Goal: Task Accomplishment & Management: Use online tool/utility

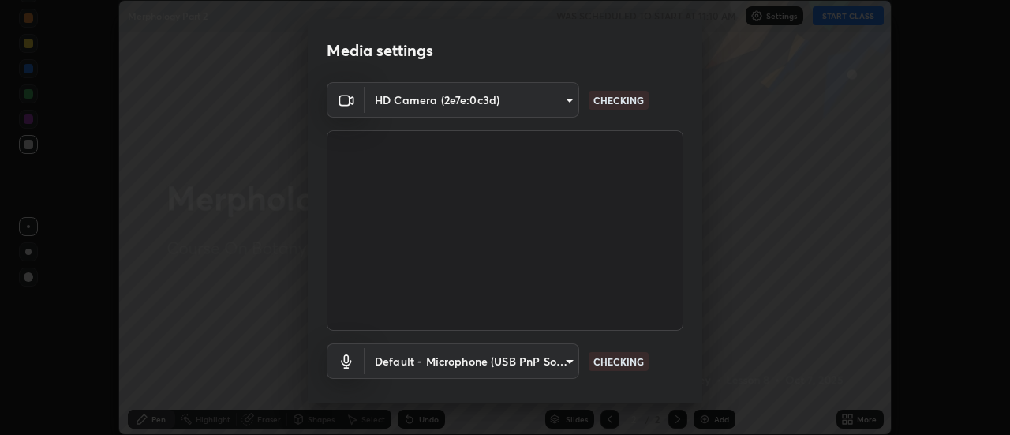
scroll to position [83, 0]
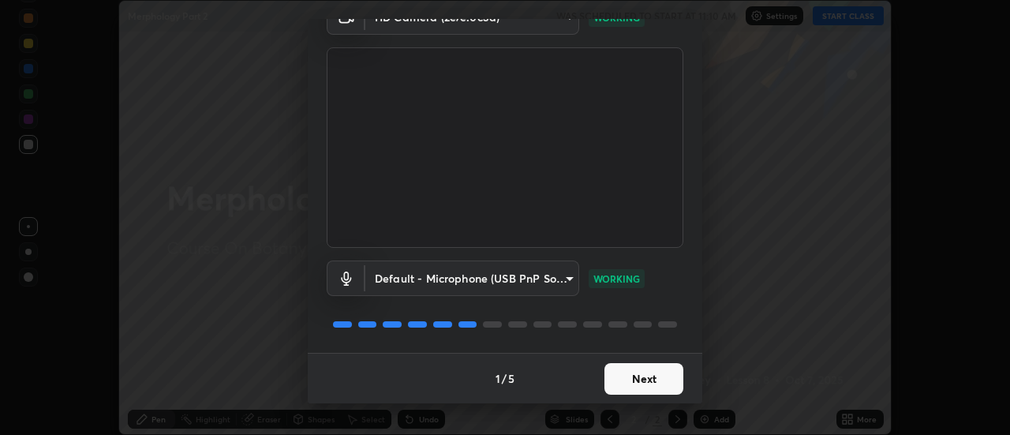
click at [646, 372] on button "Next" at bounding box center [644, 379] width 79 height 32
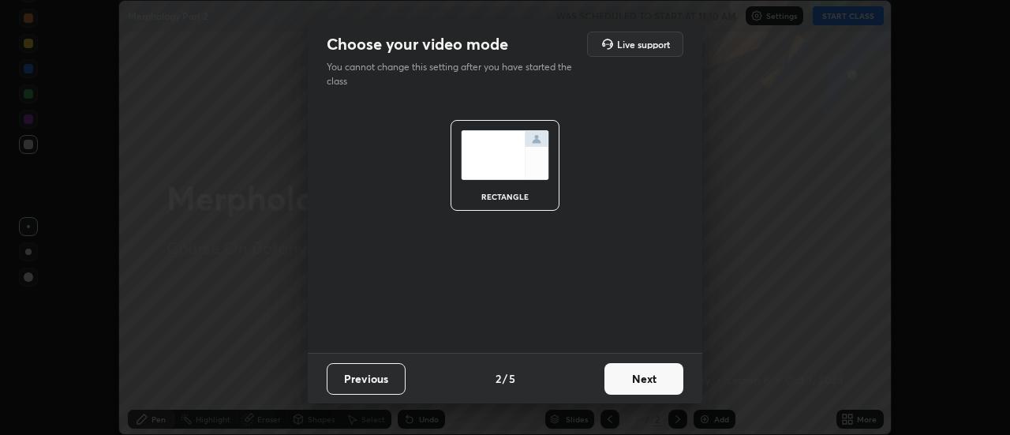
scroll to position [0, 0]
click at [655, 387] on button "Next" at bounding box center [644, 379] width 79 height 32
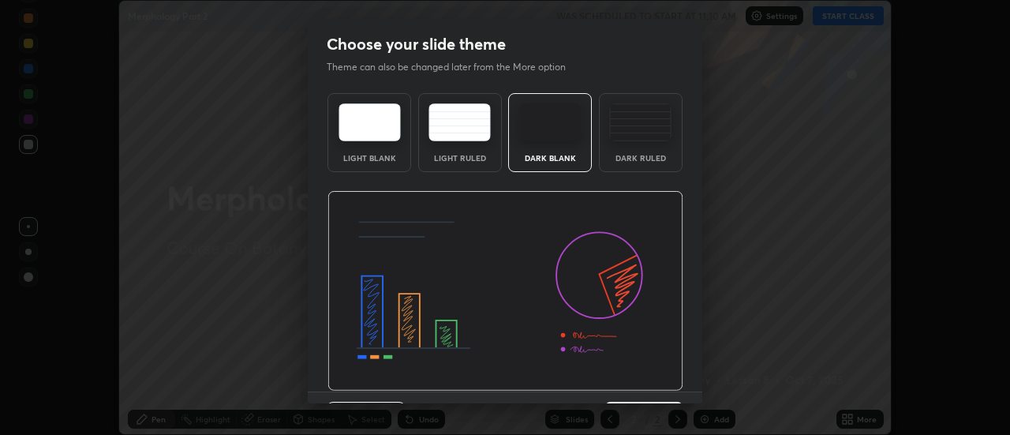
scroll to position [39, 0]
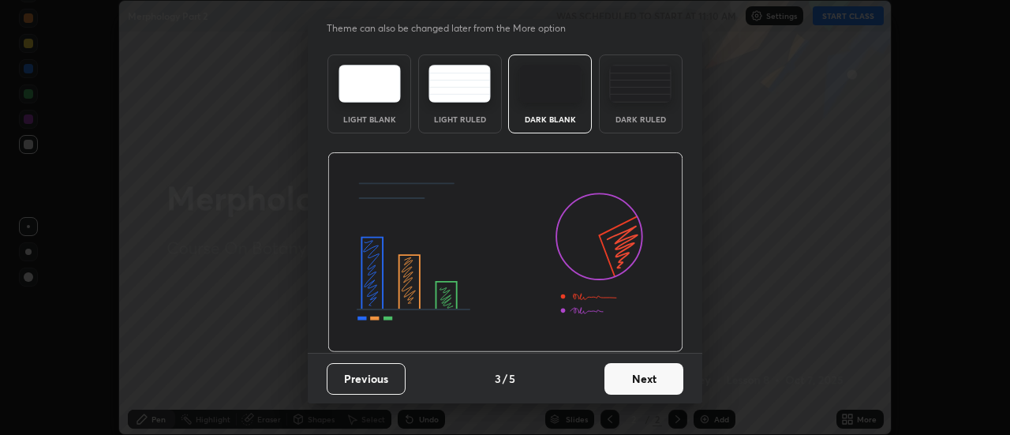
click at [641, 380] on button "Next" at bounding box center [644, 379] width 79 height 32
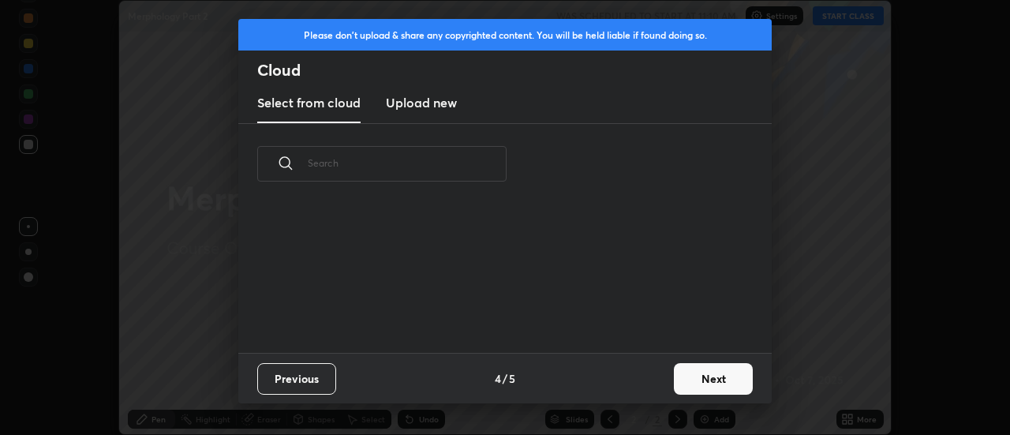
scroll to position [148, 507]
click at [444, 105] on h3 "Upload new" at bounding box center [421, 102] width 71 height 19
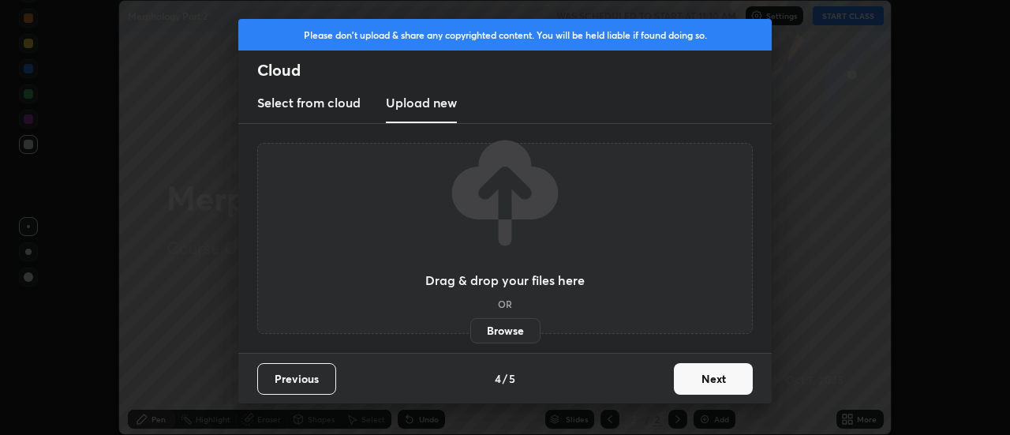
click at [508, 331] on label "Browse" at bounding box center [505, 330] width 70 height 25
click at [470, 331] on input "Browse" at bounding box center [470, 330] width 0 height 25
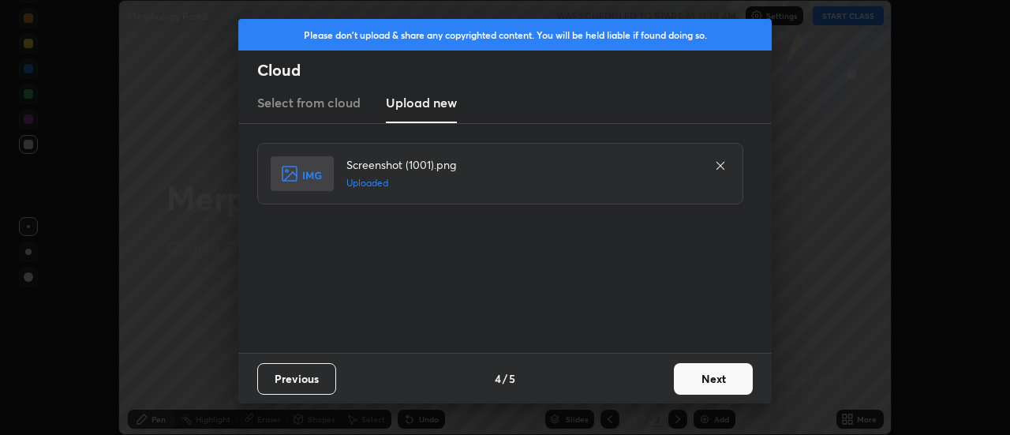
click at [710, 380] on button "Next" at bounding box center [713, 379] width 79 height 32
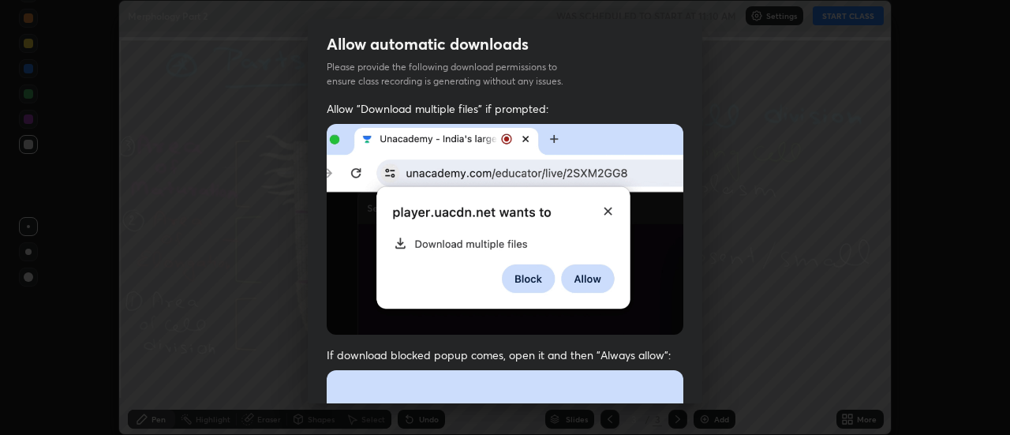
scroll to position [405, 0]
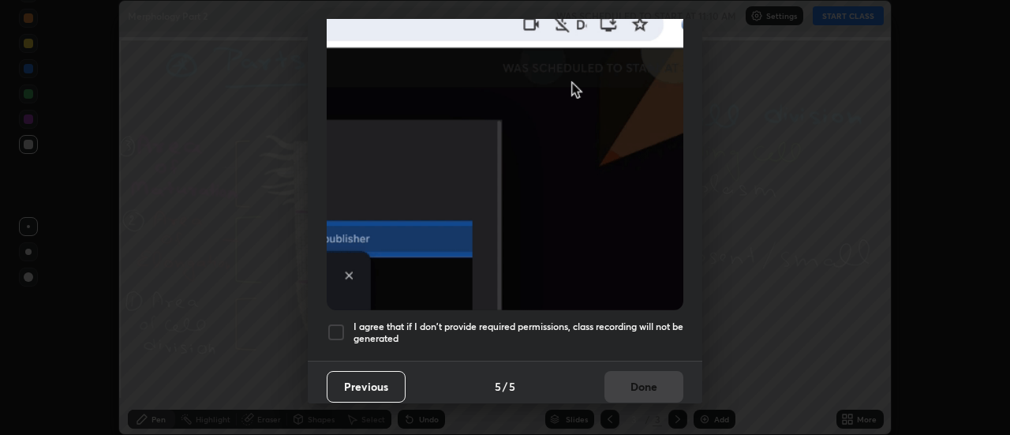
click at [335, 327] on div at bounding box center [336, 332] width 19 height 19
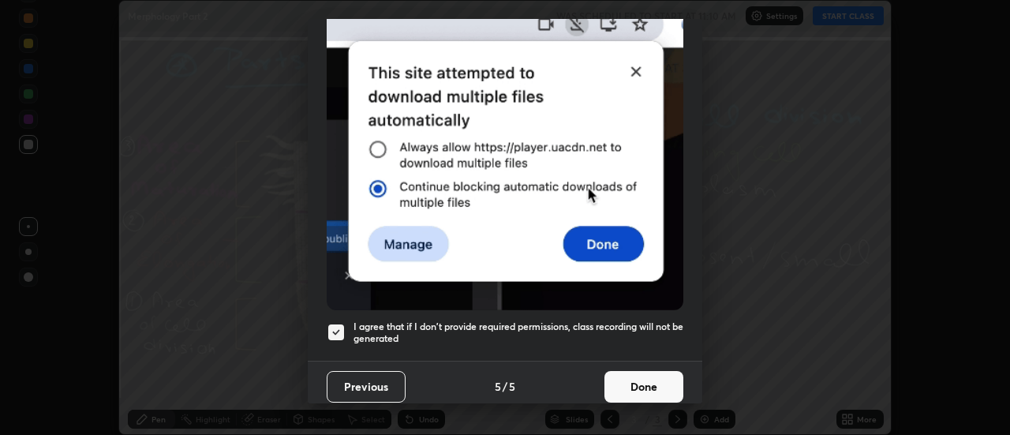
click at [634, 377] on button "Done" at bounding box center [644, 387] width 79 height 32
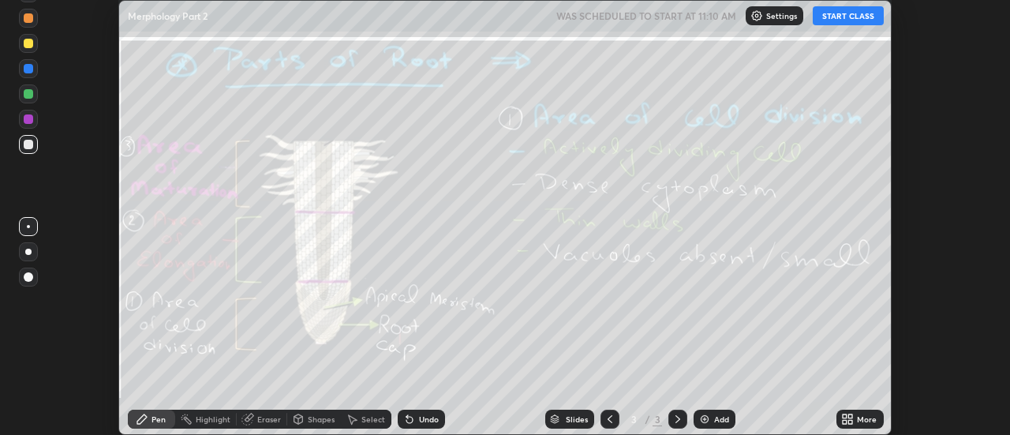
click at [854, 418] on icon at bounding box center [847, 419] width 13 height 13
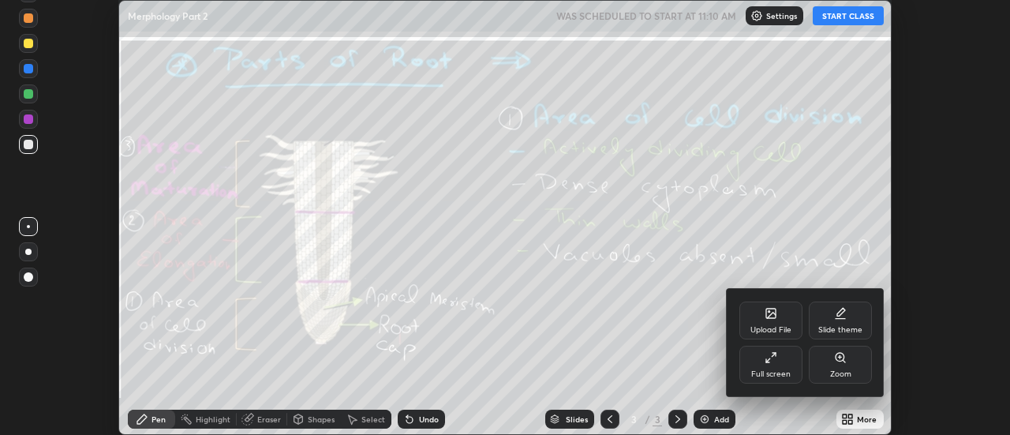
click at [782, 314] on div "Upload File" at bounding box center [771, 321] width 63 height 38
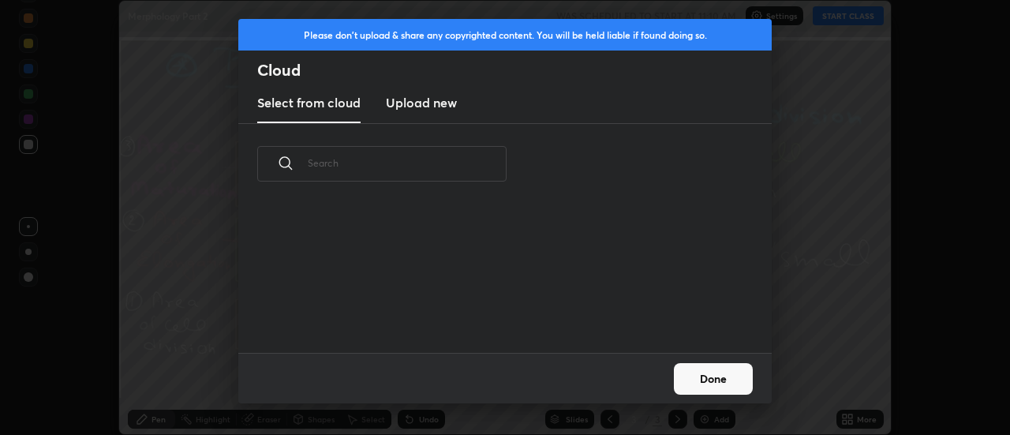
scroll to position [148, 507]
click at [417, 107] on h3 "Upload new" at bounding box center [421, 102] width 71 height 19
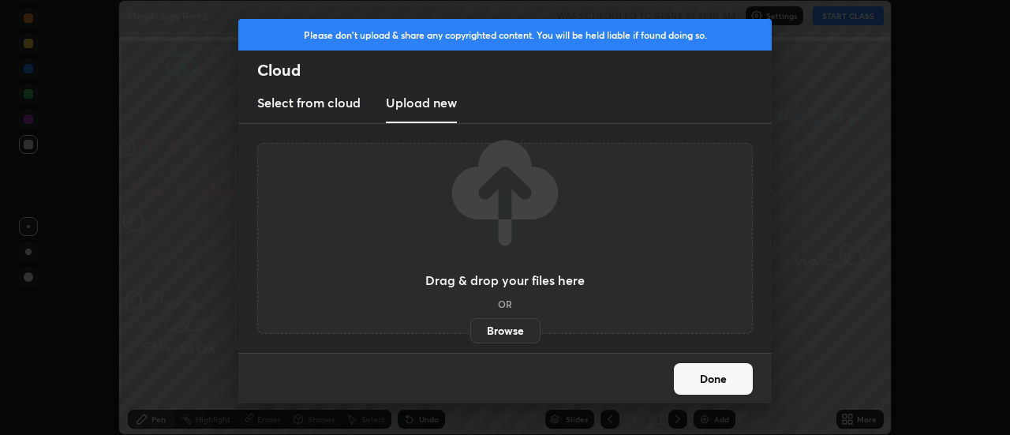
click at [489, 325] on label "Browse" at bounding box center [505, 330] width 70 height 25
click at [470, 325] on input "Browse" at bounding box center [470, 330] width 0 height 25
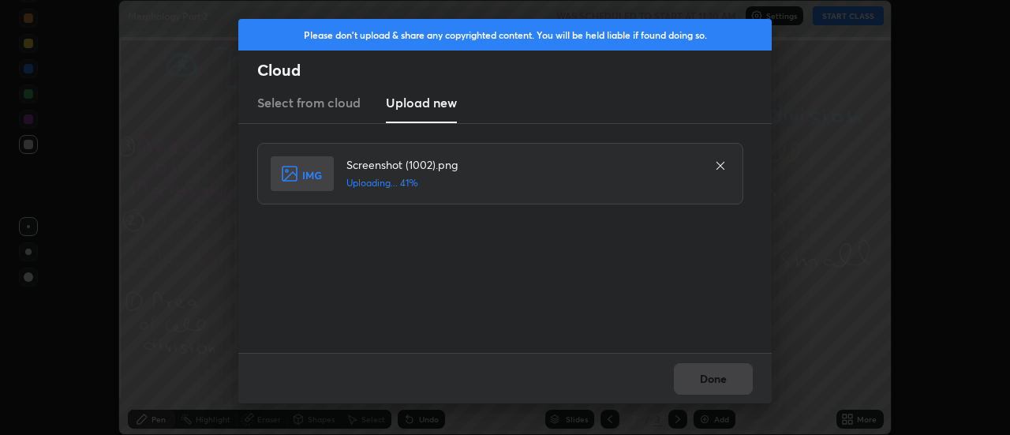
click at [713, 377] on div "Done" at bounding box center [505, 378] width 534 height 51
click at [716, 380] on button "Done" at bounding box center [713, 379] width 79 height 32
click at [713, 380] on button "Done" at bounding box center [713, 379] width 79 height 32
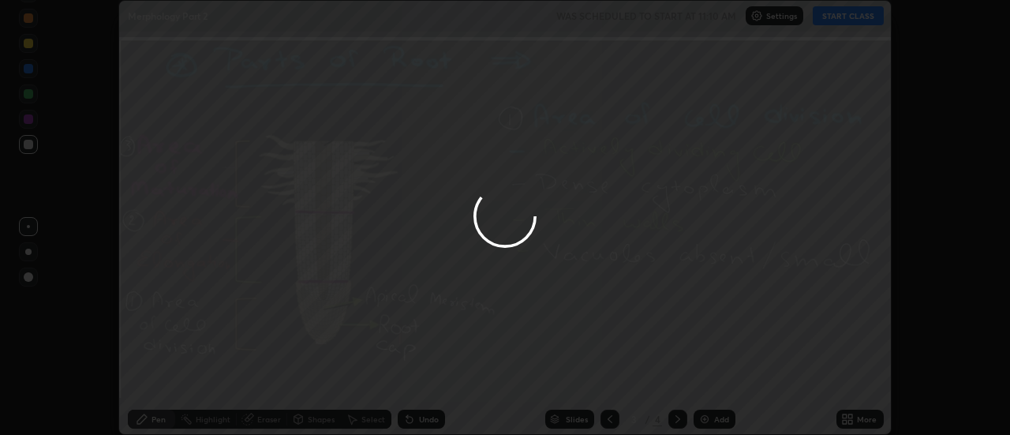
click at [713, 380] on div at bounding box center [505, 217] width 1010 height 435
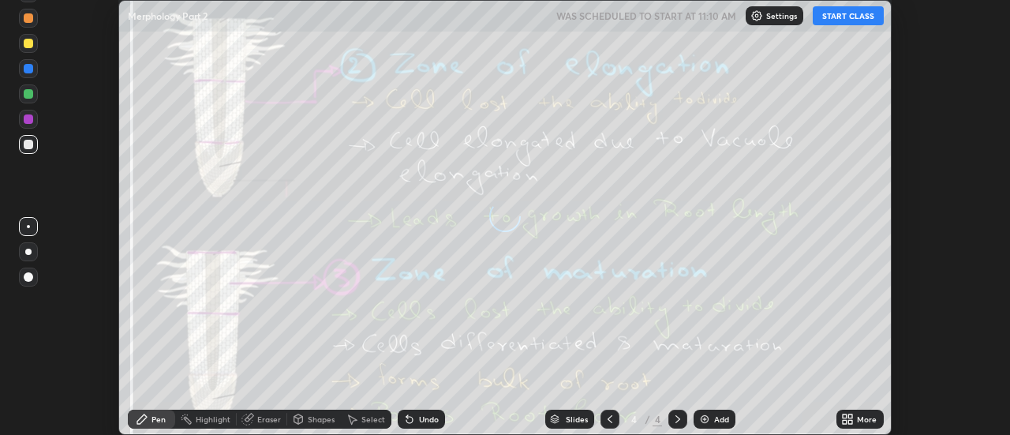
click at [856, 418] on div "More" at bounding box center [860, 419] width 47 height 19
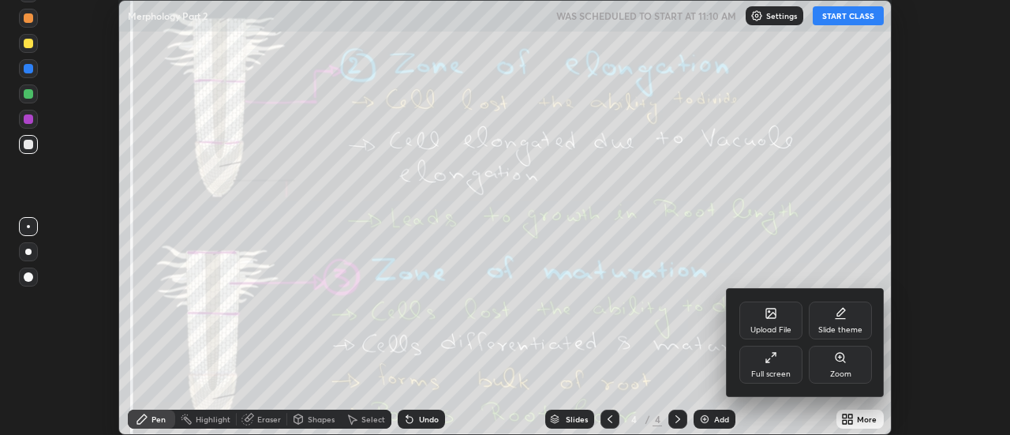
click at [780, 321] on div "Upload File" at bounding box center [771, 321] width 63 height 38
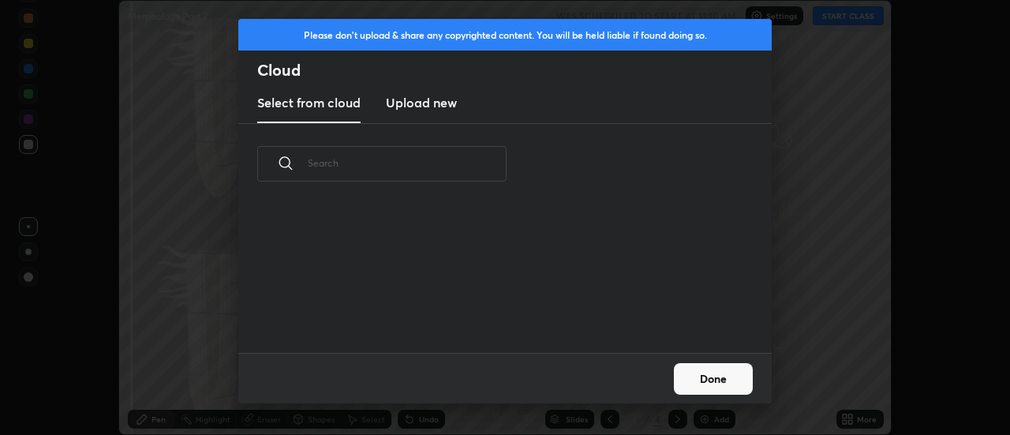
click at [419, 105] on h3 "Upload new" at bounding box center [421, 102] width 71 height 19
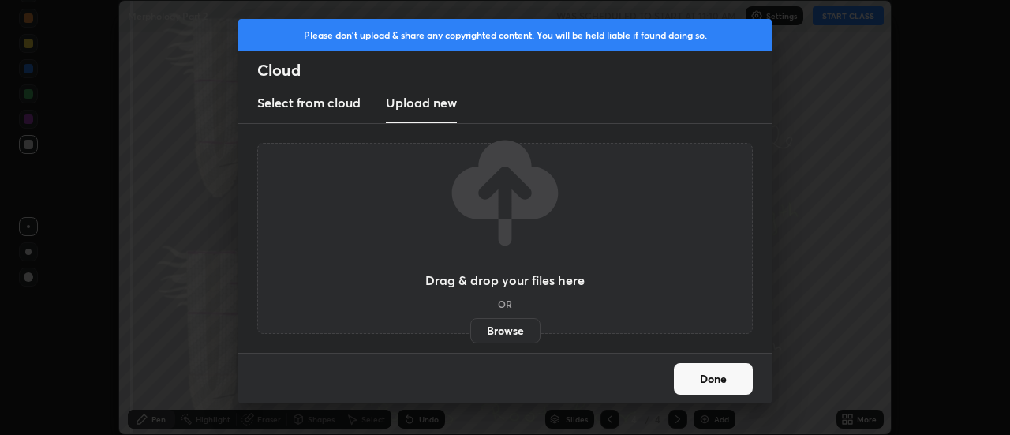
click at [497, 332] on label "Browse" at bounding box center [505, 330] width 70 height 25
click at [470, 332] on input "Browse" at bounding box center [470, 330] width 0 height 25
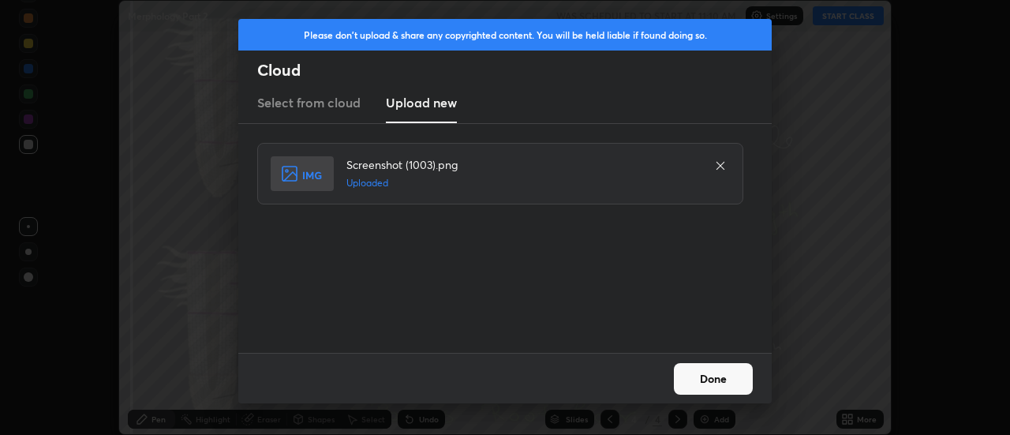
click at [713, 380] on button "Done" at bounding box center [713, 379] width 79 height 32
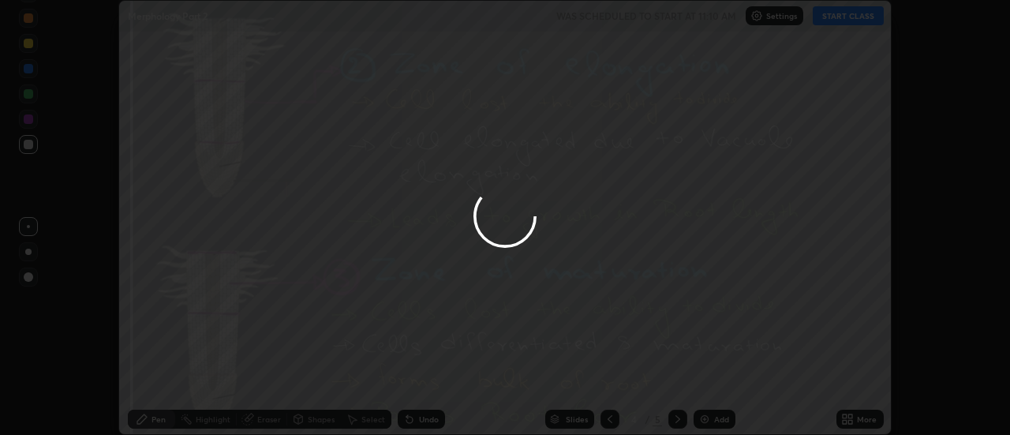
click at [858, 419] on div "More" at bounding box center [867, 419] width 20 height 8
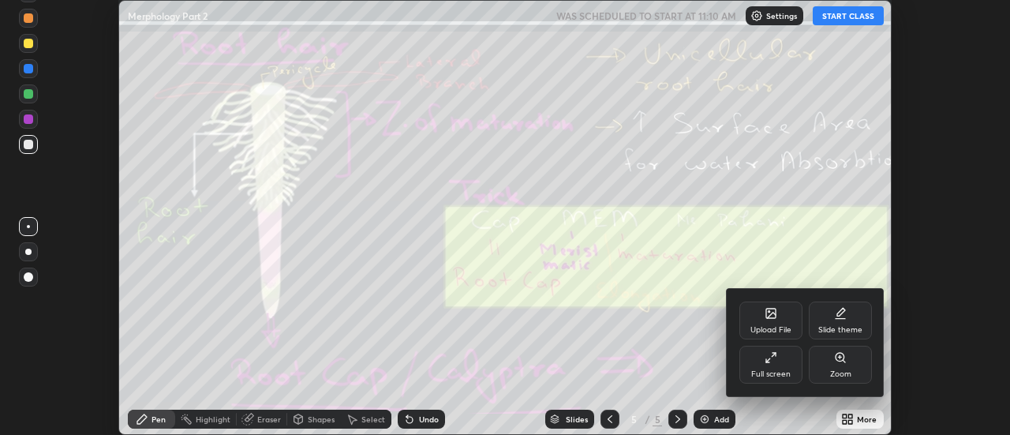
click at [783, 326] on div "Upload File" at bounding box center [771, 330] width 41 height 8
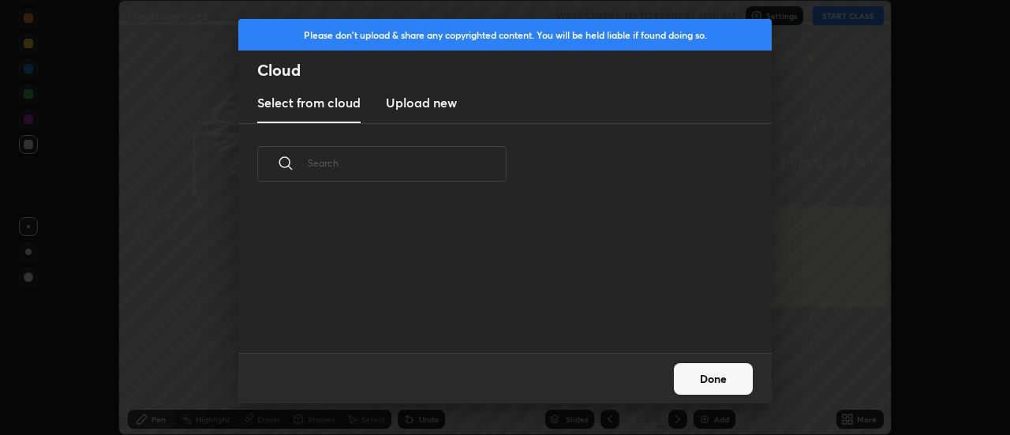
click at [410, 104] on h3 "Upload new" at bounding box center [421, 102] width 71 height 19
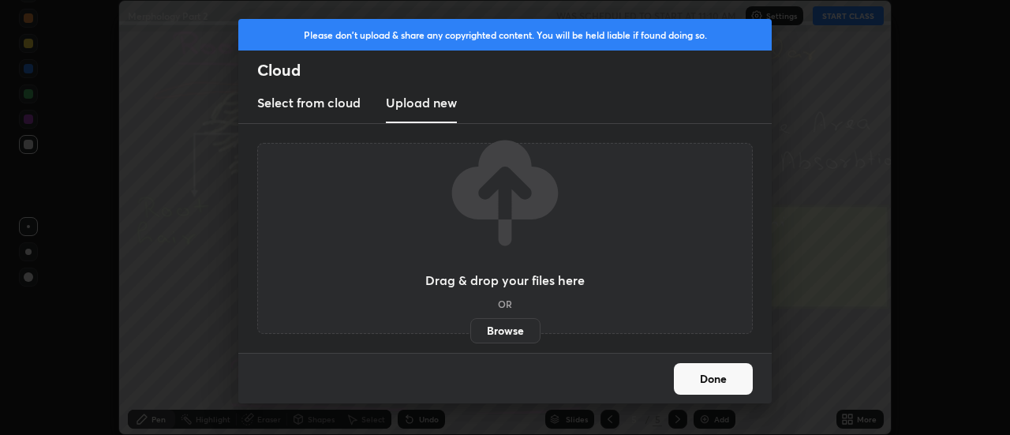
click at [499, 332] on label "Browse" at bounding box center [505, 330] width 70 height 25
click at [470, 332] on input "Browse" at bounding box center [470, 330] width 0 height 25
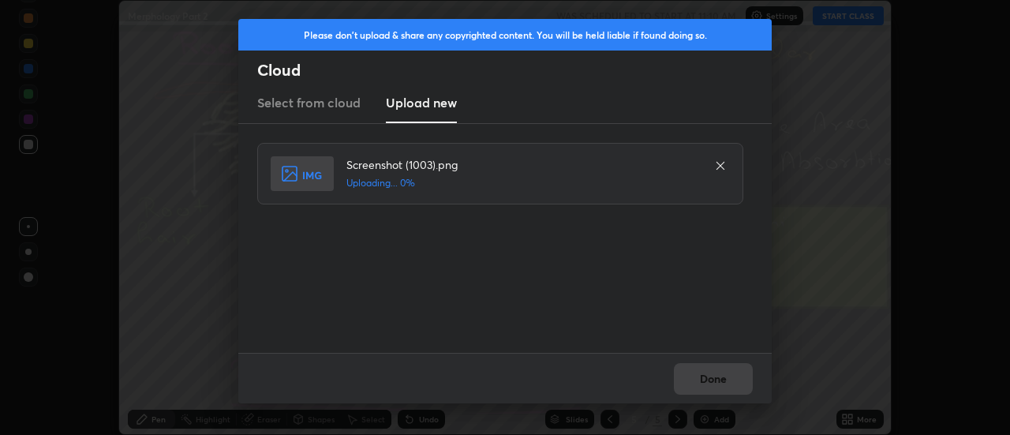
click at [712, 384] on div "Done" at bounding box center [505, 378] width 534 height 51
click at [712, 384] on button "Done" at bounding box center [713, 379] width 79 height 32
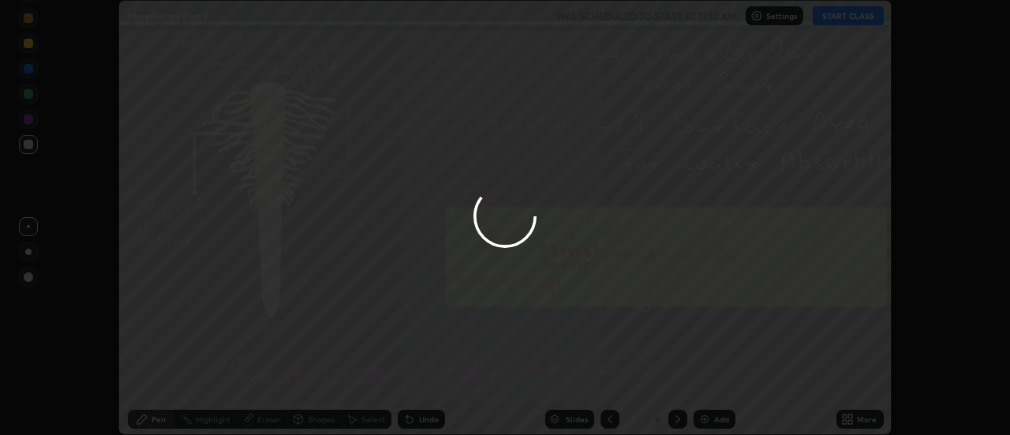
click at [712, 384] on button "Done" at bounding box center [713, 379] width 79 height 32
click at [714, 379] on div at bounding box center [505, 217] width 1010 height 435
click at [714, 378] on div at bounding box center [505, 217] width 1010 height 435
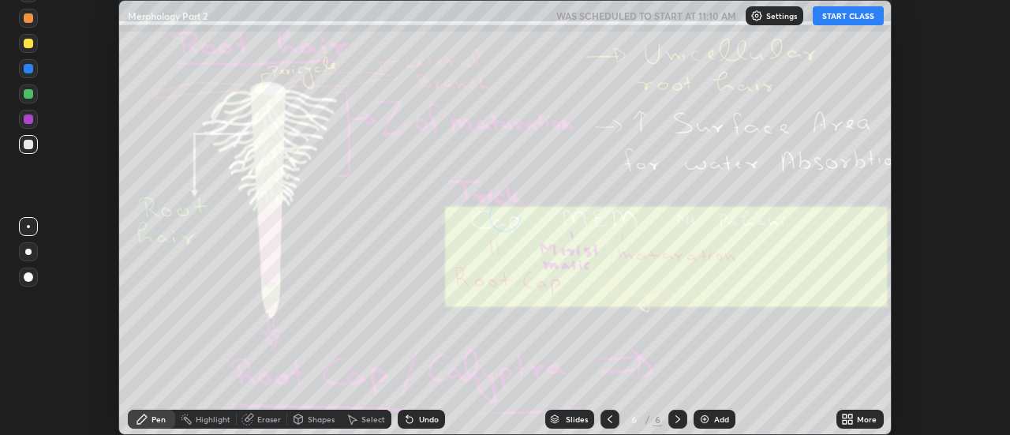
click at [850, 415] on icon at bounding box center [851, 416] width 4 height 4
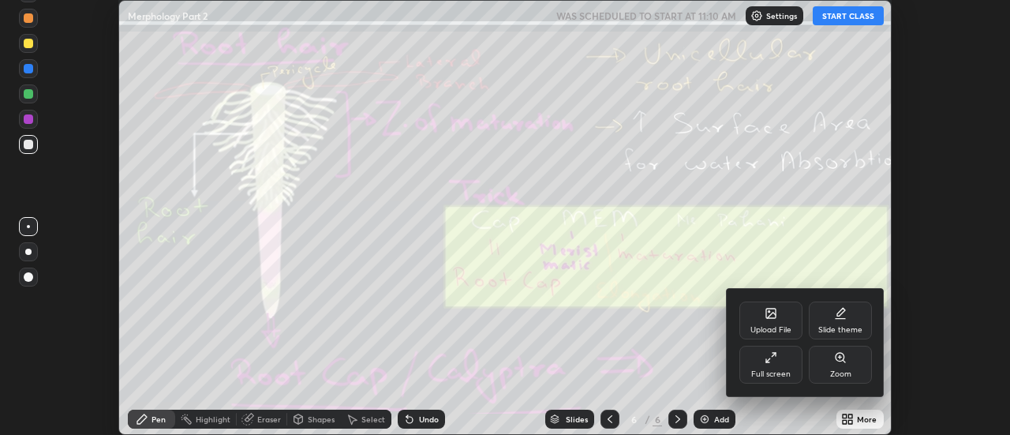
click at [783, 317] on div "Upload File" at bounding box center [771, 321] width 63 height 38
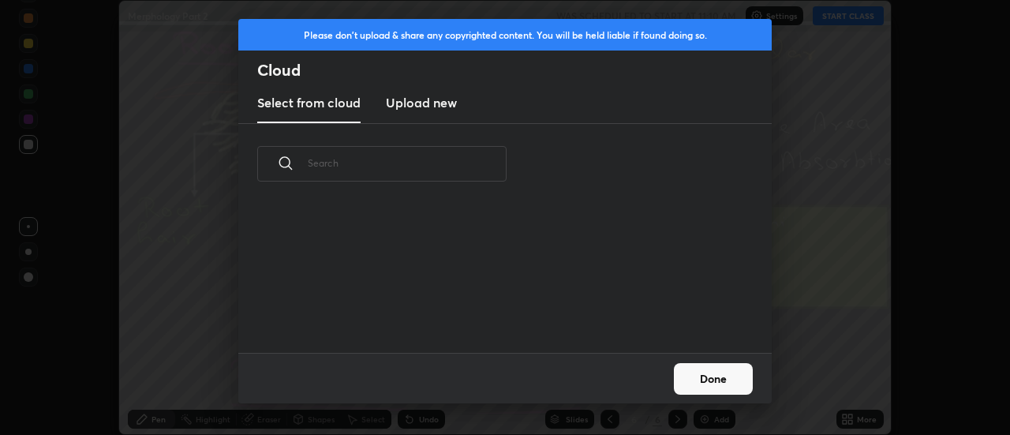
click at [420, 107] on h3 "Upload new" at bounding box center [421, 102] width 71 height 19
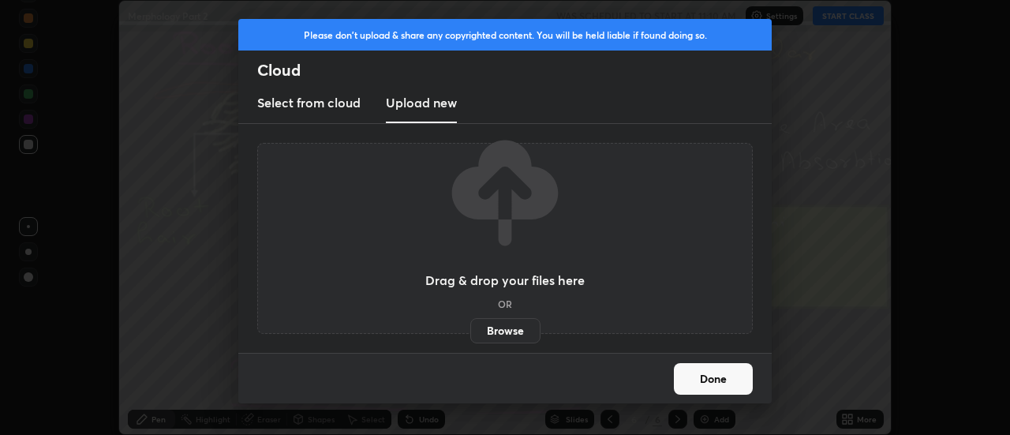
click at [504, 327] on label "Browse" at bounding box center [505, 330] width 70 height 25
click at [470, 327] on input "Browse" at bounding box center [470, 330] width 0 height 25
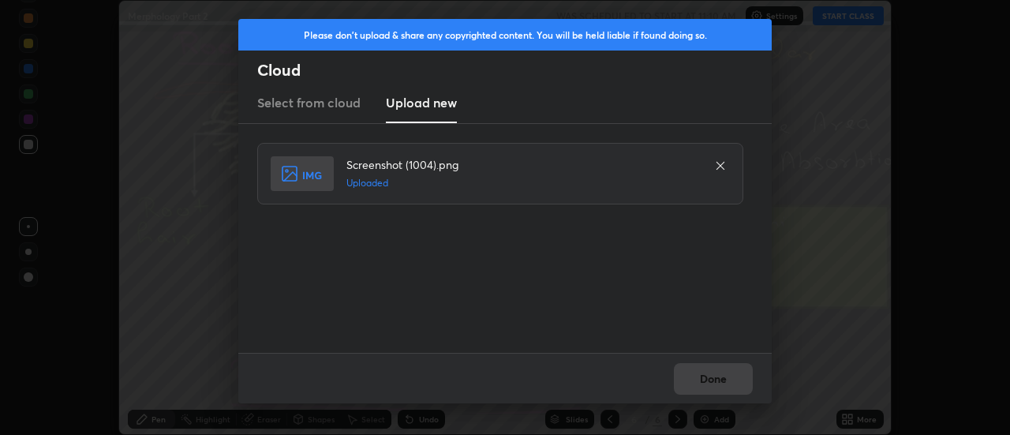
click at [721, 378] on button "Done" at bounding box center [713, 379] width 79 height 32
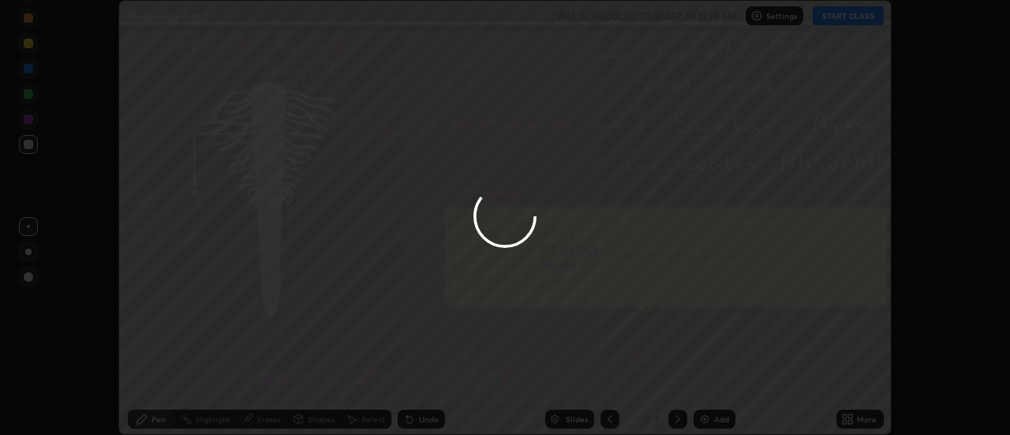
click at [721, 378] on button "Done" at bounding box center [713, 379] width 79 height 32
click at [718, 379] on div at bounding box center [505, 217] width 1010 height 435
click at [719, 379] on div at bounding box center [505, 217] width 1010 height 435
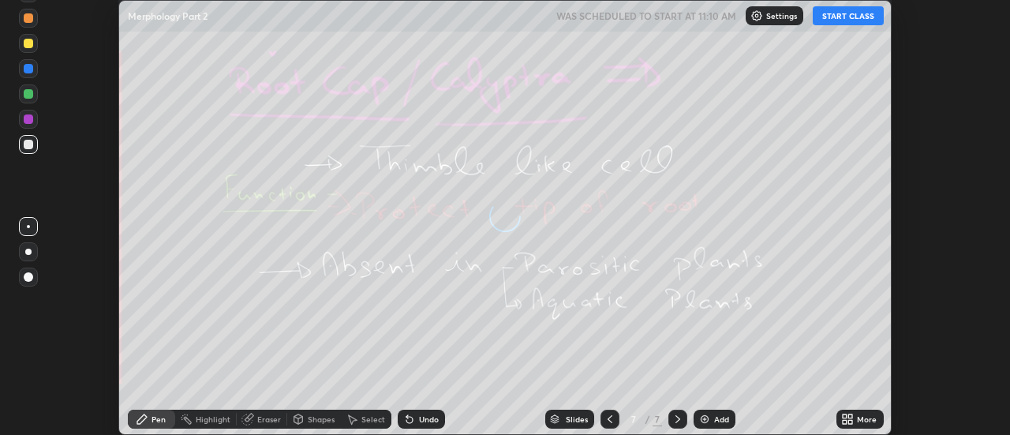
click at [856, 419] on div "More" at bounding box center [860, 419] width 47 height 19
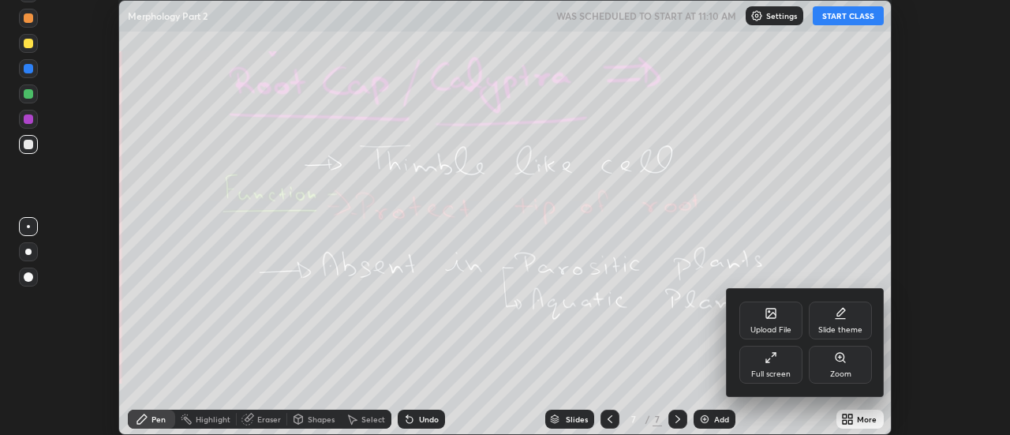
click at [781, 319] on div "Upload File" at bounding box center [771, 321] width 63 height 38
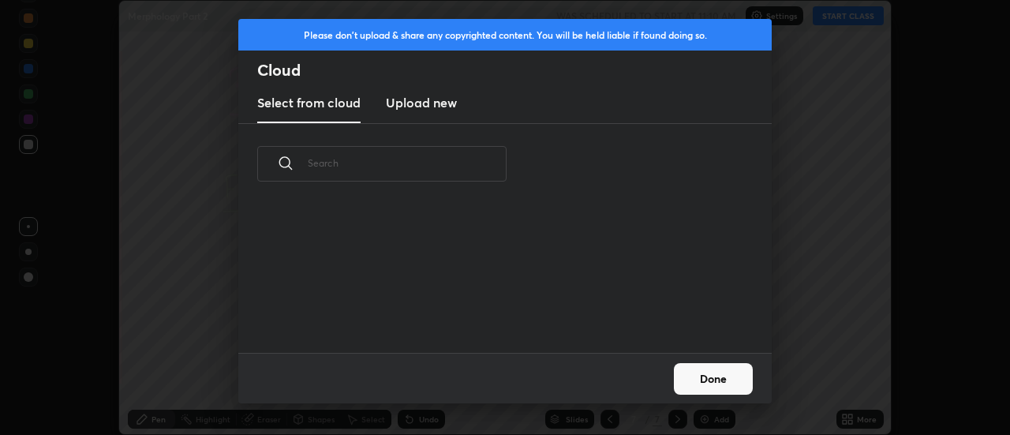
scroll to position [6, 9]
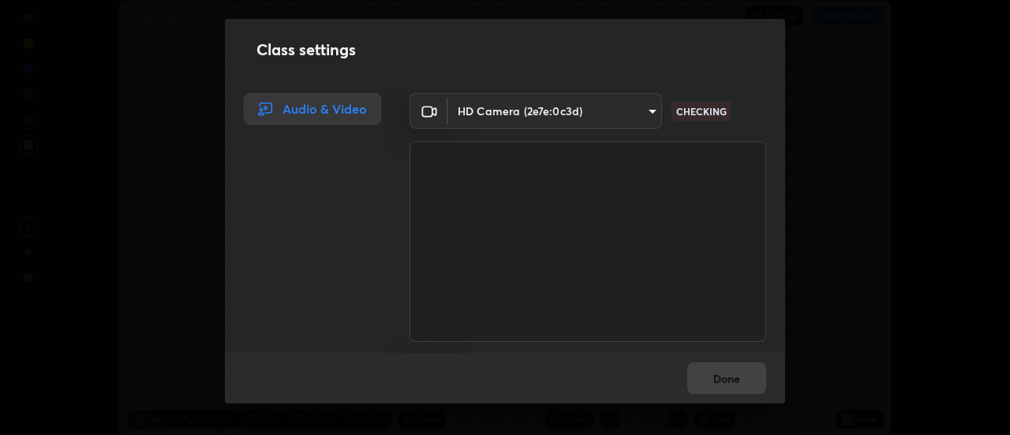
click at [422, 104] on icon at bounding box center [429, 111] width 19 height 19
click at [500, 329] on video at bounding box center [588, 241] width 357 height 200
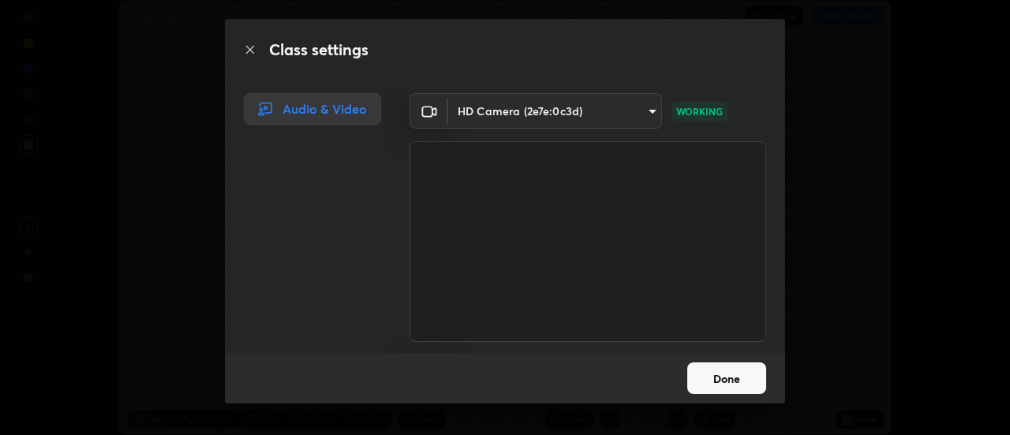
click at [729, 376] on button "Done" at bounding box center [727, 378] width 79 height 32
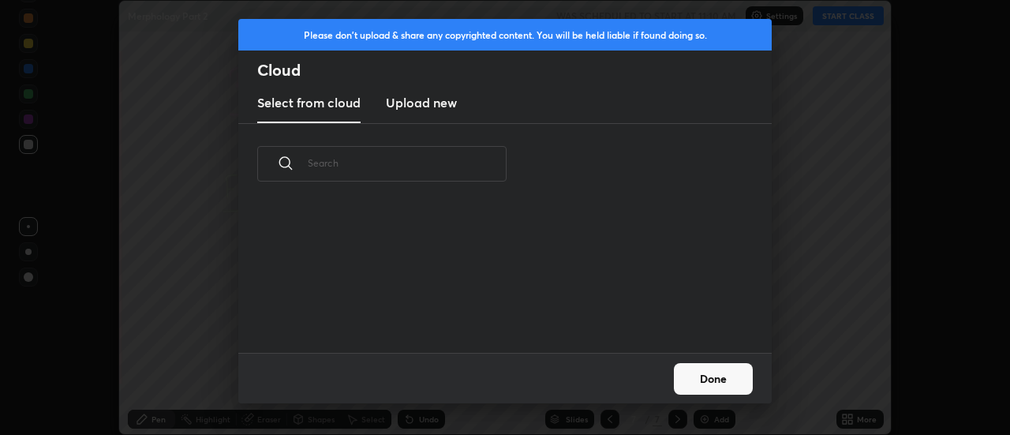
click at [436, 108] on h3 "Upload new" at bounding box center [421, 102] width 71 height 19
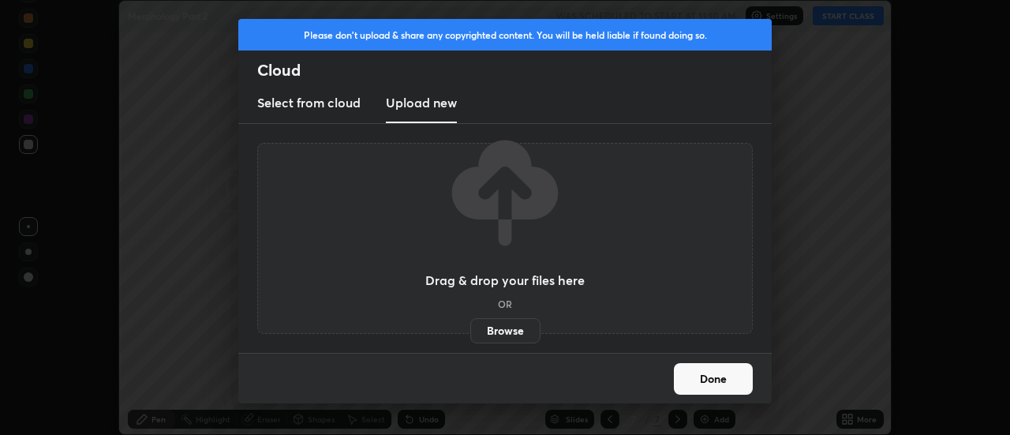
click at [507, 332] on label "Browse" at bounding box center [505, 330] width 70 height 25
click at [470, 332] on input "Browse" at bounding box center [470, 330] width 0 height 25
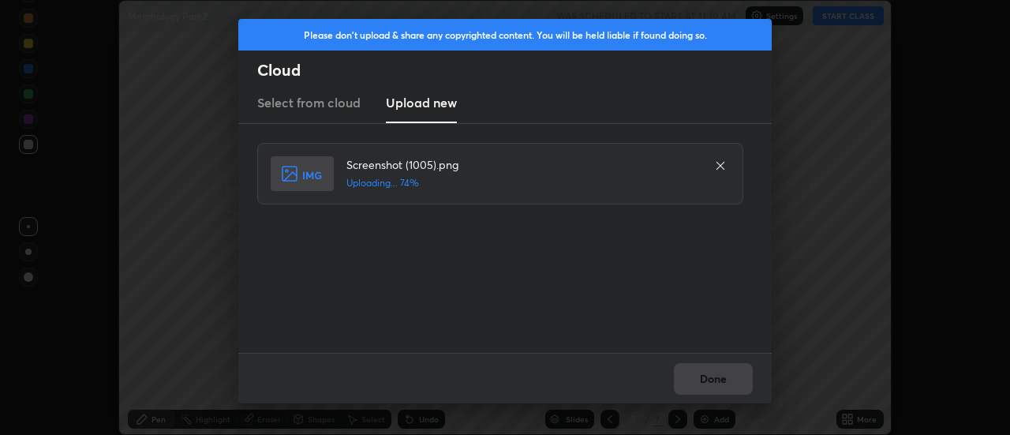
click at [712, 381] on div "Done" at bounding box center [505, 378] width 534 height 51
click at [717, 379] on div "Done" at bounding box center [505, 378] width 534 height 51
click at [717, 379] on button "Done" at bounding box center [713, 379] width 79 height 32
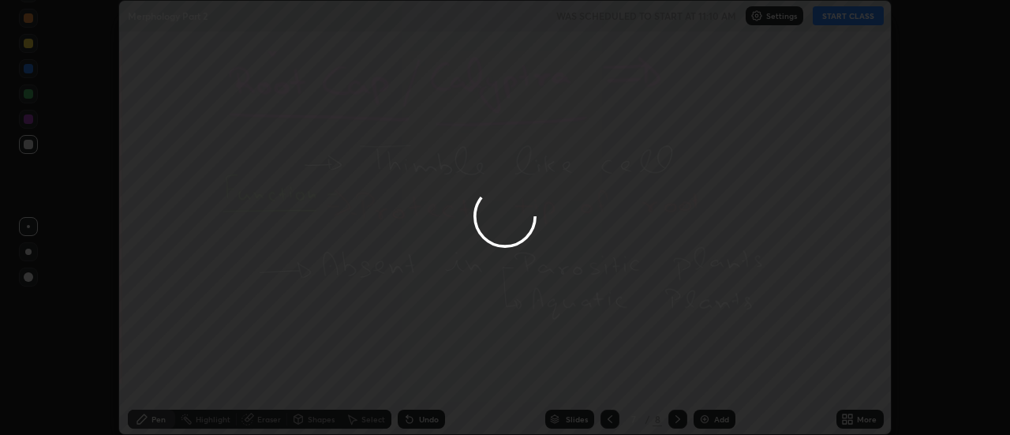
click at [715, 378] on button "Done" at bounding box center [713, 379] width 79 height 32
click at [716, 377] on div at bounding box center [505, 217] width 1010 height 435
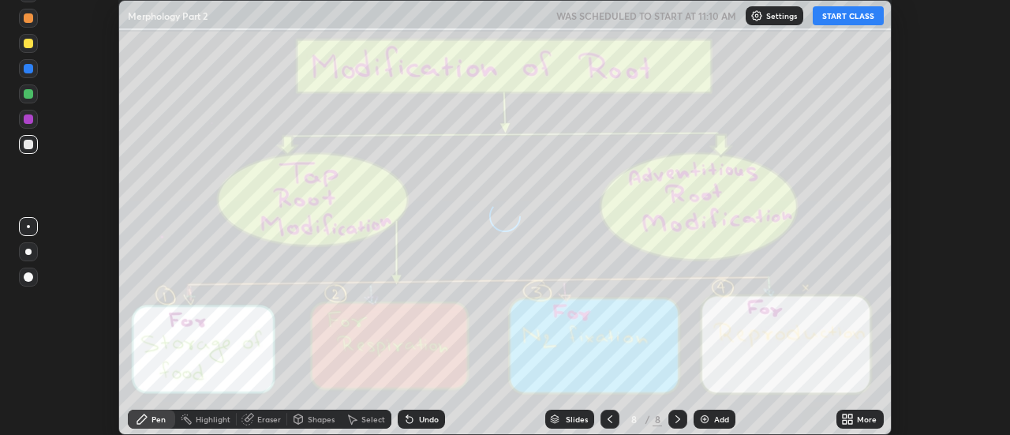
click at [851, 416] on icon at bounding box center [851, 416] width 4 height 4
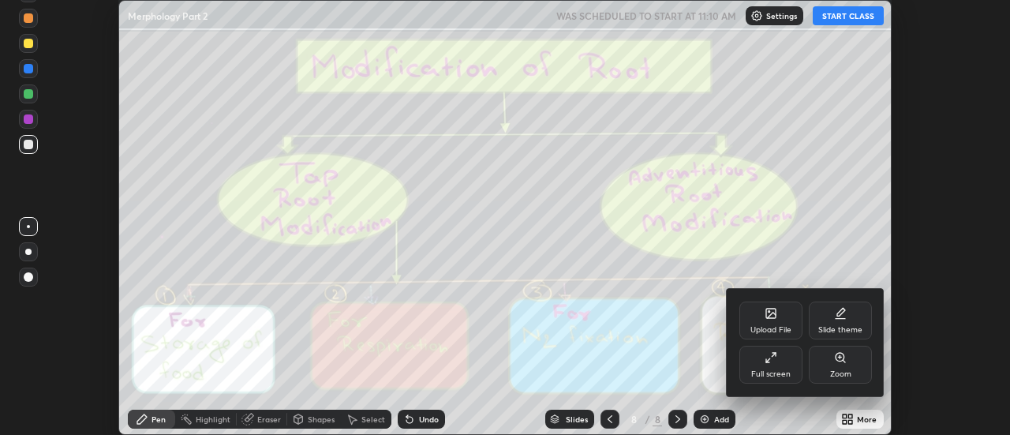
click at [778, 317] on div "Upload File" at bounding box center [771, 321] width 63 height 38
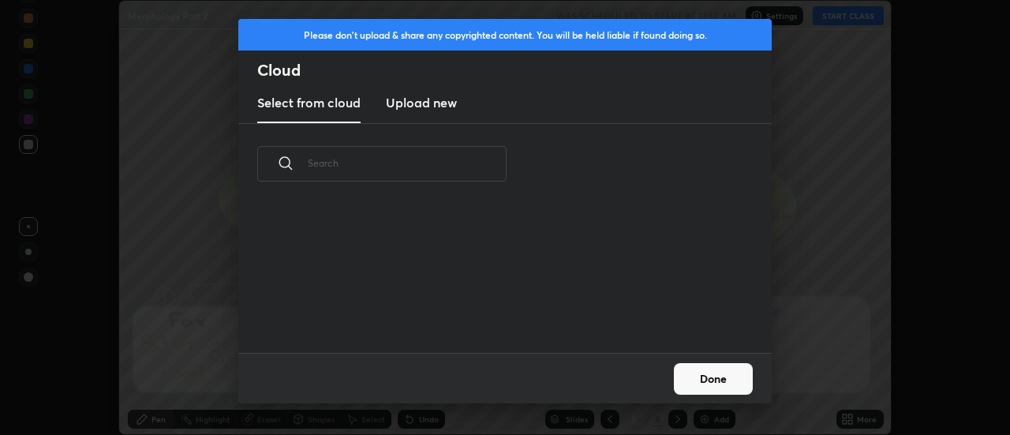
scroll to position [148, 507]
click at [407, 111] on h3 "Upload new" at bounding box center [421, 102] width 71 height 19
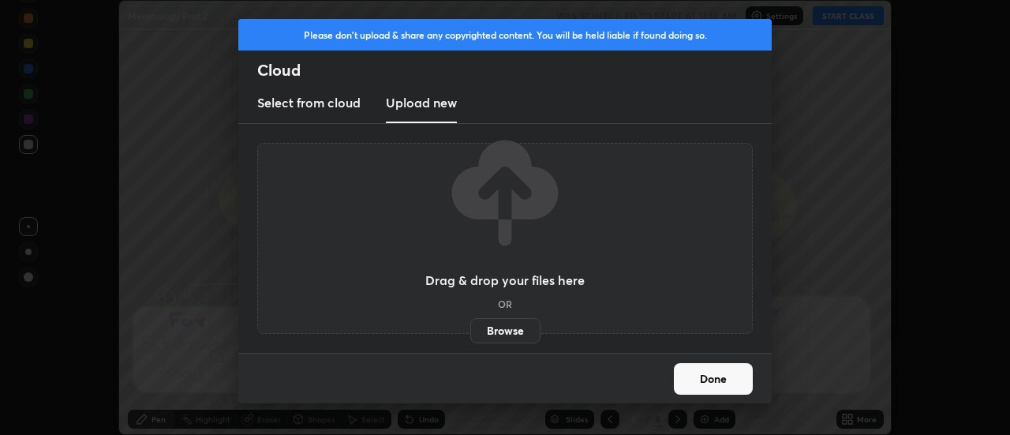
click at [493, 322] on label "Browse" at bounding box center [505, 330] width 70 height 25
click at [470, 322] on input "Browse" at bounding box center [470, 330] width 0 height 25
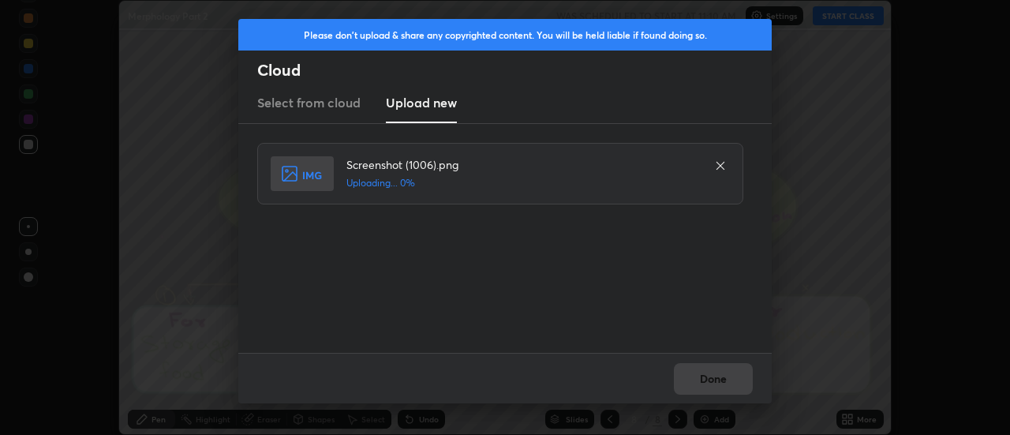
click at [699, 377] on div "Done" at bounding box center [505, 378] width 534 height 51
click at [703, 378] on button "Done" at bounding box center [713, 379] width 79 height 32
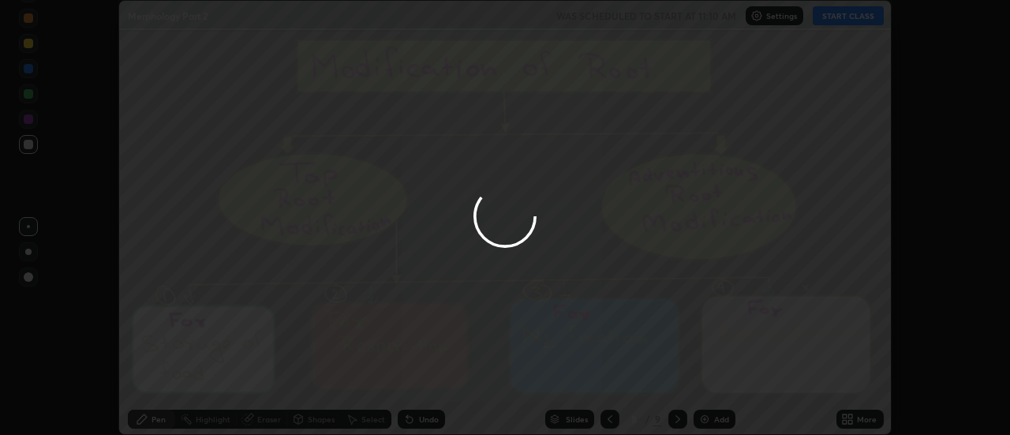
click at [703, 378] on button "Done" at bounding box center [713, 379] width 79 height 32
click at [706, 380] on div at bounding box center [505, 217] width 1010 height 435
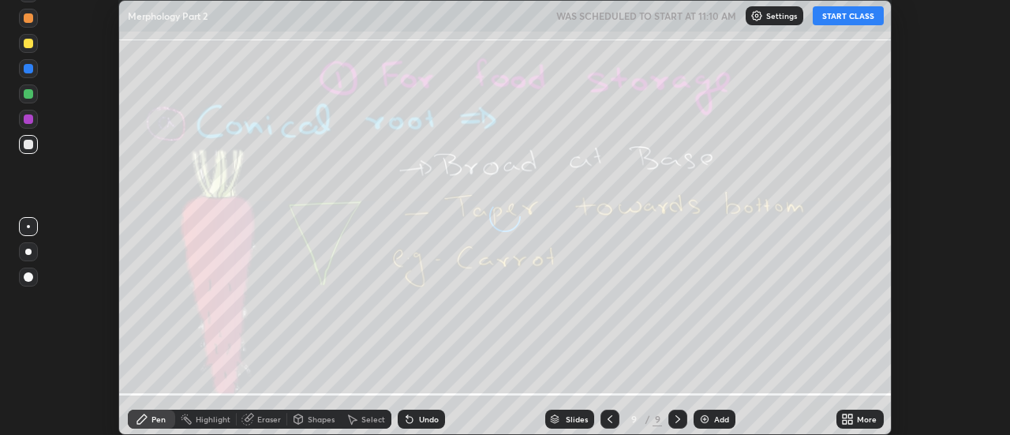
click at [852, 420] on icon at bounding box center [851, 422] width 4 height 4
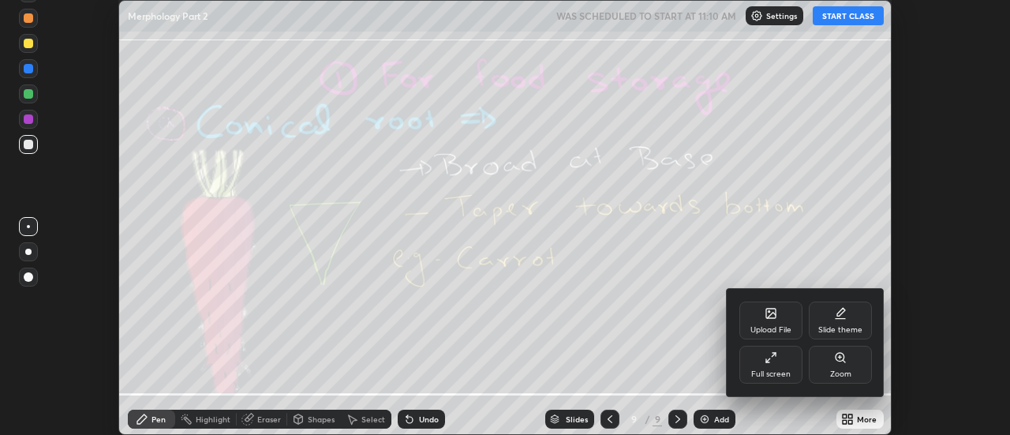
click at [784, 324] on div "Upload File" at bounding box center [771, 321] width 63 height 38
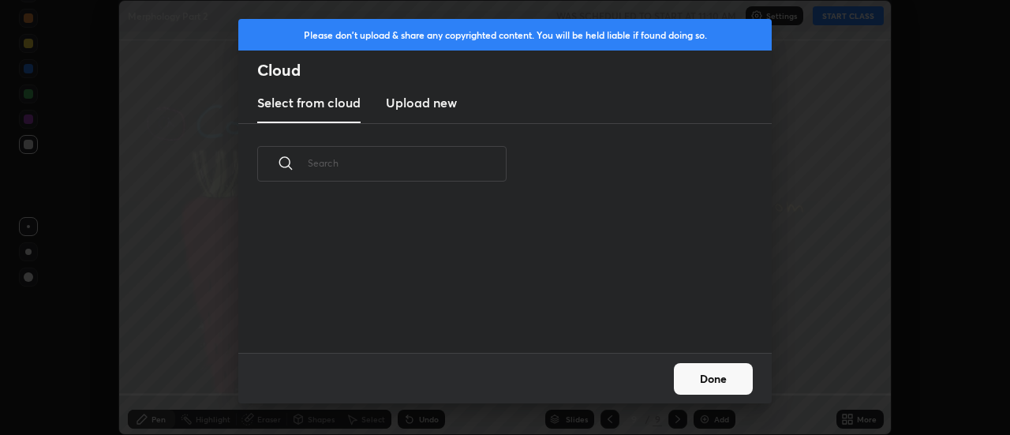
scroll to position [6, 9]
click at [414, 105] on h3 "Upload new" at bounding box center [421, 102] width 71 height 19
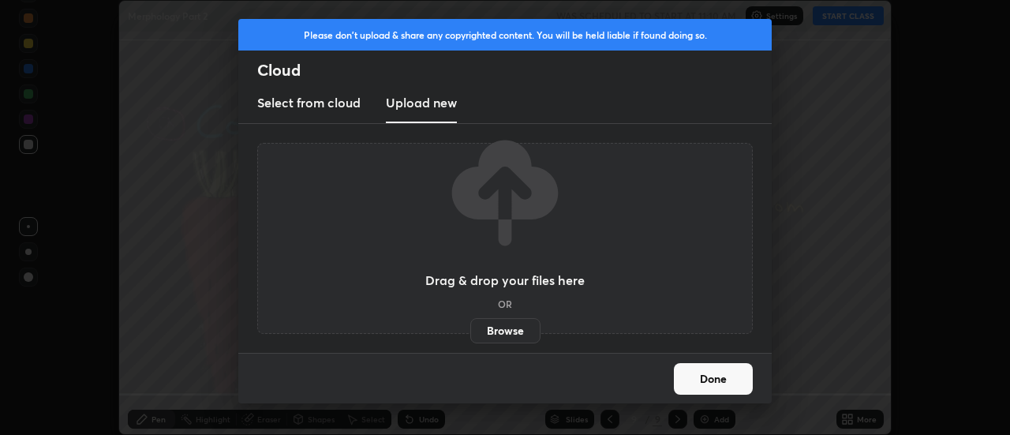
click at [483, 327] on label "Browse" at bounding box center [505, 330] width 70 height 25
click at [470, 327] on input "Browse" at bounding box center [470, 330] width 0 height 25
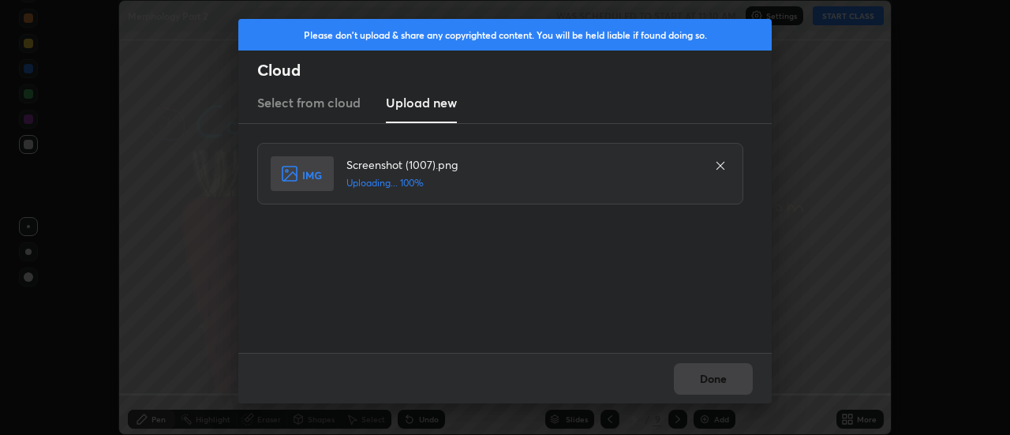
click at [716, 376] on div "Done" at bounding box center [505, 378] width 534 height 51
click at [716, 376] on button "Done" at bounding box center [713, 379] width 79 height 32
click at [715, 383] on button "Done" at bounding box center [713, 379] width 79 height 32
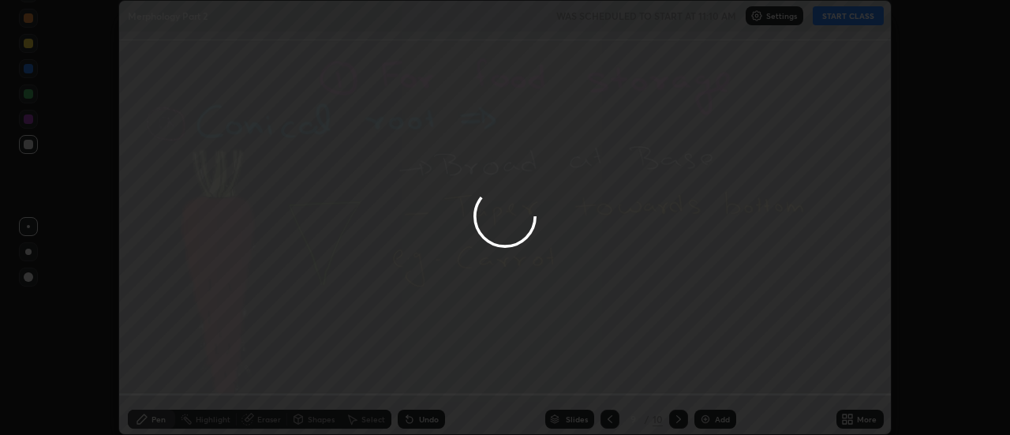
click at [715, 383] on div at bounding box center [505, 217] width 1010 height 435
click at [712, 379] on div at bounding box center [505, 217] width 1010 height 435
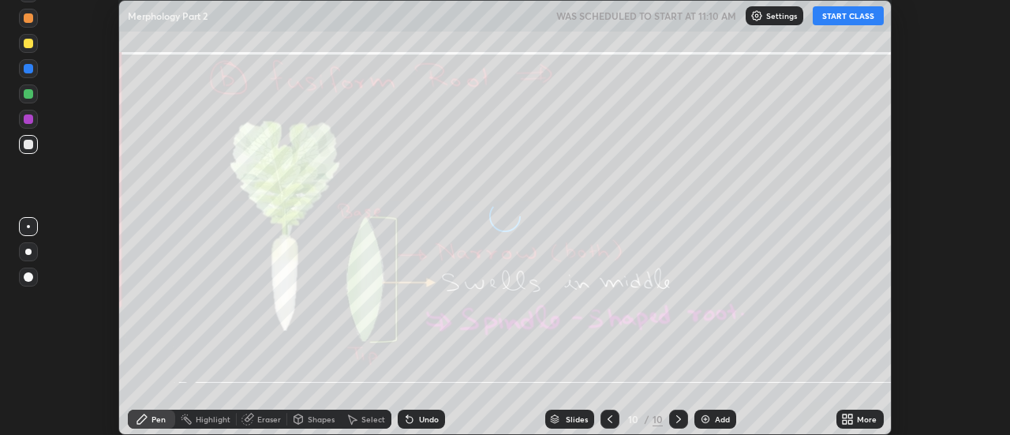
click at [856, 419] on div "More" at bounding box center [860, 419] width 47 height 19
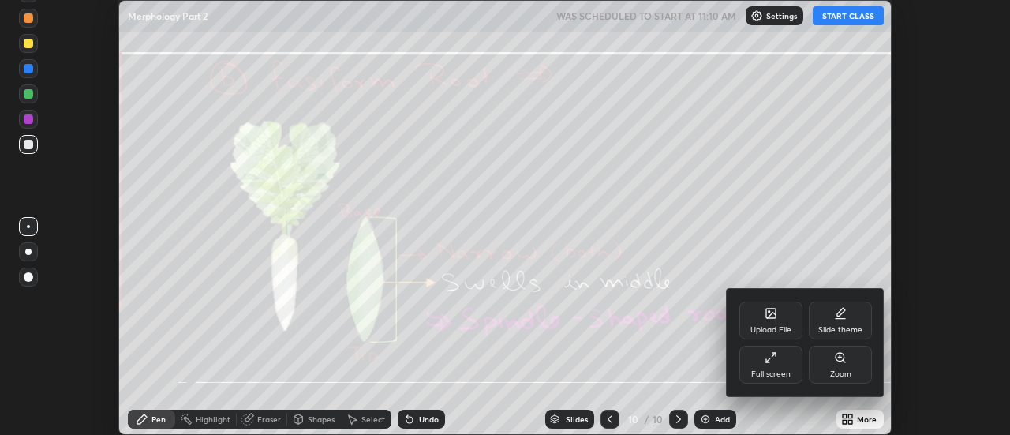
click at [774, 318] on icon at bounding box center [770, 313] width 9 height 9
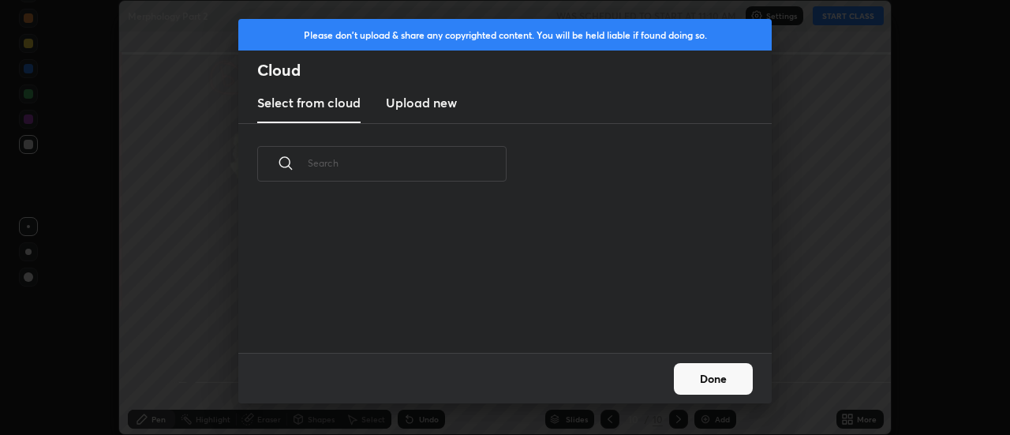
click at [413, 106] on h3 "Upload new" at bounding box center [421, 102] width 71 height 19
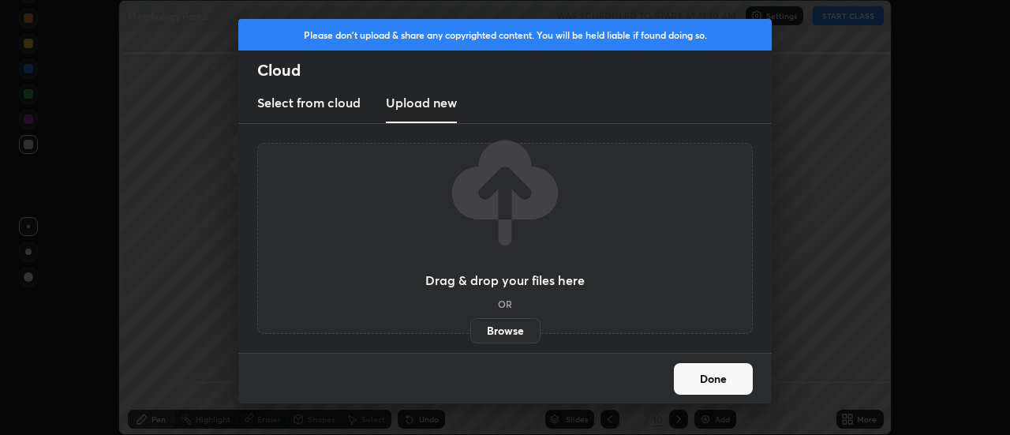
click at [498, 331] on label "Browse" at bounding box center [505, 330] width 70 height 25
click at [470, 331] on input "Browse" at bounding box center [470, 330] width 0 height 25
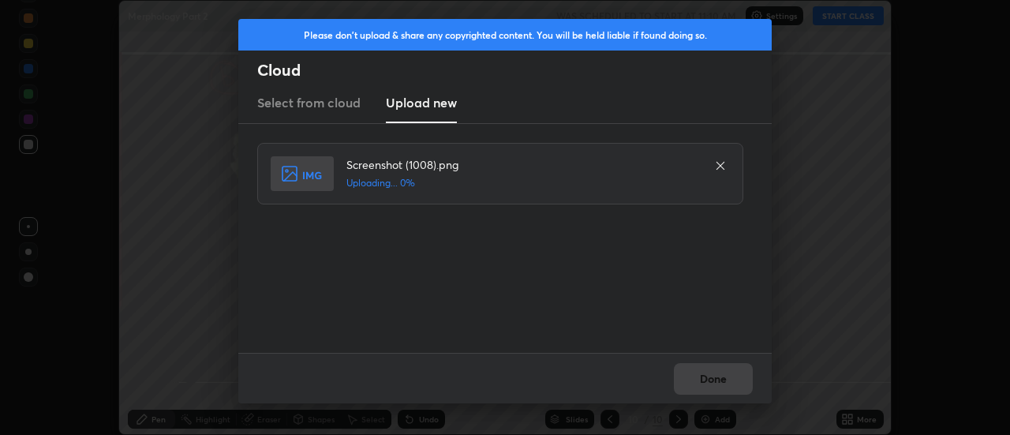
click at [712, 381] on div "Done" at bounding box center [505, 378] width 534 height 51
click at [711, 381] on div "Done" at bounding box center [505, 378] width 534 height 51
click at [709, 378] on button "Done" at bounding box center [713, 379] width 79 height 32
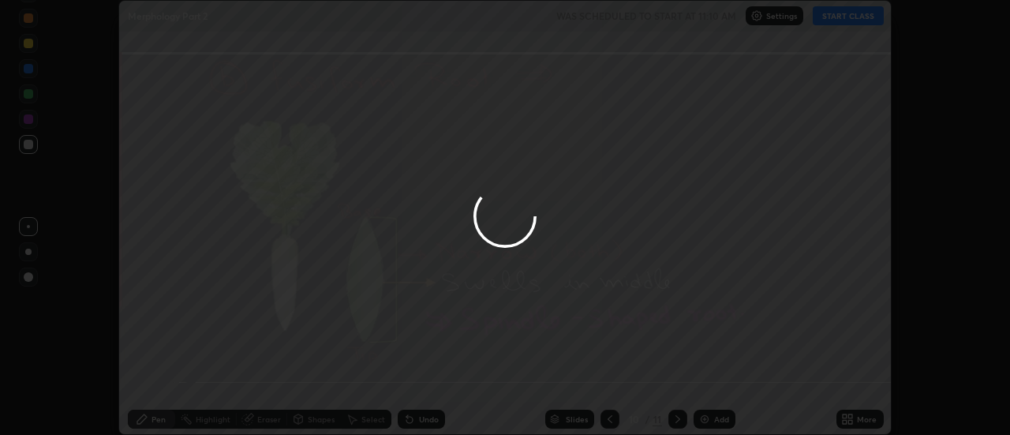
click at [708, 379] on button "Done" at bounding box center [713, 379] width 79 height 32
click at [710, 378] on div at bounding box center [505, 217] width 1010 height 435
click at [710, 379] on div at bounding box center [505, 217] width 1010 height 435
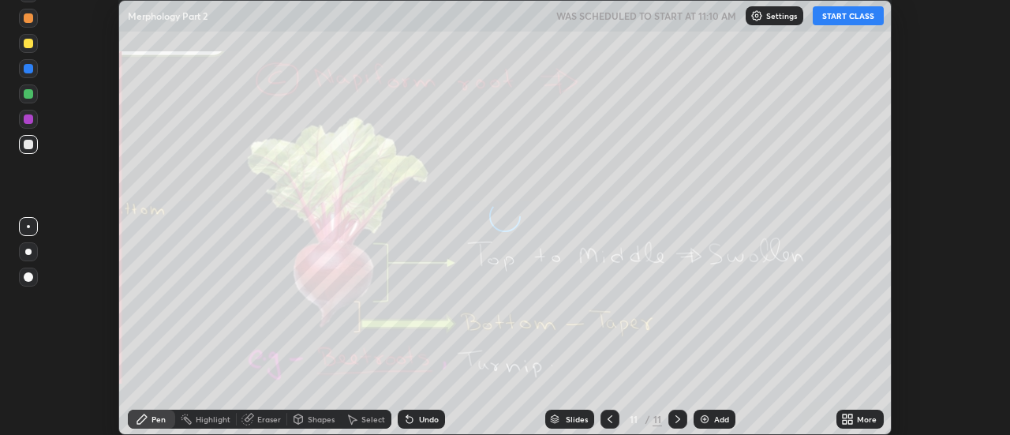
click at [849, 419] on icon at bounding box center [847, 419] width 13 height 13
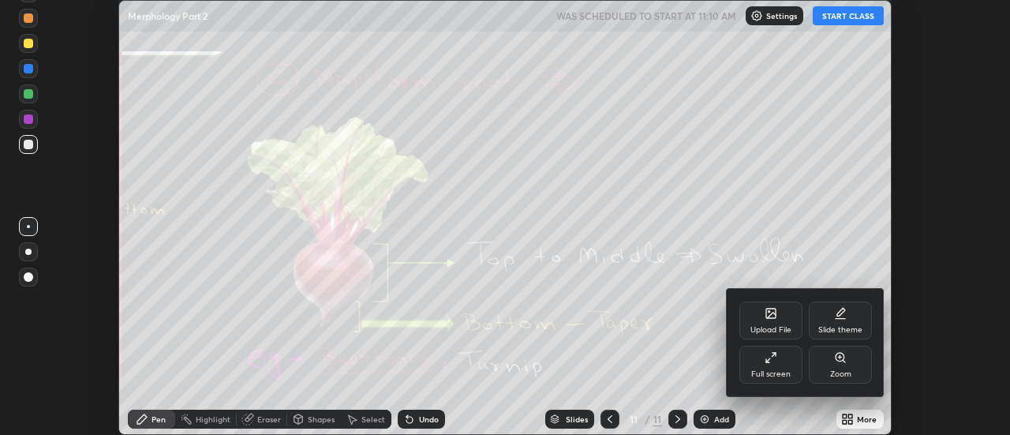
click at [775, 321] on div "Upload File" at bounding box center [771, 321] width 63 height 38
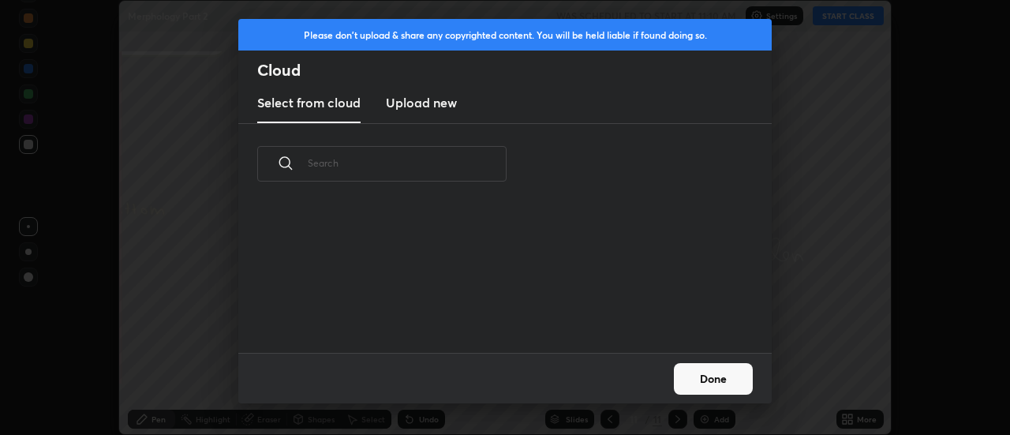
click at [419, 104] on h3 "Upload new" at bounding box center [421, 102] width 71 height 19
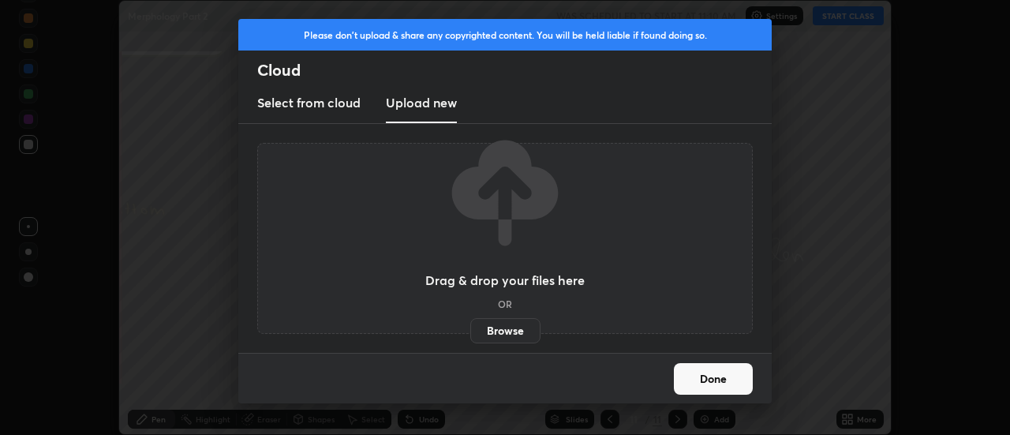
click at [492, 331] on label "Browse" at bounding box center [505, 330] width 70 height 25
click at [470, 331] on input "Browse" at bounding box center [470, 330] width 0 height 25
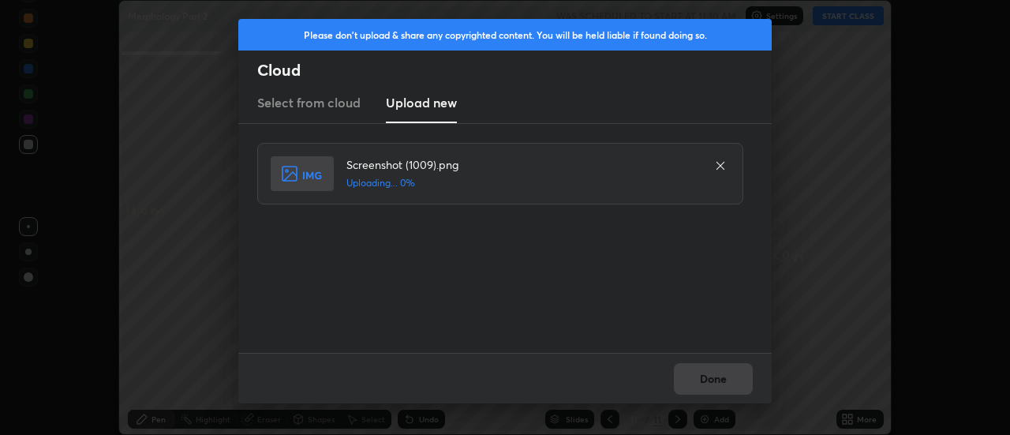
click at [714, 379] on div "Done" at bounding box center [505, 378] width 534 height 51
click at [714, 378] on button "Done" at bounding box center [713, 379] width 79 height 32
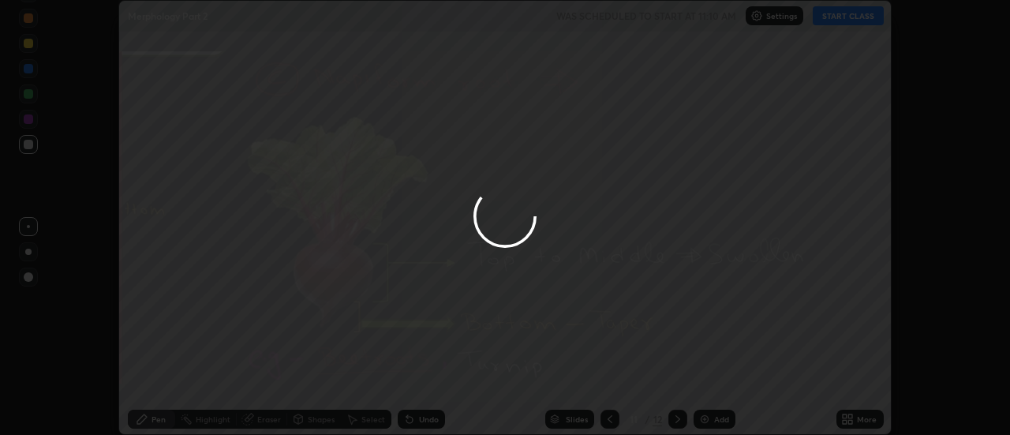
click at [709, 378] on div at bounding box center [505, 217] width 1010 height 435
click at [709, 377] on div at bounding box center [505, 217] width 1010 height 435
click at [716, 381] on div at bounding box center [505, 217] width 1010 height 435
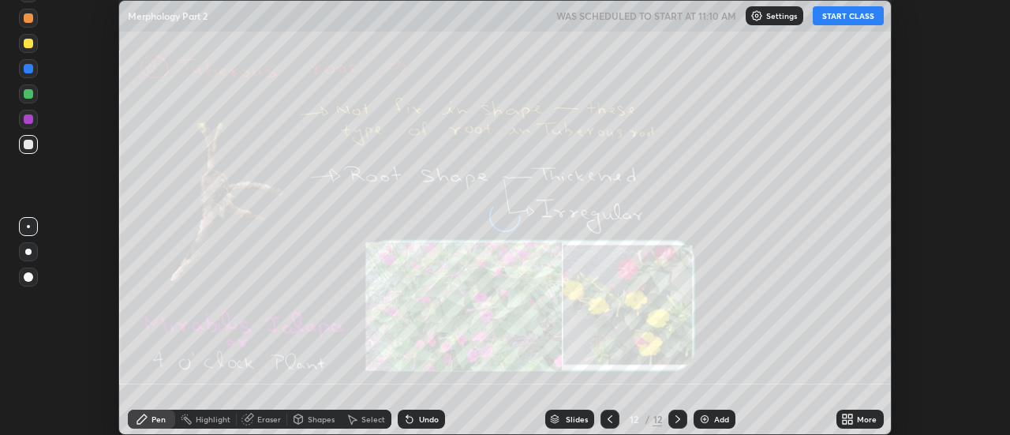
click at [858, 419] on div "More" at bounding box center [867, 419] width 20 height 8
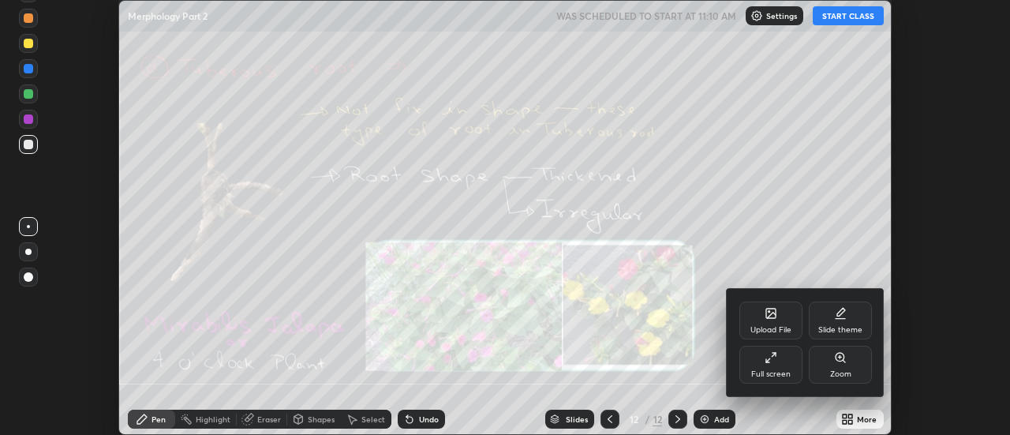
click at [778, 316] on div "Upload File" at bounding box center [771, 321] width 63 height 38
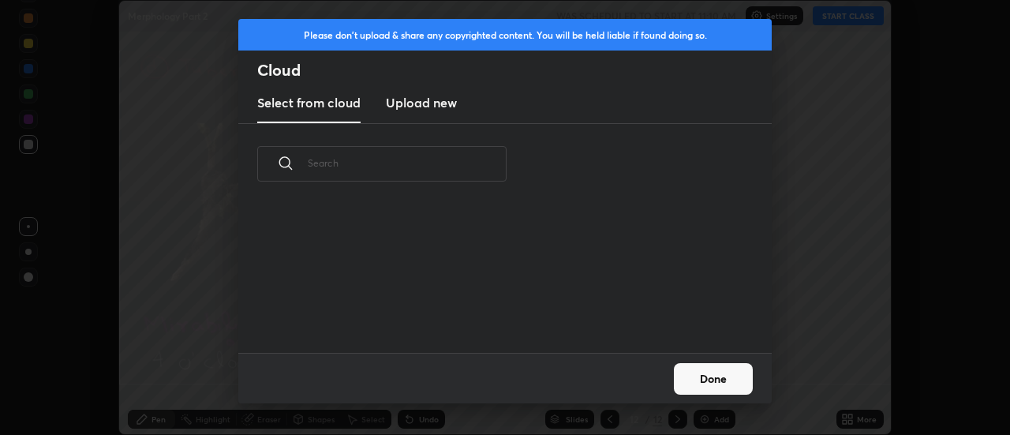
scroll to position [148, 507]
click at [420, 106] on h3 "Upload new" at bounding box center [421, 102] width 71 height 19
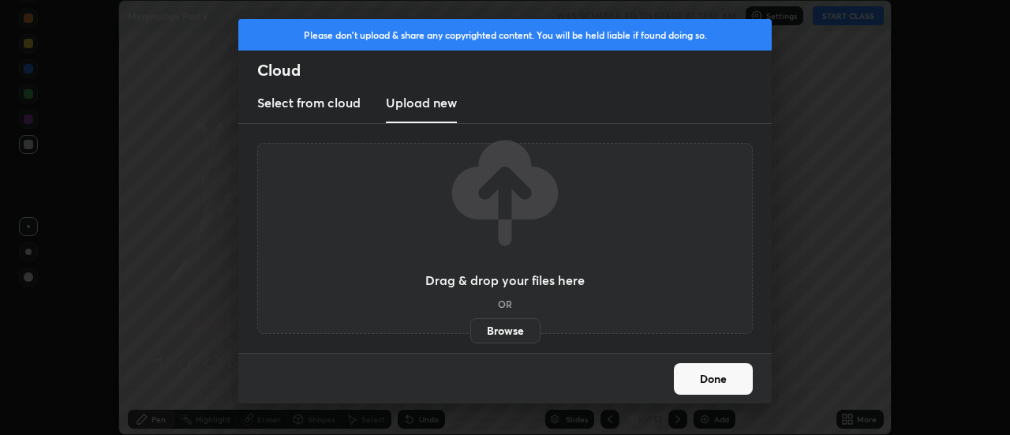
click at [500, 328] on label "Browse" at bounding box center [505, 330] width 70 height 25
click at [470, 328] on input "Browse" at bounding box center [470, 330] width 0 height 25
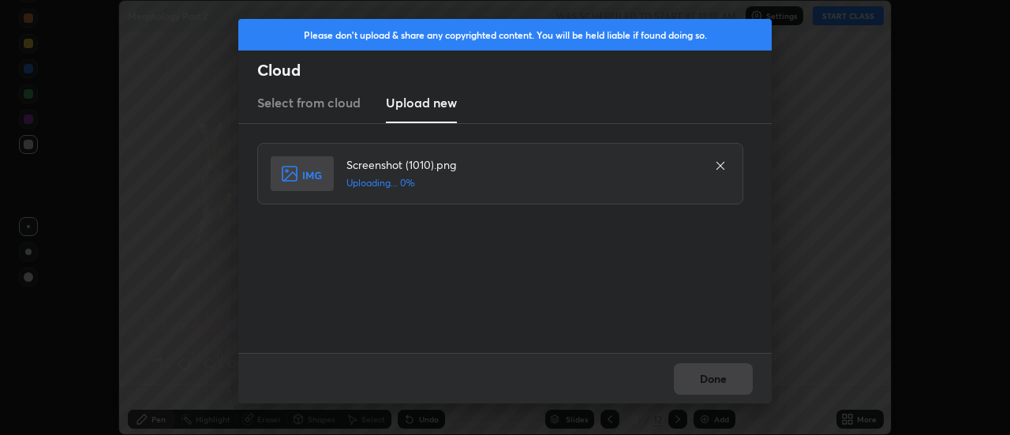
click at [714, 378] on div "Done" at bounding box center [505, 378] width 534 height 51
click at [711, 378] on div "Done" at bounding box center [505, 378] width 534 height 51
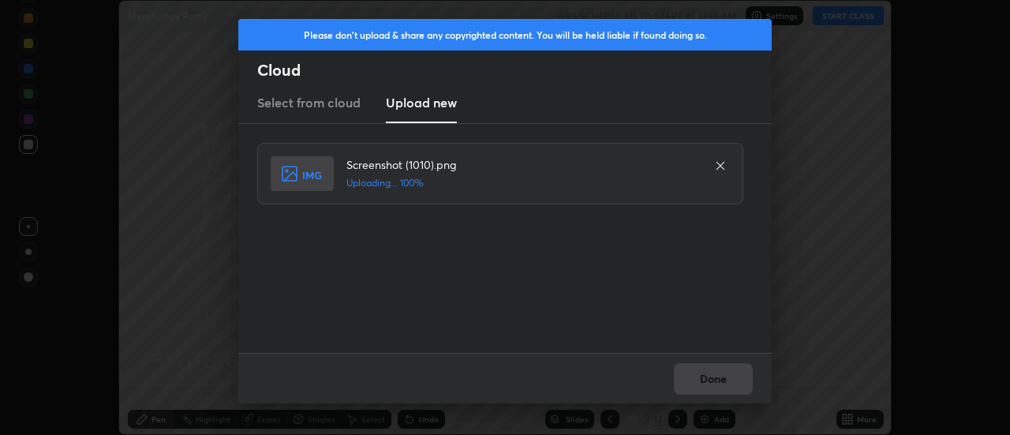
click at [710, 380] on div "Done" at bounding box center [505, 378] width 534 height 51
click at [710, 377] on button "Done" at bounding box center [713, 379] width 79 height 32
click at [710, 380] on button "Done" at bounding box center [713, 379] width 79 height 32
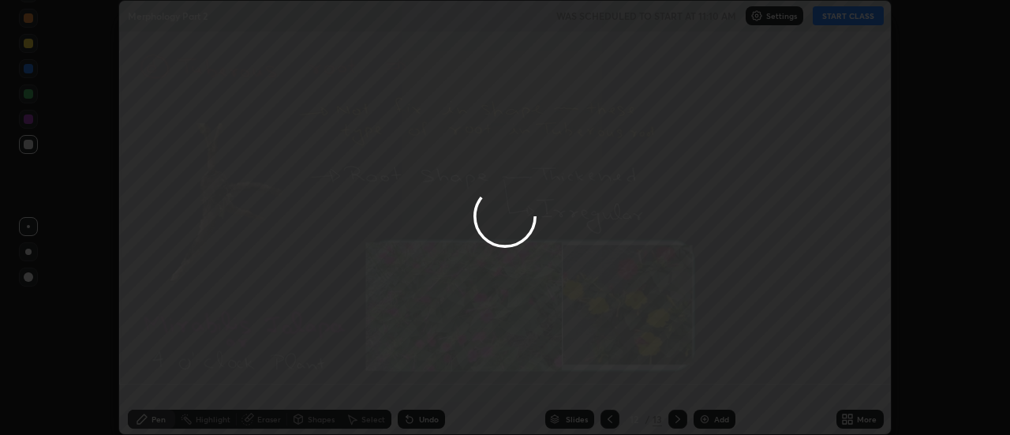
click at [708, 377] on button "Done" at bounding box center [713, 379] width 79 height 32
click at [708, 377] on div at bounding box center [505, 217] width 1010 height 435
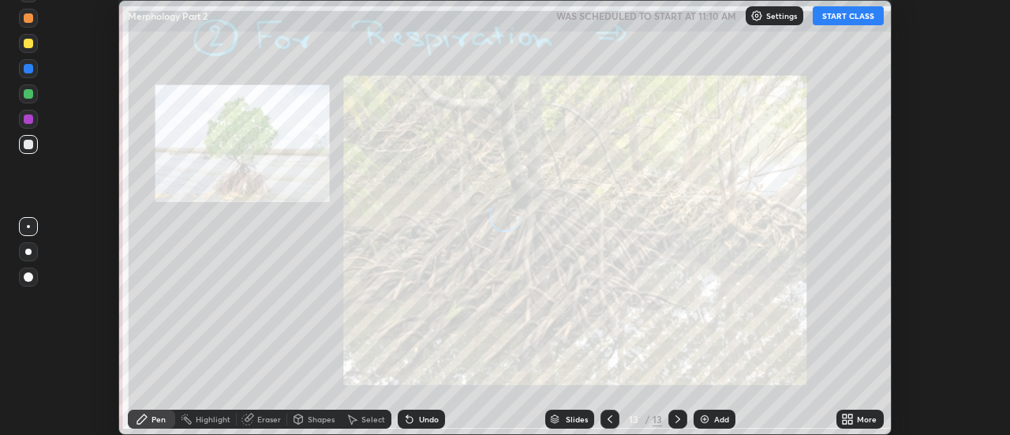
click at [853, 416] on icon at bounding box center [851, 416] width 4 height 4
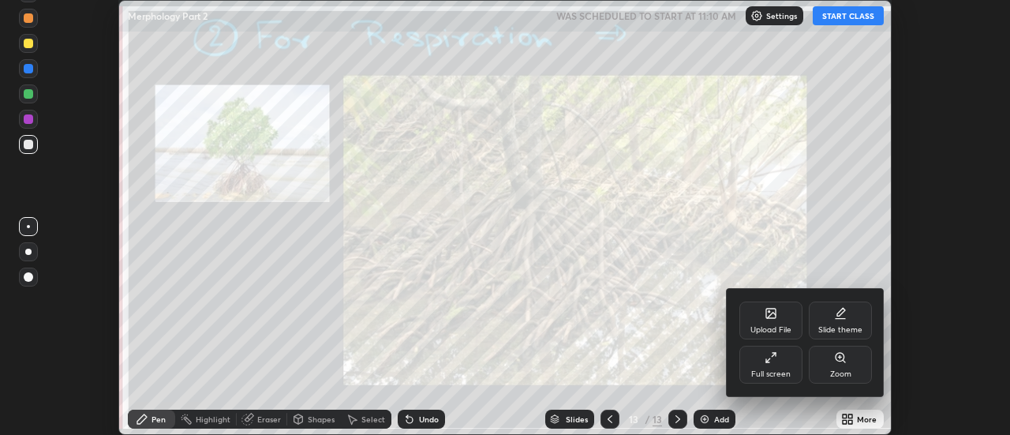
click at [786, 313] on div "Upload File" at bounding box center [771, 321] width 63 height 38
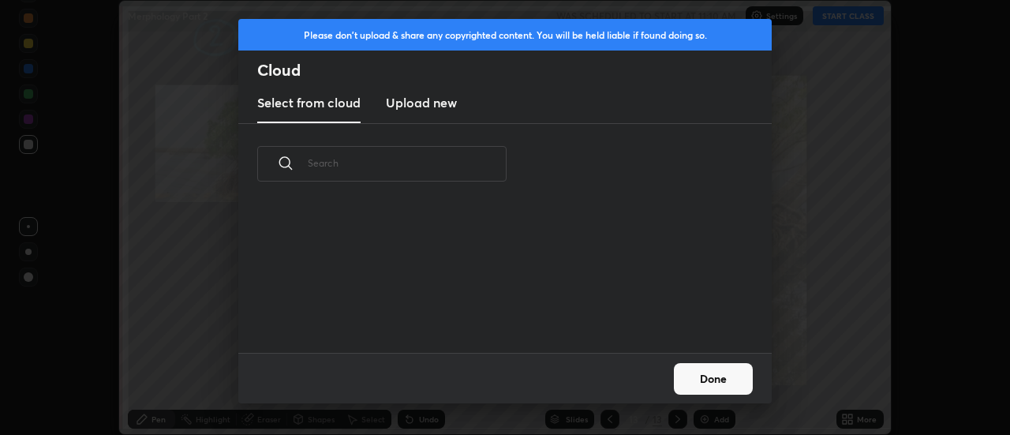
click at [410, 111] on h3 "Upload new" at bounding box center [421, 102] width 71 height 19
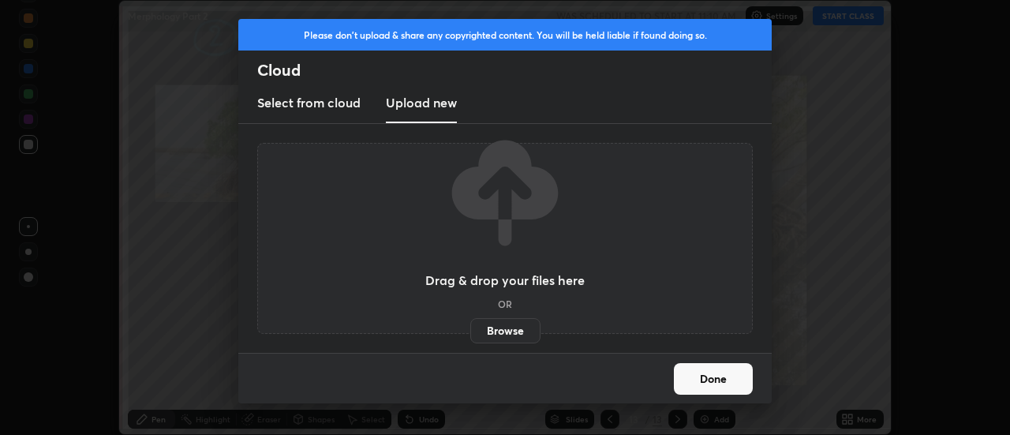
click at [499, 332] on label "Browse" at bounding box center [505, 330] width 70 height 25
click at [470, 332] on input "Browse" at bounding box center [470, 330] width 0 height 25
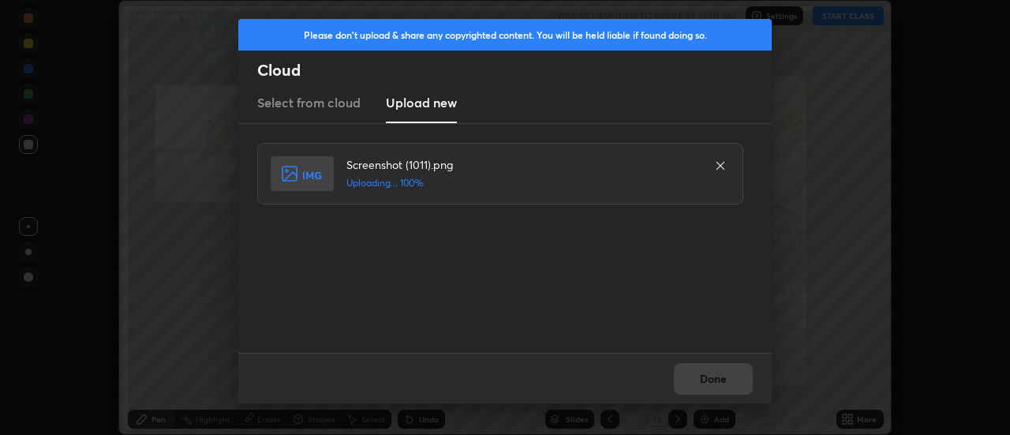
click at [720, 380] on div "Done" at bounding box center [505, 378] width 534 height 51
click at [720, 380] on button "Done" at bounding box center [713, 379] width 79 height 32
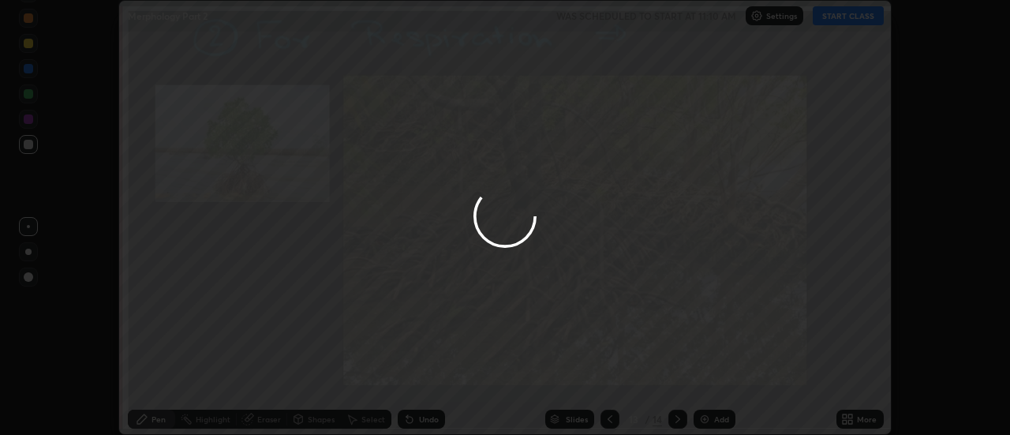
click at [717, 380] on button "Done" at bounding box center [713, 379] width 79 height 32
click at [717, 380] on div at bounding box center [505, 217] width 1010 height 435
click at [714, 377] on div at bounding box center [505, 217] width 1010 height 435
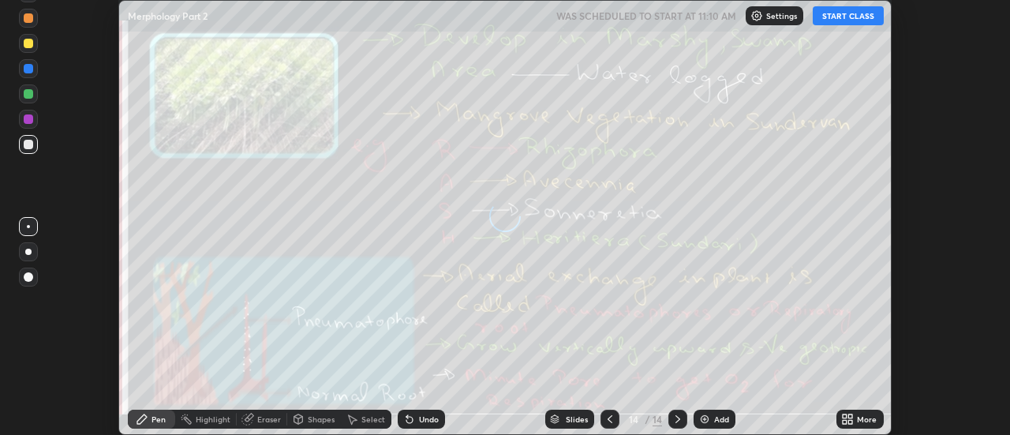
click at [851, 416] on icon at bounding box center [851, 416] width 4 height 4
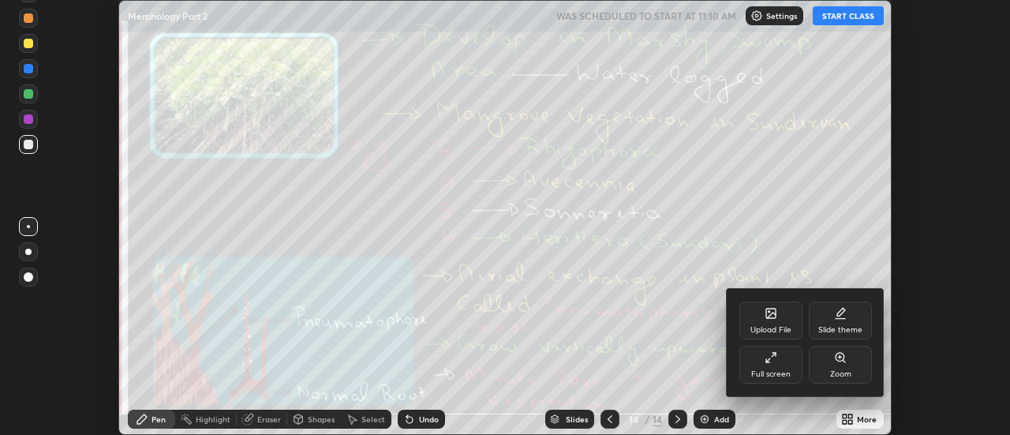
click at [779, 320] on div "Upload File" at bounding box center [771, 321] width 63 height 38
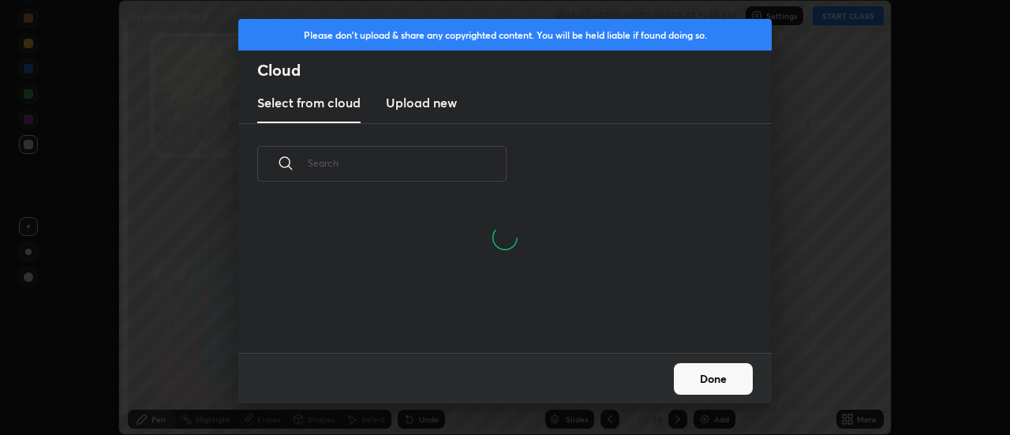
scroll to position [73, 507]
click at [418, 107] on h3 "Upload new" at bounding box center [421, 102] width 71 height 19
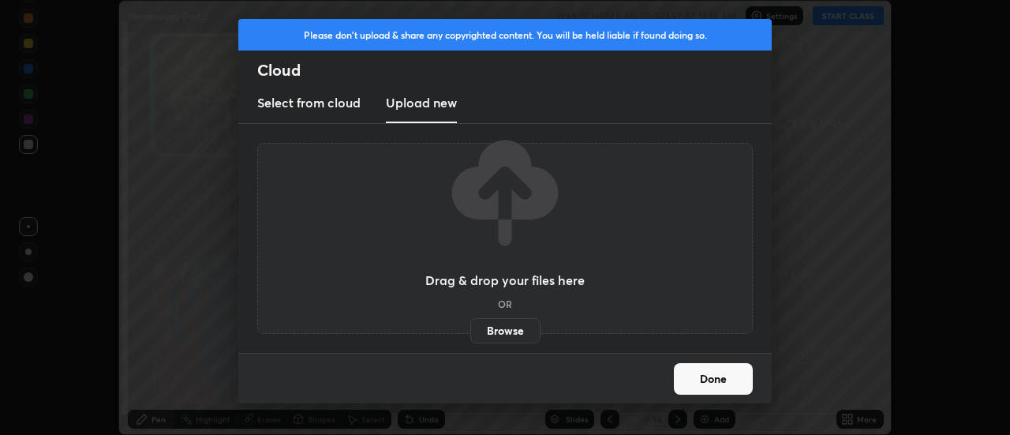
click at [500, 328] on label "Browse" at bounding box center [505, 330] width 70 height 25
click at [470, 328] on input "Browse" at bounding box center [470, 330] width 0 height 25
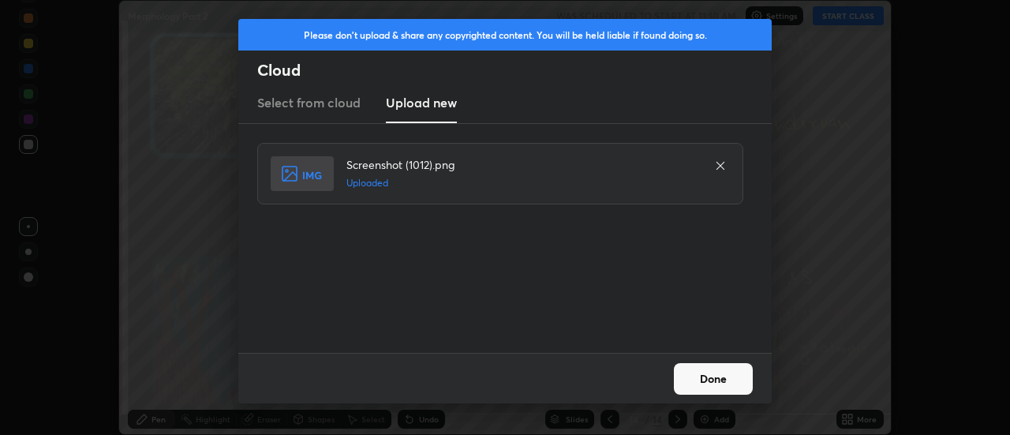
click at [715, 380] on button "Done" at bounding box center [713, 379] width 79 height 32
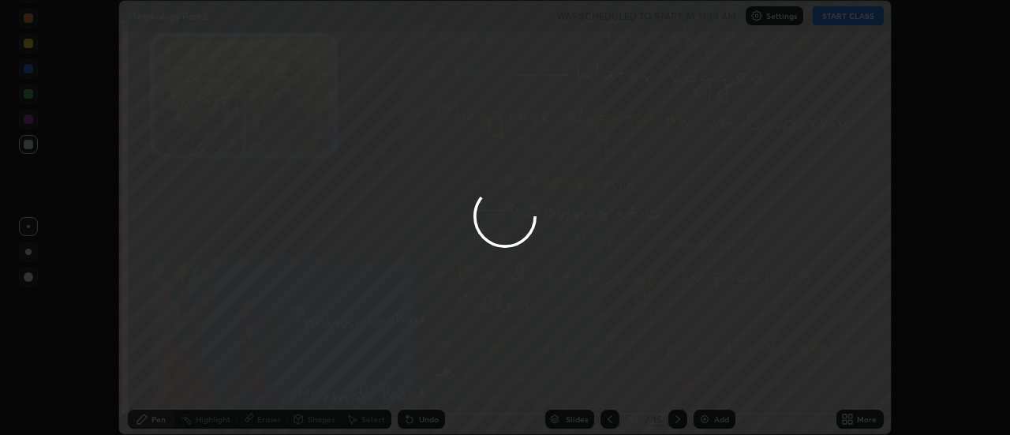
click at [714, 380] on div at bounding box center [505, 217] width 1010 height 435
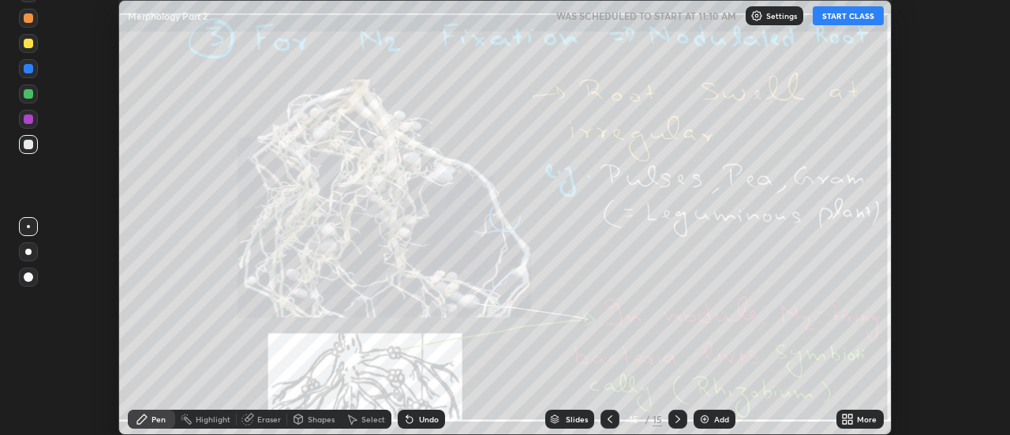
click at [865, 418] on div "More" at bounding box center [867, 419] width 20 height 8
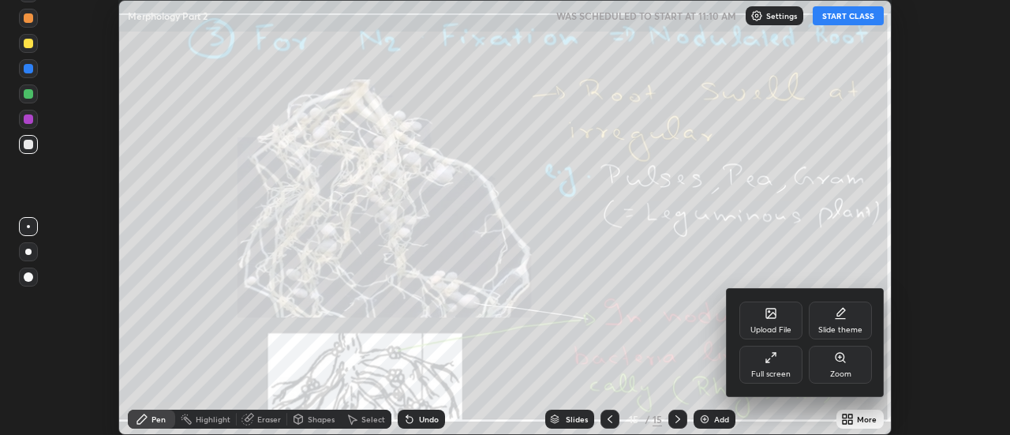
click at [779, 314] on div "Upload File" at bounding box center [771, 321] width 63 height 38
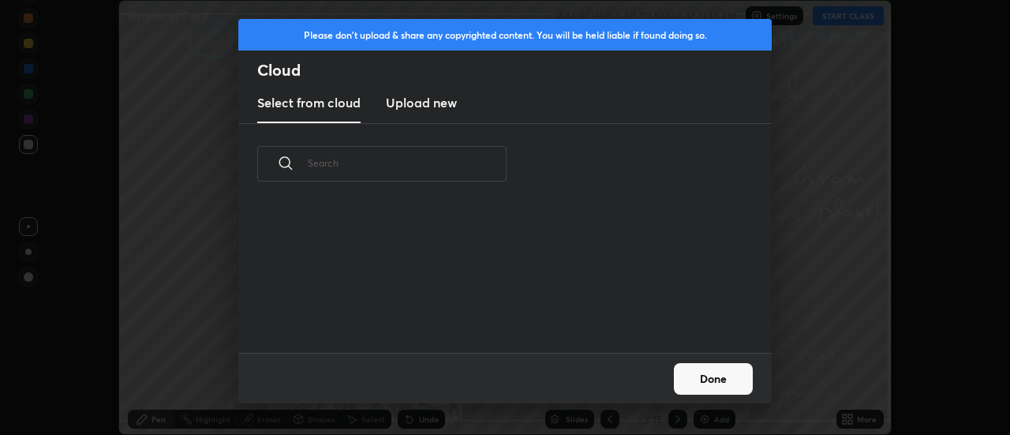
scroll to position [148, 507]
click at [415, 105] on h3 "Upload new" at bounding box center [421, 102] width 71 height 19
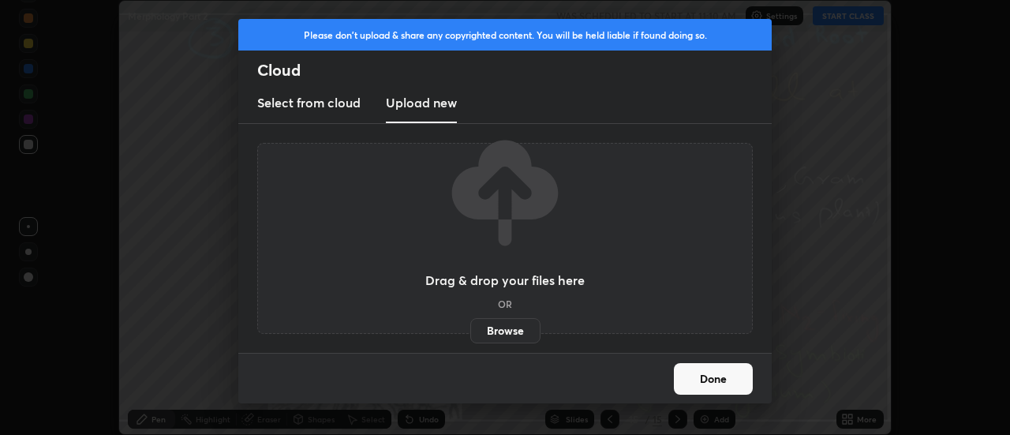
click at [497, 324] on label "Browse" at bounding box center [505, 330] width 70 height 25
click at [470, 324] on input "Browse" at bounding box center [470, 330] width 0 height 25
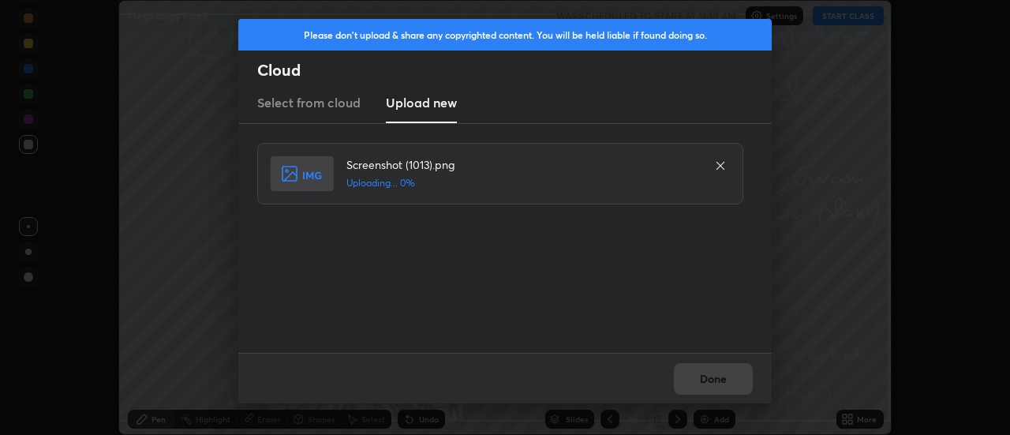
click at [719, 377] on div "Done" at bounding box center [505, 378] width 534 height 51
click at [714, 380] on button "Done" at bounding box center [713, 379] width 79 height 32
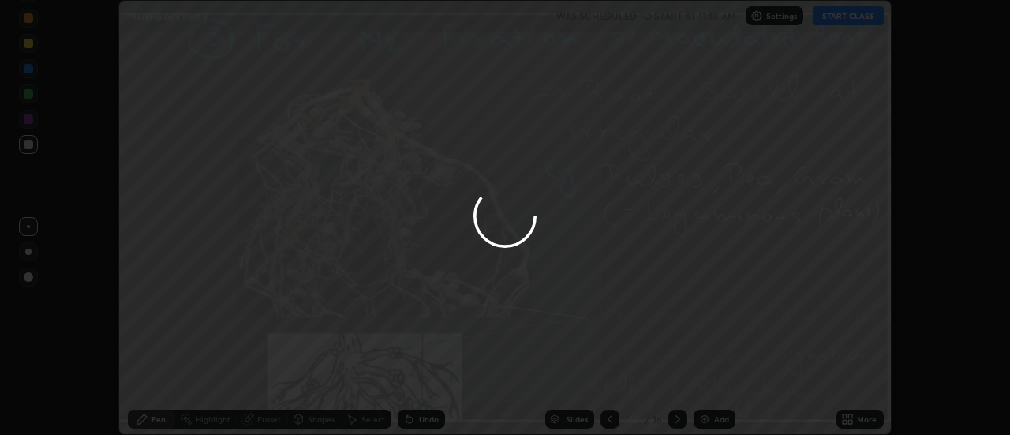
click at [714, 380] on div at bounding box center [505, 217] width 1010 height 435
click at [713, 378] on div at bounding box center [505, 217] width 1010 height 435
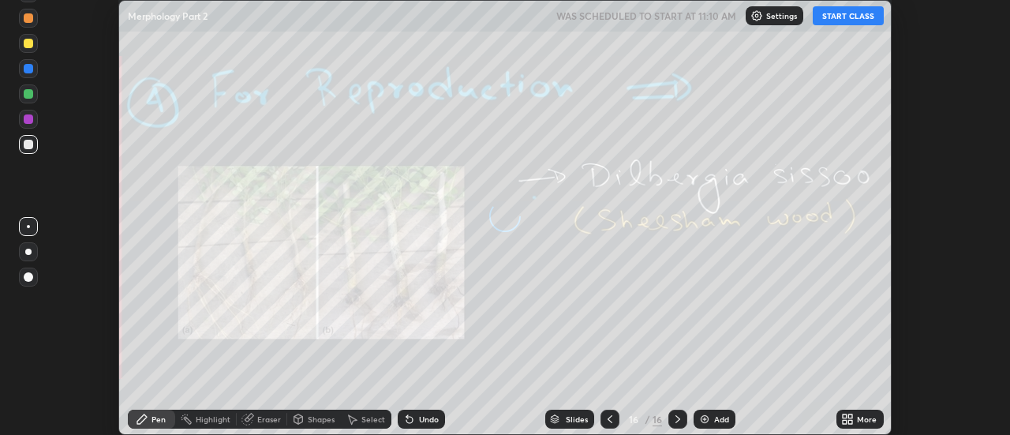
click at [851, 416] on icon at bounding box center [851, 416] width 4 height 4
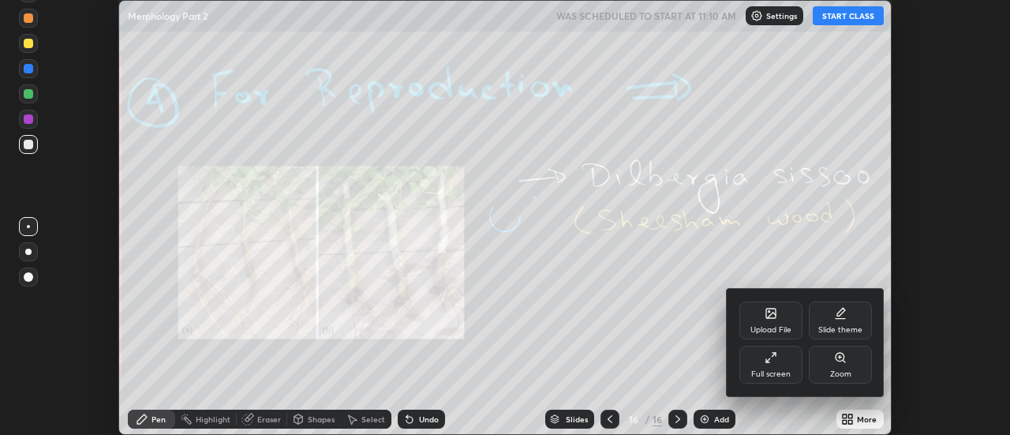
click at [778, 318] on div "Upload File" at bounding box center [771, 321] width 63 height 38
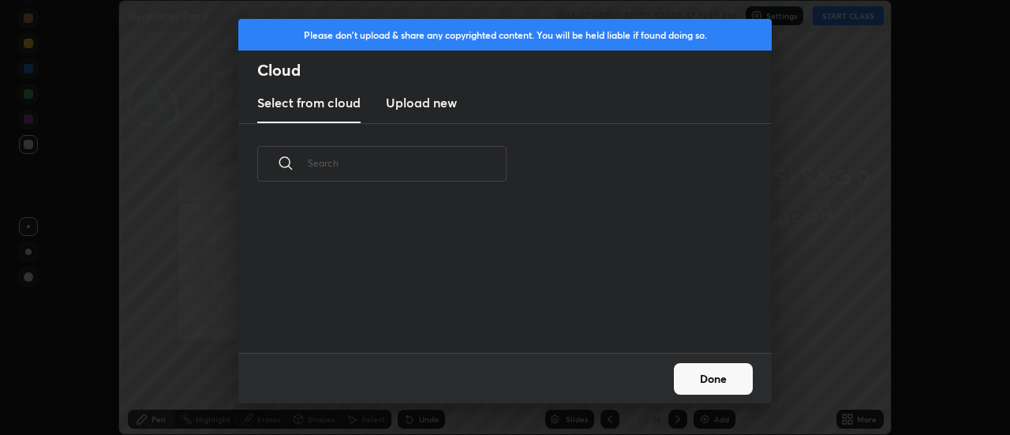
click at [419, 105] on h3 "Upload new" at bounding box center [421, 102] width 71 height 19
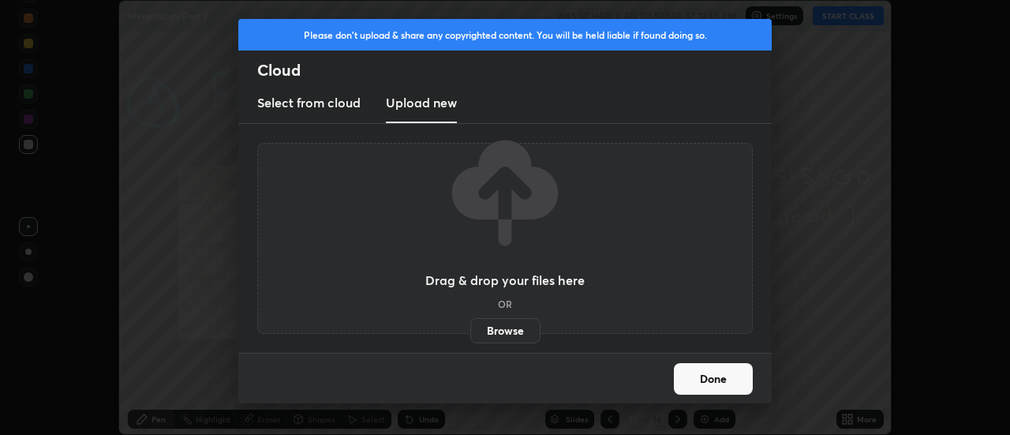
click at [502, 328] on label "Browse" at bounding box center [505, 330] width 70 height 25
click at [470, 328] on input "Browse" at bounding box center [470, 330] width 0 height 25
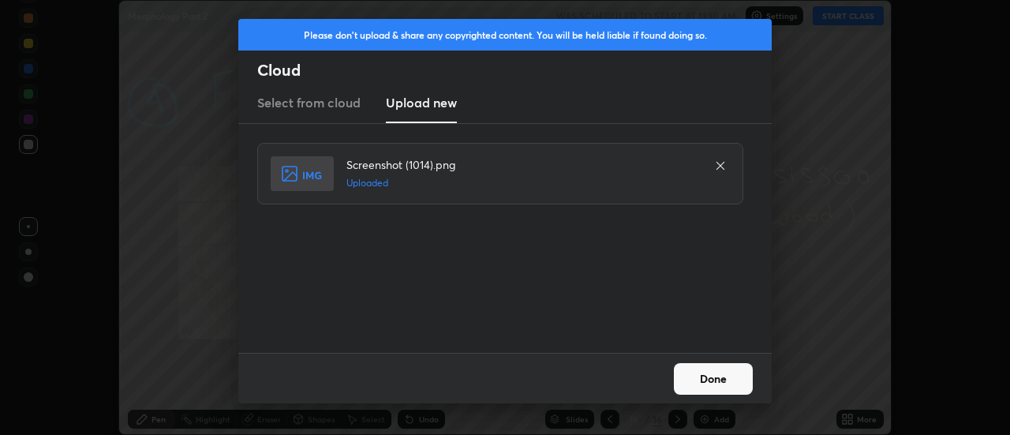
click at [711, 375] on button "Done" at bounding box center [713, 379] width 79 height 32
click at [716, 377] on button "Done" at bounding box center [713, 379] width 79 height 32
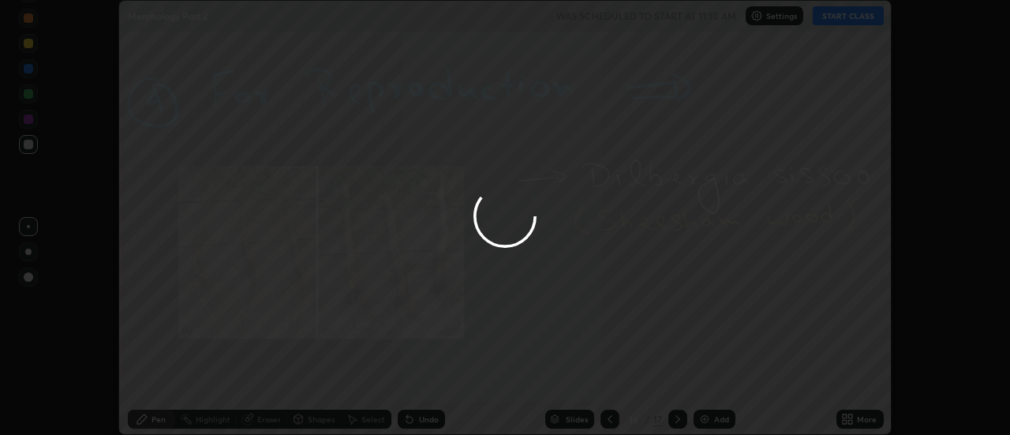
click at [717, 374] on div at bounding box center [505, 217] width 1010 height 435
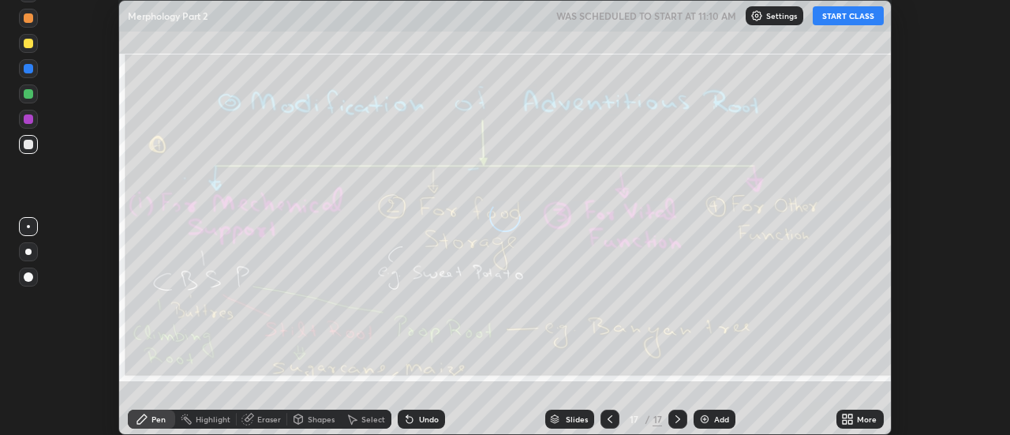
click at [856, 418] on div "More" at bounding box center [860, 419] width 47 height 19
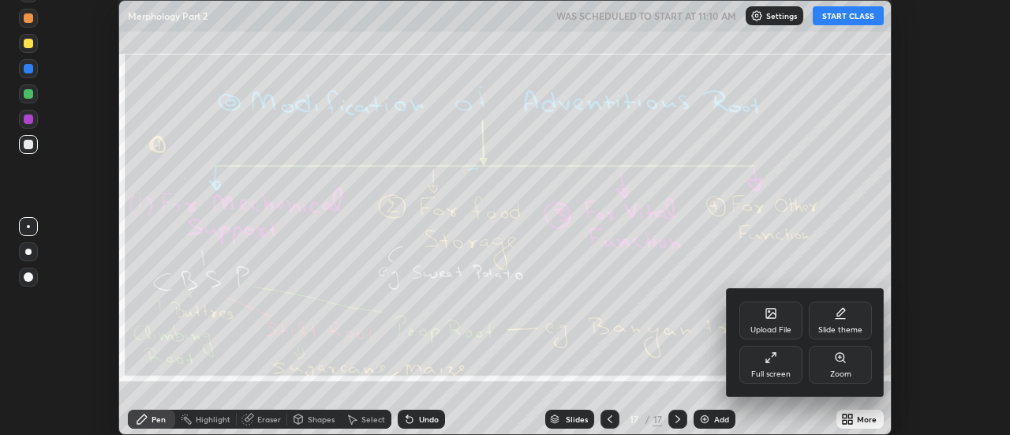
click at [780, 317] on div "Upload File" at bounding box center [771, 321] width 63 height 38
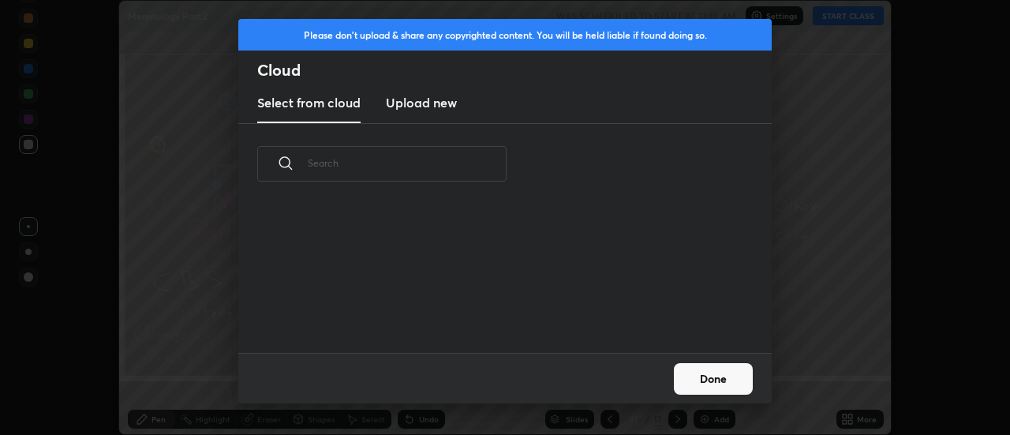
click at [418, 104] on h3 "Upload new" at bounding box center [421, 102] width 71 height 19
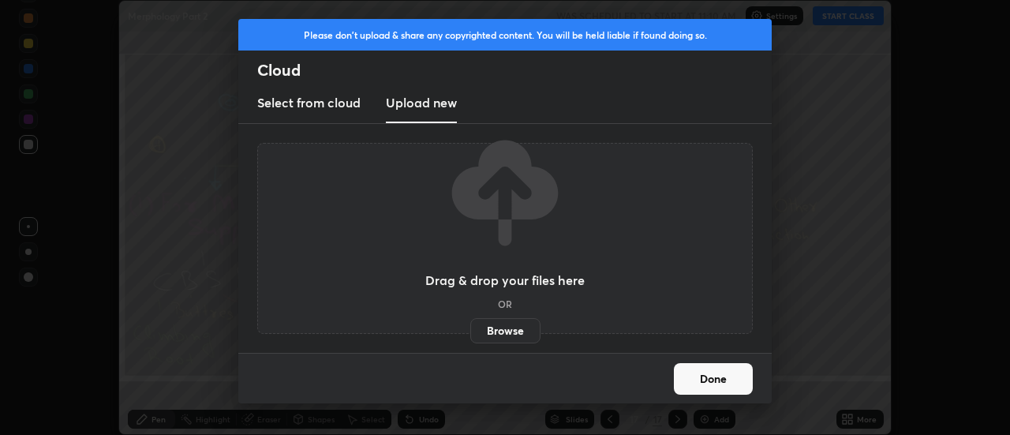
click at [501, 328] on label "Browse" at bounding box center [505, 330] width 70 height 25
click at [470, 328] on input "Browse" at bounding box center [470, 330] width 0 height 25
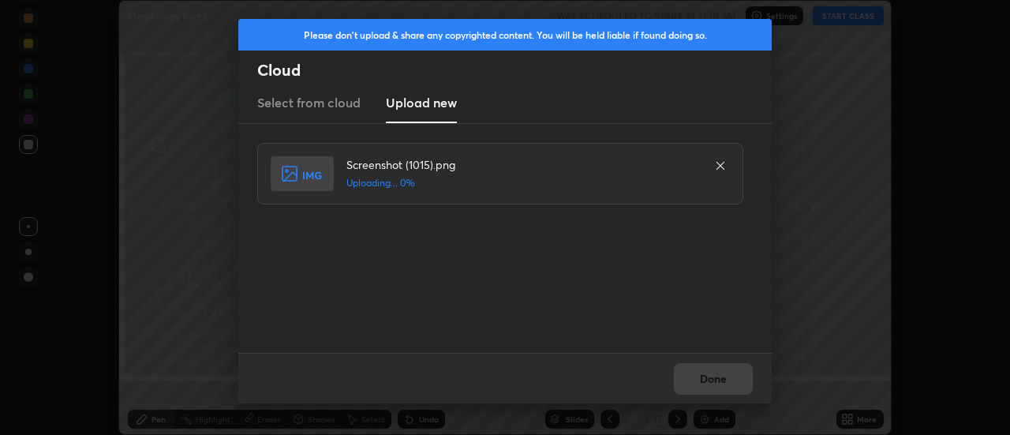
click at [714, 380] on div "Done" at bounding box center [505, 378] width 534 height 51
click at [714, 380] on button "Done" at bounding box center [713, 379] width 79 height 32
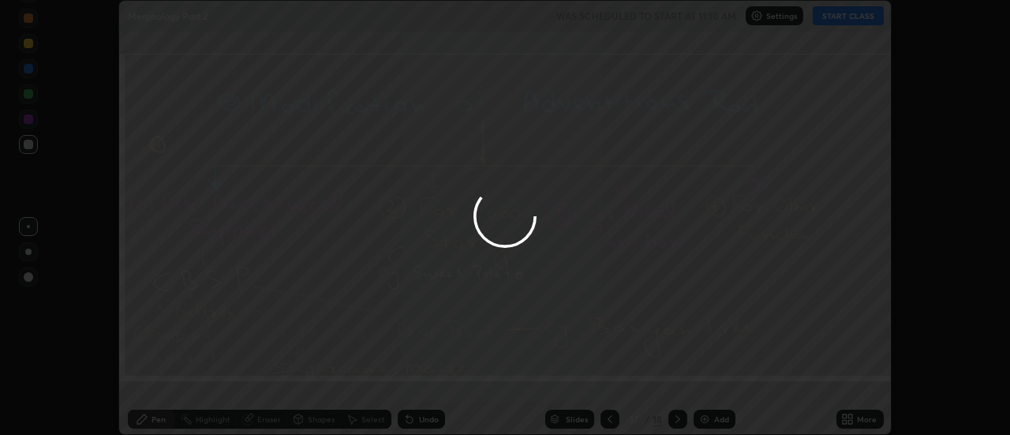
click at [714, 380] on button "Done" at bounding box center [713, 379] width 79 height 32
click at [712, 380] on div at bounding box center [505, 217] width 1010 height 435
click at [709, 377] on div at bounding box center [505, 217] width 1010 height 435
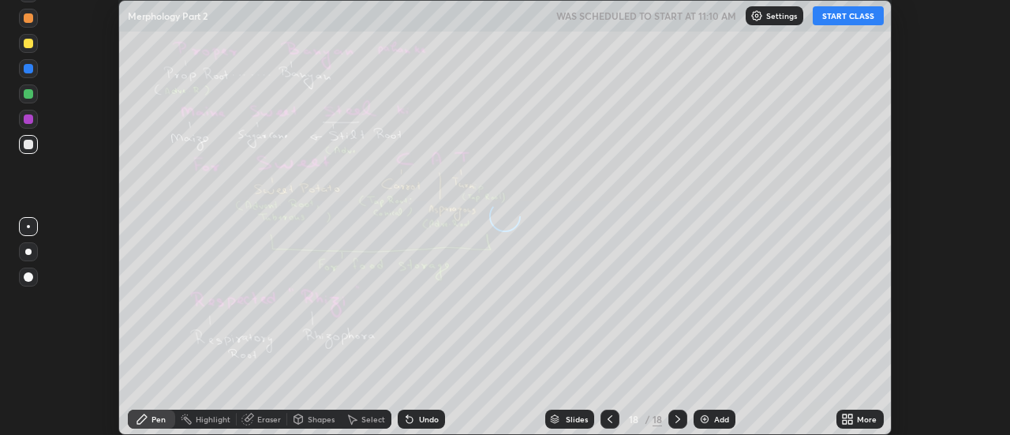
click at [851, 416] on icon at bounding box center [851, 416] width 4 height 4
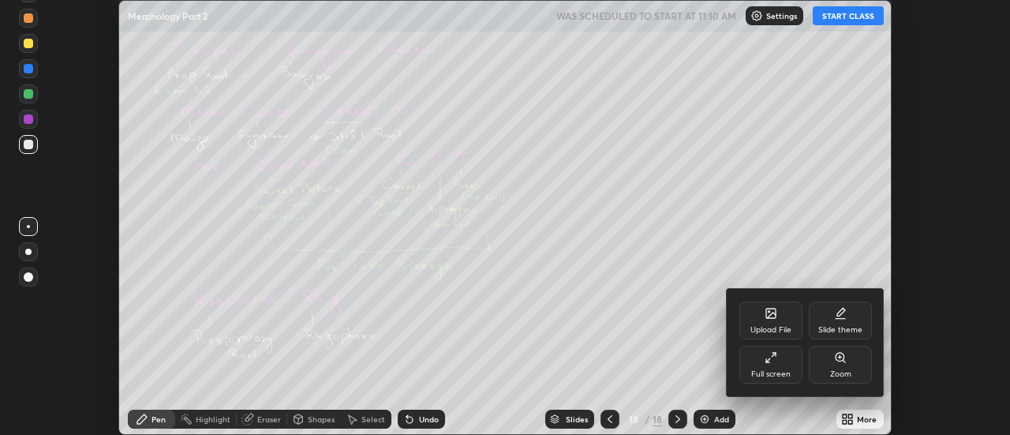
click at [781, 319] on div "Upload File" at bounding box center [771, 321] width 63 height 38
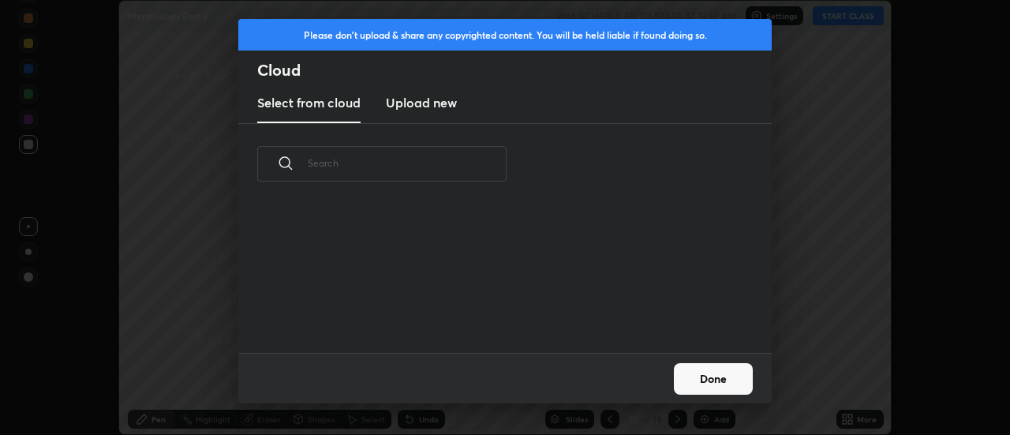
scroll to position [148, 507]
click at [417, 107] on h3 "Upload new" at bounding box center [421, 102] width 71 height 19
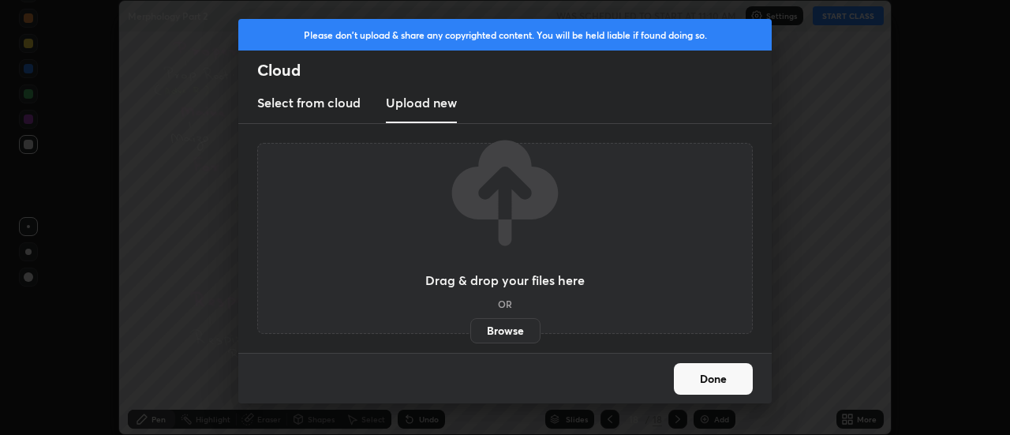
click at [494, 323] on label "Browse" at bounding box center [505, 330] width 70 height 25
click at [470, 323] on input "Browse" at bounding box center [470, 330] width 0 height 25
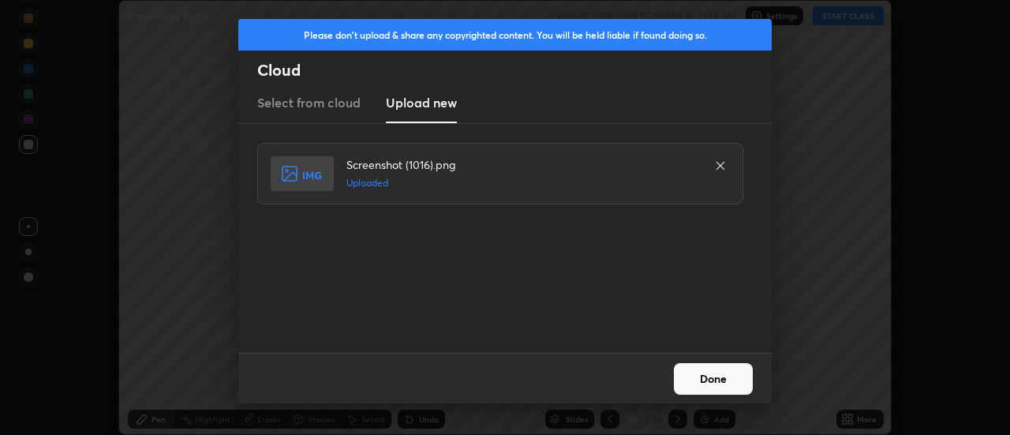
click at [713, 377] on button "Done" at bounding box center [713, 379] width 79 height 32
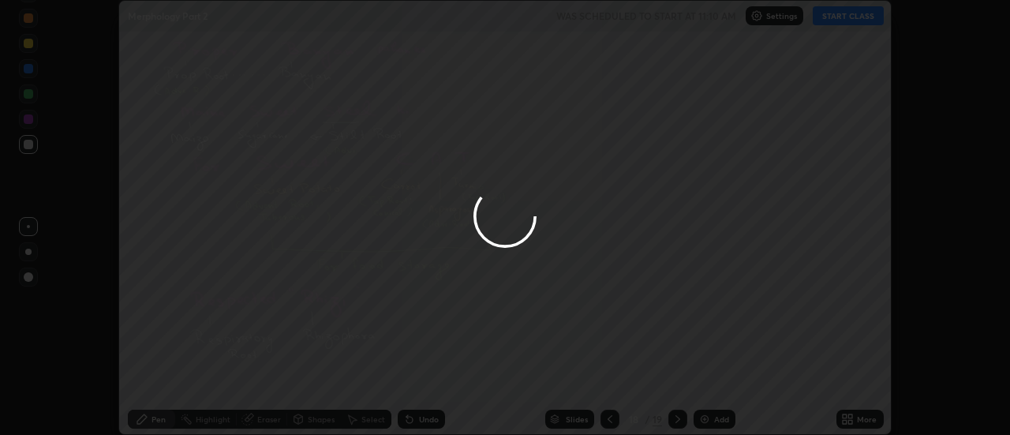
click at [851, 416] on icon at bounding box center [851, 416] width 4 height 4
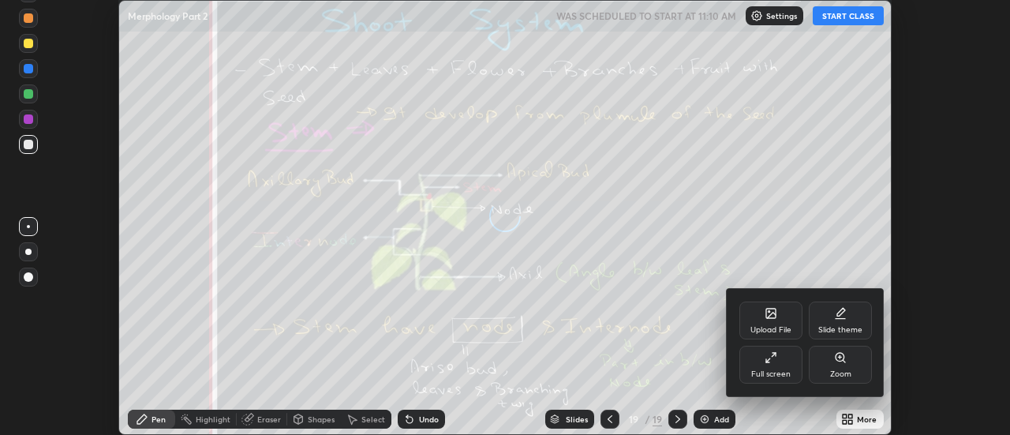
click at [781, 316] on div "Upload File" at bounding box center [771, 321] width 63 height 38
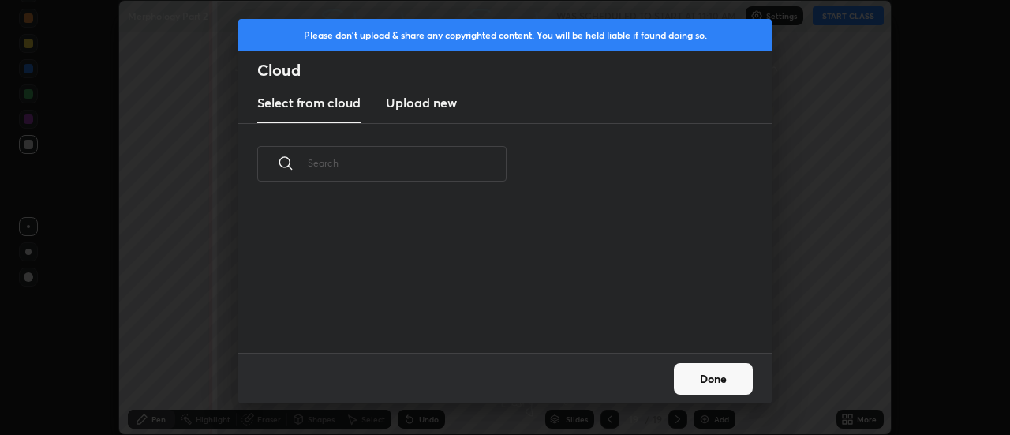
click at [415, 105] on h3 "Upload new" at bounding box center [421, 102] width 71 height 19
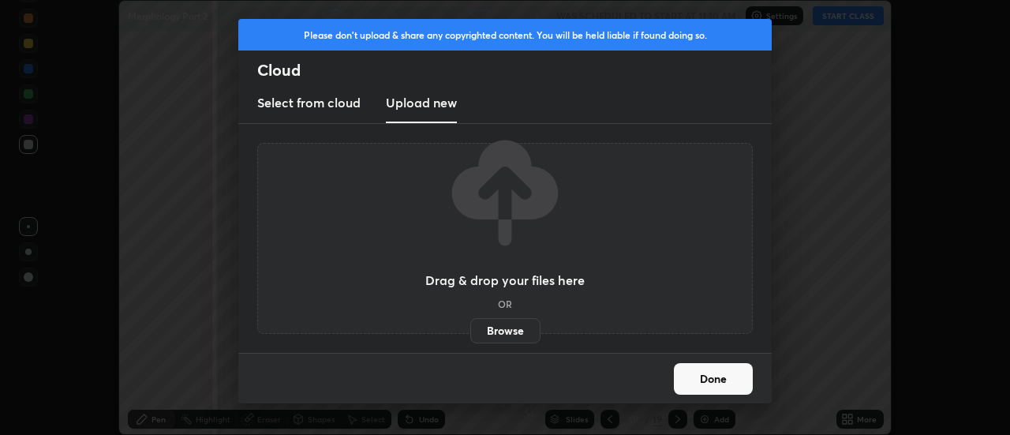
click at [495, 325] on label "Browse" at bounding box center [505, 330] width 70 height 25
click at [470, 325] on input "Browse" at bounding box center [470, 330] width 0 height 25
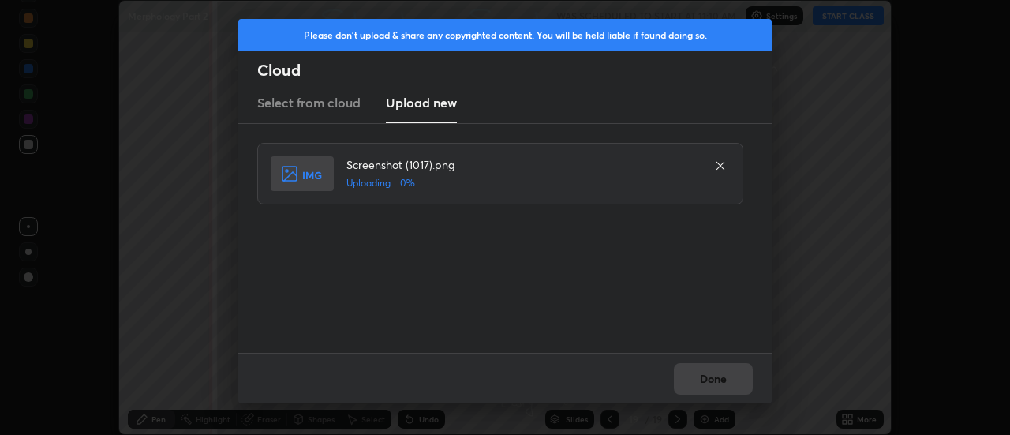
click at [718, 377] on div "Done" at bounding box center [505, 378] width 534 height 51
click at [721, 380] on button "Done" at bounding box center [713, 379] width 79 height 32
click at [722, 382] on button "Done" at bounding box center [713, 379] width 79 height 32
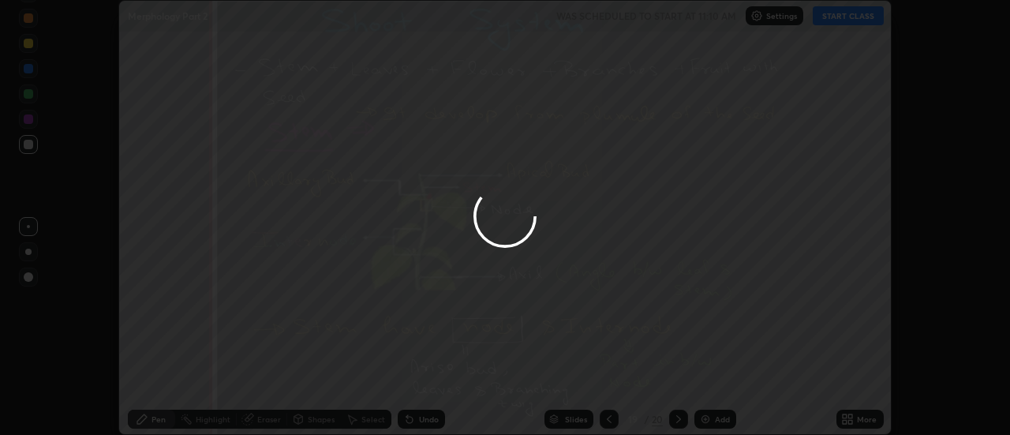
click at [720, 379] on div at bounding box center [505, 217] width 1010 height 435
click at [718, 378] on div at bounding box center [505, 217] width 1010 height 435
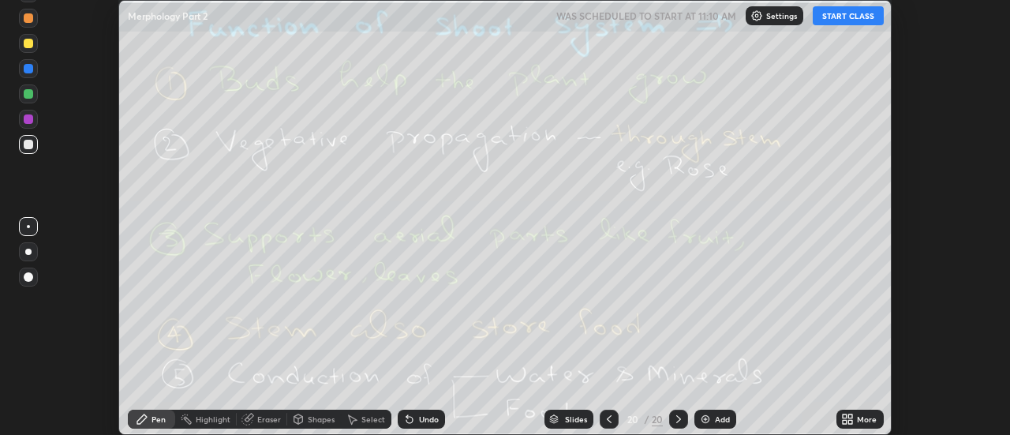
click at [853, 415] on icon at bounding box center [851, 416] width 4 height 4
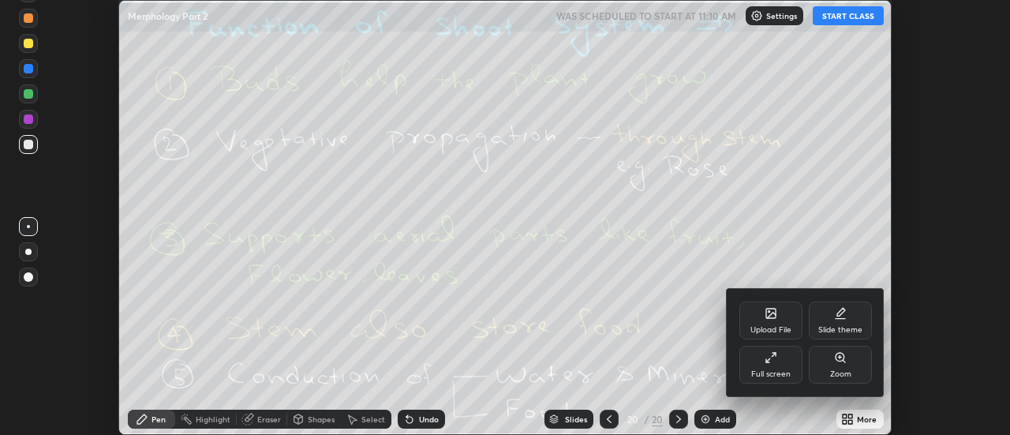
click at [778, 316] on div "Upload File" at bounding box center [771, 321] width 63 height 38
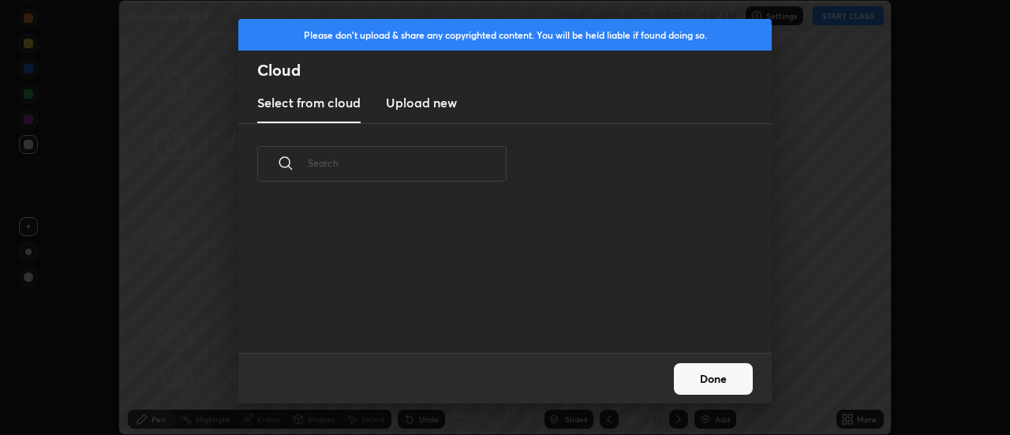
click at [422, 104] on h3 "Upload new" at bounding box center [421, 102] width 71 height 19
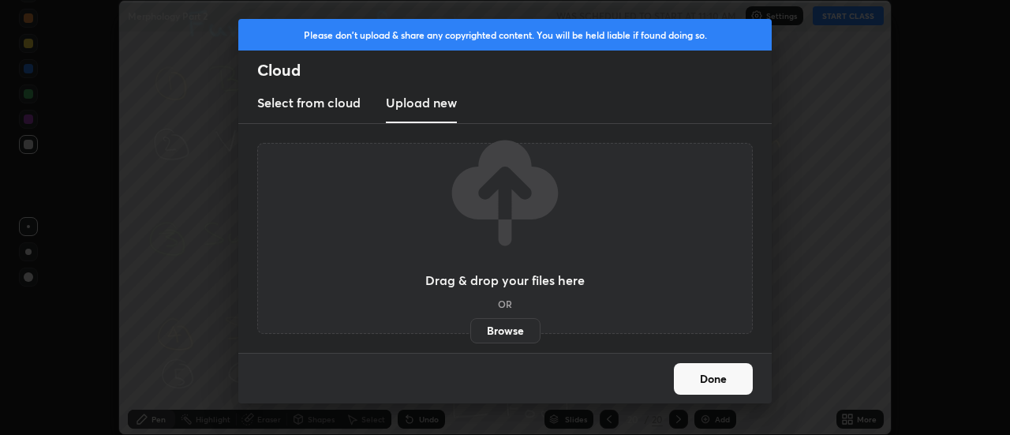
click at [505, 332] on label "Browse" at bounding box center [505, 330] width 70 height 25
click at [470, 332] on input "Browse" at bounding box center [470, 330] width 0 height 25
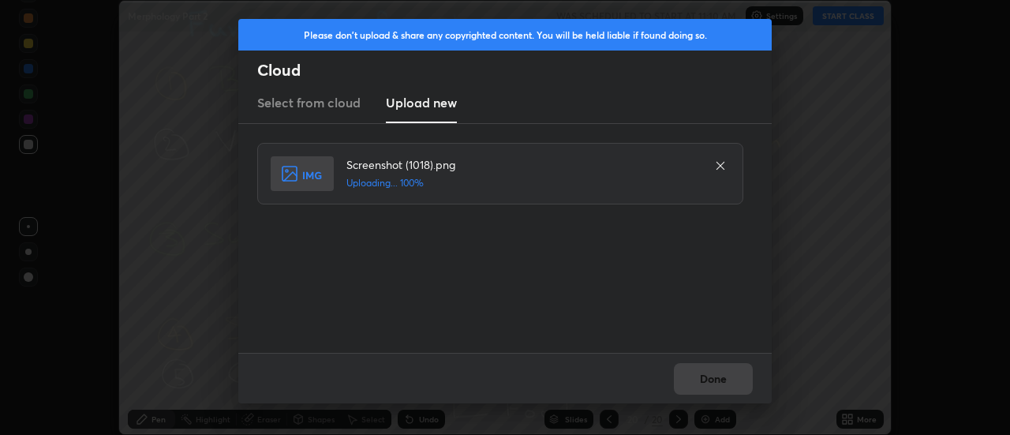
click at [707, 381] on div "Done" at bounding box center [505, 378] width 534 height 51
click at [707, 381] on button "Done" at bounding box center [713, 379] width 79 height 32
click at [708, 380] on button "Done" at bounding box center [713, 379] width 79 height 32
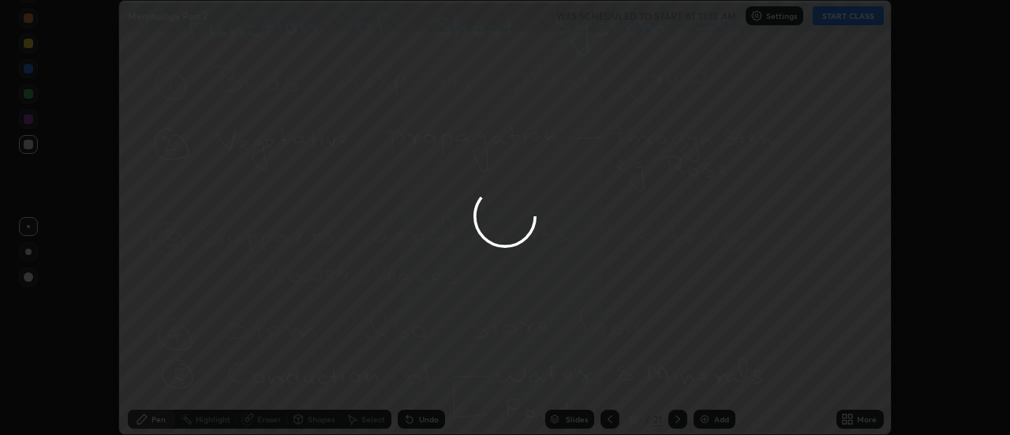
click at [708, 380] on div at bounding box center [505, 217] width 1010 height 435
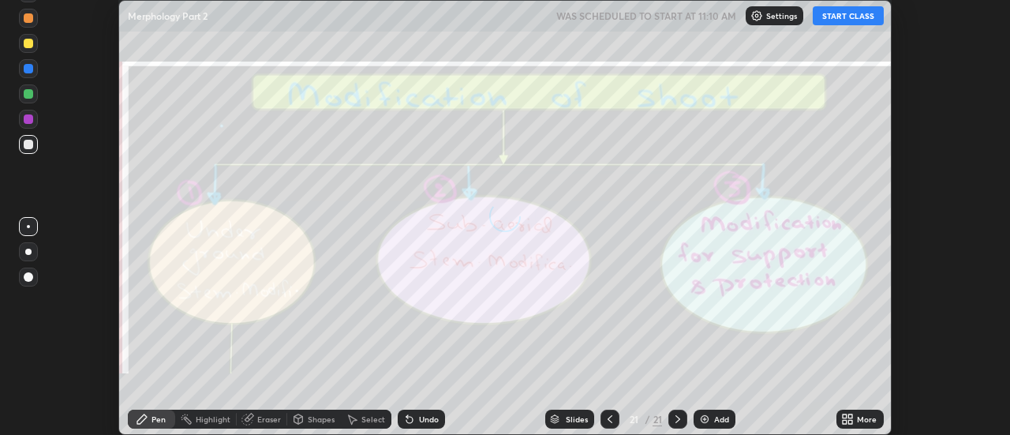
click at [857, 419] on div "More" at bounding box center [860, 419] width 47 height 19
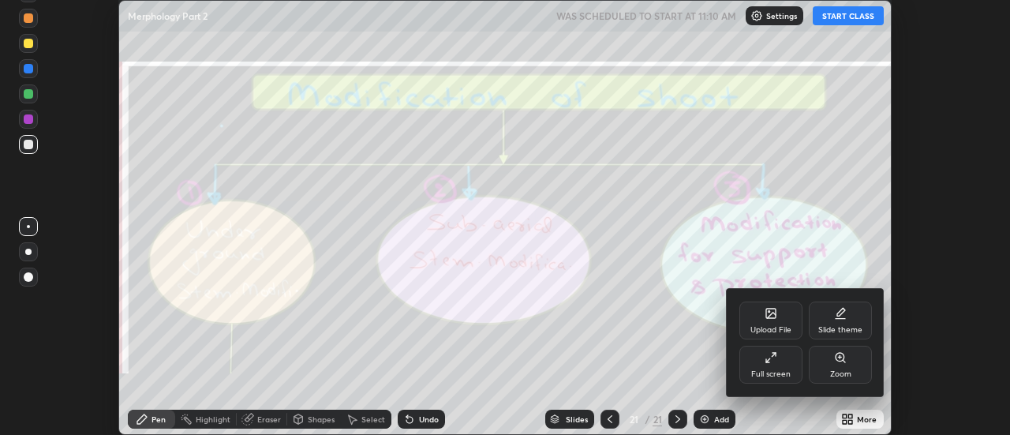
click at [780, 323] on div "Upload File" at bounding box center [771, 321] width 63 height 38
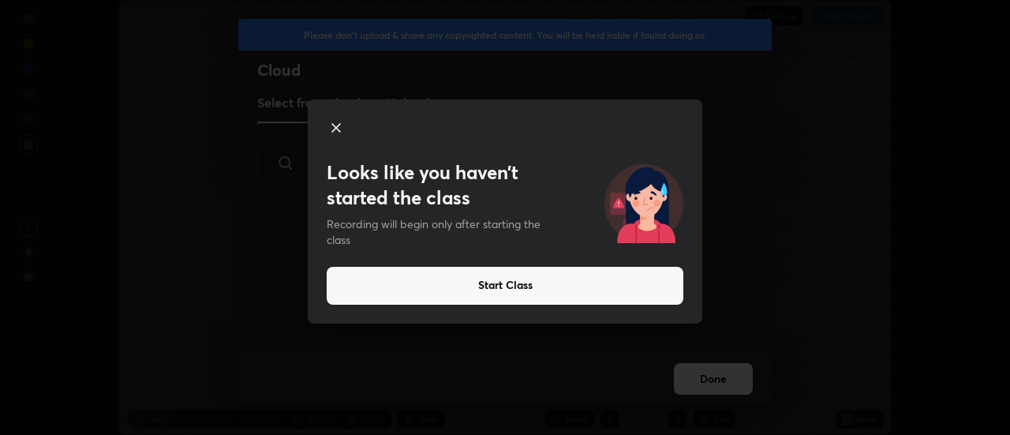
click at [420, 108] on div "Looks like you haven’t started the class Recording will begin only after starti…" at bounding box center [505, 211] width 395 height 224
click at [340, 131] on icon at bounding box center [336, 128] width 8 height 8
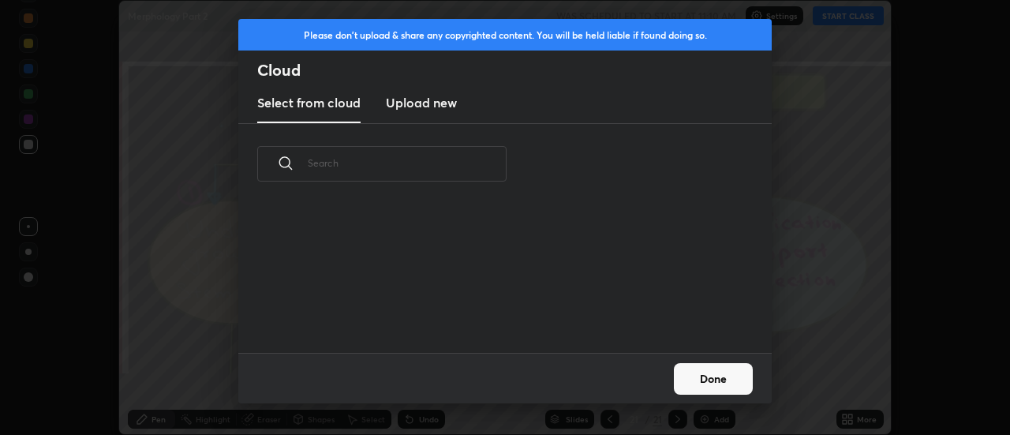
click at [410, 104] on h3 "Upload new" at bounding box center [421, 102] width 71 height 19
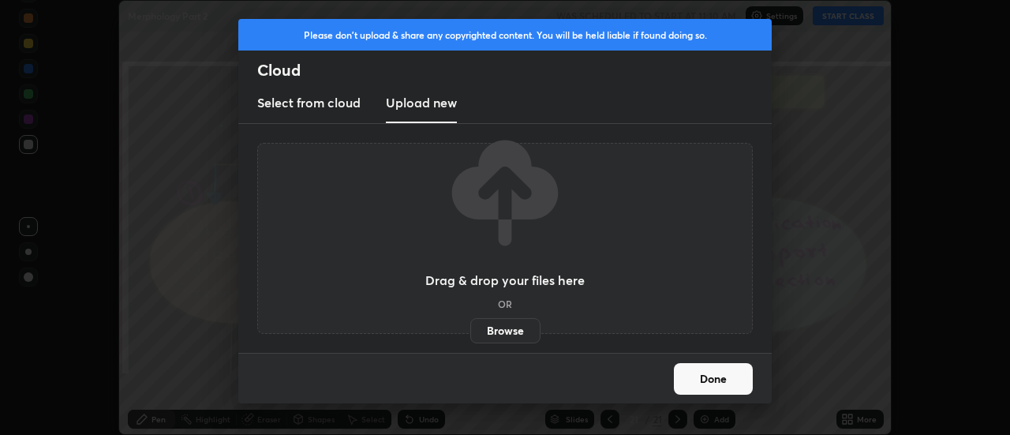
click at [497, 327] on label "Browse" at bounding box center [505, 330] width 70 height 25
click at [470, 327] on input "Browse" at bounding box center [470, 330] width 0 height 25
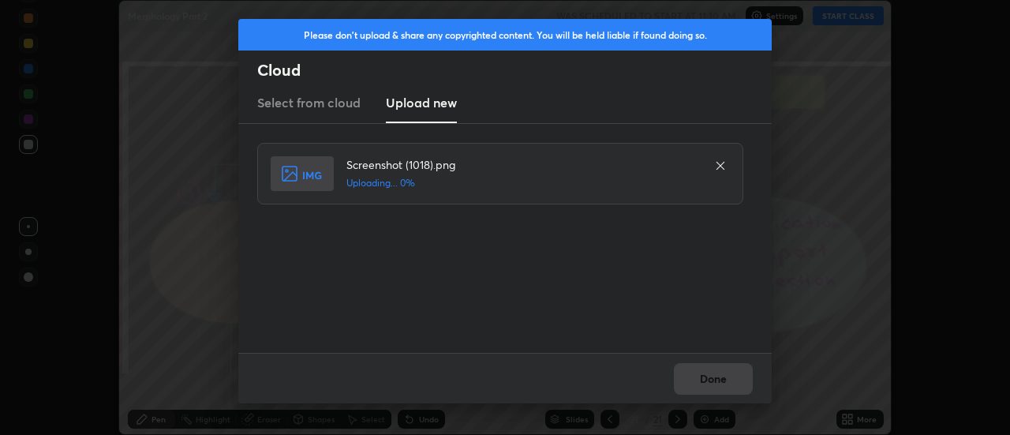
click at [710, 370] on div "Done" at bounding box center [505, 378] width 534 height 51
click at [711, 375] on div "Done" at bounding box center [505, 378] width 534 height 51
click at [711, 377] on button "Done" at bounding box center [713, 379] width 79 height 32
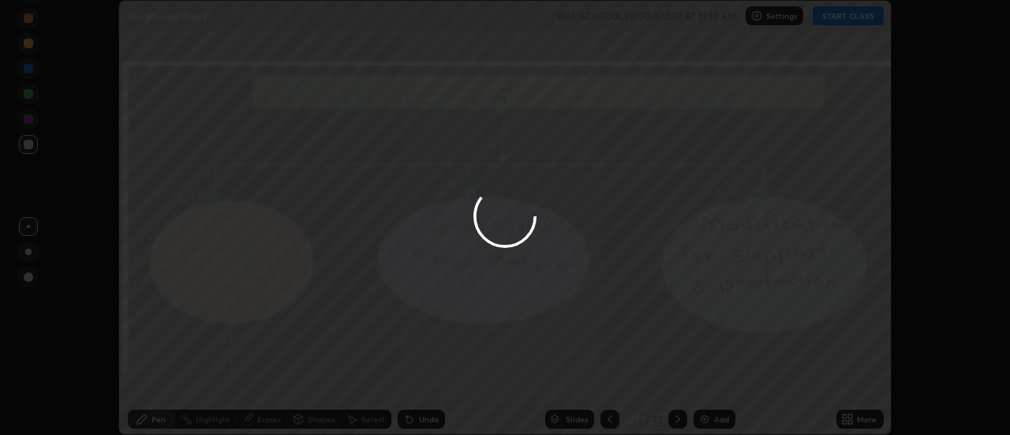
click at [714, 377] on button "Done" at bounding box center [713, 379] width 79 height 32
click at [714, 378] on div at bounding box center [505, 217] width 1010 height 435
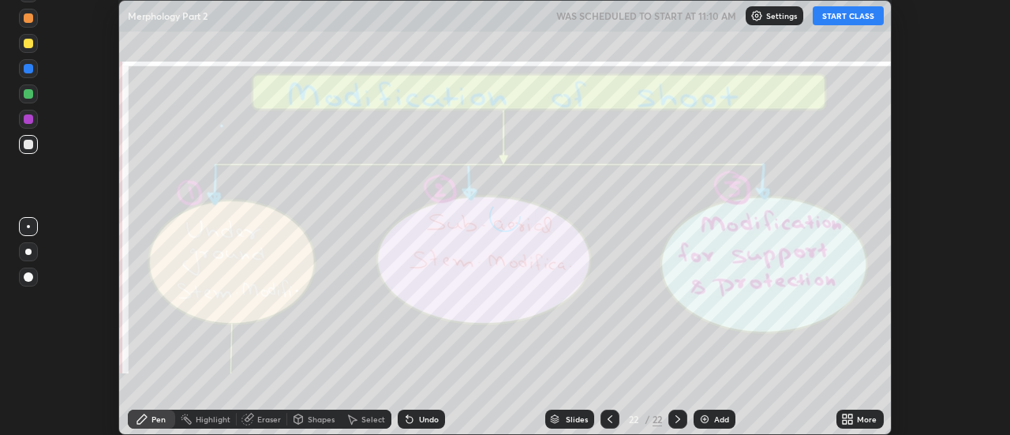
click at [854, 418] on icon at bounding box center [847, 419] width 13 height 13
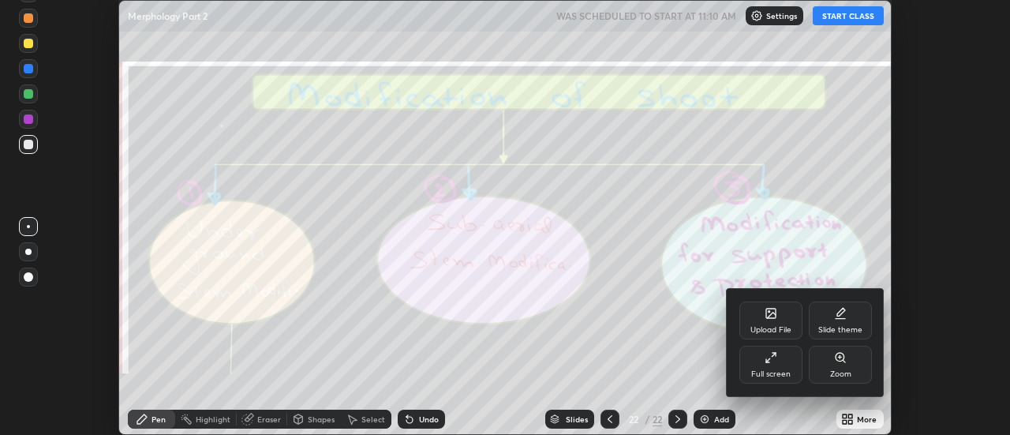
click at [786, 320] on div "Upload File" at bounding box center [771, 321] width 63 height 38
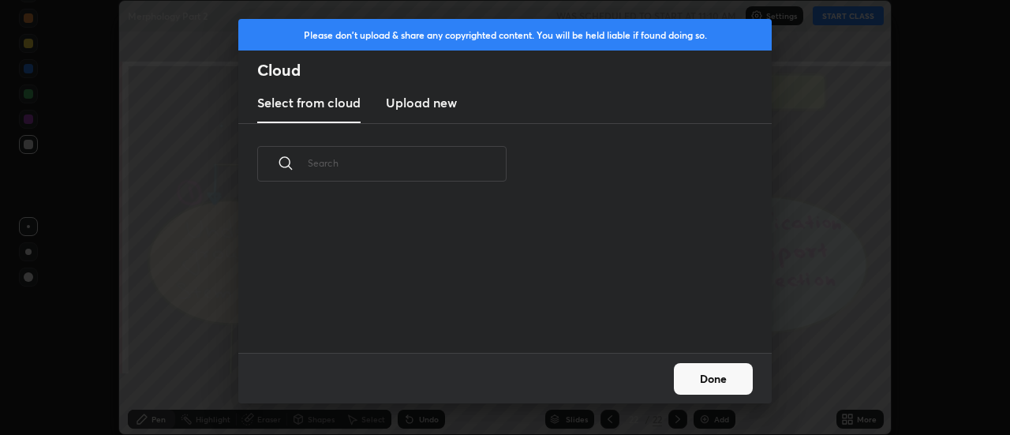
click at [429, 105] on h3 "Upload new" at bounding box center [421, 102] width 71 height 19
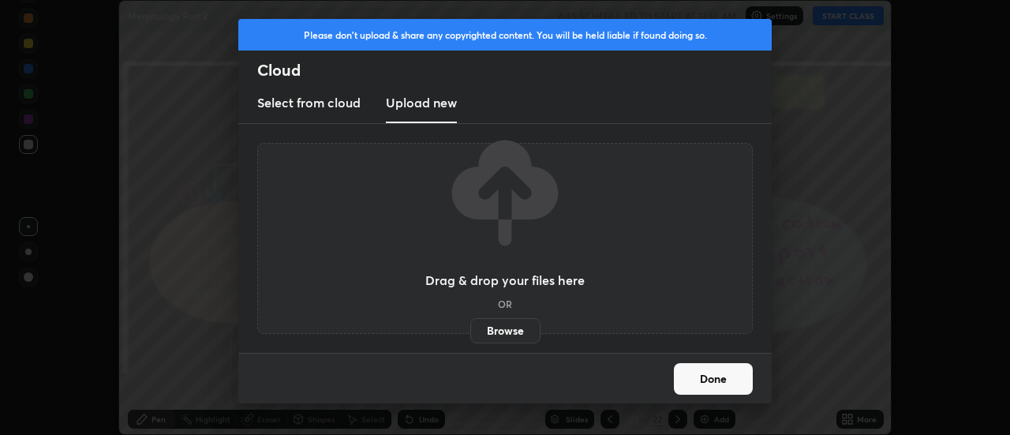
click at [498, 336] on label "Browse" at bounding box center [505, 330] width 70 height 25
click at [470, 336] on input "Browse" at bounding box center [470, 330] width 0 height 25
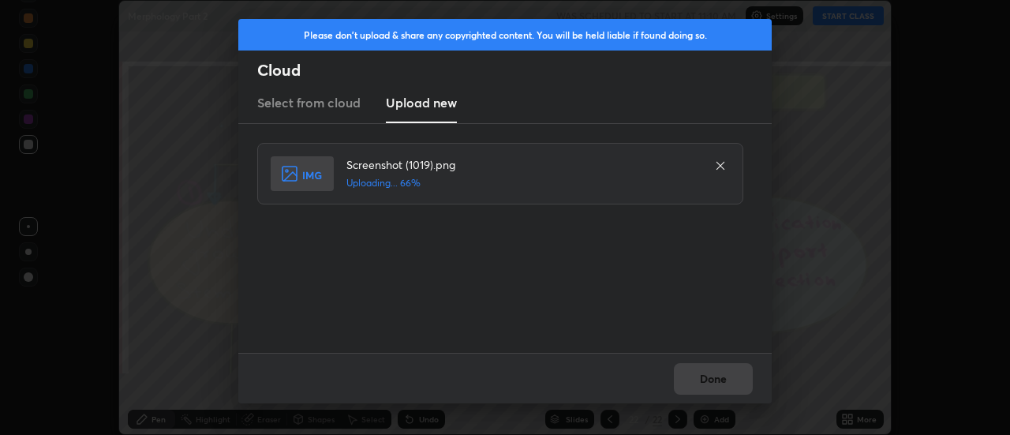
click at [717, 380] on div "Done" at bounding box center [505, 378] width 534 height 51
click at [713, 376] on button "Done" at bounding box center [713, 379] width 79 height 32
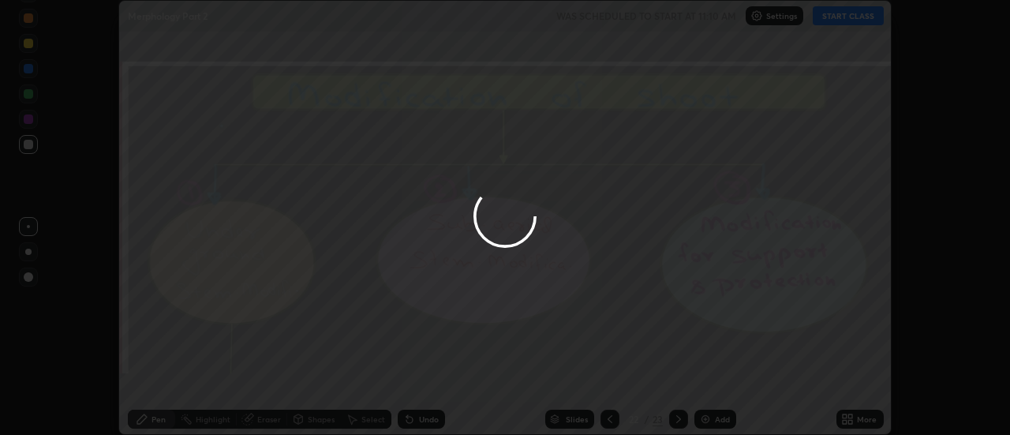
click at [712, 375] on div at bounding box center [505, 217] width 1010 height 435
click at [718, 376] on div at bounding box center [505, 217] width 1010 height 435
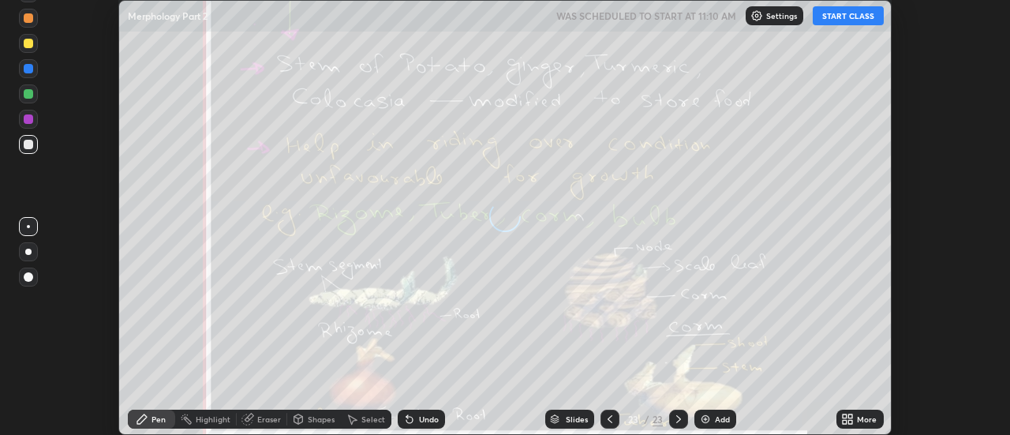
click at [862, 417] on div "More" at bounding box center [867, 419] width 20 height 8
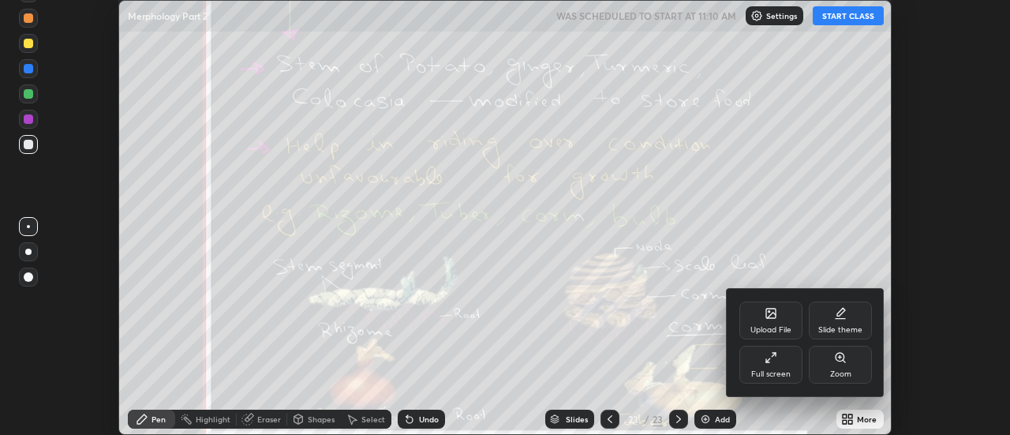
click at [778, 320] on div "Upload File" at bounding box center [771, 321] width 63 height 38
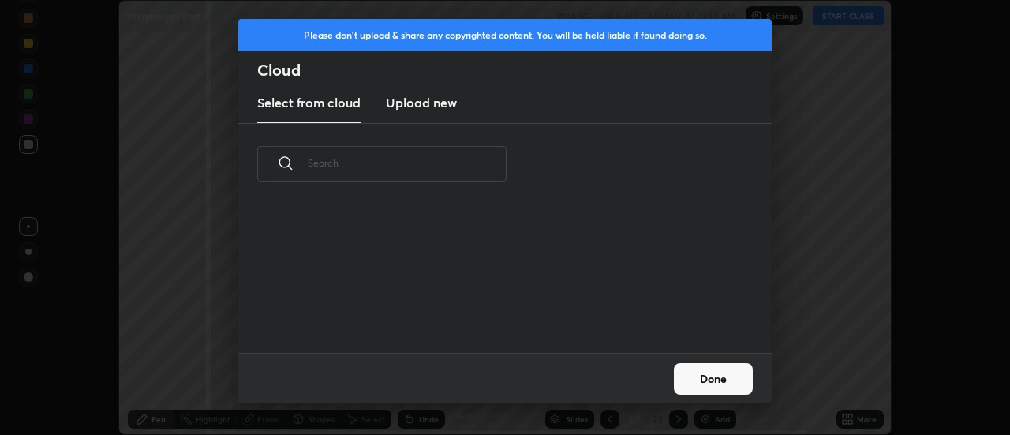
click at [437, 101] on h3 "Upload new" at bounding box center [421, 102] width 71 height 19
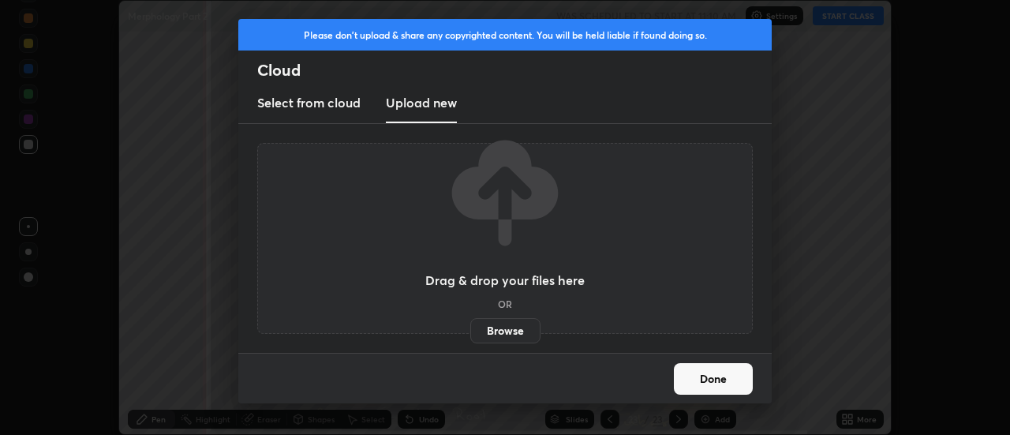
click at [517, 332] on label "Browse" at bounding box center [505, 330] width 70 height 25
click at [470, 332] on input "Browse" at bounding box center [470, 330] width 0 height 25
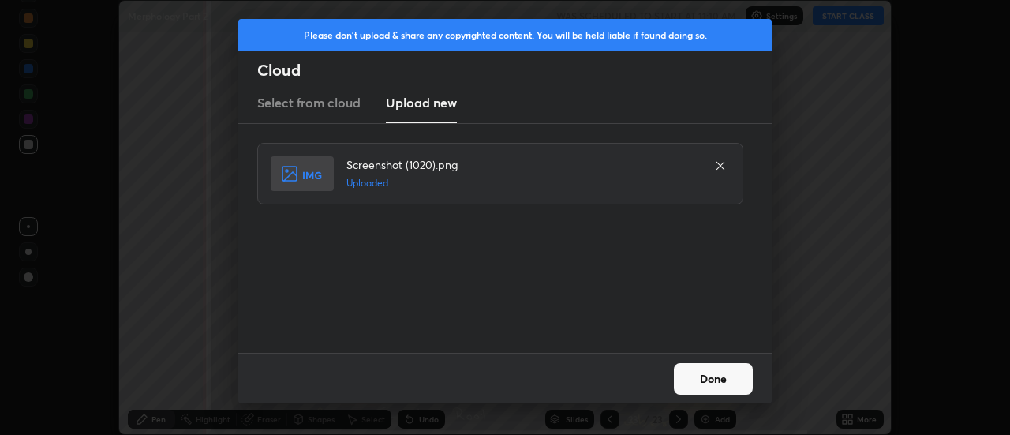
click at [715, 377] on button "Done" at bounding box center [713, 379] width 79 height 32
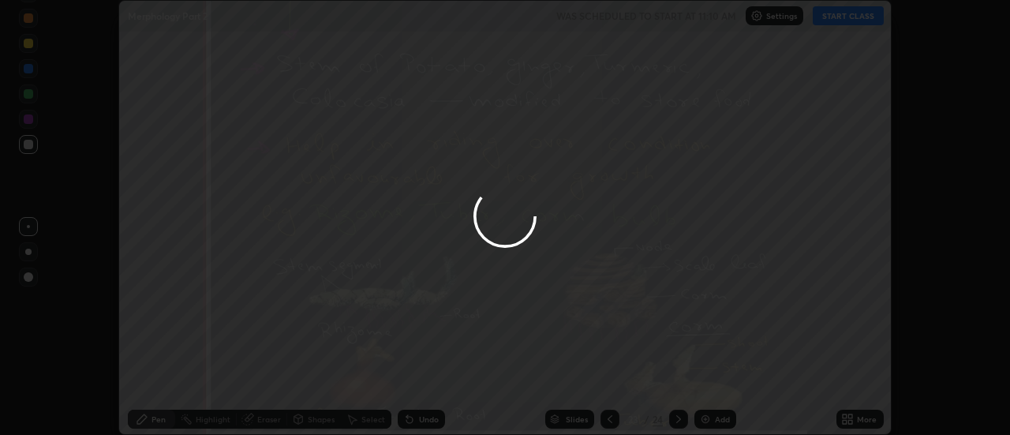
click at [715, 377] on button "Done" at bounding box center [713, 379] width 79 height 32
click at [715, 378] on div at bounding box center [505, 217] width 1010 height 435
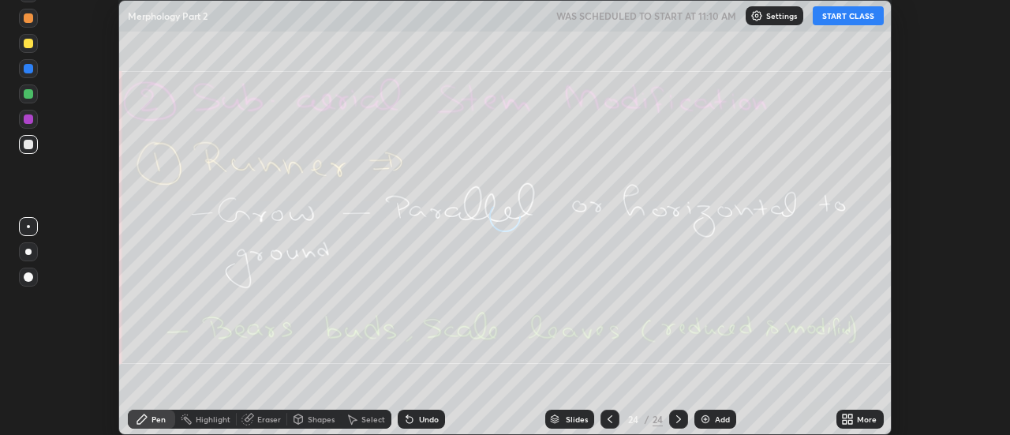
click at [857, 418] on div "More" at bounding box center [860, 419] width 47 height 19
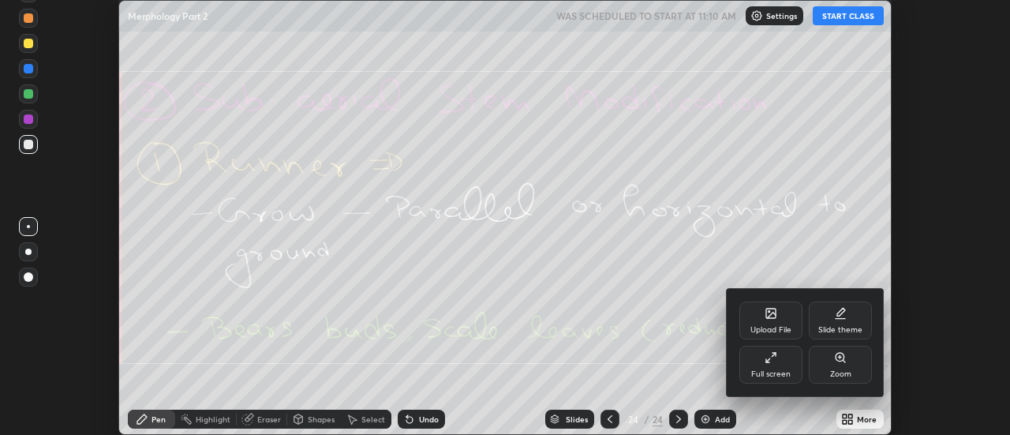
click at [779, 317] on div "Upload File" at bounding box center [771, 321] width 63 height 38
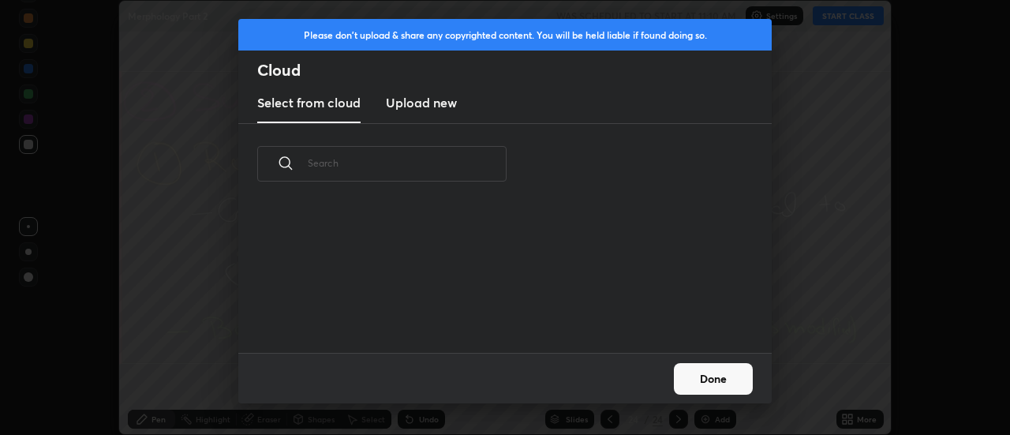
click at [414, 107] on h3 "Upload new" at bounding box center [421, 102] width 71 height 19
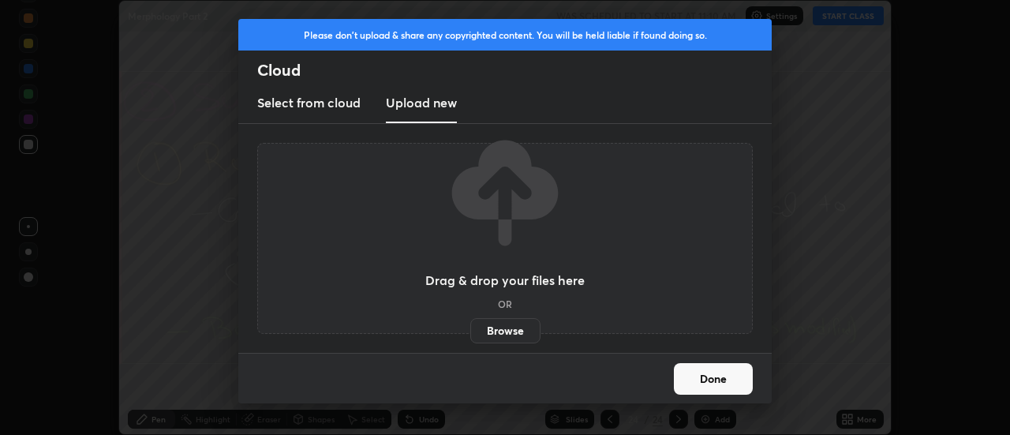
click at [495, 324] on label "Browse" at bounding box center [505, 330] width 70 height 25
click at [470, 324] on input "Browse" at bounding box center [470, 330] width 0 height 25
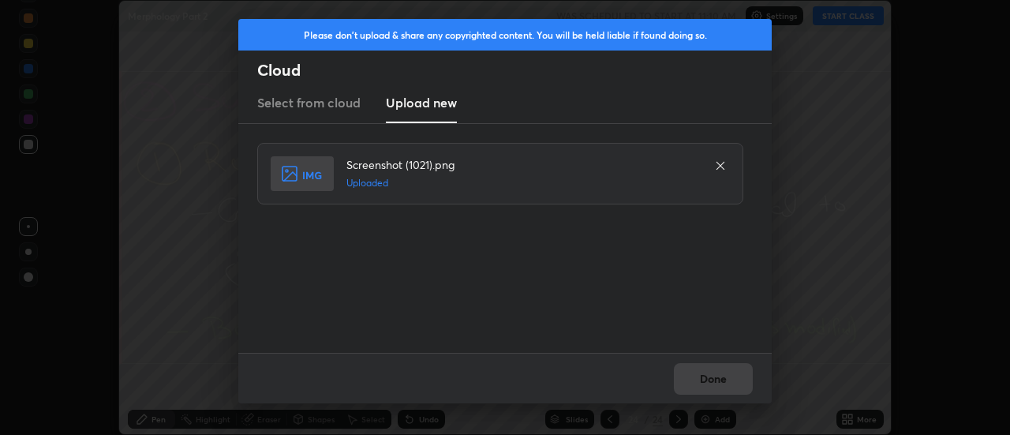
click at [710, 377] on button "Done" at bounding box center [713, 379] width 79 height 32
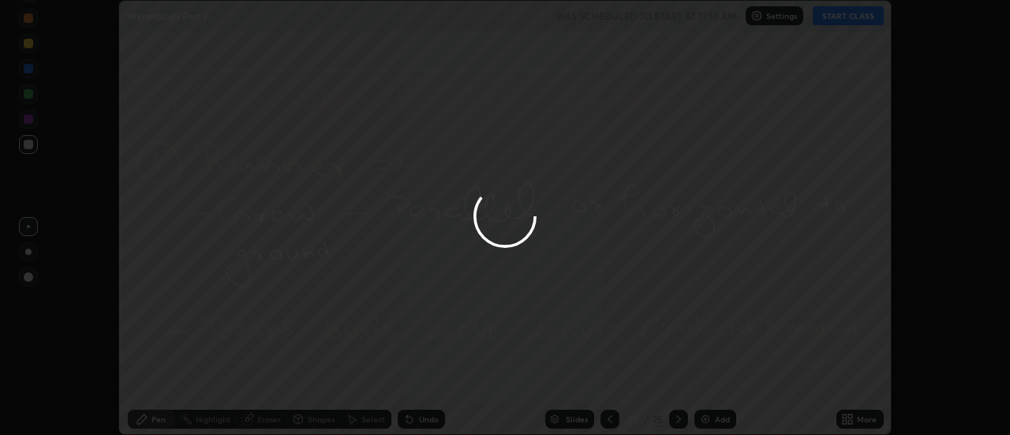
click at [714, 380] on button "Done" at bounding box center [713, 379] width 79 height 32
click at [714, 380] on div at bounding box center [505, 217] width 1010 height 435
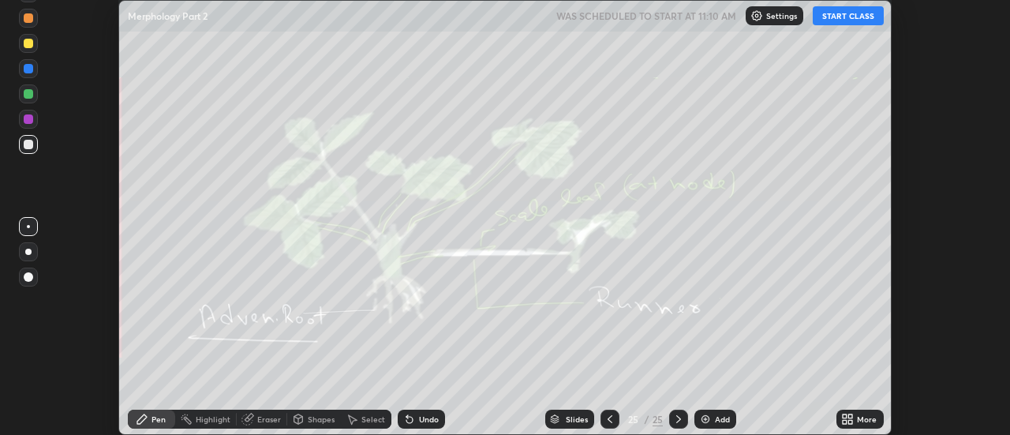
click at [857, 415] on div "More" at bounding box center [867, 419] width 20 height 8
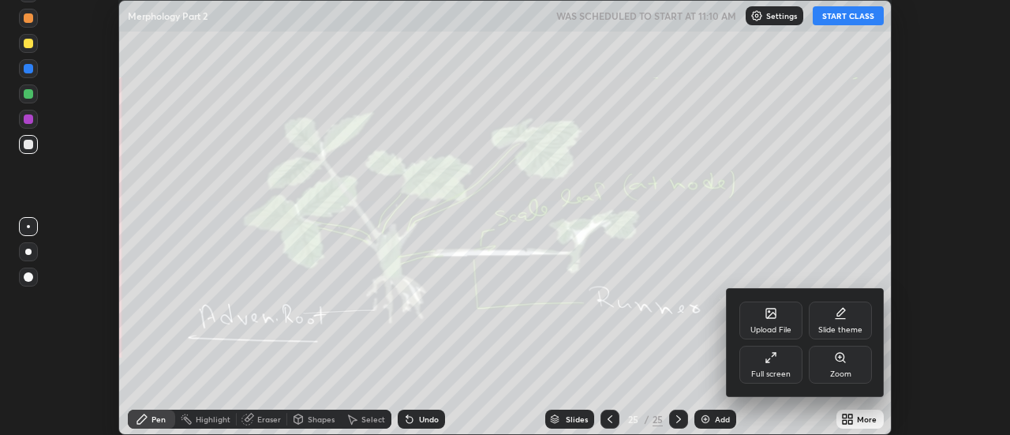
click at [785, 323] on div "Upload File" at bounding box center [771, 321] width 63 height 38
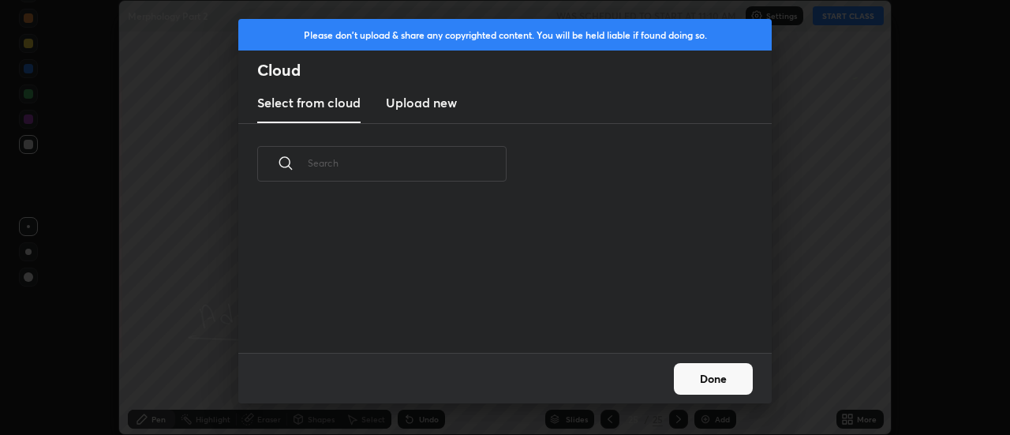
click at [408, 109] on h3 "Upload new" at bounding box center [421, 102] width 71 height 19
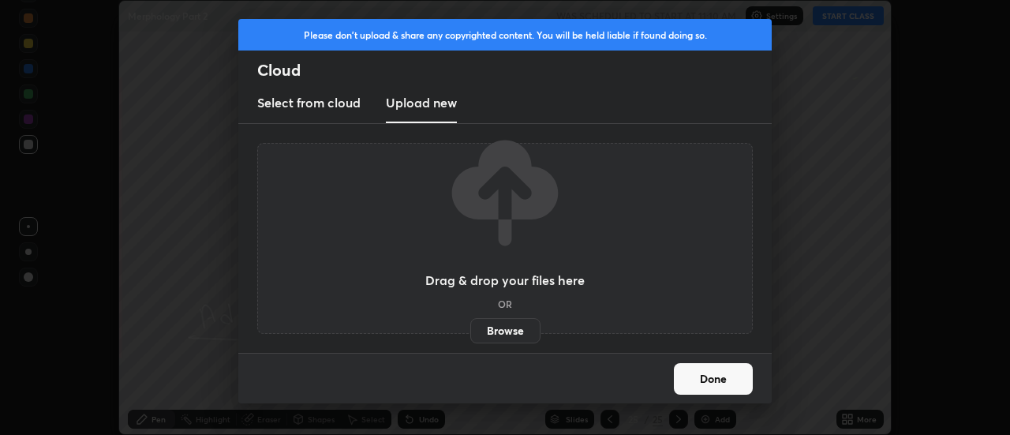
click at [492, 325] on label "Browse" at bounding box center [505, 330] width 70 height 25
click at [470, 325] on input "Browse" at bounding box center [470, 330] width 0 height 25
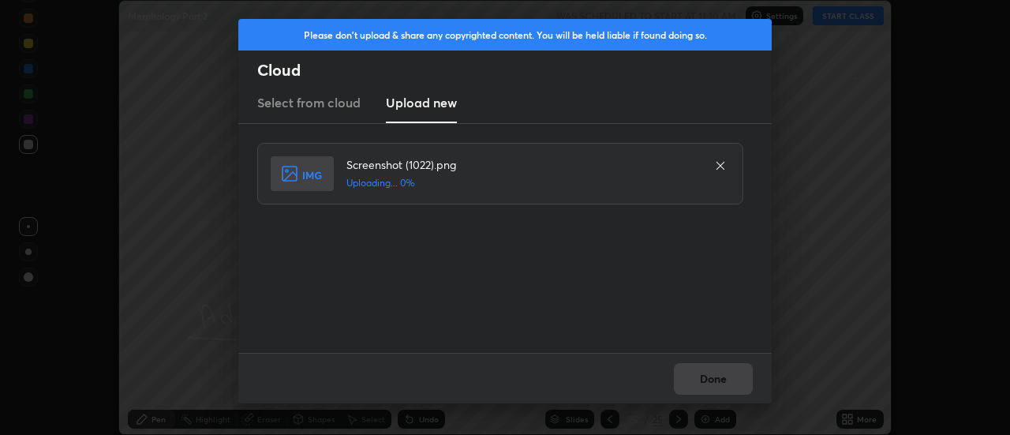
click at [699, 377] on div "Done" at bounding box center [505, 378] width 534 height 51
click at [703, 378] on button "Done" at bounding box center [713, 379] width 79 height 32
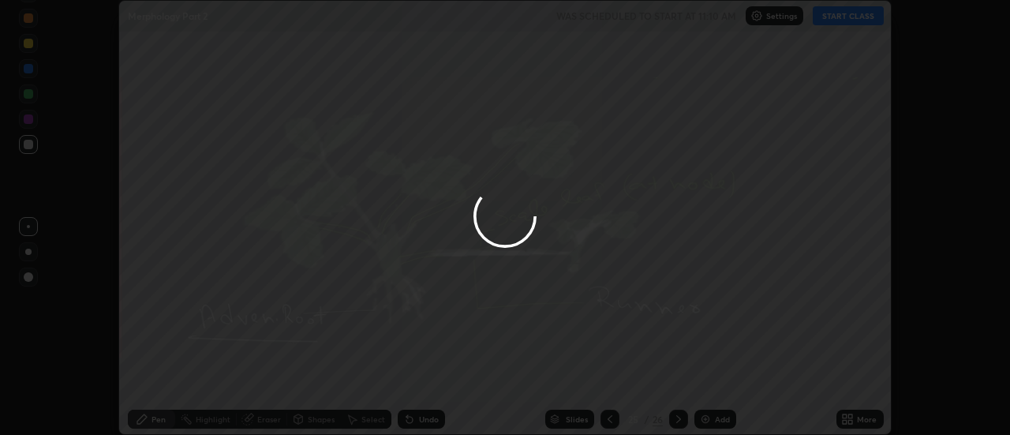
click at [710, 380] on button "Done" at bounding box center [713, 379] width 79 height 32
click at [710, 380] on div at bounding box center [505, 217] width 1010 height 435
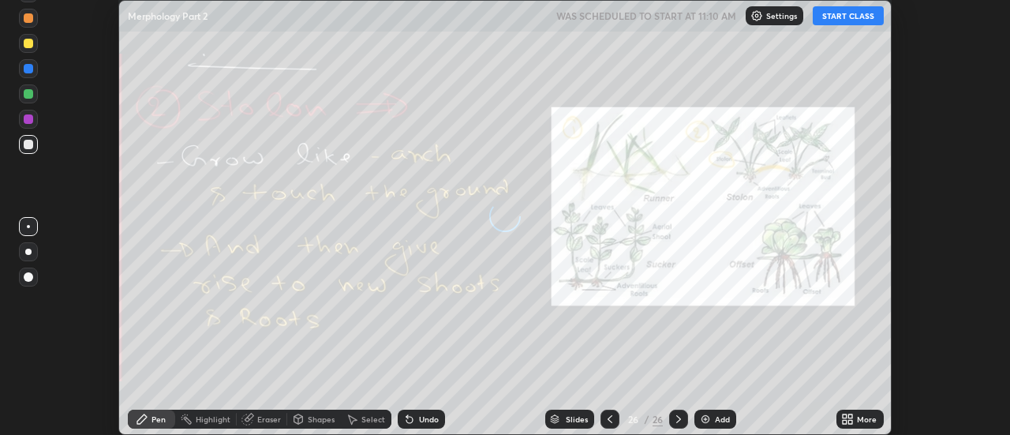
click at [851, 416] on icon at bounding box center [851, 416] width 4 height 4
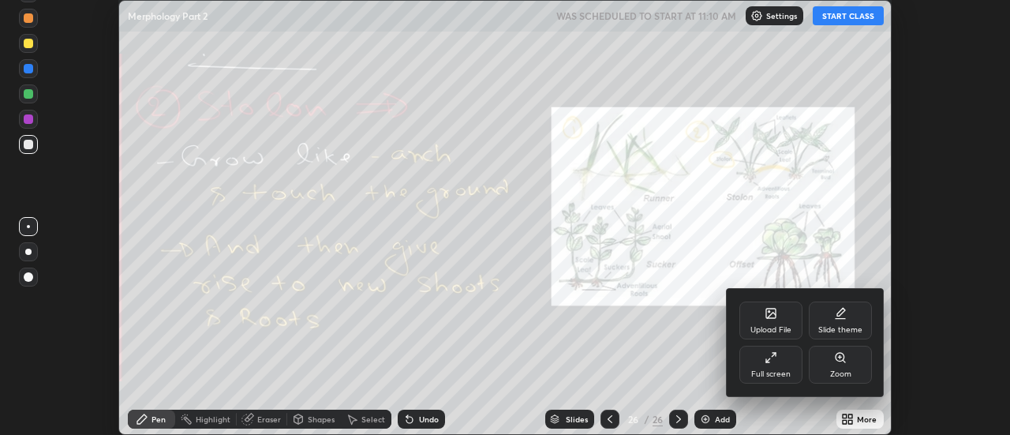
click at [781, 321] on div "Upload File" at bounding box center [771, 321] width 63 height 38
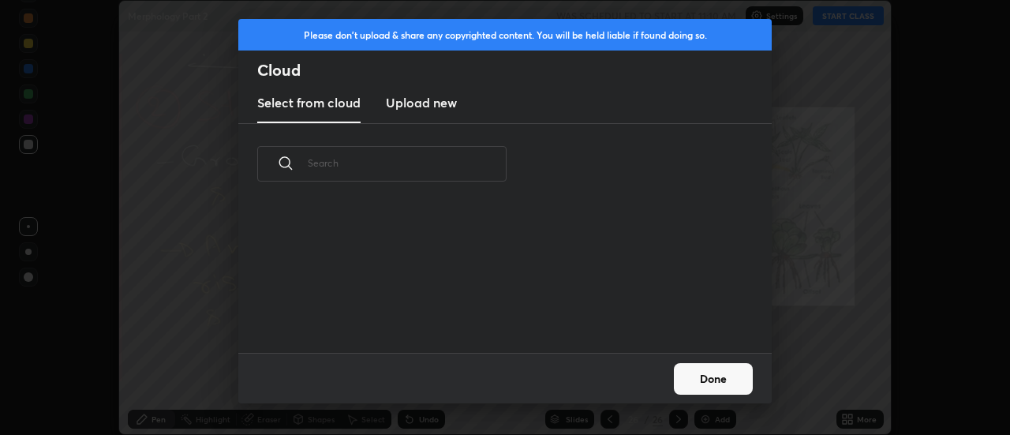
click at [417, 105] on h3 "Upload new" at bounding box center [421, 102] width 71 height 19
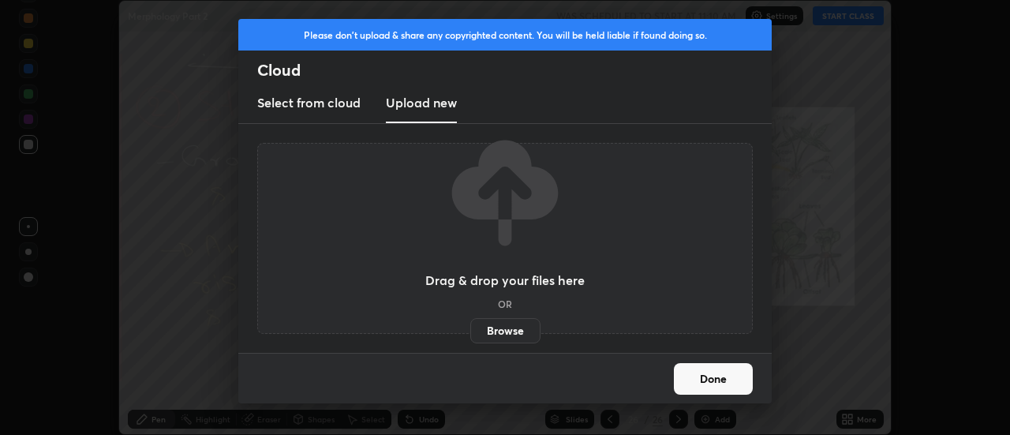
click at [495, 327] on label "Browse" at bounding box center [505, 330] width 70 height 25
click at [470, 327] on input "Browse" at bounding box center [470, 330] width 0 height 25
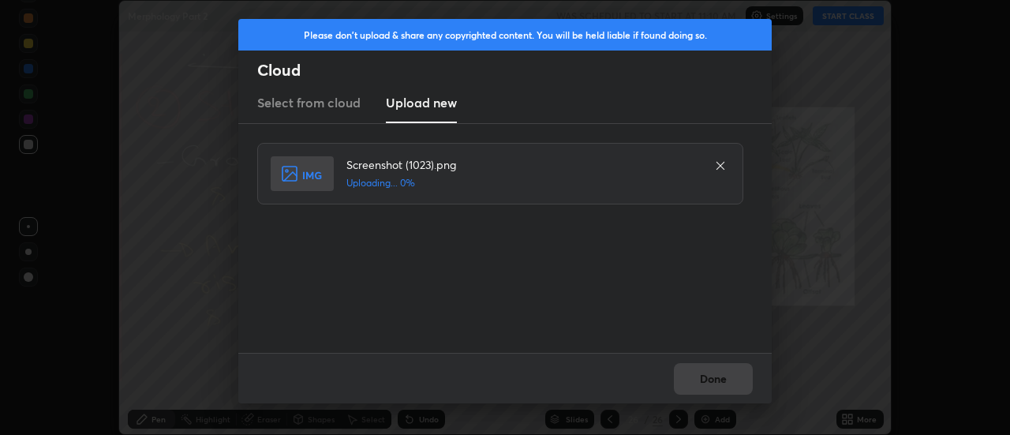
click at [714, 380] on div "Done" at bounding box center [505, 378] width 534 height 51
click at [714, 380] on button "Done" at bounding box center [713, 379] width 79 height 32
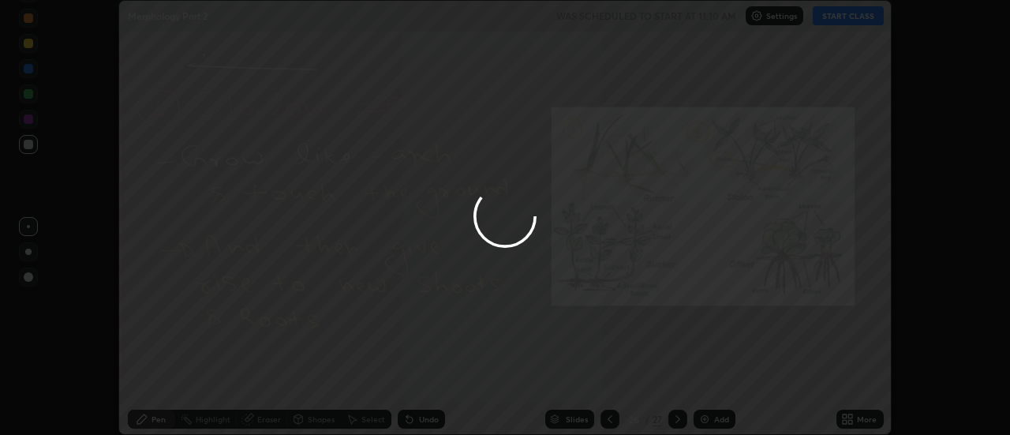
click at [714, 380] on button "Done" at bounding box center [713, 379] width 79 height 32
click at [721, 380] on div at bounding box center [505, 217] width 1010 height 435
click at [719, 379] on div at bounding box center [505, 217] width 1010 height 435
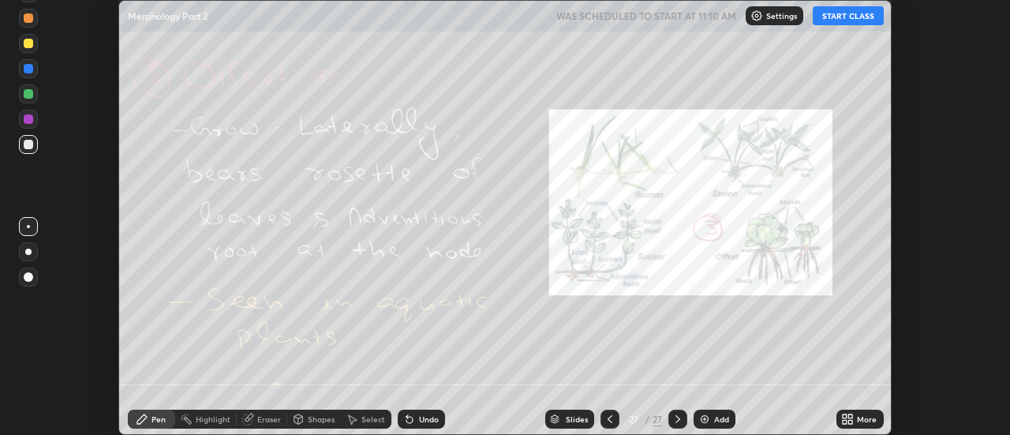
click at [849, 417] on icon at bounding box center [851, 416] width 4 height 4
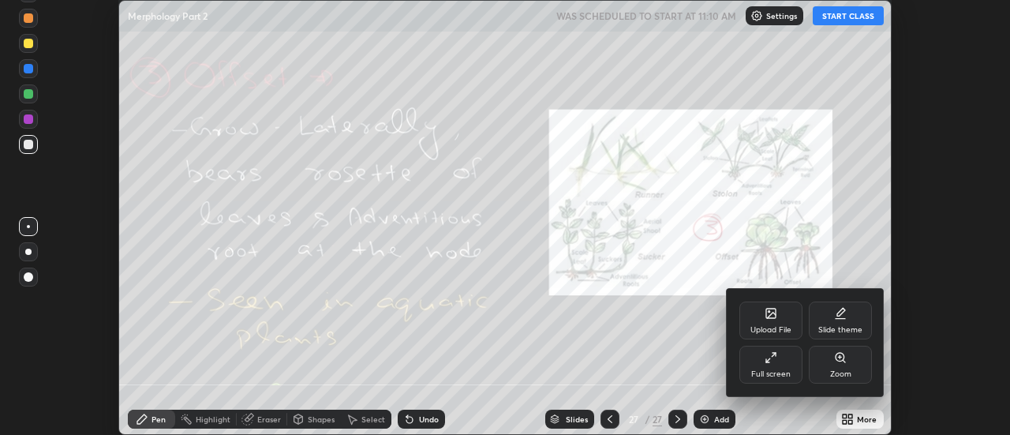
click at [774, 318] on icon at bounding box center [770, 313] width 9 height 9
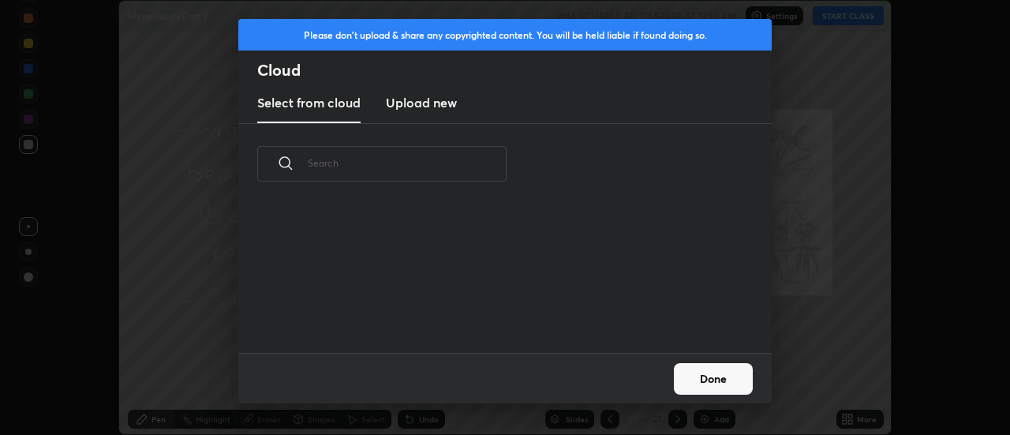
click at [429, 107] on h3 "Upload new" at bounding box center [421, 102] width 71 height 19
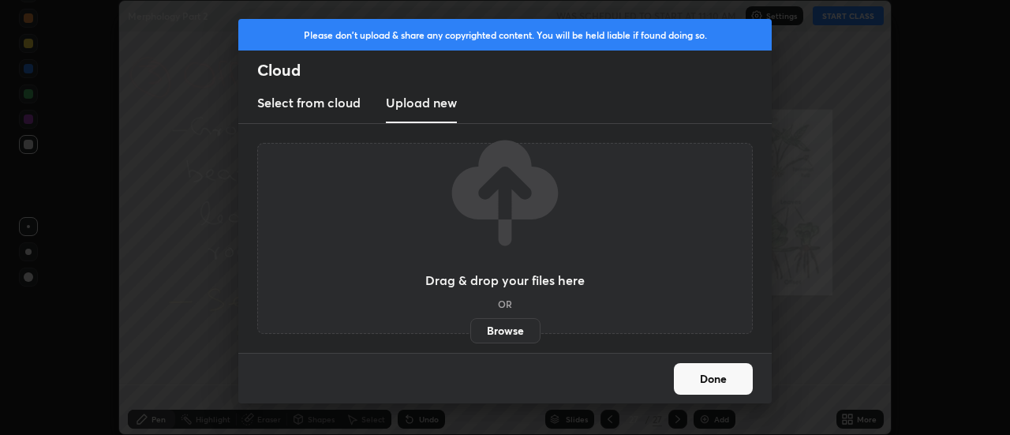
click at [512, 330] on label "Browse" at bounding box center [505, 330] width 70 height 25
click at [470, 330] on input "Browse" at bounding box center [470, 330] width 0 height 25
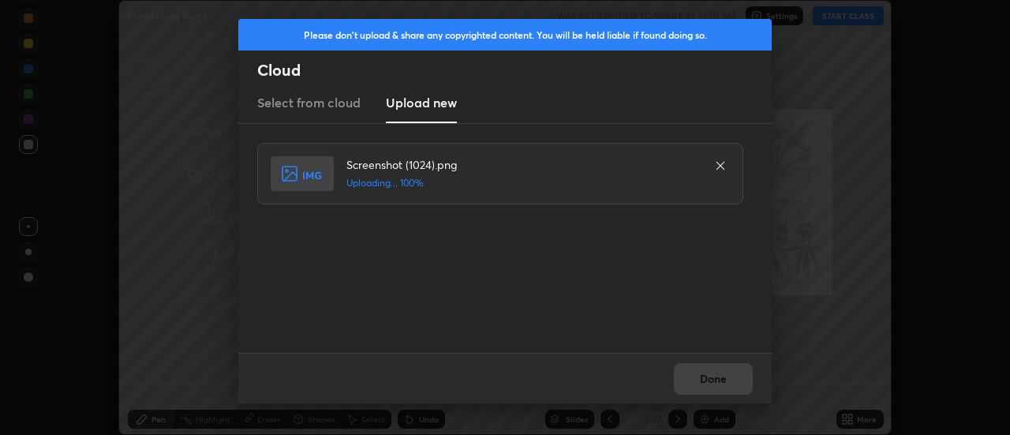
click at [719, 379] on div "Done" at bounding box center [505, 378] width 534 height 51
click at [715, 379] on button "Done" at bounding box center [713, 379] width 79 height 32
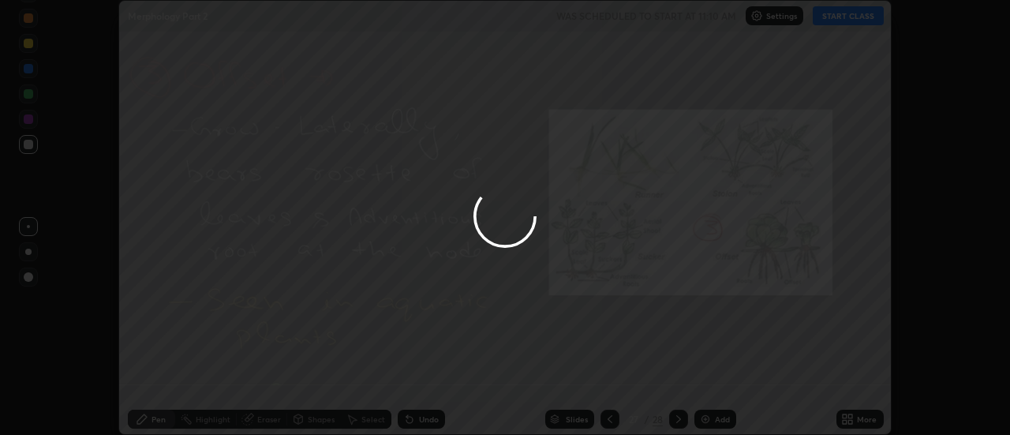
click at [715, 379] on button "Done" at bounding box center [713, 379] width 79 height 32
click at [715, 380] on div at bounding box center [505, 217] width 1010 height 435
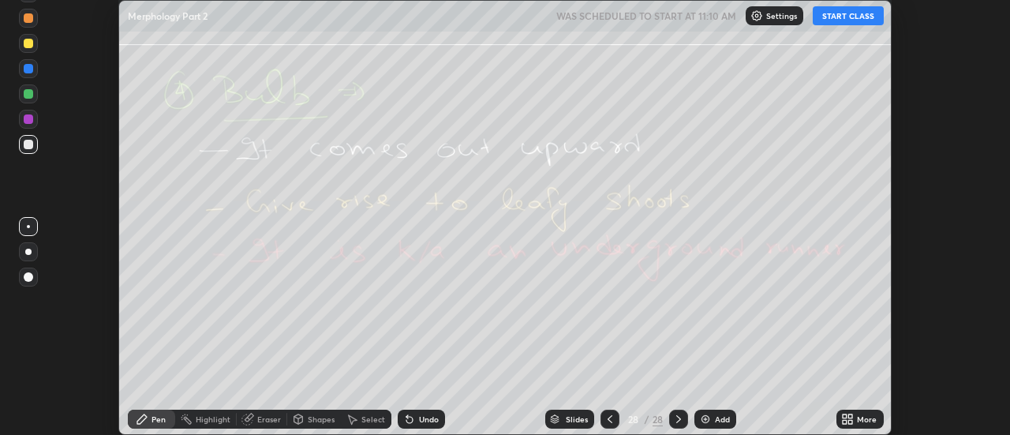
click at [845, 416] on icon at bounding box center [845, 416] width 4 height 4
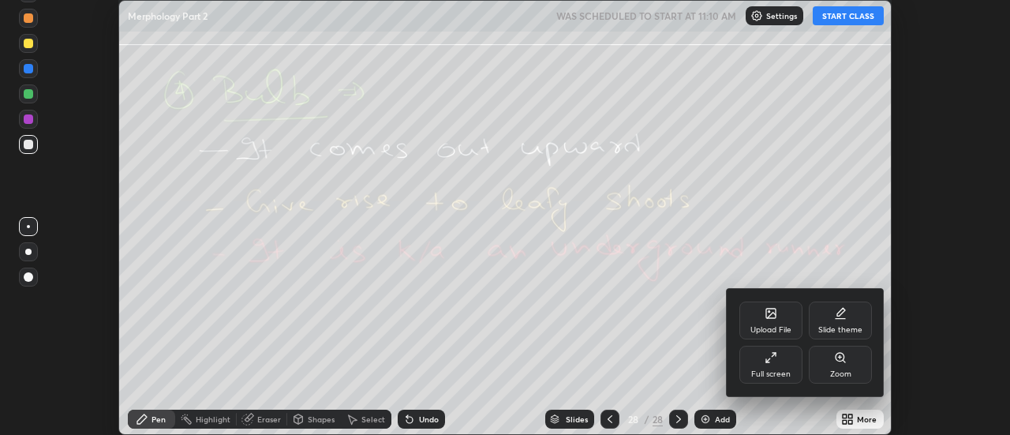
click at [856, 417] on div at bounding box center [505, 217] width 1010 height 435
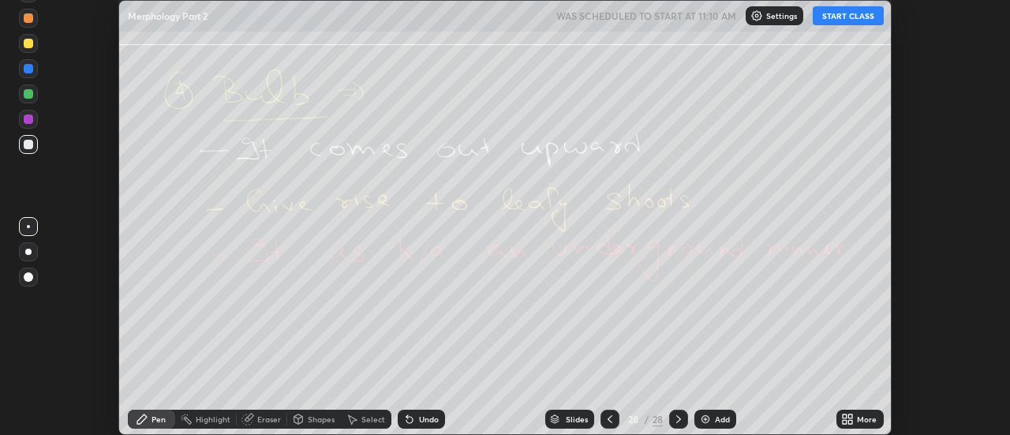
click at [857, 418] on div "More" at bounding box center [867, 419] width 20 height 8
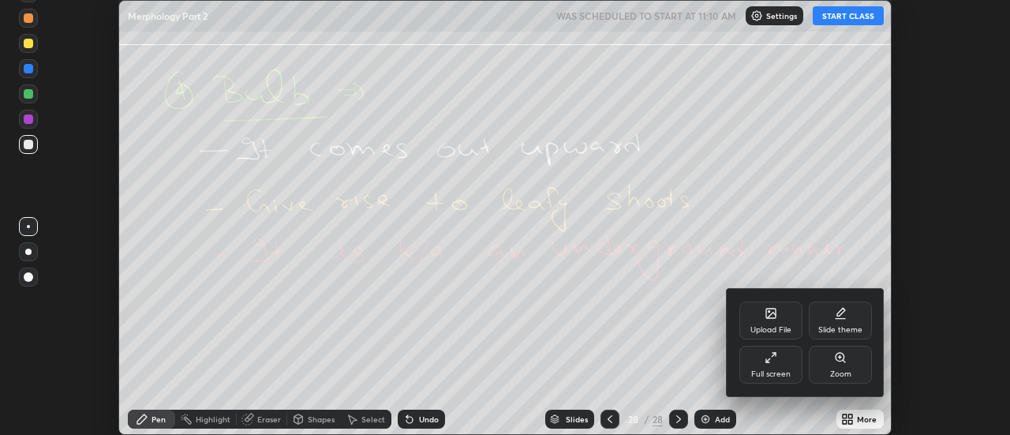
click at [775, 320] on div "Upload File" at bounding box center [771, 321] width 63 height 38
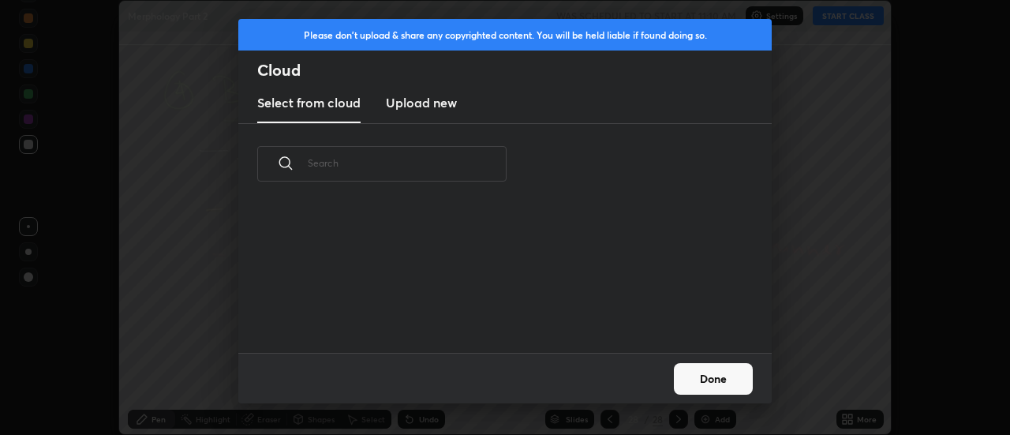
click at [419, 111] on h3 "Upload new" at bounding box center [421, 102] width 71 height 19
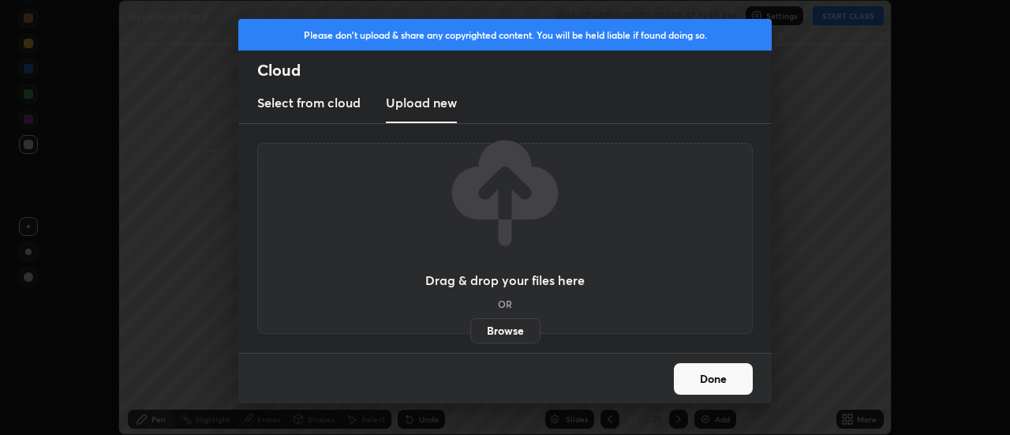
click at [493, 328] on label "Browse" at bounding box center [505, 330] width 70 height 25
click at [470, 328] on input "Browse" at bounding box center [470, 330] width 0 height 25
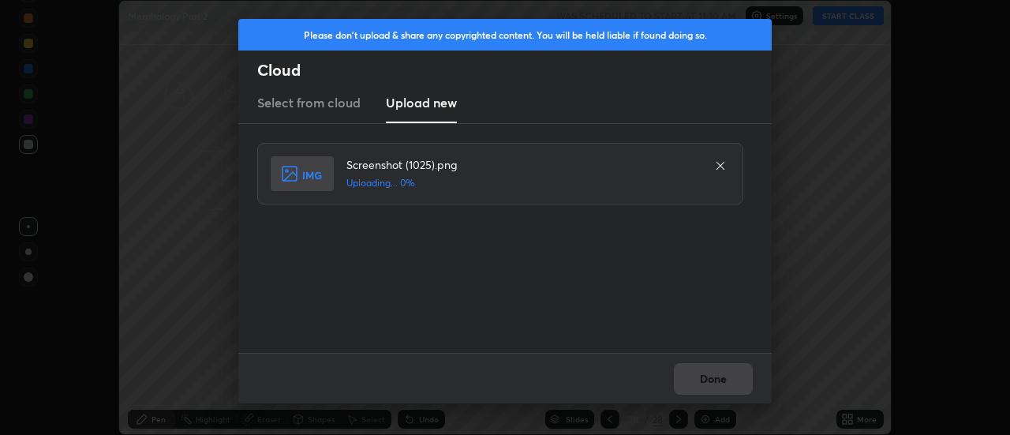
click at [713, 377] on div "Done" at bounding box center [505, 378] width 534 height 51
click at [712, 376] on div "Done" at bounding box center [505, 378] width 534 height 51
click at [712, 376] on button "Done" at bounding box center [713, 379] width 79 height 32
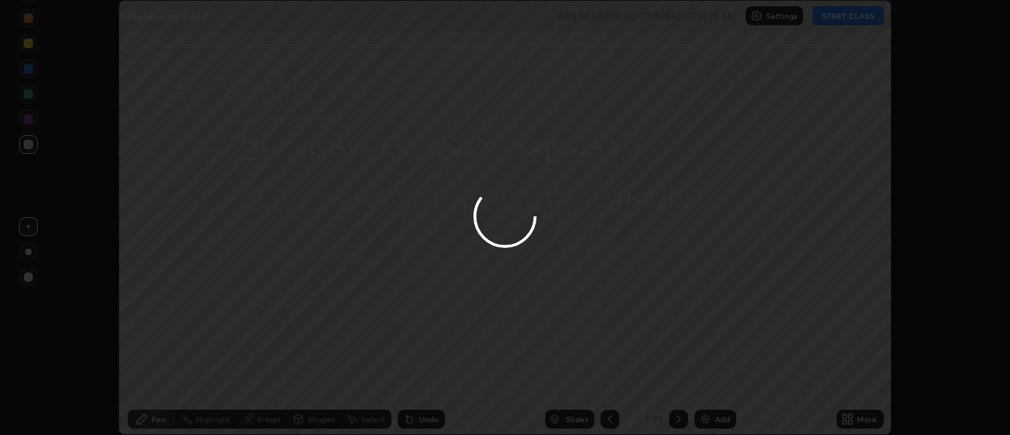
click at [712, 376] on button "Done" at bounding box center [713, 379] width 79 height 32
click at [710, 378] on div at bounding box center [505, 217] width 1010 height 435
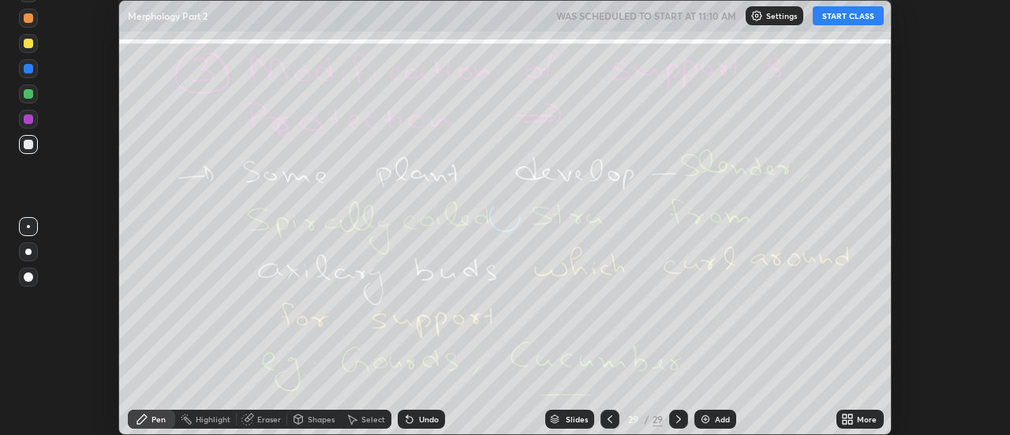
click at [851, 416] on icon at bounding box center [851, 416] width 4 height 4
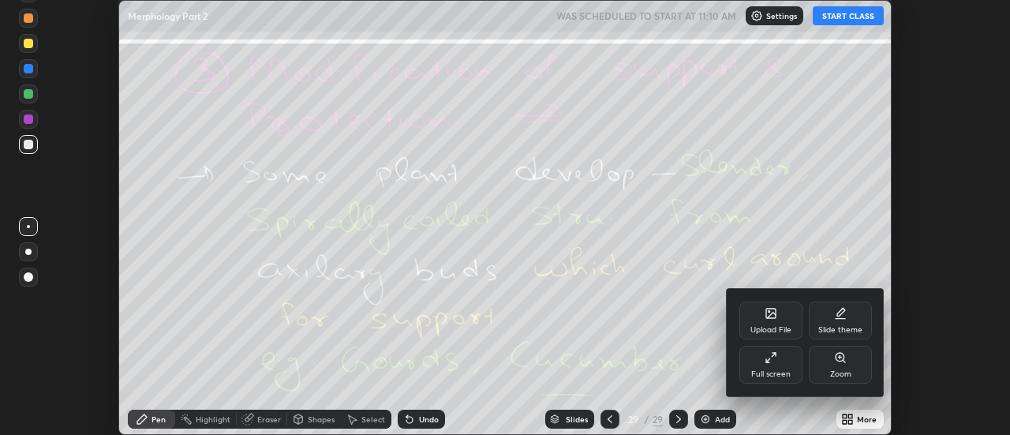
click at [778, 314] on div "Upload File" at bounding box center [771, 321] width 63 height 38
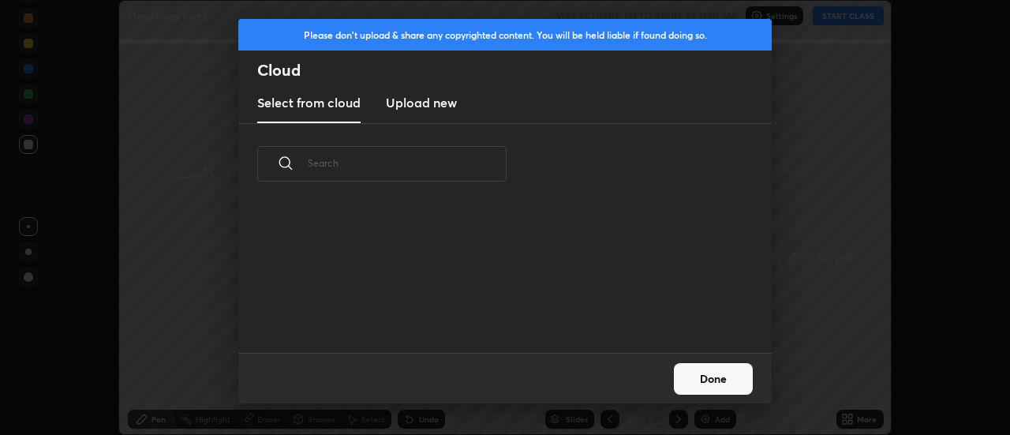
click at [426, 110] on h3 "Upload new" at bounding box center [421, 102] width 71 height 19
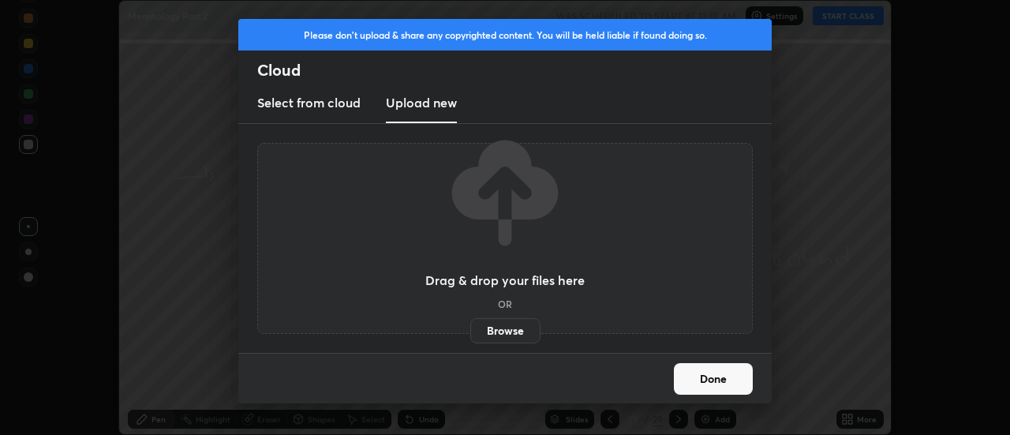
click at [500, 328] on label "Browse" at bounding box center [505, 330] width 70 height 25
click at [470, 328] on input "Browse" at bounding box center [470, 330] width 0 height 25
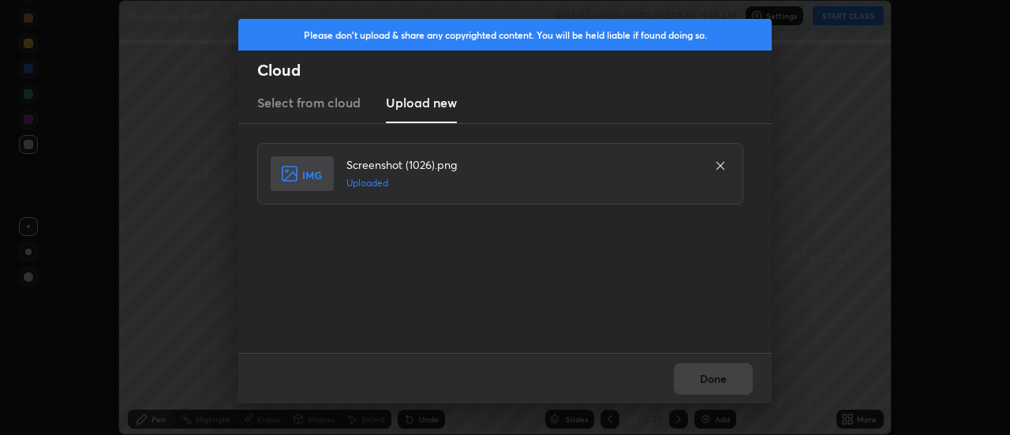
click at [720, 378] on div "Done" at bounding box center [505, 378] width 534 height 51
click at [720, 378] on button "Done" at bounding box center [713, 379] width 79 height 32
click at [718, 377] on button "Done" at bounding box center [713, 379] width 79 height 32
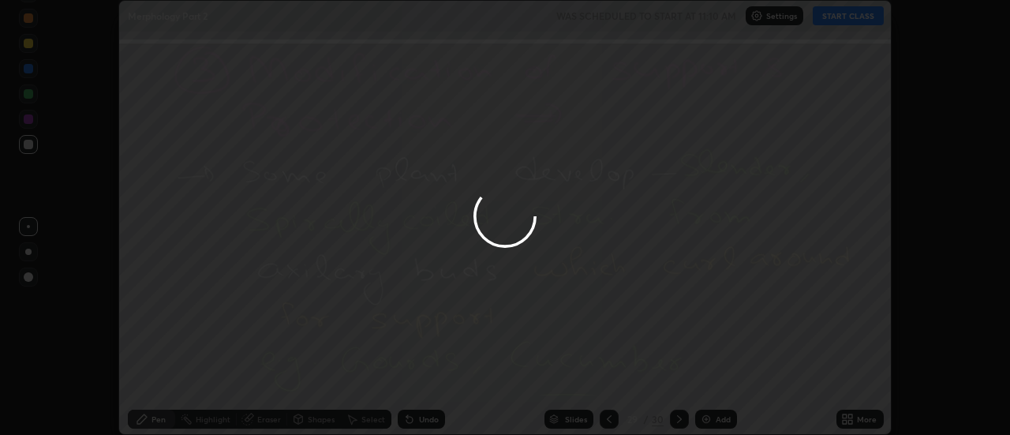
click at [718, 377] on div at bounding box center [505, 217] width 1010 height 435
click at [712, 378] on div at bounding box center [505, 217] width 1010 height 435
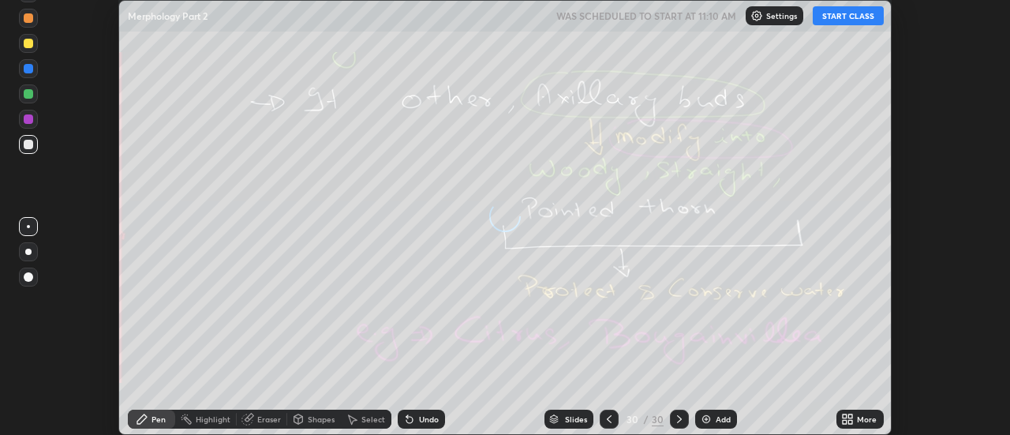
click at [608, 419] on icon at bounding box center [609, 419] width 13 height 13
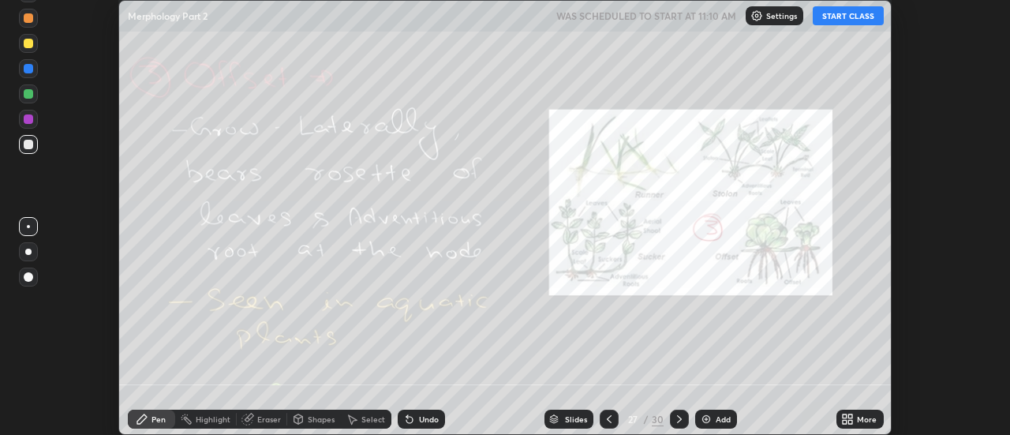
click at [608, 419] on icon at bounding box center [609, 419] width 13 height 13
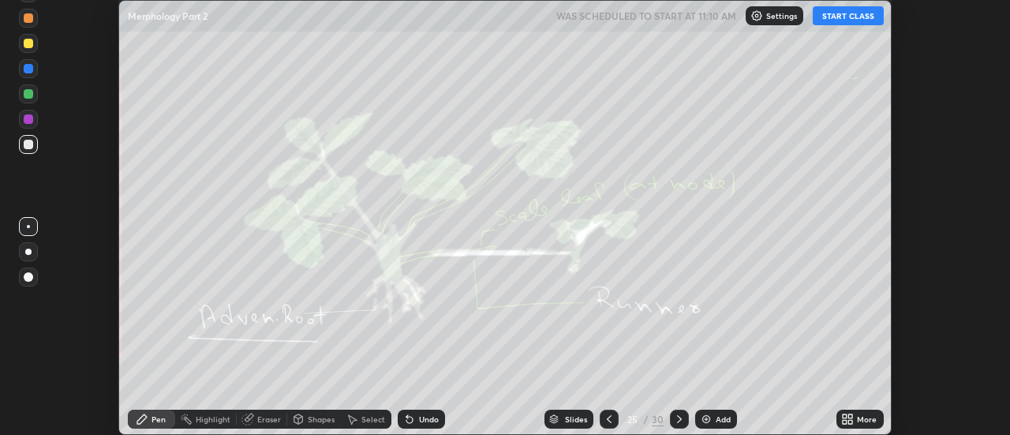
click at [606, 414] on icon at bounding box center [609, 419] width 13 height 13
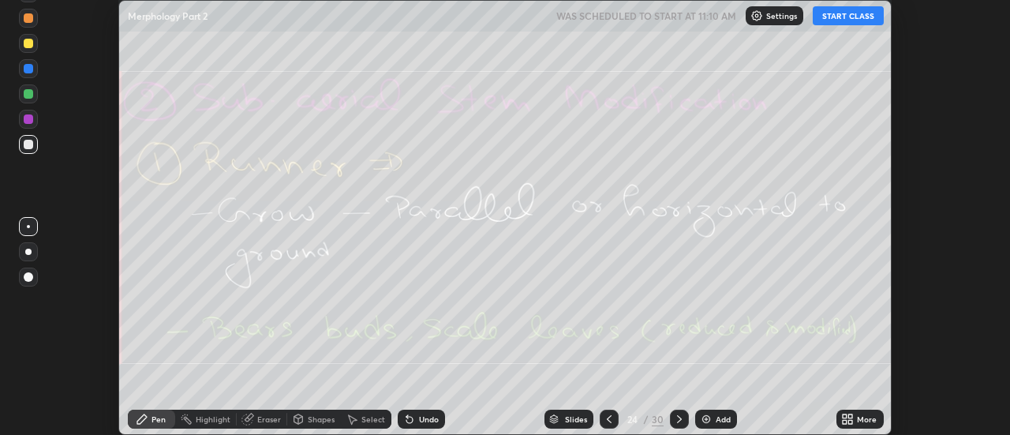
click at [607, 414] on icon at bounding box center [609, 419] width 13 height 13
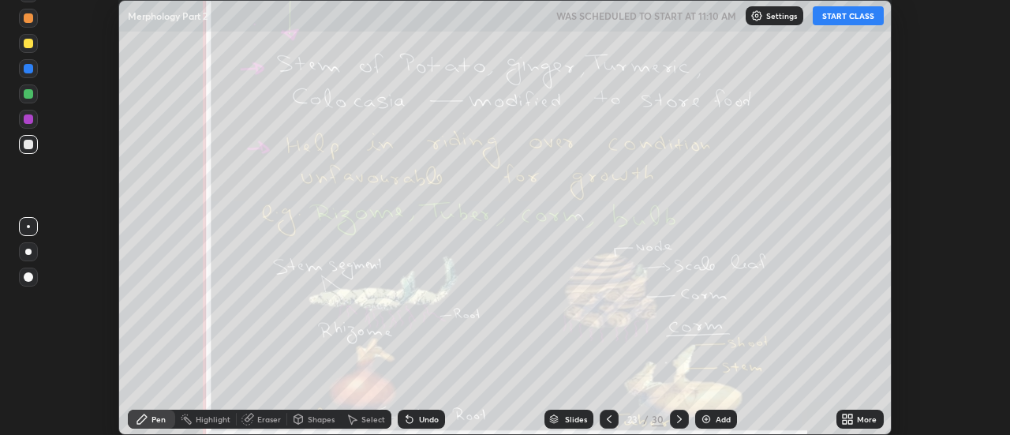
click at [608, 419] on icon at bounding box center [609, 419] width 13 height 13
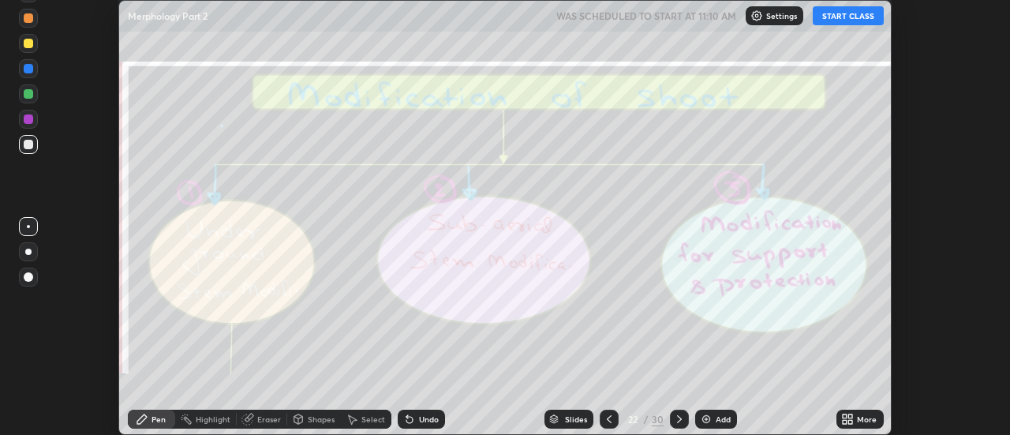
click at [606, 412] on div at bounding box center [609, 419] width 19 height 19
click at [605, 413] on icon at bounding box center [609, 419] width 13 height 13
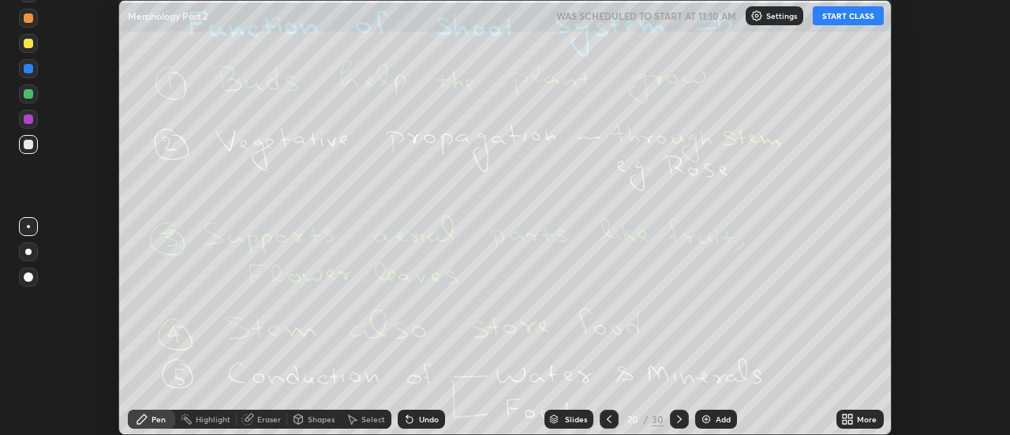
click at [610, 417] on icon at bounding box center [609, 419] width 13 height 13
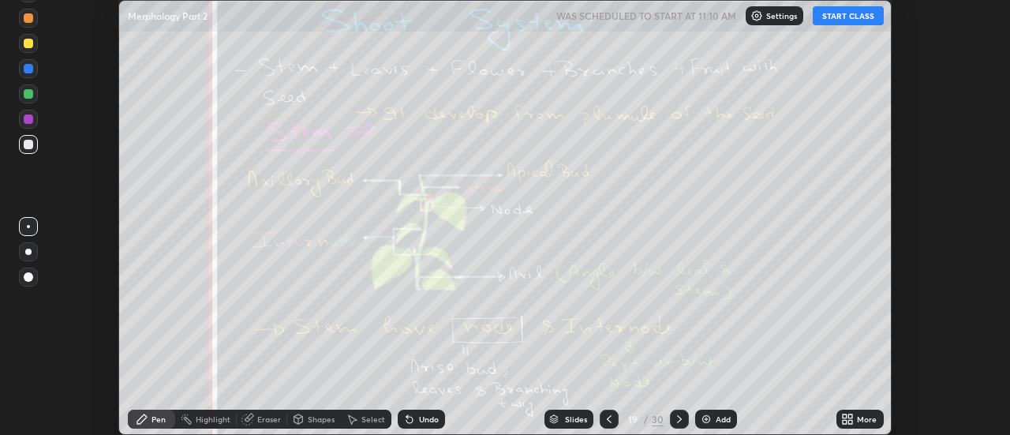
click at [610, 418] on icon at bounding box center [609, 419] width 13 height 13
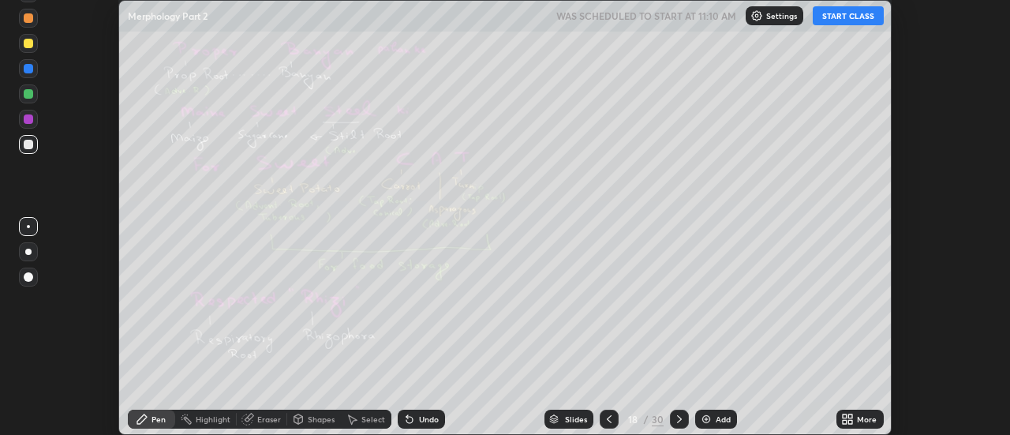
click at [609, 419] on icon at bounding box center [609, 419] width 13 height 13
click at [609, 418] on icon at bounding box center [609, 419] width 13 height 13
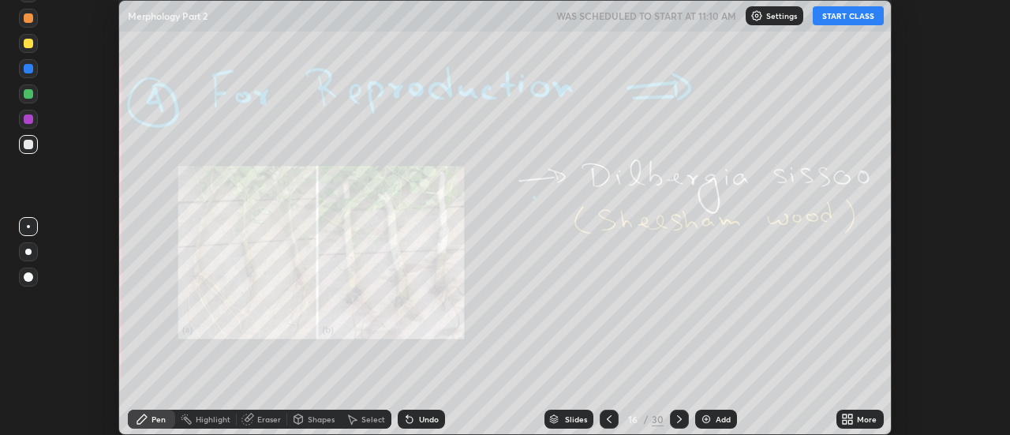
click at [609, 420] on icon at bounding box center [609, 419] width 13 height 13
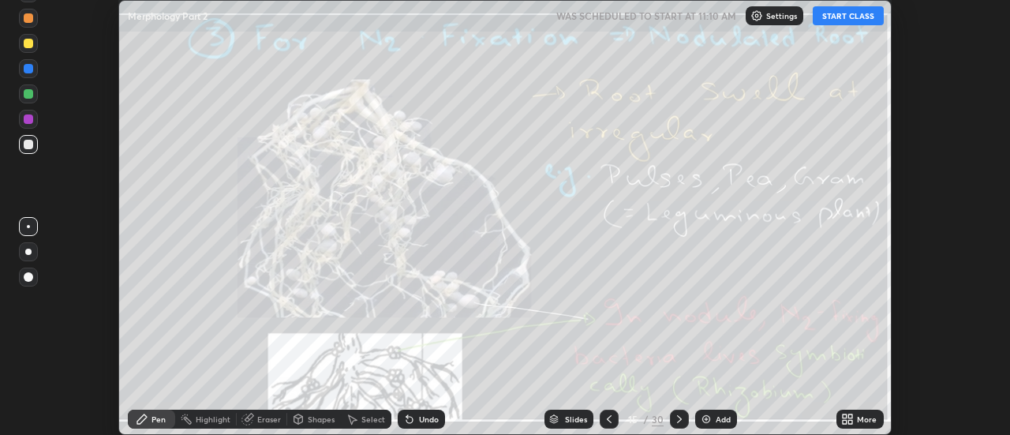
click at [610, 418] on icon at bounding box center [609, 419] width 13 height 13
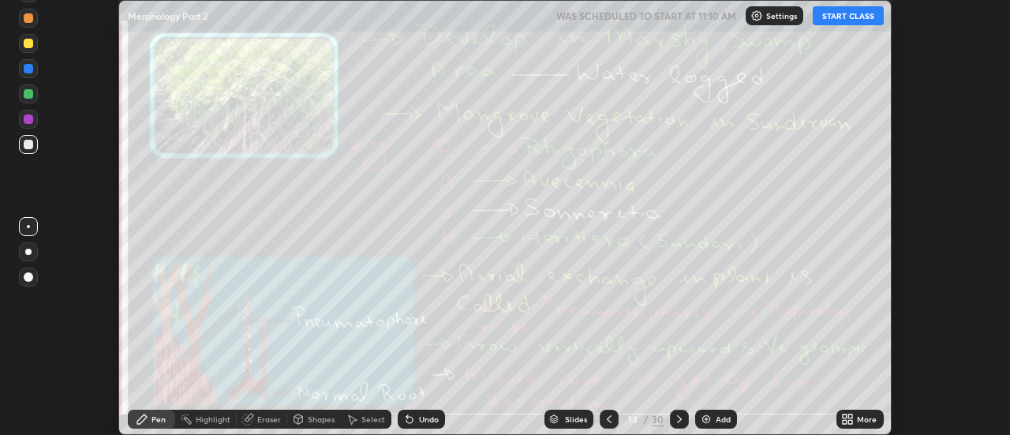
click at [608, 419] on icon at bounding box center [609, 419] width 13 height 13
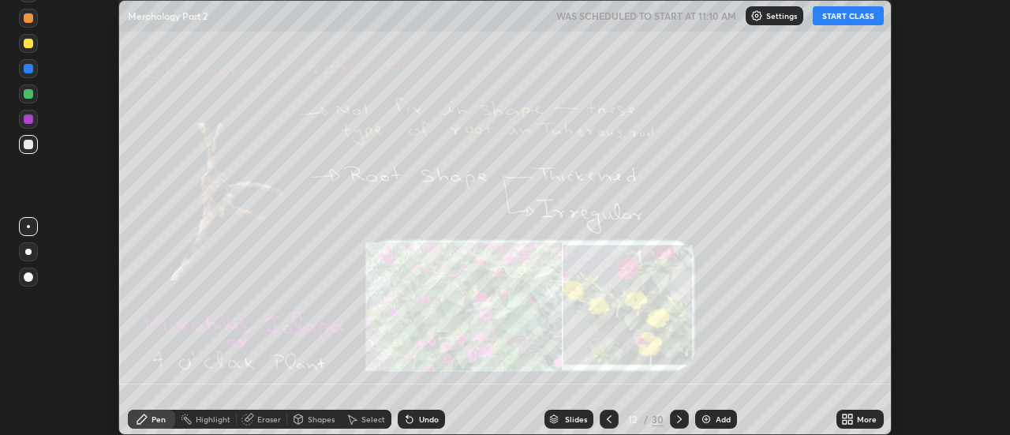
click at [608, 419] on icon at bounding box center [609, 419] width 13 height 13
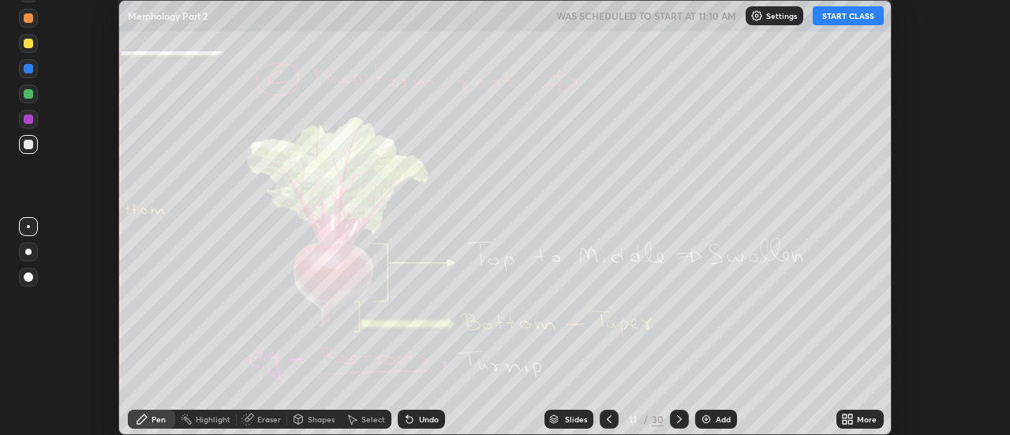
click at [609, 418] on icon at bounding box center [609, 419] width 13 height 13
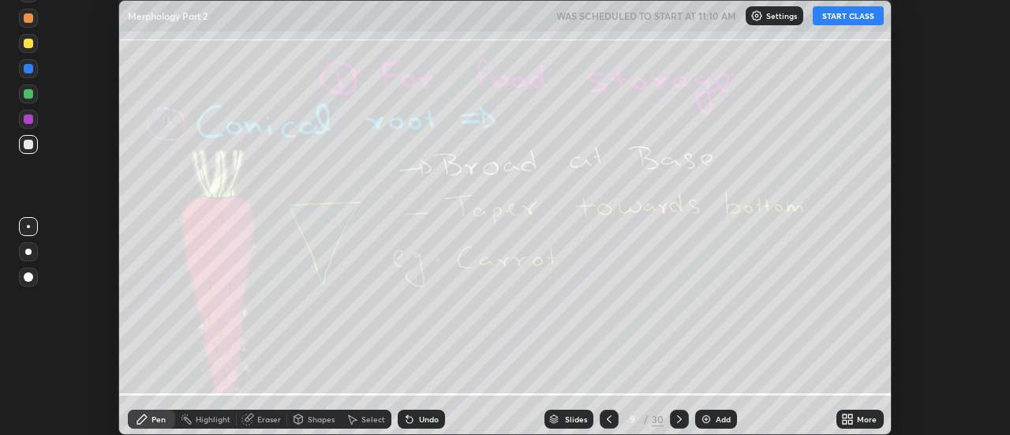
click at [610, 417] on icon at bounding box center [609, 419] width 13 height 13
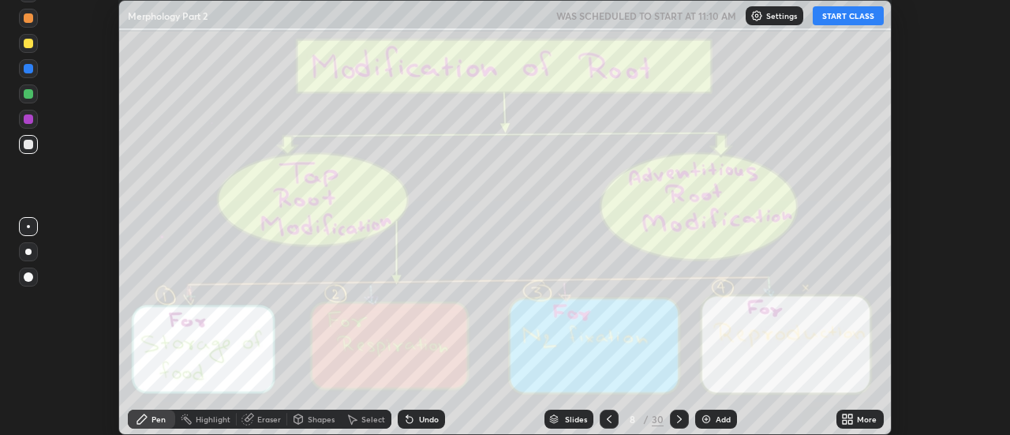
click at [610, 418] on icon at bounding box center [609, 419] width 13 height 13
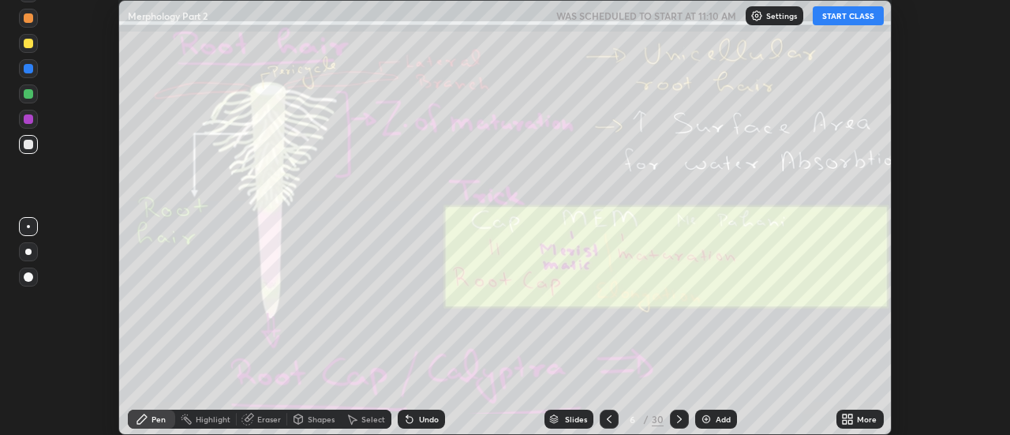
click at [610, 418] on icon at bounding box center [609, 419] width 13 height 13
click at [608, 419] on icon at bounding box center [609, 419] width 13 height 13
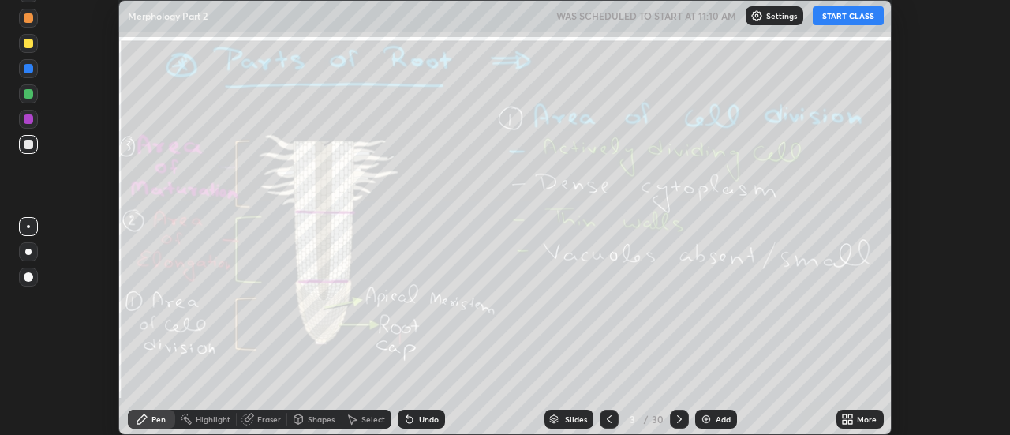
click at [608, 419] on icon at bounding box center [609, 419] width 13 height 13
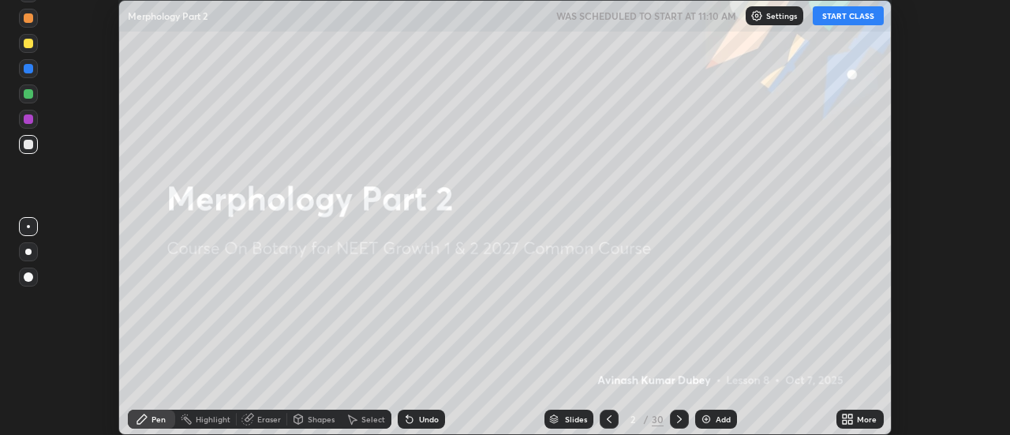
click at [860, 416] on div "More" at bounding box center [867, 419] width 20 height 8
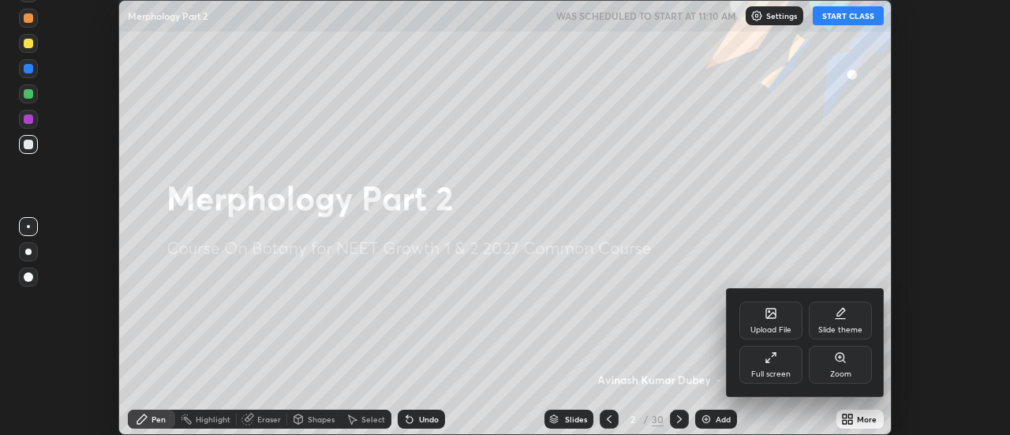
click at [785, 365] on div "Full screen" at bounding box center [771, 365] width 63 height 38
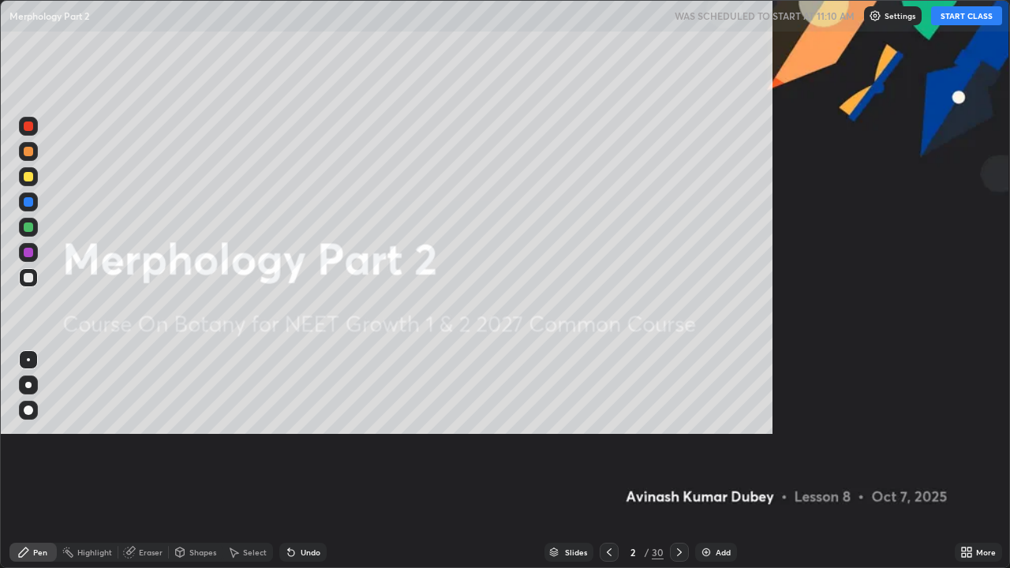
scroll to position [568, 1010]
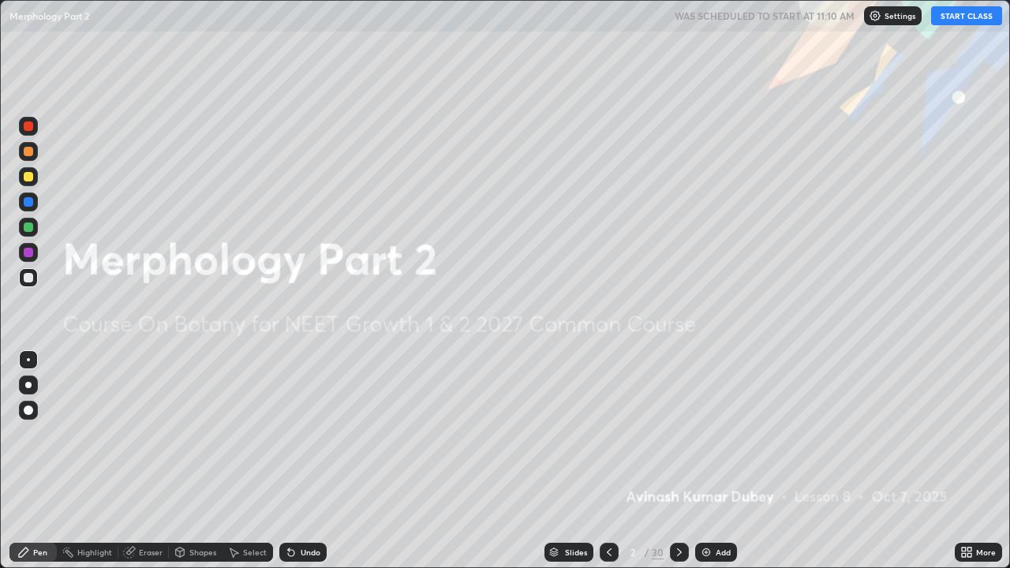
click at [974, 18] on button "START CLASS" at bounding box center [966, 15] width 71 height 19
click at [712, 434] on div "Add" at bounding box center [716, 552] width 42 height 19
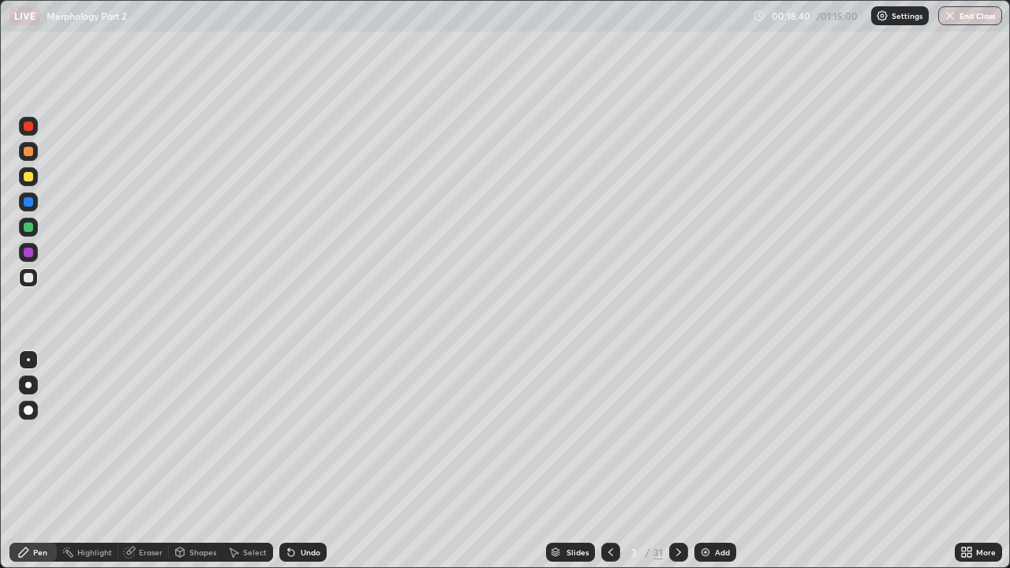
click at [149, 434] on div "Eraser" at bounding box center [151, 553] width 24 height 8
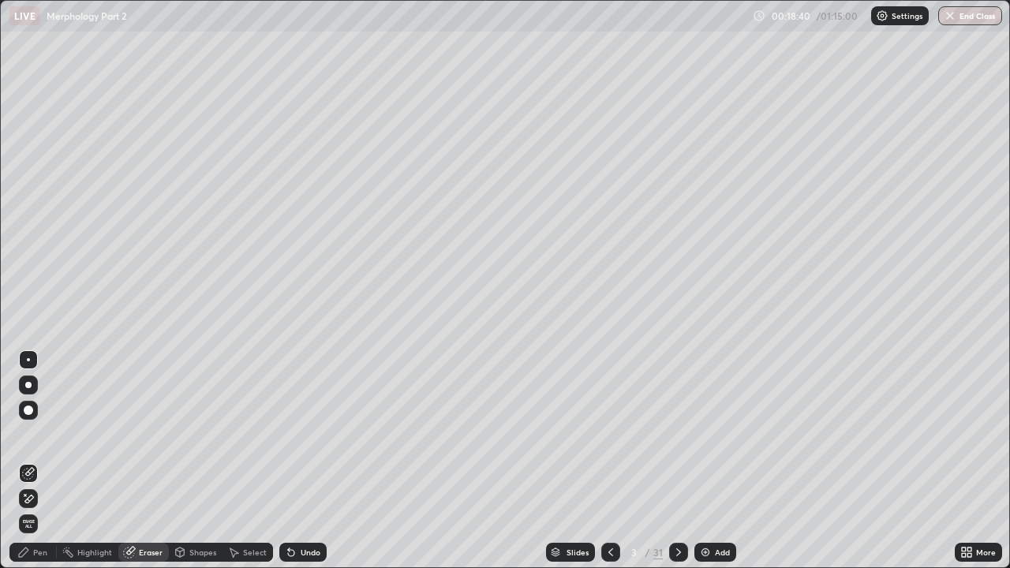
click at [31, 434] on span "Erase all" at bounding box center [28, 523] width 17 height 9
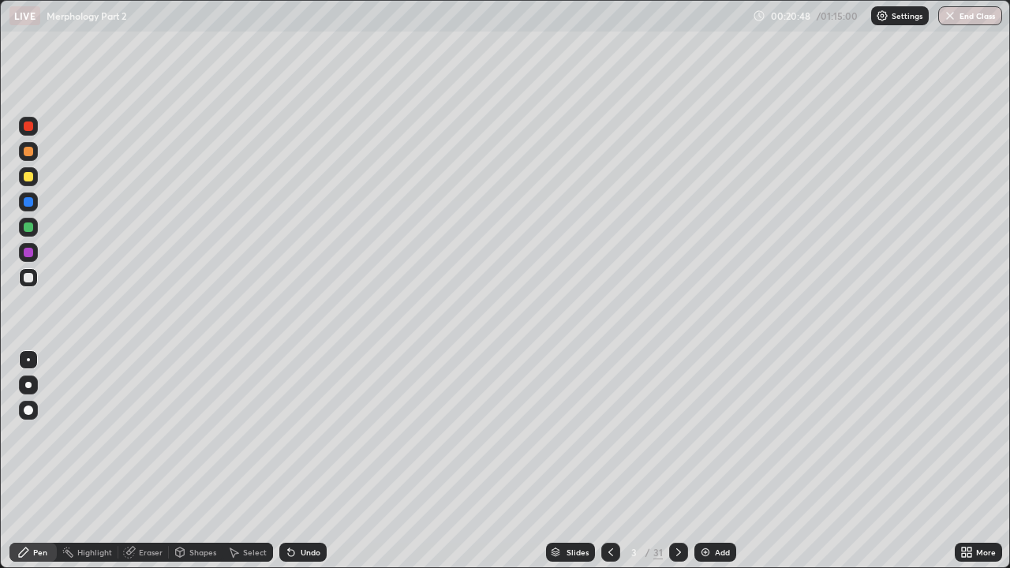
click at [30, 253] on div at bounding box center [28, 252] width 9 height 9
click at [30, 226] on div at bounding box center [28, 227] width 9 height 9
click at [32, 279] on div at bounding box center [28, 277] width 9 height 9
click at [34, 231] on div at bounding box center [28, 227] width 19 height 19
click at [139, 434] on div "Eraser" at bounding box center [151, 553] width 24 height 8
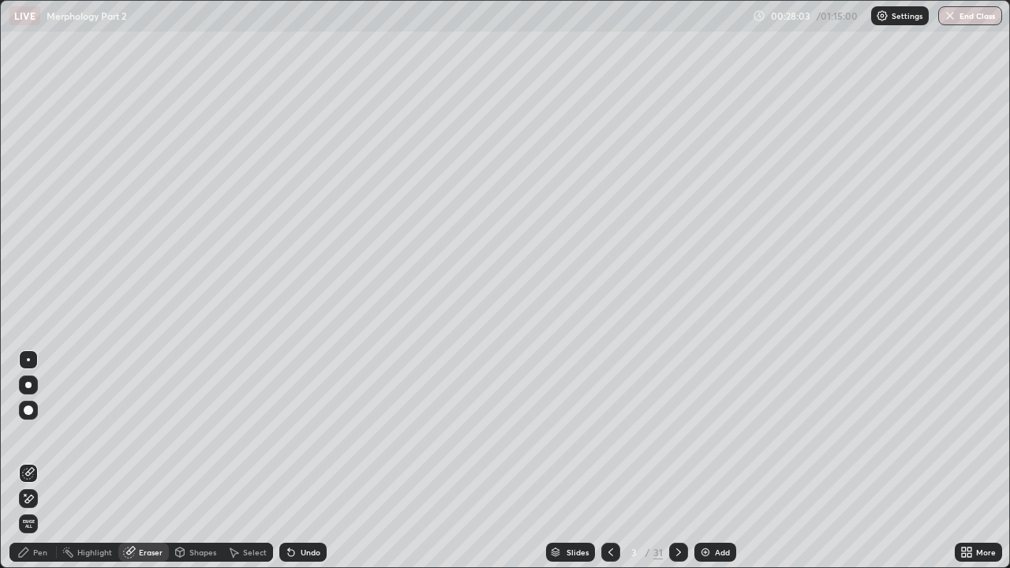
click at [35, 434] on span "Erase all" at bounding box center [28, 523] width 17 height 9
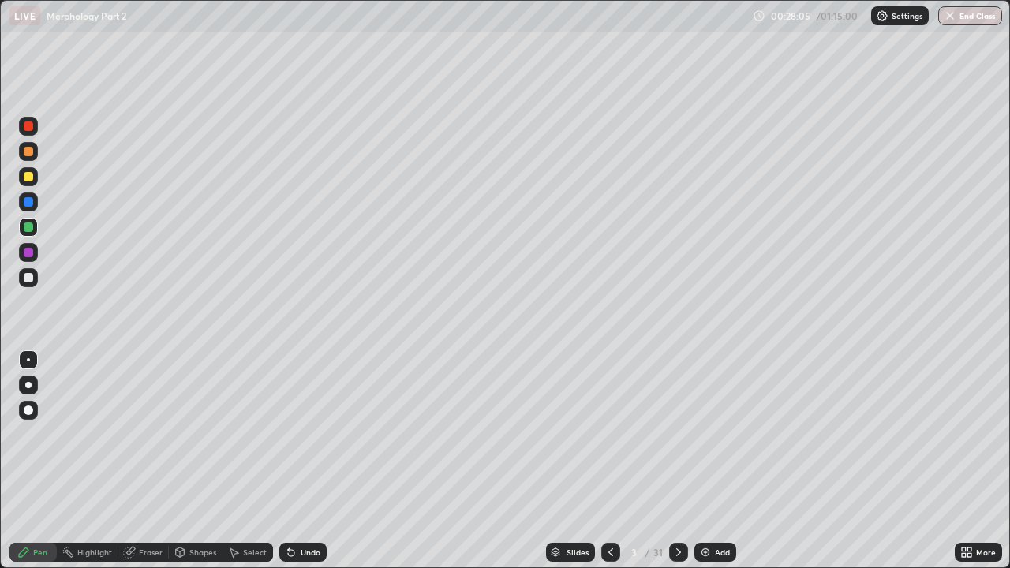
click at [670, 434] on div at bounding box center [678, 552] width 19 height 19
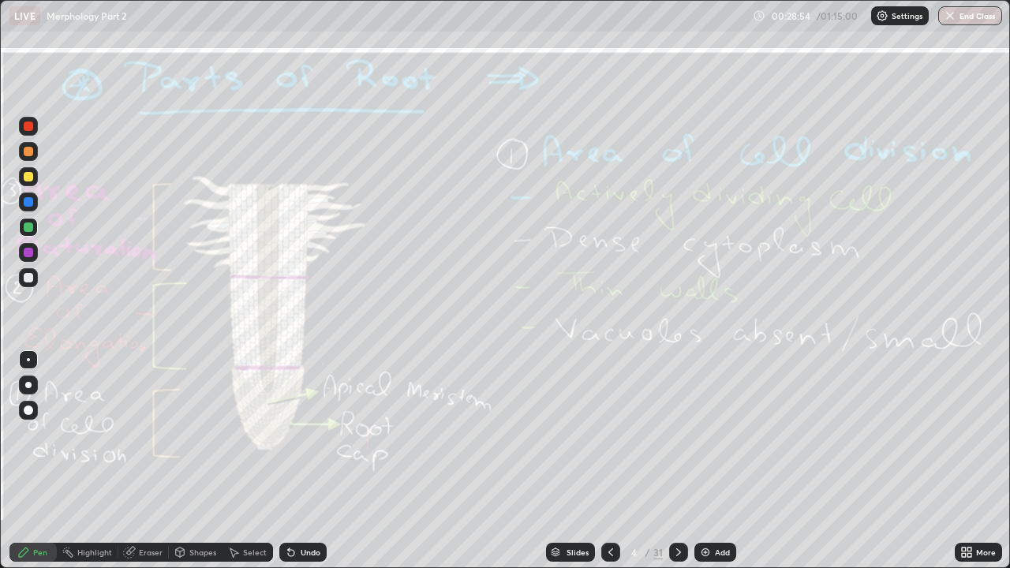
click at [147, 434] on div "Eraser" at bounding box center [151, 553] width 24 height 8
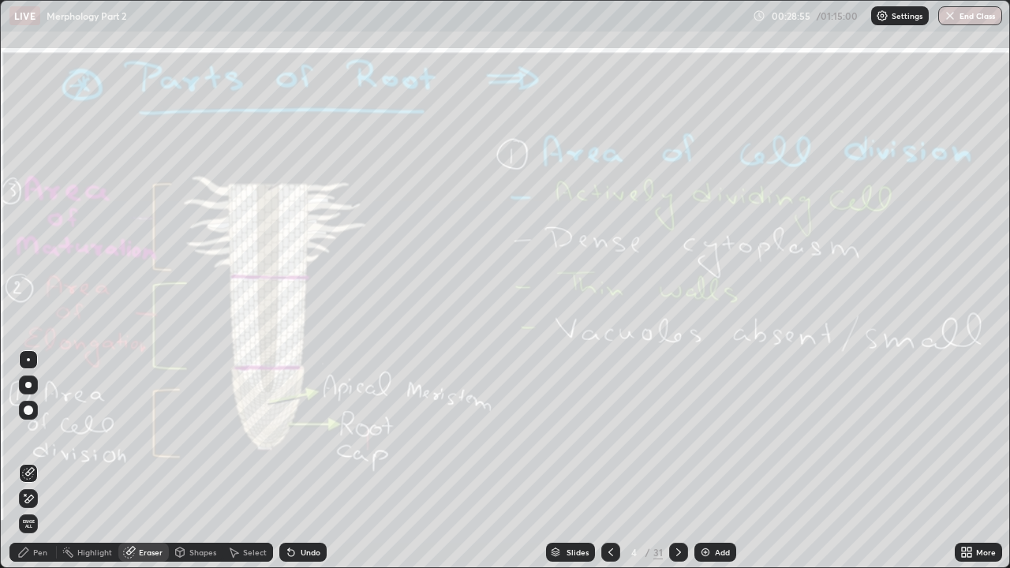
click at [32, 434] on span "Erase all" at bounding box center [28, 523] width 17 height 9
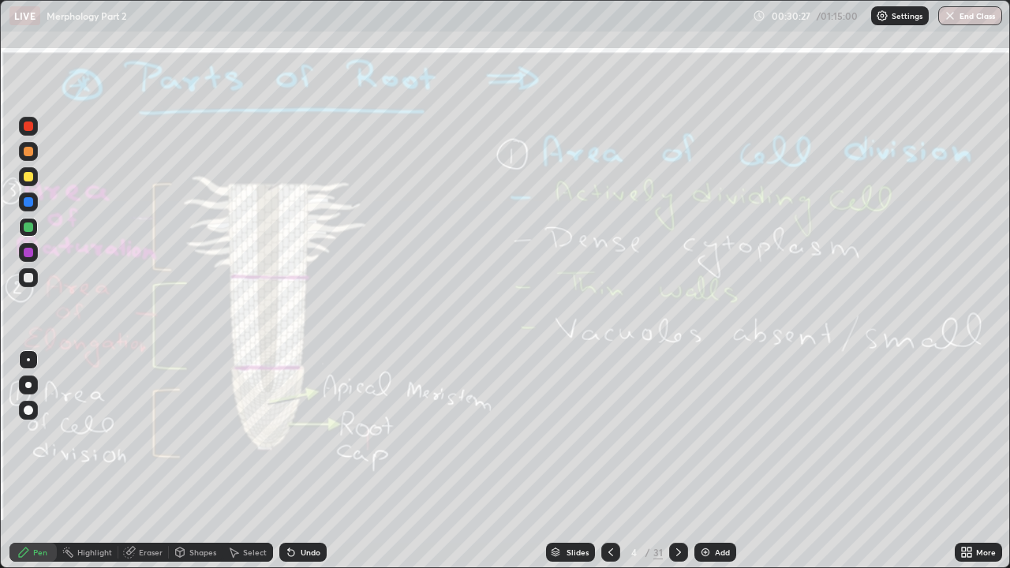
click at [148, 434] on div "Eraser" at bounding box center [151, 553] width 24 height 8
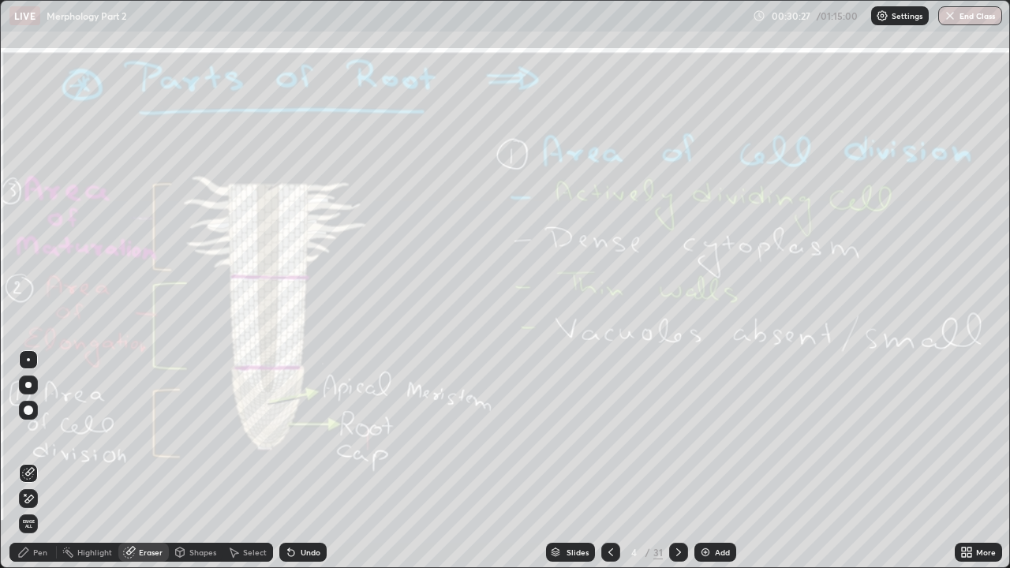
click at [31, 434] on span "Erase all" at bounding box center [28, 523] width 17 height 9
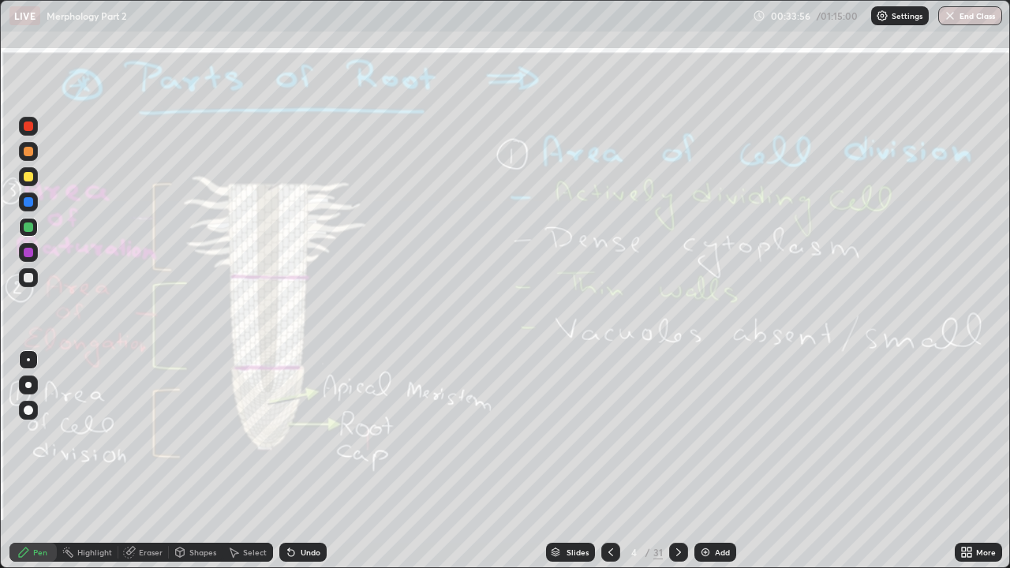
click at [144, 434] on div "Eraser" at bounding box center [151, 553] width 24 height 8
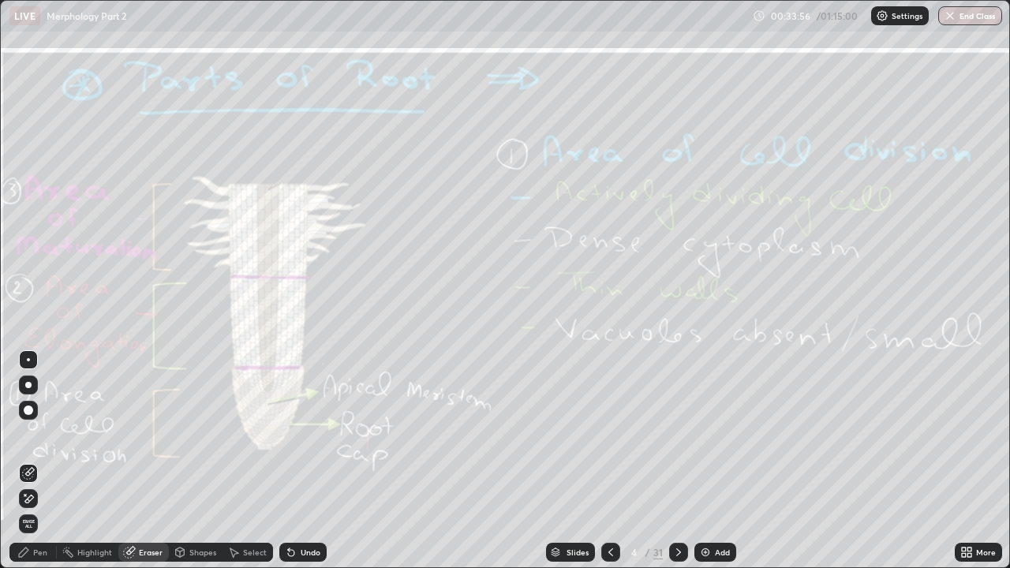
click at [30, 434] on span "Erase all" at bounding box center [28, 523] width 17 height 9
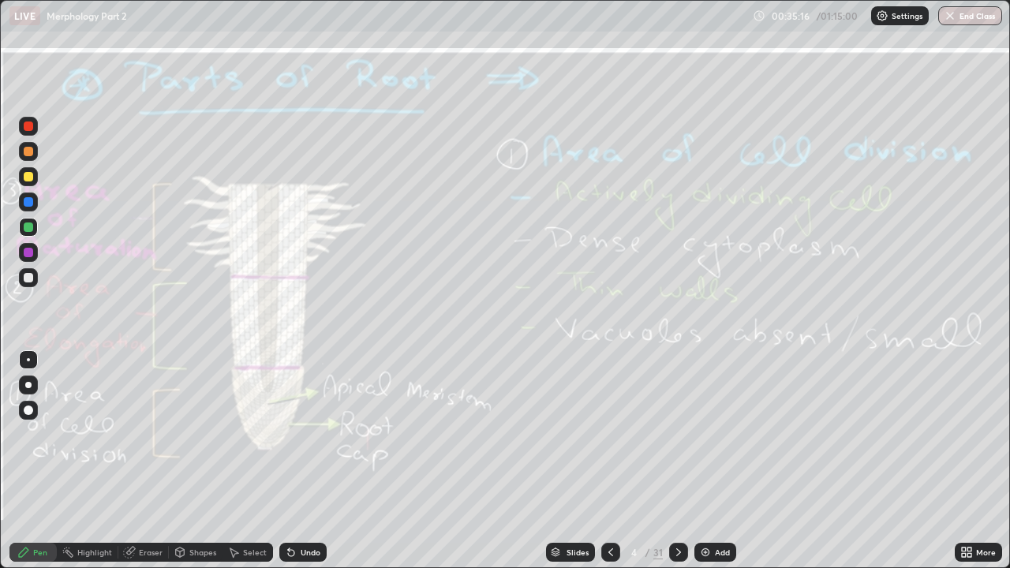
click at [677, 434] on icon at bounding box center [679, 552] width 13 height 13
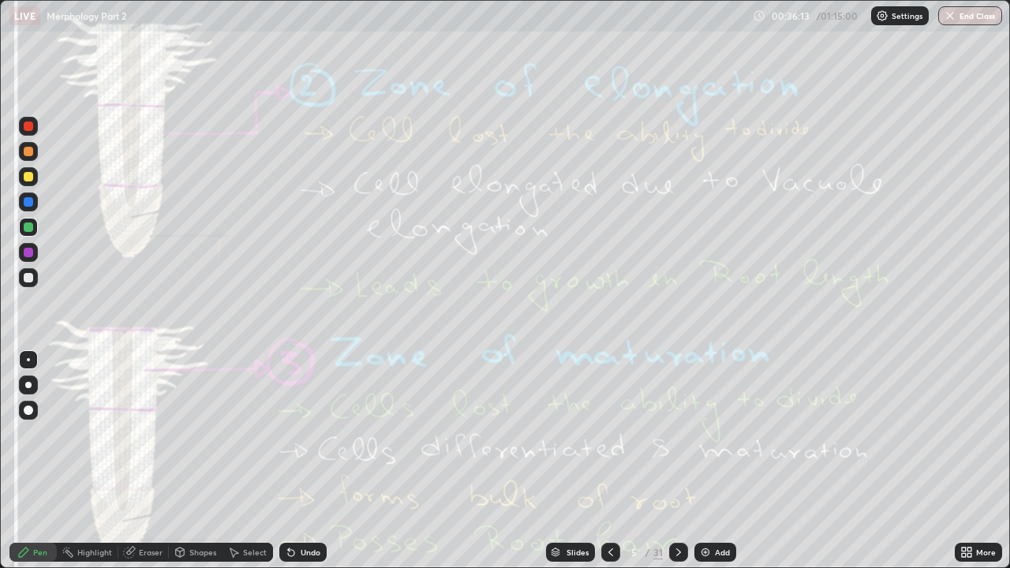
click at [148, 434] on div "Eraser" at bounding box center [151, 553] width 24 height 8
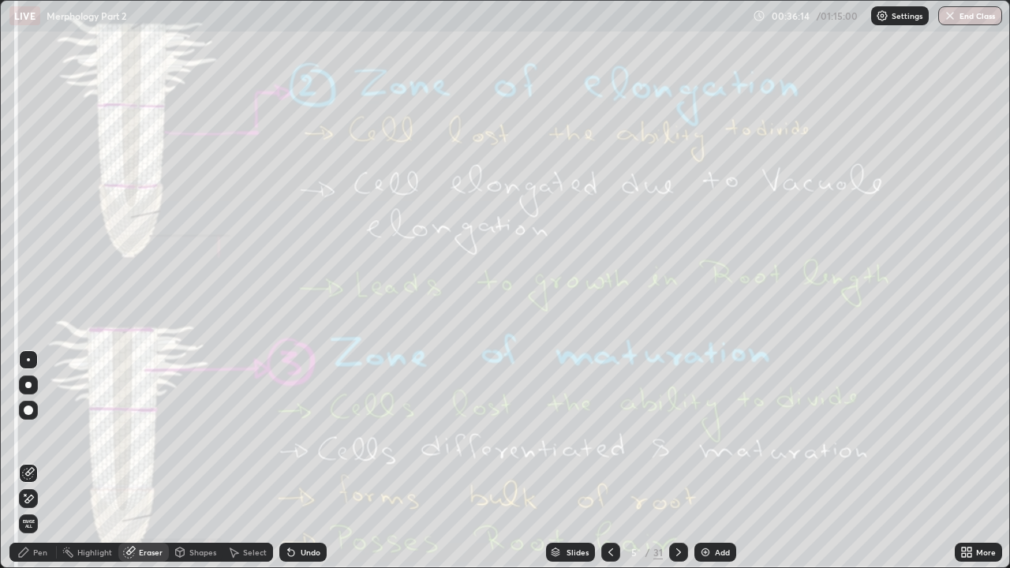
click at [28, 434] on span "Erase all" at bounding box center [28, 523] width 17 height 9
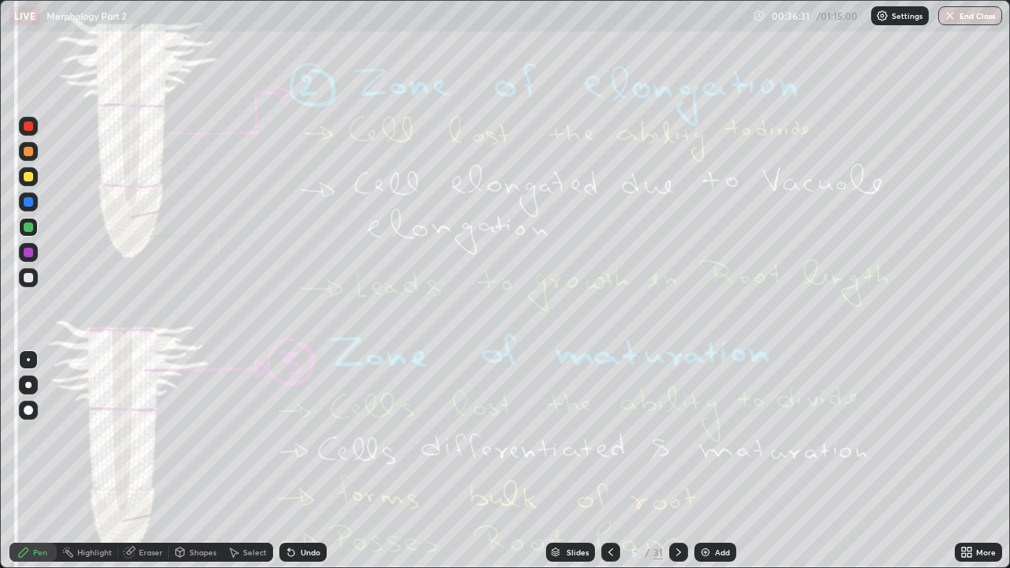
click at [278, 434] on div "Undo" at bounding box center [300, 553] width 54 height 32
click at [280, 434] on div "Undo" at bounding box center [300, 553] width 54 height 32
click at [147, 434] on div "Eraser" at bounding box center [151, 553] width 24 height 8
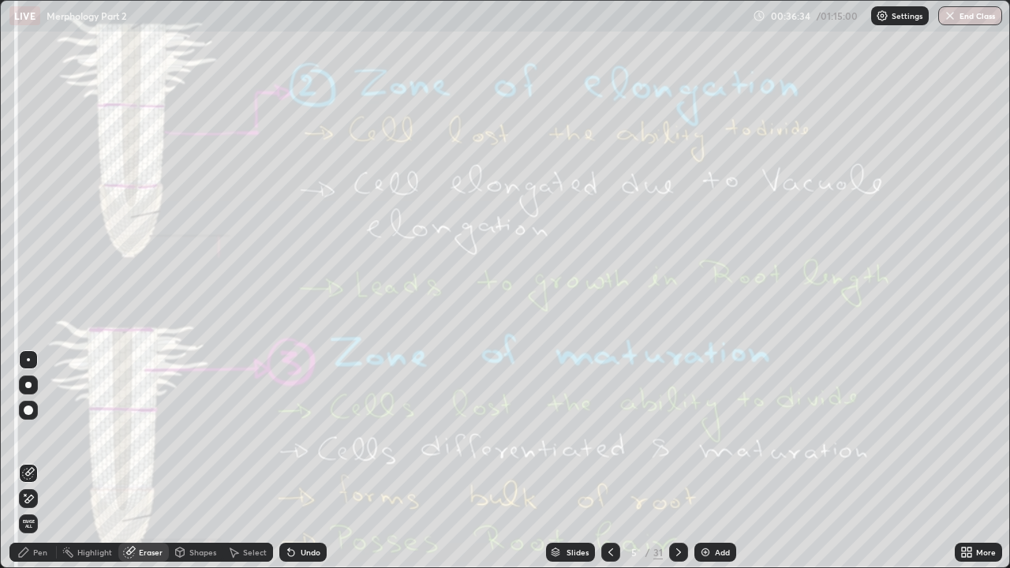
click at [27, 434] on span "Erase all" at bounding box center [28, 523] width 17 height 9
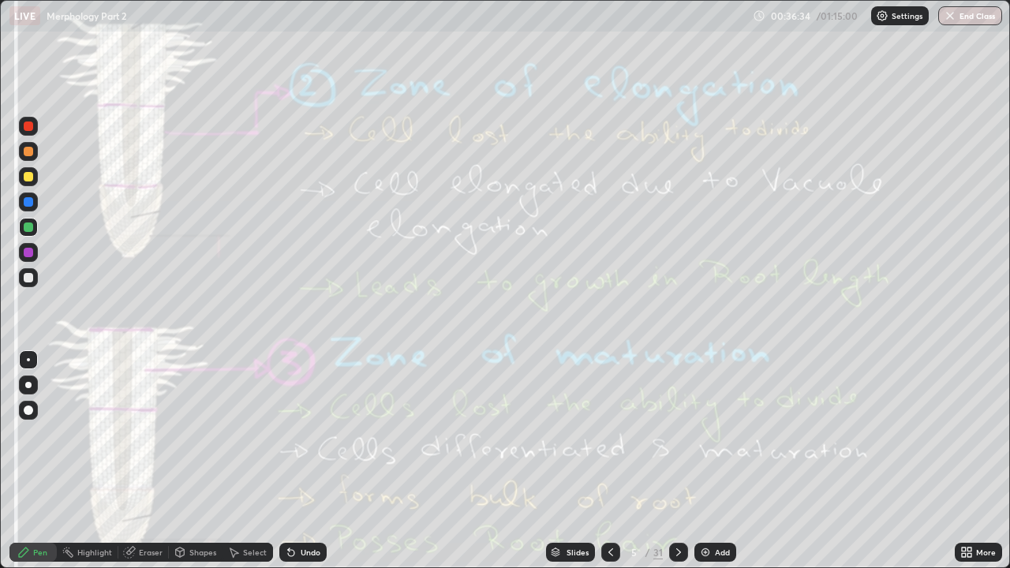
click at [94, 434] on div "Highlight" at bounding box center [94, 553] width 35 height 8
click at [675, 434] on icon at bounding box center [679, 552] width 13 height 13
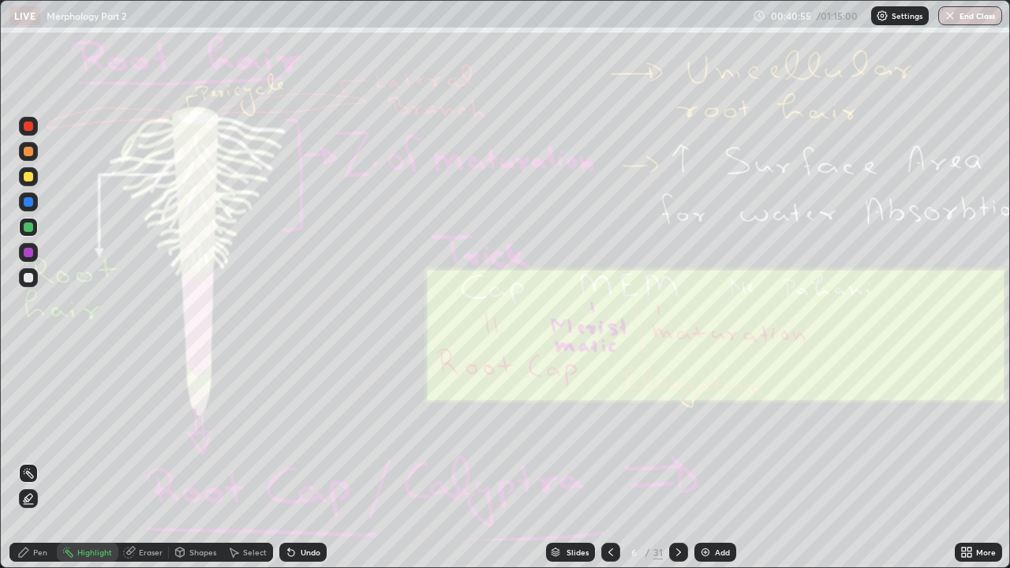
click at [715, 434] on div "Add" at bounding box center [722, 553] width 15 height 8
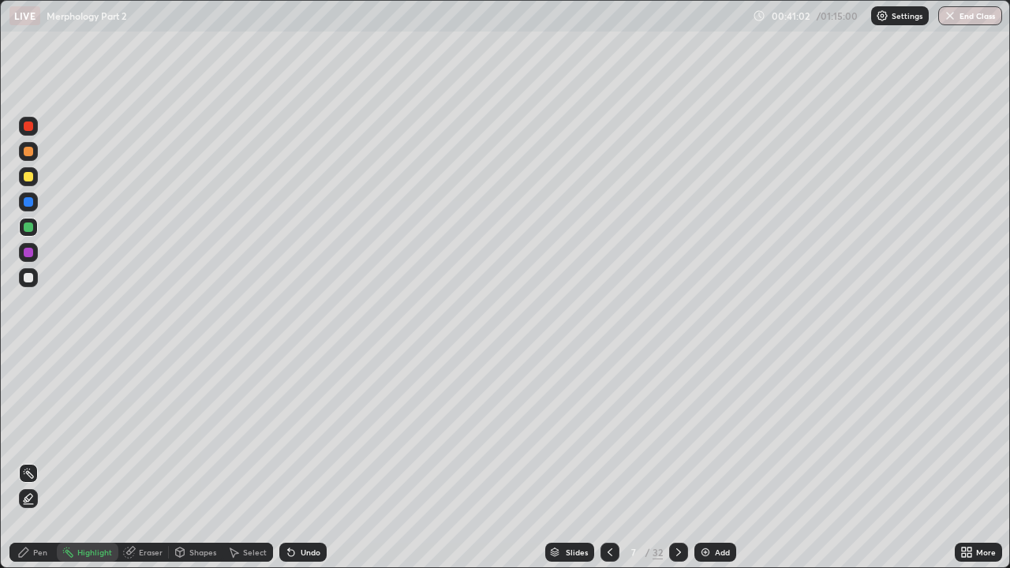
click at [36, 434] on div "Pen" at bounding box center [40, 553] width 14 height 8
click at [152, 434] on div "Eraser" at bounding box center [151, 553] width 24 height 8
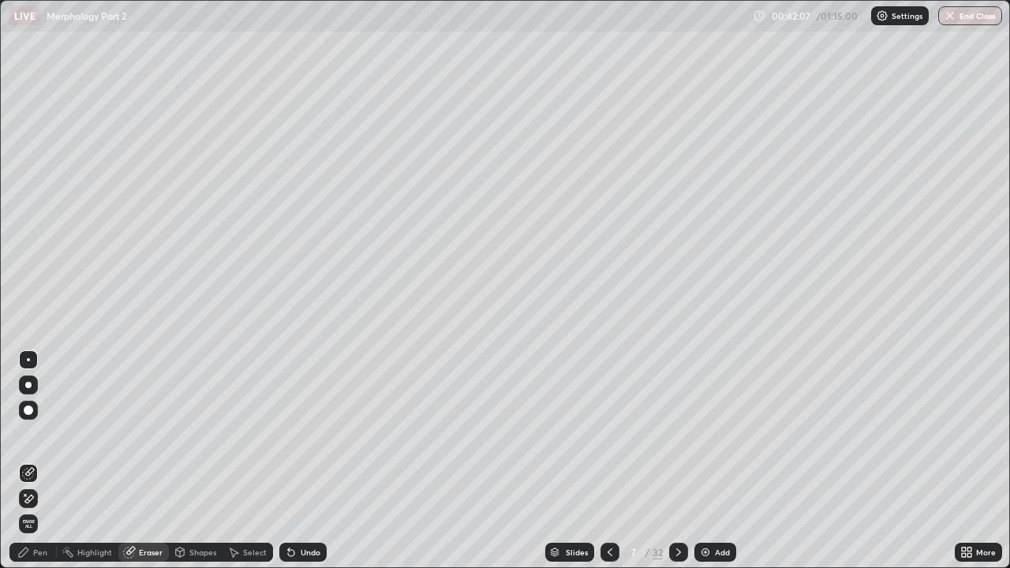
click at [28, 434] on span "Erase all" at bounding box center [28, 523] width 17 height 9
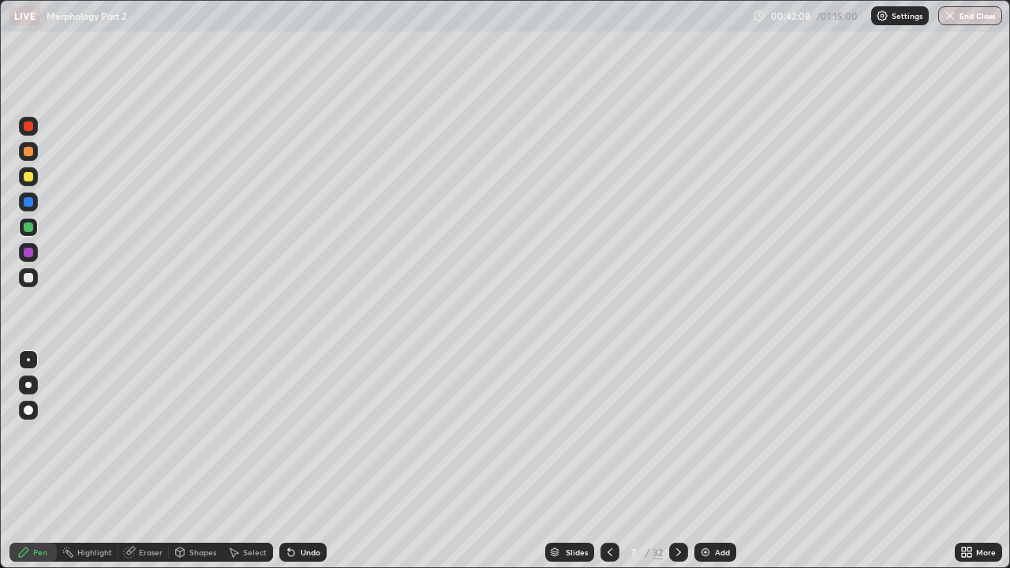
click at [608, 434] on icon at bounding box center [610, 552] width 13 height 13
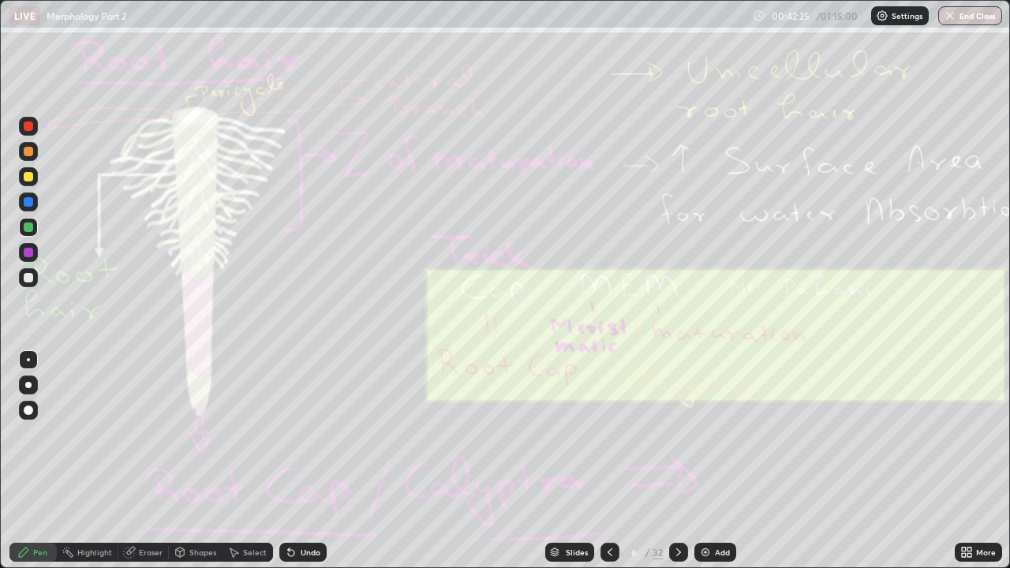
click at [154, 434] on div "Eraser" at bounding box center [151, 553] width 24 height 8
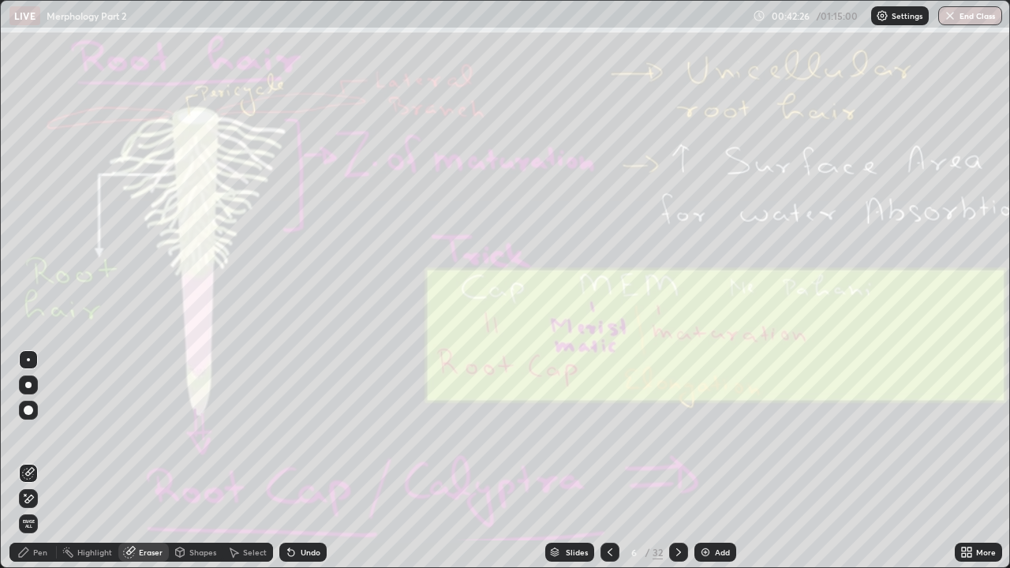
click at [35, 434] on span "Erase all" at bounding box center [28, 523] width 17 height 9
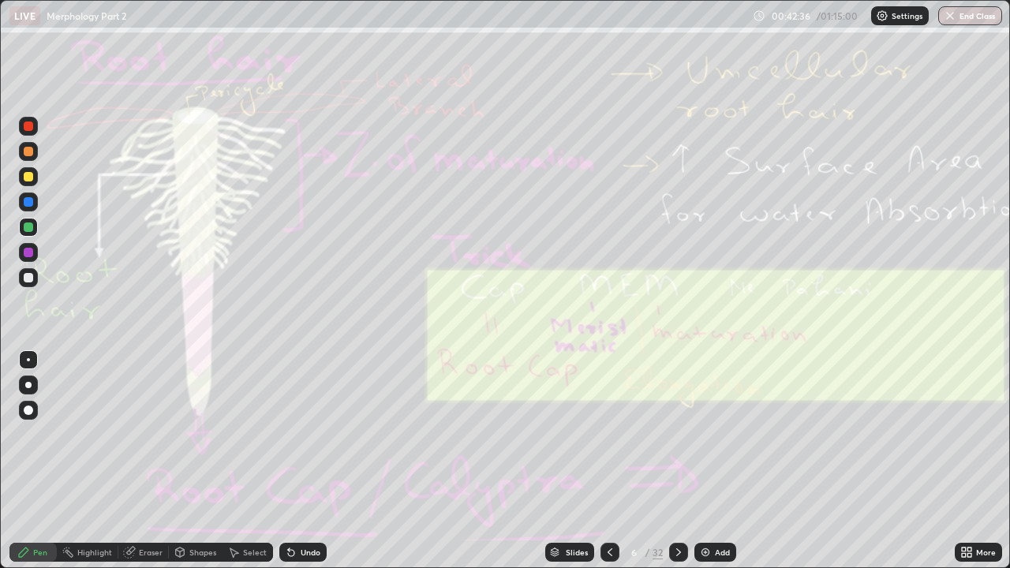
click at [152, 434] on div "Eraser" at bounding box center [151, 553] width 24 height 8
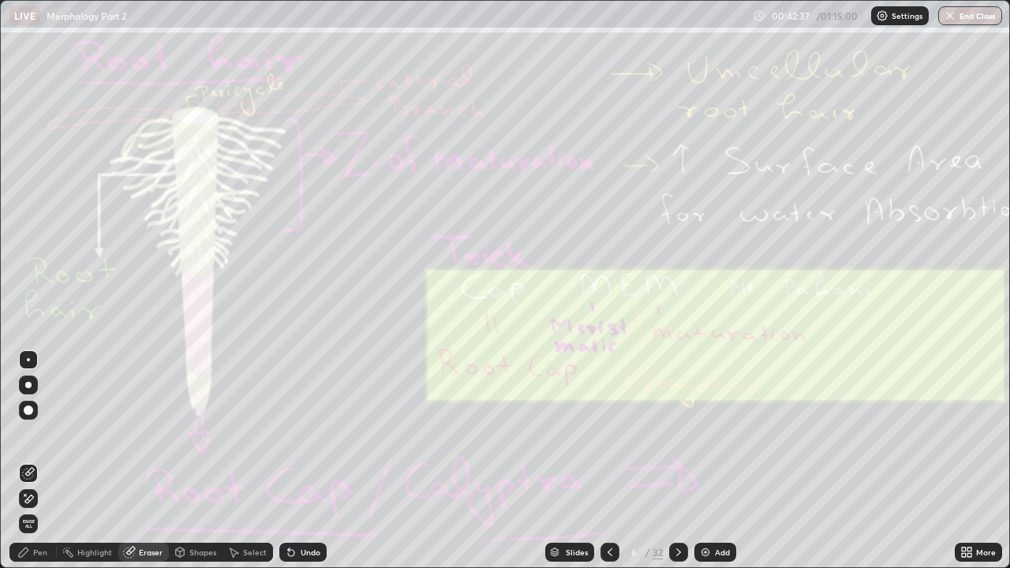
click at [29, 434] on span "Erase all" at bounding box center [28, 523] width 17 height 9
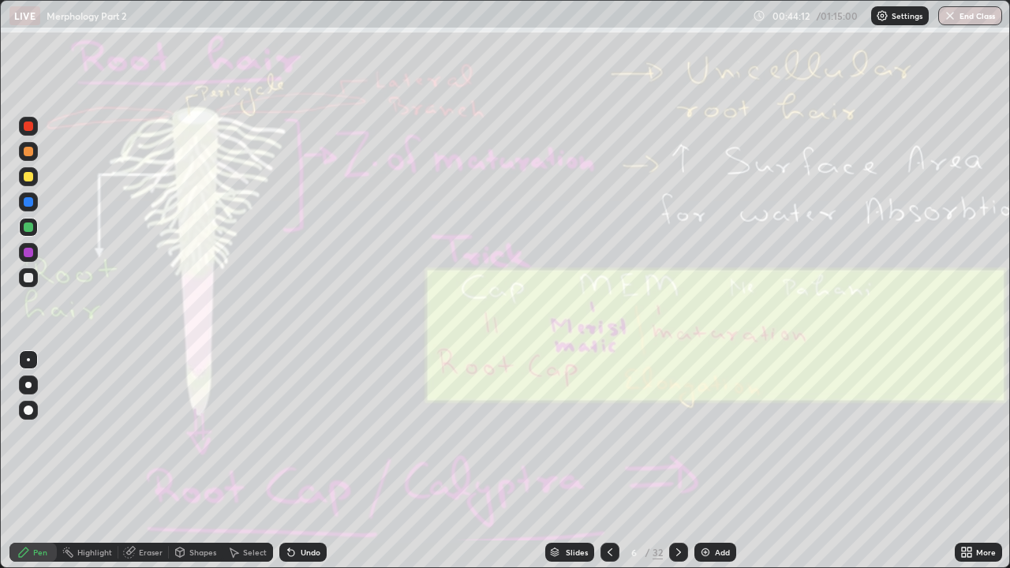
click at [148, 434] on div "Eraser" at bounding box center [151, 553] width 24 height 8
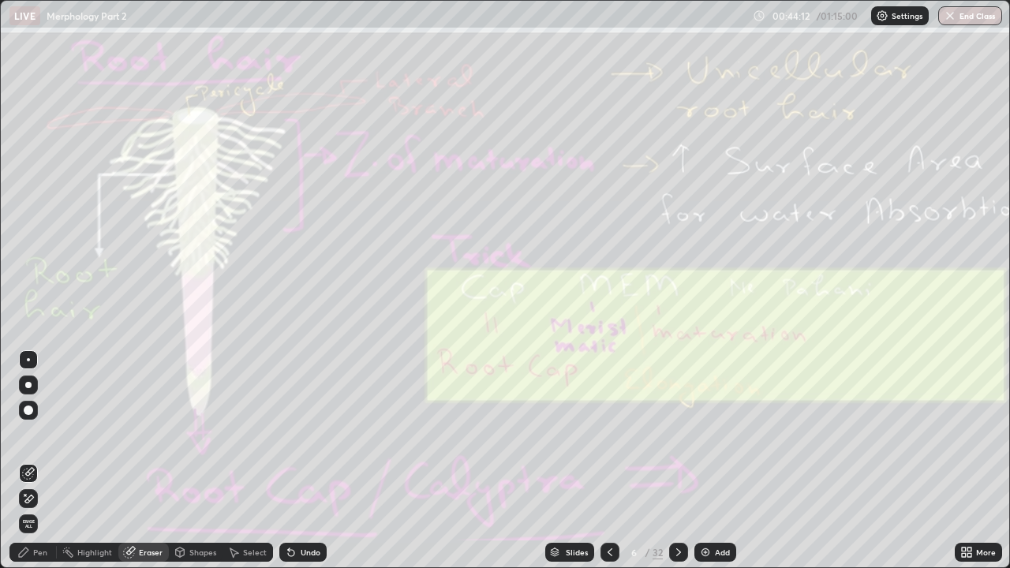
click at [28, 434] on span "Erase all" at bounding box center [28, 523] width 17 height 9
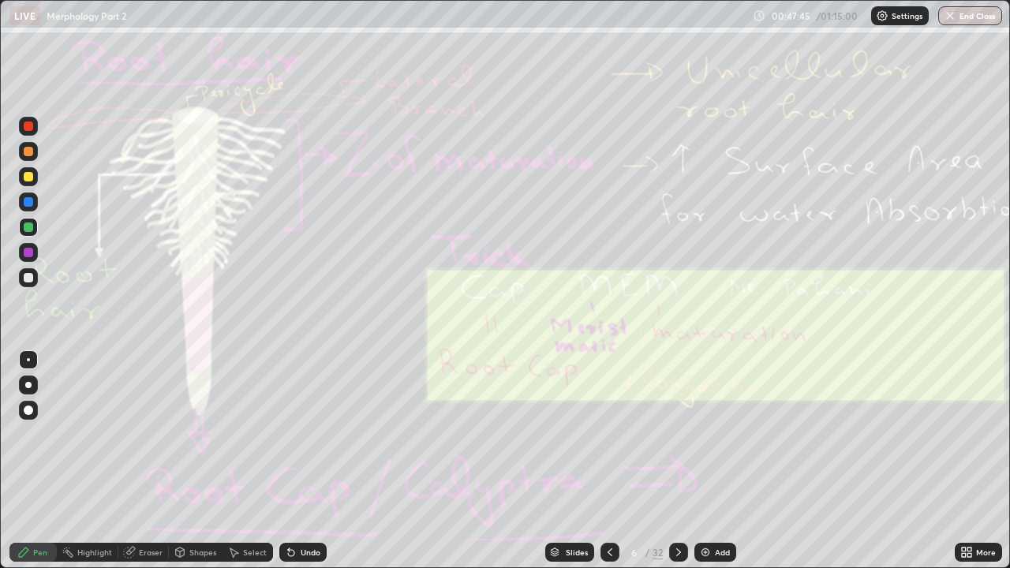
click at [677, 434] on icon at bounding box center [679, 552] width 13 height 13
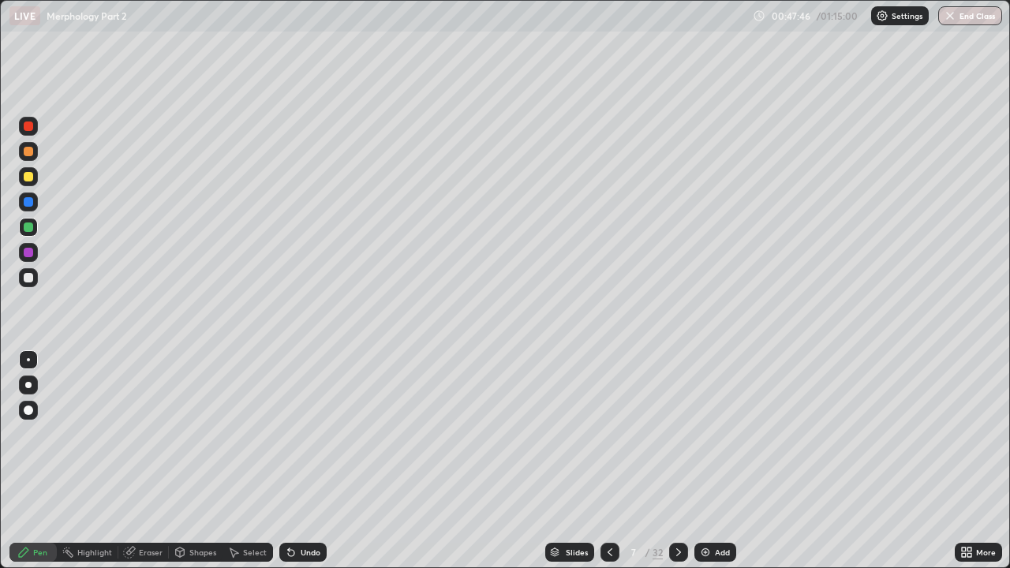
click at [684, 434] on div at bounding box center [678, 552] width 19 height 19
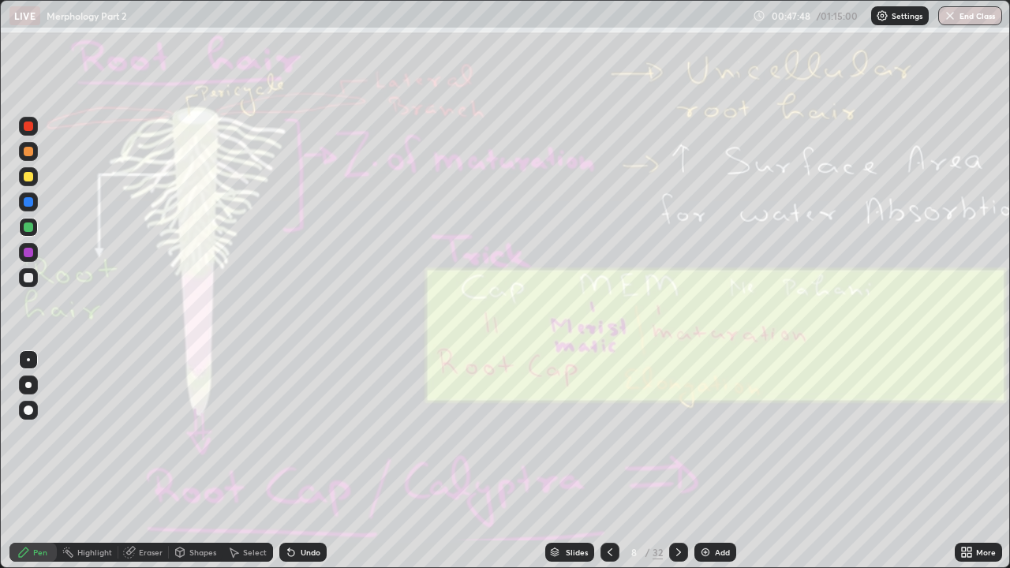
click at [680, 434] on icon at bounding box center [679, 552] width 13 height 13
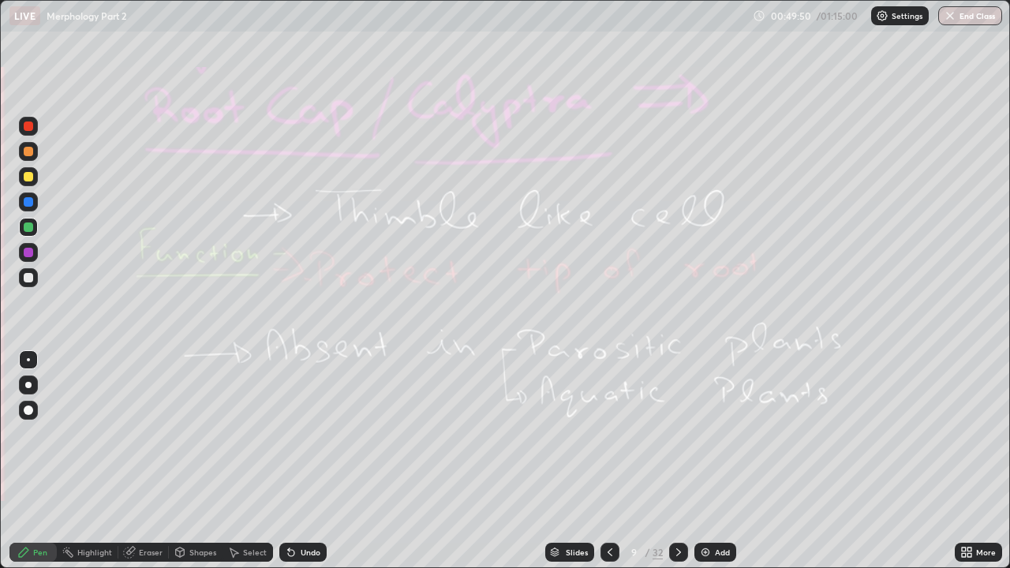
click at [144, 434] on div "Eraser" at bounding box center [151, 553] width 24 height 8
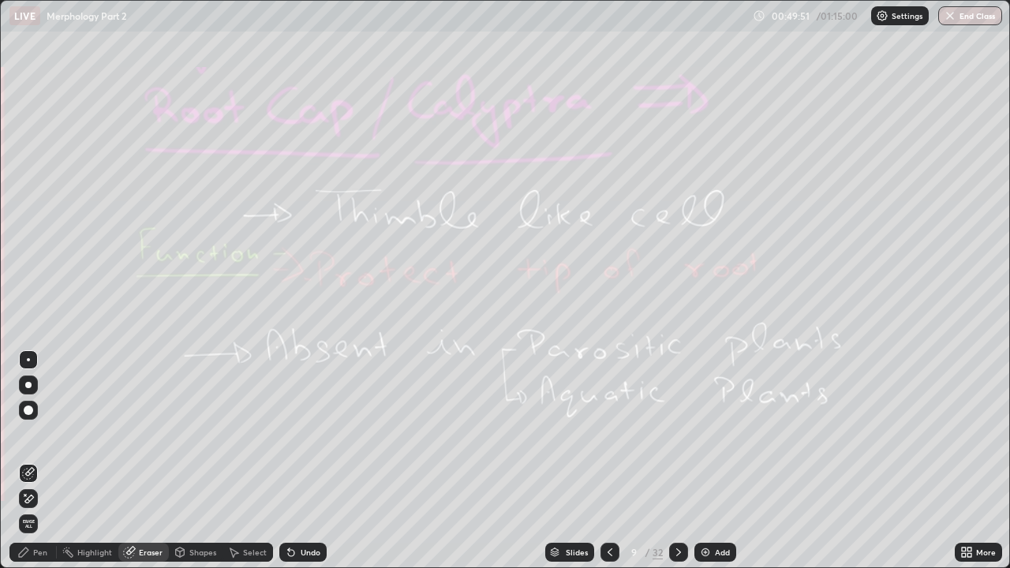
click at [28, 434] on span "Erase all" at bounding box center [28, 523] width 17 height 9
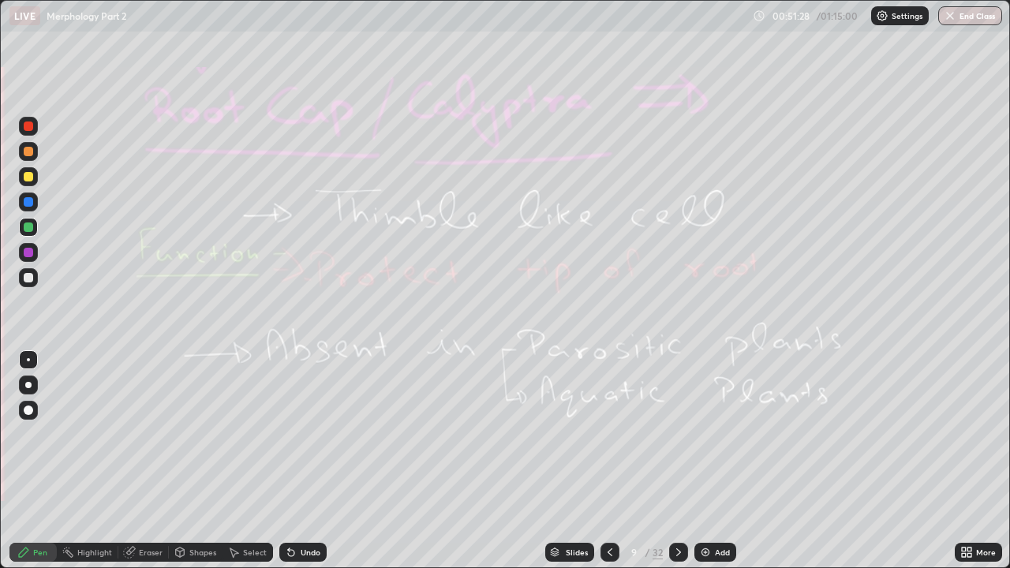
click at [679, 434] on icon at bounding box center [679, 552] width 13 height 13
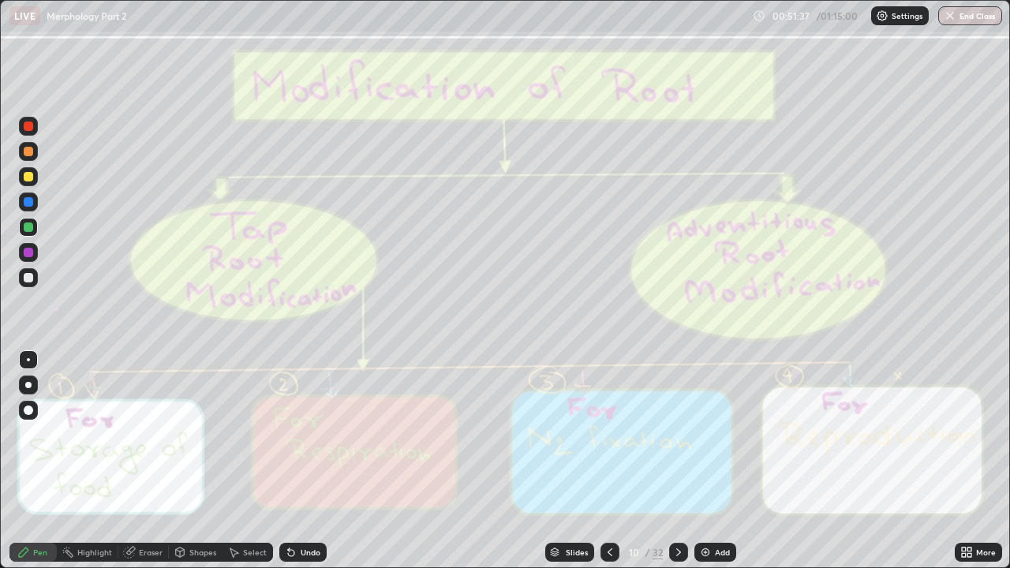
click at [609, 434] on icon at bounding box center [610, 552] width 13 height 13
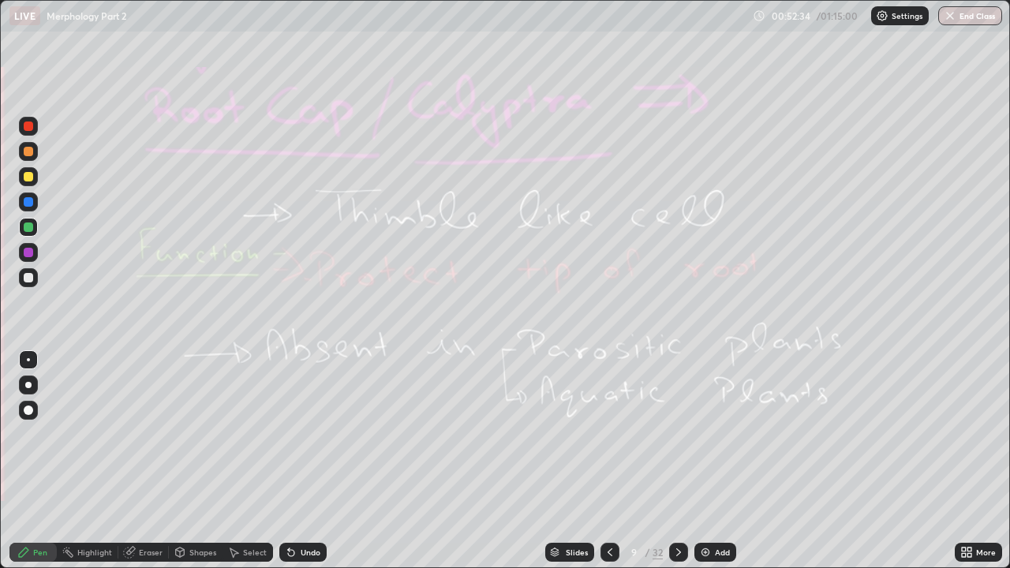
click at [680, 434] on div at bounding box center [678, 552] width 19 height 19
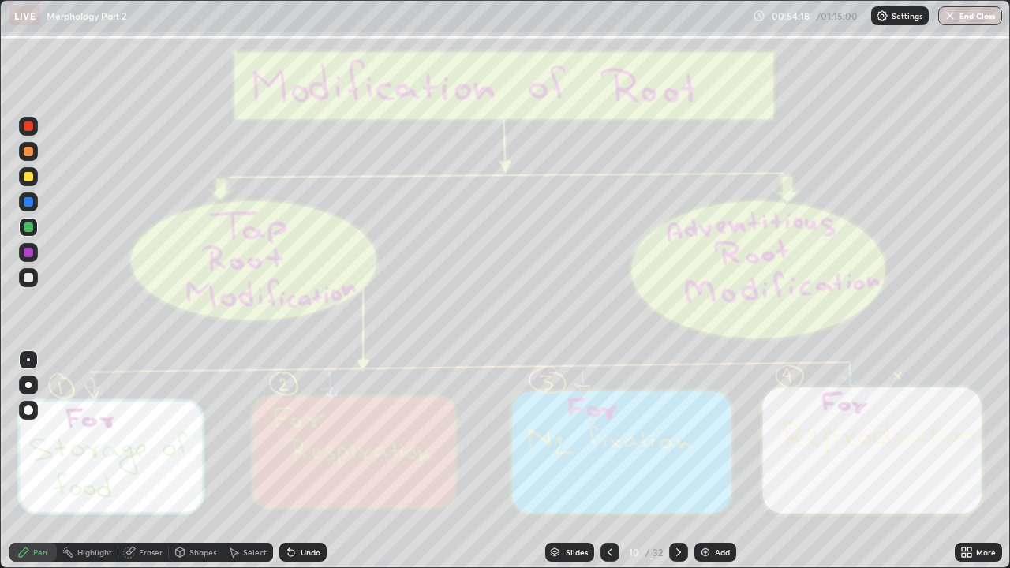
click at [154, 434] on div "Eraser" at bounding box center [151, 553] width 24 height 8
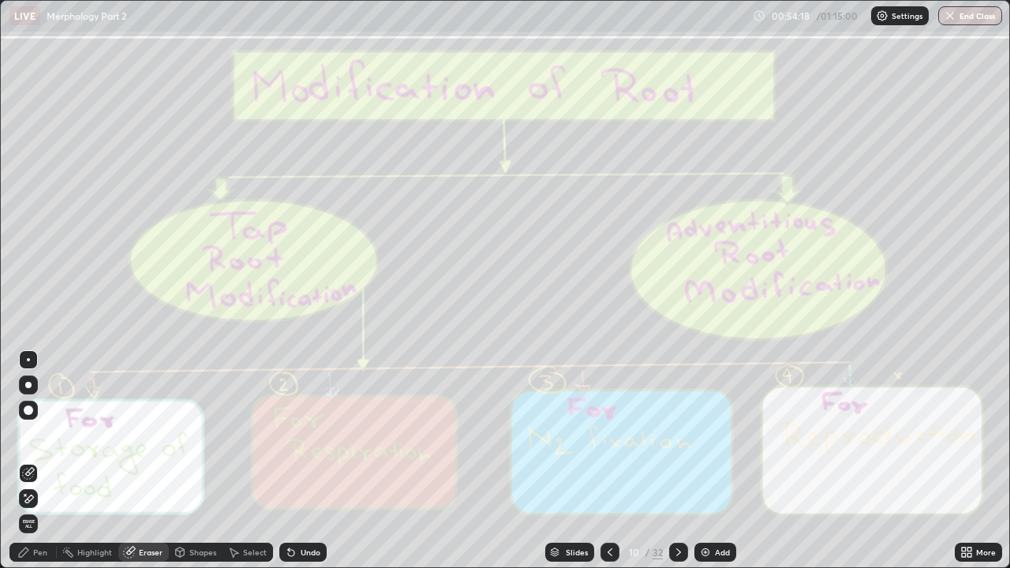
click at [30, 434] on span "Erase all" at bounding box center [28, 523] width 17 height 9
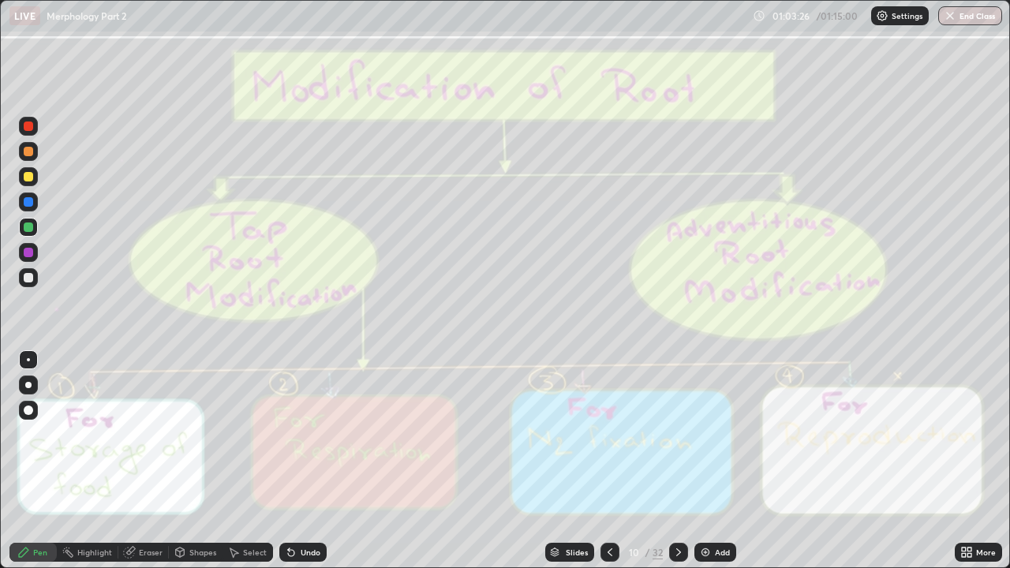
click at [678, 434] on icon at bounding box center [679, 552] width 13 height 13
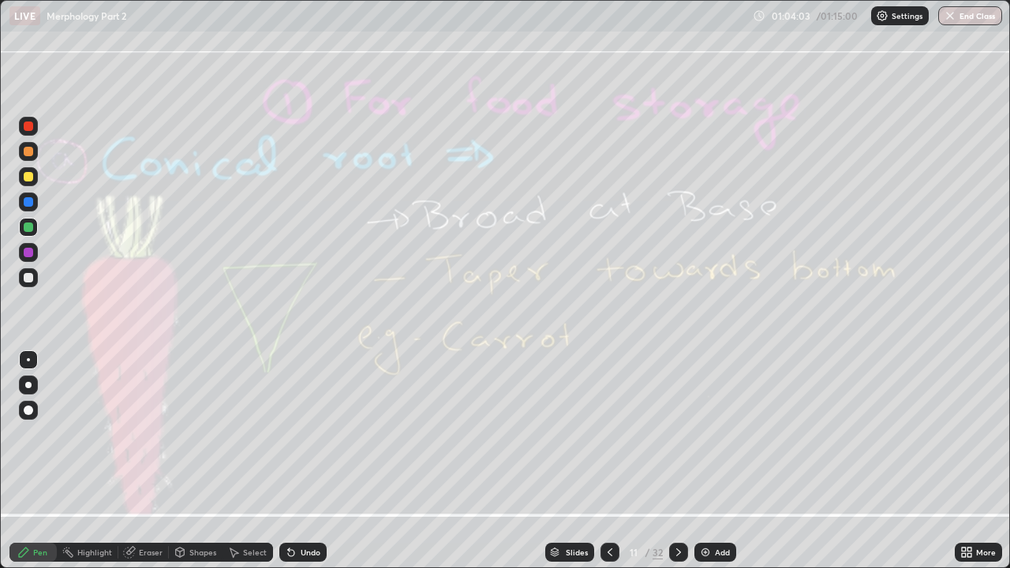
click at [146, 434] on div "Eraser" at bounding box center [151, 553] width 24 height 8
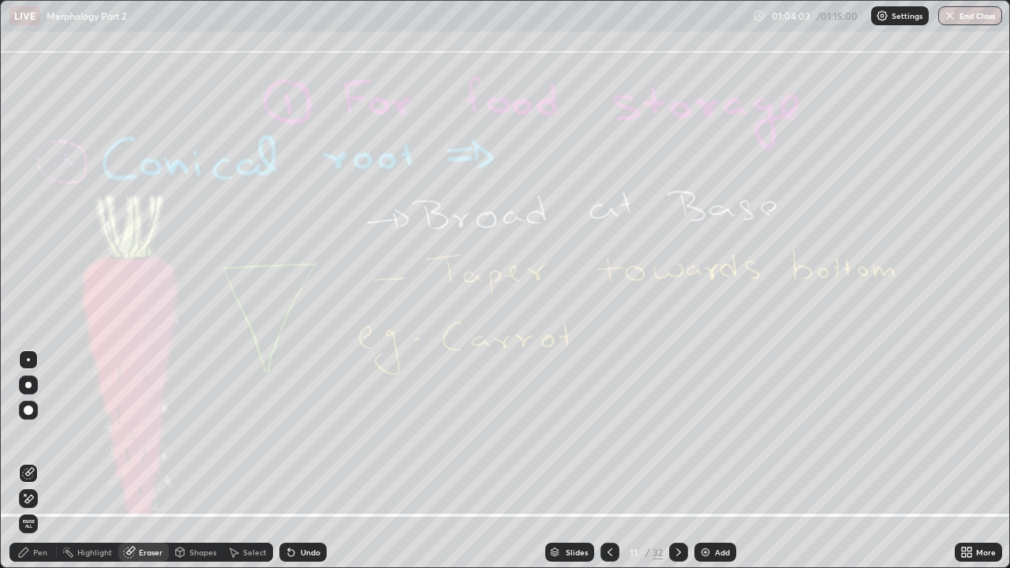
click at [25, 434] on span "Erase all" at bounding box center [28, 523] width 17 height 9
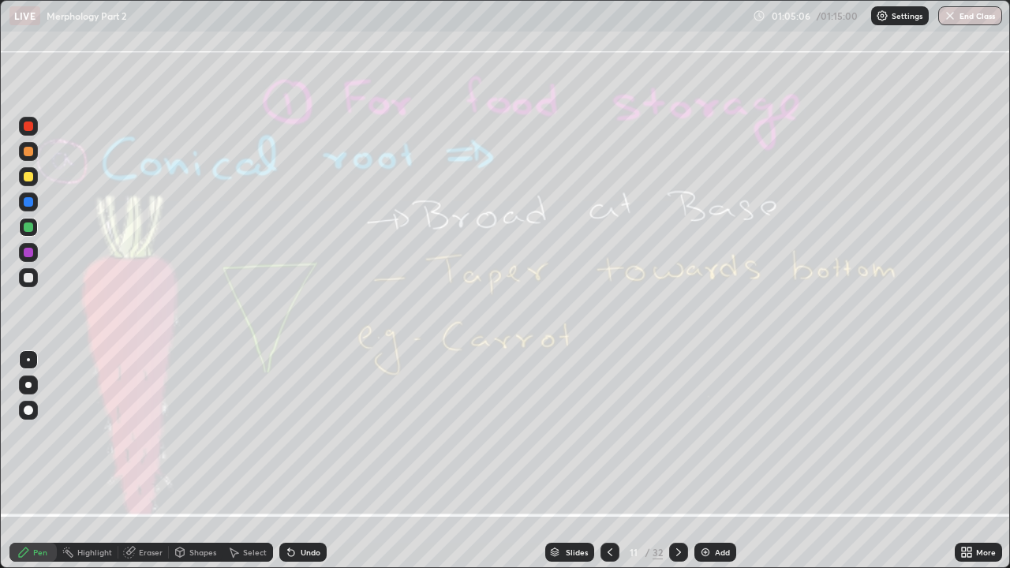
click at [147, 434] on div "Eraser" at bounding box center [151, 553] width 24 height 8
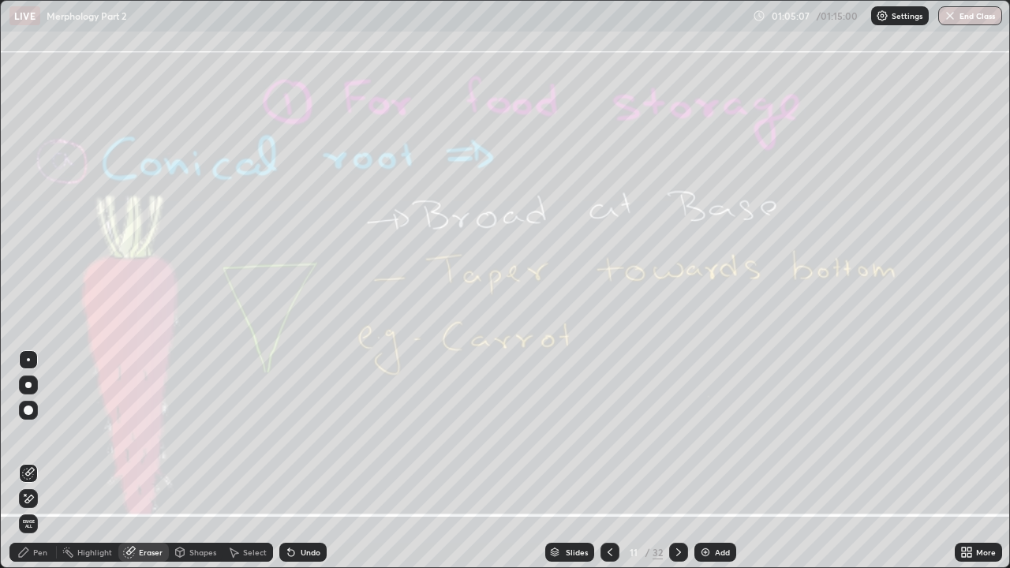
click at [27, 434] on span "Erase all" at bounding box center [28, 523] width 17 height 9
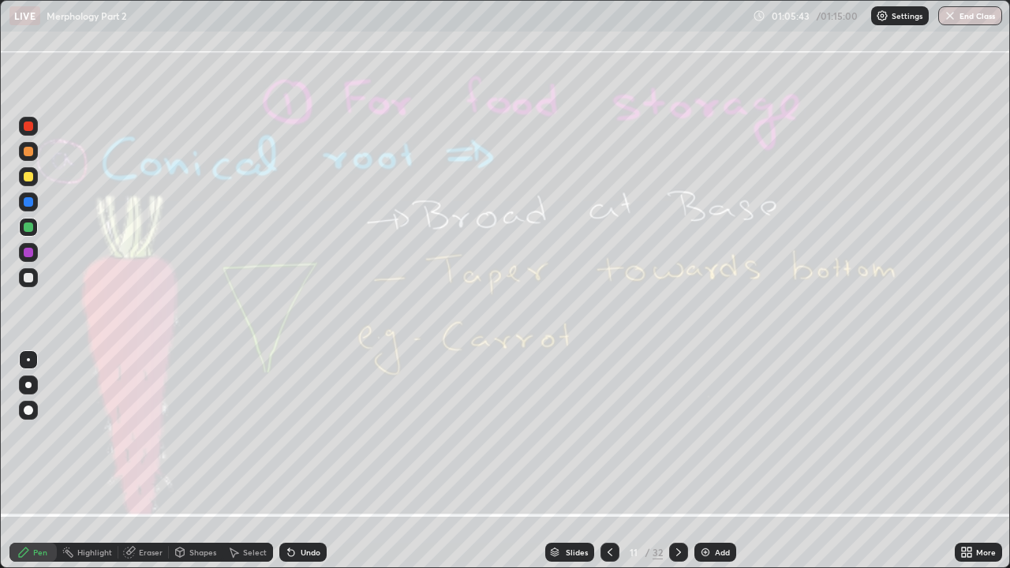
click at [680, 434] on icon at bounding box center [679, 552] width 13 height 13
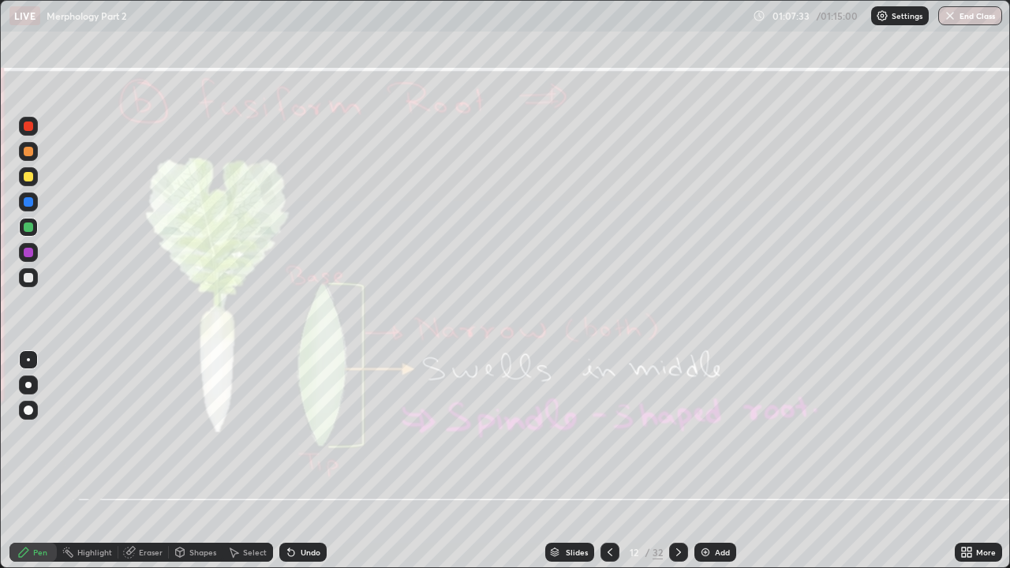
click at [144, 434] on div "Eraser" at bounding box center [151, 553] width 24 height 8
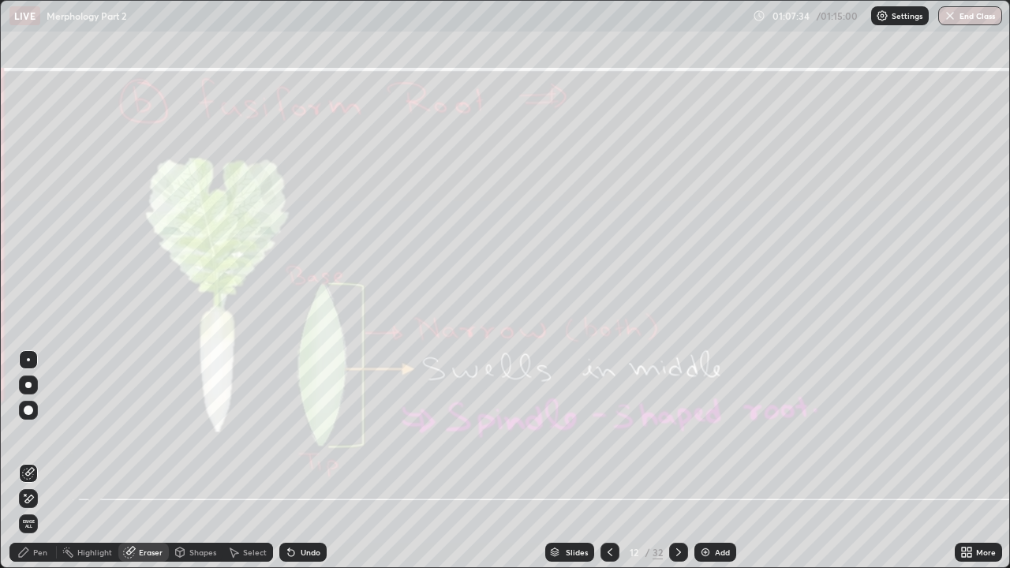
click at [32, 434] on span "Erase all" at bounding box center [28, 523] width 17 height 9
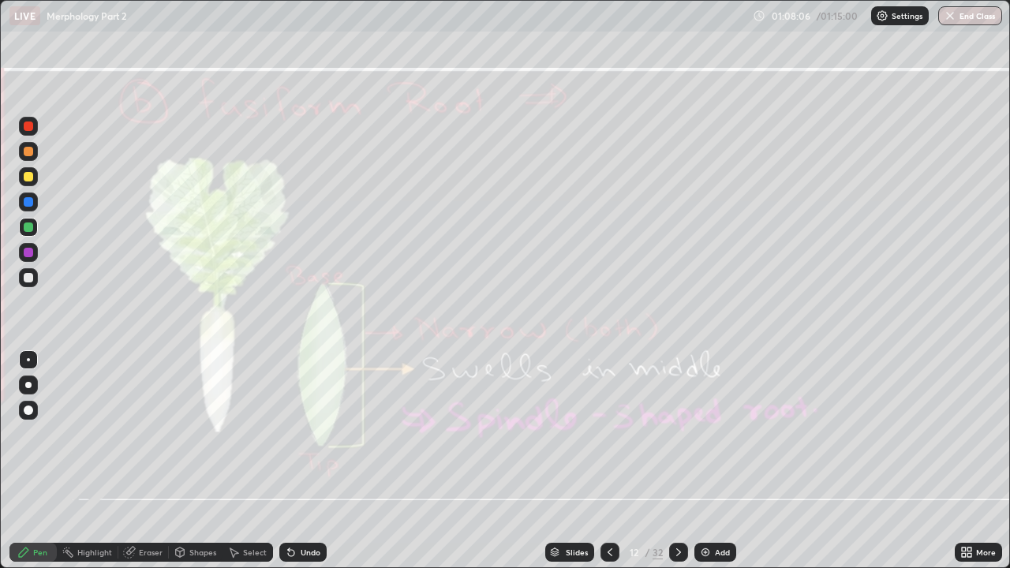
click at [686, 434] on div at bounding box center [678, 552] width 19 height 19
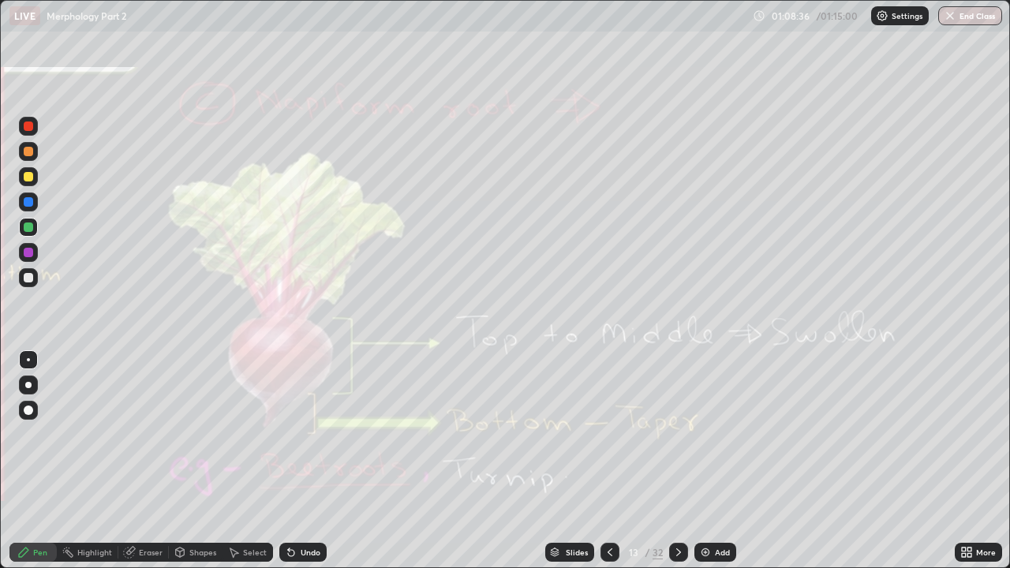
click at [146, 434] on div "Eraser" at bounding box center [151, 553] width 24 height 8
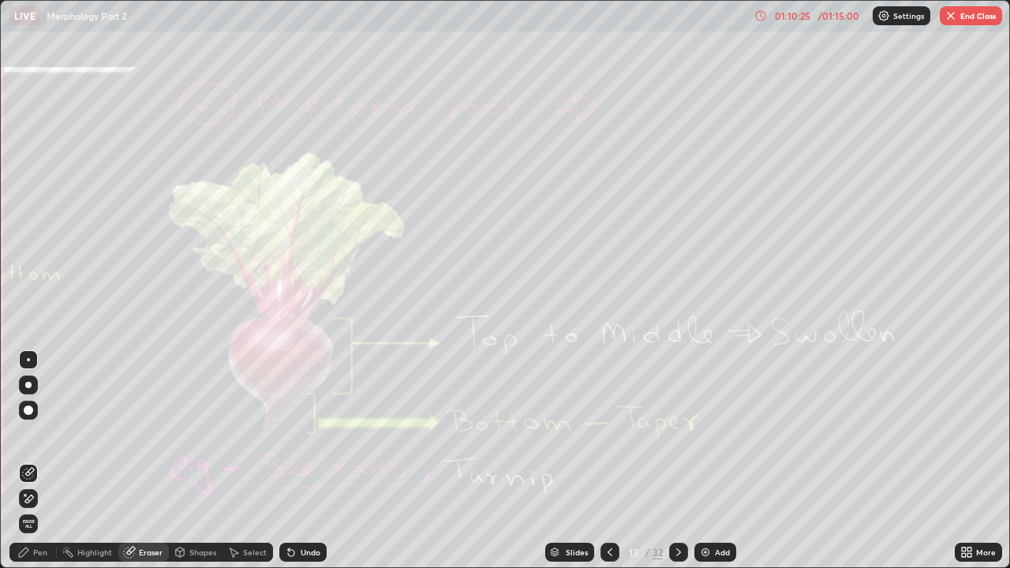
click at [28, 434] on span "Erase all" at bounding box center [28, 523] width 17 height 9
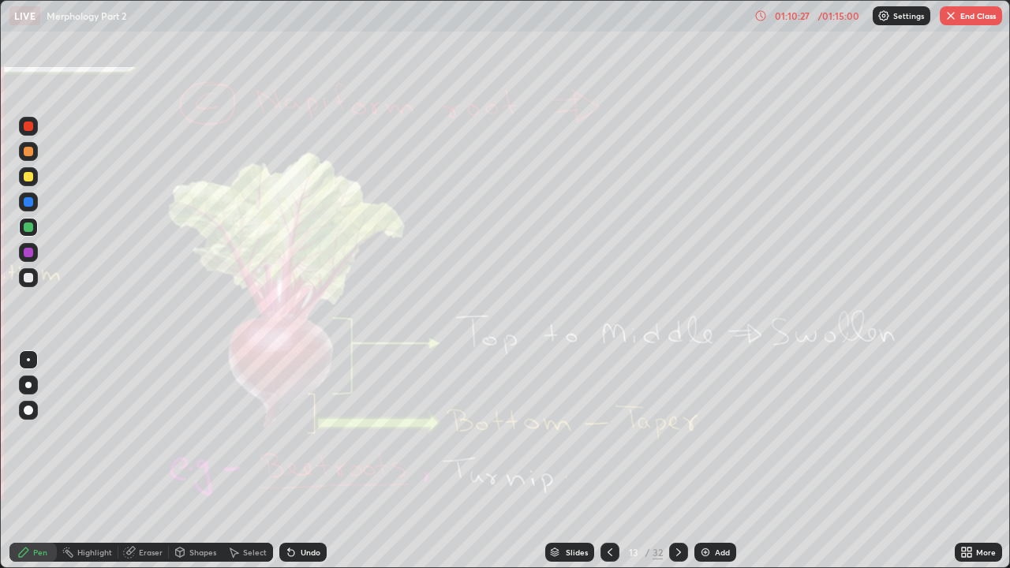
click at [677, 434] on icon at bounding box center [679, 552] width 13 height 13
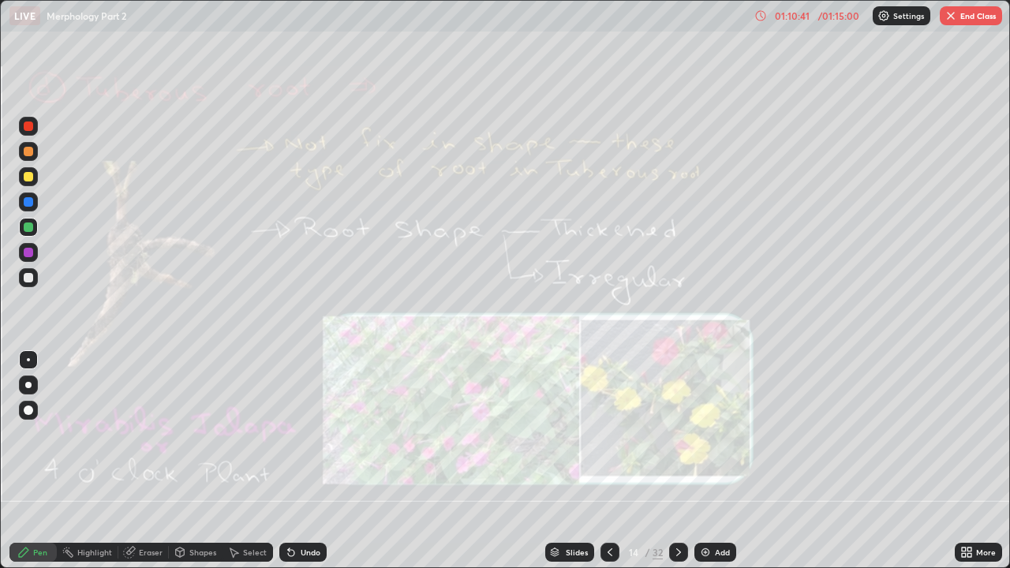
click at [152, 434] on div "Eraser" at bounding box center [151, 553] width 24 height 8
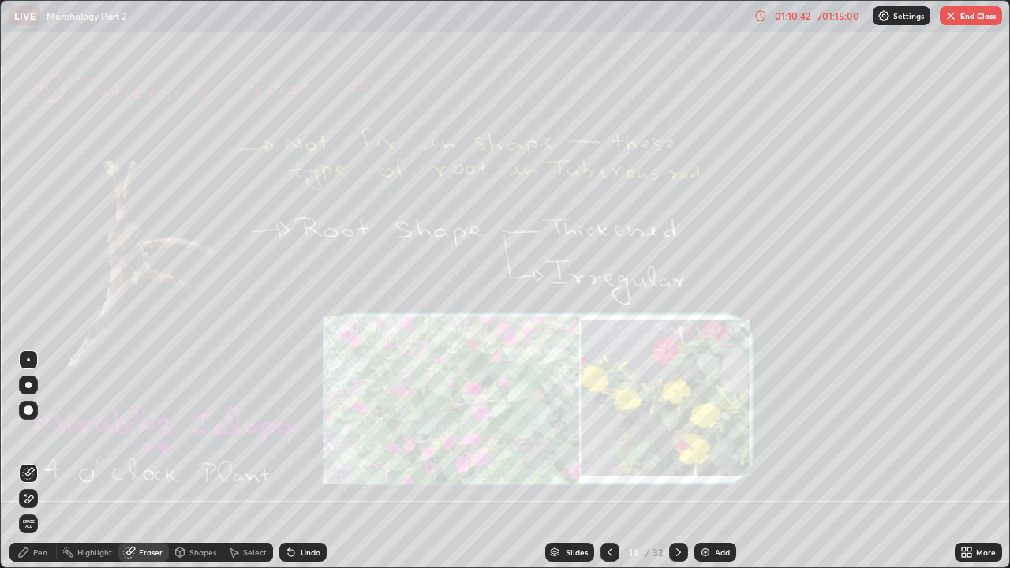
click at [32, 434] on span "Erase all" at bounding box center [28, 523] width 17 height 9
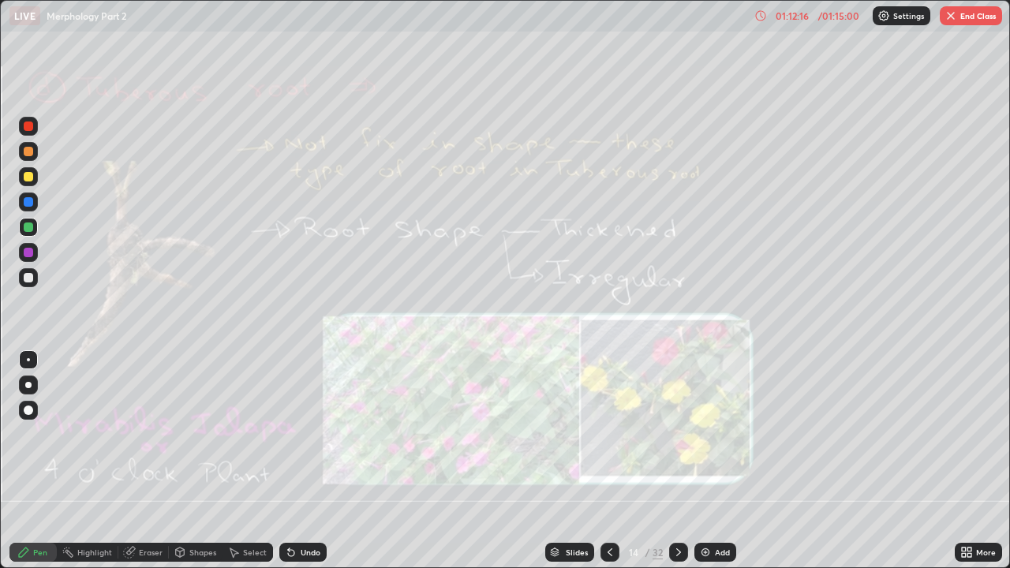
click at [842, 17] on div "/ 01:15:00" at bounding box center [839, 15] width 49 height 9
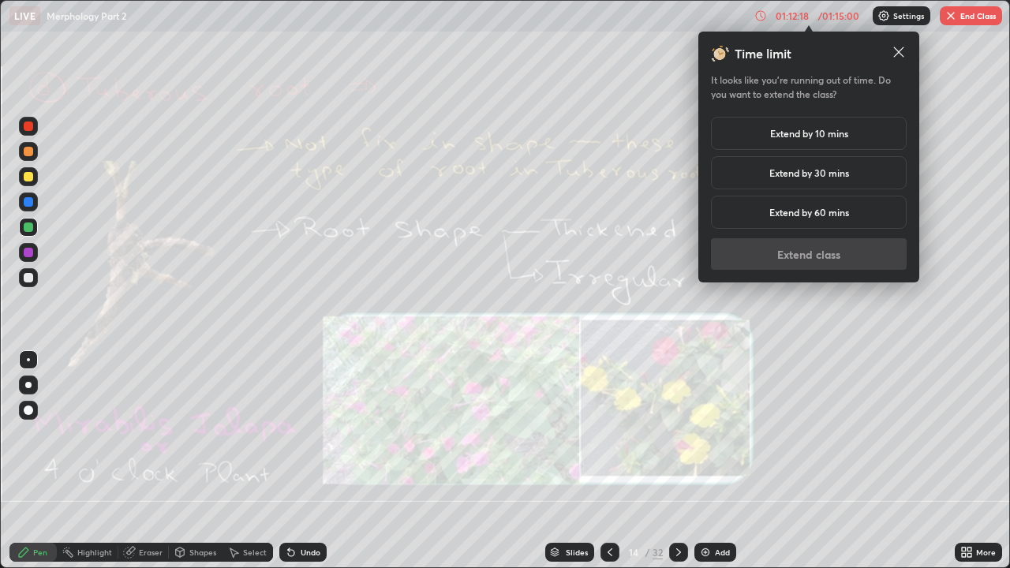
click at [849, 132] on div "Extend by 10 mins" at bounding box center [809, 133] width 196 height 33
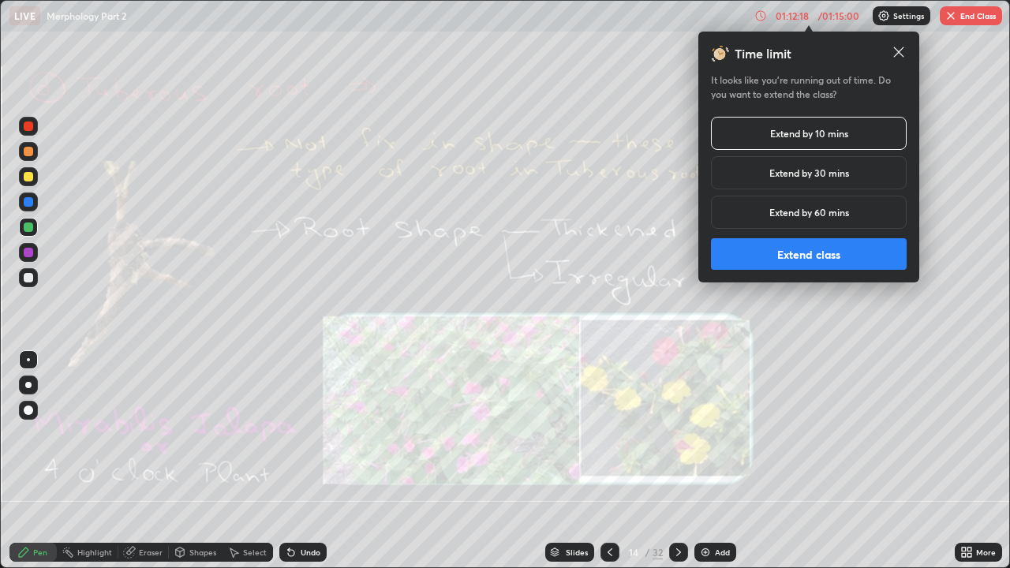
click at [834, 260] on button "Extend class" at bounding box center [809, 254] width 196 height 32
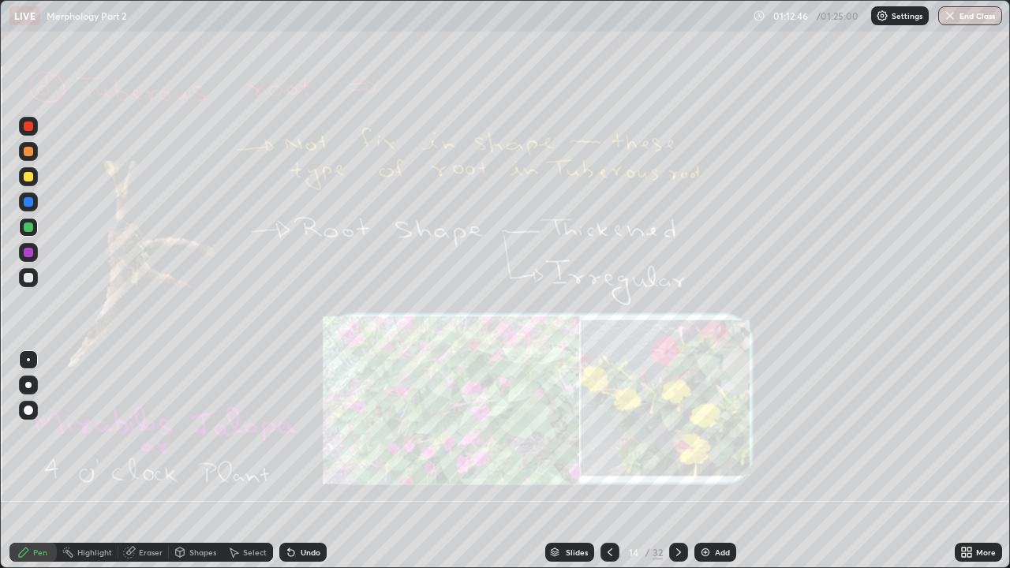
click at [676, 434] on icon at bounding box center [678, 553] width 5 height 8
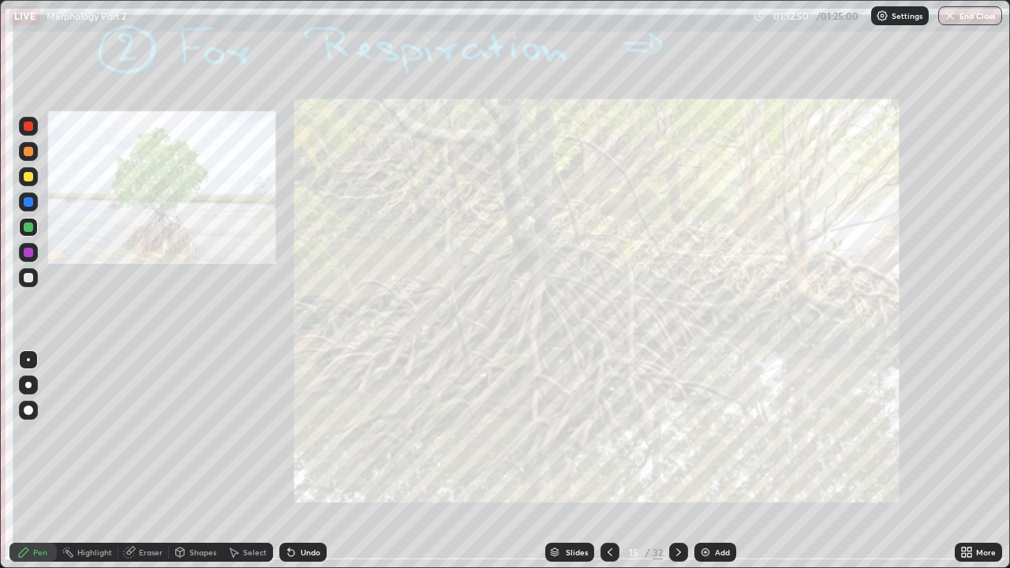
click at [610, 434] on icon at bounding box center [610, 552] width 13 height 13
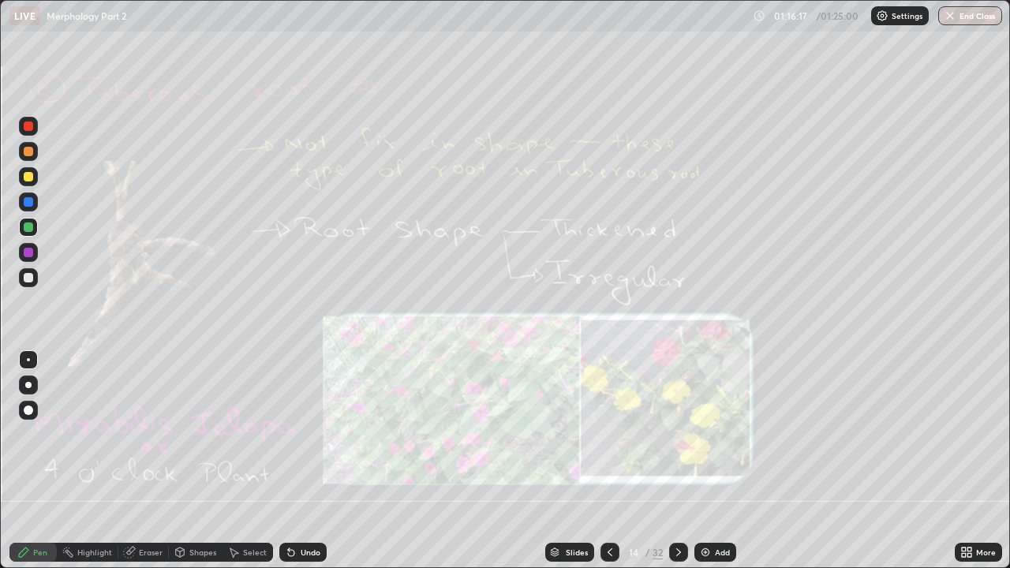
click at [678, 434] on icon at bounding box center [679, 552] width 13 height 13
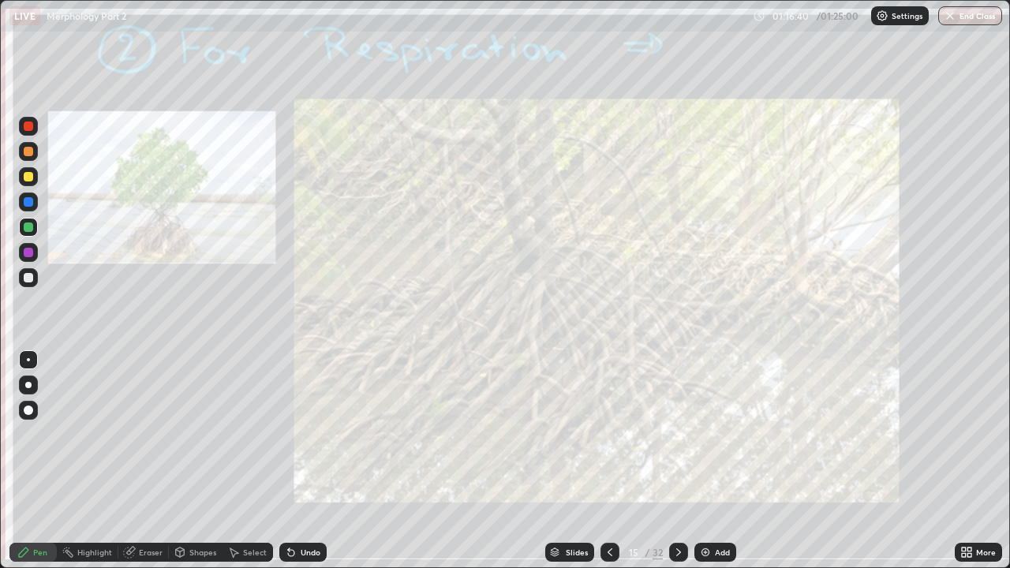
click at [148, 434] on div "Eraser" at bounding box center [151, 553] width 24 height 8
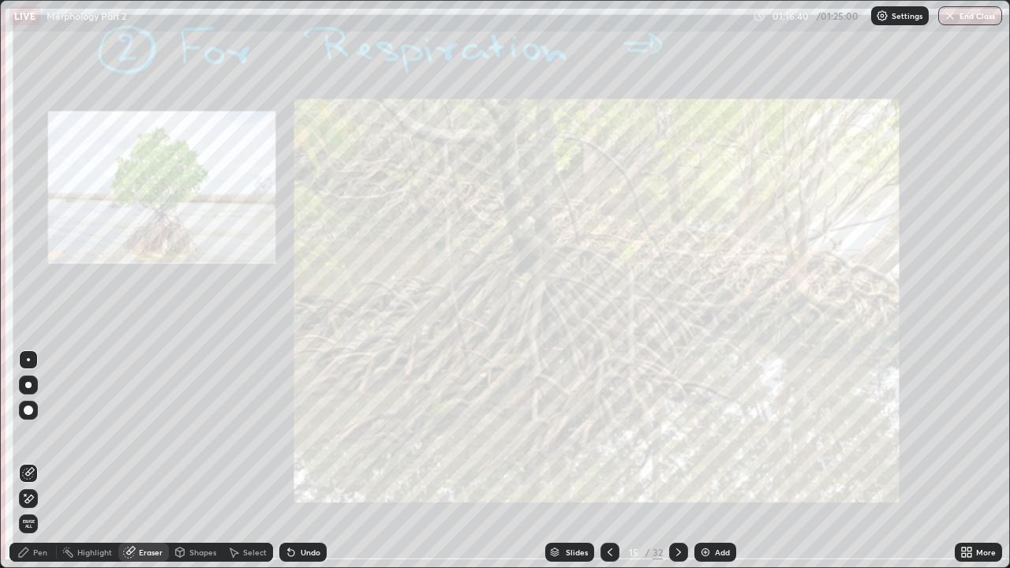
click at [35, 434] on span "Erase all" at bounding box center [28, 523] width 17 height 9
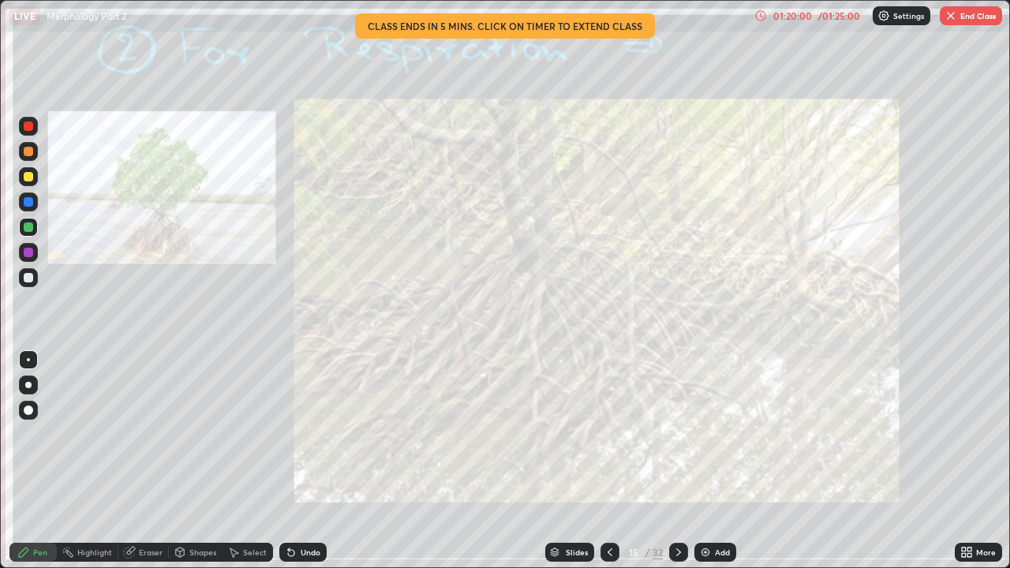
click at [678, 434] on icon at bounding box center [679, 552] width 13 height 13
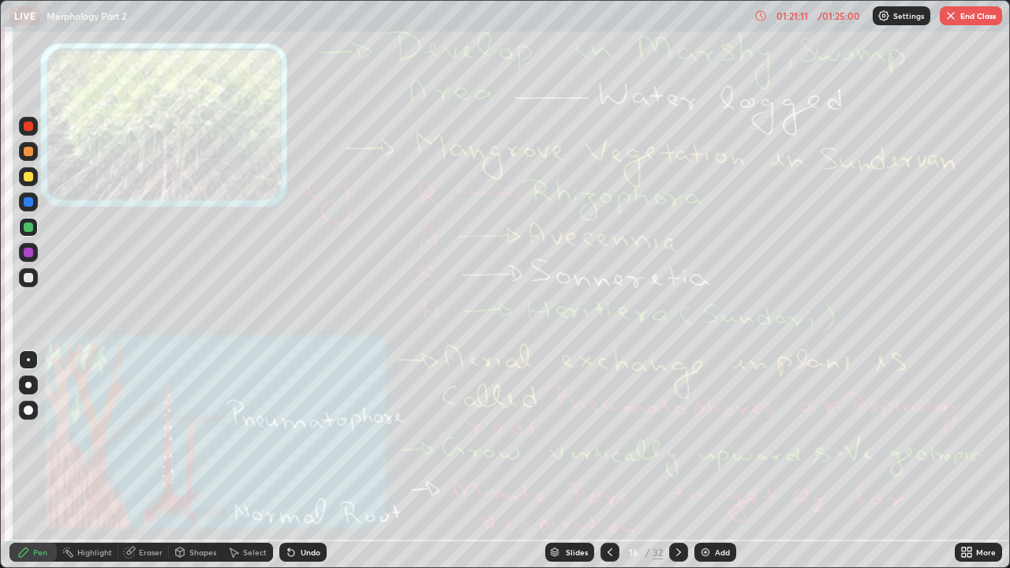
click at [150, 434] on div "Eraser" at bounding box center [151, 553] width 24 height 8
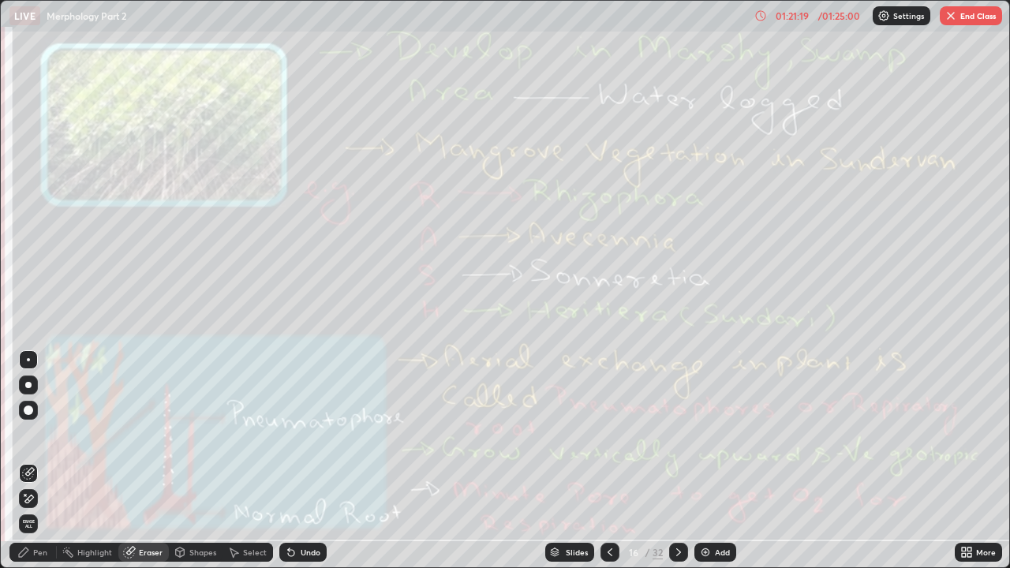
click at [36, 434] on div "Pen" at bounding box center [40, 553] width 14 height 8
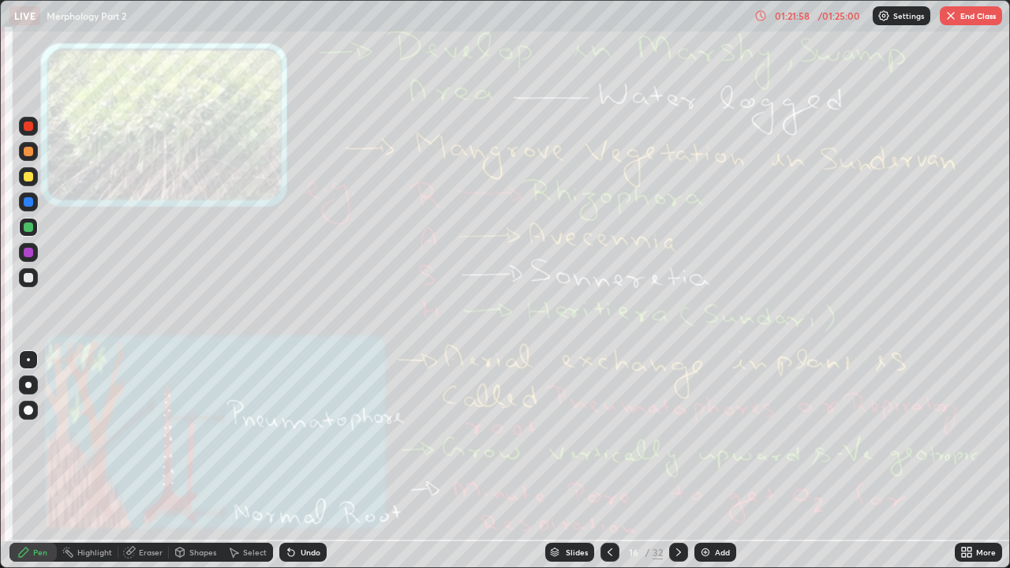
click at [152, 434] on div "Eraser" at bounding box center [143, 552] width 51 height 19
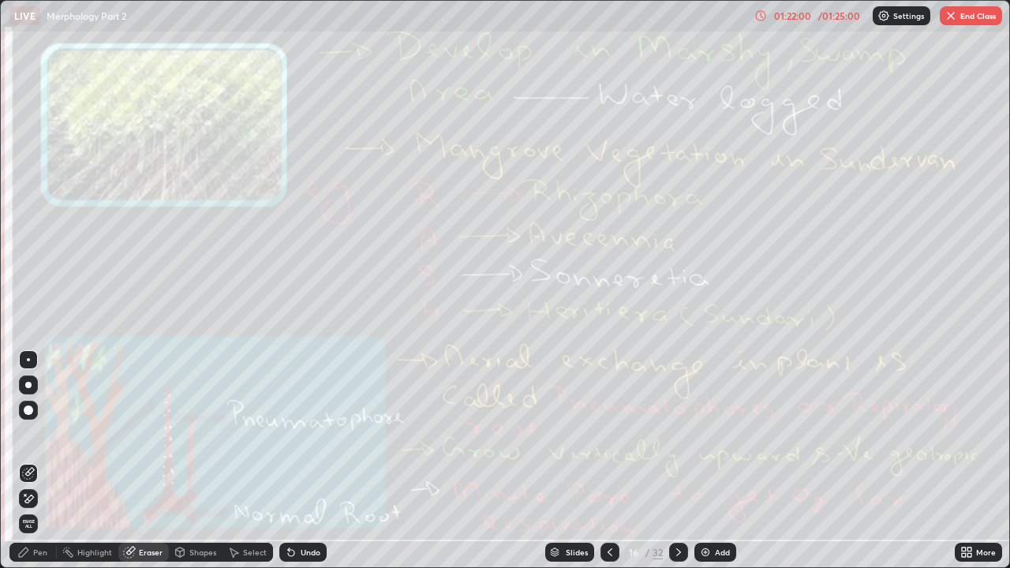
click at [30, 434] on icon at bounding box center [28, 499] width 13 height 13
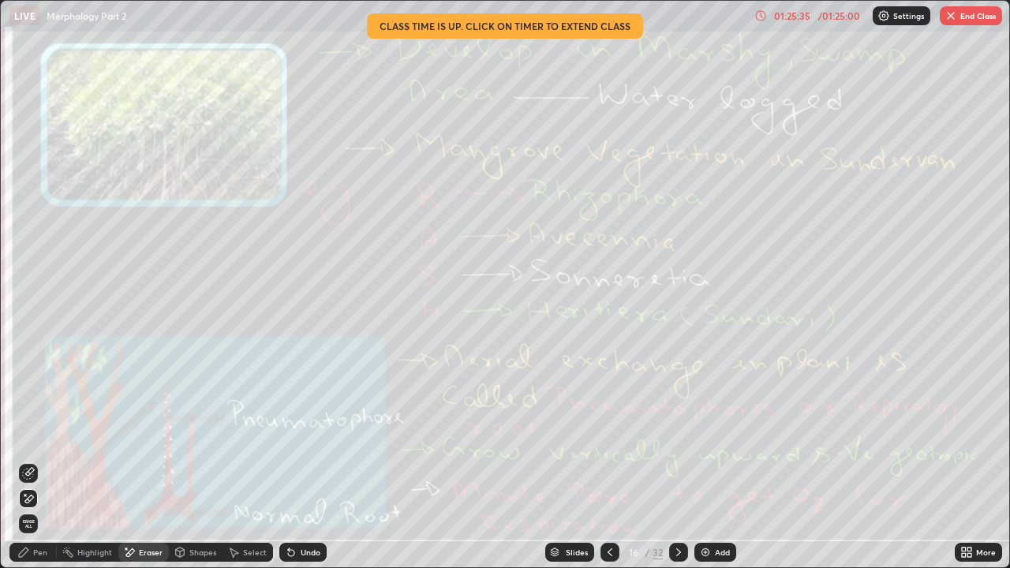
click at [839, 17] on div "/ 01:25:00" at bounding box center [839, 15] width 49 height 9
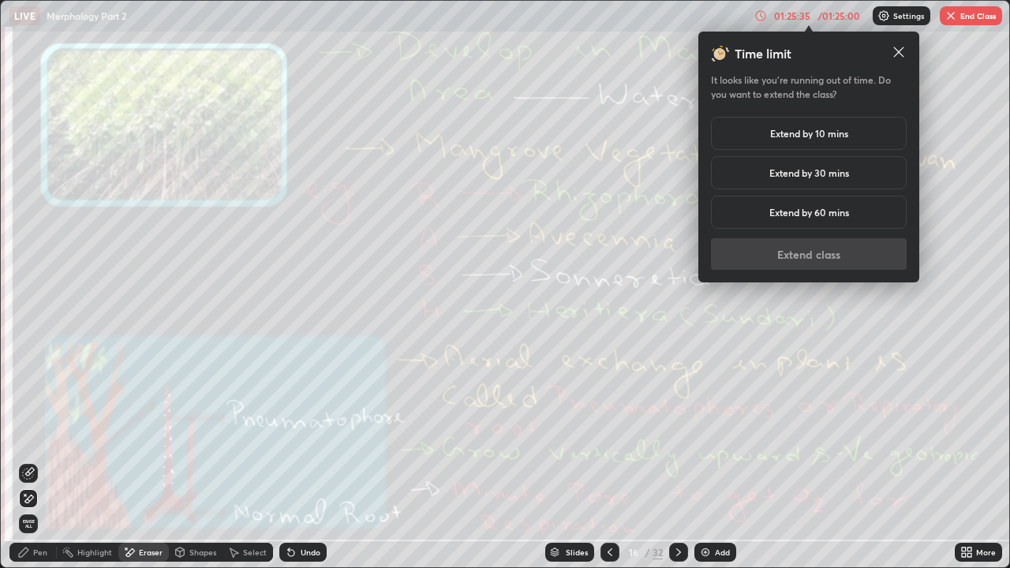
click at [856, 130] on div "Extend by 10 mins" at bounding box center [809, 133] width 196 height 33
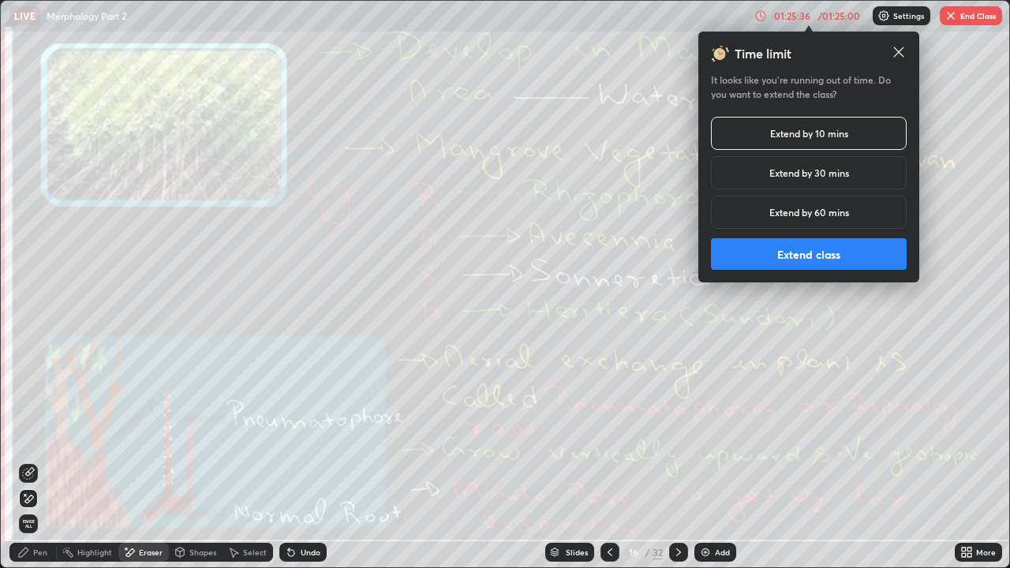
click at [850, 257] on button "Extend class" at bounding box center [809, 254] width 196 height 32
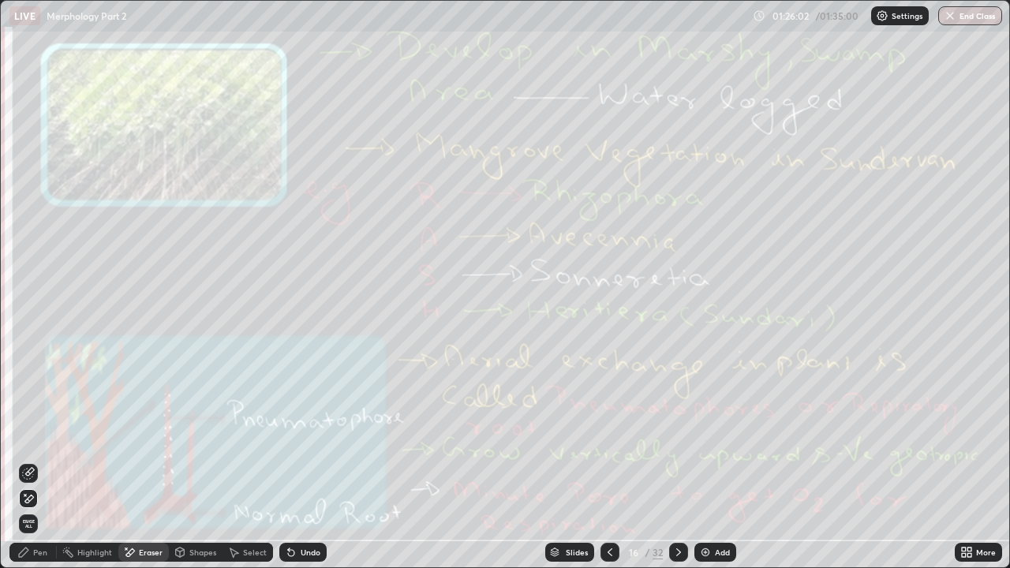
click at [677, 434] on icon at bounding box center [679, 552] width 13 height 13
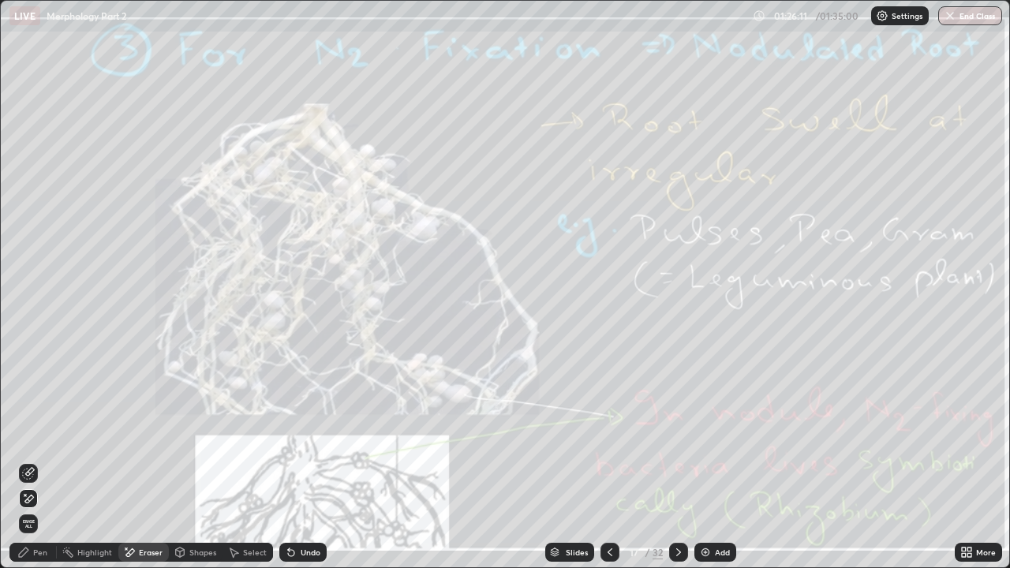
click at [97, 434] on div "Highlight" at bounding box center [94, 553] width 35 height 8
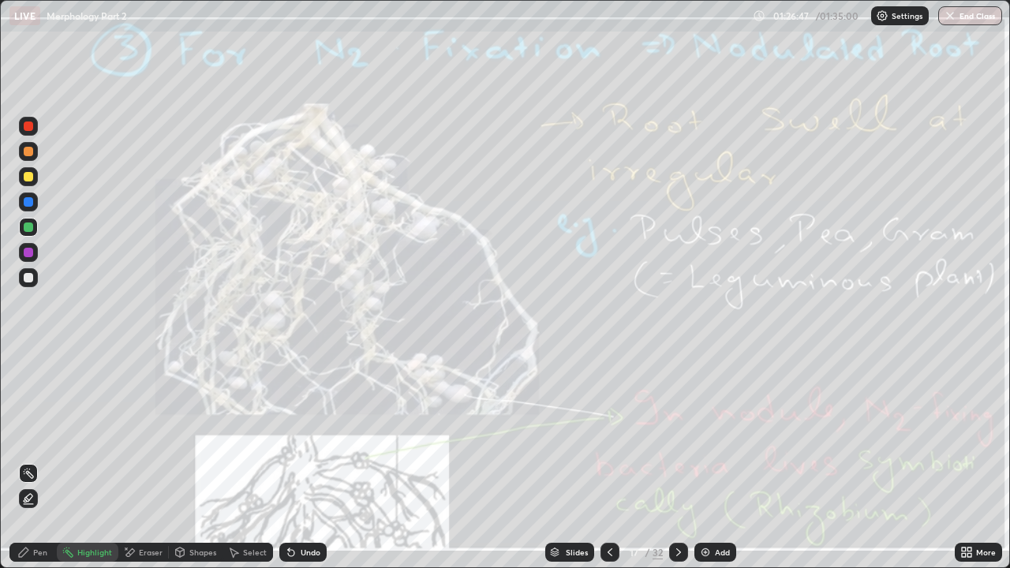
click at [148, 434] on div "Eraser" at bounding box center [151, 553] width 24 height 8
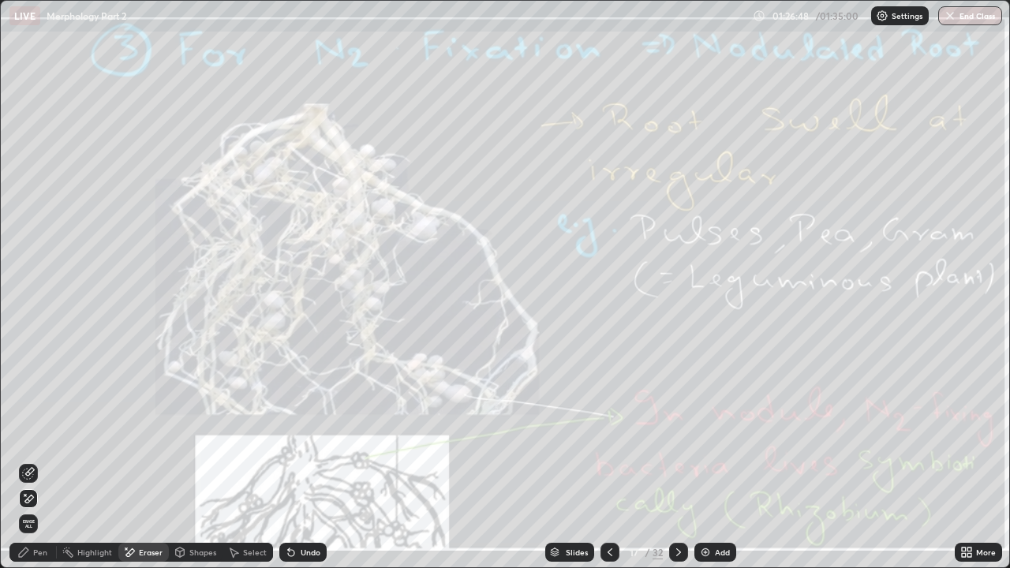
click at [28, 434] on span "Erase all" at bounding box center [28, 523] width 17 height 9
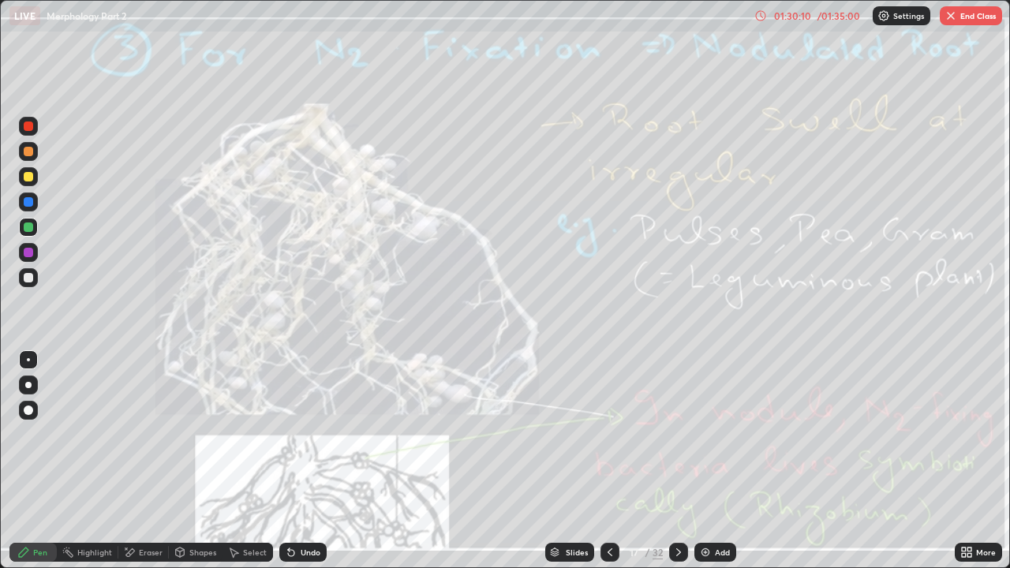
click at [678, 434] on icon at bounding box center [679, 552] width 13 height 13
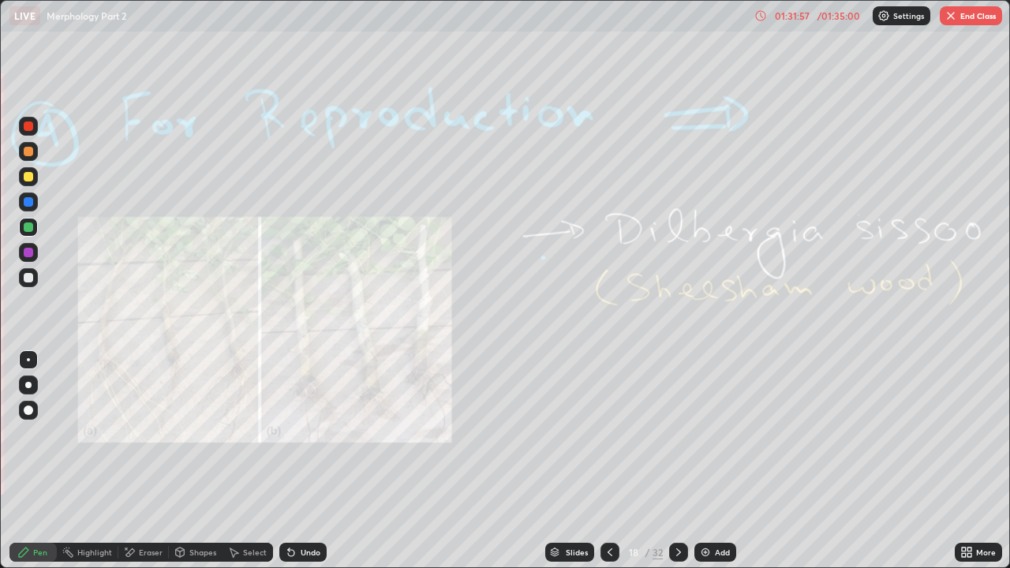
click at [677, 434] on icon at bounding box center [679, 552] width 13 height 13
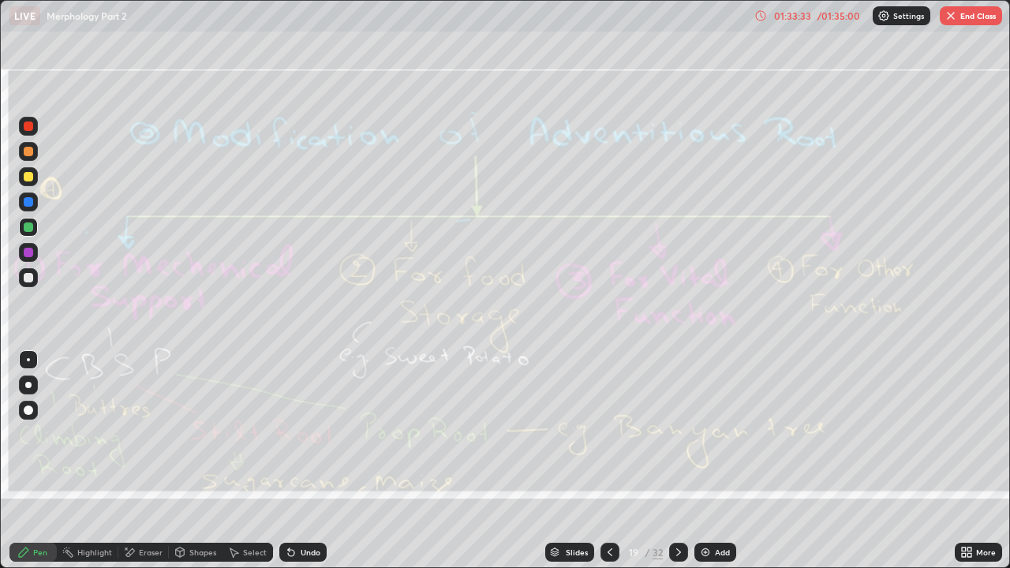
click at [152, 434] on div "Eraser" at bounding box center [151, 553] width 24 height 8
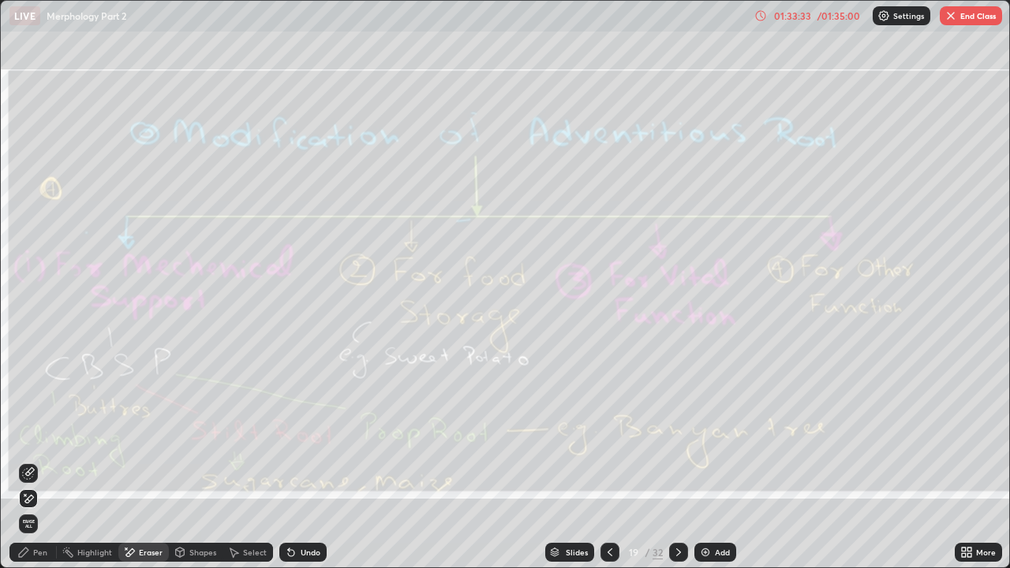
click at [28, 434] on span "Erase all" at bounding box center [28, 523] width 17 height 9
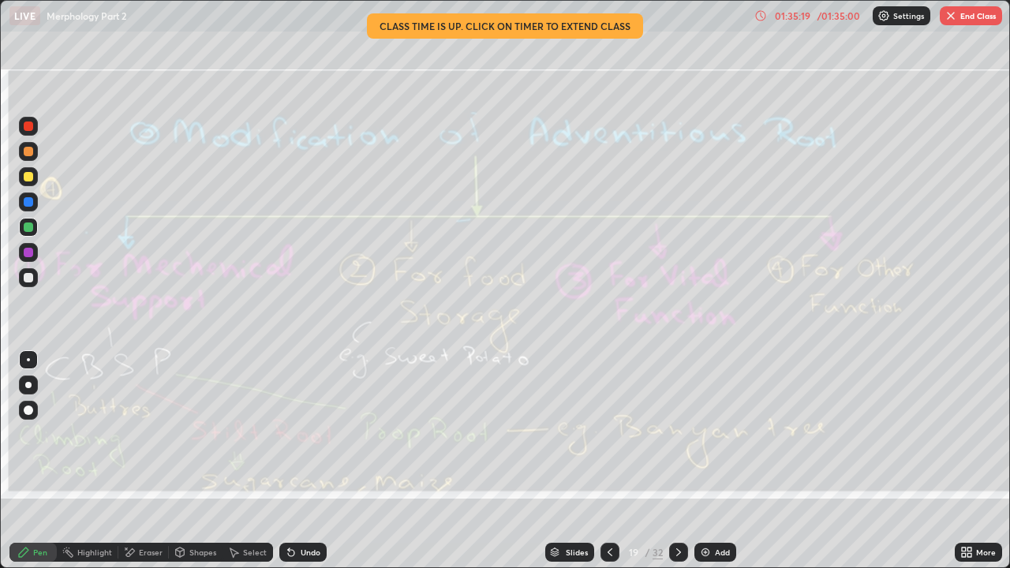
click at [679, 434] on icon at bounding box center [679, 552] width 13 height 13
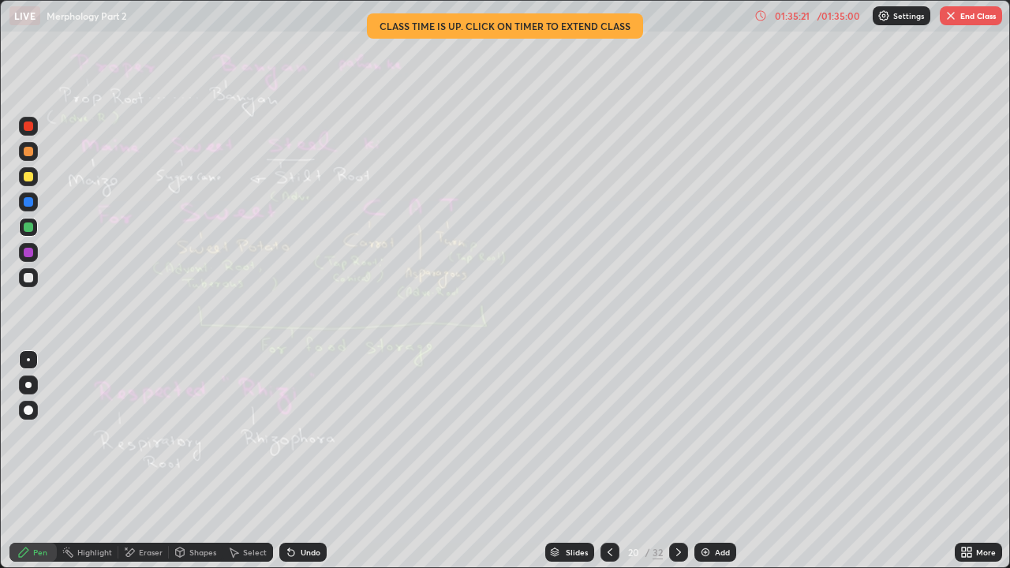
click at [609, 434] on icon at bounding box center [610, 552] width 13 height 13
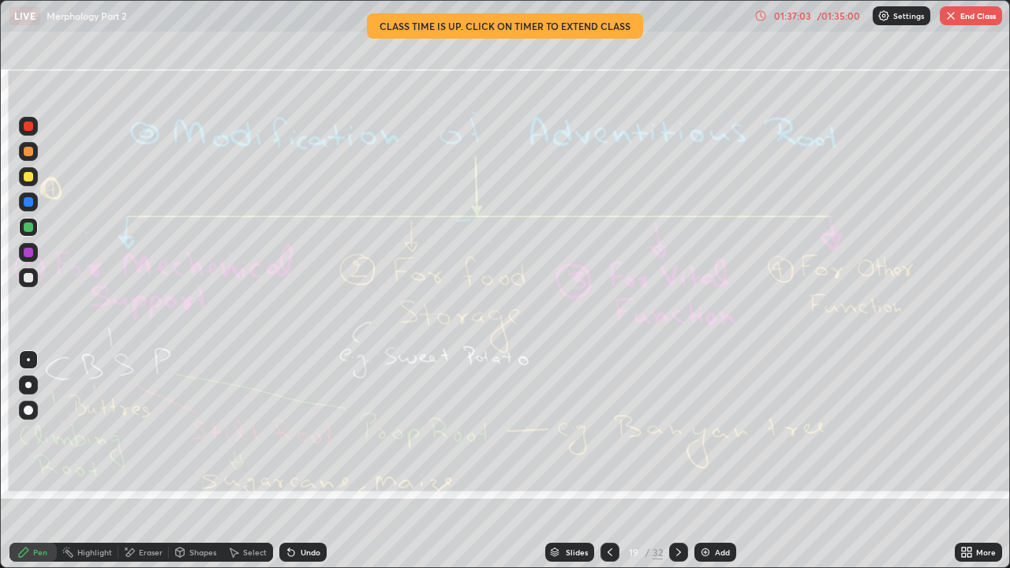
click at [139, 434] on div "Eraser" at bounding box center [151, 553] width 24 height 8
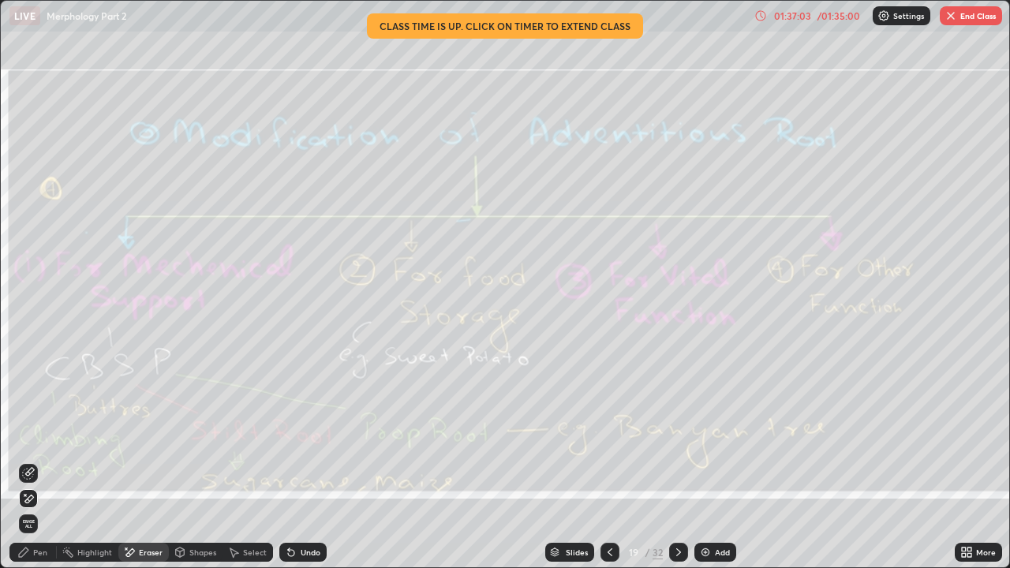
click at [27, 434] on span "Erase all" at bounding box center [28, 523] width 17 height 9
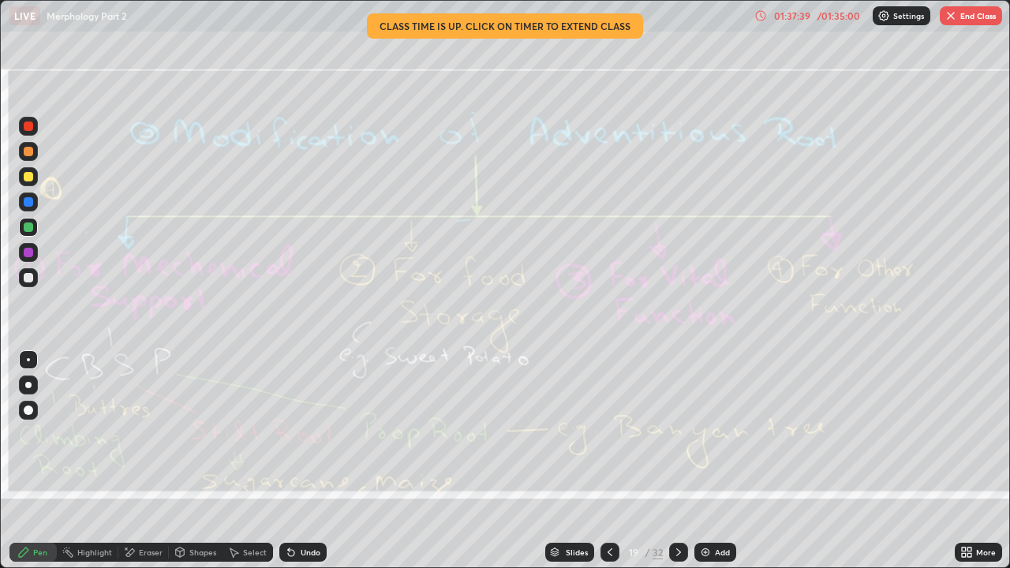
click at [984, 17] on button "End Class" at bounding box center [971, 15] width 62 height 19
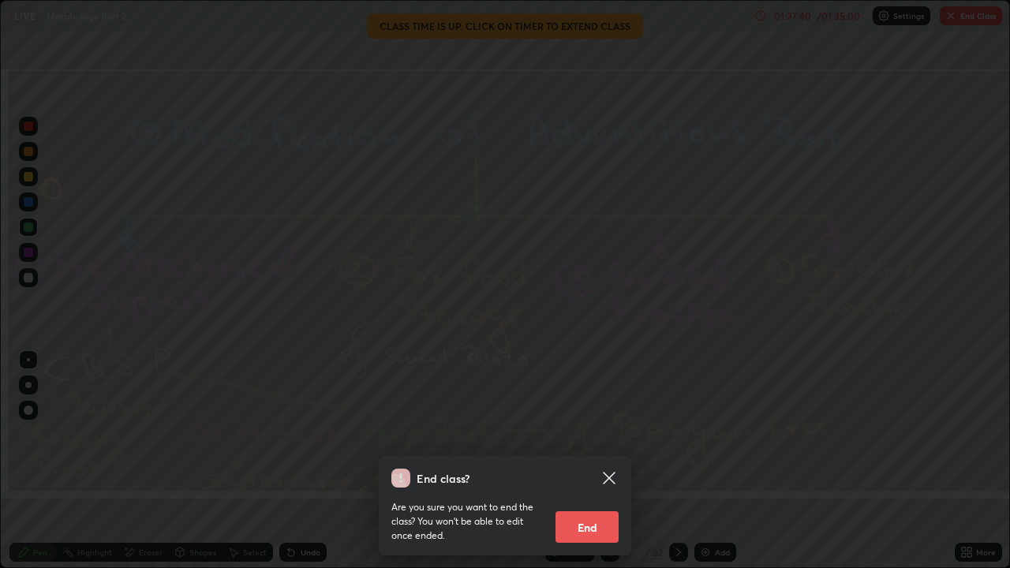
click at [598, 434] on button "End" at bounding box center [587, 528] width 63 height 32
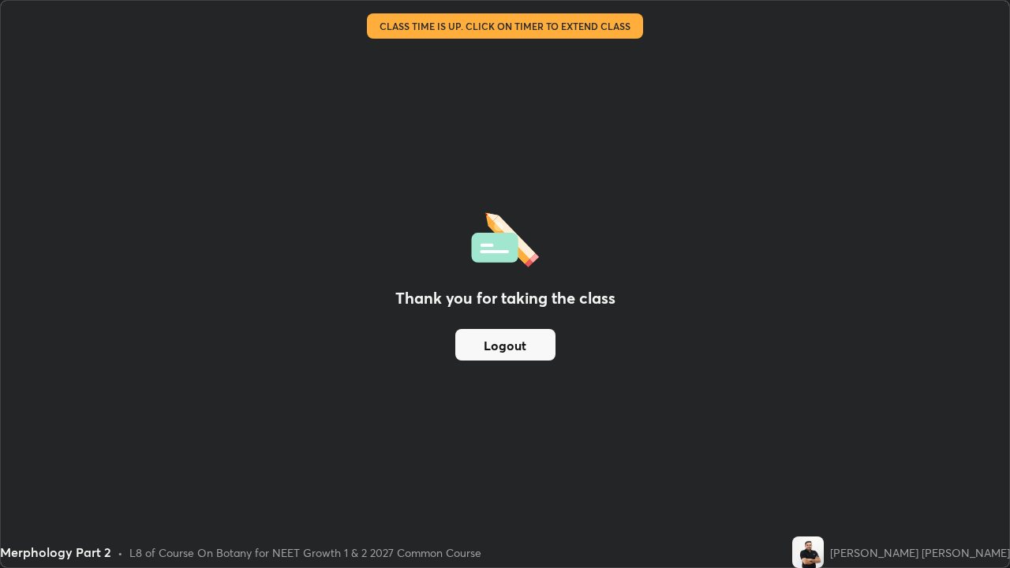
click at [528, 344] on button "Logout" at bounding box center [505, 345] width 100 height 32
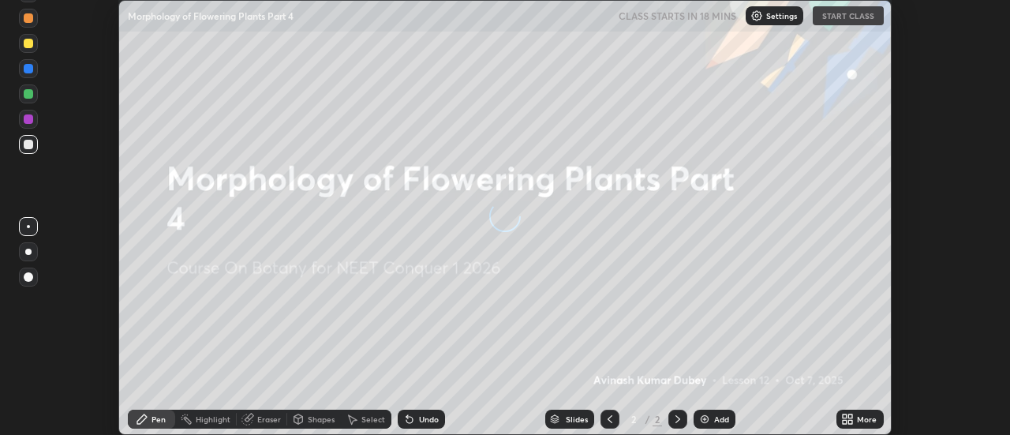
scroll to position [435, 1010]
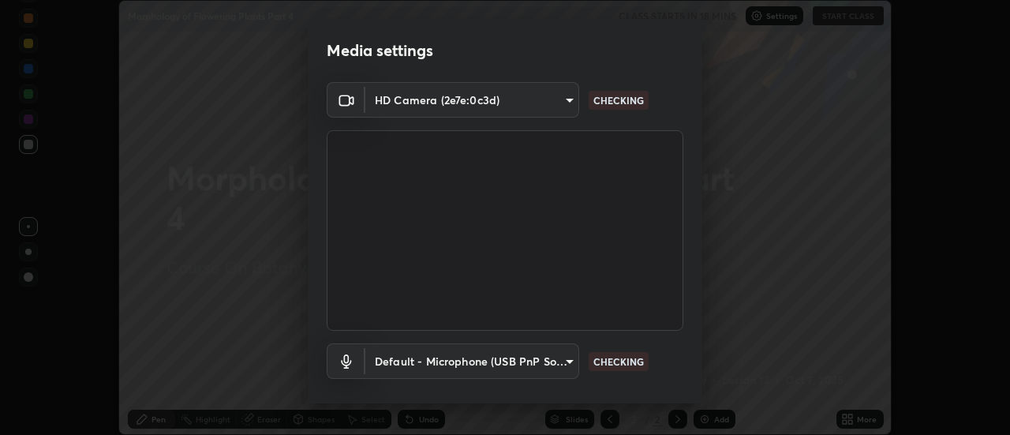
click at [561, 369] on body "Erase all Morphology of Flowering Plants Part 4 CLASS STARTS IN 18 MINS Setting…" at bounding box center [505, 217] width 1010 height 435
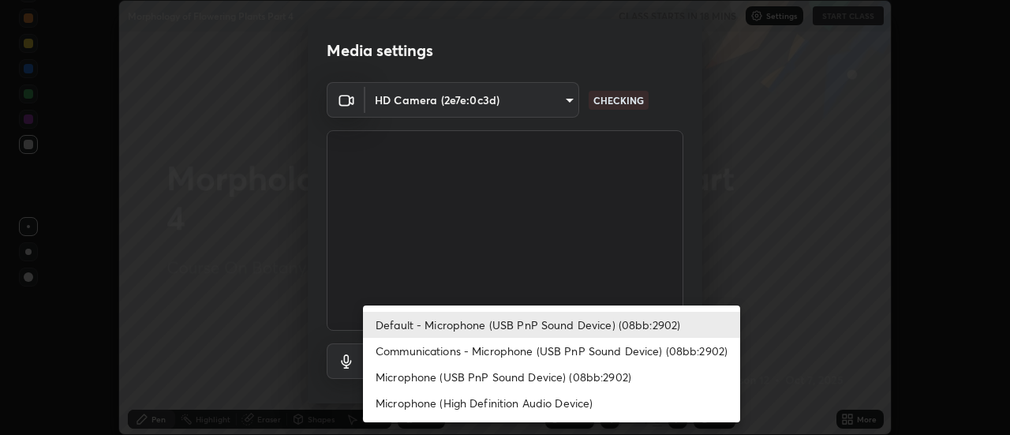
click at [559, 348] on li "Communications - Microphone (USB PnP Sound Device) (08bb:2902)" at bounding box center [551, 351] width 377 height 26
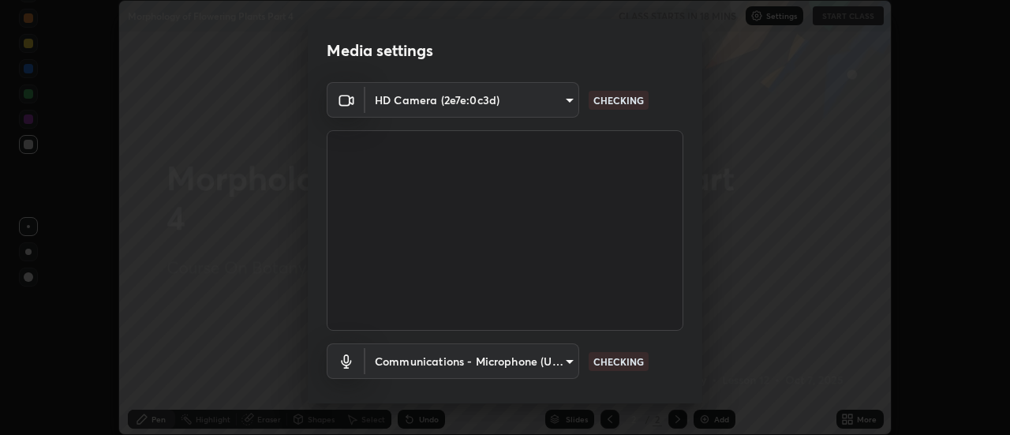
click at [551, 355] on body "Erase all Morphology of Flowering Plants Part 4 CLASS STARTS IN 18 MINS Setting…" at bounding box center [505, 217] width 1010 height 435
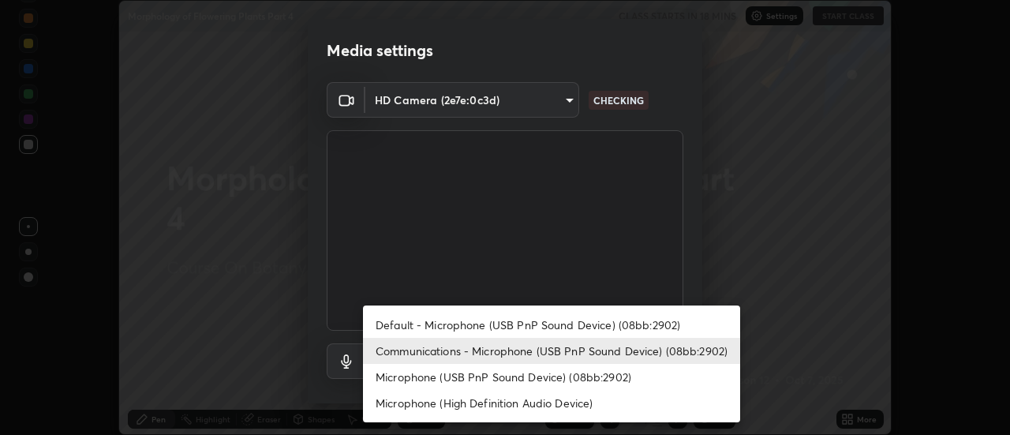
click at [569, 322] on li "Default - Microphone (USB PnP Sound Device) (08bb:2902)" at bounding box center [551, 325] width 377 height 26
type input "default"
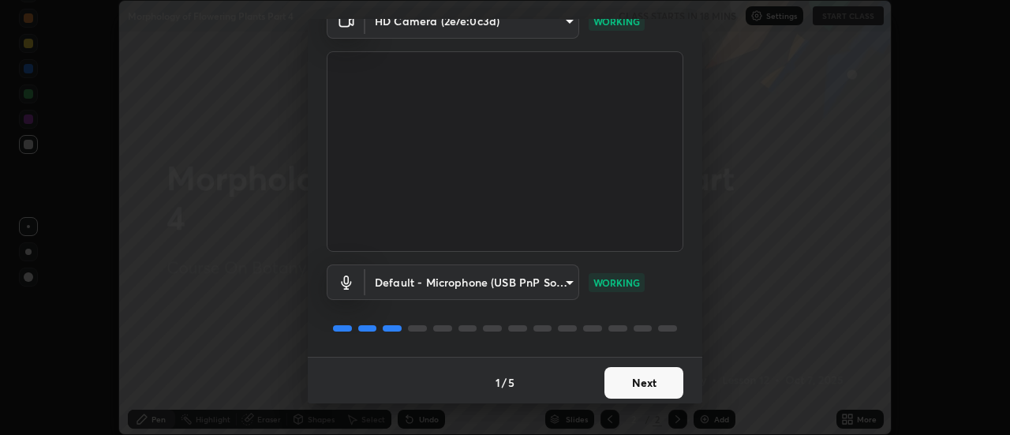
scroll to position [83, 0]
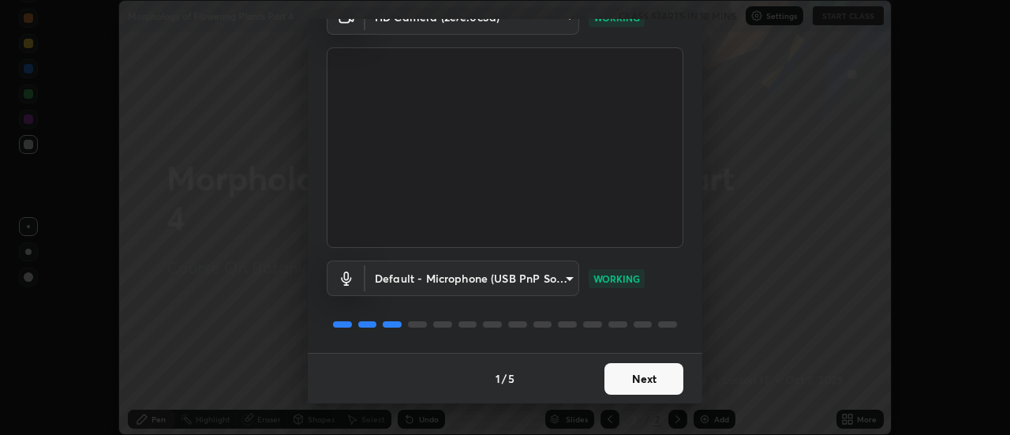
click at [645, 388] on button "Next" at bounding box center [644, 379] width 79 height 32
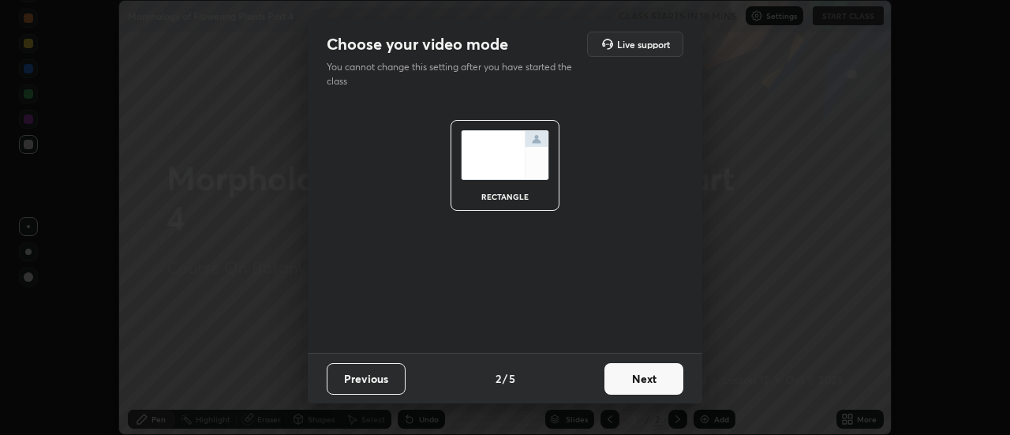
click at [647, 382] on button "Next" at bounding box center [644, 379] width 79 height 32
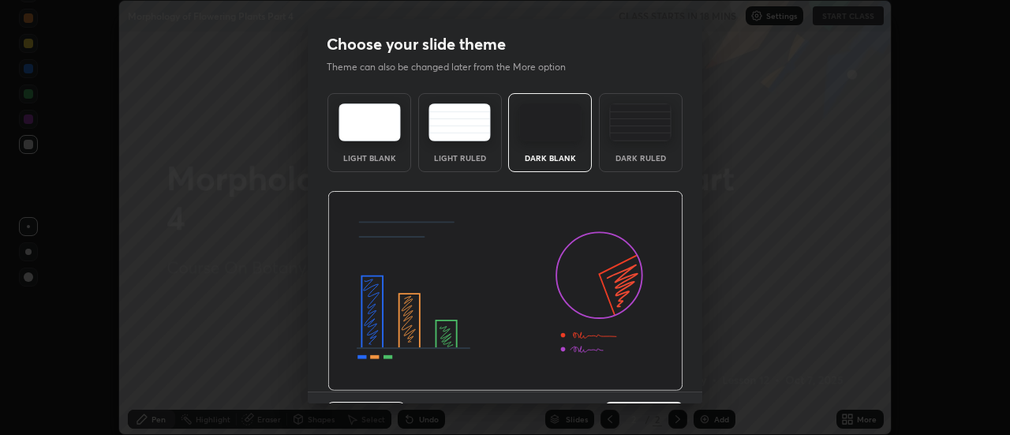
scroll to position [39, 0]
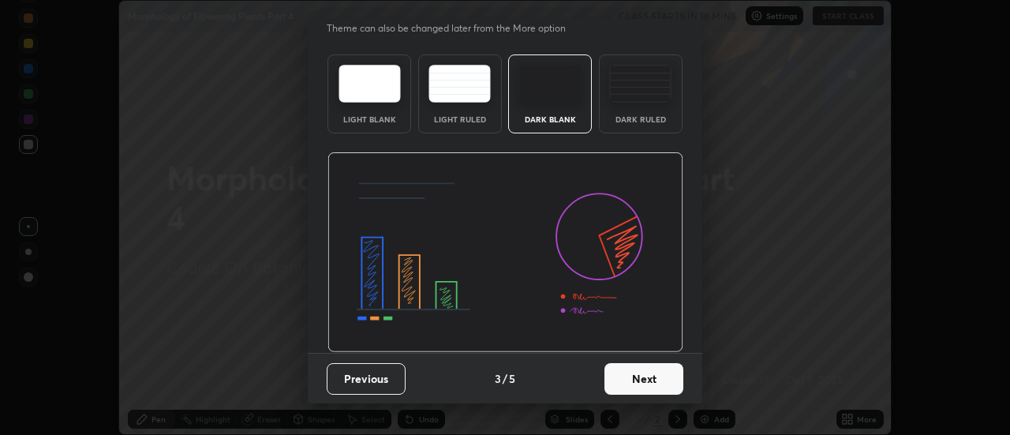
click at [634, 385] on button "Next" at bounding box center [644, 379] width 79 height 32
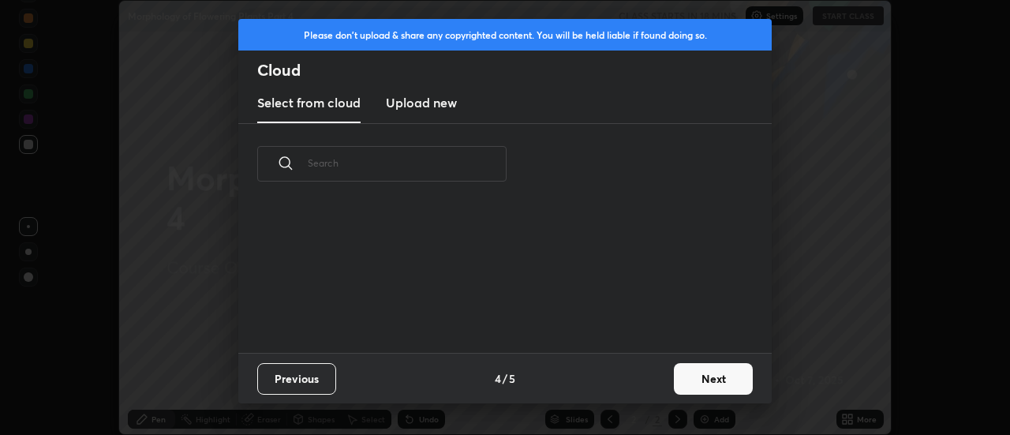
scroll to position [0, 0]
click at [436, 108] on h3 "Upload new" at bounding box center [421, 102] width 71 height 19
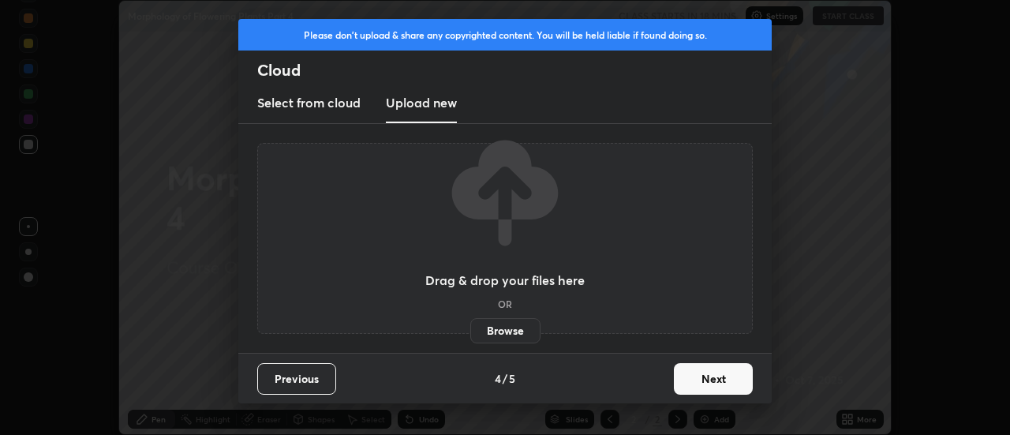
click at [487, 333] on label "Browse" at bounding box center [505, 330] width 70 height 25
click at [470, 333] on input "Browse" at bounding box center [470, 330] width 0 height 25
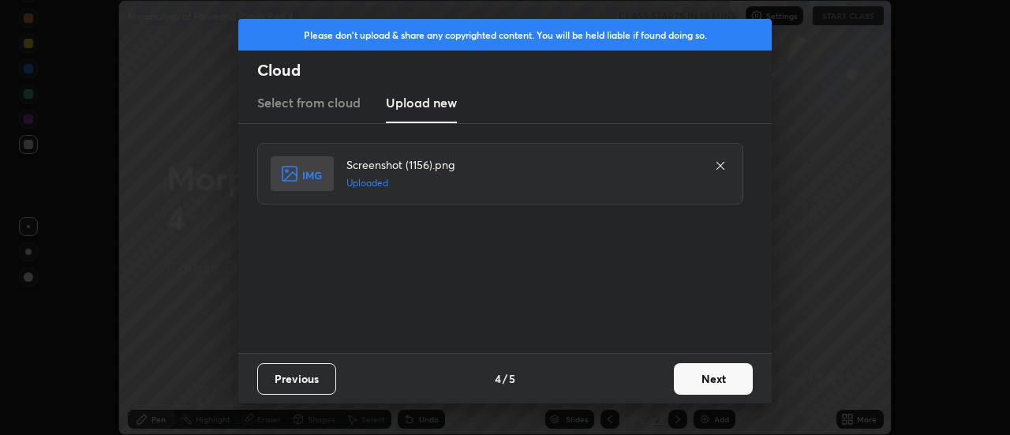
click at [718, 384] on button "Next" at bounding box center [713, 379] width 79 height 32
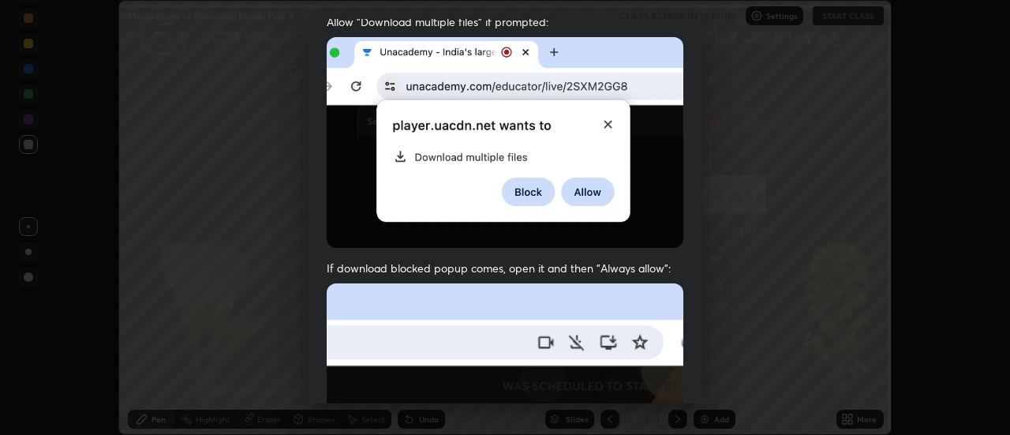
scroll to position [405, 0]
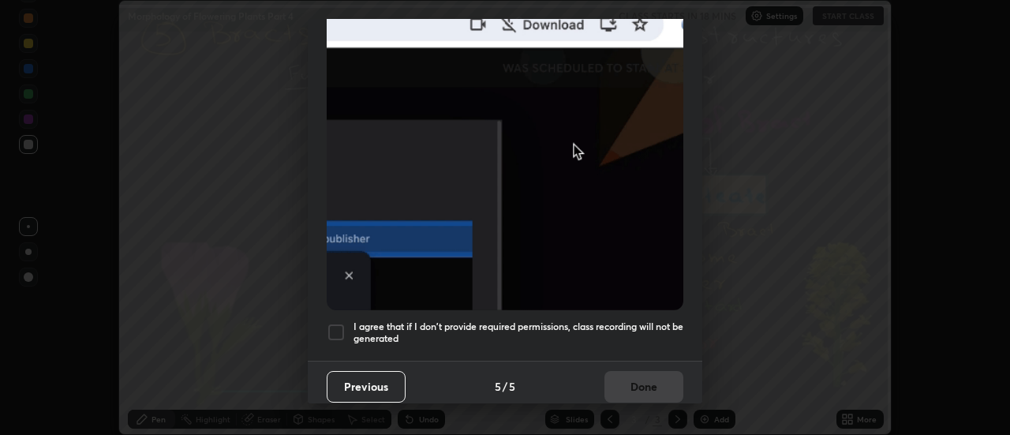
click at [340, 324] on div at bounding box center [336, 332] width 19 height 19
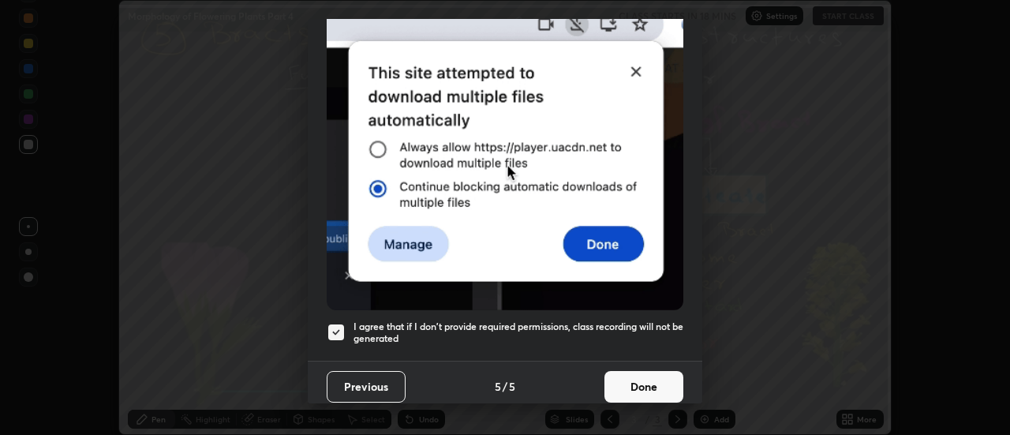
click at [645, 377] on button "Done" at bounding box center [644, 387] width 79 height 32
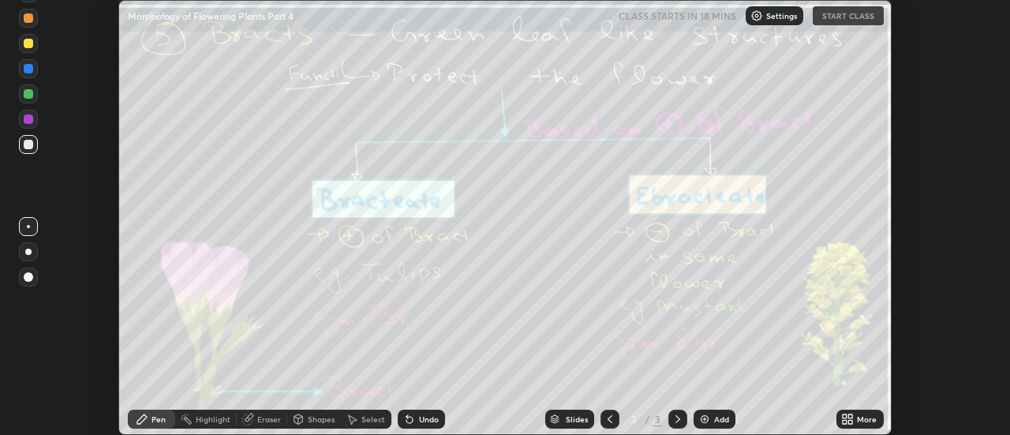
click at [859, 418] on div "More" at bounding box center [867, 419] width 20 height 8
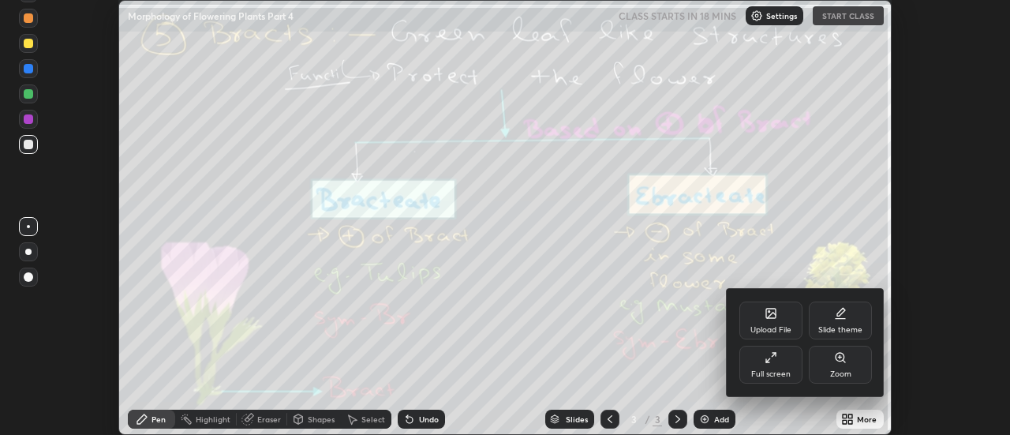
click at [778, 319] on div "Upload File" at bounding box center [771, 321] width 63 height 38
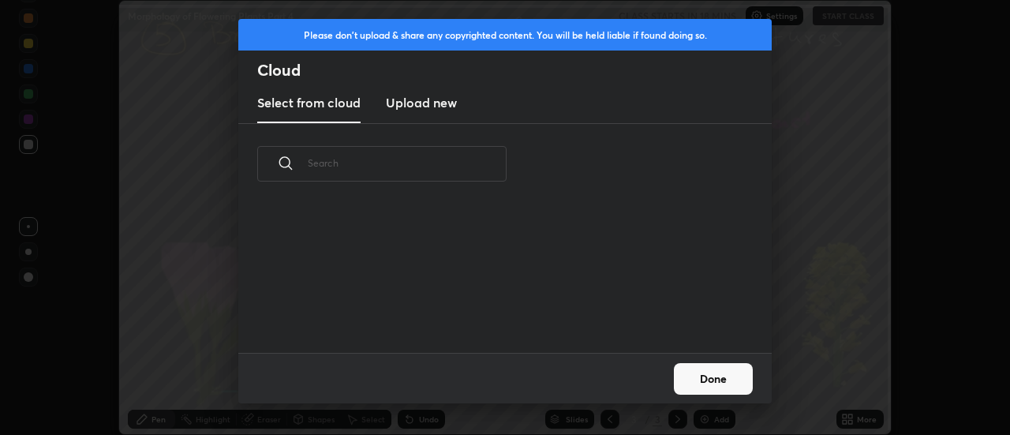
scroll to position [148, 507]
click at [419, 107] on h3 "Upload new" at bounding box center [421, 102] width 71 height 19
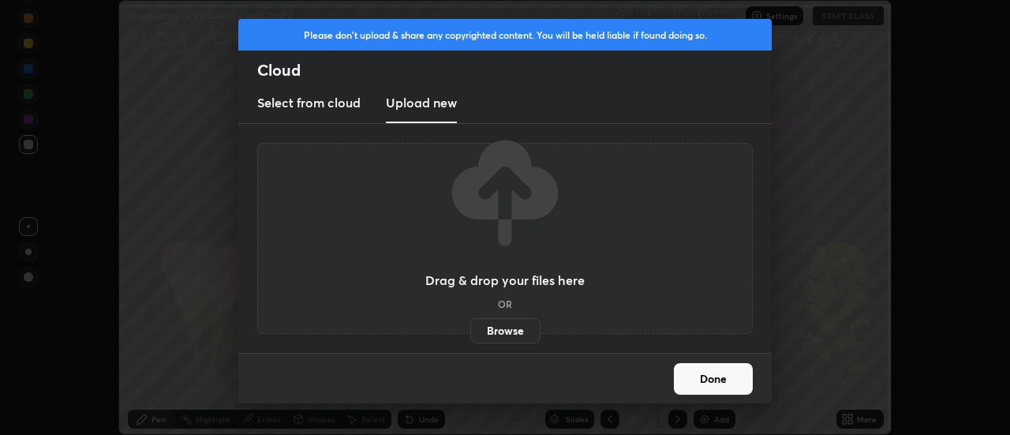
click at [493, 327] on label "Browse" at bounding box center [505, 330] width 70 height 25
click at [470, 327] on input "Browse" at bounding box center [470, 330] width 0 height 25
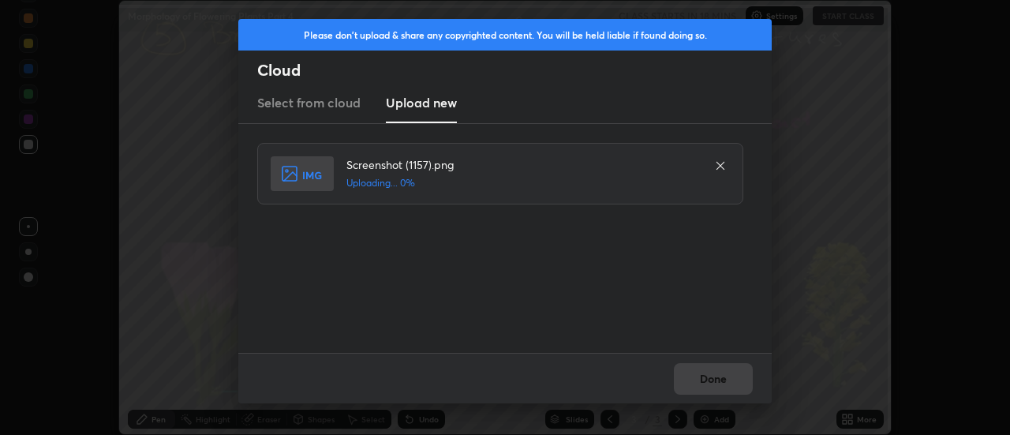
click at [723, 379] on div "Done" at bounding box center [505, 378] width 534 height 51
click at [721, 384] on div "Done" at bounding box center [505, 378] width 534 height 51
click at [720, 380] on div "Done" at bounding box center [505, 378] width 534 height 51
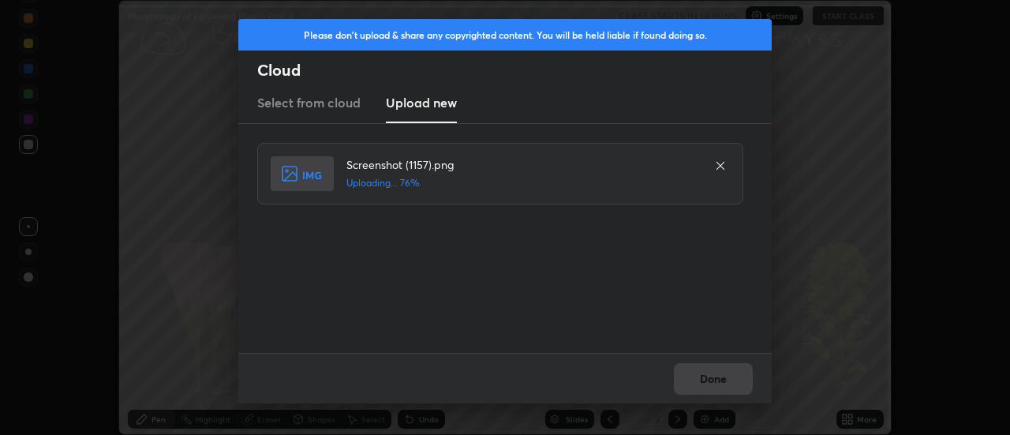
click at [715, 377] on div "Done" at bounding box center [505, 378] width 534 height 51
click at [716, 377] on div "Done" at bounding box center [505, 378] width 534 height 51
click at [711, 377] on div "Done" at bounding box center [505, 378] width 534 height 51
click at [711, 377] on button "Done" at bounding box center [713, 379] width 79 height 32
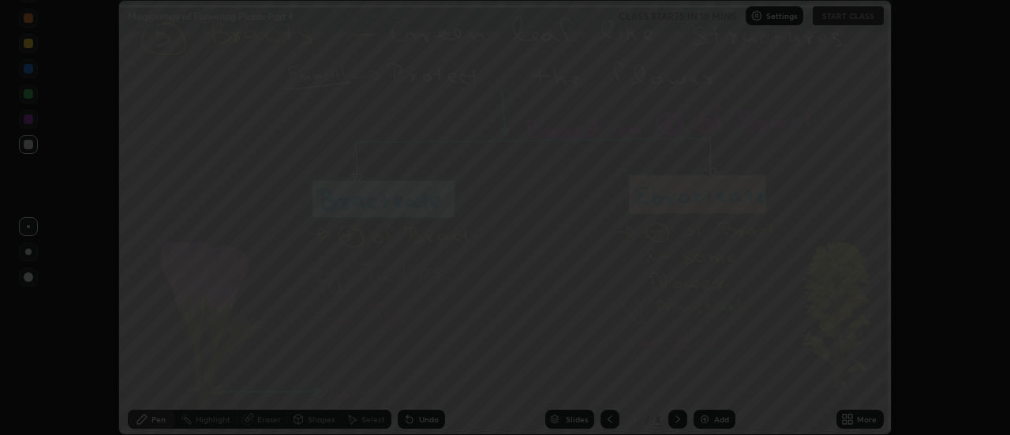
click at [711, 377] on button "Done" at bounding box center [713, 379] width 79 height 32
click at [707, 380] on button "Done" at bounding box center [713, 379] width 79 height 32
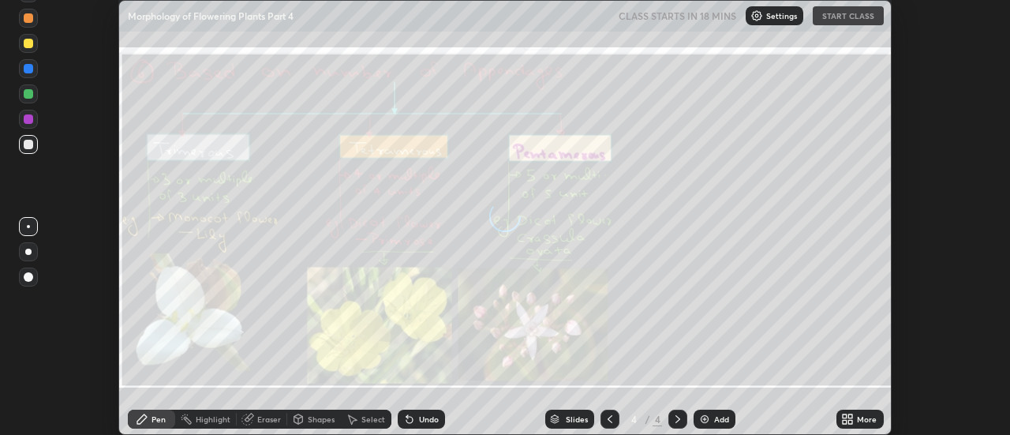
click at [851, 416] on icon at bounding box center [851, 416] width 4 height 4
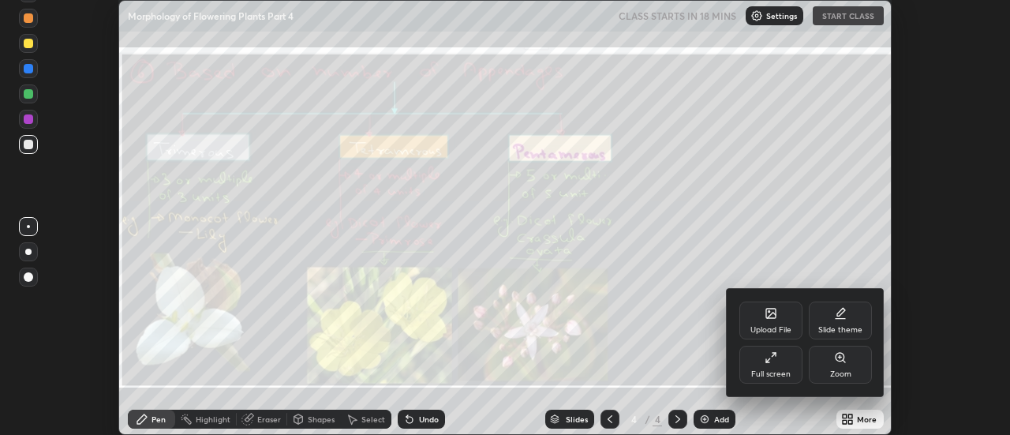
click at [773, 318] on icon at bounding box center [771, 313] width 13 height 13
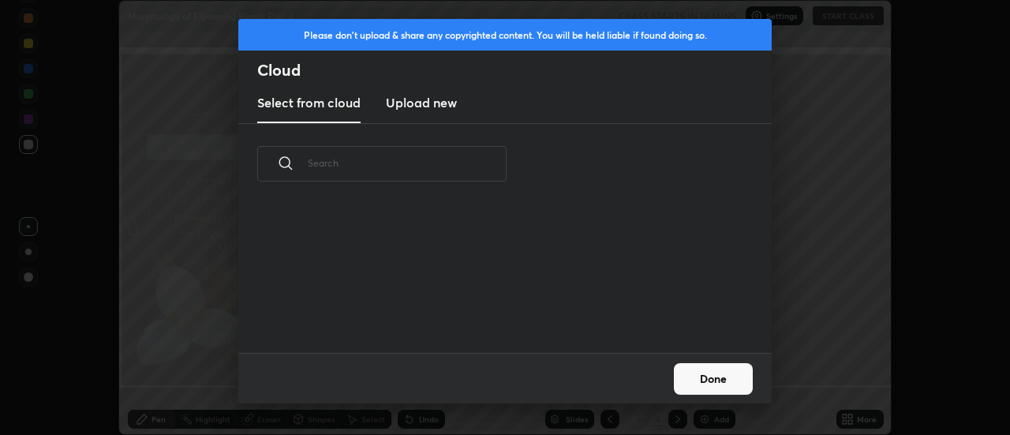
click at [414, 107] on h3 "Upload new" at bounding box center [421, 102] width 71 height 19
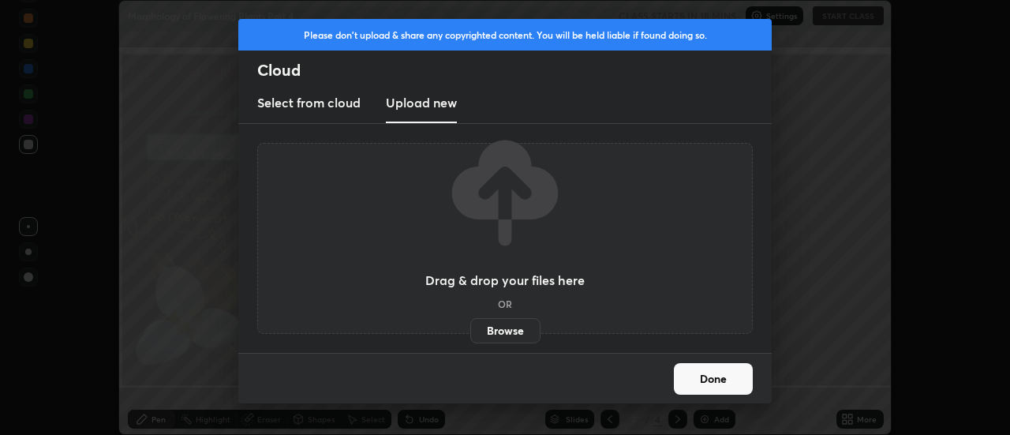
click at [497, 329] on label "Browse" at bounding box center [505, 330] width 70 height 25
click at [470, 329] on input "Browse" at bounding box center [470, 330] width 0 height 25
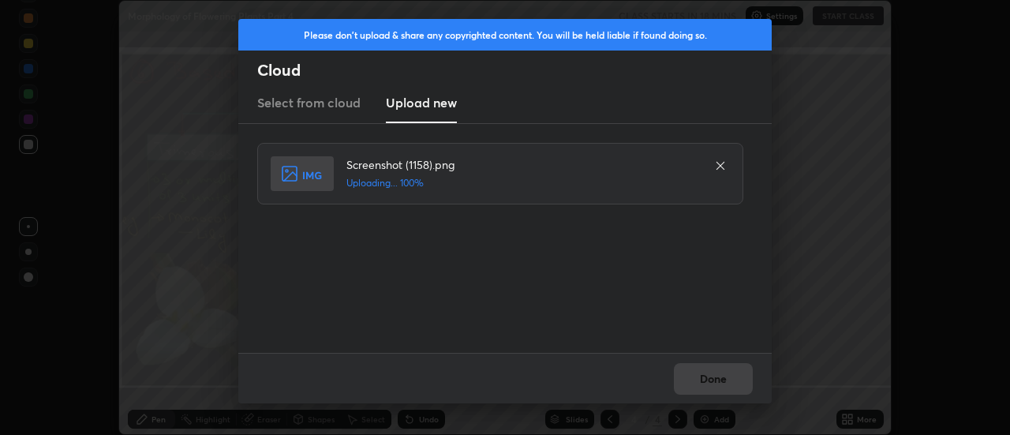
click at [705, 376] on div "Done" at bounding box center [505, 378] width 534 height 51
click at [709, 378] on button "Done" at bounding box center [713, 379] width 79 height 32
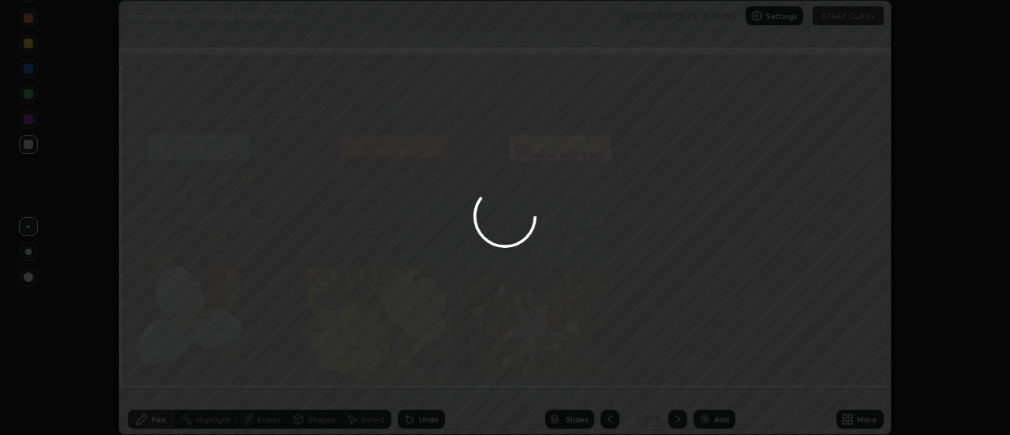
click at [708, 376] on div at bounding box center [505, 217] width 1010 height 435
click at [706, 377] on div at bounding box center [505, 217] width 1010 height 435
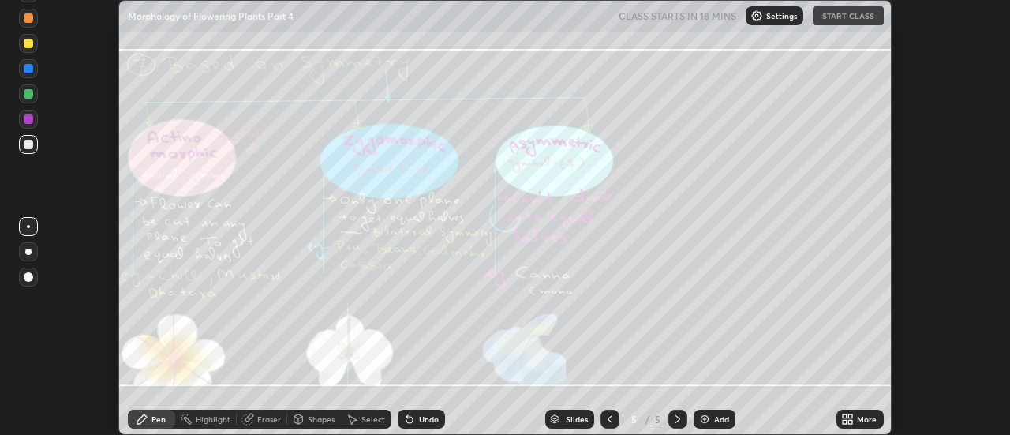
click at [856, 419] on div "More" at bounding box center [860, 419] width 47 height 19
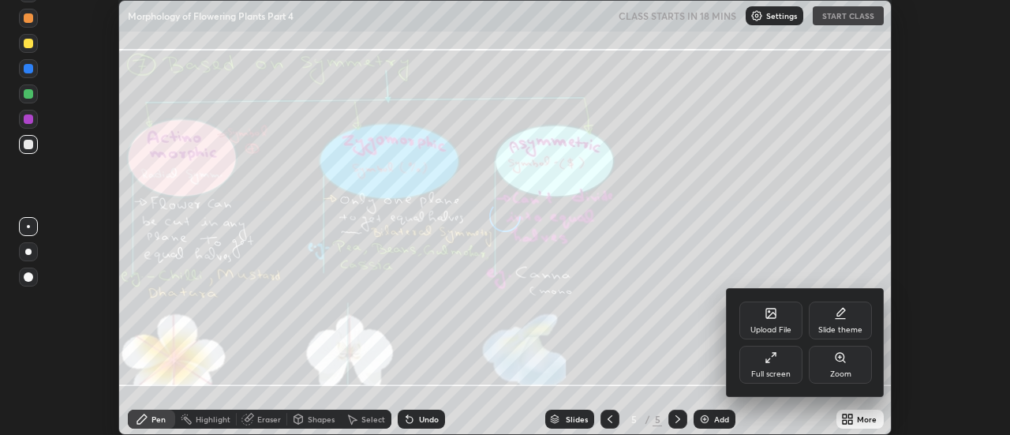
click at [774, 317] on icon at bounding box center [770, 313] width 9 height 9
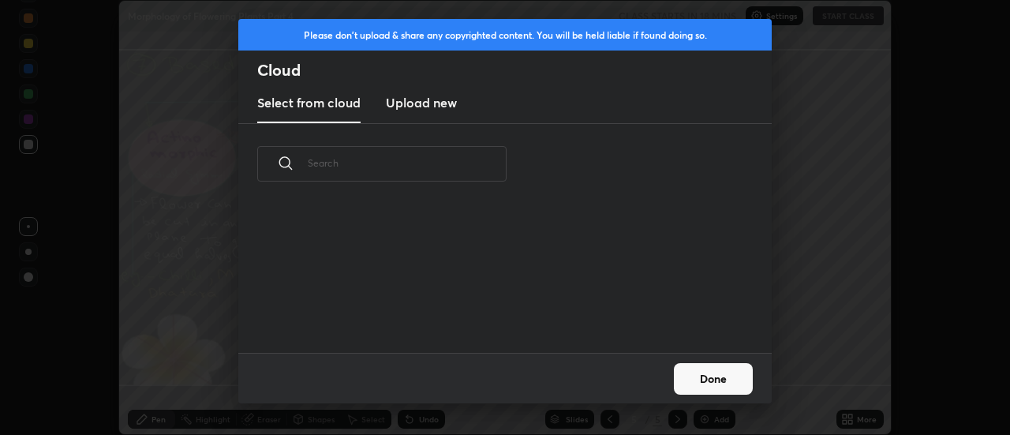
click at [410, 109] on h3 "Upload new" at bounding box center [421, 102] width 71 height 19
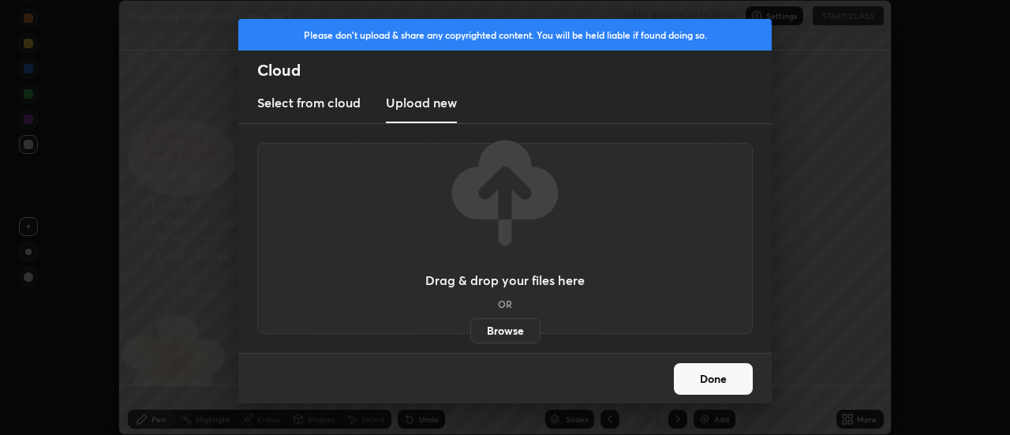
click at [490, 328] on label "Browse" at bounding box center [505, 330] width 70 height 25
click at [470, 328] on input "Browse" at bounding box center [470, 330] width 0 height 25
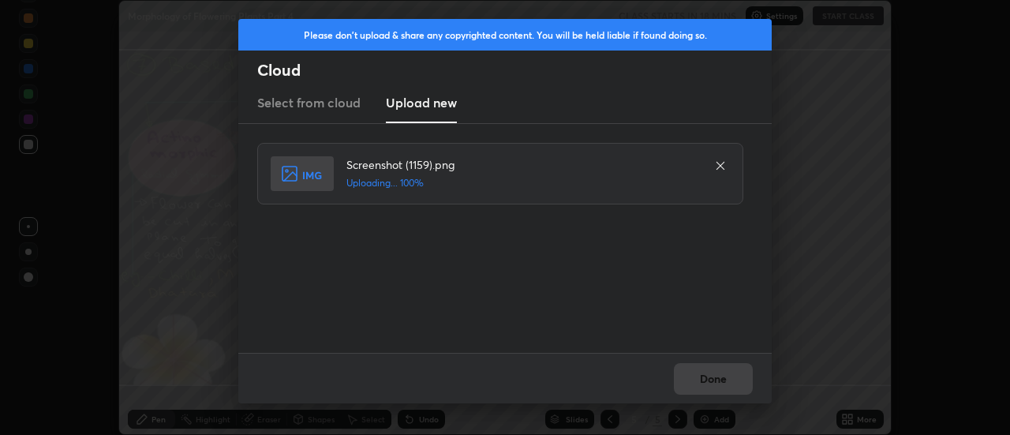
click at [707, 365] on div "Done" at bounding box center [505, 378] width 534 height 51
click at [710, 375] on button "Done" at bounding box center [713, 379] width 79 height 32
click at [714, 378] on button "Done" at bounding box center [713, 379] width 79 height 32
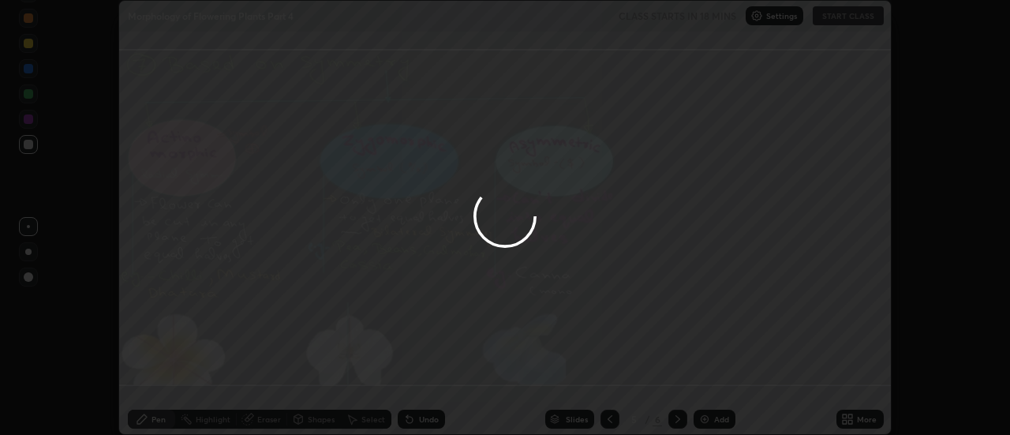
click at [714, 378] on div at bounding box center [505, 217] width 1010 height 435
click at [710, 380] on div at bounding box center [505, 217] width 1010 height 435
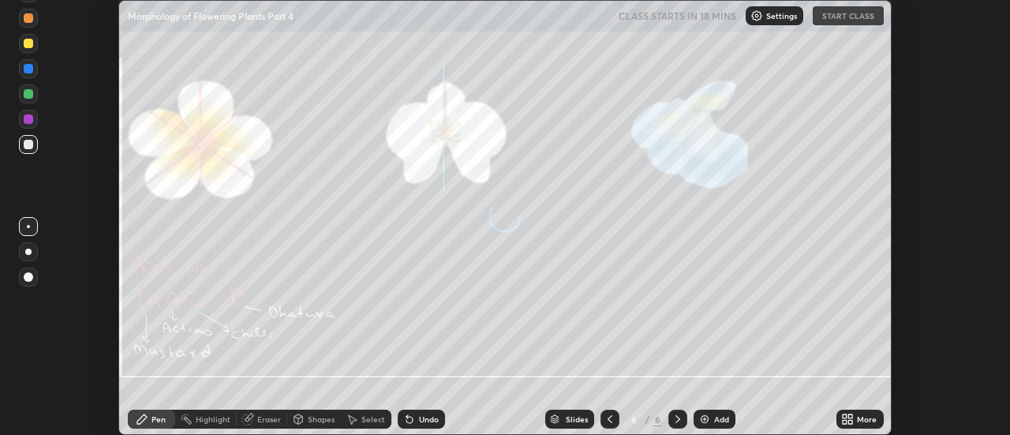
click at [855, 418] on div "More" at bounding box center [860, 419] width 47 height 19
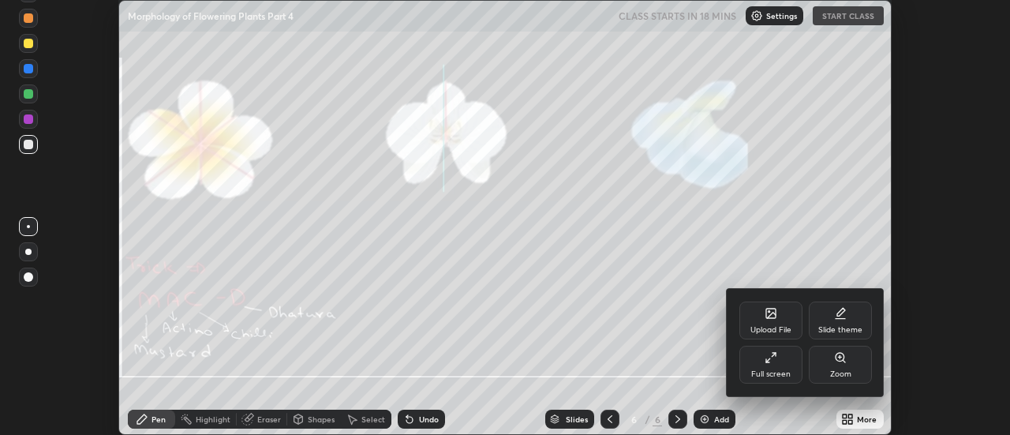
click at [778, 321] on div "Upload File" at bounding box center [771, 321] width 63 height 38
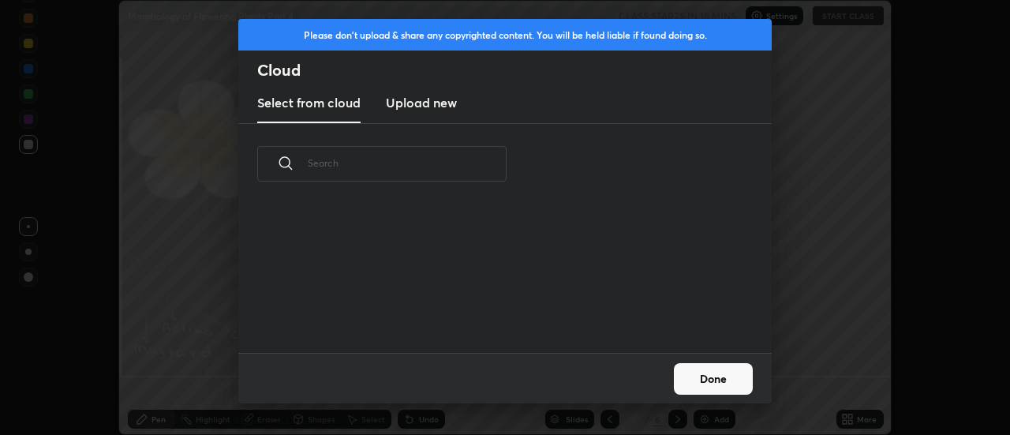
scroll to position [148, 507]
click at [413, 107] on h3 "Upload new" at bounding box center [421, 102] width 71 height 19
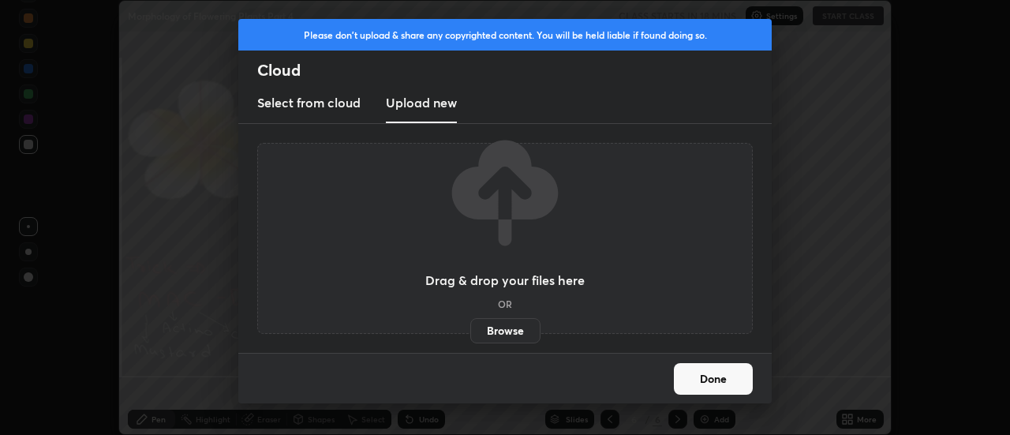
click at [497, 329] on label "Browse" at bounding box center [505, 330] width 70 height 25
click at [470, 329] on input "Browse" at bounding box center [470, 330] width 0 height 25
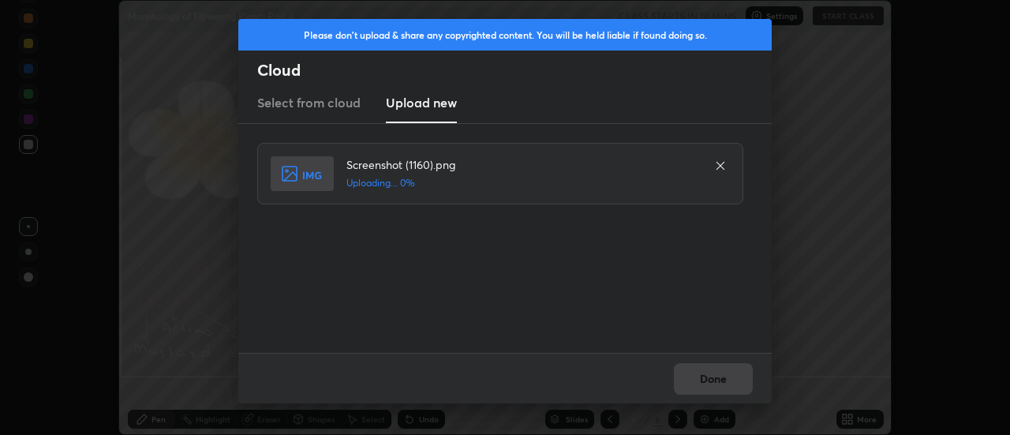
click at [706, 380] on div "Done" at bounding box center [505, 378] width 534 height 51
click at [708, 376] on div "Done" at bounding box center [505, 378] width 534 height 51
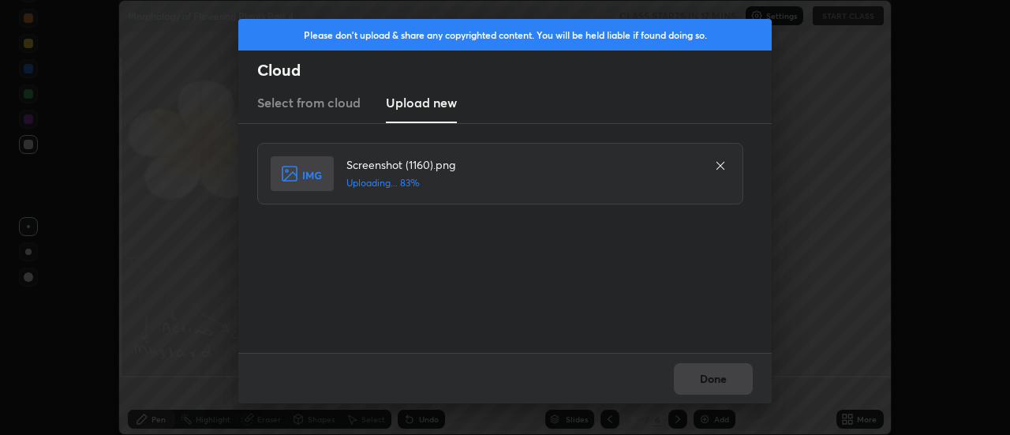
click at [709, 378] on div "Done" at bounding box center [505, 378] width 534 height 51
click at [705, 379] on button "Done" at bounding box center [713, 379] width 79 height 32
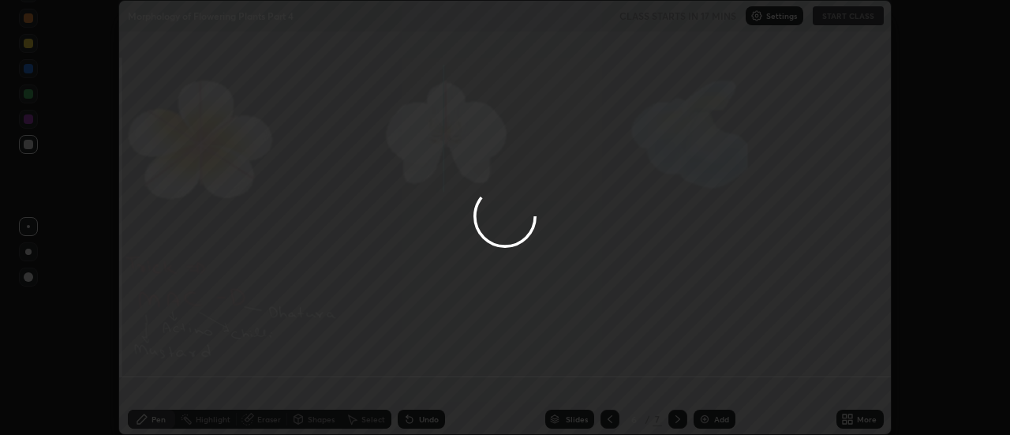
click at [705, 379] on button "Done" at bounding box center [713, 379] width 79 height 32
click at [707, 378] on button "Done" at bounding box center [713, 379] width 79 height 32
click at [705, 378] on div at bounding box center [505, 217] width 1010 height 435
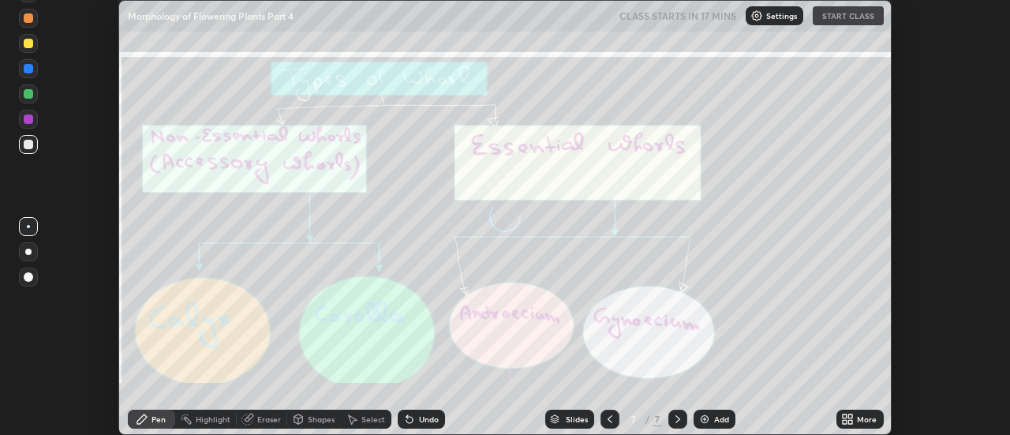
click at [851, 422] on icon at bounding box center [851, 422] width 4 height 4
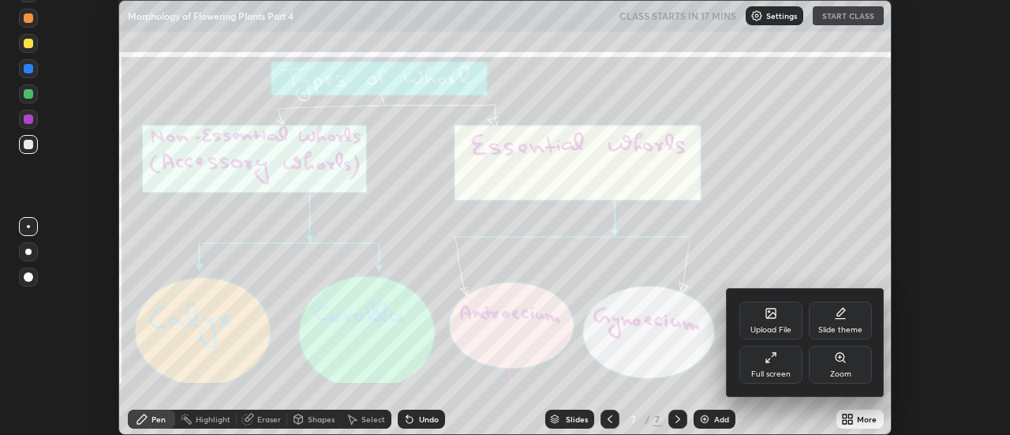
click at [792, 326] on div "Upload File" at bounding box center [771, 330] width 41 height 8
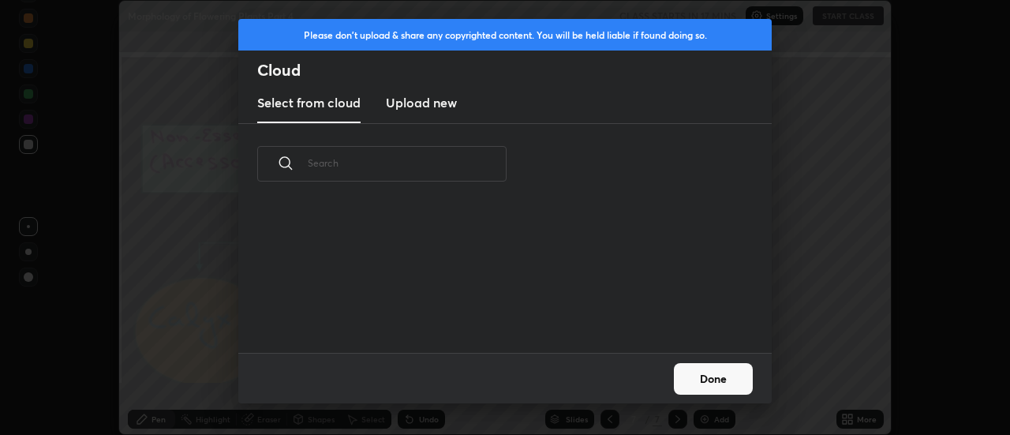
scroll to position [6, 9]
click at [411, 104] on h3 "Upload new" at bounding box center [421, 102] width 71 height 19
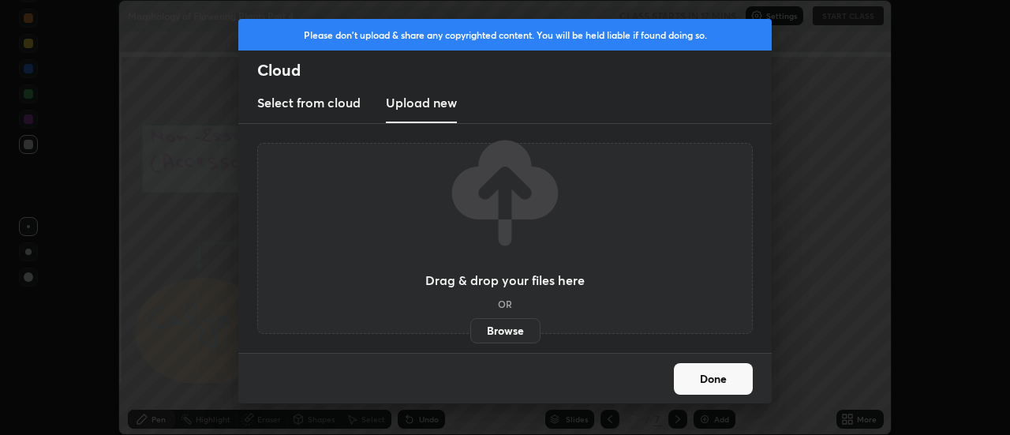
click at [502, 328] on label "Browse" at bounding box center [505, 330] width 70 height 25
click at [470, 328] on input "Browse" at bounding box center [470, 330] width 0 height 25
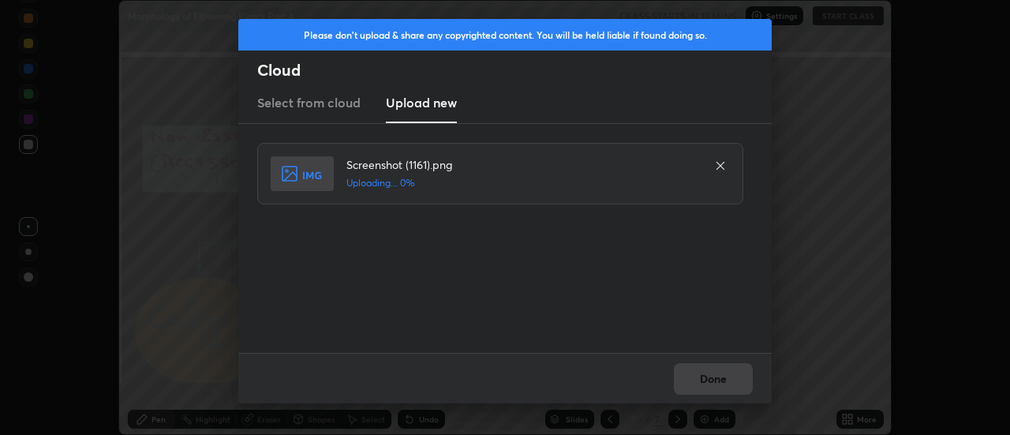
click at [718, 378] on div "Done" at bounding box center [505, 378] width 534 height 51
click at [714, 377] on div "Done" at bounding box center [505, 378] width 534 height 51
click at [709, 378] on button "Done" at bounding box center [713, 379] width 79 height 32
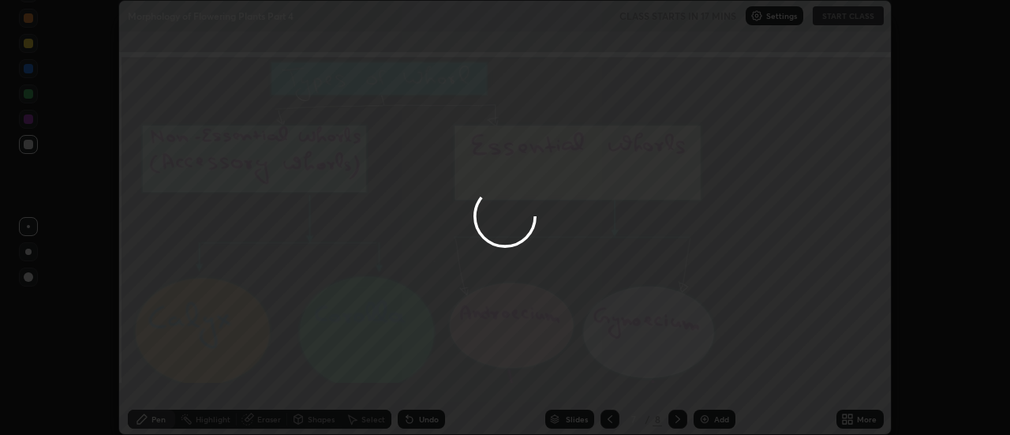
click at [710, 375] on button "Done" at bounding box center [713, 379] width 79 height 32
click at [706, 373] on div at bounding box center [505, 217] width 1010 height 435
click at [711, 375] on div at bounding box center [505, 217] width 1010 height 435
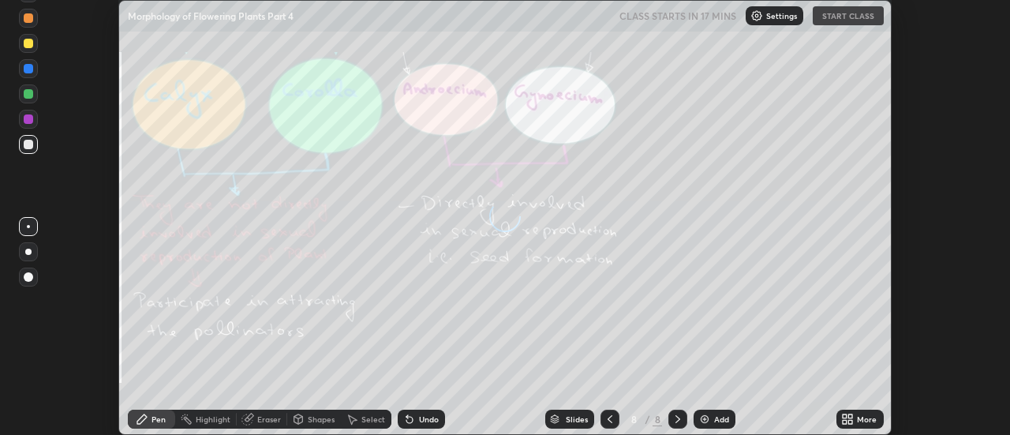
click at [858, 417] on div "More" at bounding box center [867, 419] width 20 height 8
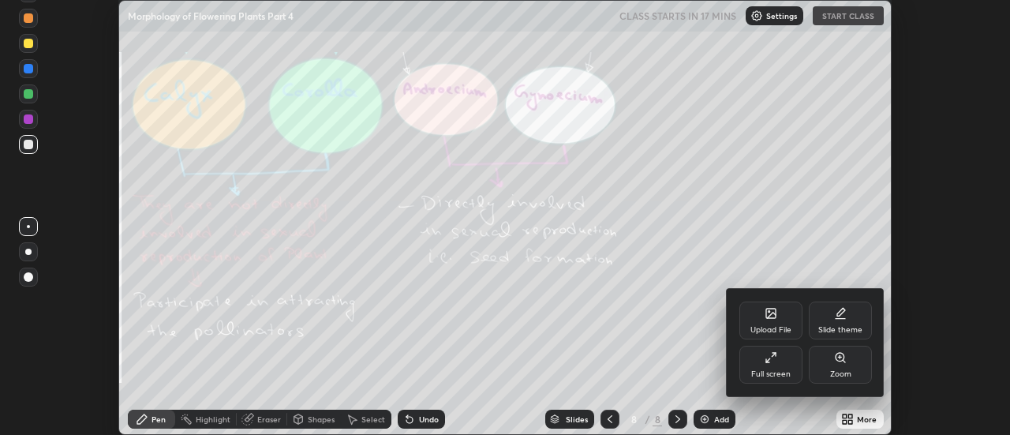
click at [780, 318] on div "Upload File" at bounding box center [771, 321] width 63 height 38
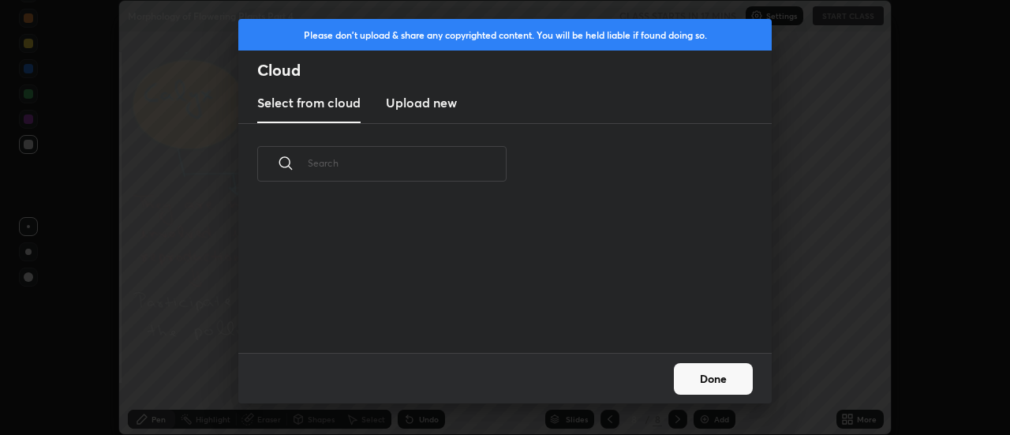
click at [428, 107] on h3 "Upload new" at bounding box center [421, 102] width 71 height 19
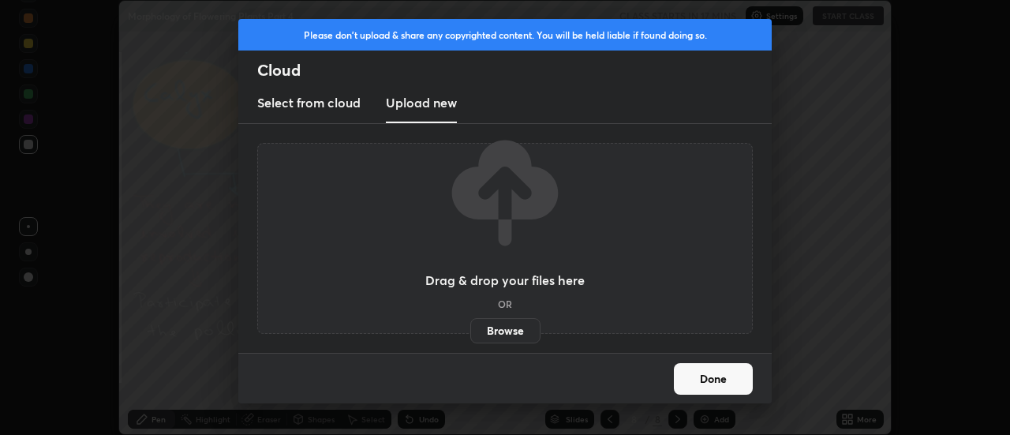
click at [501, 330] on label "Browse" at bounding box center [505, 330] width 70 height 25
click at [470, 330] on input "Browse" at bounding box center [470, 330] width 0 height 25
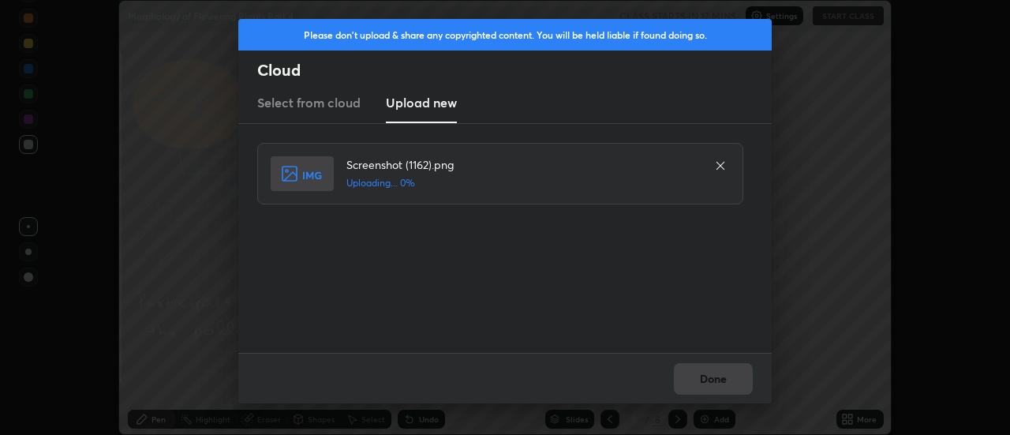
click at [720, 381] on div "Done" at bounding box center [505, 378] width 534 height 51
click at [719, 378] on div "Done" at bounding box center [505, 378] width 534 height 51
click at [719, 380] on div "Done" at bounding box center [505, 378] width 534 height 51
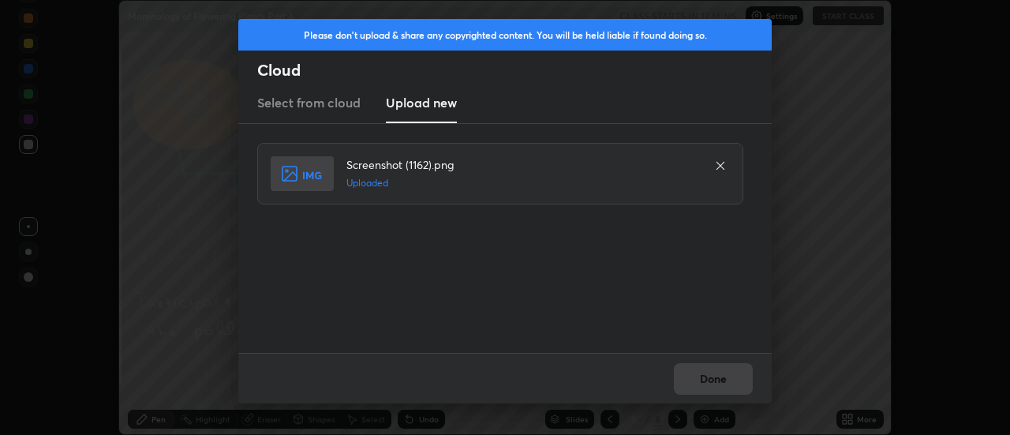
click at [719, 380] on button "Done" at bounding box center [713, 379] width 79 height 32
click at [715, 380] on button "Done" at bounding box center [713, 379] width 79 height 32
click at [713, 380] on button "Done" at bounding box center [713, 379] width 79 height 32
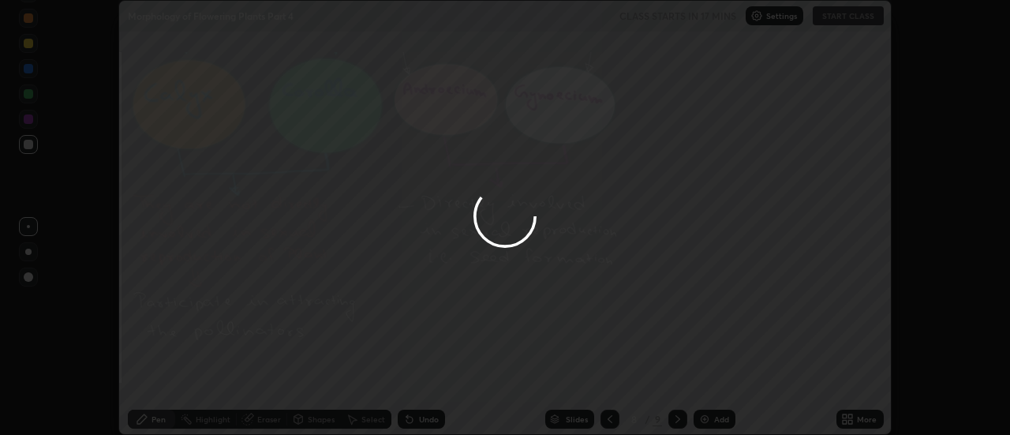
click at [713, 380] on div at bounding box center [505, 217] width 1010 height 435
click at [712, 379] on div at bounding box center [505, 217] width 1010 height 435
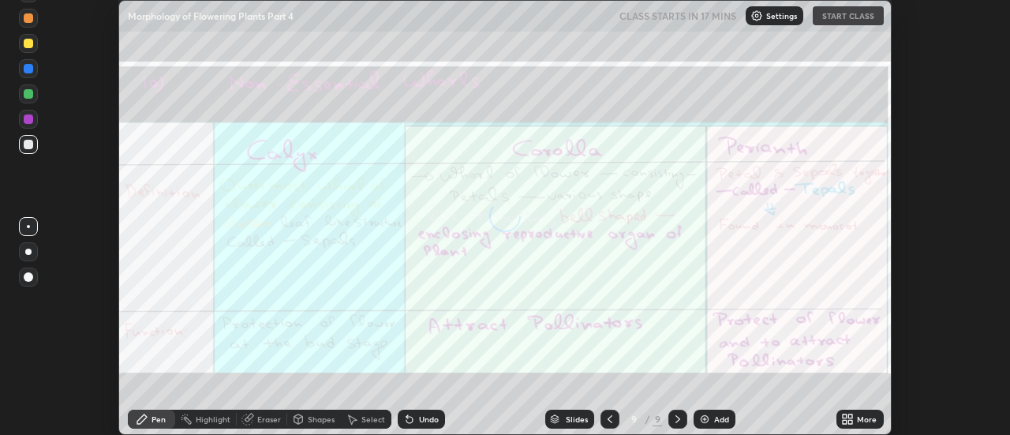
click at [856, 418] on div "More" at bounding box center [860, 419] width 47 height 19
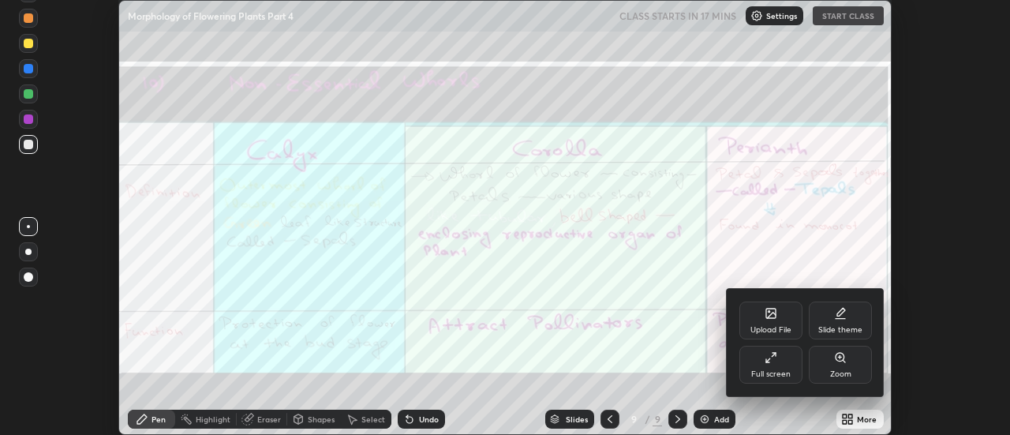
click at [782, 319] on div "Upload File" at bounding box center [771, 321] width 63 height 38
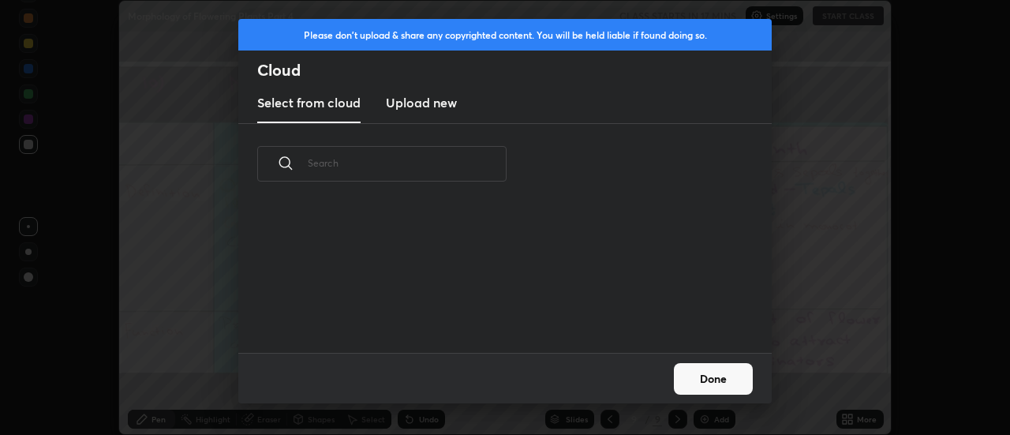
click at [425, 107] on h3 "Upload new" at bounding box center [421, 102] width 71 height 19
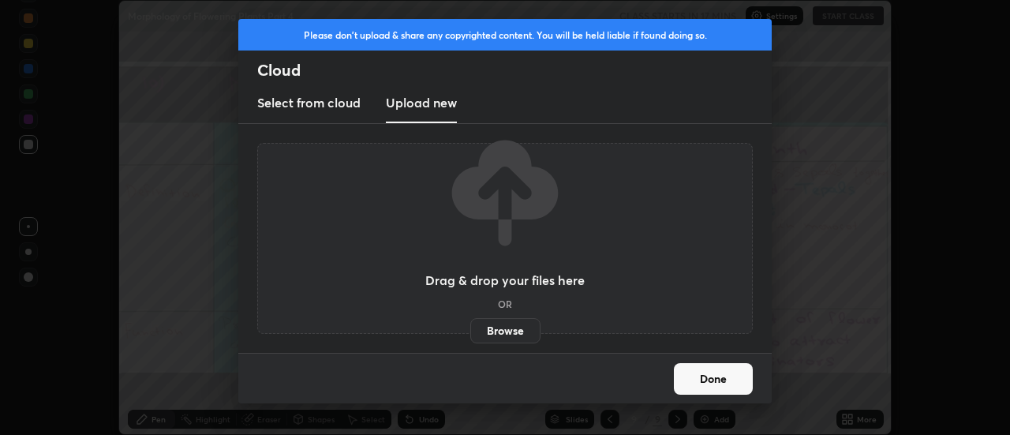
click at [501, 332] on label "Browse" at bounding box center [505, 330] width 70 height 25
click at [470, 332] on input "Browse" at bounding box center [470, 330] width 0 height 25
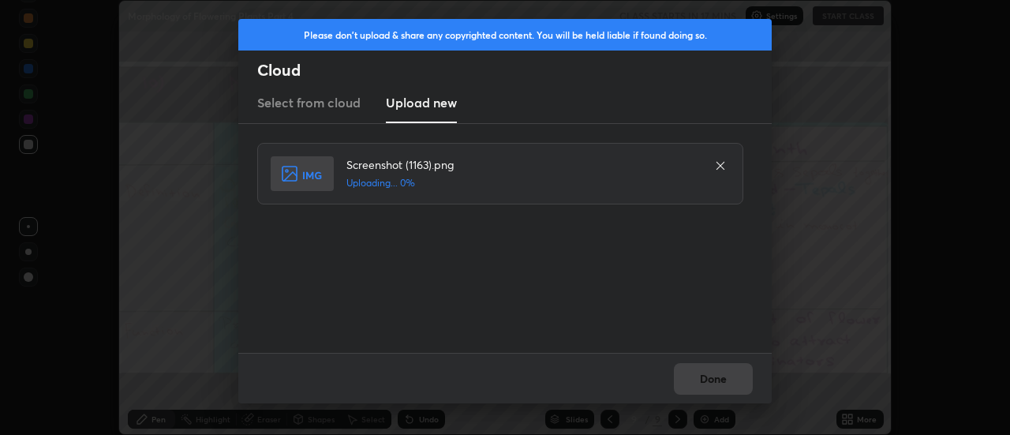
click at [720, 375] on div "Done" at bounding box center [505, 378] width 534 height 51
click at [714, 376] on div "Done" at bounding box center [505, 378] width 534 height 51
click at [714, 376] on button "Done" at bounding box center [713, 379] width 79 height 32
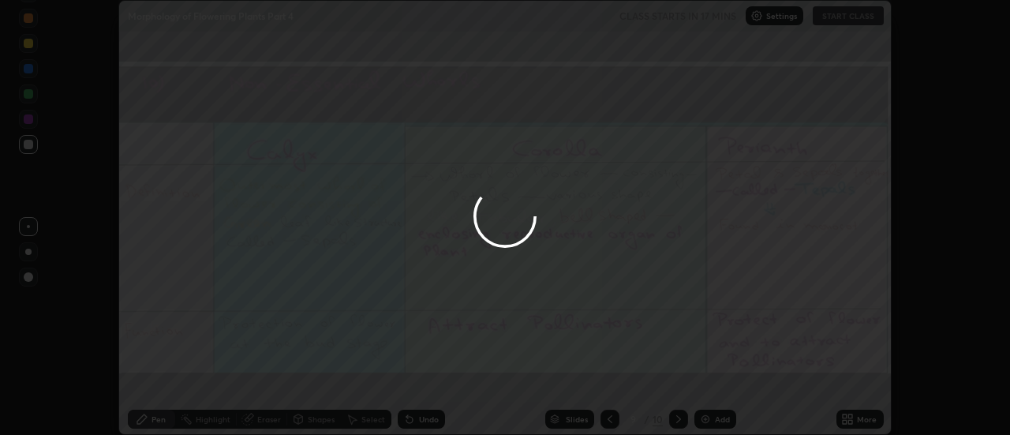
click at [710, 378] on div at bounding box center [505, 217] width 1010 height 435
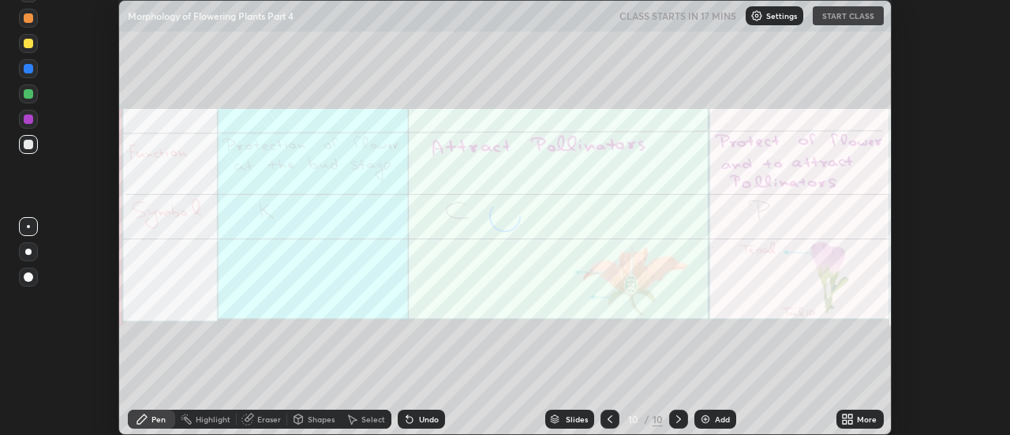
click at [851, 418] on icon at bounding box center [851, 416] width 4 height 4
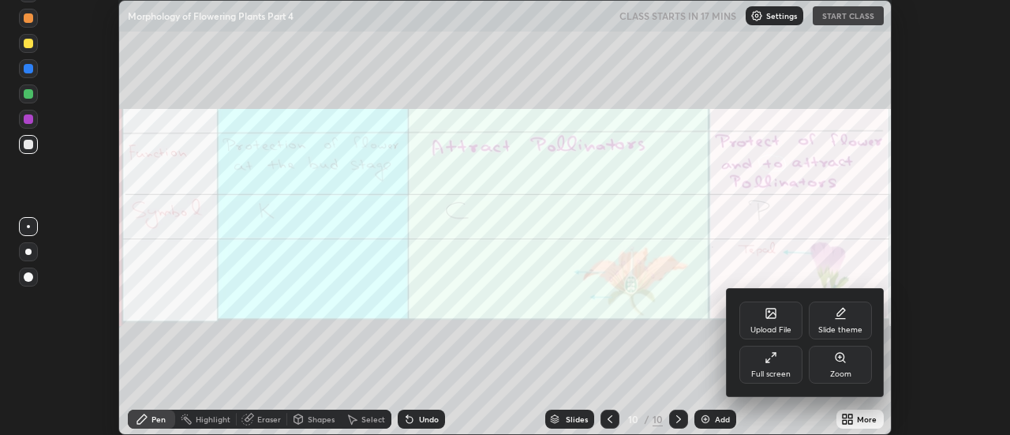
click at [785, 323] on div "Upload File" at bounding box center [771, 321] width 63 height 38
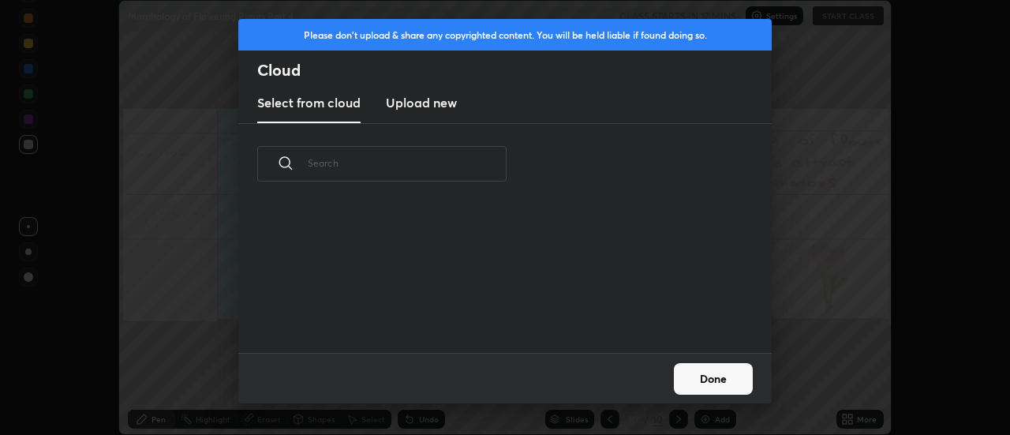
scroll to position [148, 507]
click at [411, 107] on h3 "Upload new" at bounding box center [421, 102] width 71 height 19
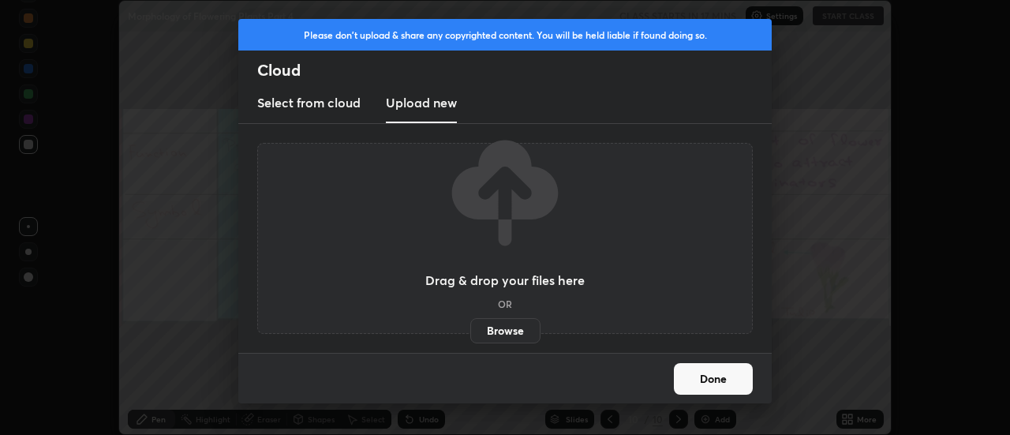
click at [489, 332] on label "Browse" at bounding box center [505, 330] width 70 height 25
click at [470, 332] on input "Browse" at bounding box center [470, 330] width 0 height 25
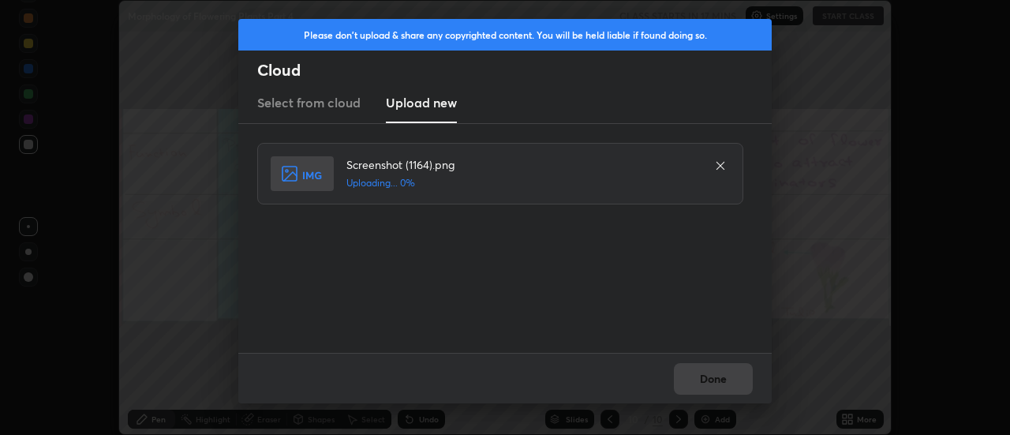
click at [720, 380] on div "Done" at bounding box center [505, 378] width 534 height 51
click at [720, 380] on button "Done" at bounding box center [713, 379] width 79 height 32
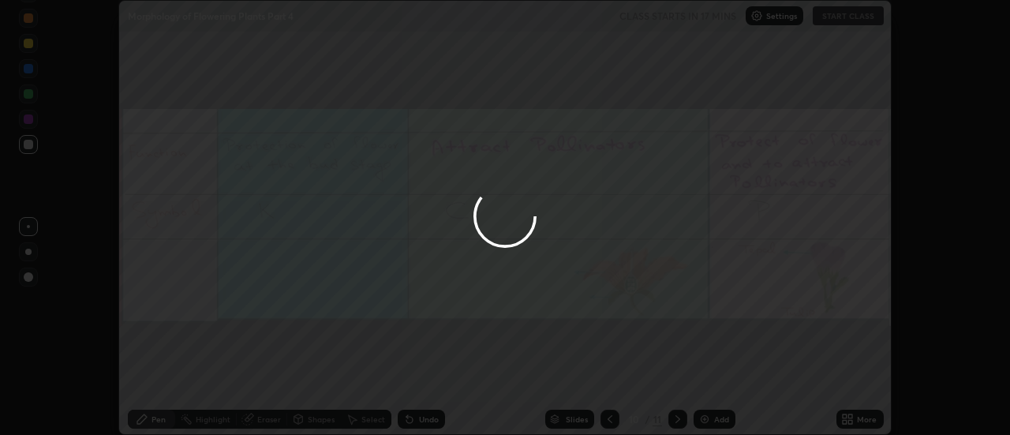
click at [718, 376] on button "Done" at bounding box center [713, 379] width 79 height 32
click at [718, 376] on div at bounding box center [505, 217] width 1010 height 435
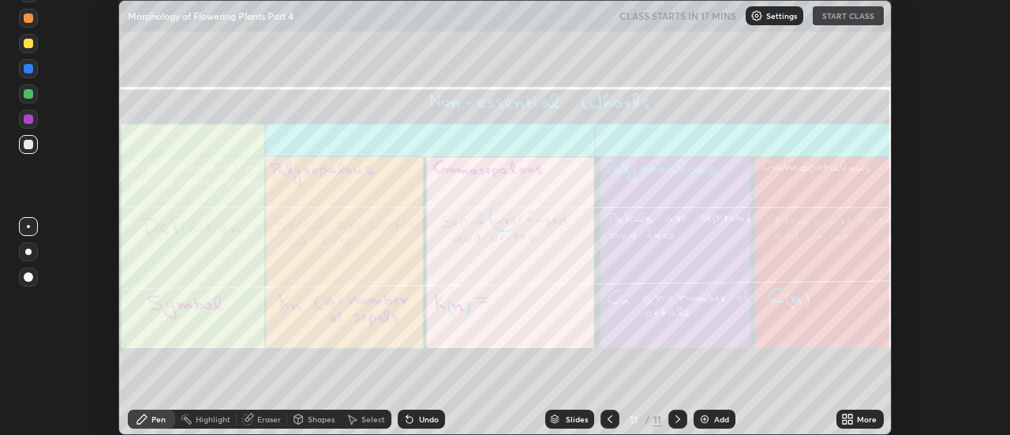
click at [851, 416] on icon at bounding box center [851, 416] width 4 height 4
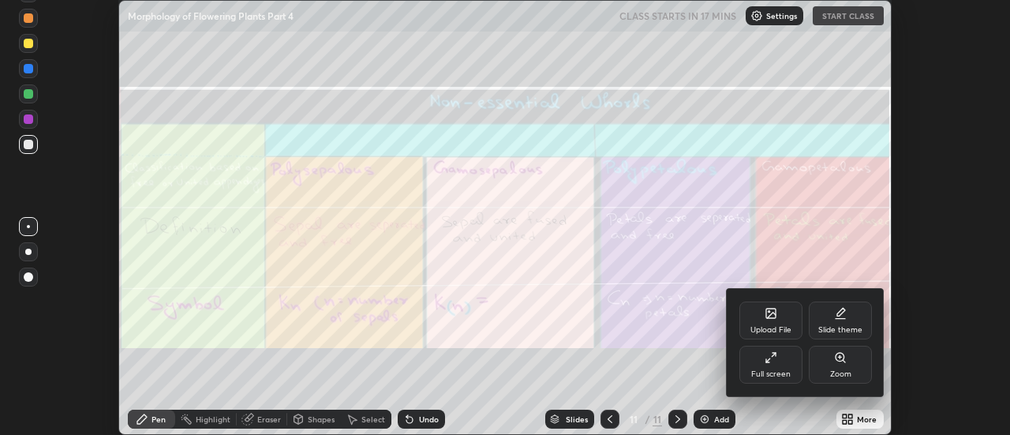
click at [780, 318] on div "Upload File" at bounding box center [771, 321] width 63 height 38
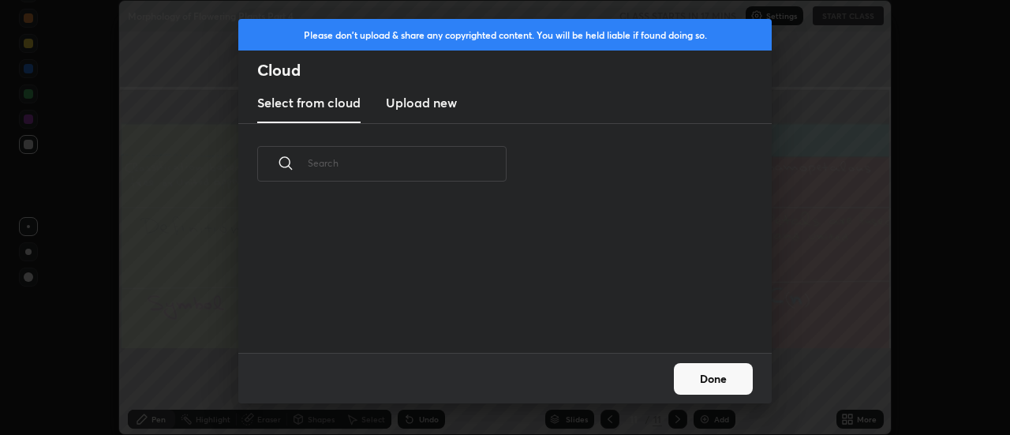
click at [429, 110] on h3 "Upload new" at bounding box center [421, 102] width 71 height 19
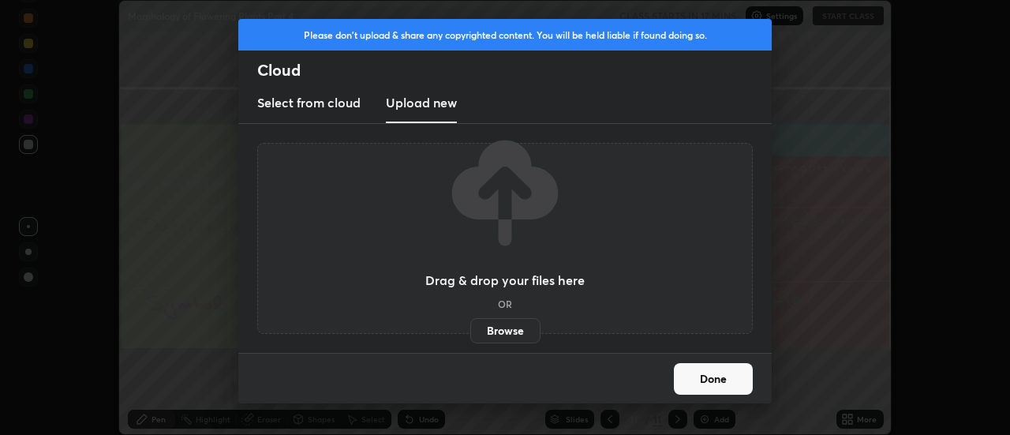
click at [500, 330] on label "Browse" at bounding box center [505, 330] width 70 height 25
click at [470, 330] on input "Browse" at bounding box center [470, 330] width 0 height 25
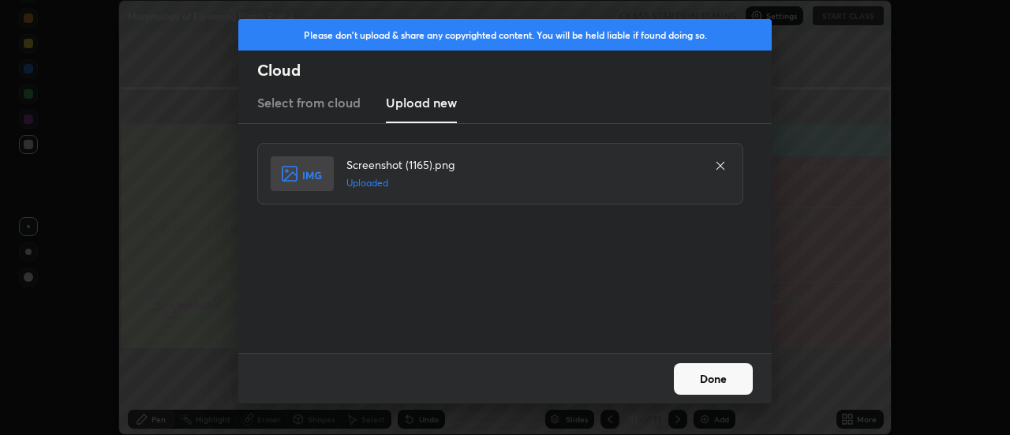
click at [706, 375] on button "Done" at bounding box center [713, 379] width 79 height 32
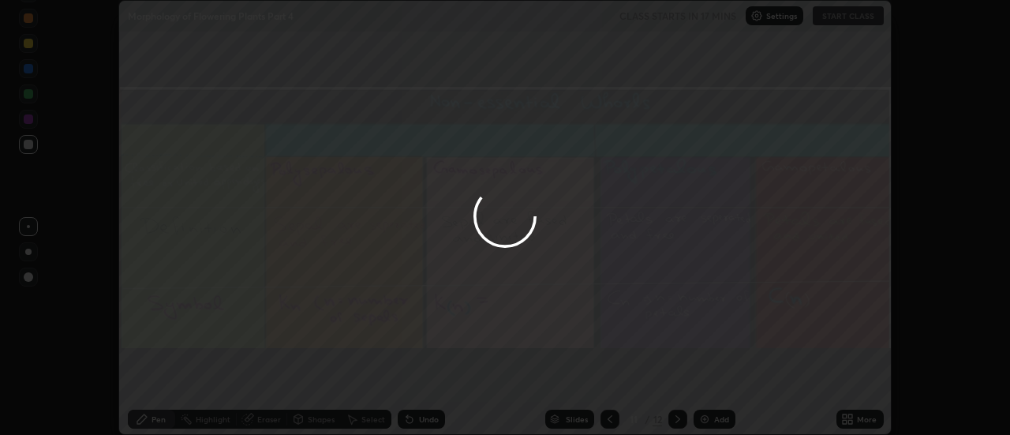
click at [855, 418] on div "More" at bounding box center [860, 419] width 47 height 19
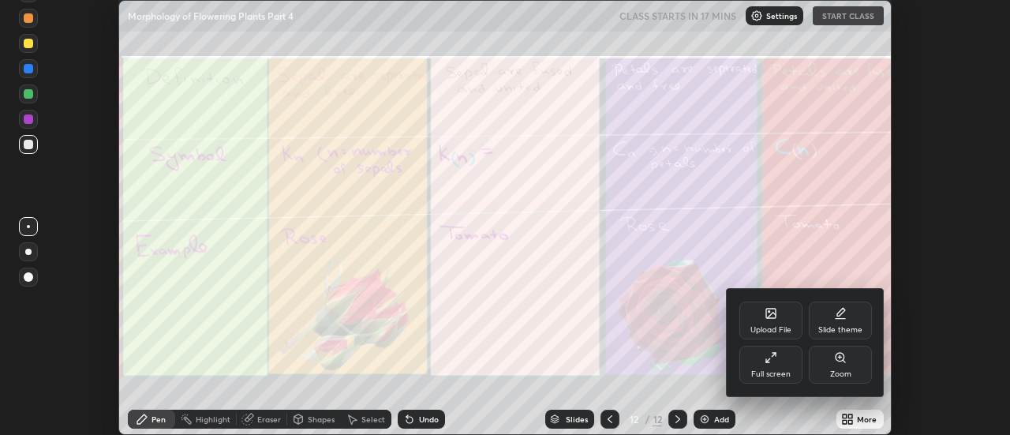
click at [778, 318] on div "Upload File" at bounding box center [771, 321] width 63 height 38
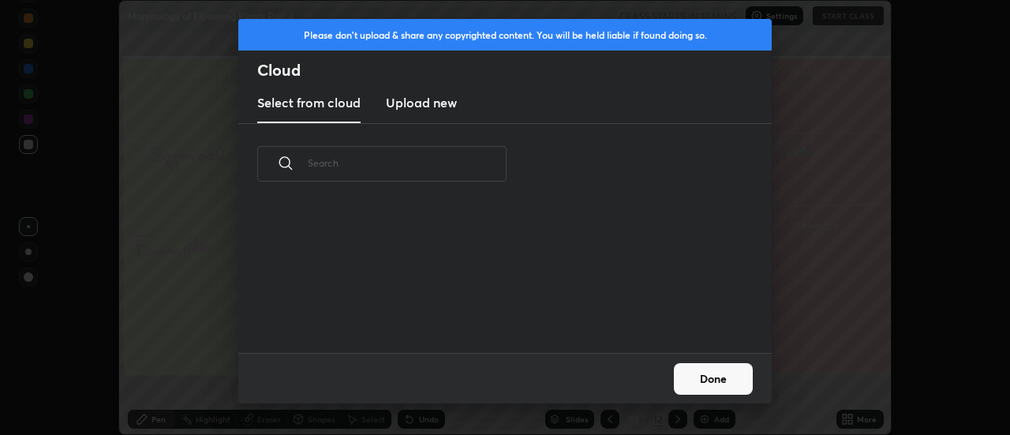
click at [414, 114] on new "Upload new" at bounding box center [421, 103] width 71 height 39
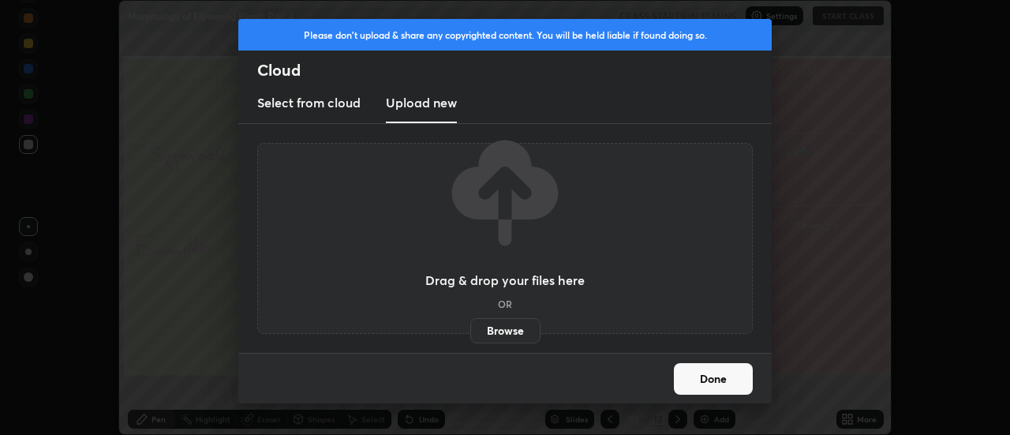
click at [502, 328] on label "Browse" at bounding box center [505, 330] width 70 height 25
click at [470, 328] on input "Browse" at bounding box center [470, 330] width 0 height 25
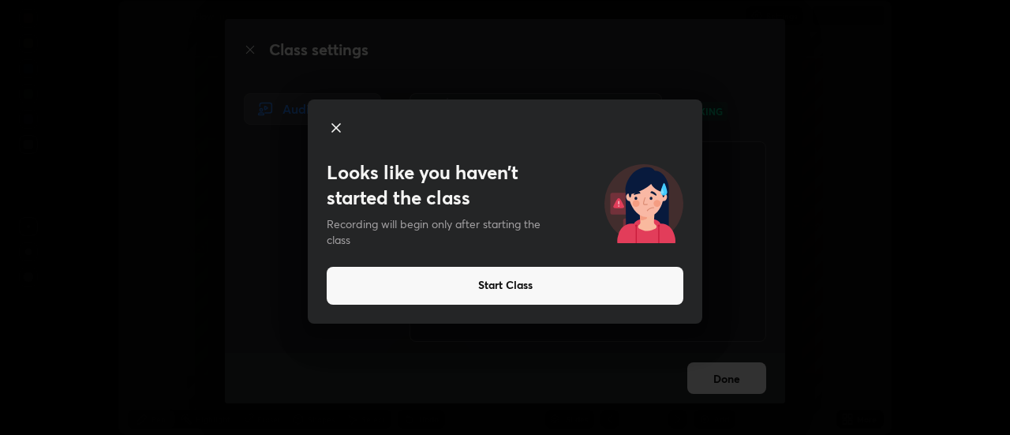
click at [335, 126] on icon at bounding box center [336, 128] width 8 height 8
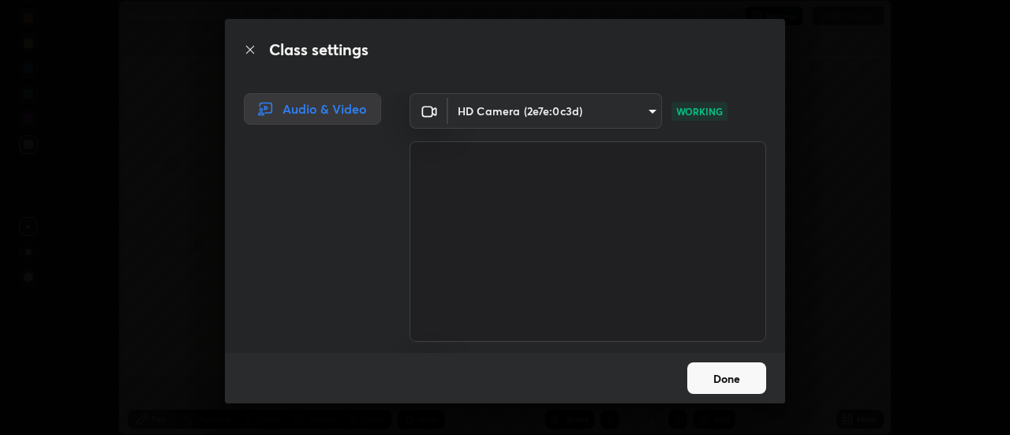
click at [735, 384] on button "Done" at bounding box center [727, 378] width 79 height 32
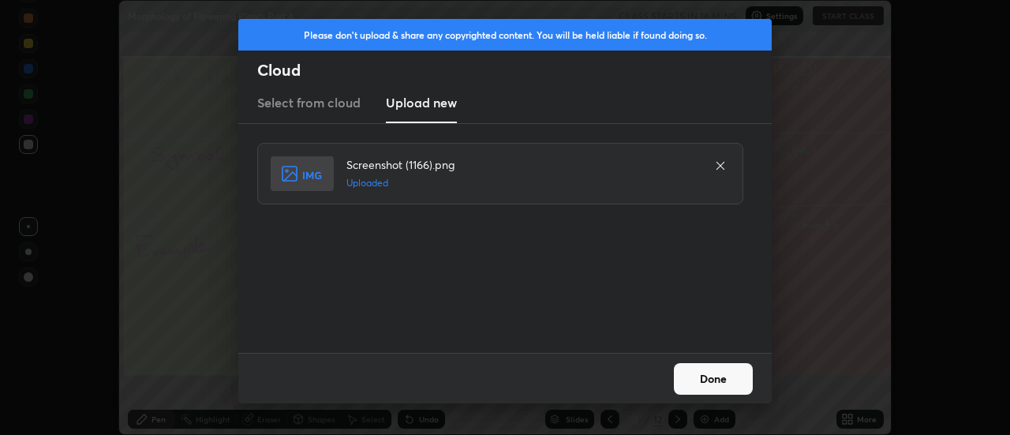
click at [718, 380] on button "Done" at bounding box center [713, 379] width 79 height 32
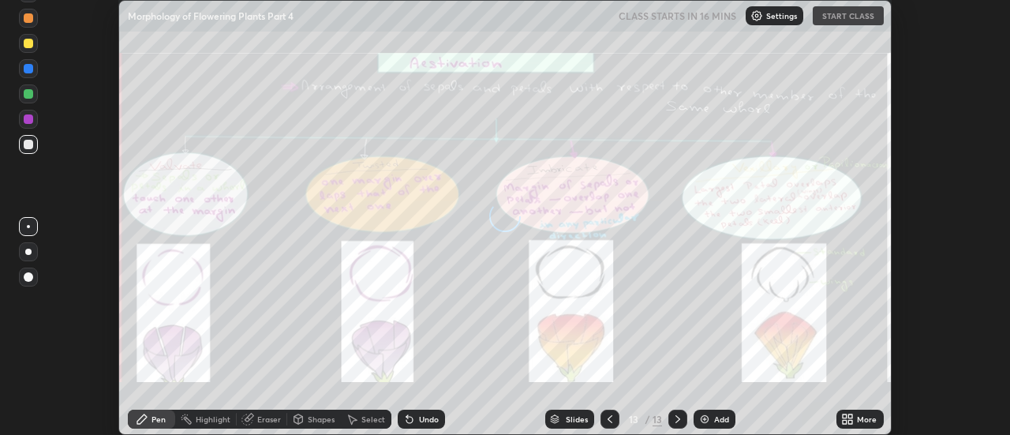
click at [851, 422] on icon at bounding box center [851, 422] width 4 height 4
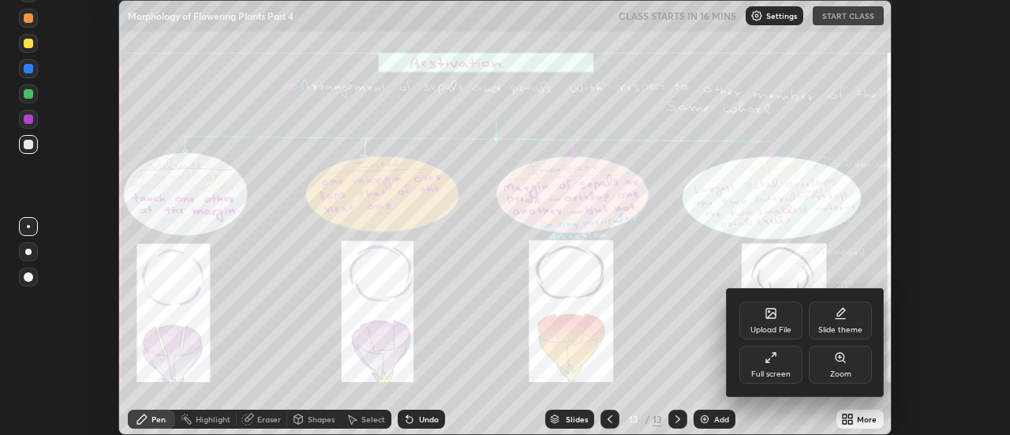
click at [784, 315] on div "Upload File" at bounding box center [771, 321] width 63 height 38
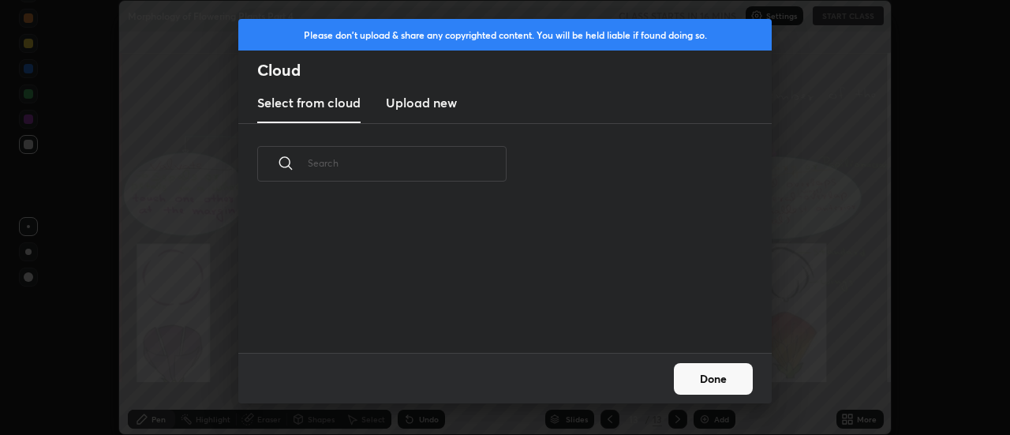
scroll to position [148, 507]
click at [422, 110] on h3 "Upload new" at bounding box center [421, 102] width 71 height 19
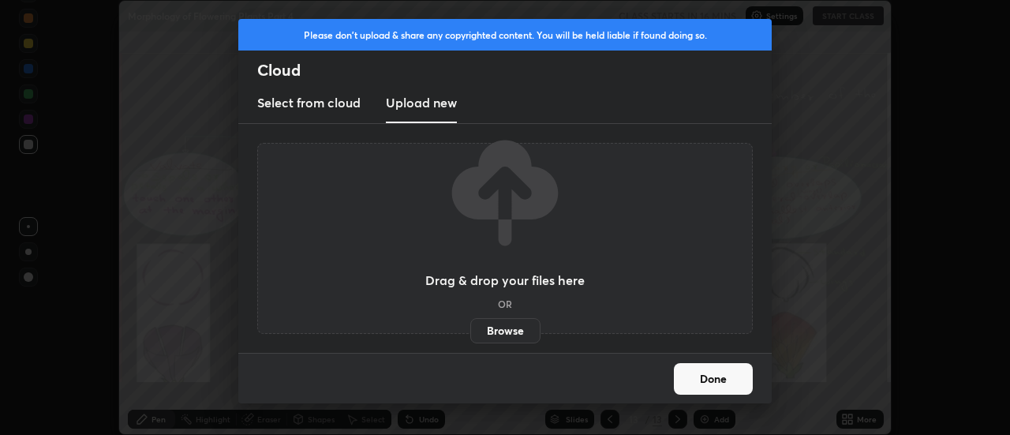
click at [518, 331] on label "Browse" at bounding box center [505, 330] width 70 height 25
click at [470, 331] on input "Browse" at bounding box center [470, 330] width 0 height 25
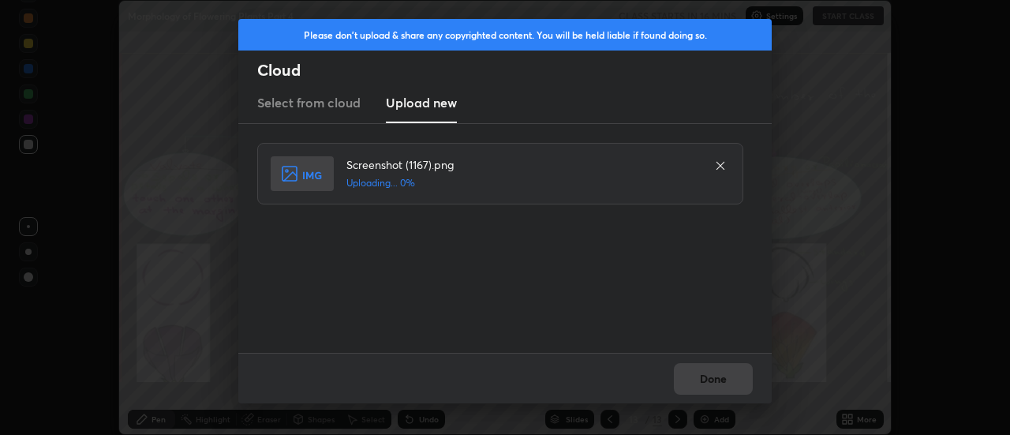
click at [729, 380] on div "Done" at bounding box center [505, 378] width 534 height 51
click at [726, 382] on div "Done" at bounding box center [505, 378] width 534 height 51
click at [721, 380] on div "Done" at bounding box center [505, 378] width 534 height 51
click at [723, 378] on div "Done" at bounding box center [505, 378] width 534 height 51
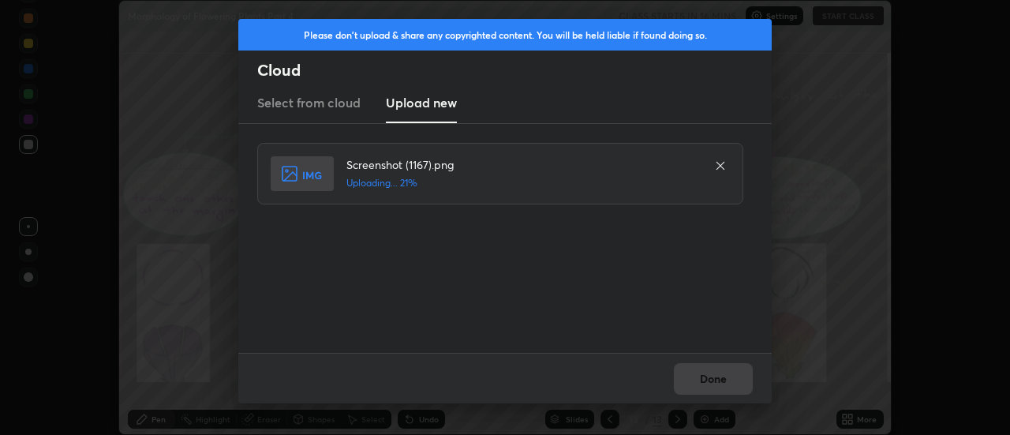
click at [721, 380] on div "Done" at bounding box center [505, 378] width 534 height 51
click at [725, 379] on div "Done" at bounding box center [505, 378] width 534 height 51
click at [725, 381] on div "Done" at bounding box center [505, 378] width 534 height 51
click at [722, 379] on button "Done" at bounding box center [713, 379] width 79 height 32
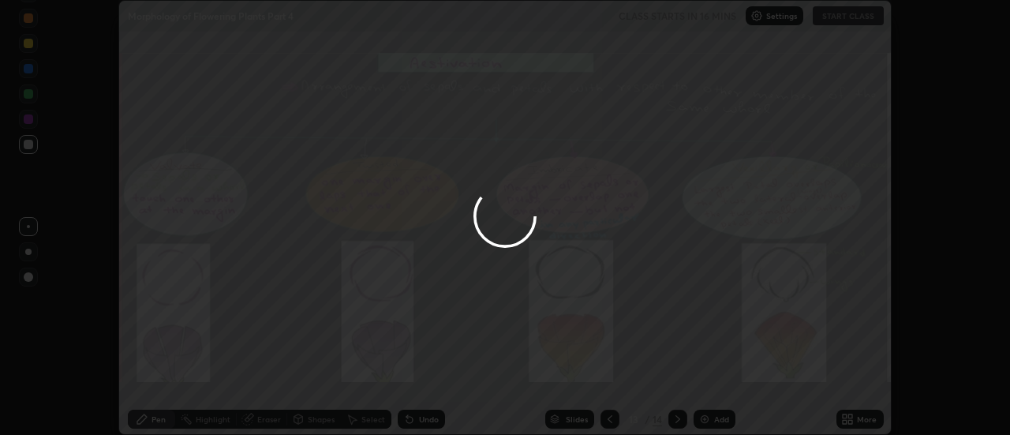
click at [721, 377] on div at bounding box center [505, 217] width 1010 height 435
click at [722, 377] on div at bounding box center [505, 217] width 1010 height 435
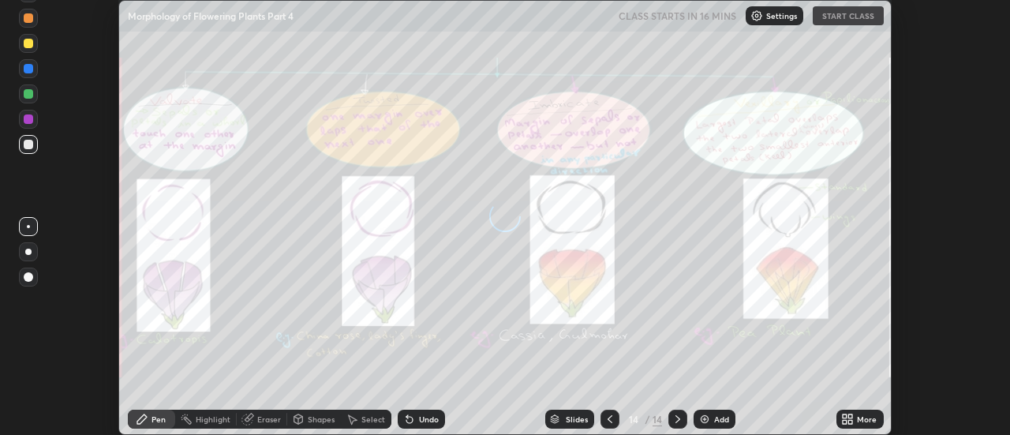
click at [859, 415] on div "More" at bounding box center [867, 419] width 20 height 8
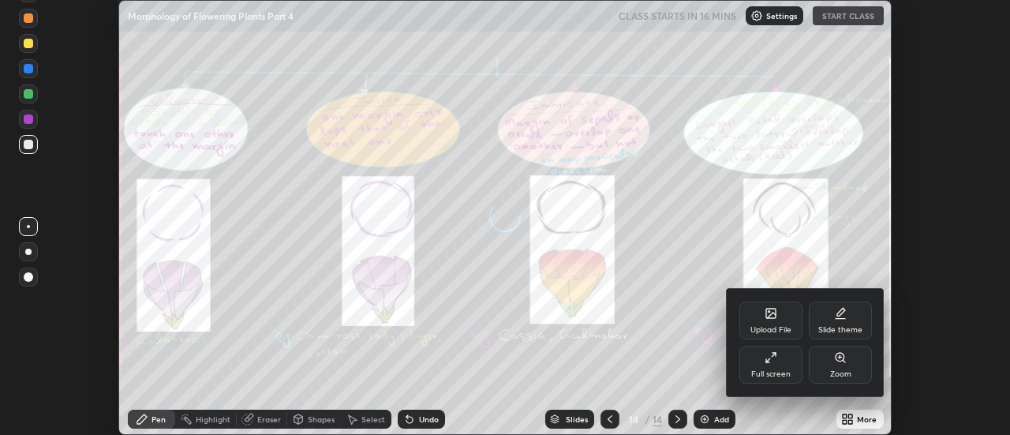
click at [782, 324] on div "Upload File" at bounding box center [771, 321] width 63 height 38
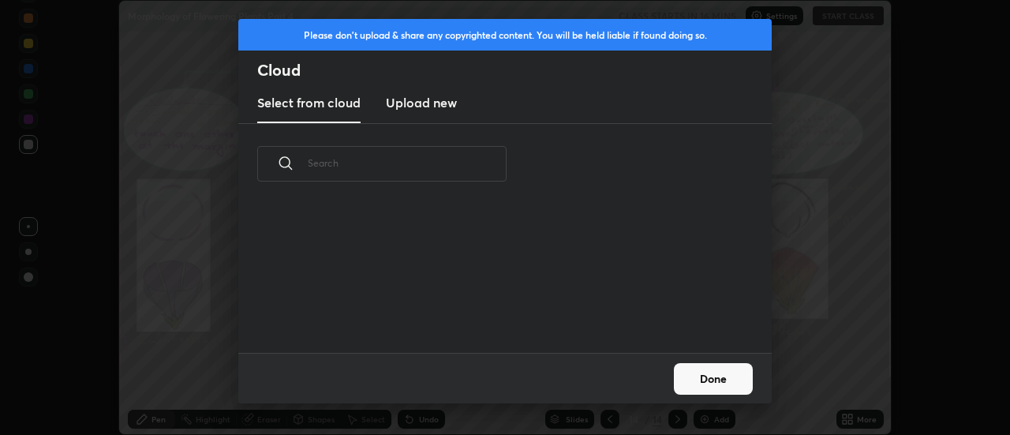
click at [429, 107] on h3 "Upload new" at bounding box center [421, 102] width 71 height 19
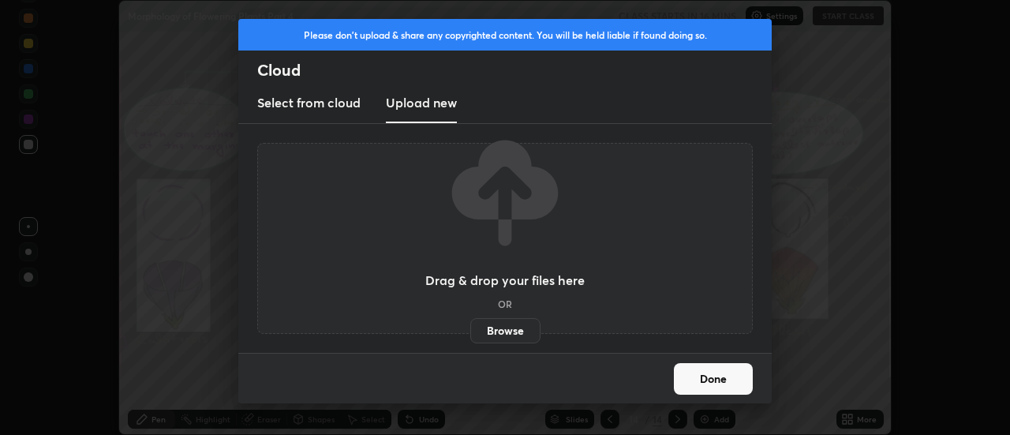
click at [504, 324] on label "Browse" at bounding box center [505, 330] width 70 height 25
click at [470, 324] on input "Browse" at bounding box center [470, 330] width 0 height 25
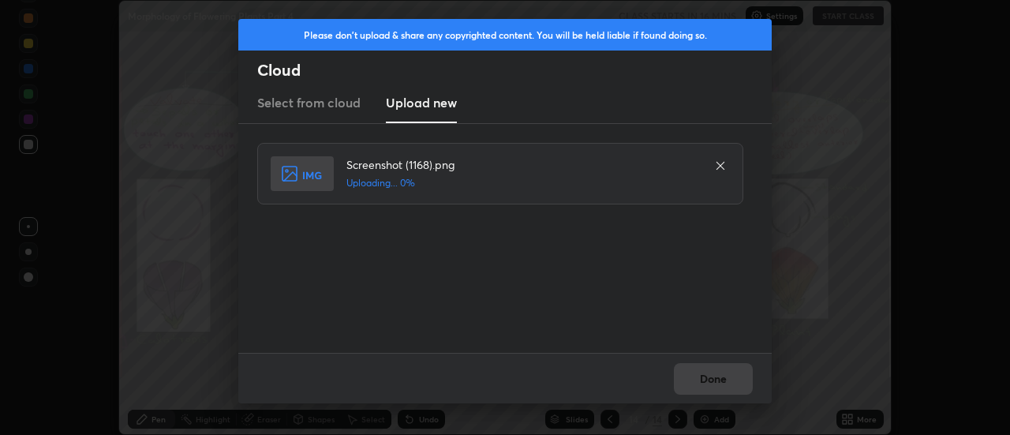
click at [718, 380] on div "Done" at bounding box center [505, 378] width 534 height 51
click at [718, 380] on button "Done" at bounding box center [713, 379] width 79 height 32
click at [718, 379] on button "Done" at bounding box center [713, 379] width 79 height 32
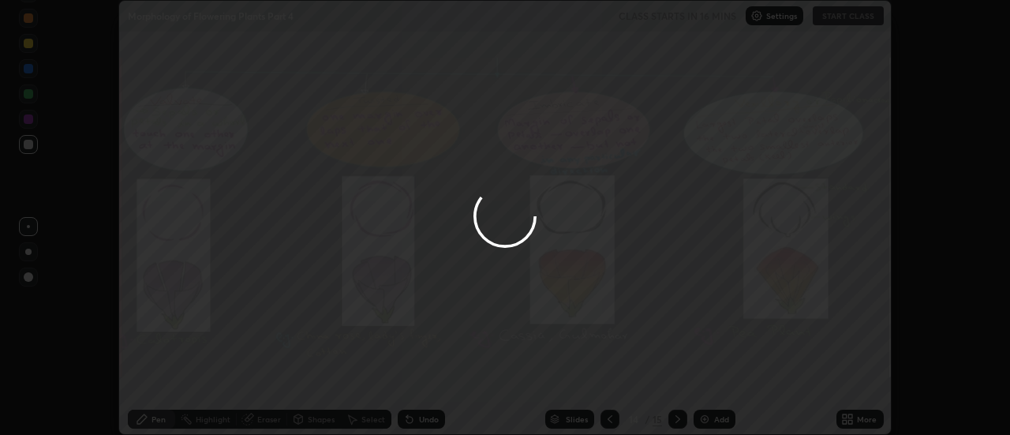
click at [718, 379] on div at bounding box center [505, 217] width 1010 height 435
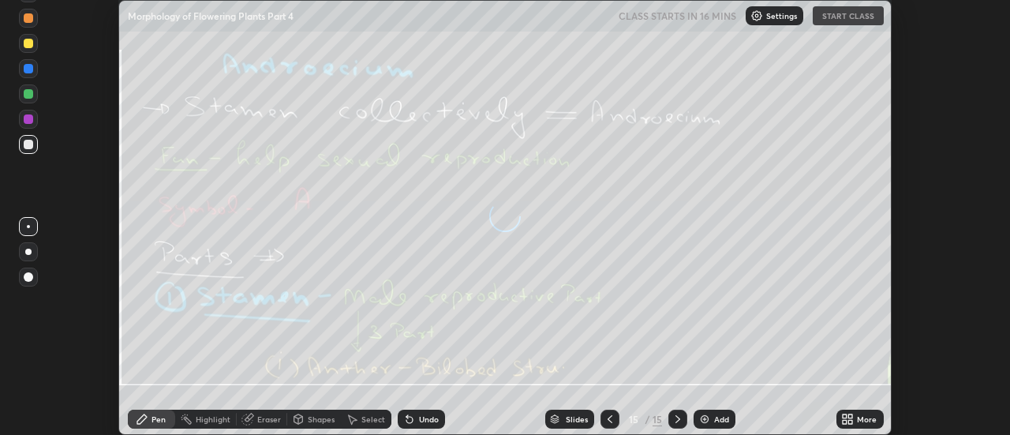
click at [858, 418] on div "More" at bounding box center [867, 419] width 20 height 8
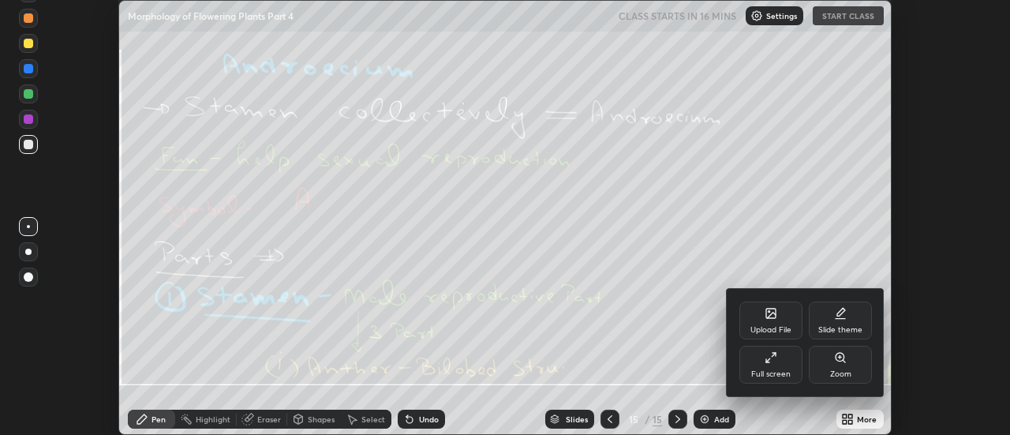
click at [788, 326] on div "Upload File" at bounding box center [771, 330] width 41 height 8
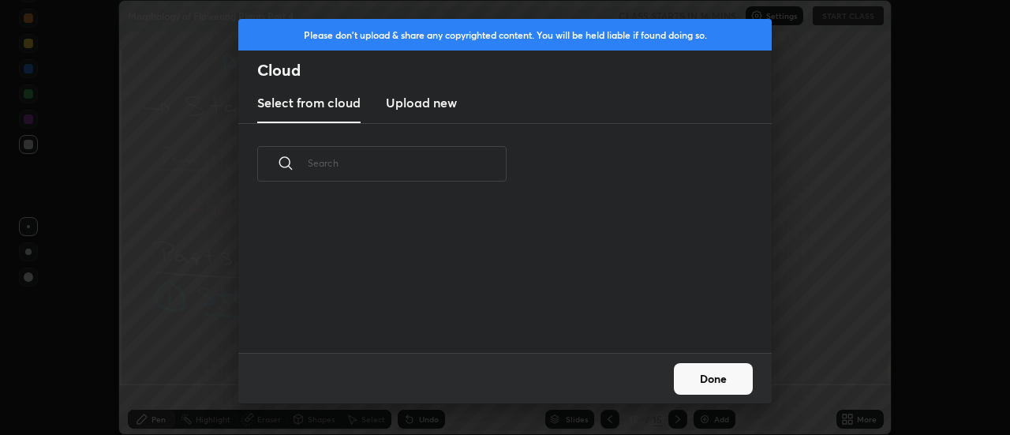
click at [415, 105] on h3 "Upload new" at bounding box center [421, 102] width 71 height 19
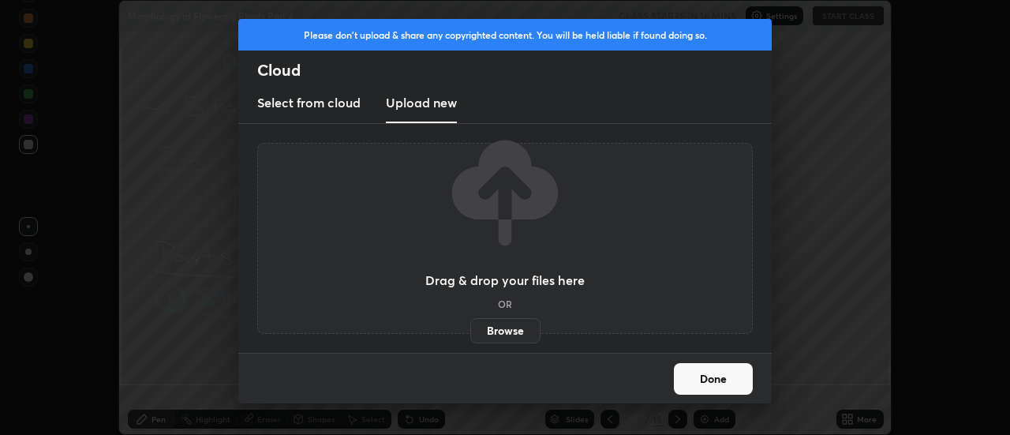
click at [504, 333] on label "Browse" at bounding box center [505, 330] width 70 height 25
click at [470, 333] on input "Browse" at bounding box center [470, 330] width 0 height 25
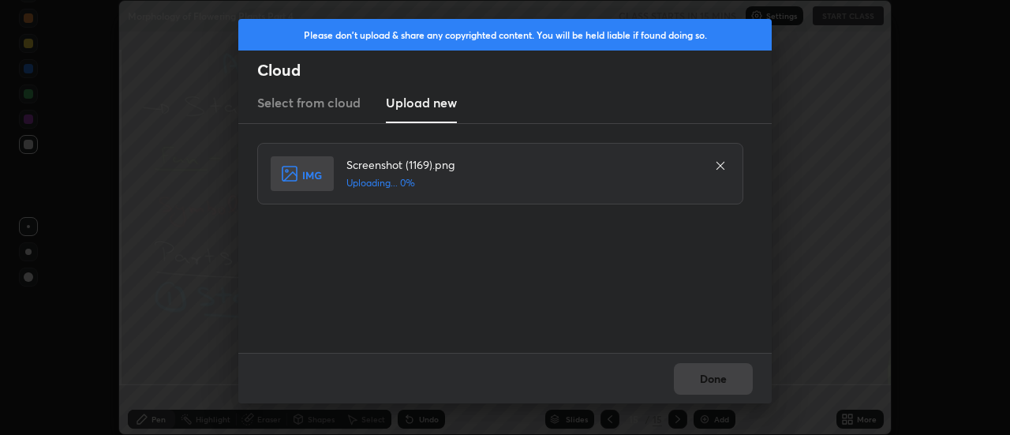
click at [707, 372] on div "Done" at bounding box center [505, 378] width 534 height 51
click at [711, 376] on button "Done" at bounding box center [713, 379] width 79 height 32
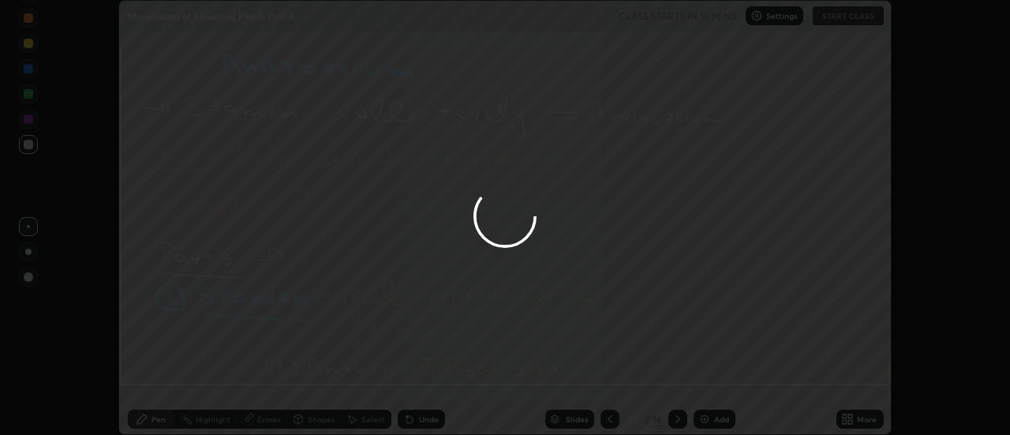
click at [714, 380] on div at bounding box center [505, 217] width 1010 height 435
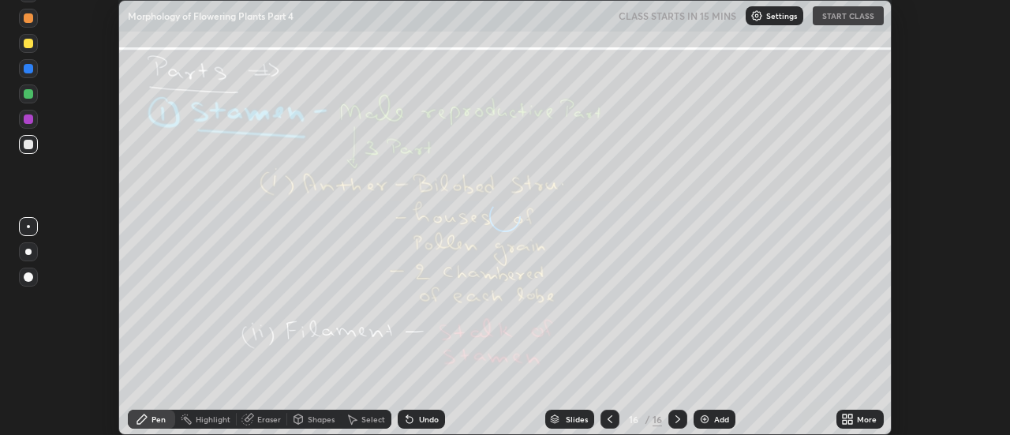
click at [851, 416] on icon at bounding box center [851, 416] width 4 height 4
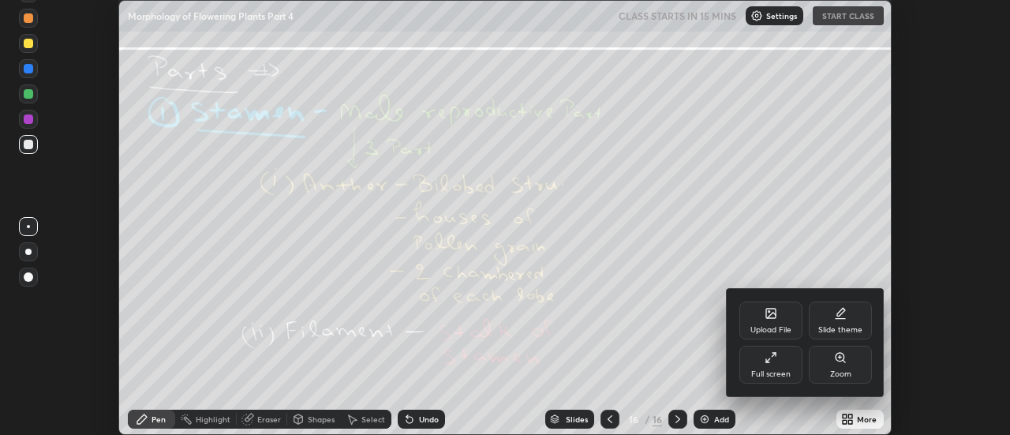
click at [779, 318] on div "Upload File" at bounding box center [771, 321] width 63 height 38
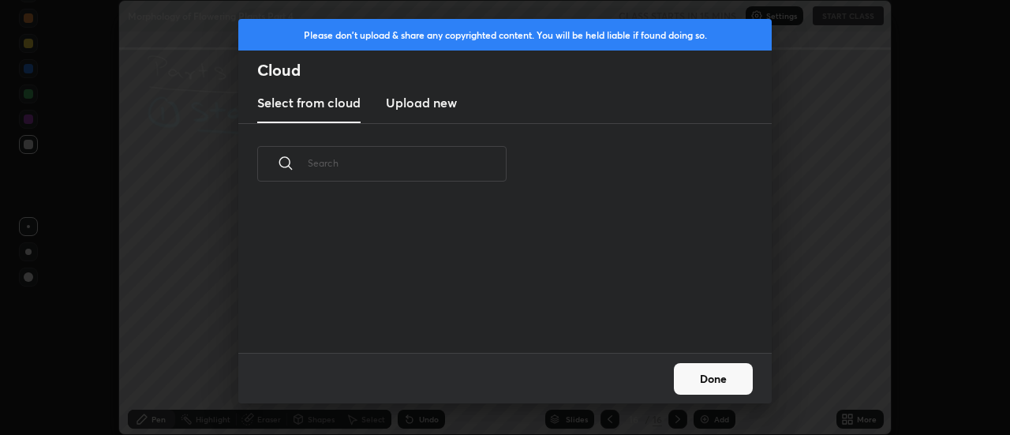
click at [417, 108] on h3 "Upload new" at bounding box center [421, 102] width 71 height 19
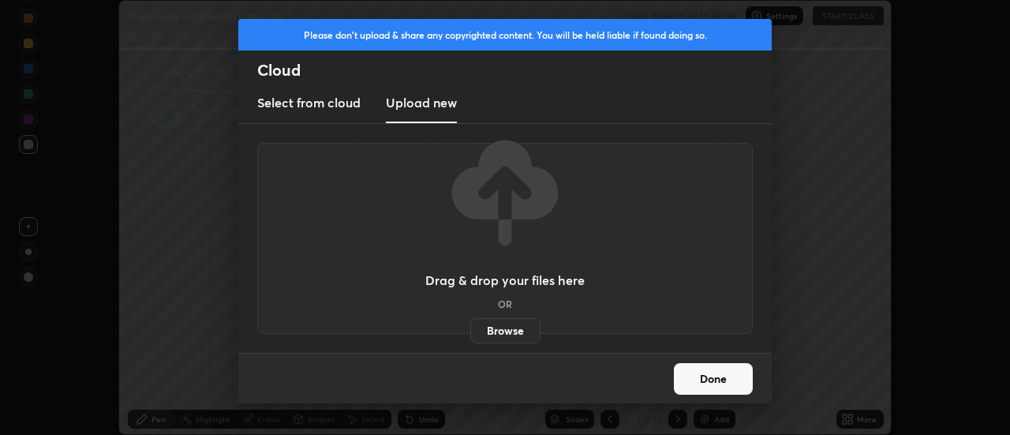
click at [501, 331] on label "Browse" at bounding box center [505, 330] width 70 height 25
click at [470, 331] on input "Browse" at bounding box center [470, 330] width 0 height 25
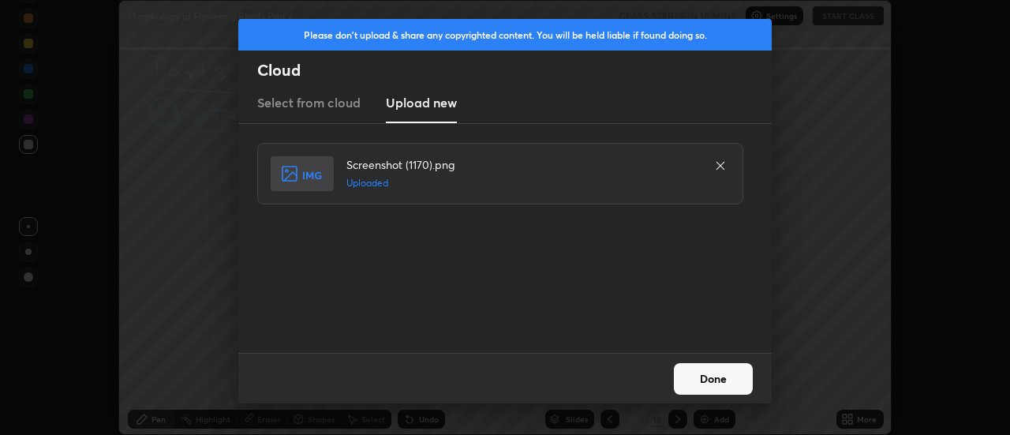
click at [717, 380] on button "Done" at bounding box center [713, 379] width 79 height 32
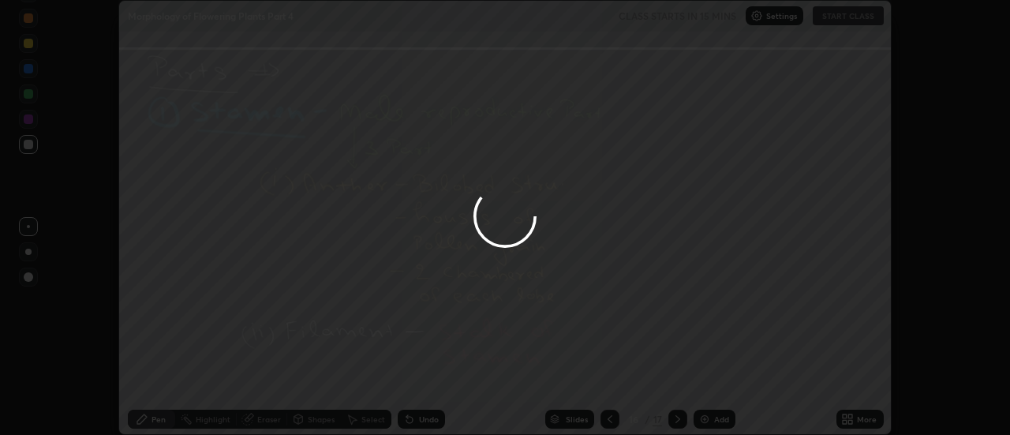
click at [717, 380] on button "Done" at bounding box center [713, 379] width 79 height 32
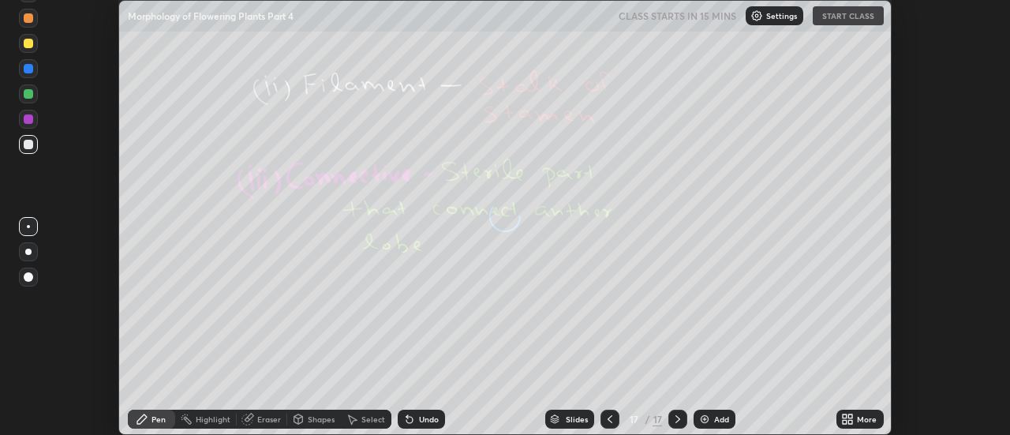
click at [860, 417] on div "More" at bounding box center [867, 419] width 20 height 8
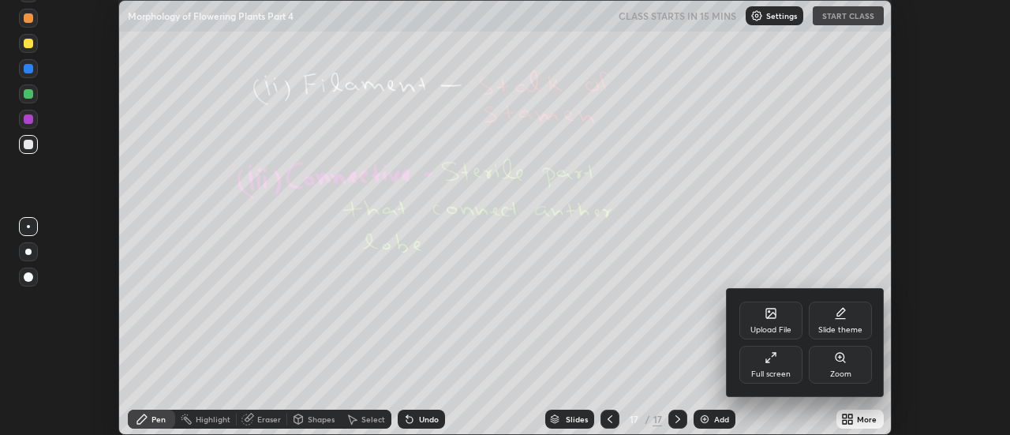
click at [781, 316] on div "Upload File" at bounding box center [771, 321] width 63 height 38
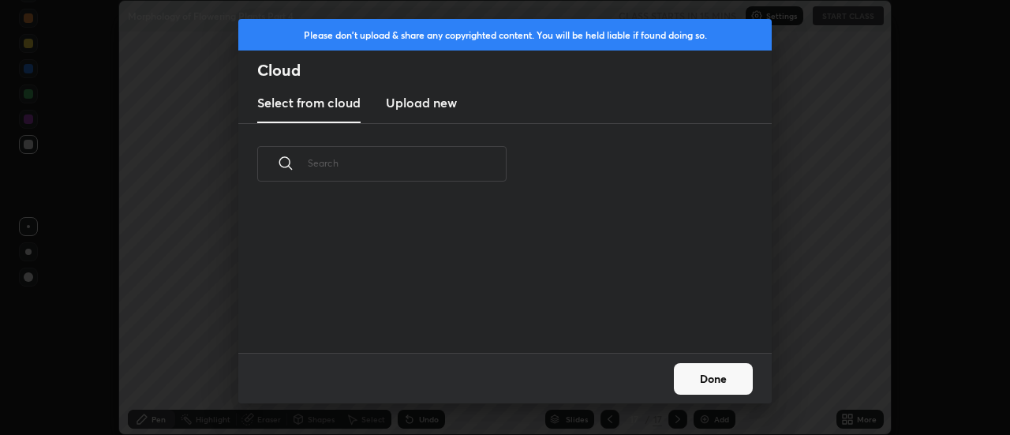
click at [418, 103] on h3 "Upload new" at bounding box center [421, 102] width 71 height 19
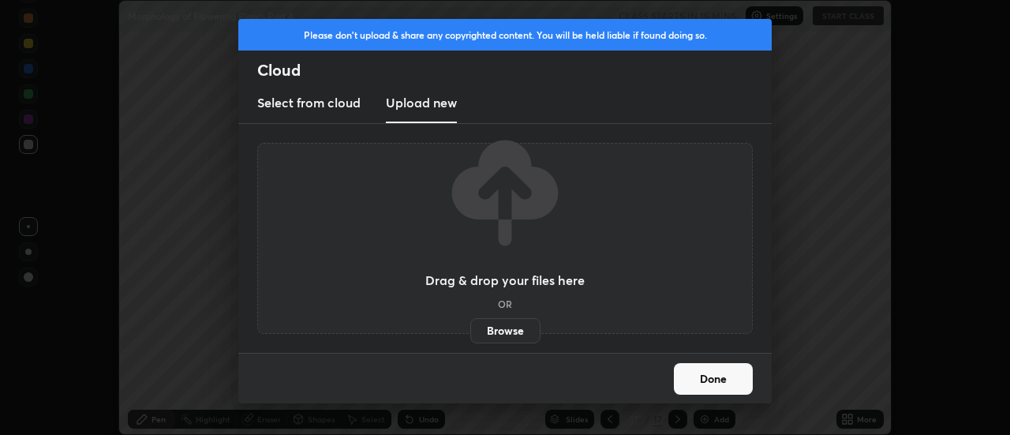
click at [505, 324] on label "Browse" at bounding box center [505, 330] width 70 height 25
click at [470, 324] on input "Browse" at bounding box center [470, 330] width 0 height 25
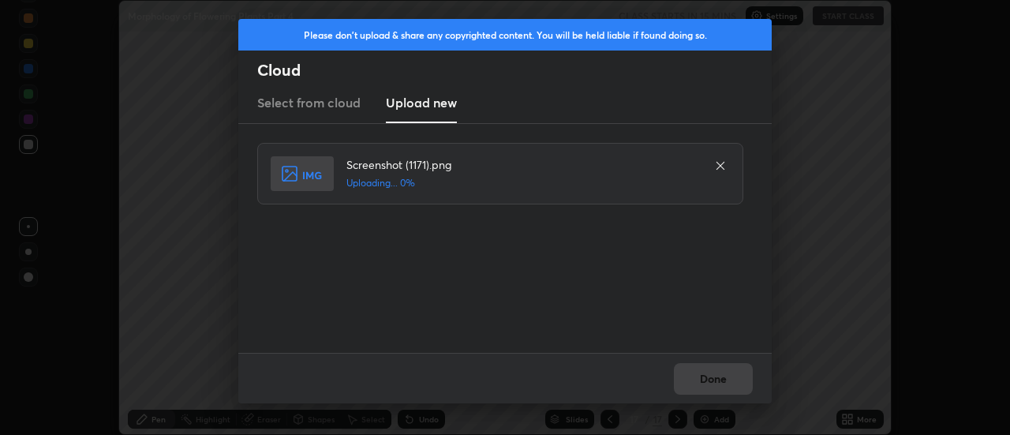
click at [714, 373] on div "Done" at bounding box center [505, 378] width 534 height 51
click at [715, 379] on div "Done" at bounding box center [505, 378] width 534 height 51
click at [718, 378] on div "Done" at bounding box center [505, 378] width 534 height 51
click at [718, 380] on button "Done" at bounding box center [713, 379] width 79 height 32
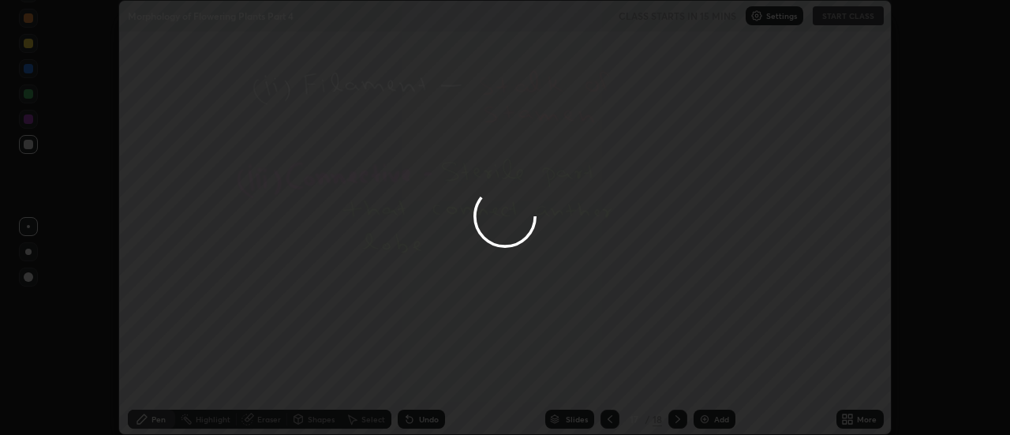
click at [718, 377] on div at bounding box center [505, 217] width 1010 height 435
click at [715, 378] on div at bounding box center [505, 217] width 1010 height 435
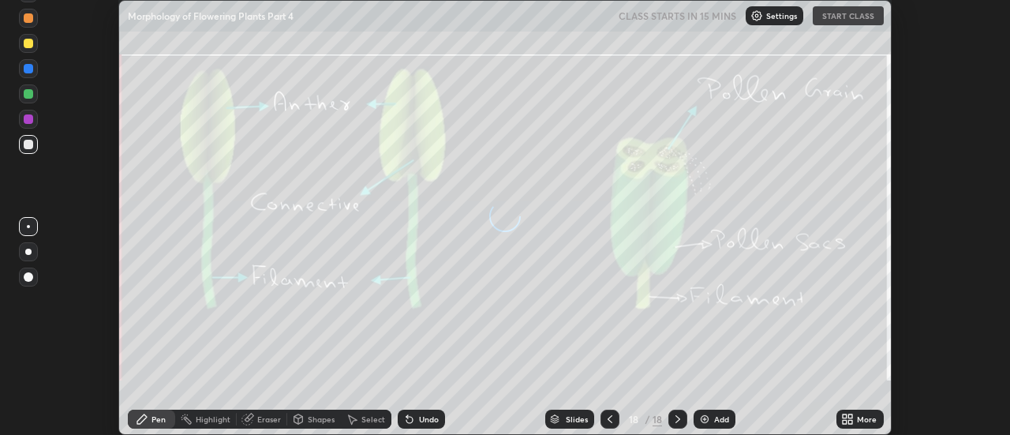
click at [859, 418] on div "More" at bounding box center [867, 419] width 20 height 8
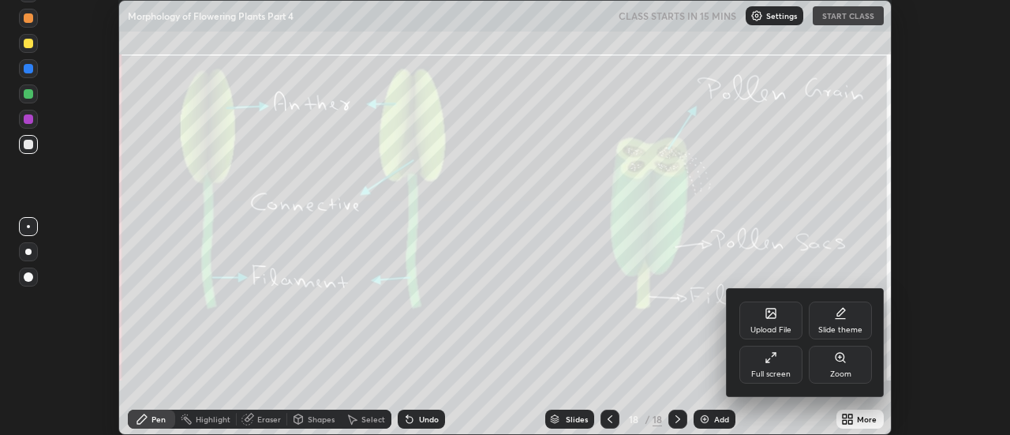
click at [784, 320] on div "Upload File" at bounding box center [771, 321] width 63 height 38
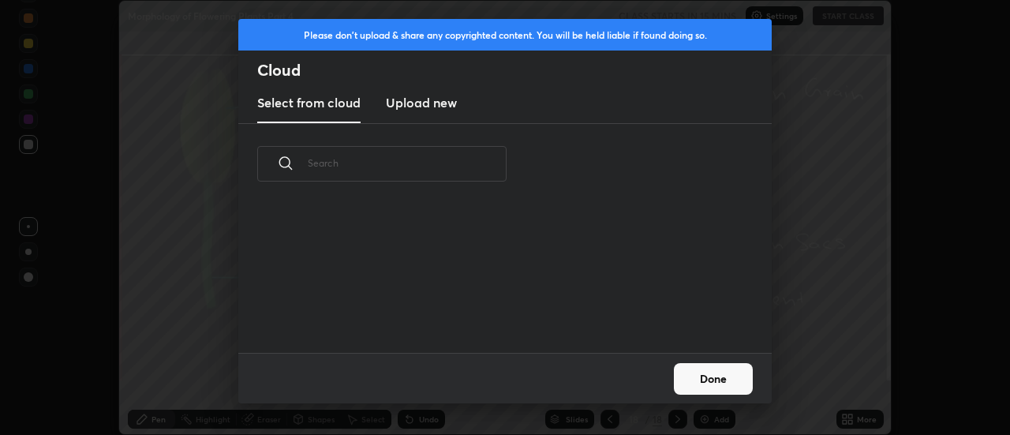
click at [411, 103] on h3 "Upload new" at bounding box center [421, 102] width 71 height 19
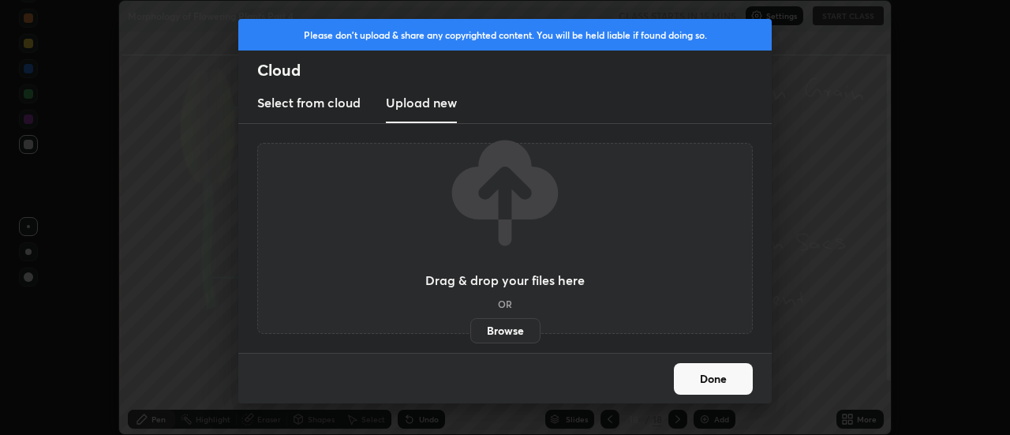
click at [510, 328] on label "Browse" at bounding box center [505, 330] width 70 height 25
click at [470, 328] on input "Browse" at bounding box center [470, 330] width 0 height 25
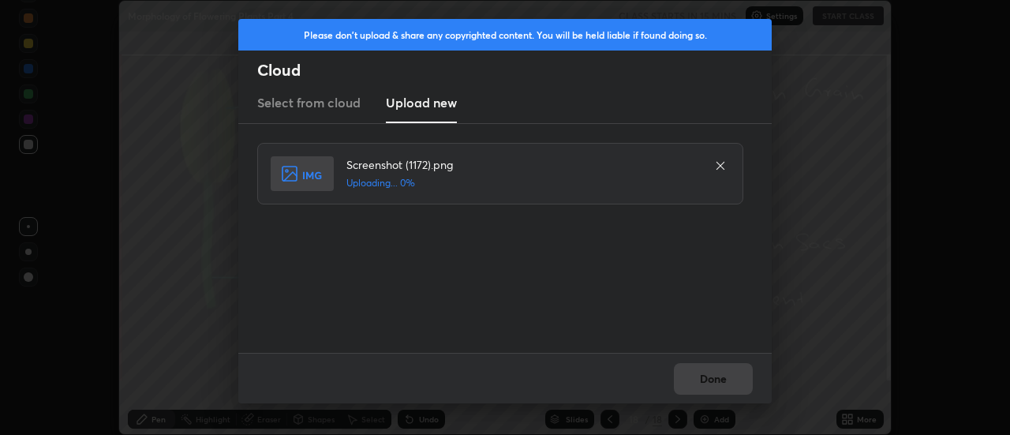
click at [708, 378] on div "Done" at bounding box center [505, 378] width 534 height 51
click at [709, 378] on button "Done" at bounding box center [713, 379] width 79 height 32
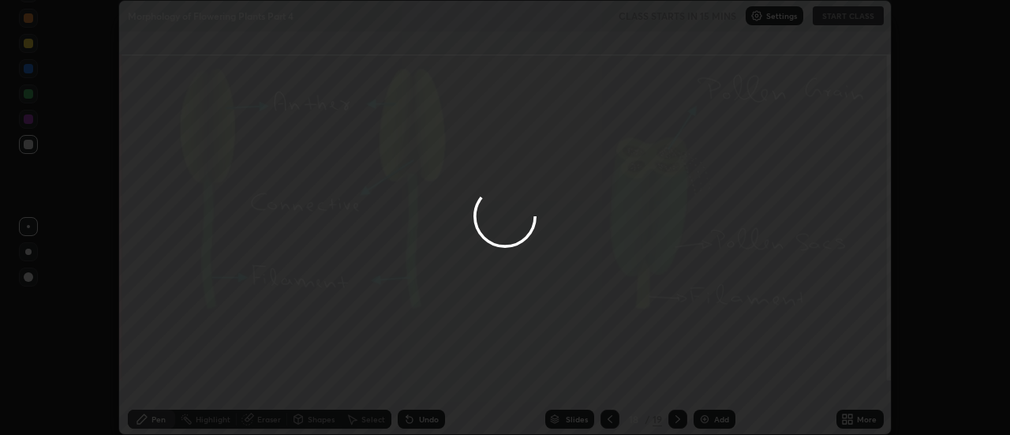
click at [714, 375] on button "Done" at bounding box center [713, 379] width 79 height 32
click at [716, 379] on div at bounding box center [505, 217] width 1010 height 435
click at [717, 379] on div at bounding box center [505, 217] width 1010 height 435
click at [716, 378] on div at bounding box center [505, 217] width 1010 height 435
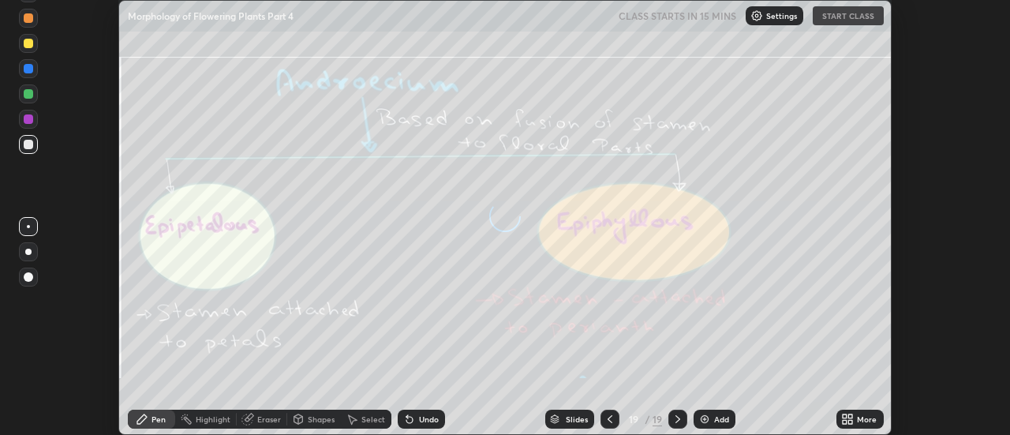
click at [851, 422] on icon at bounding box center [851, 422] width 4 height 4
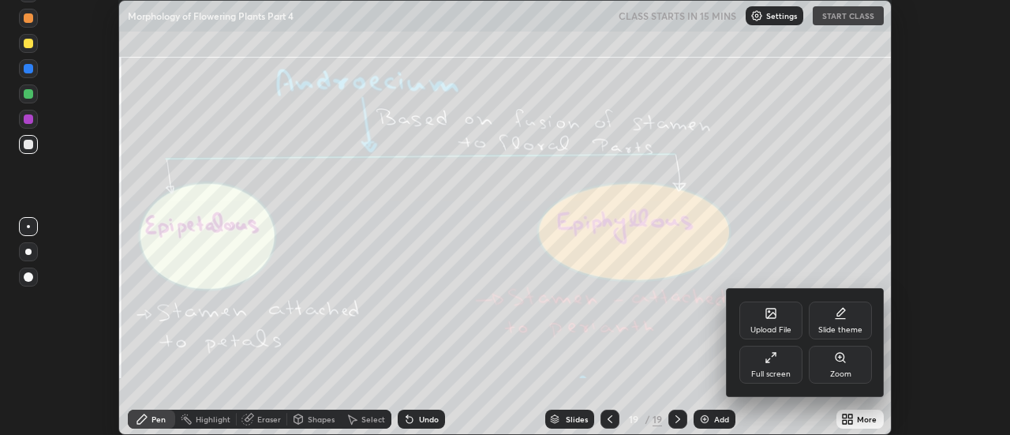
click at [781, 323] on div "Upload File" at bounding box center [771, 321] width 63 height 38
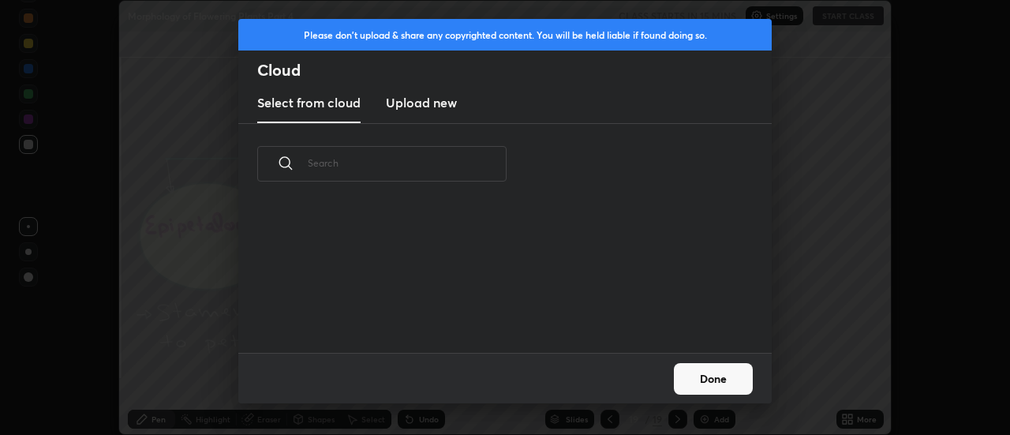
click at [416, 107] on h3 "Upload new" at bounding box center [421, 102] width 71 height 19
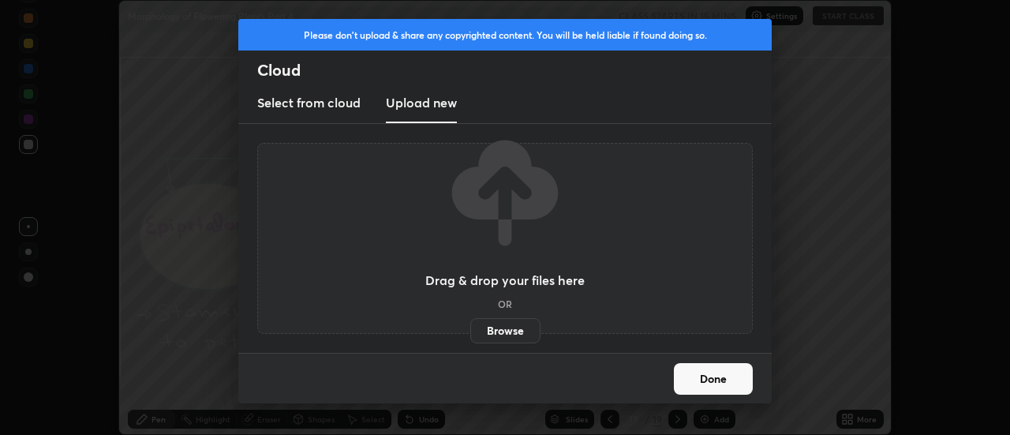
click at [498, 334] on label "Browse" at bounding box center [505, 330] width 70 height 25
click at [470, 334] on input "Browse" at bounding box center [470, 330] width 0 height 25
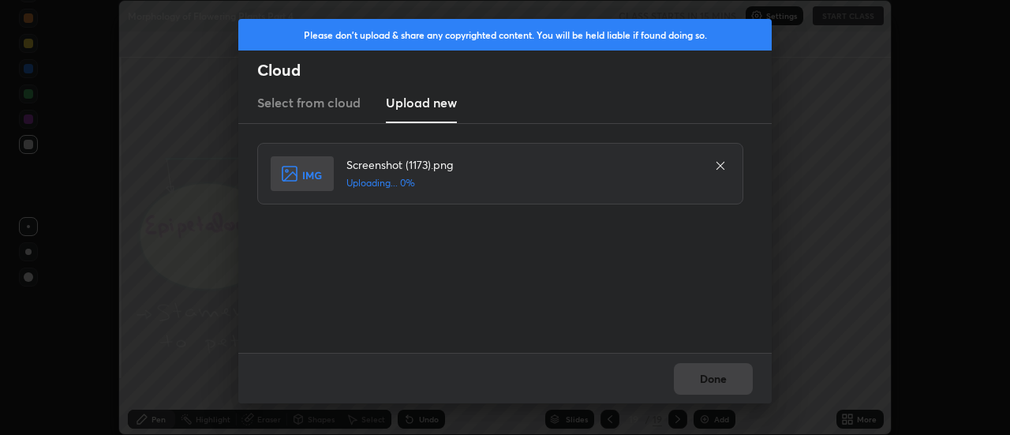
click at [716, 379] on div "Done" at bounding box center [505, 378] width 534 height 51
click at [717, 380] on div "Done" at bounding box center [505, 378] width 534 height 51
click at [718, 380] on div "Done" at bounding box center [505, 378] width 534 height 51
click at [720, 381] on div "Done" at bounding box center [505, 378] width 534 height 51
click at [719, 381] on div "Done" at bounding box center [505, 378] width 534 height 51
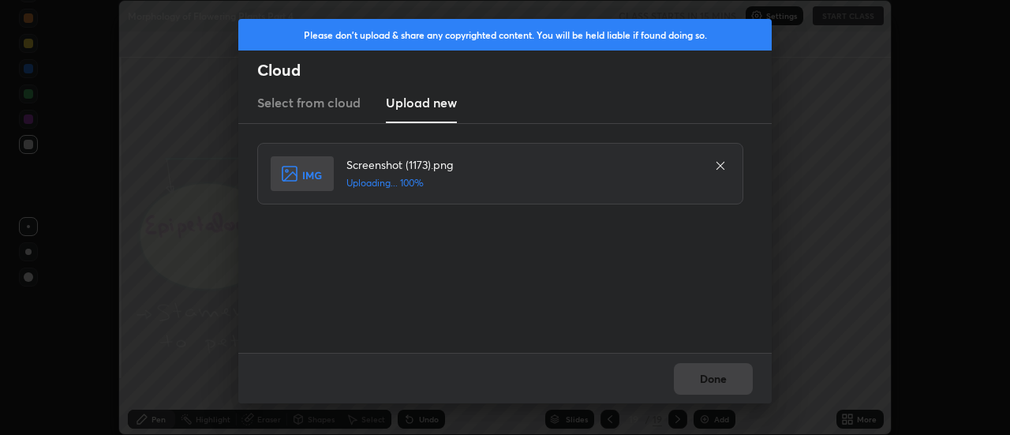
click at [719, 378] on div "Done" at bounding box center [505, 378] width 534 height 51
click at [720, 380] on div "Done" at bounding box center [505, 378] width 534 height 51
click at [723, 380] on button "Done" at bounding box center [713, 379] width 79 height 32
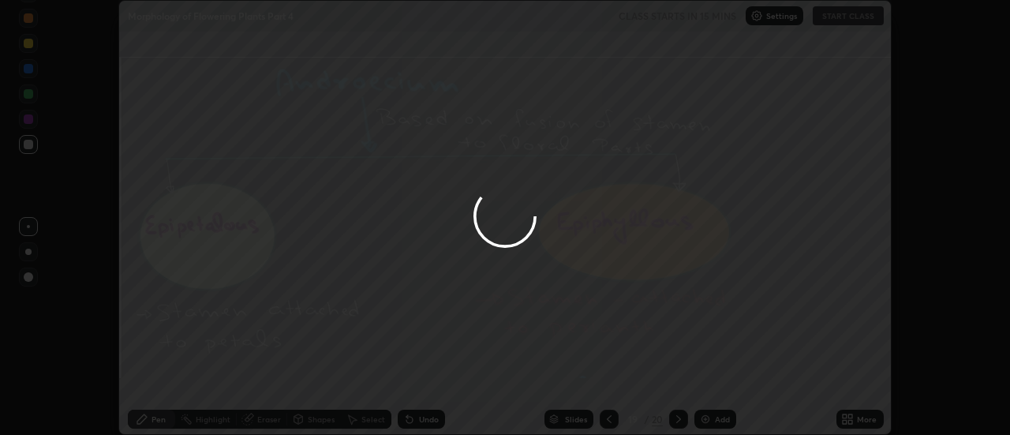
click at [721, 380] on button "Done" at bounding box center [713, 379] width 79 height 32
click at [720, 380] on div at bounding box center [505, 217] width 1010 height 435
click at [720, 381] on div at bounding box center [505, 217] width 1010 height 435
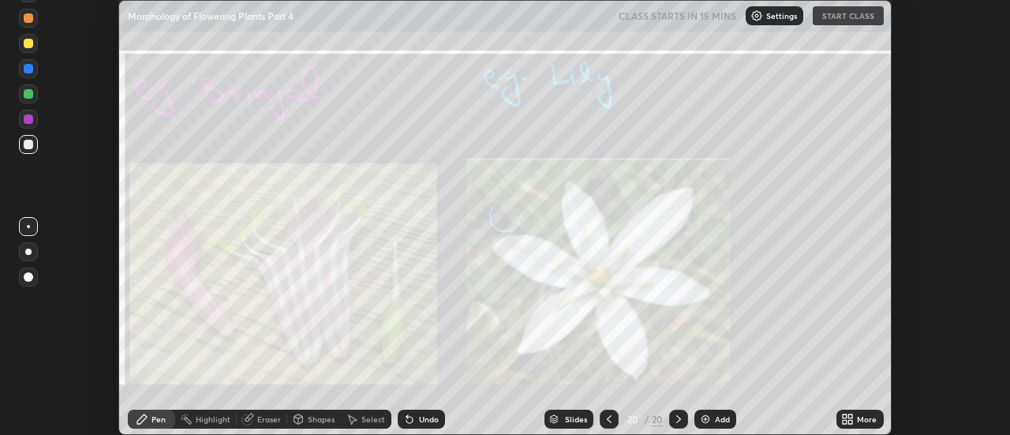
click at [851, 422] on icon at bounding box center [851, 422] width 4 height 4
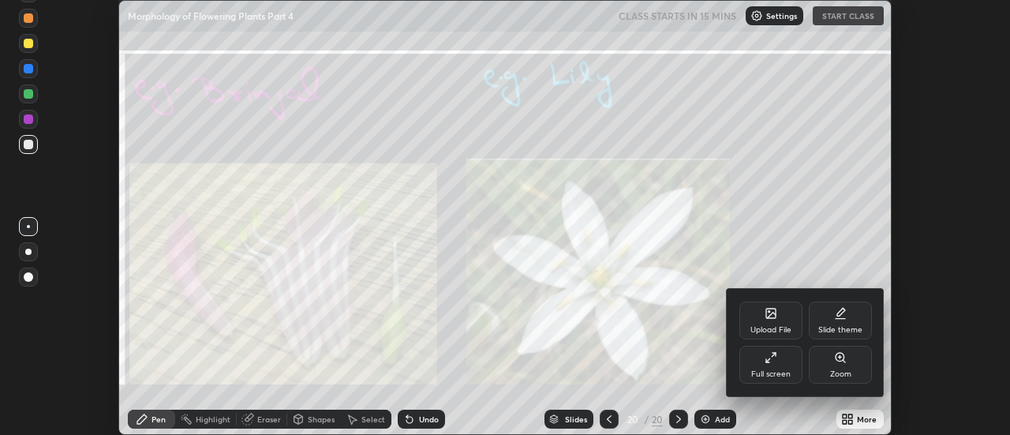
click at [781, 317] on div "Upload File" at bounding box center [771, 321] width 63 height 38
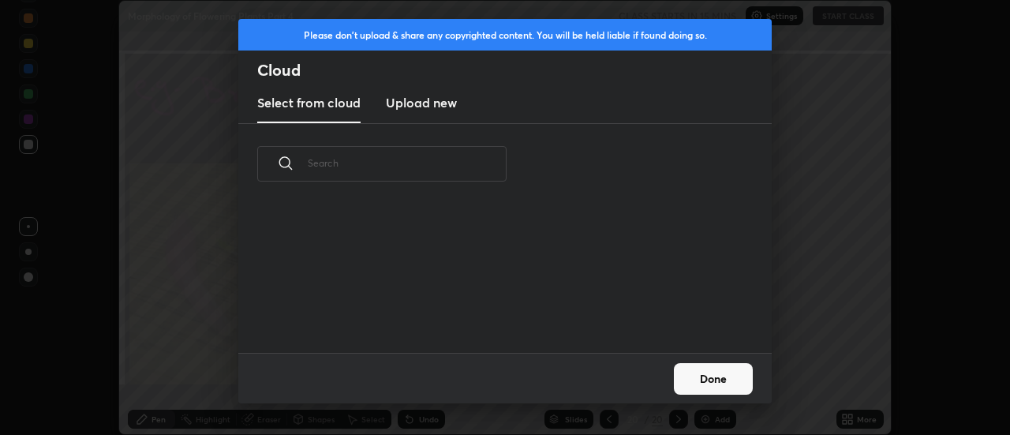
click at [422, 107] on h3 "Upload new" at bounding box center [421, 102] width 71 height 19
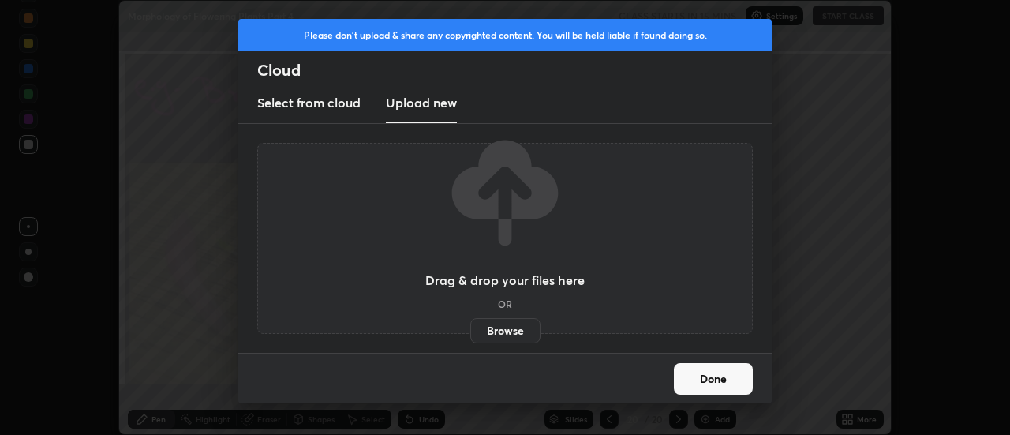
click at [499, 329] on label "Browse" at bounding box center [505, 330] width 70 height 25
click at [470, 329] on input "Browse" at bounding box center [470, 330] width 0 height 25
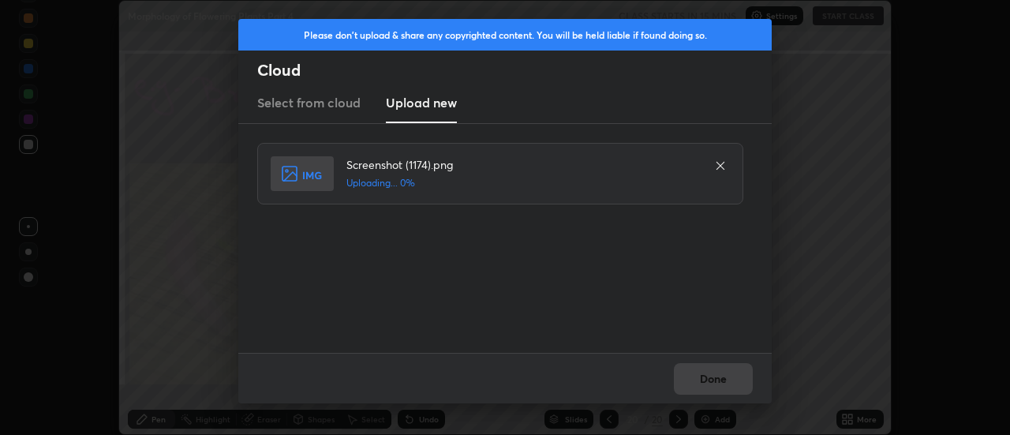
click at [709, 375] on div "Done" at bounding box center [505, 378] width 534 height 51
click at [712, 378] on div "Done" at bounding box center [505, 378] width 534 height 51
click at [716, 379] on div "Done" at bounding box center [505, 378] width 534 height 51
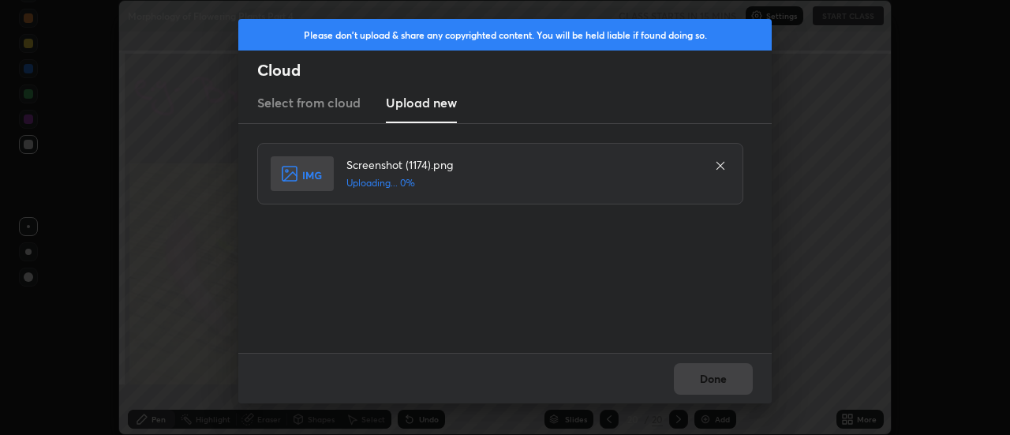
click at [716, 379] on div "Done" at bounding box center [505, 378] width 534 height 51
click at [713, 377] on div "Done" at bounding box center [505, 378] width 534 height 51
click at [714, 377] on button "Done" at bounding box center [713, 379] width 79 height 32
click at [719, 380] on button "Done" at bounding box center [713, 379] width 79 height 32
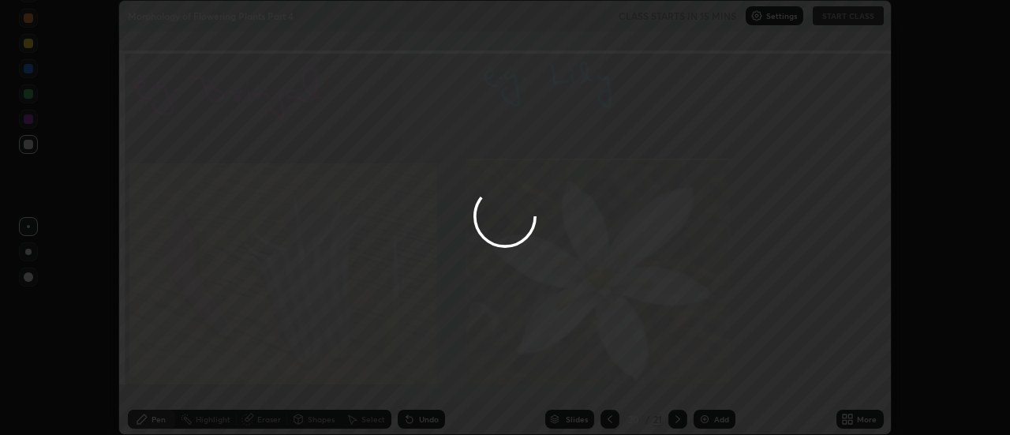
click at [721, 380] on button "Done" at bounding box center [713, 379] width 79 height 32
click at [718, 380] on div at bounding box center [505, 217] width 1010 height 435
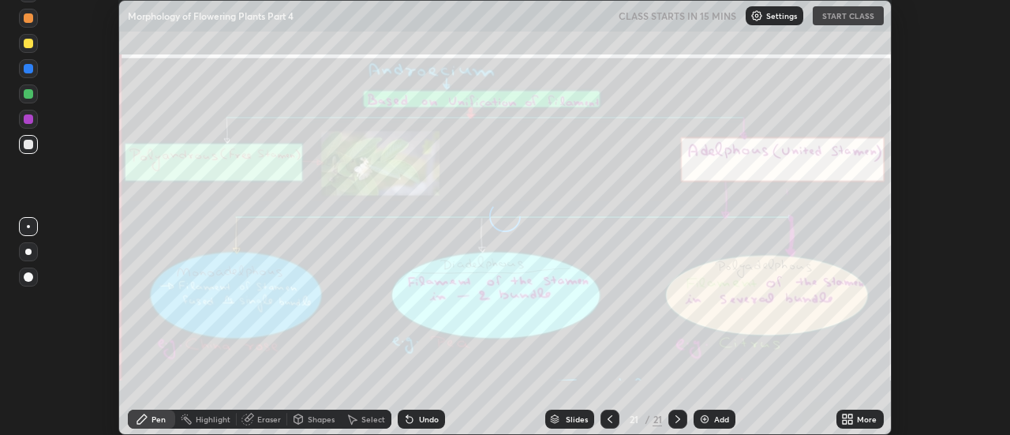
click at [850, 418] on icon at bounding box center [851, 416] width 4 height 4
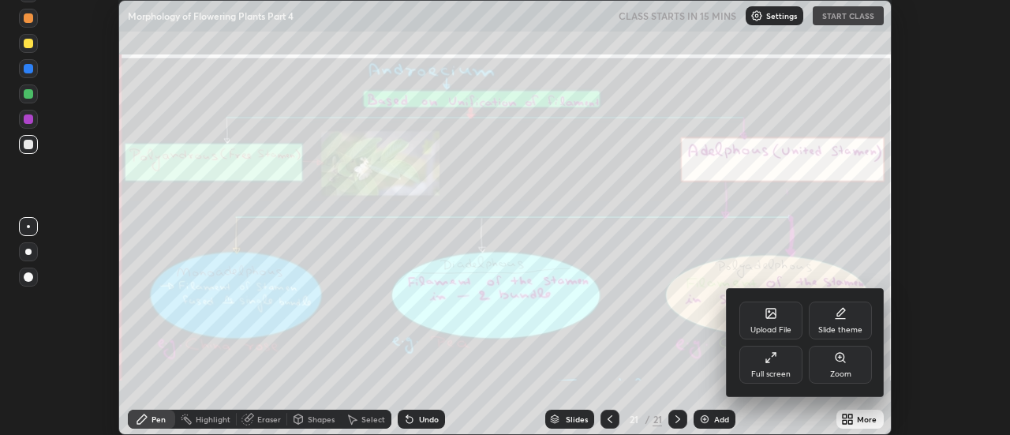
click at [777, 320] on div "Upload File" at bounding box center [771, 321] width 63 height 38
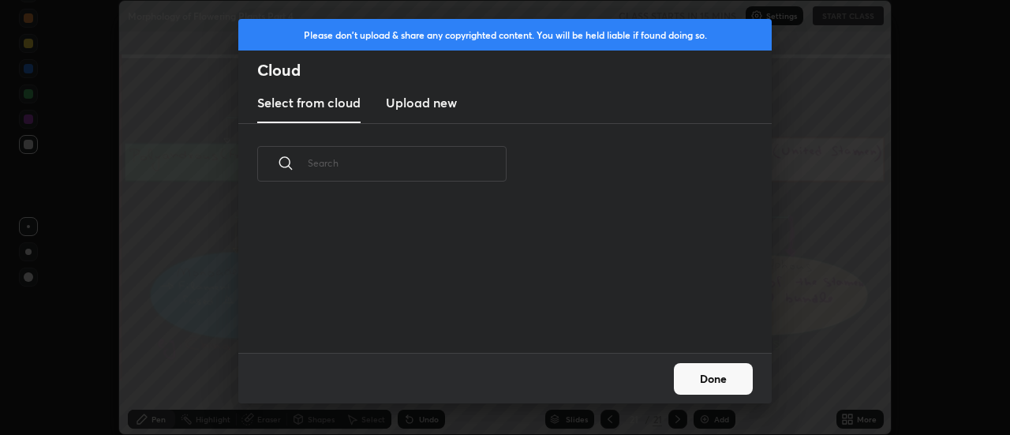
click at [420, 107] on h3 "Upload new" at bounding box center [421, 102] width 71 height 19
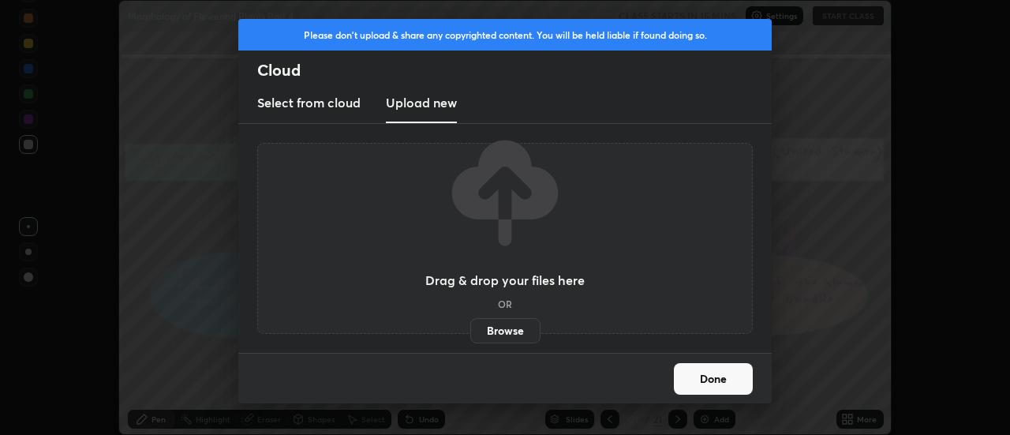
click at [500, 329] on label "Browse" at bounding box center [505, 330] width 70 height 25
click at [470, 329] on input "Browse" at bounding box center [470, 330] width 0 height 25
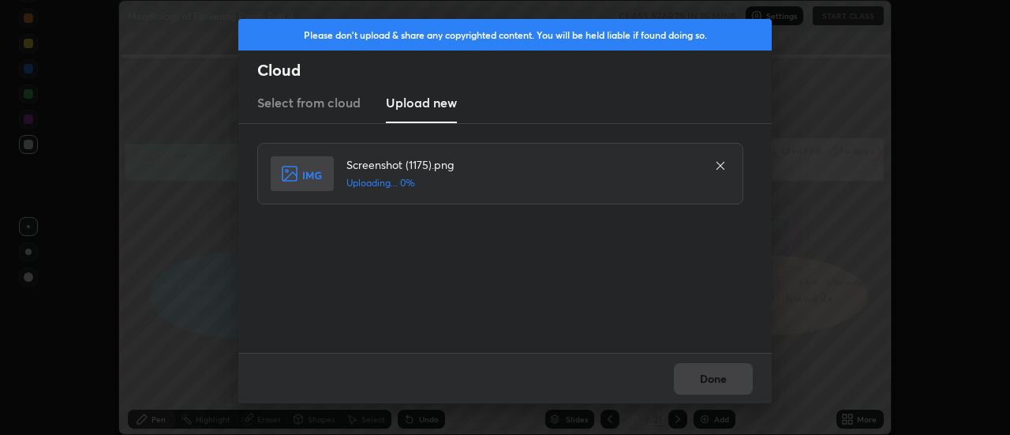
click at [709, 375] on div "Done" at bounding box center [505, 378] width 534 height 51
click at [711, 377] on div "Done" at bounding box center [505, 378] width 534 height 51
click at [711, 377] on button "Done" at bounding box center [713, 379] width 79 height 32
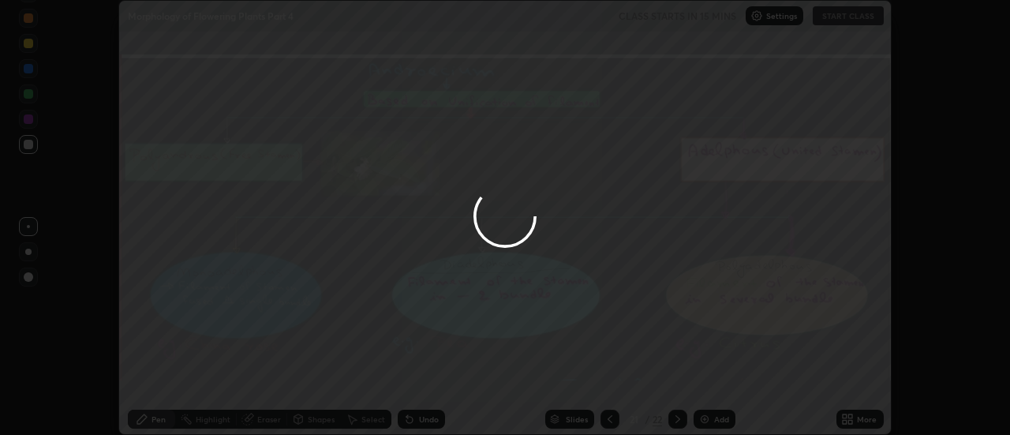
click at [712, 377] on div at bounding box center [505, 217] width 1010 height 435
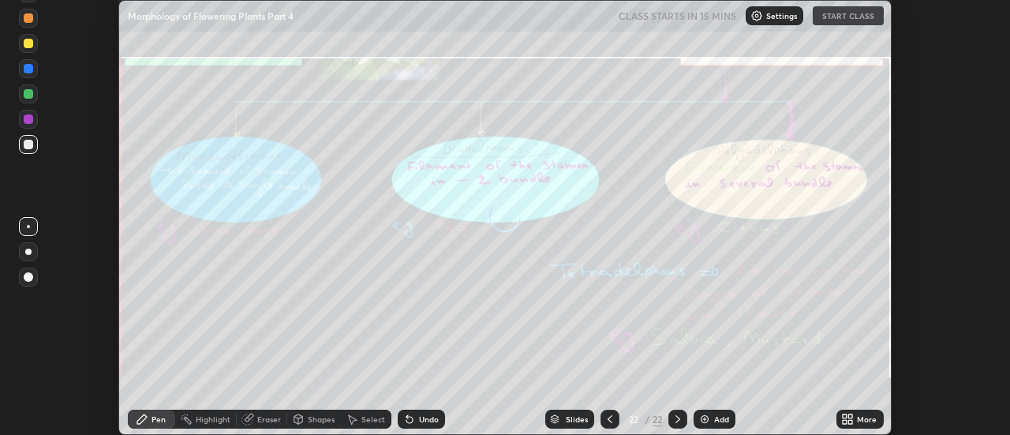
click at [861, 413] on div "More" at bounding box center [860, 419] width 47 height 19
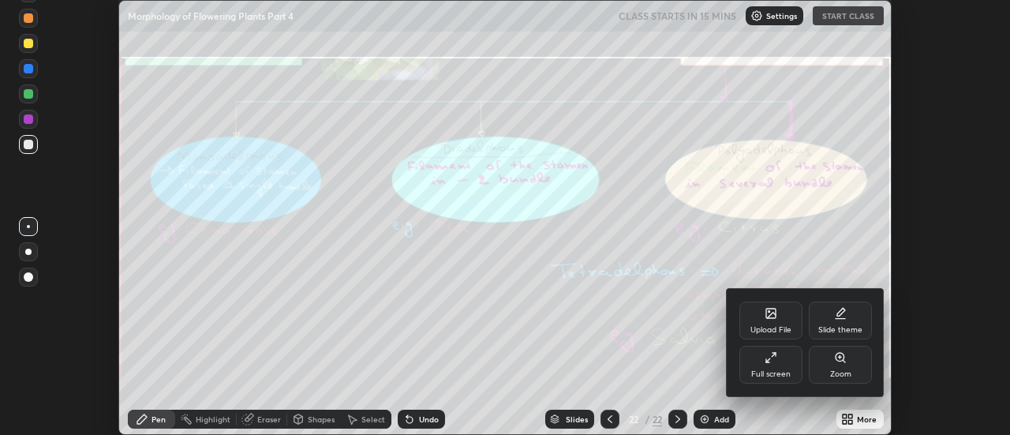
click at [784, 320] on div "Upload File" at bounding box center [771, 321] width 63 height 38
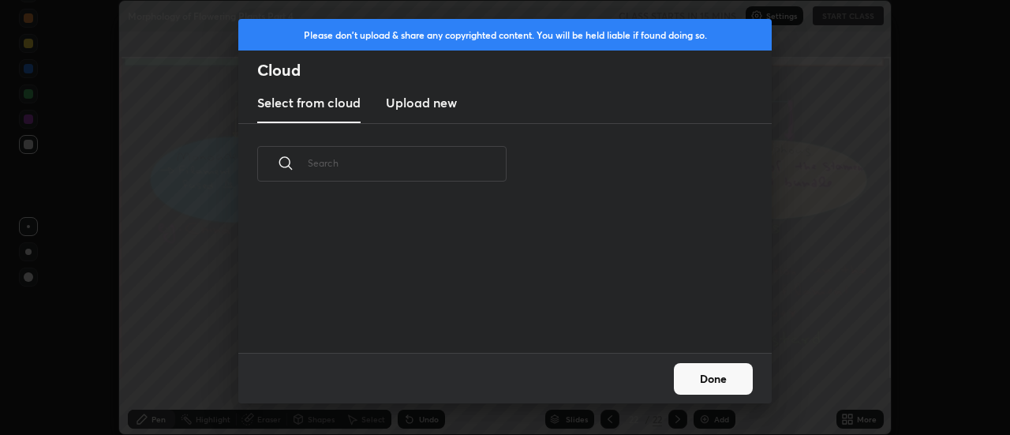
click at [413, 110] on h3 "Upload new" at bounding box center [421, 102] width 71 height 19
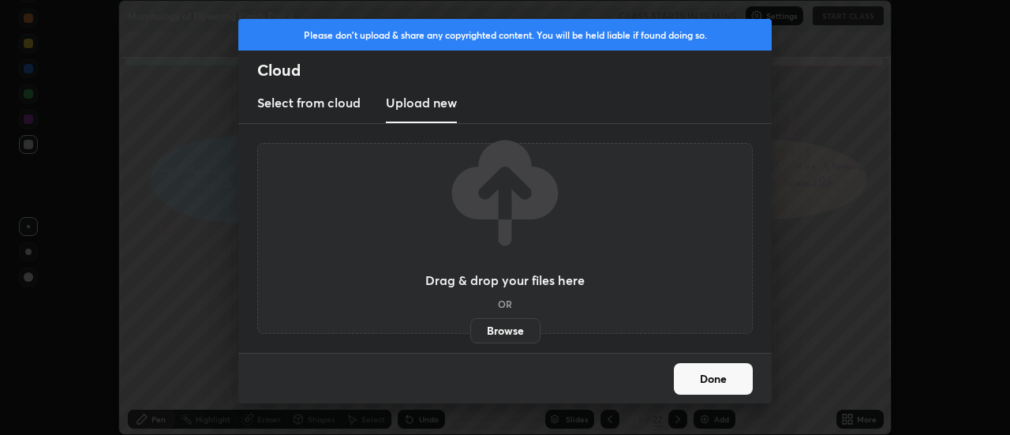
click at [507, 327] on label "Browse" at bounding box center [505, 330] width 70 height 25
click at [470, 327] on input "Browse" at bounding box center [470, 330] width 0 height 25
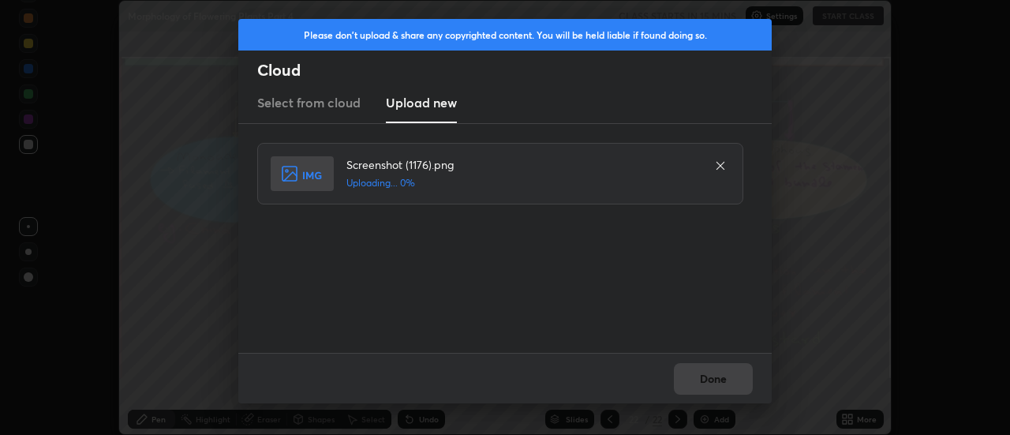
click at [717, 379] on div "Done" at bounding box center [505, 378] width 534 height 51
click at [717, 378] on div "Done" at bounding box center [505, 378] width 534 height 51
click at [720, 376] on button "Done" at bounding box center [713, 379] width 79 height 32
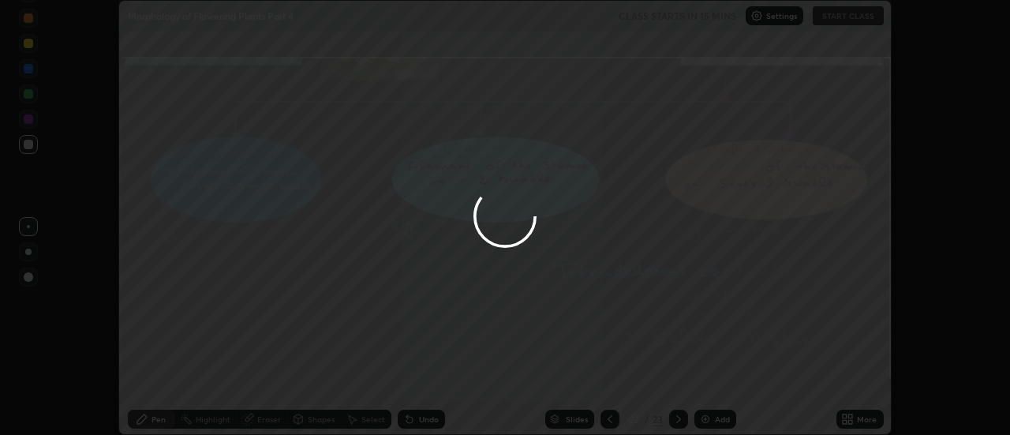
click at [718, 377] on button "Done" at bounding box center [713, 379] width 79 height 32
click at [716, 376] on div at bounding box center [505, 217] width 1010 height 435
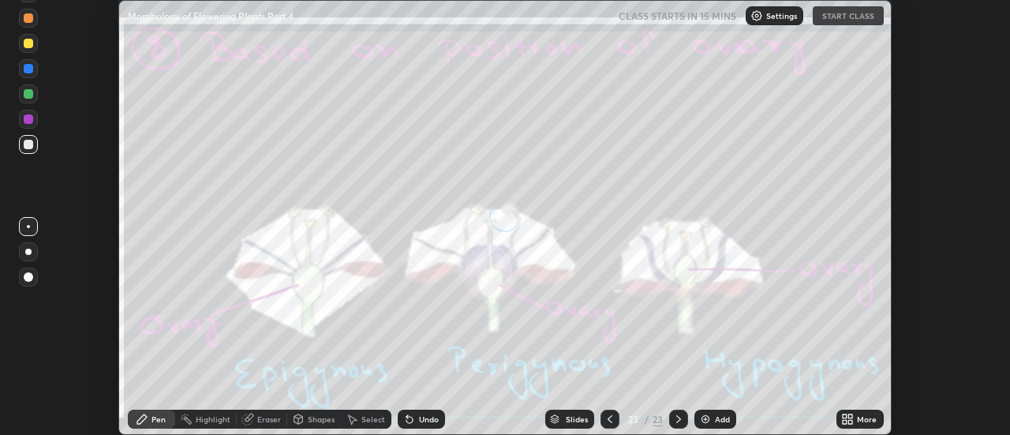
click at [857, 418] on div "More" at bounding box center [860, 419] width 47 height 19
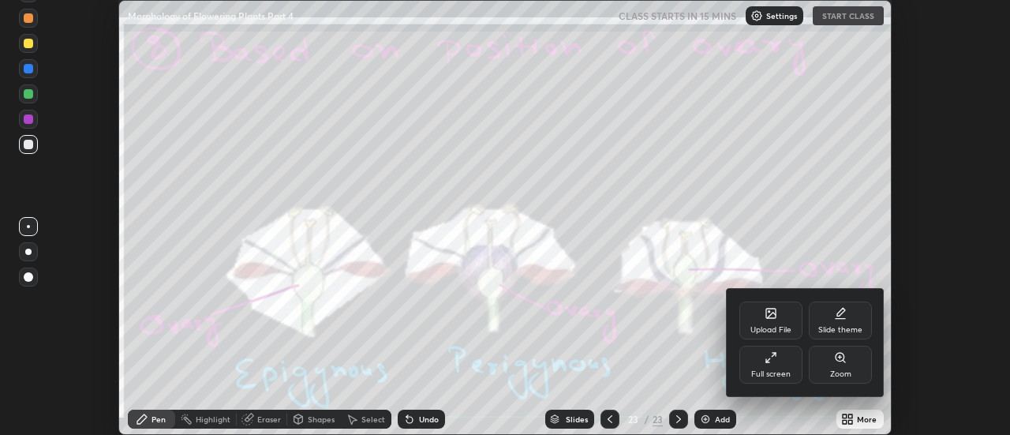
click at [778, 313] on div "Upload File" at bounding box center [771, 321] width 63 height 38
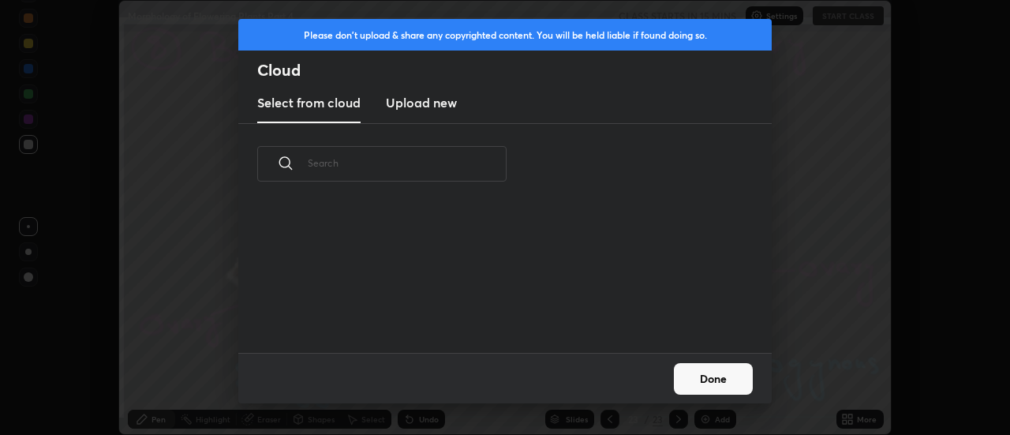
scroll to position [148, 507]
click at [410, 107] on h3 "Upload new" at bounding box center [421, 102] width 71 height 19
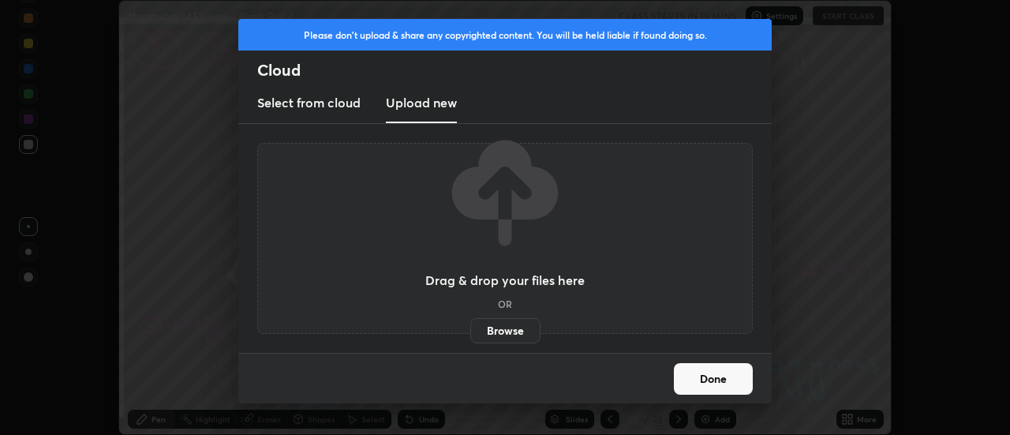
click at [506, 332] on label "Browse" at bounding box center [505, 330] width 70 height 25
click at [470, 332] on input "Browse" at bounding box center [470, 330] width 0 height 25
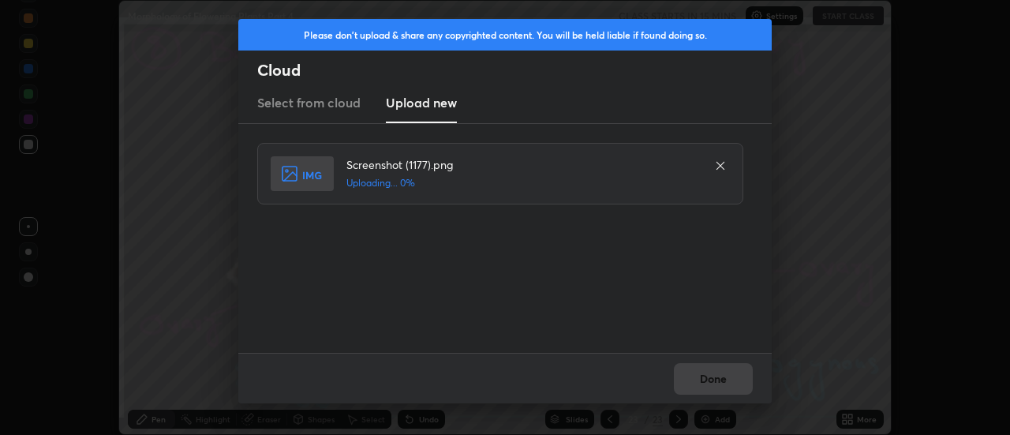
click at [715, 377] on div "Done" at bounding box center [505, 378] width 534 height 51
click at [716, 377] on button "Done" at bounding box center [713, 379] width 79 height 32
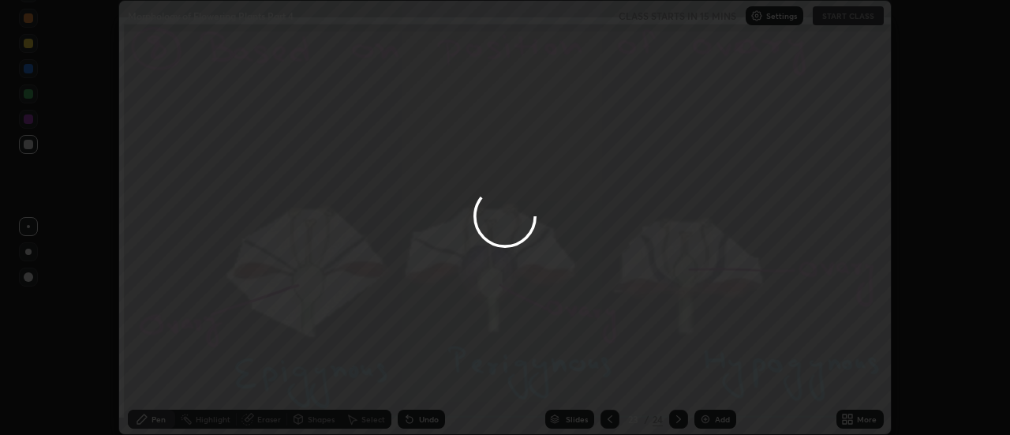
click at [716, 377] on div at bounding box center [505, 217] width 1010 height 435
click at [713, 377] on div at bounding box center [505, 217] width 1010 height 435
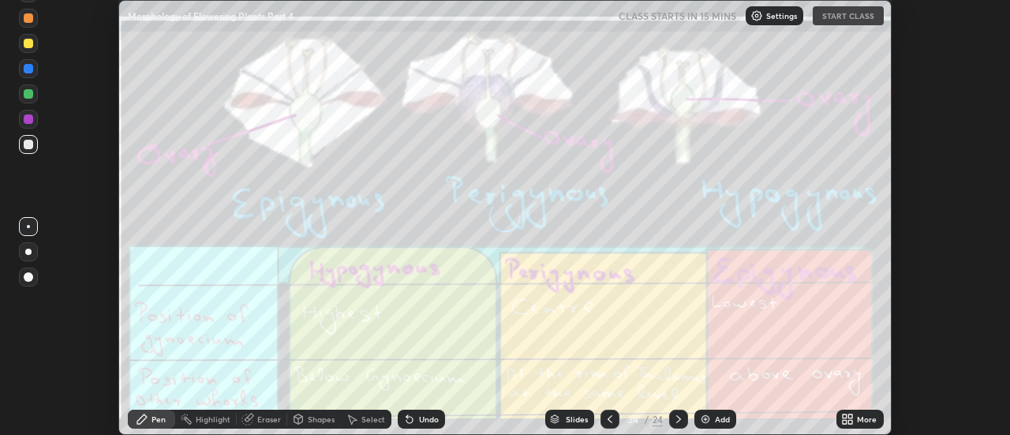
click at [851, 422] on icon at bounding box center [851, 422] width 4 height 4
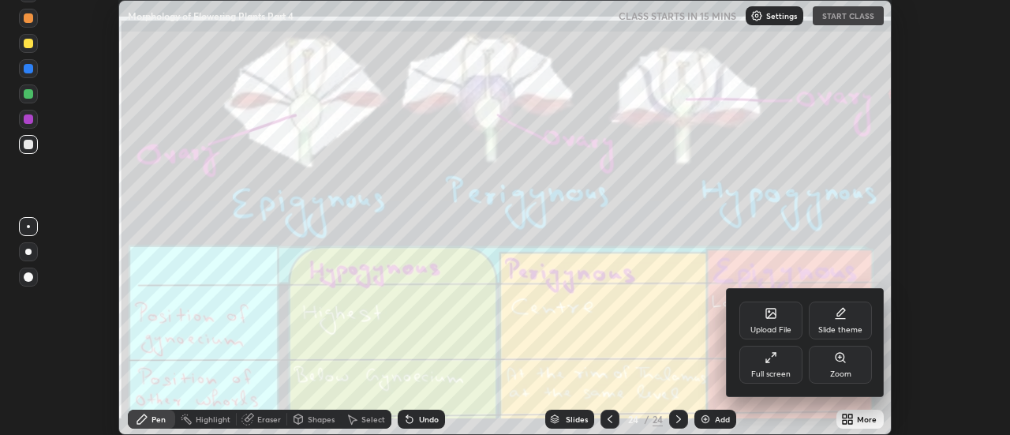
click at [782, 318] on div "Upload File" at bounding box center [771, 321] width 63 height 38
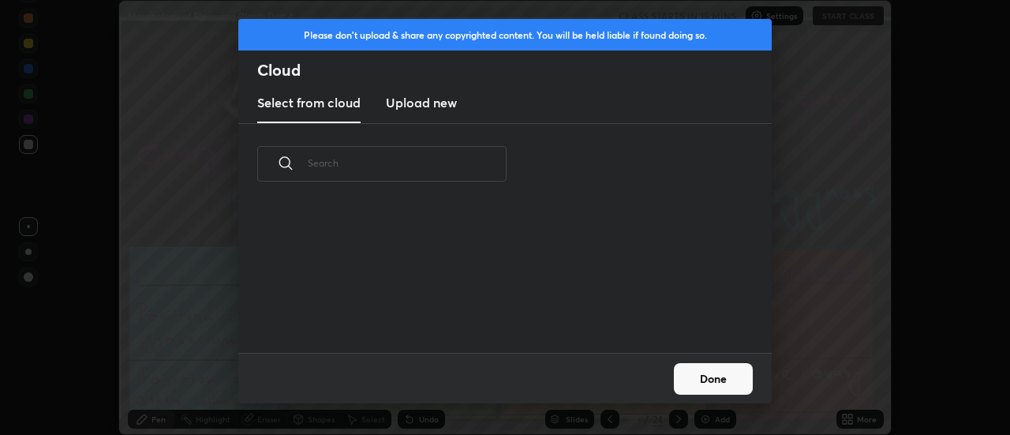
click at [418, 110] on h3 "Upload new" at bounding box center [421, 102] width 71 height 19
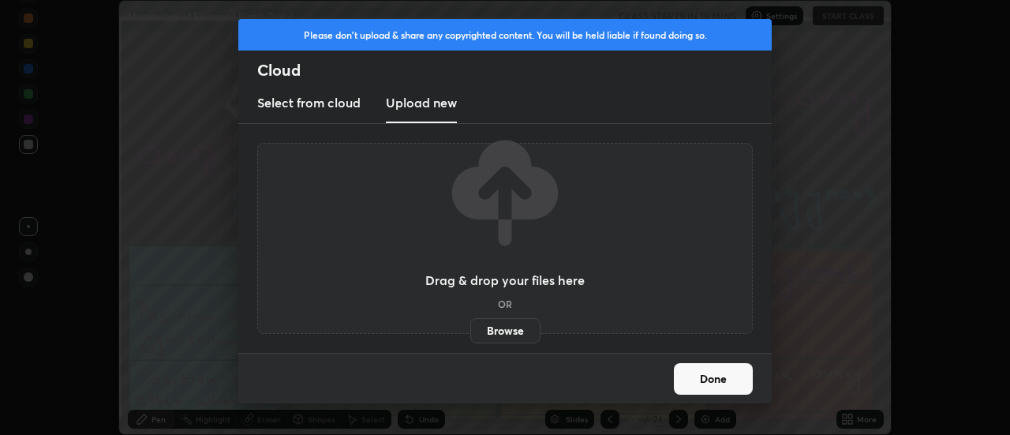
click at [506, 329] on label "Browse" at bounding box center [505, 330] width 70 height 25
click at [470, 329] on input "Browse" at bounding box center [470, 330] width 0 height 25
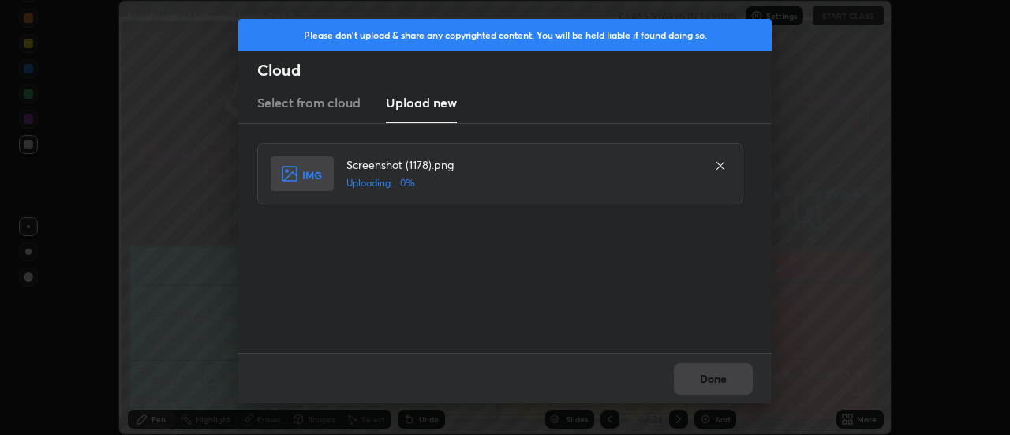
click at [707, 376] on div "Done" at bounding box center [505, 378] width 534 height 51
click at [709, 379] on div "Done" at bounding box center [505, 378] width 534 height 51
click at [709, 379] on button "Done" at bounding box center [713, 379] width 79 height 32
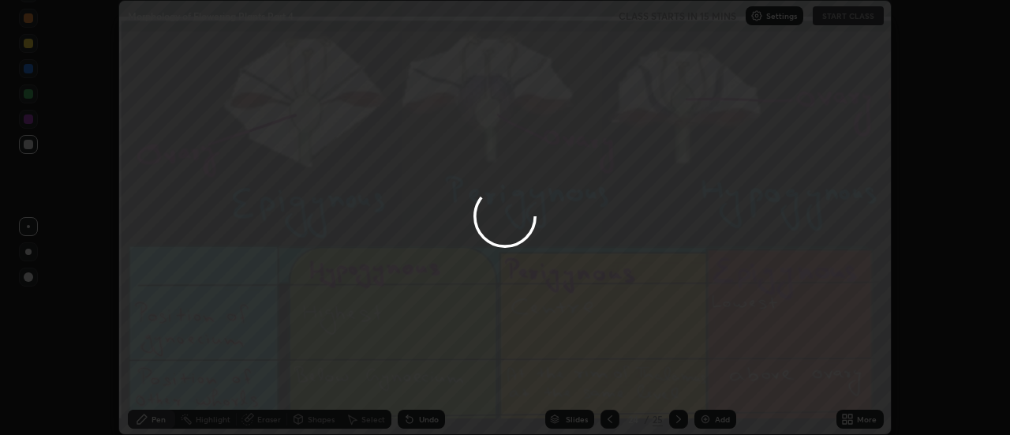
click at [711, 377] on button "Done" at bounding box center [713, 379] width 79 height 32
click at [713, 377] on div at bounding box center [505, 217] width 1010 height 435
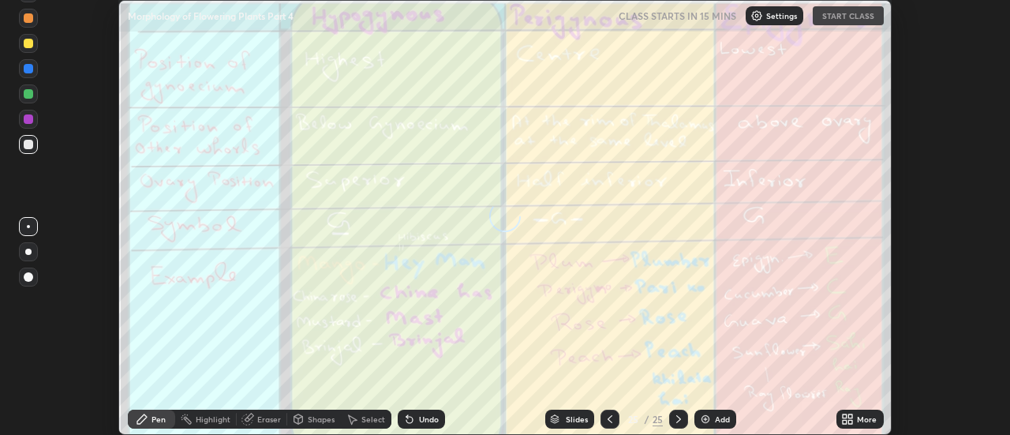
click at [849, 415] on icon at bounding box center [847, 419] width 13 height 13
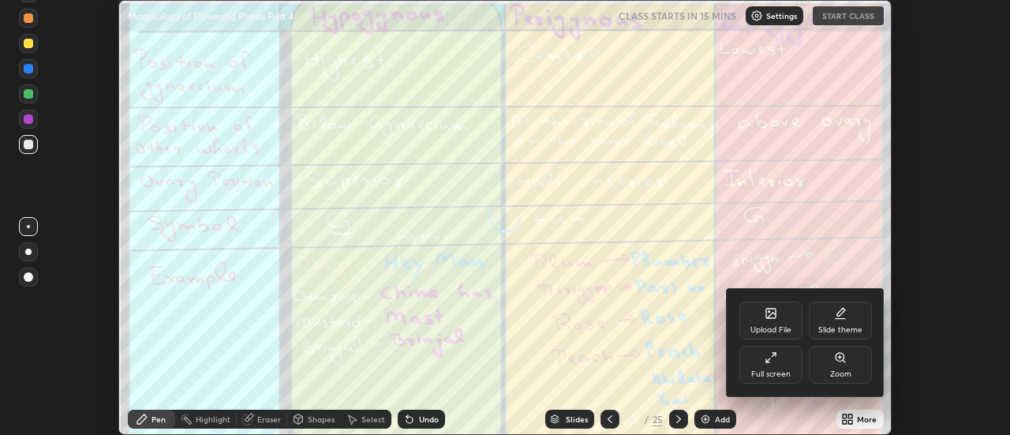
click at [771, 309] on icon at bounding box center [770, 313] width 9 height 9
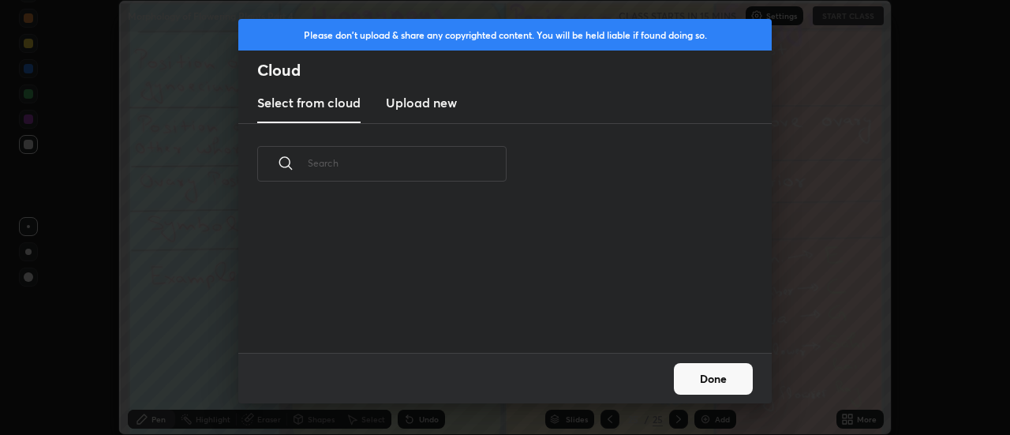
click at [416, 109] on h3 "Upload new" at bounding box center [421, 102] width 71 height 19
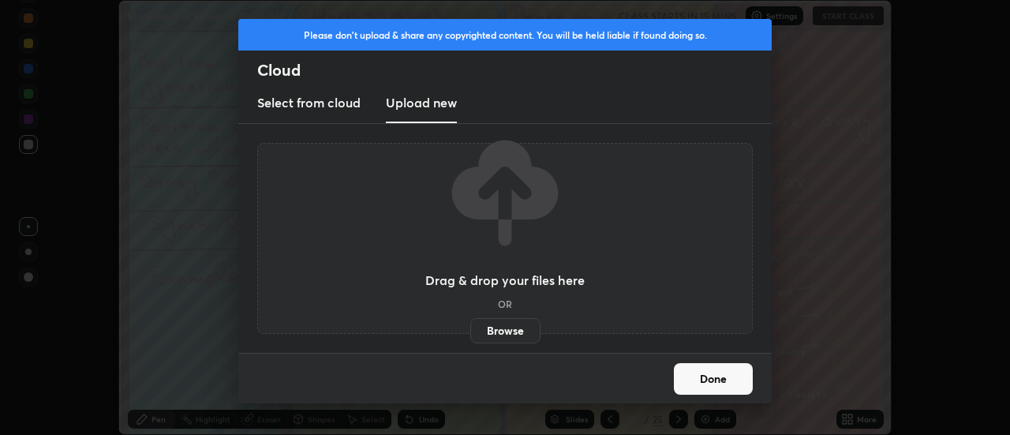
click at [504, 332] on label "Browse" at bounding box center [505, 330] width 70 height 25
click at [470, 332] on input "Browse" at bounding box center [470, 330] width 0 height 25
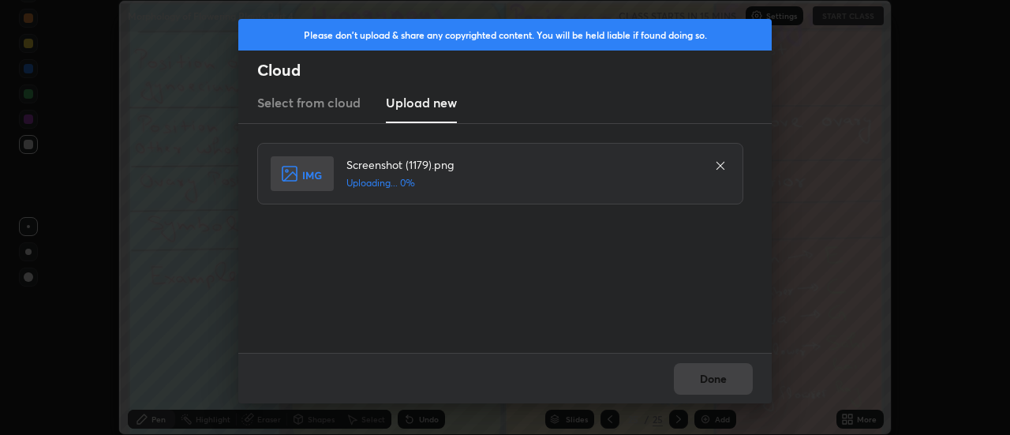
click at [716, 378] on div "Done" at bounding box center [505, 378] width 534 height 51
click at [712, 382] on div "Done" at bounding box center [505, 378] width 534 height 51
click at [708, 382] on button "Done" at bounding box center [713, 379] width 79 height 32
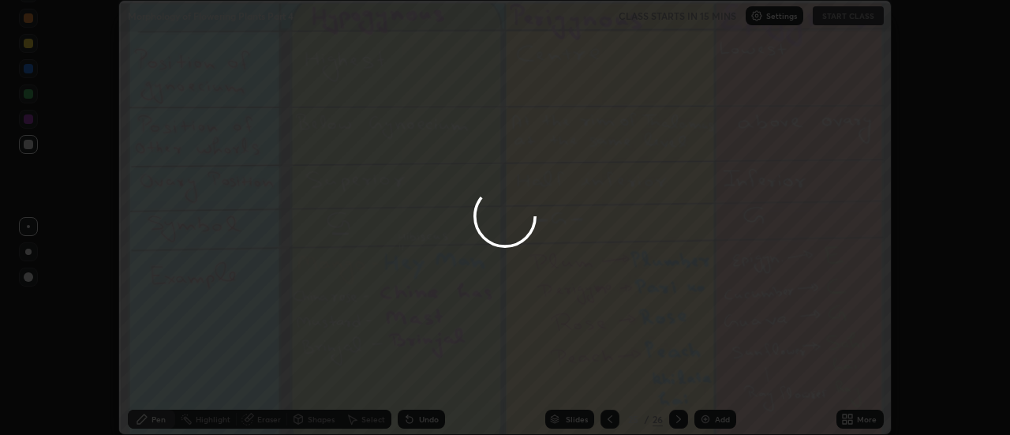
click at [702, 380] on button "Done" at bounding box center [713, 379] width 79 height 32
click at [705, 377] on div at bounding box center [505, 217] width 1010 height 435
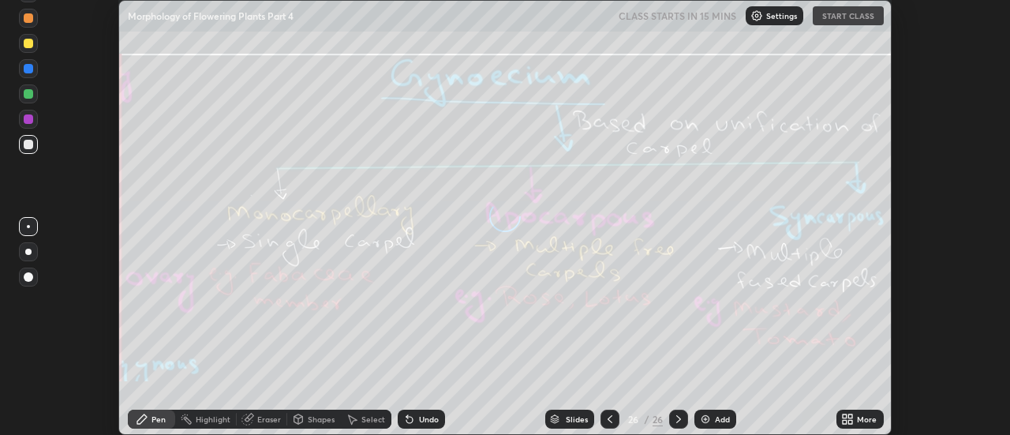
click at [856, 418] on div "More" at bounding box center [860, 419] width 47 height 19
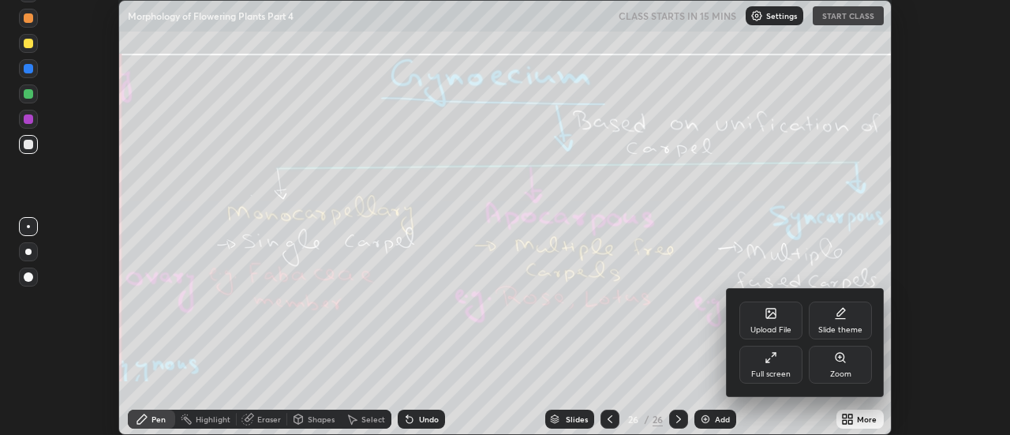
click at [784, 312] on div "Upload File" at bounding box center [771, 321] width 63 height 38
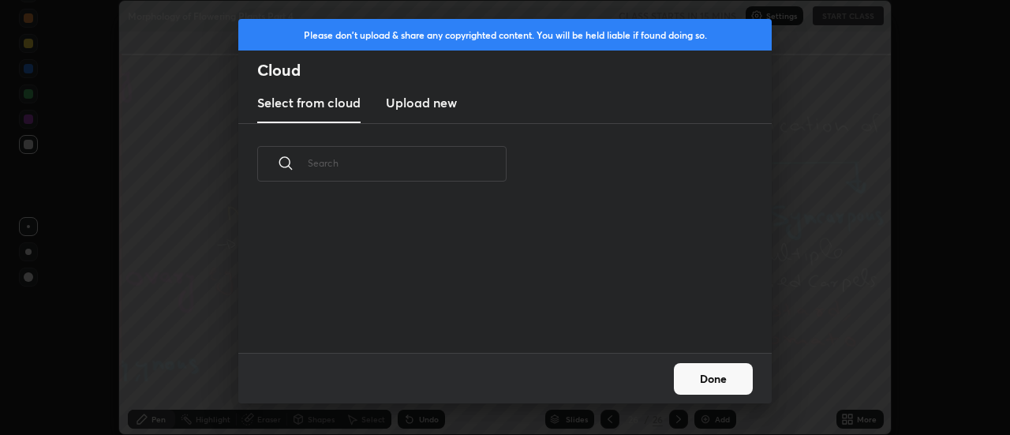
click at [424, 108] on h3 "Upload new" at bounding box center [421, 102] width 71 height 19
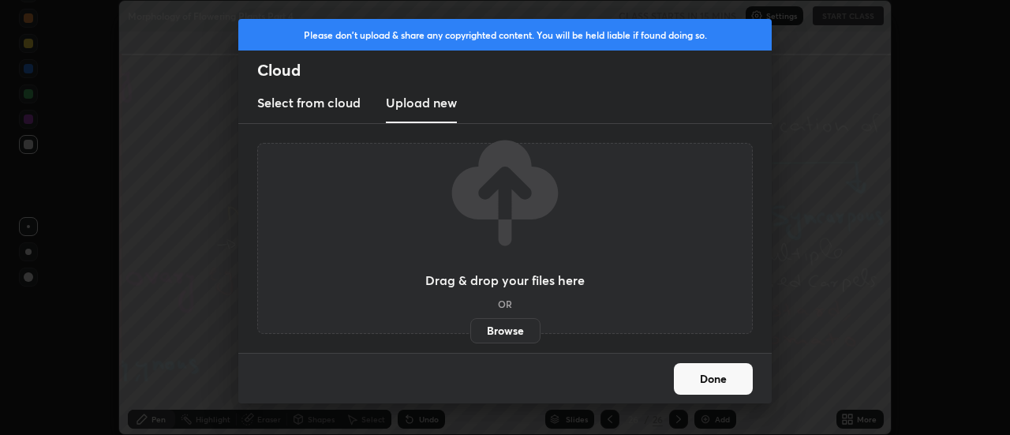
click at [514, 330] on label "Browse" at bounding box center [505, 330] width 70 height 25
click at [470, 330] on input "Browse" at bounding box center [470, 330] width 0 height 25
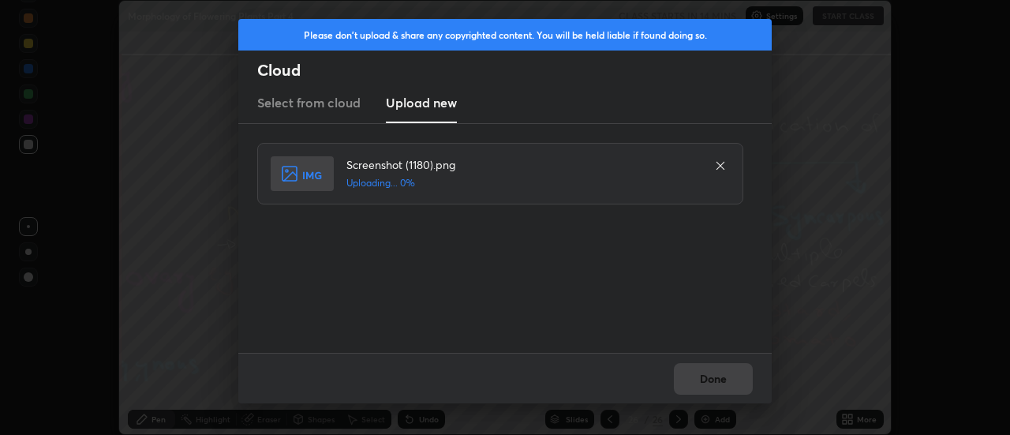
click at [721, 381] on div "Done" at bounding box center [505, 378] width 534 height 51
click at [717, 380] on div "Done" at bounding box center [505, 378] width 534 height 51
click at [710, 382] on div "Done" at bounding box center [505, 378] width 534 height 51
click at [713, 379] on div "Done" at bounding box center [505, 378] width 534 height 51
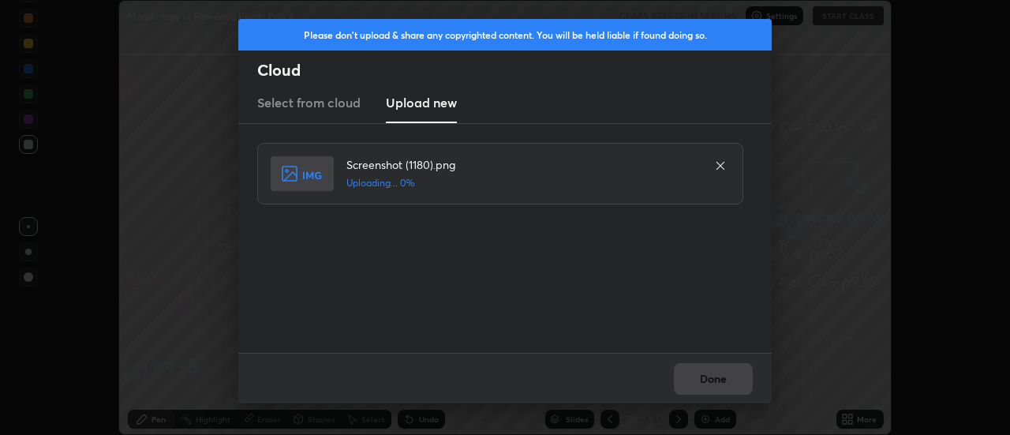
click at [714, 378] on div "Done" at bounding box center [505, 378] width 534 height 51
click at [713, 380] on div "Done" at bounding box center [505, 378] width 534 height 51
click at [715, 379] on div "Done" at bounding box center [505, 378] width 534 height 51
click at [714, 379] on div "Done" at bounding box center [505, 378] width 534 height 51
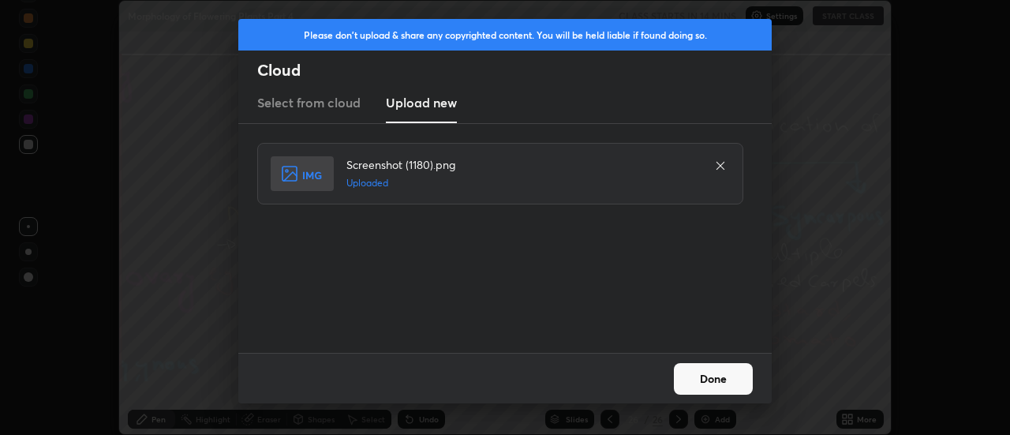
click at [712, 377] on button "Done" at bounding box center [713, 379] width 79 height 32
click at [715, 377] on button "Done" at bounding box center [713, 379] width 79 height 32
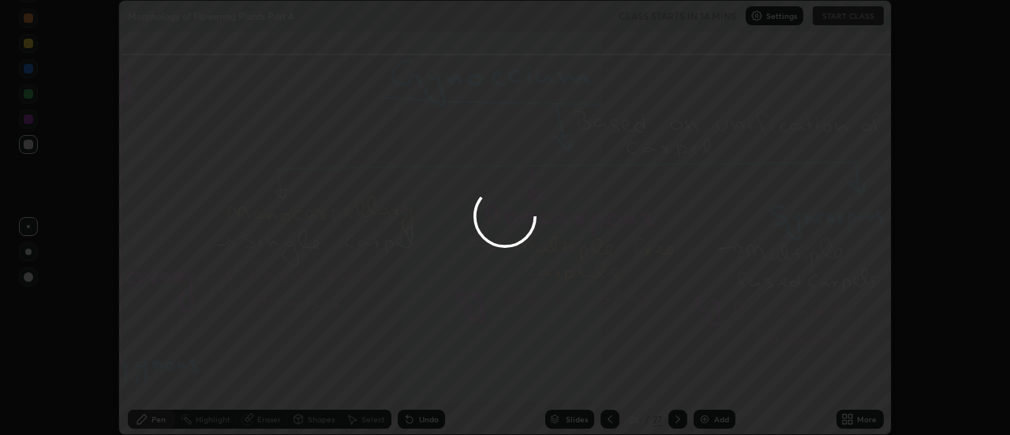
click at [711, 380] on div at bounding box center [505, 217] width 1010 height 435
click at [714, 378] on div at bounding box center [505, 217] width 1010 height 435
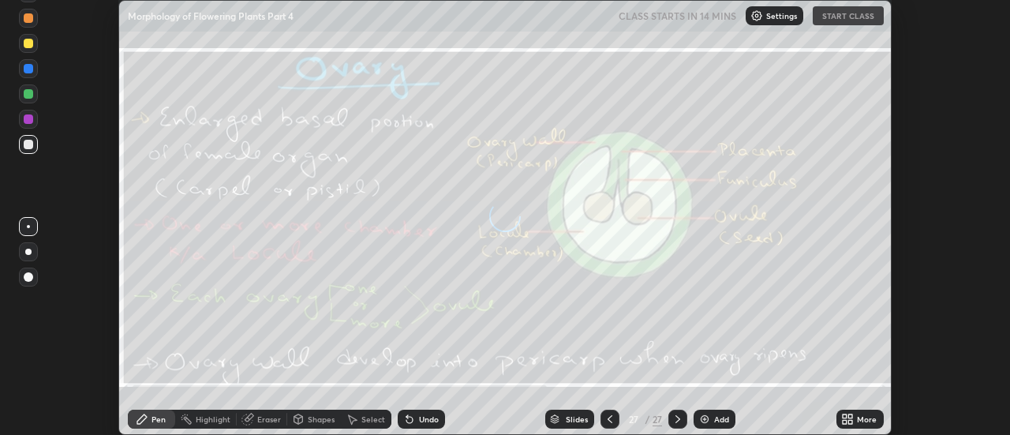
click at [853, 414] on icon at bounding box center [851, 416] width 4 height 4
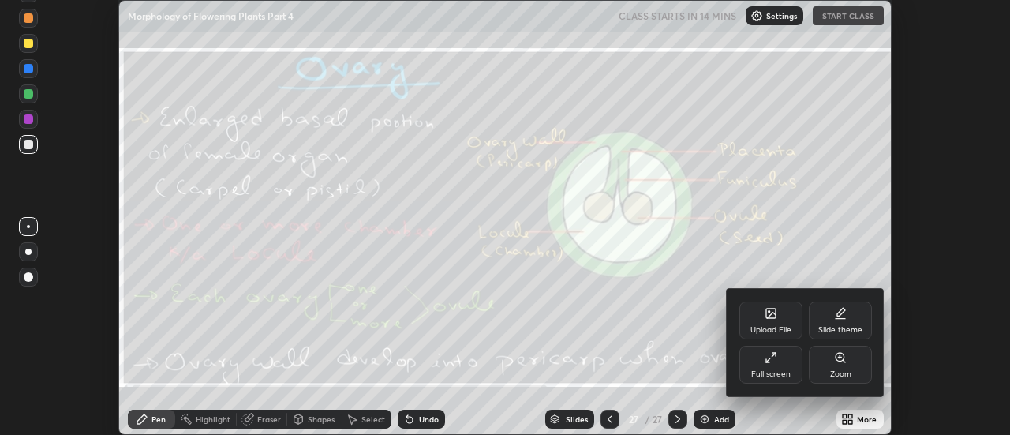
click at [785, 324] on div "Upload File" at bounding box center [771, 321] width 63 height 38
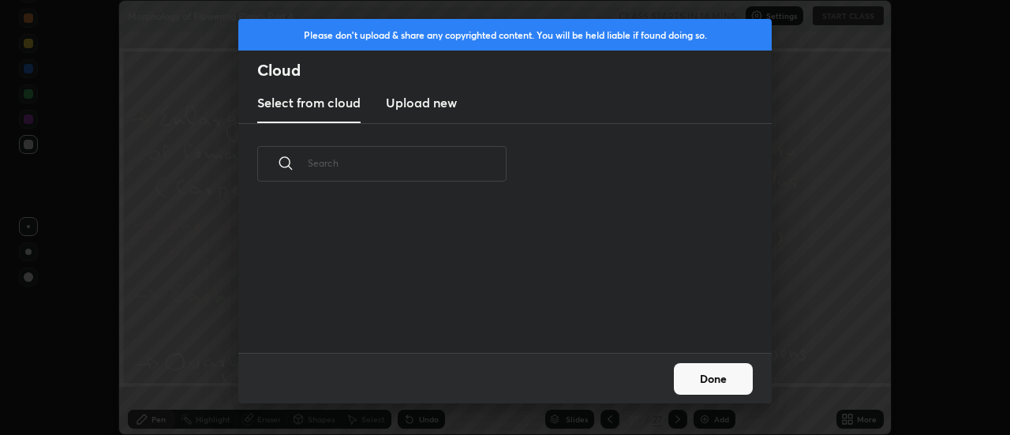
click at [418, 107] on h3 "Upload new" at bounding box center [421, 102] width 71 height 19
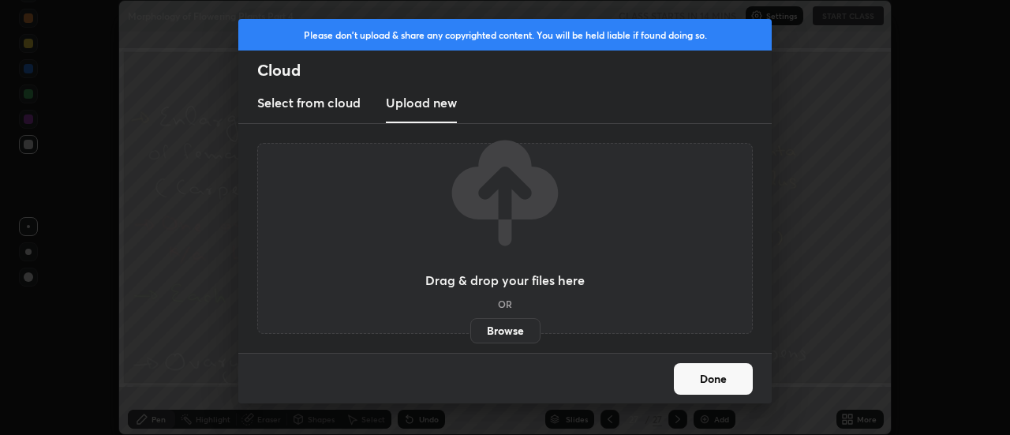
click at [512, 329] on label "Browse" at bounding box center [505, 330] width 70 height 25
click at [470, 329] on input "Browse" at bounding box center [470, 330] width 0 height 25
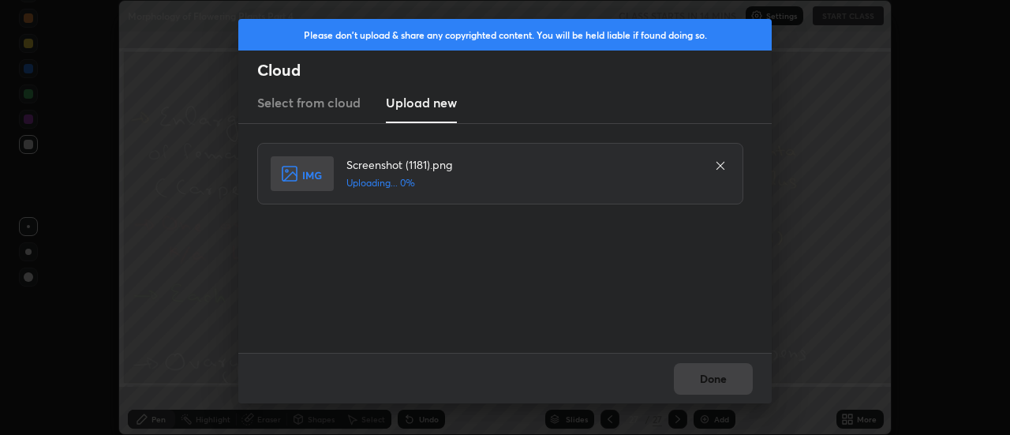
click at [714, 373] on div "Done" at bounding box center [505, 378] width 534 height 51
click at [712, 377] on div "Done" at bounding box center [505, 378] width 534 height 51
click at [712, 377] on button "Done" at bounding box center [713, 379] width 79 height 32
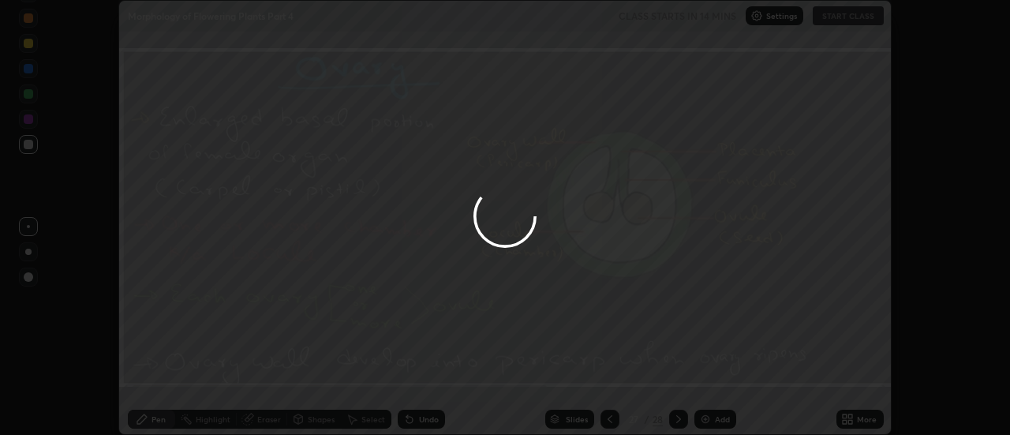
click at [705, 379] on button "Done" at bounding box center [713, 379] width 79 height 32
click at [706, 381] on div at bounding box center [505, 217] width 1010 height 435
click at [712, 379] on div at bounding box center [505, 217] width 1010 height 435
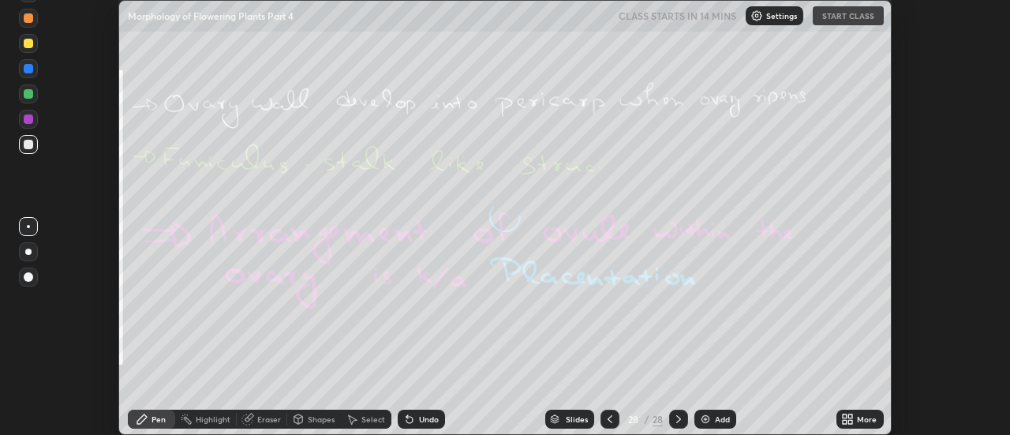
click at [851, 418] on icon at bounding box center [851, 416] width 4 height 4
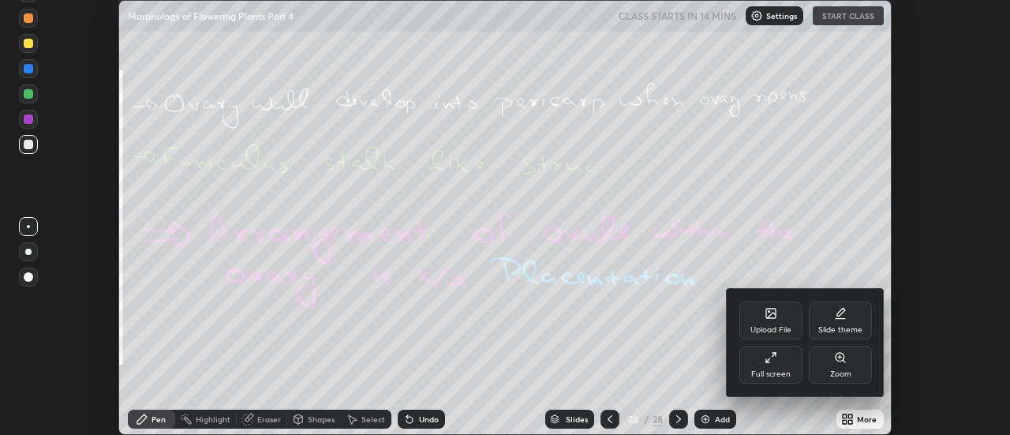
click at [787, 328] on div "Upload File" at bounding box center [771, 330] width 41 height 8
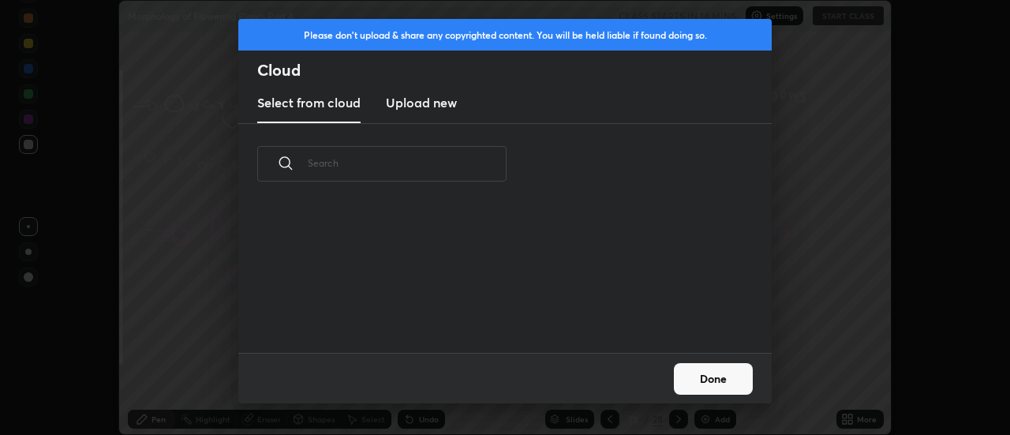
scroll to position [148, 507]
click at [415, 107] on h3 "Upload new" at bounding box center [421, 102] width 71 height 19
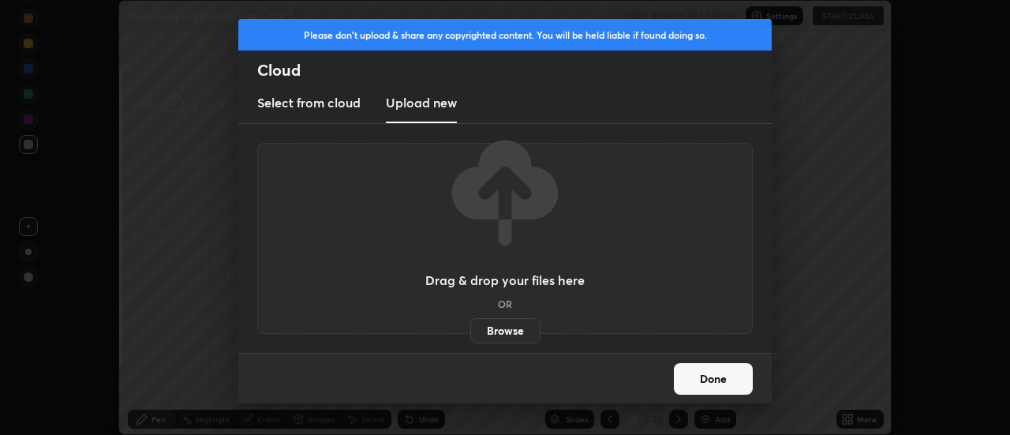
click at [502, 331] on label "Browse" at bounding box center [505, 330] width 70 height 25
click at [470, 331] on input "Browse" at bounding box center [470, 330] width 0 height 25
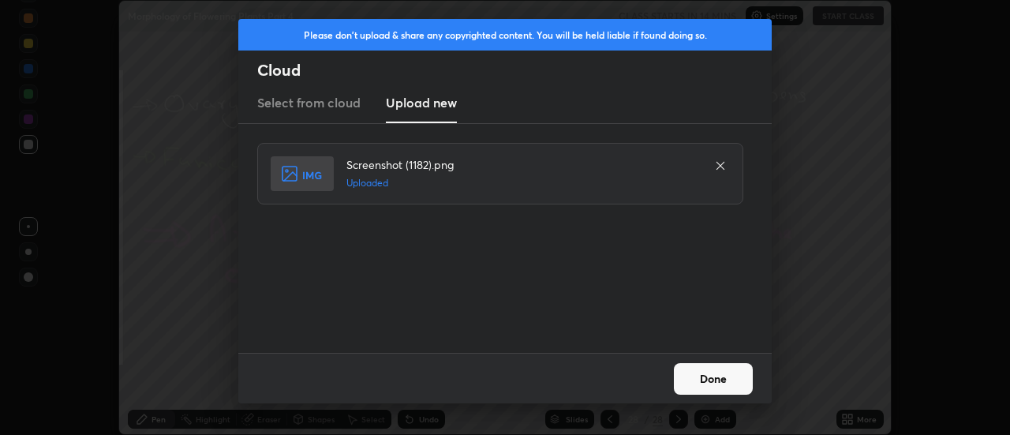
click at [725, 373] on button "Done" at bounding box center [713, 379] width 79 height 32
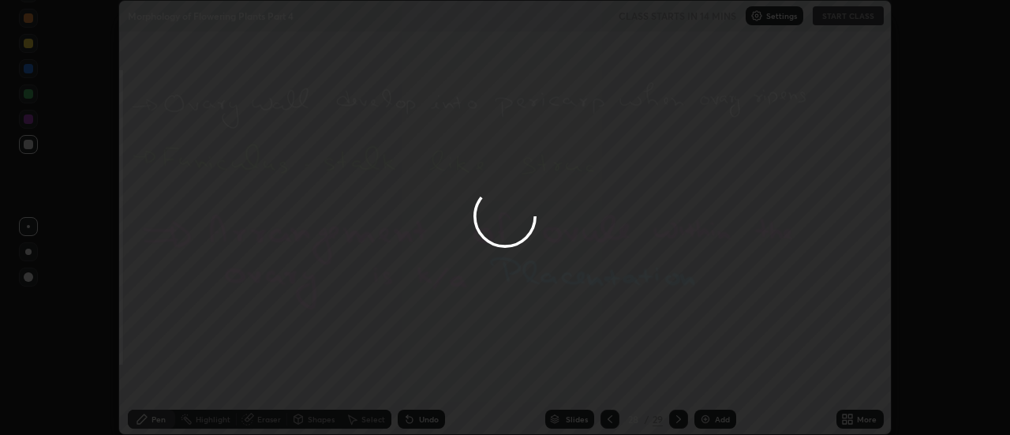
click at [725, 373] on button "Done" at bounding box center [713, 379] width 79 height 32
click at [721, 376] on div at bounding box center [505, 217] width 1010 height 435
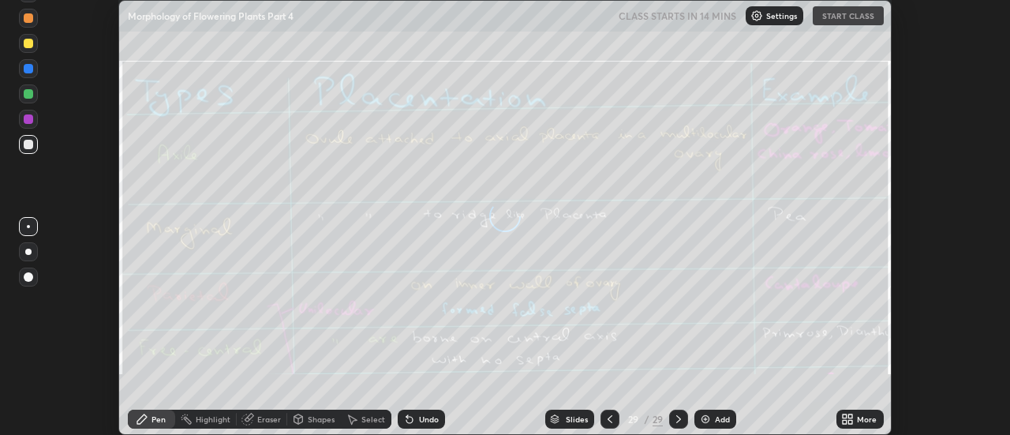
click at [860, 415] on div "More" at bounding box center [867, 419] width 20 height 8
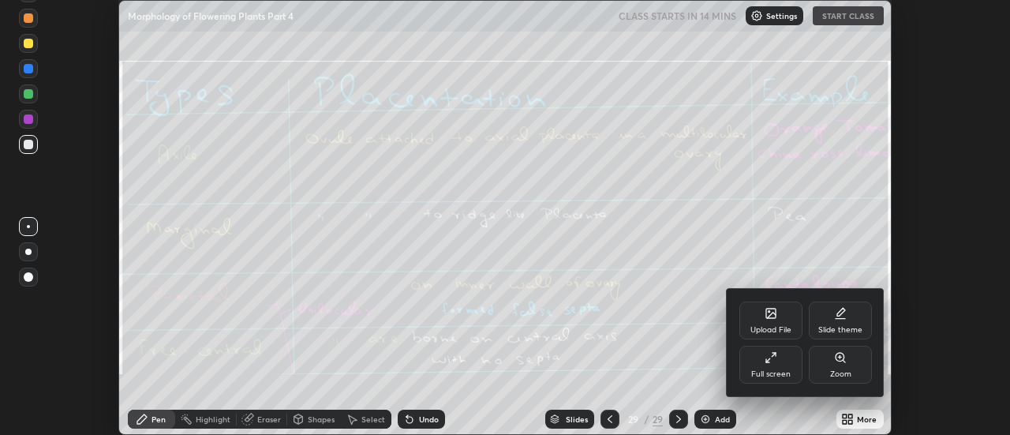
click at [778, 318] on div "Upload File" at bounding box center [771, 321] width 63 height 38
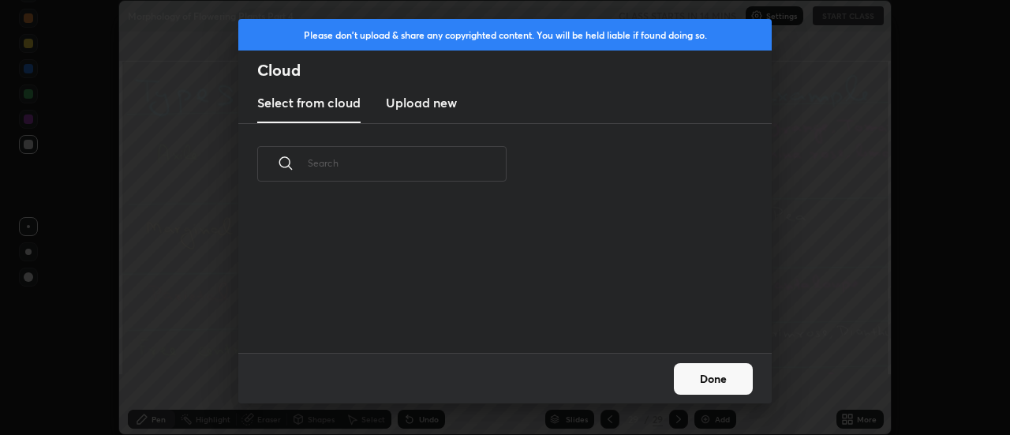
click at [413, 103] on h3 "Upload new" at bounding box center [421, 102] width 71 height 19
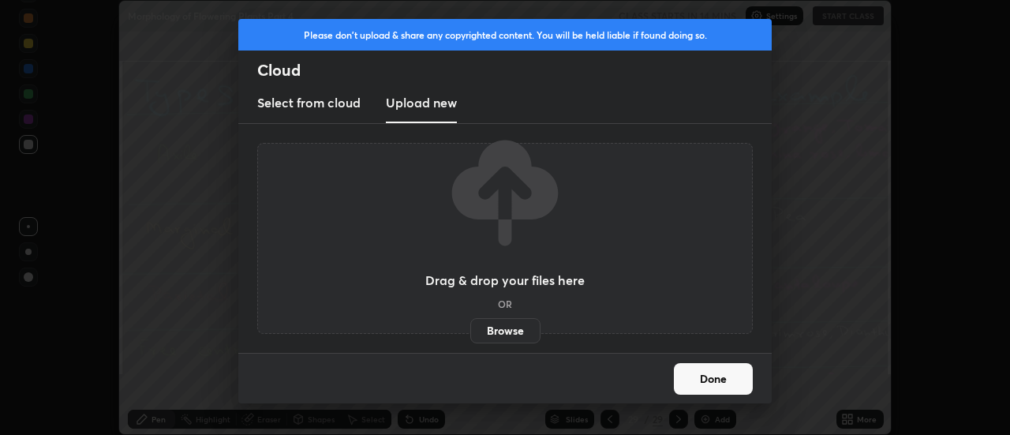
click at [506, 333] on label "Browse" at bounding box center [505, 330] width 70 height 25
click at [470, 333] on input "Browse" at bounding box center [470, 330] width 0 height 25
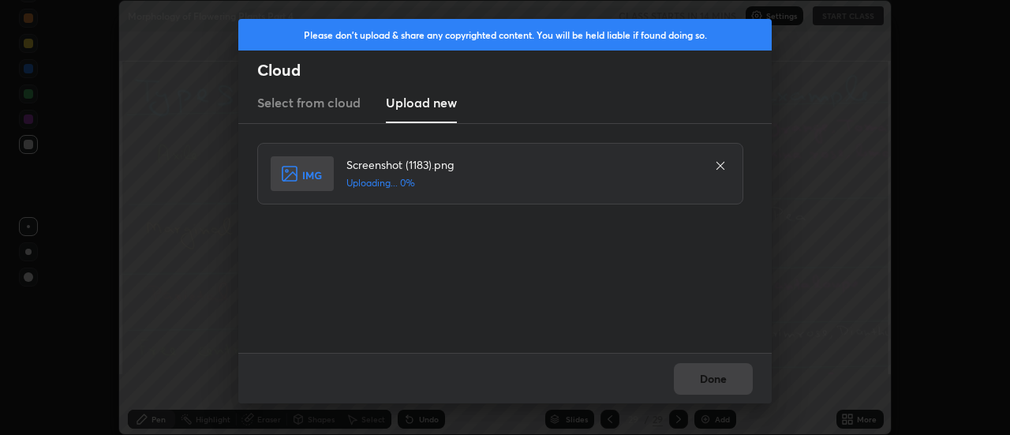
click at [726, 381] on div "Done" at bounding box center [505, 378] width 534 height 51
click at [721, 383] on div "Done" at bounding box center [505, 378] width 534 height 51
click at [721, 383] on button "Done" at bounding box center [713, 379] width 79 height 32
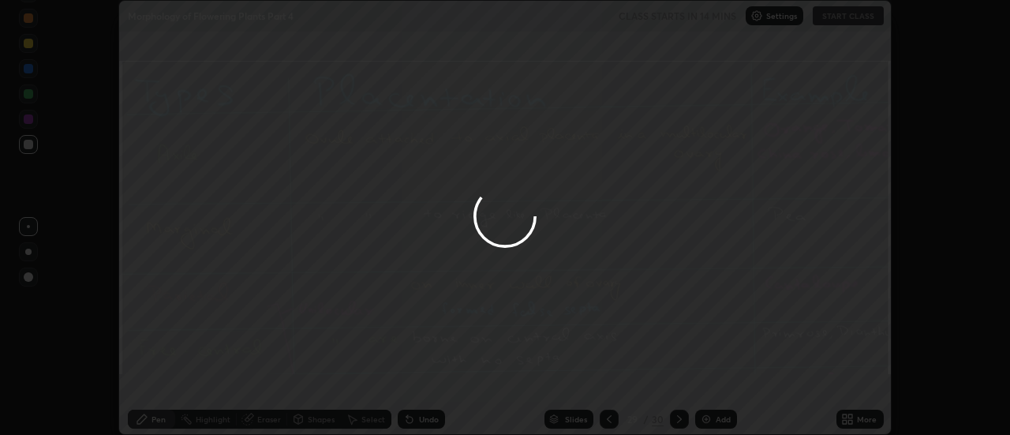
click at [718, 380] on div at bounding box center [505, 217] width 1010 height 435
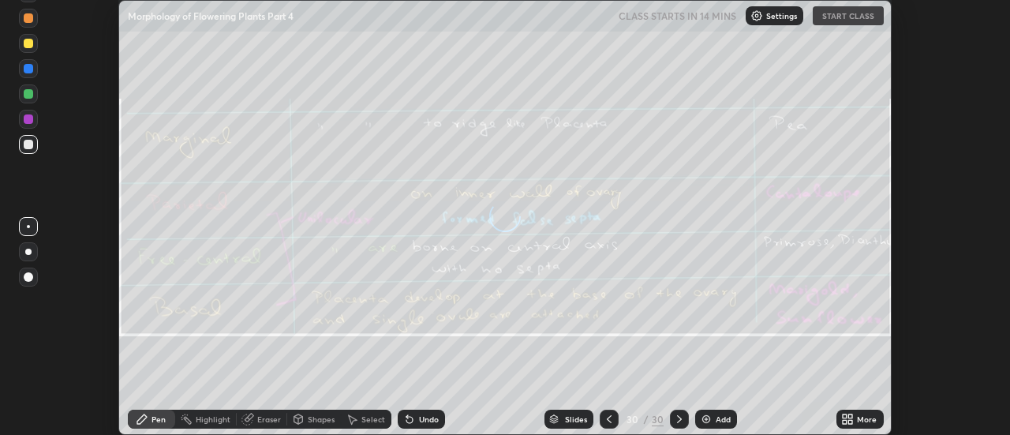
click at [851, 418] on icon at bounding box center [847, 419] width 13 height 13
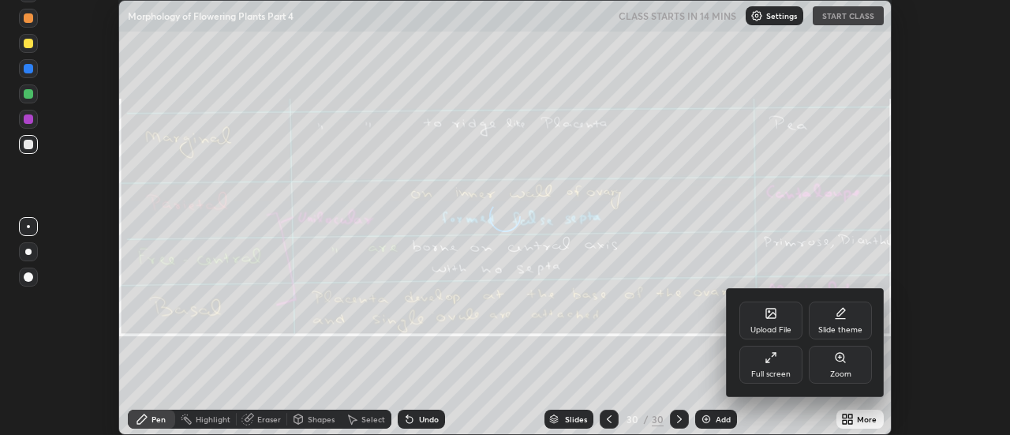
click at [783, 326] on div "Upload File" at bounding box center [771, 330] width 41 height 8
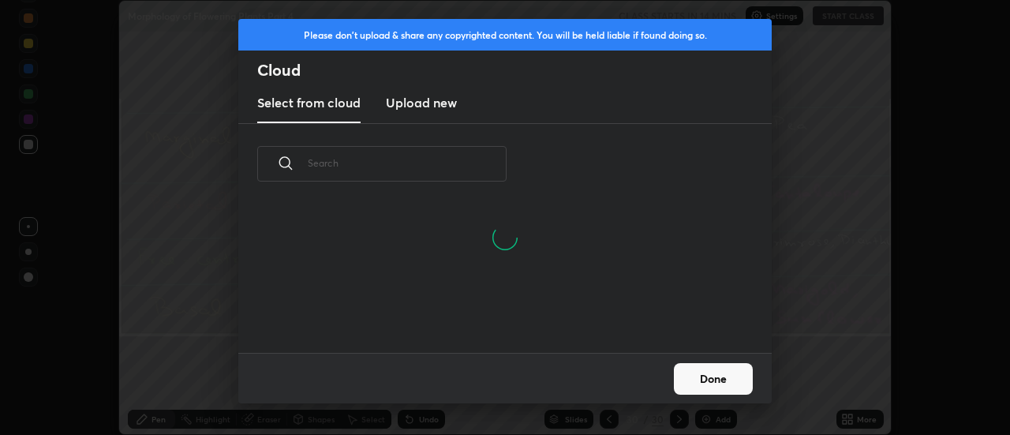
click at [423, 108] on h3 "Upload new" at bounding box center [421, 102] width 71 height 19
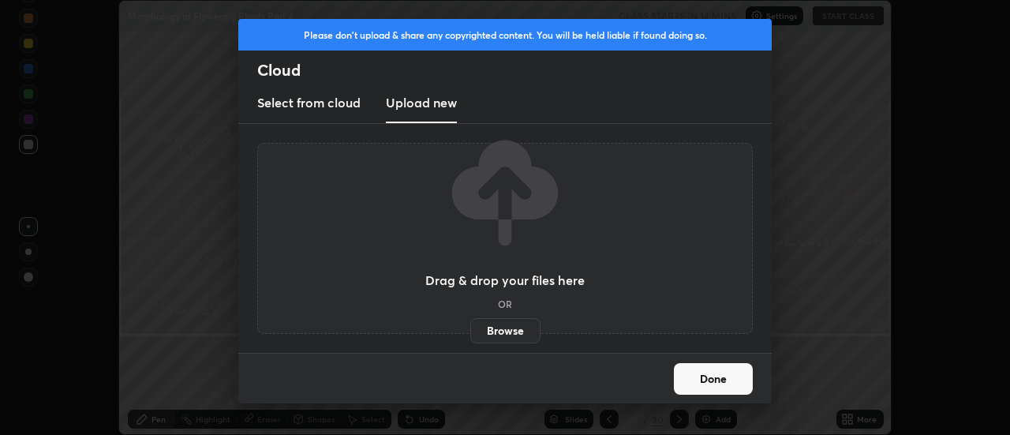
click at [504, 329] on label "Browse" at bounding box center [505, 330] width 70 height 25
click at [470, 329] on input "Browse" at bounding box center [470, 330] width 0 height 25
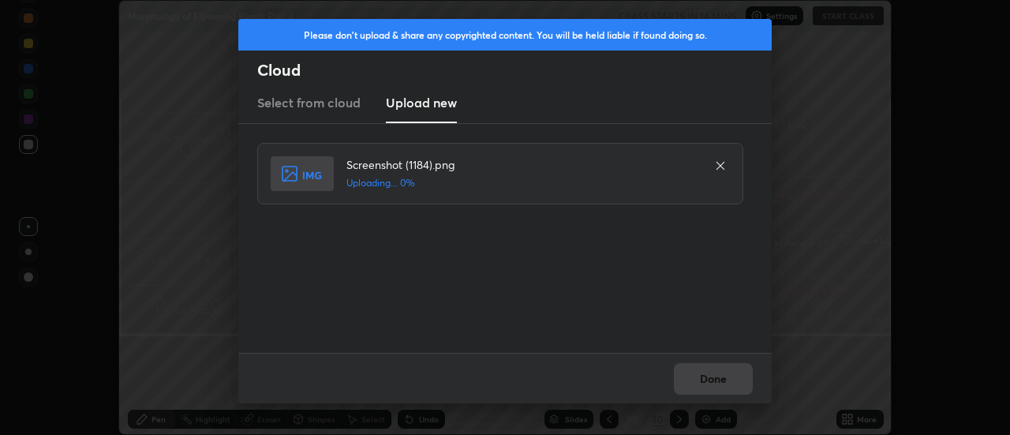
click at [721, 374] on div "Done" at bounding box center [505, 378] width 534 height 51
click at [719, 379] on div "Done" at bounding box center [505, 378] width 534 height 51
click at [724, 377] on button "Done" at bounding box center [713, 379] width 79 height 32
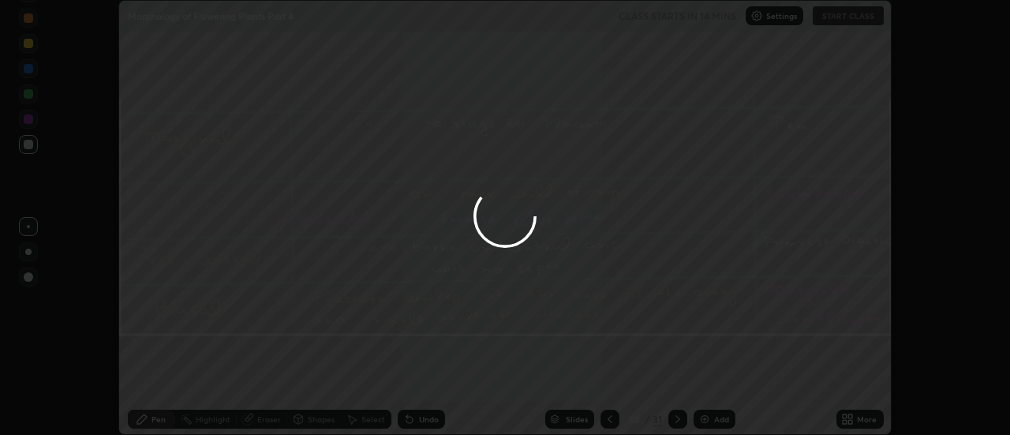
click at [724, 377] on button "Done" at bounding box center [713, 379] width 79 height 32
click at [721, 375] on div at bounding box center [505, 217] width 1010 height 435
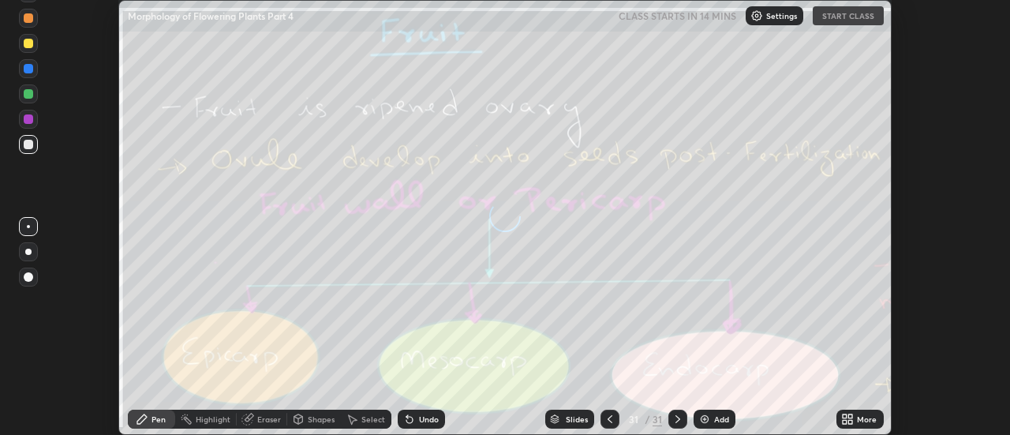
click at [853, 415] on icon at bounding box center [851, 416] width 4 height 4
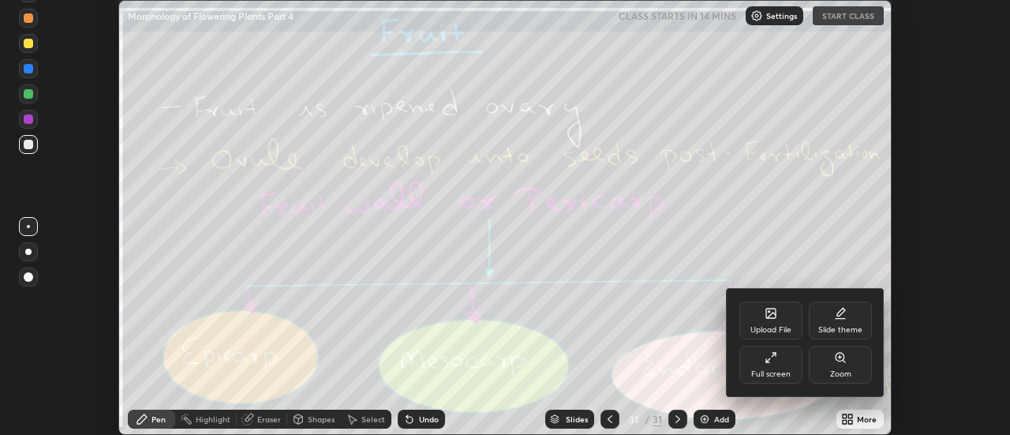
click at [781, 322] on div "Upload File" at bounding box center [771, 321] width 63 height 38
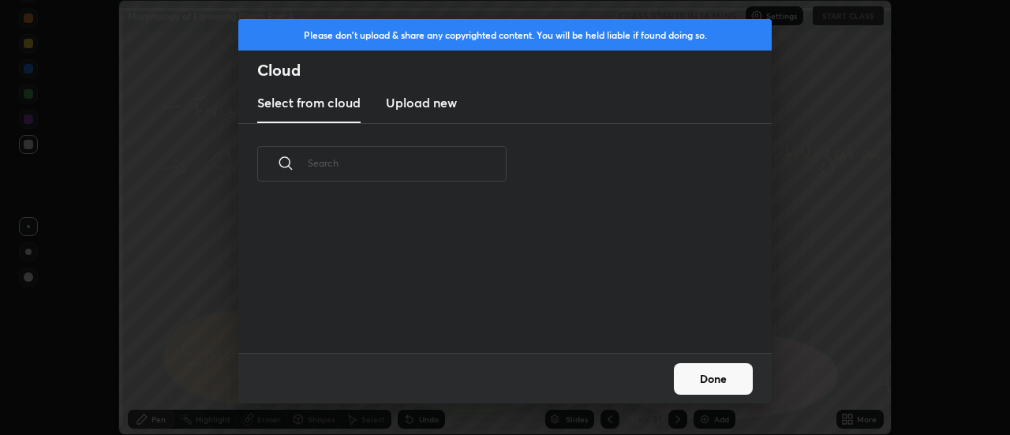
click at [414, 105] on h3 "Upload new" at bounding box center [421, 102] width 71 height 19
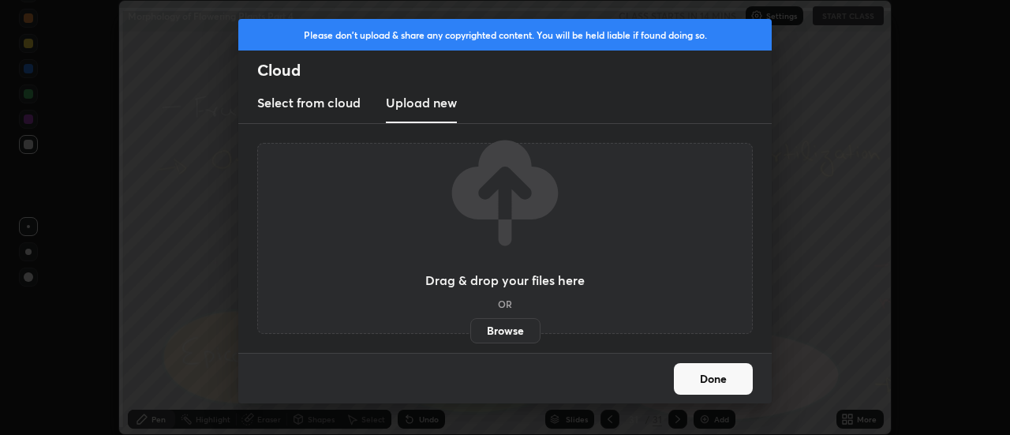
click at [499, 326] on label "Browse" at bounding box center [505, 330] width 70 height 25
click at [470, 326] on input "Browse" at bounding box center [470, 330] width 0 height 25
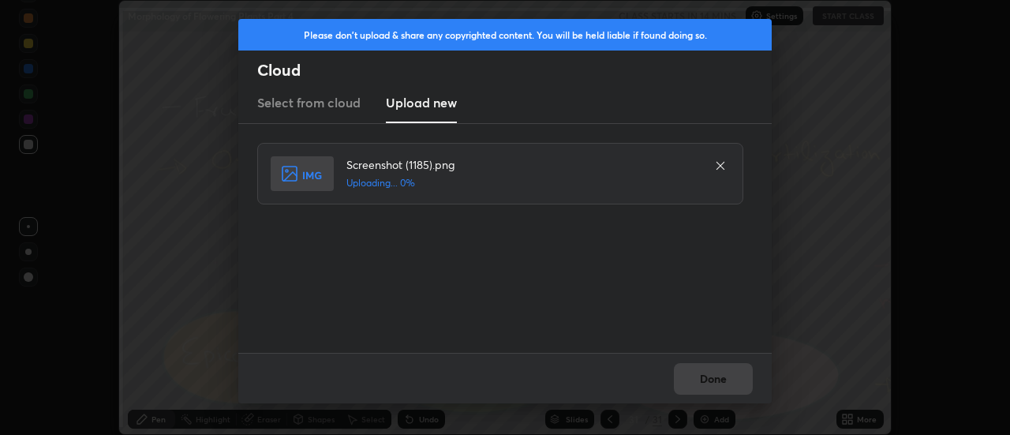
click at [714, 378] on div "Done" at bounding box center [505, 378] width 534 height 51
click at [714, 377] on button "Done" at bounding box center [713, 379] width 79 height 32
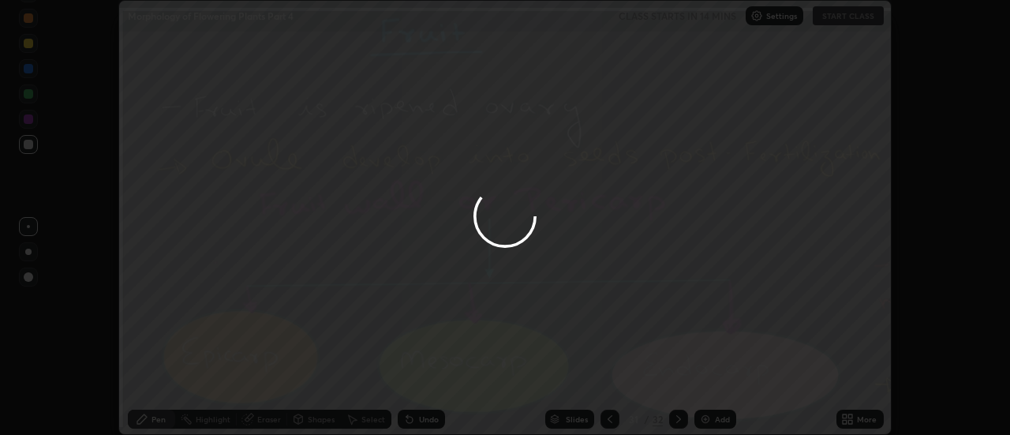
click at [714, 377] on button "Done" at bounding box center [713, 379] width 79 height 32
click at [714, 377] on div at bounding box center [505, 217] width 1010 height 435
click at [710, 378] on div at bounding box center [505, 217] width 1010 height 435
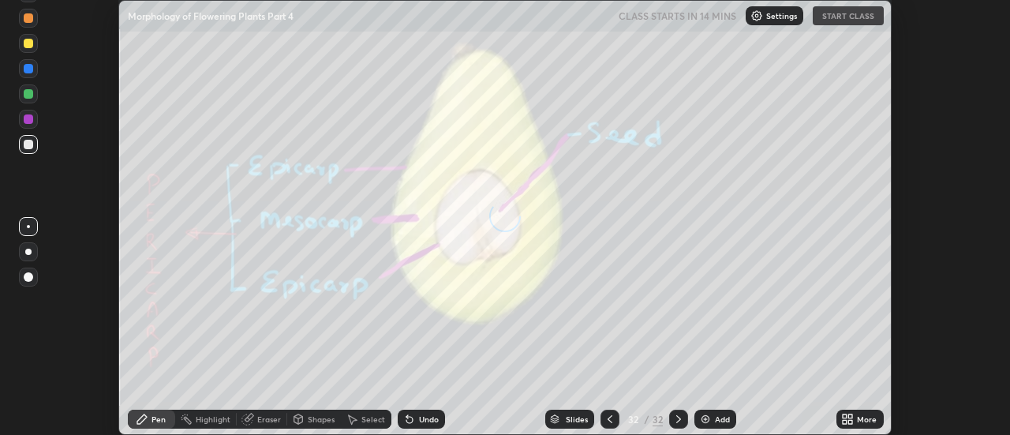
click at [855, 418] on div "More" at bounding box center [860, 419] width 47 height 19
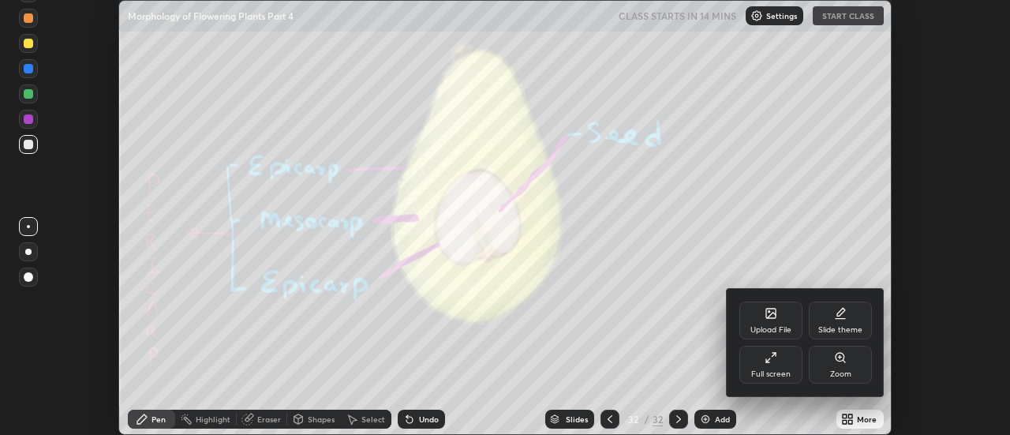
click at [782, 326] on div "Upload File" at bounding box center [771, 330] width 41 height 8
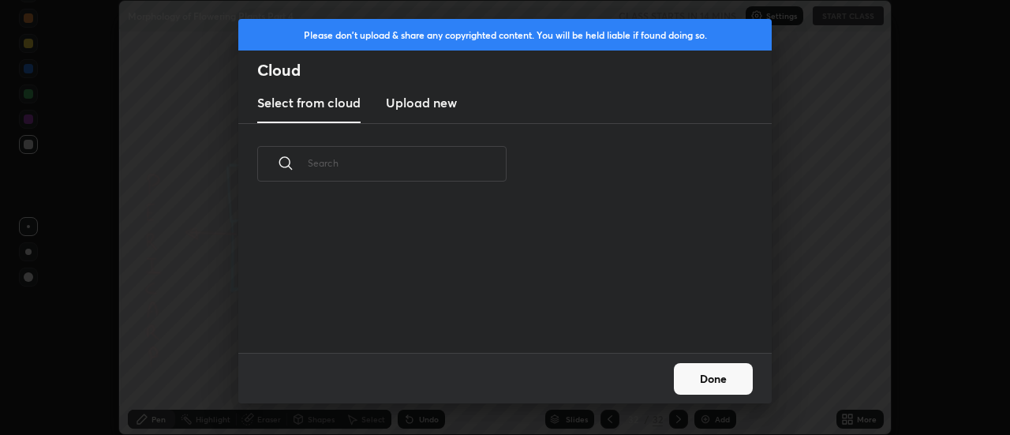
scroll to position [6, 9]
click at [413, 107] on h3 "Upload new" at bounding box center [421, 102] width 71 height 19
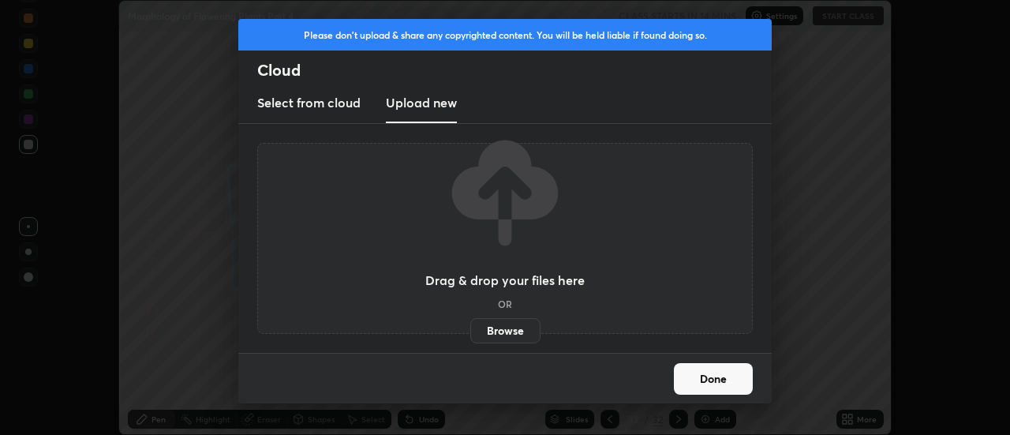
click at [501, 329] on label "Browse" at bounding box center [505, 330] width 70 height 25
click at [470, 329] on input "Browse" at bounding box center [470, 330] width 0 height 25
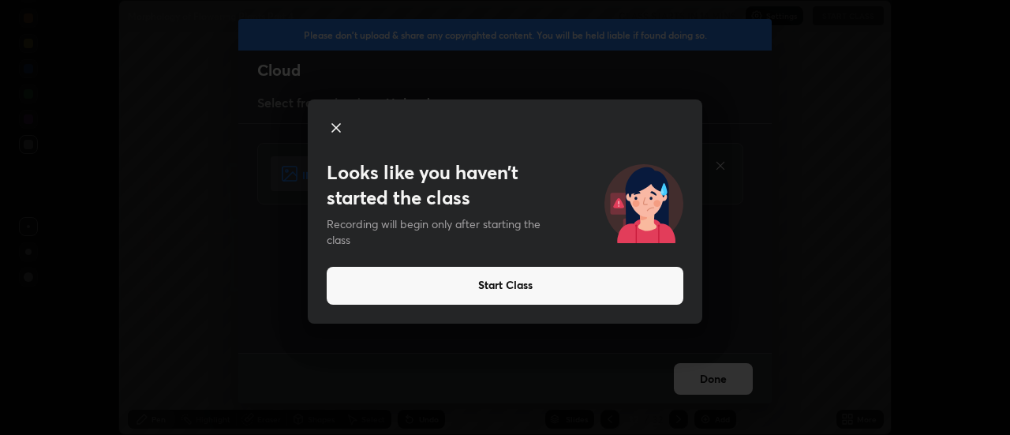
click at [342, 129] on icon at bounding box center [336, 127] width 19 height 19
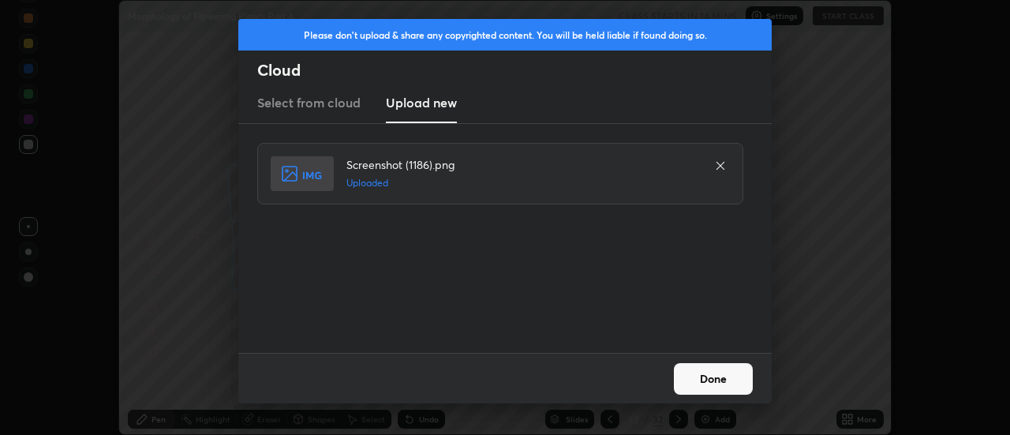
click at [703, 374] on button "Done" at bounding box center [713, 379] width 79 height 32
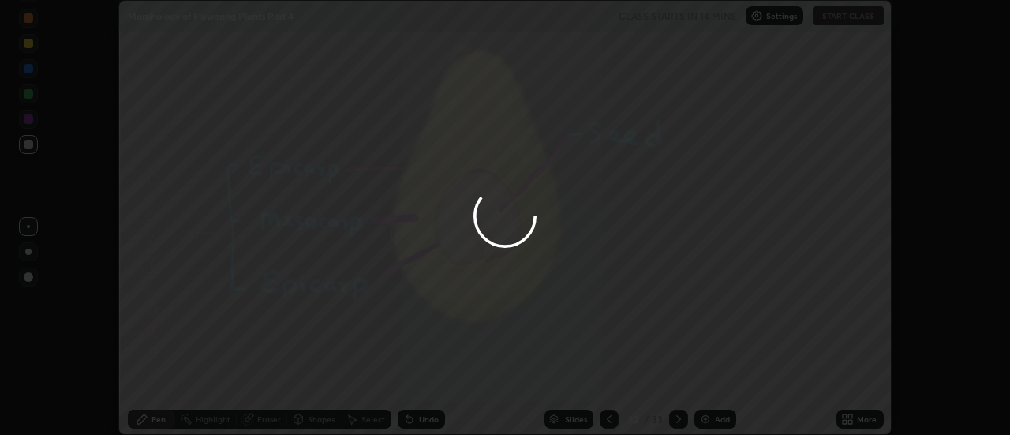
click at [850, 415] on icon at bounding box center [851, 416] width 4 height 4
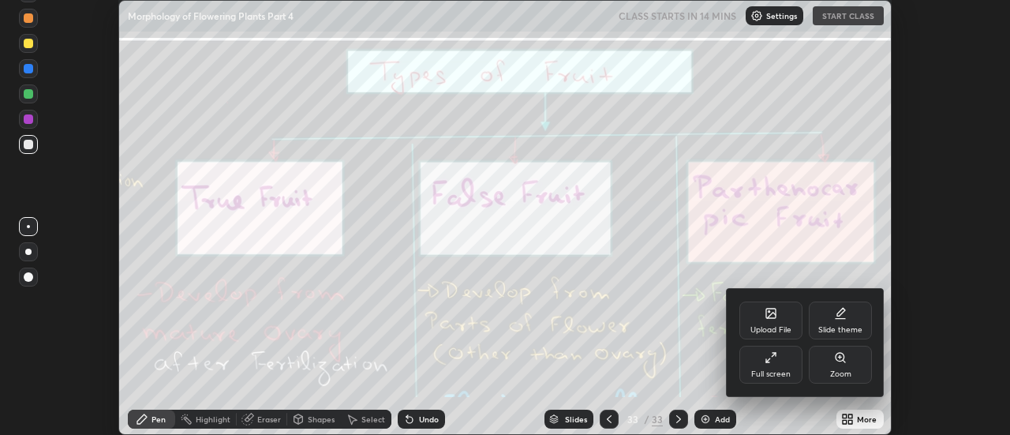
click at [776, 321] on div "Upload File" at bounding box center [771, 321] width 63 height 38
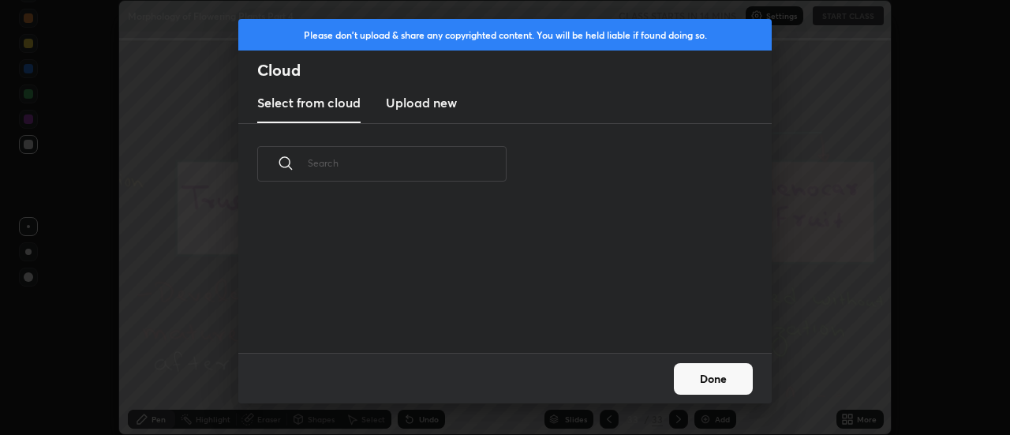
click at [414, 103] on h3 "Upload new" at bounding box center [421, 102] width 71 height 19
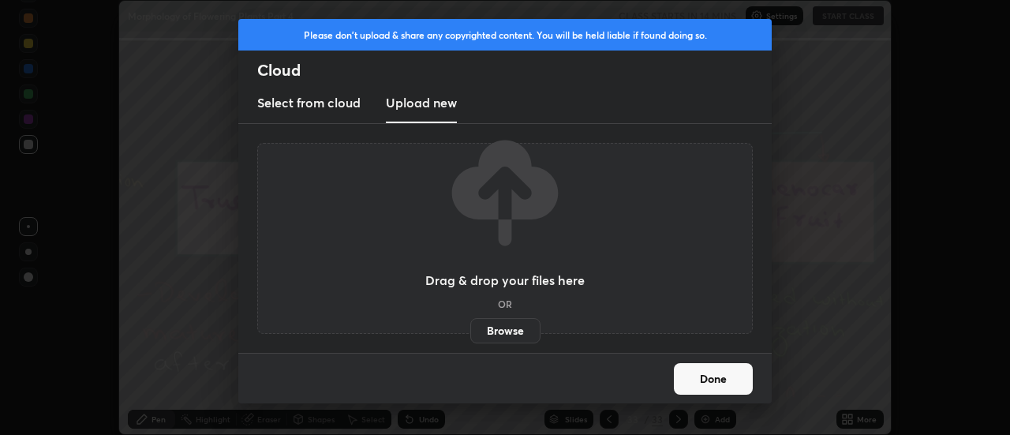
click at [506, 331] on label "Browse" at bounding box center [505, 330] width 70 height 25
click at [470, 331] on input "Browse" at bounding box center [470, 330] width 0 height 25
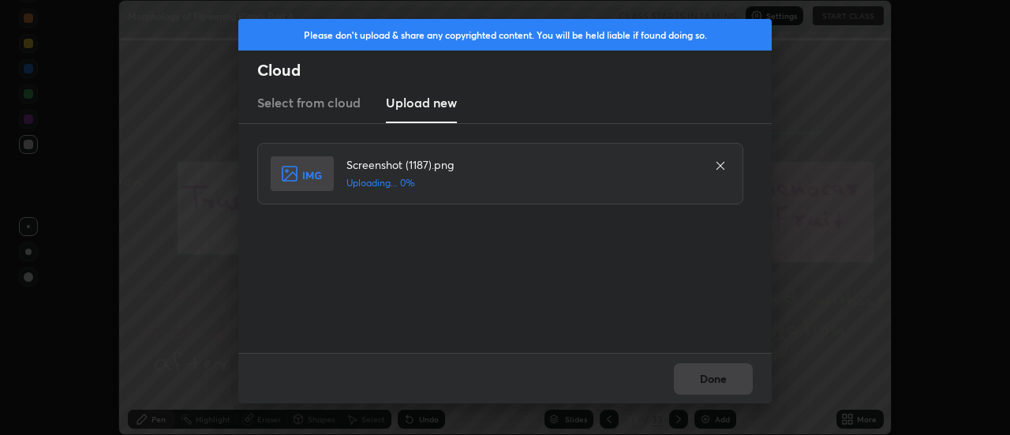
click at [712, 376] on div "Done" at bounding box center [505, 378] width 534 height 51
click at [714, 377] on div "Done" at bounding box center [505, 378] width 534 height 51
click at [716, 377] on div "Done" at bounding box center [505, 378] width 534 height 51
click at [720, 377] on div "Done" at bounding box center [505, 378] width 534 height 51
click at [721, 375] on div "Done" at bounding box center [505, 378] width 534 height 51
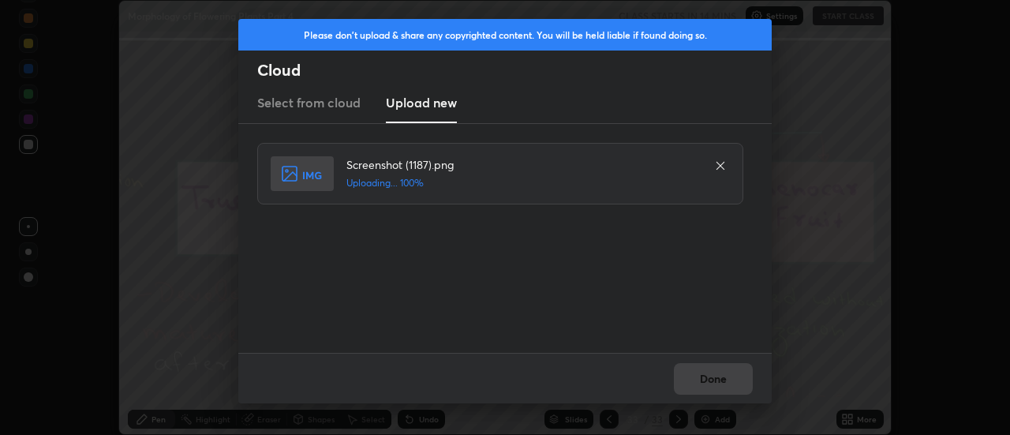
click at [721, 376] on div "Done" at bounding box center [505, 378] width 534 height 51
click at [721, 374] on div "Done" at bounding box center [505, 378] width 534 height 51
click at [718, 376] on button "Done" at bounding box center [713, 379] width 79 height 32
click at [713, 378] on button "Done" at bounding box center [713, 379] width 79 height 32
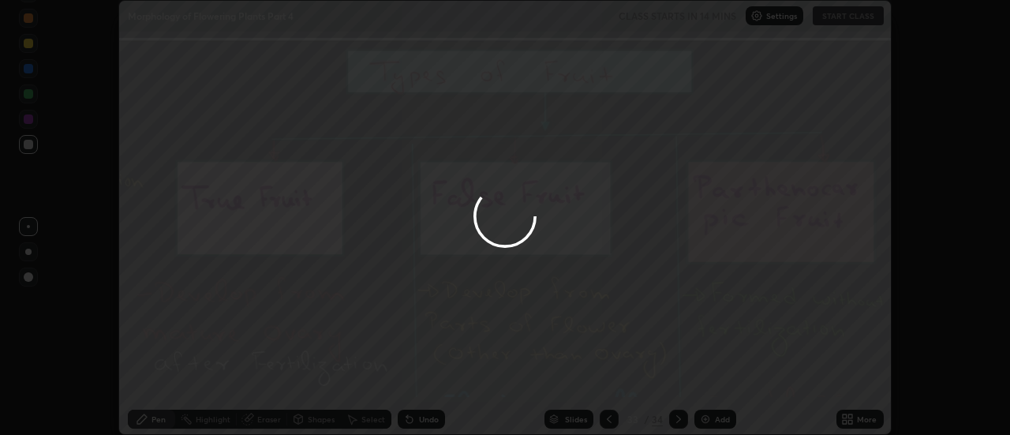
click at [714, 379] on div at bounding box center [505, 217] width 1010 height 435
click at [715, 380] on div at bounding box center [505, 217] width 1010 height 435
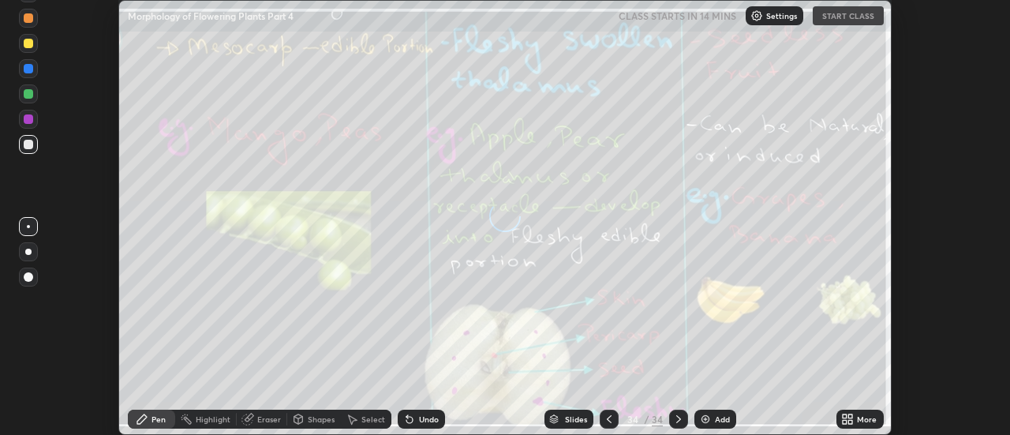
click at [851, 416] on icon at bounding box center [851, 416] width 4 height 4
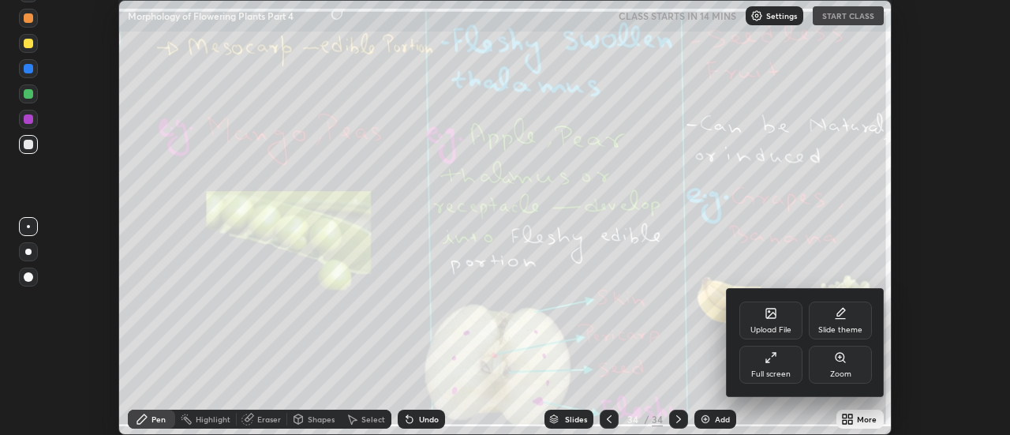
click at [780, 319] on div "Upload File" at bounding box center [771, 321] width 63 height 38
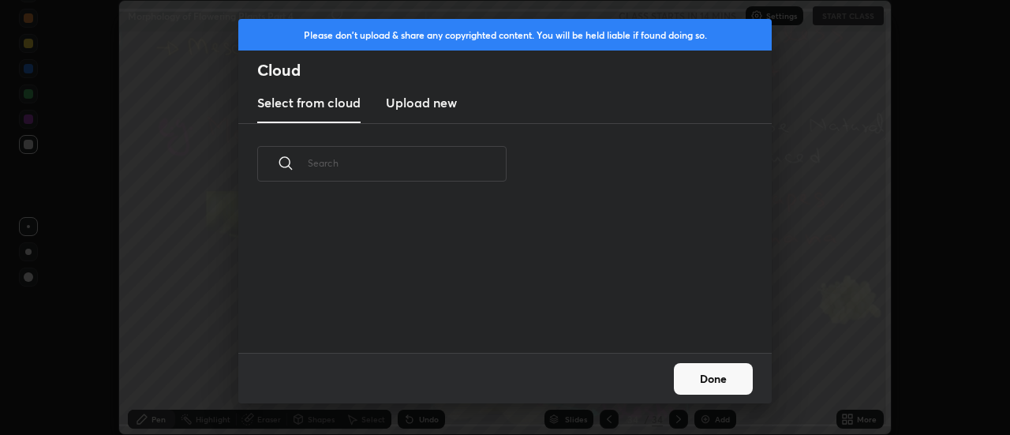
scroll to position [148, 507]
click at [419, 104] on h3 "Upload new" at bounding box center [421, 102] width 71 height 19
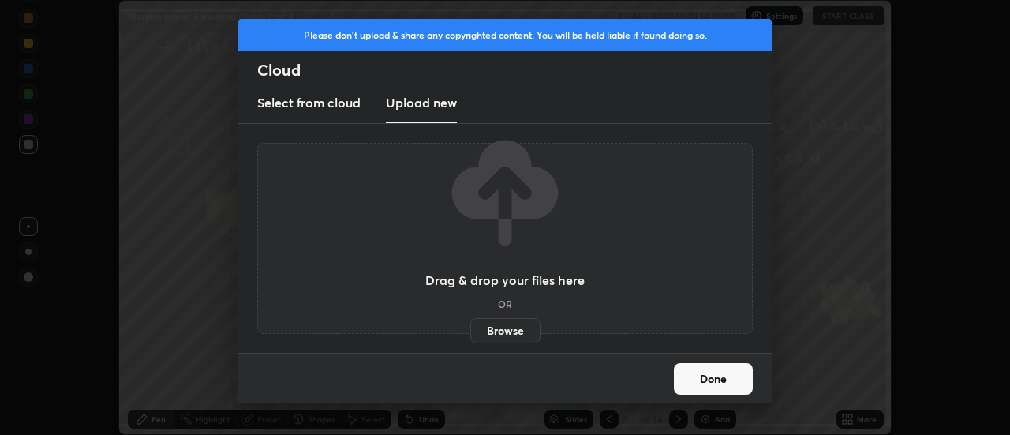
click at [512, 326] on label "Browse" at bounding box center [505, 330] width 70 height 25
click at [470, 326] on input "Browse" at bounding box center [470, 330] width 0 height 25
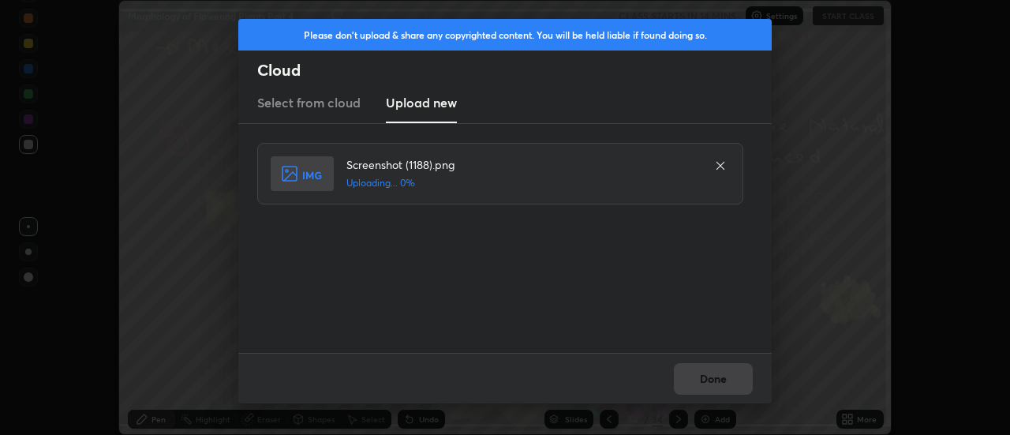
click at [712, 379] on div "Done" at bounding box center [505, 378] width 534 height 51
click at [710, 382] on div "Done" at bounding box center [505, 378] width 534 height 51
click at [709, 378] on button "Done" at bounding box center [713, 379] width 79 height 32
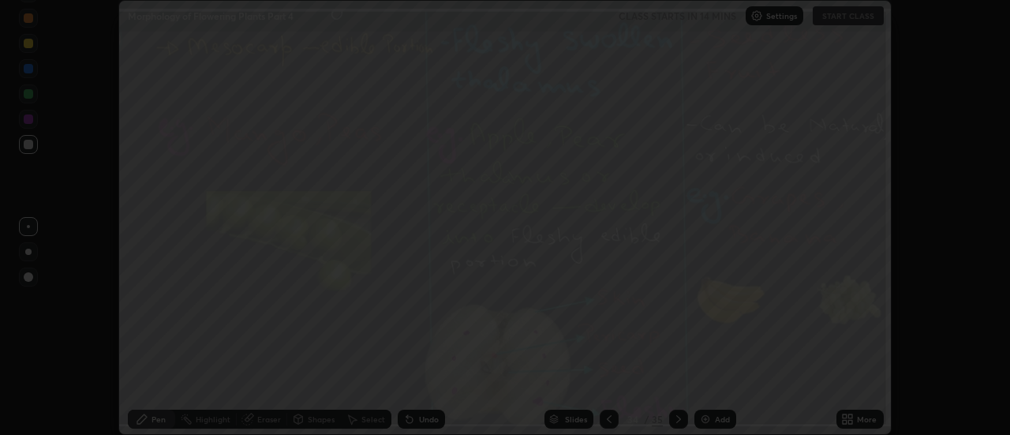
click at [709, 378] on button "Done" at bounding box center [713, 379] width 79 height 32
click at [709, 378] on div at bounding box center [505, 217] width 1010 height 435
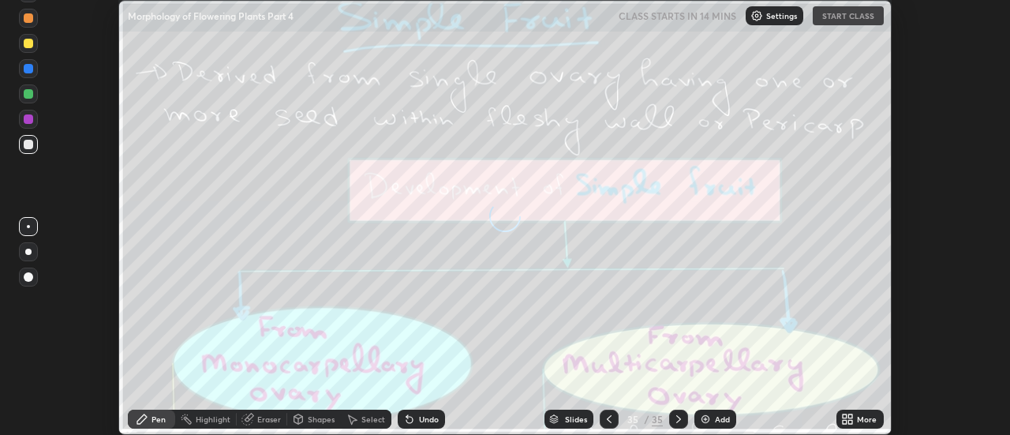
click at [857, 418] on div "More" at bounding box center [860, 419] width 47 height 19
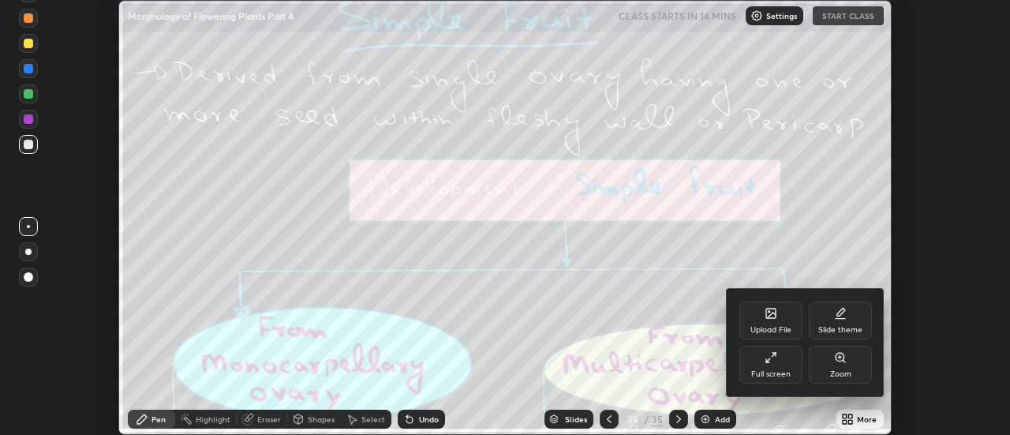
click at [778, 319] on div "Upload File" at bounding box center [771, 321] width 63 height 38
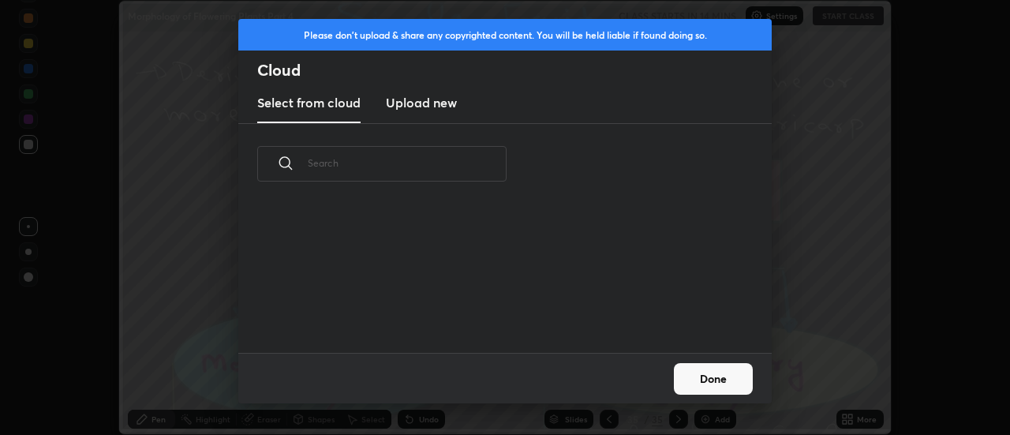
click at [413, 108] on h3 "Upload new" at bounding box center [421, 102] width 71 height 19
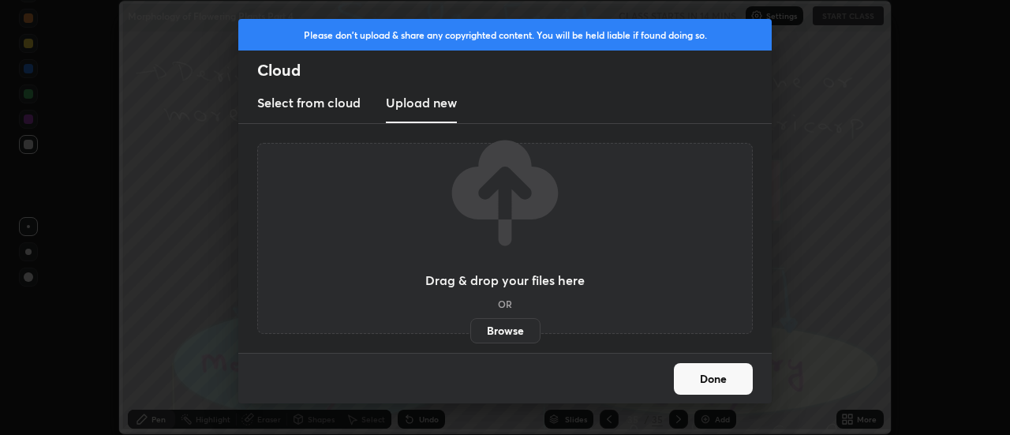
click at [499, 330] on label "Browse" at bounding box center [505, 330] width 70 height 25
click at [470, 330] on input "Browse" at bounding box center [470, 330] width 0 height 25
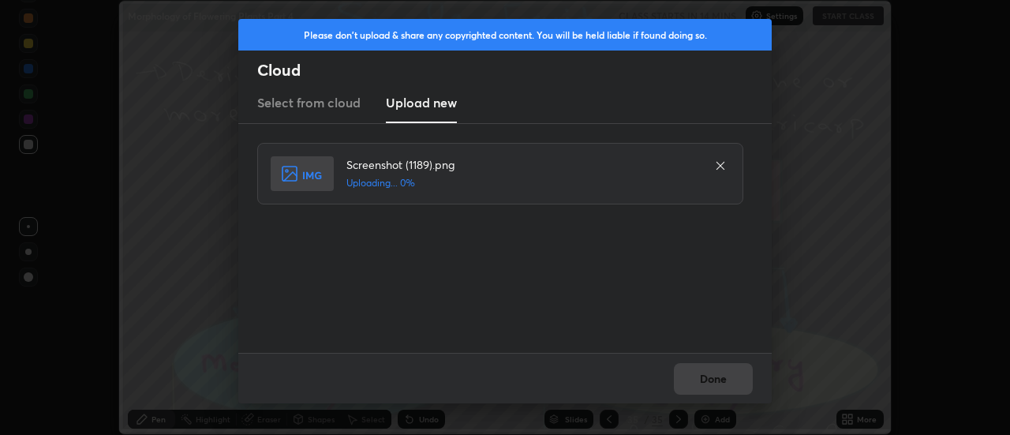
click at [721, 378] on div "Done" at bounding box center [505, 378] width 534 height 51
click at [721, 378] on button "Done" at bounding box center [713, 379] width 79 height 32
click at [721, 380] on button "Done" at bounding box center [713, 379] width 79 height 32
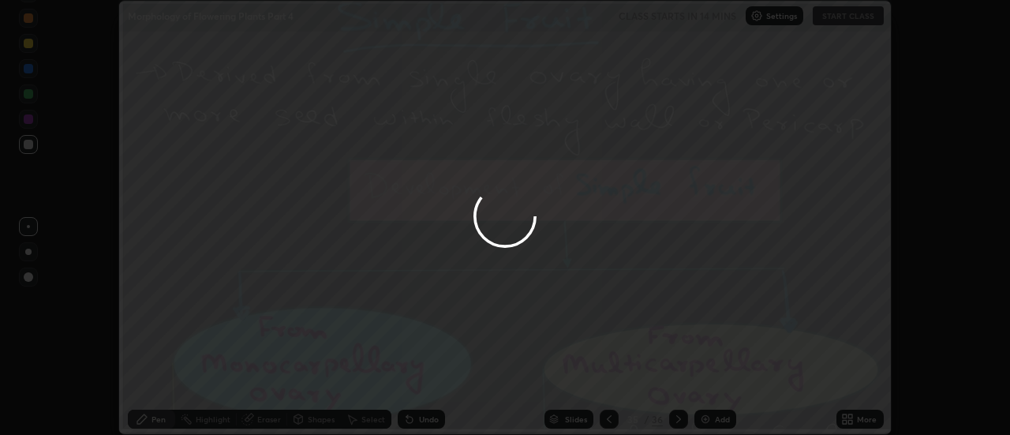
click at [721, 378] on div at bounding box center [505, 217] width 1010 height 435
click at [720, 377] on div at bounding box center [505, 217] width 1010 height 435
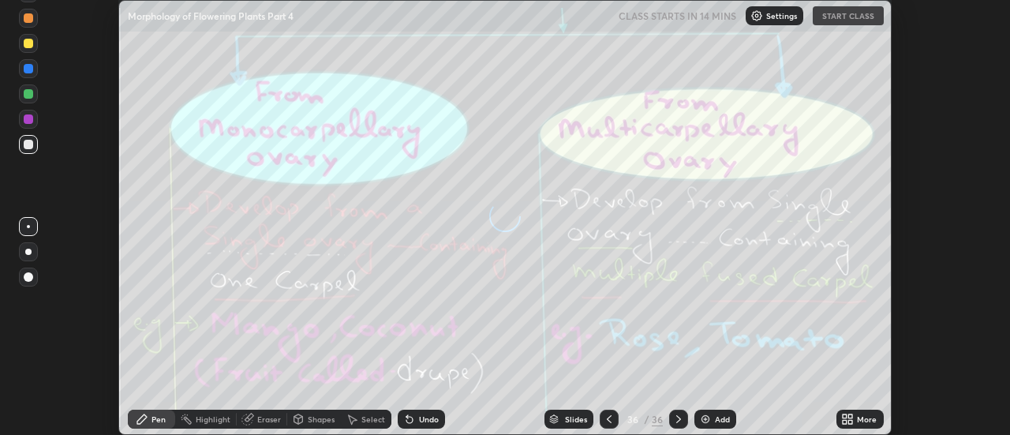
click at [860, 422] on div "More" at bounding box center [867, 419] width 20 height 8
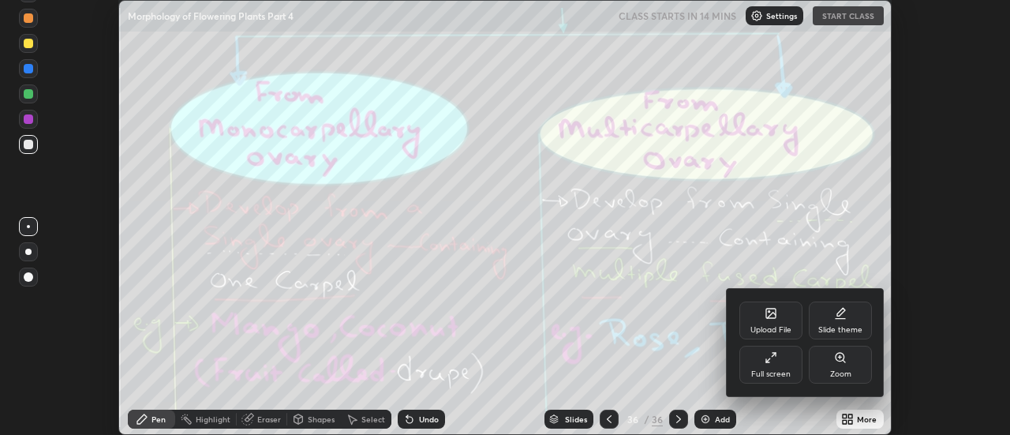
click at [775, 318] on icon at bounding box center [770, 313] width 9 height 9
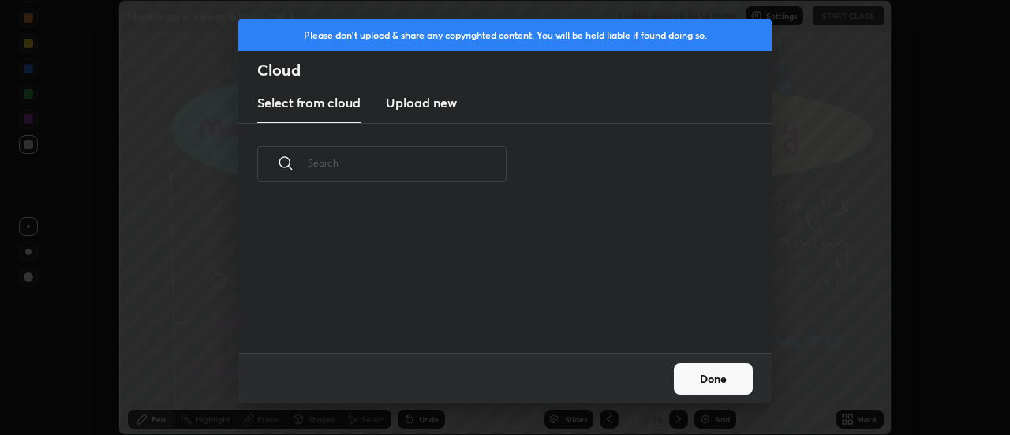
scroll to position [6, 9]
click at [412, 104] on h3 "Upload new" at bounding box center [421, 102] width 71 height 19
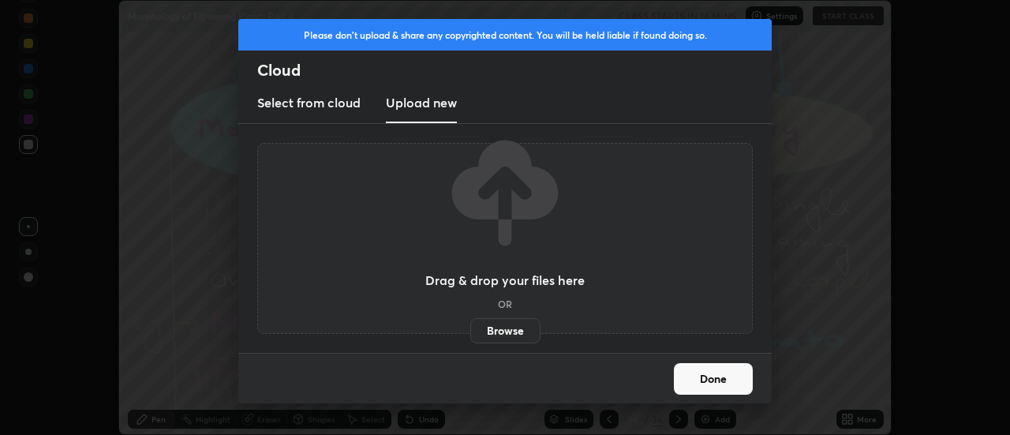
click at [519, 334] on label "Browse" at bounding box center [505, 330] width 70 height 25
click at [470, 334] on input "Browse" at bounding box center [470, 330] width 0 height 25
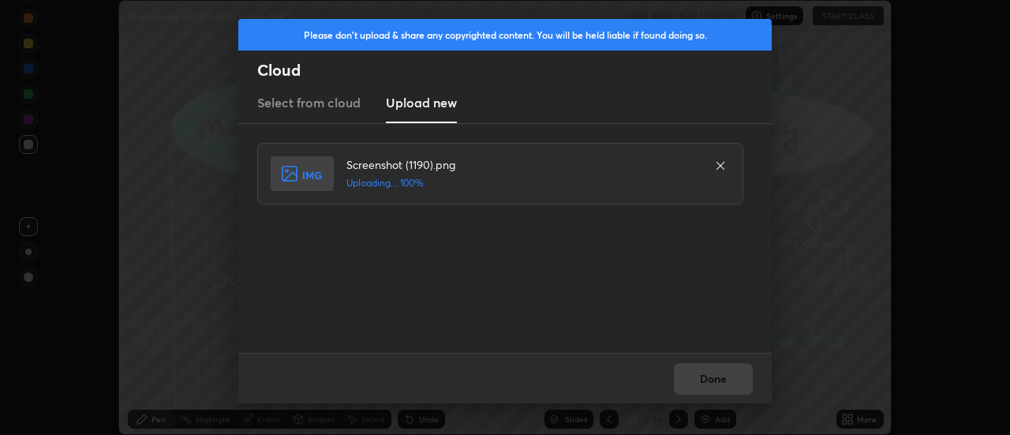
click at [715, 379] on div "Done" at bounding box center [505, 378] width 534 height 51
click at [710, 380] on div "Done" at bounding box center [505, 378] width 534 height 51
click at [711, 379] on button "Done" at bounding box center [713, 379] width 79 height 32
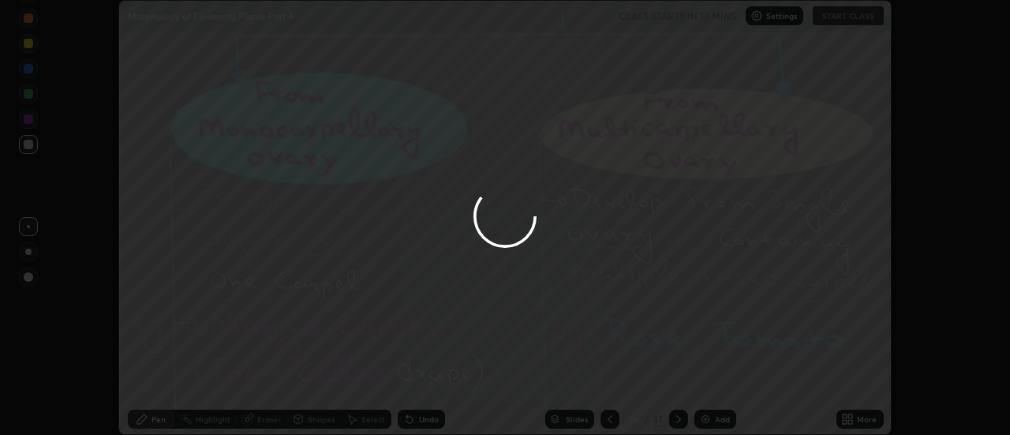
click at [711, 379] on button "Done" at bounding box center [713, 379] width 79 height 32
click at [715, 380] on div at bounding box center [505, 217] width 1010 height 435
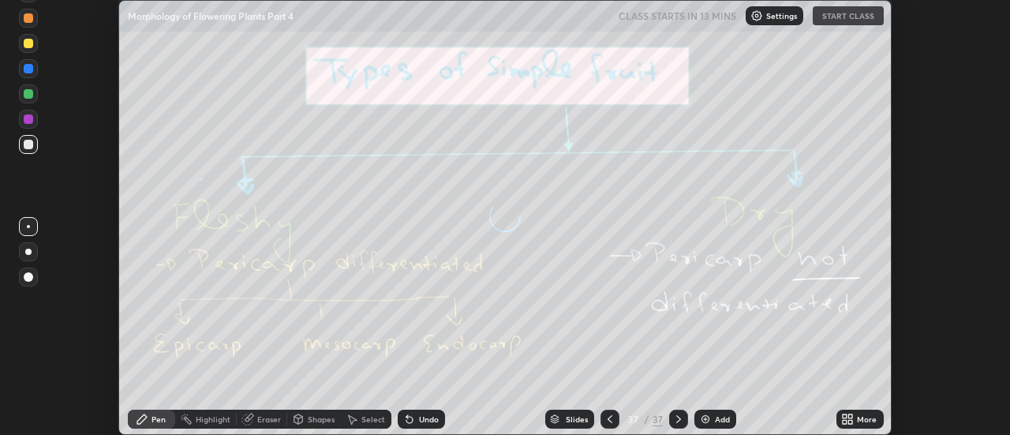
click at [853, 418] on icon at bounding box center [851, 416] width 4 height 4
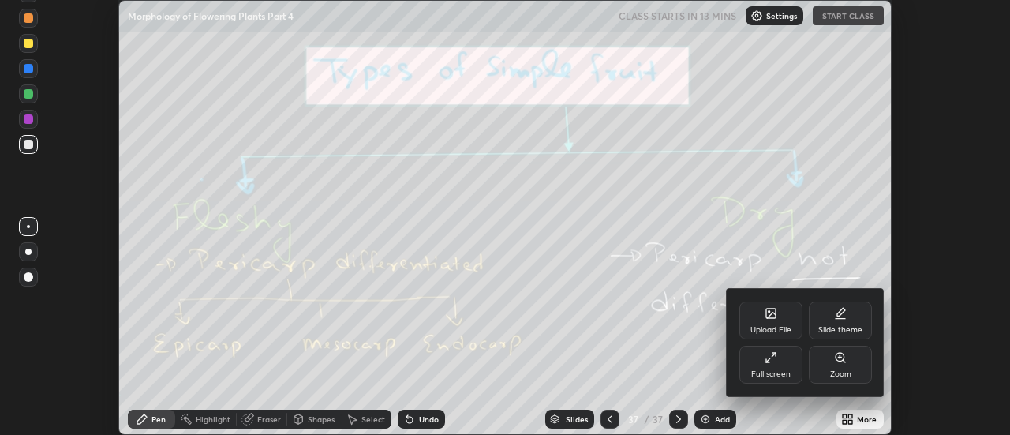
click at [775, 319] on icon at bounding box center [771, 313] width 13 height 13
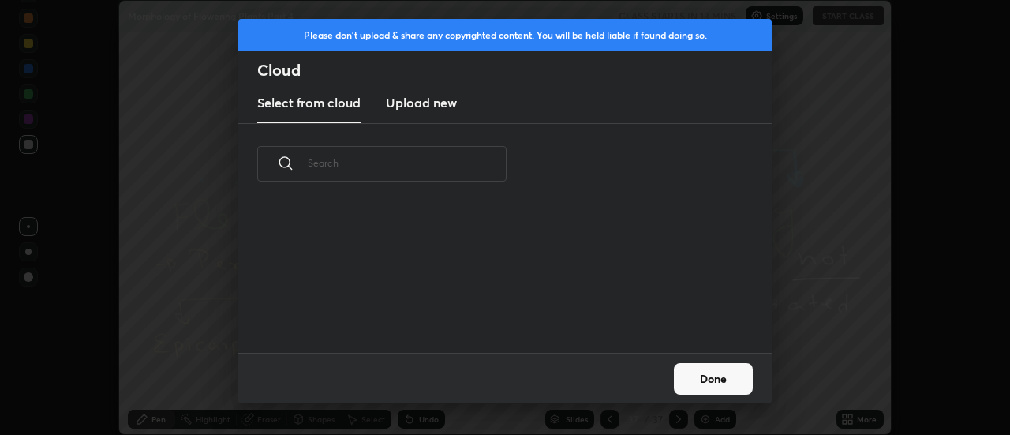
scroll to position [148, 507]
click at [411, 107] on h3 "Upload new" at bounding box center [421, 102] width 71 height 19
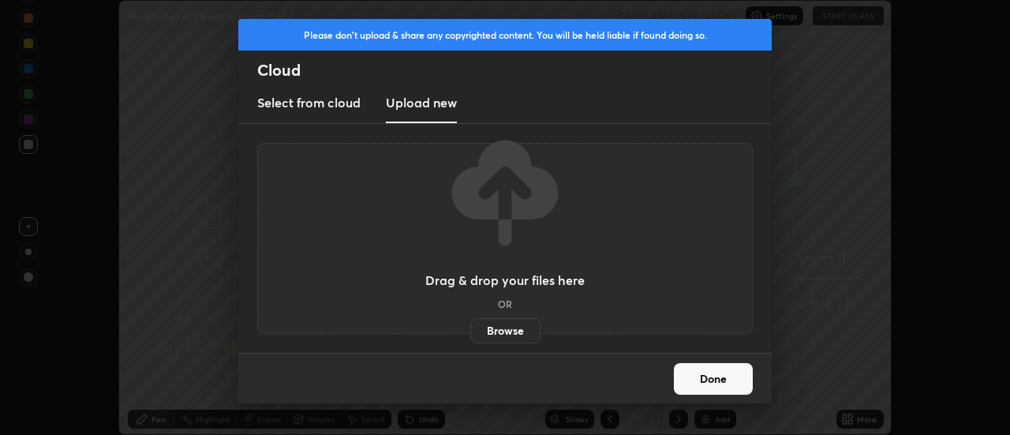
click at [495, 325] on label "Browse" at bounding box center [505, 330] width 70 height 25
click at [470, 325] on input "Browse" at bounding box center [470, 330] width 0 height 25
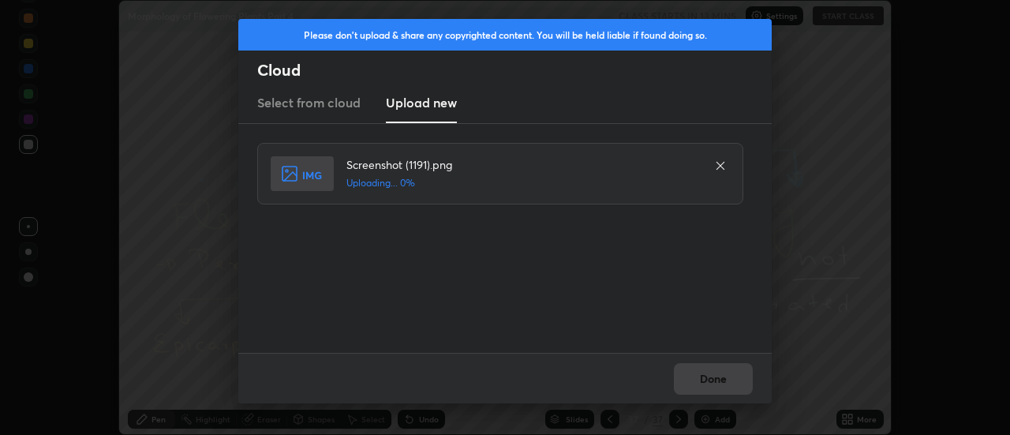
click at [714, 377] on div "Done" at bounding box center [505, 378] width 534 height 51
click at [711, 379] on button "Done" at bounding box center [713, 379] width 79 height 32
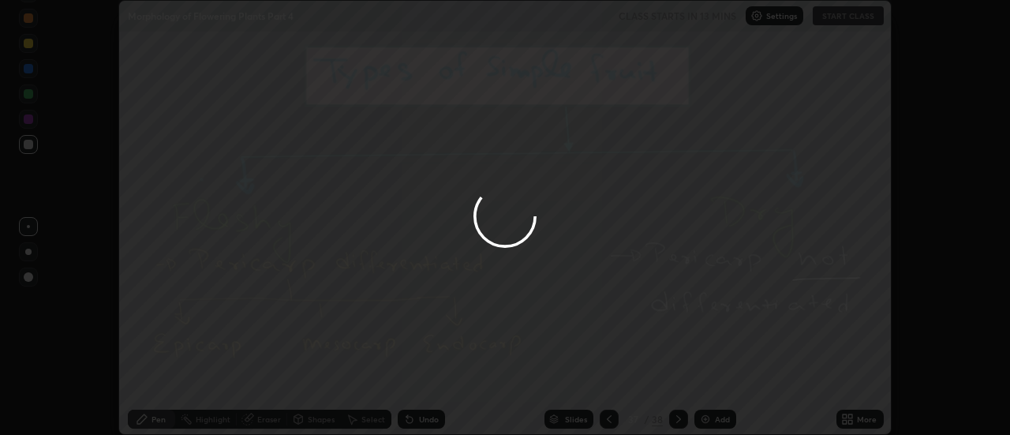
click at [711, 379] on button "Done" at bounding box center [713, 379] width 79 height 32
click at [711, 379] on div at bounding box center [505, 217] width 1010 height 435
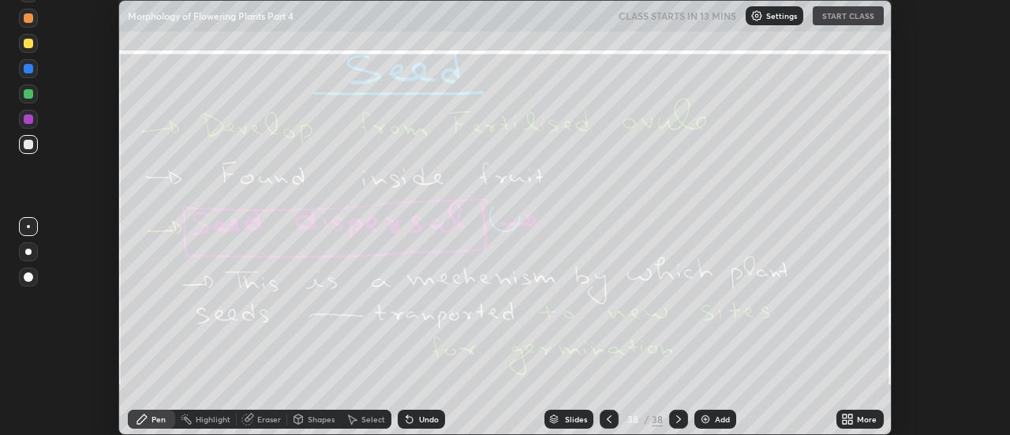
click at [852, 415] on icon at bounding box center [851, 416] width 4 height 4
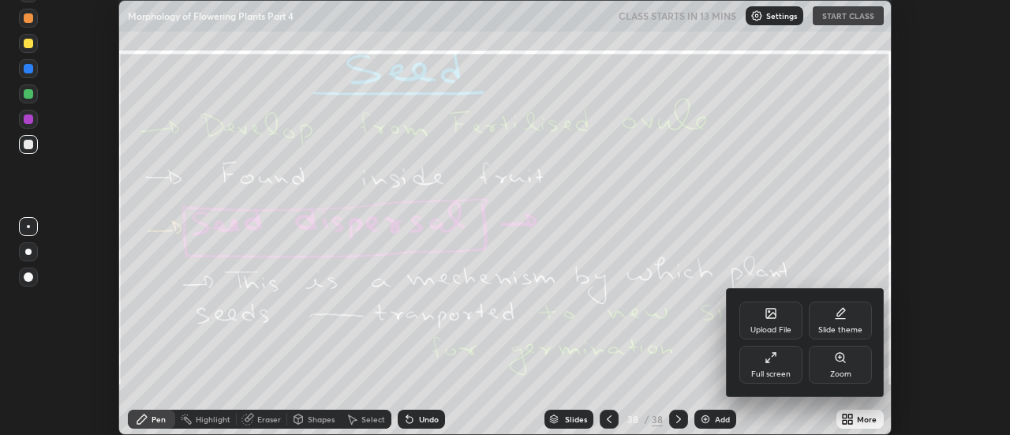
click at [777, 323] on div "Upload File" at bounding box center [771, 321] width 63 height 38
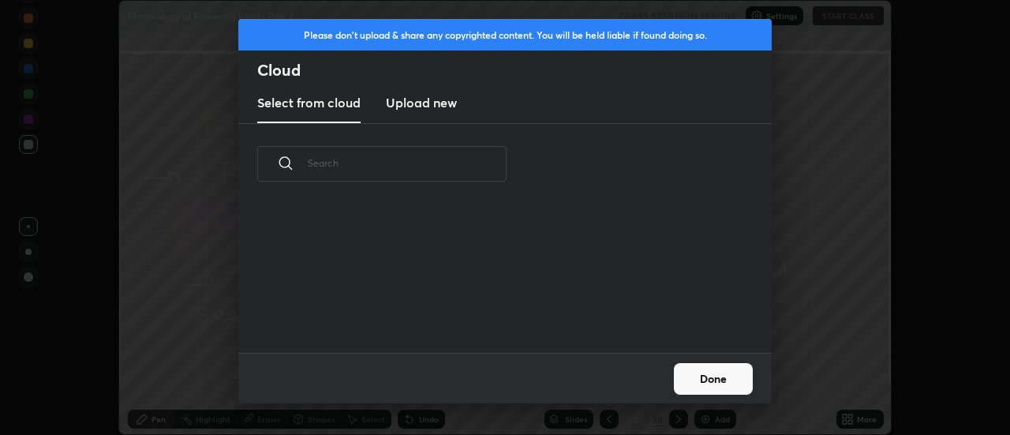
click at [406, 101] on h3 "Upload new" at bounding box center [421, 102] width 71 height 19
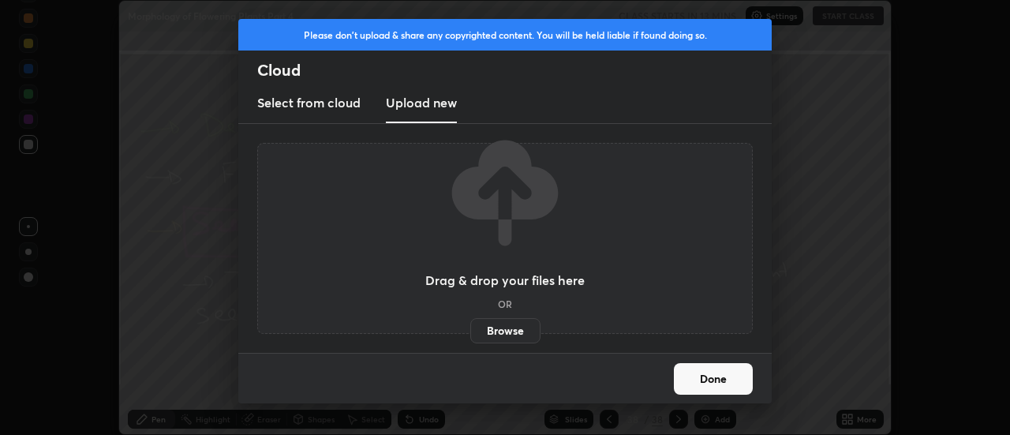
click at [498, 329] on label "Browse" at bounding box center [505, 330] width 70 height 25
click at [470, 329] on input "Browse" at bounding box center [470, 330] width 0 height 25
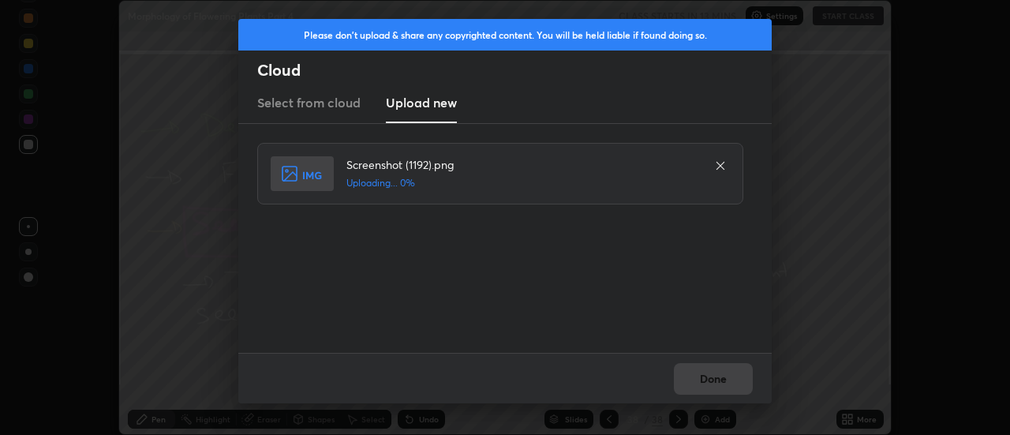
click at [718, 379] on div "Done" at bounding box center [505, 378] width 534 height 51
click at [715, 380] on button "Done" at bounding box center [713, 379] width 79 height 32
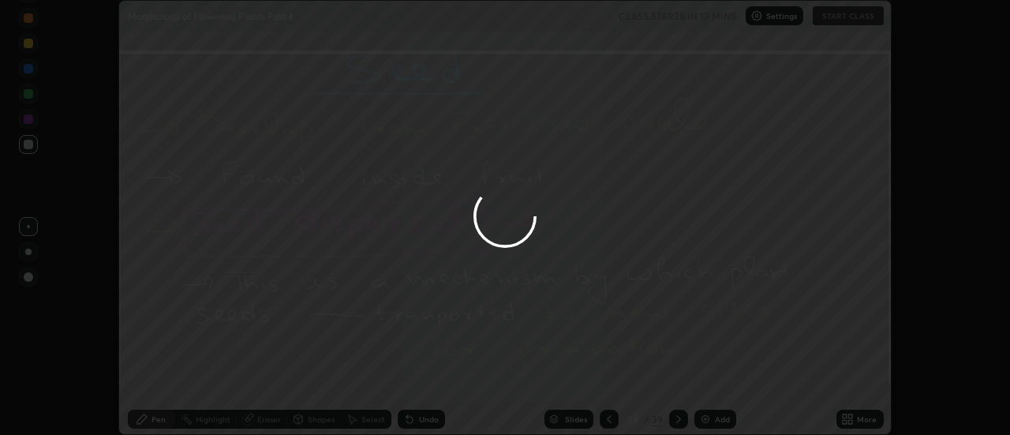
click at [715, 380] on button "Done" at bounding box center [713, 379] width 79 height 32
click at [715, 380] on div at bounding box center [505, 217] width 1010 height 435
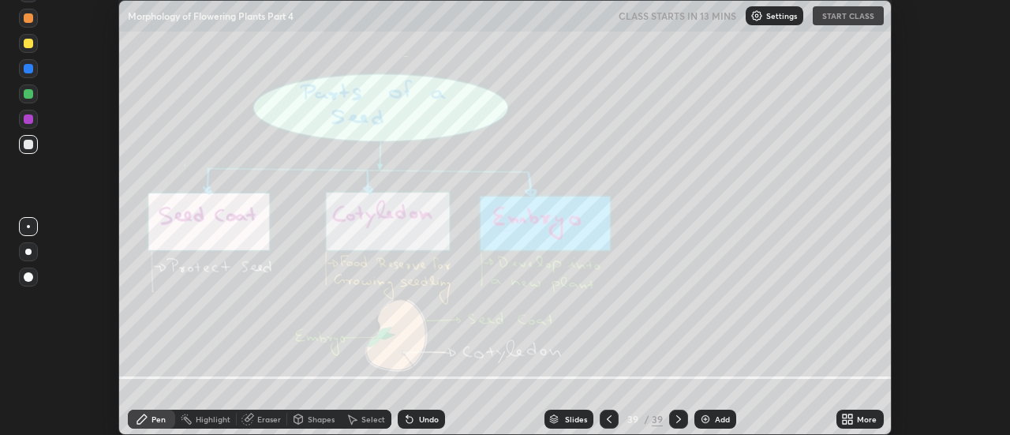
click at [851, 417] on icon at bounding box center [851, 416] width 4 height 4
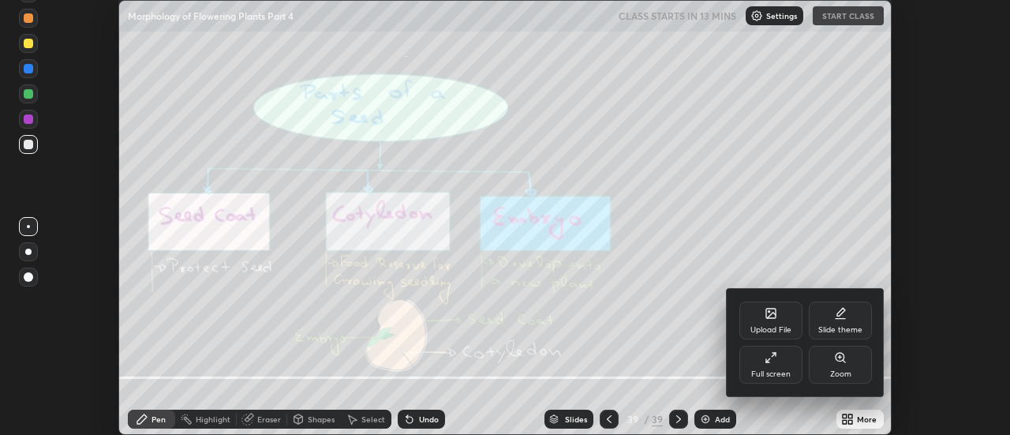
click at [773, 322] on div "Upload File" at bounding box center [771, 321] width 63 height 38
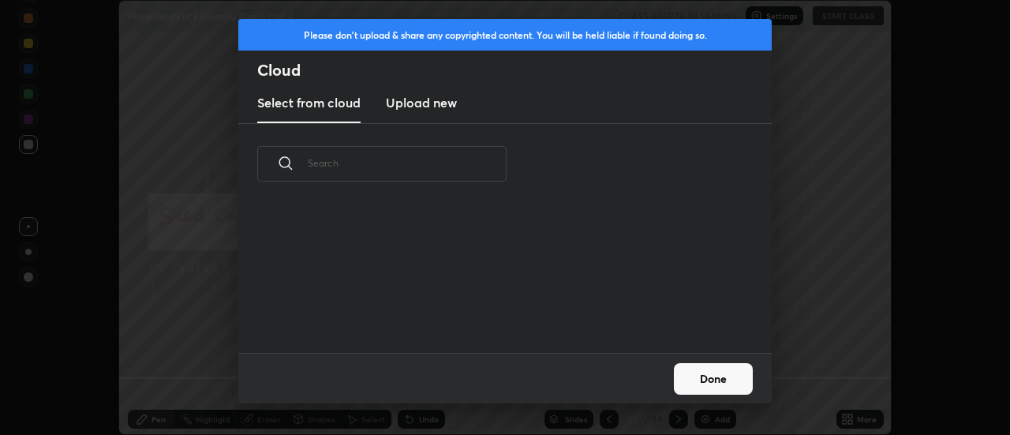
click at [413, 107] on h3 "Upload new" at bounding box center [421, 102] width 71 height 19
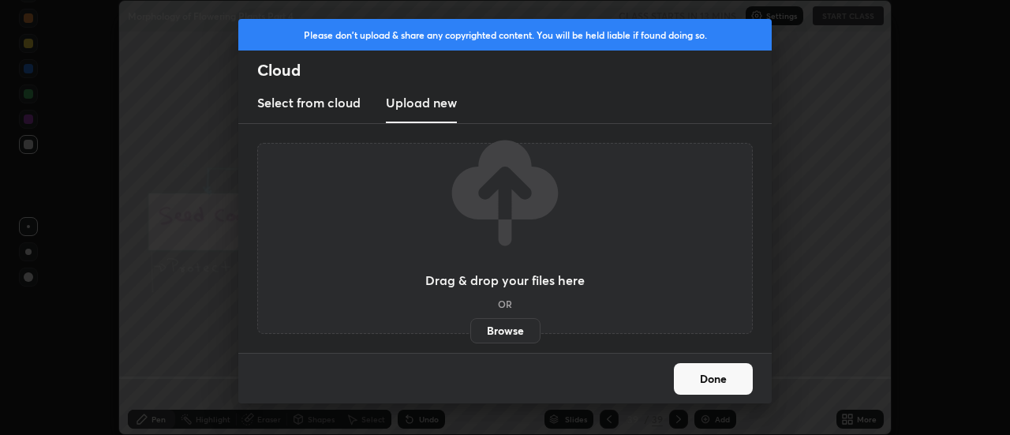
click at [501, 330] on label "Browse" at bounding box center [505, 330] width 70 height 25
click at [470, 330] on input "Browse" at bounding box center [470, 330] width 0 height 25
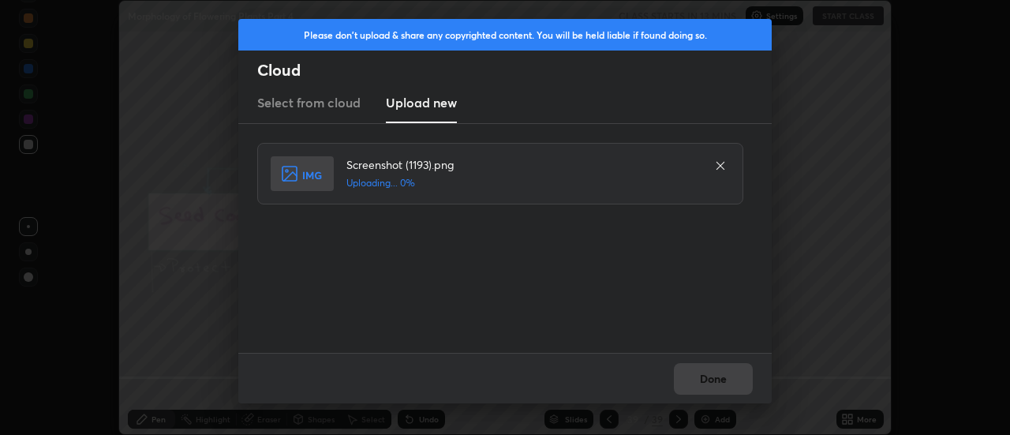
click at [705, 376] on div "Done" at bounding box center [505, 378] width 534 height 51
click at [706, 379] on button "Done" at bounding box center [713, 379] width 79 height 32
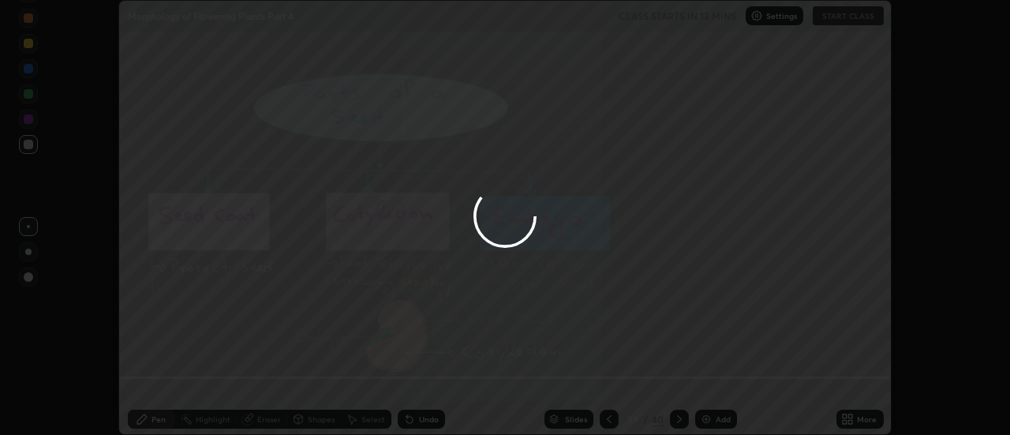
click at [711, 380] on div at bounding box center [505, 217] width 1010 height 435
click at [712, 380] on div at bounding box center [505, 217] width 1010 height 435
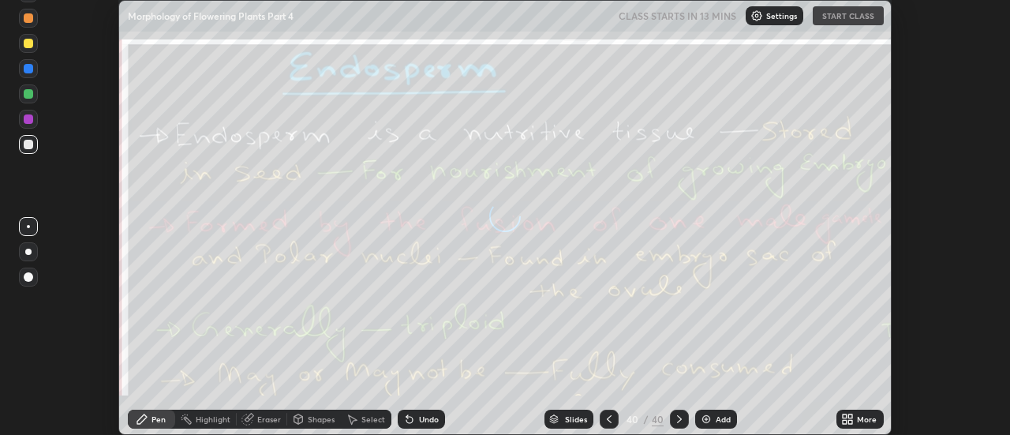
click at [854, 418] on icon at bounding box center [847, 419] width 13 height 13
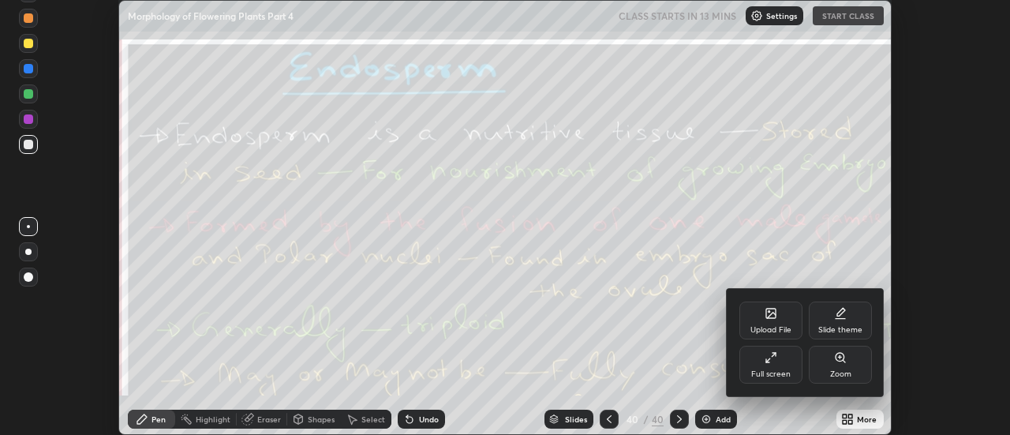
click at [773, 320] on div "Upload File" at bounding box center [771, 321] width 63 height 38
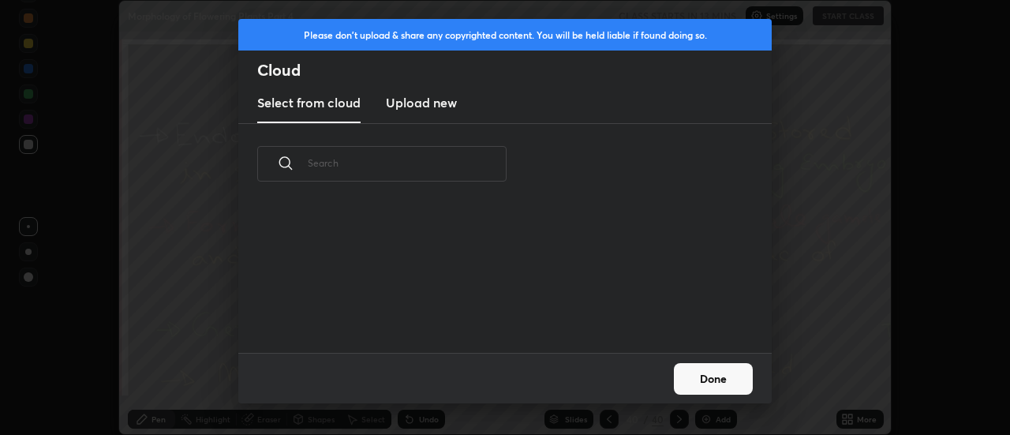
click at [410, 107] on h3 "Upload new" at bounding box center [421, 102] width 71 height 19
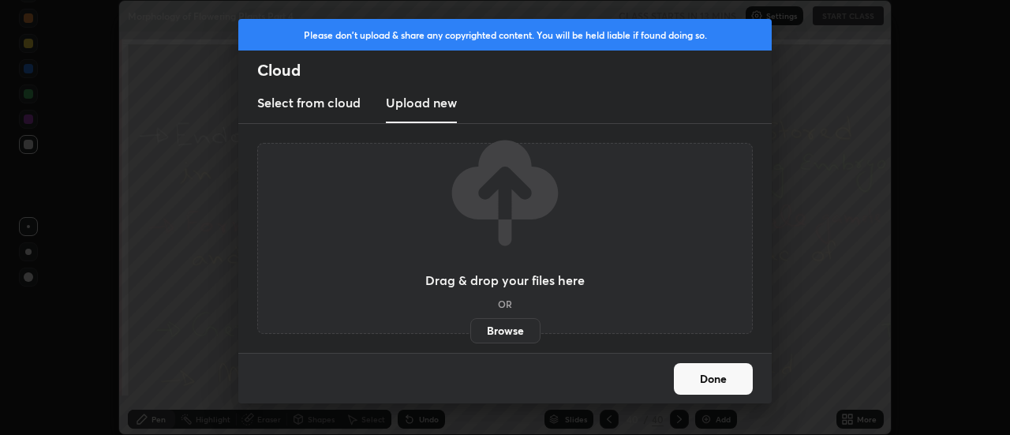
click at [484, 328] on label "Browse" at bounding box center [505, 330] width 70 height 25
click at [470, 328] on input "Browse" at bounding box center [470, 330] width 0 height 25
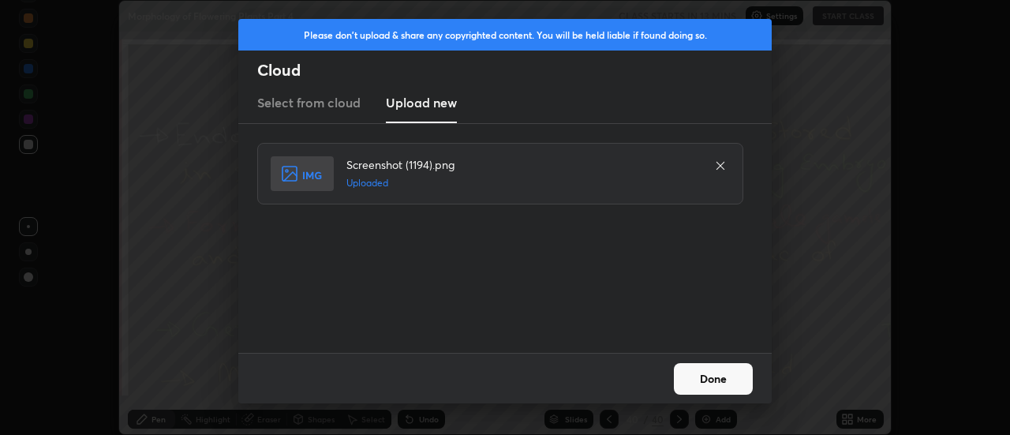
click at [717, 374] on button "Done" at bounding box center [713, 379] width 79 height 32
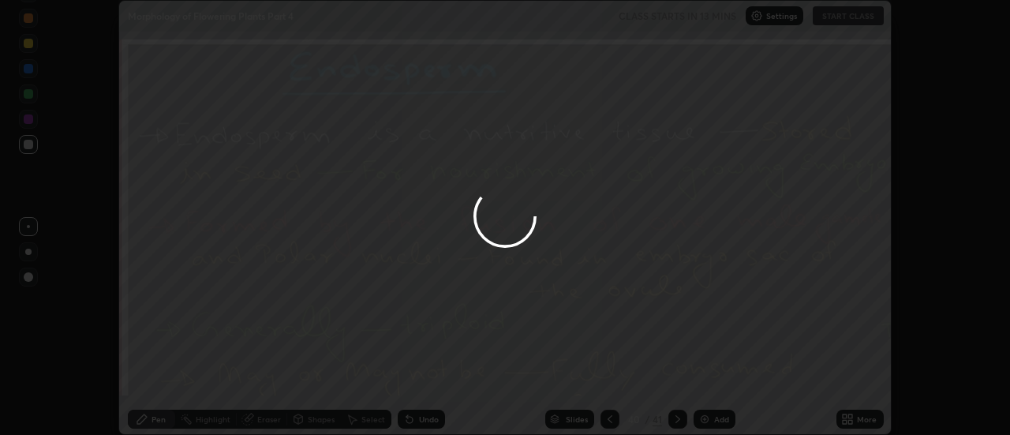
click at [851, 416] on icon at bounding box center [851, 416] width 4 height 4
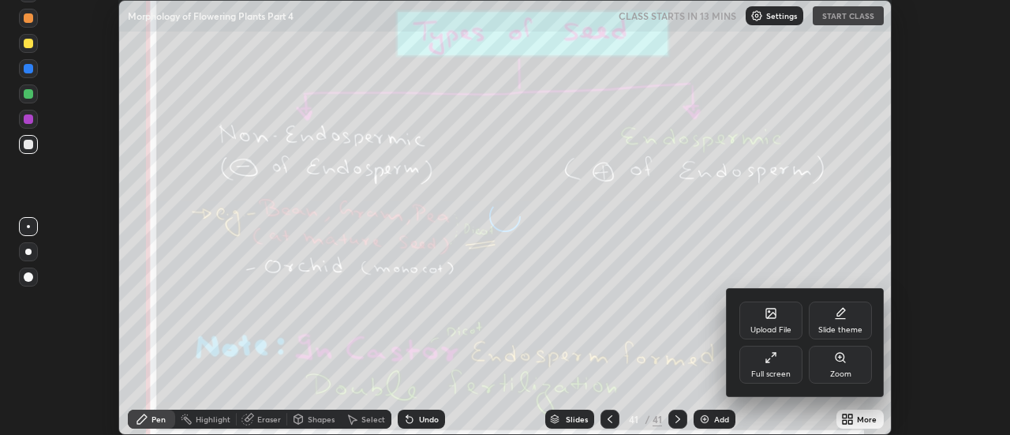
click at [782, 323] on div "Upload File" at bounding box center [771, 321] width 63 height 38
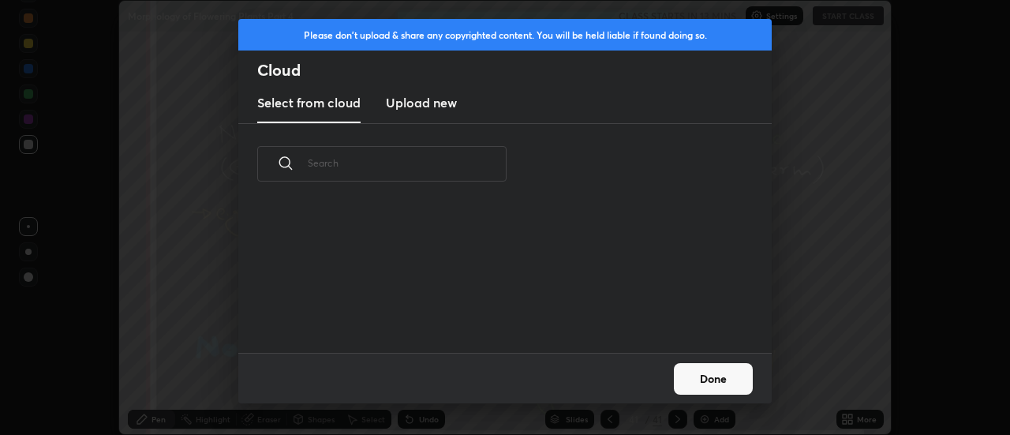
scroll to position [148, 507]
click at [412, 103] on h3 "Upload new" at bounding box center [421, 102] width 71 height 19
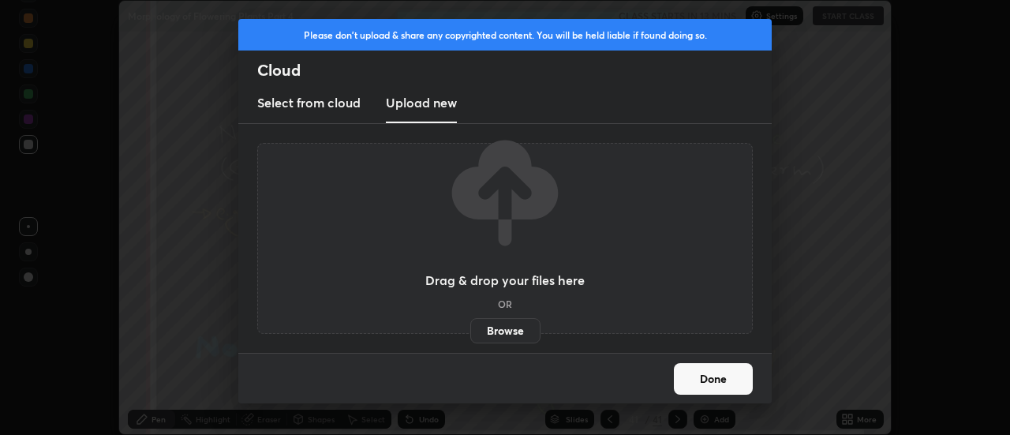
click at [497, 328] on label "Browse" at bounding box center [505, 330] width 70 height 25
click at [470, 328] on input "Browse" at bounding box center [470, 330] width 0 height 25
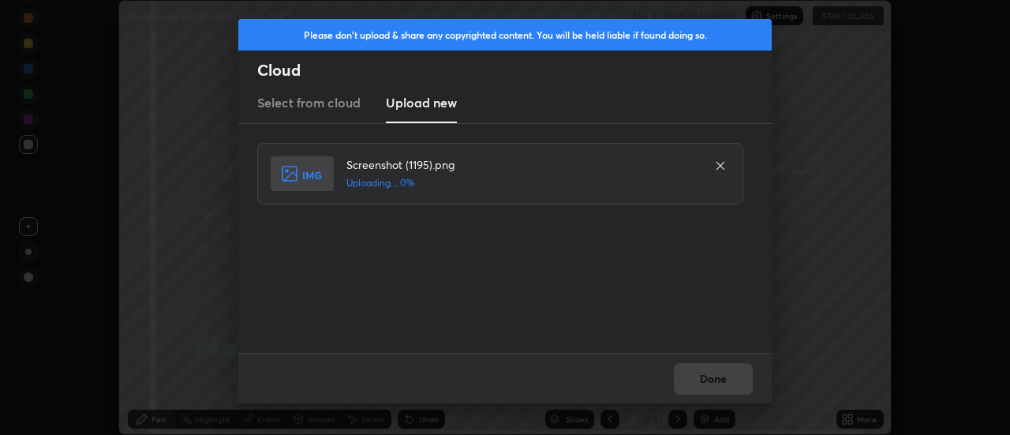
click at [719, 381] on div "Done" at bounding box center [505, 378] width 534 height 51
click at [718, 379] on button "Done" at bounding box center [713, 379] width 79 height 32
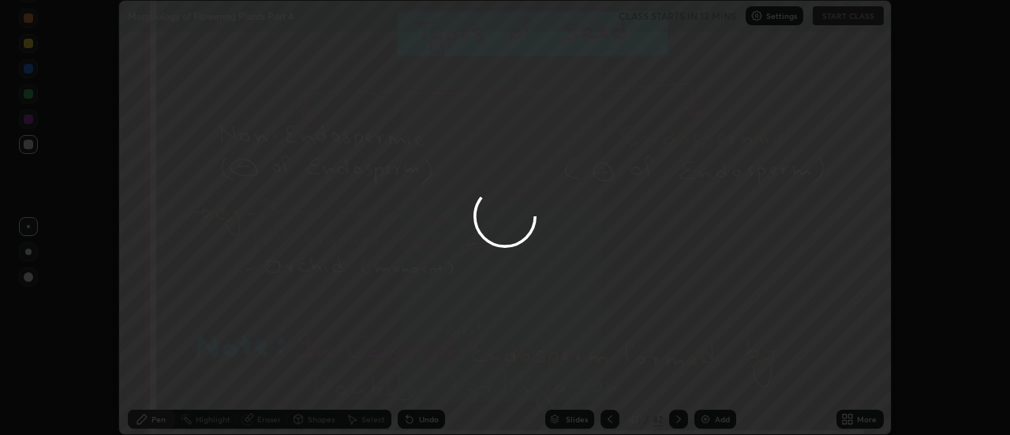
click at [718, 379] on div at bounding box center [505, 217] width 1010 height 435
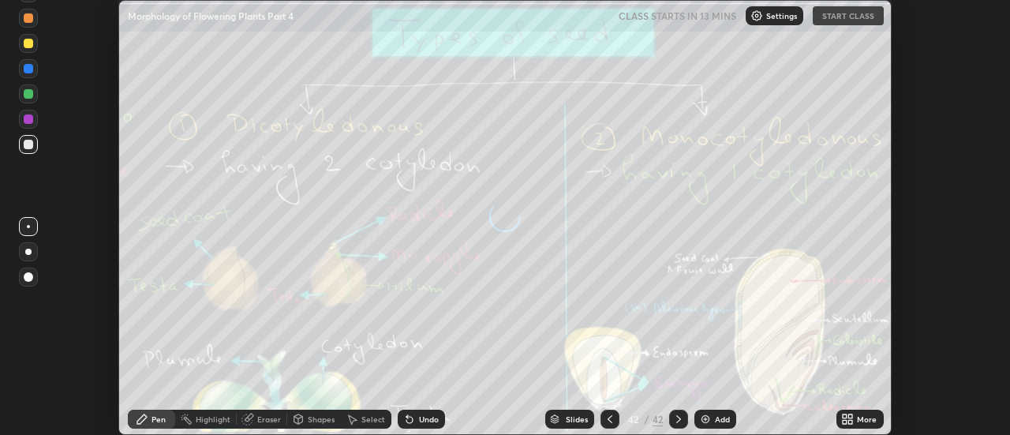
click at [851, 416] on icon at bounding box center [851, 416] width 4 height 4
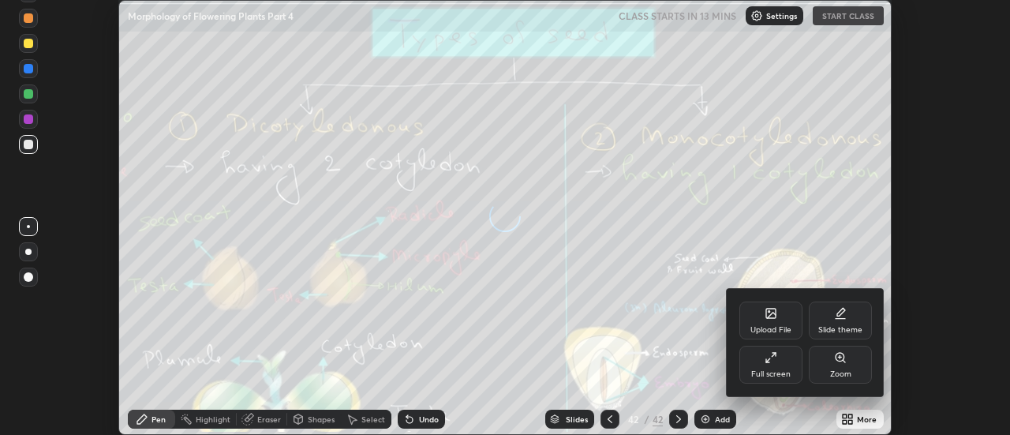
click at [785, 320] on div "Upload File" at bounding box center [771, 321] width 63 height 38
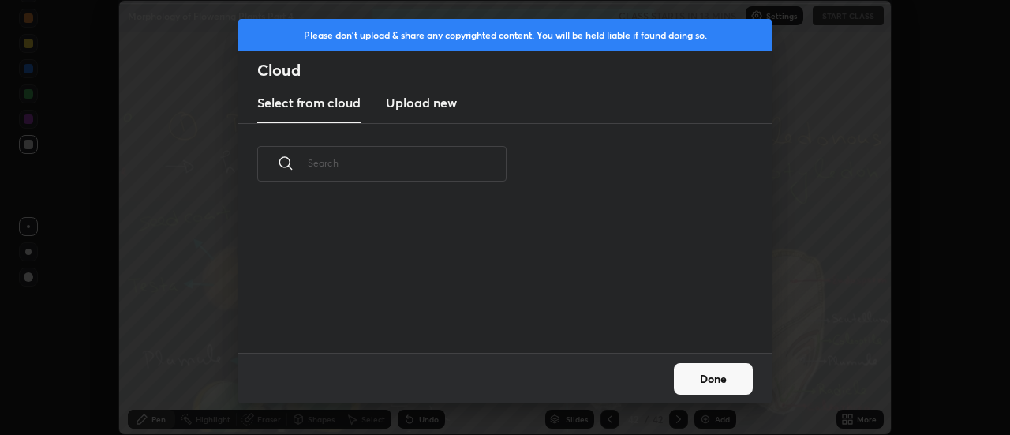
scroll to position [6, 9]
click at [407, 111] on h3 "Upload new" at bounding box center [421, 102] width 71 height 19
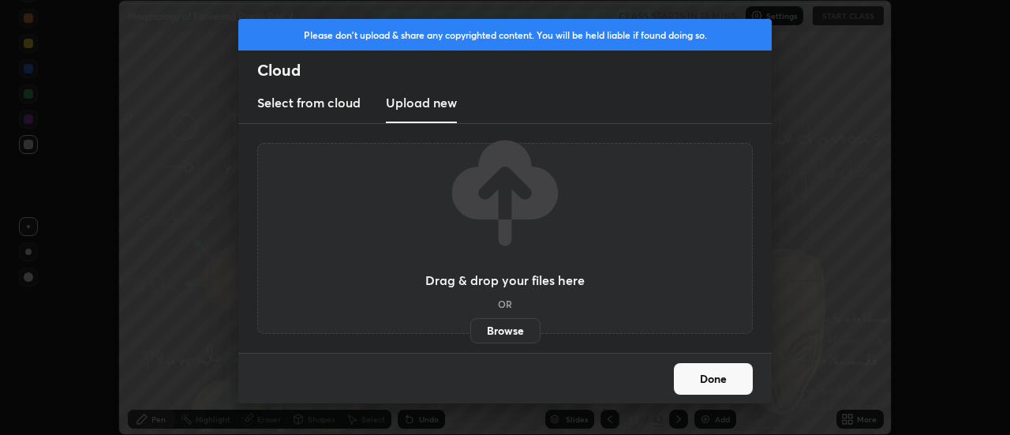
click at [494, 331] on label "Browse" at bounding box center [505, 330] width 70 height 25
click at [470, 331] on input "Browse" at bounding box center [470, 330] width 0 height 25
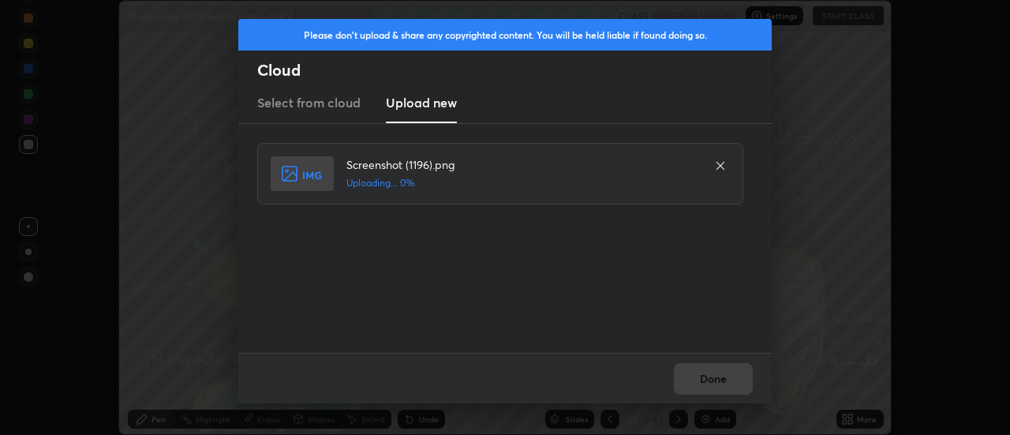
click at [718, 375] on div "Done" at bounding box center [505, 378] width 534 height 51
click at [719, 375] on div "Done" at bounding box center [505, 378] width 534 height 51
click at [725, 374] on div "Done" at bounding box center [505, 378] width 534 height 51
click at [723, 377] on button "Done" at bounding box center [713, 379] width 79 height 32
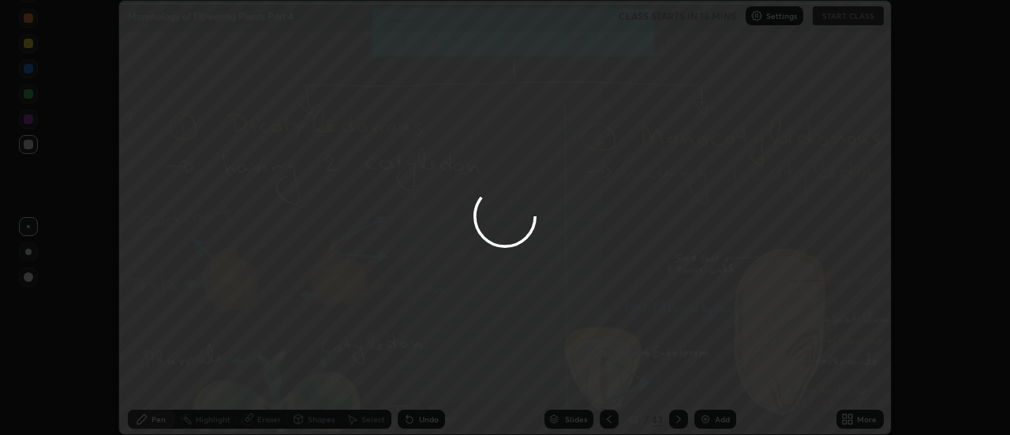
click at [718, 376] on button "Done" at bounding box center [713, 379] width 79 height 32
click at [854, 419] on icon at bounding box center [847, 419] width 13 height 13
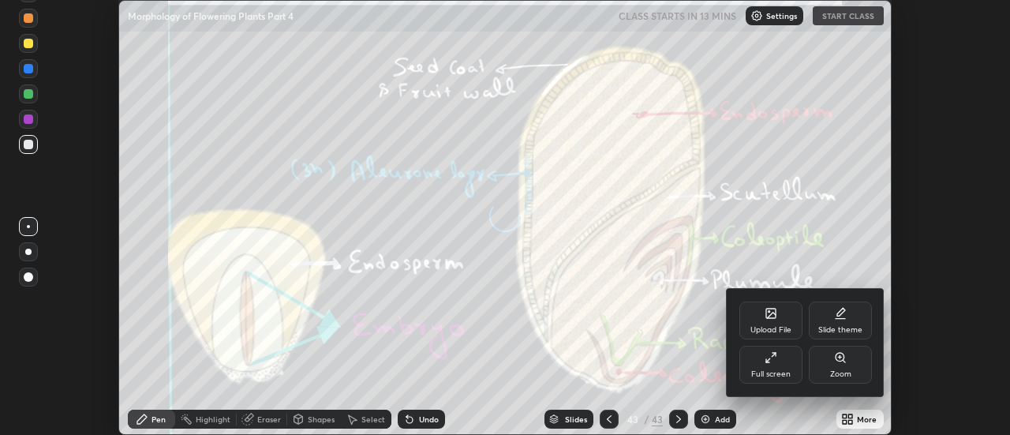
click at [778, 315] on div "Upload File" at bounding box center [771, 321] width 63 height 38
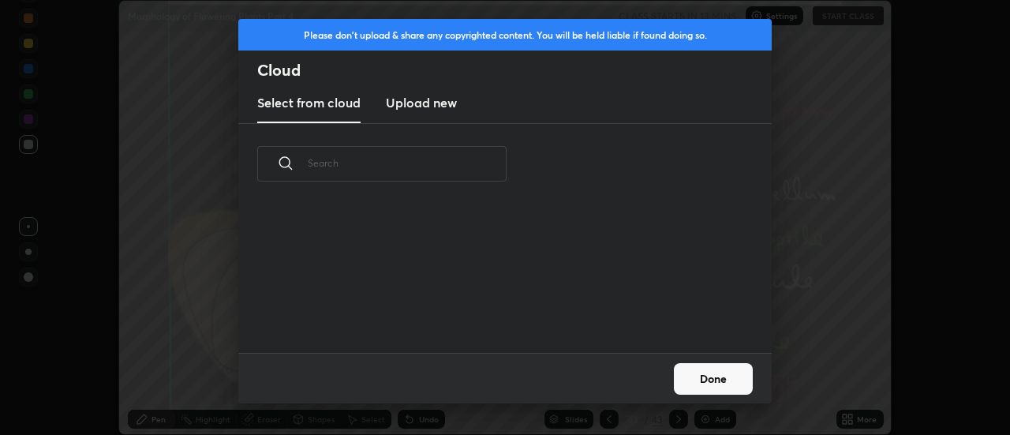
scroll to position [148, 507]
click at [417, 99] on h3 "Upload new" at bounding box center [421, 102] width 71 height 19
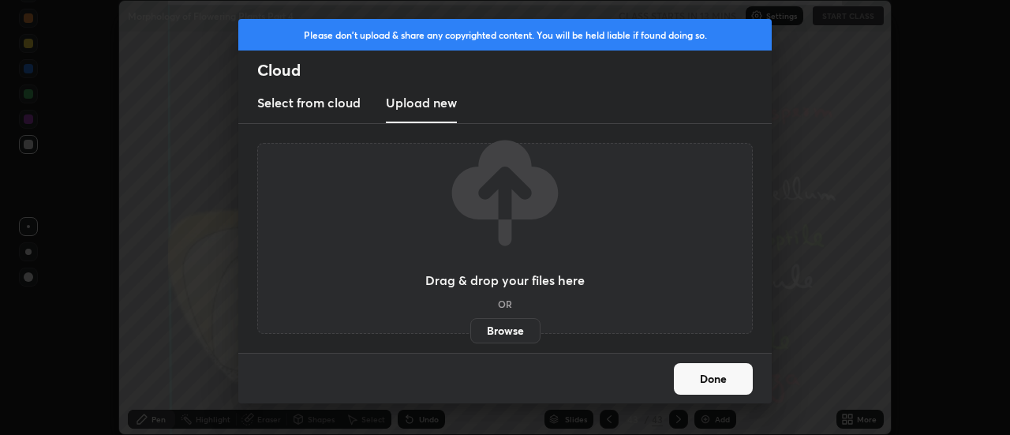
click at [501, 330] on label "Browse" at bounding box center [505, 330] width 70 height 25
click at [470, 330] on input "Browse" at bounding box center [470, 330] width 0 height 25
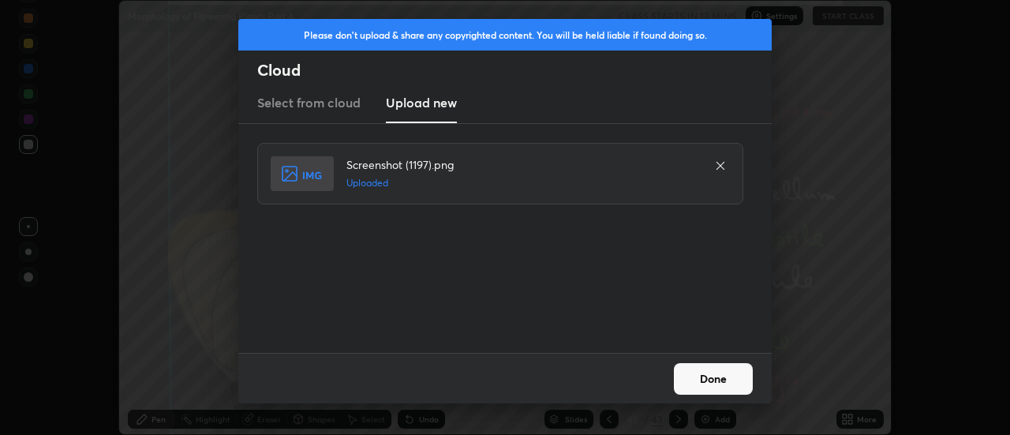
click at [716, 377] on button "Done" at bounding box center [713, 379] width 79 height 32
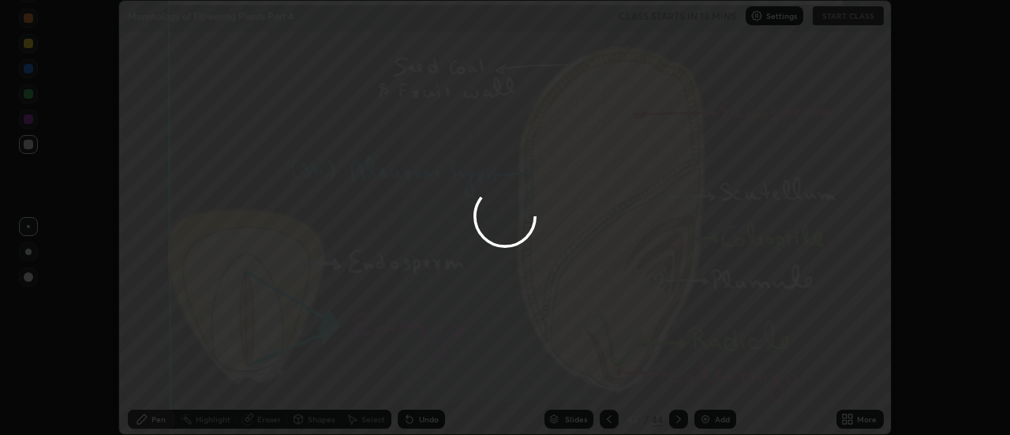
click at [856, 418] on div "More" at bounding box center [860, 419] width 47 height 19
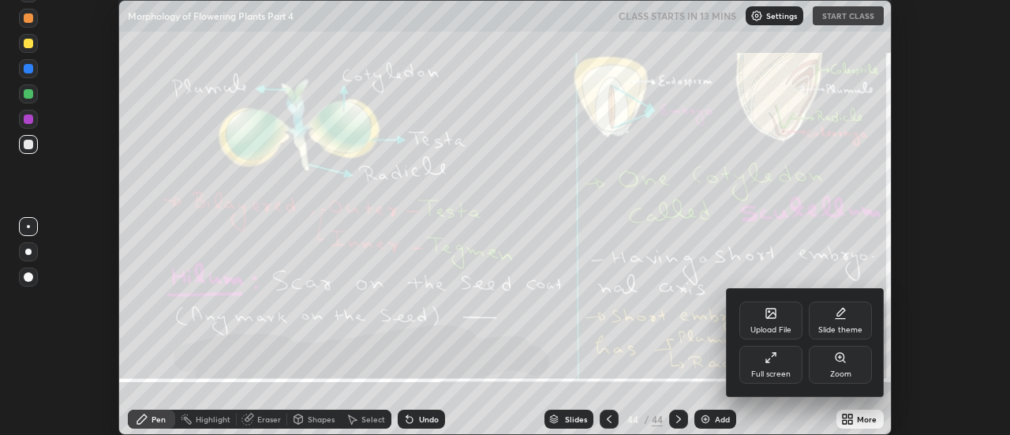
click at [785, 326] on div "Upload File" at bounding box center [771, 330] width 41 height 8
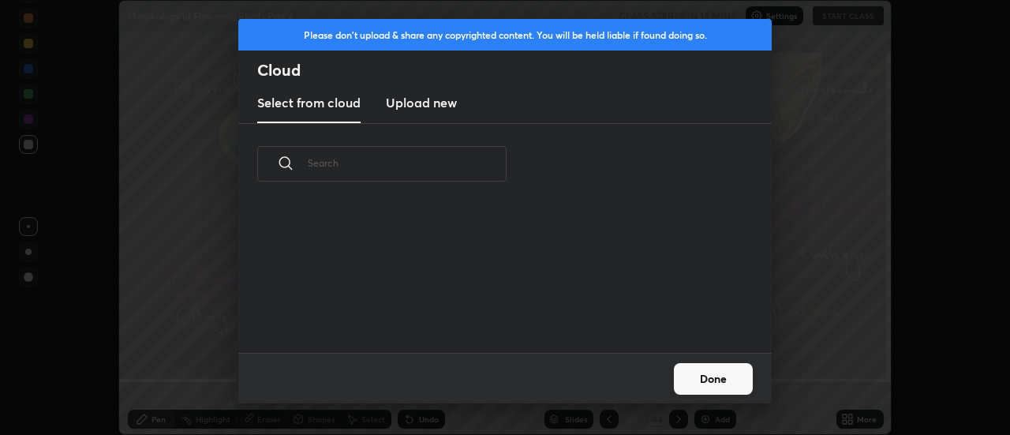
click at [418, 107] on h3 "Upload new" at bounding box center [421, 102] width 71 height 19
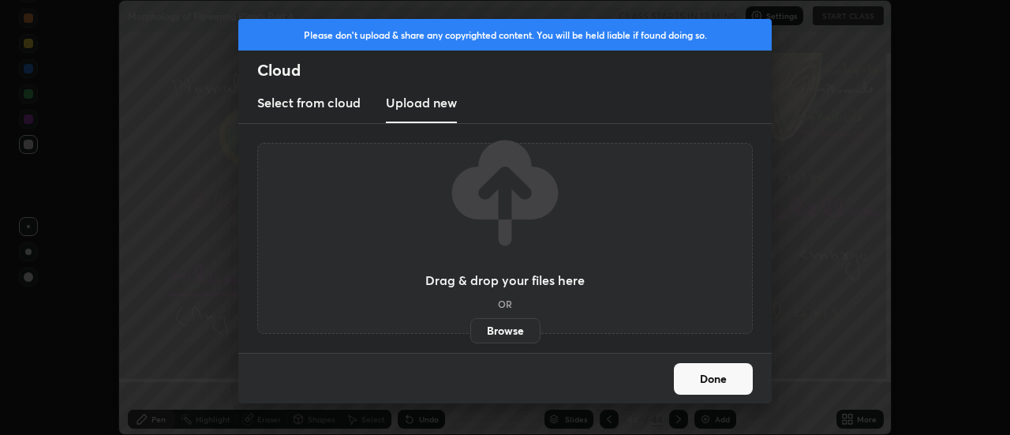
click at [500, 328] on label "Browse" at bounding box center [505, 330] width 70 height 25
click at [470, 328] on input "Browse" at bounding box center [470, 330] width 0 height 25
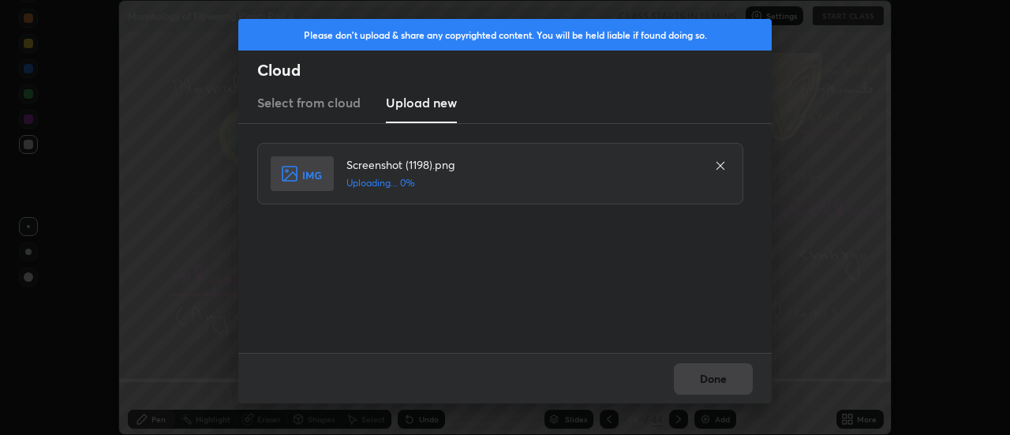
click at [722, 380] on div "Done" at bounding box center [505, 378] width 534 height 51
click at [722, 380] on button "Done" at bounding box center [713, 379] width 79 height 32
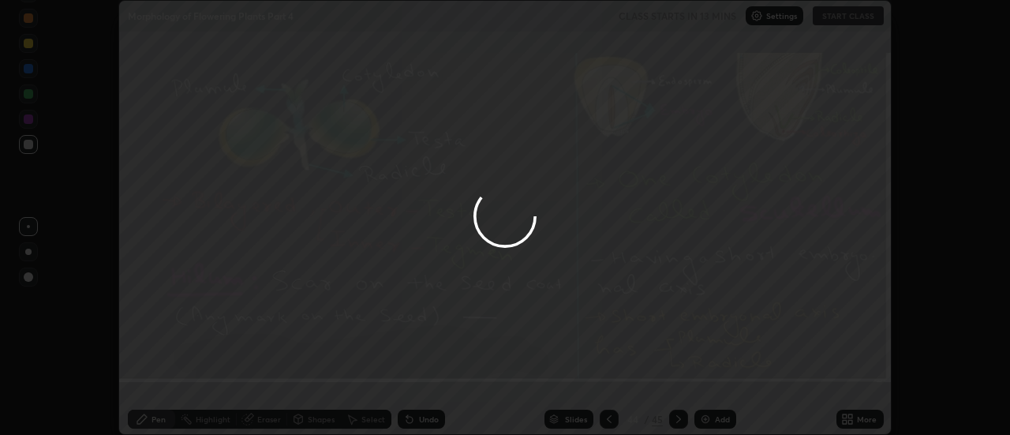
click at [715, 380] on button "Done" at bounding box center [713, 379] width 79 height 32
click at [710, 383] on div at bounding box center [505, 217] width 1010 height 435
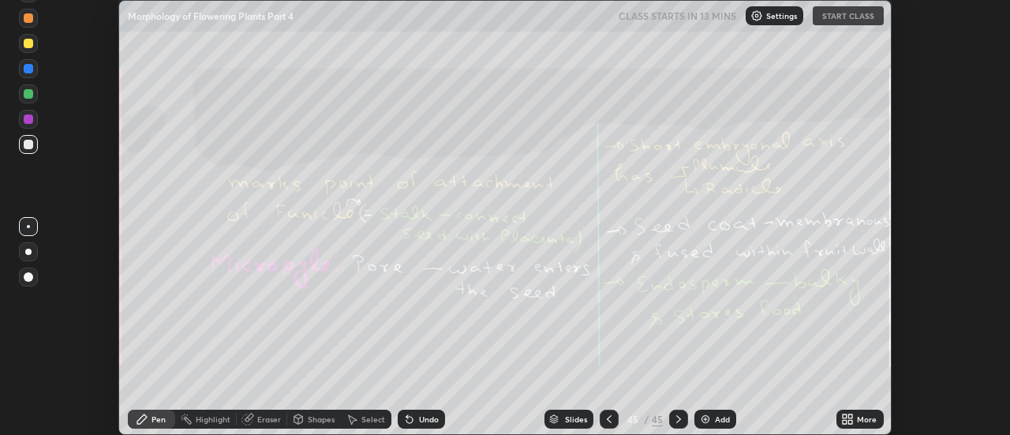
click at [856, 418] on div "More" at bounding box center [860, 419] width 47 height 19
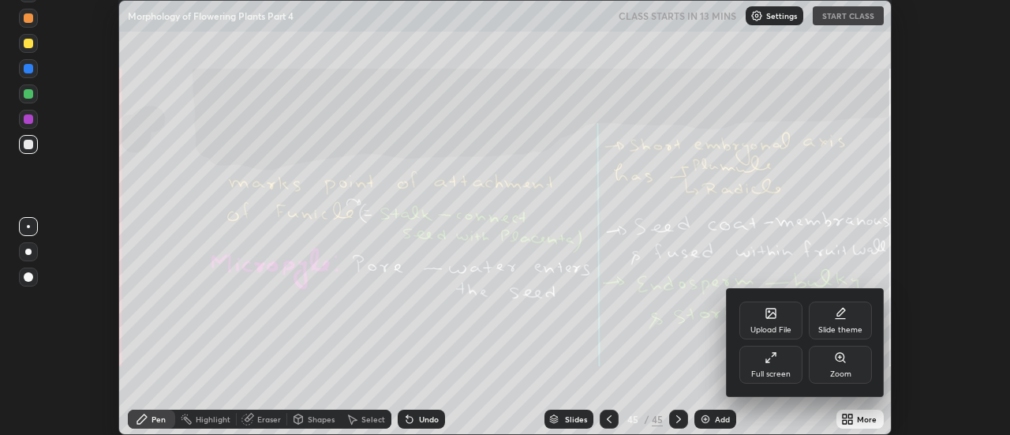
click at [777, 326] on div "Upload File" at bounding box center [771, 330] width 41 height 8
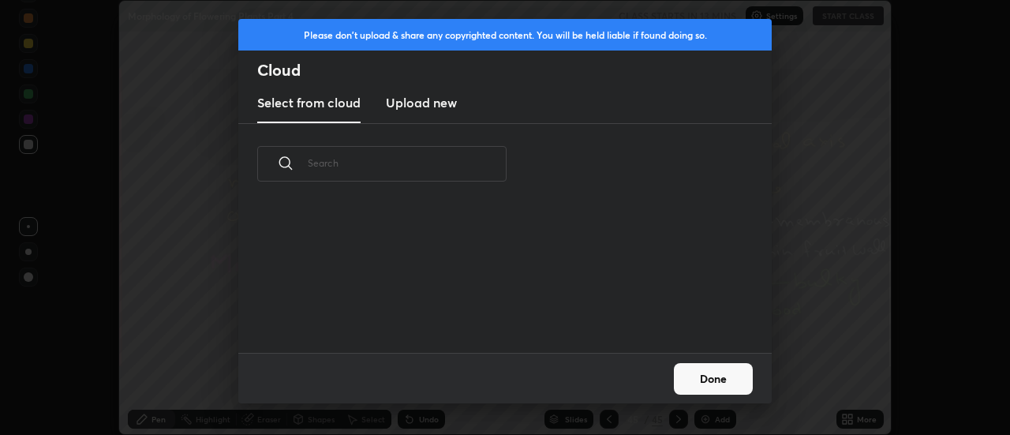
click at [414, 106] on h3 "Upload new" at bounding box center [421, 102] width 71 height 19
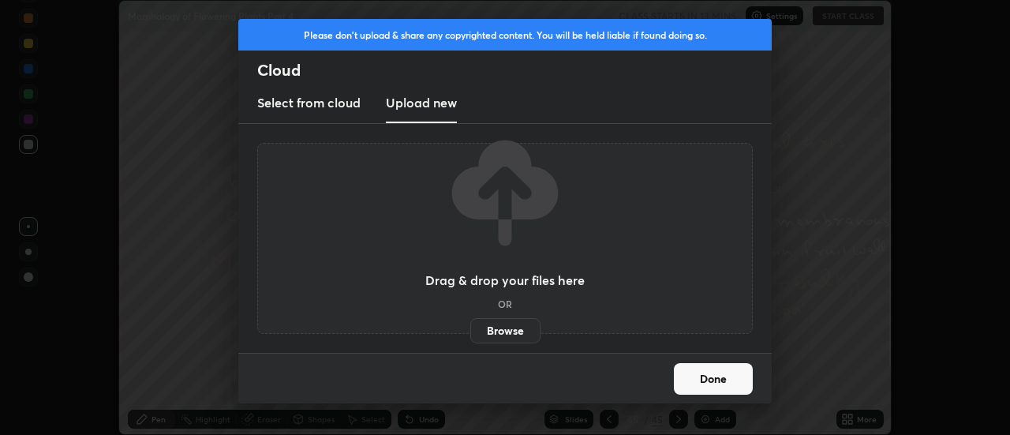
click at [501, 325] on label "Browse" at bounding box center [505, 330] width 70 height 25
click at [470, 325] on input "Browse" at bounding box center [470, 330] width 0 height 25
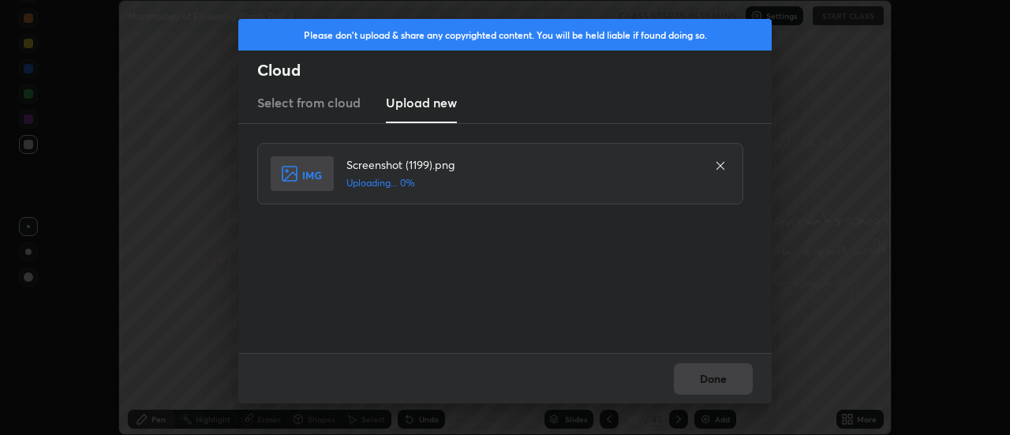
click at [714, 377] on div "Done" at bounding box center [505, 378] width 534 height 51
click at [717, 380] on div "Done" at bounding box center [505, 378] width 534 height 51
click at [717, 380] on button "Done" at bounding box center [713, 379] width 79 height 32
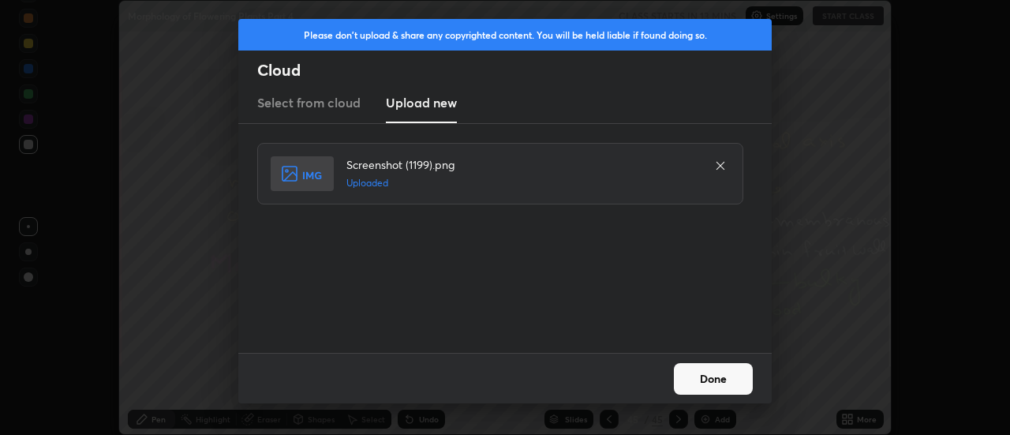
click at [716, 382] on button "Done" at bounding box center [713, 379] width 79 height 32
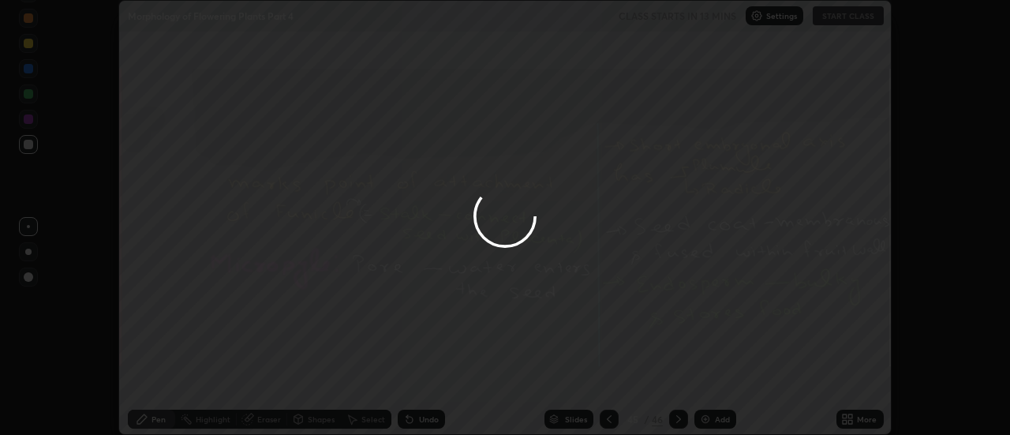
click at [715, 380] on div at bounding box center [505, 217] width 1010 height 435
click at [714, 381] on div at bounding box center [505, 217] width 1010 height 435
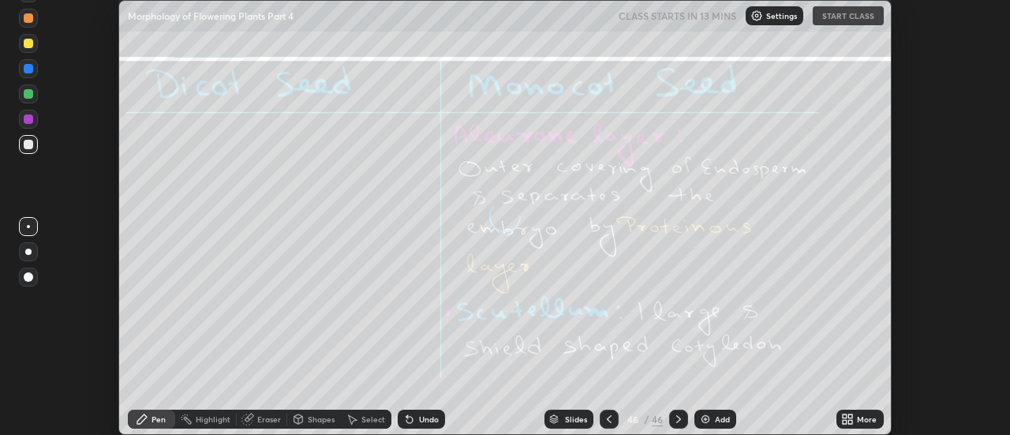
click at [858, 419] on div "More" at bounding box center [867, 419] width 20 height 8
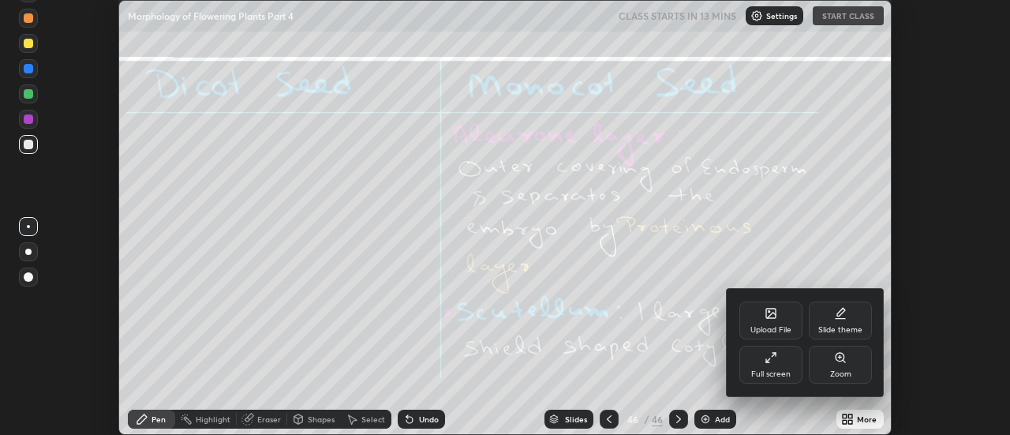
click at [785, 317] on div "Upload File" at bounding box center [771, 321] width 63 height 38
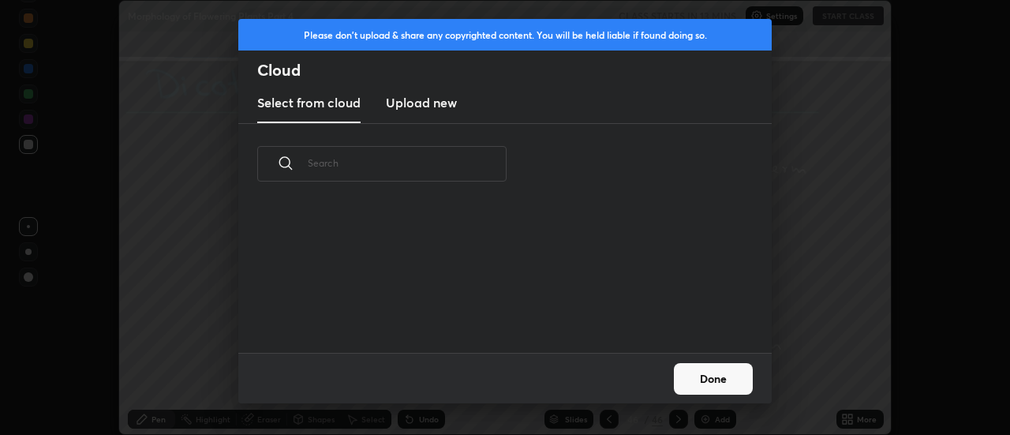
click at [415, 108] on h3 "Upload new" at bounding box center [421, 102] width 71 height 19
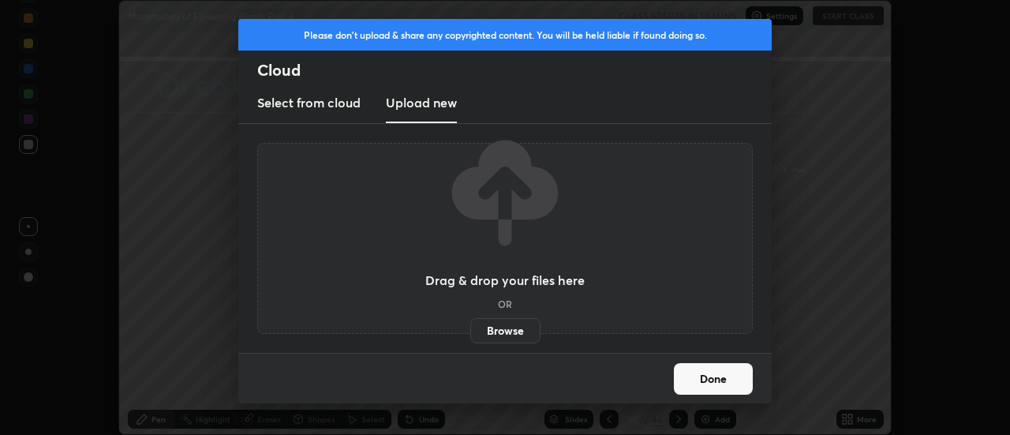
click at [504, 333] on label "Browse" at bounding box center [505, 330] width 70 height 25
click at [470, 333] on input "Browse" at bounding box center [470, 330] width 0 height 25
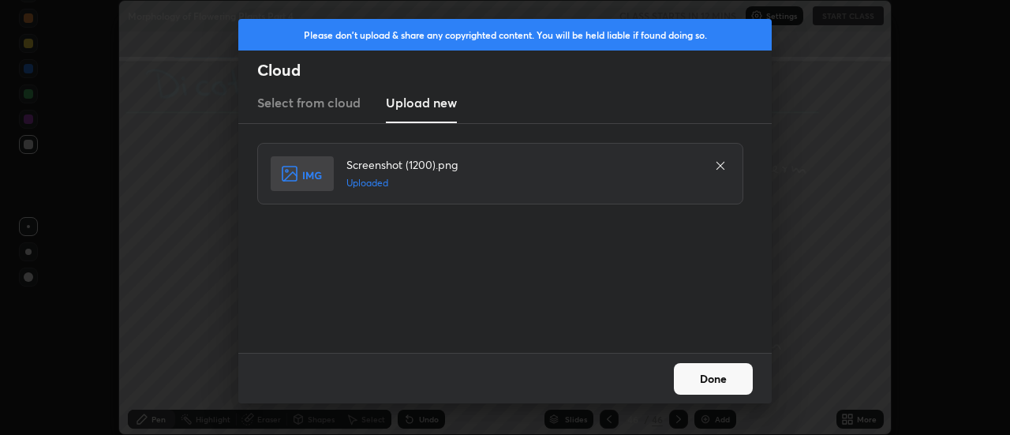
click at [710, 377] on button "Done" at bounding box center [713, 379] width 79 height 32
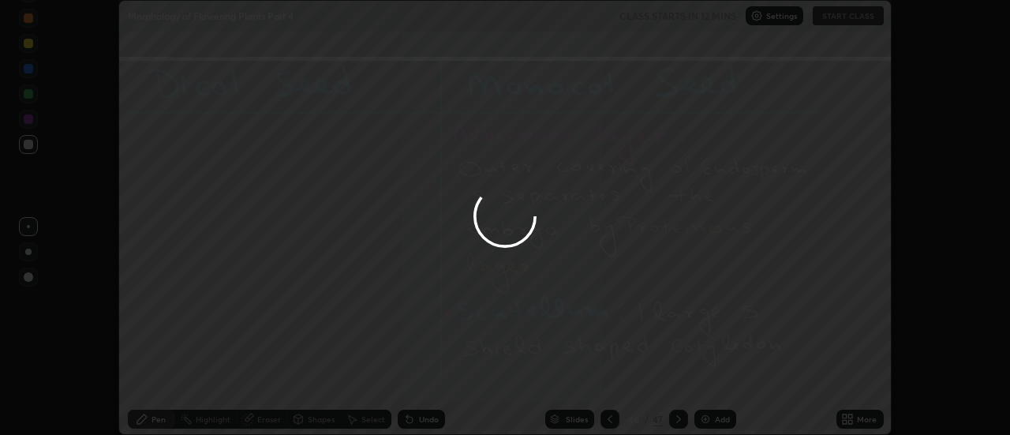
click at [715, 379] on button "Done" at bounding box center [713, 379] width 79 height 32
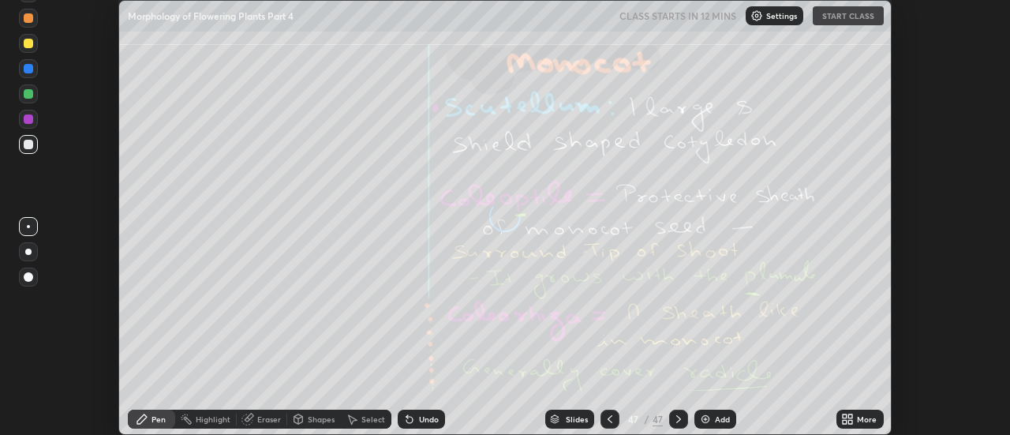
click at [856, 418] on div "More" at bounding box center [860, 419] width 47 height 19
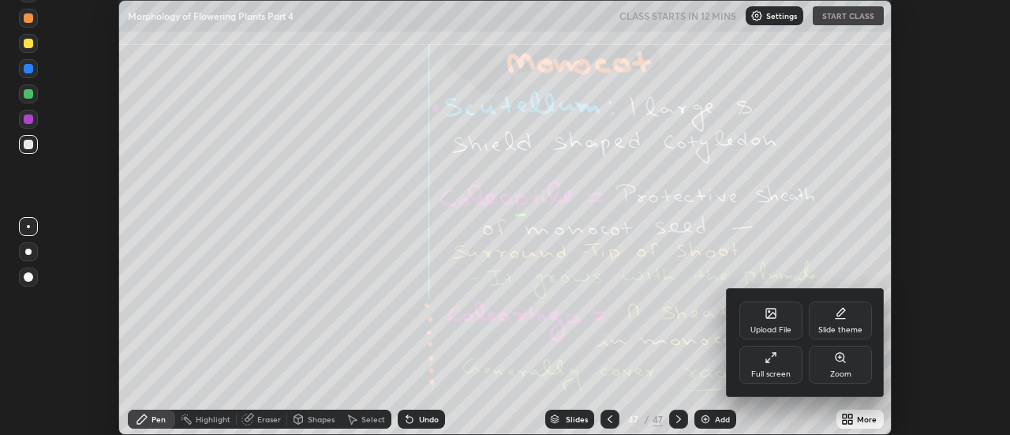
click at [780, 320] on div "Upload File" at bounding box center [771, 321] width 63 height 38
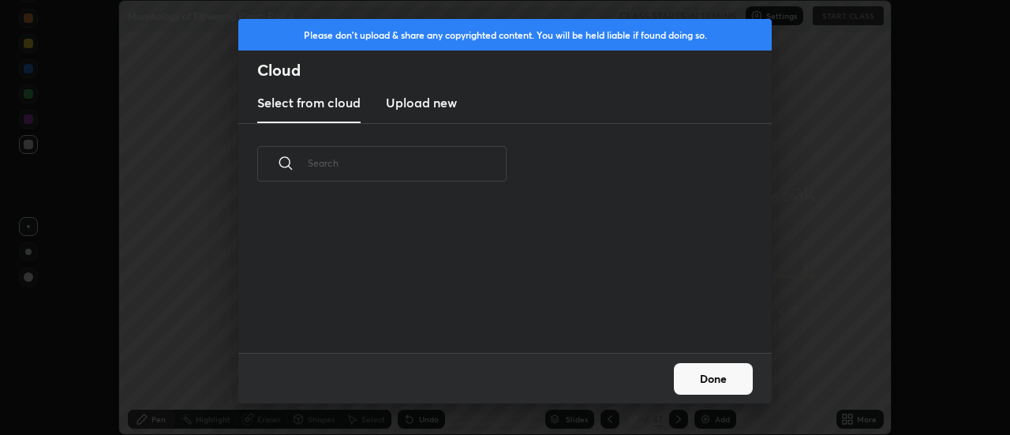
click at [421, 104] on h3 "Upload new" at bounding box center [421, 102] width 71 height 19
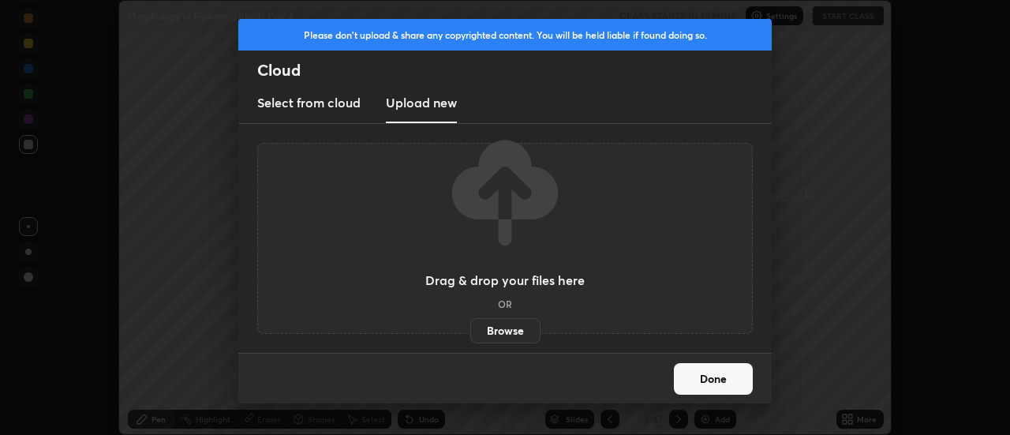
click at [509, 326] on label "Browse" at bounding box center [505, 330] width 70 height 25
click at [470, 326] on input "Browse" at bounding box center [470, 330] width 0 height 25
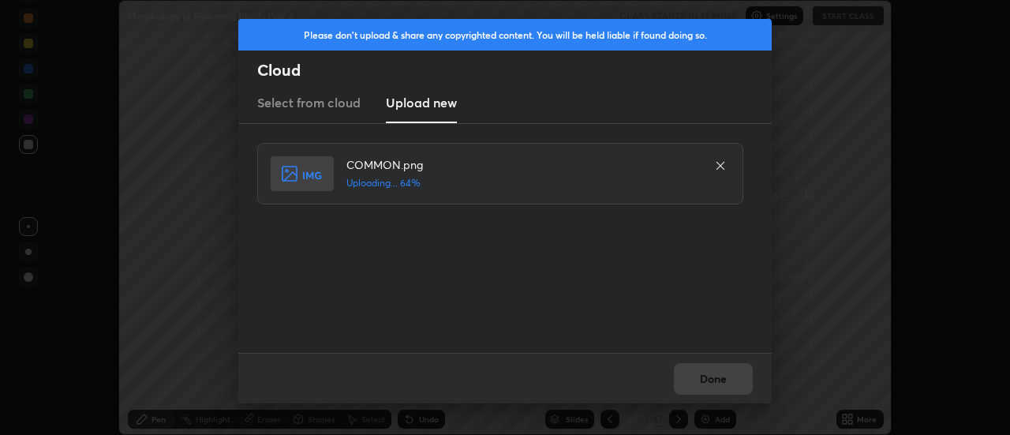
click at [715, 380] on div "Done" at bounding box center [505, 378] width 534 height 51
click at [715, 378] on button "Done" at bounding box center [713, 379] width 79 height 32
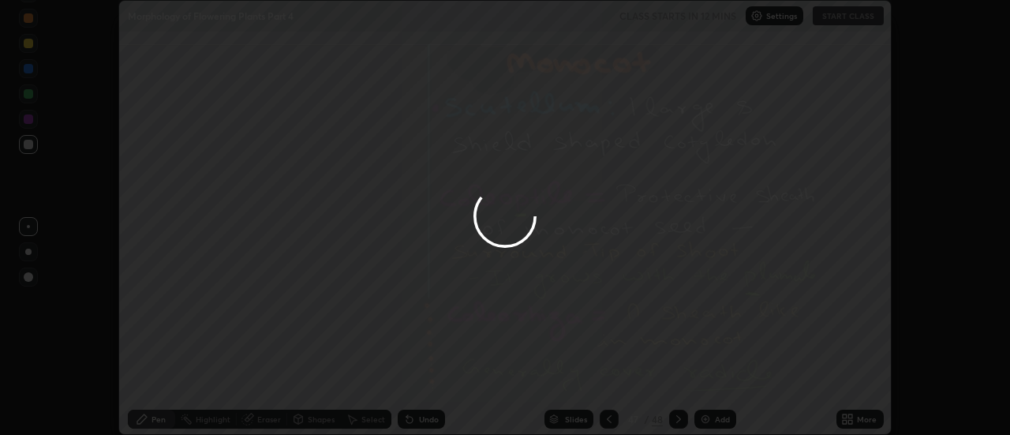
click at [715, 378] on button "Done" at bounding box center [713, 379] width 79 height 32
click at [715, 378] on div at bounding box center [505, 217] width 1010 height 435
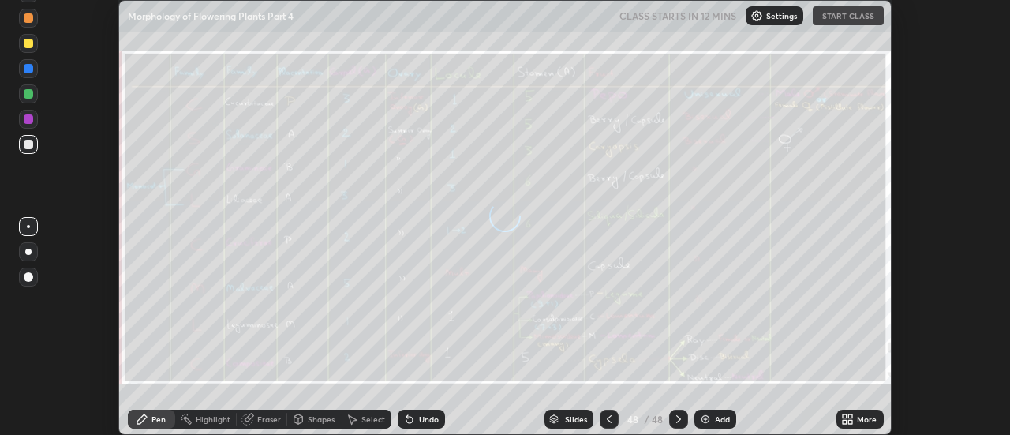
click at [854, 419] on icon at bounding box center [847, 419] width 13 height 13
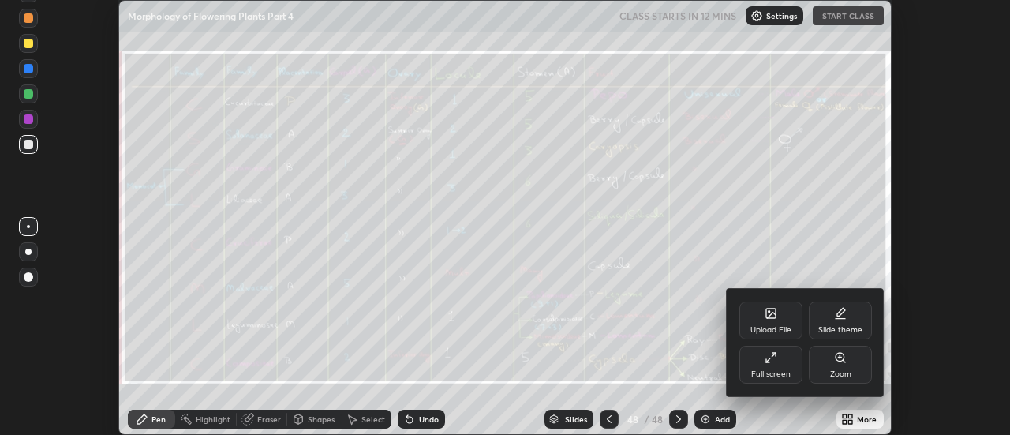
click at [779, 323] on div "Upload File" at bounding box center [771, 321] width 63 height 38
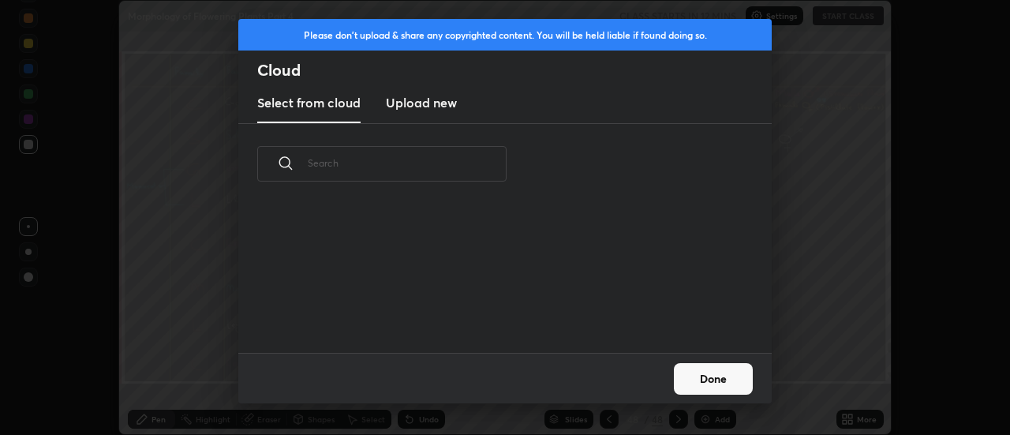
click at [412, 107] on h3 "Upload new" at bounding box center [421, 102] width 71 height 19
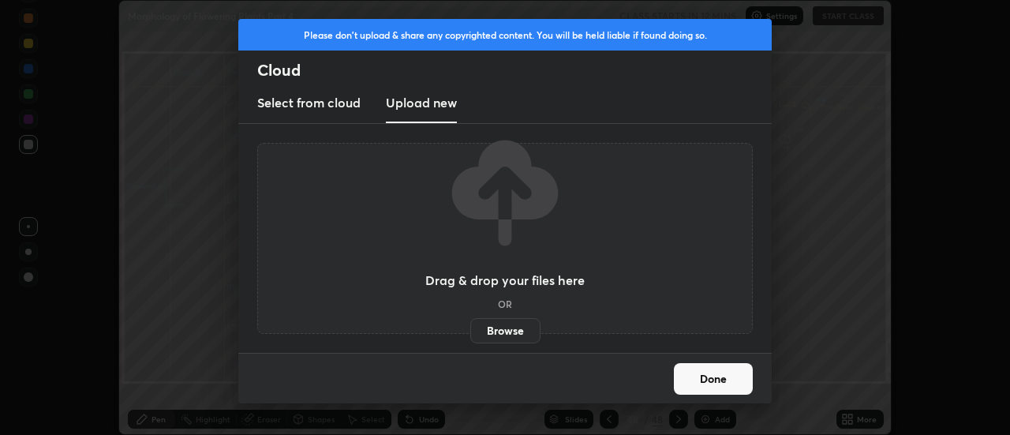
click at [488, 329] on label "Browse" at bounding box center [505, 330] width 70 height 25
click at [470, 329] on input "Browse" at bounding box center [470, 330] width 0 height 25
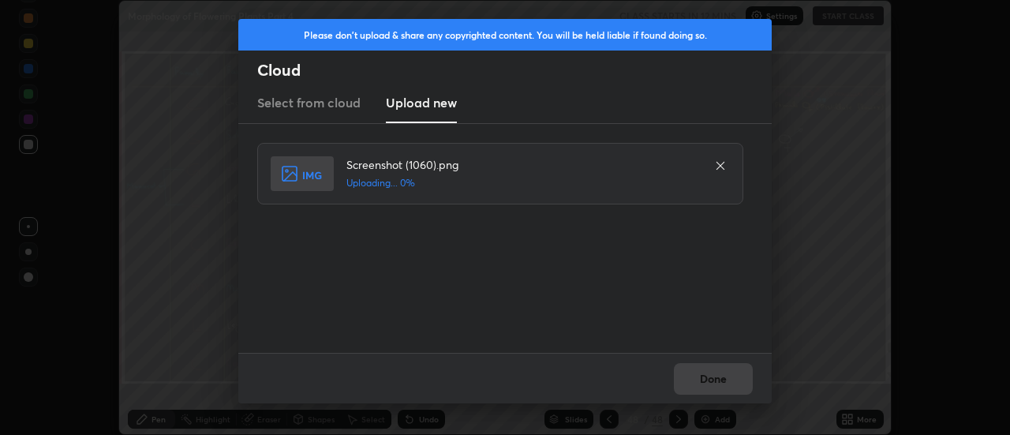
click at [711, 379] on div "Done" at bounding box center [505, 378] width 534 height 51
click at [717, 383] on button "Done" at bounding box center [713, 379] width 79 height 32
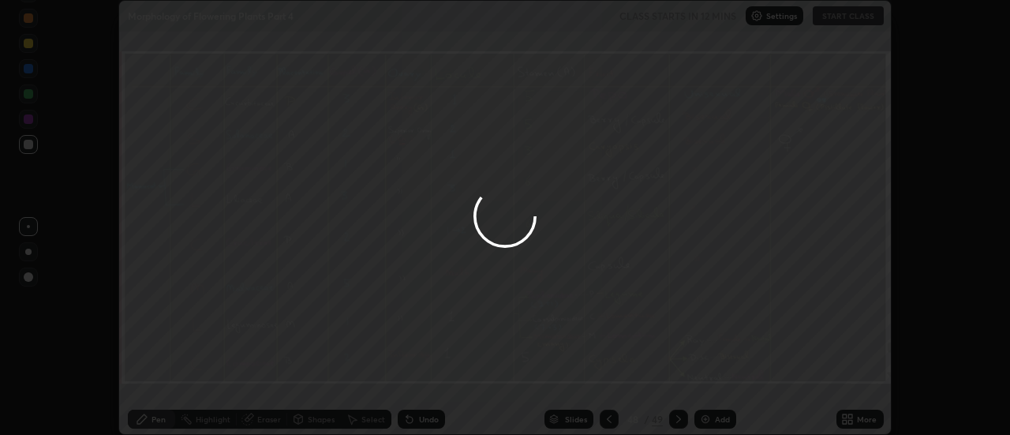
click at [717, 383] on button "Done" at bounding box center [713, 379] width 79 height 32
click at [717, 383] on div at bounding box center [505, 217] width 1010 height 435
click at [715, 380] on div at bounding box center [505, 217] width 1010 height 435
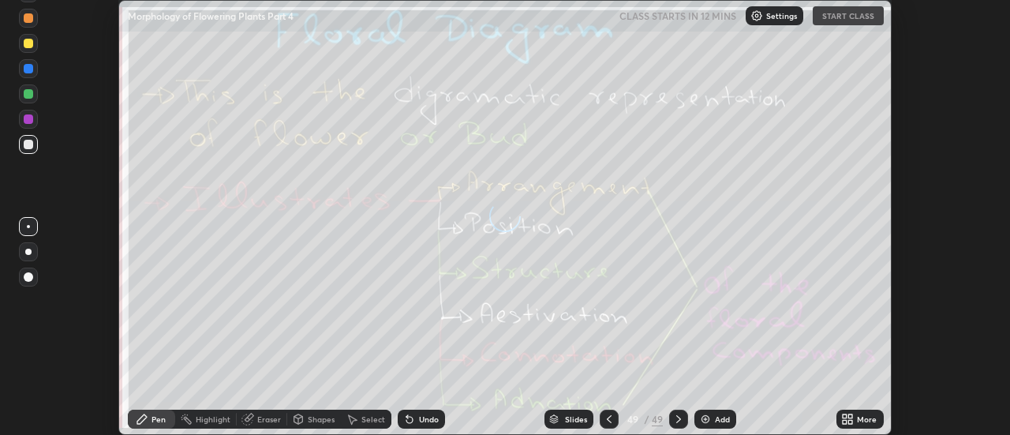
click at [853, 417] on icon at bounding box center [851, 416] width 4 height 4
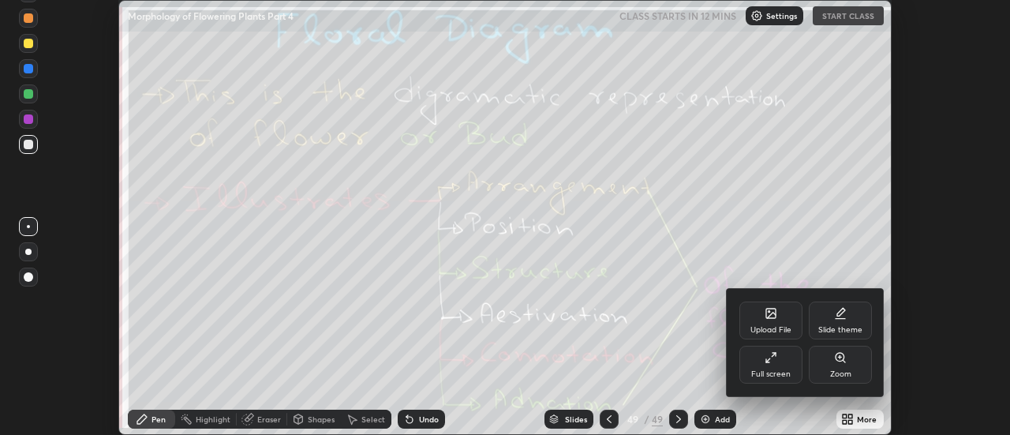
click at [774, 320] on div "Upload File" at bounding box center [771, 321] width 63 height 38
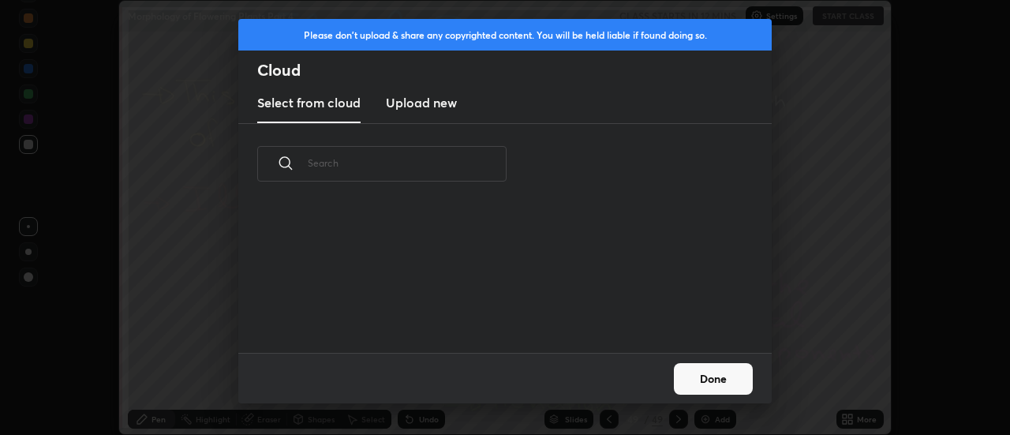
click at [423, 108] on h3 "Upload new" at bounding box center [421, 102] width 71 height 19
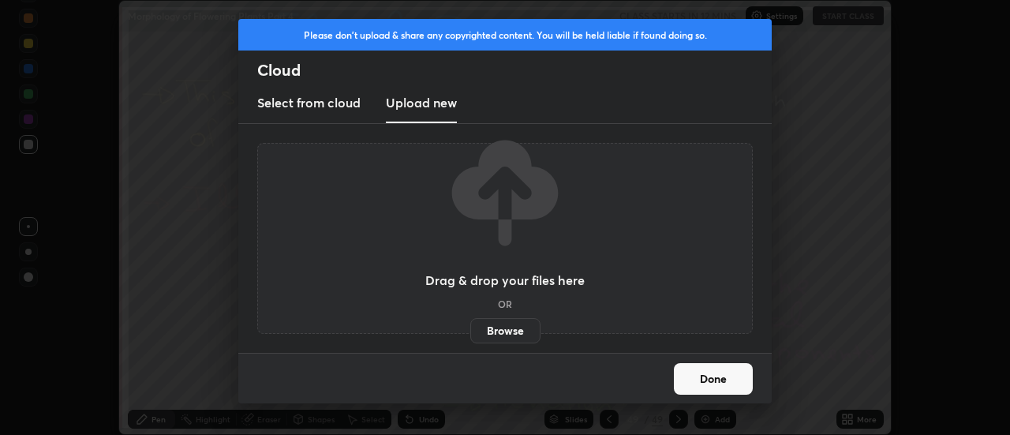
click at [511, 327] on label "Browse" at bounding box center [505, 330] width 70 height 25
click at [470, 327] on input "Browse" at bounding box center [470, 330] width 0 height 25
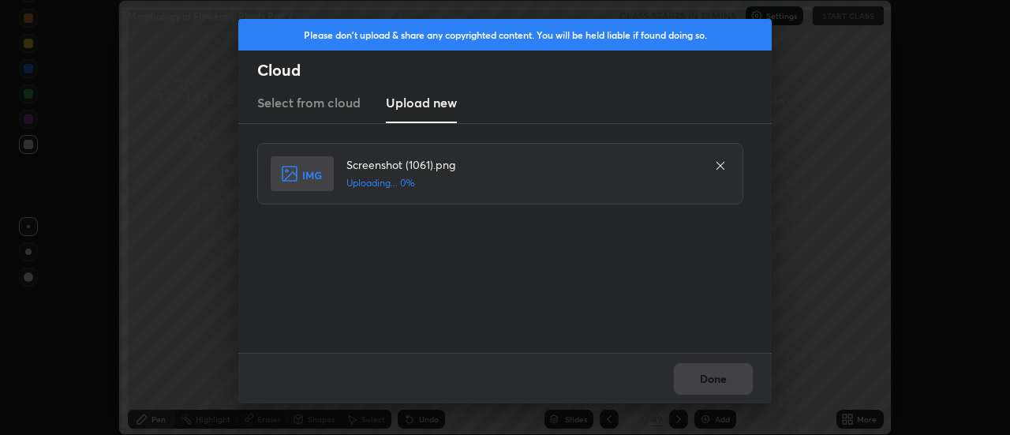
click at [722, 378] on div "Done" at bounding box center [505, 378] width 534 height 51
click at [720, 384] on div "Done" at bounding box center [505, 378] width 534 height 51
click at [717, 381] on button "Done" at bounding box center [713, 379] width 79 height 32
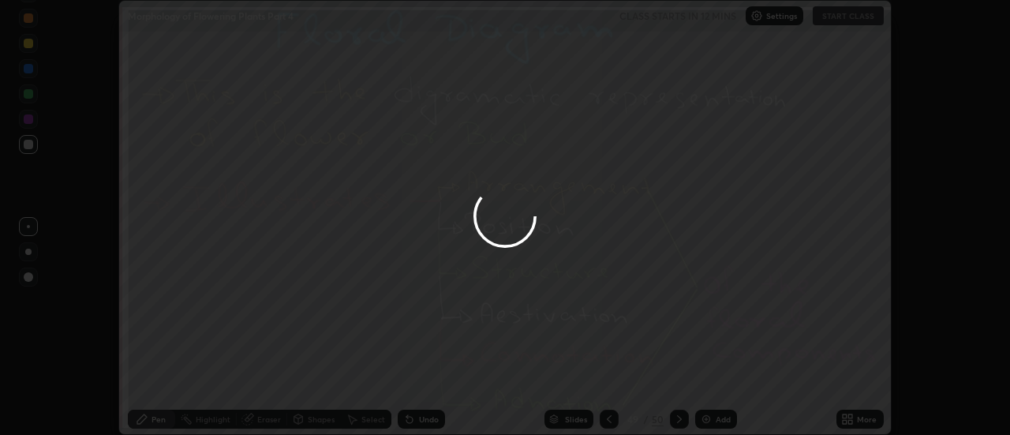
click at [714, 377] on div at bounding box center [505, 217] width 1010 height 435
click at [725, 380] on div at bounding box center [505, 217] width 1010 height 435
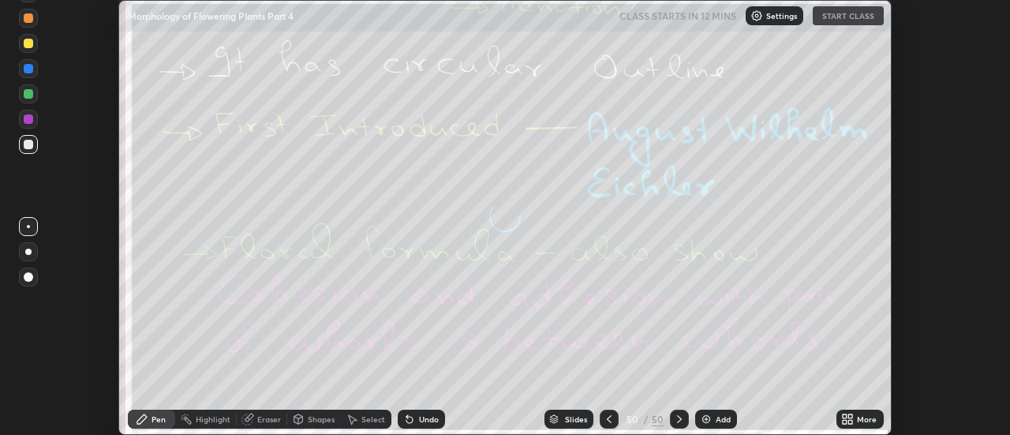
click at [856, 417] on div "More" at bounding box center [860, 419] width 47 height 19
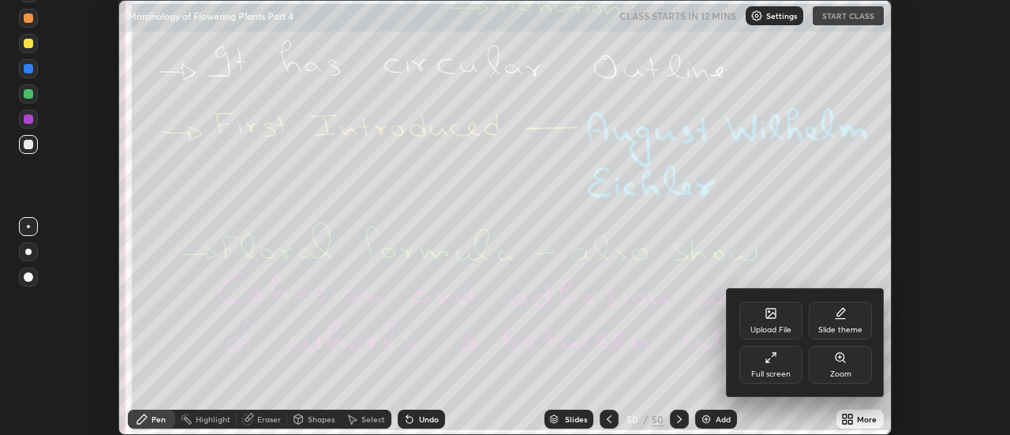
click at [780, 322] on div "Upload File" at bounding box center [771, 321] width 63 height 38
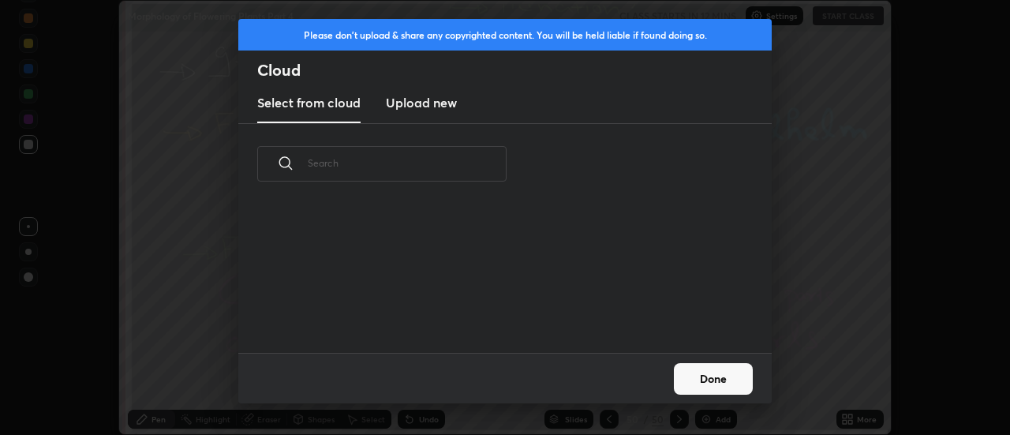
click at [414, 109] on h3 "Upload new" at bounding box center [421, 102] width 71 height 19
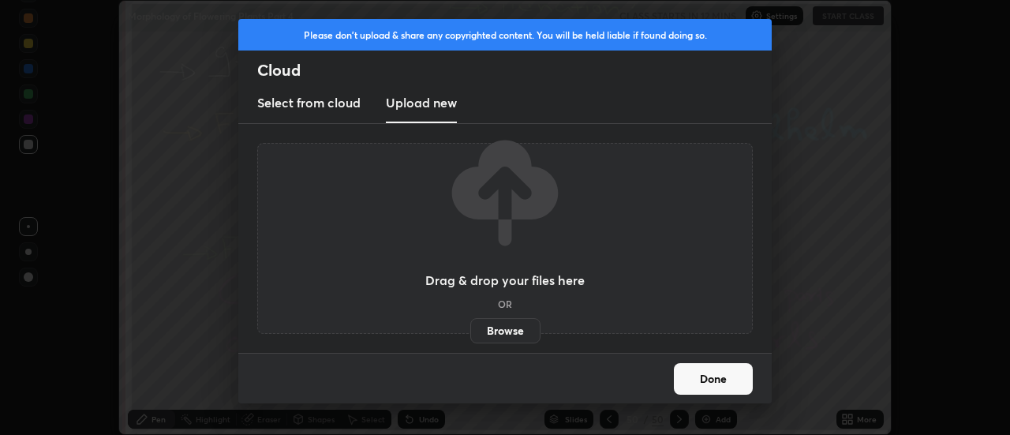
click at [507, 328] on label "Browse" at bounding box center [505, 330] width 70 height 25
click at [470, 328] on input "Browse" at bounding box center [470, 330] width 0 height 25
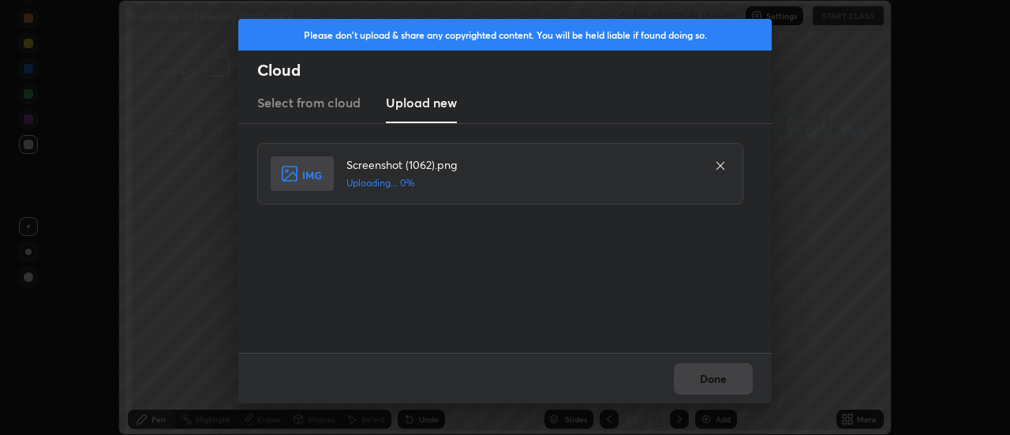
click at [723, 377] on div "Done" at bounding box center [505, 378] width 534 height 51
click at [719, 377] on button "Done" at bounding box center [713, 379] width 79 height 32
click at [714, 380] on button "Done" at bounding box center [713, 379] width 79 height 32
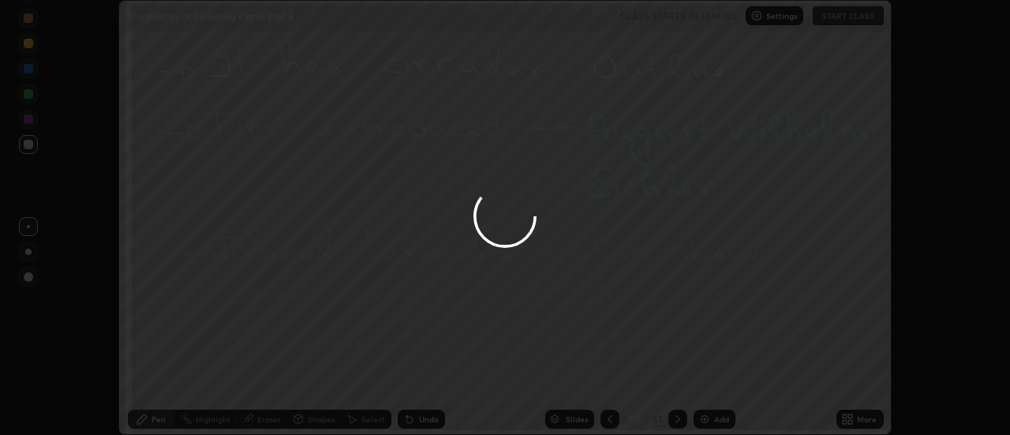
click at [714, 380] on div at bounding box center [505, 217] width 1010 height 435
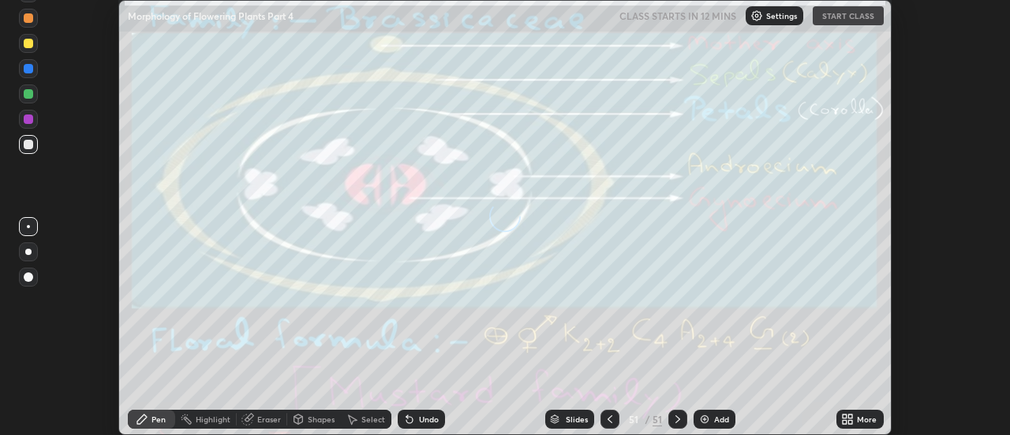
click at [859, 417] on div "More" at bounding box center [867, 419] width 20 height 8
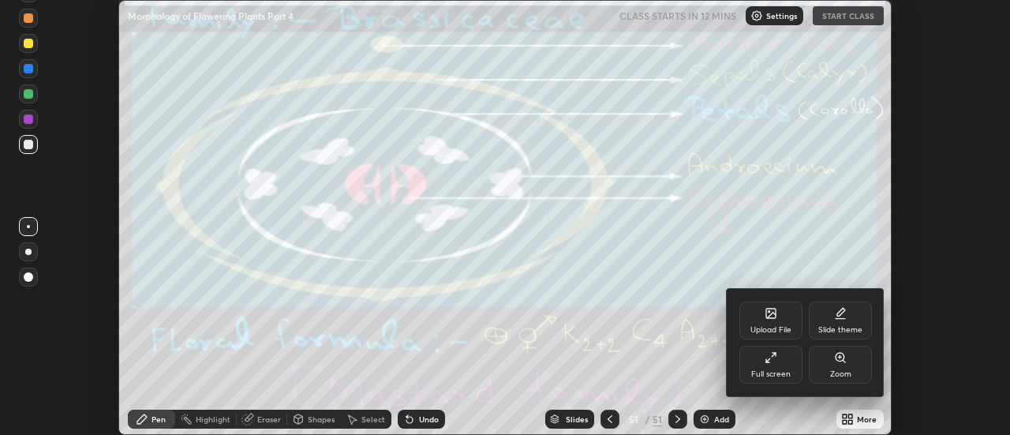
click at [778, 320] on div "Upload File" at bounding box center [771, 321] width 63 height 38
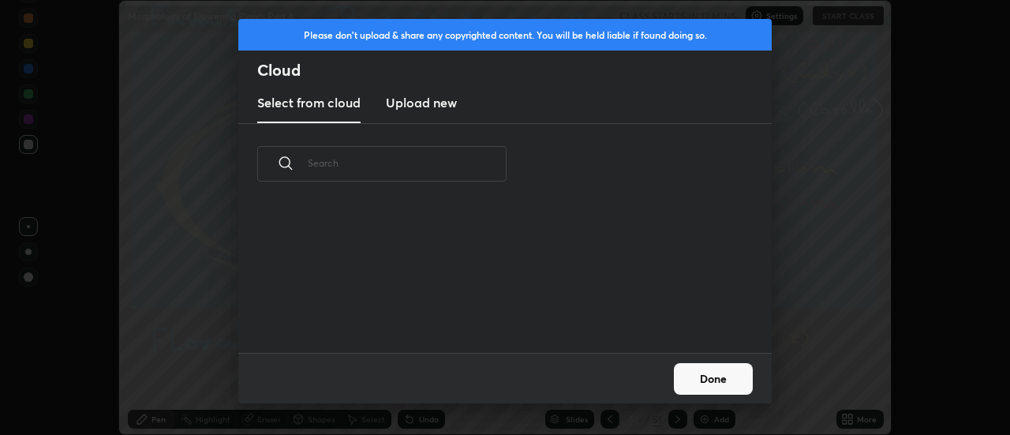
click at [427, 106] on h3 "Upload new" at bounding box center [421, 102] width 71 height 19
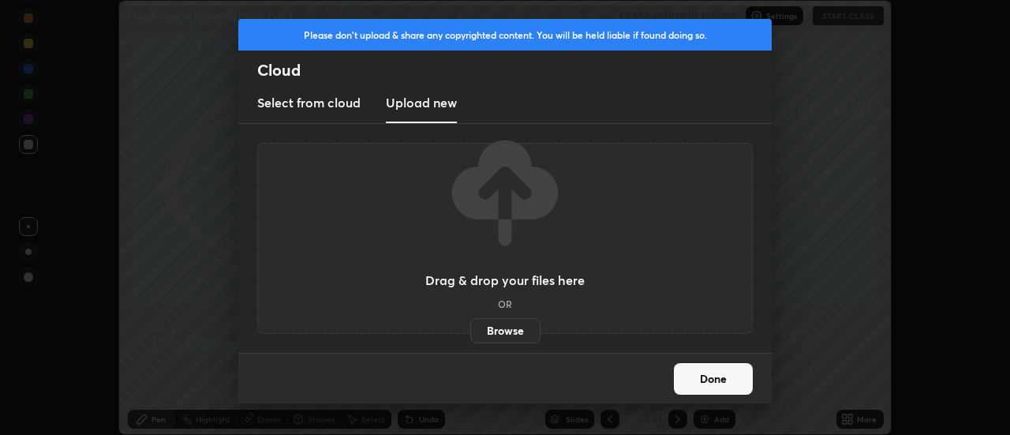
click at [507, 325] on label "Browse" at bounding box center [505, 330] width 70 height 25
click at [470, 325] on input "Browse" at bounding box center [470, 330] width 0 height 25
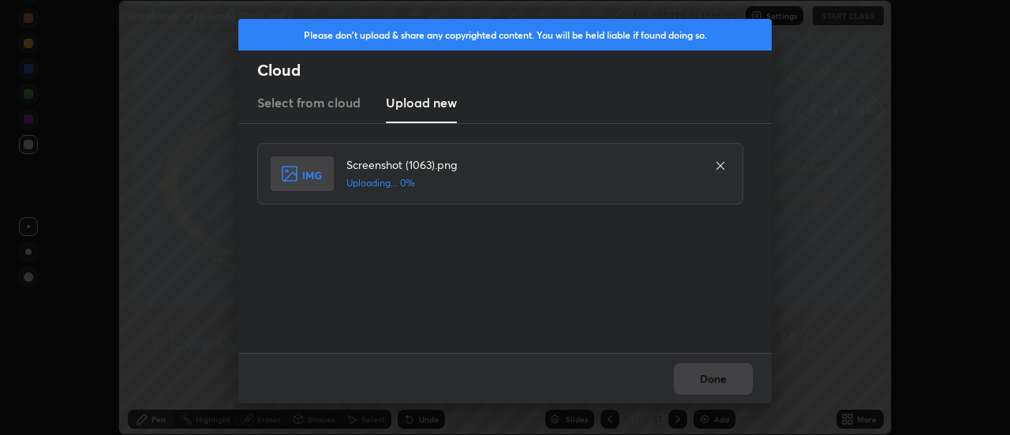
click at [717, 376] on div "Done" at bounding box center [505, 378] width 534 height 51
click at [721, 378] on button "Done" at bounding box center [713, 379] width 79 height 32
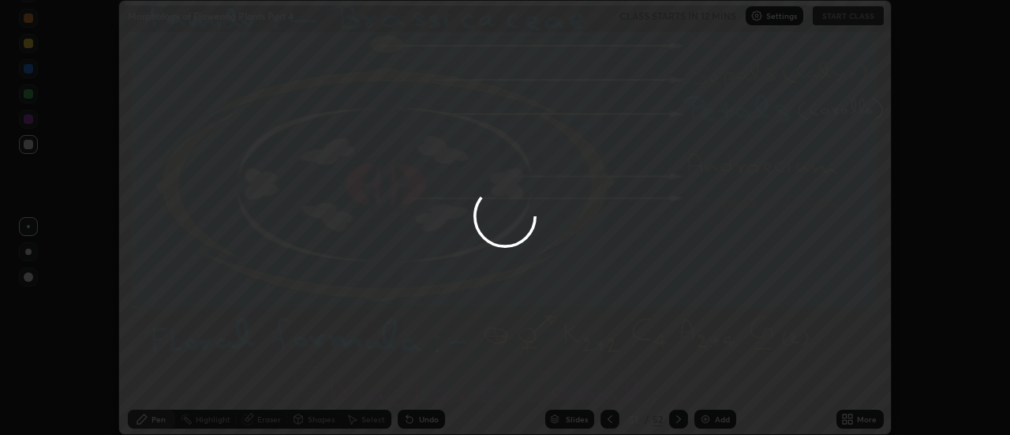
click at [721, 378] on button "Done" at bounding box center [713, 379] width 79 height 32
click at [726, 380] on div at bounding box center [505, 217] width 1010 height 435
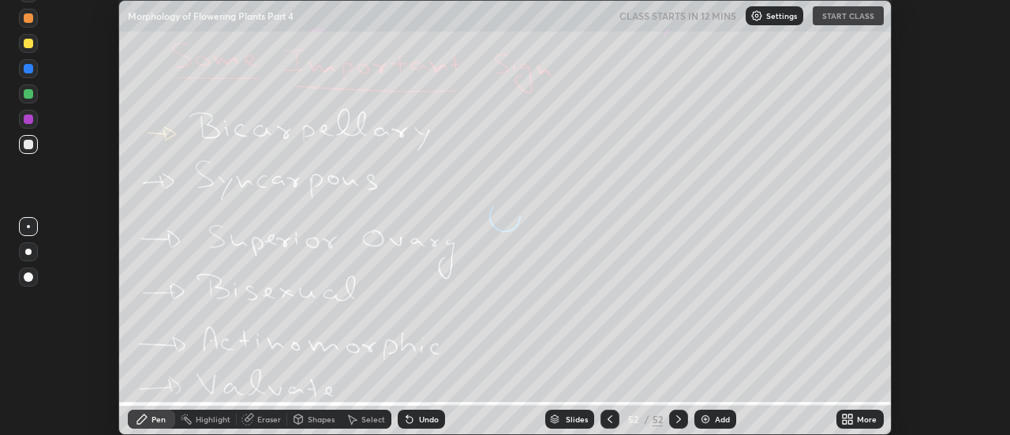
click at [851, 416] on icon at bounding box center [851, 416] width 4 height 4
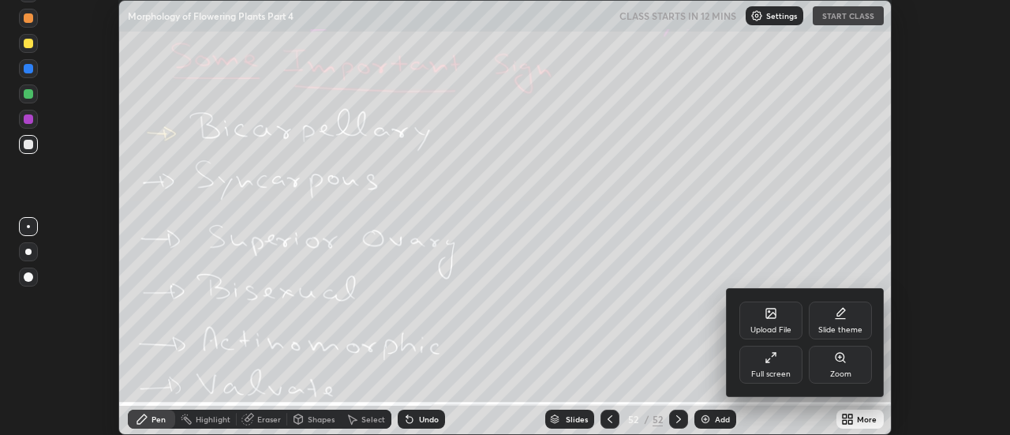
click at [777, 320] on div "Upload File" at bounding box center [771, 321] width 63 height 38
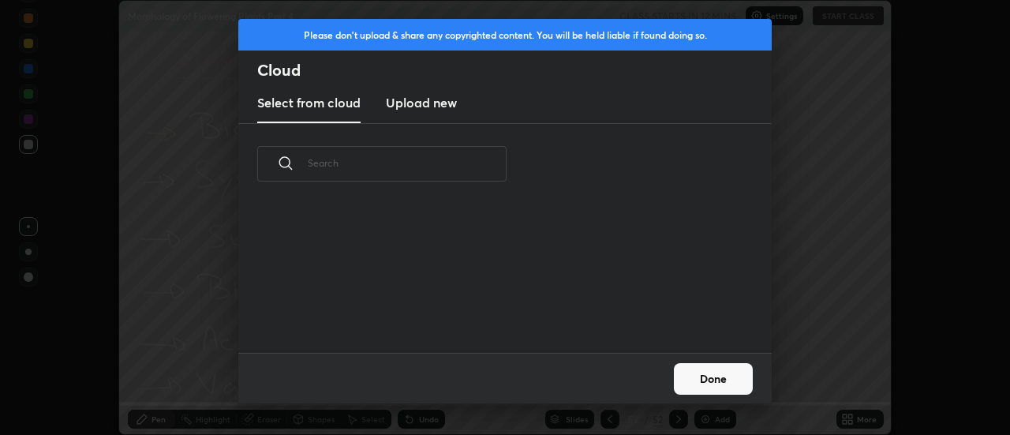
click at [421, 106] on h3 "Upload new" at bounding box center [421, 102] width 71 height 19
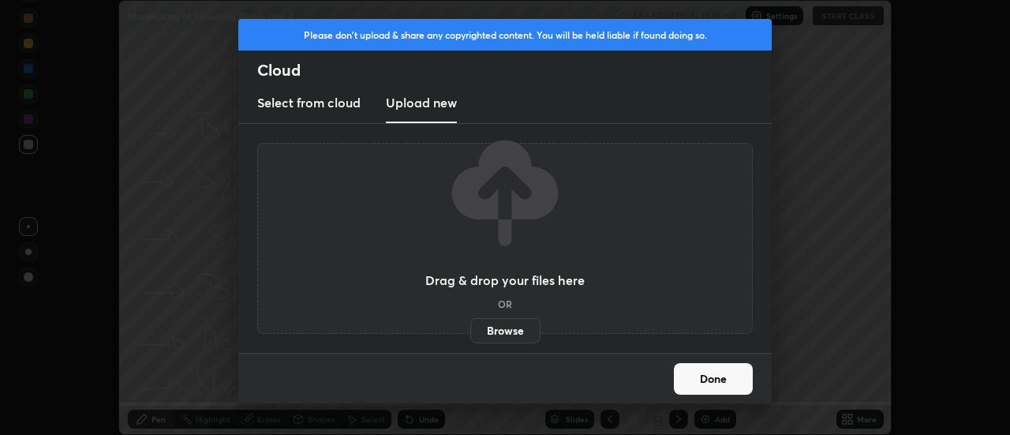
click at [505, 338] on label "Browse" at bounding box center [505, 330] width 70 height 25
click at [470, 338] on input "Browse" at bounding box center [470, 330] width 0 height 25
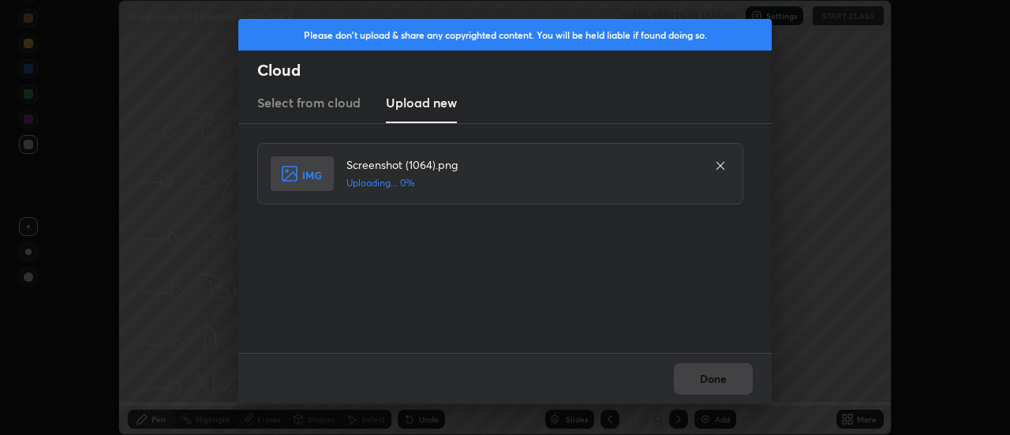
click at [707, 378] on div "Done" at bounding box center [505, 378] width 534 height 51
click at [707, 378] on button "Done" at bounding box center [713, 379] width 79 height 32
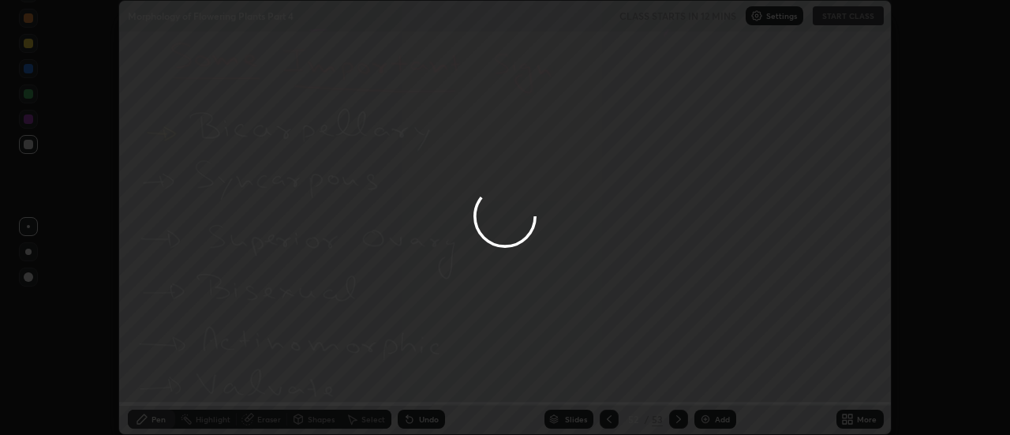
click at [710, 378] on div at bounding box center [505, 217] width 1010 height 435
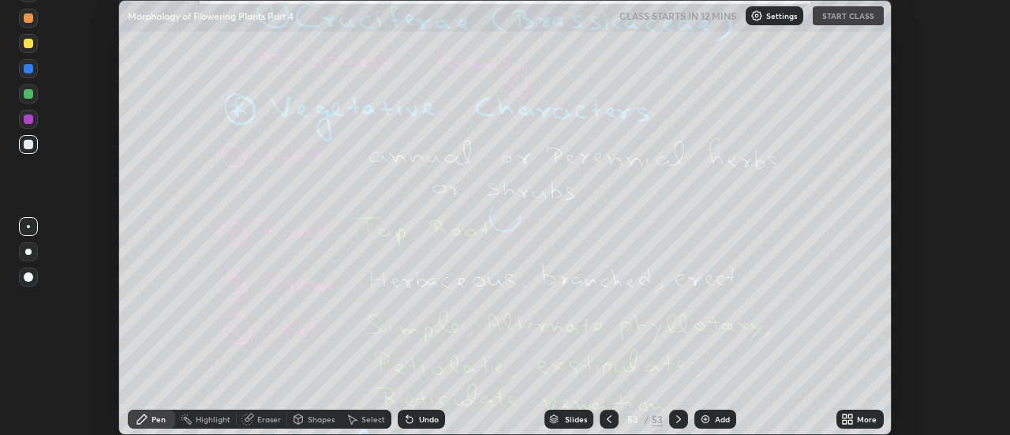
click at [856, 417] on div "More" at bounding box center [860, 419] width 47 height 19
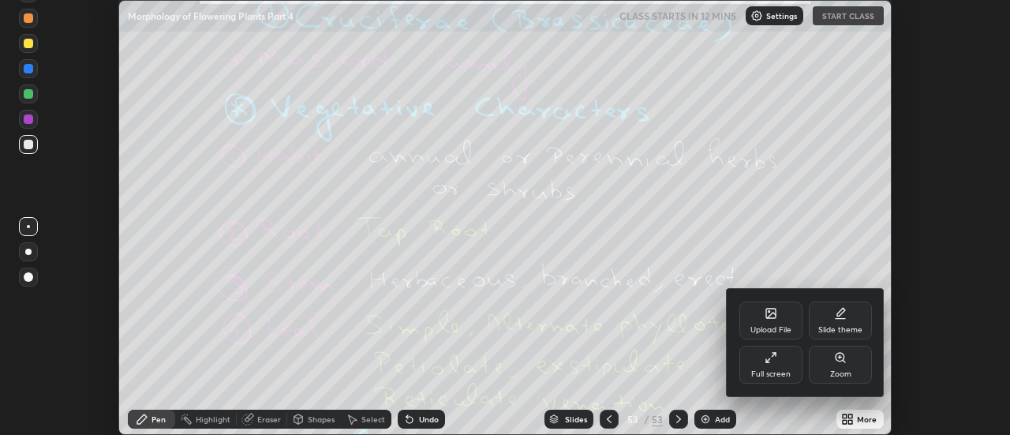
click at [781, 326] on div "Upload File" at bounding box center [771, 330] width 41 height 8
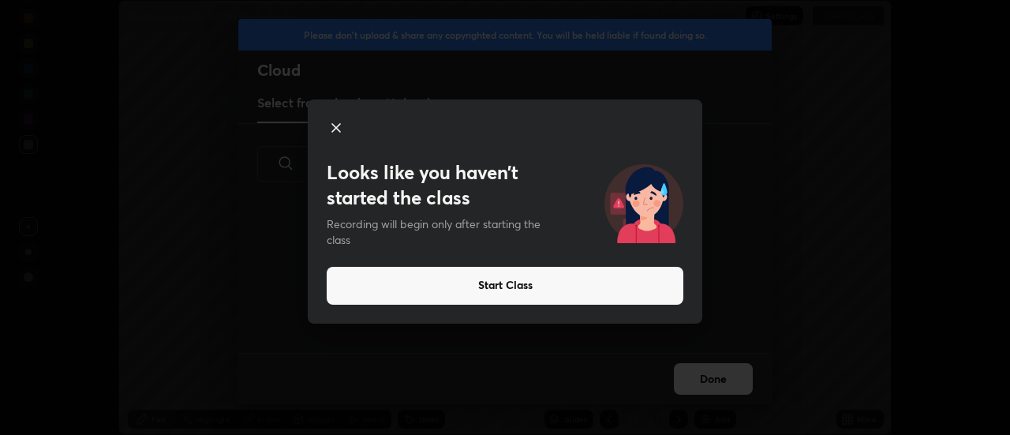
click at [506, 330] on div "Looks like you haven’t started the class Recording will begin only after starti…" at bounding box center [505, 217] width 1010 height 435
click at [335, 128] on icon at bounding box center [336, 128] width 8 height 8
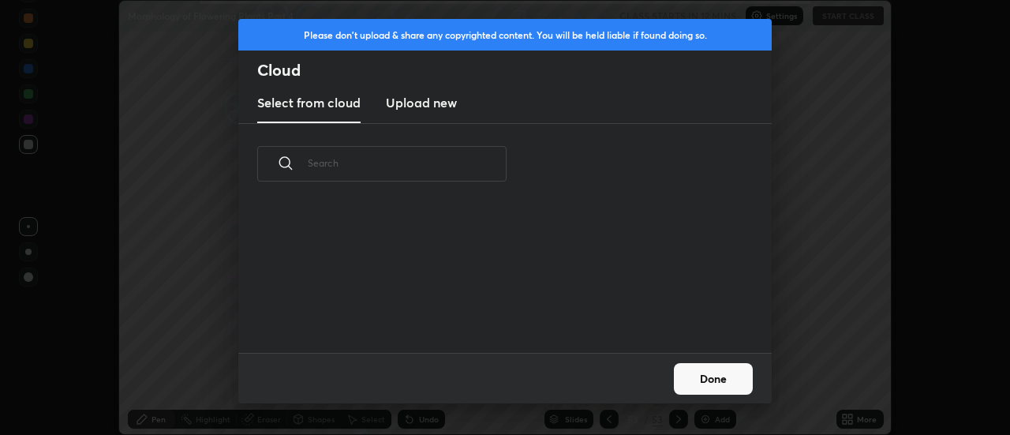
click at [417, 105] on h3 "Upload new" at bounding box center [421, 102] width 71 height 19
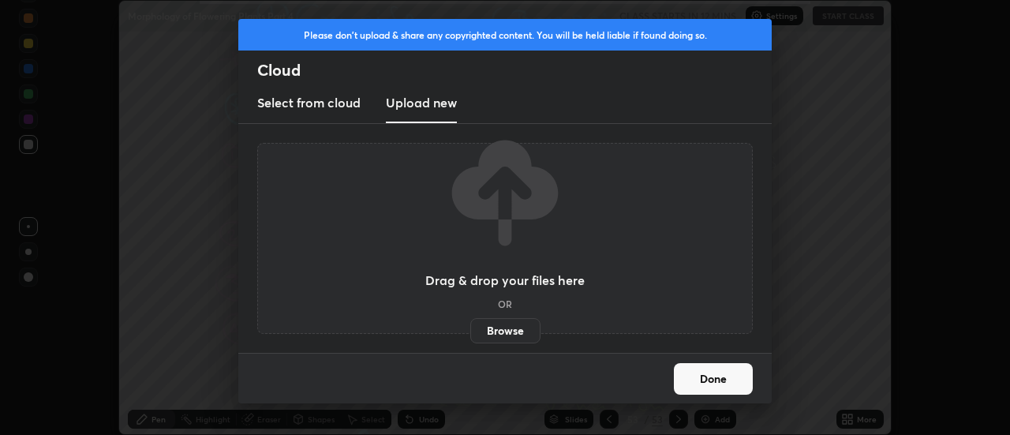
click at [503, 332] on label "Browse" at bounding box center [505, 330] width 70 height 25
click at [470, 332] on input "Browse" at bounding box center [470, 330] width 0 height 25
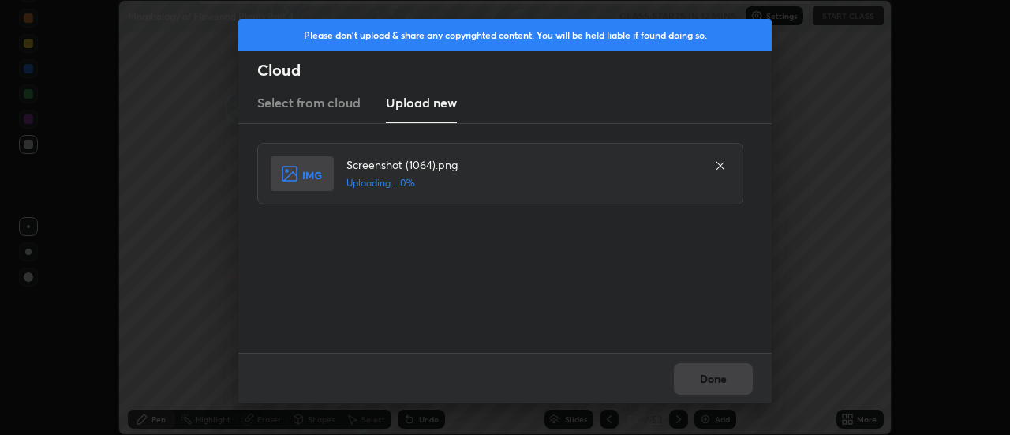
click at [710, 369] on div "Done" at bounding box center [505, 378] width 534 height 51
click at [714, 375] on div "Done" at bounding box center [505, 378] width 534 height 51
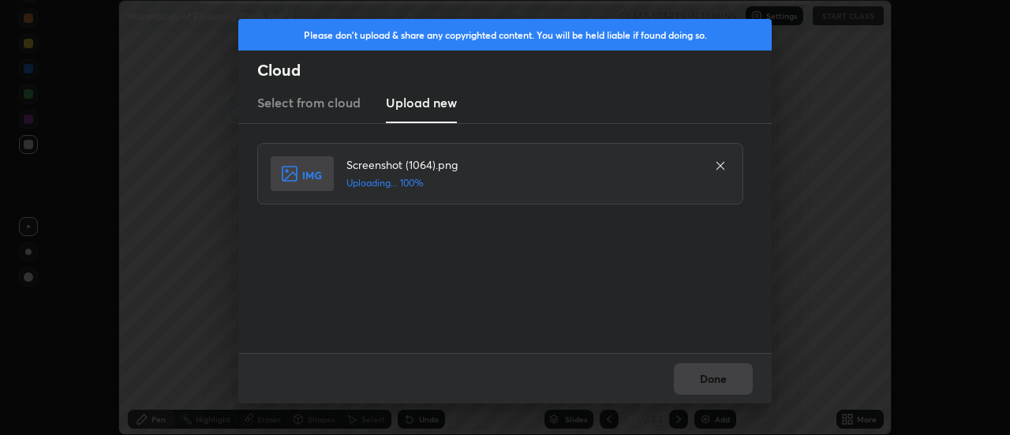
click at [714, 378] on div "Done" at bounding box center [505, 378] width 534 height 51
click at [714, 378] on button "Done" at bounding box center [713, 379] width 79 height 32
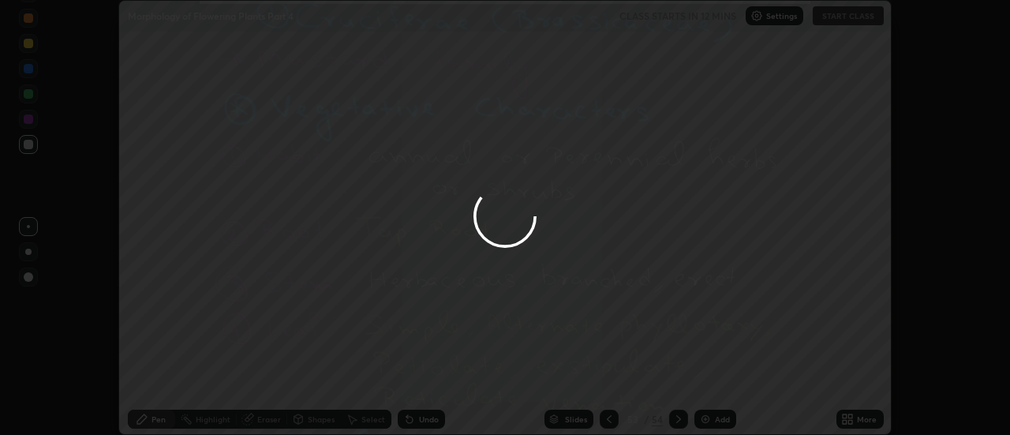
click at [714, 378] on button "Done" at bounding box center [713, 379] width 79 height 32
click at [712, 380] on div at bounding box center [505, 217] width 1010 height 435
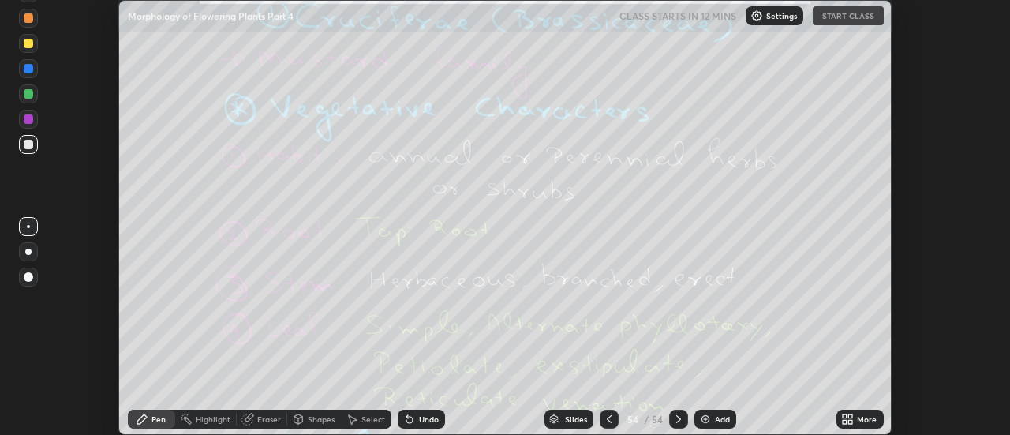
click at [858, 417] on div "More" at bounding box center [867, 419] width 20 height 8
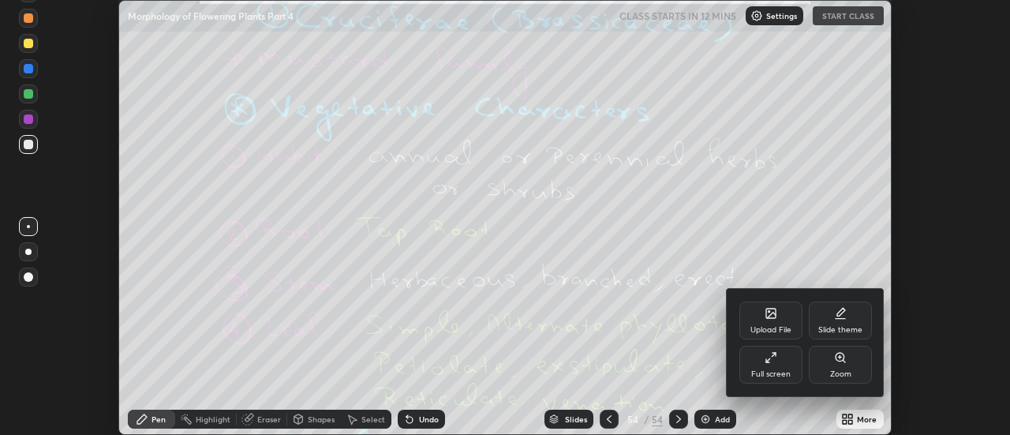
click at [781, 313] on div "Upload File" at bounding box center [771, 321] width 63 height 38
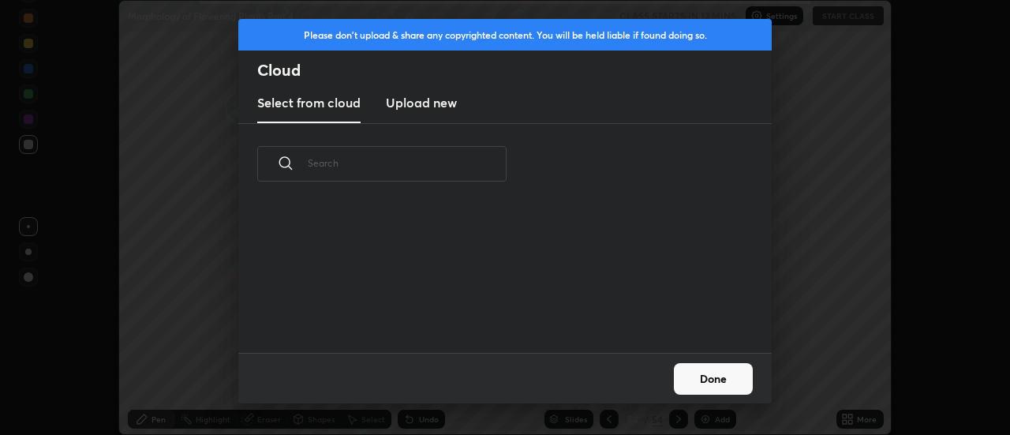
click at [430, 107] on h3 "Upload new" at bounding box center [421, 102] width 71 height 19
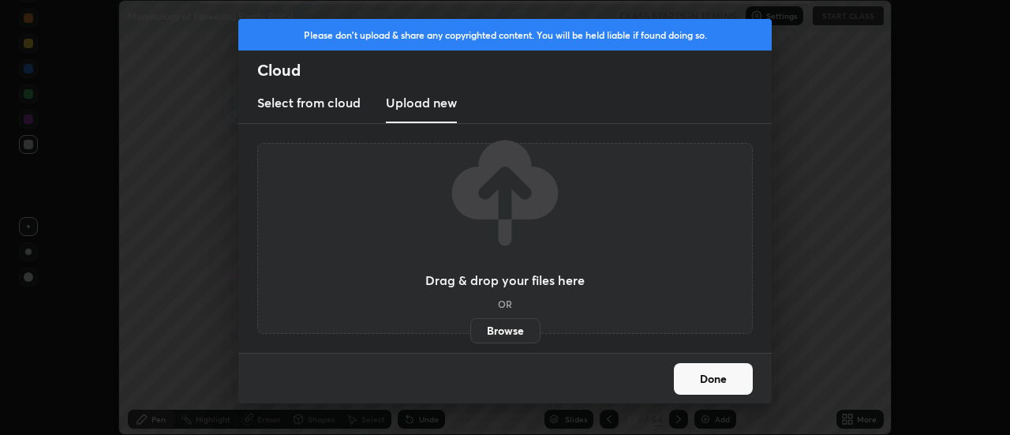
click at [502, 327] on label "Browse" at bounding box center [505, 330] width 70 height 25
click at [470, 327] on input "Browse" at bounding box center [470, 330] width 0 height 25
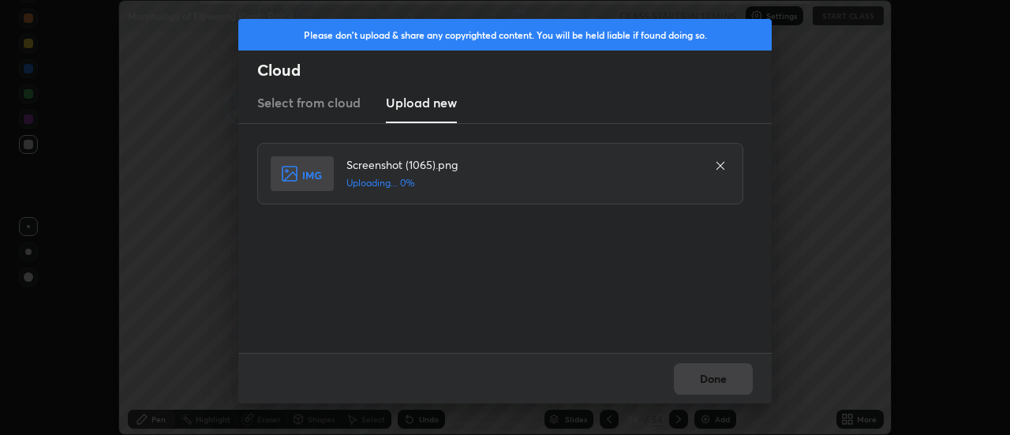
click at [703, 380] on div "Done" at bounding box center [505, 378] width 534 height 51
click at [707, 378] on div "Done" at bounding box center [505, 378] width 534 height 51
click at [711, 378] on div "Done" at bounding box center [505, 378] width 534 height 51
click at [715, 379] on div "Done" at bounding box center [505, 378] width 534 height 51
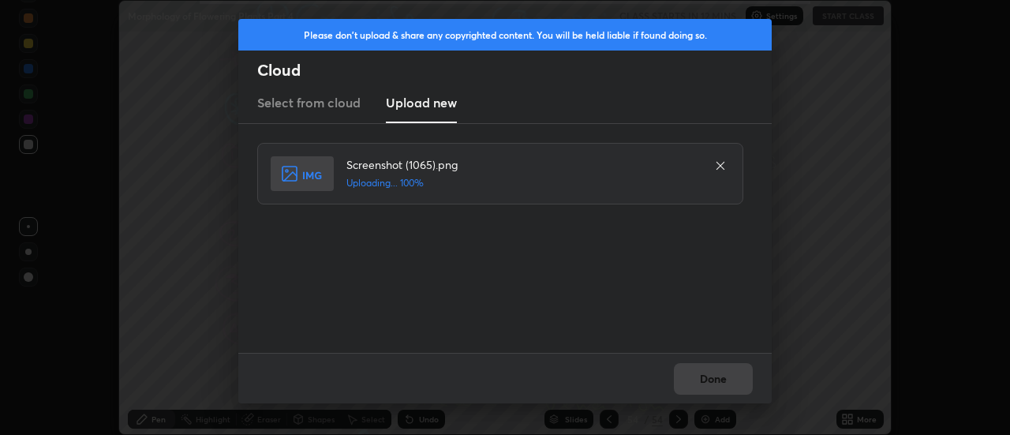
click at [715, 379] on div "Done" at bounding box center [505, 378] width 534 height 51
click at [717, 384] on div "Done" at bounding box center [505, 378] width 534 height 51
click at [717, 384] on button "Done" at bounding box center [713, 379] width 79 height 32
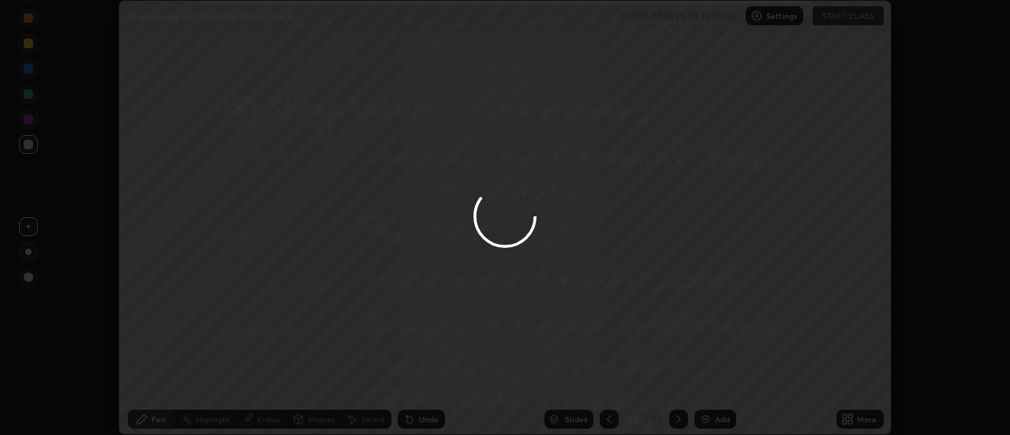
click at [715, 380] on div at bounding box center [505, 217] width 1010 height 435
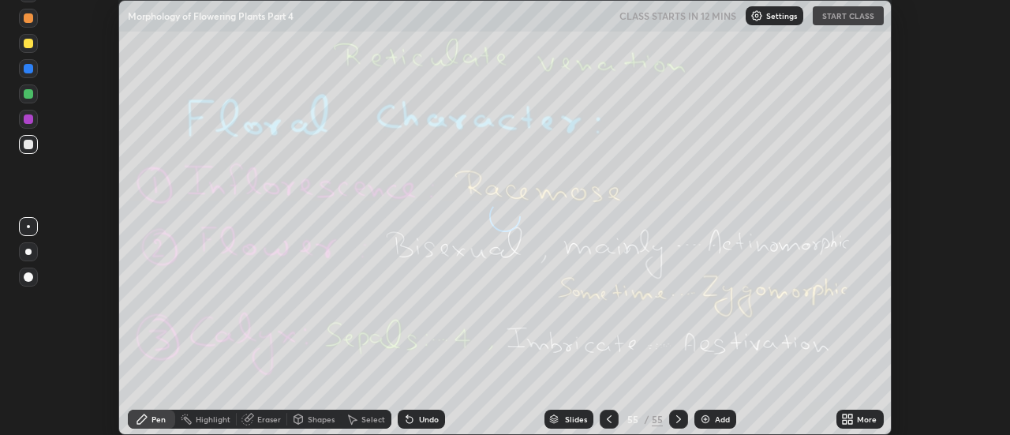
click at [856, 419] on div "More" at bounding box center [860, 419] width 47 height 19
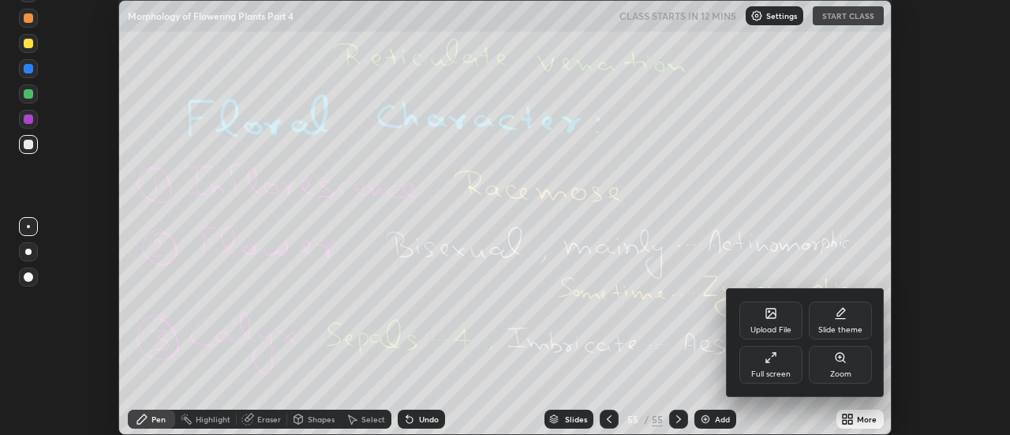
click at [780, 322] on div "Upload File" at bounding box center [771, 321] width 63 height 38
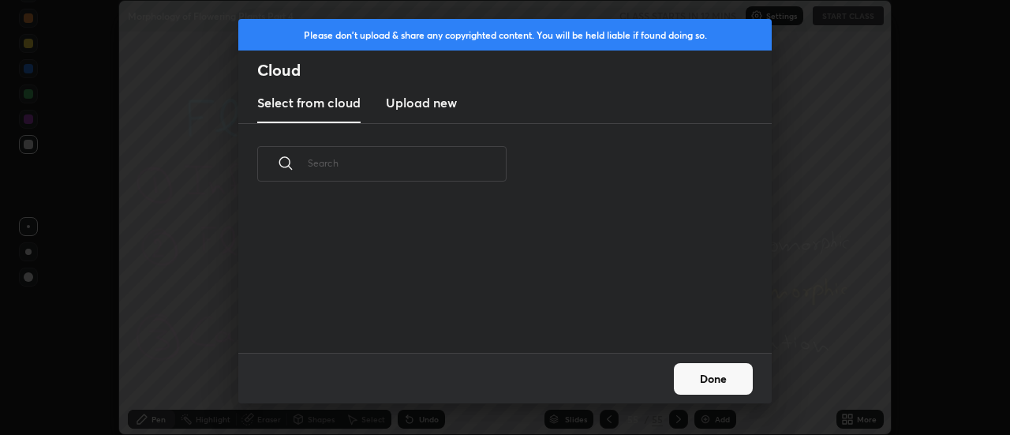
click at [425, 113] on new "Upload new" at bounding box center [421, 103] width 71 height 39
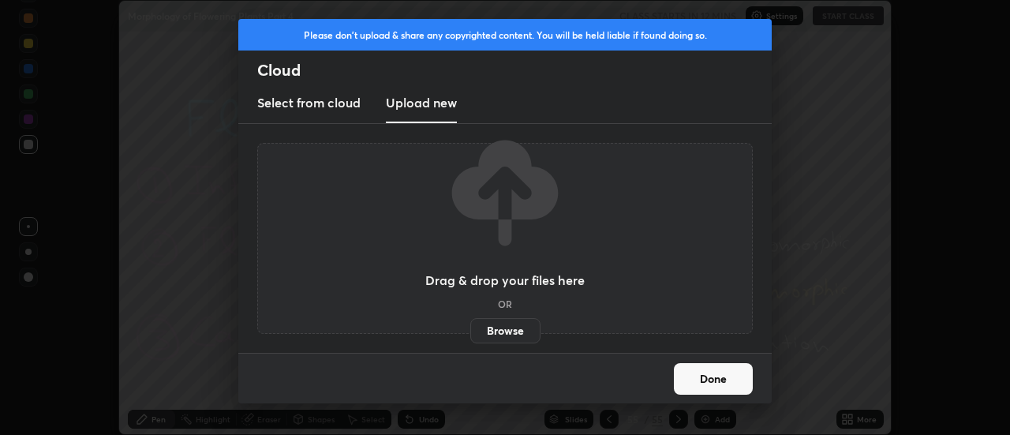
click at [512, 329] on label "Browse" at bounding box center [505, 330] width 70 height 25
click at [470, 329] on input "Browse" at bounding box center [470, 330] width 0 height 25
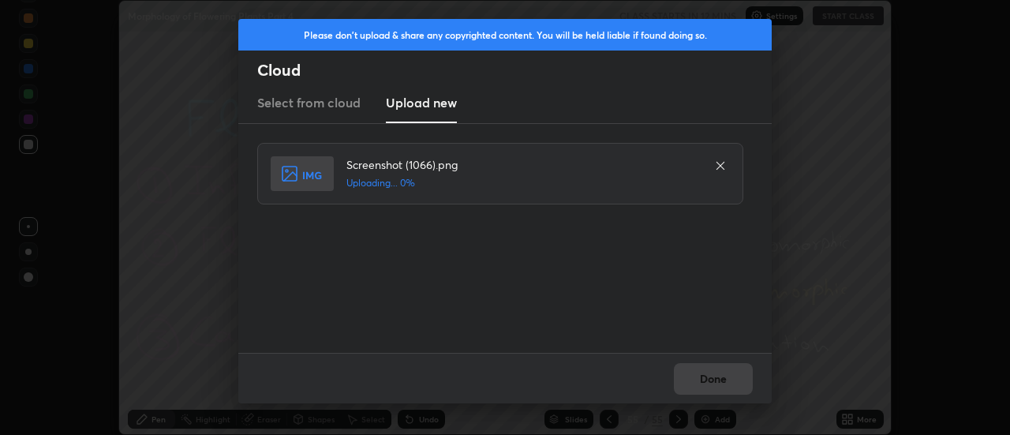
click at [715, 378] on div "Done" at bounding box center [505, 378] width 534 height 51
click at [719, 378] on button "Done" at bounding box center [713, 379] width 79 height 32
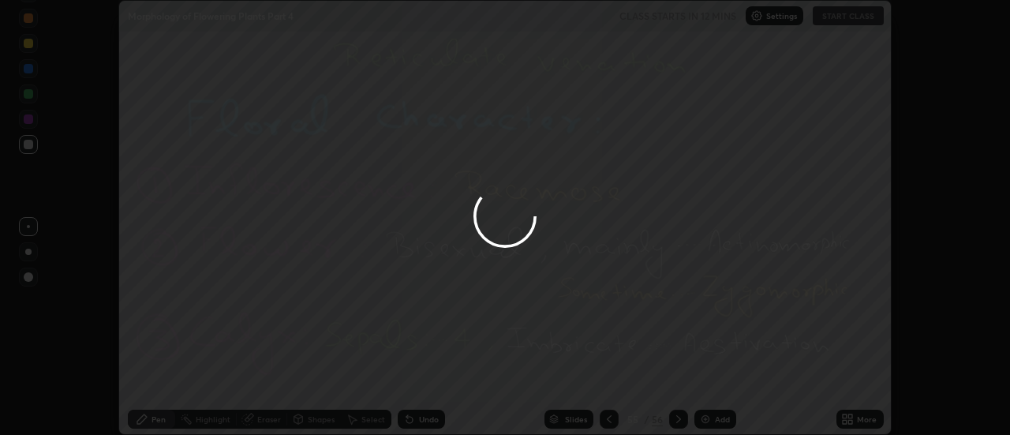
click at [719, 378] on button "Done" at bounding box center [713, 379] width 79 height 32
click at [718, 376] on div at bounding box center [505, 217] width 1010 height 435
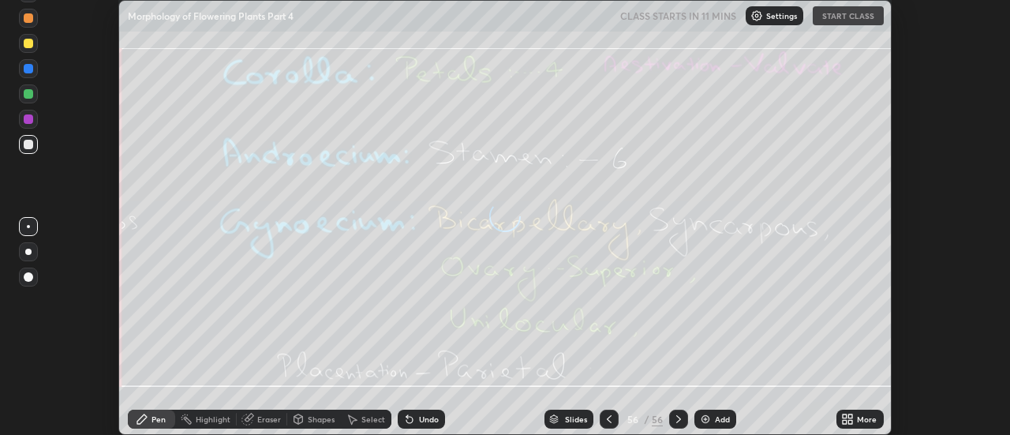
click at [856, 417] on div "More" at bounding box center [860, 419] width 47 height 19
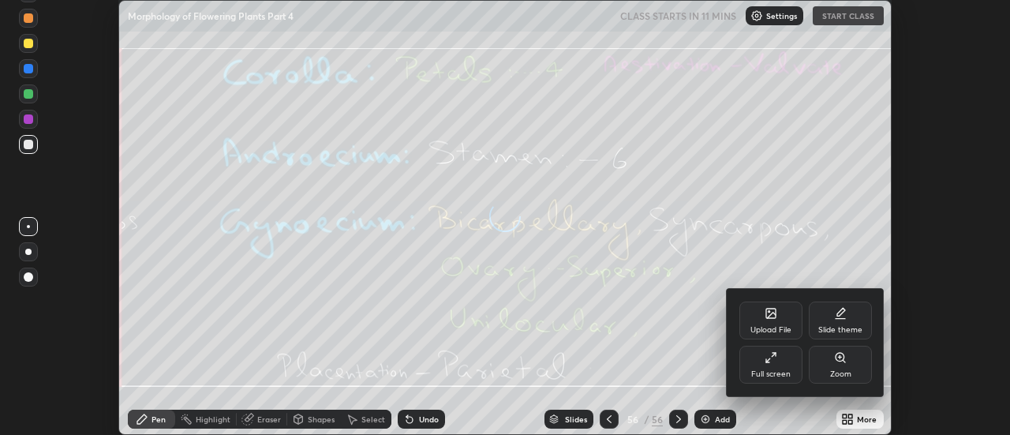
click at [785, 322] on div "Upload File" at bounding box center [771, 321] width 63 height 38
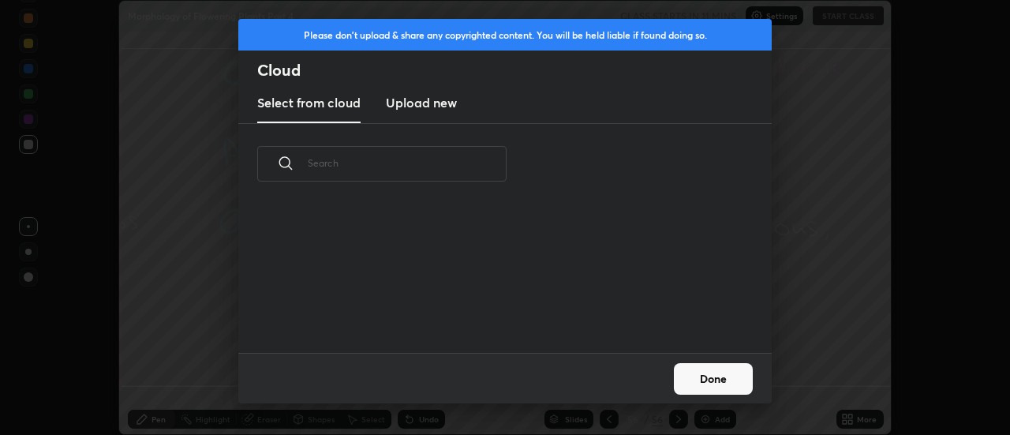
scroll to position [6, 9]
click at [416, 102] on h3 "Upload new" at bounding box center [421, 102] width 71 height 19
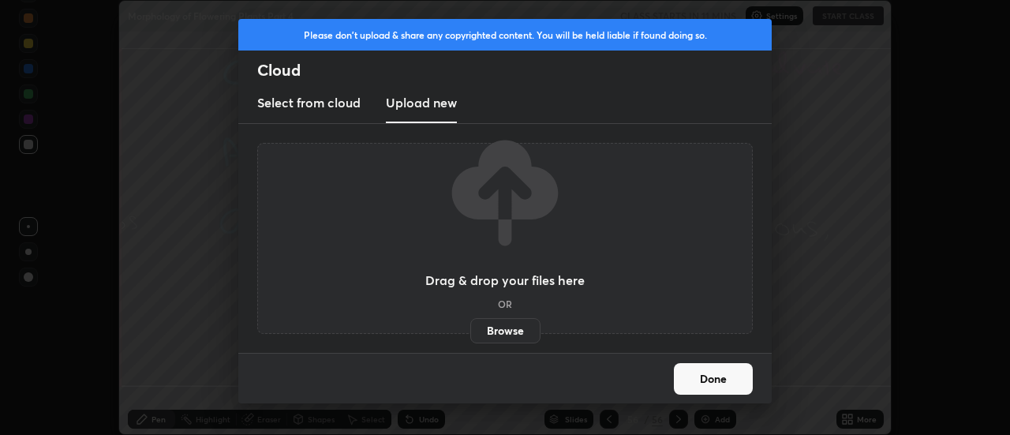
click at [504, 332] on label "Browse" at bounding box center [505, 330] width 70 height 25
click at [470, 332] on input "Browse" at bounding box center [470, 330] width 0 height 25
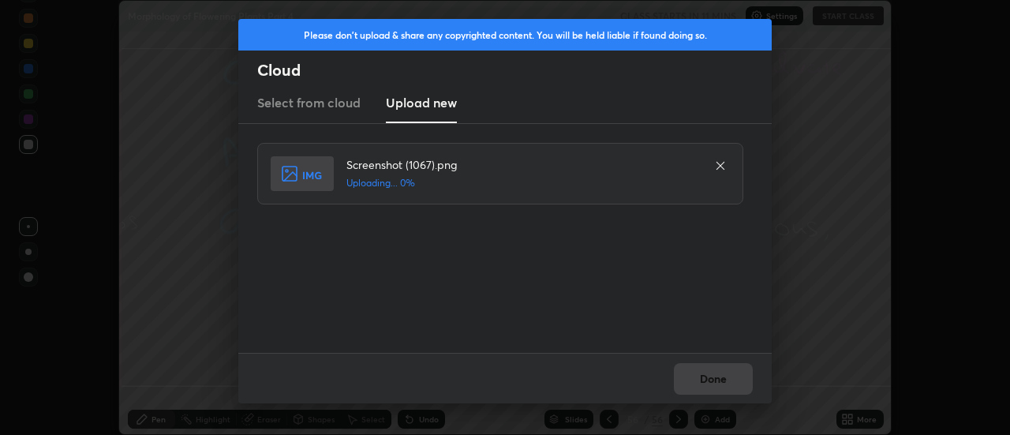
click at [713, 378] on div "Done" at bounding box center [505, 378] width 534 height 51
click at [715, 377] on button "Done" at bounding box center [713, 379] width 79 height 32
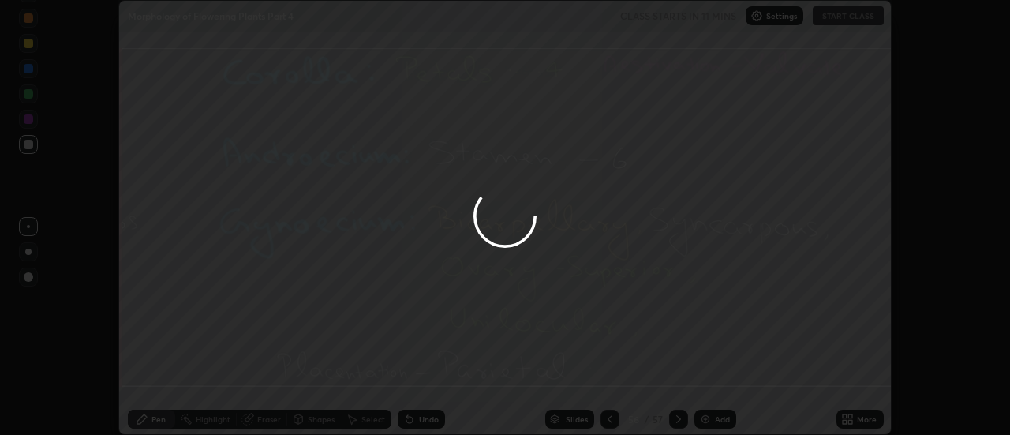
click at [715, 377] on button "Done" at bounding box center [713, 379] width 79 height 32
click at [715, 377] on div at bounding box center [505, 217] width 1010 height 435
click at [723, 381] on div at bounding box center [505, 217] width 1010 height 435
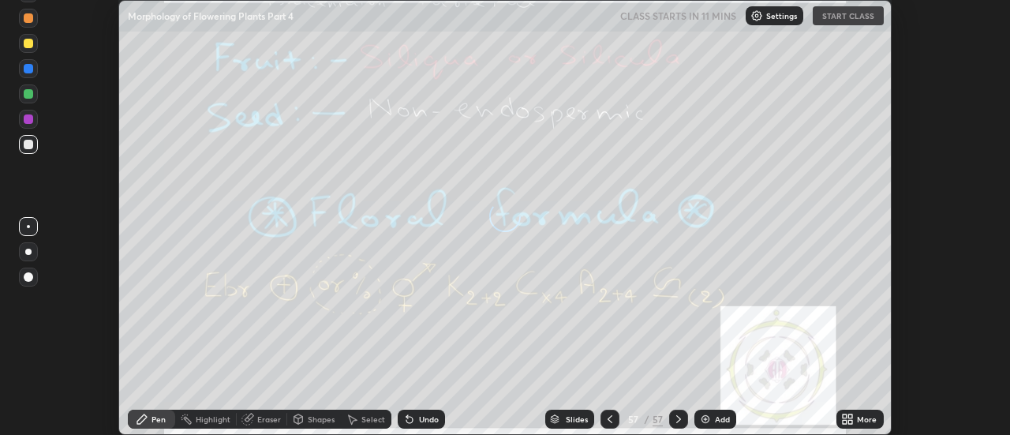
click at [850, 415] on icon at bounding box center [851, 416] width 4 height 4
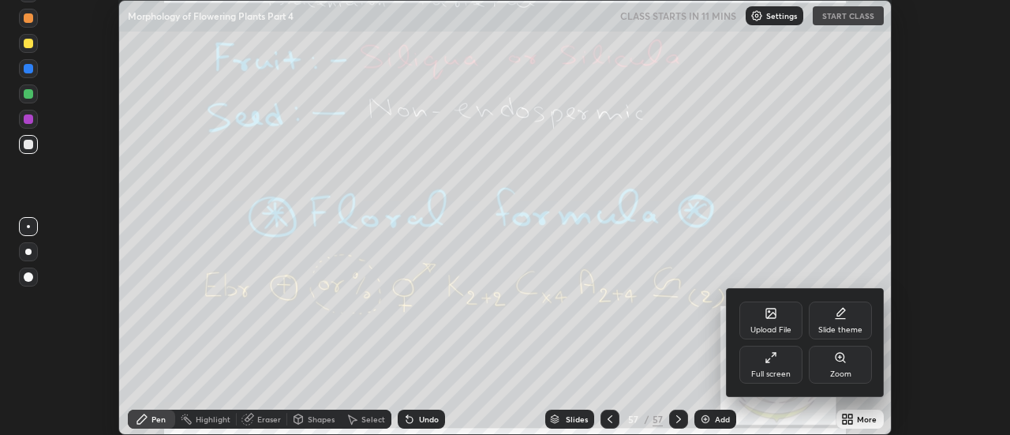
click at [777, 318] on icon at bounding box center [771, 313] width 13 height 13
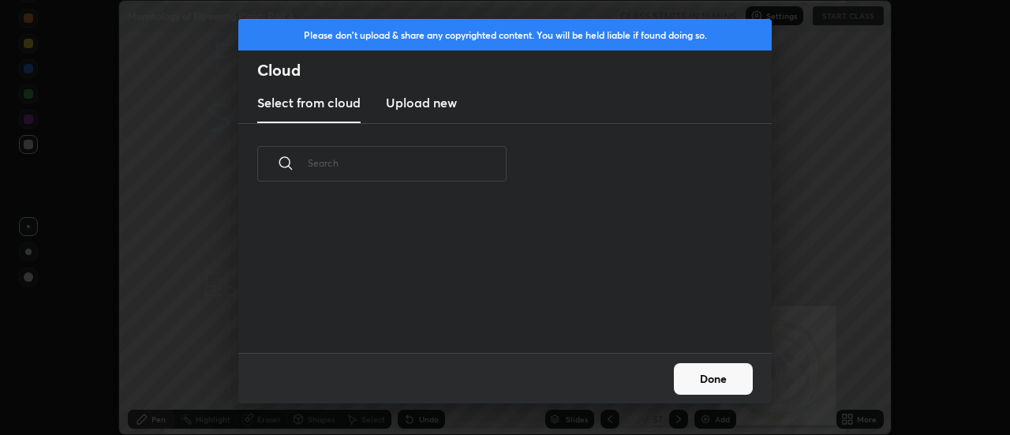
scroll to position [148, 507]
click at [421, 107] on h3 "Upload new" at bounding box center [421, 102] width 71 height 19
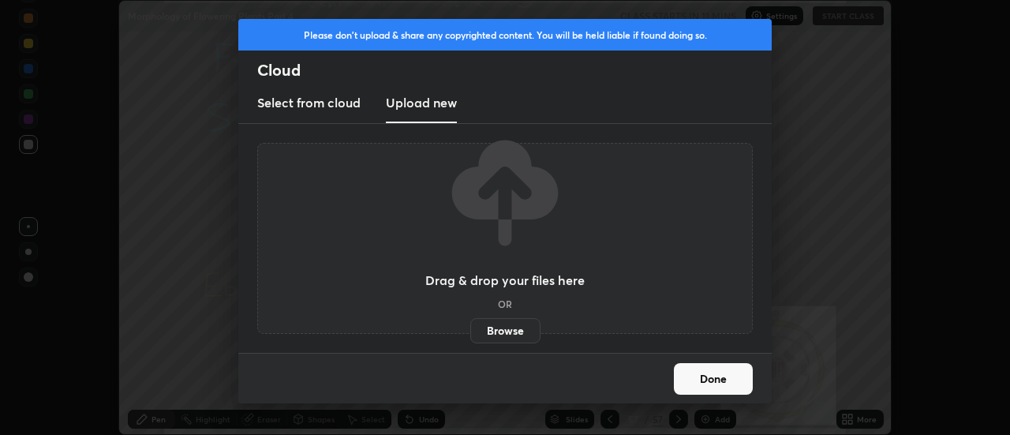
click at [507, 328] on label "Browse" at bounding box center [505, 330] width 70 height 25
click at [470, 328] on input "Browse" at bounding box center [470, 330] width 0 height 25
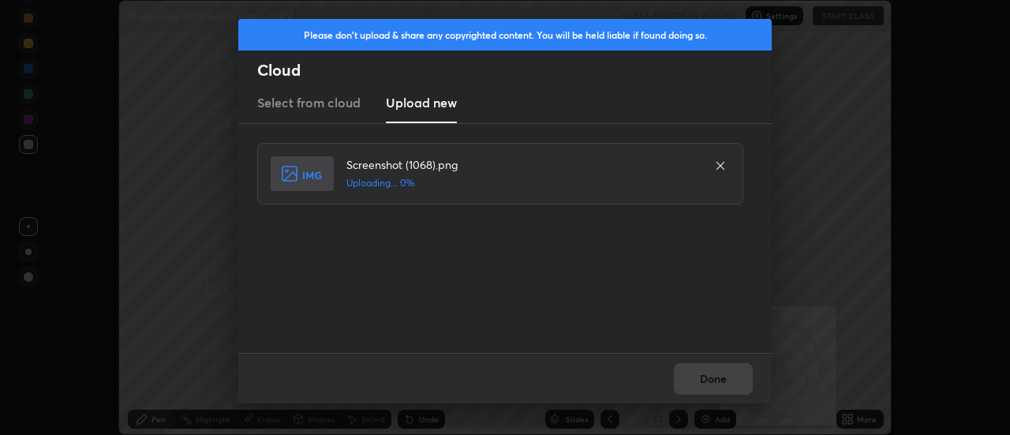
click at [710, 379] on div "Done" at bounding box center [505, 378] width 534 height 51
click at [714, 376] on button "Done" at bounding box center [713, 379] width 79 height 32
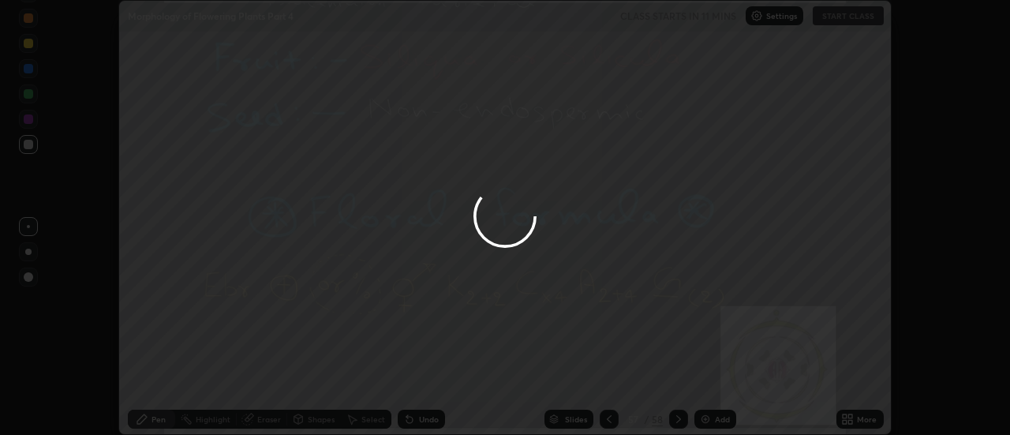
click at [710, 376] on div at bounding box center [505, 217] width 1010 height 435
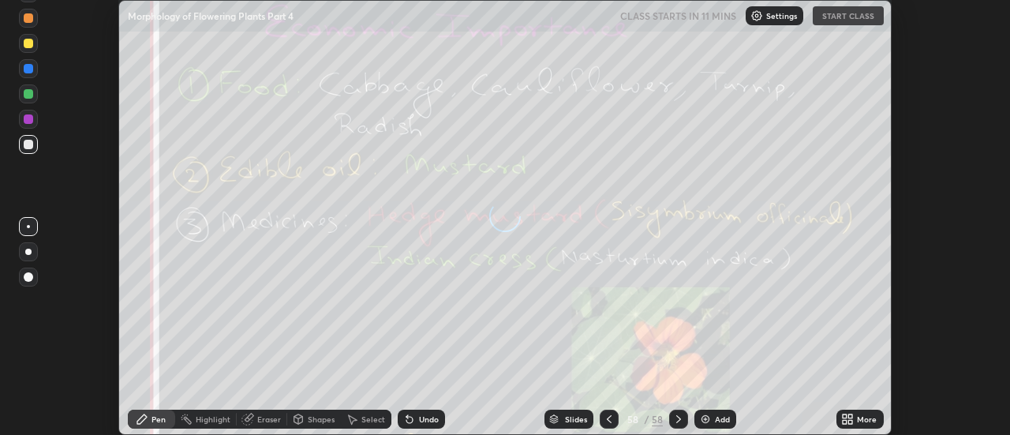
click at [851, 416] on icon at bounding box center [851, 416] width 4 height 4
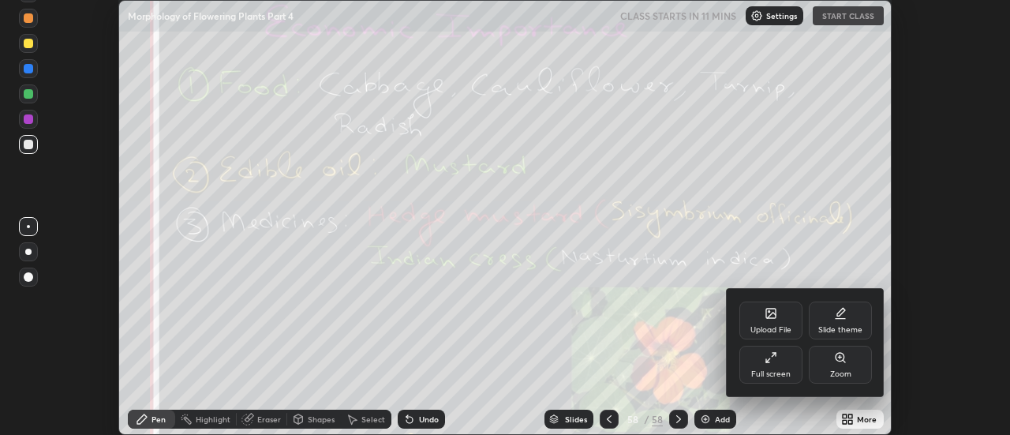
click at [780, 321] on div "Upload File" at bounding box center [771, 321] width 63 height 38
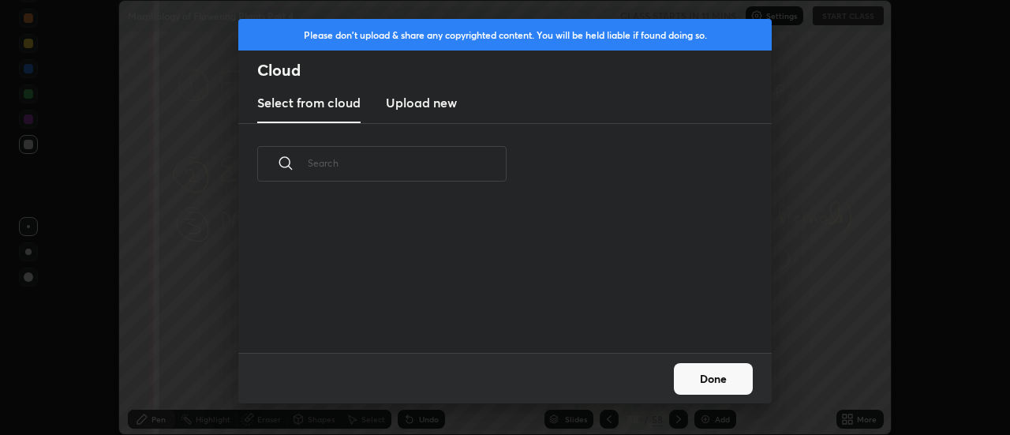
click at [427, 105] on h3 "Upload new" at bounding box center [421, 102] width 71 height 19
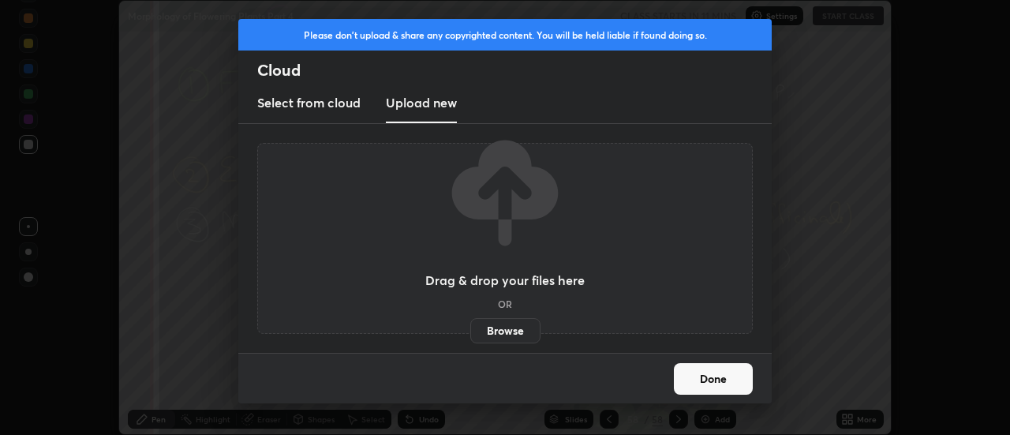
click at [500, 330] on label "Browse" at bounding box center [505, 330] width 70 height 25
click at [470, 330] on input "Browse" at bounding box center [470, 330] width 0 height 25
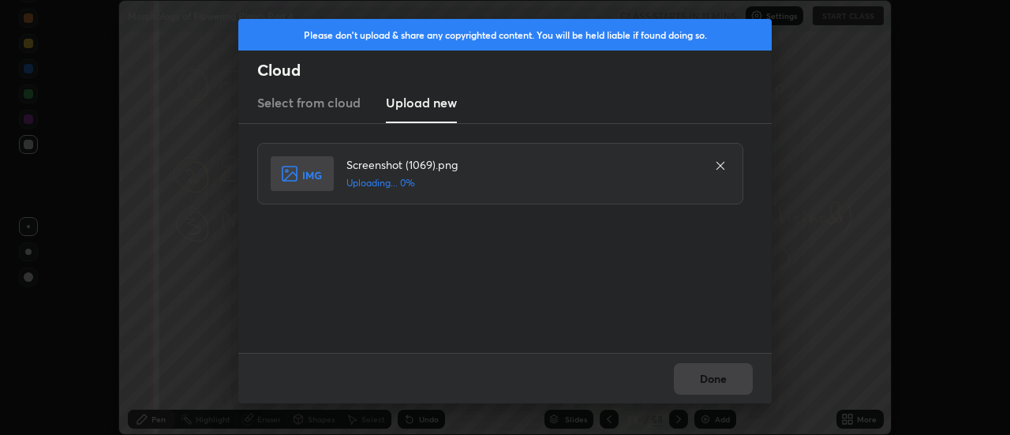
click at [716, 379] on div "Done" at bounding box center [505, 378] width 534 height 51
click at [718, 379] on div "Done" at bounding box center [505, 378] width 534 height 51
click at [715, 380] on button "Done" at bounding box center [713, 379] width 79 height 32
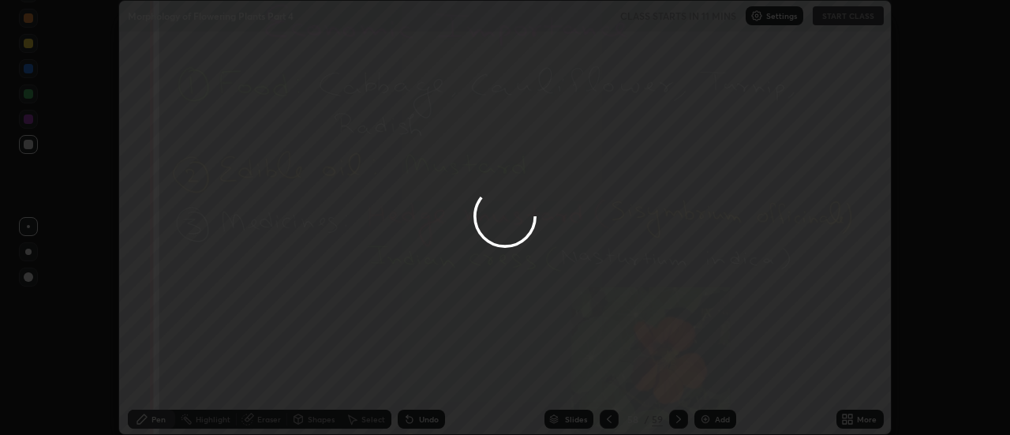
click at [717, 378] on button "Done" at bounding box center [713, 379] width 79 height 32
click at [717, 379] on div at bounding box center [505, 217] width 1010 height 435
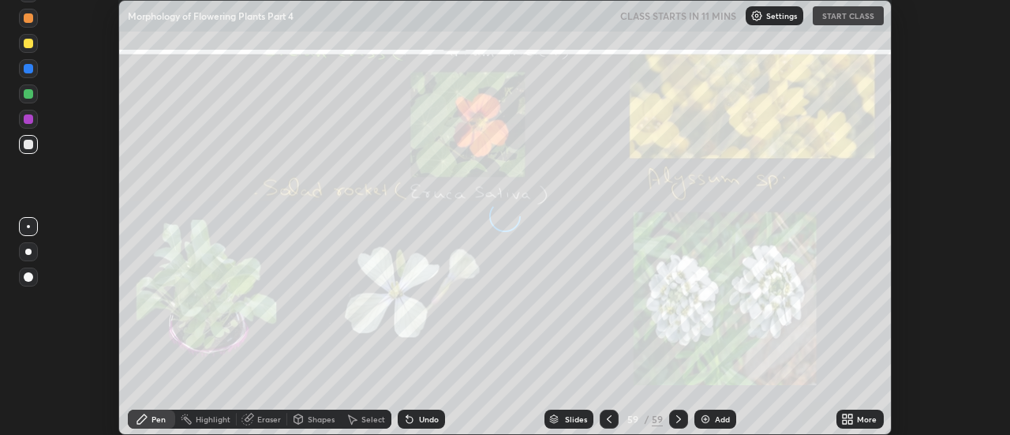
click at [851, 416] on icon at bounding box center [851, 416] width 4 height 4
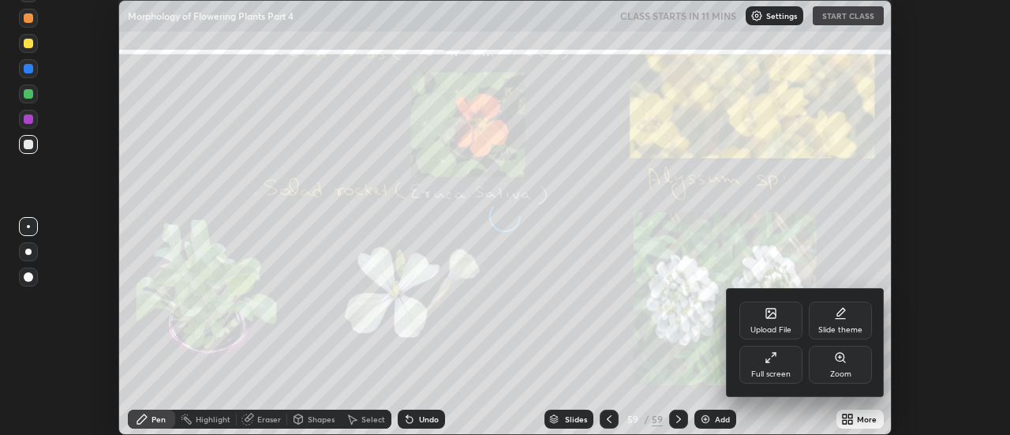
click at [773, 313] on icon at bounding box center [771, 316] width 9 height 6
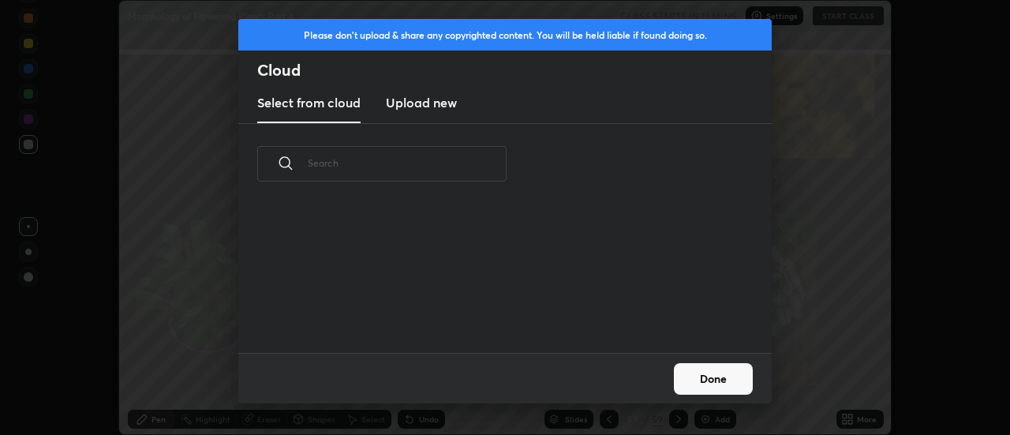
click at [422, 108] on h3 "Upload new" at bounding box center [421, 102] width 71 height 19
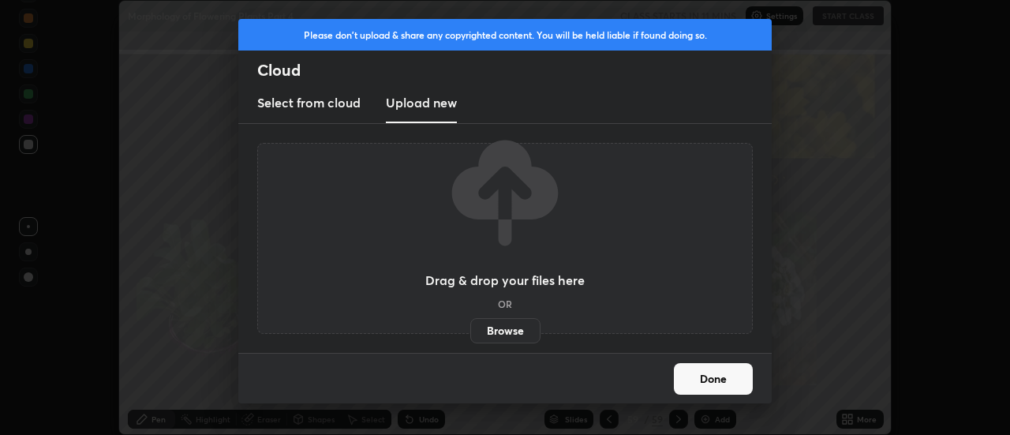
click at [507, 329] on label "Browse" at bounding box center [505, 330] width 70 height 25
click at [470, 329] on input "Browse" at bounding box center [470, 330] width 0 height 25
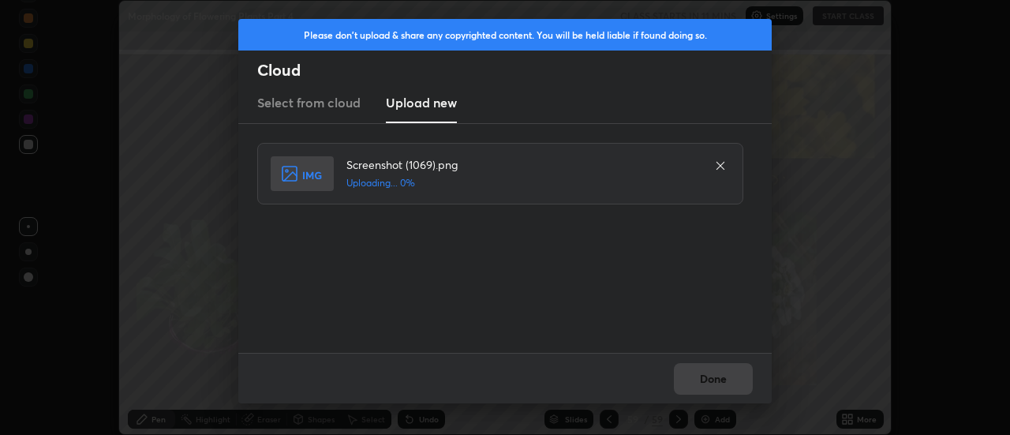
click at [714, 376] on div "Done" at bounding box center [505, 378] width 534 height 51
click at [717, 379] on div "Done" at bounding box center [505, 378] width 534 height 51
click at [716, 377] on div "Done" at bounding box center [505, 378] width 534 height 51
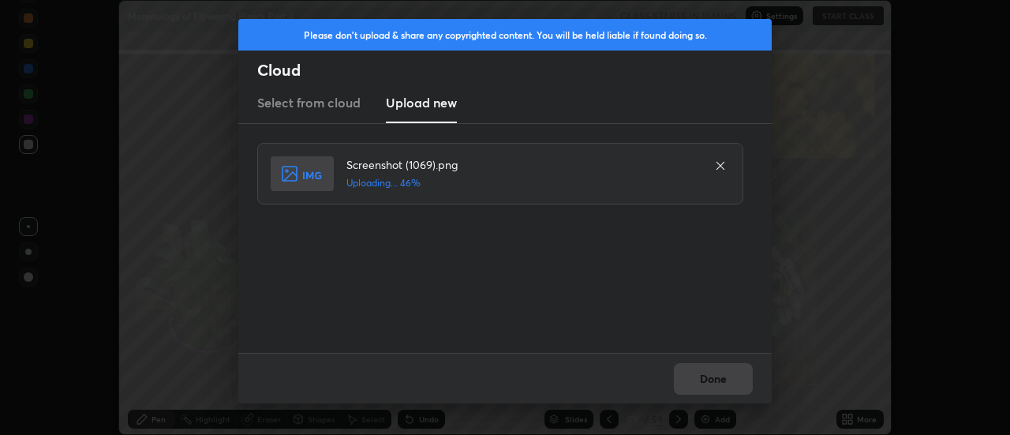
click at [716, 377] on div "Done" at bounding box center [505, 378] width 534 height 51
click at [711, 378] on div "Done" at bounding box center [505, 378] width 534 height 51
click at [713, 378] on button "Done" at bounding box center [713, 379] width 79 height 32
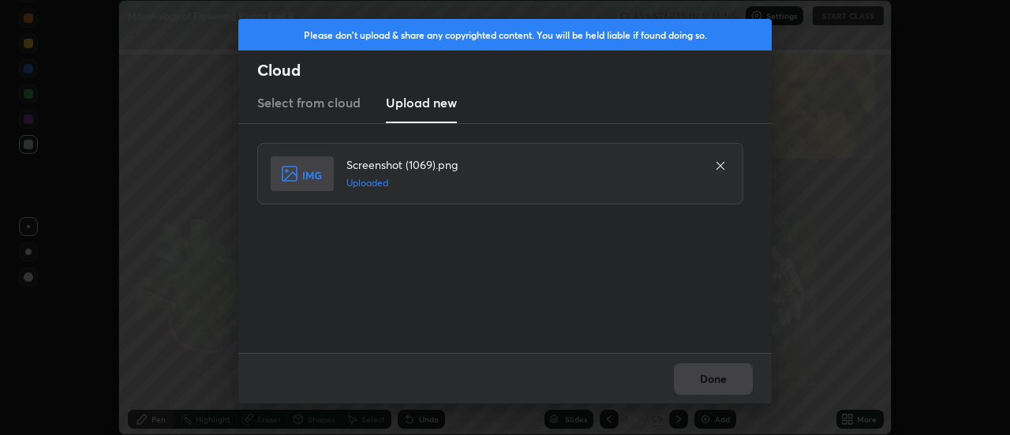
click at [713, 378] on button "Done" at bounding box center [713, 379] width 79 height 32
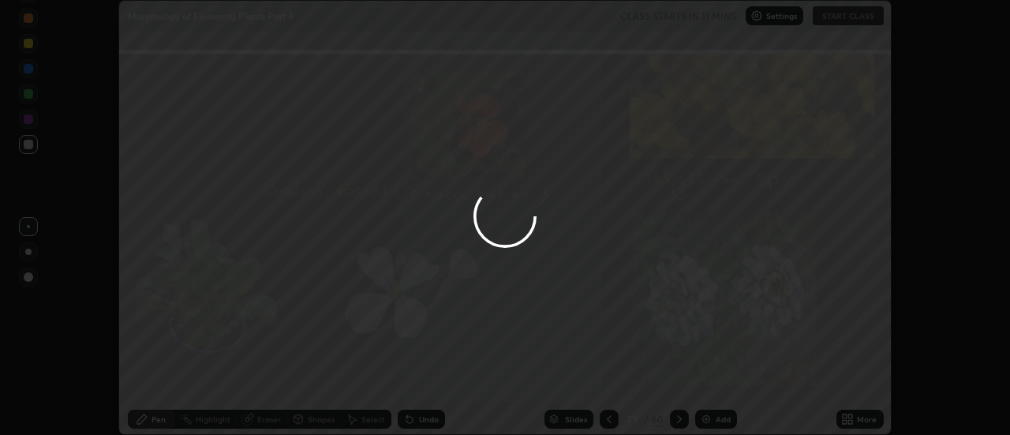
click at [712, 381] on div at bounding box center [505, 217] width 1010 height 435
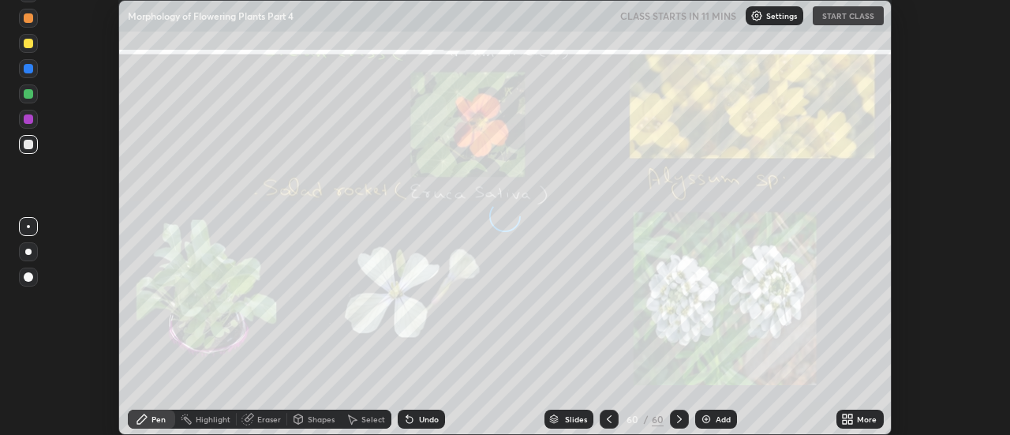
click at [860, 415] on div "More" at bounding box center [867, 419] width 20 height 8
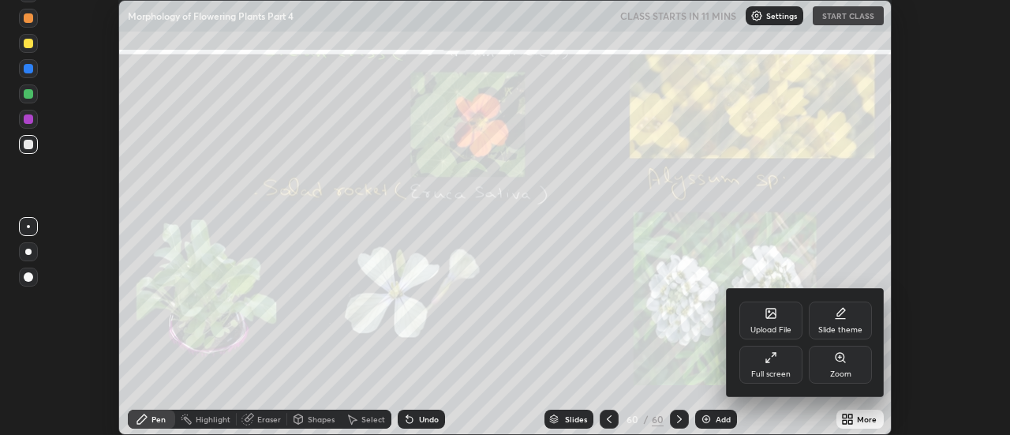
click at [779, 317] on div "Upload File" at bounding box center [771, 321] width 63 height 38
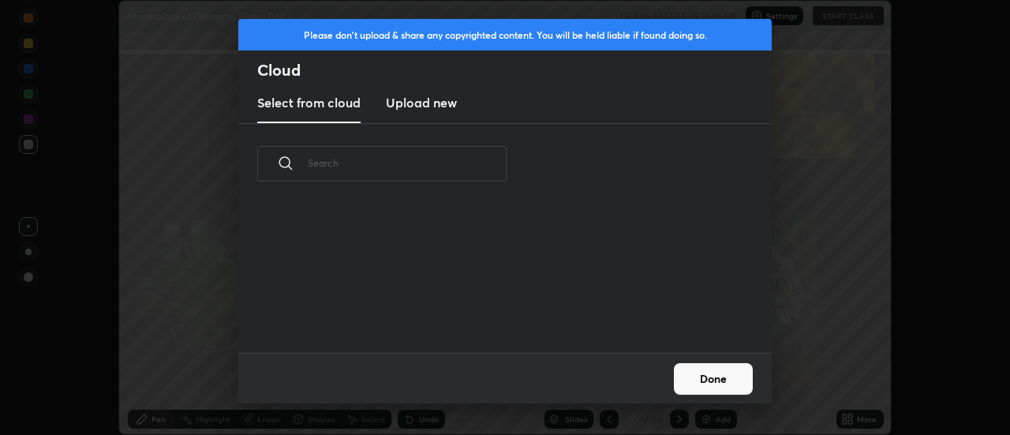
scroll to position [148, 507]
click at [426, 101] on h3 "Upload new" at bounding box center [421, 102] width 71 height 19
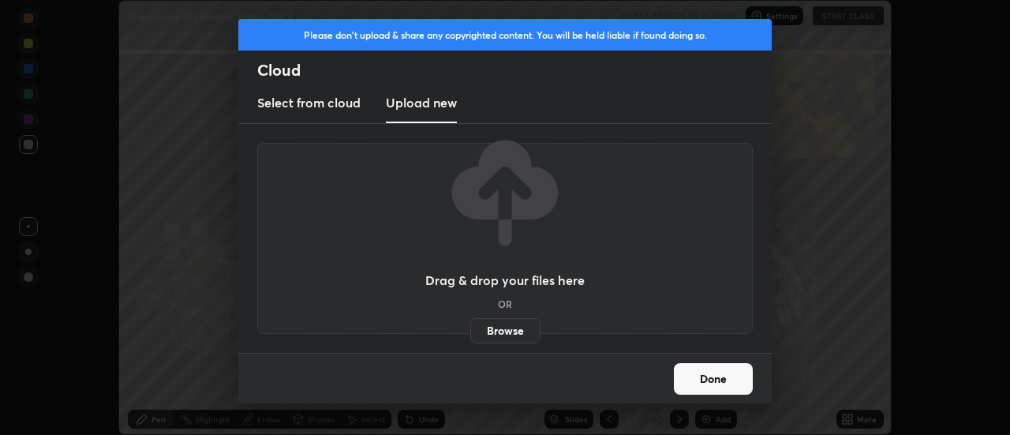
click at [505, 329] on label "Browse" at bounding box center [505, 330] width 70 height 25
click at [470, 329] on input "Browse" at bounding box center [470, 330] width 0 height 25
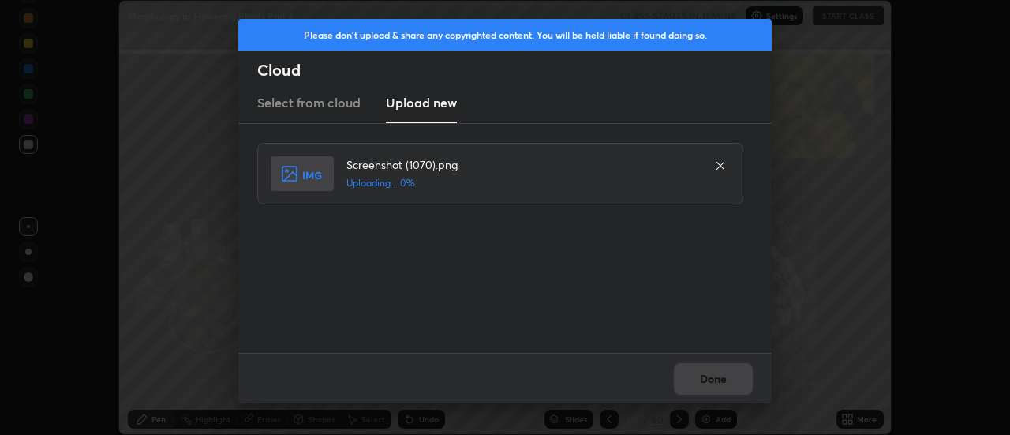
click at [713, 377] on div "Done" at bounding box center [505, 378] width 534 height 51
click at [711, 377] on div "Done" at bounding box center [505, 378] width 534 height 51
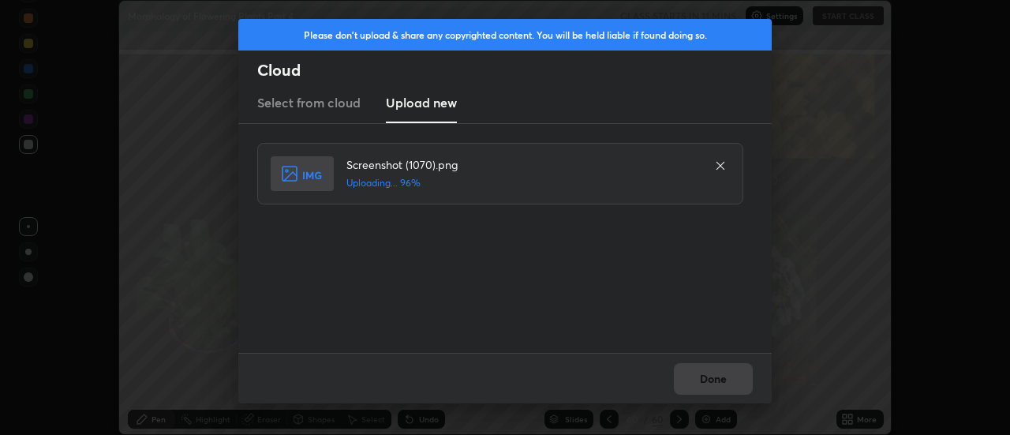
click at [711, 377] on div "Done" at bounding box center [505, 378] width 534 height 51
click at [711, 377] on button "Done" at bounding box center [713, 379] width 79 height 32
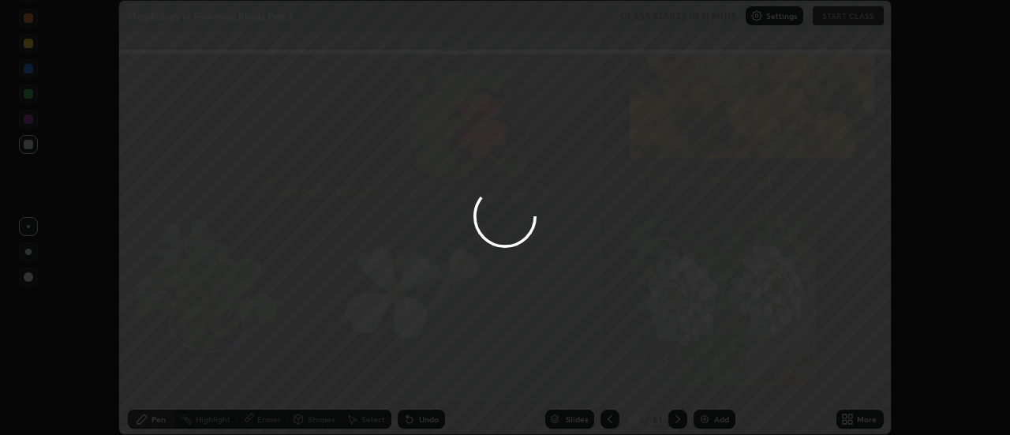
click at [713, 378] on button "Done" at bounding box center [713, 379] width 79 height 32
click at [713, 378] on div at bounding box center [505, 217] width 1010 height 435
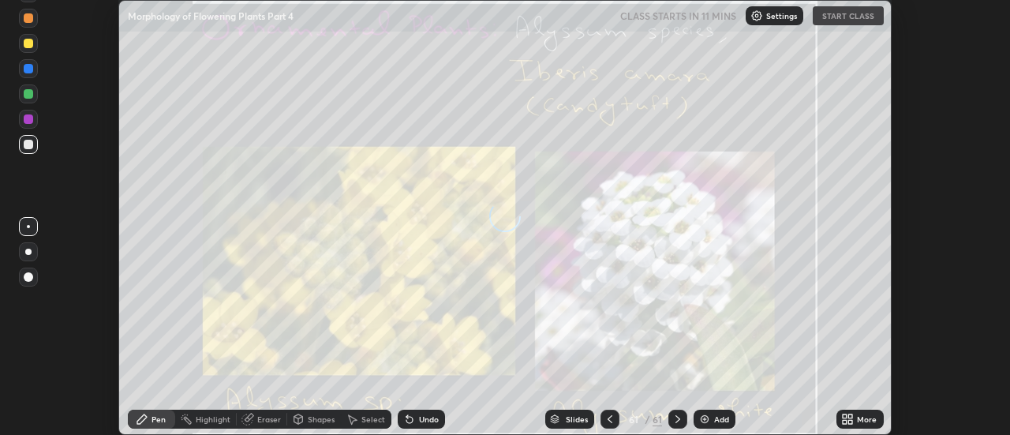
click at [857, 417] on div "More" at bounding box center [867, 419] width 20 height 8
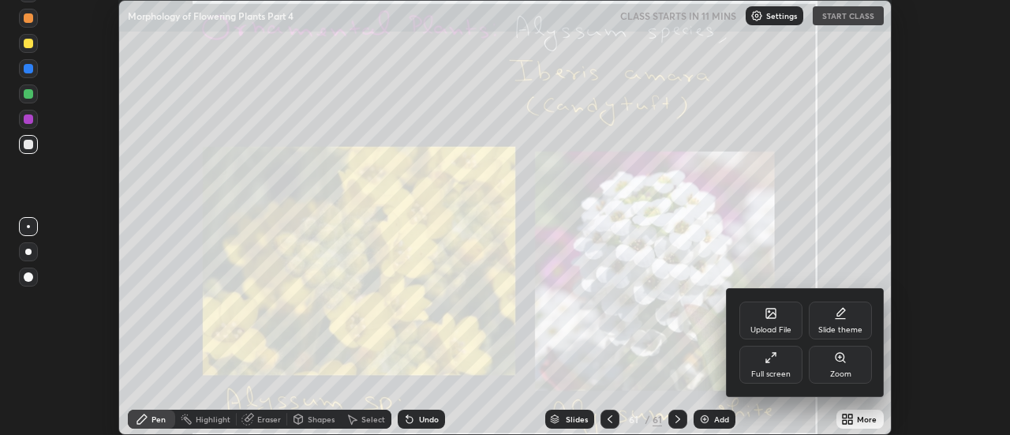
click at [788, 321] on div "Upload File" at bounding box center [771, 321] width 63 height 38
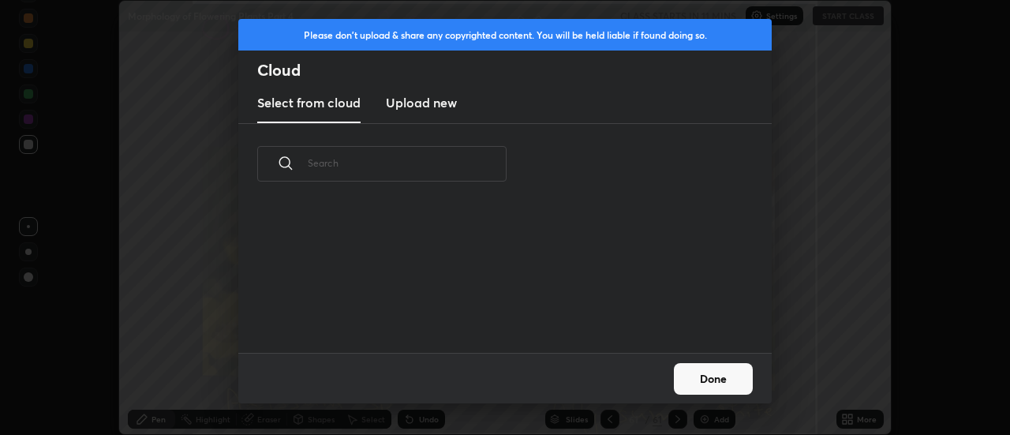
click at [415, 108] on h3 "Upload new" at bounding box center [421, 102] width 71 height 19
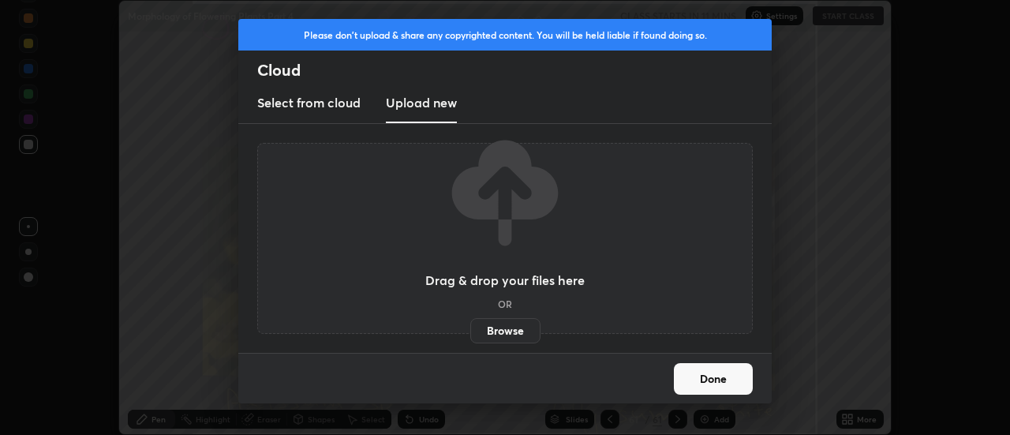
click at [510, 330] on label "Browse" at bounding box center [505, 330] width 70 height 25
click at [470, 330] on input "Browse" at bounding box center [470, 330] width 0 height 25
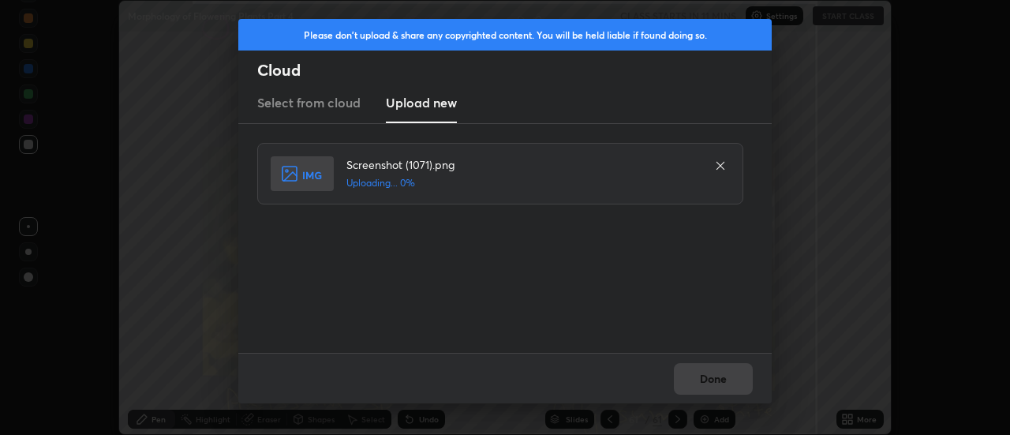
click at [718, 376] on div "Done" at bounding box center [505, 378] width 534 height 51
click at [721, 380] on div "Done" at bounding box center [505, 378] width 534 height 51
click at [717, 381] on div "Done" at bounding box center [505, 378] width 534 height 51
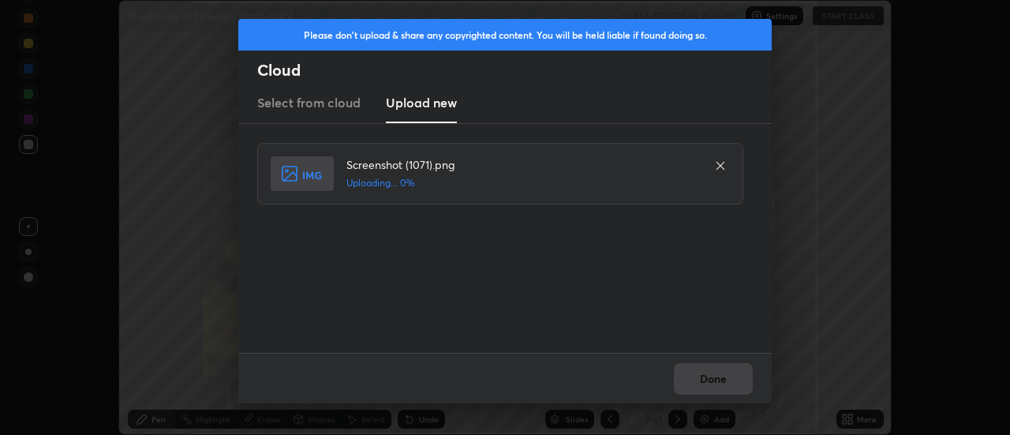
click at [717, 381] on div "Done" at bounding box center [505, 378] width 534 height 51
click at [714, 378] on div "Done" at bounding box center [505, 378] width 534 height 51
click at [713, 377] on div "Done" at bounding box center [505, 378] width 534 height 51
click at [712, 378] on div "Done" at bounding box center [505, 378] width 534 height 51
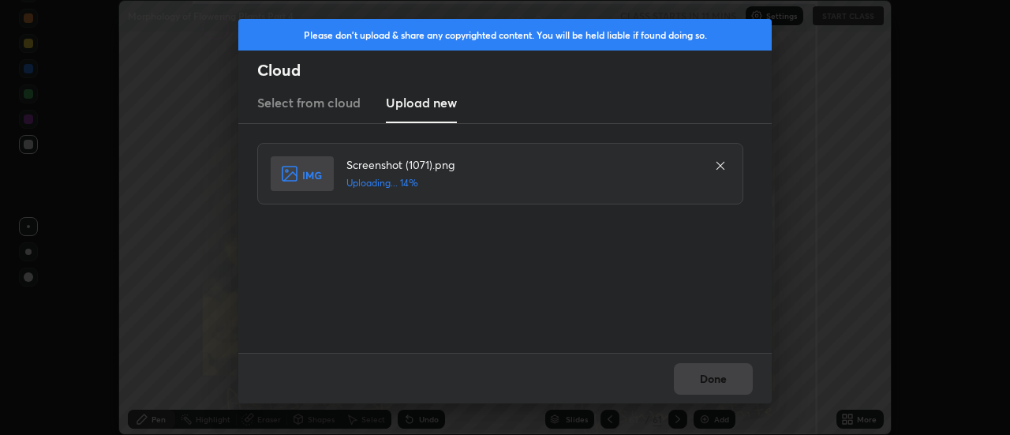
click at [714, 378] on div "Done" at bounding box center [505, 378] width 534 height 51
click at [712, 380] on div "Done" at bounding box center [505, 378] width 534 height 51
click at [714, 383] on div "Done" at bounding box center [505, 378] width 534 height 51
click at [714, 382] on button "Done" at bounding box center [713, 379] width 79 height 32
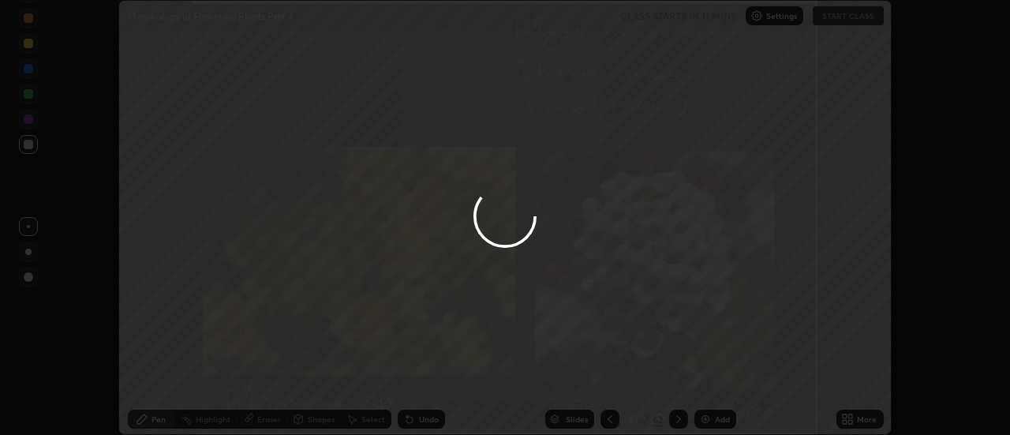
click at [715, 381] on button "Done" at bounding box center [713, 379] width 79 height 32
click at [714, 383] on div at bounding box center [505, 217] width 1010 height 435
click at [711, 382] on div at bounding box center [505, 217] width 1010 height 435
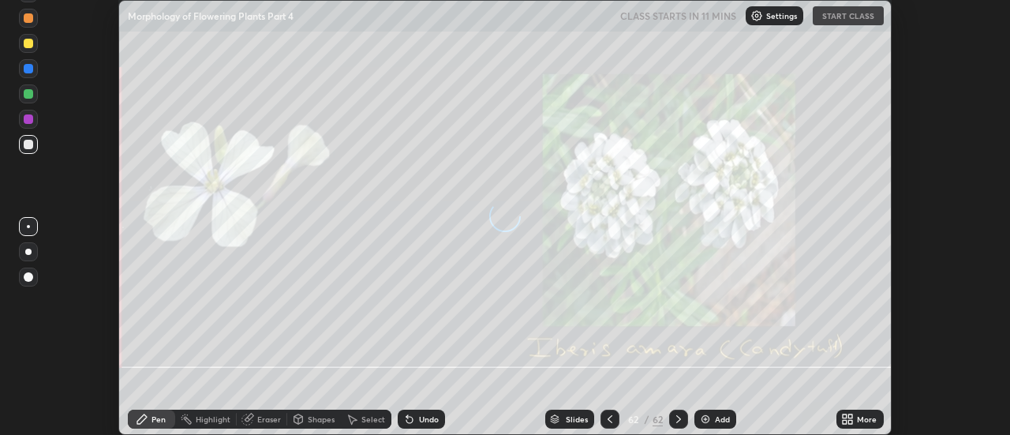
click at [852, 414] on icon at bounding box center [851, 416] width 4 height 4
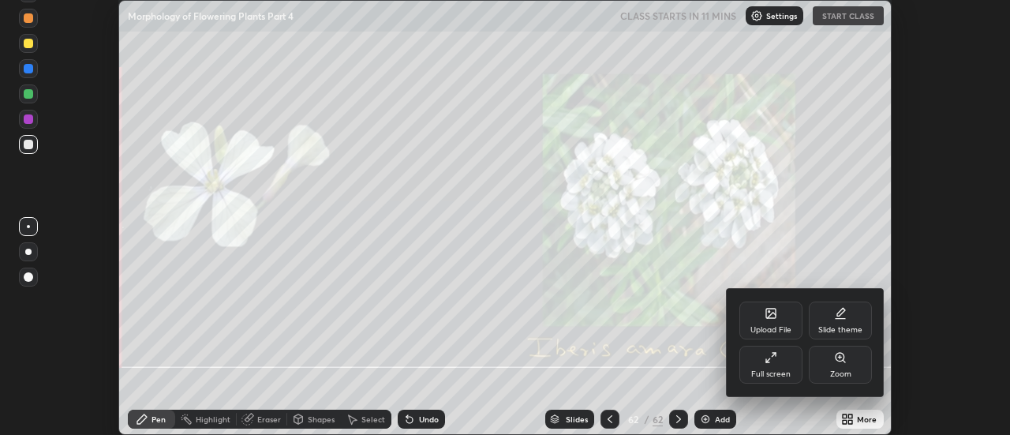
click at [774, 323] on div "Upload File" at bounding box center [771, 321] width 63 height 38
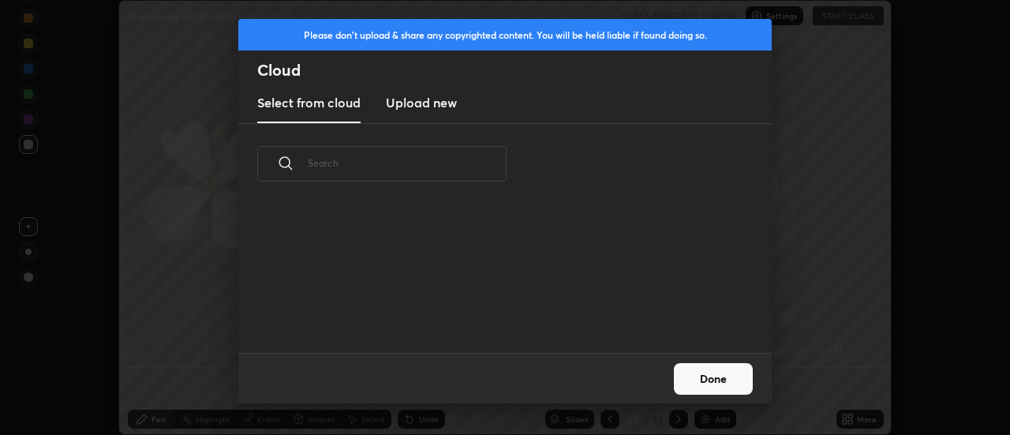
click at [413, 107] on h3 "Upload new" at bounding box center [421, 102] width 71 height 19
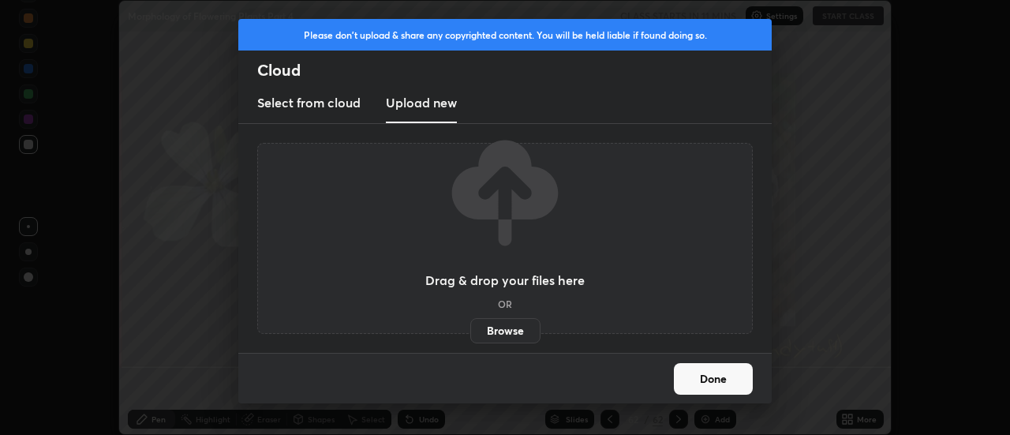
click at [509, 329] on label "Browse" at bounding box center [505, 330] width 70 height 25
click at [470, 329] on input "Browse" at bounding box center [470, 330] width 0 height 25
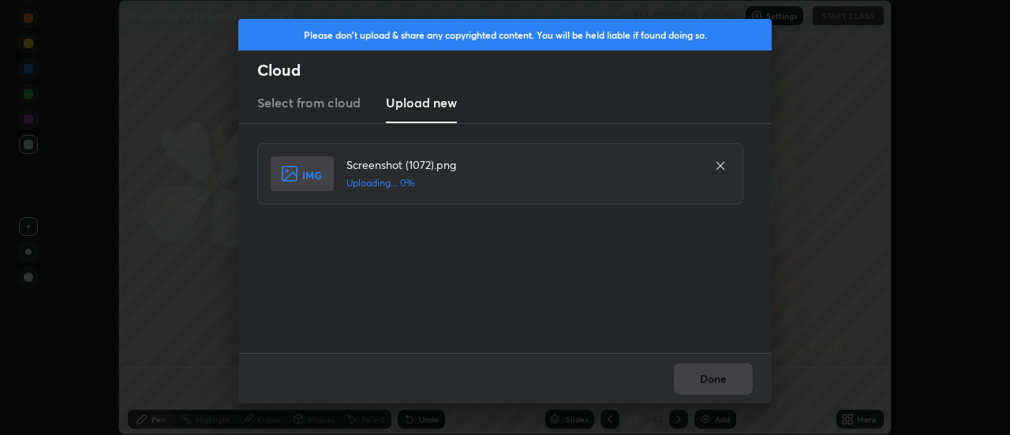
click at [714, 375] on div "Done" at bounding box center [505, 378] width 534 height 51
click at [712, 373] on div "Done" at bounding box center [505, 378] width 534 height 51
click at [712, 373] on button "Done" at bounding box center [713, 379] width 79 height 32
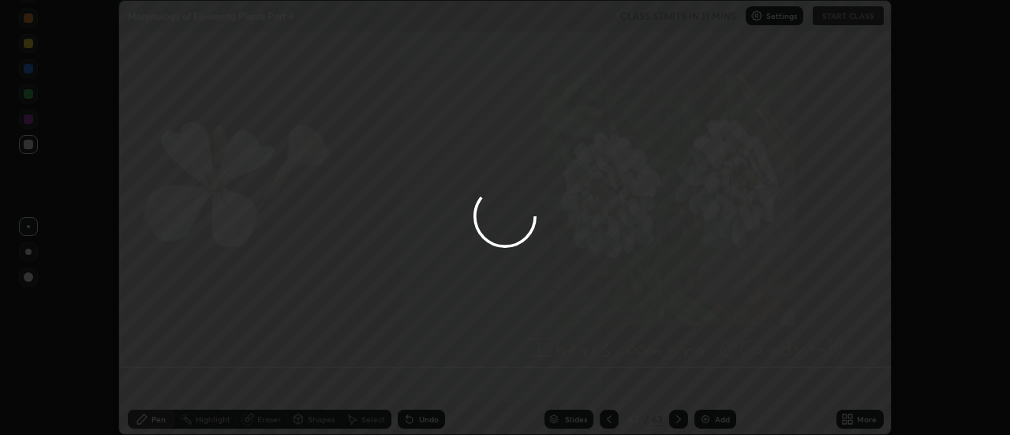
click at [714, 373] on div at bounding box center [505, 217] width 1010 height 435
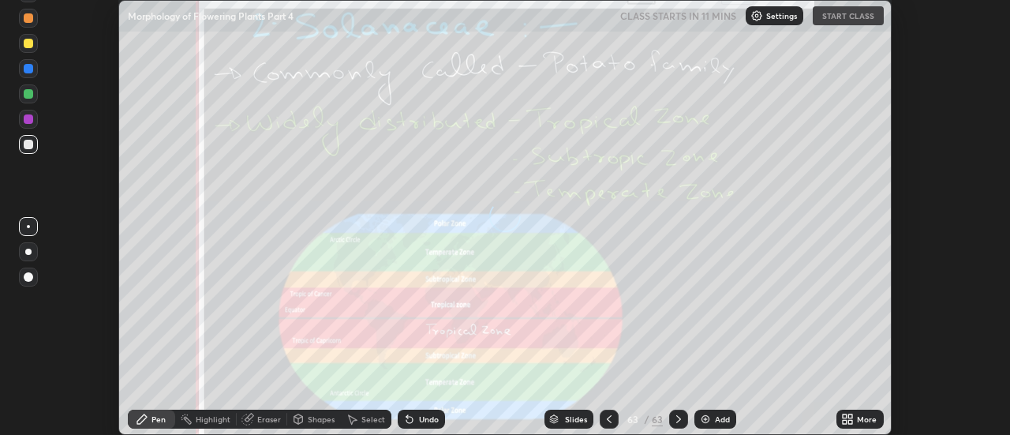
click at [856, 418] on div "More" at bounding box center [860, 419] width 47 height 19
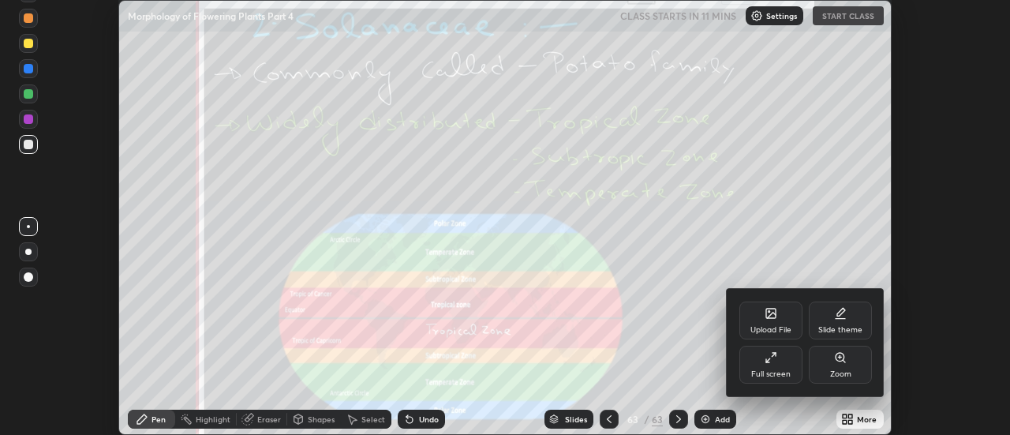
click at [778, 324] on div "Upload File" at bounding box center [771, 321] width 63 height 38
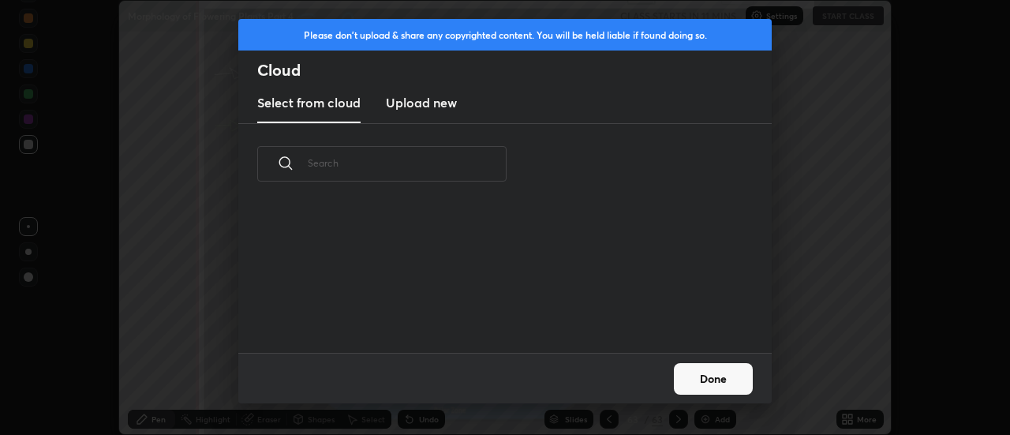
scroll to position [6, 9]
click at [414, 103] on h3 "Upload new" at bounding box center [421, 102] width 71 height 19
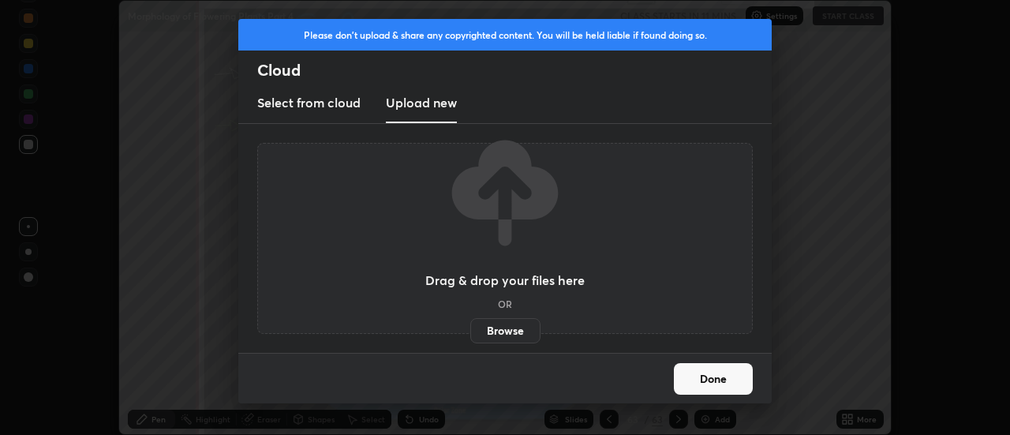
click at [503, 332] on label "Browse" at bounding box center [505, 330] width 70 height 25
click at [470, 332] on input "Browse" at bounding box center [470, 330] width 0 height 25
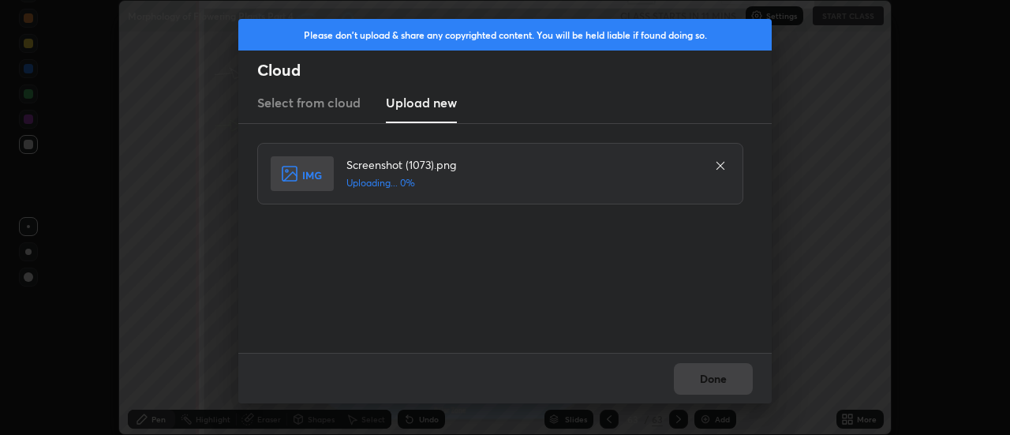
click at [712, 377] on div "Done" at bounding box center [505, 378] width 534 height 51
click at [713, 376] on div "Done" at bounding box center [505, 378] width 534 height 51
click at [713, 376] on button "Done" at bounding box center [713, 379] width 79 height 32
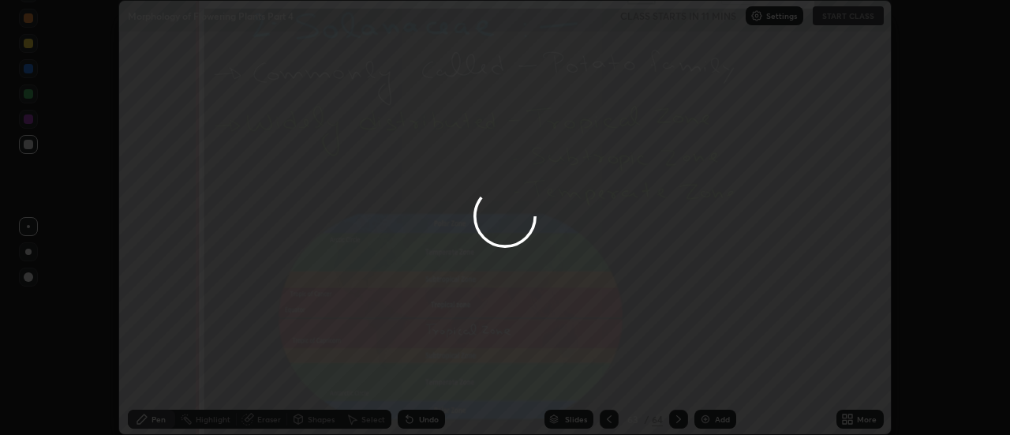
click at [713, 376] on button "Done" at bounding box center [713, 379] width 79 height 32
click at [717, 376] on div at bounding box center [505, 217] width 1010 height 435
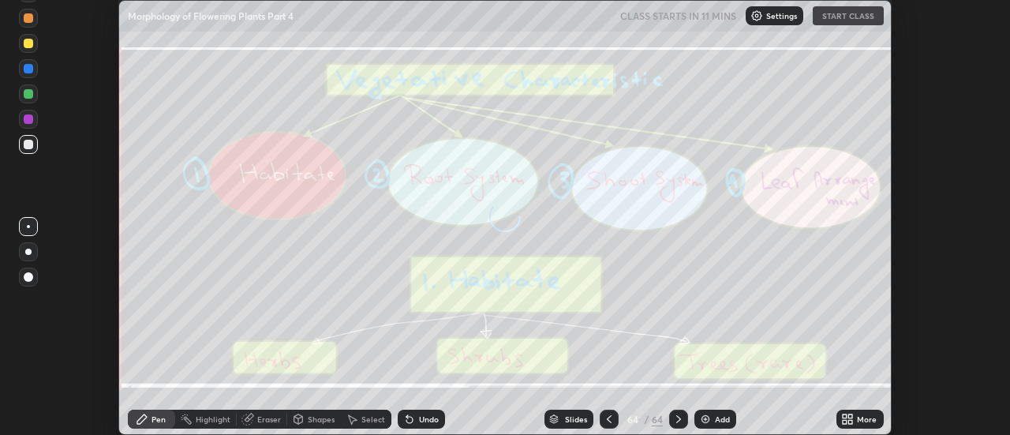
click at [851, 414] on icon at bounding box center [851, 416] width 4 height 4
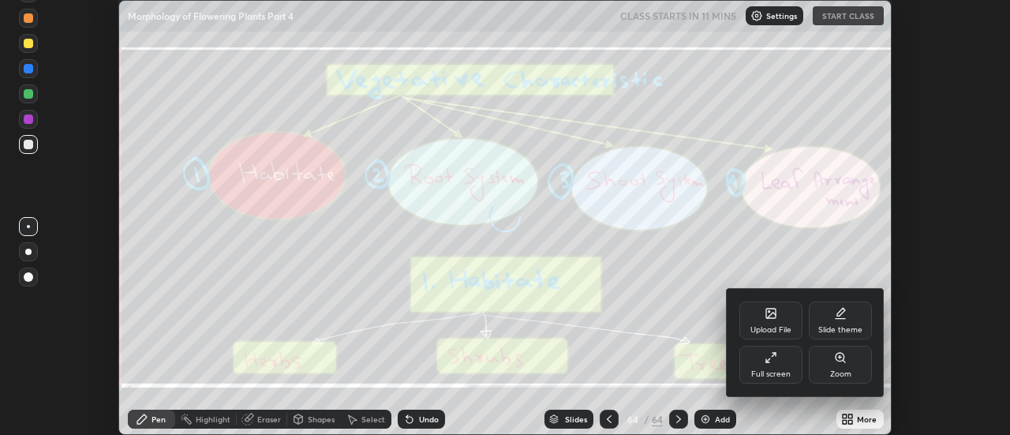
click at [776, 322] on div "Upload File" at bounding box center [771, 321] width 63 height 38
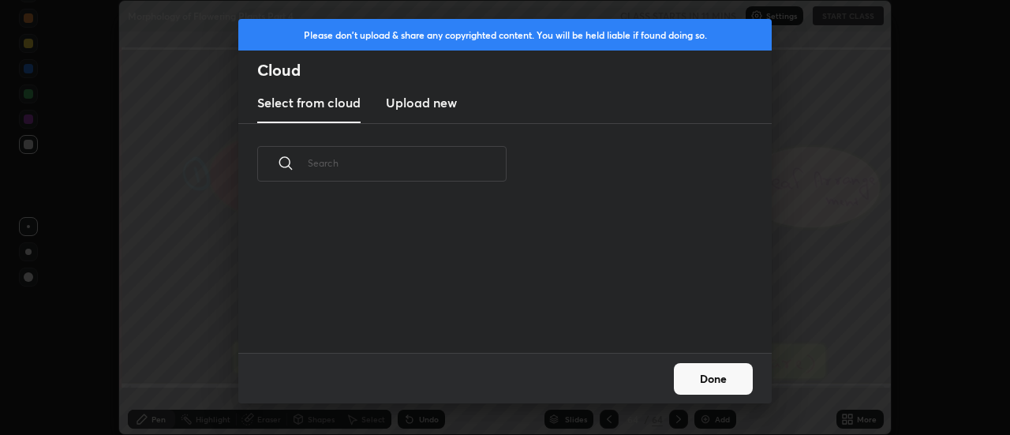
scroll to position [148, 507]
click at [423, 110] on h3 "Upload new" at bounding box center [421, 102] width 71 height 19
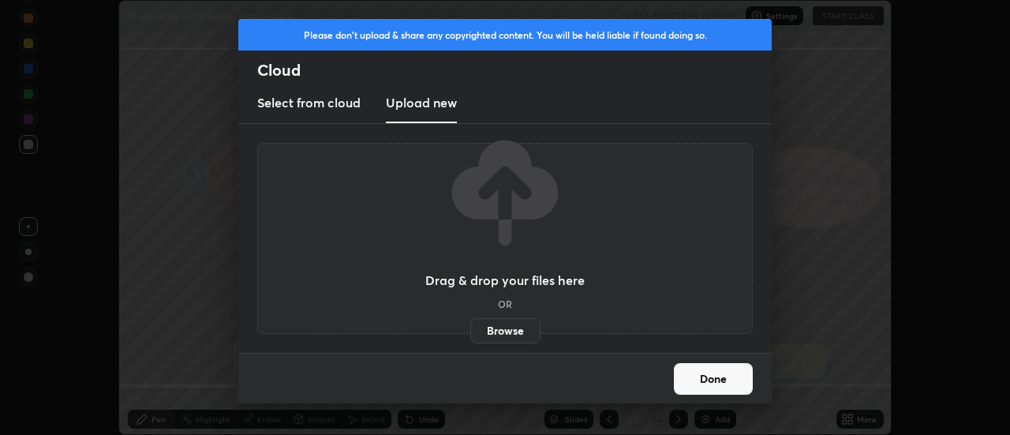
click at [507, 329] on label "Browse" at bounding box center [505, 330] width 70 height 25
click at [470, 329] on input "Browse" at bounding box center [470, 330] width 0 height 25
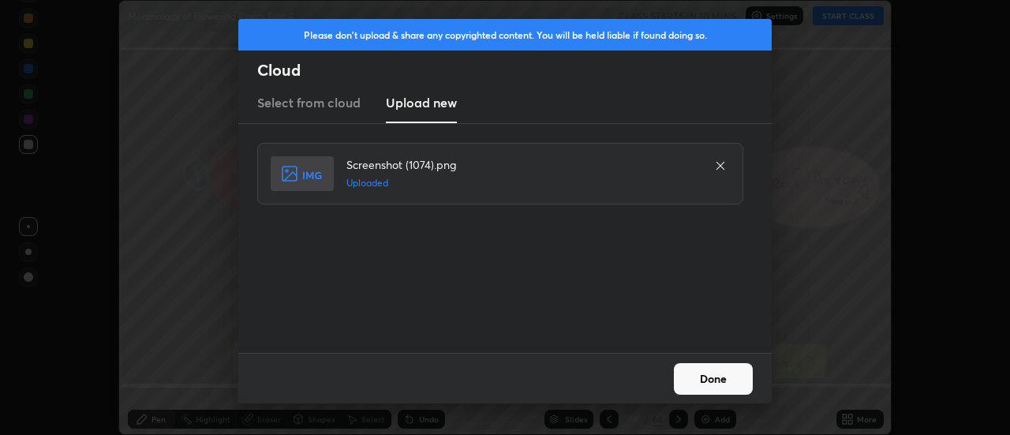
click at [712, 380] on button "Done" at bounding box center [713, 379] width 79 height 32
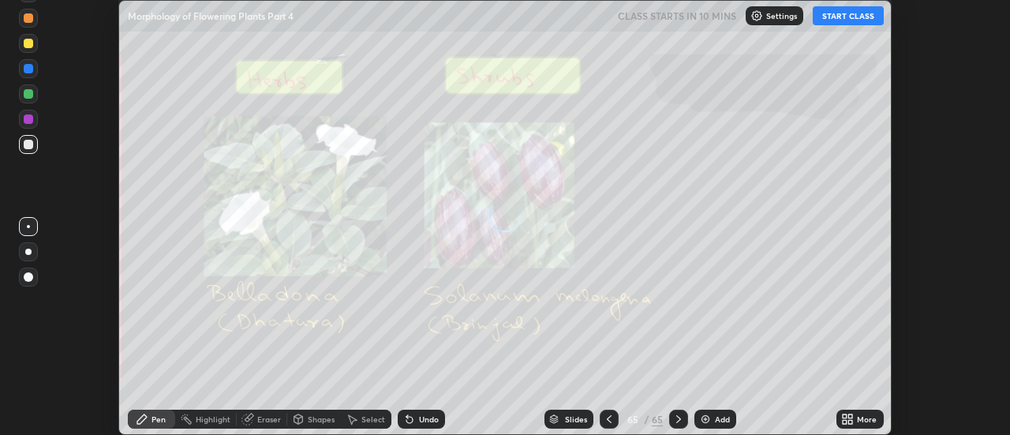
click at [856, 419] on div "More" at bounding box center [860, 419] width 47 height 19
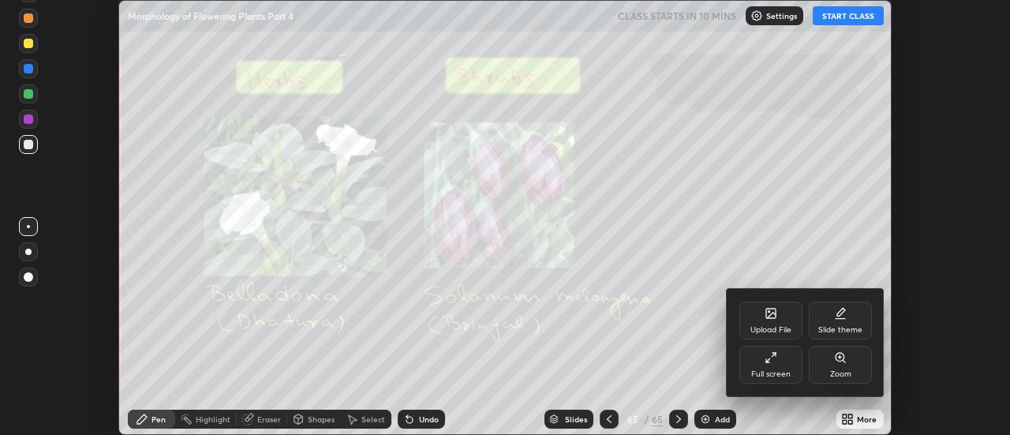
click at [781, 323] on div "Upload File" at bounding box center [771, 321] width 63 height 38
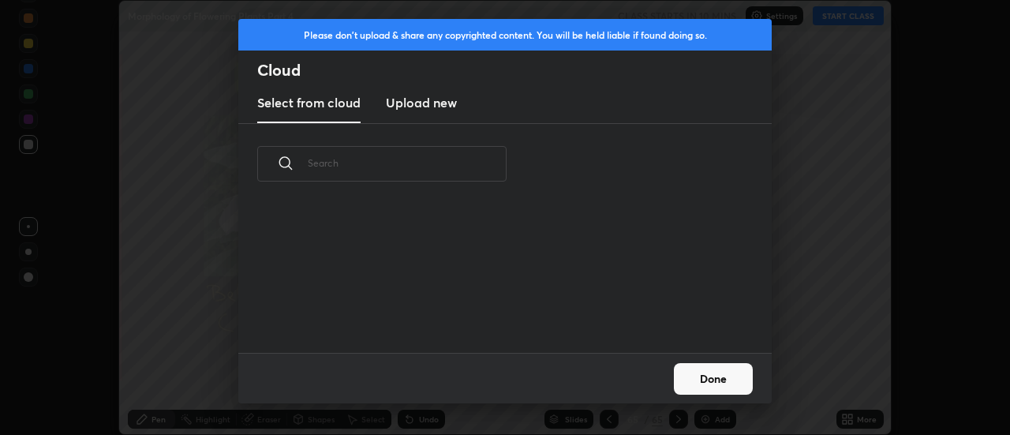
click at [418, 101] on h3 "Upload new" at bounding box center [421, 102] width 71 height 19
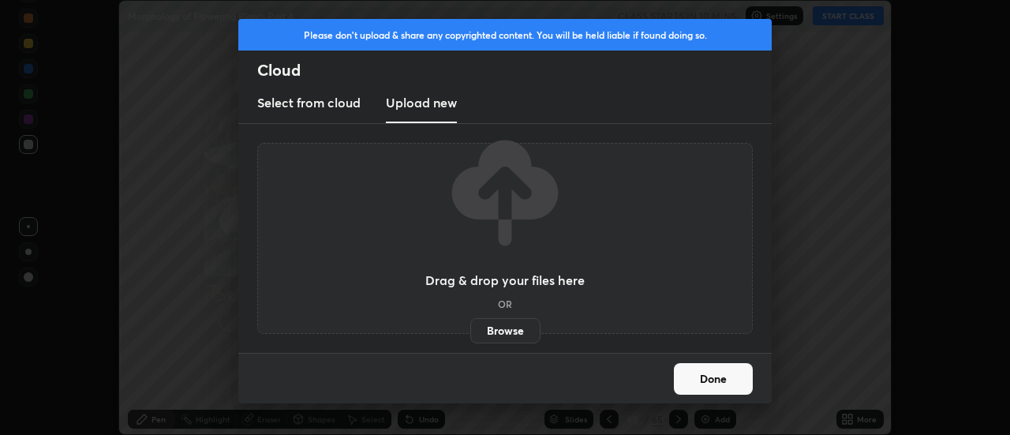
click at [505, 327] on label "Browse" at bounding box center [505, 330] width 70 height 25
click at [470, 327] on input "Browse" at bounding box center [470, 330] width 0 height 25
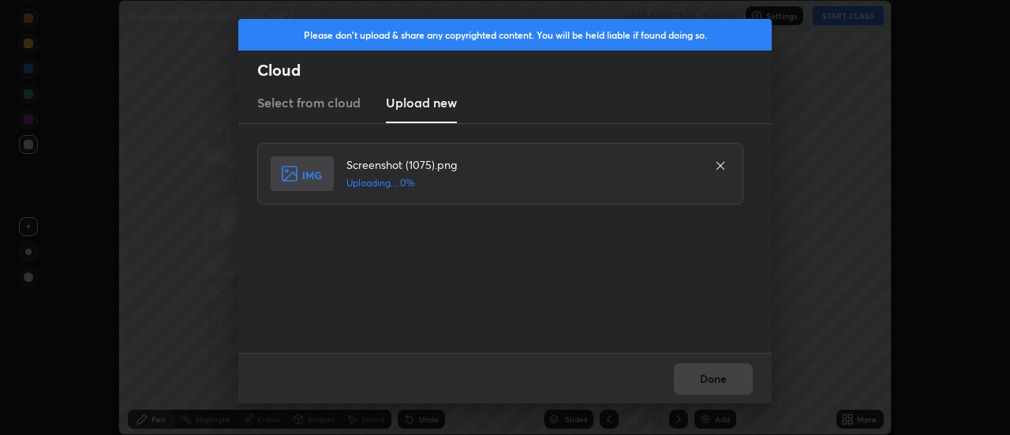
click at [716, 377] on div "Done" at bounding box center [505, 378] width 534 height 51
click at [716, 377] on button "Done" at bounding box center [713, 379] width 79 height 32
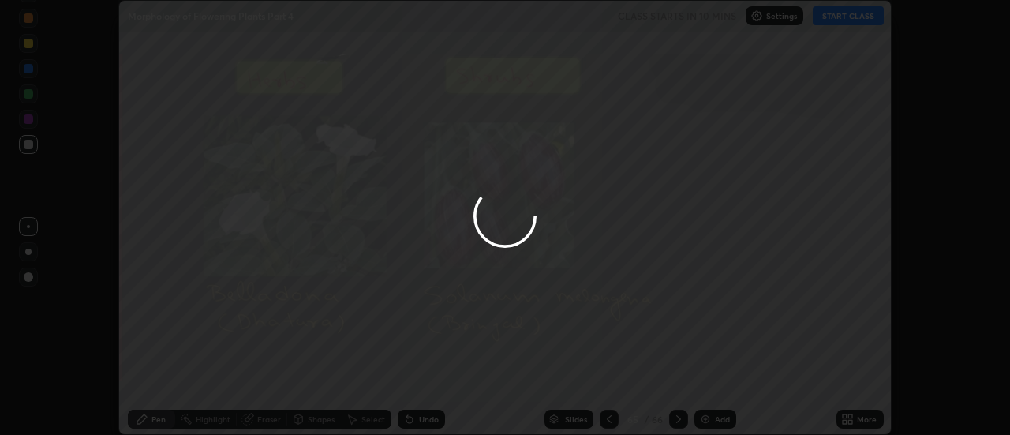
click at [715, 378] on button "Done" at bounding box center [713, 379] width 79 height 32
click at [719, 379] on div at bounding box center [505, 217] width 1010 height 435
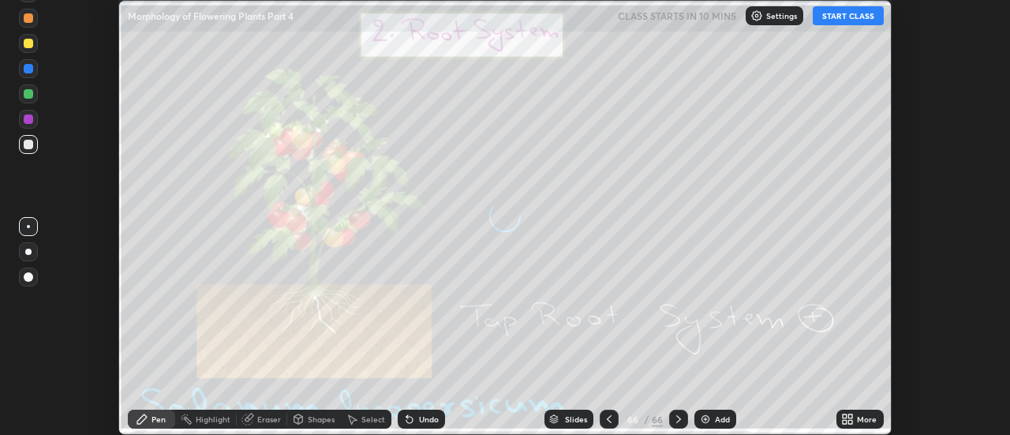
click at [857, 415] on div "More" at bounding box center [867, 419] width 20 height 8
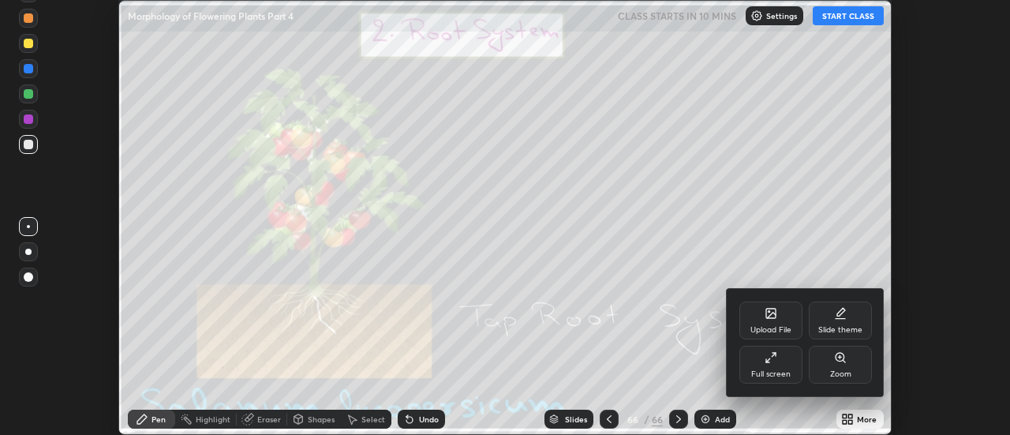
click at [774, 320] on div "Upload File" at bounding box center [771, 321] width 63 height 38
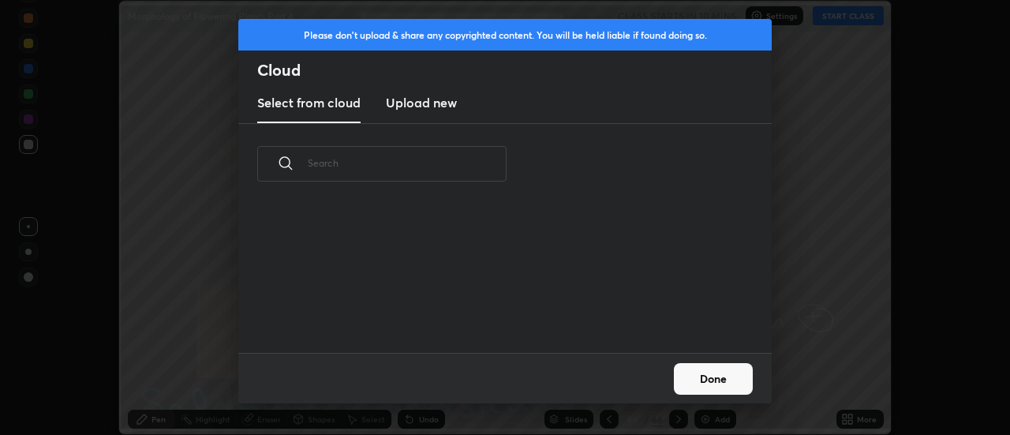
click at [418, 107] on h3 "Upload new" at bounding box center [421, 102] width 71 height 19
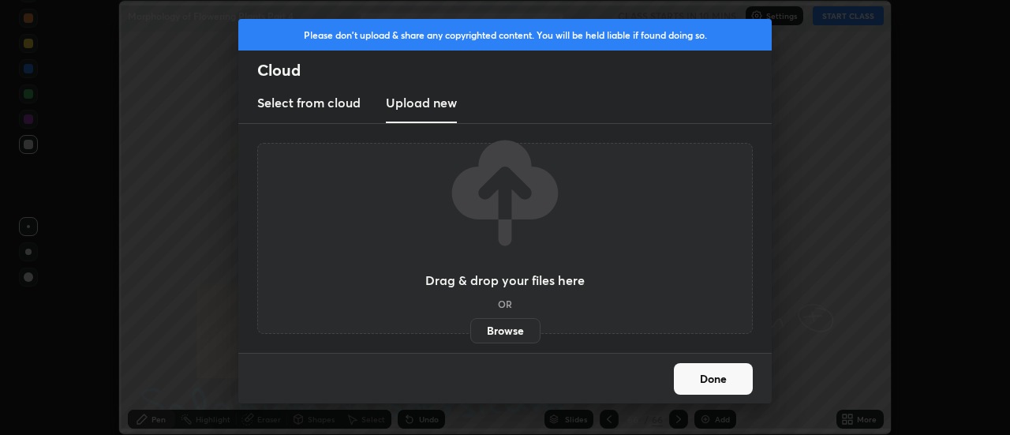
click at [506, 327] on label "Browse" at bounding box center [505, 330] width 70 height 25
click at [470, 327] on input "Browse" at bounding box center [470, 330] width 0 height 25
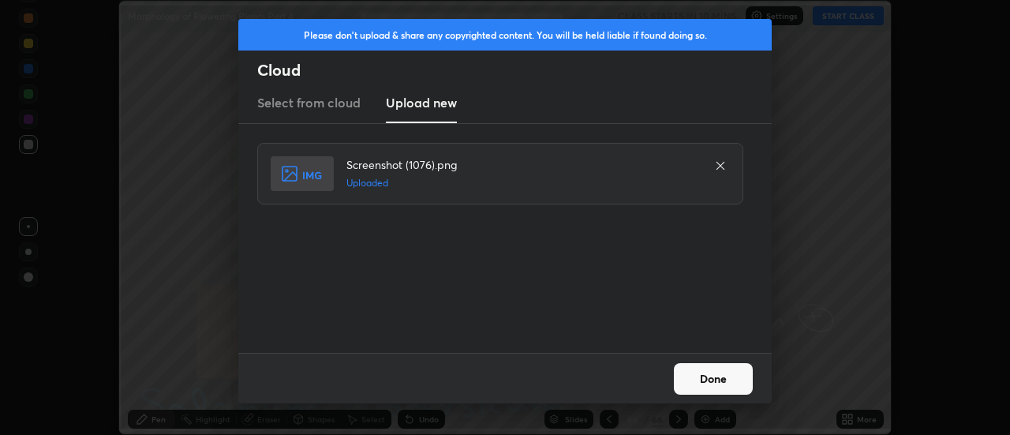
click at [718, 378] on button "Done" at bounding box center [713, 379] width 79 height 32
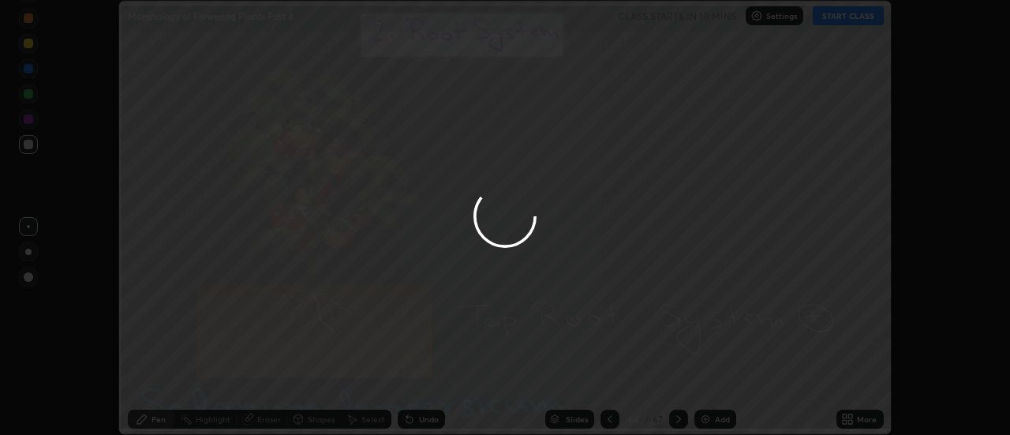
click at [859, 417] on div "More" at bounding box center [867, 419] width 20 height 8
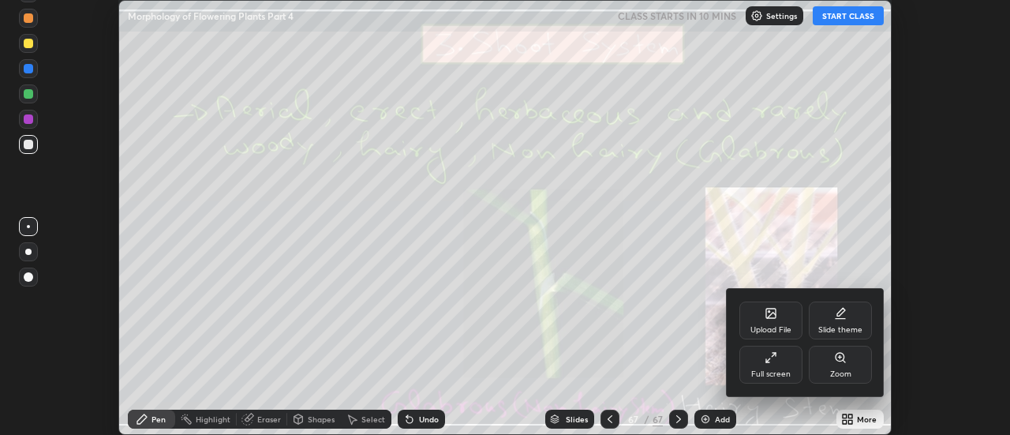
click at [775, 320] on div "Upload File" at bounding box center [771, 321] width 63 height 38
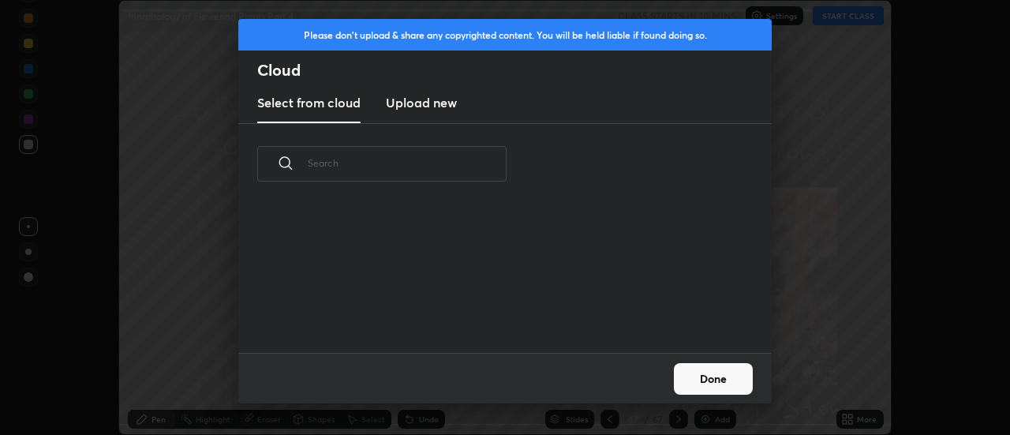
click at [418, 105] on h3 "Upload new" at bounding box center [421, 102] width 71 height 19
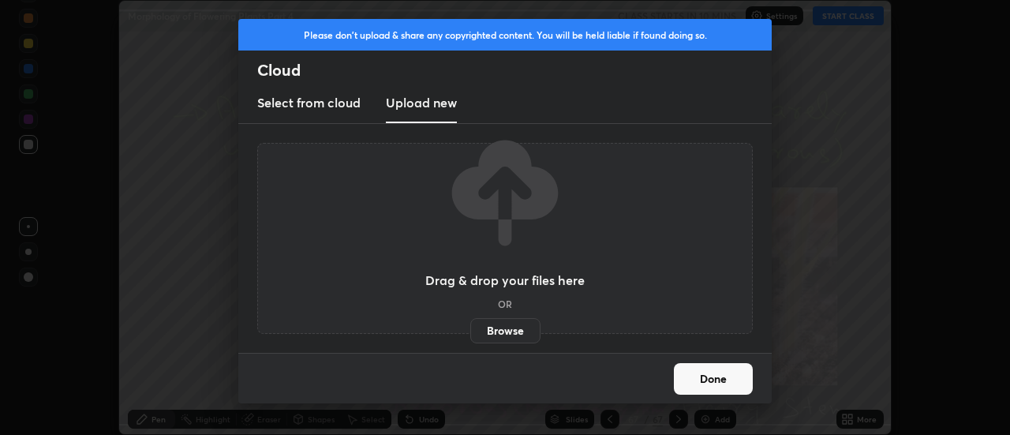
click at [507, 335] on label "Browse" at bounding box center [505, 330] width 70 height 25
click at [470, 335] on input "Browse" at bounding box center [470, 330] width 0 height 25
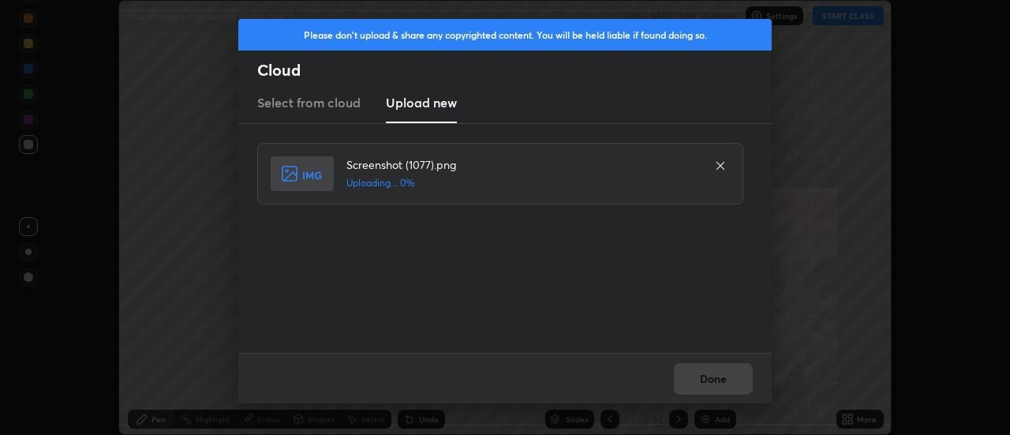
click at [706, 378] on div "Done" at bounding box center [505, 378] width 534 height 51
click at [707, 377] on div "Done" at bounding box center [505, 378] width 534 height 51
click at [708, 377] on div "Done" at bounding box center [505, 378] width 534 height 51
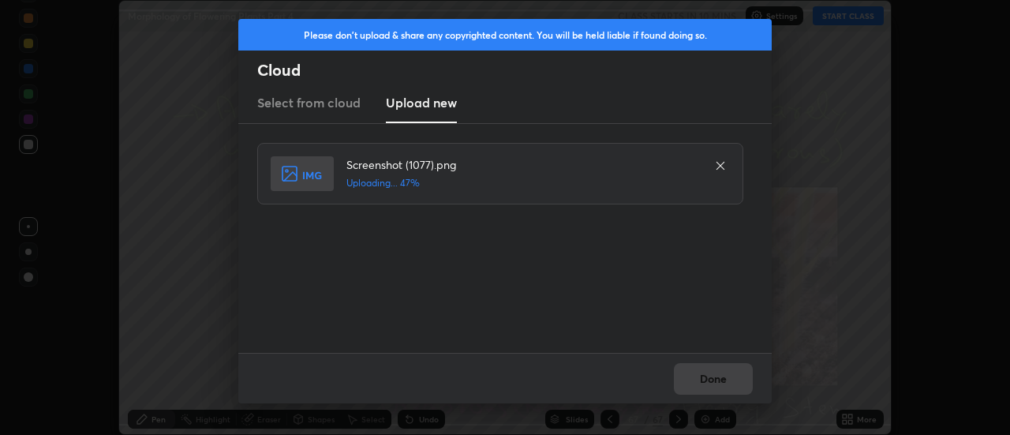
click
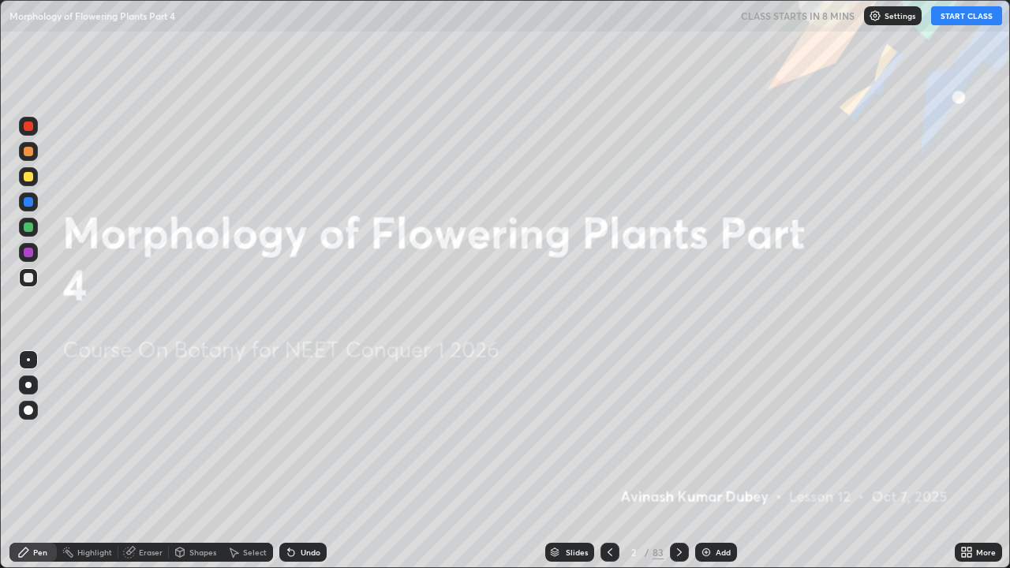
scroll to position [568, 1010]
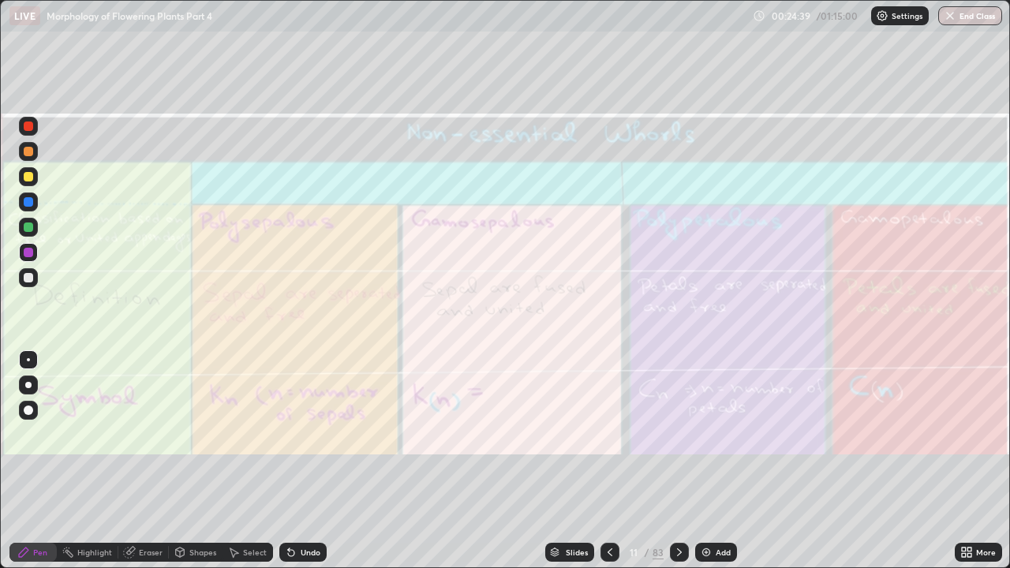
click at [678, 434] on icon at bounding box center [679, 553] width 5 height 8
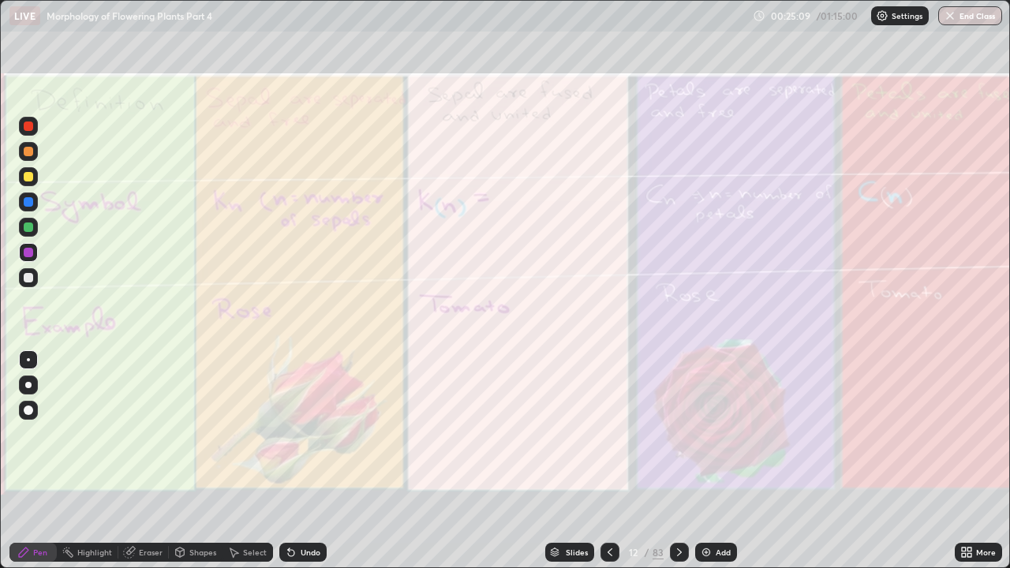
click at [152, 434] on div "Eraser" at bounding box center [151, 553] width 24 height 8
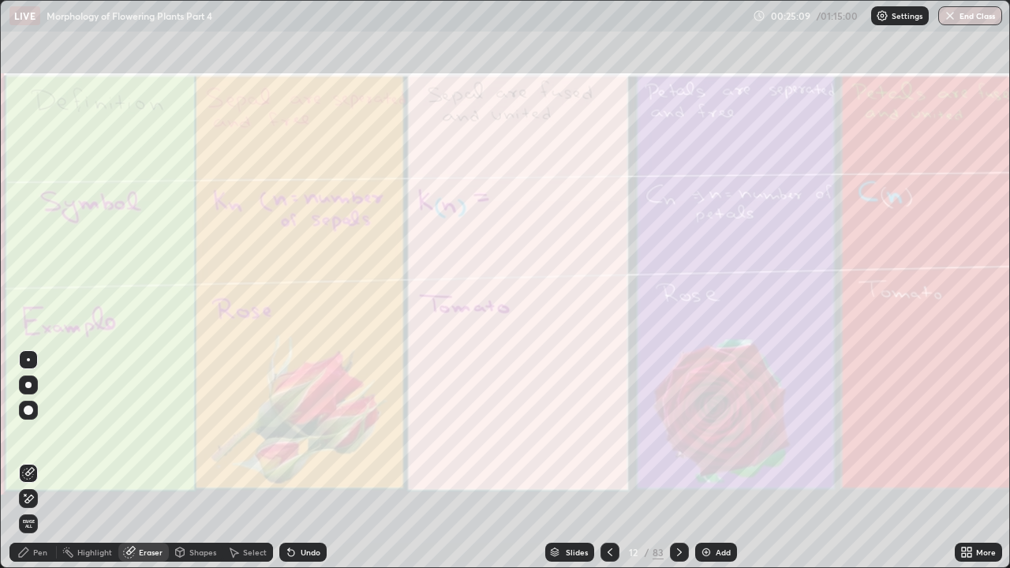
click at [28, 434] on span "Erase all" at bounding box center [28, 523] width 17 height 9
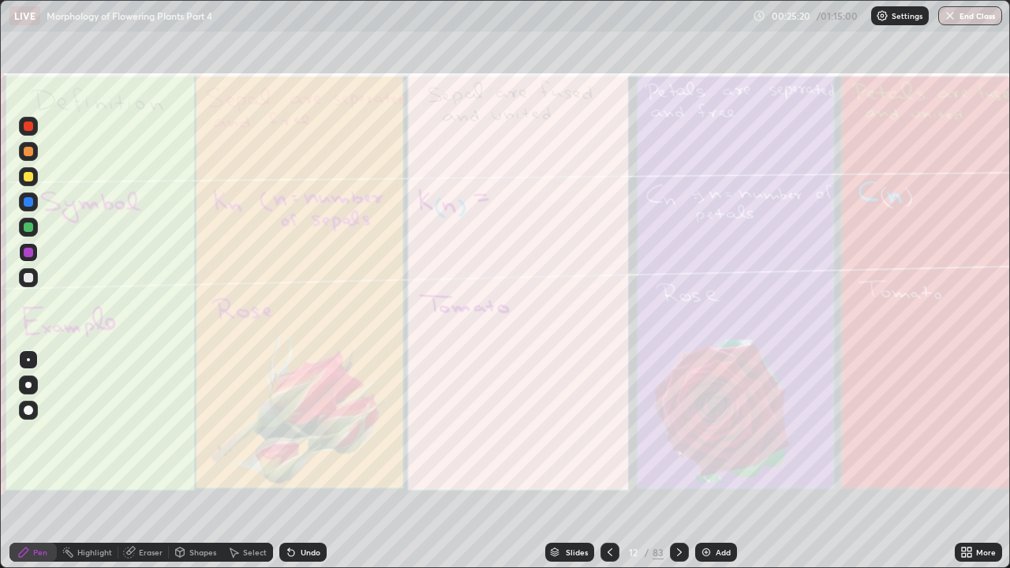
click at [677, 434] on icon at bounding box center [679, 552] width 13 height 13
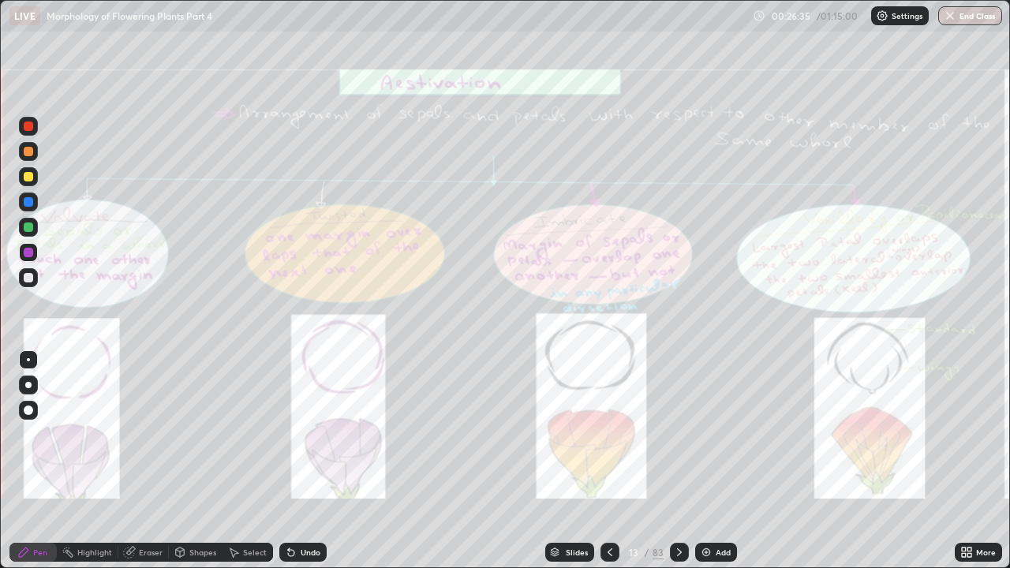
click at [144, 434] on div "Eraser" at bounding box center [151, 553] width 24 height 8
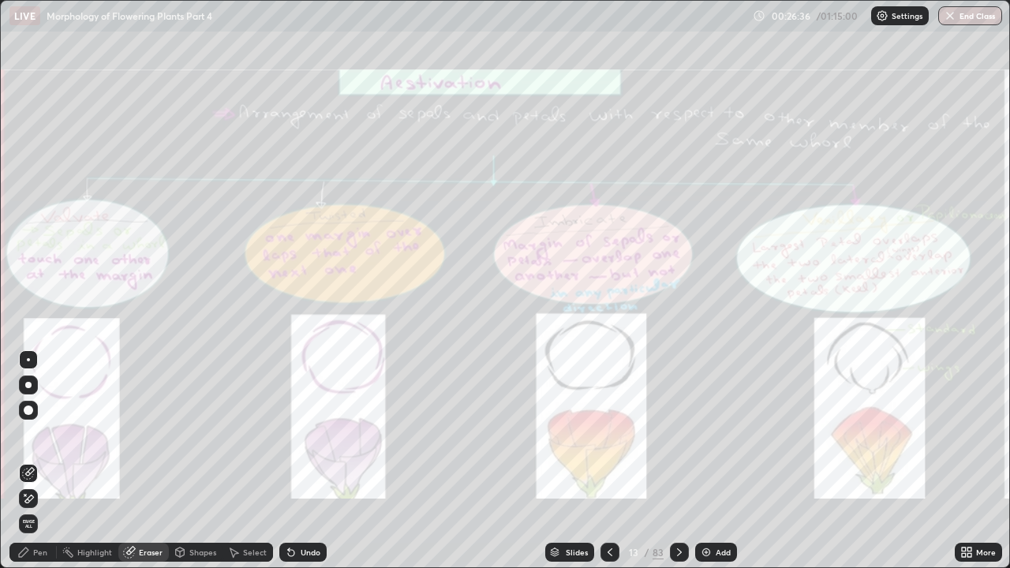
click at [28, 434] on span "Erase all" at bounding box center [28, 523] width 17 height 9
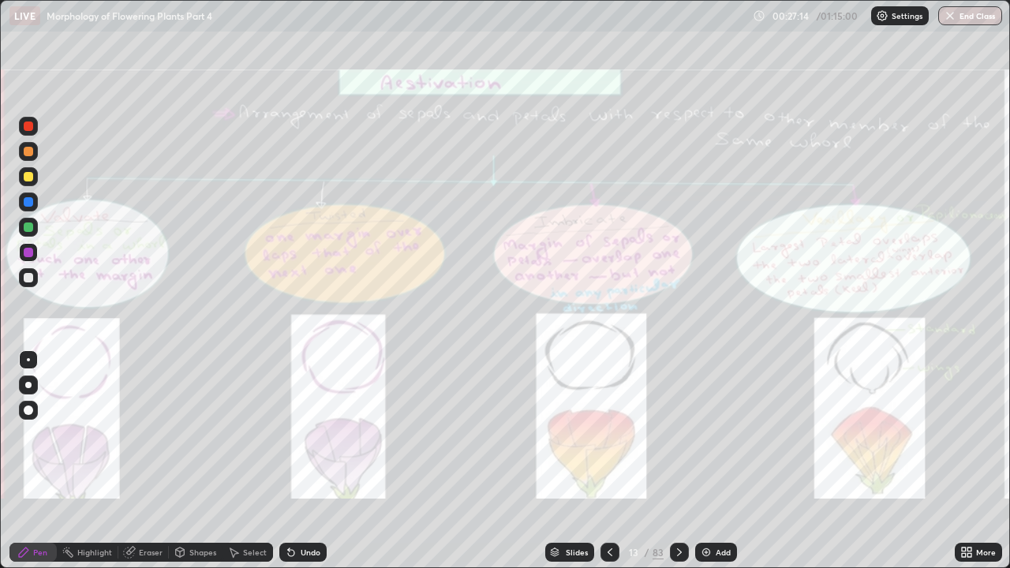
click at [981, 434] on div "More" at bounding box center [986, 553] width 20 height 8
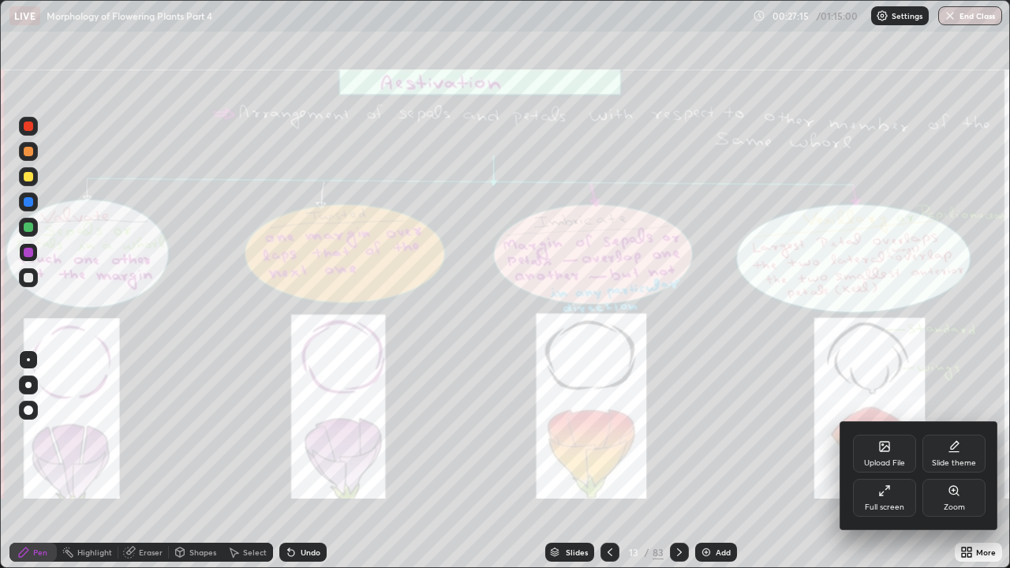
click at [958, 434] on div "Zoom" at bounding box center [954, 498] width 63 height 38
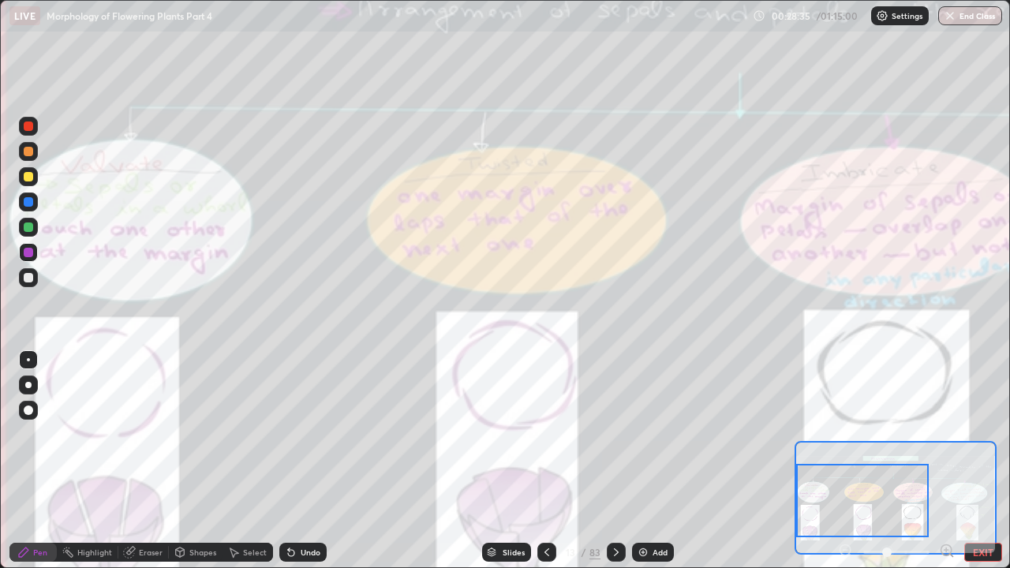
click at [151, 434] on div "Eraser" at bounding box center [151, 553] width 24 height 8
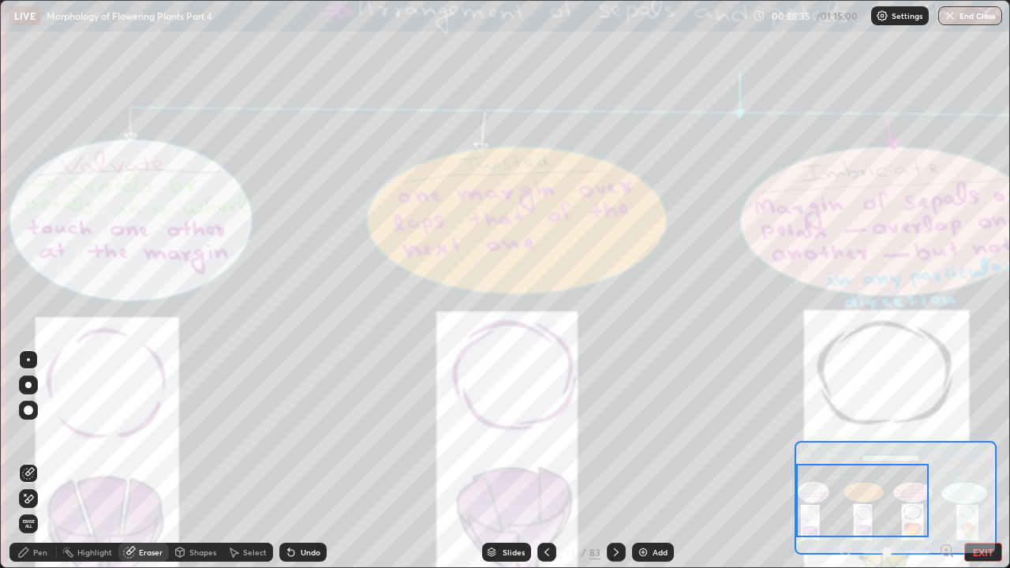
click at [31, 434] on span "Erase all" at bounding box center [28, 523] width 17 height 9
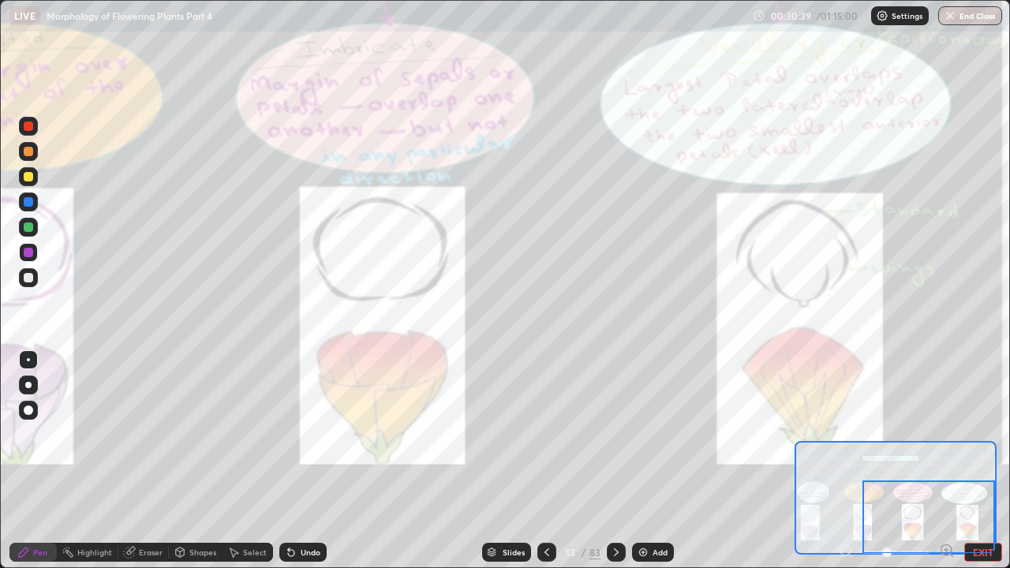
click at [981, 434] on div at bounding box center [929, 517] width 133 height 73
click at [979, 434] on button "EXIT" at bounding box center [984, 552] width 38 height 19
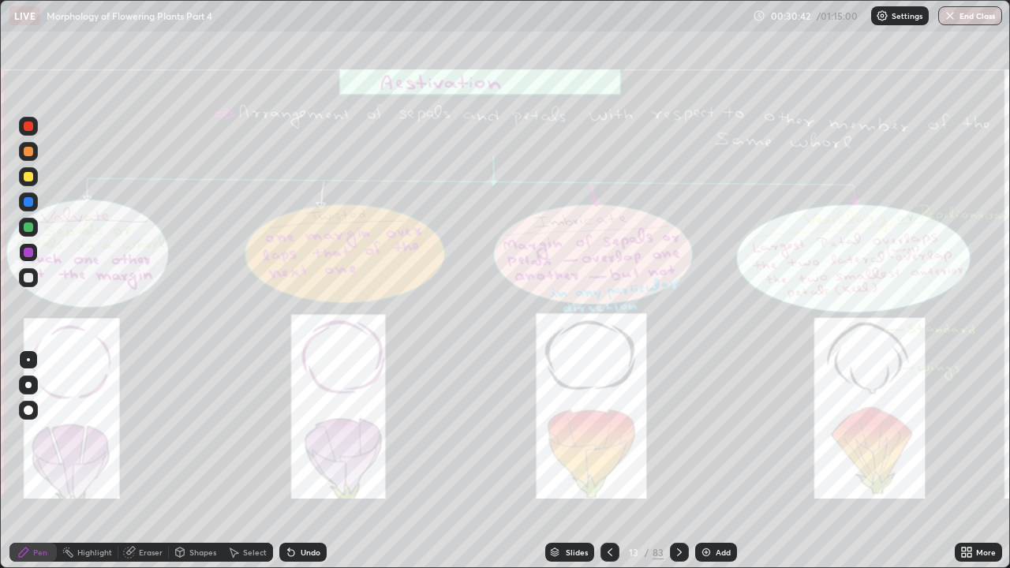
click at [677, 434] on icon at bounding box center [679, 552] width 13 height 13
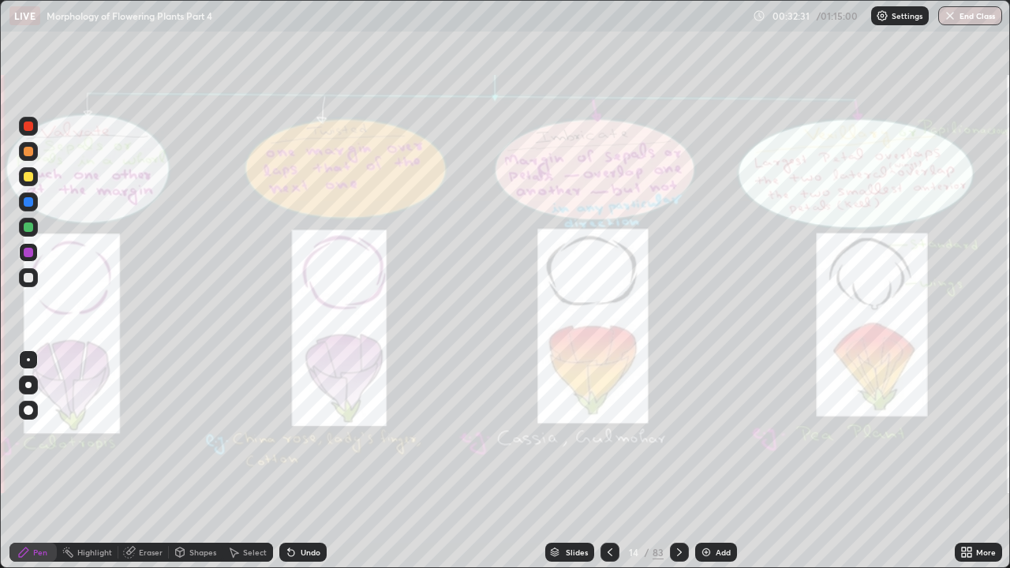
click at [679, 434] on icon at bounding box center [679, 552] width 13 height 13
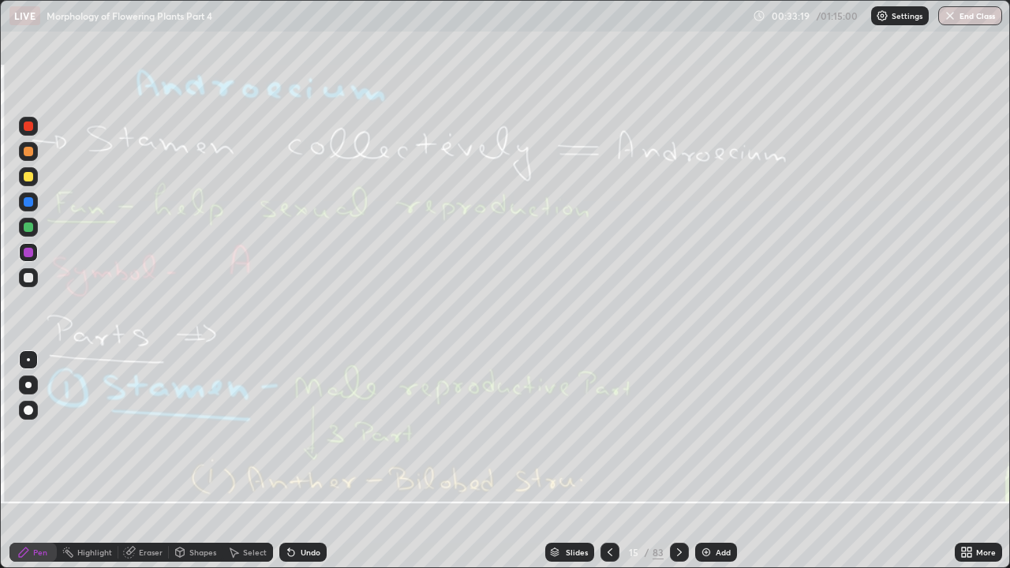
click at [156, 434] on div "Eraser" at bounding box center [151, 553] width 24 height 8
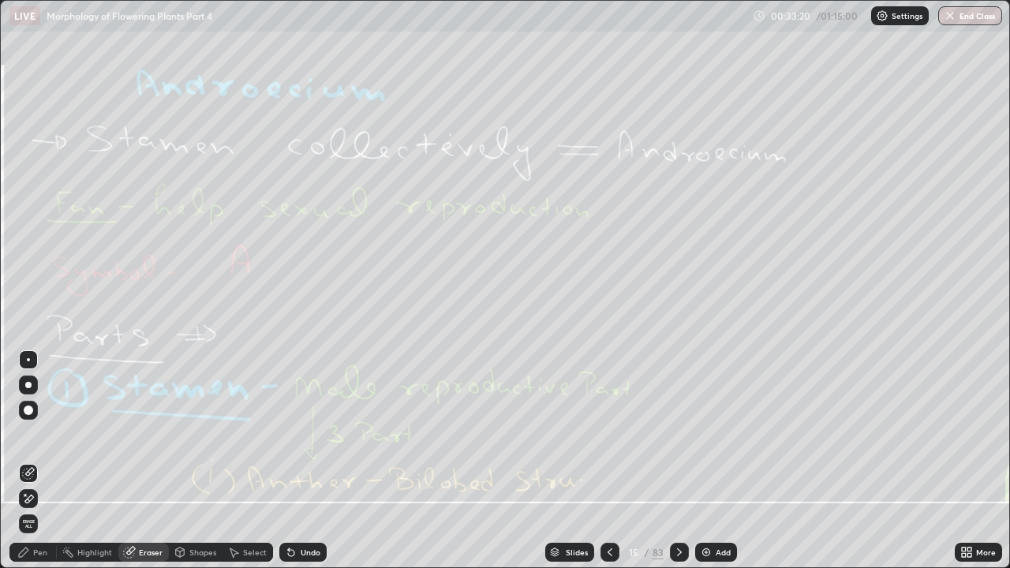
click at [28, 434] on span "Erase all" at bounding box center [28, 523] width 17 height 9
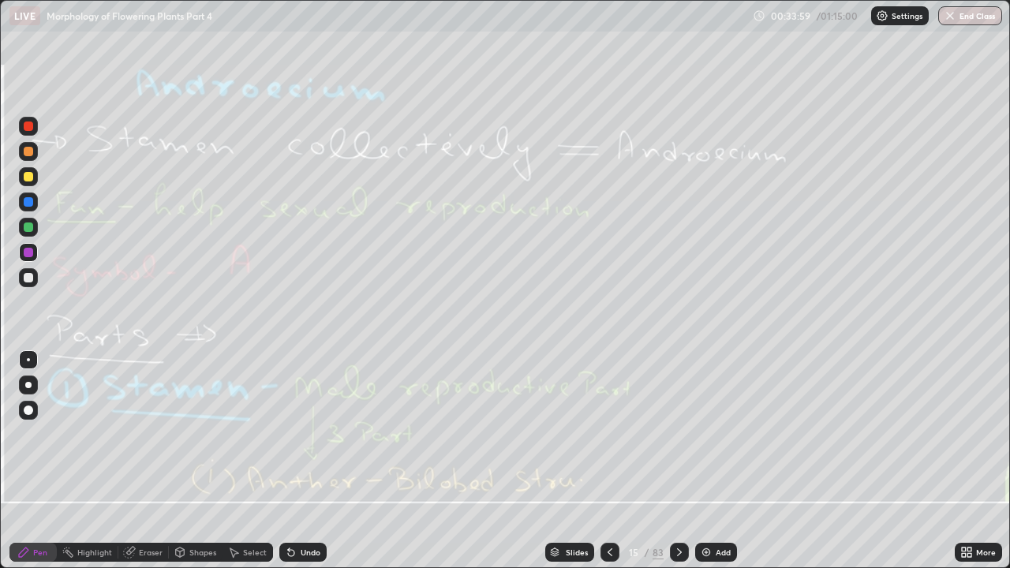
click at [684, 434] on icon at bounding box center [679, 552] width 13 height 13
click at [99, 434] on div "Highlight" at bounding box center [94, 553] width 35 height 8
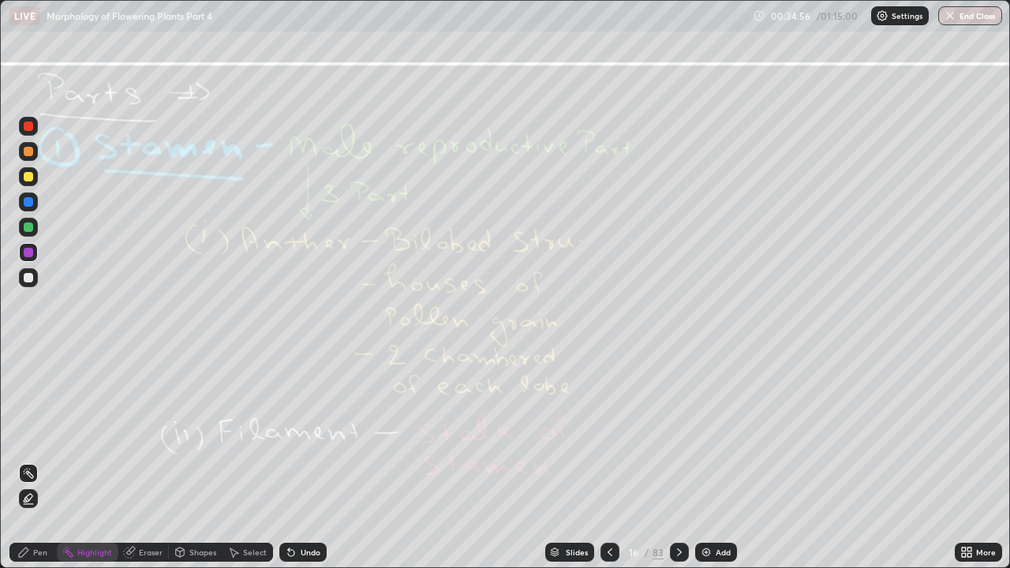
click at [680, 434] on icon at bounding box center [679, 553] width 5 height 8
click at [679, 434] on icon at bounding box center [679, 552] width 13 height 13
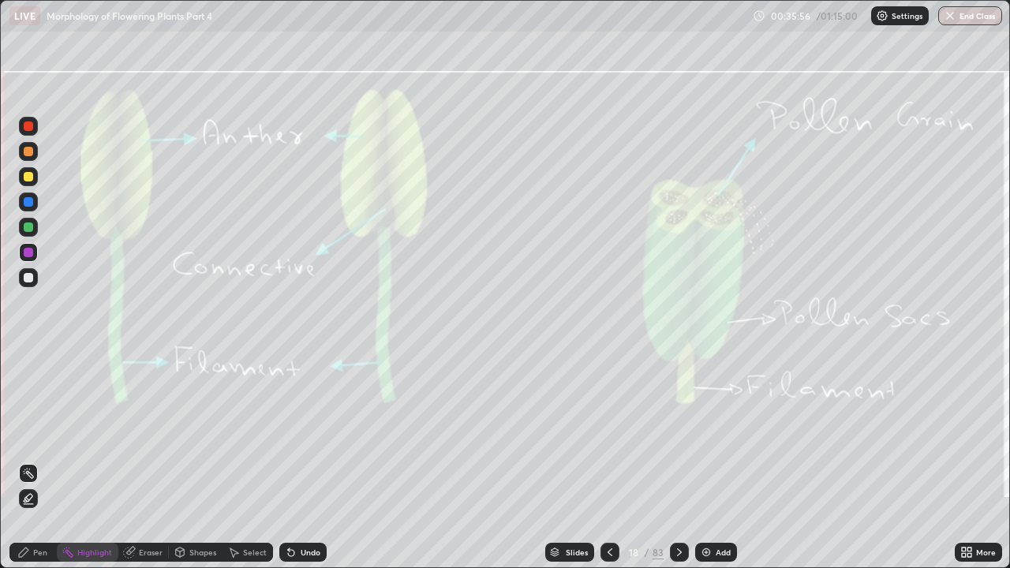
click at [32, 434] on div "Pen" at bounding box center [32, 552] width 47 height 19
click at [151, 434] on div "Eraser" at bounding box center [151, 553] width 24 height 8
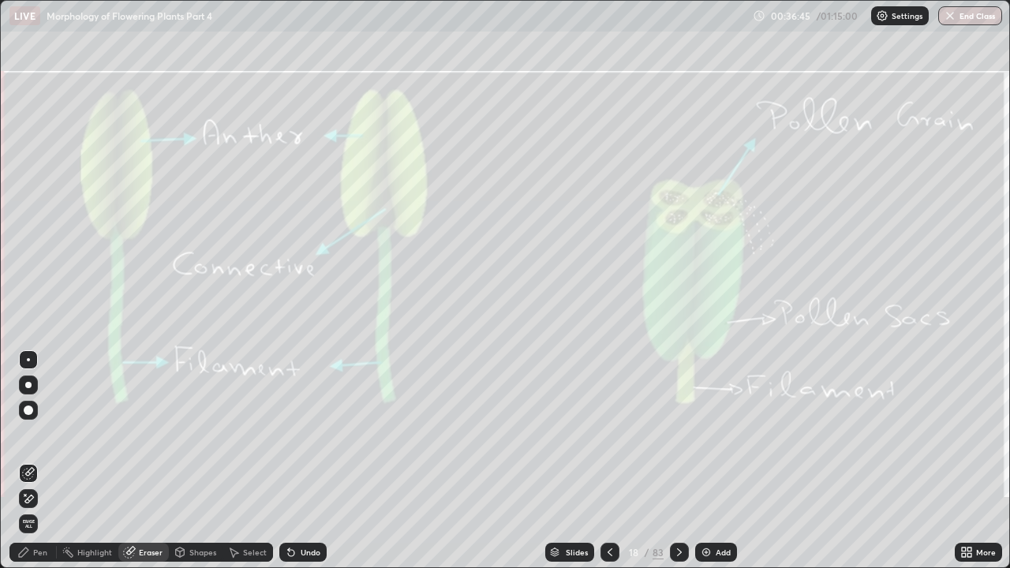
click at [28, 434] on span "Erase all" at bounding box center [28, 523] width 17 height 9
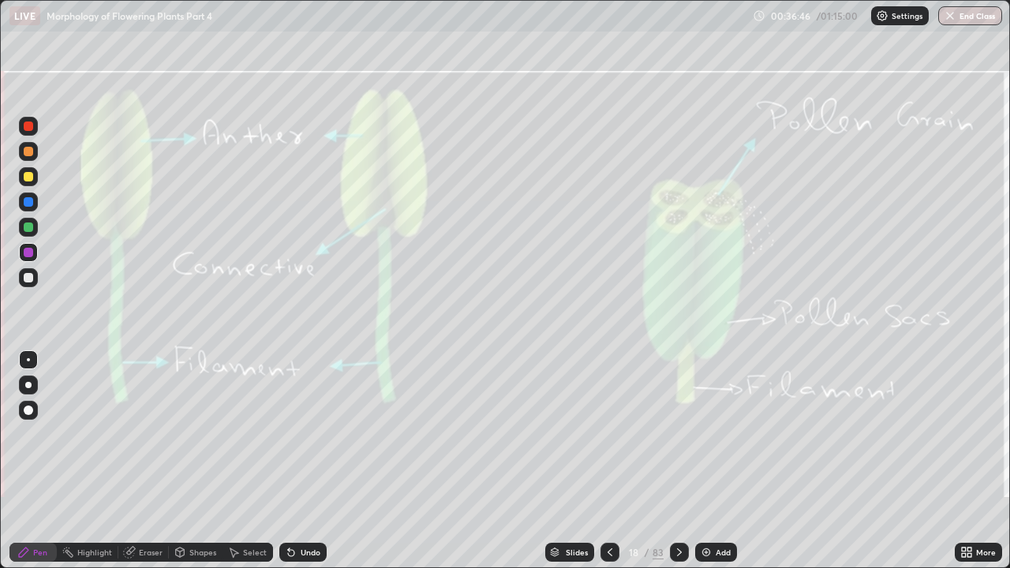
click at [676, 434] on icon at bounding box center [679, 552] width 13 height 13
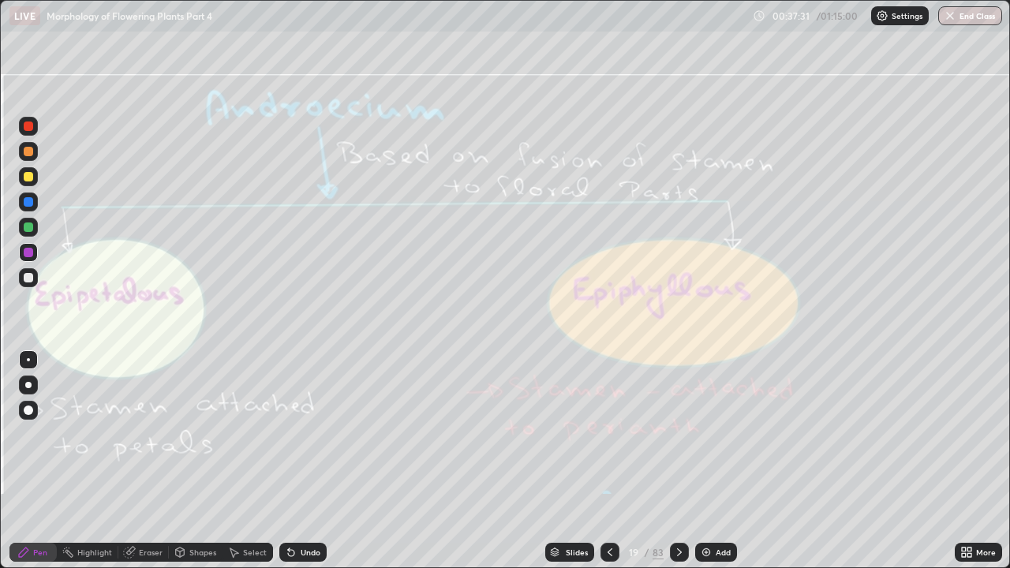
click at [151, 434] on div "Eraser" at bounding box center [151, 553] width 24 height 8
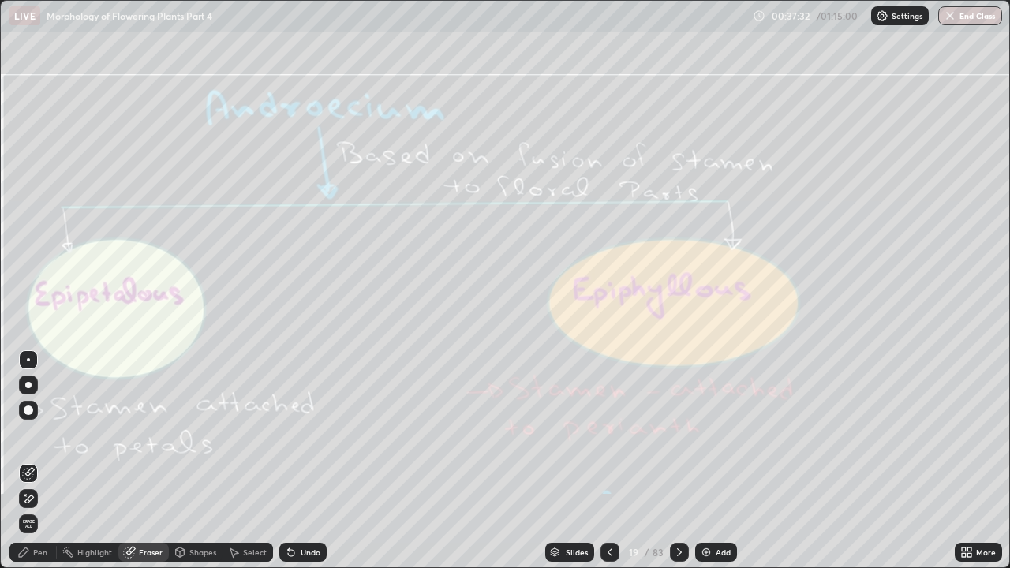
click at [32, 434] on span "Erase all" at bounding box center [28, 523] width 17 height 9
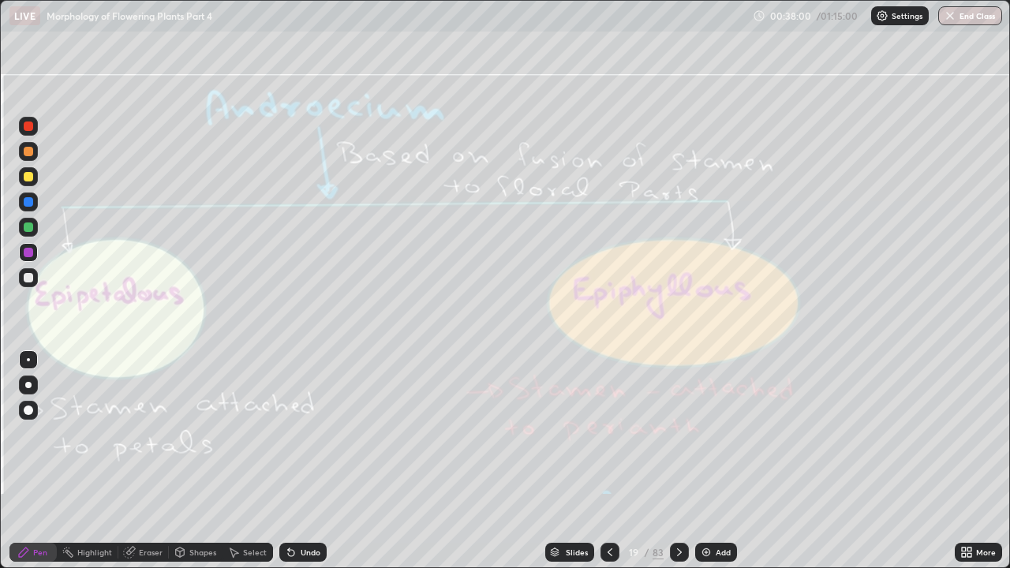
click at [685, 434] on div at bounding box center [679, 552] width 19 height 19
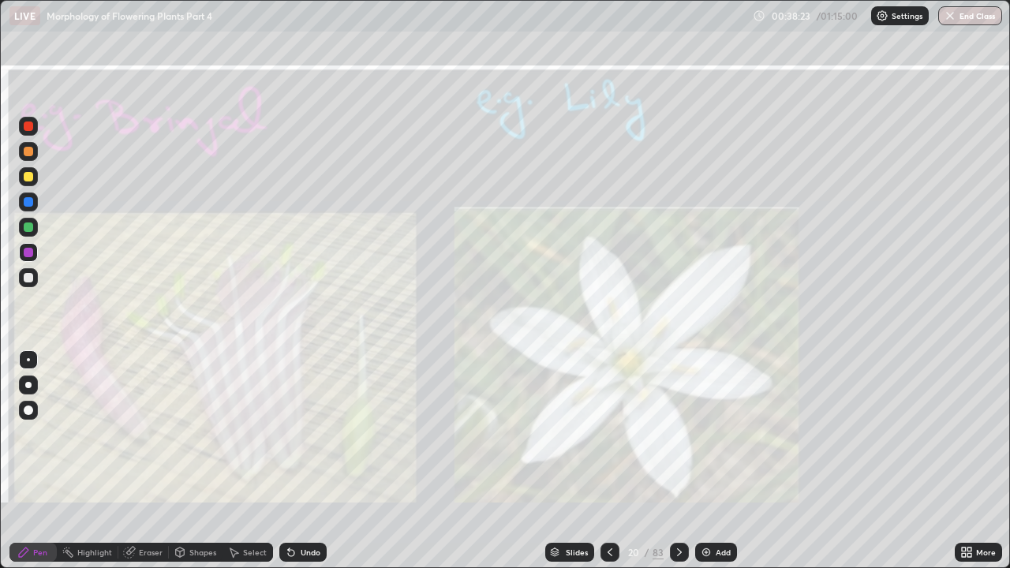
click at [141, 434] on div "Eraser" at bounding box center [151, 553] width 24 height 8
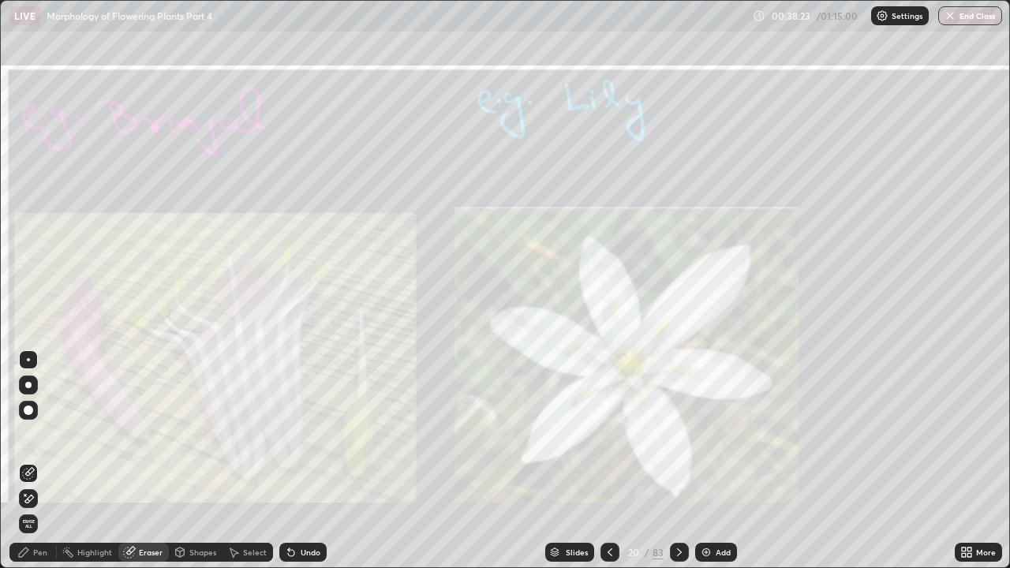
click at [31, 434] on span "Erase all" at bounding box center [28, 523] width 17 height 9
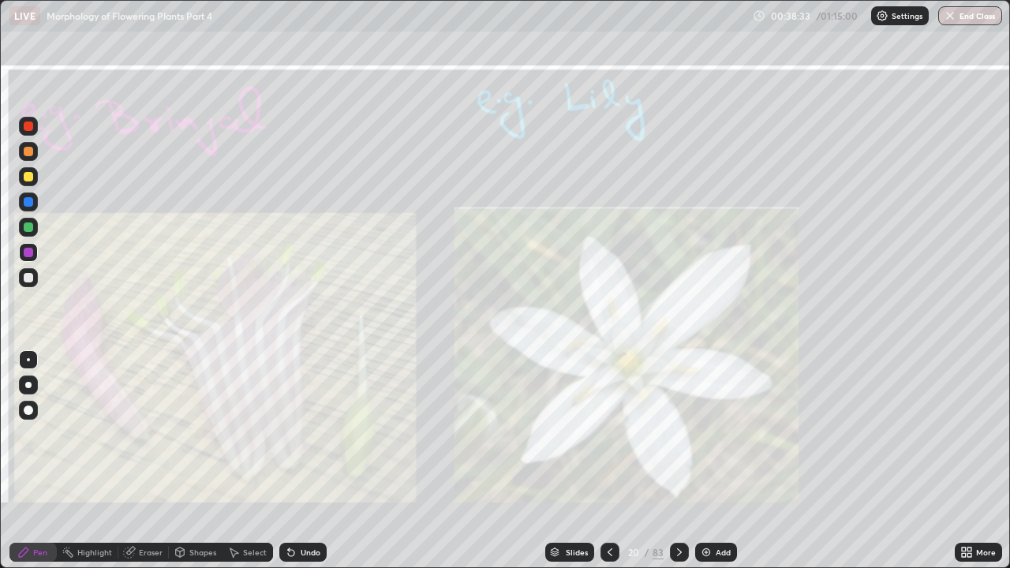
click at [680, 434] on icon at bounding box center [679, 552] width 13 height 13
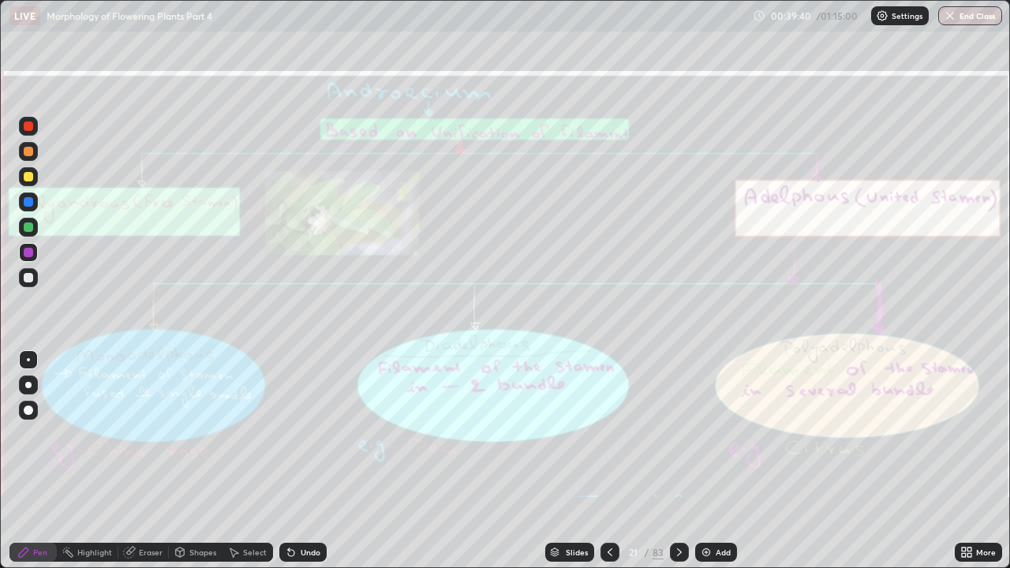
click at [151, 434] on div "Eraser" at bounding box center [151, 553] width 24 height 8
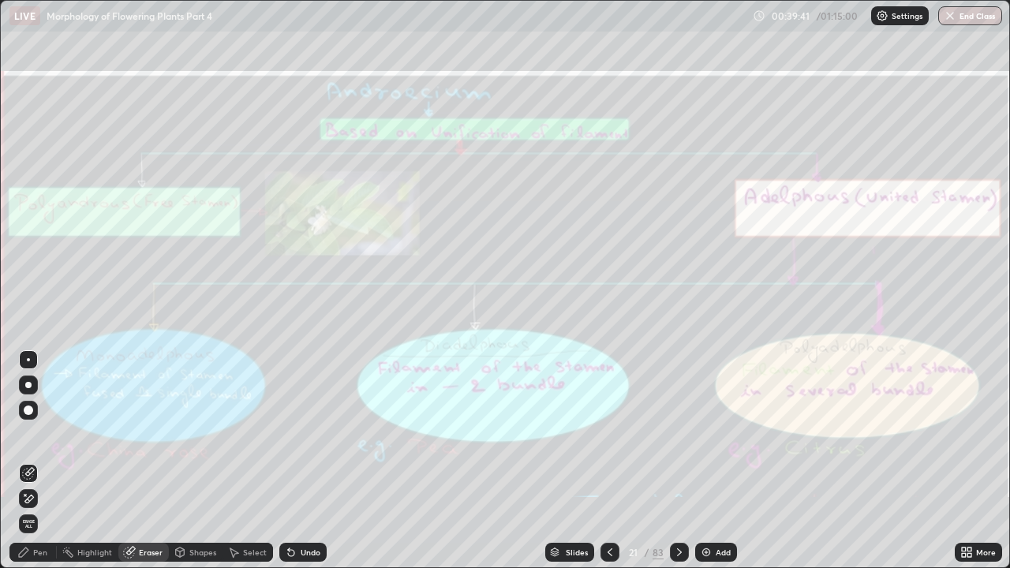
click at [28, 434] on span "Erase all" at bounding box center [28, 523] width 17 height 9
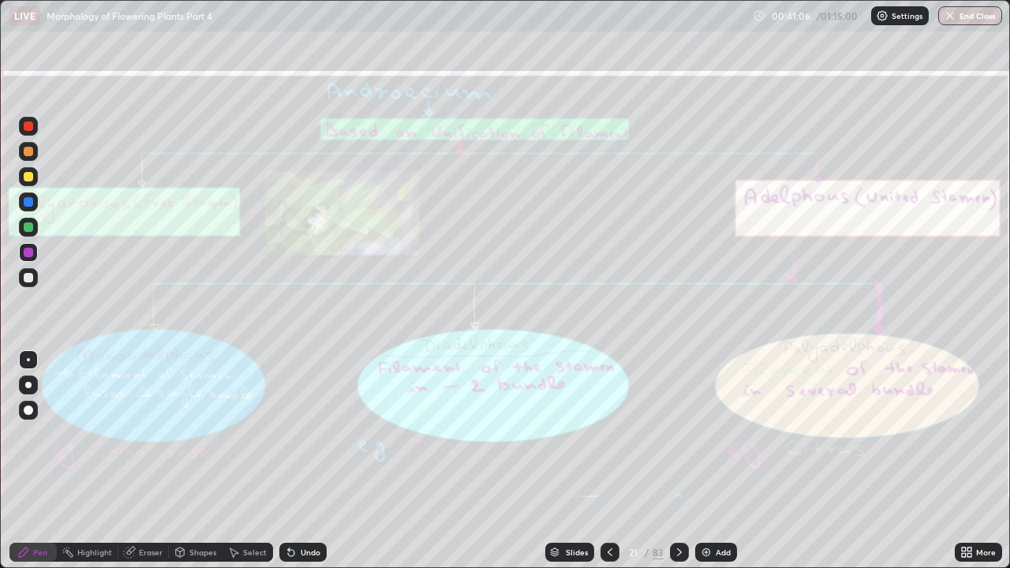
click at [152, 434] on div "Eraser" at bounding box center [151, 553] width 24 height 8
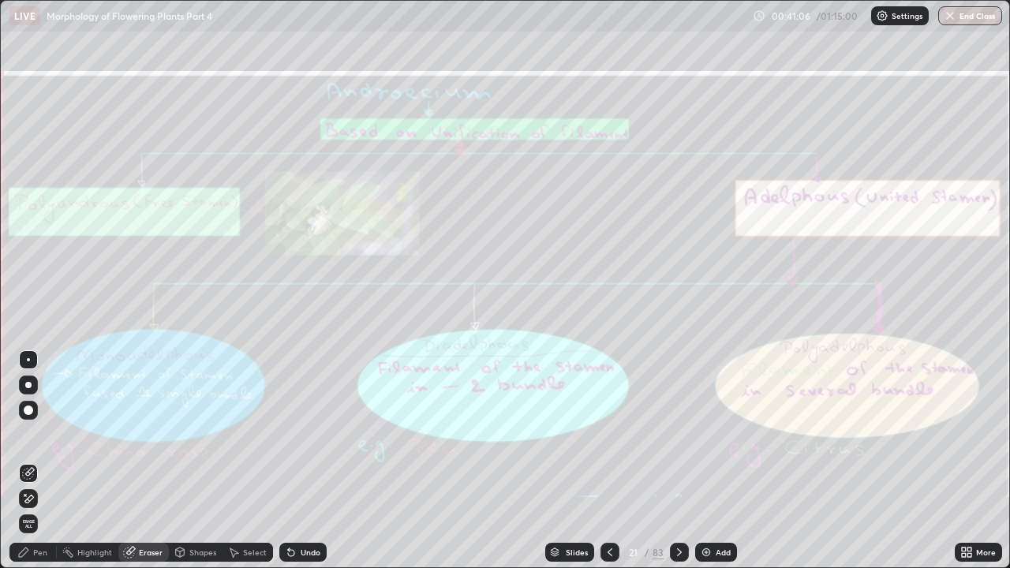
click at [28, 434] on span "Erase all" at bounding box center [28, 523] width 17 height 9
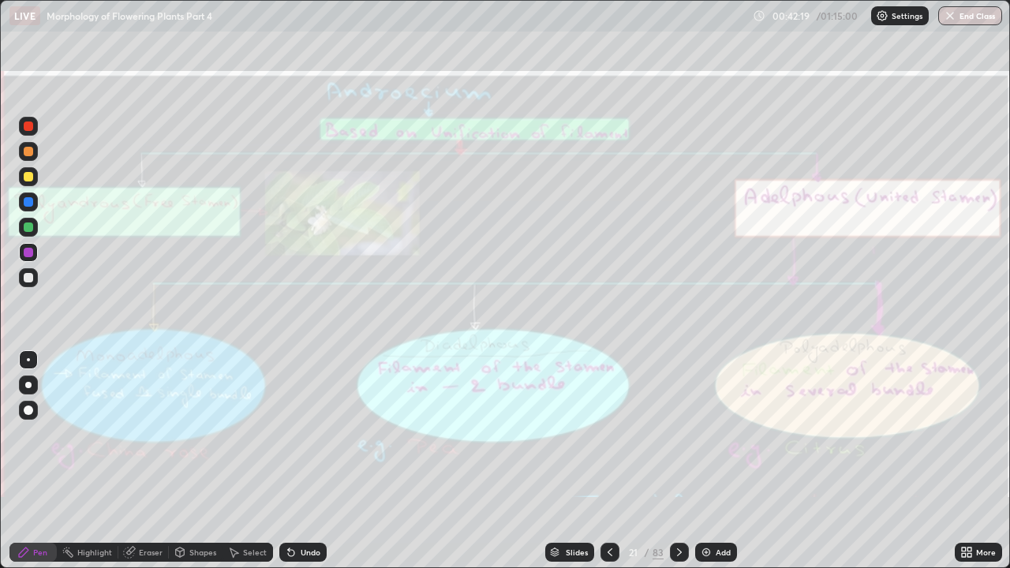
click at [677, 434] on icon at bounding box center [679, 552] width 13 height 13
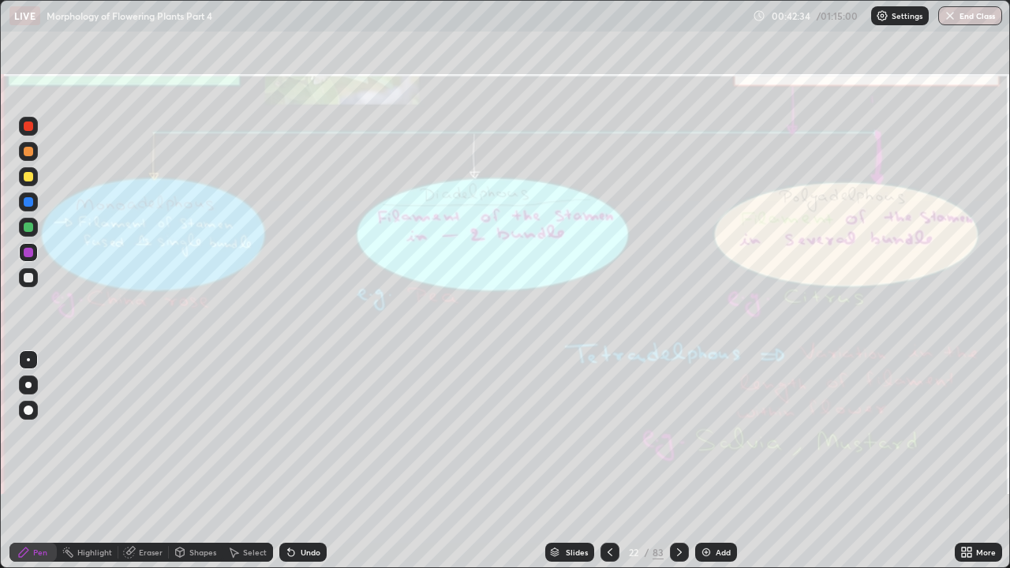
click at [154, 434] on div "Eraser" at bounding box center [143, 552] width 51 height 19
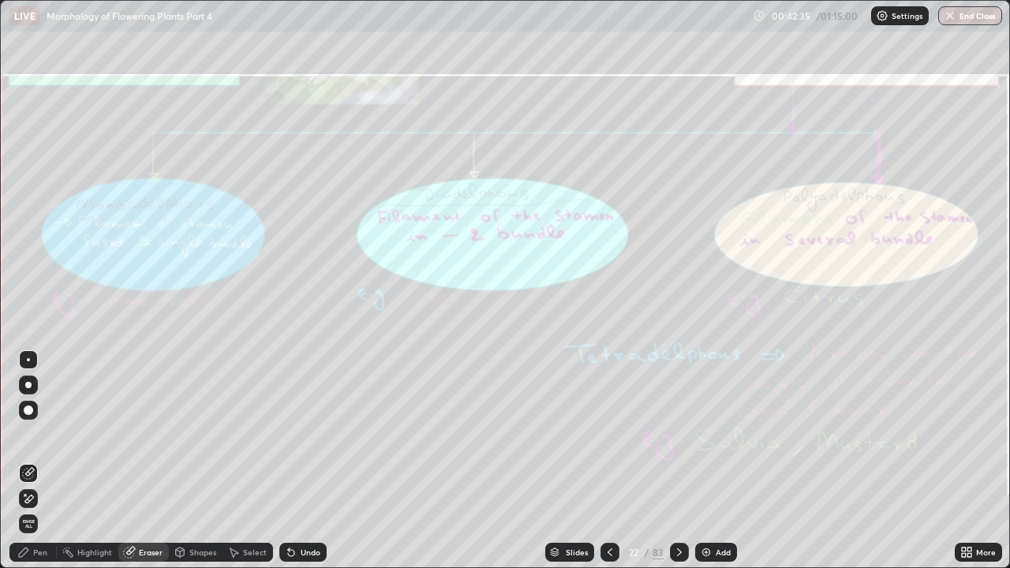
click at [37, 434] on div "Erase all" at bounding box center [28, 524] width 19 height 19
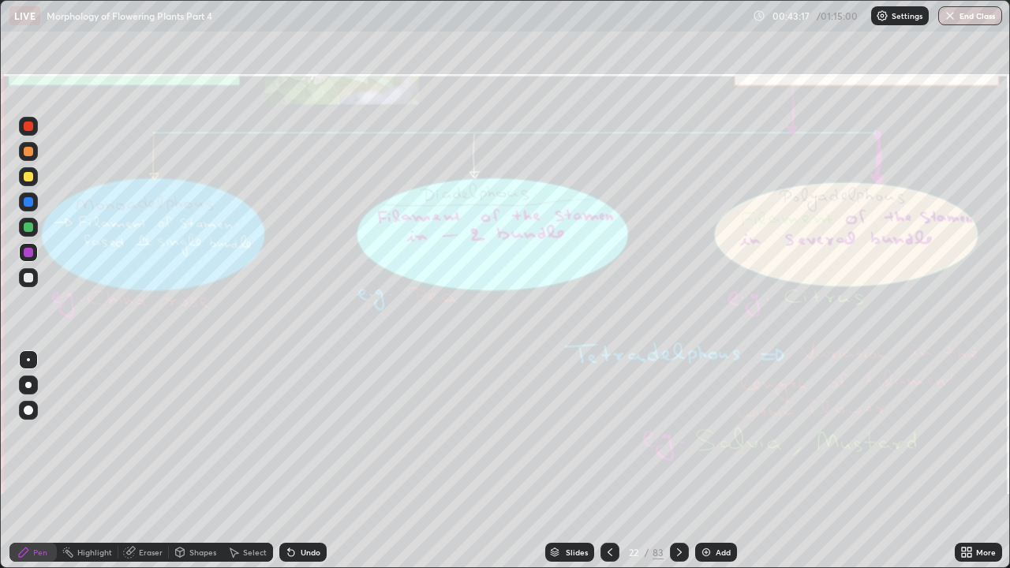
click at [687, 434] on div at bounding box center [679, 552] width 19 height 19
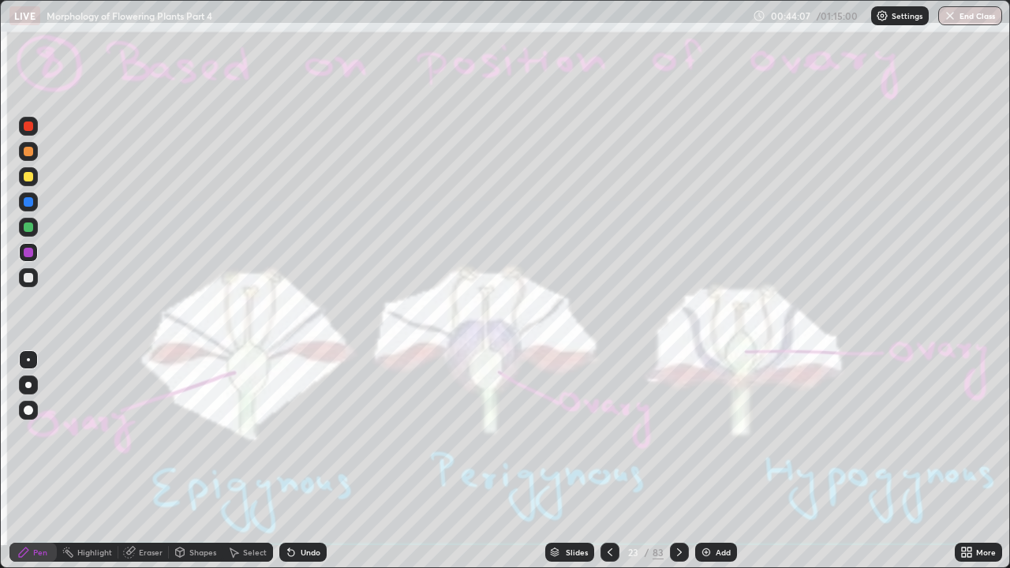
click at [138, 434] on div "Eraser" at bounding box center [143, 552] width 51 height 19
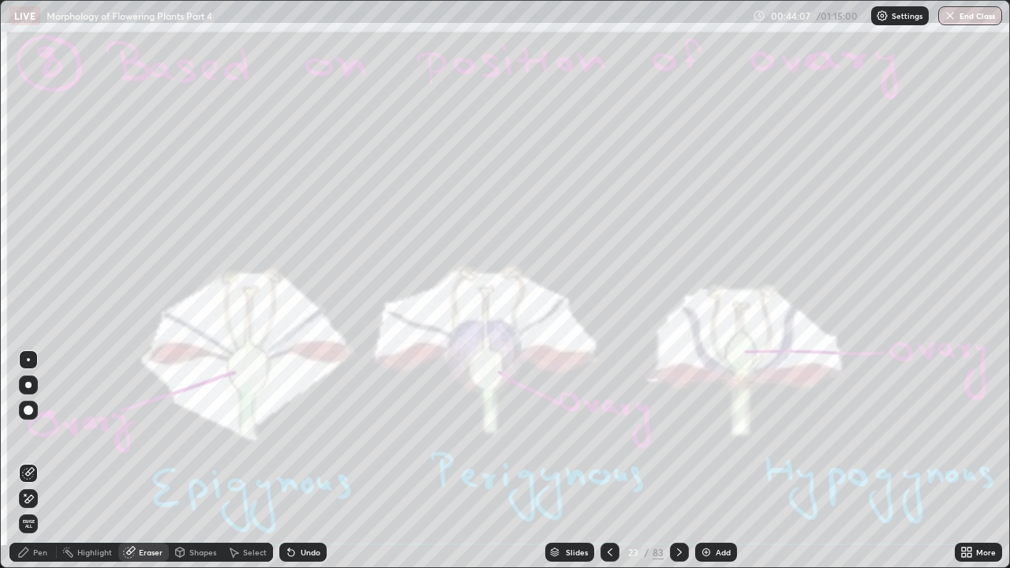
click at [30, 434] on span "Erase all" at bounding box center [28, 523] width 17 height 9
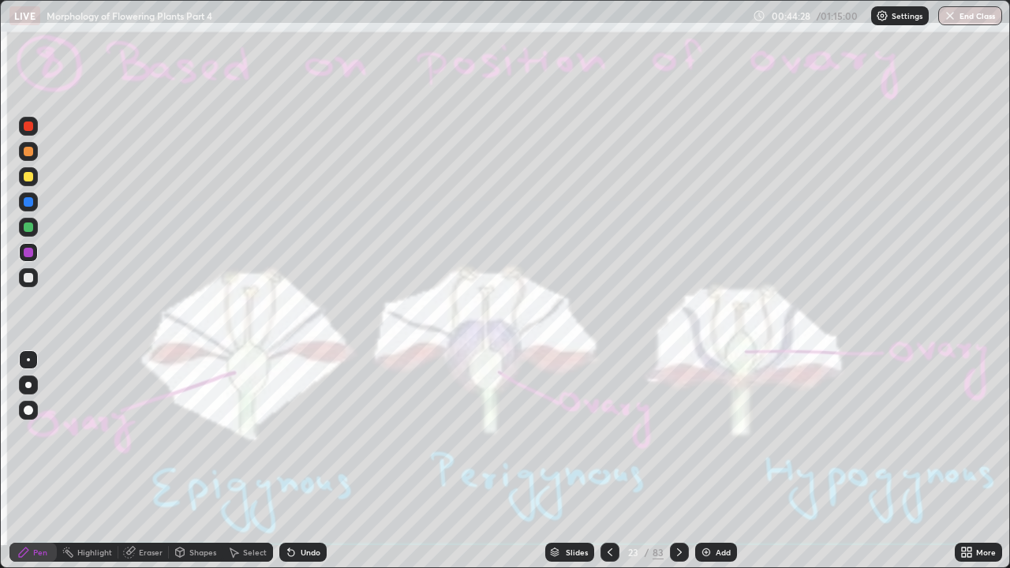
click at [156, 434] on div "Eraser" at bounding box center [151, 553] width 24 height 8
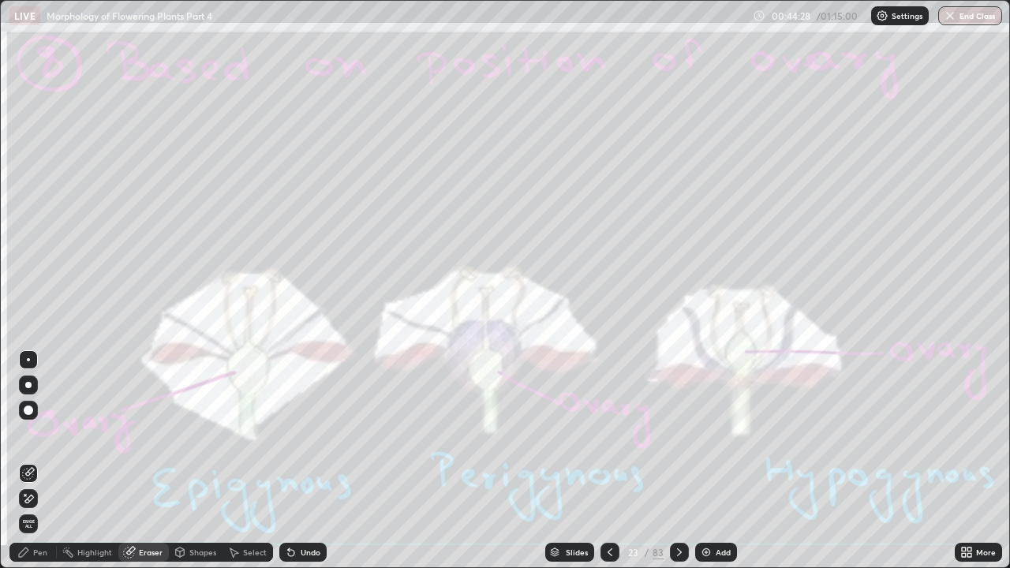
click at [28, 434] on span "Erase all" at bounding box center [28, 523] width 17 height 9
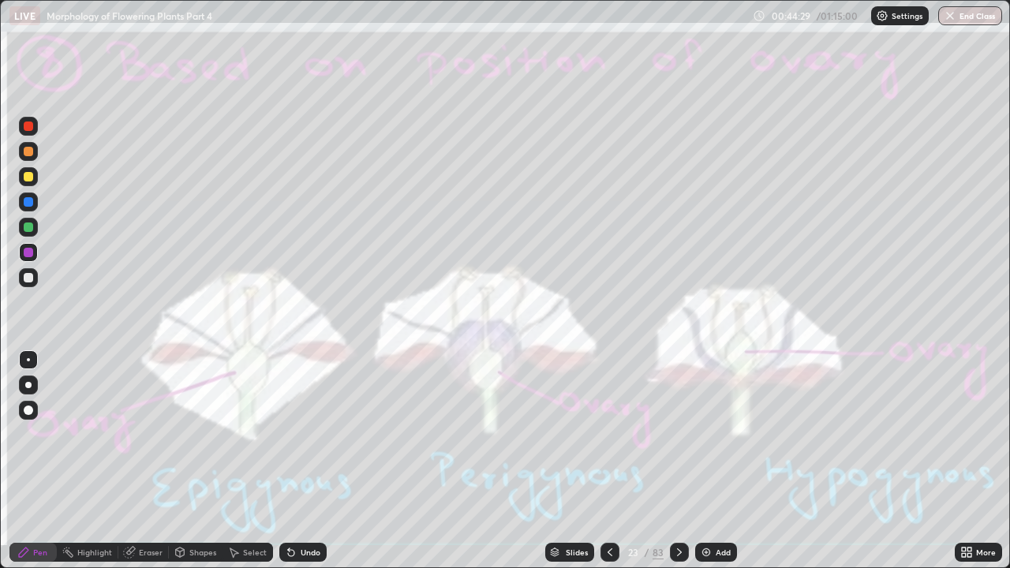
click at [675, 434] on icon at bounding box center [679, 552] width 13 height 13
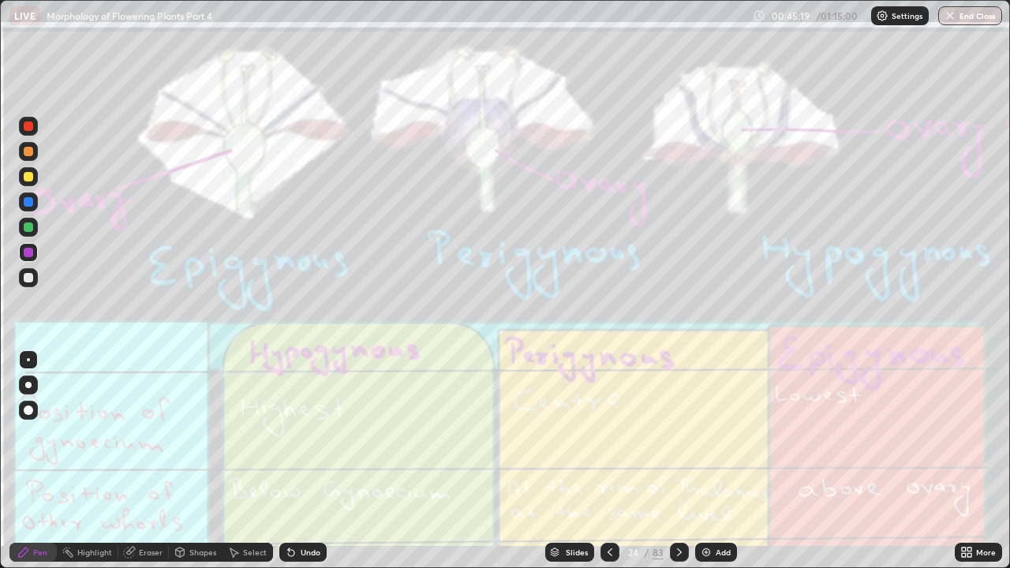
click at [148, 434] on div "Eraser" at bounding box center [151, 553] width 24 height 8
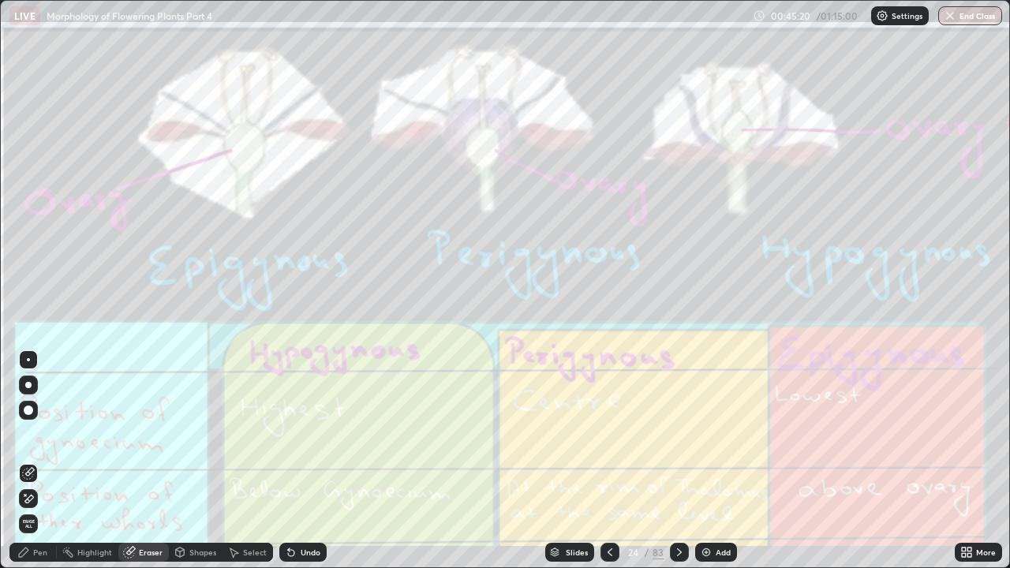
click at [30, 434] on span "Erase all" at bounding box center [28, 523] width 17 height 9
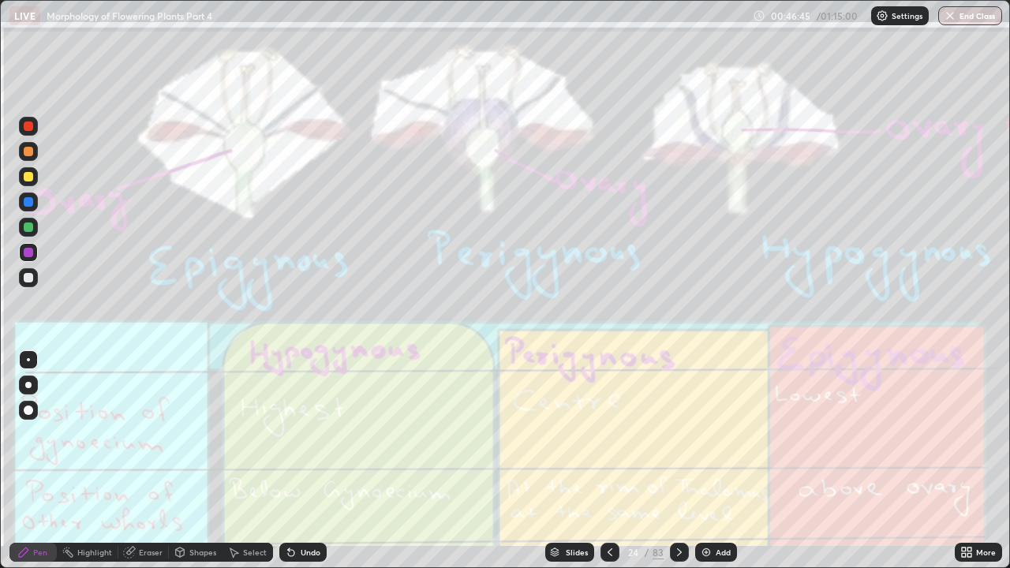
click at [147, 434] on div "Eraser" at bounding box center [151, 553] width 24 height 8
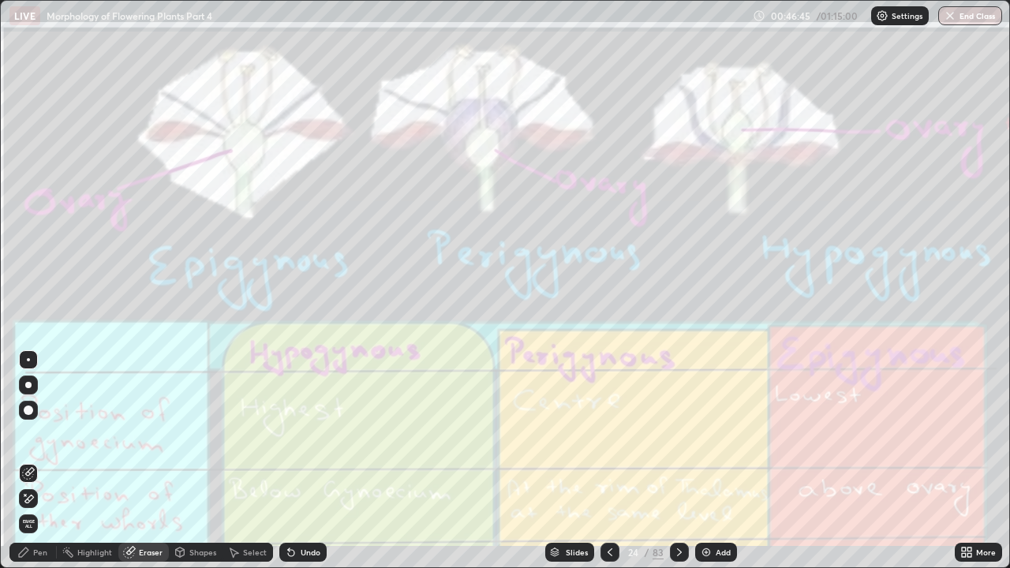
click at [30, 434] on span "Erase all" at bounding box center [28, 523] width 17 height 9
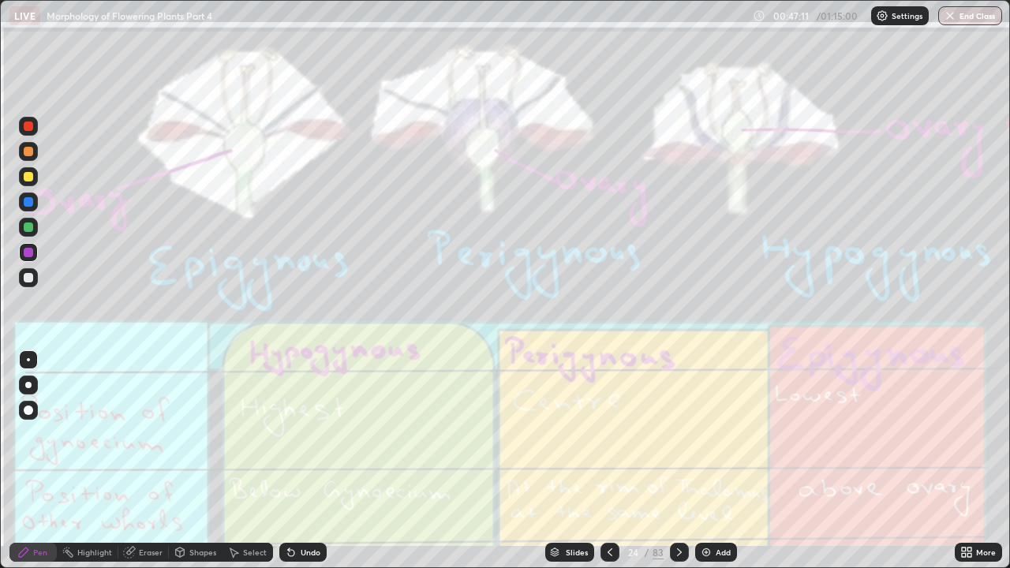
click at [676, 434] on div at bounding box center [679, 552] width 19 height 19
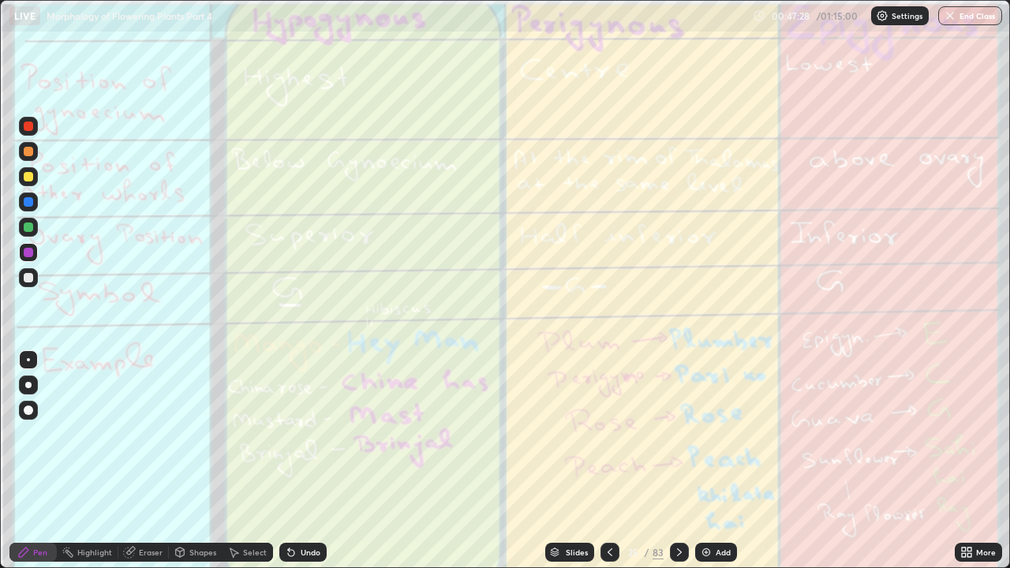
click at [152, 434] on div "Eraser" at bounding box center [151, 553] width 24 height 8
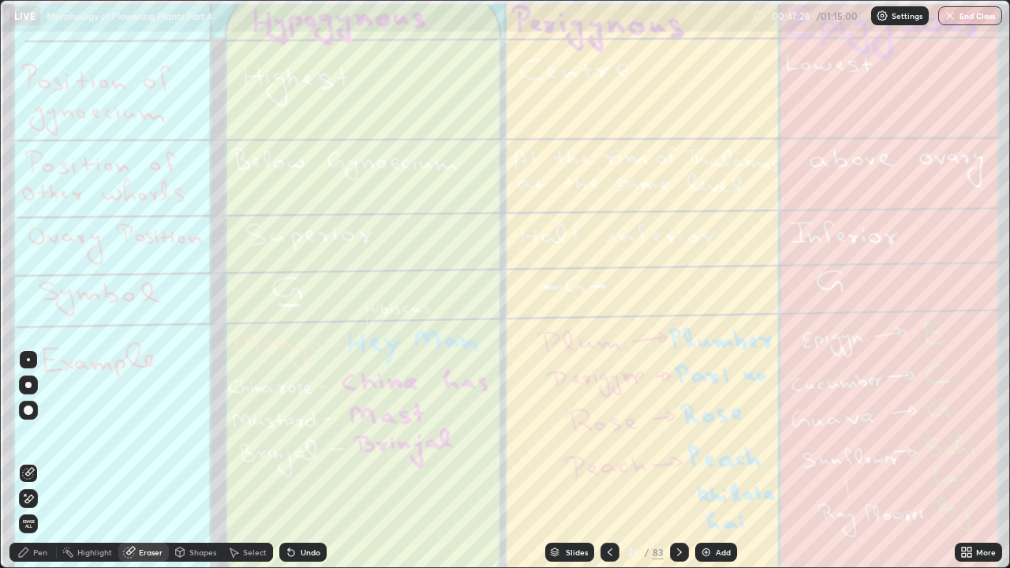
click at [35, 434] on span "Erase all" at bounding box center [28, 523] width 17 height 9
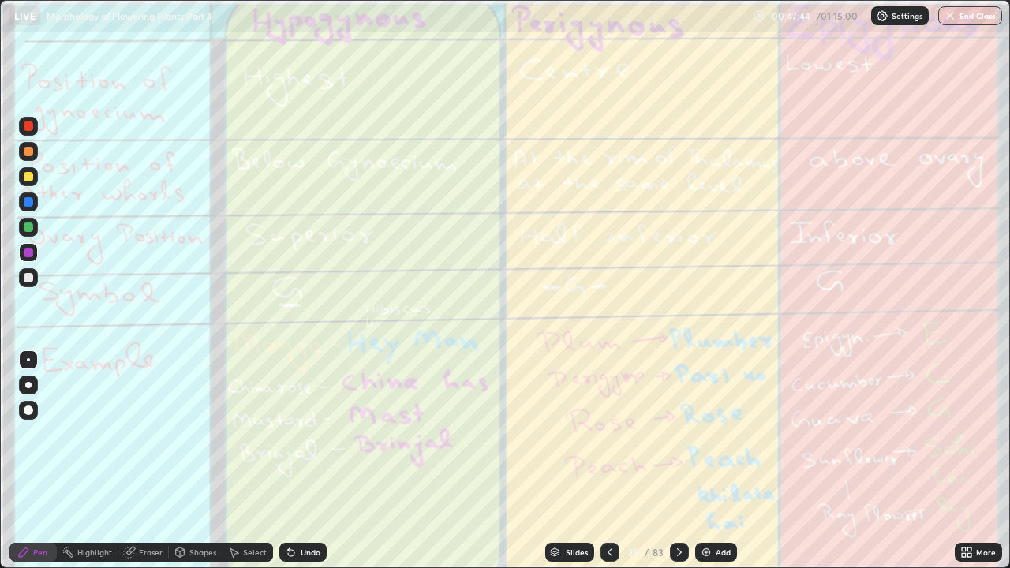
click at [144, 434] on div "Eraser" at bounding box center [151, 553] width 24 height 8
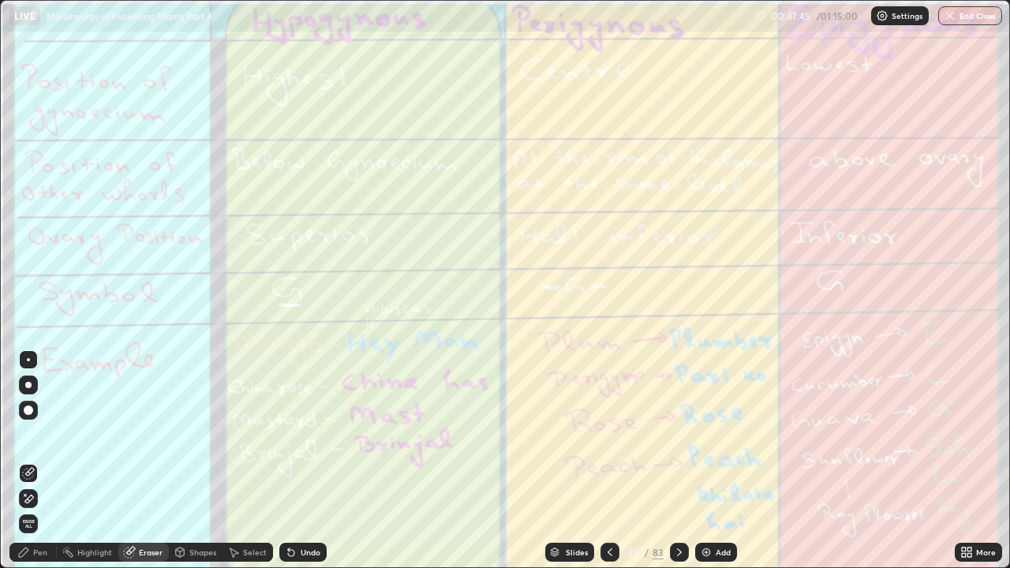
click at [28, 434] on span "Erase all" at bounding box center [28, 523] width 17 height 9
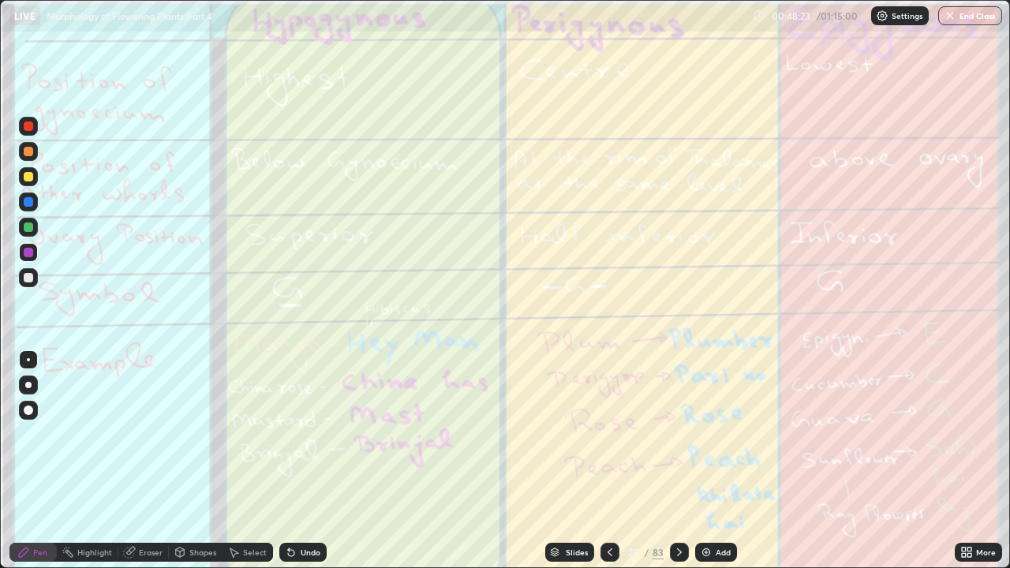
click at [148, 434] on div "Eraser" at bounding box center [151, 553] width 24 height 8
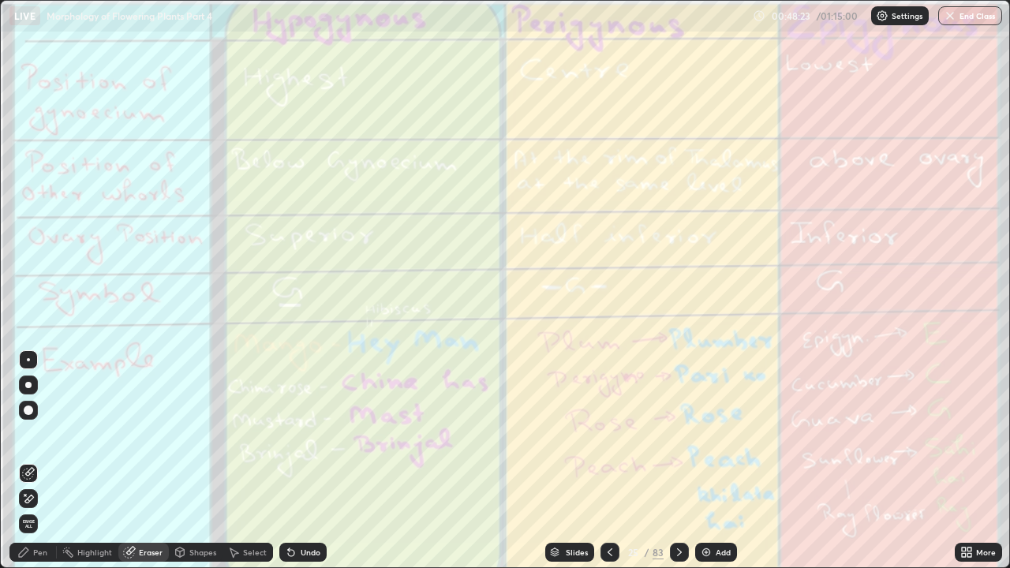
click at [28, 434] on span "Erase all" at bounding box center [28, 523] width 17 height 9
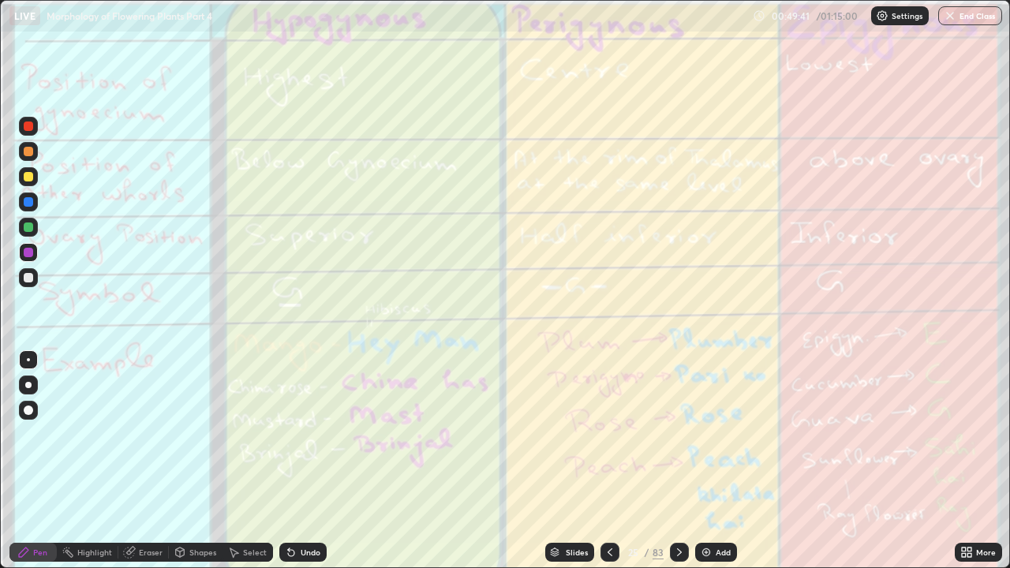
click at [680, 434] on icon at bounding box center [679, 553] width 5 height 8
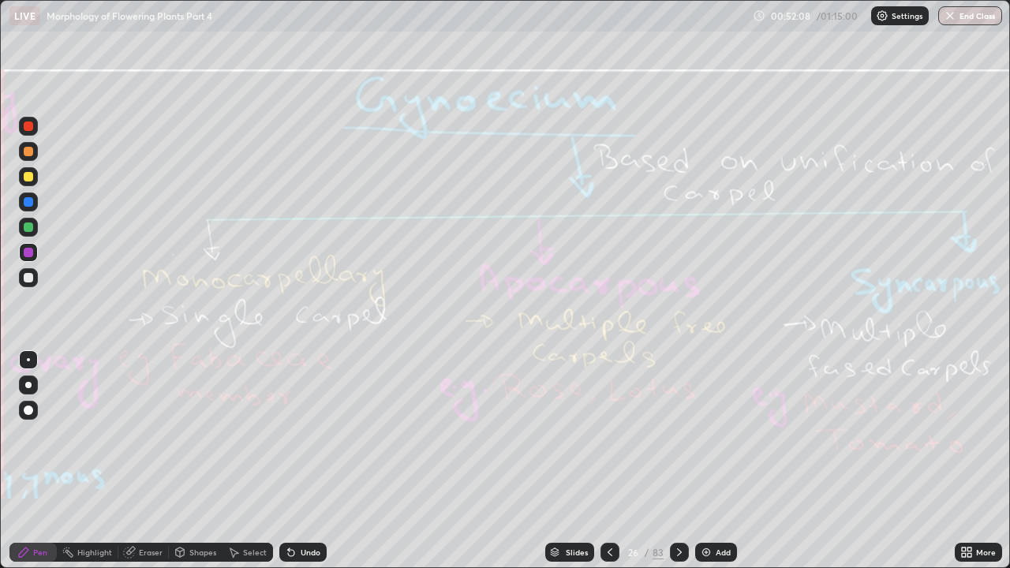
click at [676, 434] on div at bounding box center [679, 552] width 19 height 19
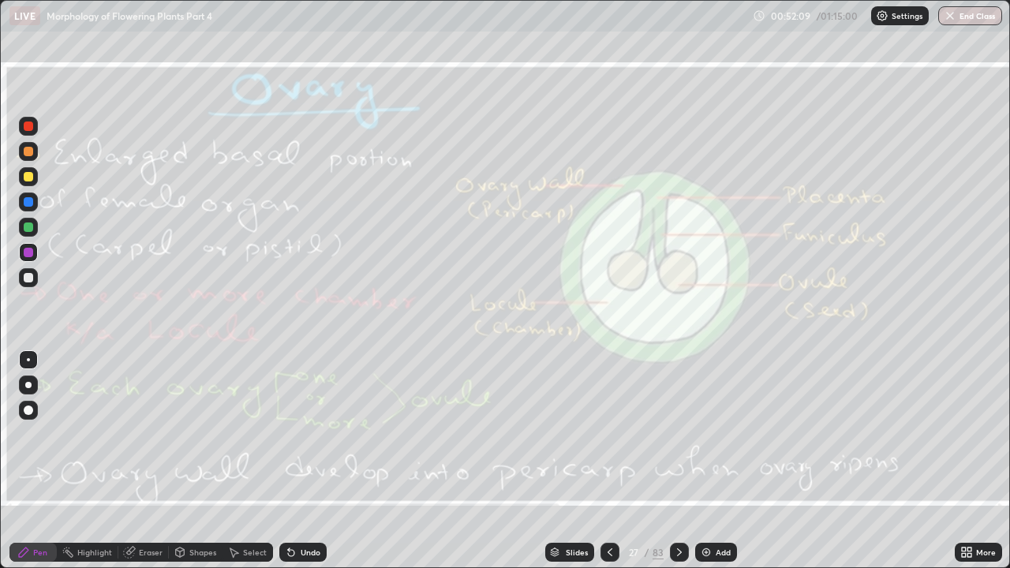
click at [616, 434] on div at bounding box center [610, 552] width 19 height 19
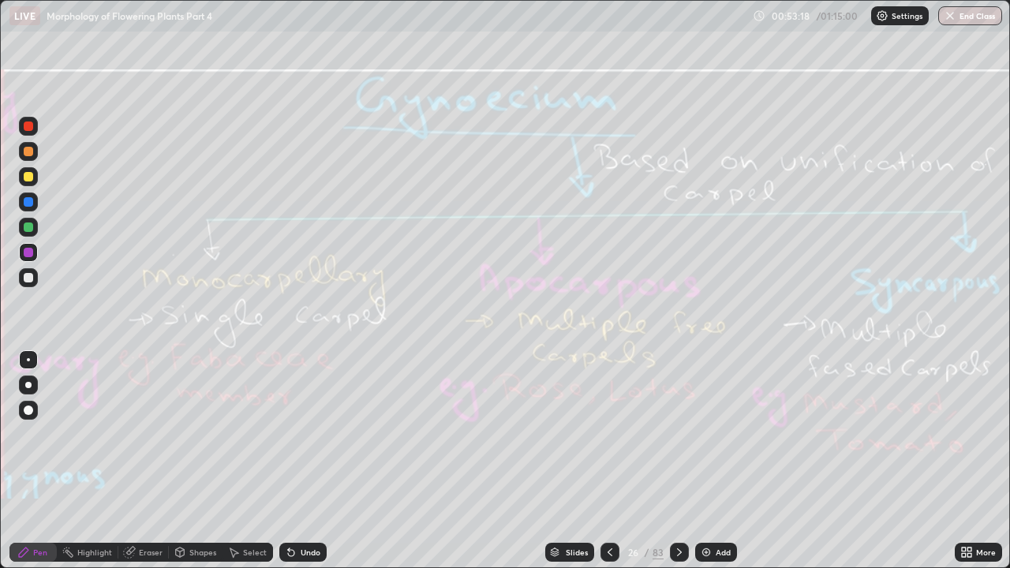
click at [148, 434] on div "Eraser" at bounding box center [151, 553] width 24 height 8
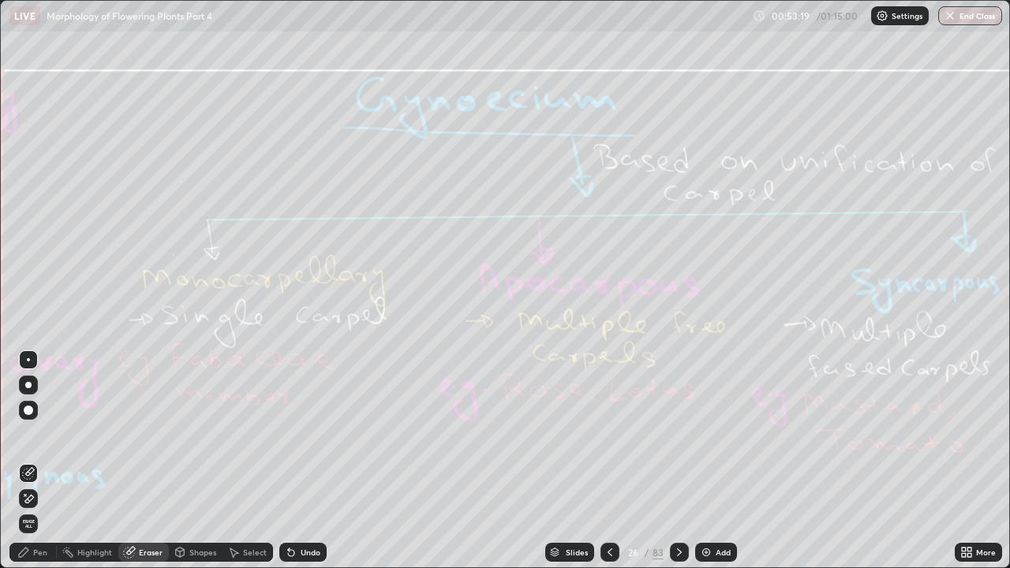
click at [29, 434] on span "Erase all" at bounding box center [28, 523] width 17 height 9
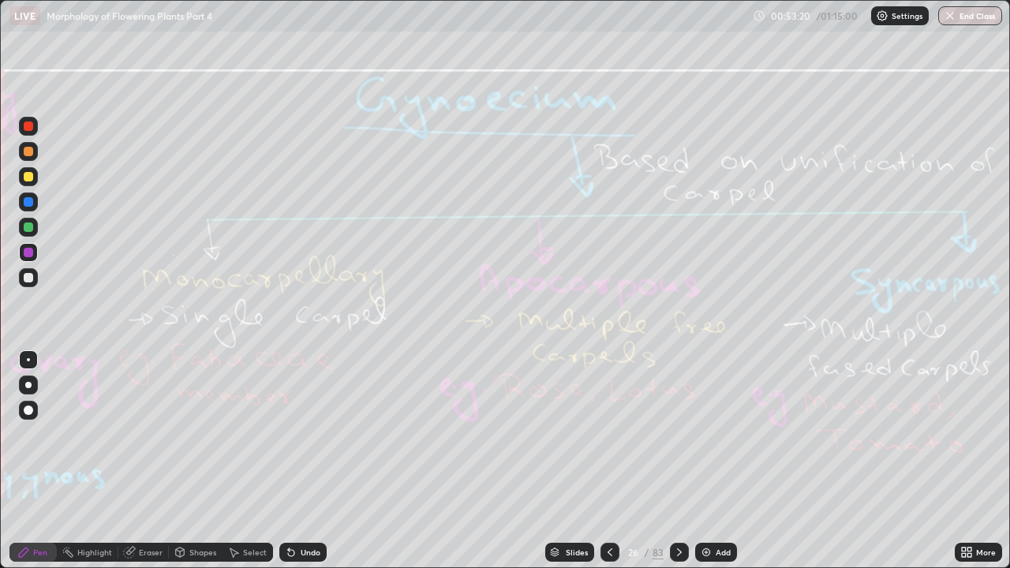
click at [677, 434] on icon at bounding box center [679, 552] width 13 height 13
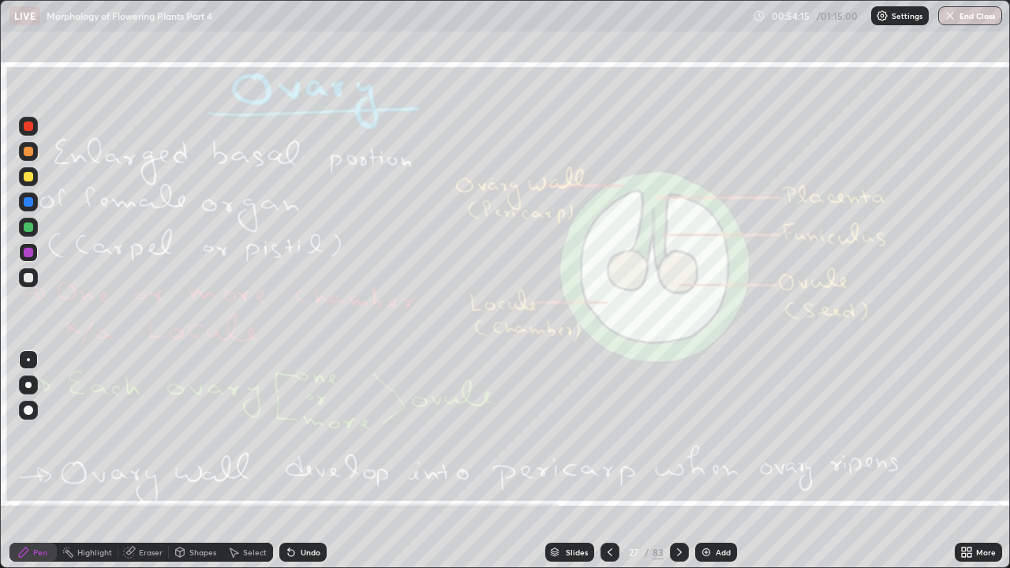
click at [146, 434] on div "Eraser" at bounding box center [151, 553] width 24 height 8
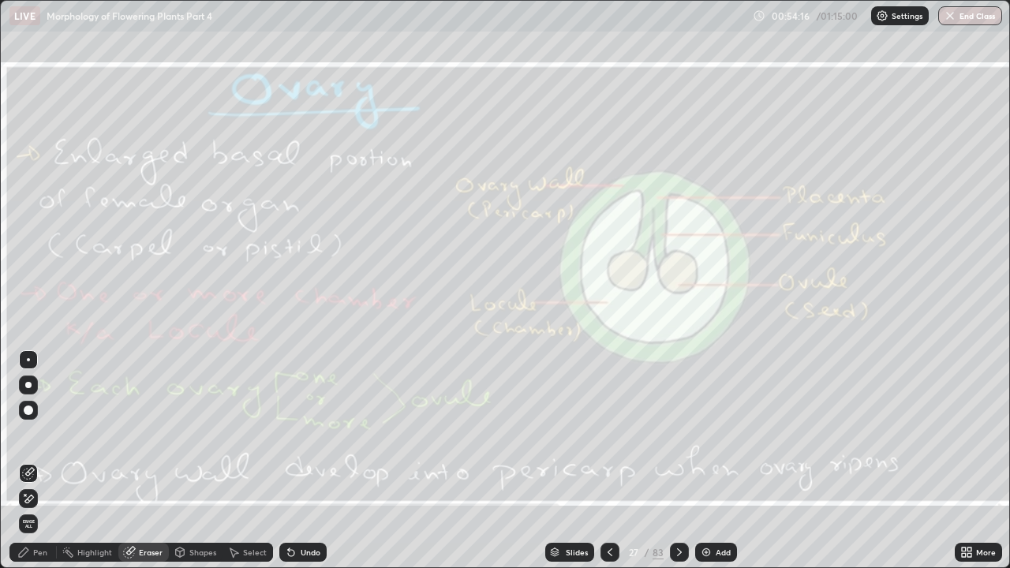
click at [28, 434] on span "Erase all" at bounding box center [28, 523] width 17 height 9
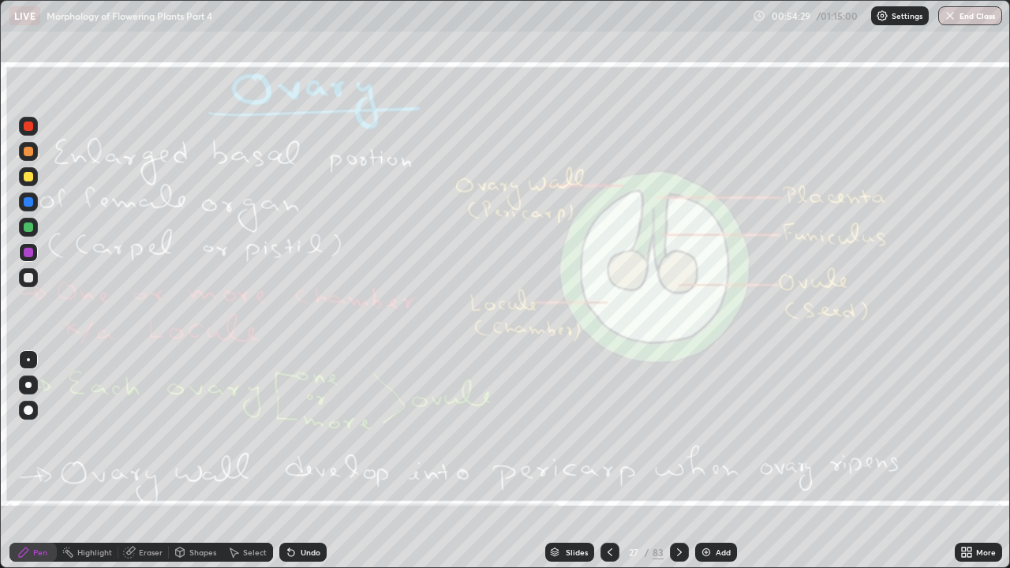
click at [141, 434] on div "Eraser" at bounding box center [151, 553] width 24 height 8
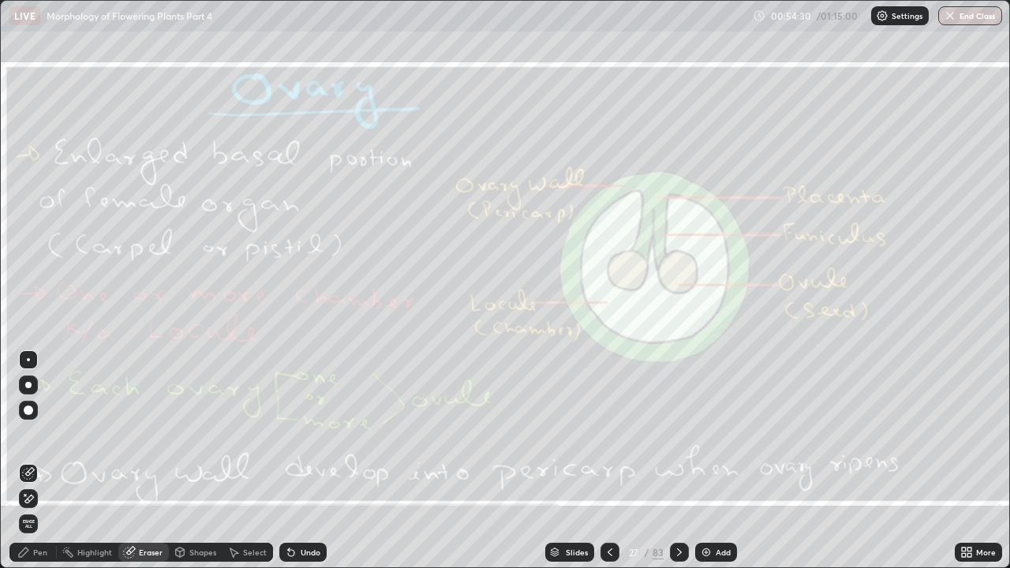
click at [27, 434] on span "Erase all" at bounding box center [28, 523] width 17 height 9
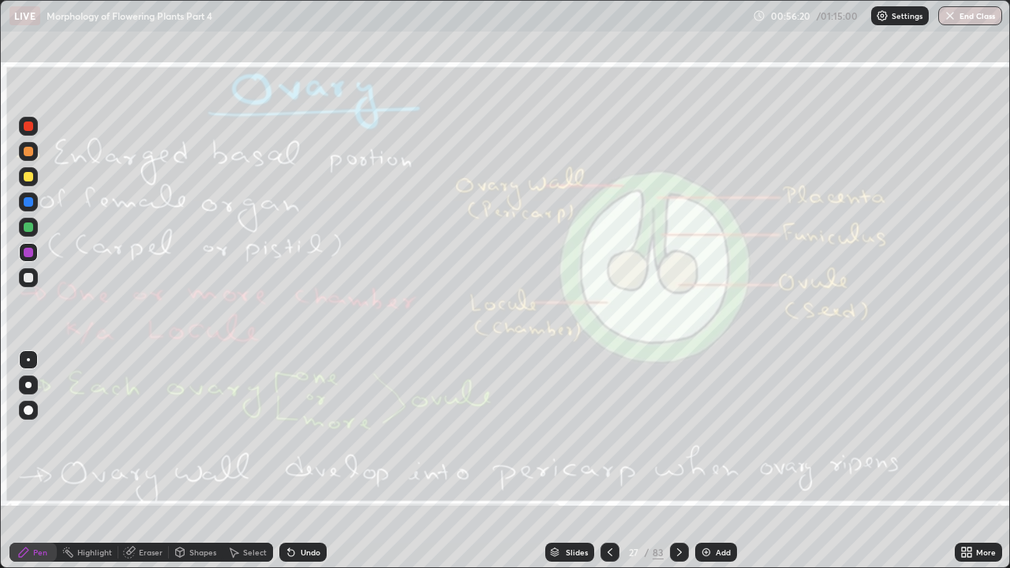
click at [685, 434] on div at bounding box center [679, 552] width 19 height 19
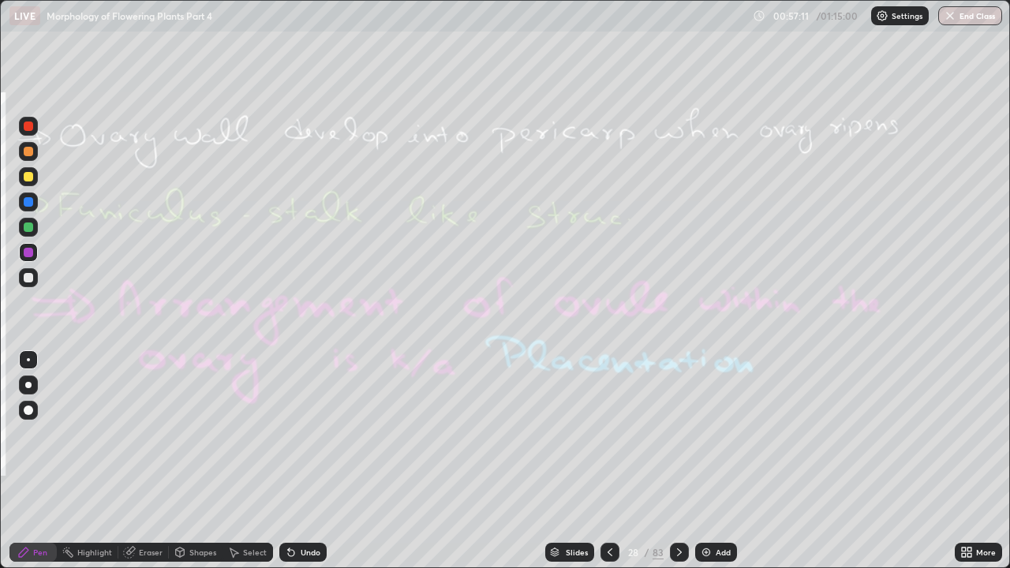
click at [148, 434] on div "Eraser" at bounding box center [151, 553] width 24 height 8
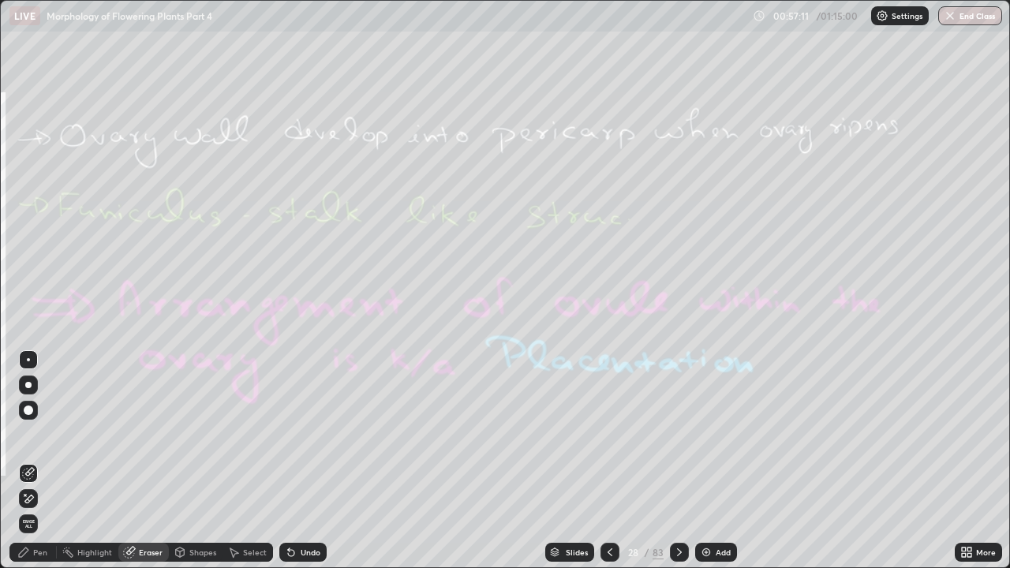
click at [32, 434] on span "Erase all" at bounding box center [28, 523] width 17 height 9
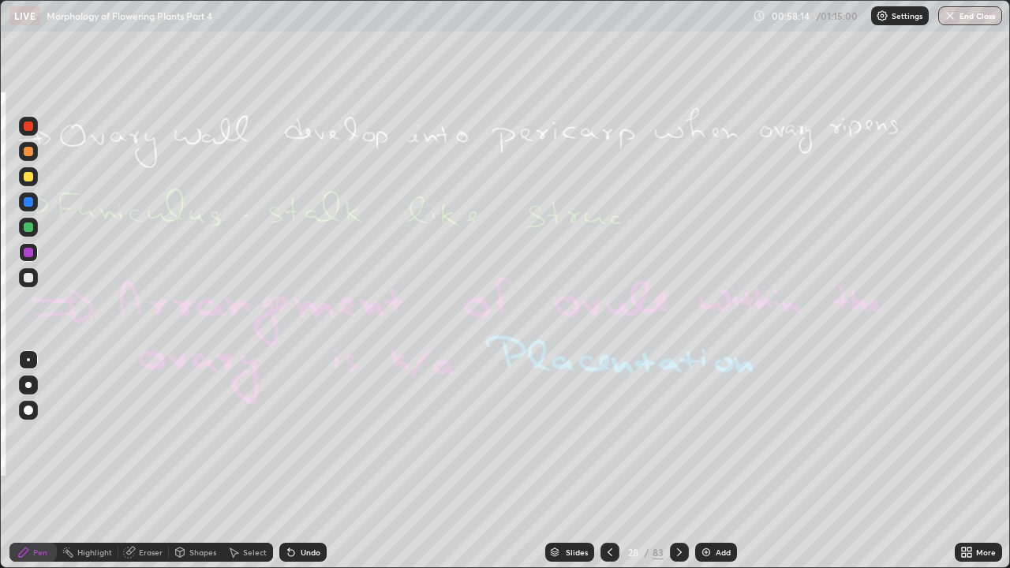
click at [677, 434] on icon at bounding box center [679, 552] width 13 height 13
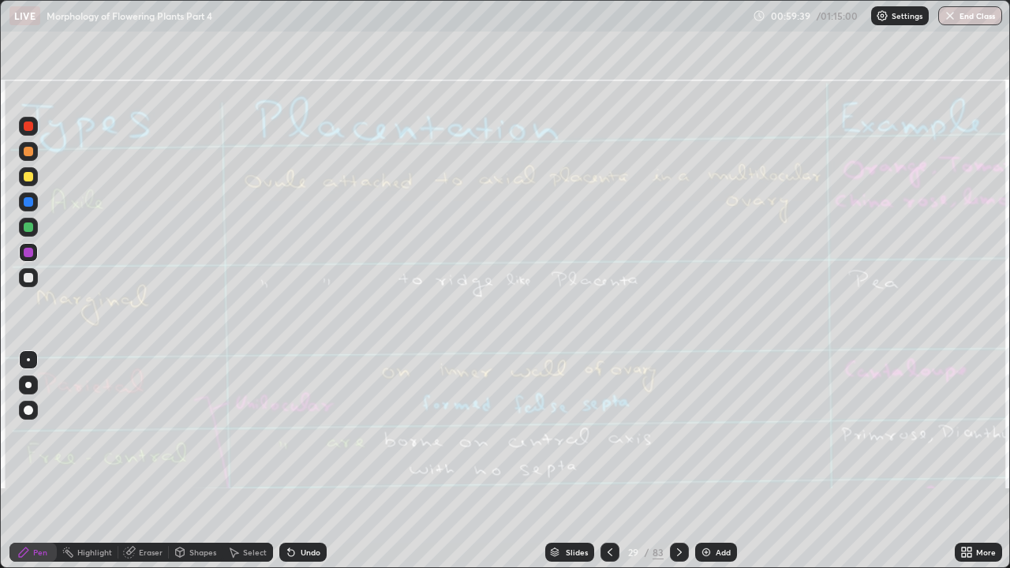
click at [147, 434] on div "Eraser" at bounding box center [151, 553] width 24 height 8
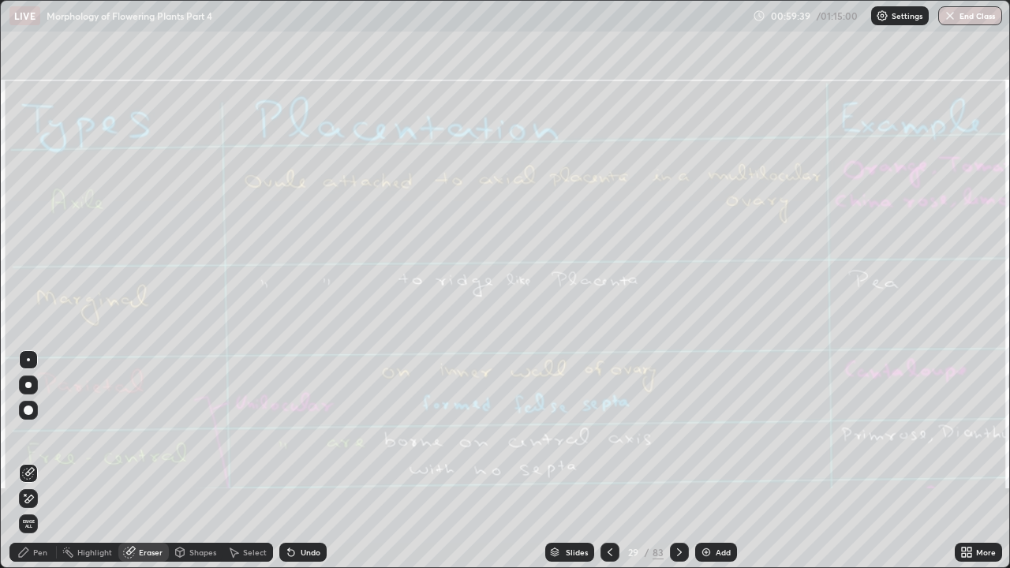
click at [27, 434] on span "Erase all" at bounding box center [28, 523] width 17 height 9
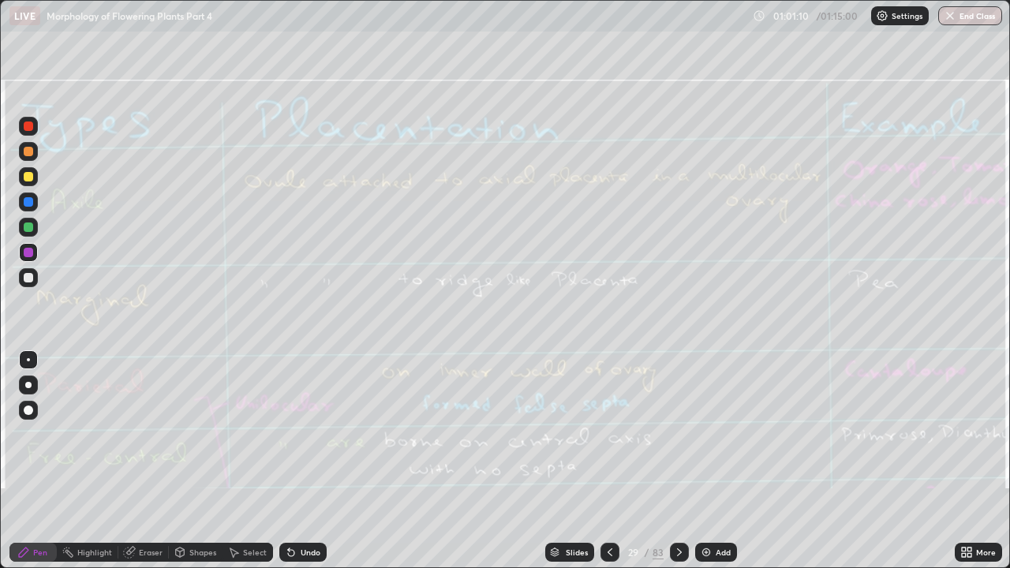
click at [149, 434] on div "Eraser" at bounding box center [151, 553] width 24 height 8
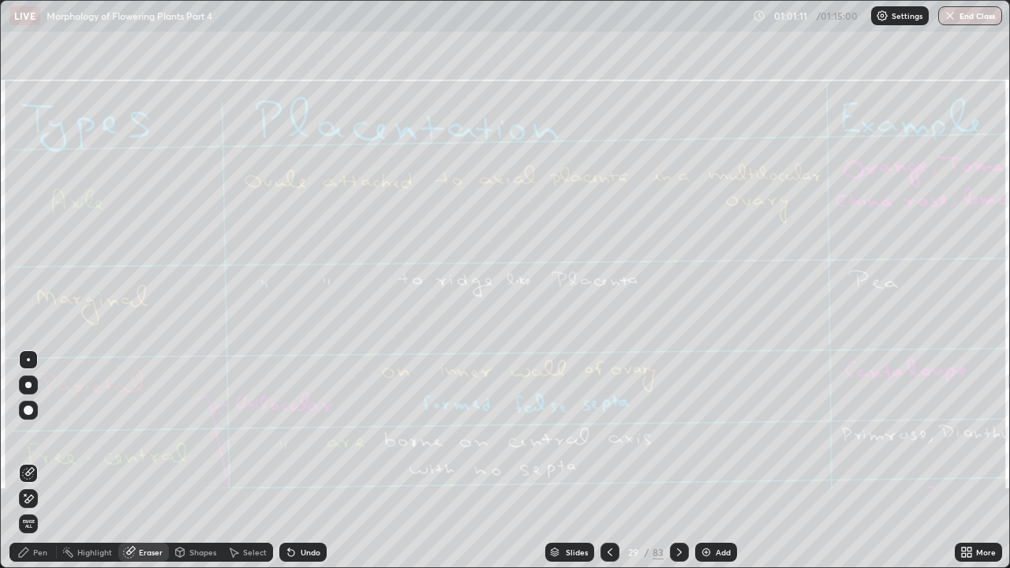
click at [28, 434] on span "Erase all" at bounding box center [28, 523] width 17 height 9
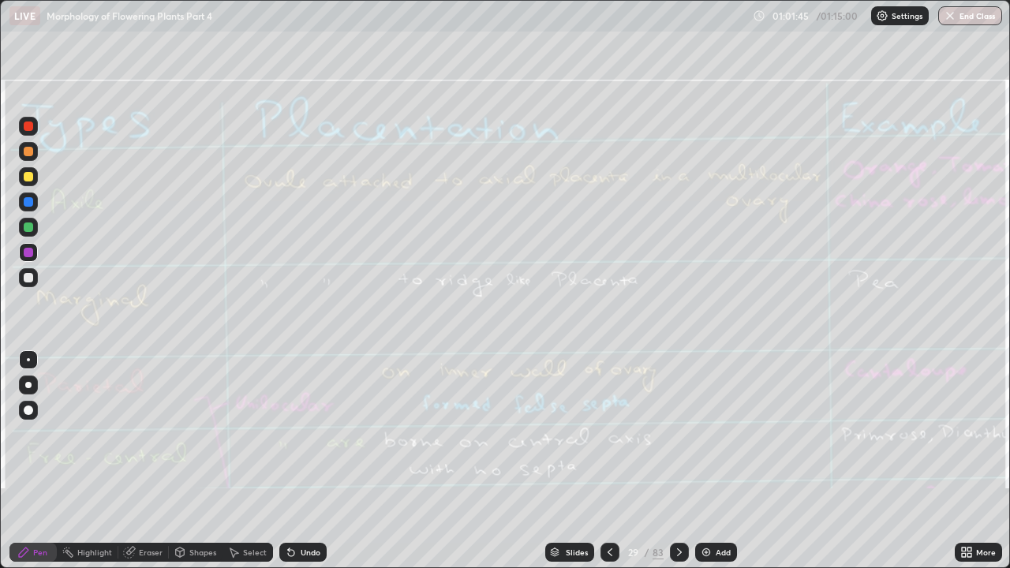
click at [686, 434] on div at bounding box center [679, 552] width 19 height 19
click at [151, 434] on div "Eraser" at bounding box center [151, 553] width 24 height 8
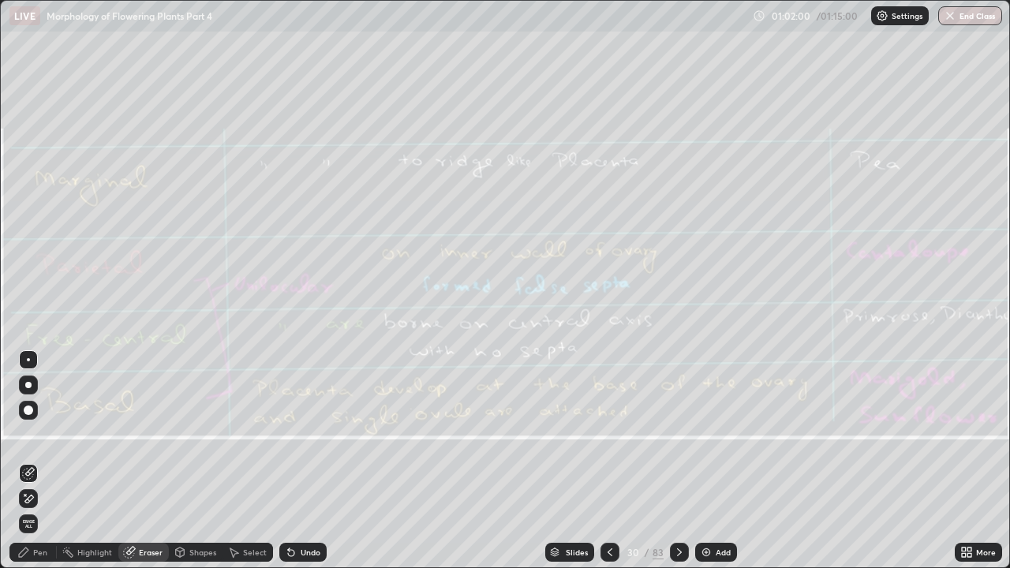
click at [29, 434] on span "Erase all" at bounding box center [28, 523] width 17 height 9
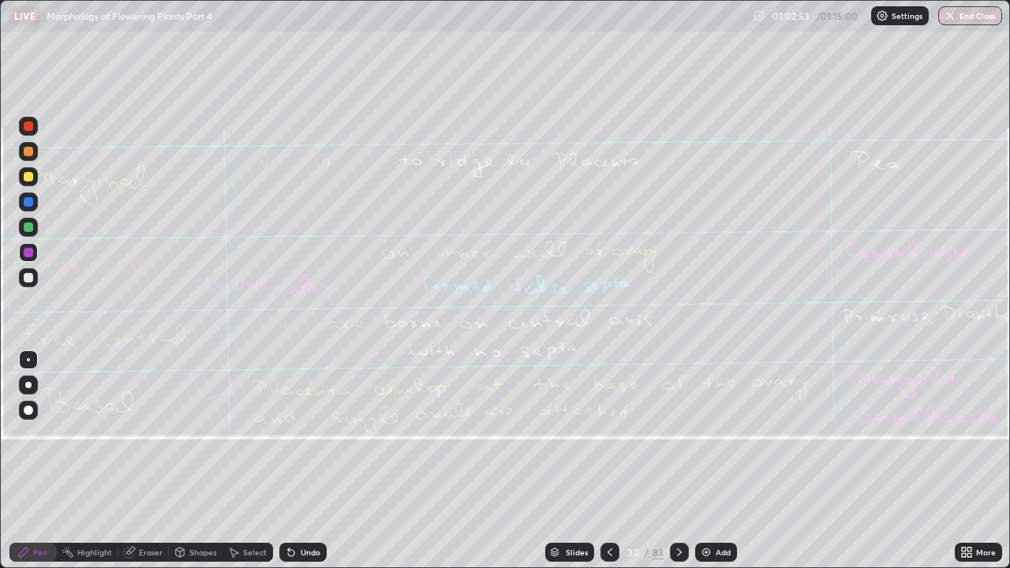
click at [677, 434] on icon at bounding box center [679, 552] width 13 height 13
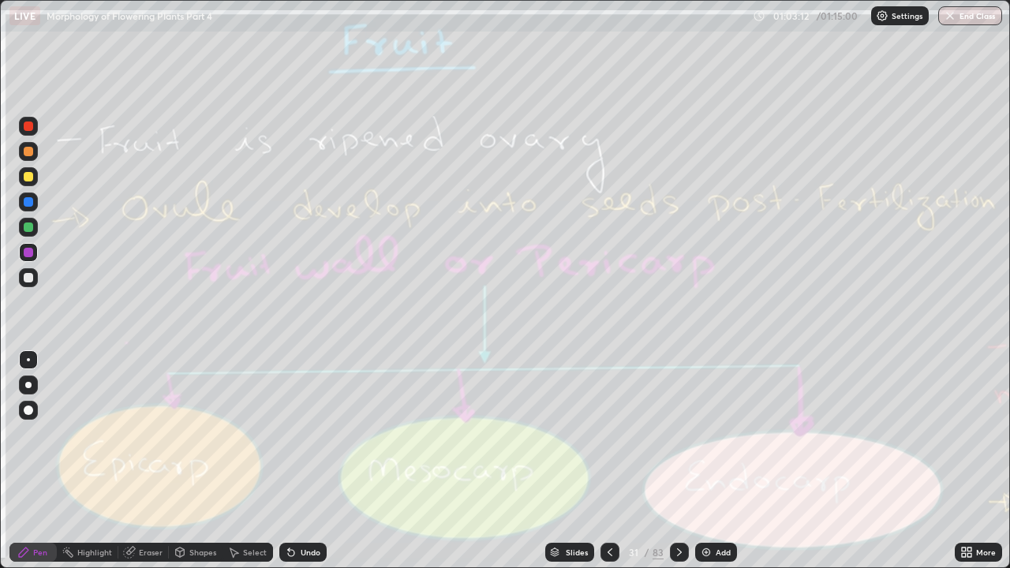
click at [140, 434] on div "Eraser" at bounding box center [151, 553] width 24 height 8
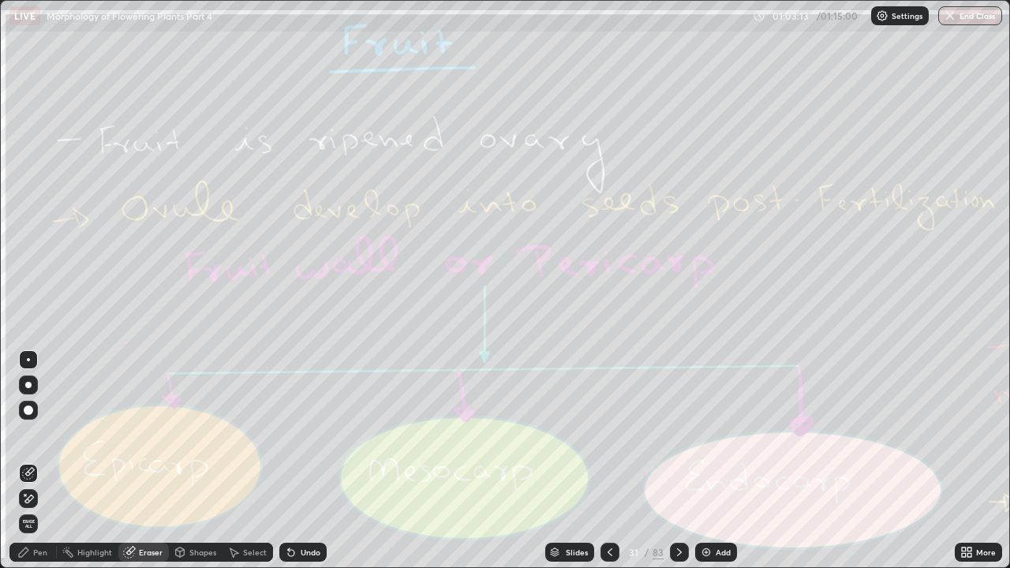
click at [30, 434] on span "Erase all" at bounding box center [28, 523] width 17 height 9
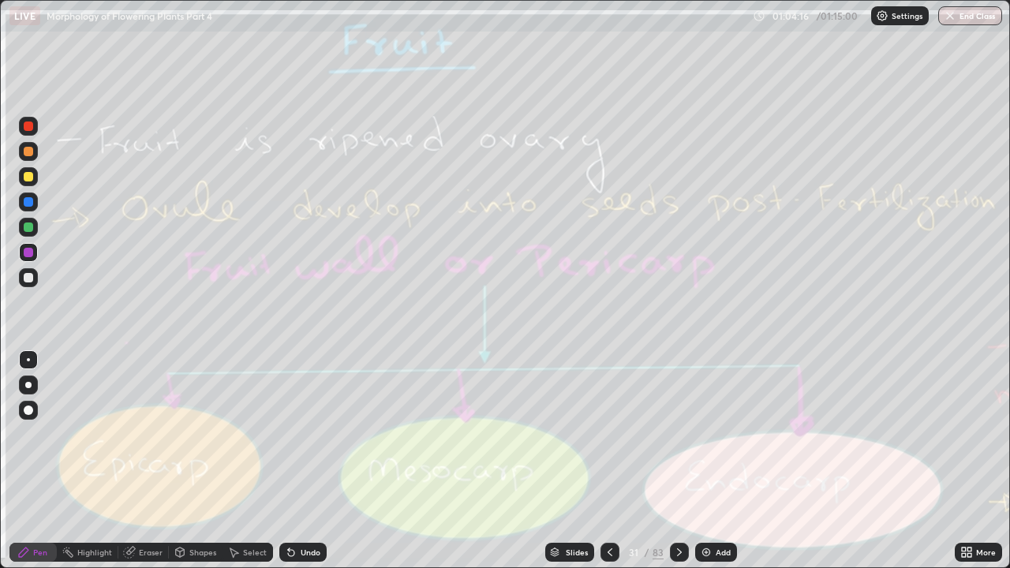
click at [676, 434] on icon at bounding box center [679, 552] width 13 height 13
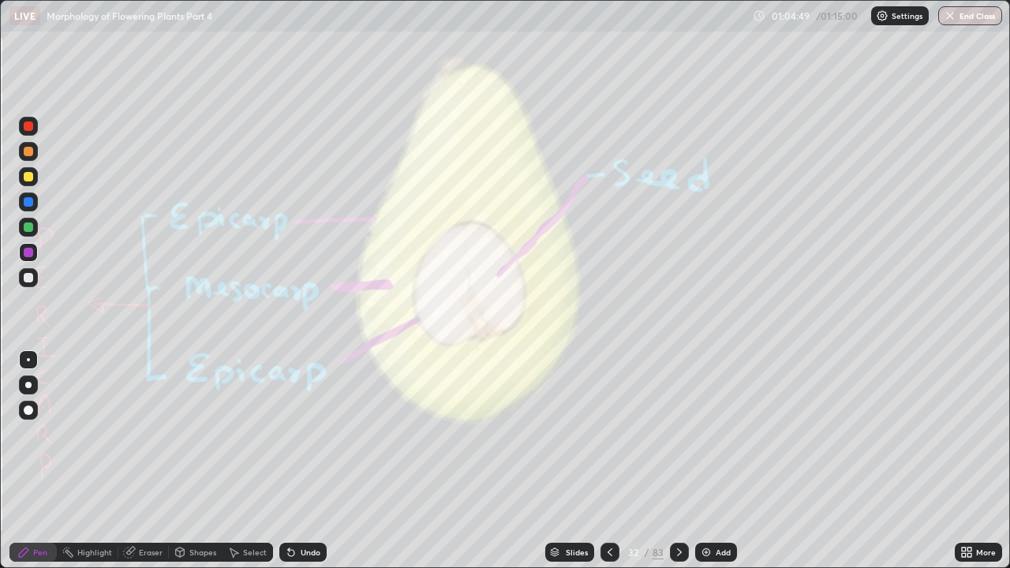
click at [677, 434] on icon at bounding box center [679, 552] width 13 height 13
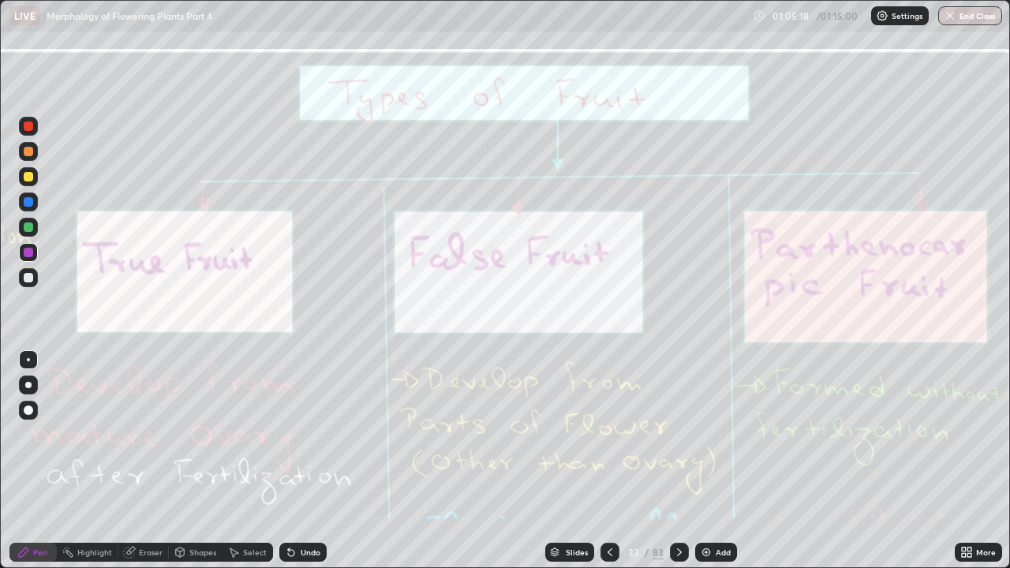
click at [144, 434] on div "Eraser" at bounding box center [151, 553] width 24 height 8
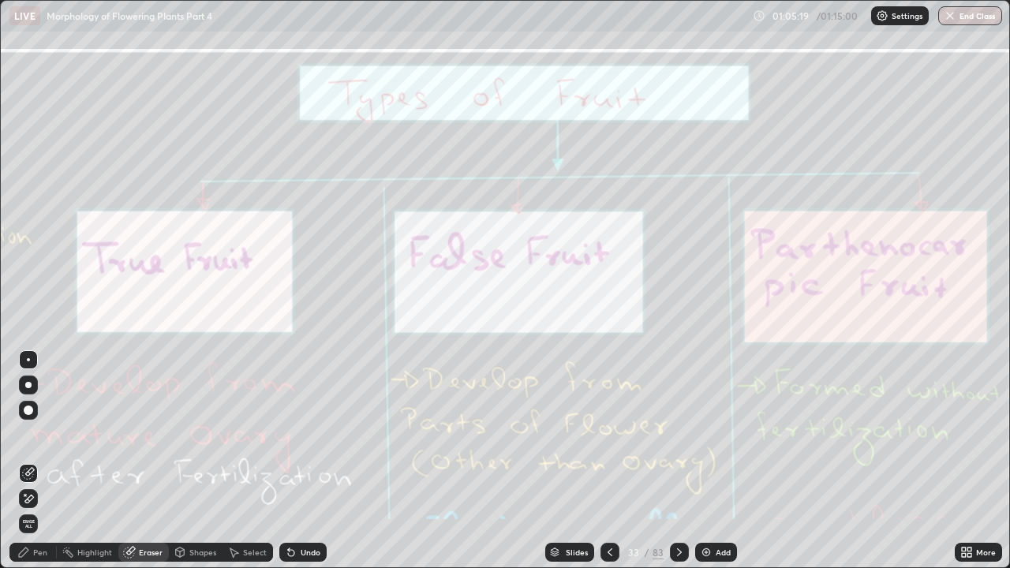
click at [37, 434] on div "Erase all" at bounding box center [28, 524] width 19 height 19
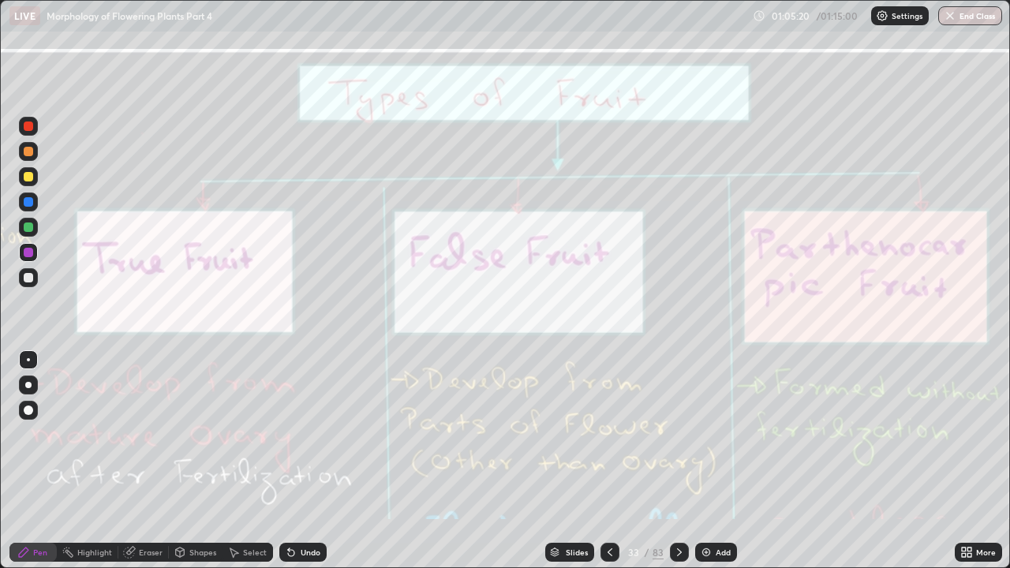
click at [677, 434] on icon at bounding box center [679, 552] width 13 height 13
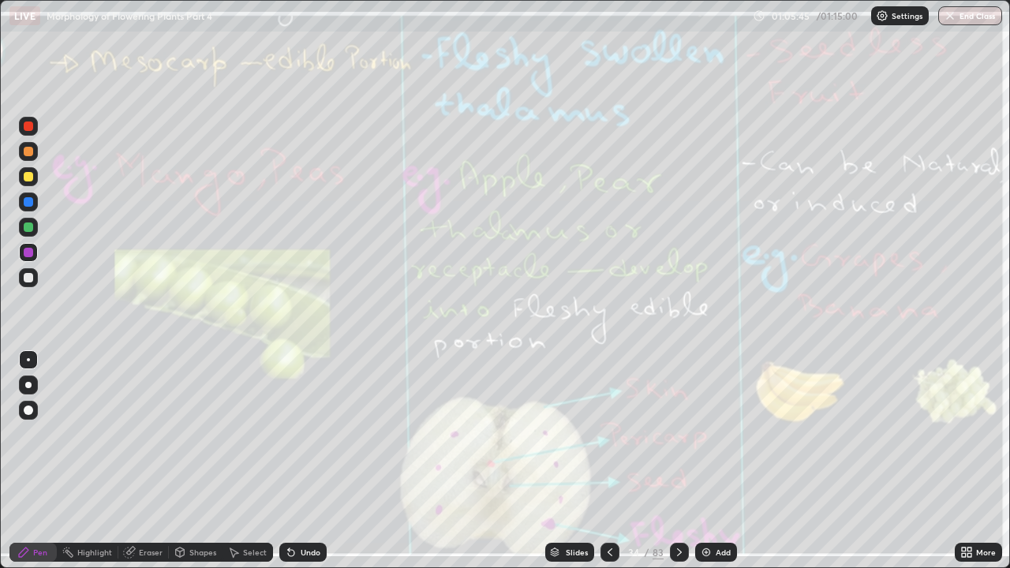
click at [153, 434] on div "Eraser" at bounding box center [151, 553] width 24 height 8
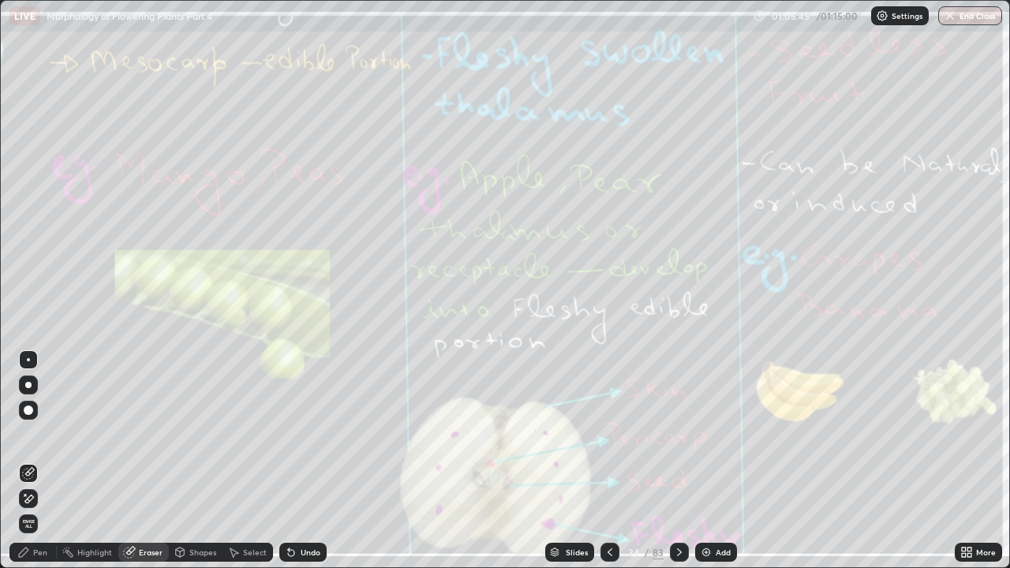
click at [36, 434] on span "Erase all" at bounding box center [28, 523] width 17 height 9
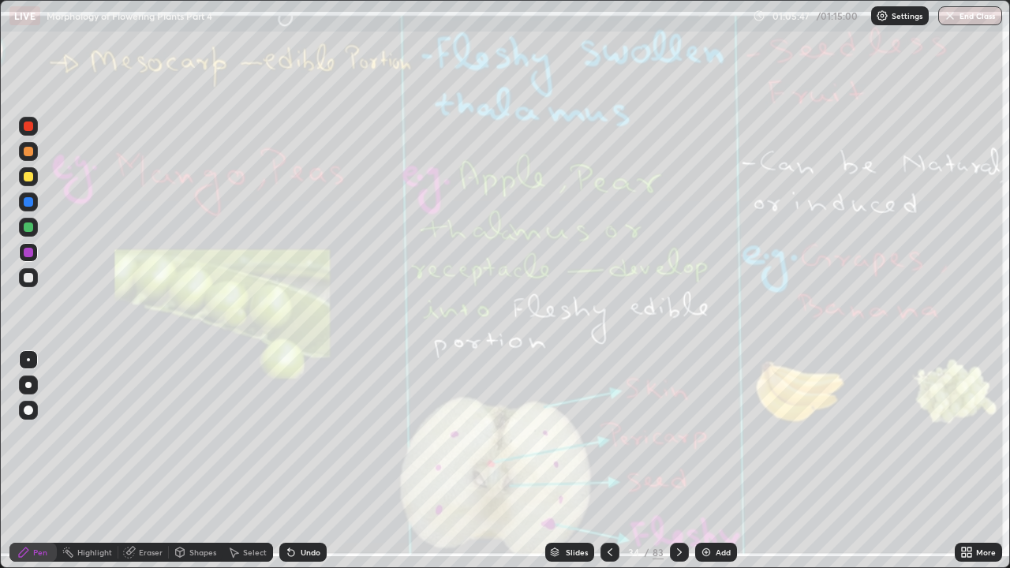
click at [609, 434] on icon at bounding box center [610, 552] width 13 height 13
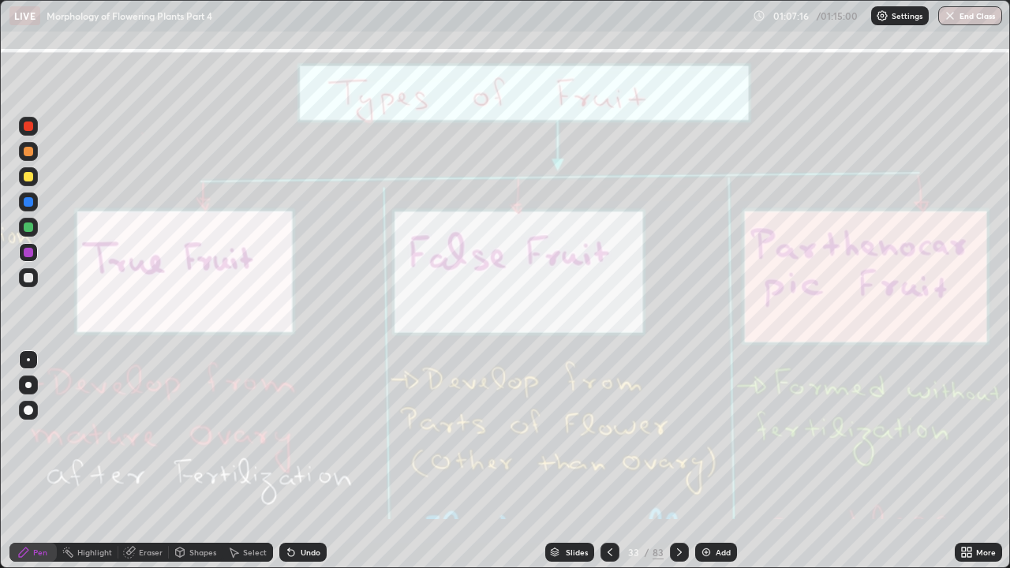
click at [677, 434] on icon at bounding box center [679, 552] width 13 height 13
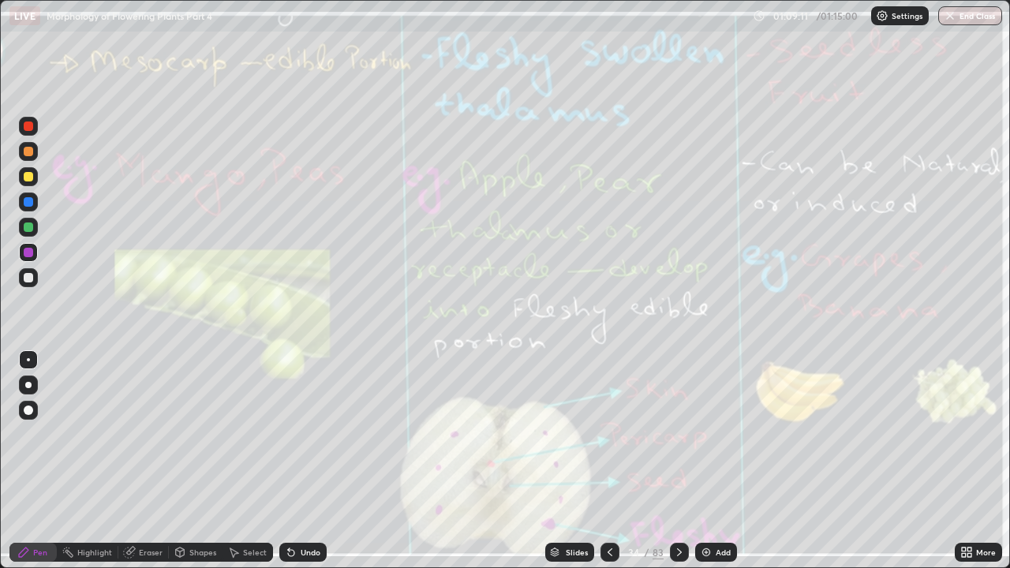
click at [678, 434] on icon at bounding box center [679, 552] width 13 height 13
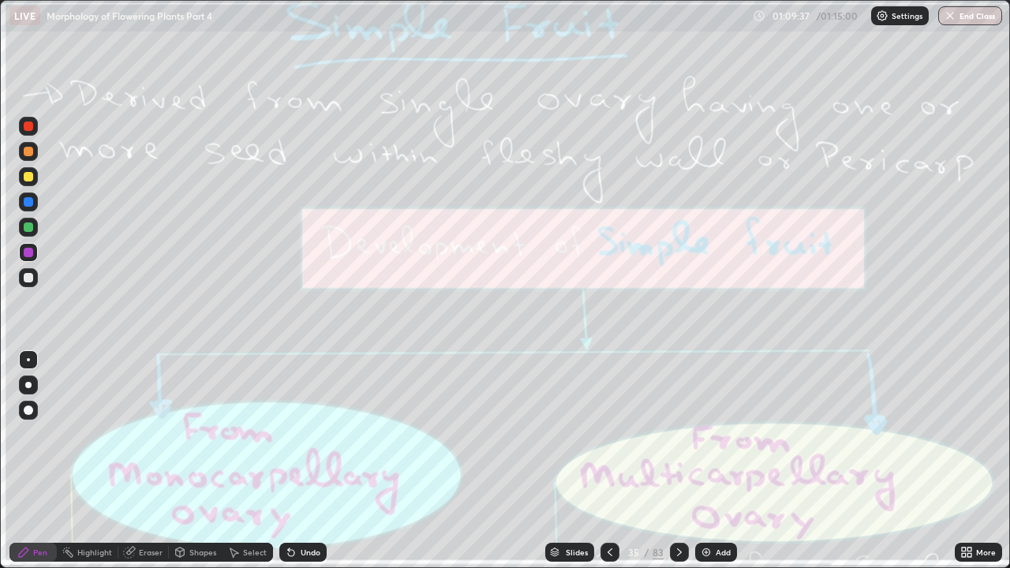
click at [150, 434] on div "Eraser" at bounding box center [151, 553] width 24 height 8
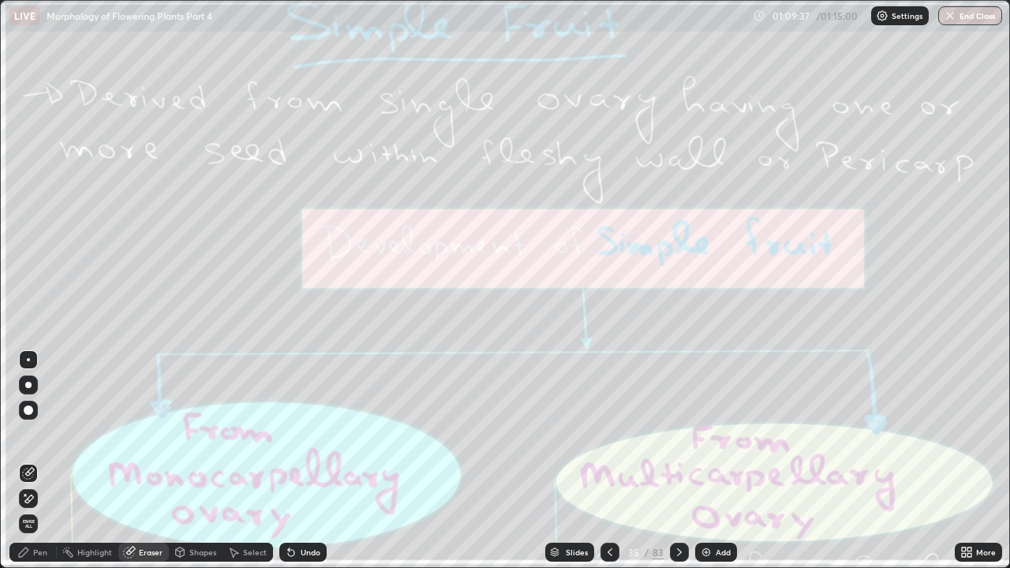
click at [28, 434] on span "Erase all" at bounding box center [28, 523] width 17 height 9
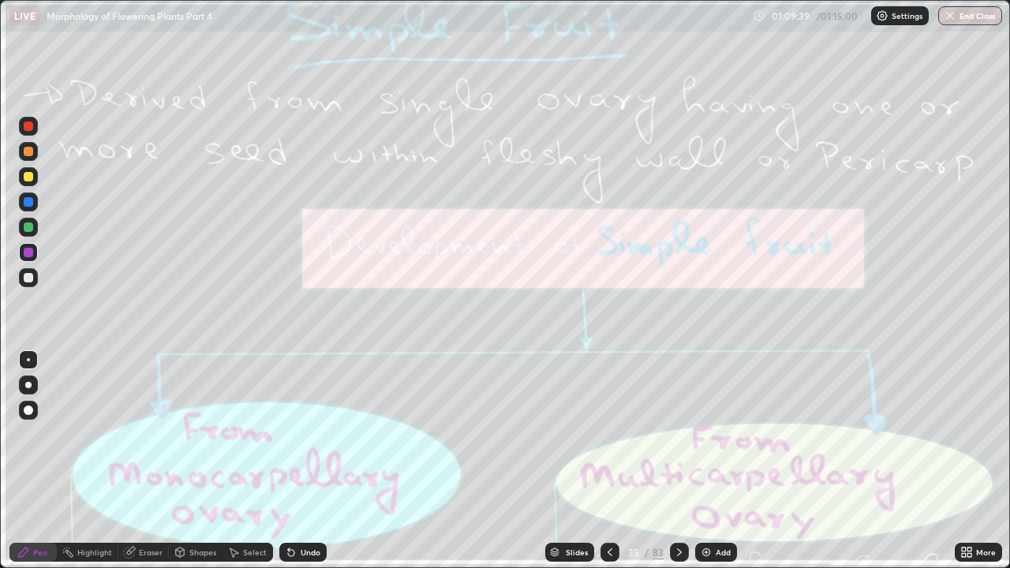
click at [678, 434] on icon at bounding box center [679, 553] width 5 height 8
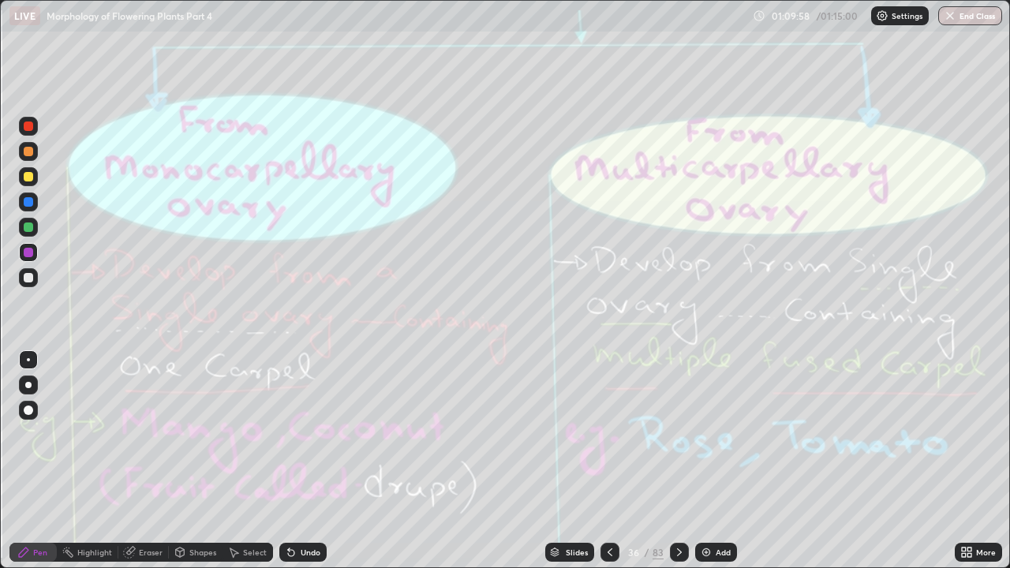
click at [149, 434] on div "Eraser" at bounding box center [151, 553] width 24 height 8
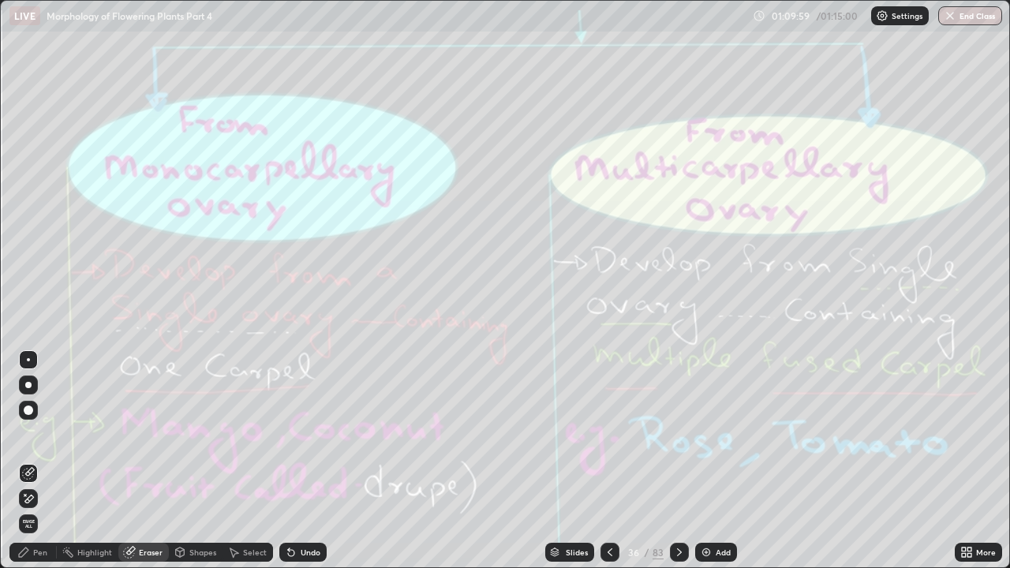
click at [36, 434] on span "Erase all" at bounding box center [28, 523] width 17 height 9
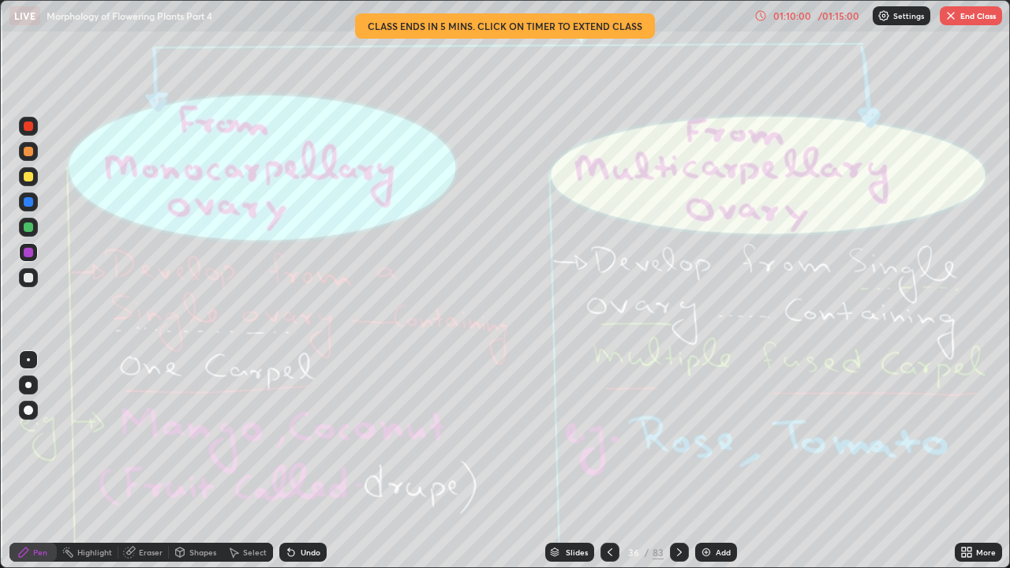
click at [609, 434] on icon at bounding box center [610, 552] width 13 height 13
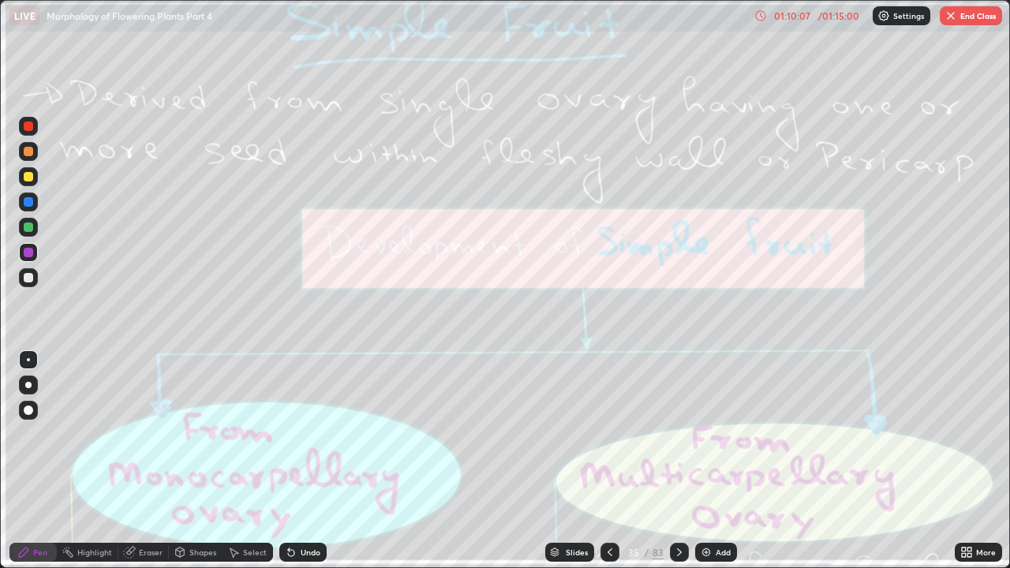
click at [832, 15] on div "/ 01:15:00" at bounding box center [839, 15] width 49 height 9
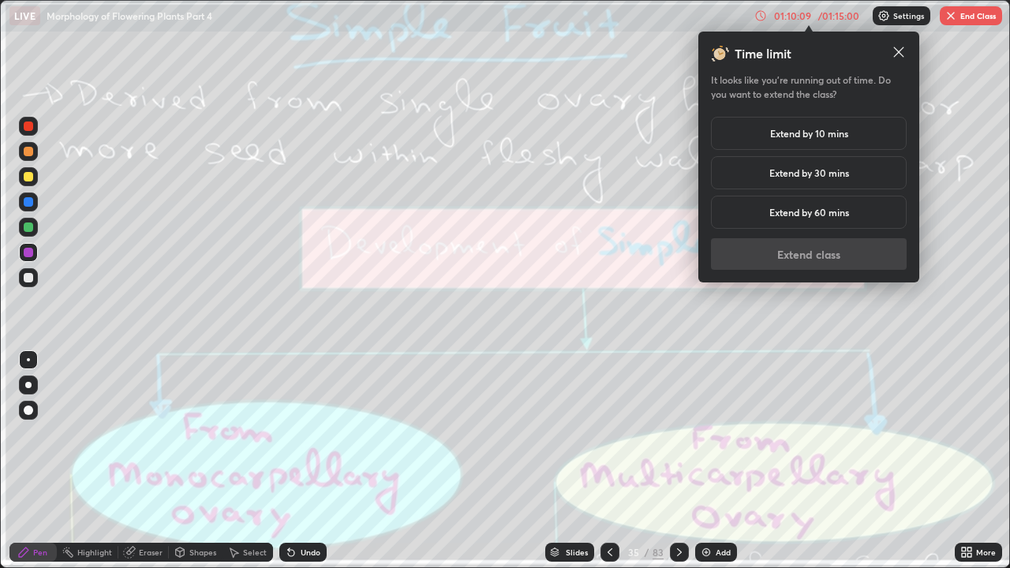
click at [845, 215] on h5 "Extend by 60 mins" at bounding box center [810, 212] width 80 height 14
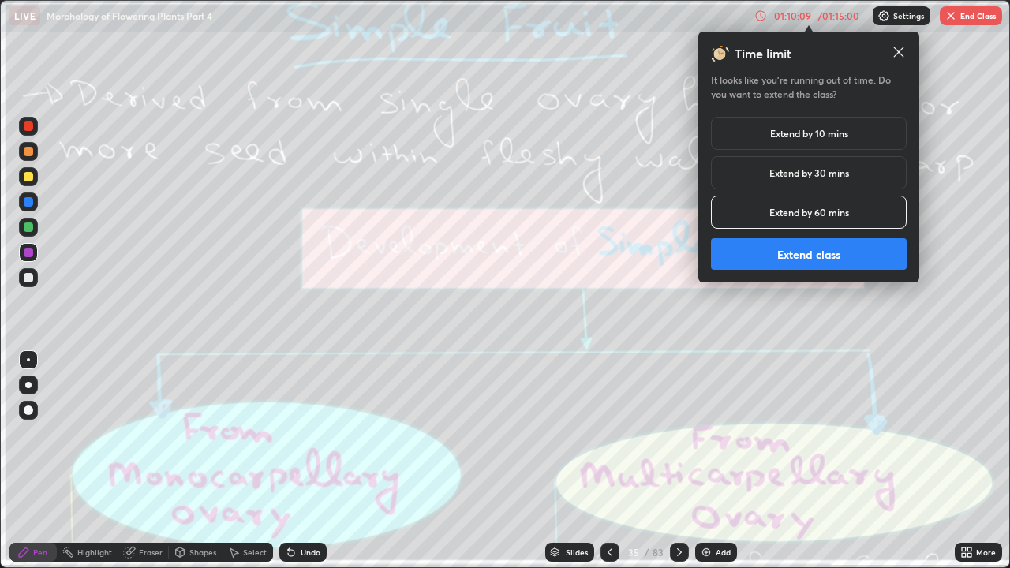
click at [849, 261] on button "Extend class" at bounding box center [809, 254] width 196 height 32
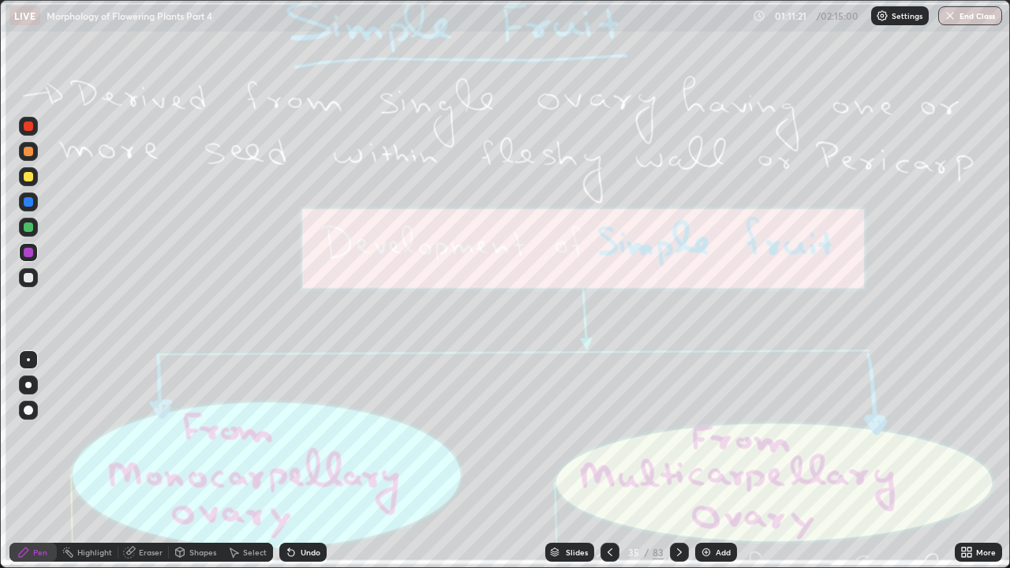
click at [675, 434] on icon at bounding box center [679, 552] width 13 height 13
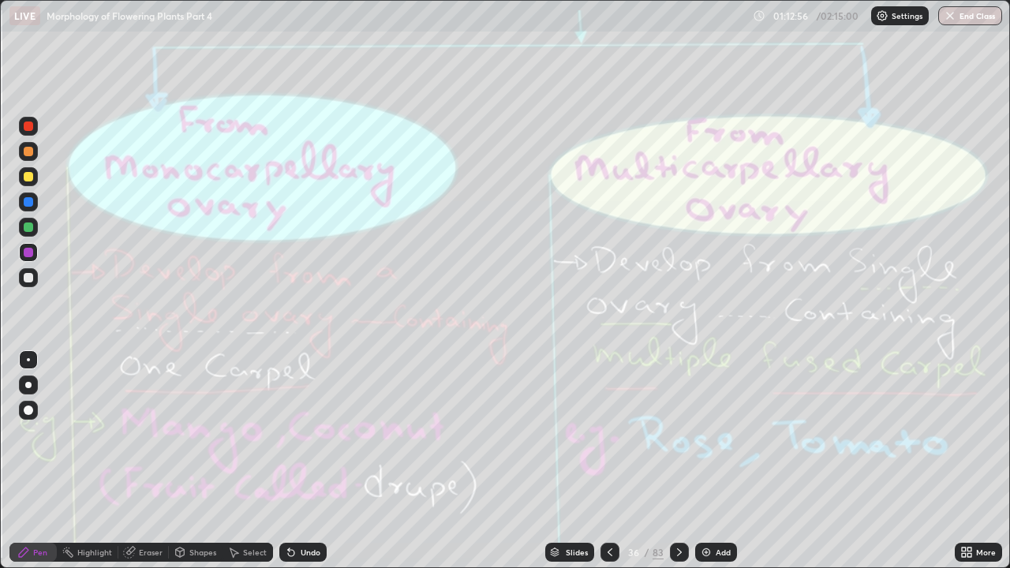
click at [677, 434] on icon at bounding box center [679, 552] width 13 height 13
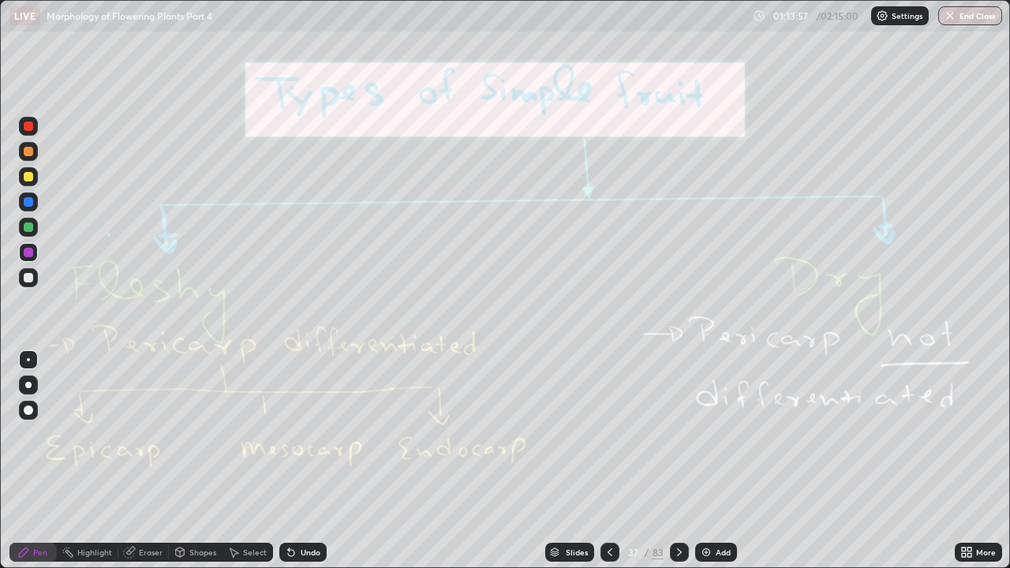
click at [147, 434] on div "Eraser" at bounding box center [151, 553] width 24 height 8
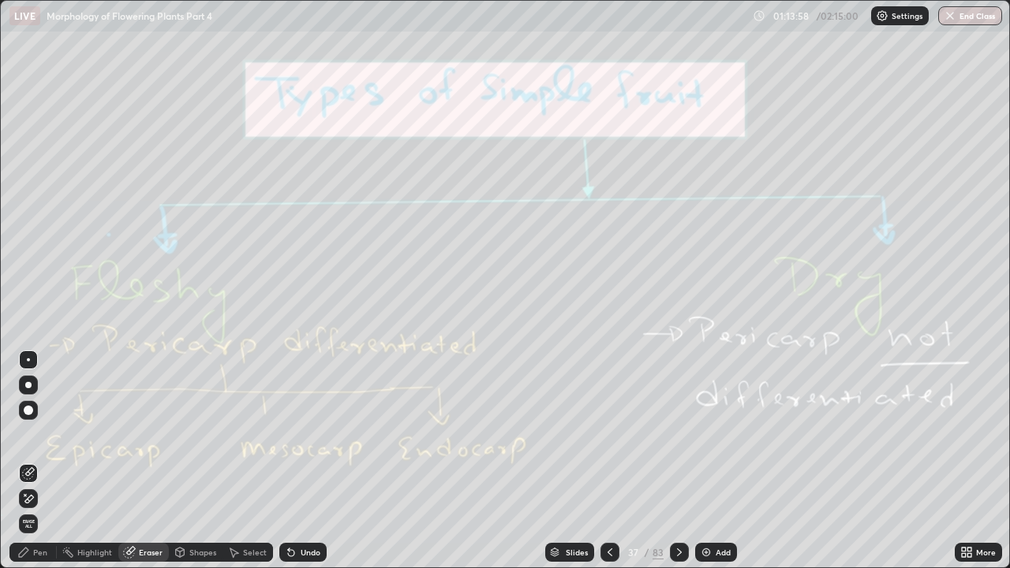
click at [28, 434] on span "Erase all" at bounding box center [28, 523] width 17 height 9
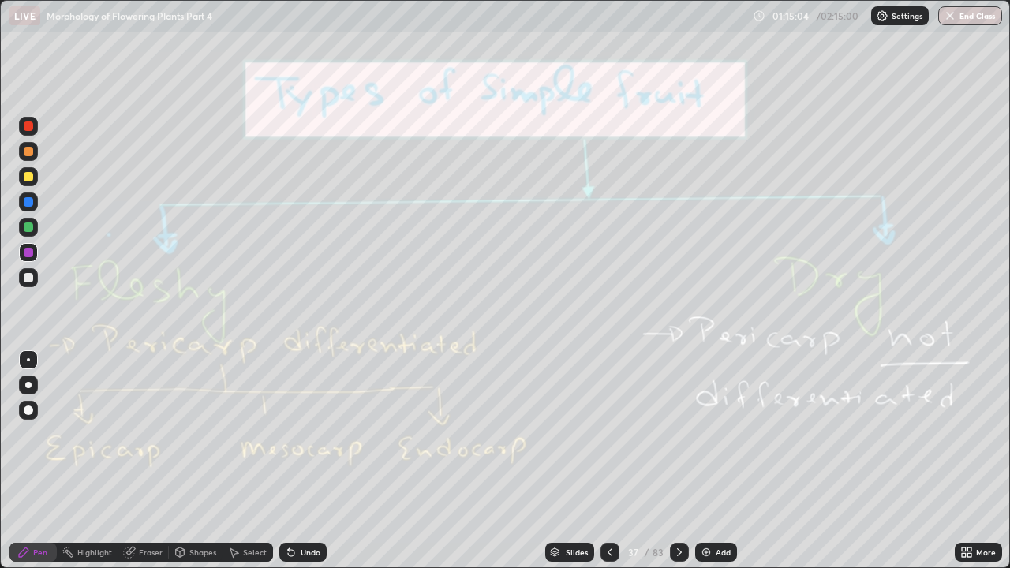
click at [677, 434] on icon at bounding box center [679, 552] width 13 height 13
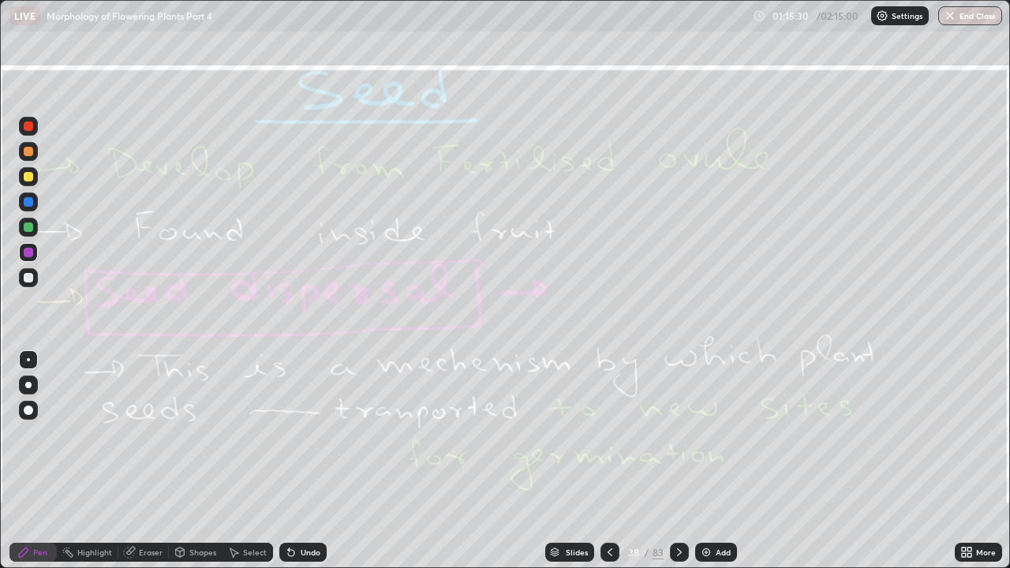
click at [148, 434] on div "Eraser" at bounding box center [151, 553] width 24 height 8
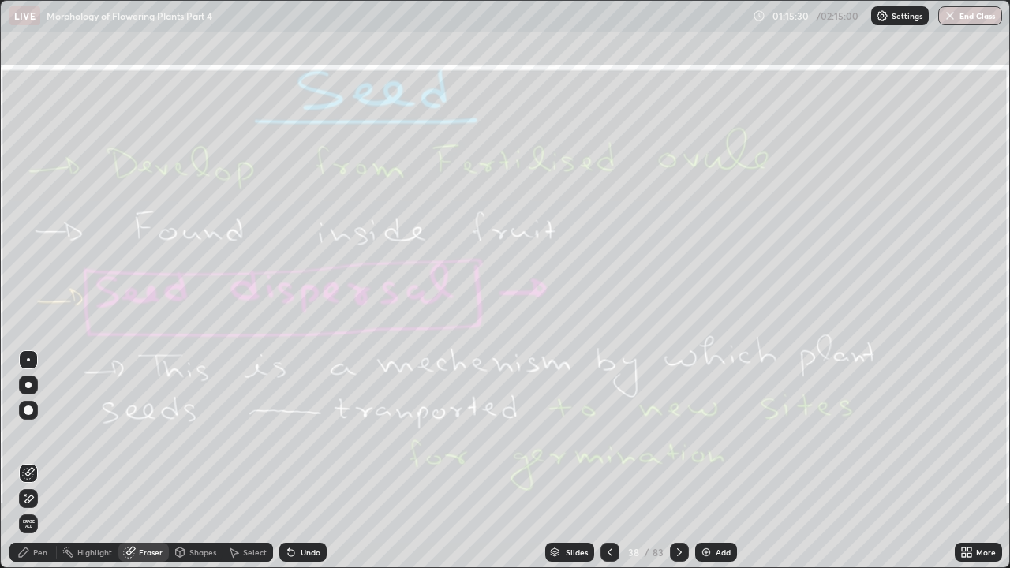
click at [28, 434] on span "Erase all" at bounding box center [28, 523] width 17 height 9
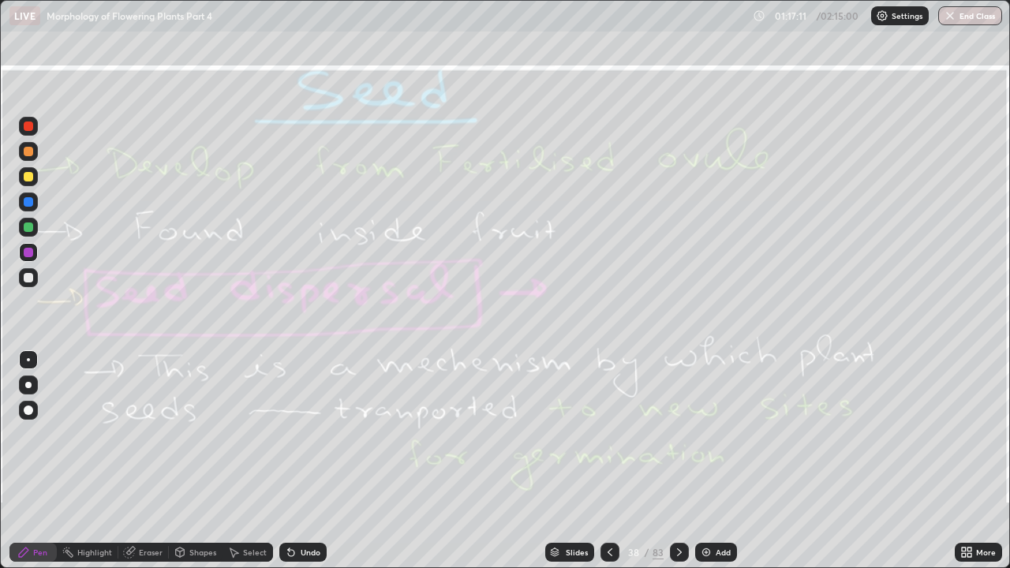
click at [678, 434] on icon at bounding box center [679, 553] width 5 height 8
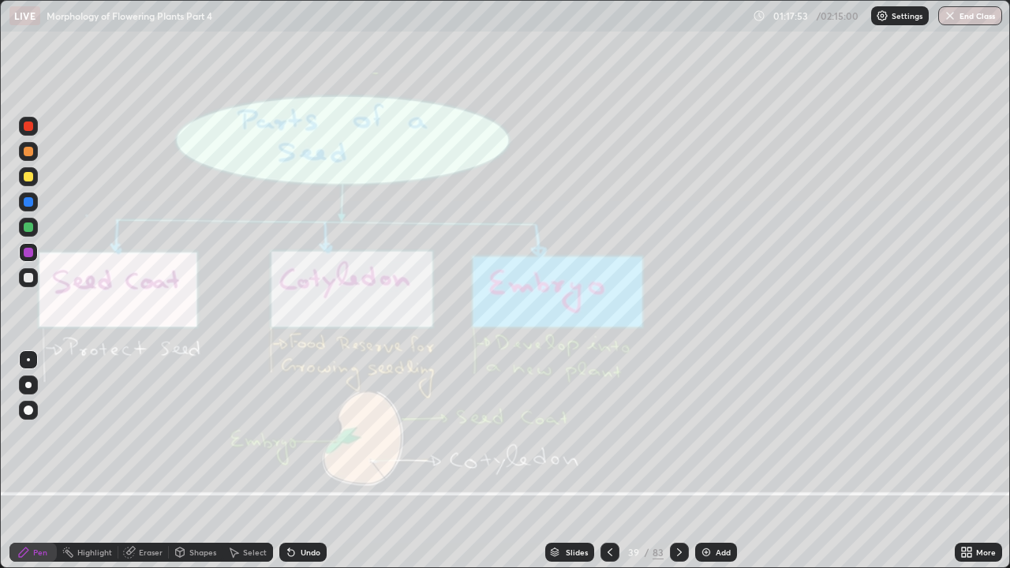
click at [152, 434] on div "Eraser" at bounding box center [151, 553] width 24 height 8
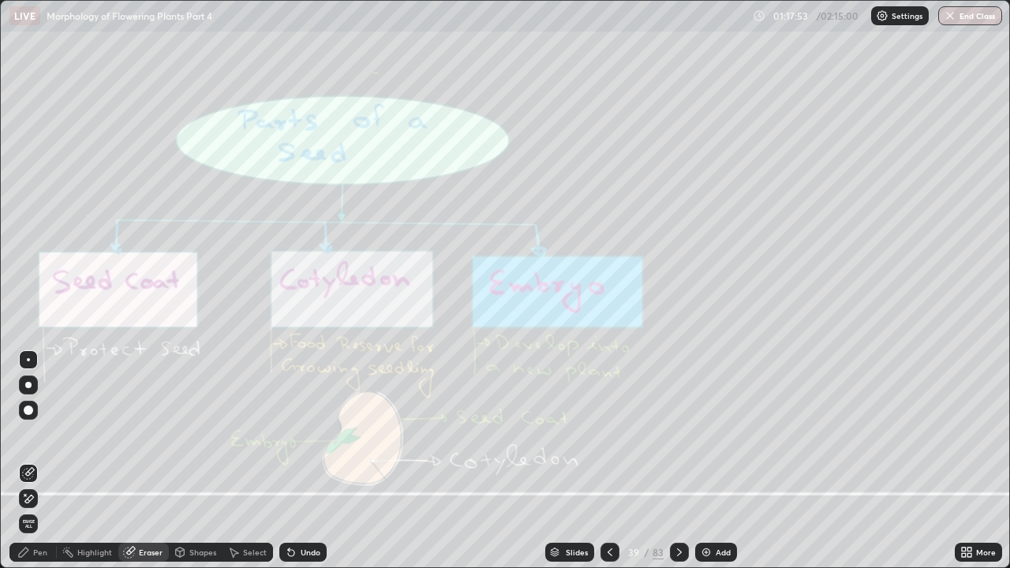
click at [34, 434] on span "Erase all" at bounding box center [28, 523] width 17 height 9
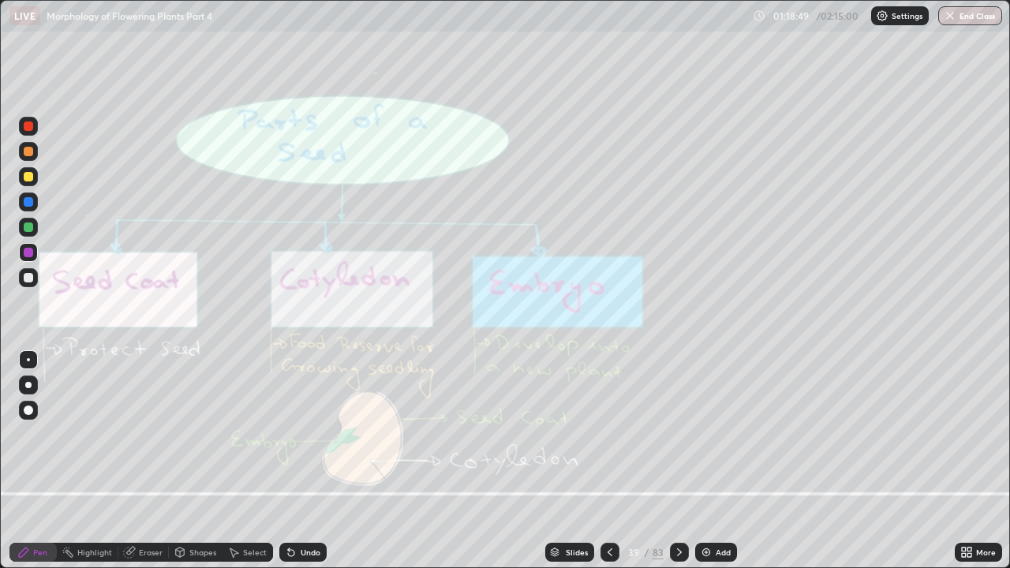
click at [677, 434] on icon at bounding box center [679, 552] width 13 height 13
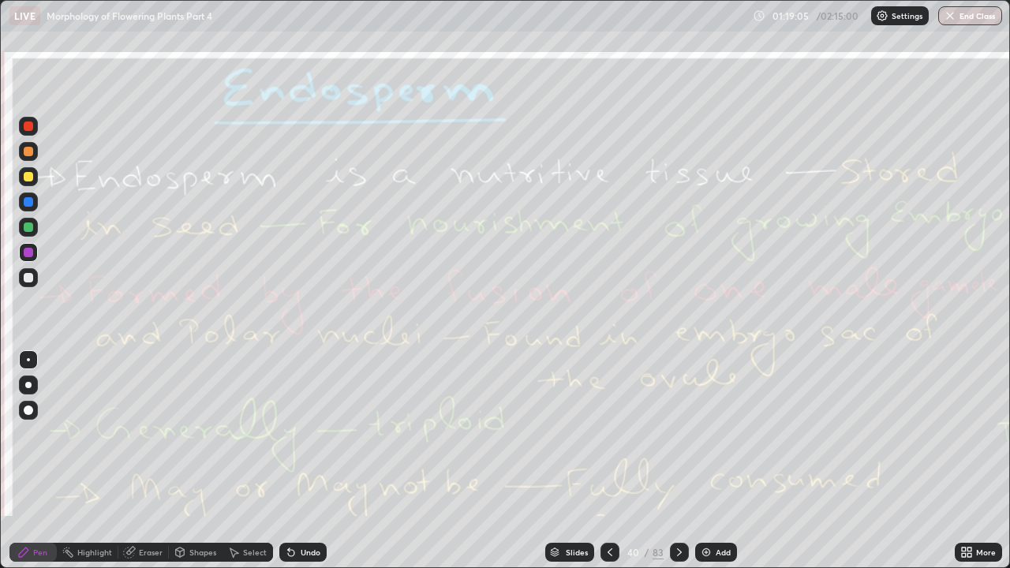
click at [684, 434] on div at bounding box center [679, 553] width 19 height 32
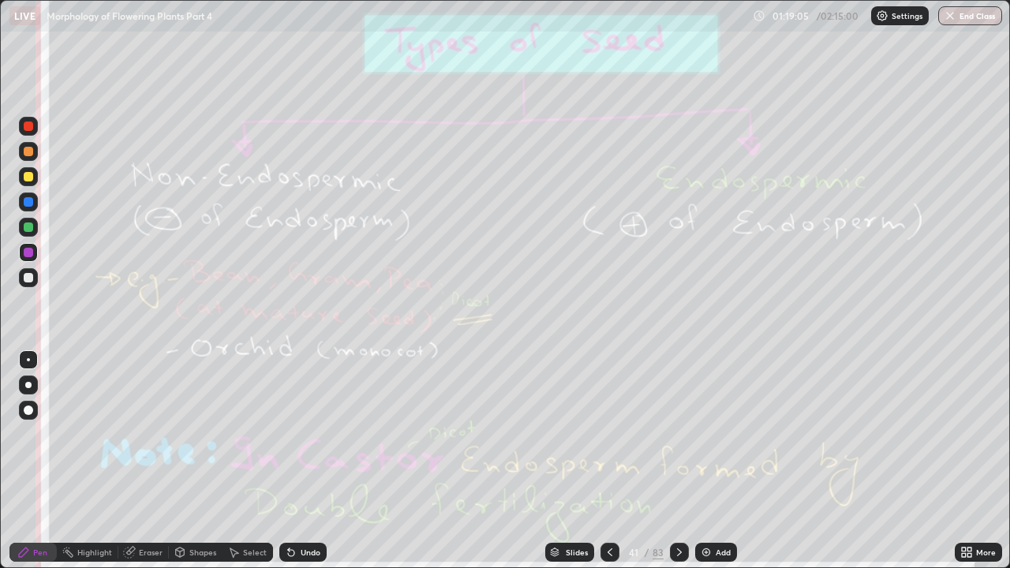
click at [677, 434] on icon at bounding box center [679, 552] width 13 height 13
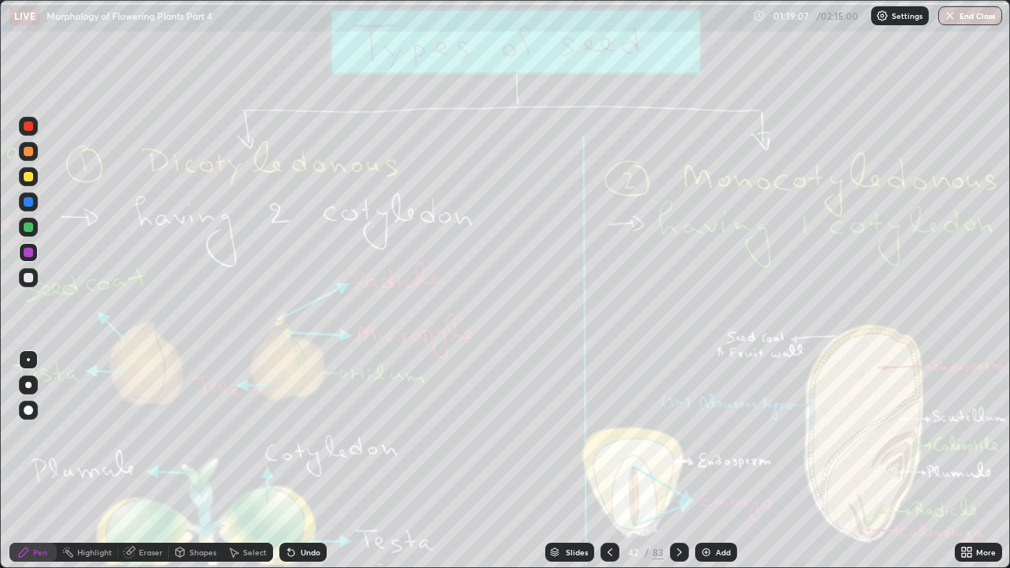
click at [680, 434] on icon at bounding box center [679, 552] width 13 height 13
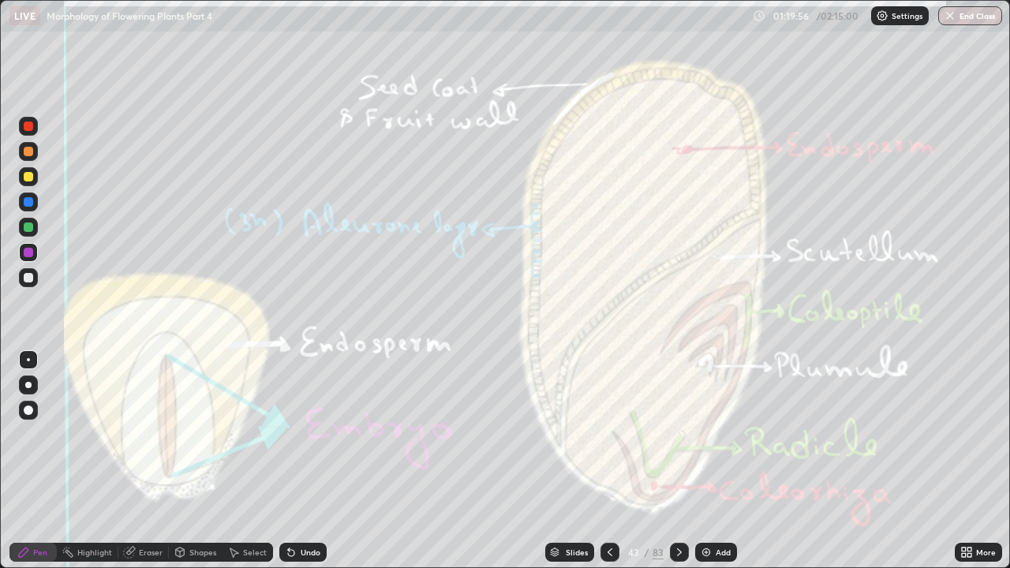
click at [146, 434] on div "Eraser" at bounding box center [143, 552] width 51 height 19
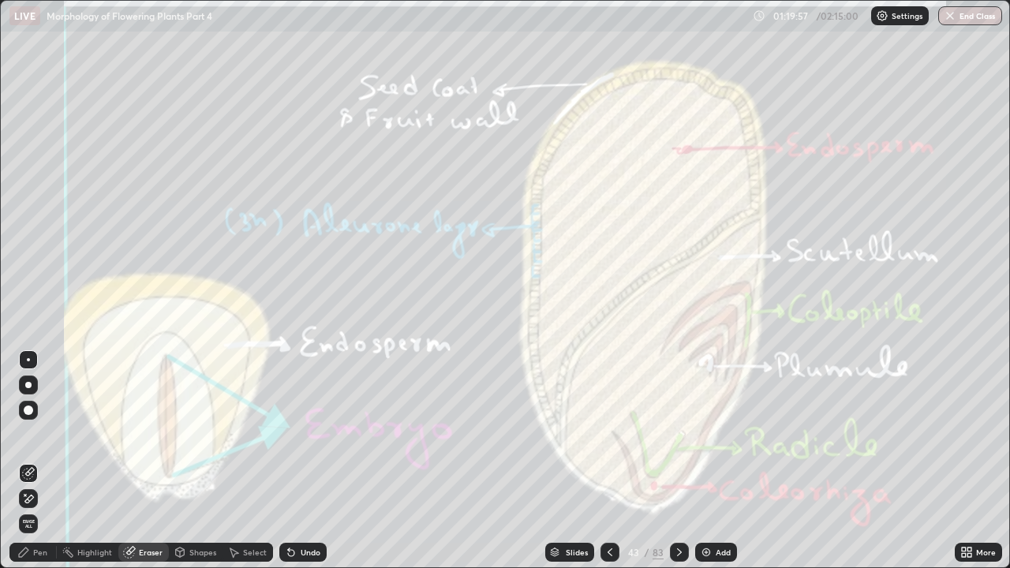
click at [28, 434] on span "Erase all" at bounding box center [28, 523] width 17 height 9
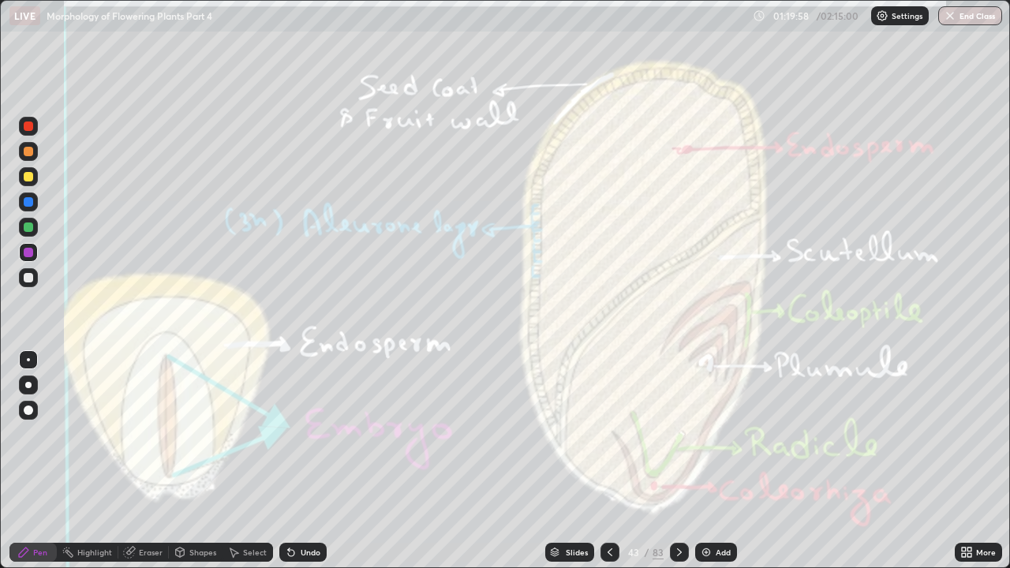
click at [610, 434] on icon at bounding box center [610, 552] width 13 height 13
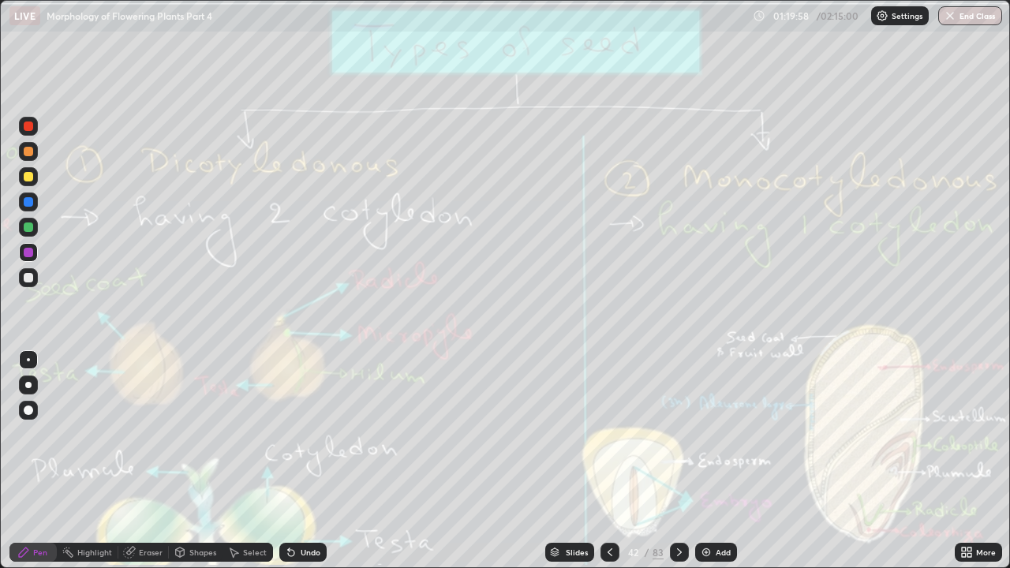
click at [609, 434] on icon at bounding box center [610, 552] width 13 height 13
click at [616, 434] on div at bounding box center [610, 552] width 19 height 19
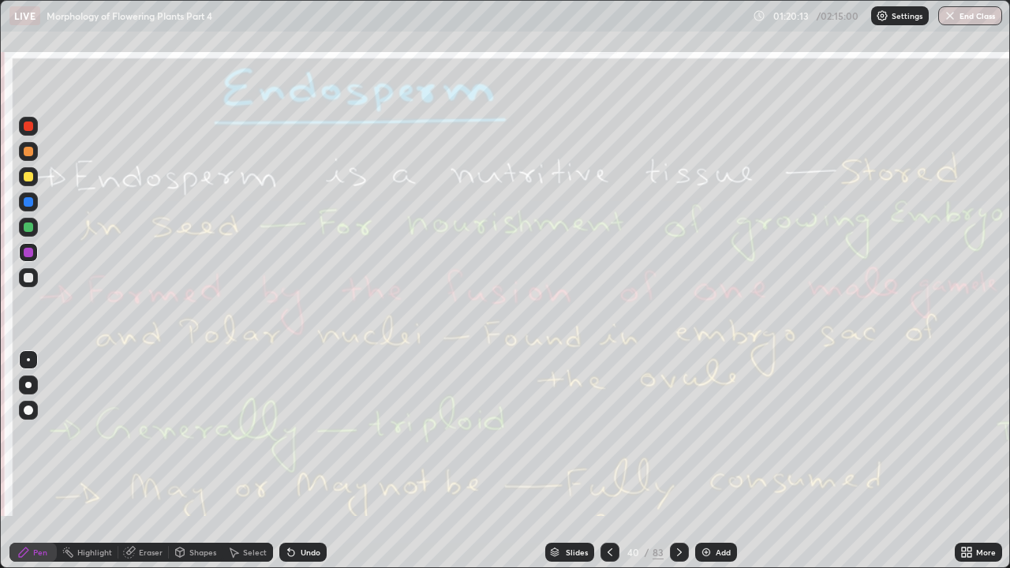
click at [151, 434] on div "Eraser" at bounding box center [151, 553] width 24 height 8
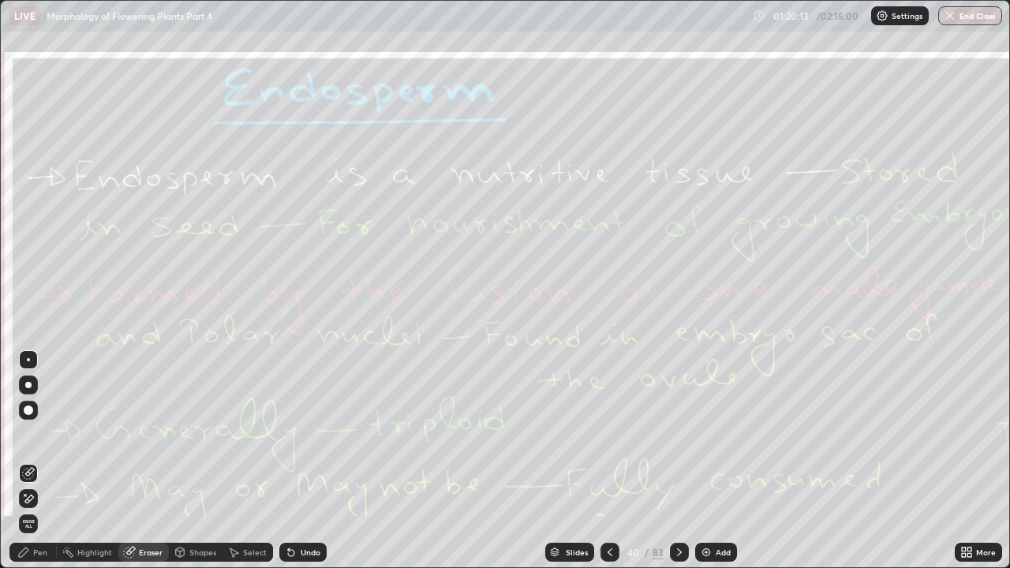
click at [35, 434] on span "Erase all" at bounding box center [28, 523] width 17 height 9
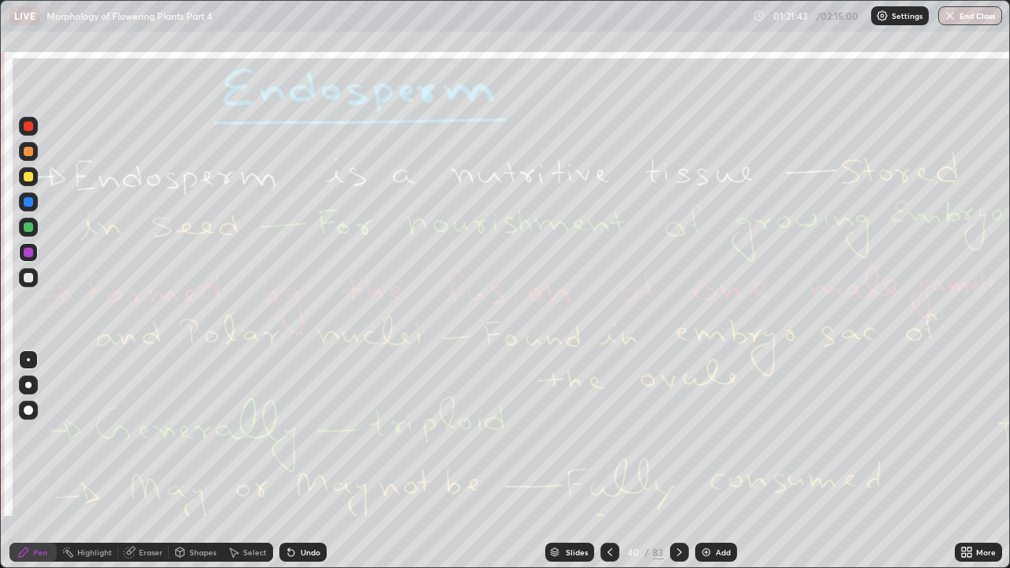
click at [145, 434] on div "Eraser" at bounding box center [151, 553] width 24 height 8
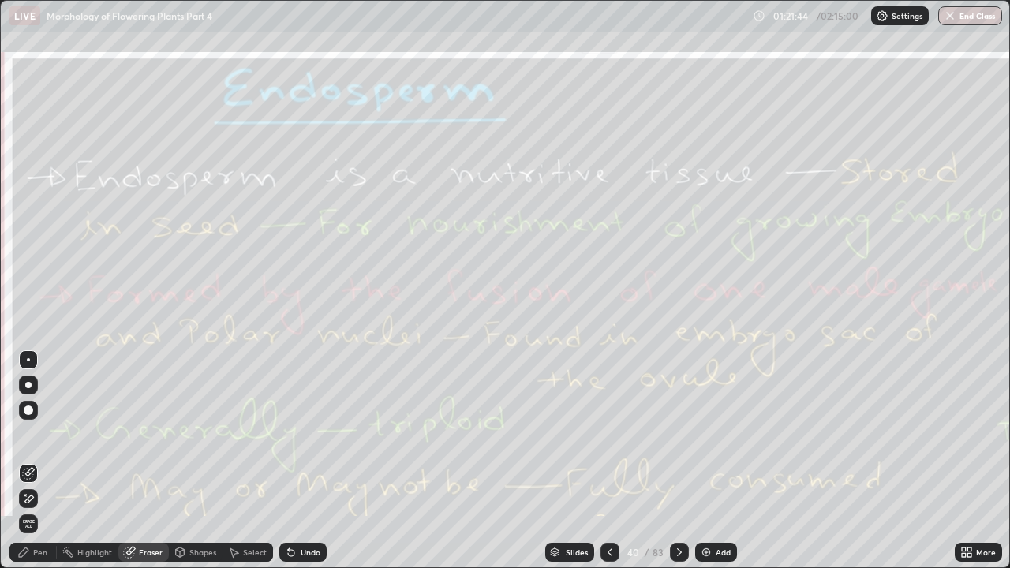
click at [28, 434] on span "Erase all" at bounding box center [28, 523] width 17 height 9
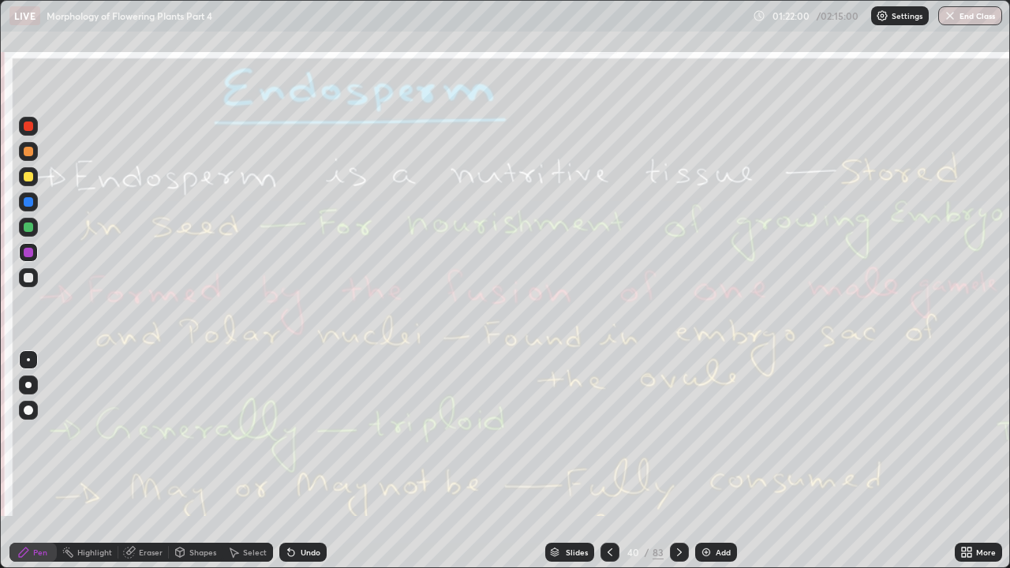
click at [155, 434] on div "Eraser" at bounding box center [151, 553] width 24 height 8
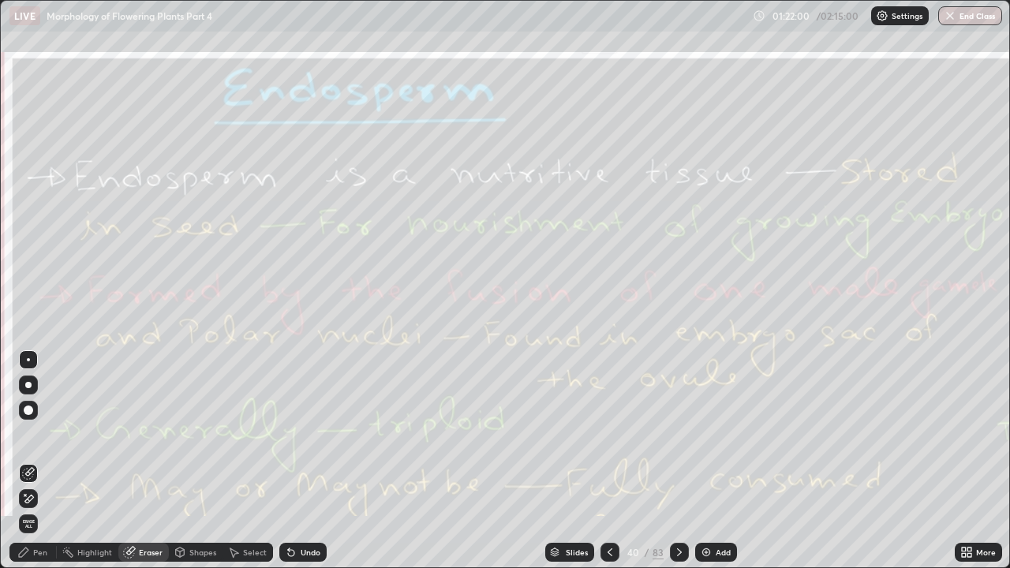
click at [28, 434] on span "Erase all" at bounding box center [28, 523] width 17 height 9
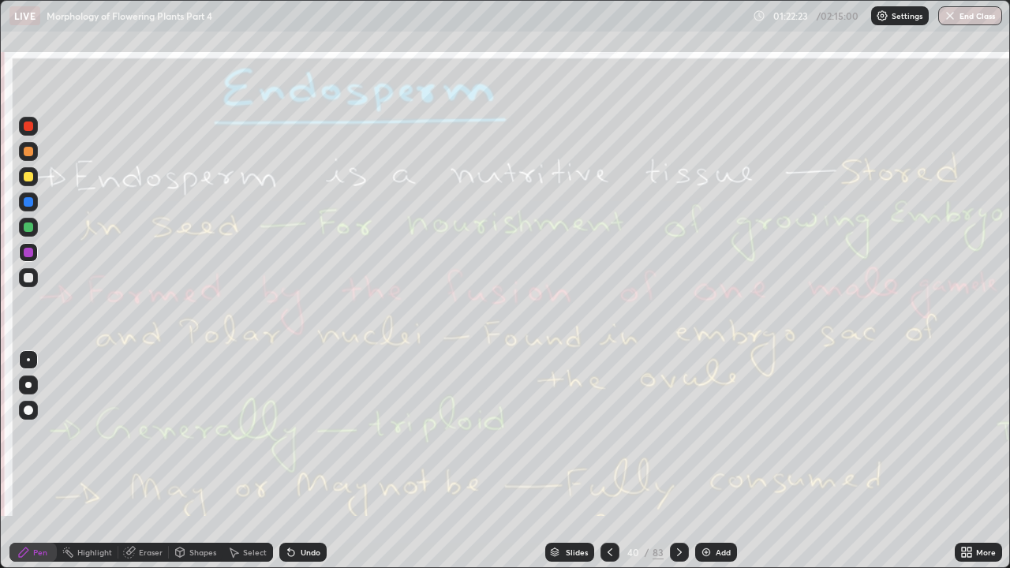
click at [150, 434] on div "Eraser" at bounding box center [151, 553] width 24 height 8
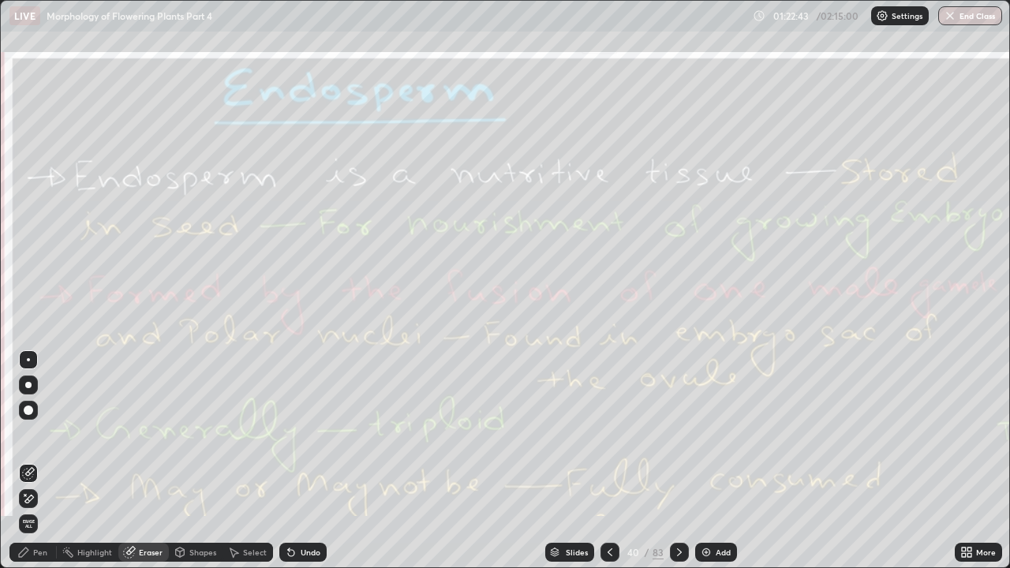
click at [678, 434] on icon at bounding box center [679, 552] width 13 height 13
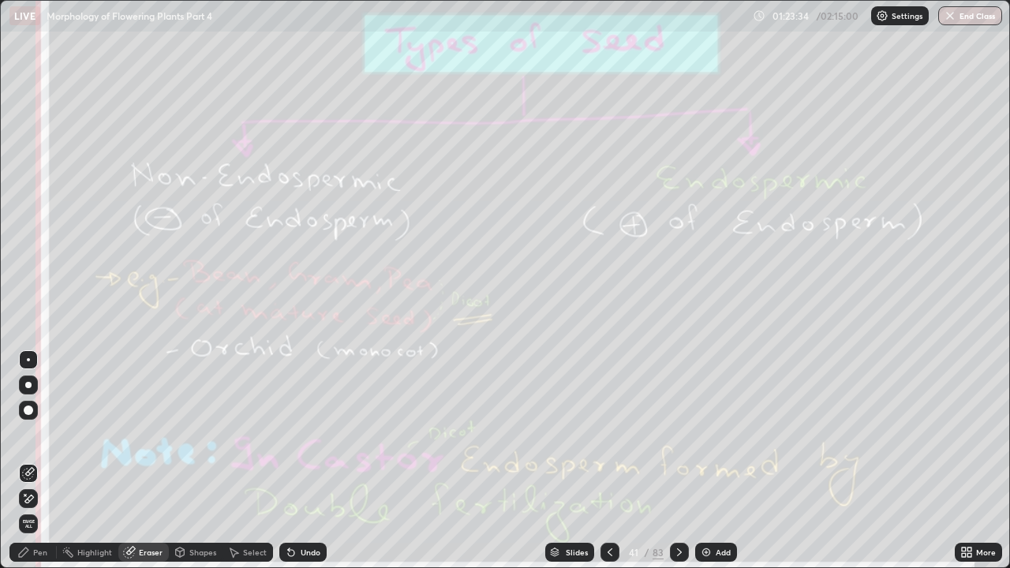
click at [28, 434] on span "Erase all" at bounding box center [28, 523] width 17 height 9
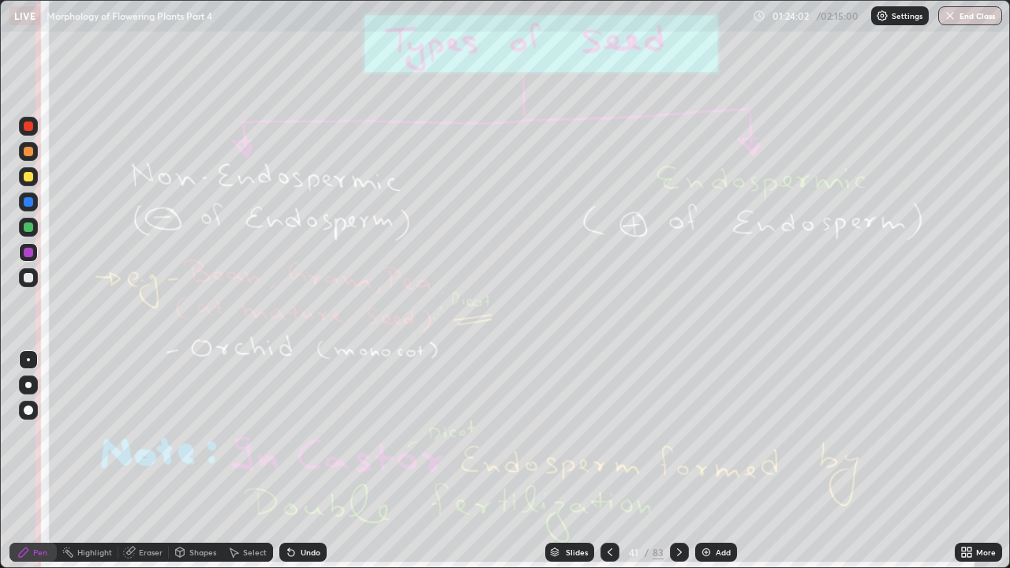
click at [144, 434] on div "Eraser" at bounding box center [143, 552] width 51 height 19
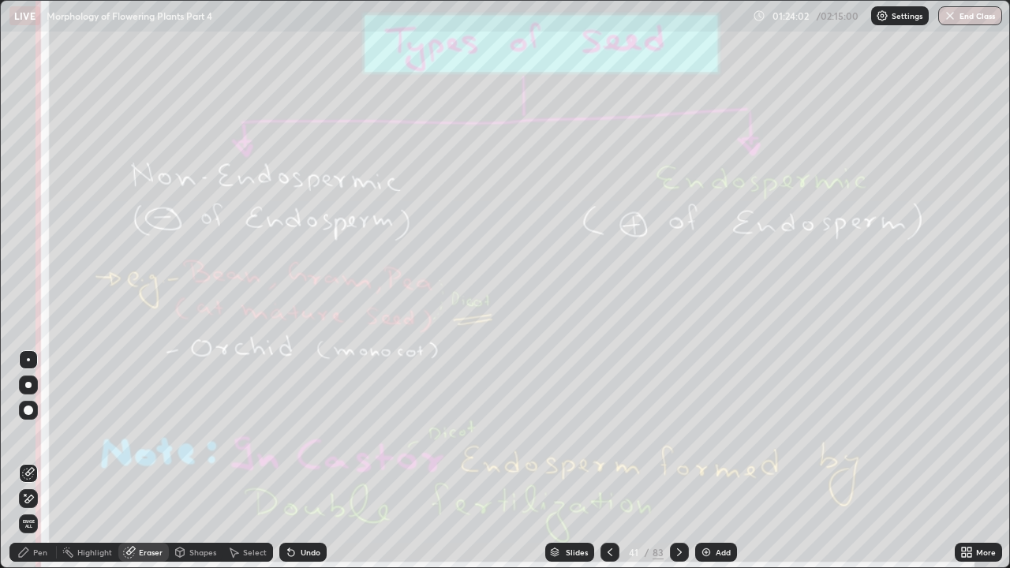
click at [28, 434] on span "Erase all" at bounding box center [28, 523] width 17 height 9
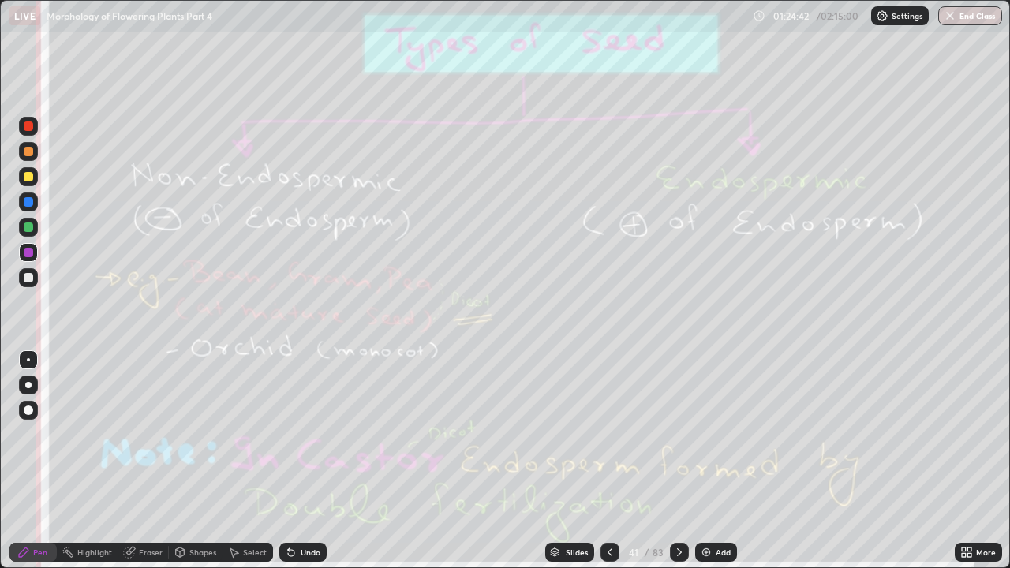
click at [678, 434] on icon at bounding box center [679, 552] width 13 height 13
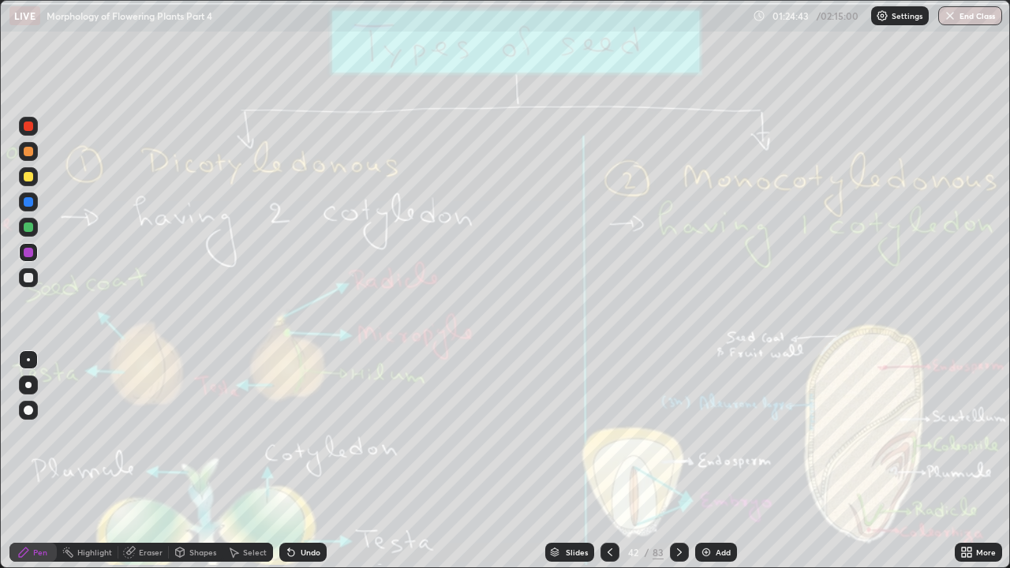
click at [609, 434] on icon at bounding box center [610, 552] width 13 height 13
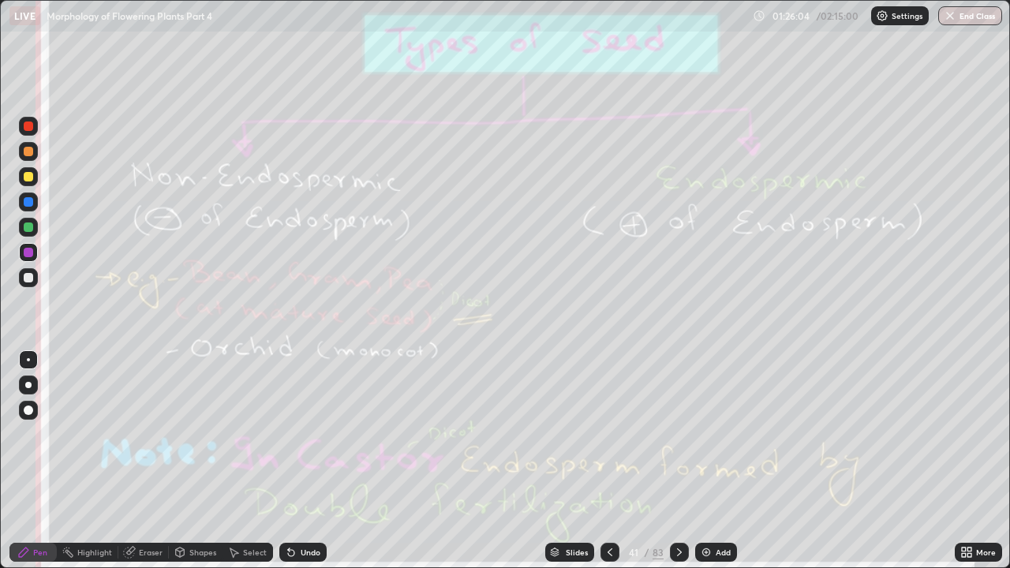
click at [677, 434] on icon at bounding box center [679, 552] width 13 height 13
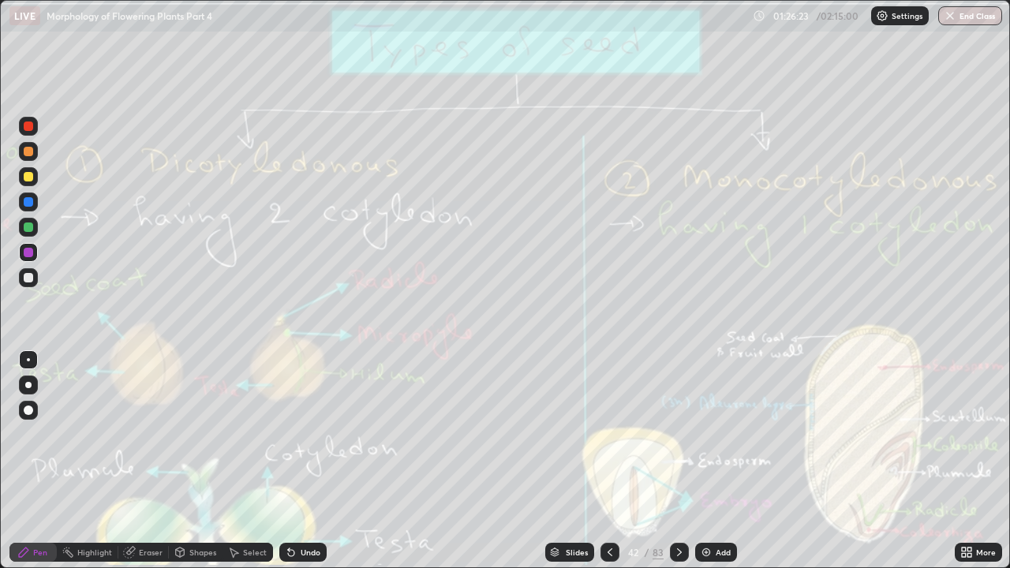
click at [152, 434] on div "Eraser" at bounding box center [151, 553] width 24 height 8
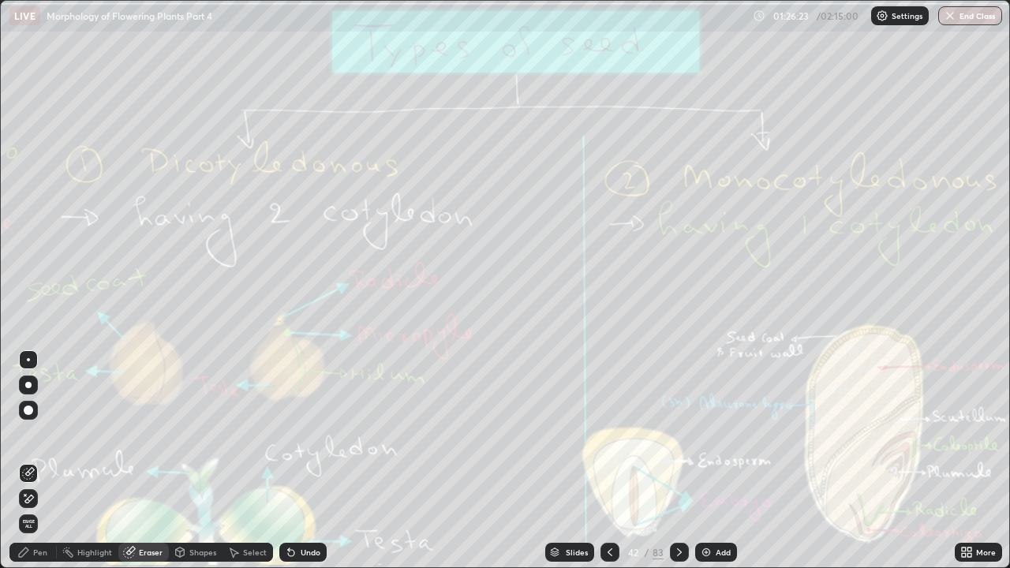
click at [37, 434] on div "Erase all" at bounding box center [28, 524] width 19 height 19
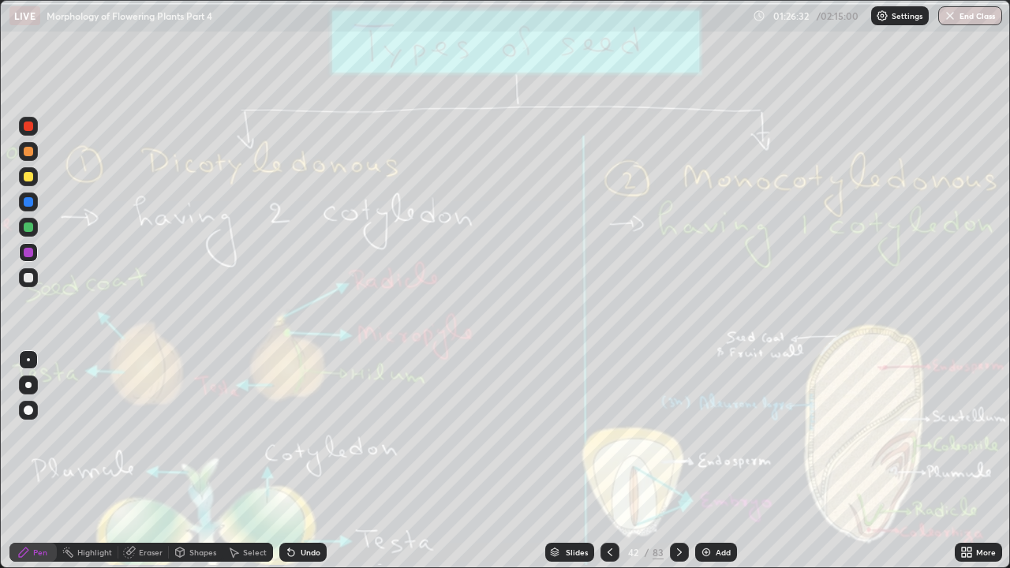
click at [200, 434] on div "Shapes" at bounding box center [202, 553] width 27 height 8
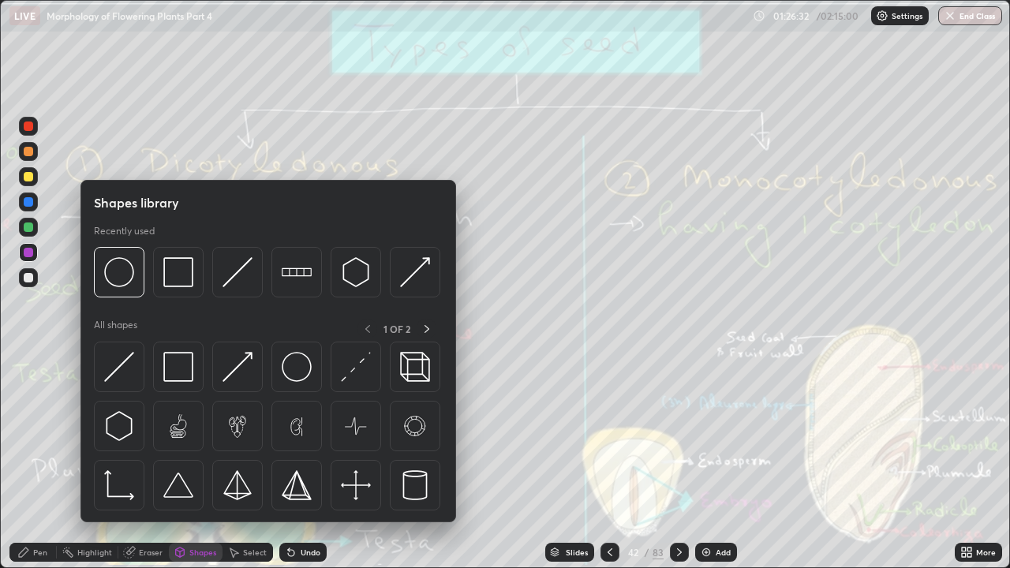
click at [153, 434] on div "Eraser" at bounding box center [151, 553] width 24 height 8
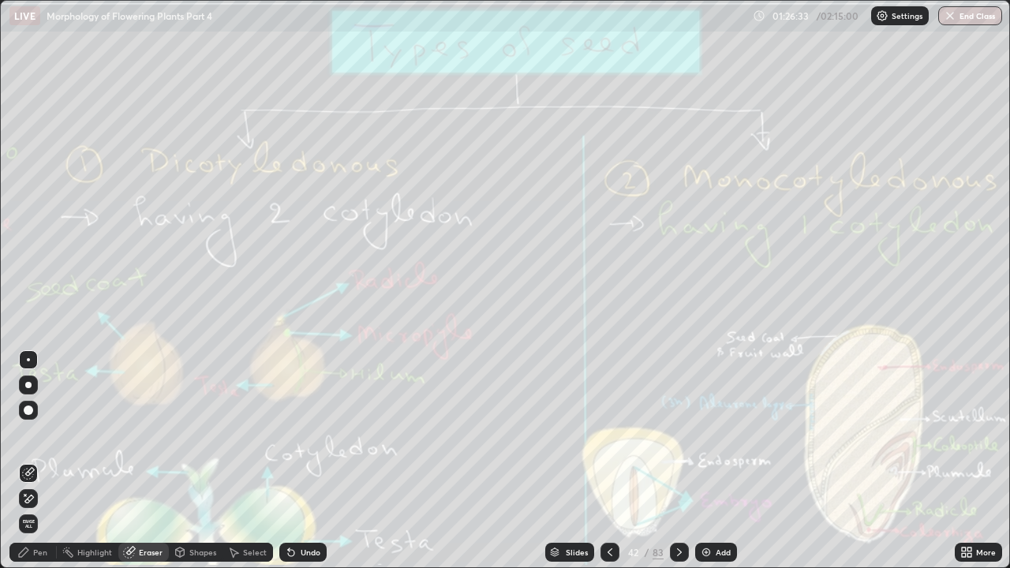
click at [28, 434] on span "Erase all" at bounding box center [28, 523] width 17 height 9
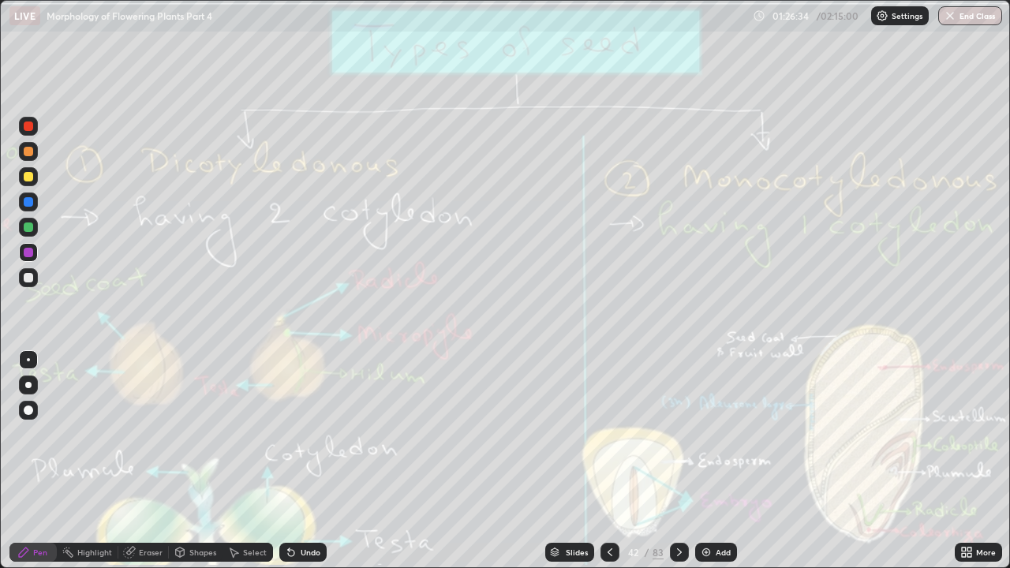
click at [676, 434] on icon at bounding box center [679, 552] width 13 height 13
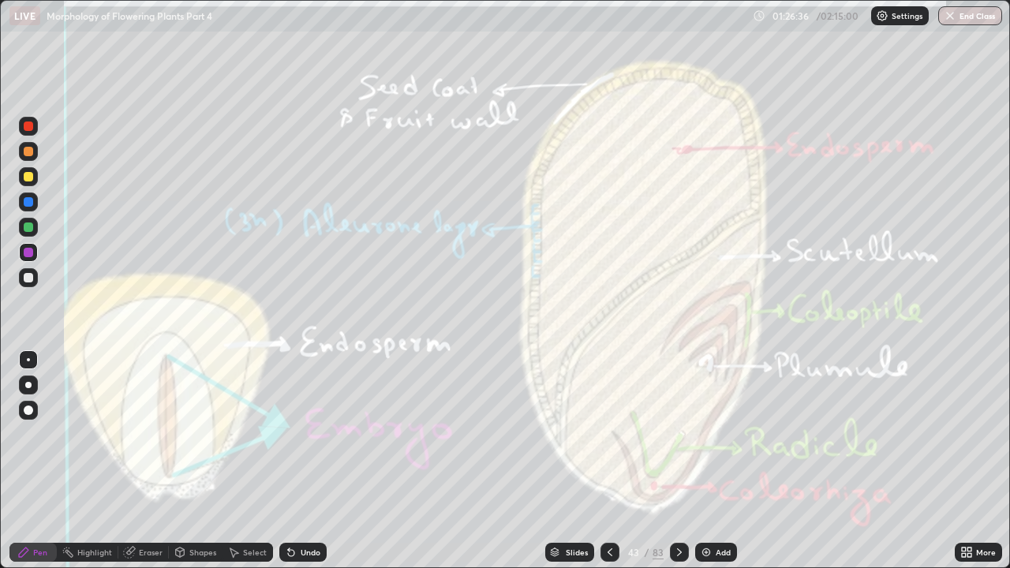
click at [677, 434] on icon at bounding box center [679, 552] width 13 height 13
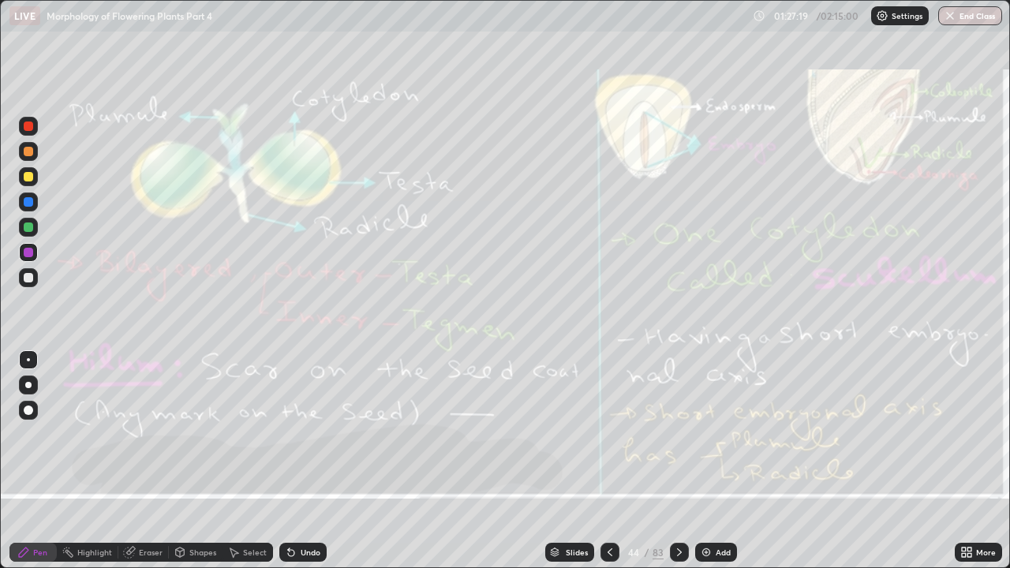
click at [154, 434] on div "Eraser" at bounding box center [151, 553] width 24 height 8
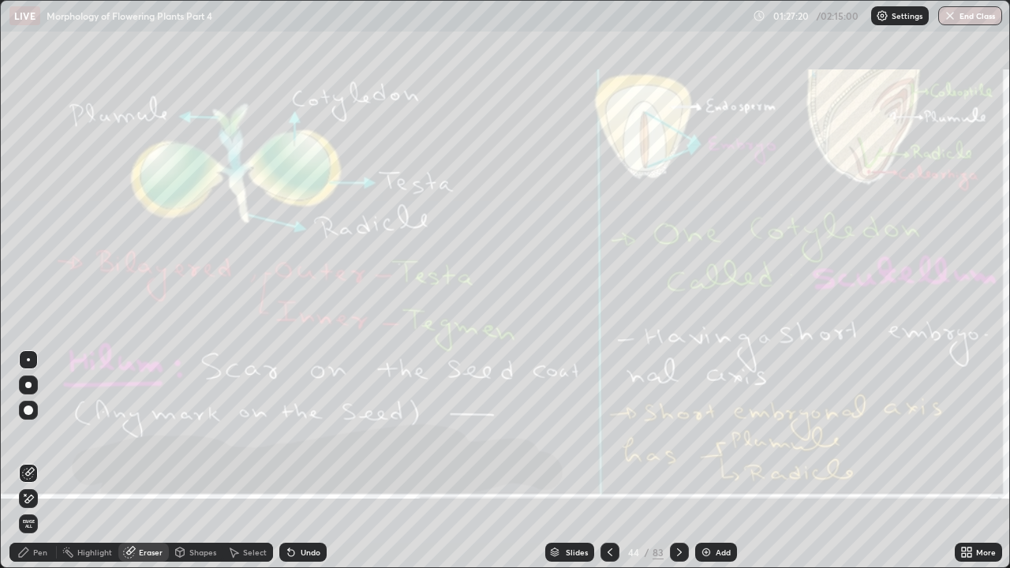
click at [30, 434] on span "Erase all" at bounding box center [28, 523] width 17 height 9
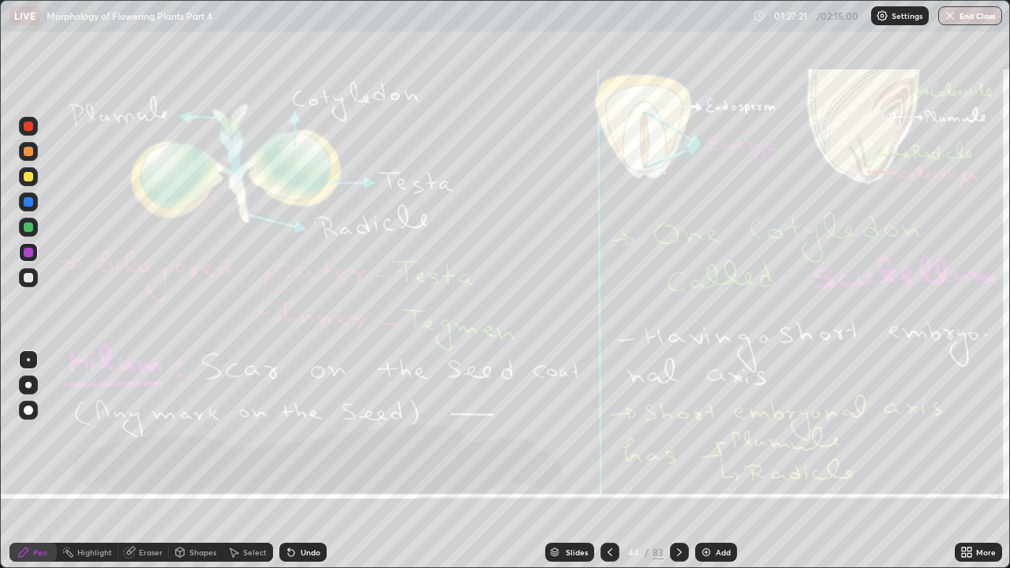
click at [611, 434] on div at bounding box center [610, 552] width 19 height 19
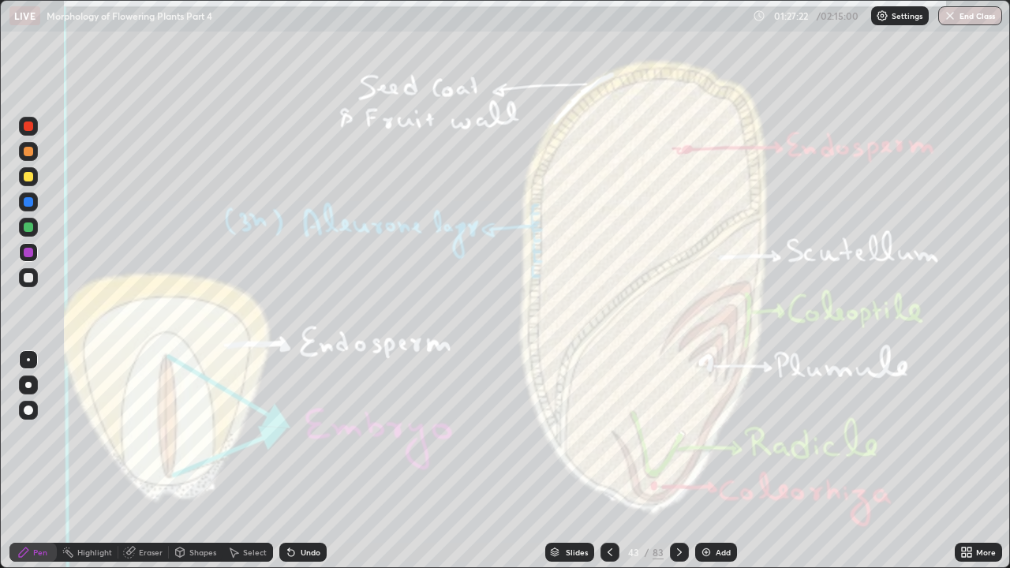
click at [617, 434] on div at bounding box center [610, 552] width 19 height 19
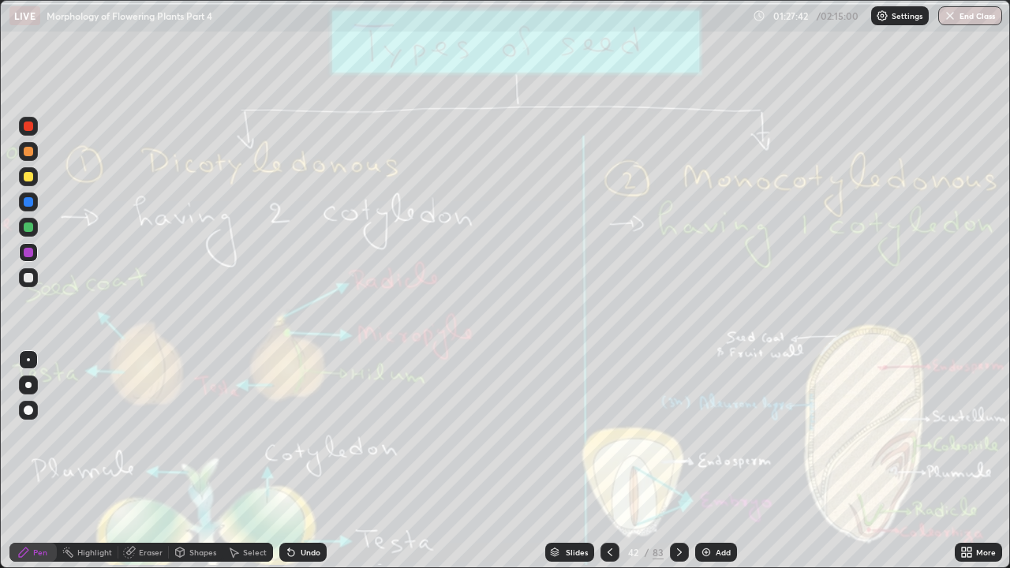
click at [144, 434] on div "Eraser" at bounding box center [151, 553] width 24 height 8
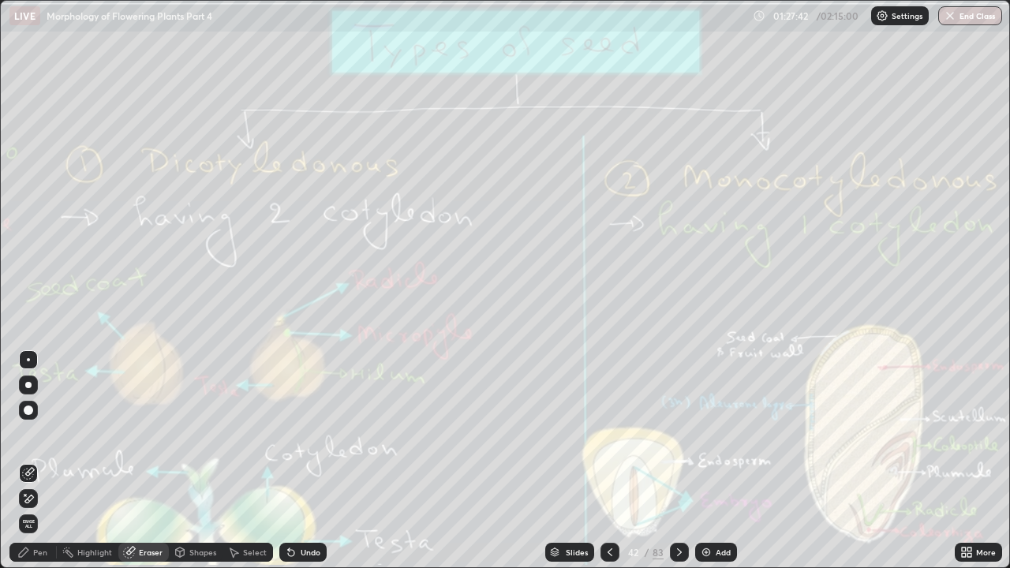
click at [28, 434] on span "Erase all" at bounding box center [28, 523] width 17 height 9
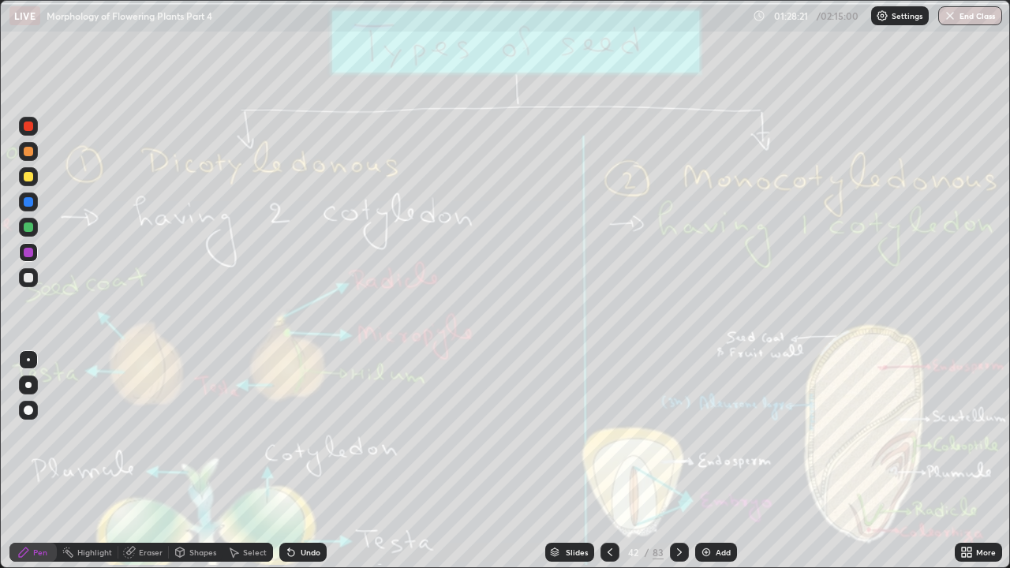
click at [156, 434] on div "Eraser" at bounding box center [151, 553] width 24 height 8
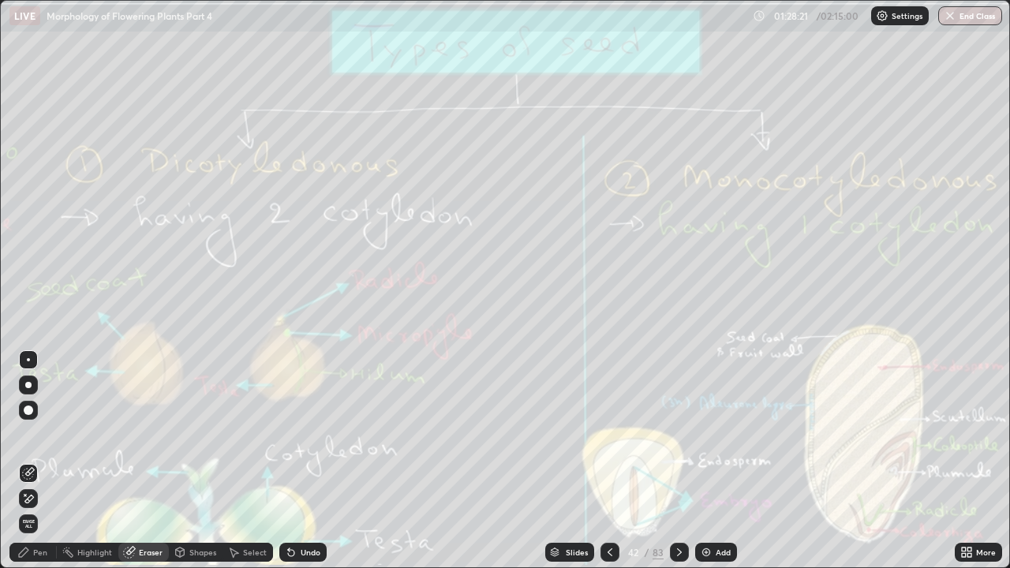
click at [28, 434] on span "Erase all" at bounding box center [28, 523] width 17 height 9
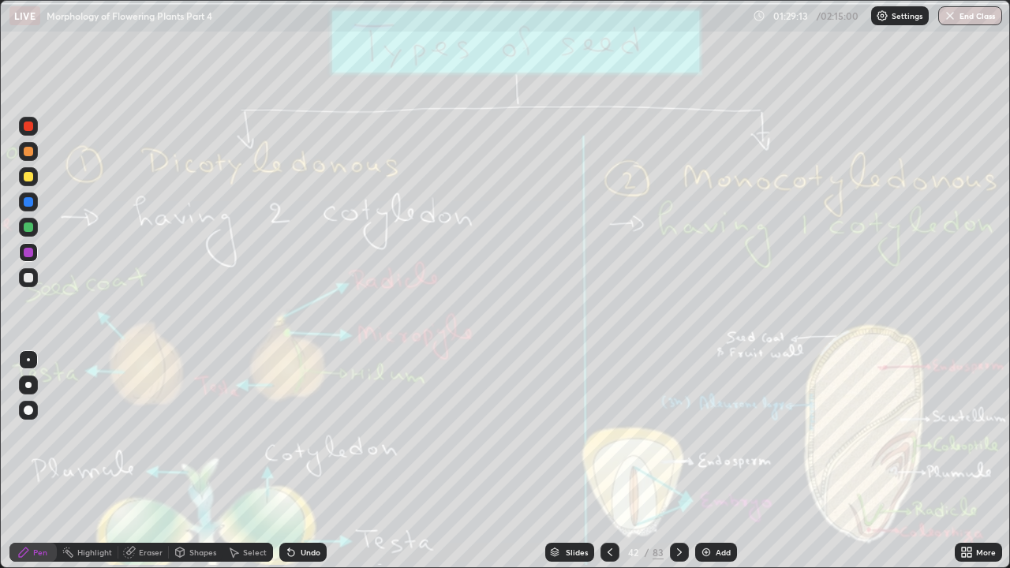
click at [145, 434] on div "Eraser" at bounding box center [151, 553] width 24 height 8
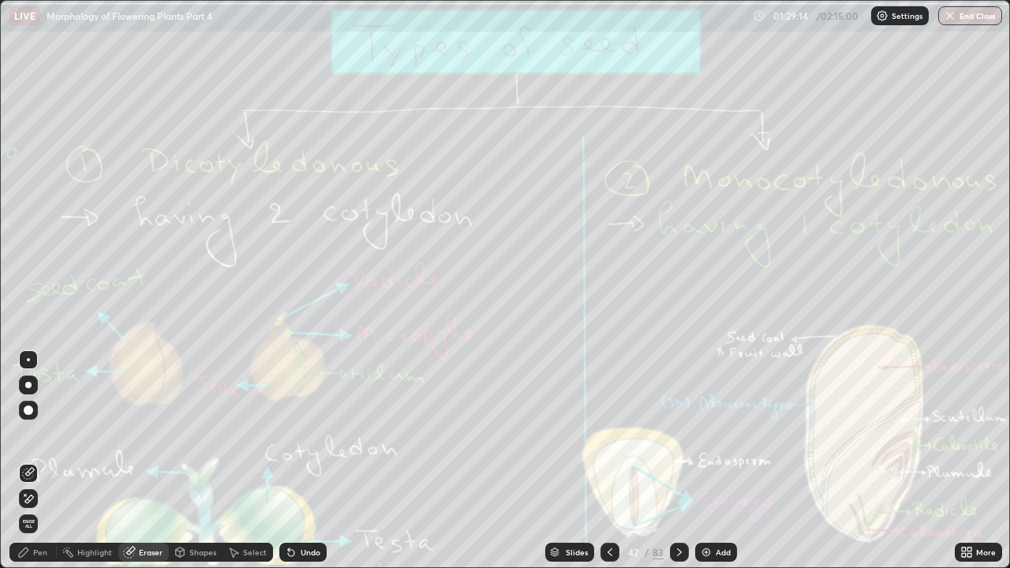
click at [28, 434] on span "Erase all" at bounding box center [28, 523] width 17 height 9
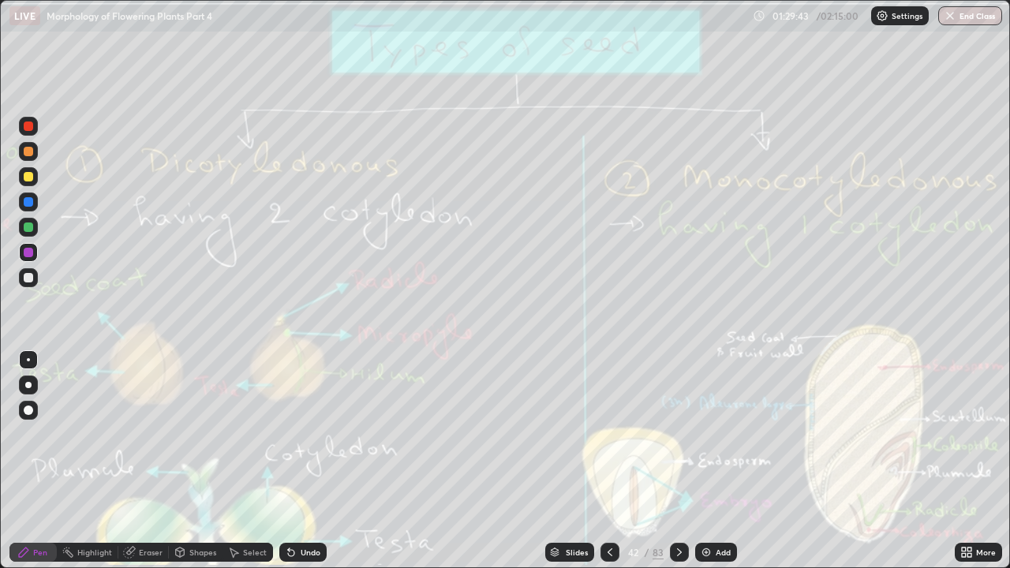
click at [153, 434] on div "Eraser" at bounding box center [151, 553] width 24 height 8
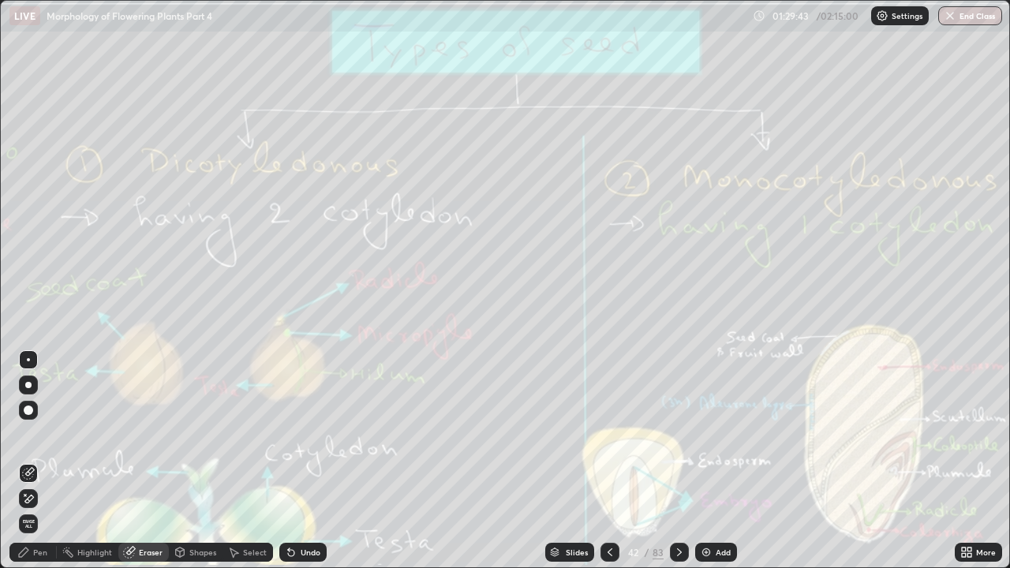
click at [28, 434] on span "Erase all" at bounding box center [28, 523] width 17 height 9
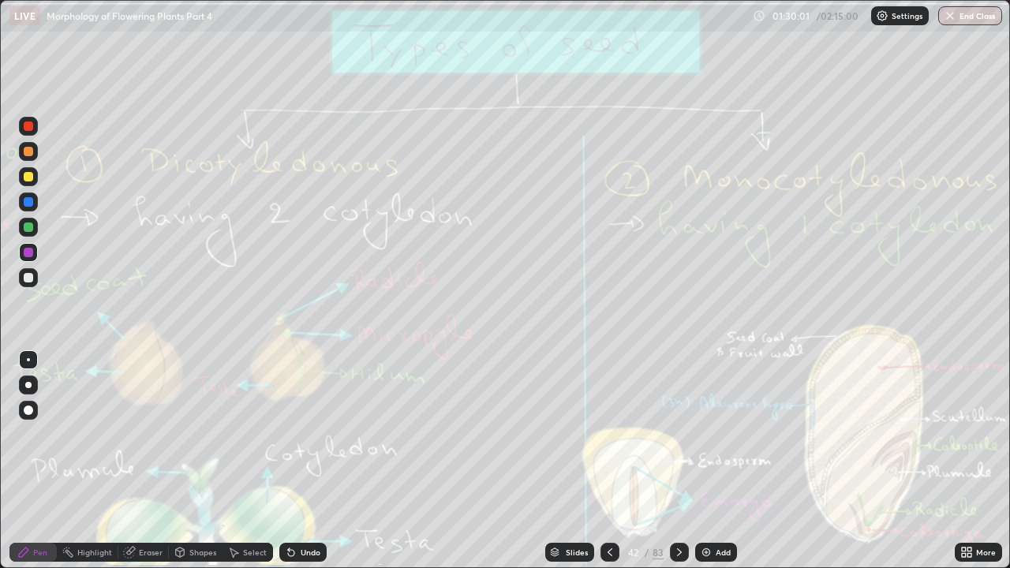
click at [677, 434] on icon at bounding box center [679, 552] width 13 height 13
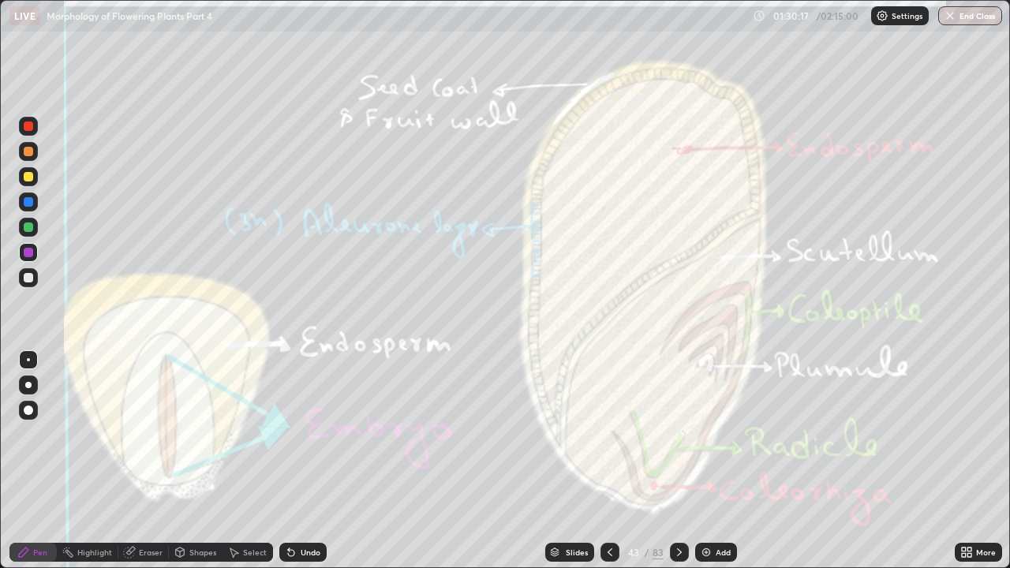
click at [151, 434] on div "Eraser" at bounding box center [151, 553] width 24 height 8
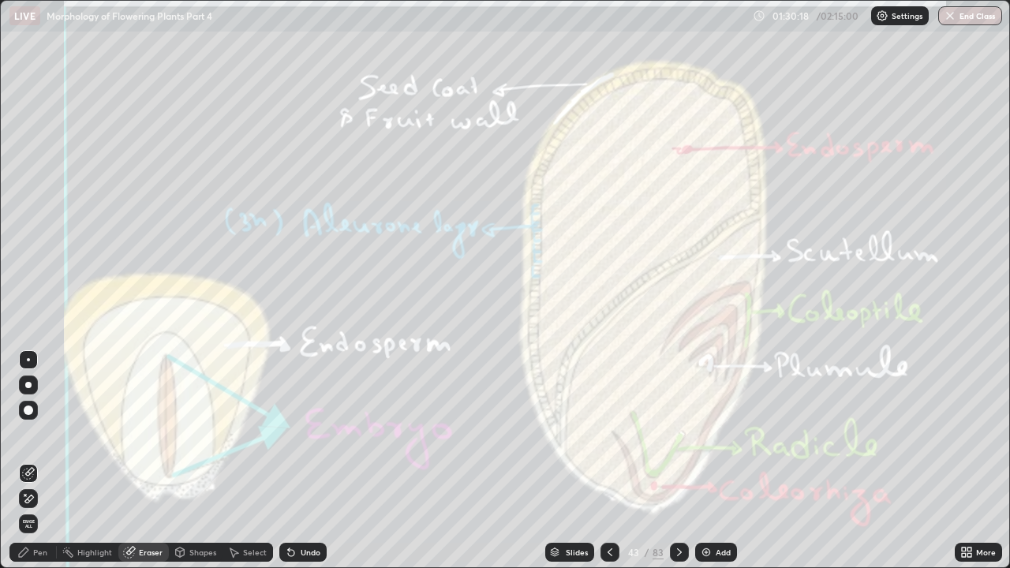
click at [34, 434] on span "Erase all" at bounding box center [28, 523] width 17 height 9
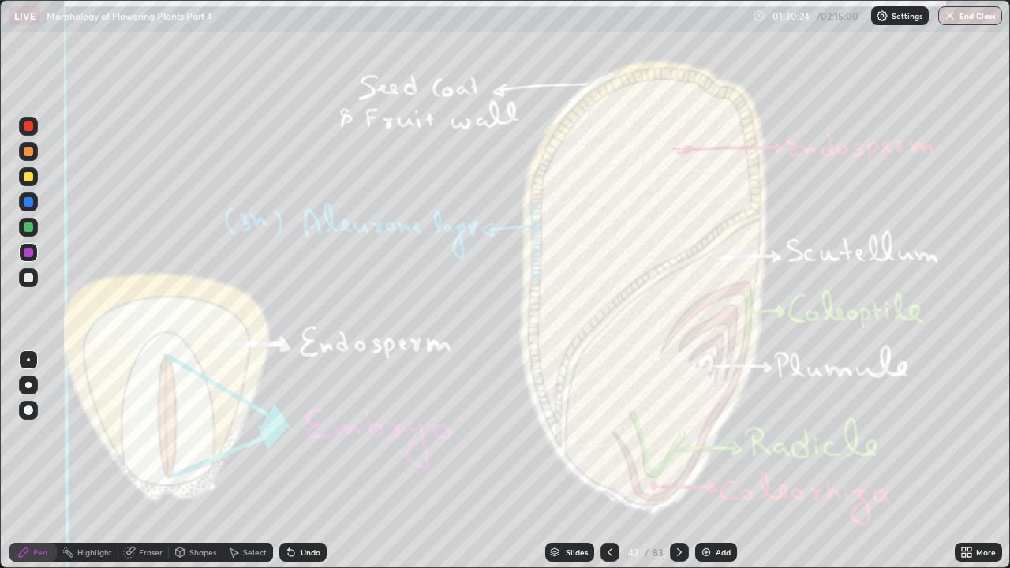
click at [134, 434] on icon at bounding box center [129, 552] width 13 height 13
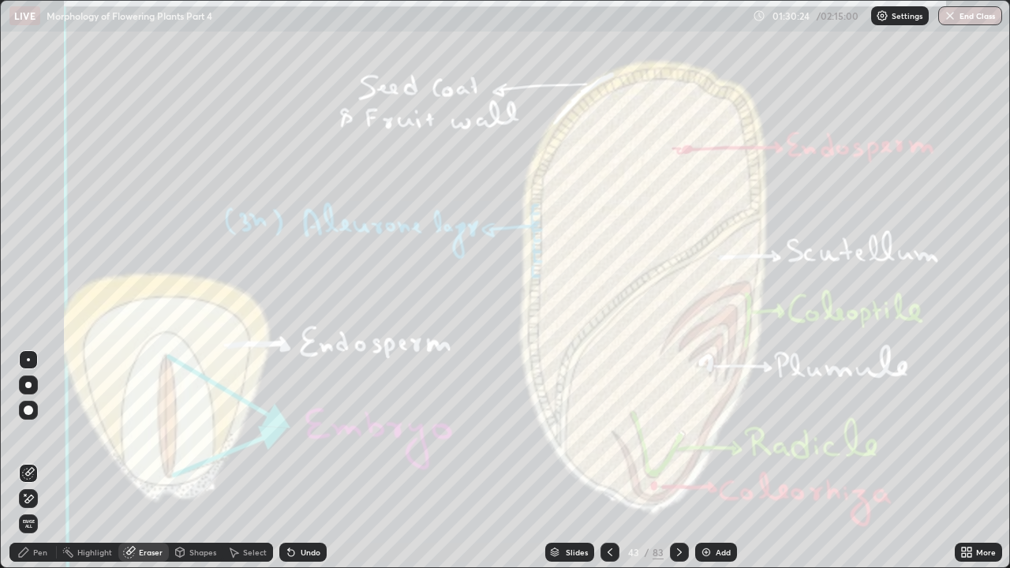
click at [29, 434] on span "Erase all" at bounding box center [28, 523] width 17 height 9
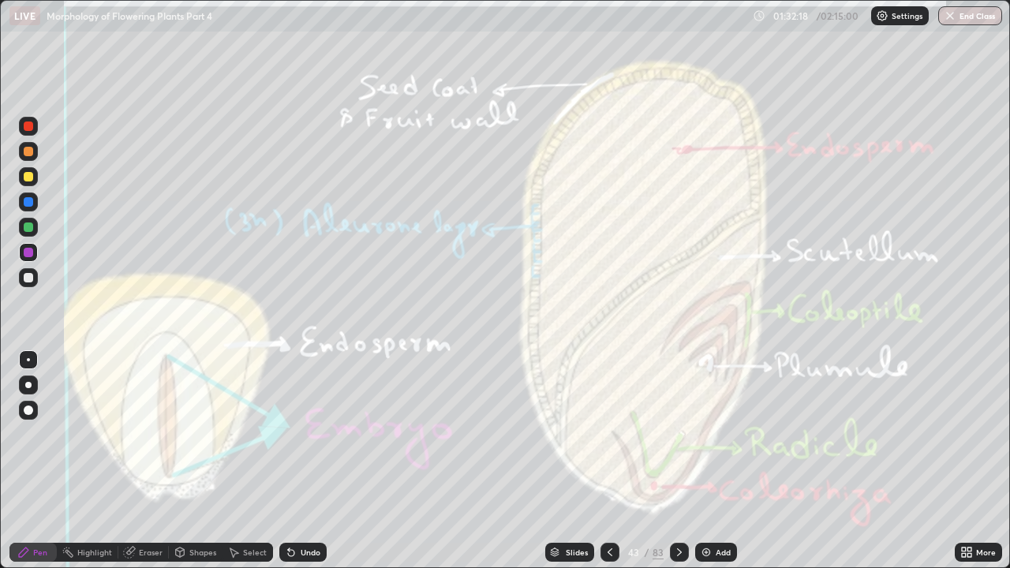
click at [678, 434] on icon at bounding box center [679, 552] width 13 height 13
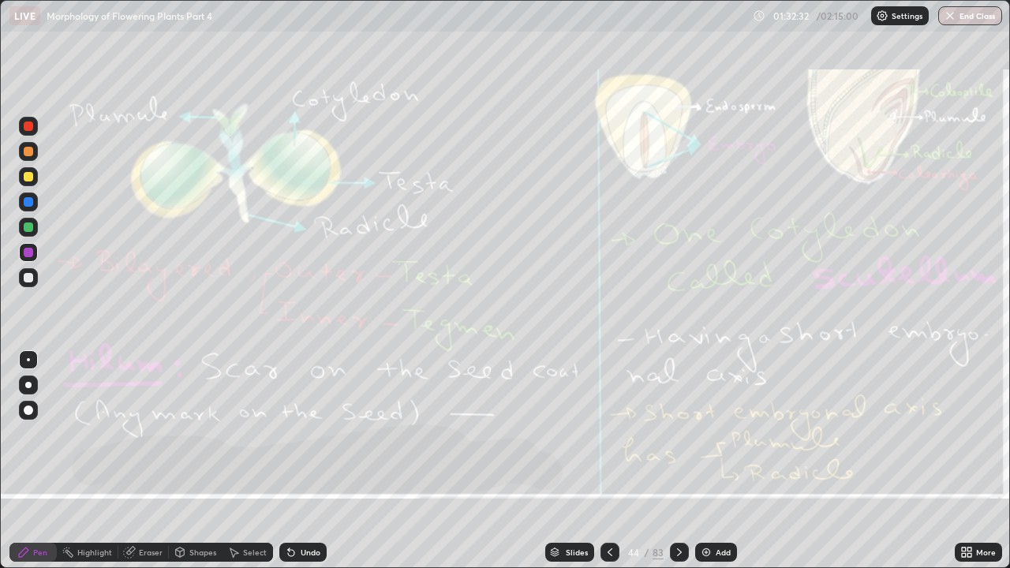
click at [154, 434] on div "Eraser" at bounding box center [151, 553] width 24 height 8
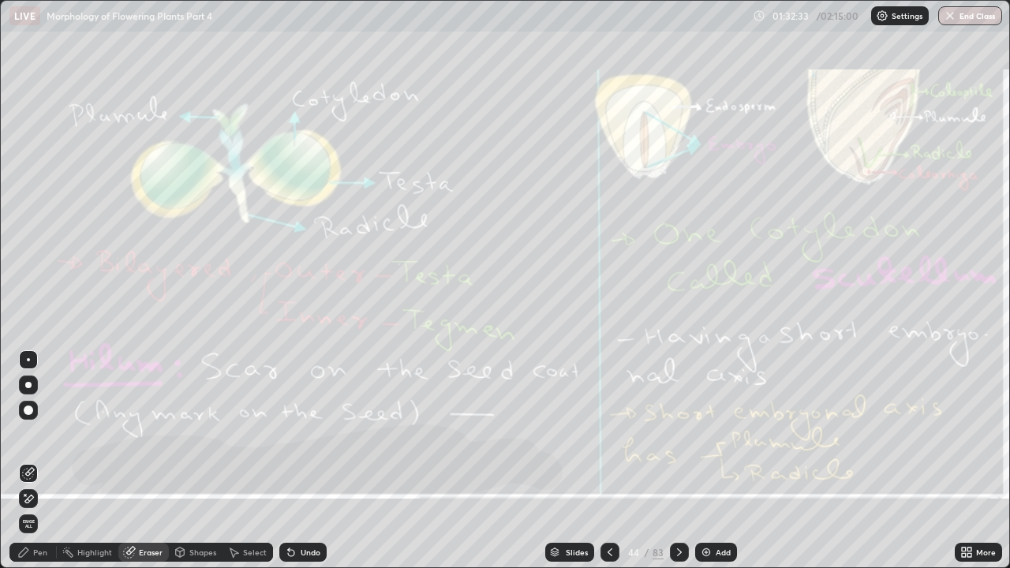
click at [27, 434] on span "Erase all" at bounding box center [28, 523] width 17 height 9
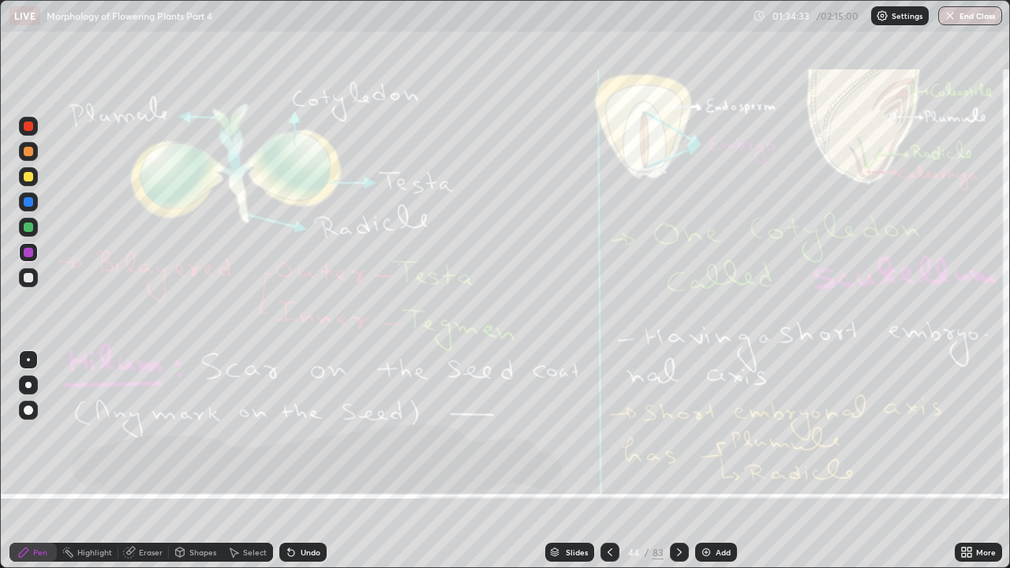
click at [680, 434] on icon at bounding box center [679, 552] width 13 height 13
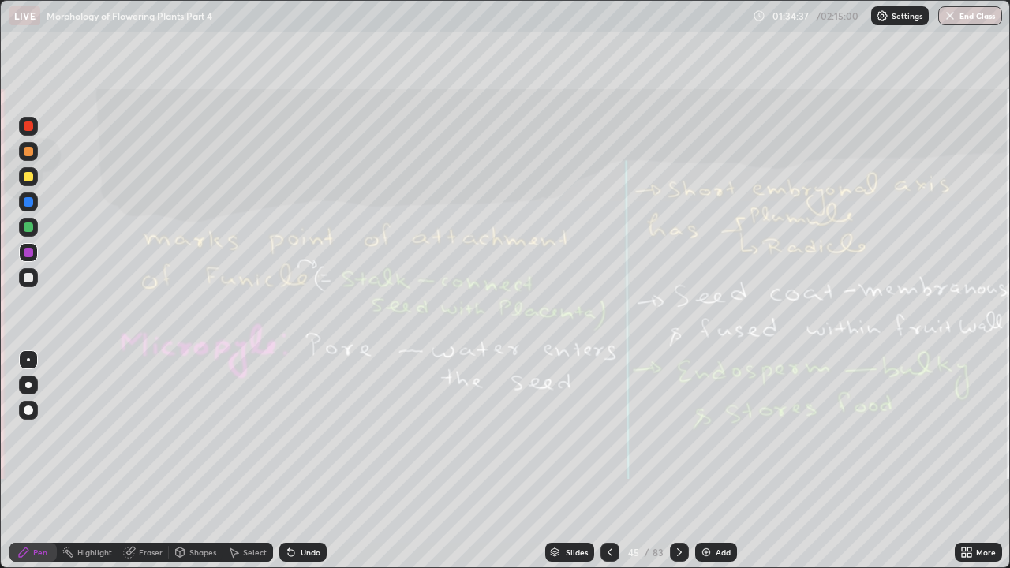
click at [677, 434] on icon at bounding box center [679, 552] width 13 height 13
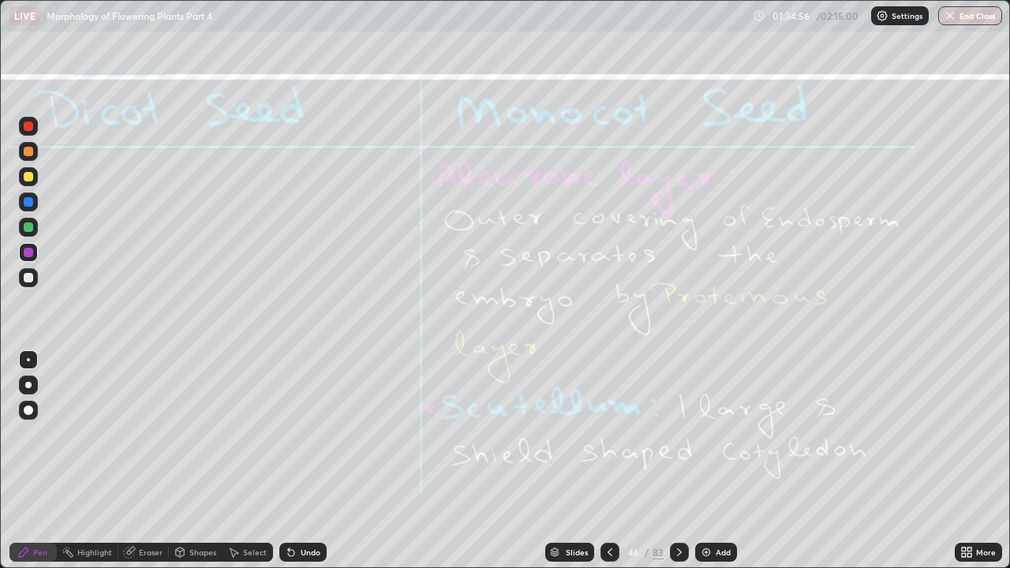
click at [139, 434] on div "Eraser" at bounding box center [151, 553] width 24 height 8
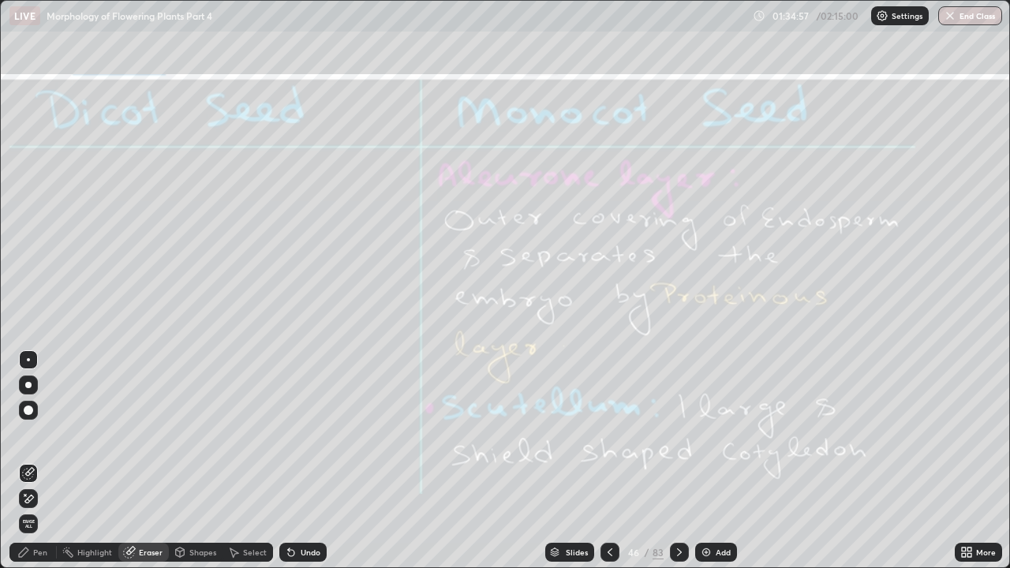
click at [28, 434] on span "Erase all" at bounding box center [28, 523] width 17 height 9
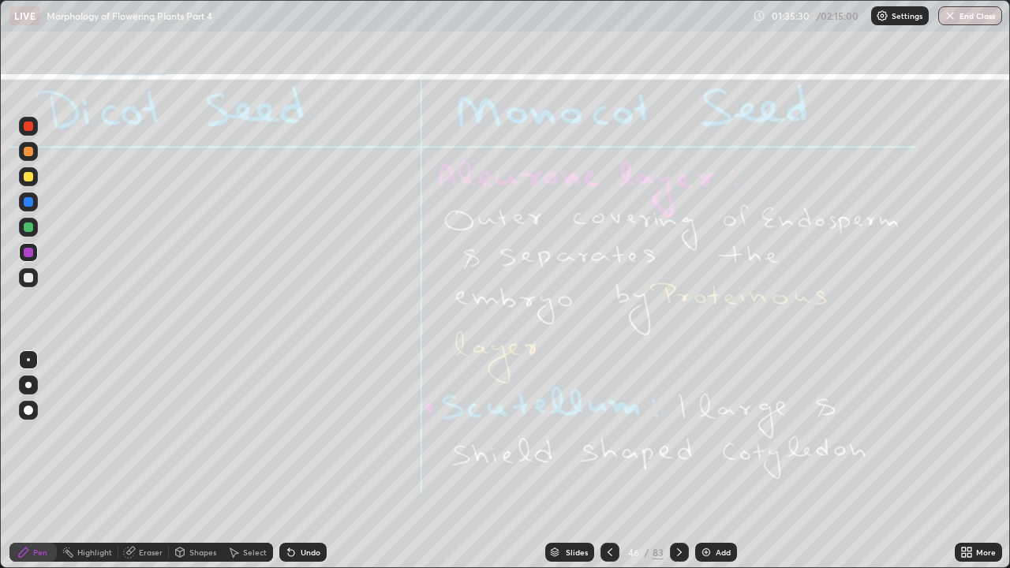
click at [147, 434] on div "Eraser" at bounding box center [151, 553] width 24 height 8
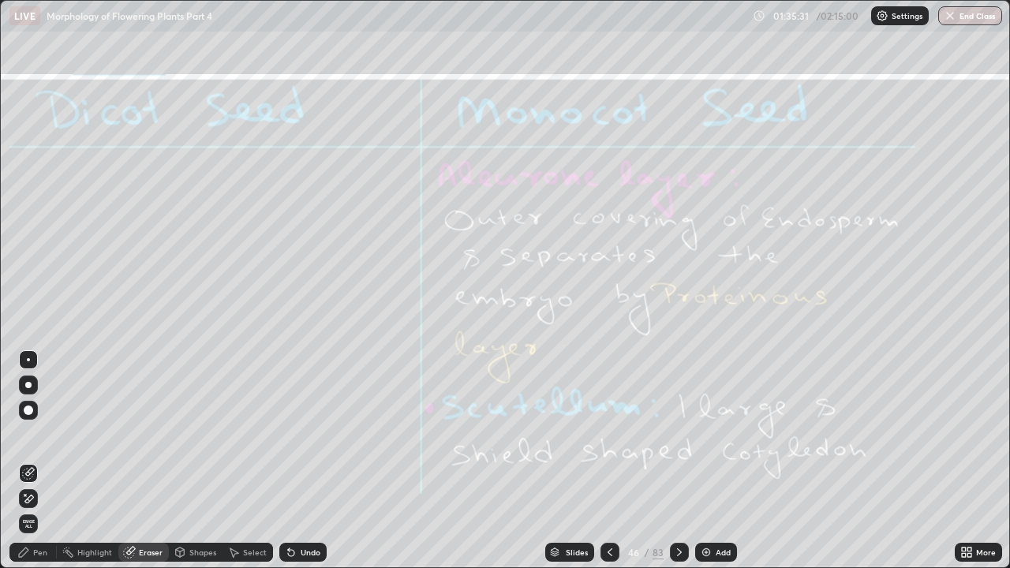
click at [35, 434] on span "Erase all" at bounding box center [28, 523] width 17 height 9
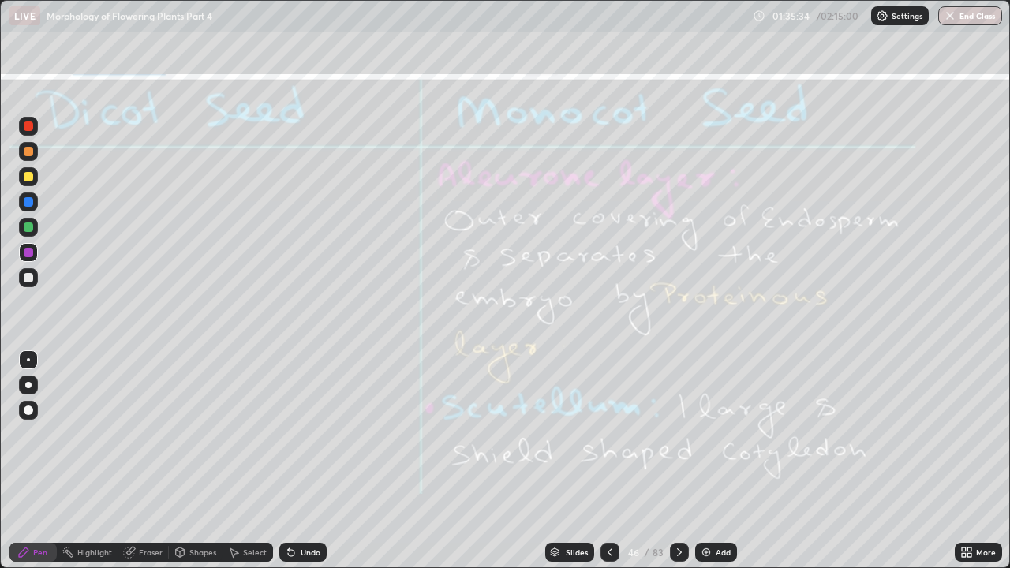
click at [680, 434] on icon at bounding box center [679, 552] width 13 height 13
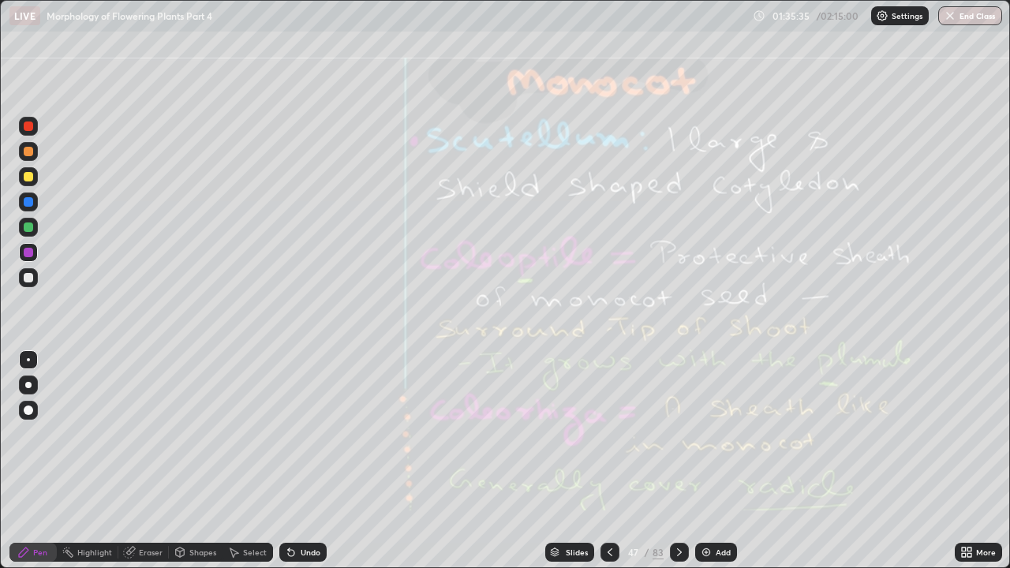
click at [675, 434] on icon at bounding box center [679, 552] width 13 height 13
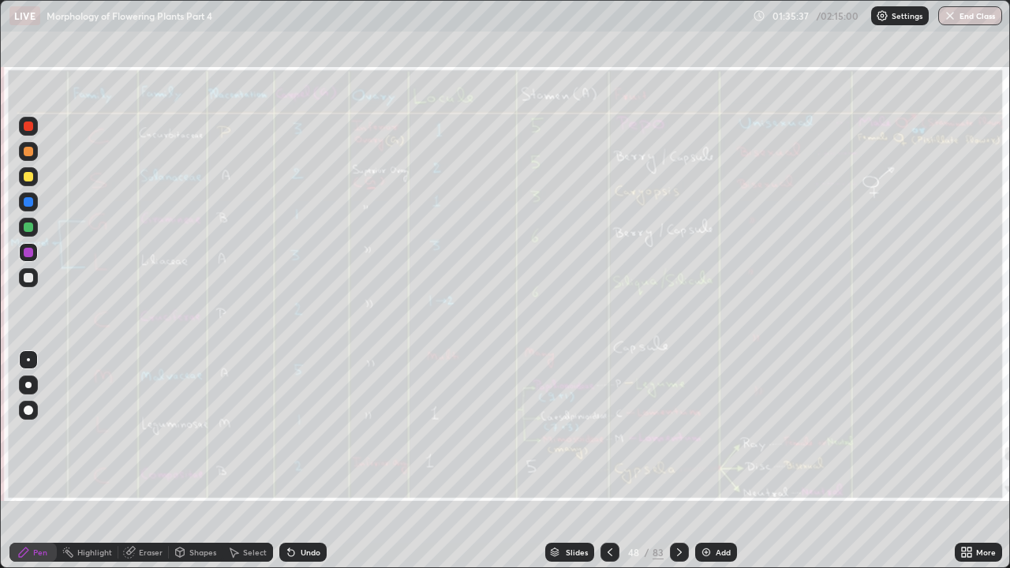
click at [609, 434] on icon at bounding box center [610, 552] width 13 height 13
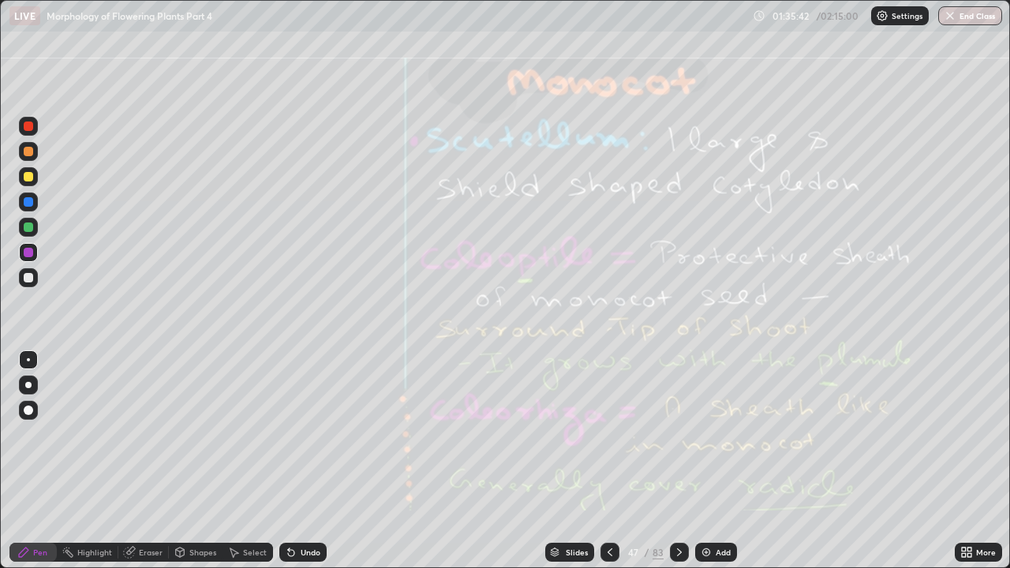
click at [611, 434] on icon at bounding box center [610, 552] width 13 height 13
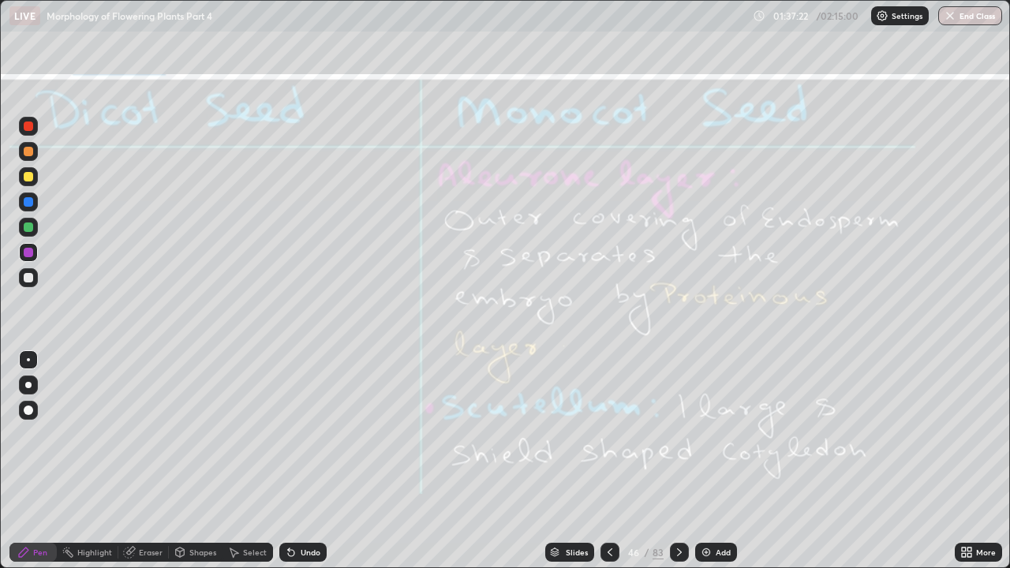
click at [677, 434] on icon at bounding box center [679, 552] width 13 height 13
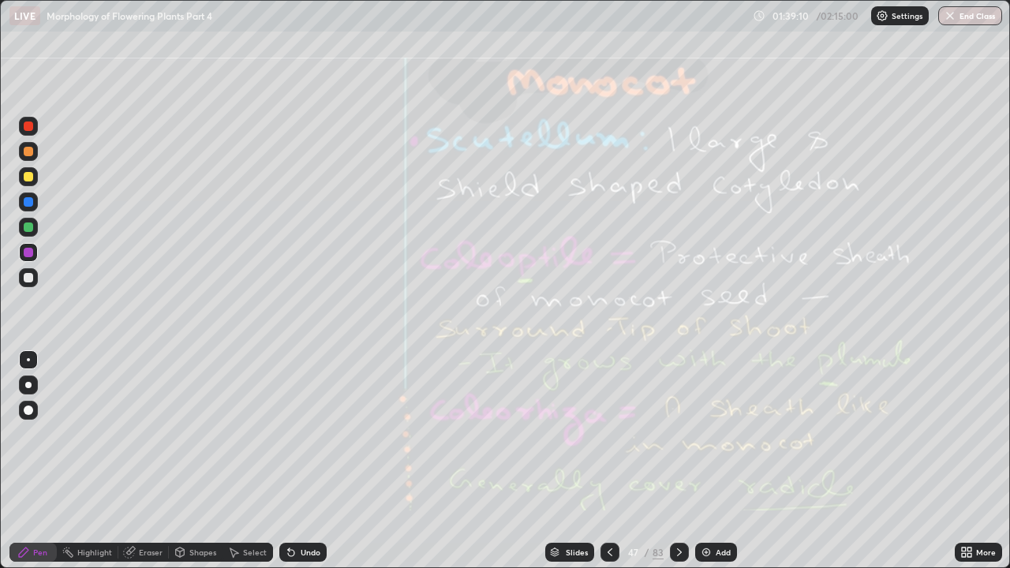
click at [680, 434] on icon at bounding box center [679, 552] width 13 height 13
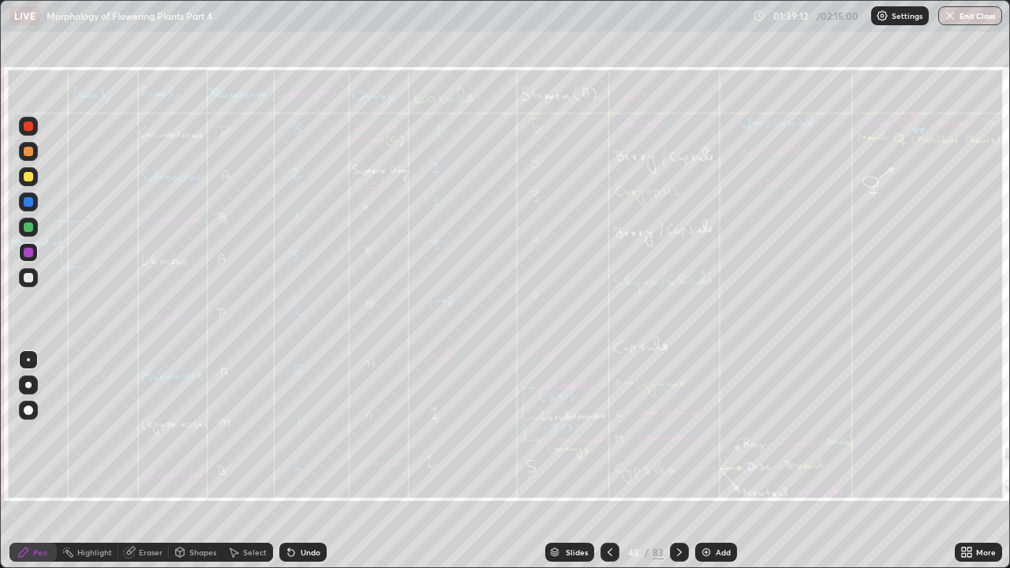
click at [612, 434] on div at bounding box center [610, 552] width 19 height 19
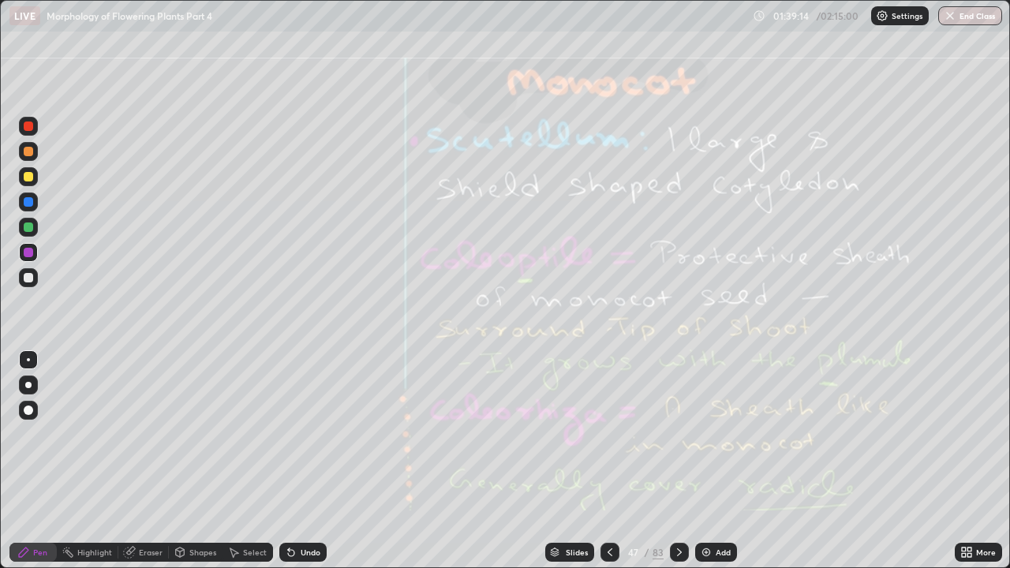
click at [677, 434] on icon at bounding box center [679, 552] width 13 height 13
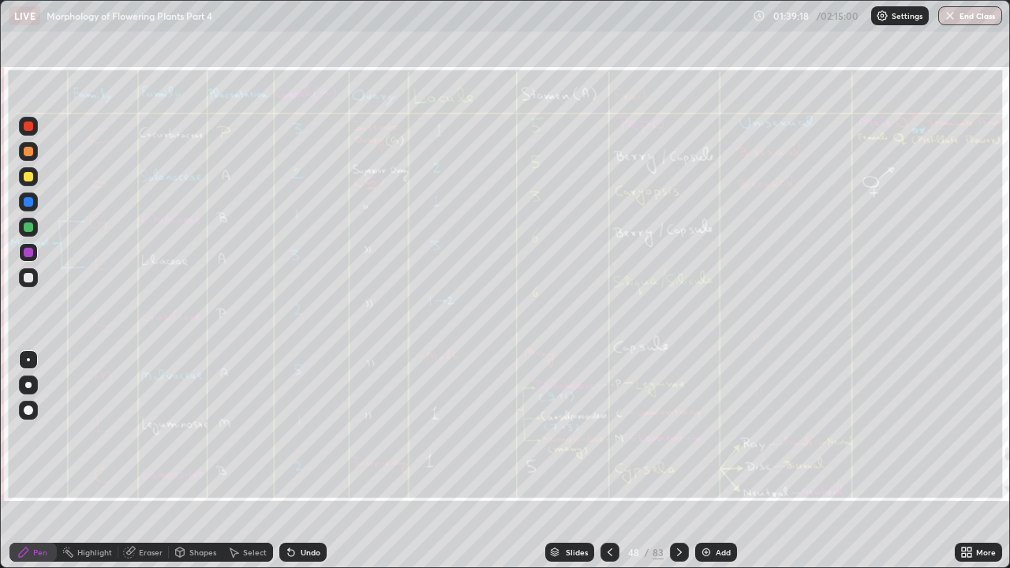
click at [609, 434] on icon at bounding box center [610, 552] width 13 height 13
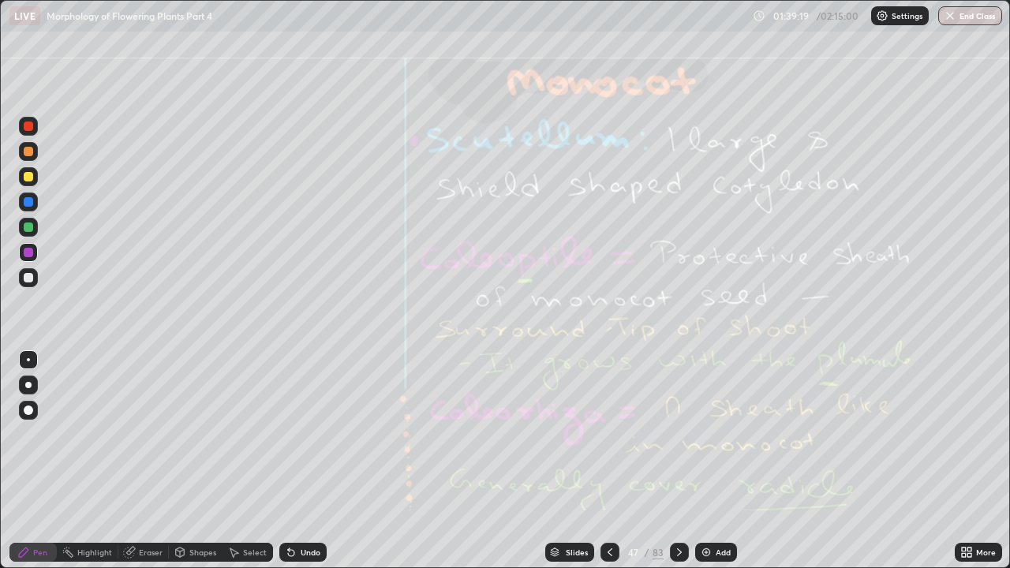
click at [716, 434] on div "Add" at bounding box center [723, 553] width 15 height 8
click at [678, 434] on icon at bounding box center [679, 552] width 13 height 13
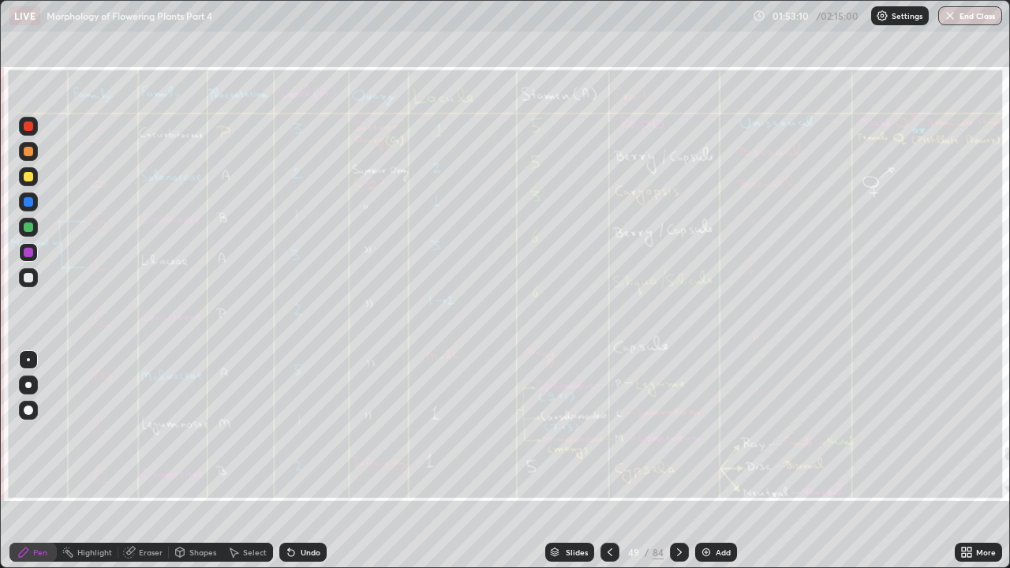
click at [969, 434] on icon at bounding box center [970, 555] width 4 height 4
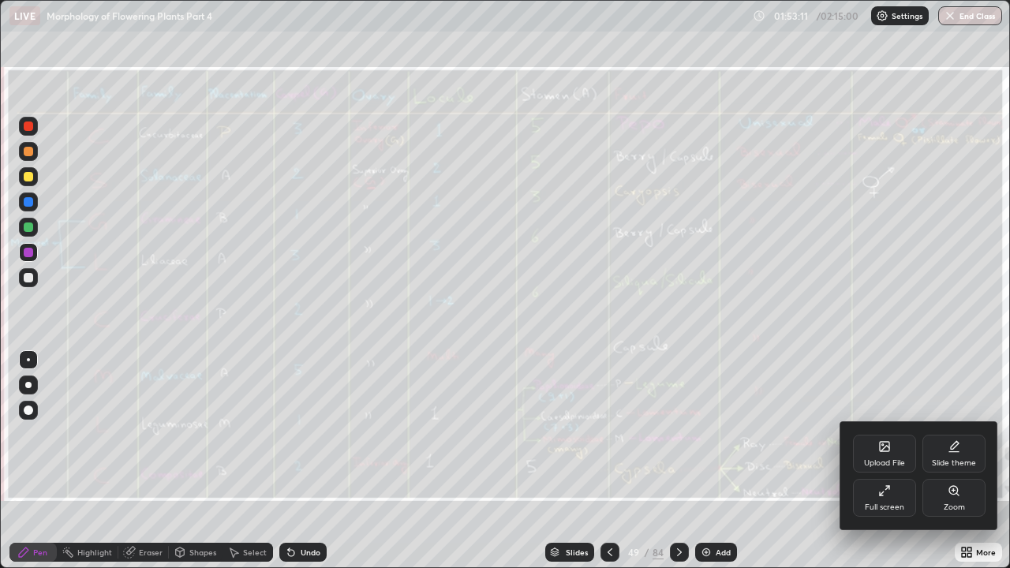
click at [956, 434] on div "Zoom" at bounding box center [954, 498] width 63 height 38
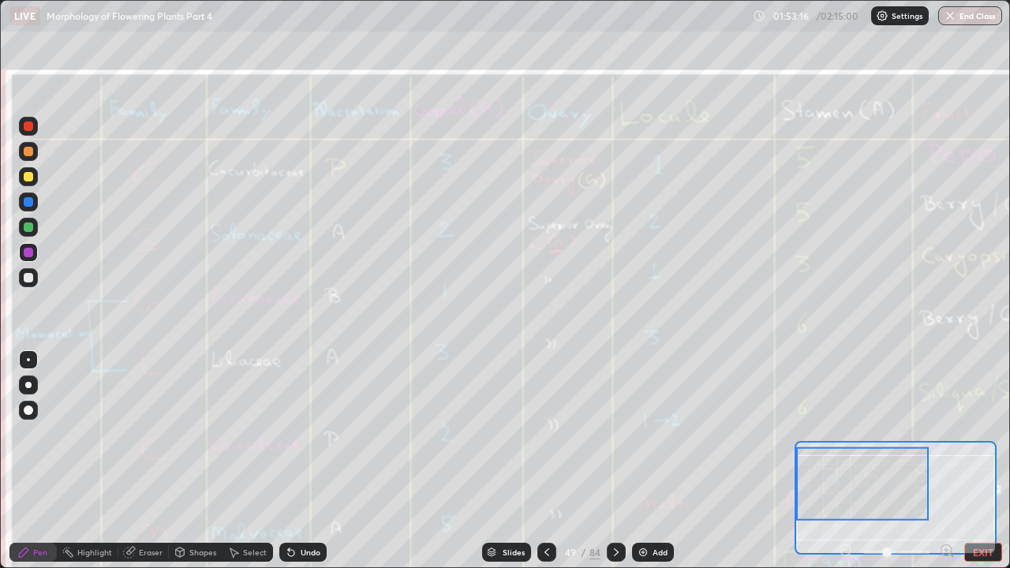
click at [946, 434] on icon at bounding box center [947, 550] width 4 height 0
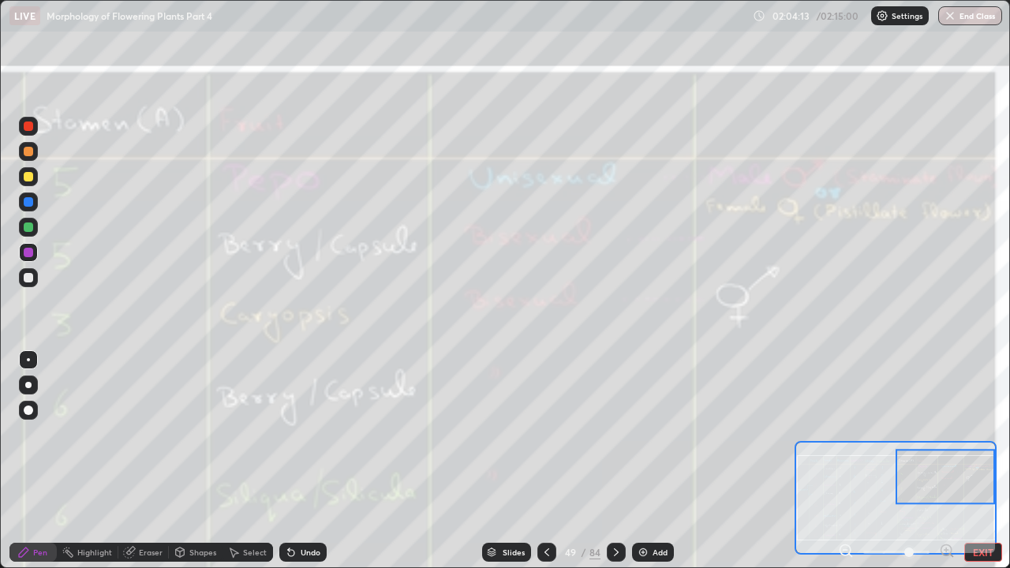
click at [984, 434] on button "EXIT" at bounding box center [984, 552] width 38 height 19
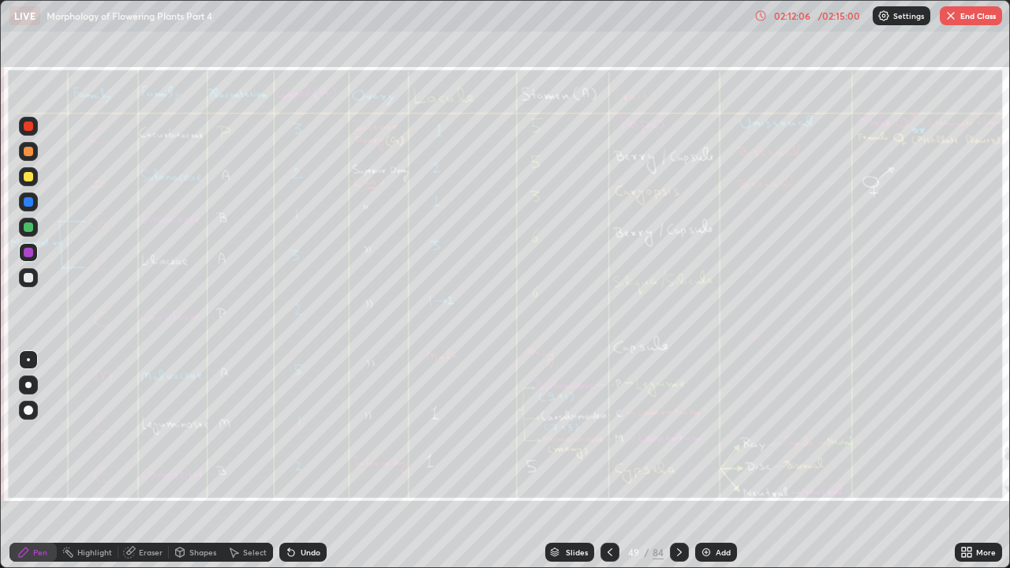
click at [717, 434] on div "Add" at bounding box center [723, 553] width 15 height 8
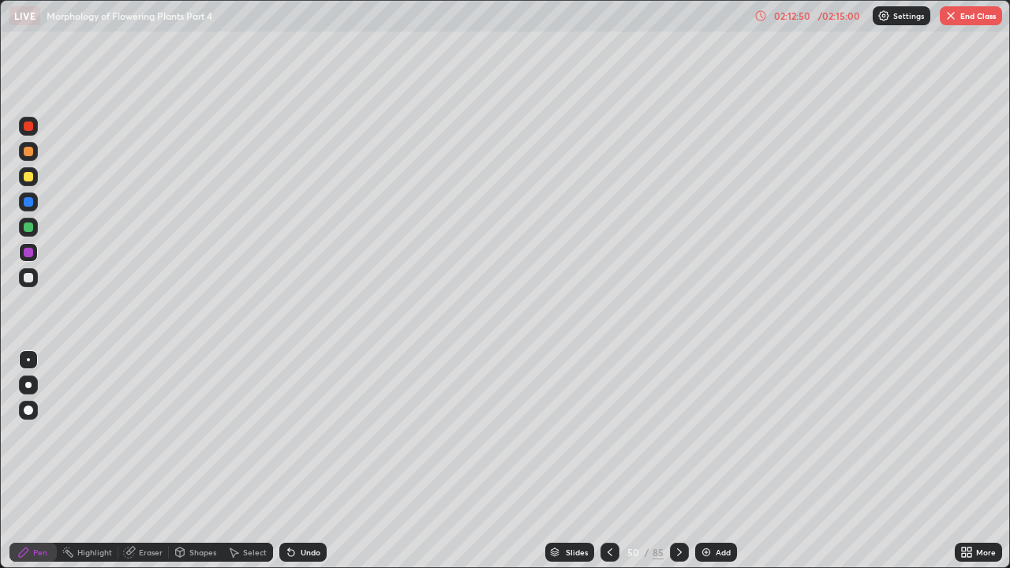
click at [151, 434] on div "Eraser" at bounding box center [151, 553] width 24 height 8
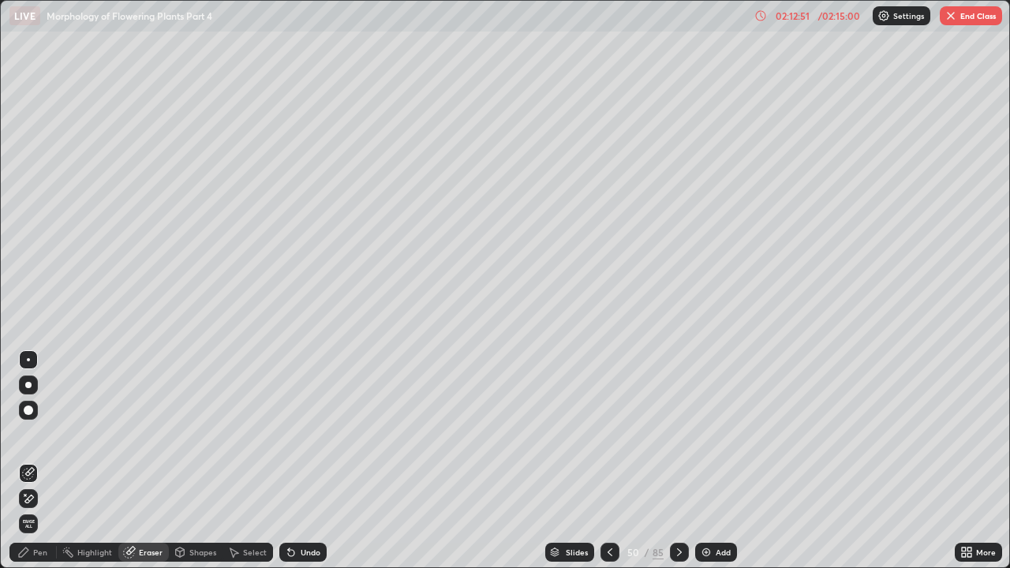
click at [28, 434] on span "Erase all" at bounding box center [28, 523] width 17 height 9
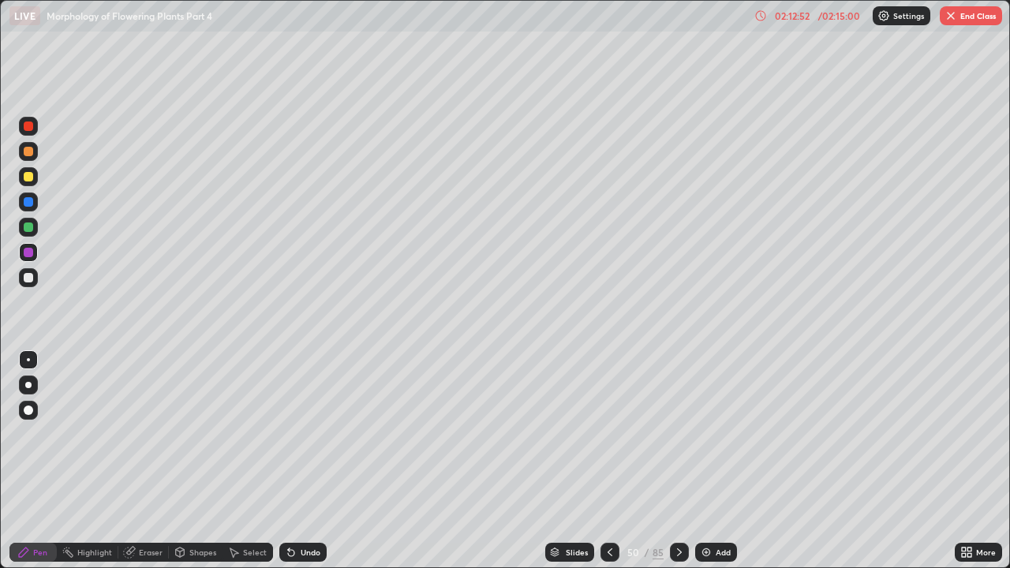
click at [609, 434] on icon at bounding box center [610, 552] width 13 height 13
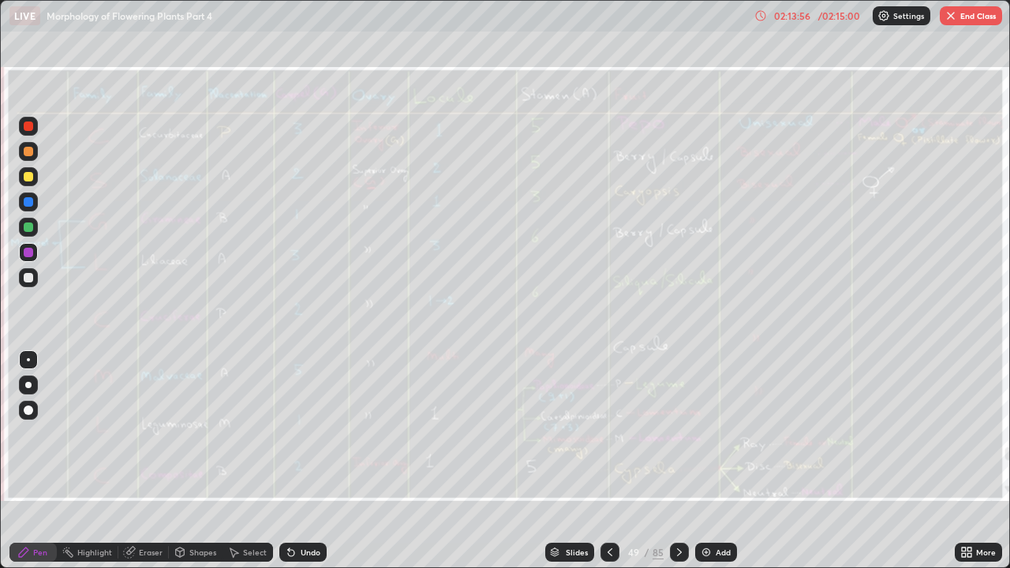
click at [149, 434] on div "Eraser" at bounding box center [151, 553] width 24 height 8
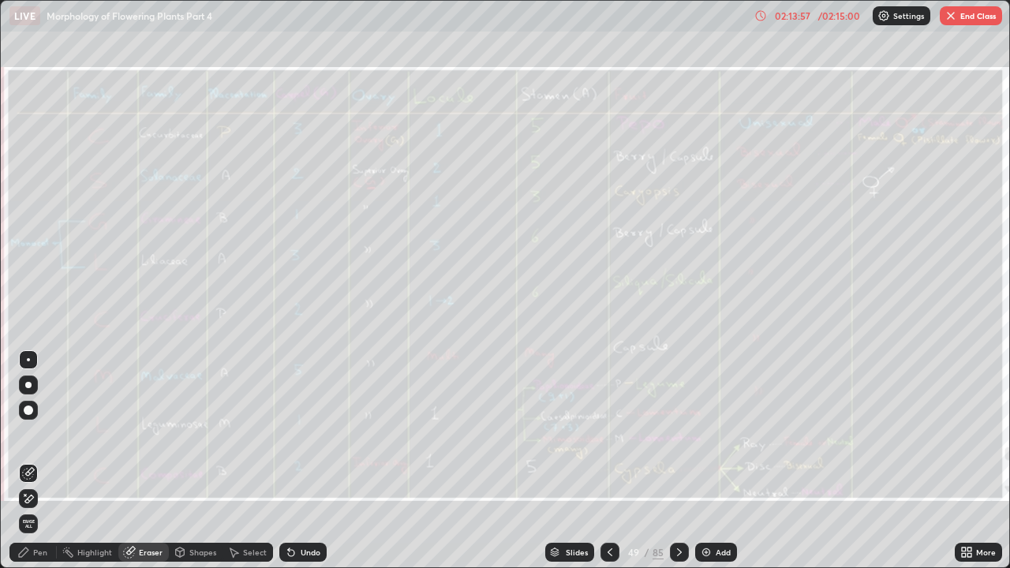
click at [28, 434] on span "Erase all" at bounding box center [28, 523] width 17 height 9
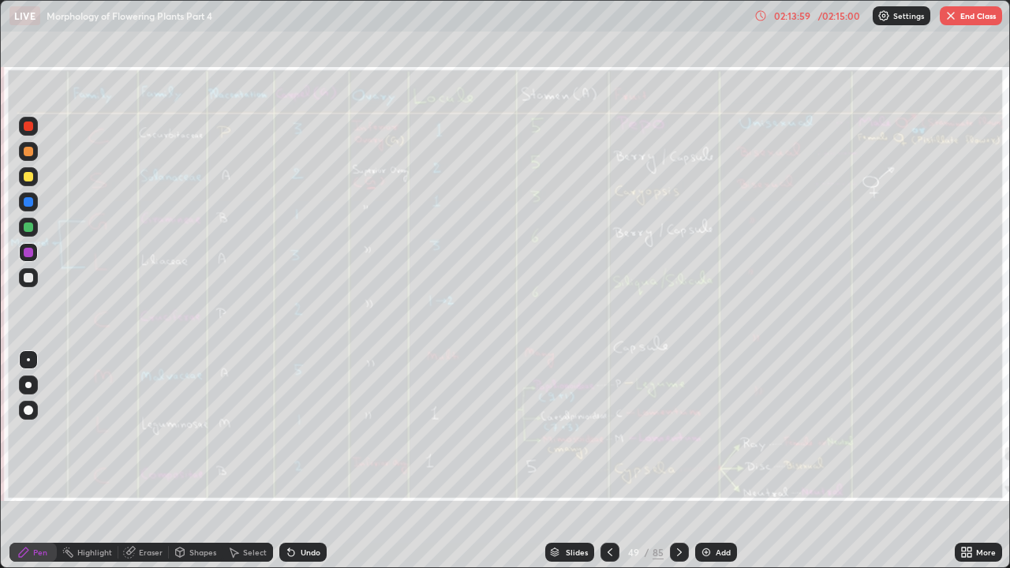
click at [724, 434] on div "Add" at bounding box center [723, 553] width 15 height 8
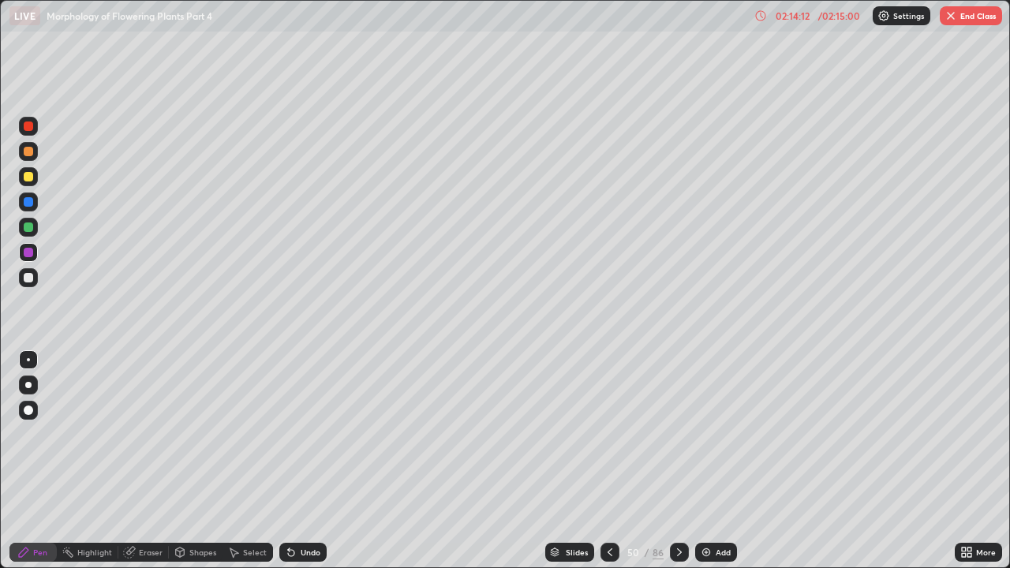
click at [35, 128] on div at bounding box center [28, 126] width 19 height 19
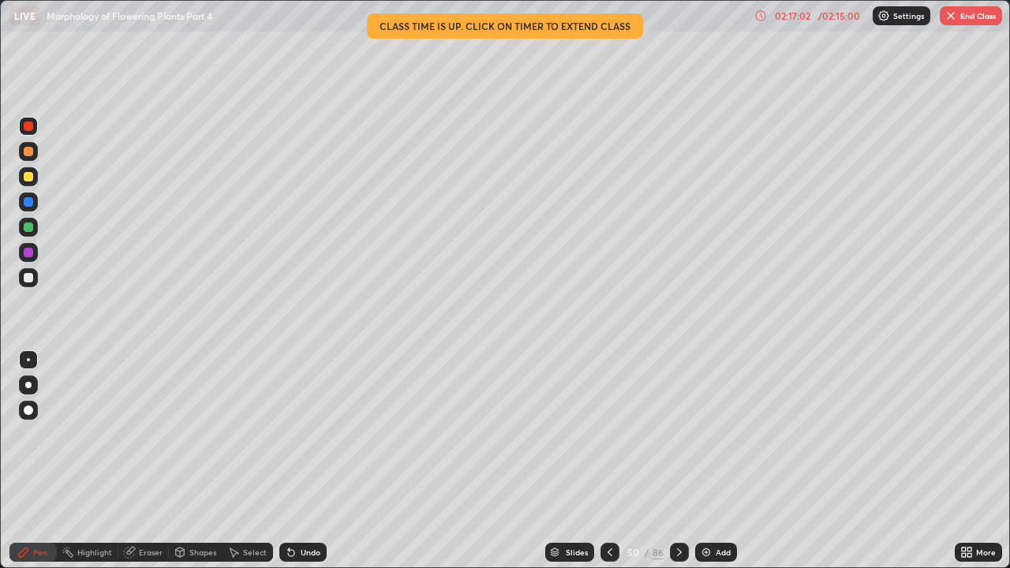
click at [157, 434] on div "Eraser" at bounding box center [151, 553] width 24 height 8
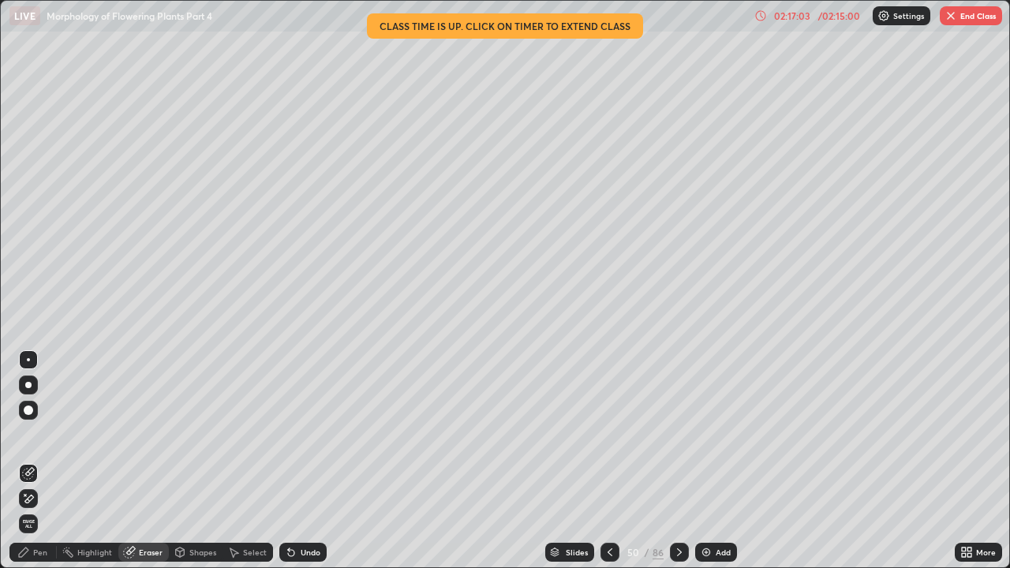
click at [30, 434] on span "Erase all" at bounding box center [28, 523] width 17 height 9
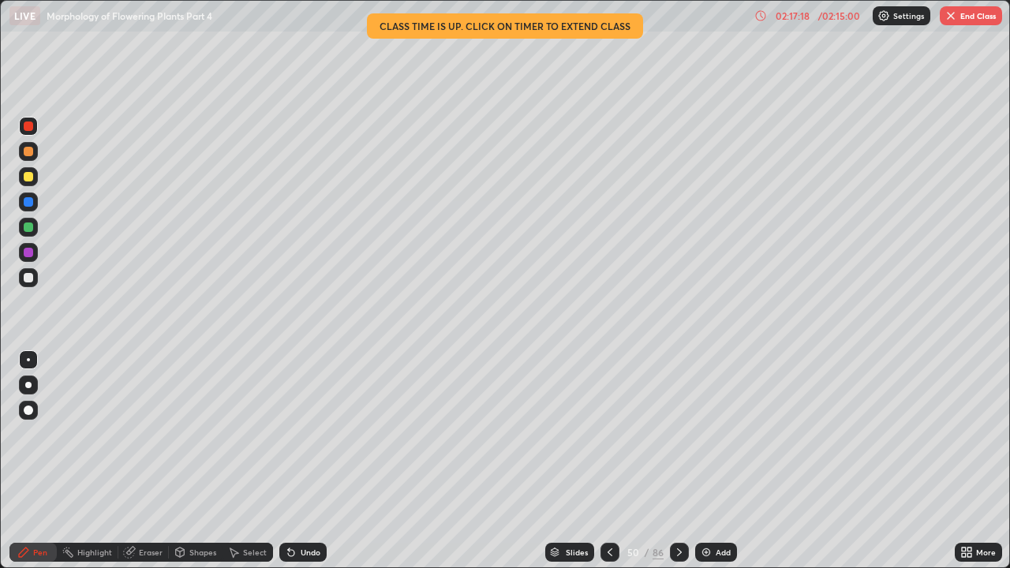
click at [609, 434] on icon at bounding box center [610, 552] width 13 height 13
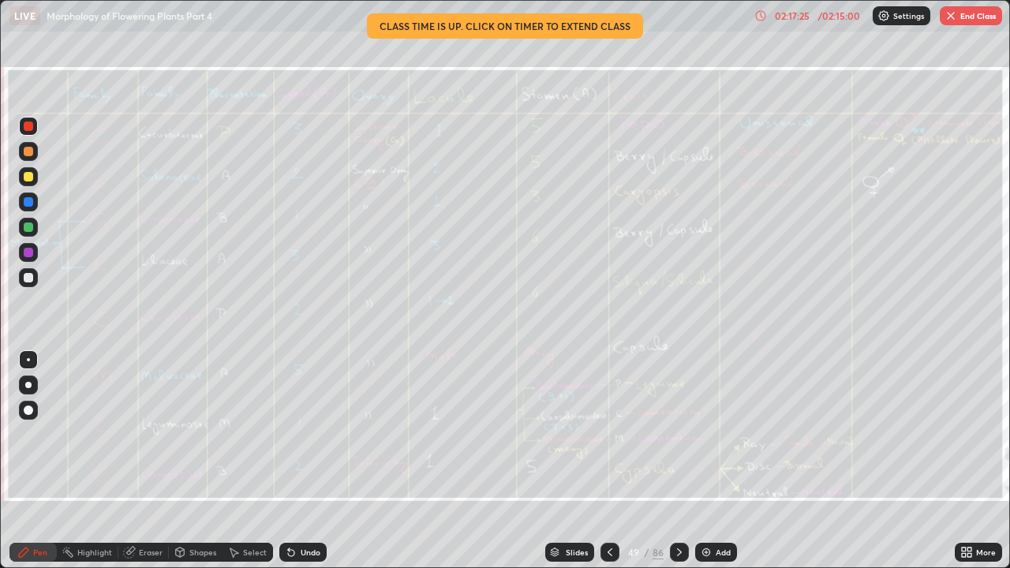
click at [710, 434] on img at bounding box center [706, 552] width 13 height 13
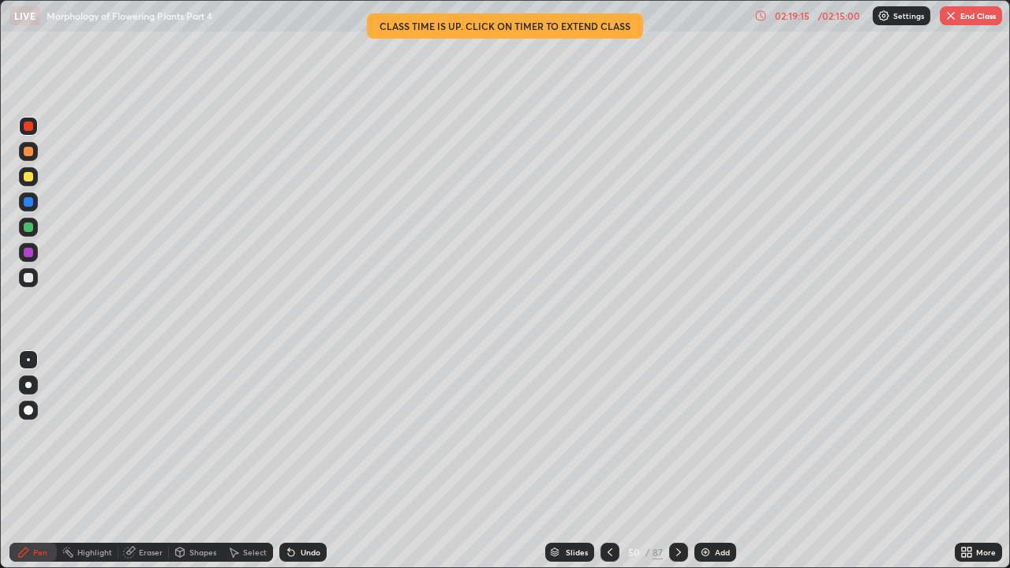
click at [616, 434] on div at bounding box center [610, 552] width 19 height 19
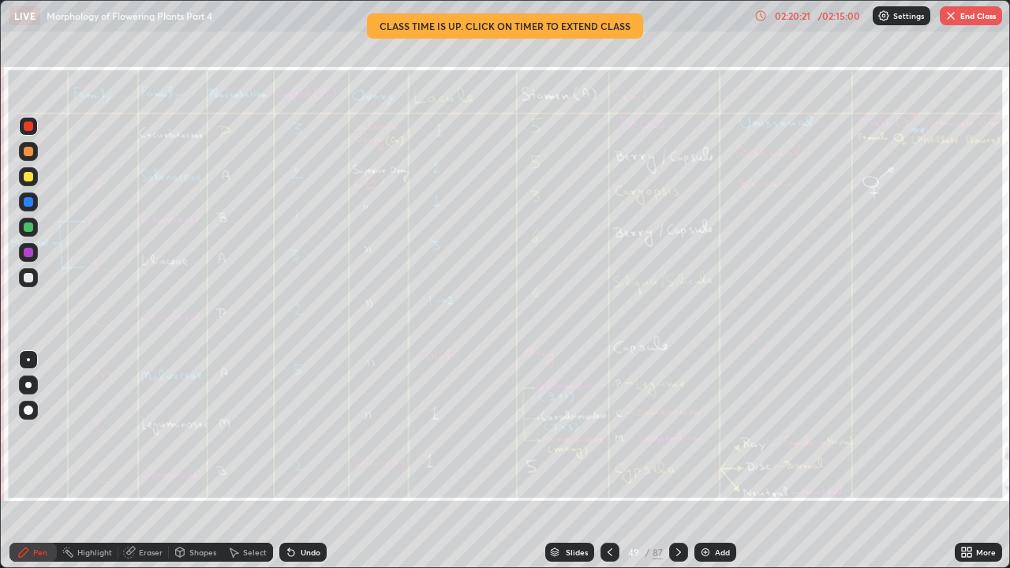
click at [155, 434] on div "Eraser" at bounding box center [151, 553] width 24 height 8
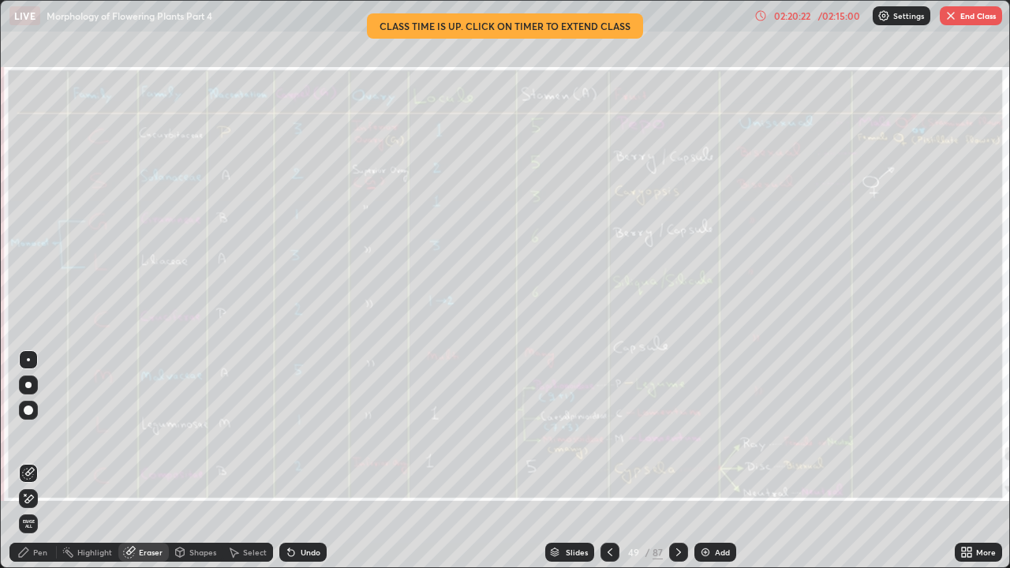
click at [28, 434] on span "Erase all" at bounding box center [28, 523] width 17 height 9
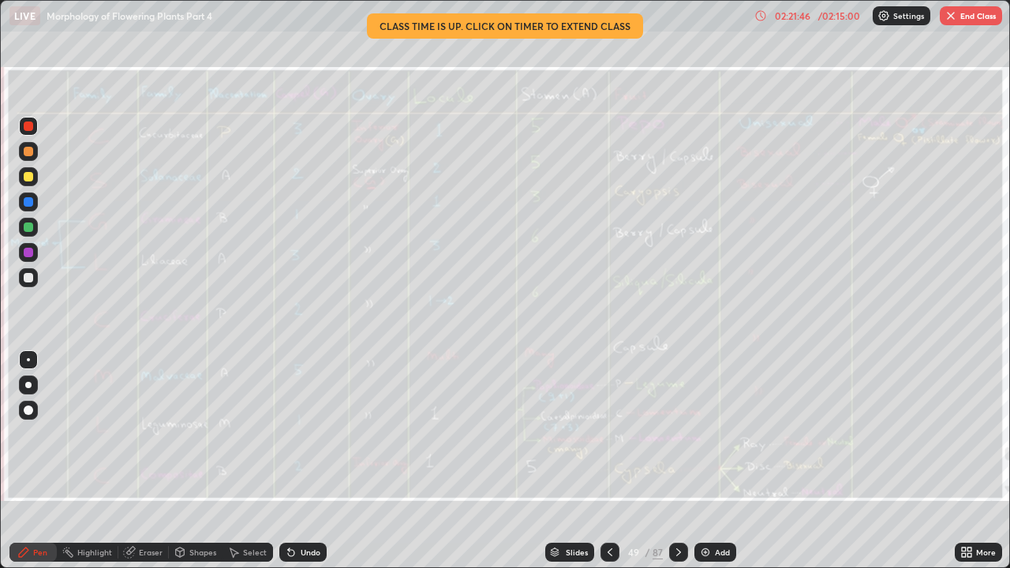
click at [153, 434] on div "Eraser" at bounding box center [151, 553] width 24 height 8
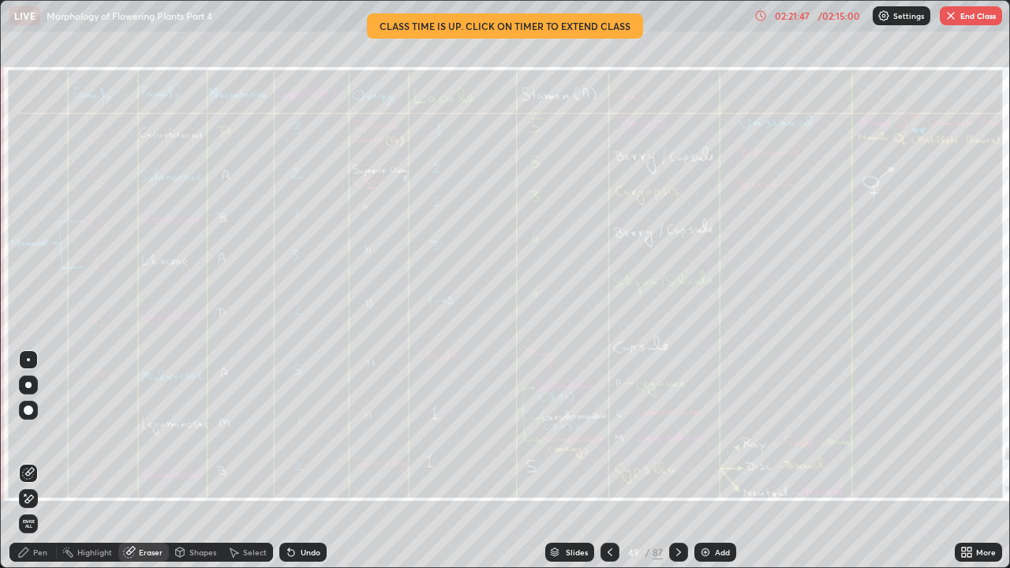
click at [28, 434] on span "Erase all" at bounding box center [28, 523] width 17 height 9
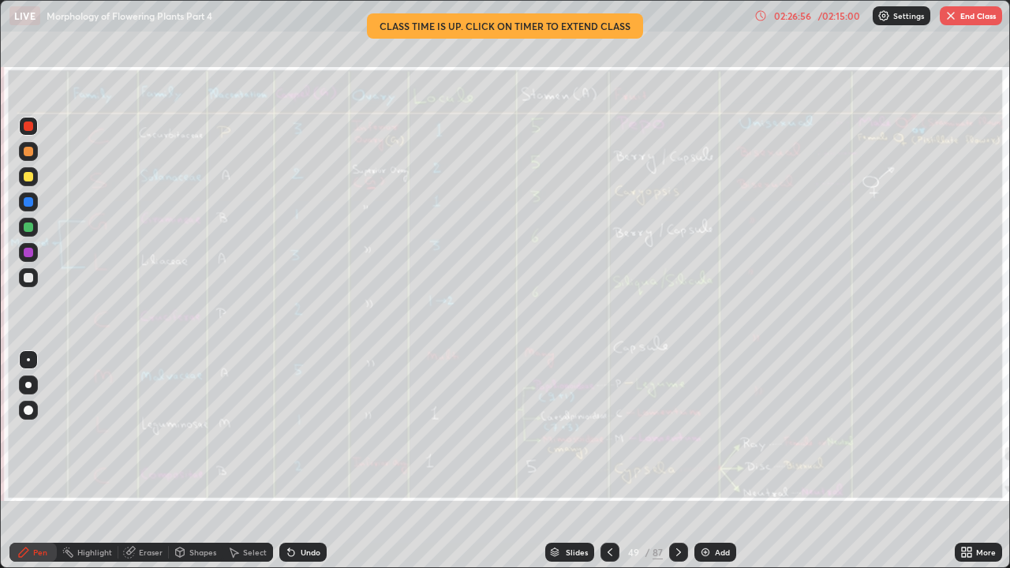
click at [835, 17] on div "/ 02:15:00" at bounding box center [839, 15] width 49 height 9
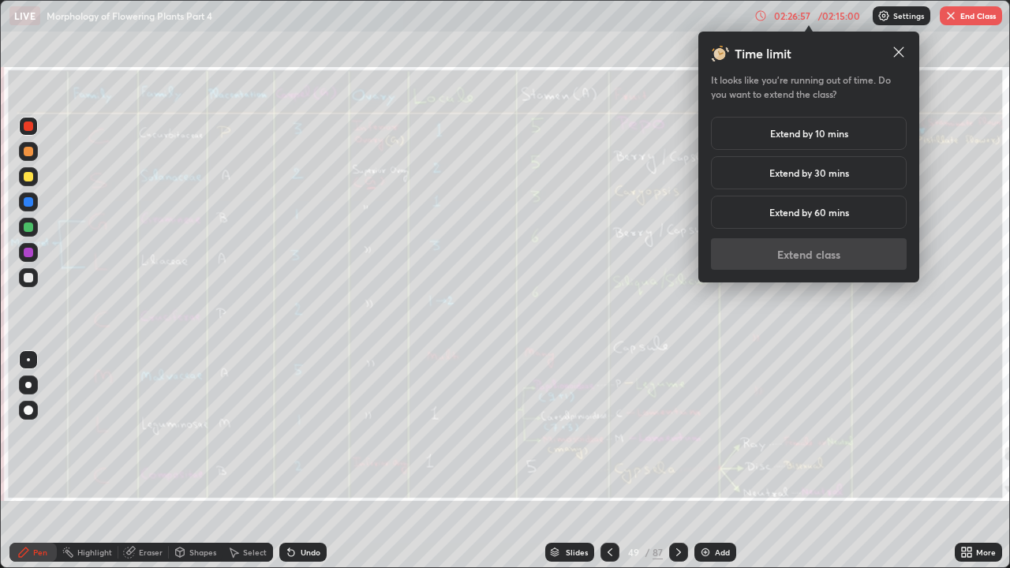
click at [852, 212] on div "Extend by 60 mins" at bounding box center [809, 212] width 196 height 33
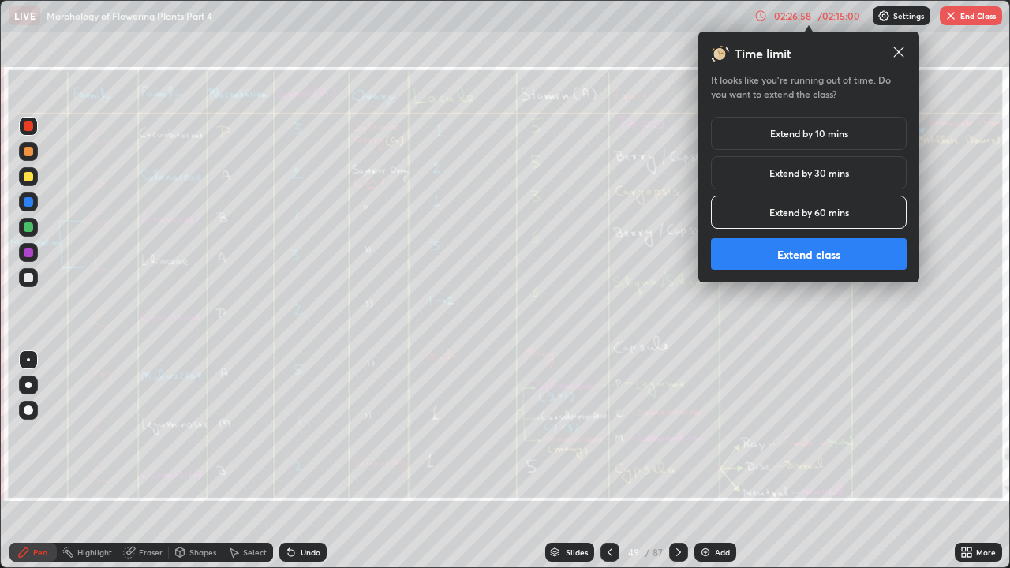
click at [850, 260] on button "Extend class" at bounding box center [809, 254] width 196 height 32
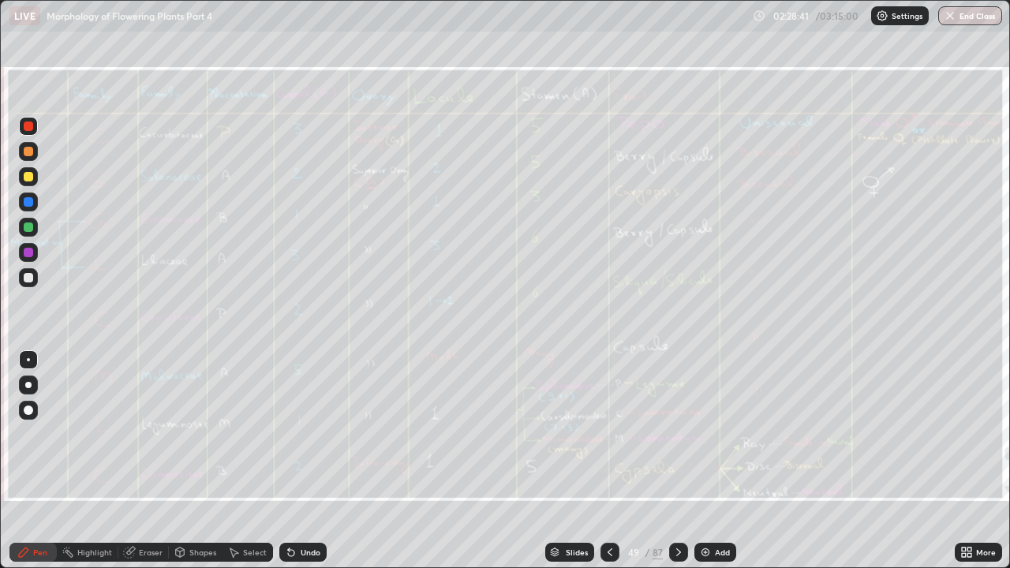
click at [712, 434] on div "Add" at bounding box center [716, 552] width 42 height 19
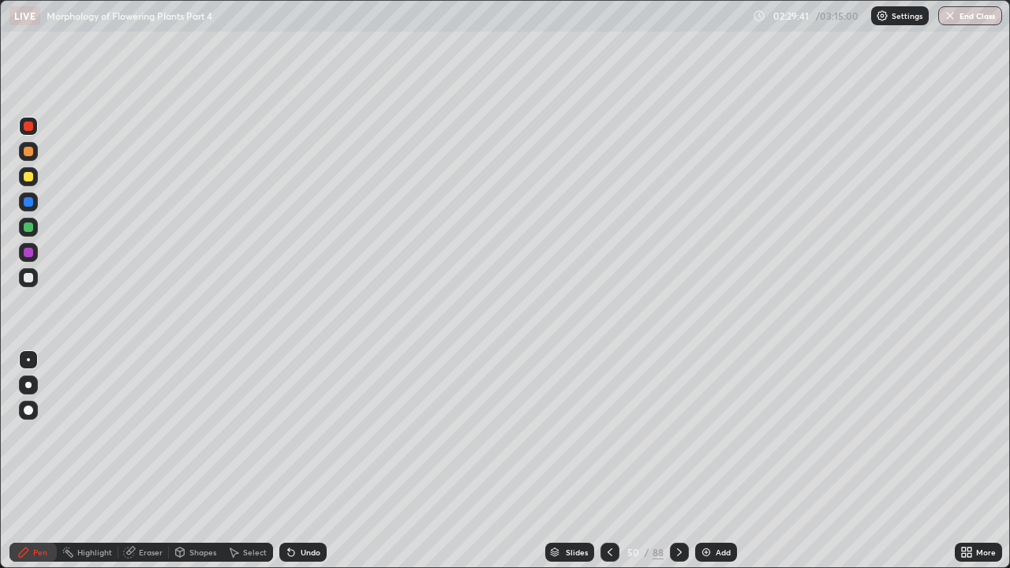
click at [610, 434] on icon at bounding box center [610, 552] width 13 height 13
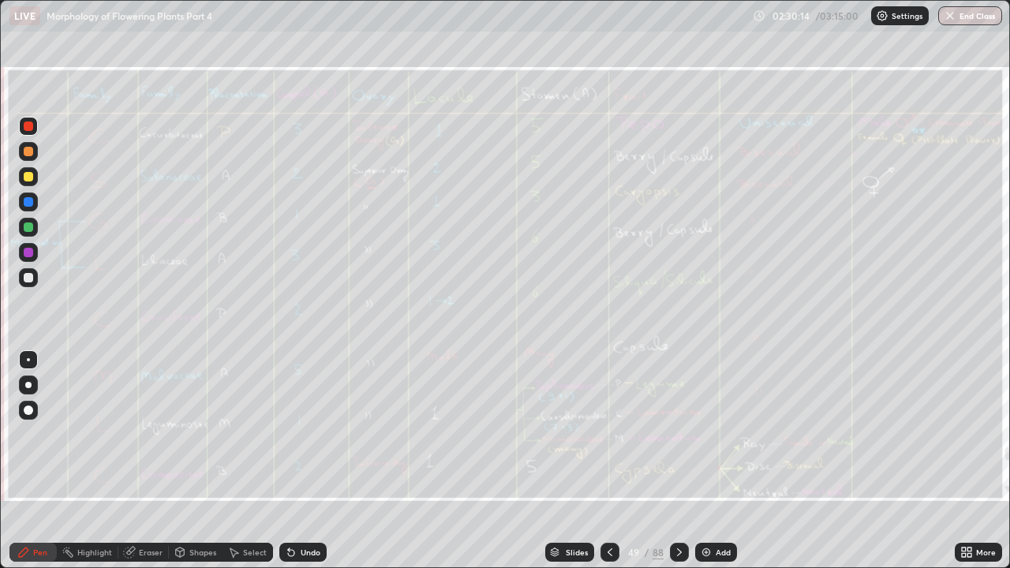
click at [152, 434] on div "Eraser" at bounding box center [151, 553] width 24 height 8
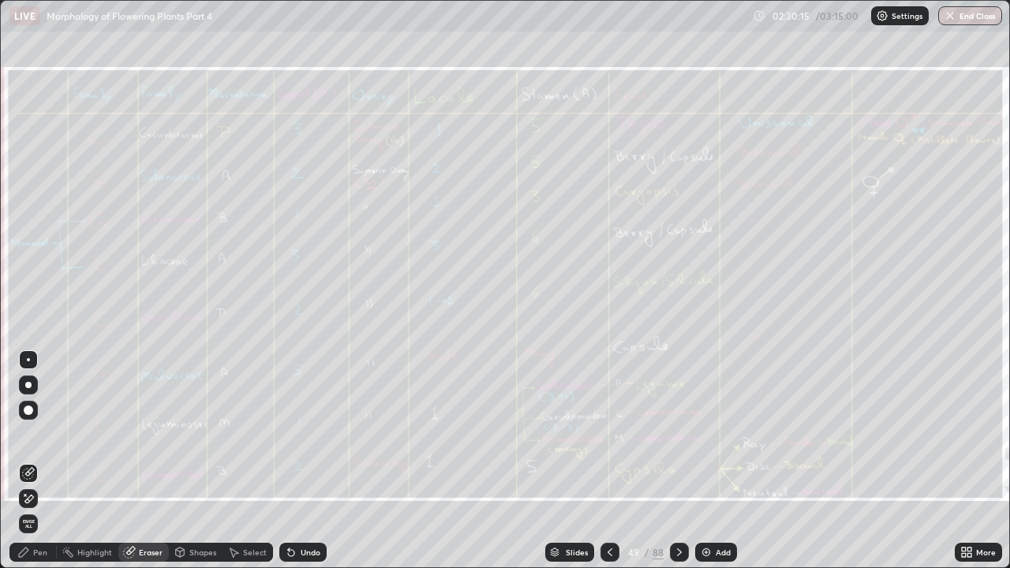
click at [30, 434] on span "Erase all" at bounding box center [28, 523] width 17 height 9
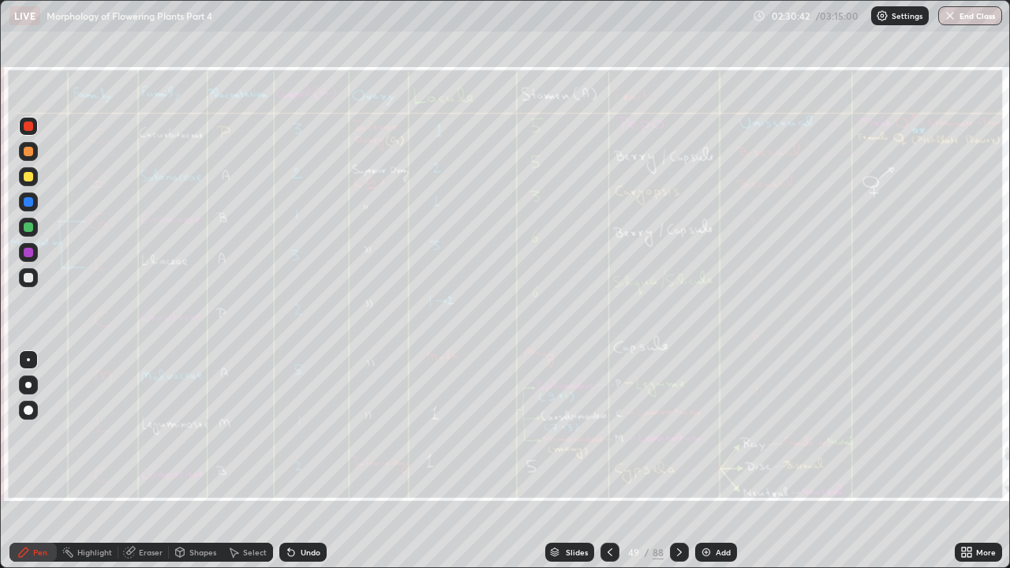
click at [677, 434] on icon at bounding box center [679, 552] width 13 height 13
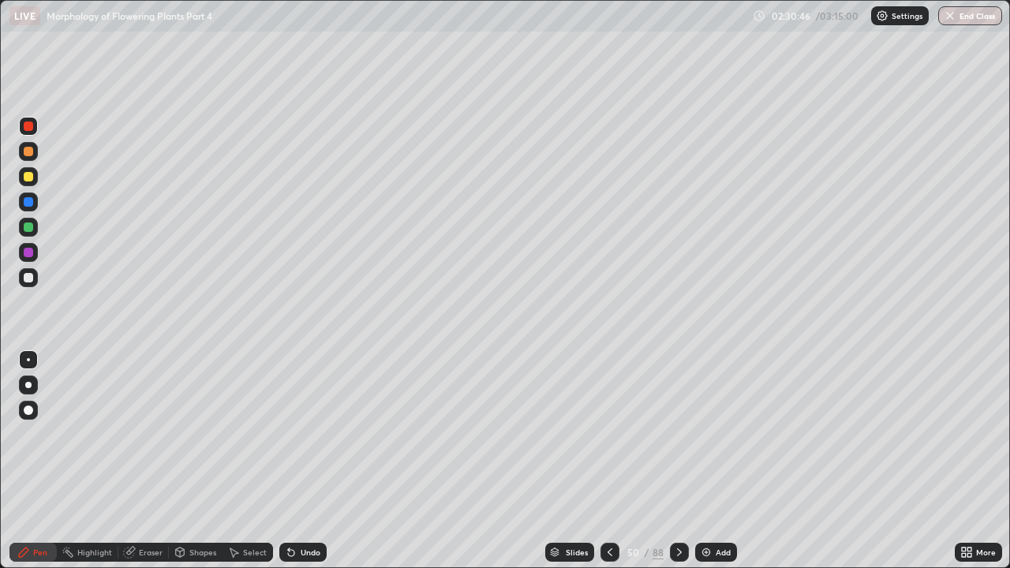
click at [144, 434] on div "Eraser" at bounding box center [151, 553] width 24 height 8
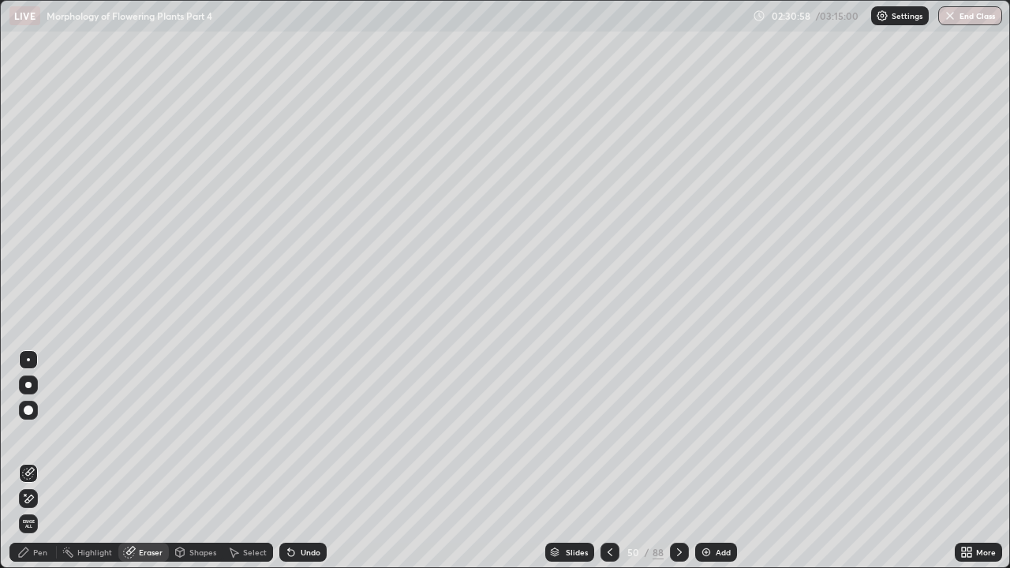
click at [39, 434] on div "Pen" at bounding box center [40, 553] width 14 height 8
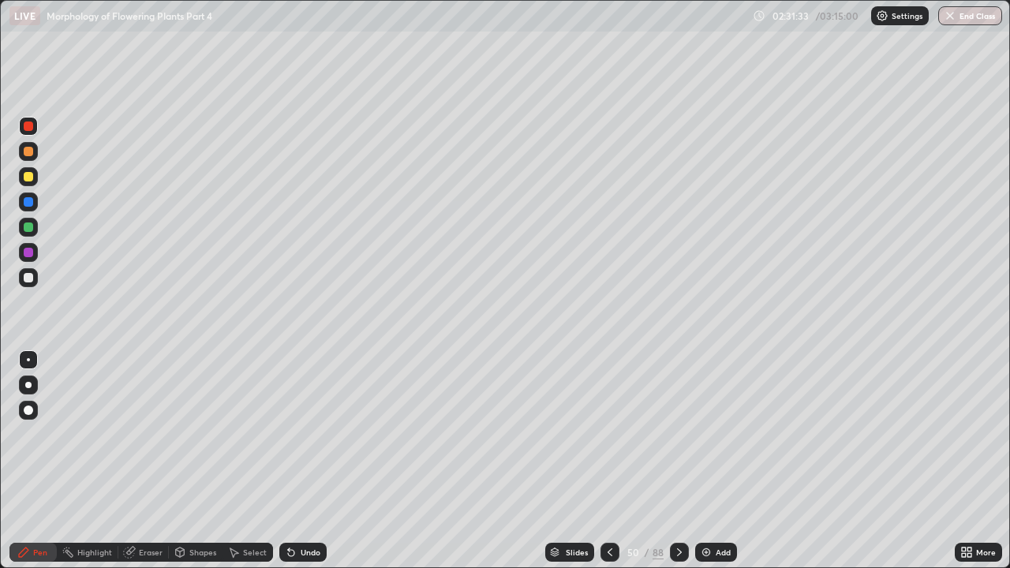
click at [608, 434] on icon at bounding box center [610, 553] width 5 height 8
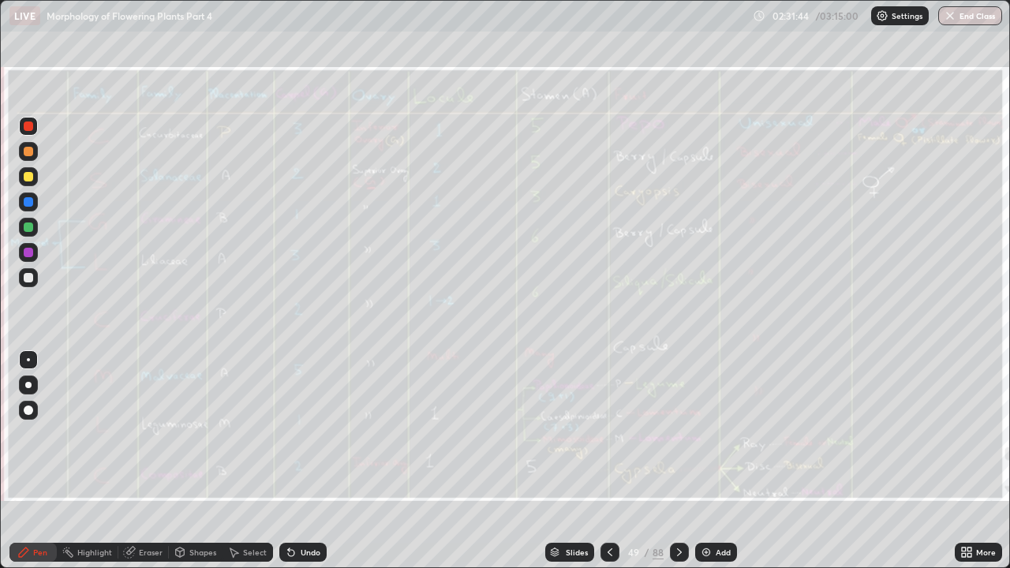
click at [677, 434] on icon at bounding box center [679, 552] width 13 height 13
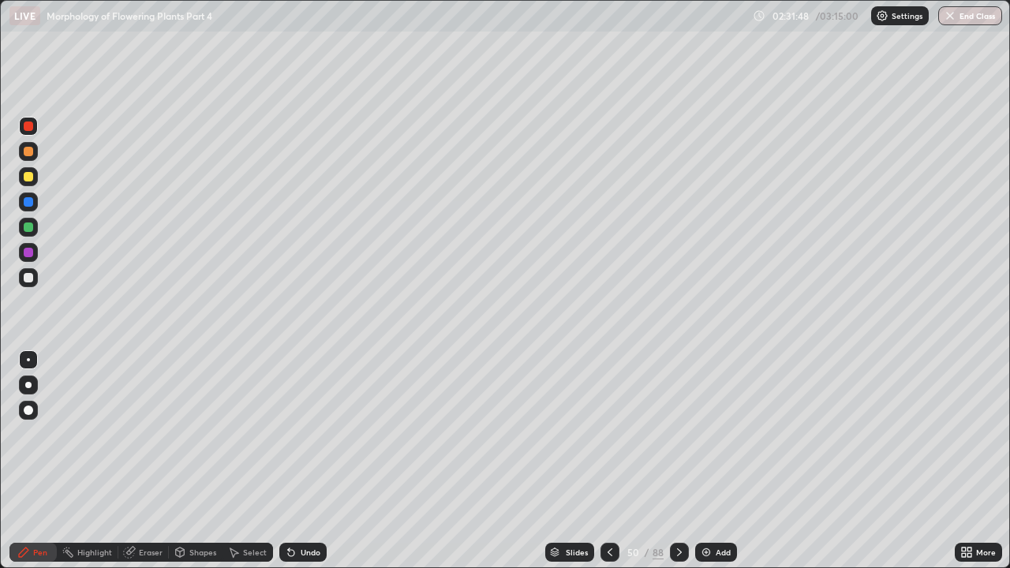
click at [611, 434] on icon at bounding box center [610, 552] width 13 height 13
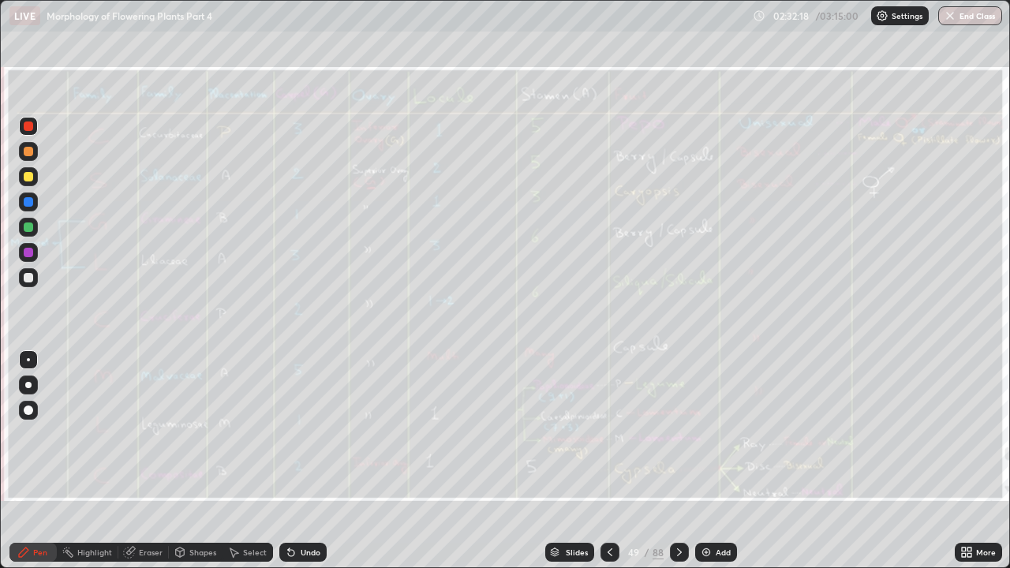
click at [714, 434] on div "Add" at bounding box center [716, 552] width 42 height 19
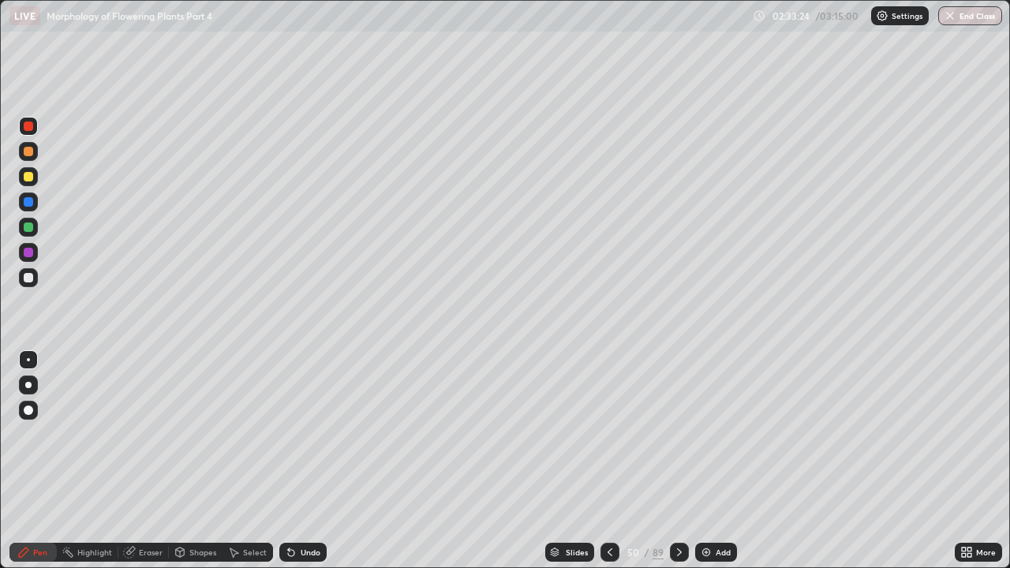
click at [609, 434] on icon at bounding box center [610, 552] width 13 height 13
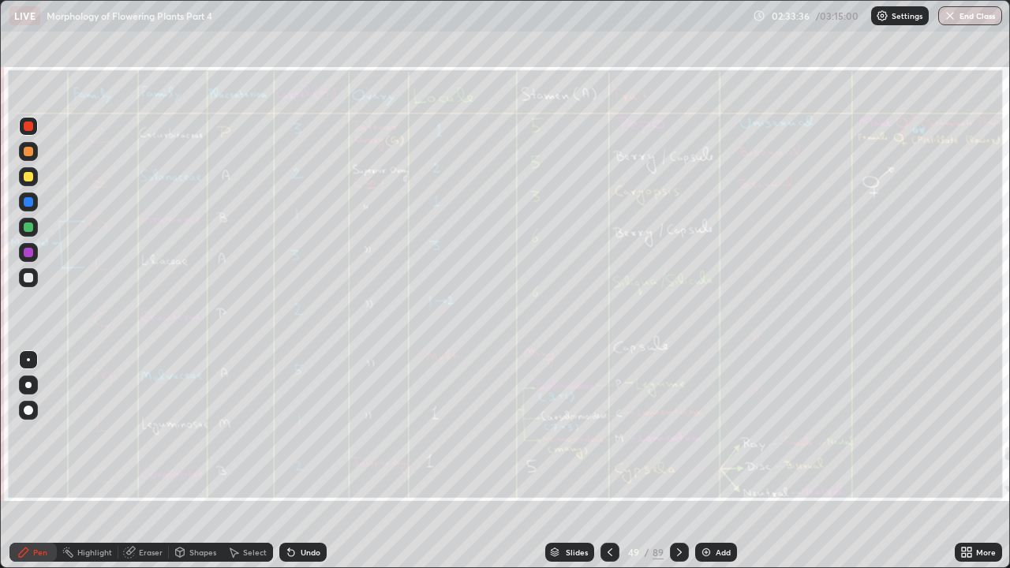
click at [147, 434] on div "Eraser" at bounding box center [143, 552] width 51 height 19
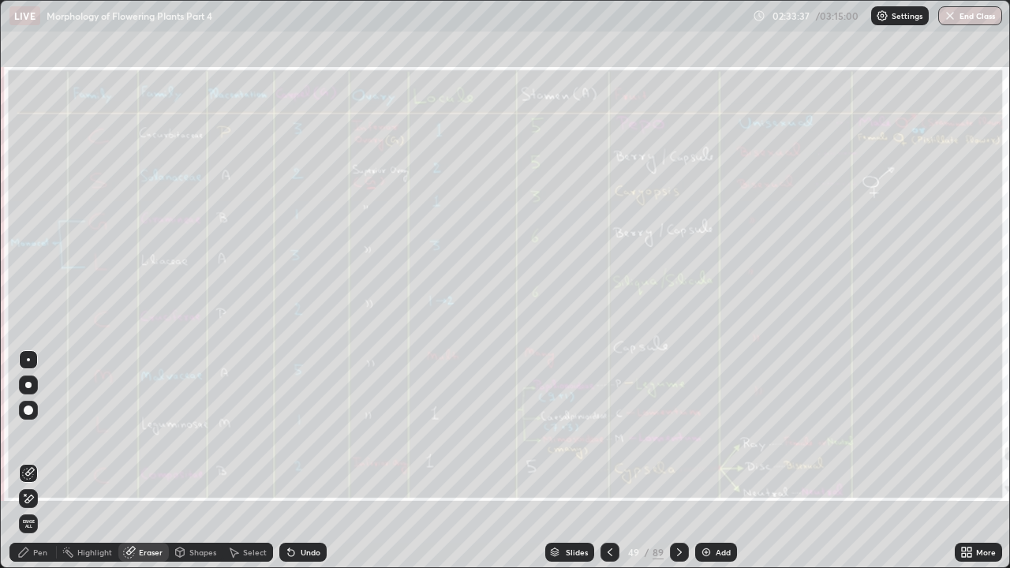
click at [30, 434] on span "Erase all" at bounding box center [28, 523] width 17 height 9
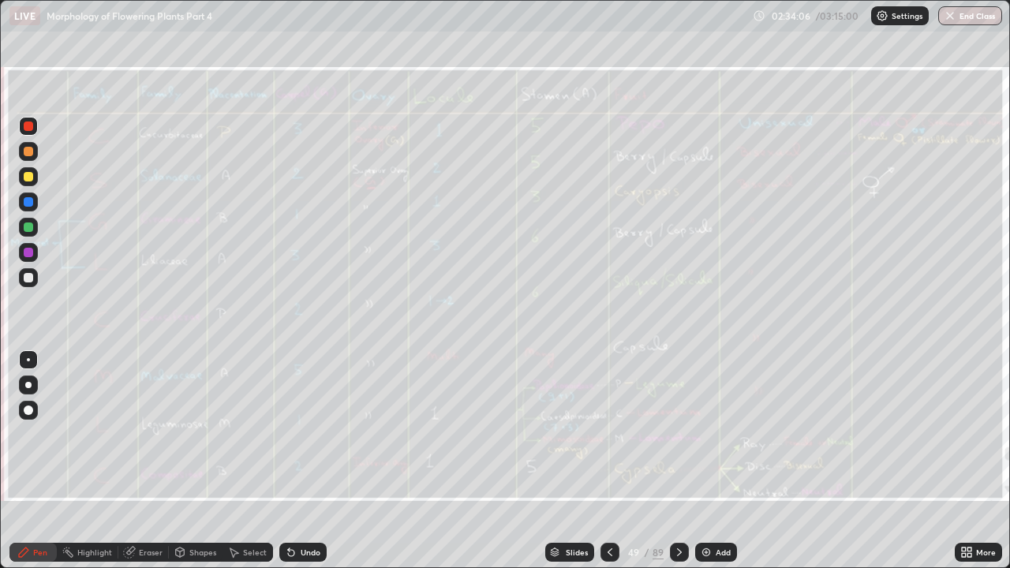
click at [678, 434] on icon at bounding box center [679, 552] width 13 height 13
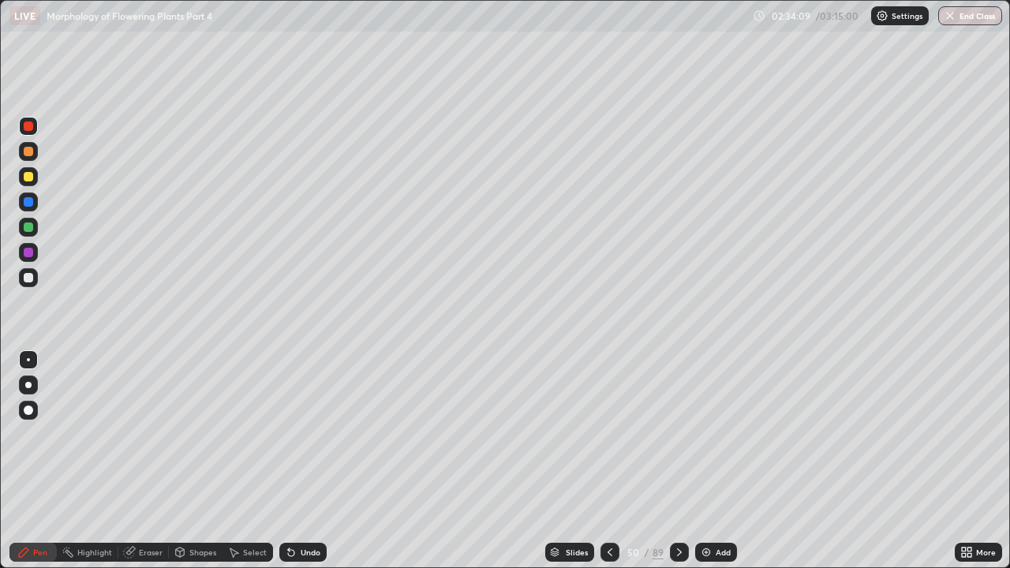
click at [152, 434] on div "Eraser" at bounding box center [151, 553] width 24 height 8
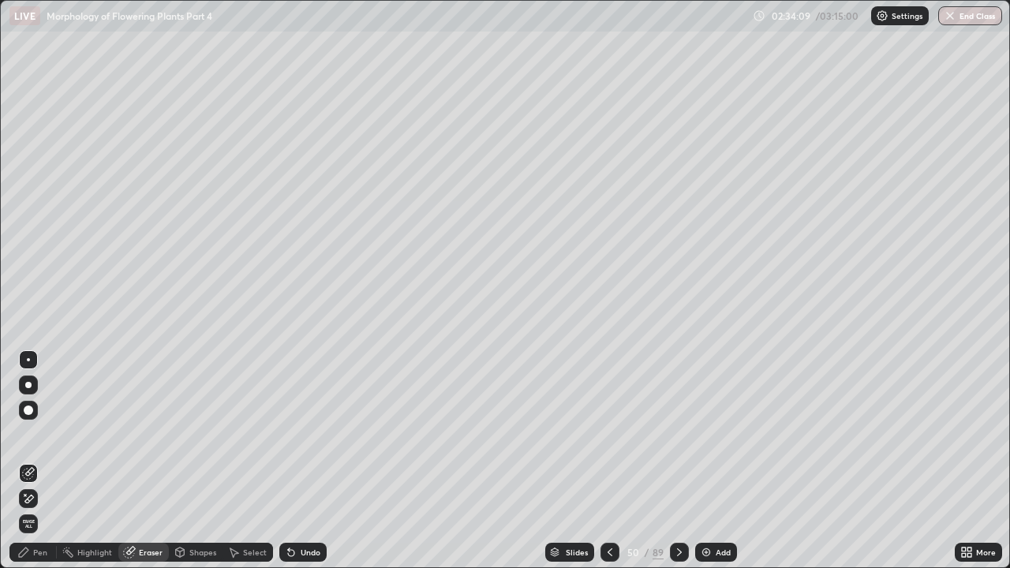
click at [29, 434] on span "Erase all" at bounding box center [28, 523] width 17 height 9
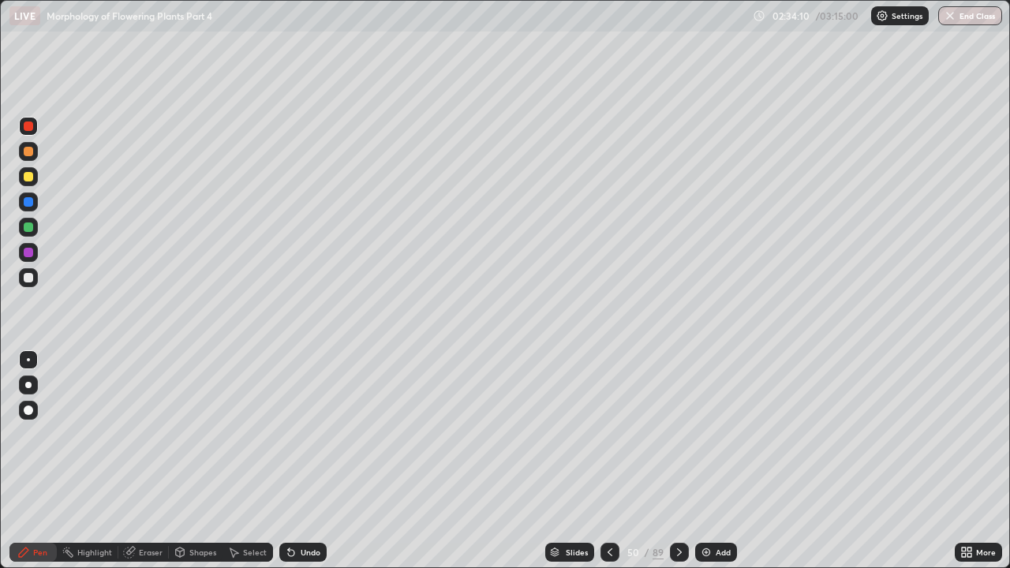
click at [679, 434] on icon at bounding box center [679, 552] width 13 height 13
click at [154, 434] on div "Eraser" at bounding box center [151, 553] width 24 height 8
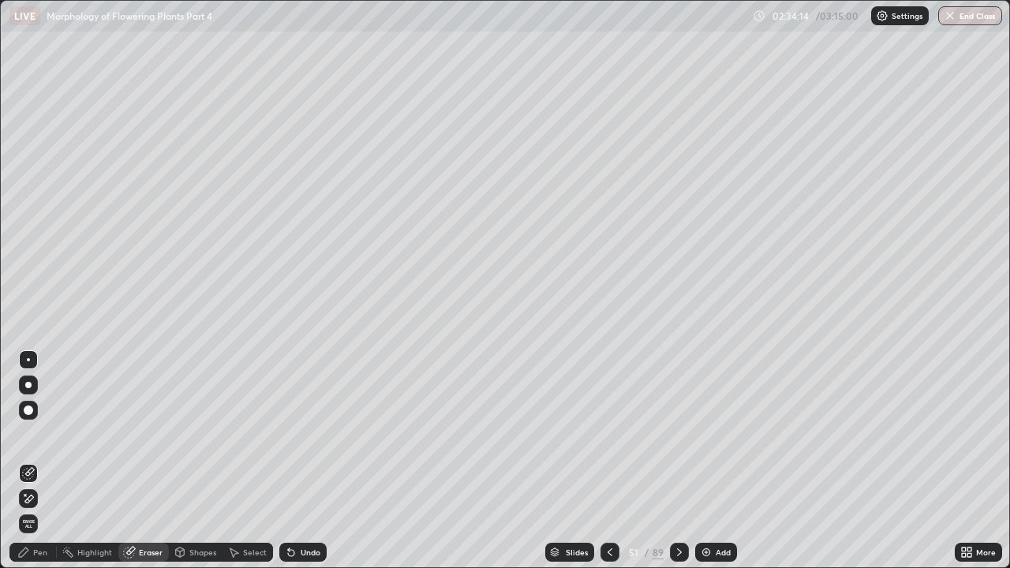
click at [28, 434] on span "Erase all" at bounding box center [28, 523] width 17 height 9
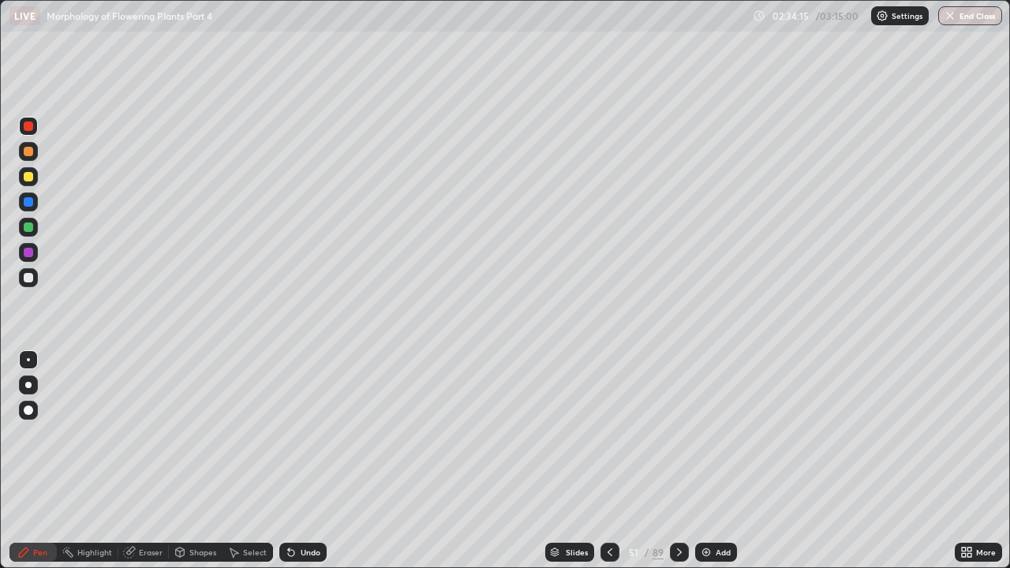
click at [680, 434] on icon at bounding box center [679, 552] width 13 height 13
click at [678, 434] on icon at bounding box center [679, 552] width 13 height 13
click at [680, 434] on icon at bounding box center [679, 552] width 13 height 13
click at [681, 434] on icon at bounding box center [679, 552] width 13 height 13
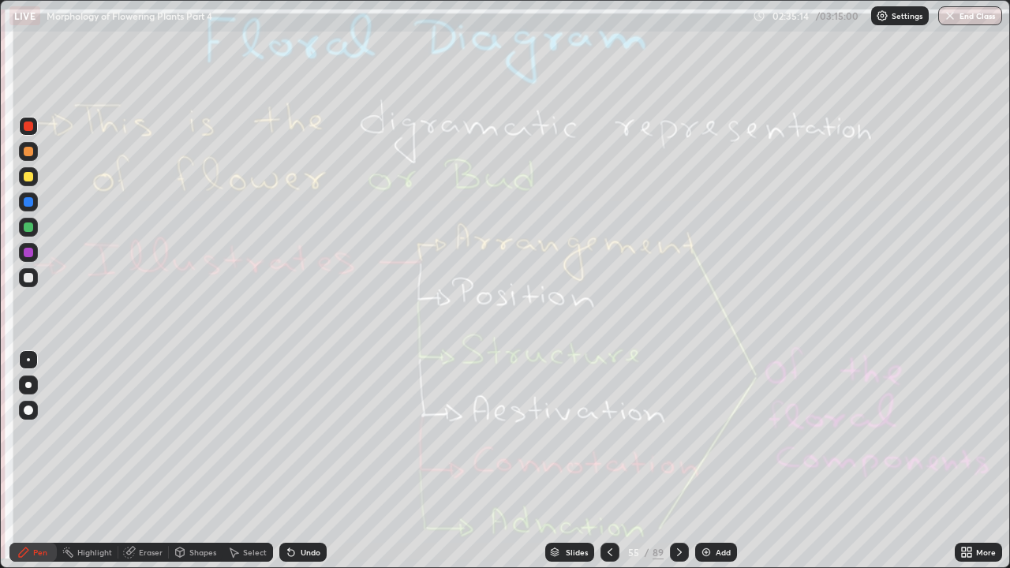
click at [144, 434] on div "Eraser" at bounding box center [151, 553] width 24 height 8
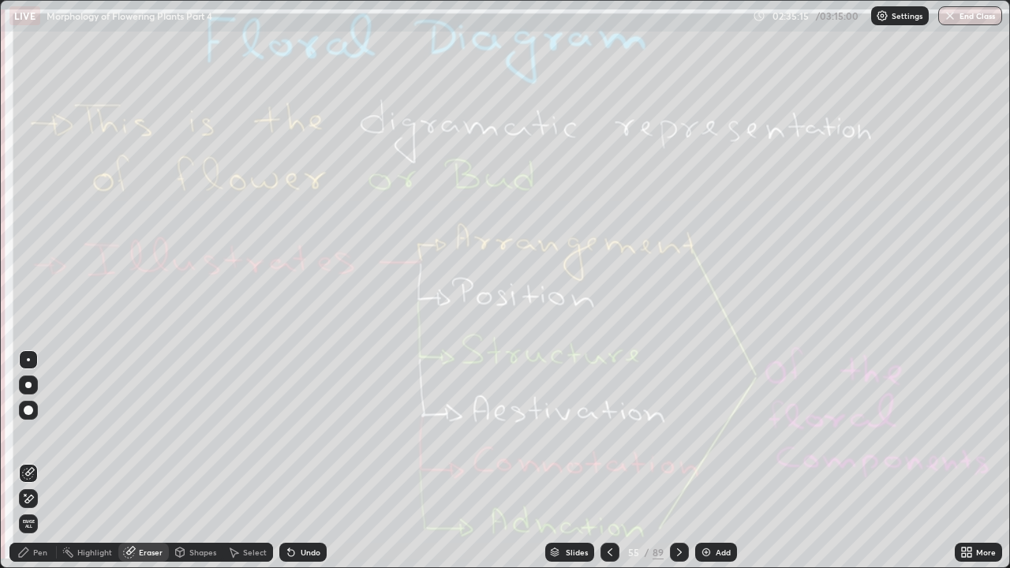
click at [29, 434] on span "Erase all" at bounding box center [28, 523] width 17 height 9
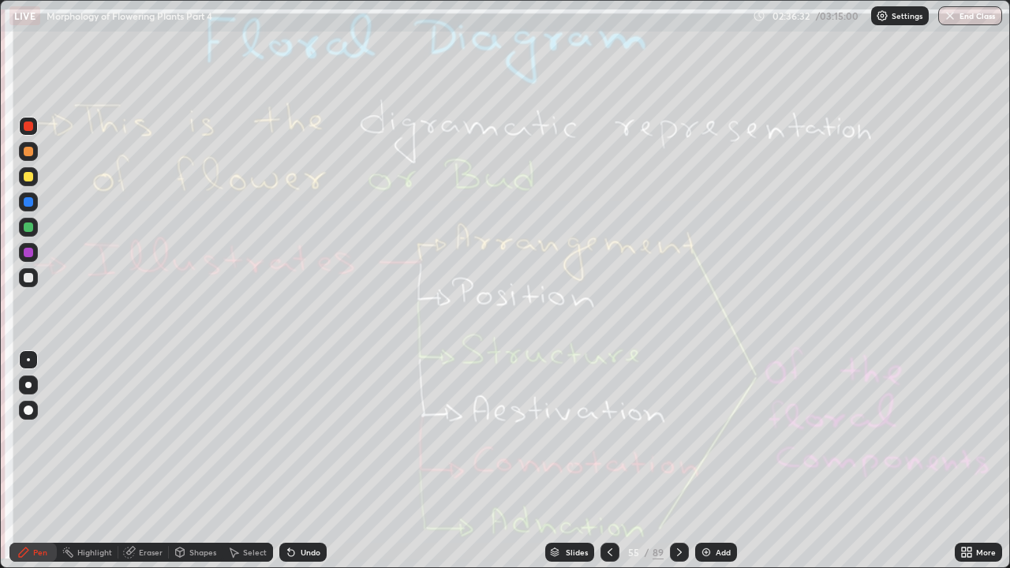
click at [678, 434] on icon at bounding box center [679, 552] width 13 height 13
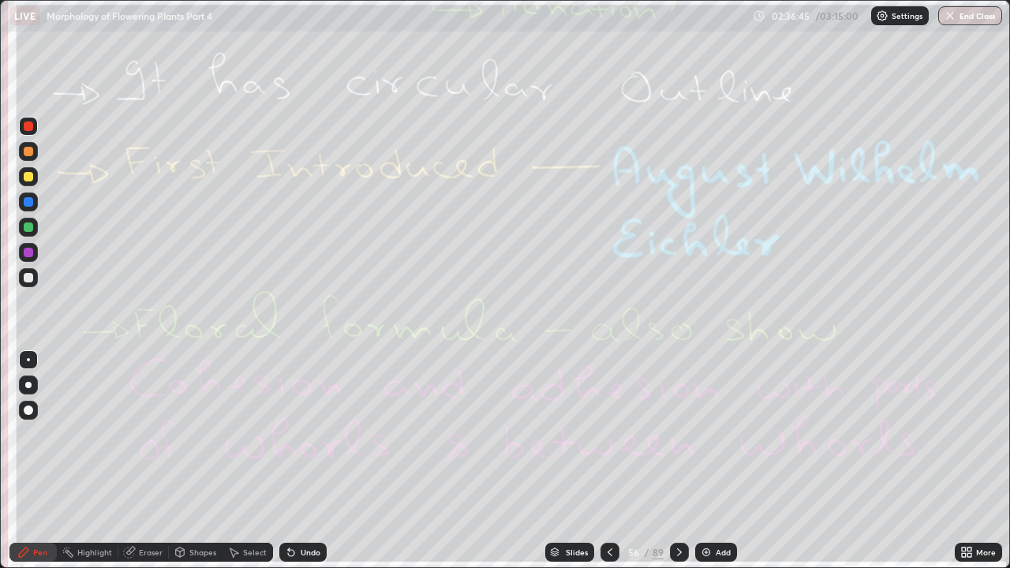
click at [152, 434] on div "Eraser" at bounding box center [151, 553] width 24 height 8
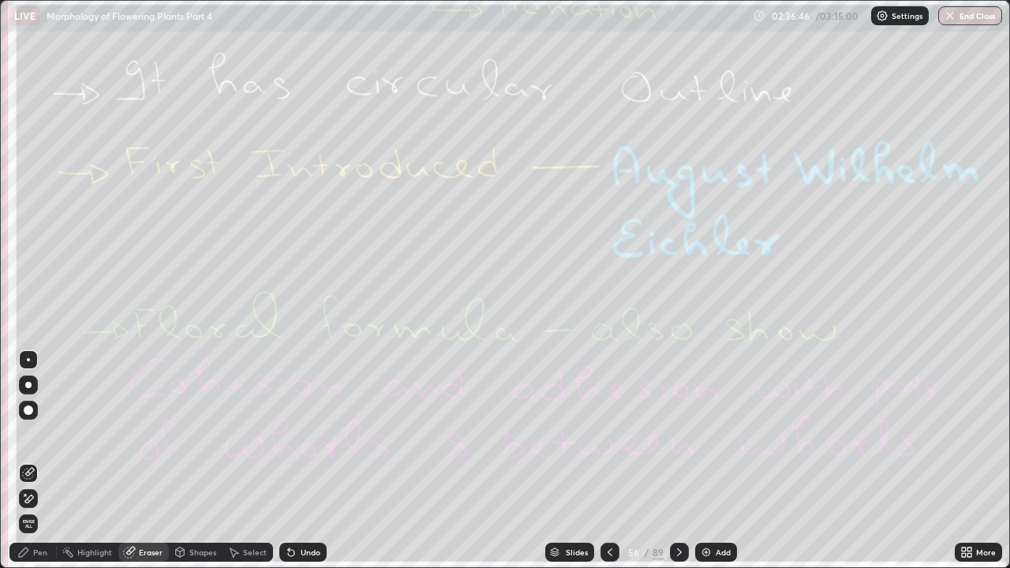
click at [33, 434] on span "Erase all" at bounding box center [28, 523] width 17 height 9
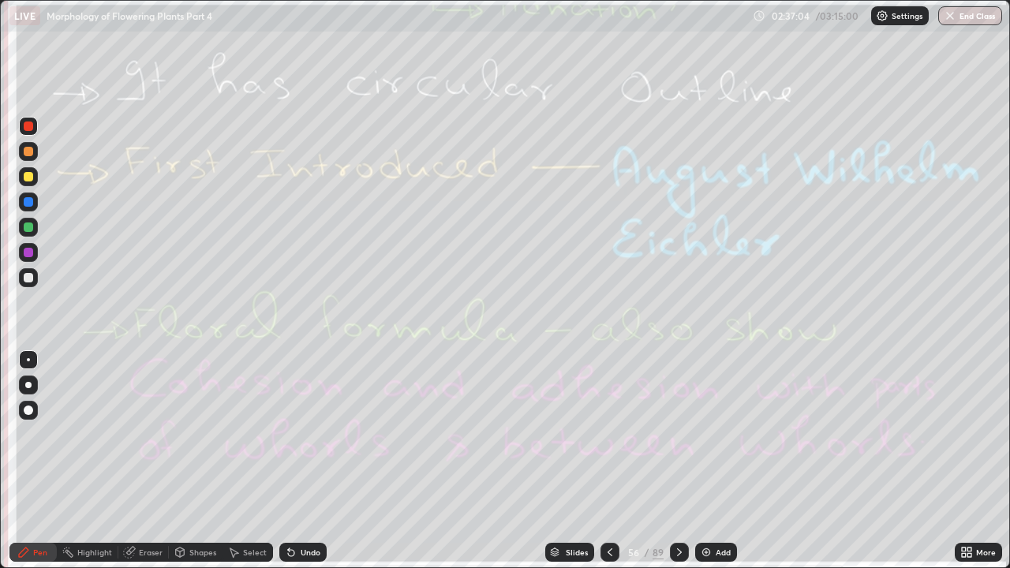
click at [151, 434] on div "Eraser" at bounding box center [151, 553] width 24 height 8
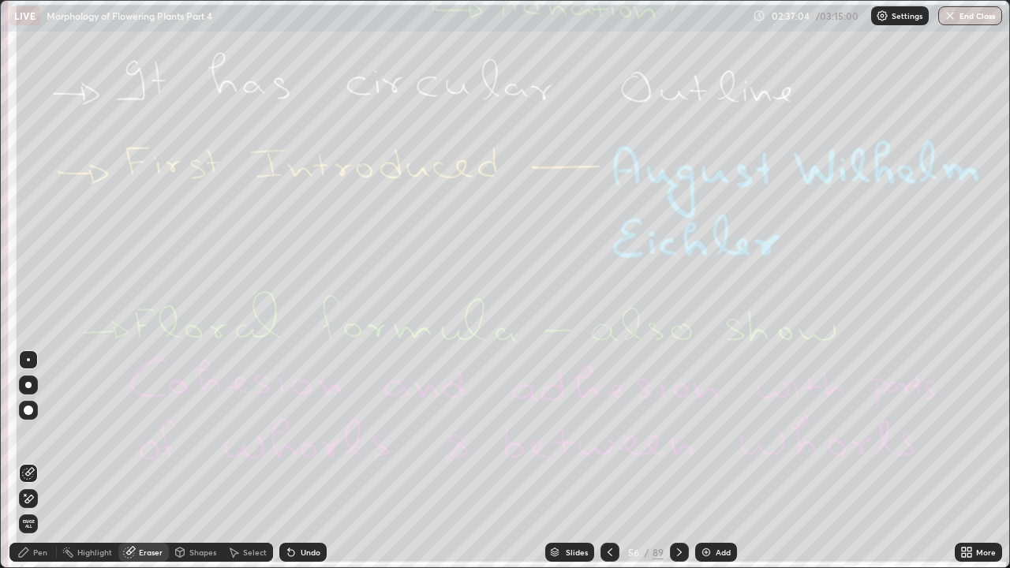
click at [28, 434] on span "Erase all" at bounding box center [28, 523] width 17 height 9
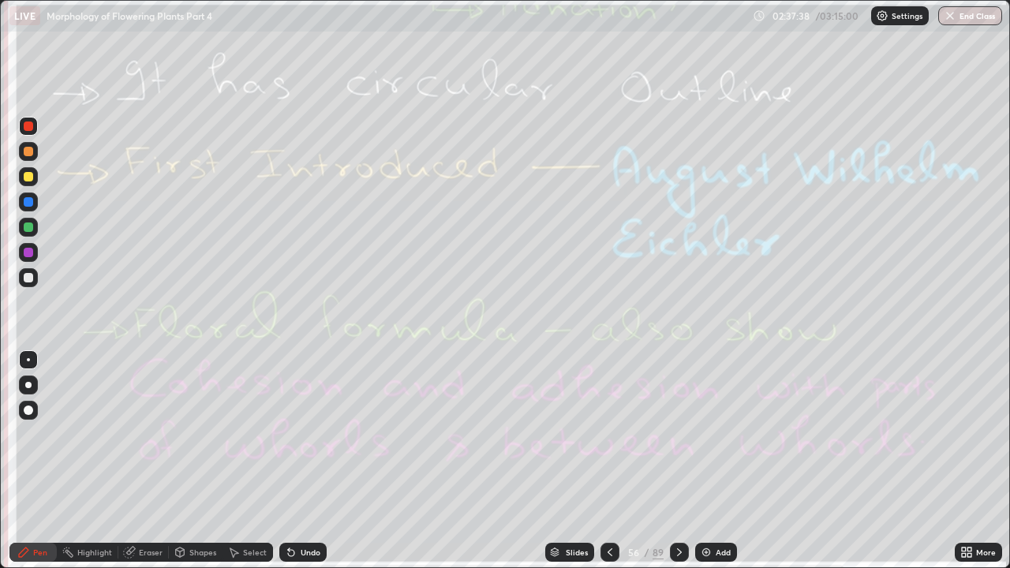
click at [152, 434] on div "Eraser" at bounding box center [151, 553] width 24 height 8
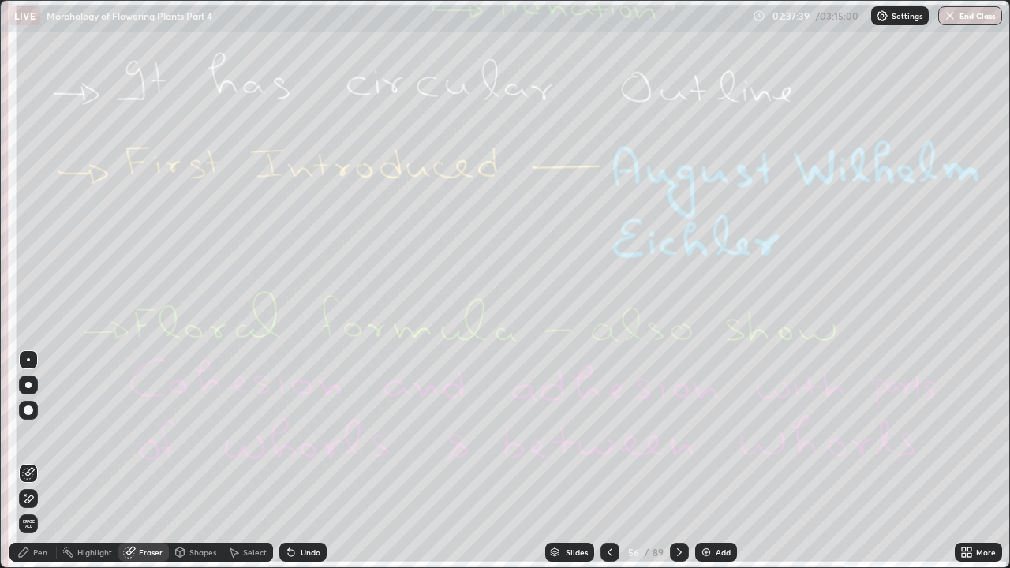
click at [28, 434] on span "Erase all" at bounding box center [28, 523] width 17 height 9
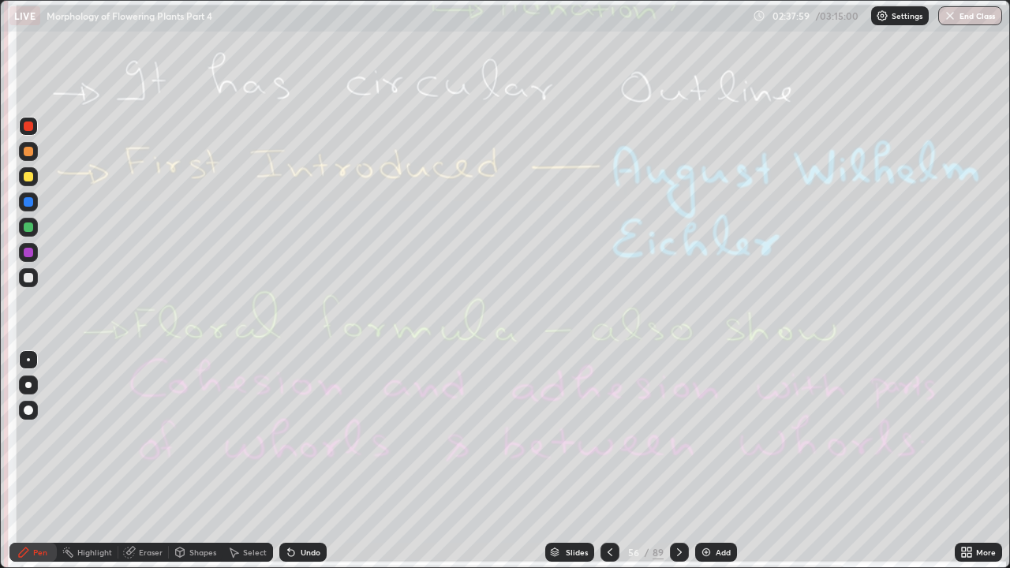
click at [680, 434] on icon at bounding box center [679, 552] width 13 height 13
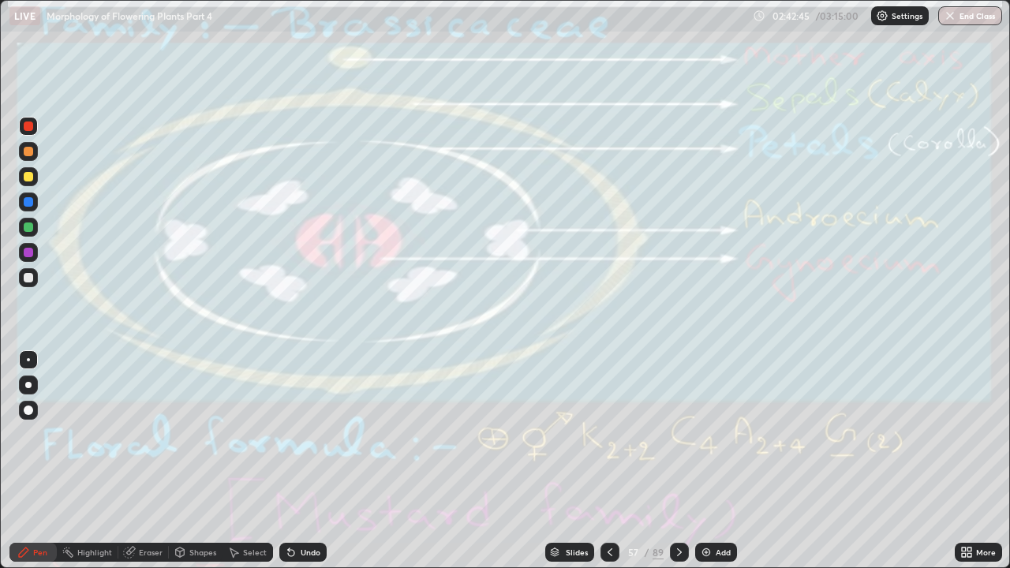
click at [148, 434] on div "Eraser" at bounding box center [151, 553] width 24 height 8
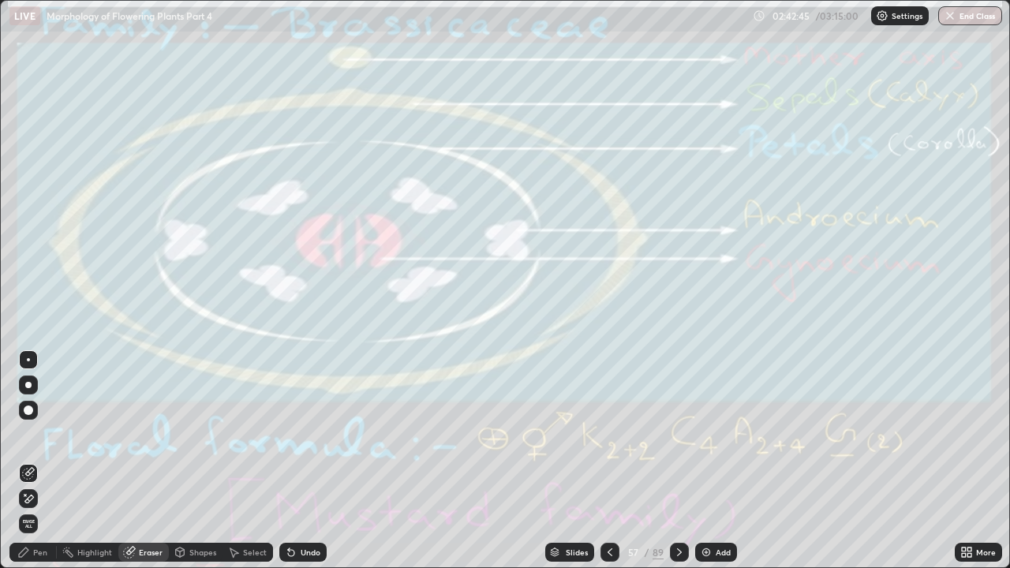
click at [31, 434] on span "Erase all" at bounding box center [28, 523] width 17 height 9
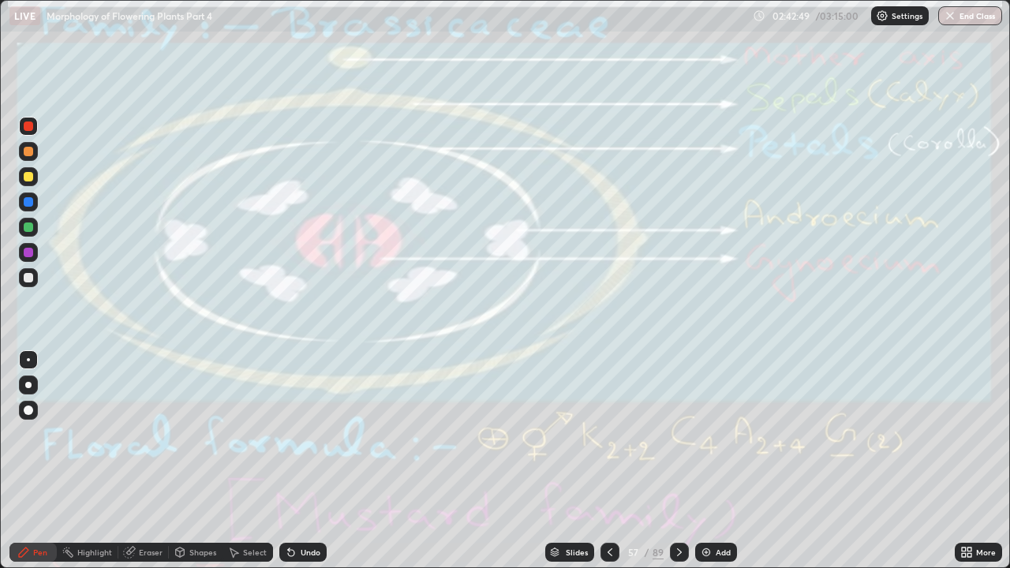
click at [678, 434] on icon at bounding box center [679, 552] width 13 height 13
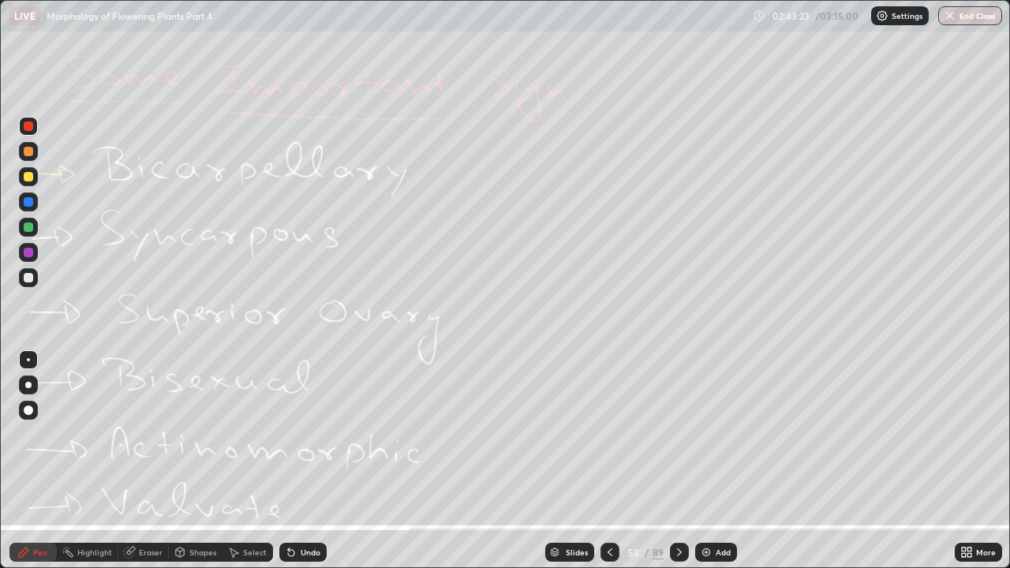
click at [678, 434] on icon at bounding box center [679, 552] width 13 height 13
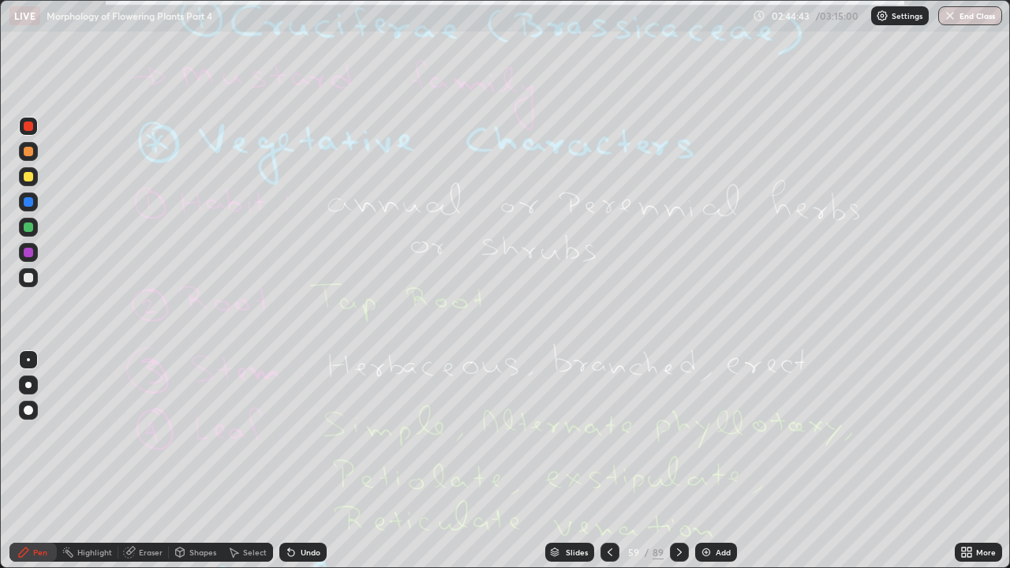
click at [149, 434] on div "Eraser" at bounding box center [151, 553] width 24 height 8
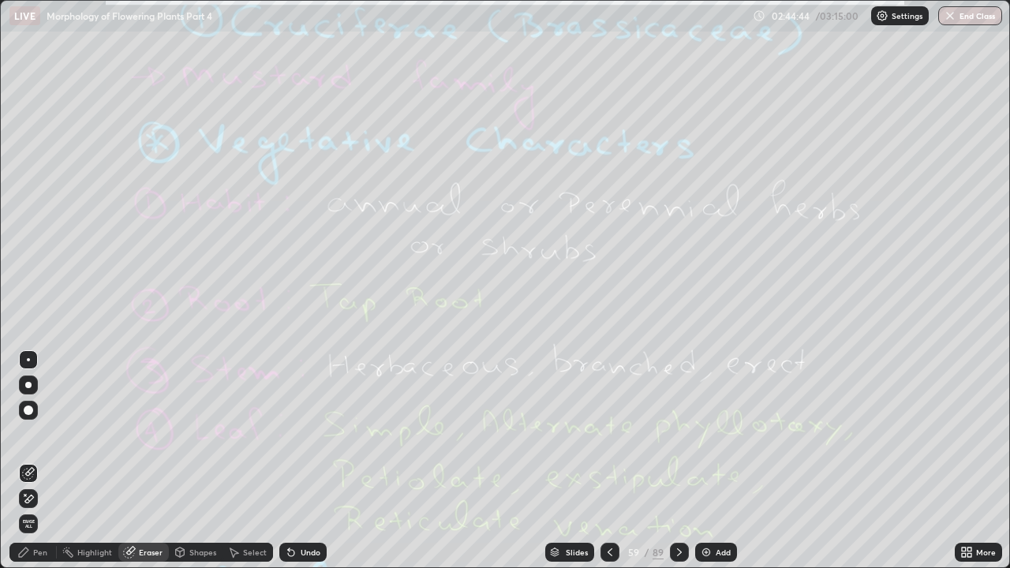
click at [28, 434] on span "Erase all" at bounding box center [28, 523] width 17 height 9
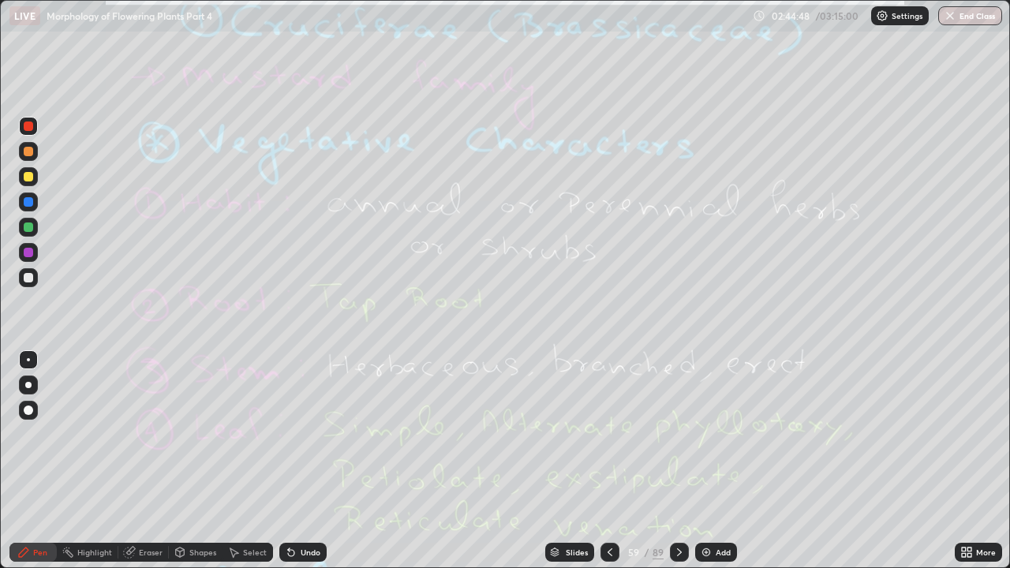
click at [609, 434] on icon at bounding box center [610, 552] width 13 height 13
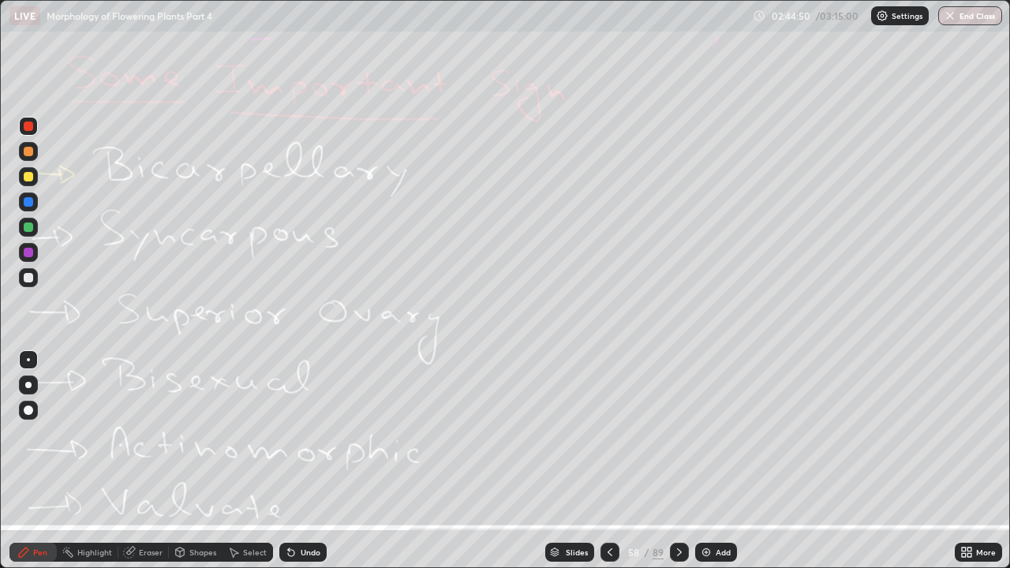
click at [608, 434] on icon at bounding box center [610, 553] width 5 height 8
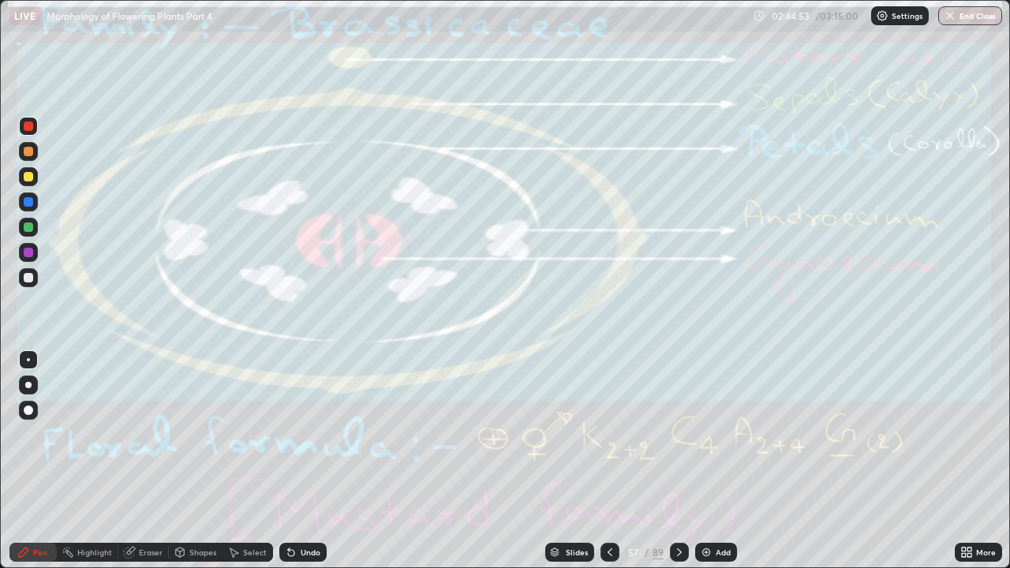
click at [680, 434] on icon at bounding box center [679, 552] width 13 height 13
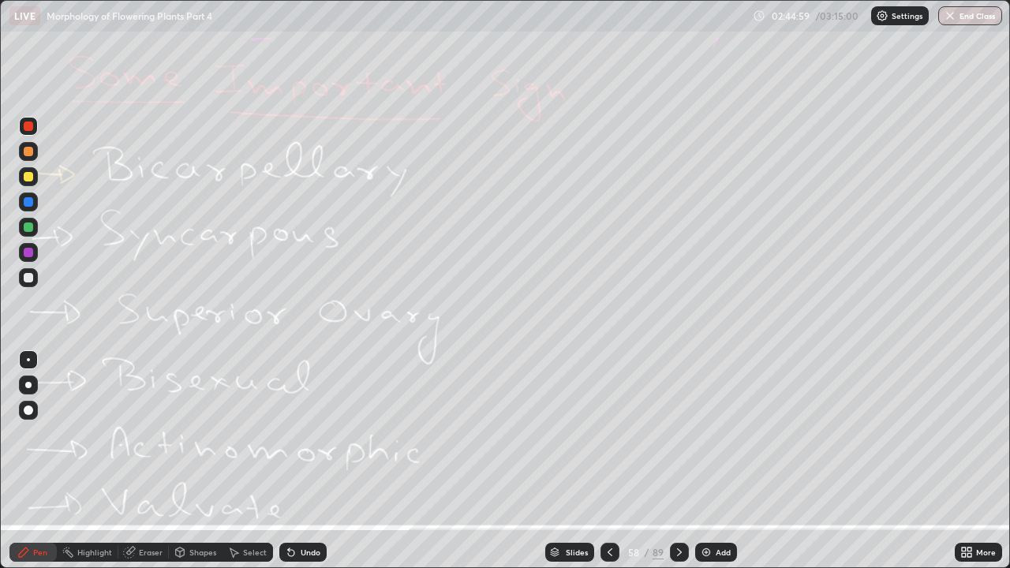
click at [144, 434] on div "Eraser" at bounding box center [151, 553] width 24 height 8
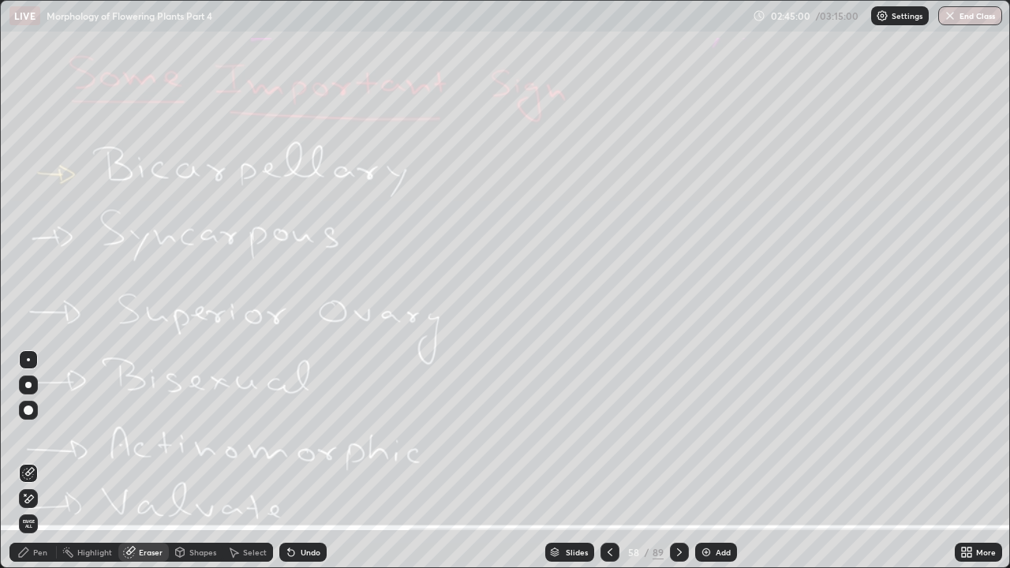
click at [26, 434] on span "Erase all" at bounding box center [28, 523] width 17 height 9
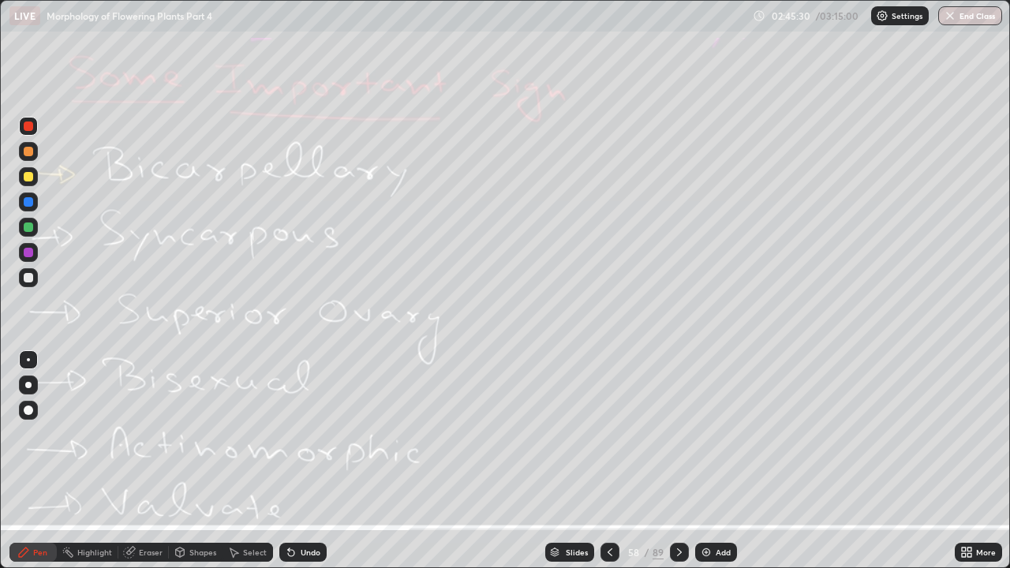
click at [680, 434] on icon at bounding box center [679, 552] width 13 height 13
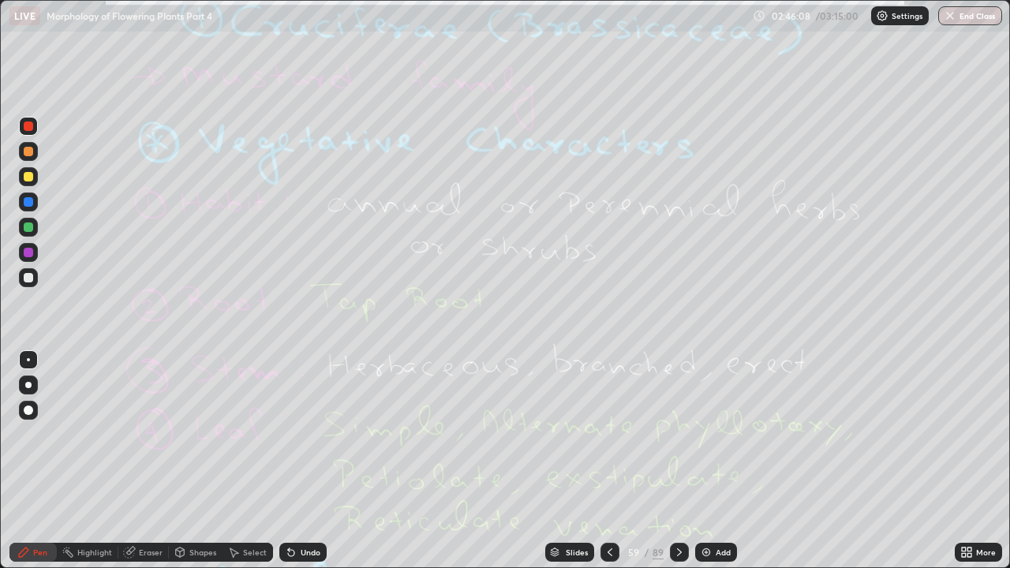
click at [149, 434] on div "Eraser" at bounding box center [151, 553] width 24 height 8
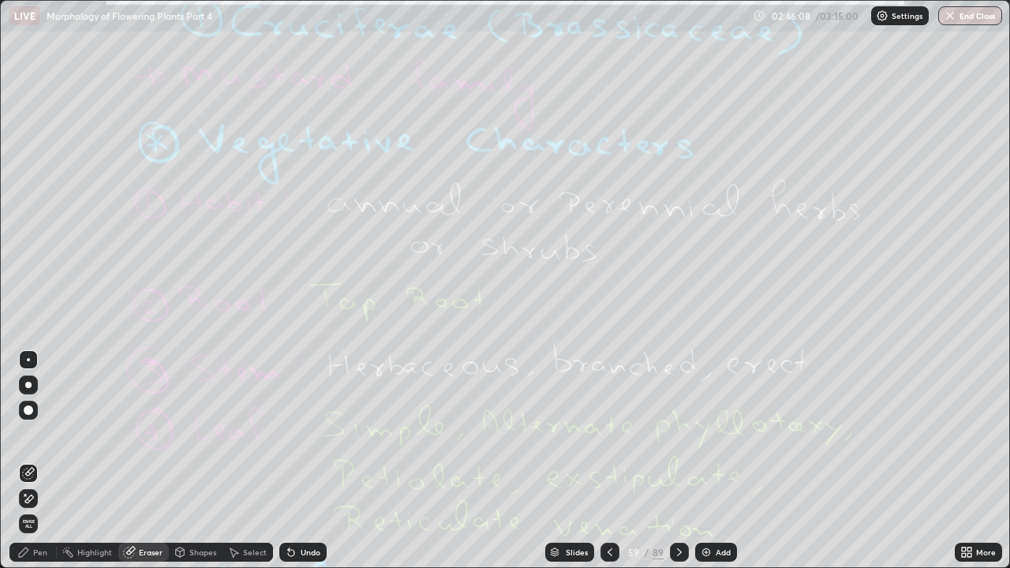
click at [29, 434] on span "Erase all" at bounding box center [28, 523] width 17 height 9
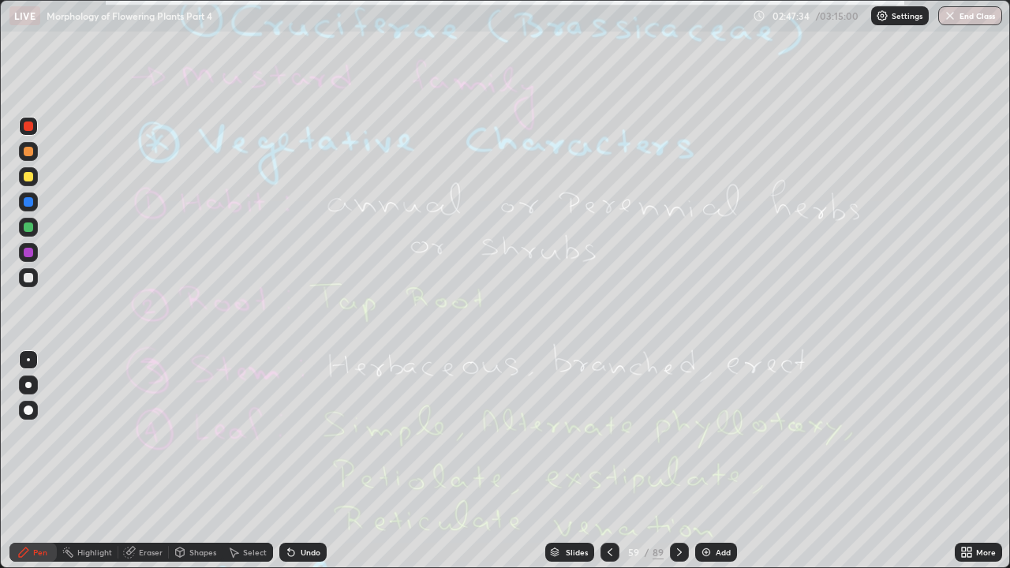
click at [679, 434] on icon at bounding box center [679, 553] width 5 height 8
click at [679, 434] on icon at bounding box center [679, 552] width 13 height 13
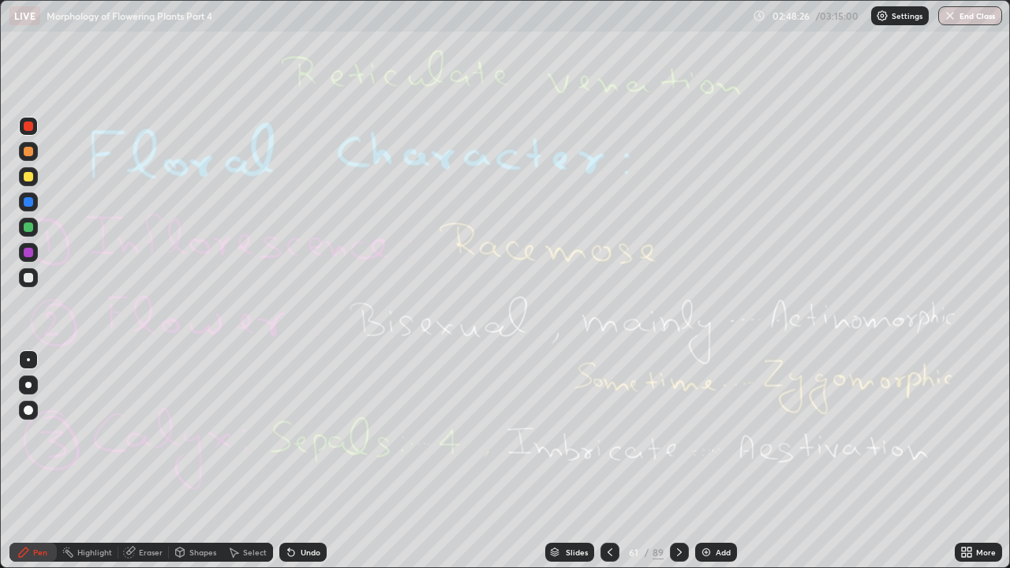
click at [152, 434] on div "Eraser" at bounding box center [151, 553] width 24 height 8
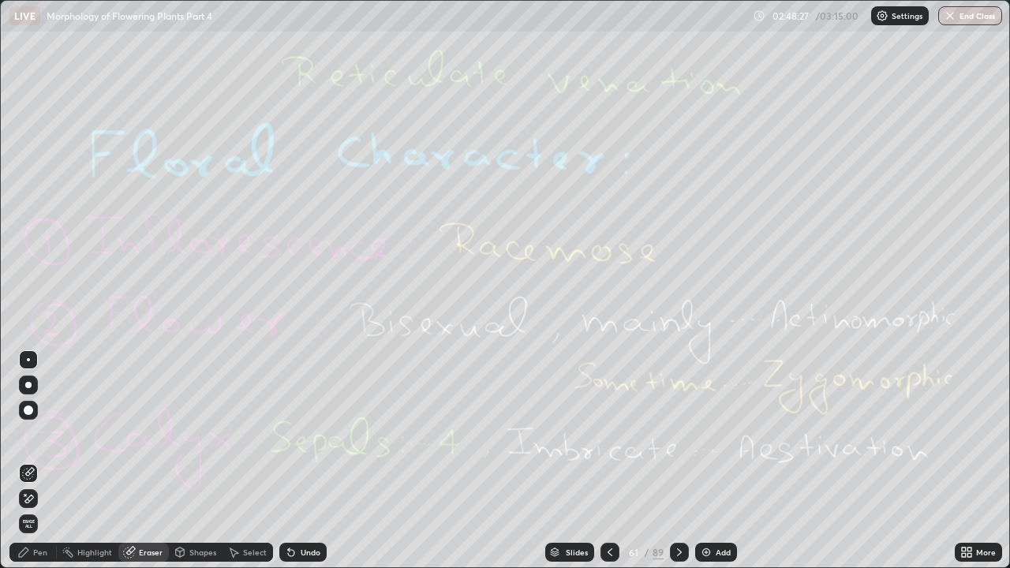
click at [28, 434] on span "Erase all" at bounding box center [28, 523] width 17 height 9
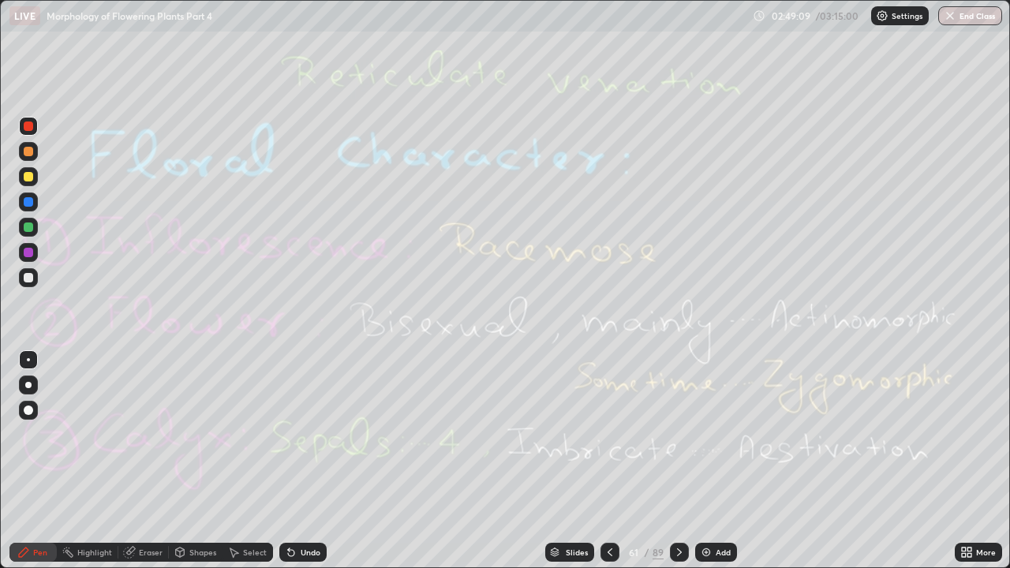
click at [678, 434] on icon at bounding box center [679, 552] width 13 height 13
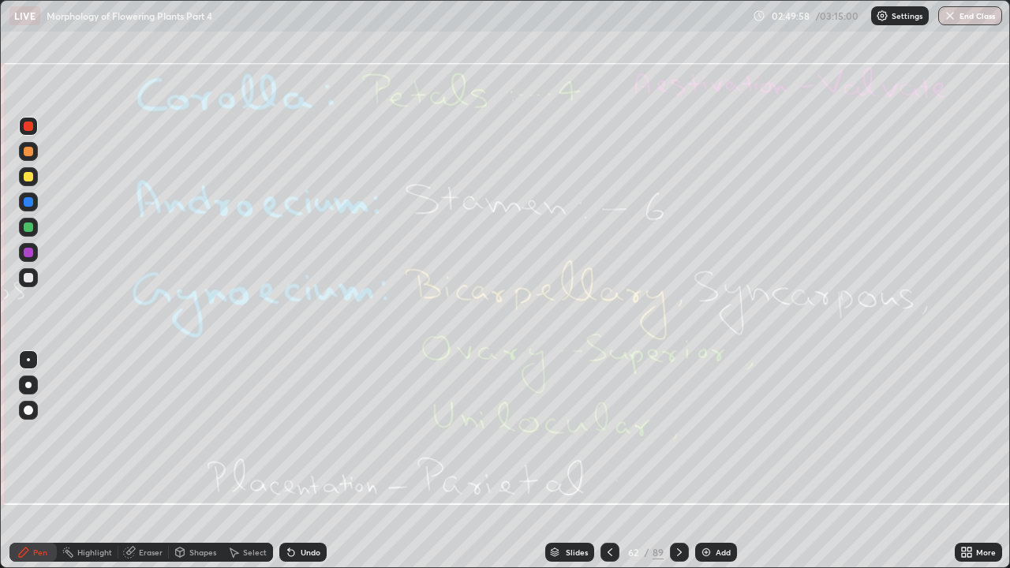
click at [150, 434] on div "Eraser" at bounding box center [151, 553] width 24 height 8
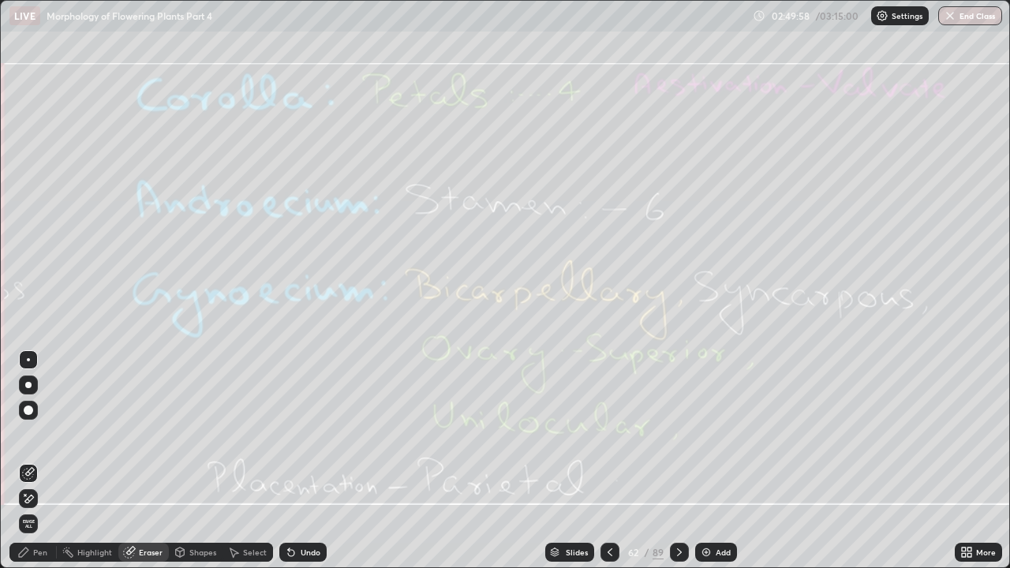
click at [28, 434] on span "Erase all" at bounding box center [28, 523] width 17 height 9
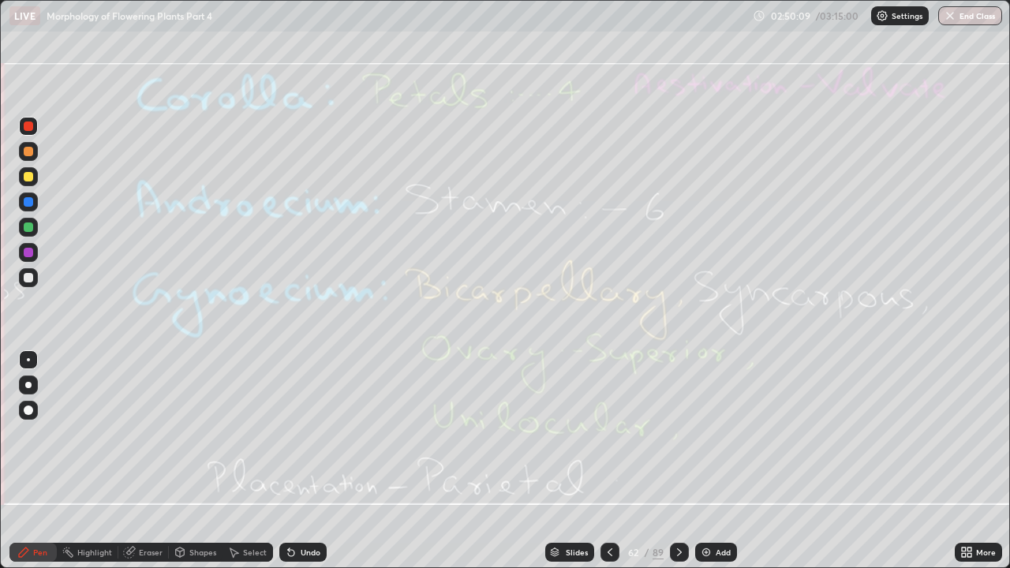
click at [148, 434] on div "Eraser" at bounding box center [151, 553] width 24 height 8
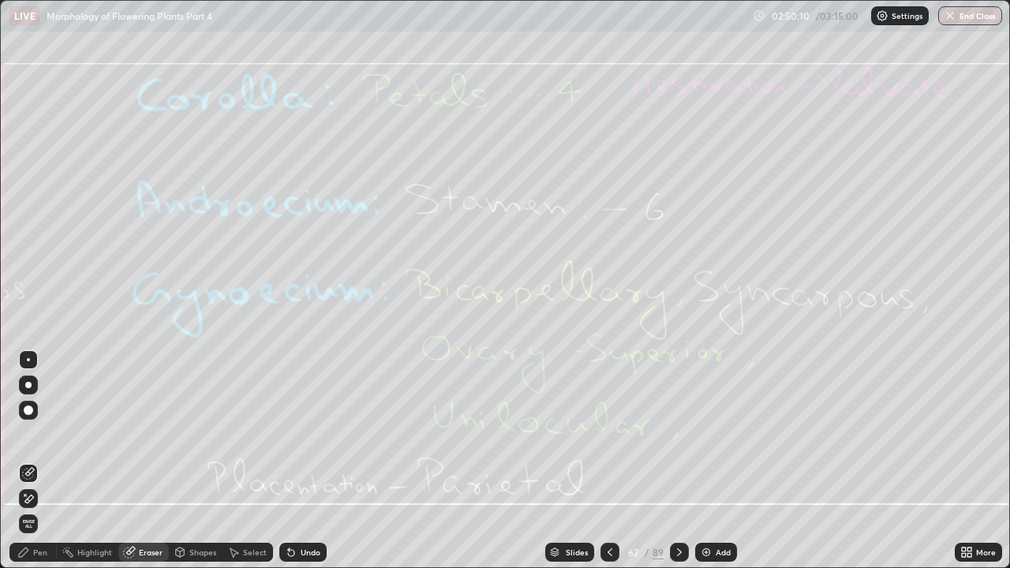
click at [30, 434] on span "Erase all" at bounding box center [28, 523] width 17 height 9
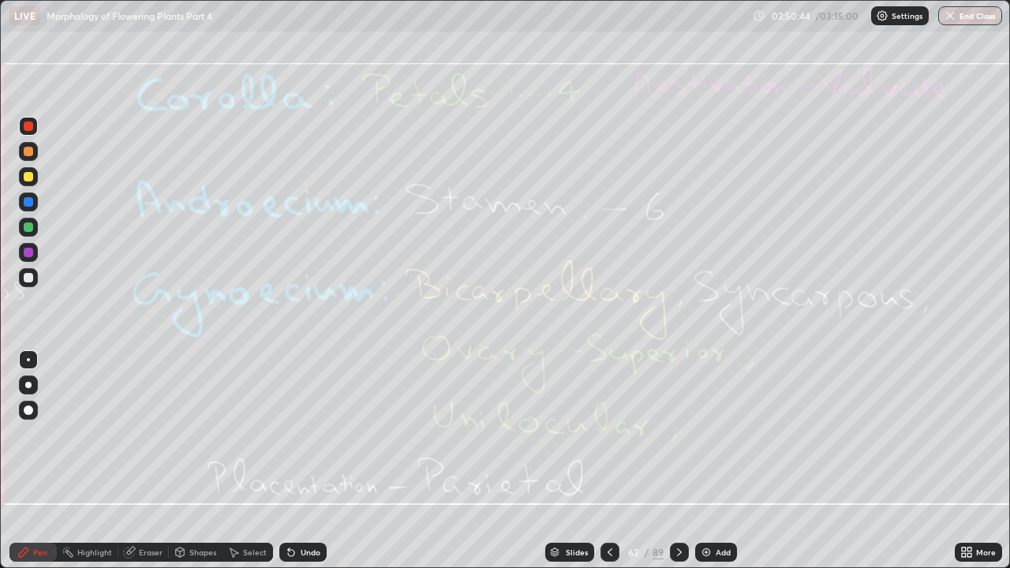
click at [678, 434] on icon at bounding box center [679, 552] width 13 height 13
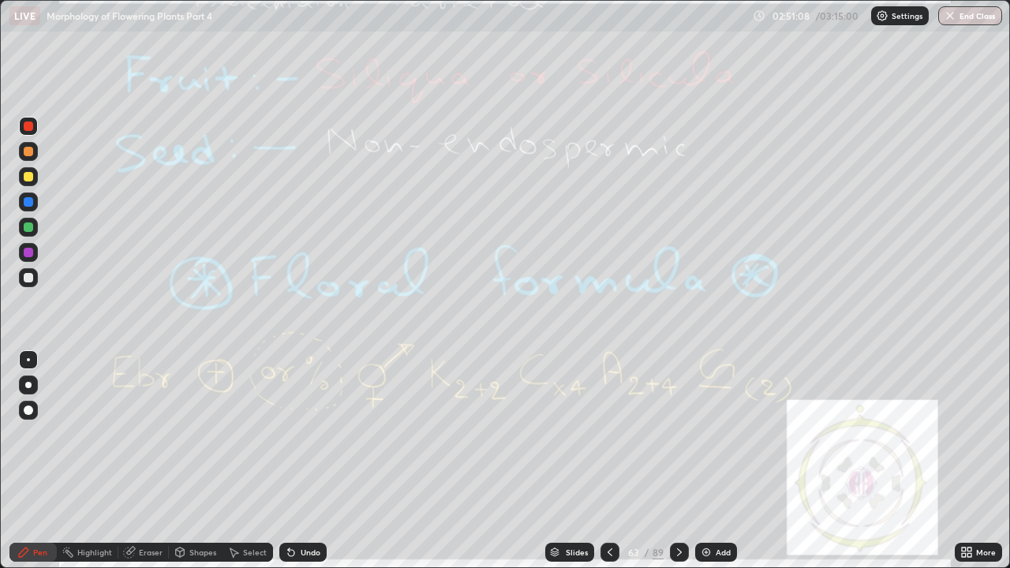
click at [149, 434] on div "Eraser" at bounding box center [151, 553] width 24 height 8
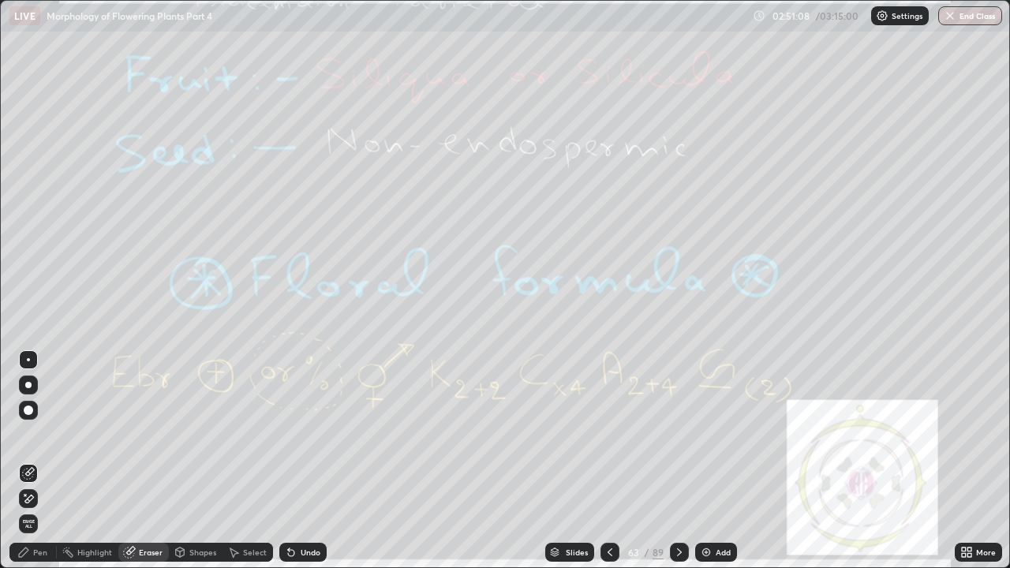
click at [30, 434] on span "Erase all" at bounding box center [28, 523] width 17 height 9
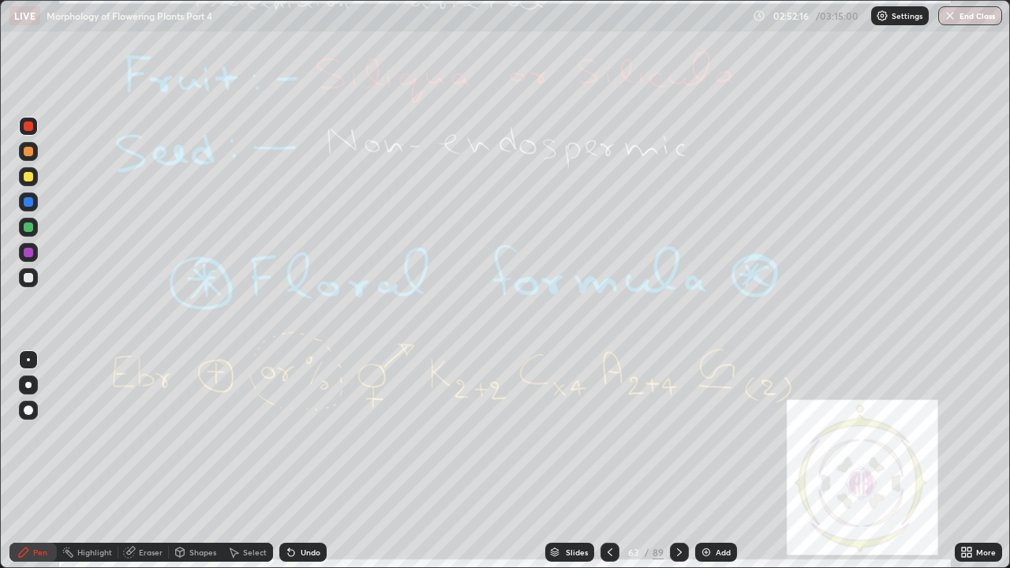
click at [609, 434] on icon at bounding box center [610, 552] width 13 height 13
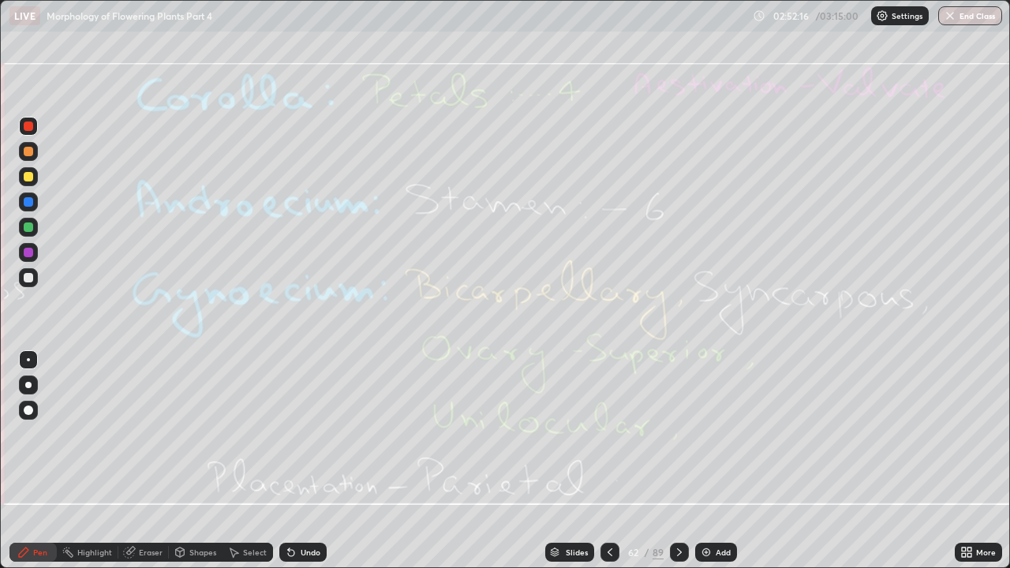
click at [609, 434] on icon at bounding box center [610, 552] width 13 height 13
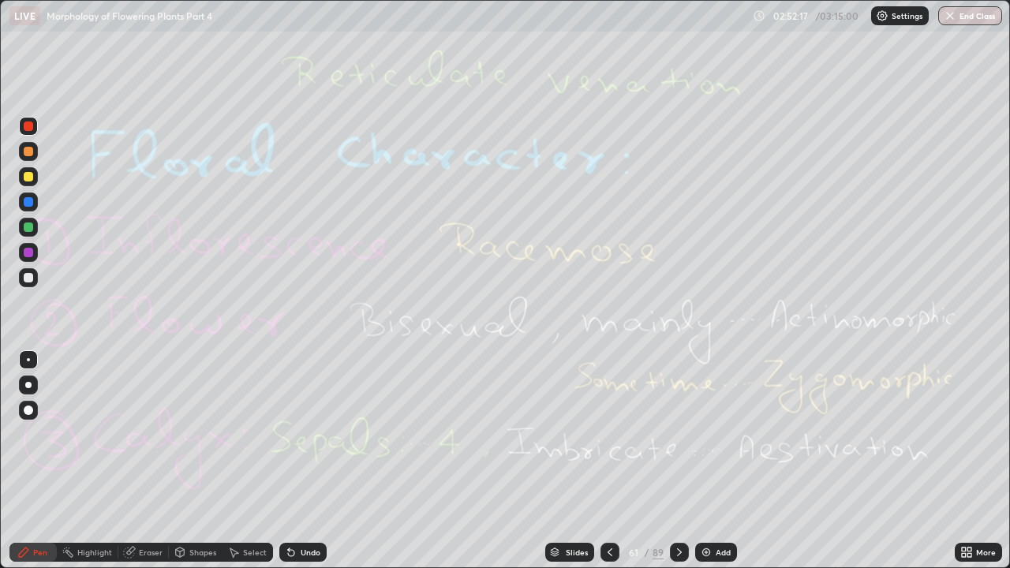
click at [610, 434] on icon at bounding box center [610, 552] width 13 height 13
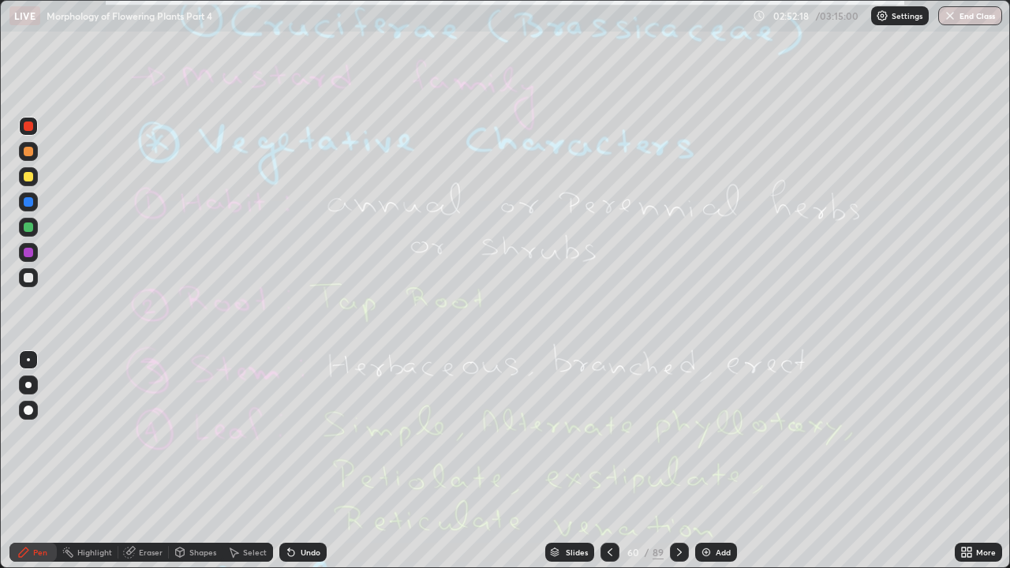
click at [609, 434] on icon at bounding box center [610, 552] width 13 height 13
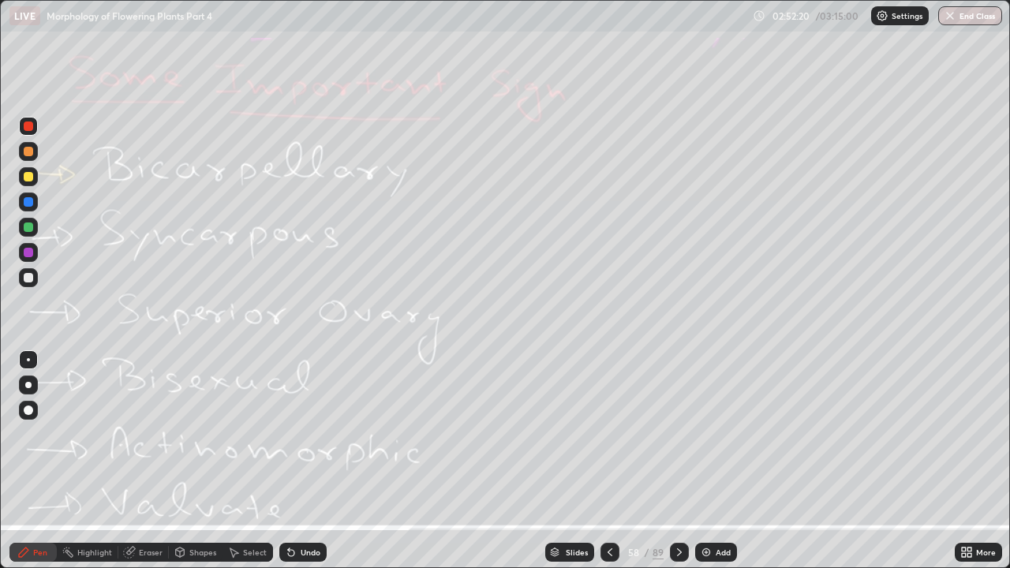
click at [609, 434] on icon at bounding box center [610, 552] width 13 height 13
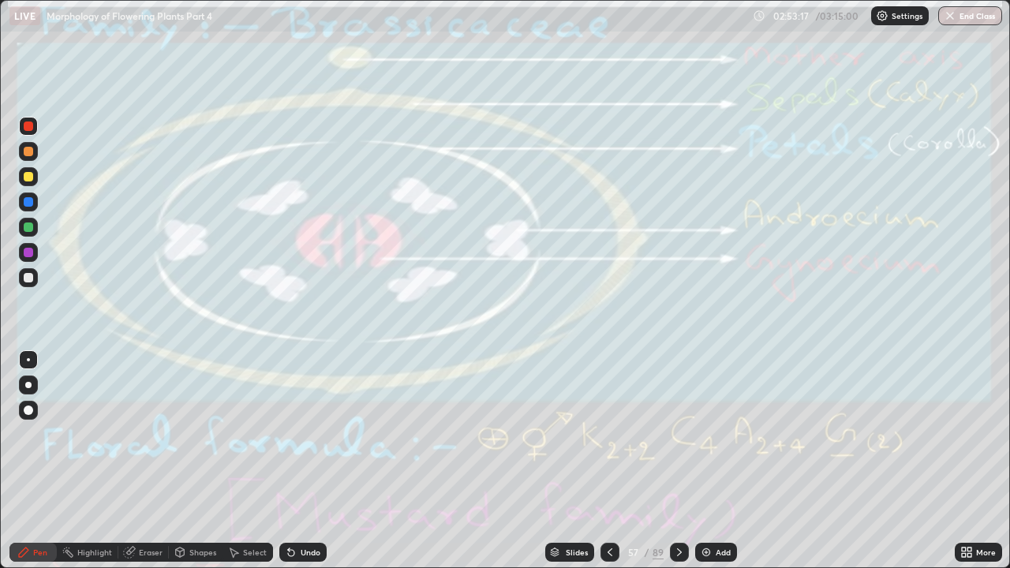
click at [152, 434] on div "Eraser" at bounding box center [151, 553] width 24 height 8
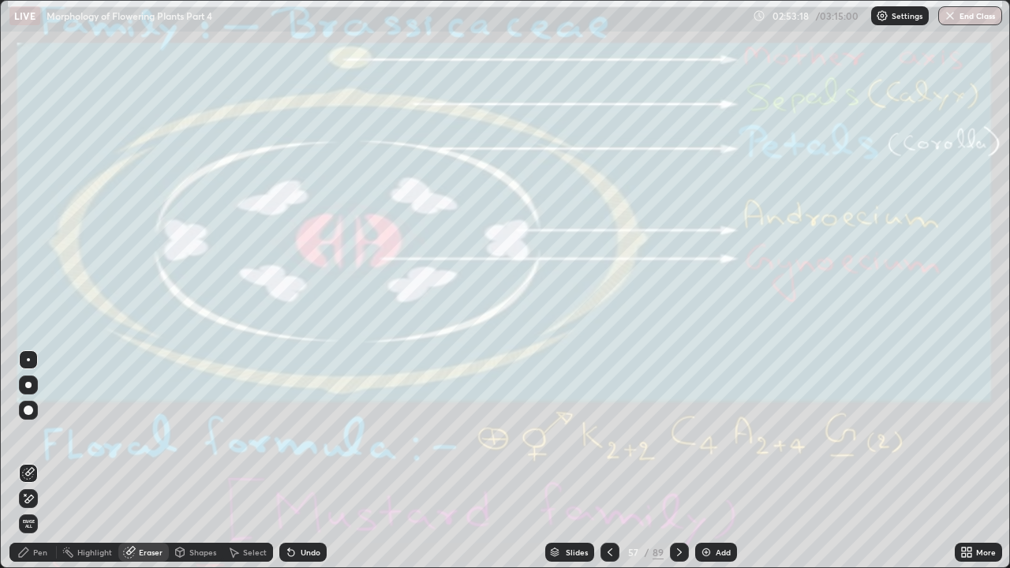
click at [28, 434] on span "Erase all" at bounding box center [28, 523] width 17 height 9
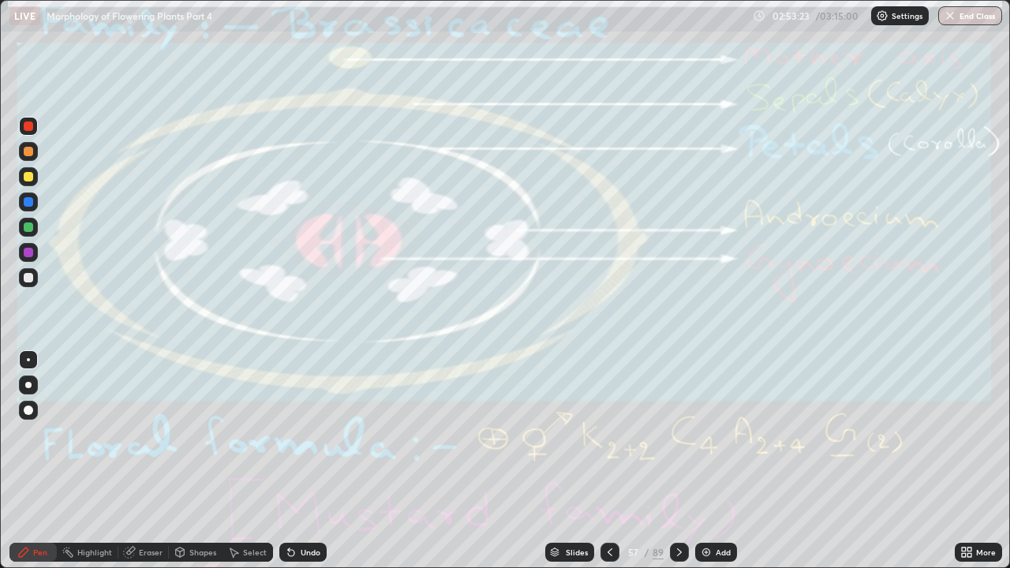
click at [688, 434] on div at bounding box center [679, 552] width 19 height 19
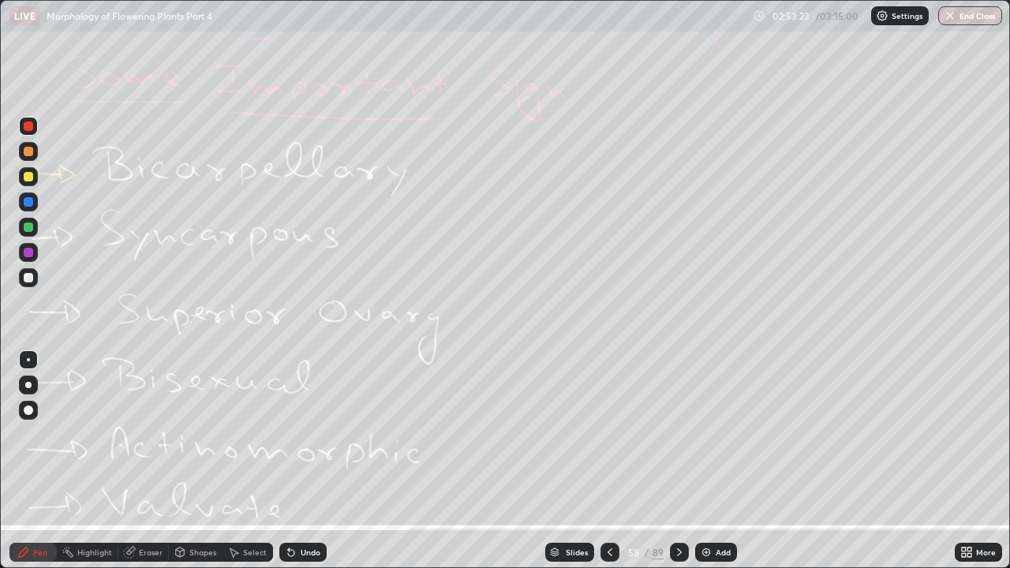
click at [684, 434] on icon at bounding box center [679, 552] width 13 height 13
click at [678, 434] on icon at bounding box center [679, 552] width 13 height 13
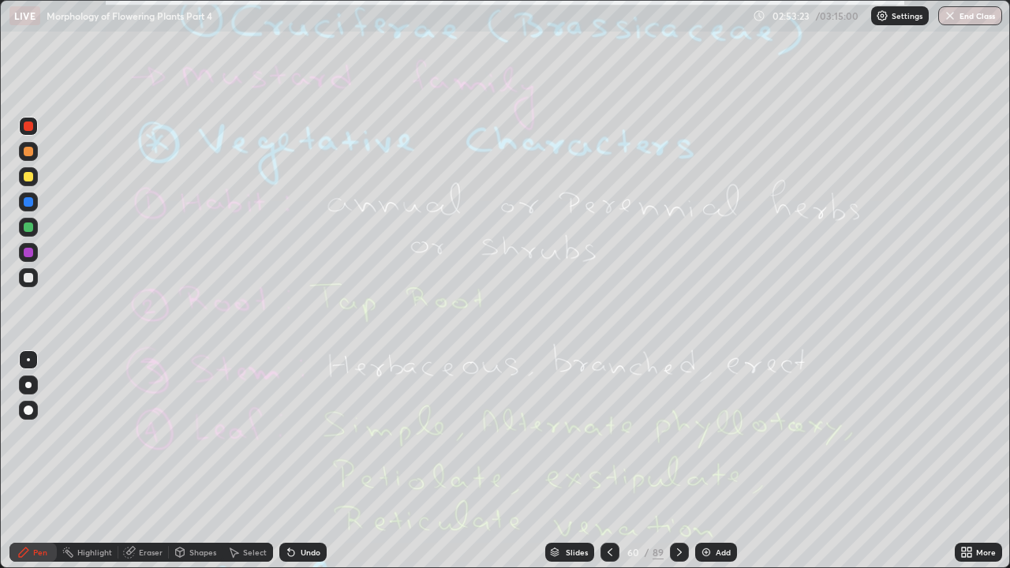
click at [678, 434] on icon at bounding box center [679, 553] width 5 height 8
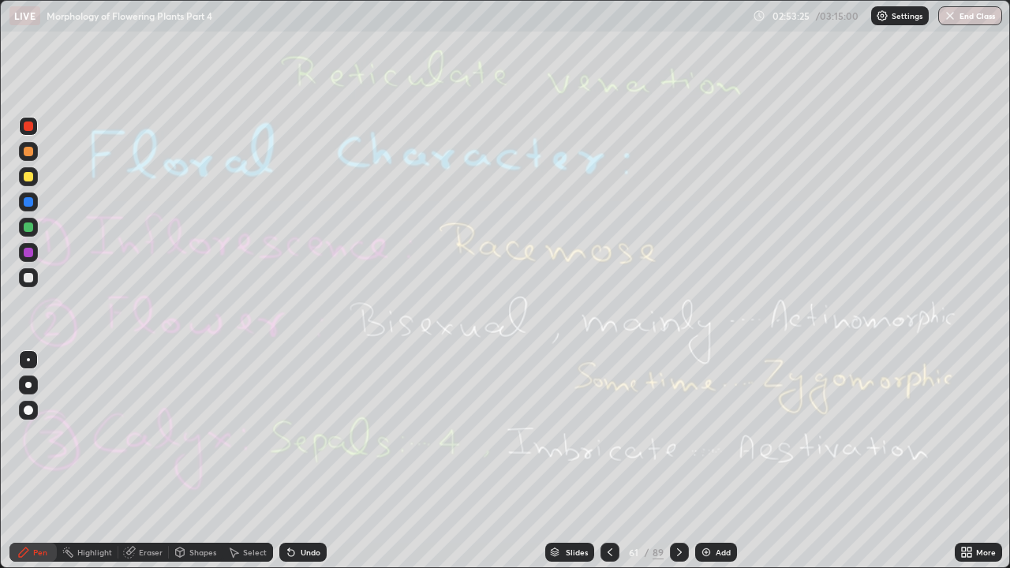
click at [680, 434] on icon at bounding box center [679, 552] width 13 height 13
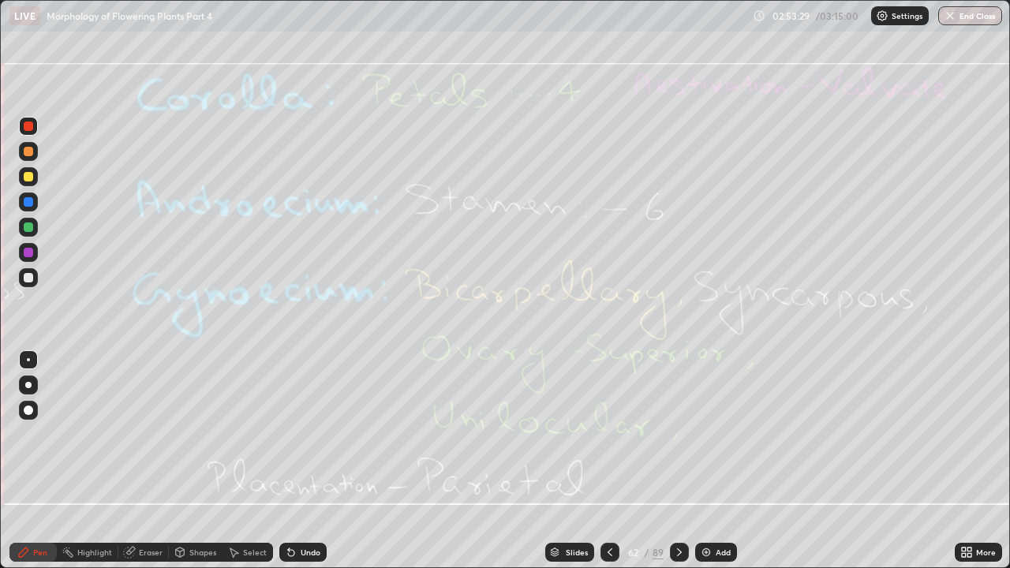
click at [678, 434] on icon at bounding box center [679, 553] width 5 height 8
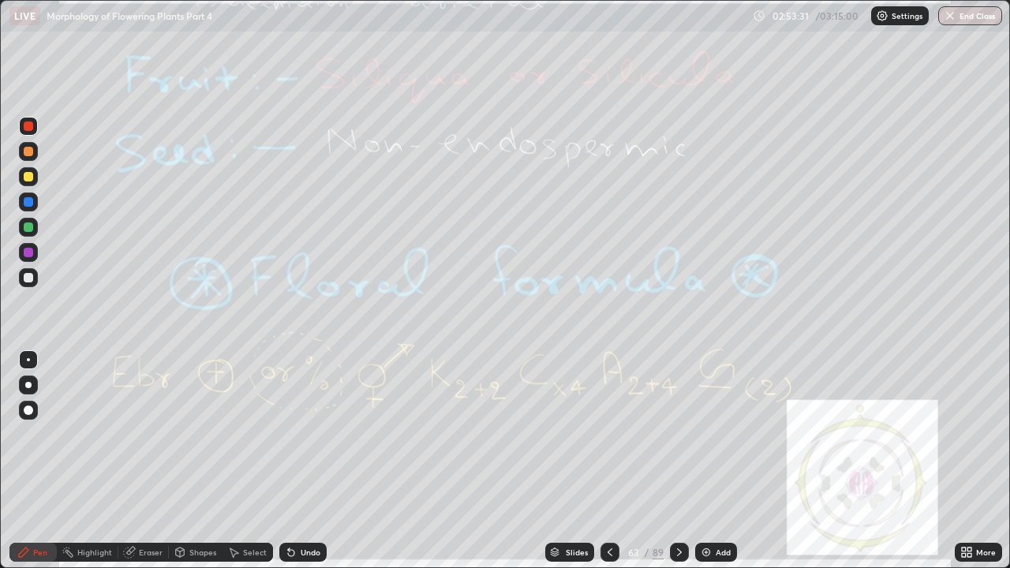
click at [680, 434] on icon at bounding box center [679, 552] width 13 height 13
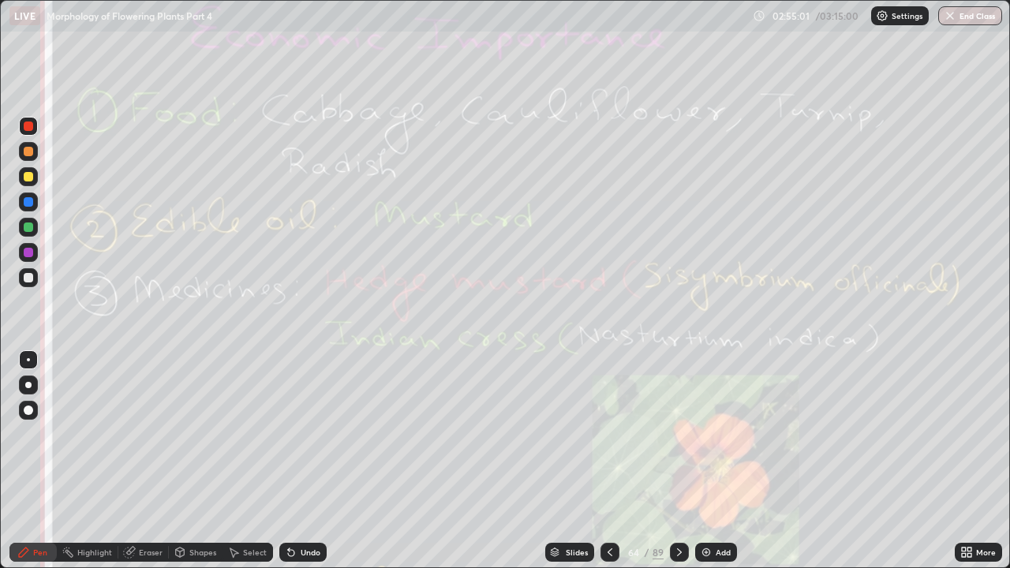
click at [147, 434] on div "Eraser" at bounding box center [151, 553] width 24 height 8
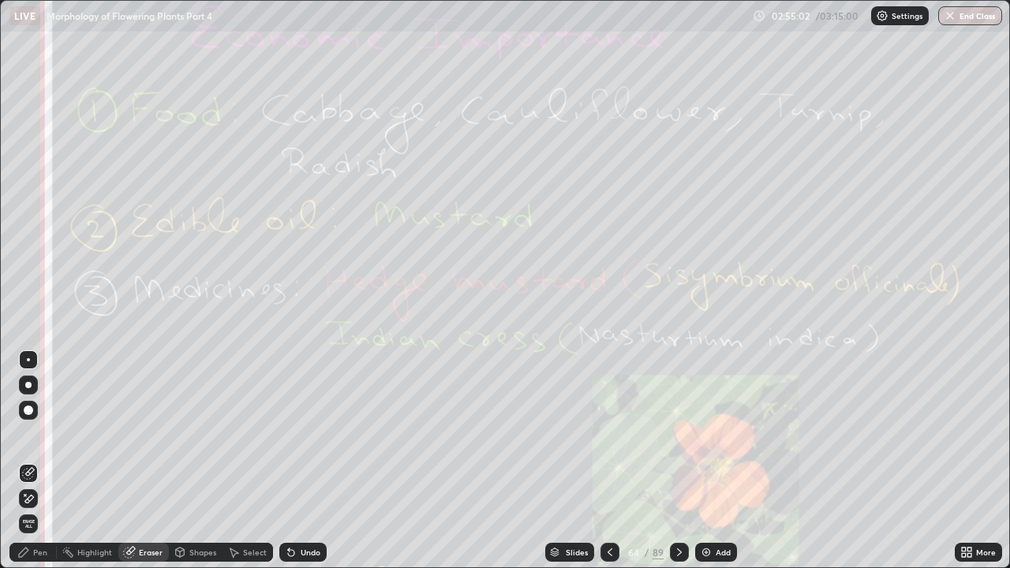
click at [36, 434] on span "Erase all" at bounding box center [28, 523] width 17 height 9
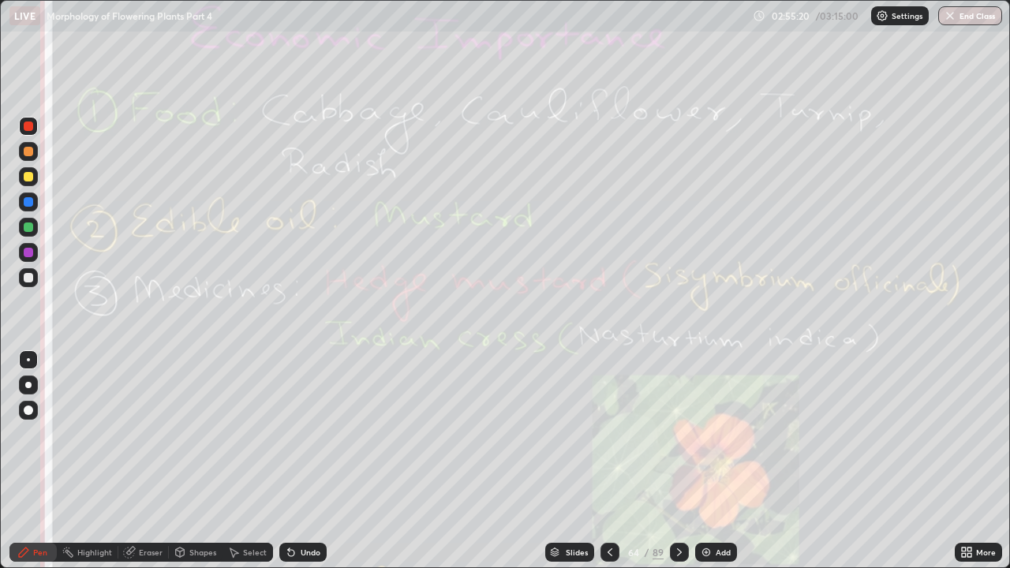
click at [148, 434] on div "Eraser" at bounding box center [151, 553] width 24 height 8
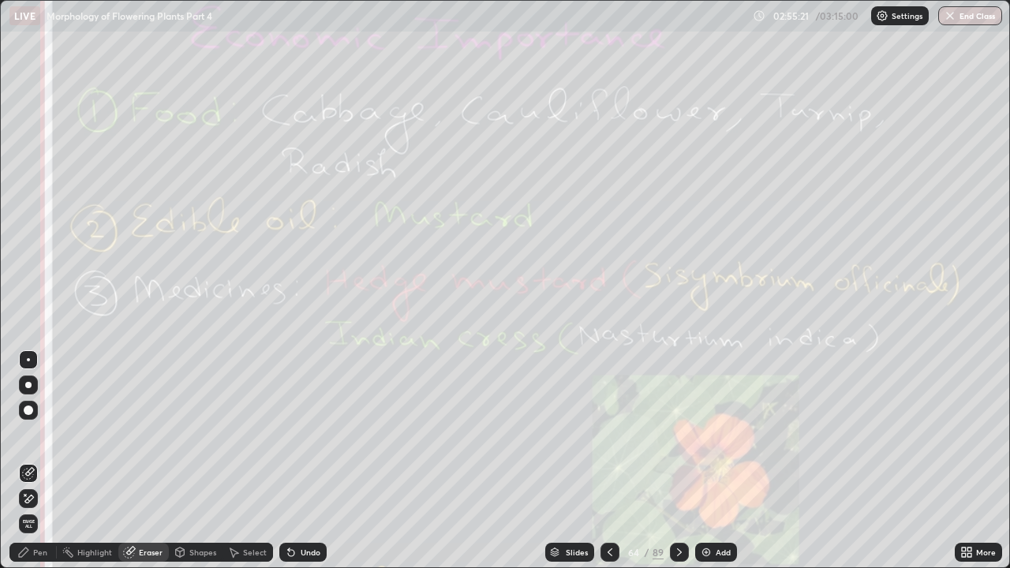
click at [31, 434] on span "Erase all" at bounding box center [28, 523] width 17 height 9
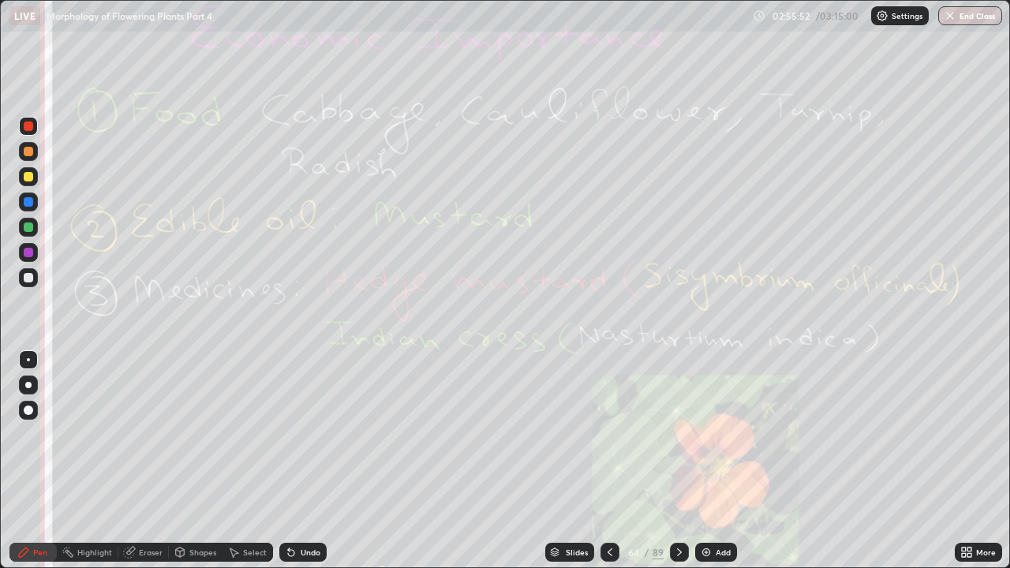
click at [156, 434] on div "Eraser" at bounding box center [151, 553] width 24 height 8
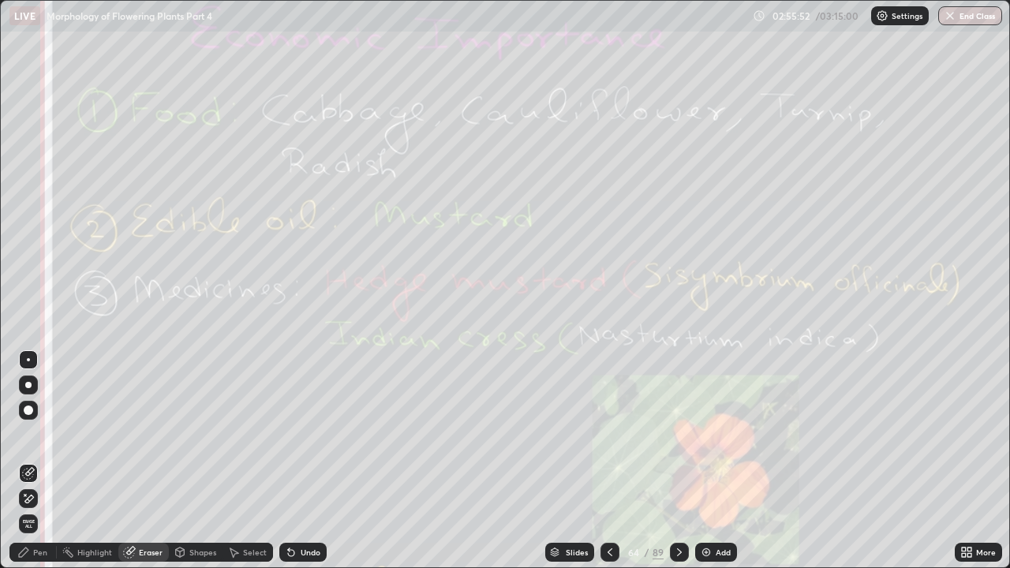
click at [35, 434] on span "Erase all" at bounding box center [28, 523] width 17 height 9
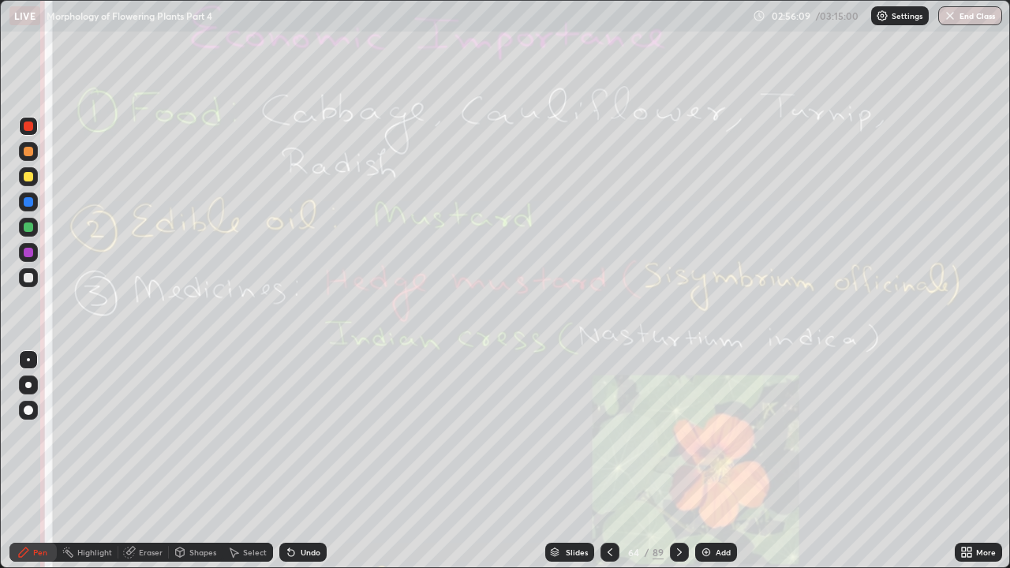
click at [676, 434] on icon at bounding box center [679, 552] width 13 height 13
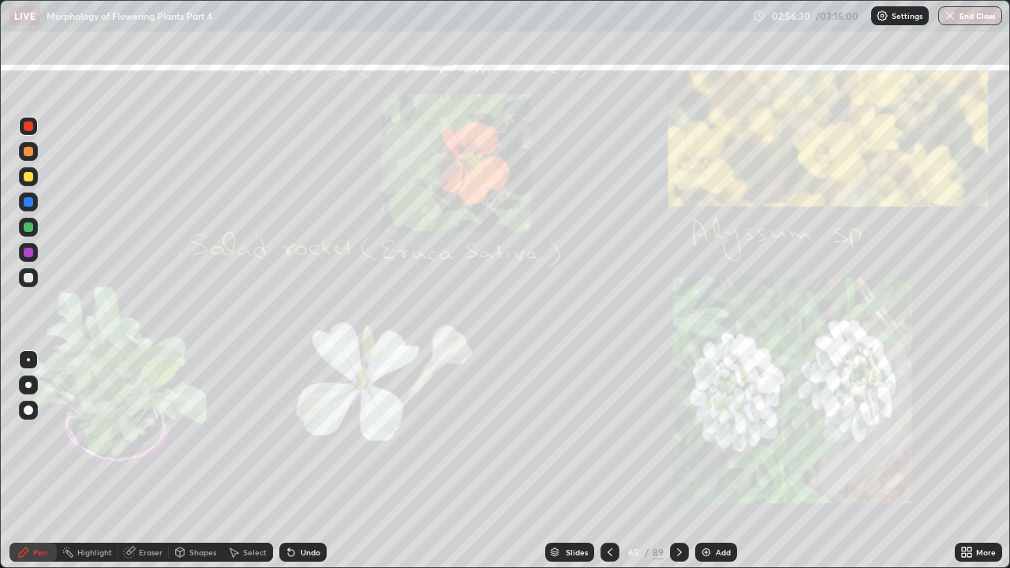
click at [141, 434] on div "Eraser" at bounding box center [151, 553] width 24 height 8
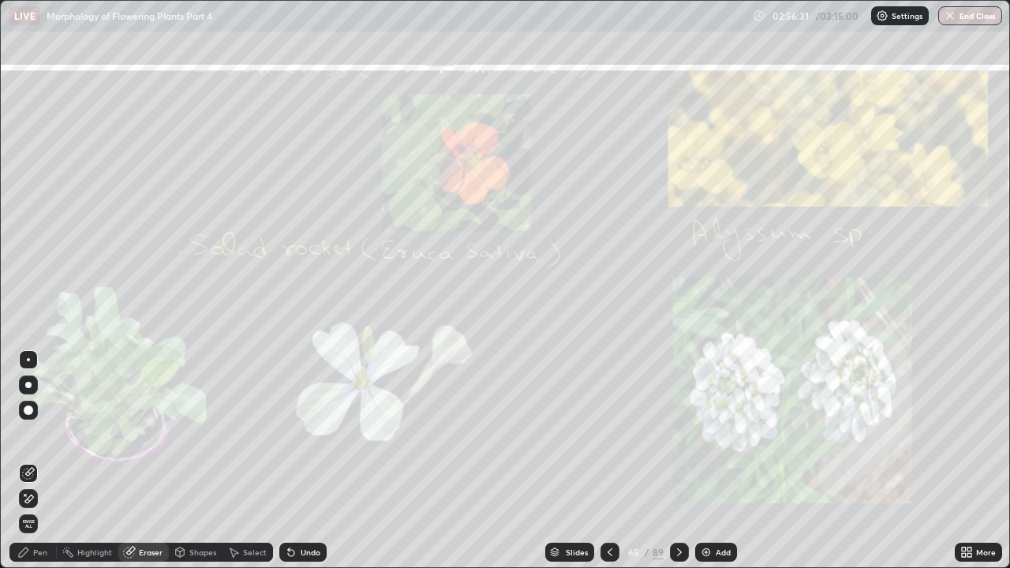
click at [28, 434] on span "Erase all" at bounding box center [28, 523] width 17 height 9
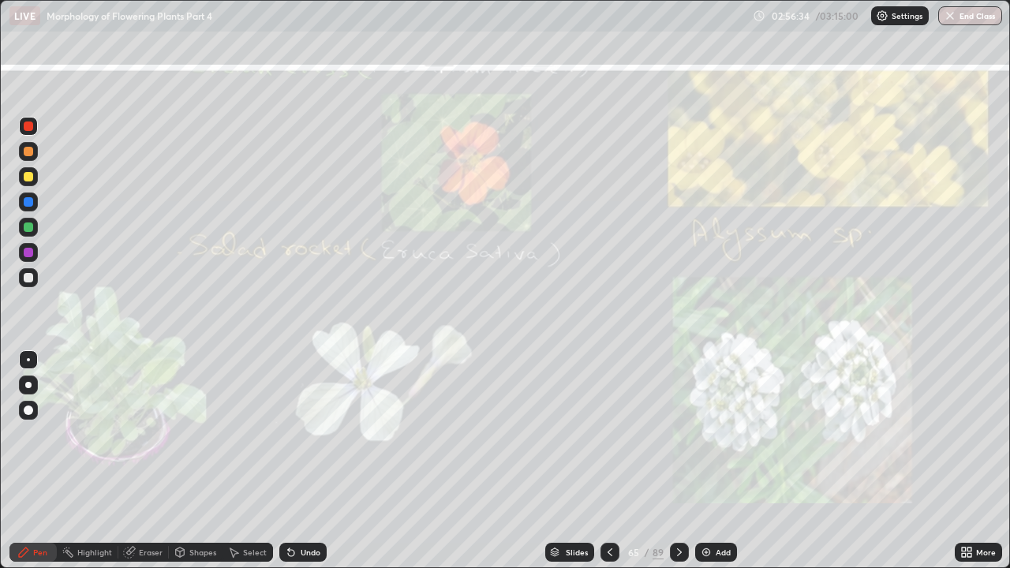
click at [685, 434] on div at bounding box center [679, 552] width 19 height 19
click at [678, 434] on icon at bounding box center [679, 552] width 13 height 13
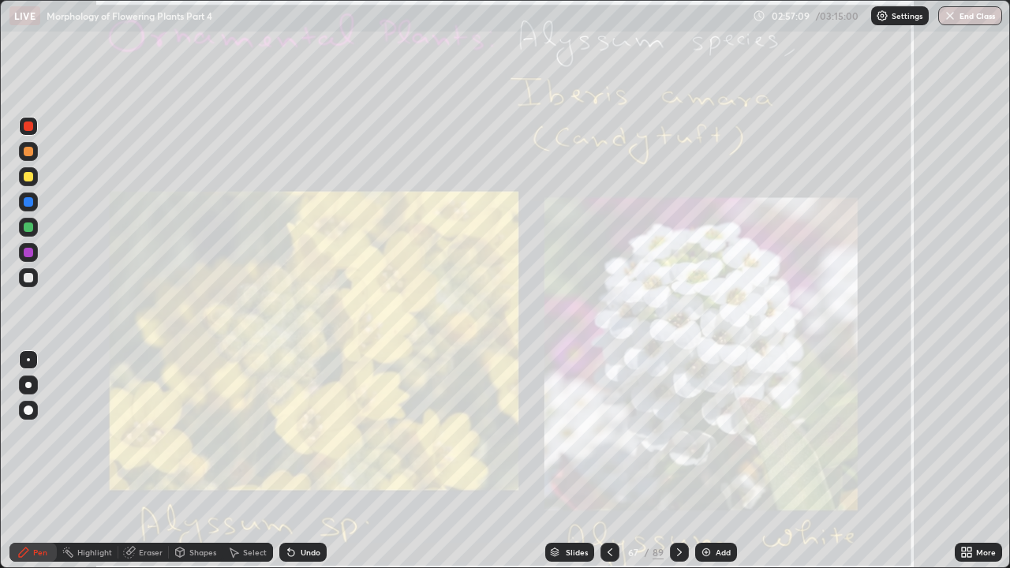
click at [145, 434] on div "Eraser" at bounding box center [151, 553] width 24 height 8
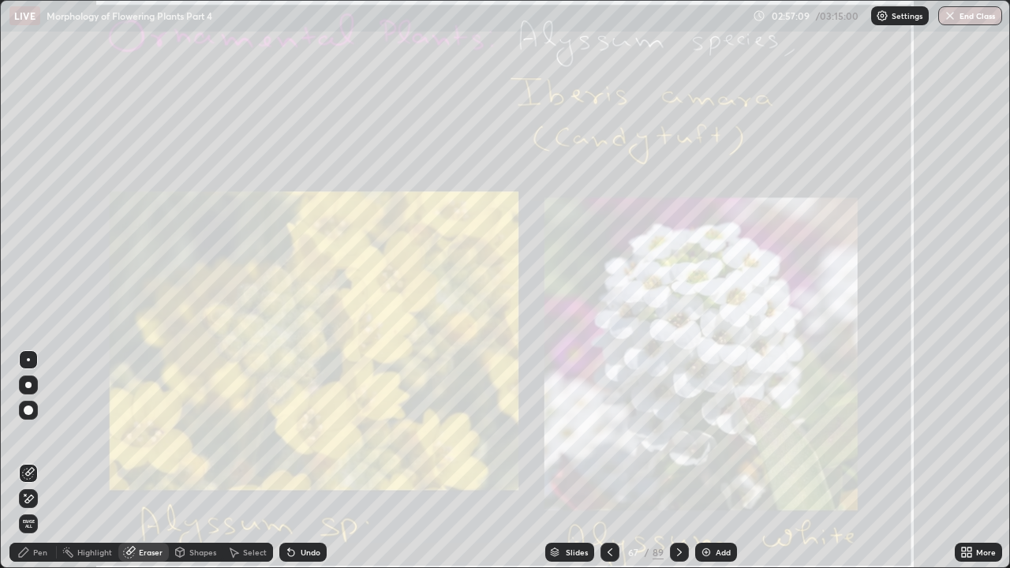
click at [26, 434] on span "Erase all" at bounding box center [28, 523] width 17 height 9
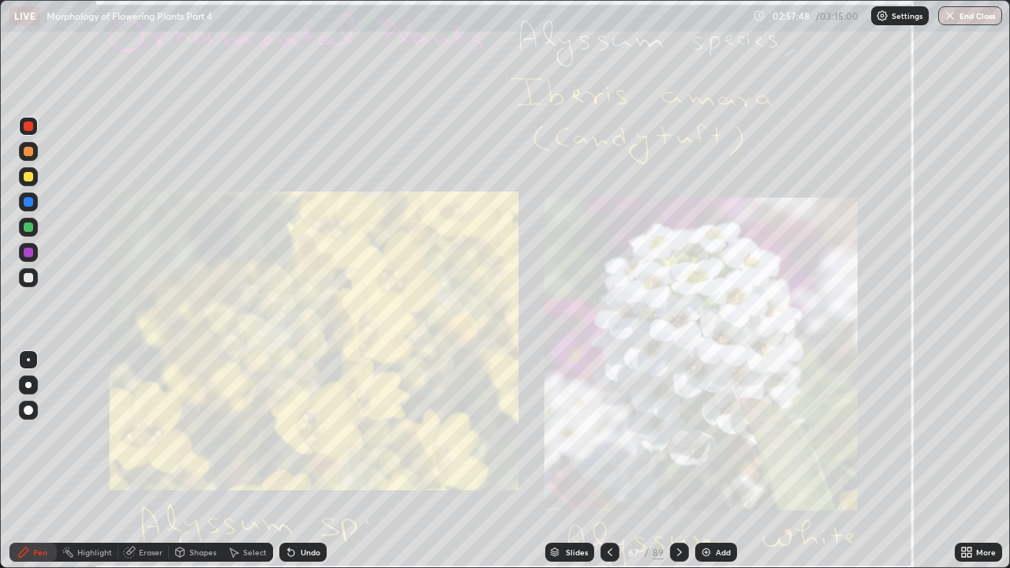
click at [680, 434] on icon at bounding box center [679, 552] width 13 height 13
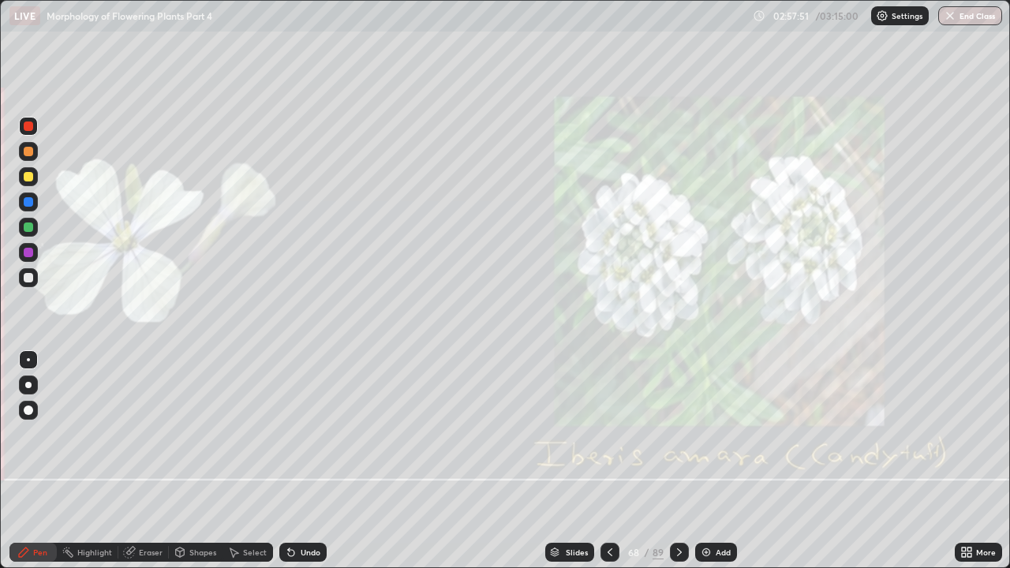
click at [678, 434] on icon at bounding box center [679, 552] width 13 height 13
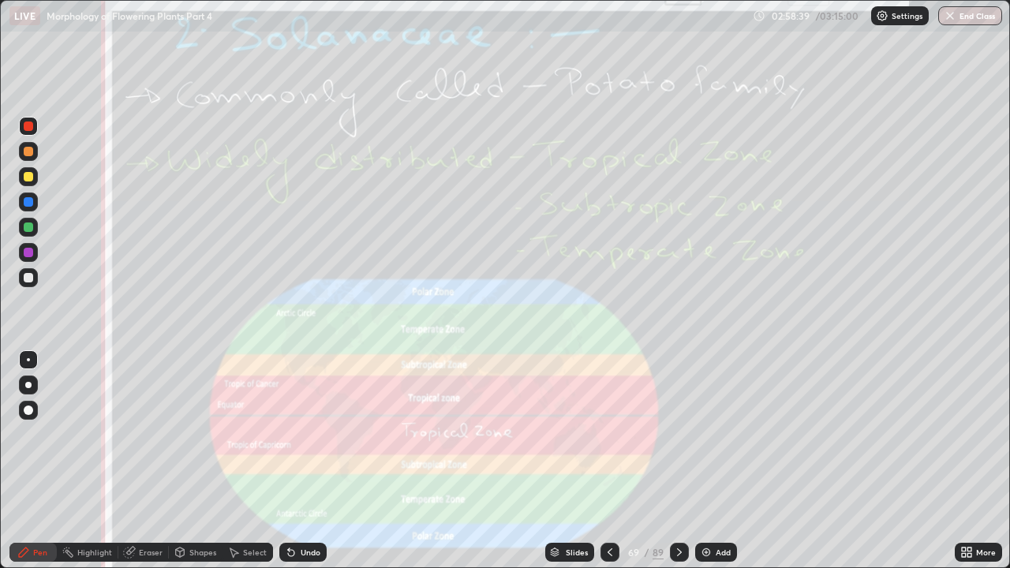
click at [146, 434] on div "Eraser" at bounding box center [151, 553] width 24 height 8
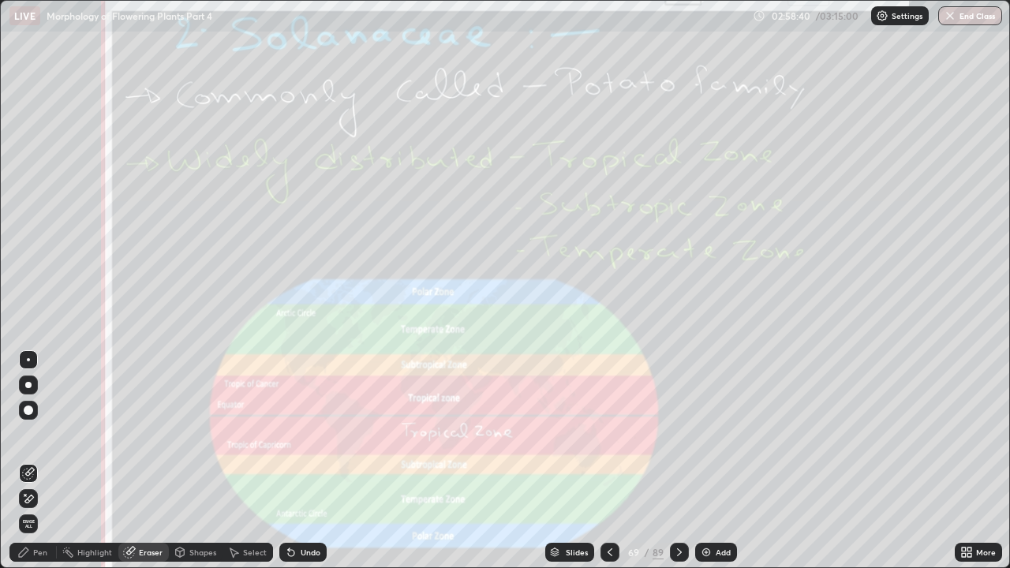
click at [28, 434] on span "Erase all" at bounding box center [28, 523] width 17 height 9
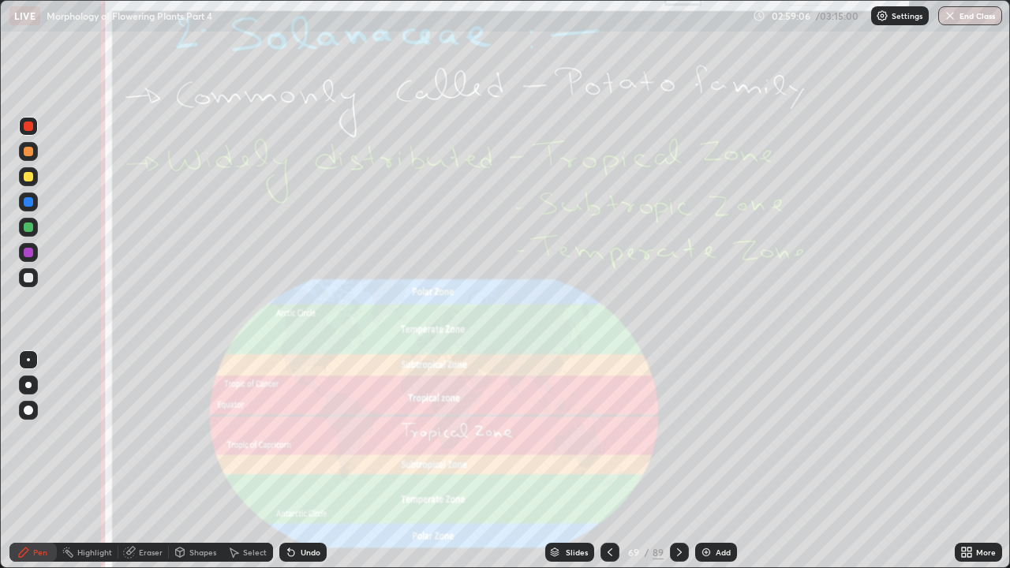
click at [678, 434] on icon at bounding box center [679, 552] width 13 height 13
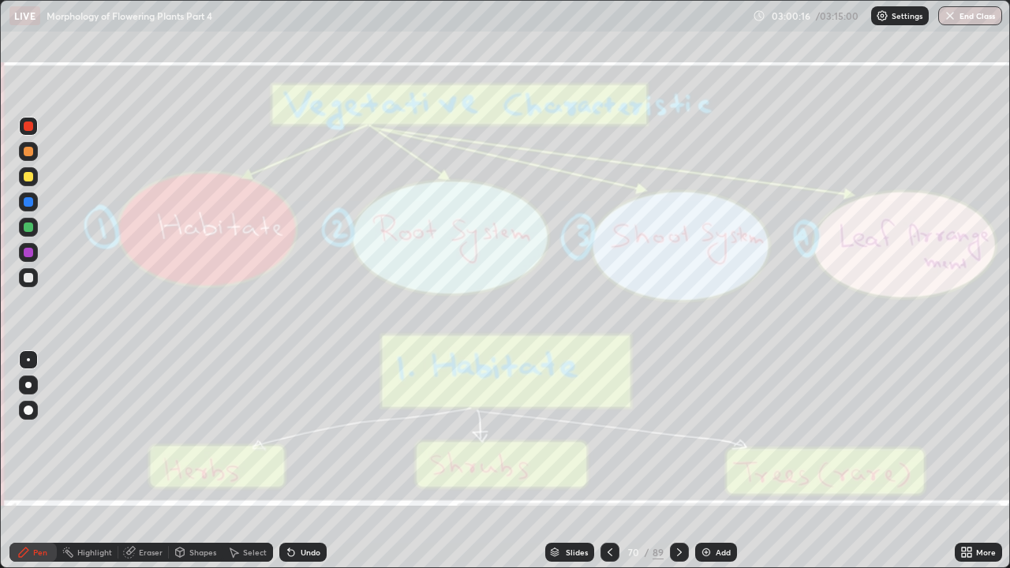
click at [676, 434] on icon at bounding box center [679, 552] width 13 height 13
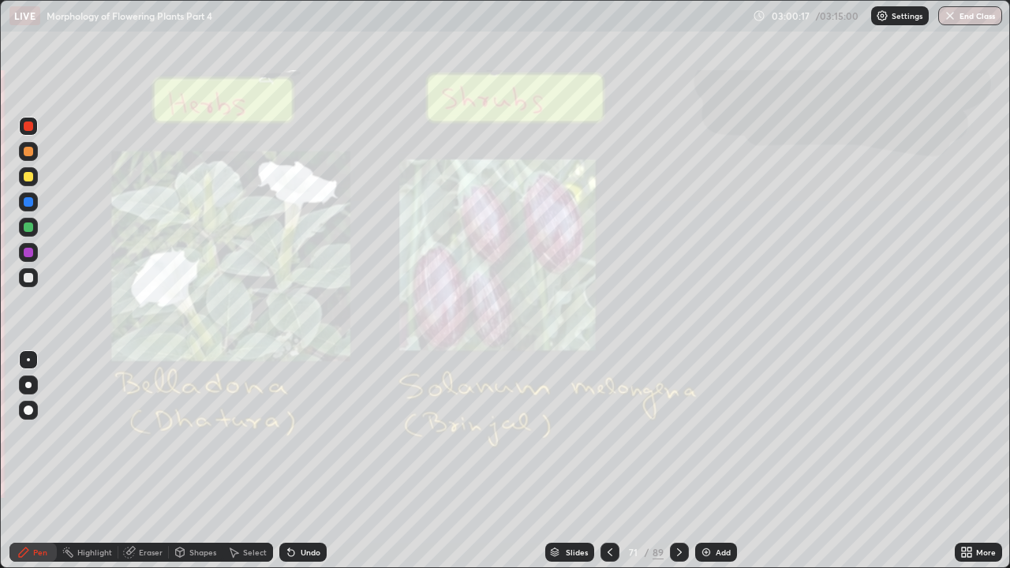
click at [612, 434] on div at bounding box center [610, 552] width 19 height 19
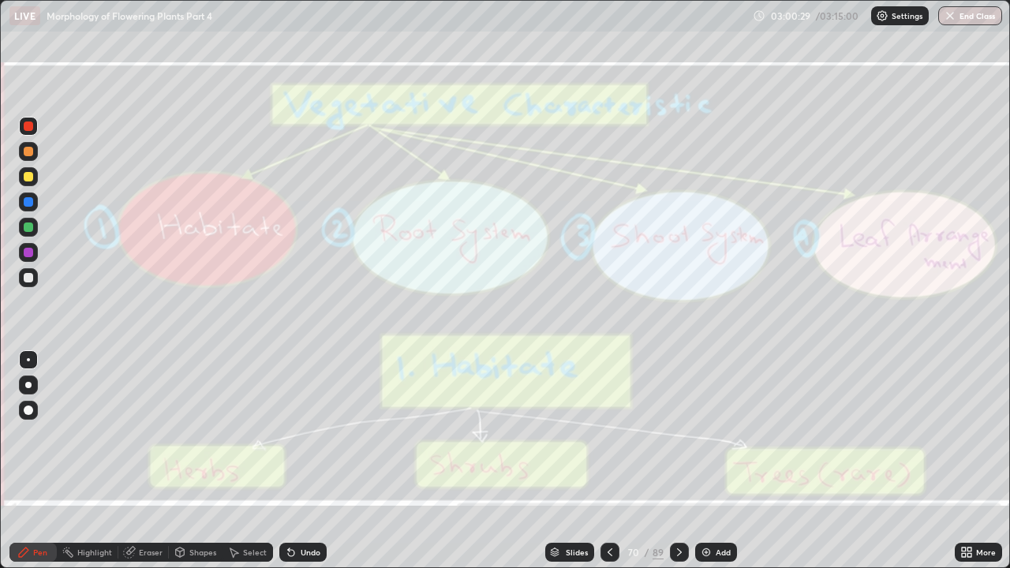
click at [678, 434] on icon at bounding box center [679, 552] width 13 height 13
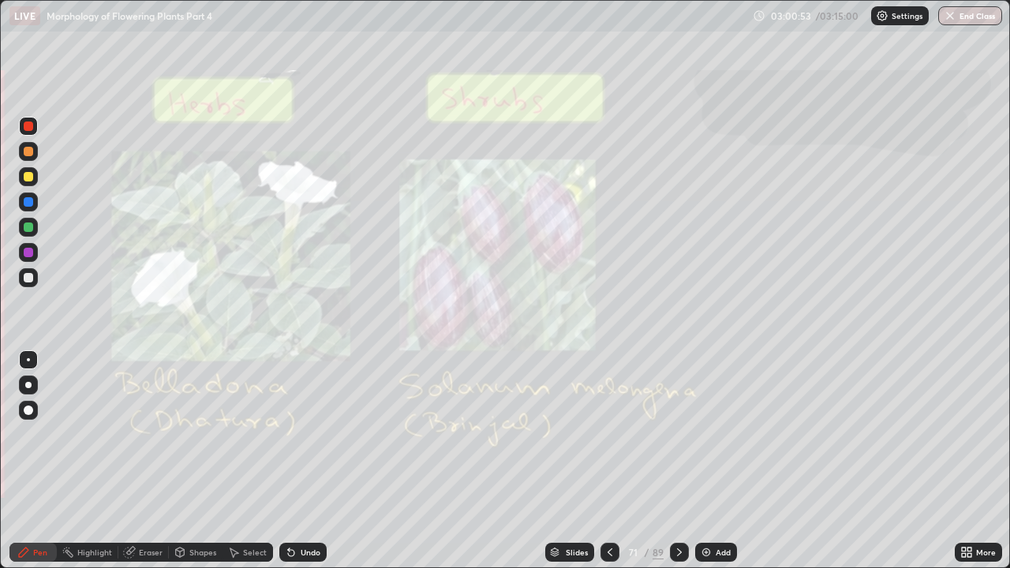
click at [148, 434] on div "Eraser" at bounding box center [151, 553] width 24 height 8
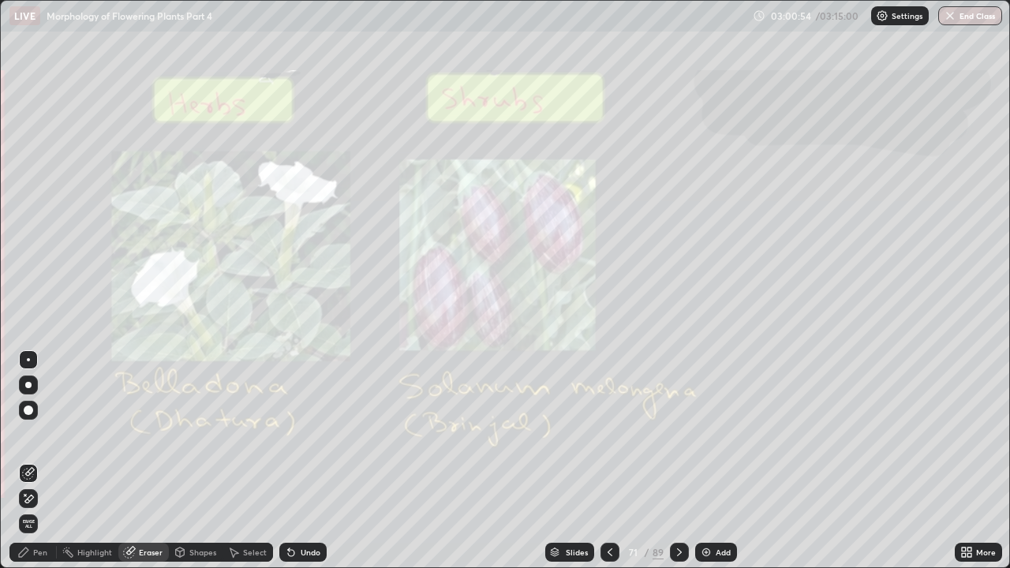
click at [28, 434] on span "Erase all" at bounding box center [28, 523] width 17 height 9
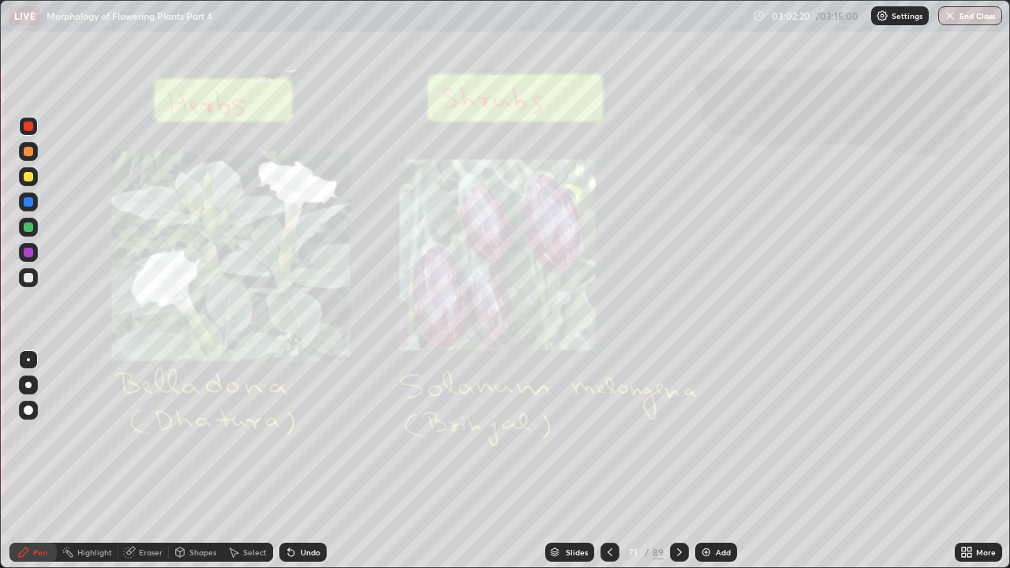
click at [678, 434] on icon at bounding box center [679, 552] width 13 height 13
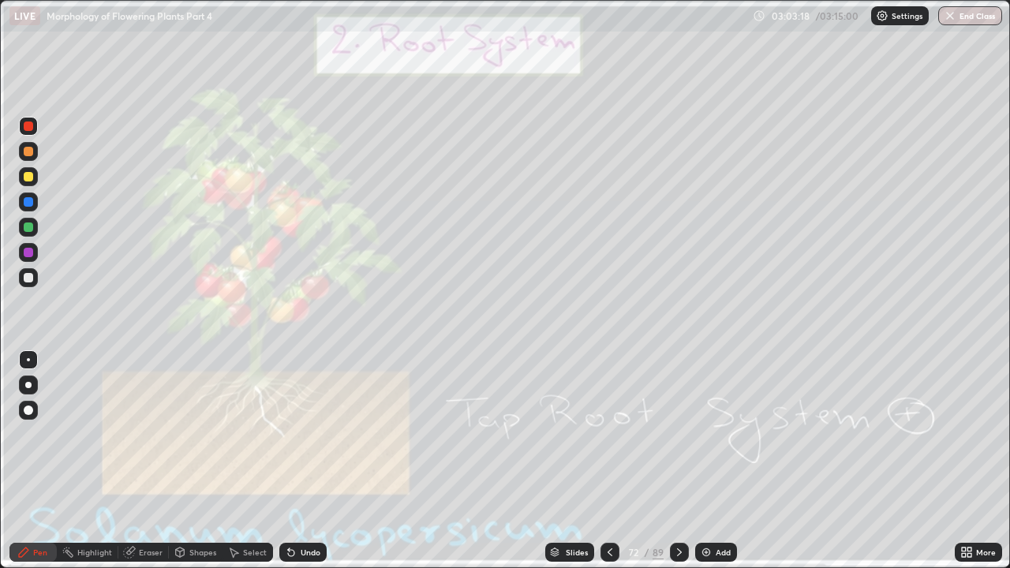
click at [149, 434] on div "Eraser" at bounding box center [151, 553] width 24 height 8
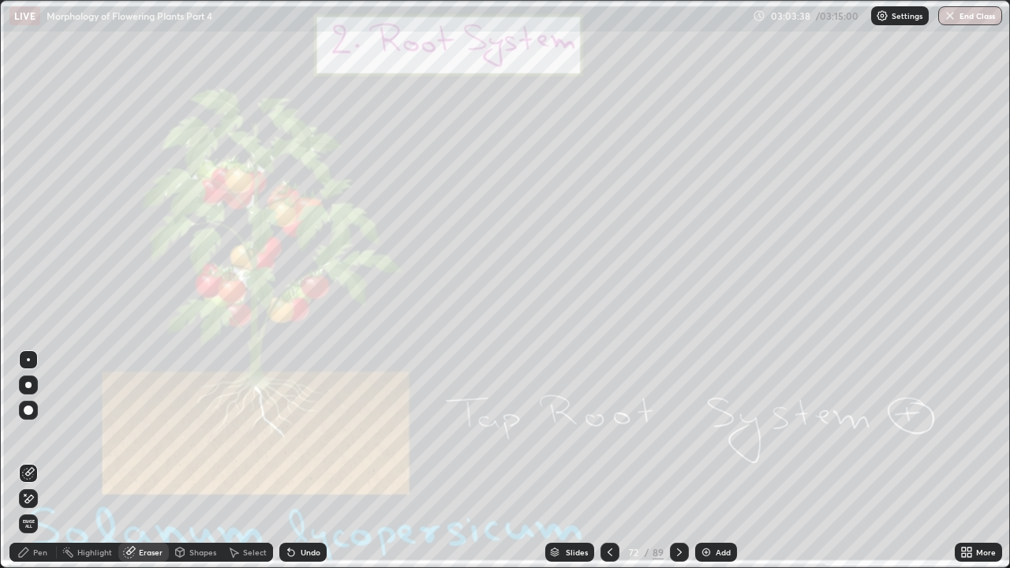
click at [679, 434] on icon at bounding box center [679, 552] width 13 height 13
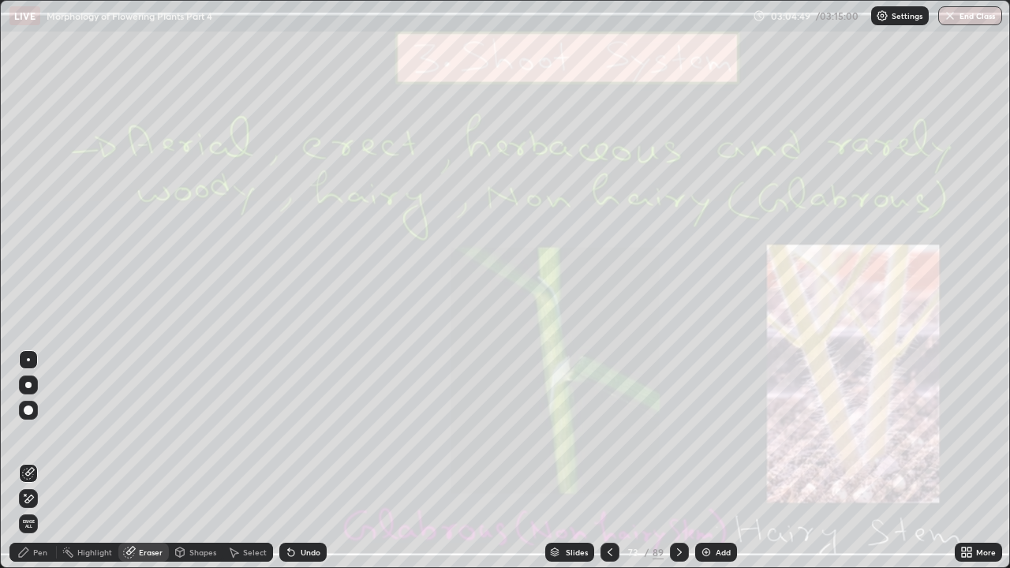
click at [33, 434] on icon at bounding box center [29, 499] width 9 height 8
click at [36, 434] on div "Pen" at bounding box center [40, 553] width 14 height 8
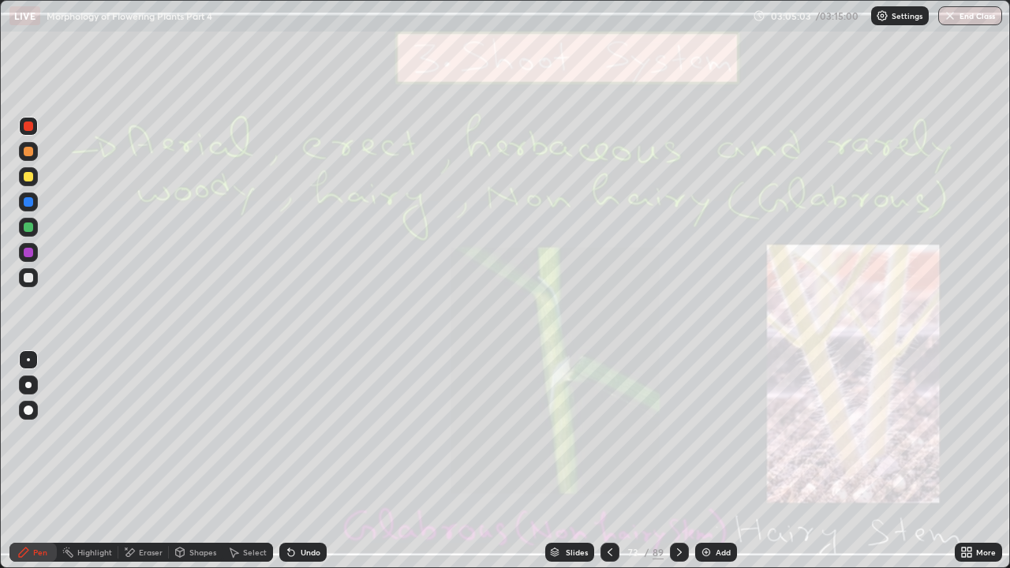
click at [676, 434] on icon at bounding box center [679, 552] width 13 height 13
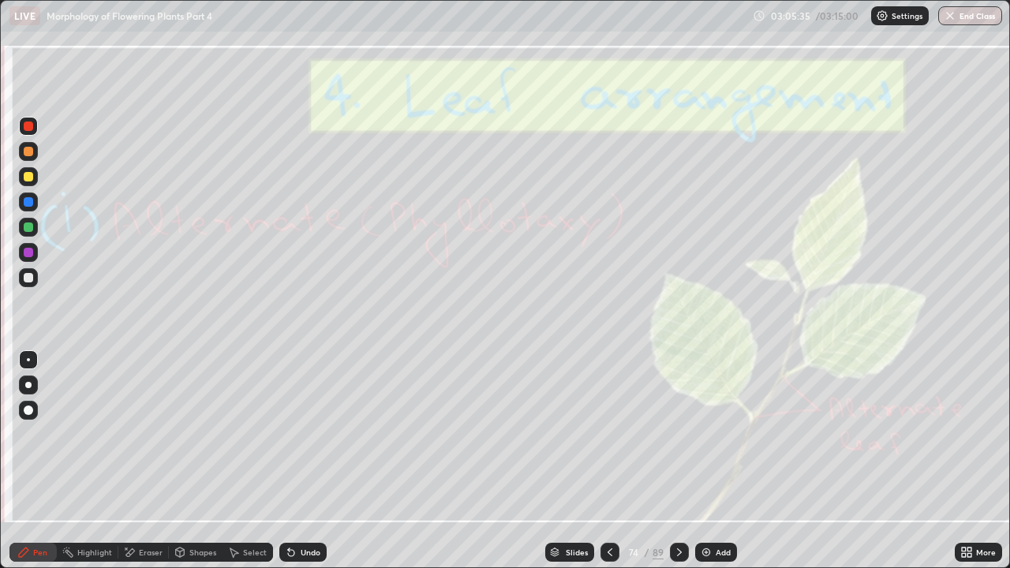
click at [683, 434] on div at bounding box center [679, 552] width 19 height 19
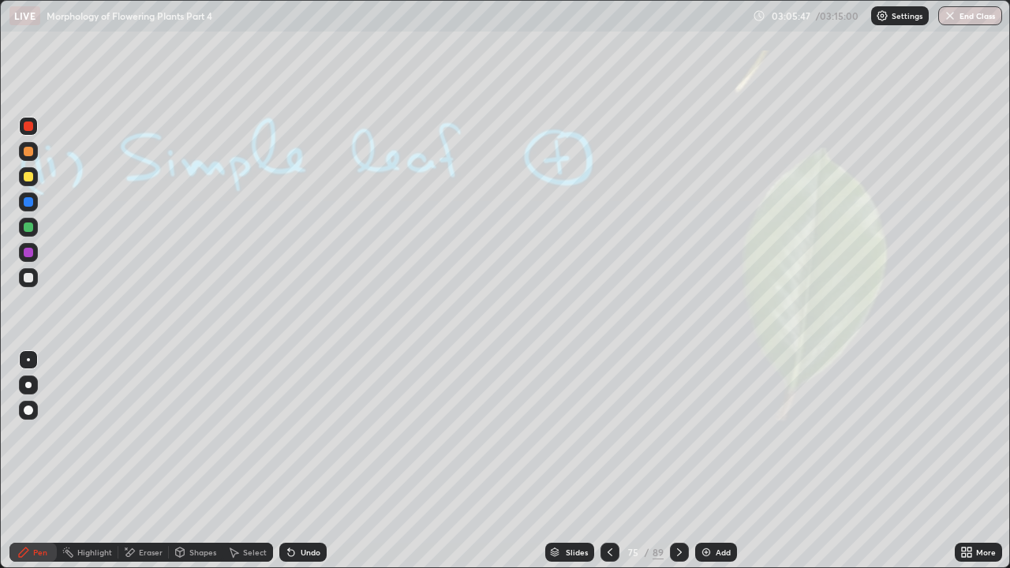
click at [684, 434] on icon at bounding box center [679, 552] width 13 height 13
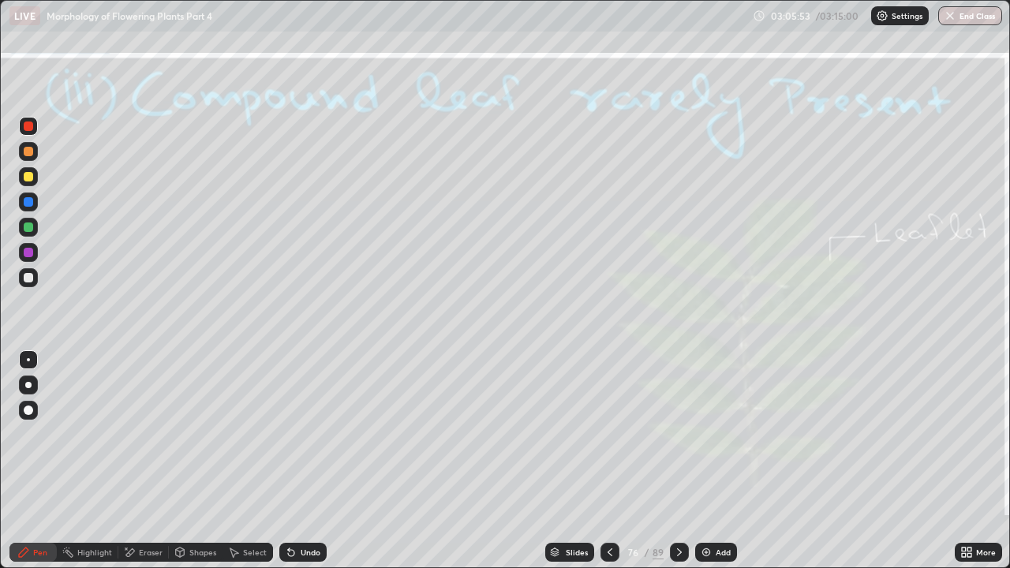
click at [688, 434] on div at bounding box center [679, 552] width 19 height 19
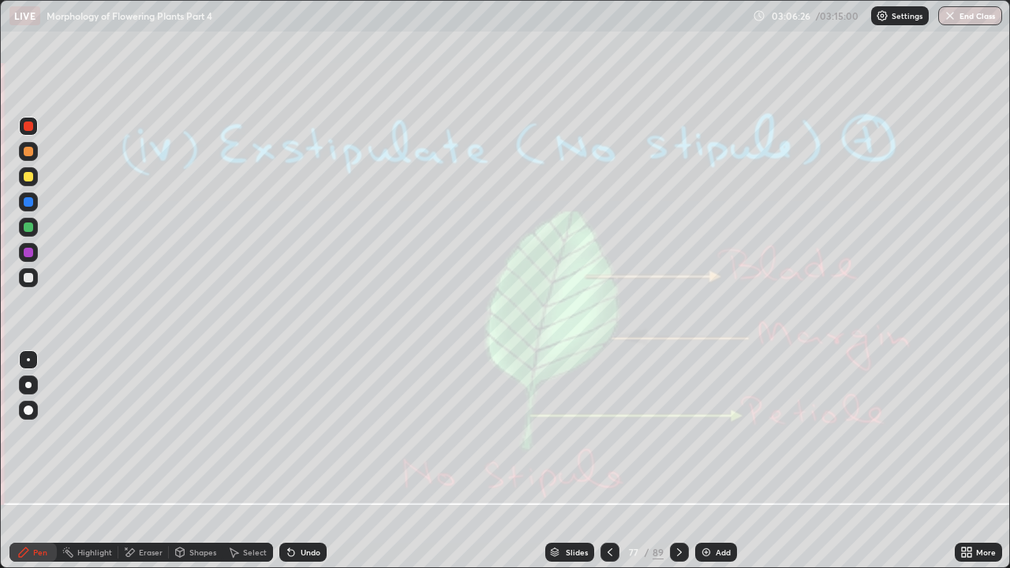
click at [678, 434] on icon at bounding box center [679, 552] width 13 height 13
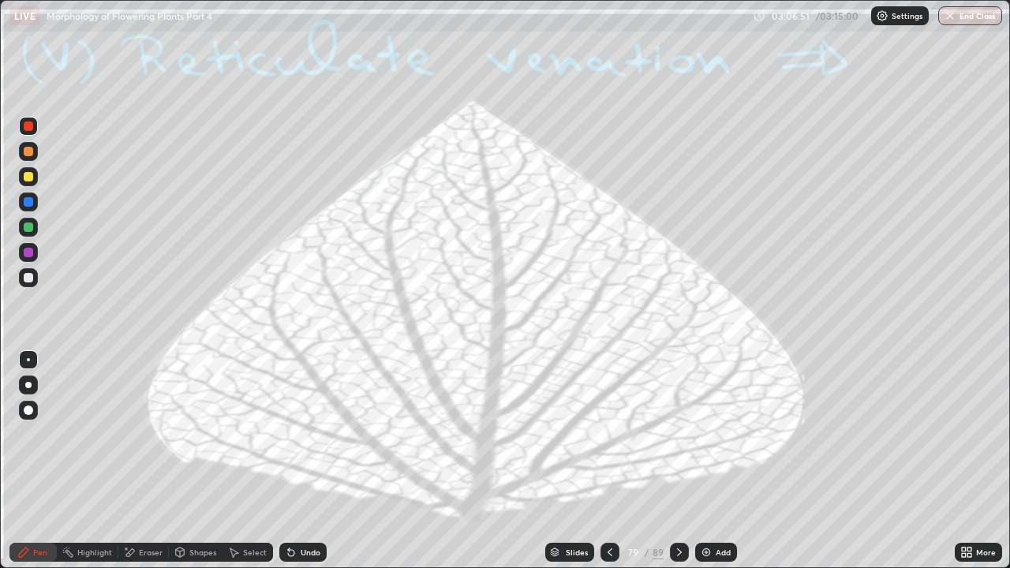
click at [678, 434] on icon at bounding box center [679, 552] width 13 height 13
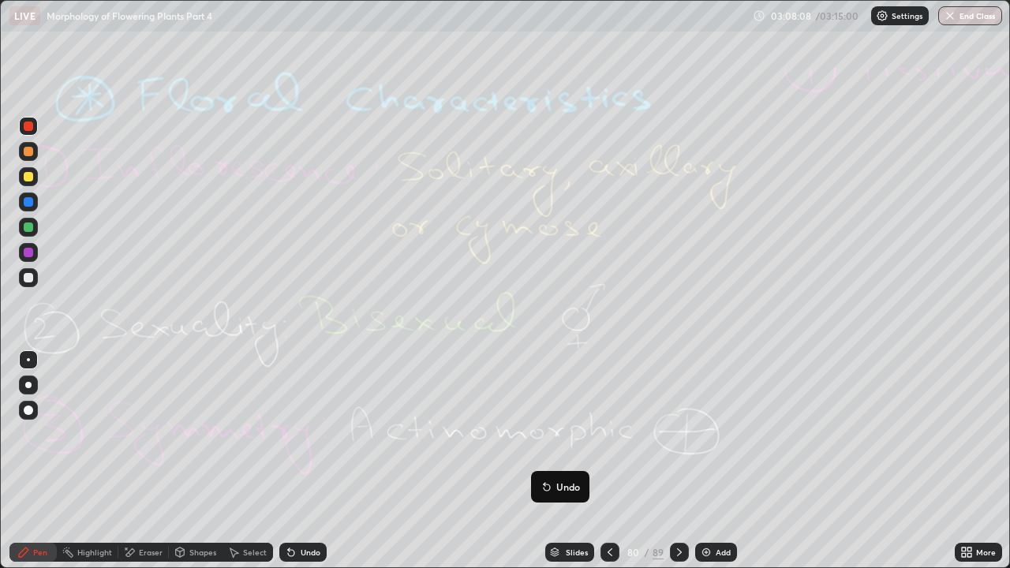
click at [678, 434] on icon at bounding box center [679, 552] width 13 height 13
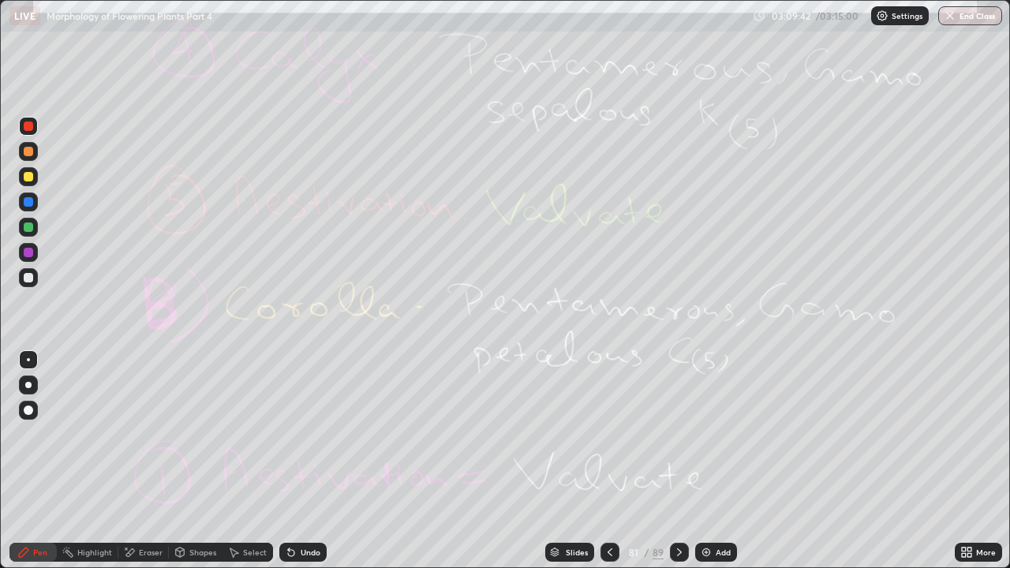
click at [147, 434] on div "Eraser" at bounding box center [151, 553] width 24 height 8
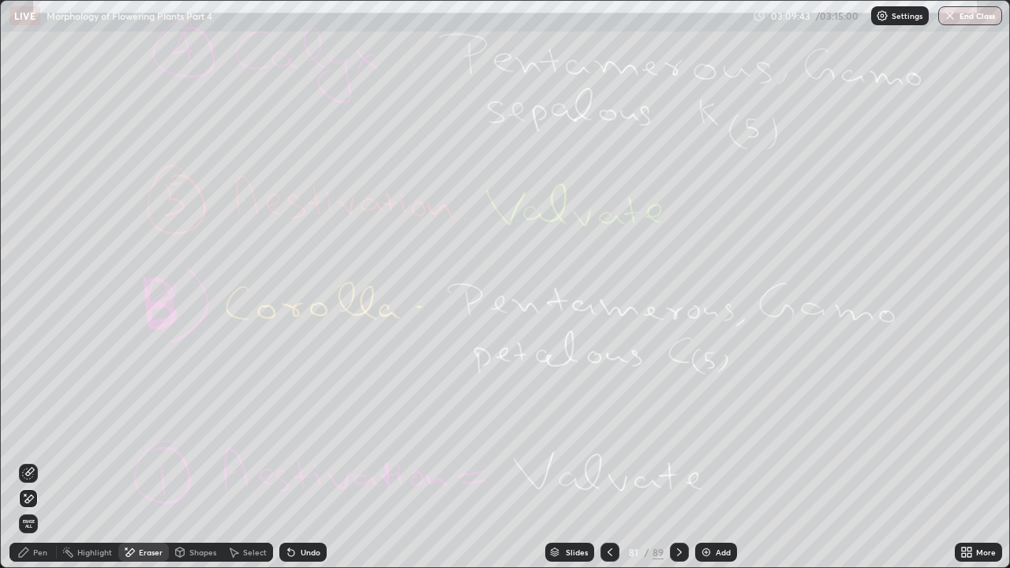
click at [28, 434] on span "Erase all" at bounding box center [28, 523] width 17 height 9
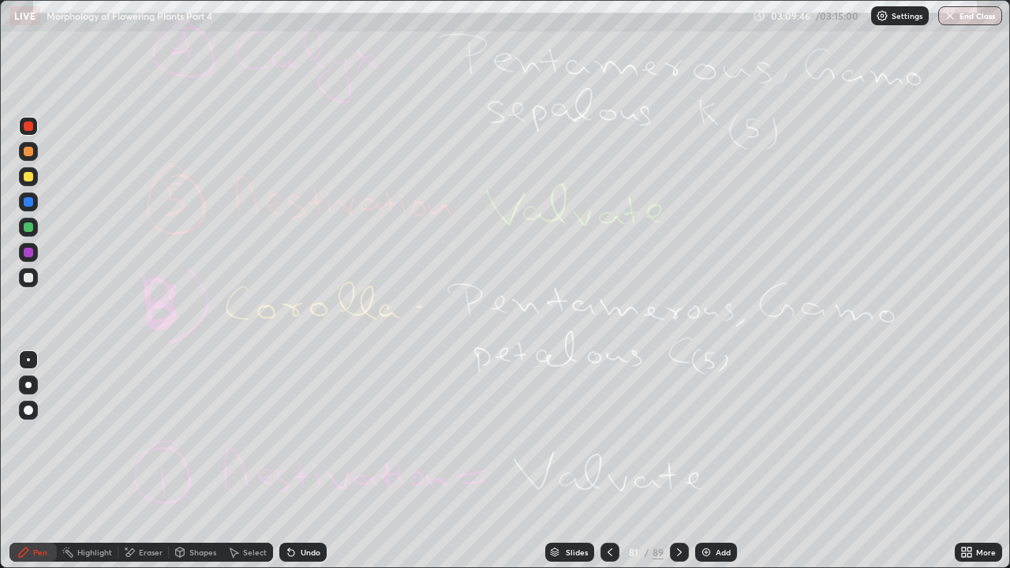
click at [678, 434] on icon at bounding box center [679, 552] width 13 height 13
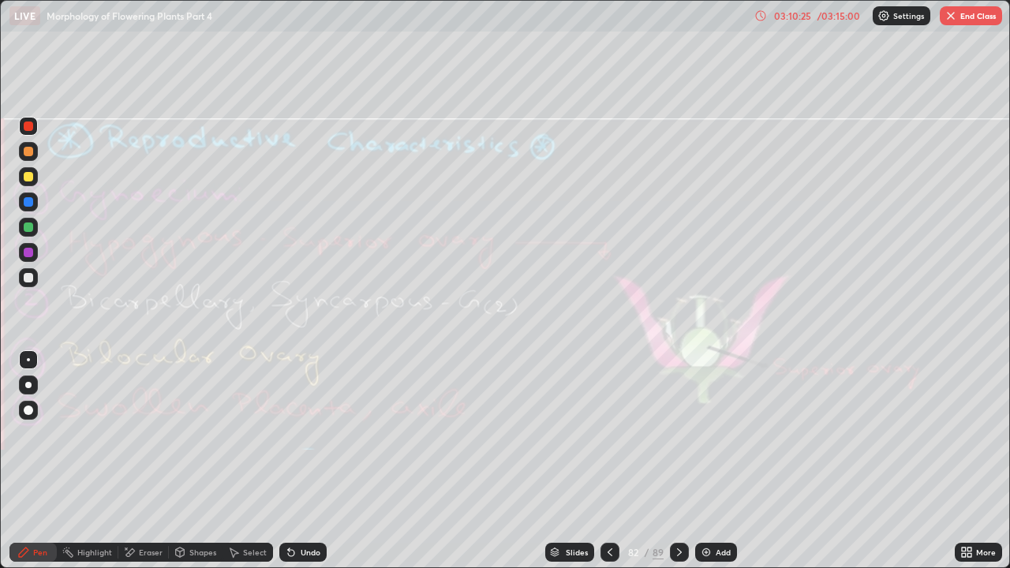
click at [150, 434] on div "Eraser" at bounding box center [151, 553] width 24 height 8
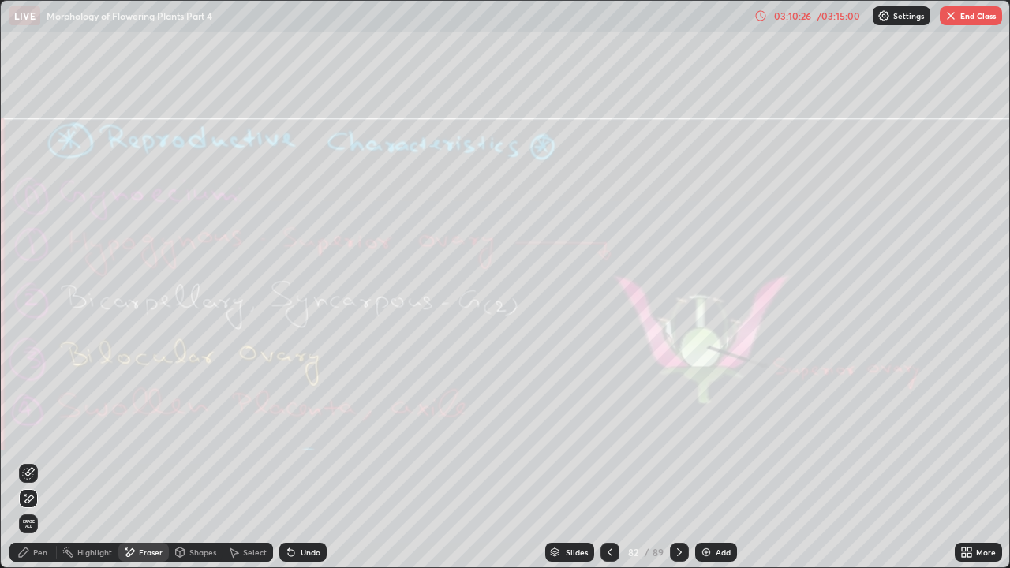
click at [28, 434] on span "Erase all" at bounding box center [28, 523] width 17 height 9
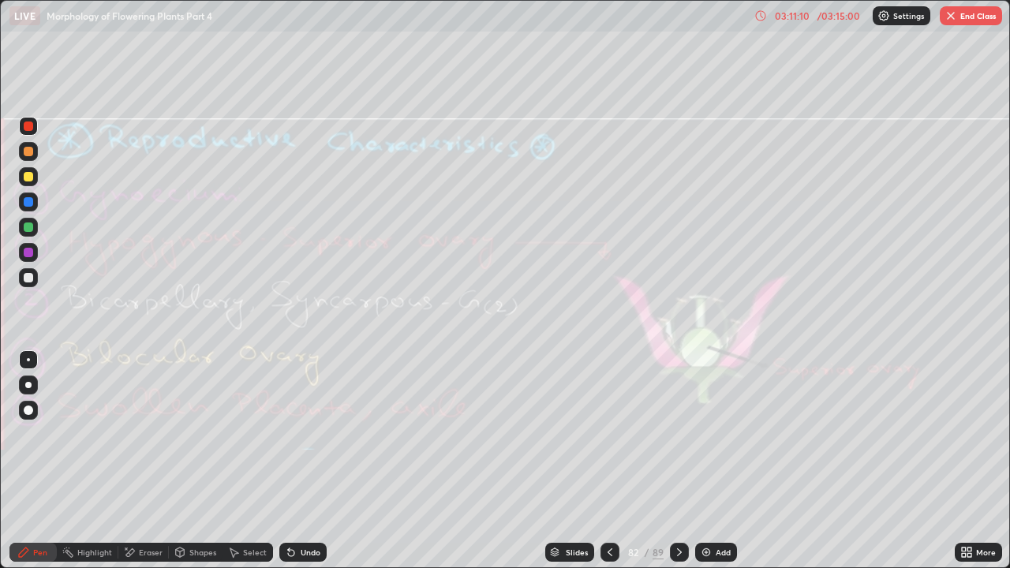
click at [684, 434] on div at bounding box center [679, 552] width 19 height 19
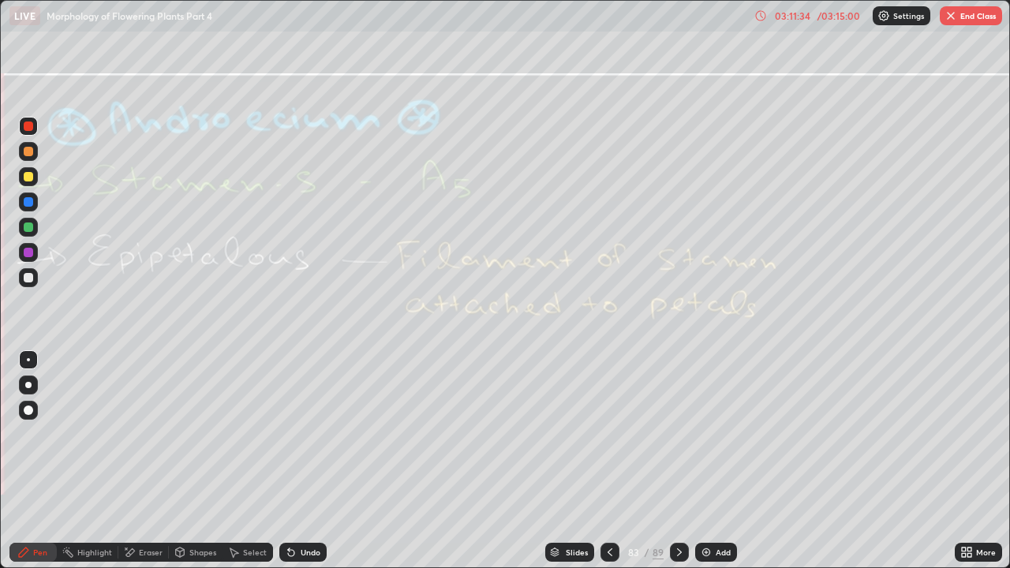
click at [152, 434] on div "Eraser" at bounding box center [151, 553] width 24 height 8
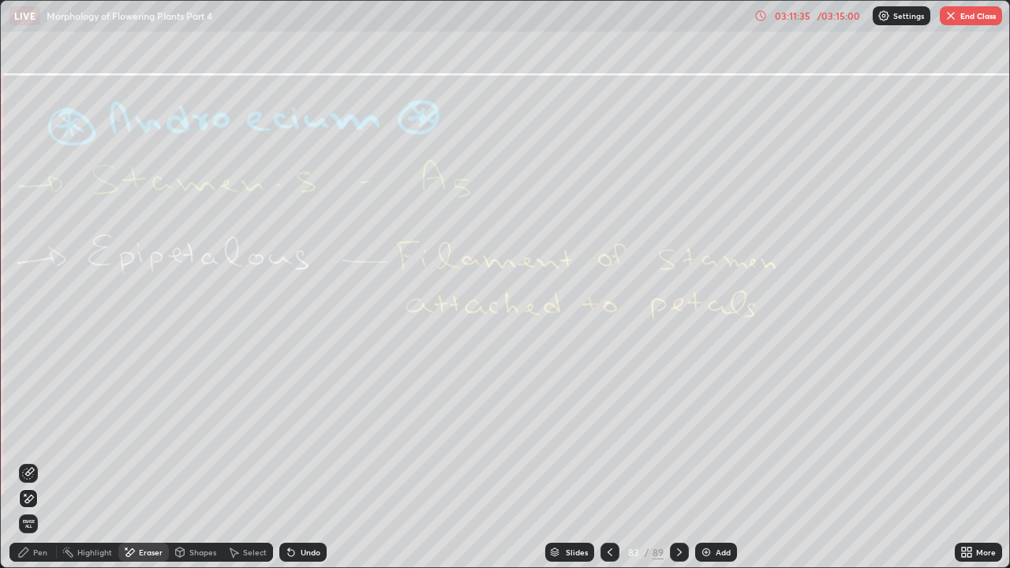
click at [28, 434] on span "Erase all" at bounding box center [28, 523] width 17 height 9
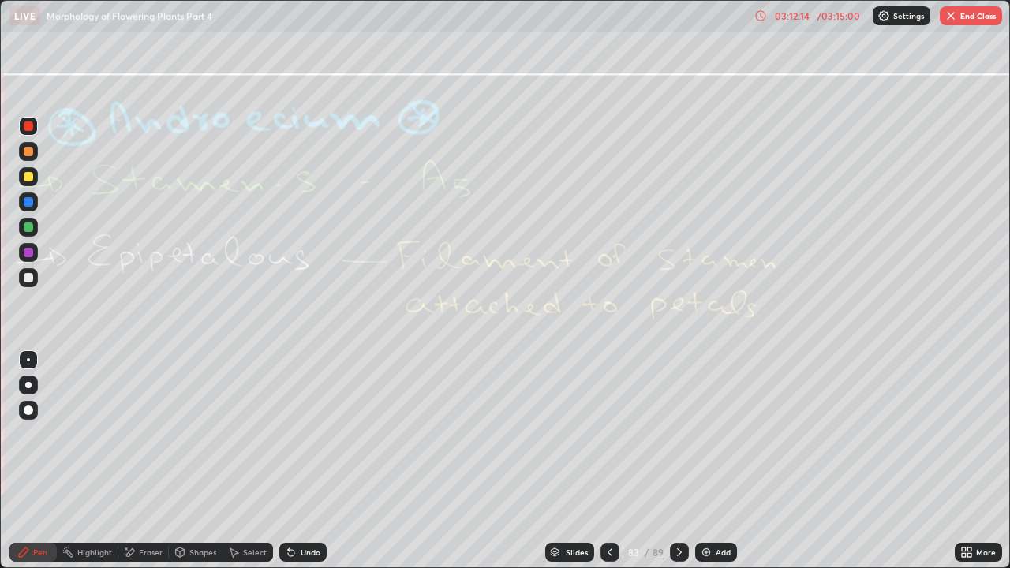
click at [680, 434] on div at bounding box center [679, 552] width 19 height 19
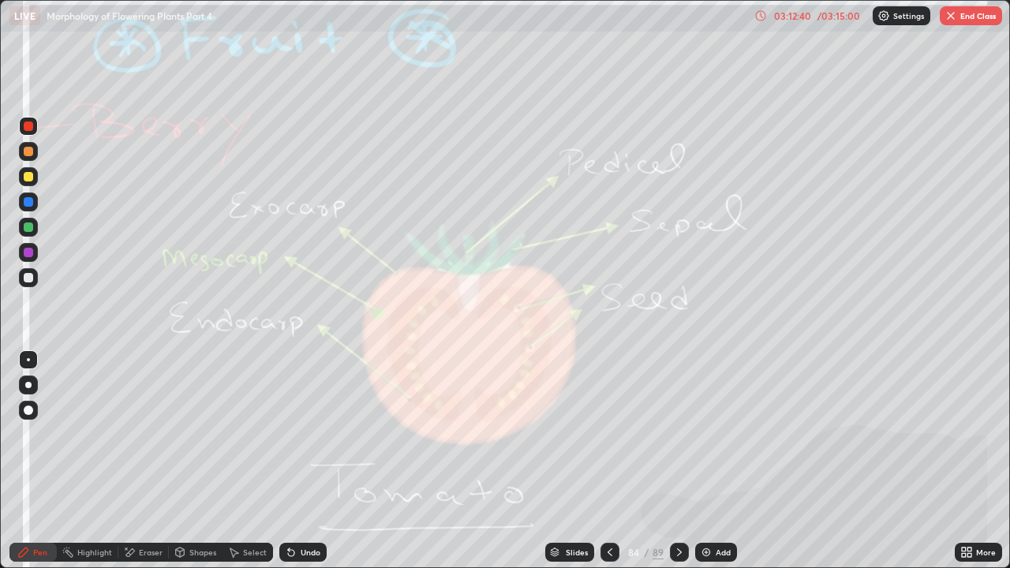
click at [153, 434] on div "Eraser" at bounding box center [151, 553] width 24 height 8
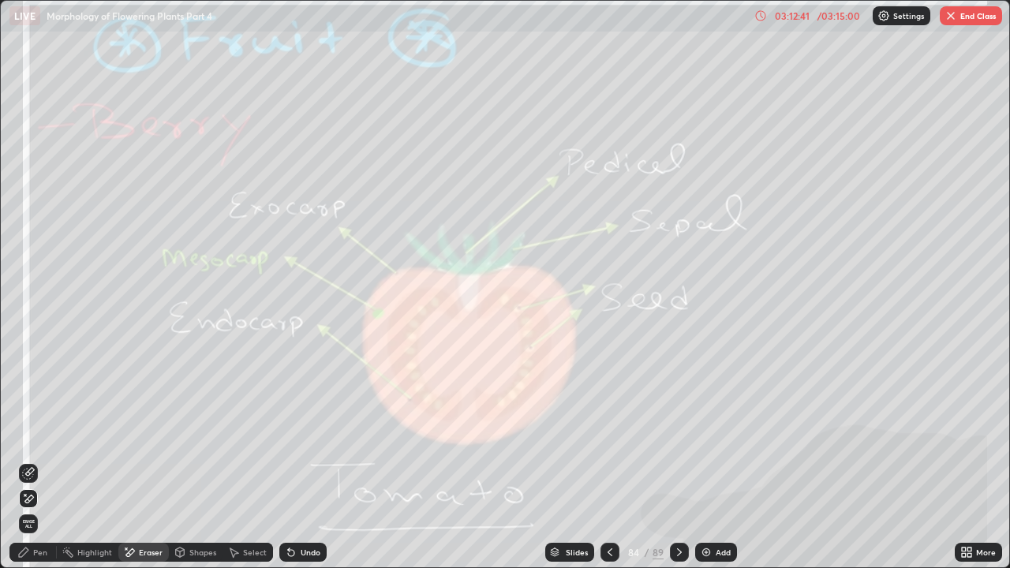
click at [28, 434] on span "Erase all" at bounding box center [28, 523] width 17 height 9
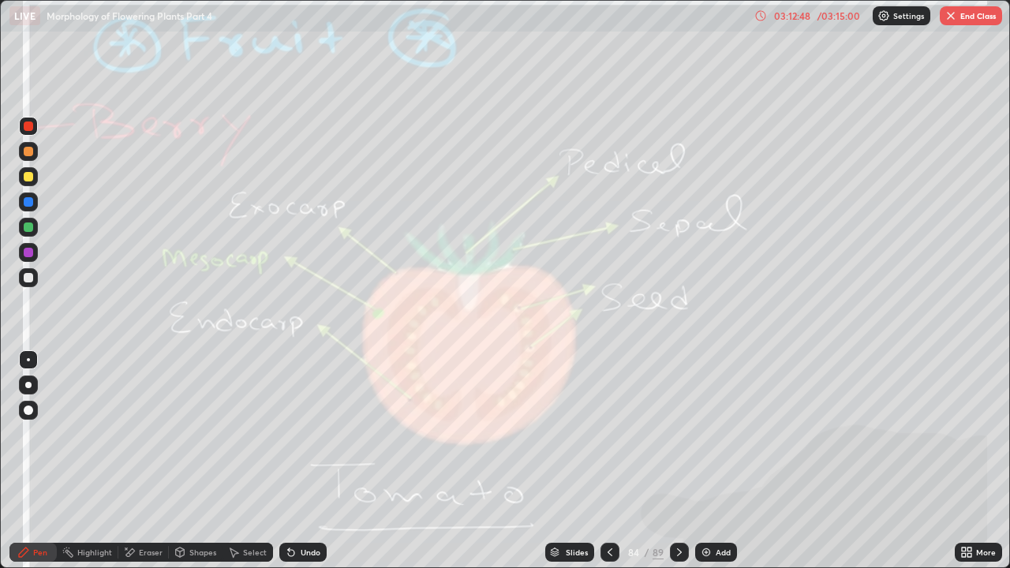
click at [679, 434] on icon at bounding box center [679, 552] width 13 height 13
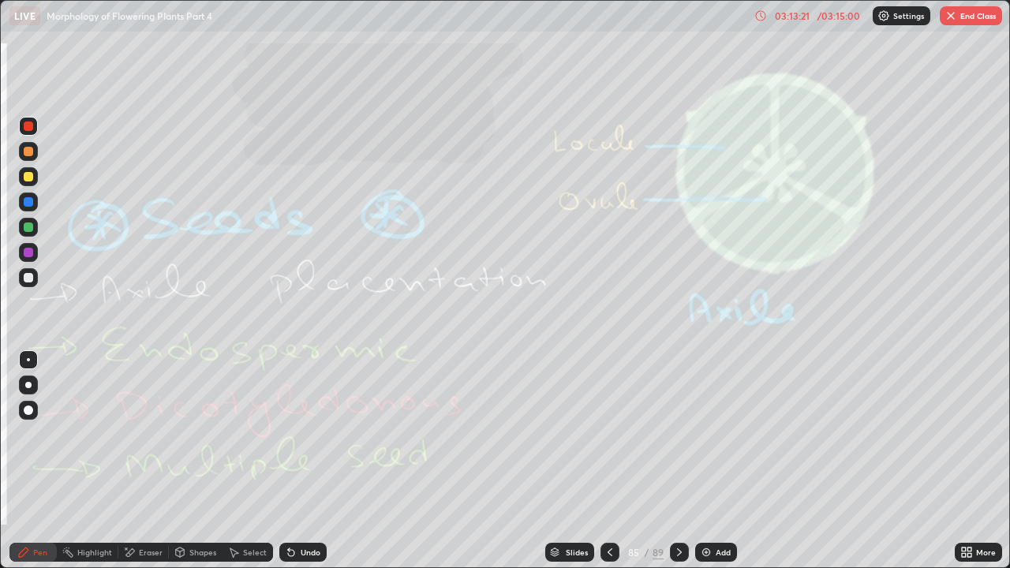
click at [150, 434] on div "Eraser" at bounding box center [151, 553] width 24 height 8
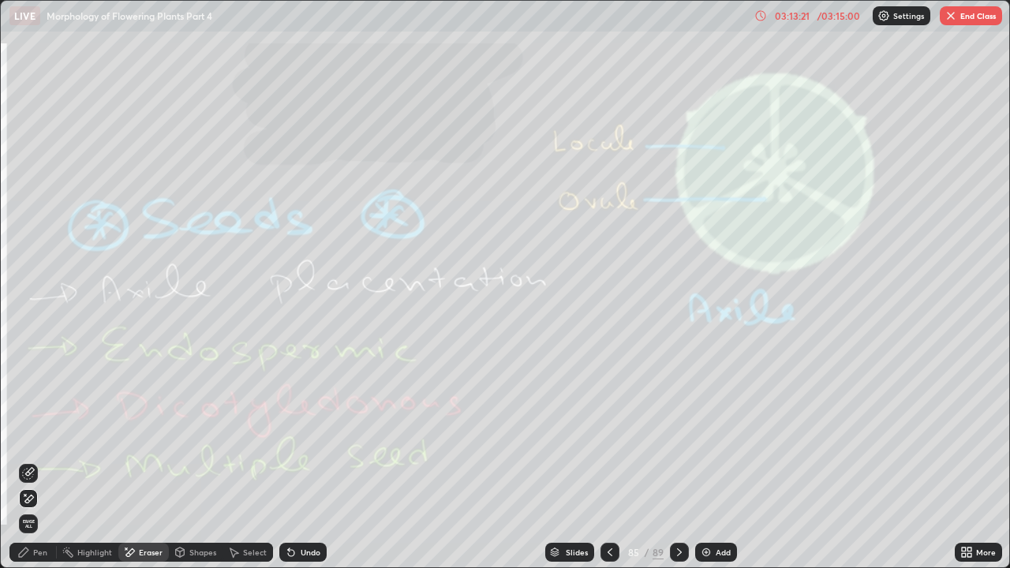
click at [28, 434] on span "Erase all" at bounding box center [28, 523] width 17 height 9
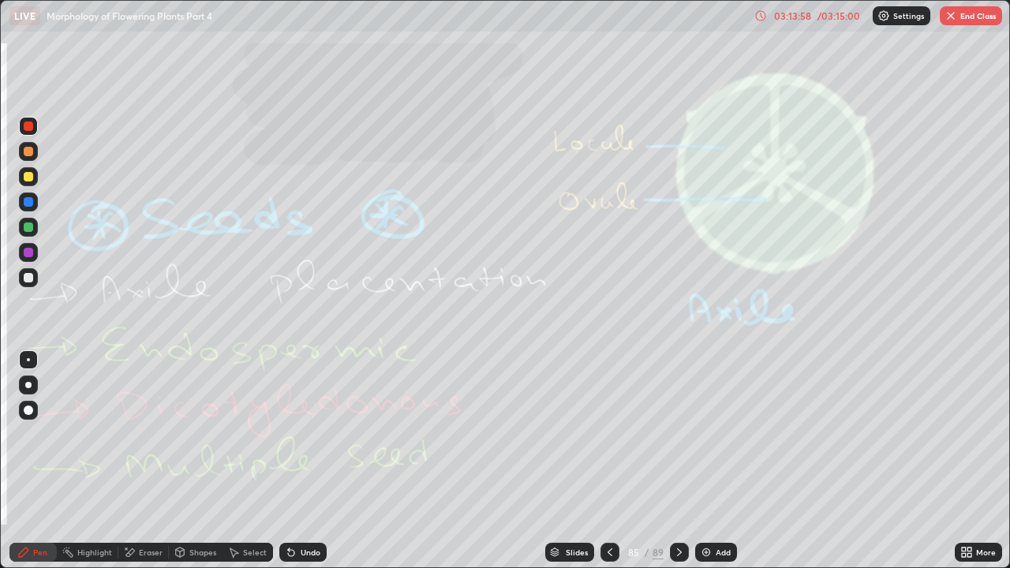
click at [148, 434] on div "Eraser" at bounding box center [151, 553] width 24 height 8
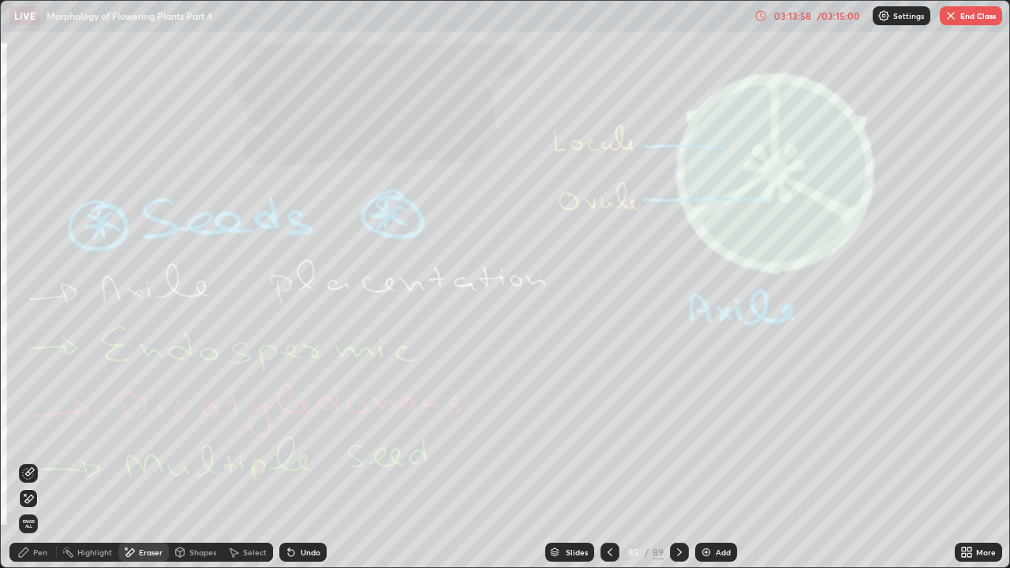
click at [35, 434] on span "Erase all" at bounding box center [28, 523] width 17 height 9
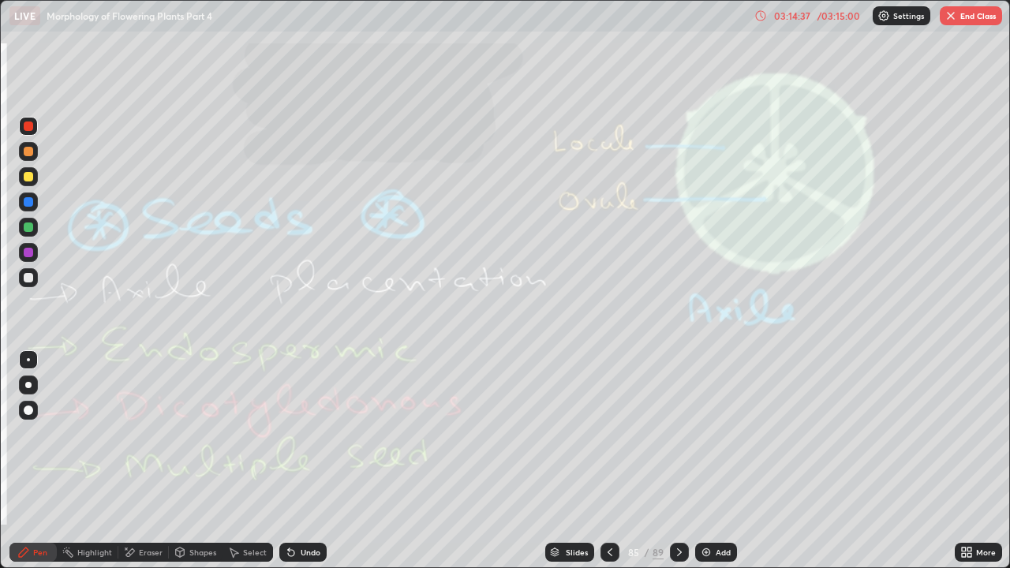
click at [685, 434] on div at bounding box center [679, 552] width 19 height 19
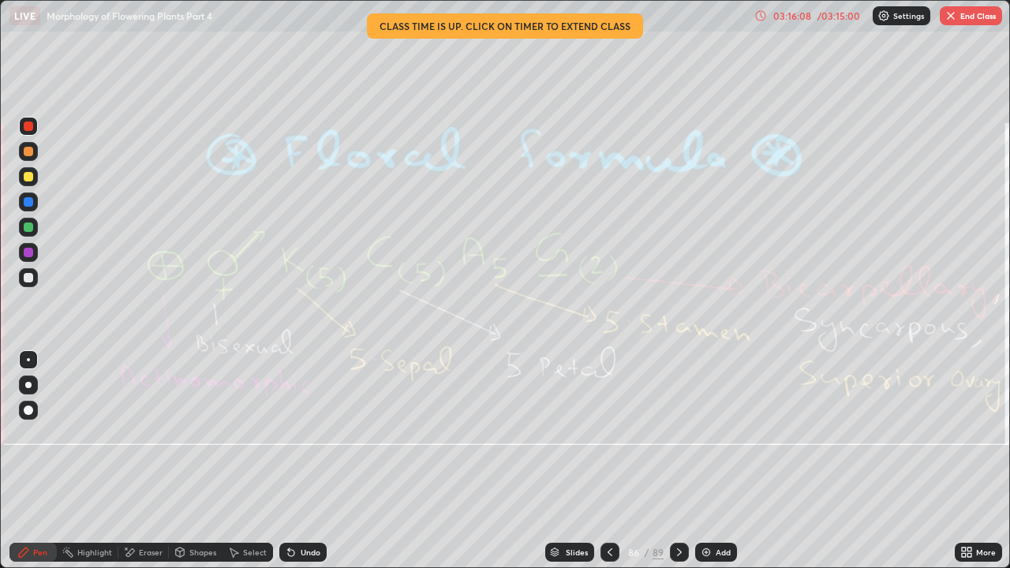
click at [679, 434] on icon at bounding box center [679, 552] width 13 height 13
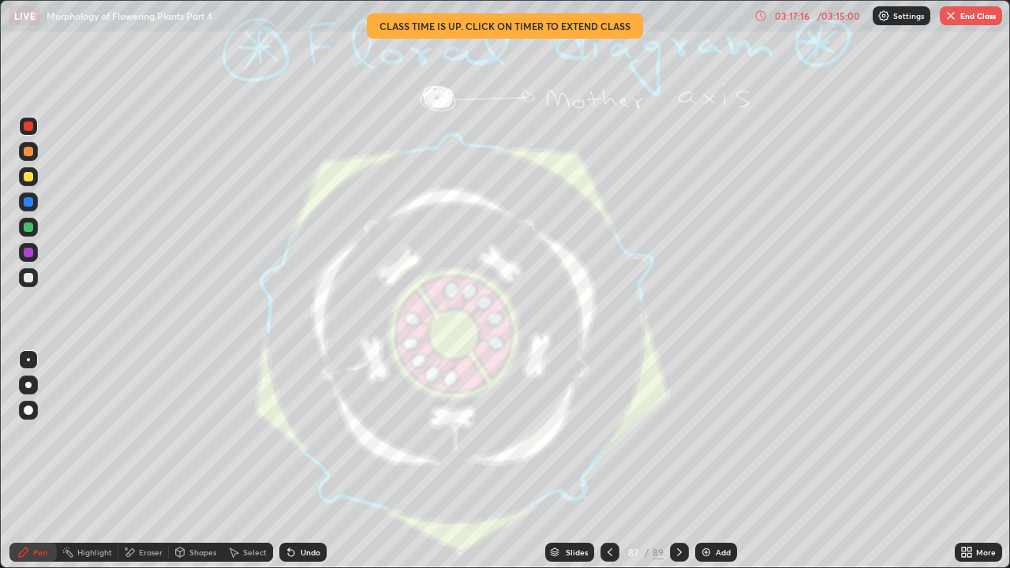
click at [678, 434] on icon at bounding box center [679, 552] width 13 height 13
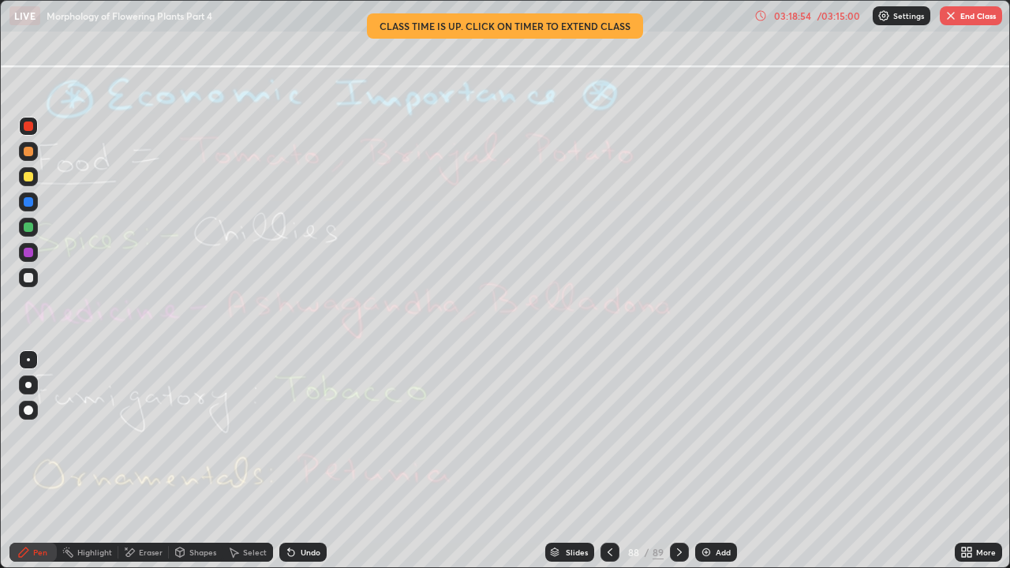
click at [679, 434] on icon at bounding box center [679, 552] width 13 height 13
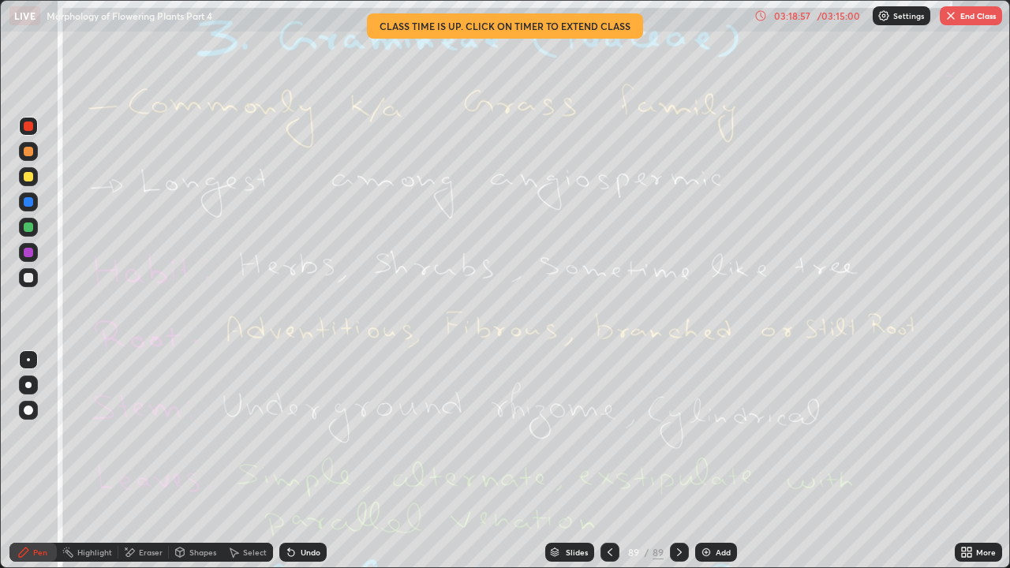
click at [610, 434] on icon at bounding box center [610, 552] width 13 height 13
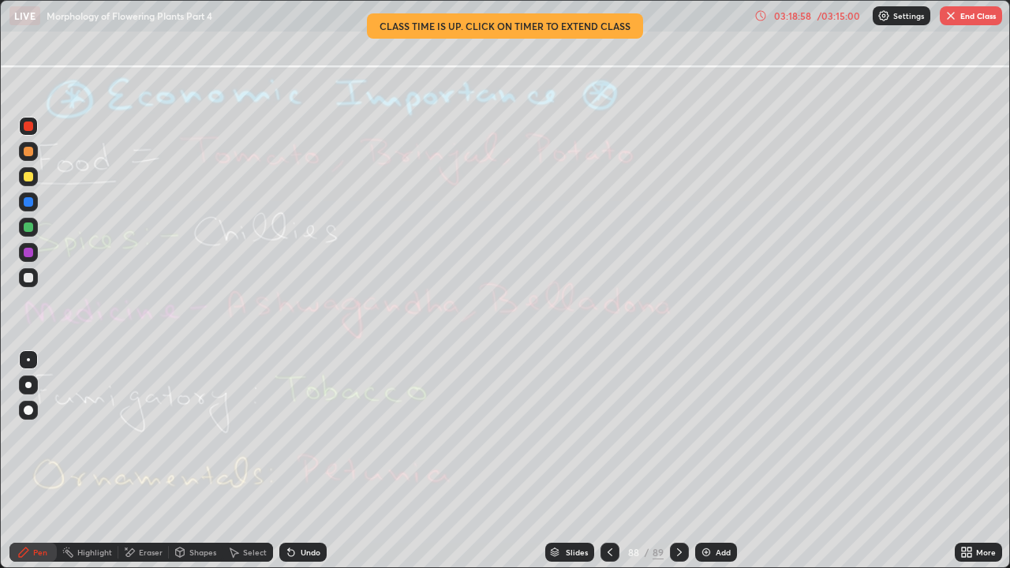
click at [969, 21] on button "End Class" at bounding box center [971, 15] width 62 height 19
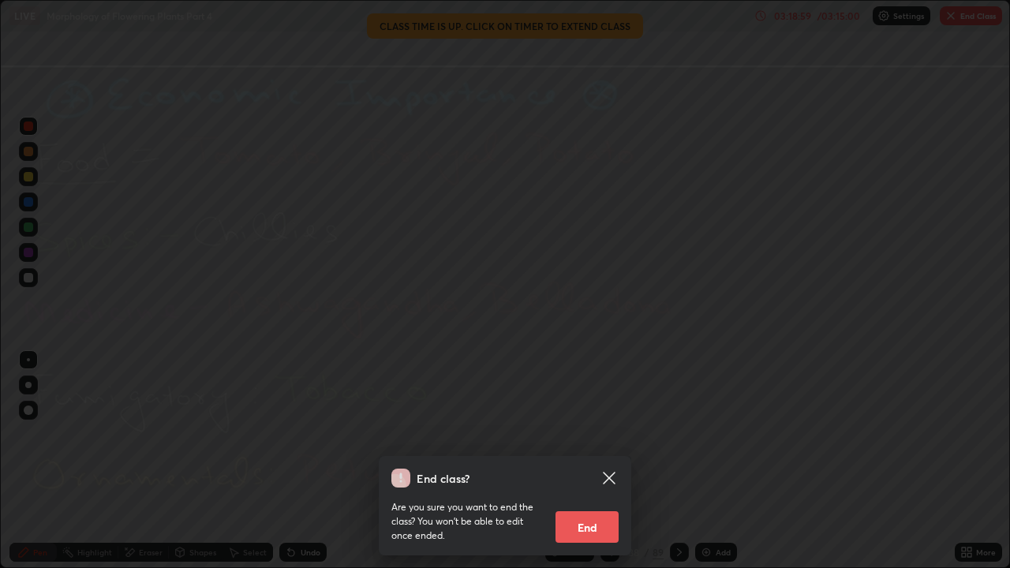
click at [595, 434] on button "End" at bounding box center [587, 528] width 63 height 32
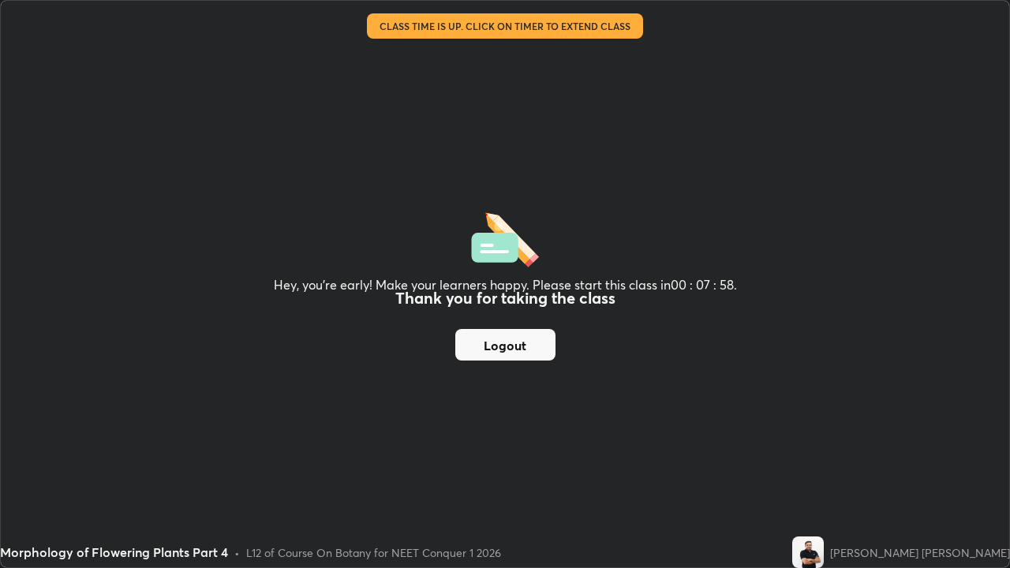
click at [531, 345] on button "Logout" at bounding box center [505, 345] width 100 height 32
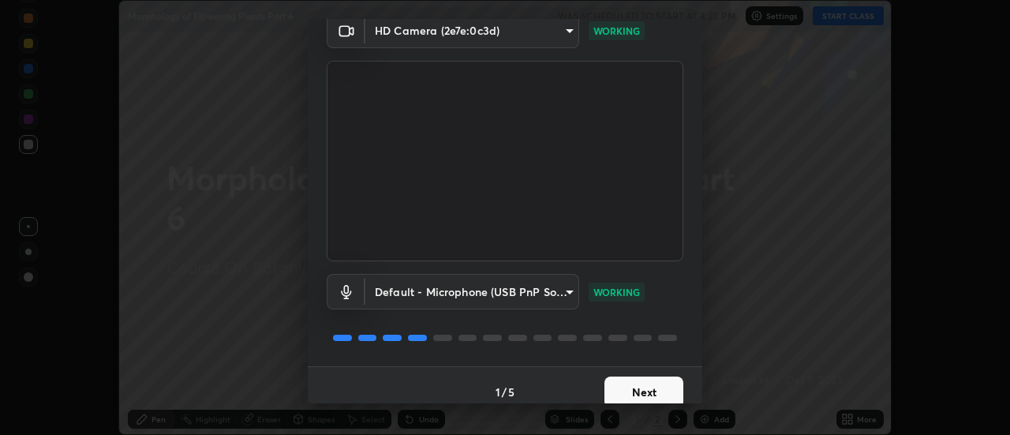
scroll to position [83, 0]
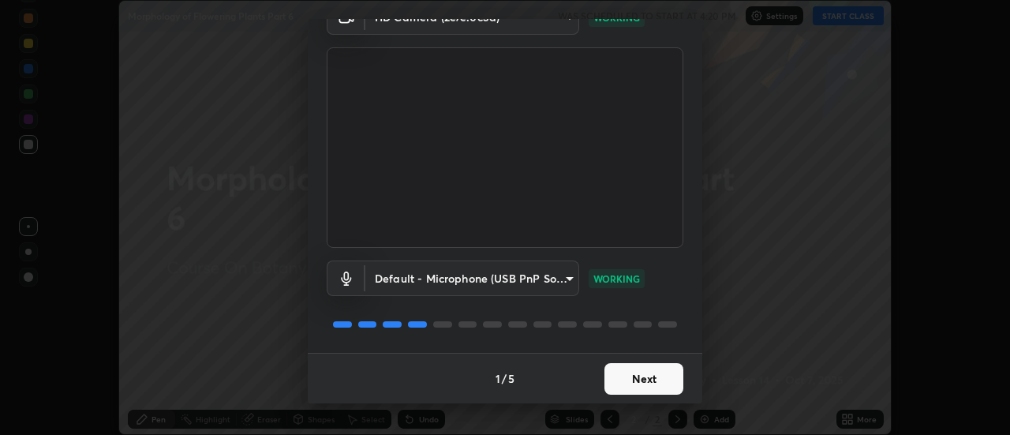
click at [648, 384] on button "Next" at bounding box center [644, 379] width 79 height 32
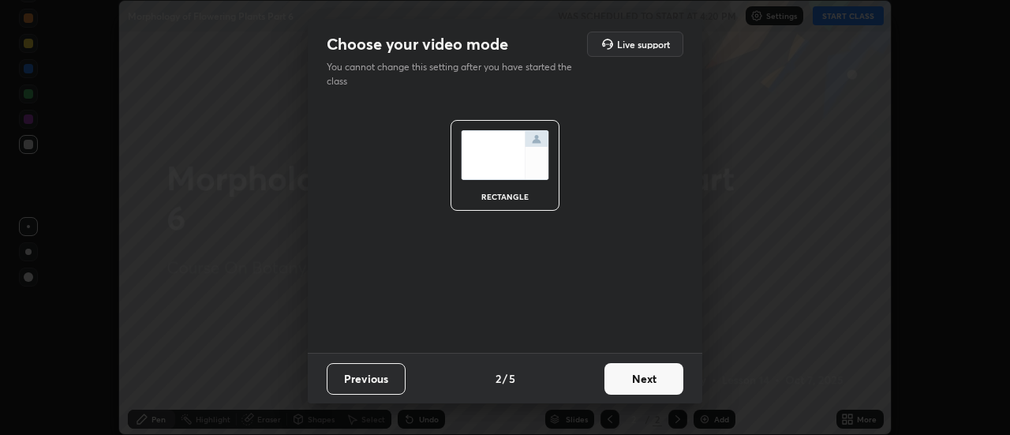
click at [654, 381] on button "Next" at bounding box center [644, 379] width 79 height 32
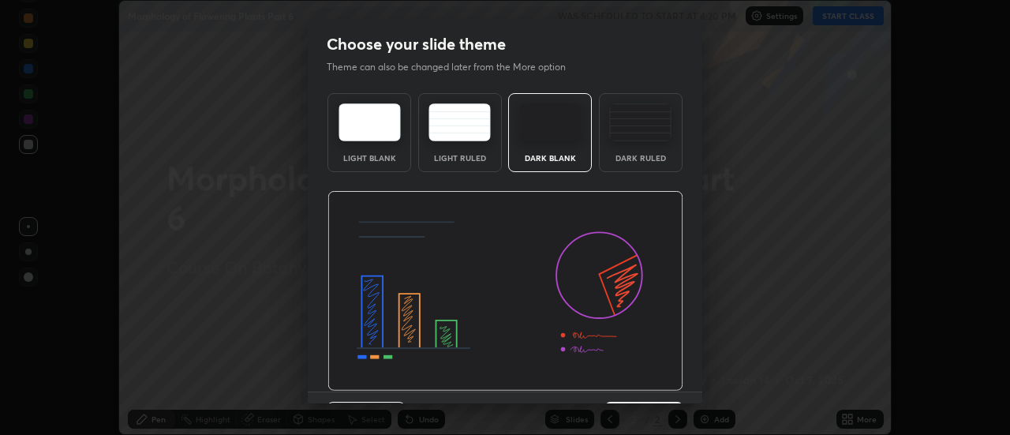
scroll to position [39, 0]
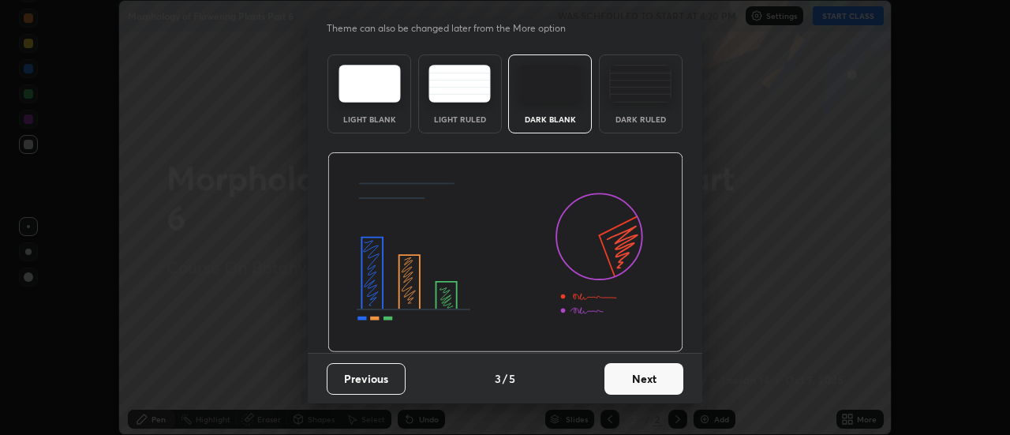
click at [650, 380] on button "Next" at bounding box center [644, 379] width 79 height 32
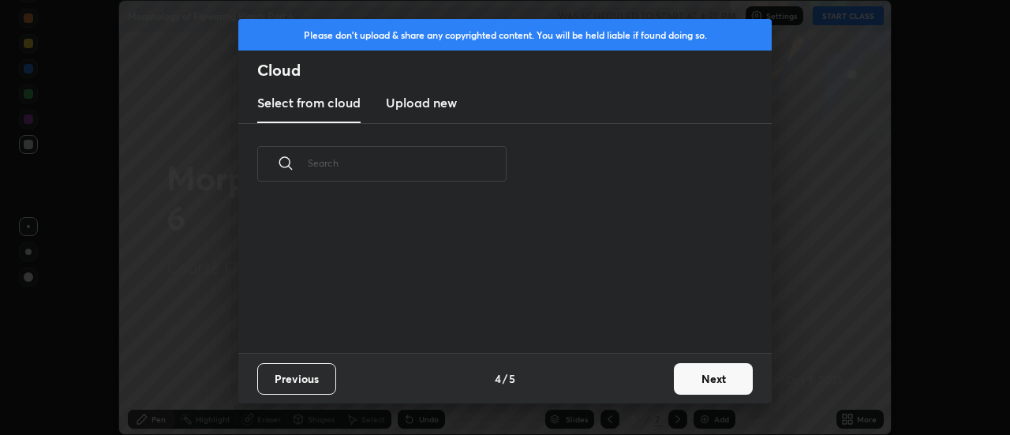
scroll to position [148, 507]
click at [438, 117] on new "Upload new" at bounding box center [421, 103] width 71 height 39
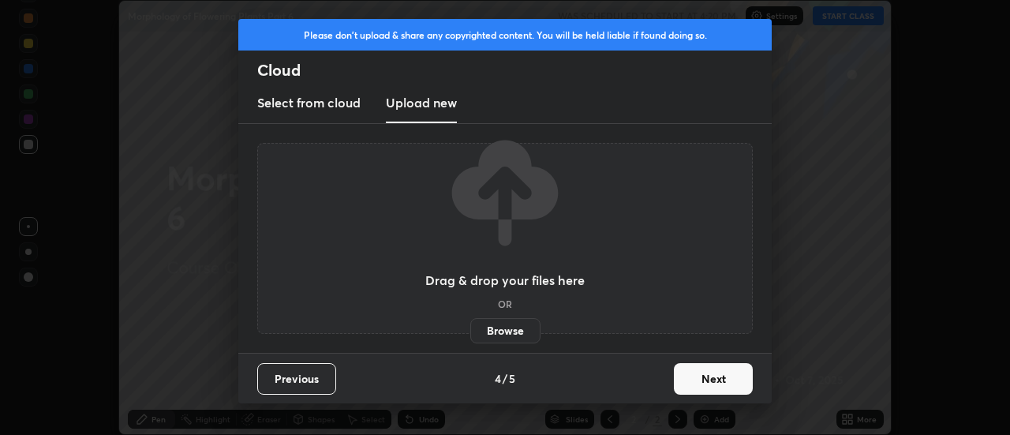
click at [498, 328] on label "Browse" at bounding box center [505, 330] width 70 height 25
click at [470, 328] on input "Browse" at bounding box center [470, 330] width 0 height 25
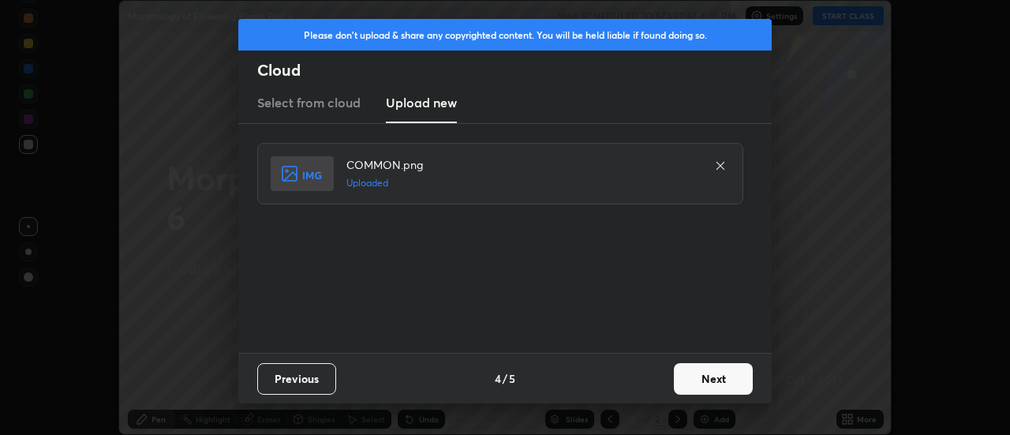
click at [718, 380] on button "Next" at bounding box center [713, 379] width 79 height 32
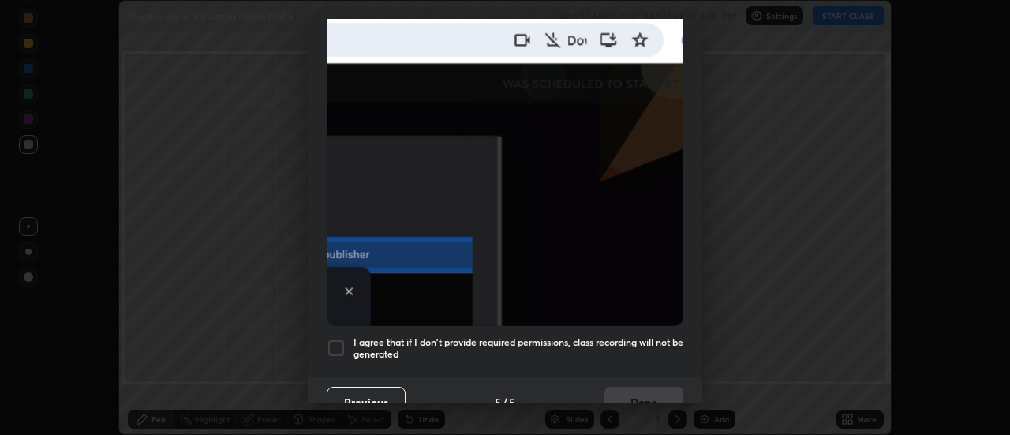
scroll to position [405, 0]
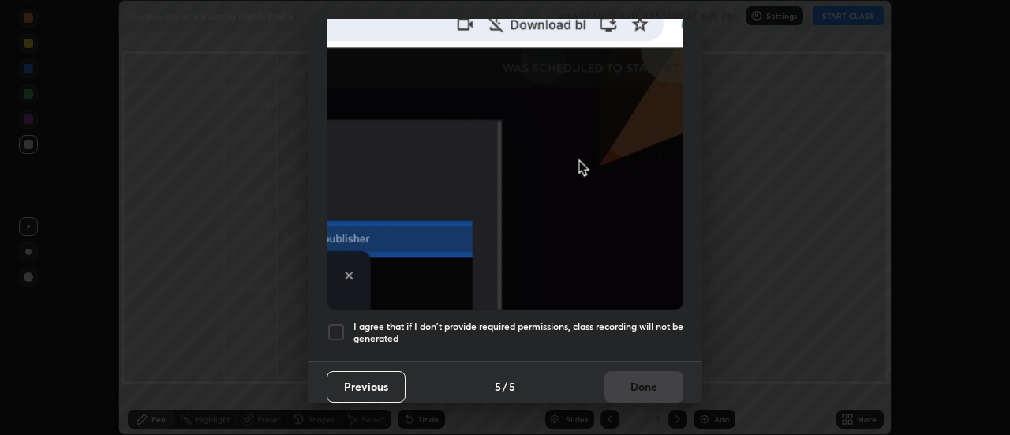
click at [336, 328] on div at bounding box center [336, 332] width 19 height 19
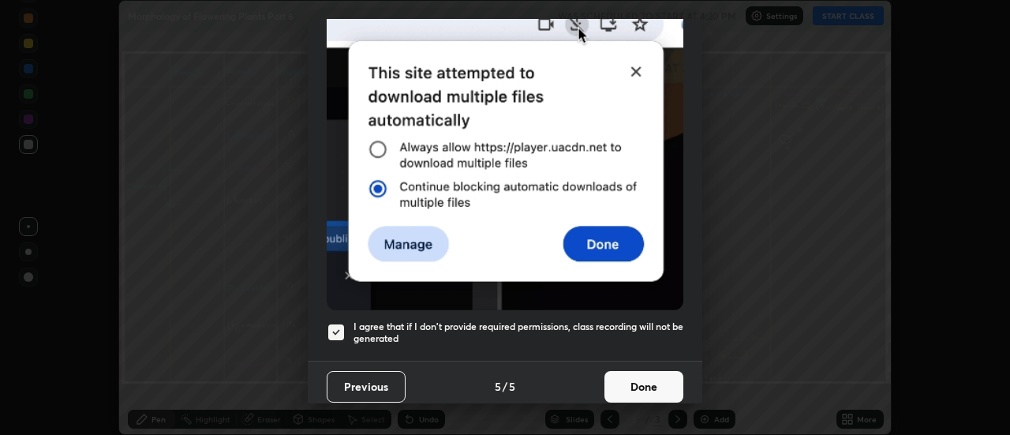
click at [639, 384] on button "Done" at bounding box center [644, 387] width 79 height 32
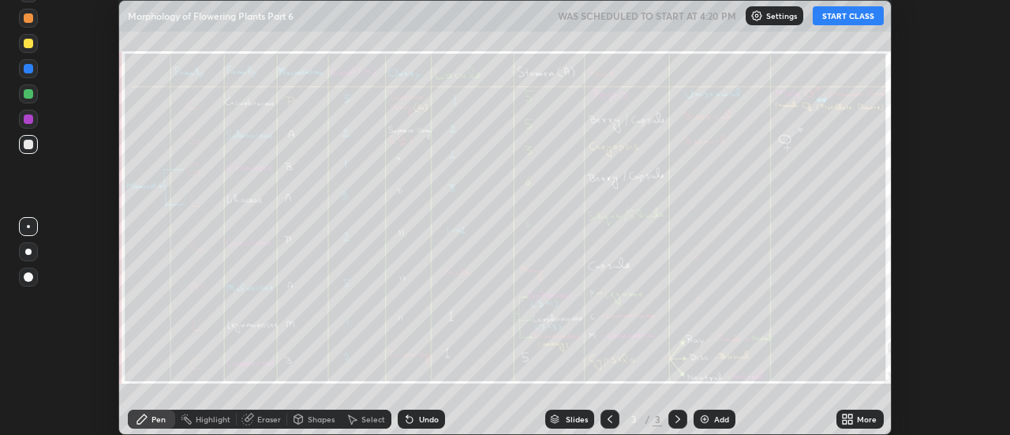
click at [854, 419] on icon at bounding box center [847, 419] width 13 height 13
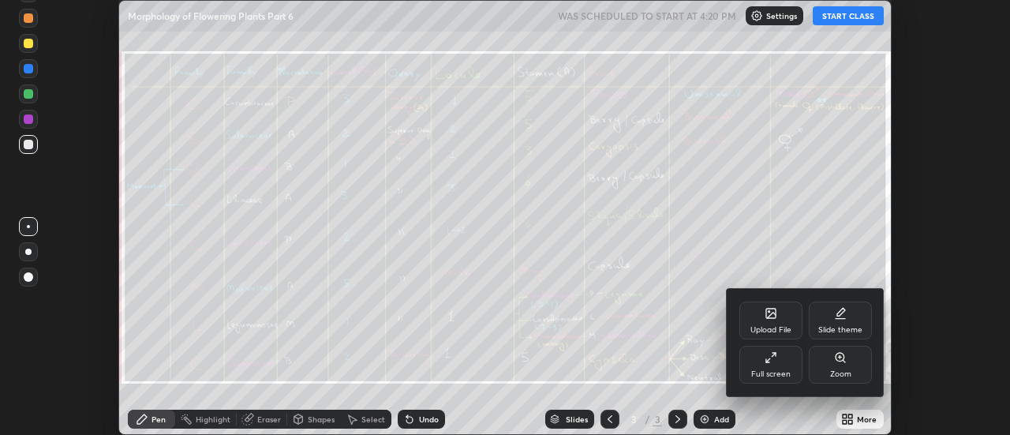
click at [777, 317] on icon at bounding box center [771, 313] width 13 height 13
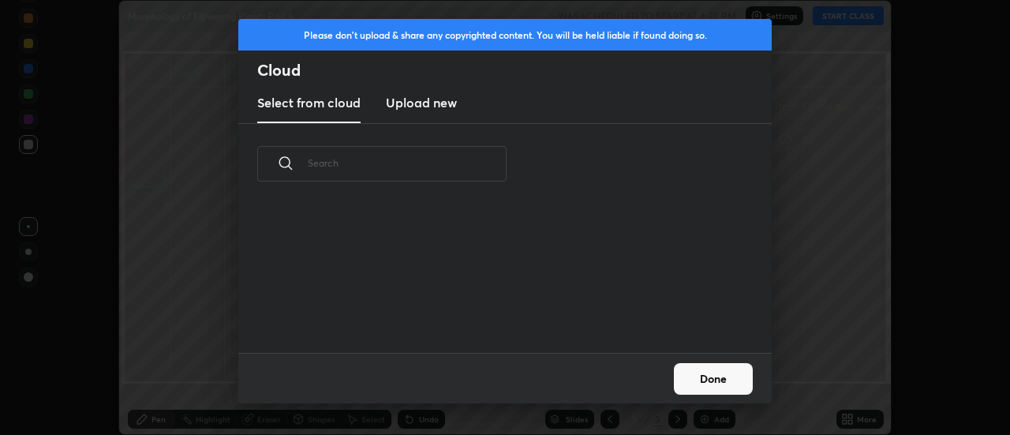
scroll to position [148, 507]
click at [431, 102] on h3 "Upload new" at bounding box center [421, 102] width 71 height 19
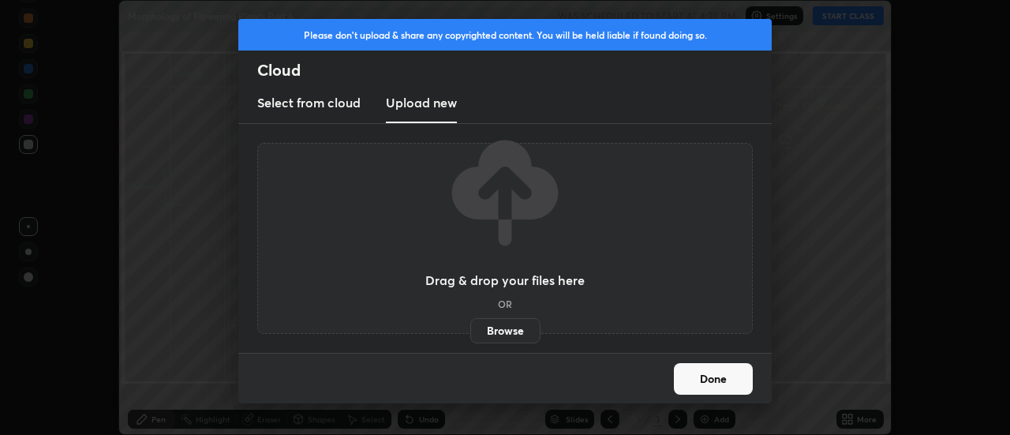
click at [507, 332] on label "Browse" at bounding box center [505, 330] width 70 height 25
click at [470, 332] on input "Browse" at bounding box center [470, 330] width 0 height 25
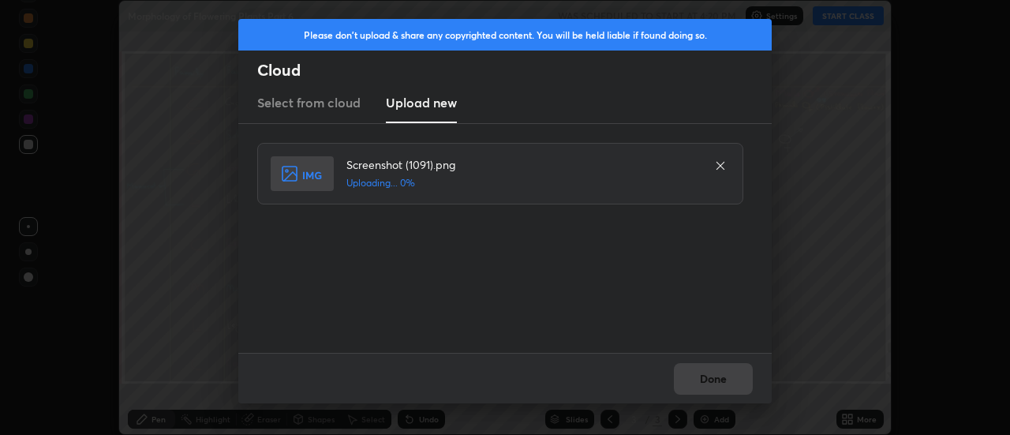
click at [716, 380] on div "Done" at bounding box center [505, 378] width 534 height 51
click at [718, 379] on div "Done" at bounding box center [505, 378] width 534 height 51
click at [713, 376] on button "Done" at bounding box center [713, 379] width 79 height 32
click at [712, 374] on button "Done" at bounding box center [713, 379] width 79 height 32
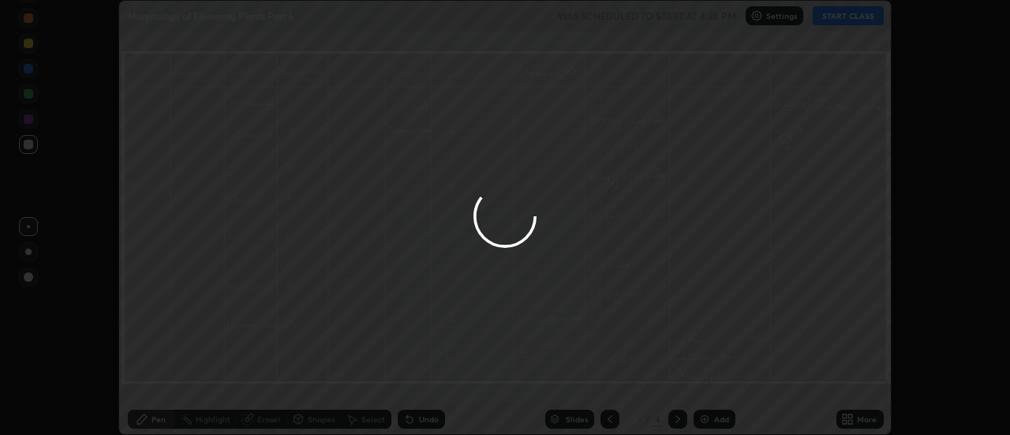
click at [706, 378] on div at bounding box center [505, 217] width 1010 height 435
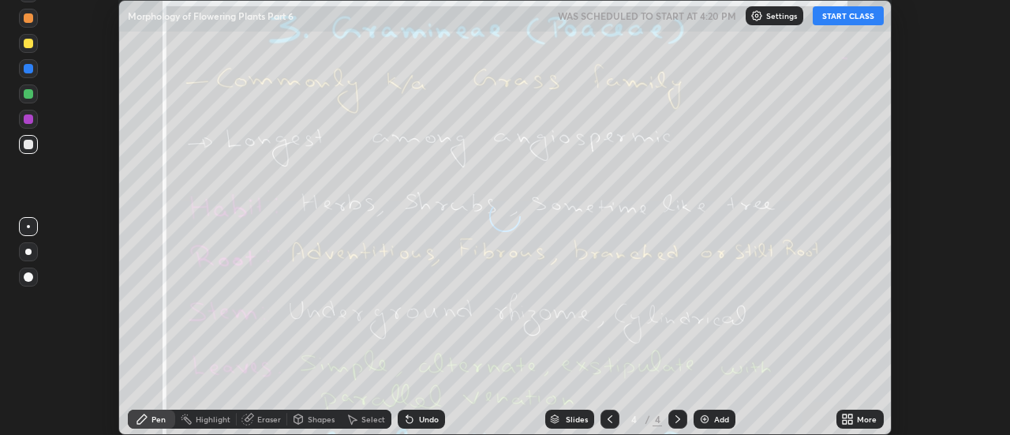
click at [856, 417] on div "More" at bounding box center [860, 419] width 47 height 19
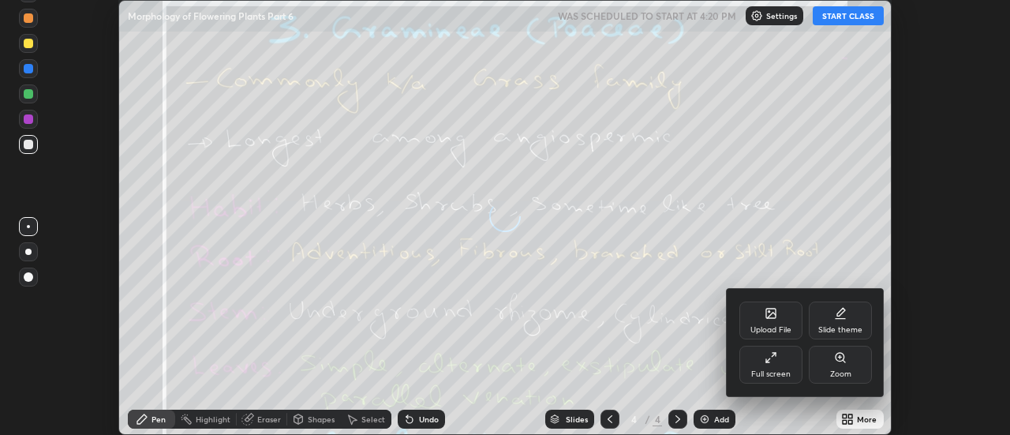
click at [786, 318] on div "Upload File" at bounding box center [771, 321] width 63 height 38
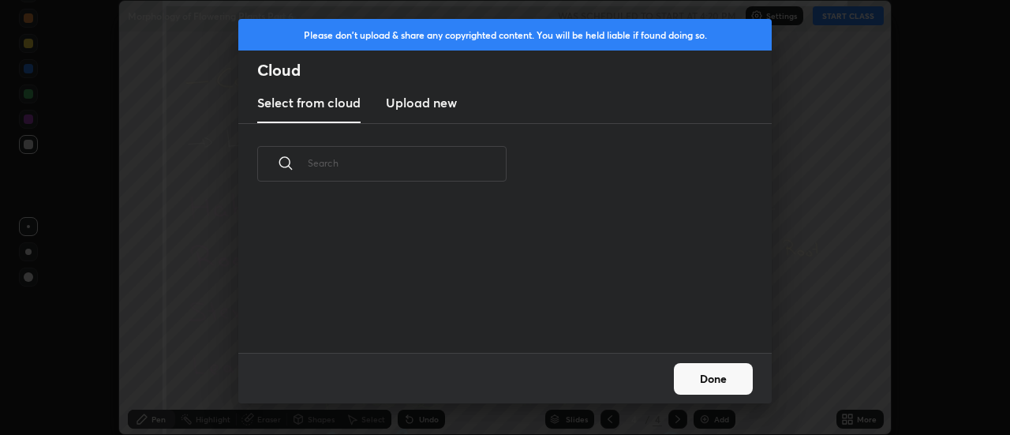
click at [439, 105] on h3 "Upload new" at bounding box center [421, 102] width 71 height 19
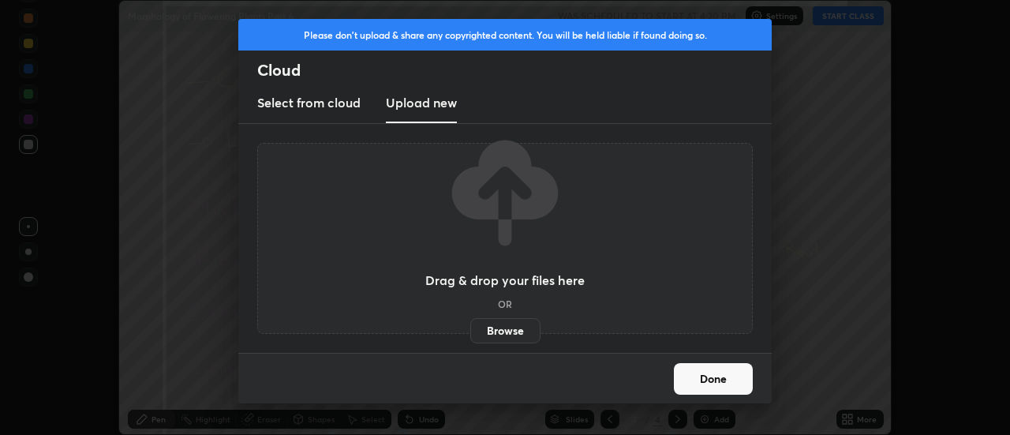
click at [505, 319] on label "Browse" at bounding box center [505, 330] width 70 height 25
click at [470, 319] on input "Browse" at bounding box center [470, 330] width 0 height 25
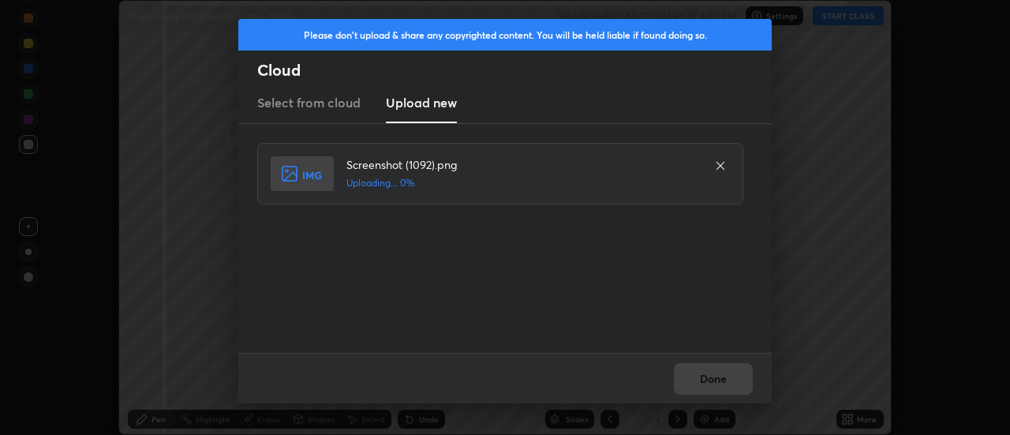
click at [724, 376] on div "Done" at bounding box center [505, 378] width 534 height 51
click at [718, 377] on div "Done" at bounding box center [505, 378] width 534 height 51
click at [718, 377] on button "Done" at bounding box center [713, 379] width 79 height 32
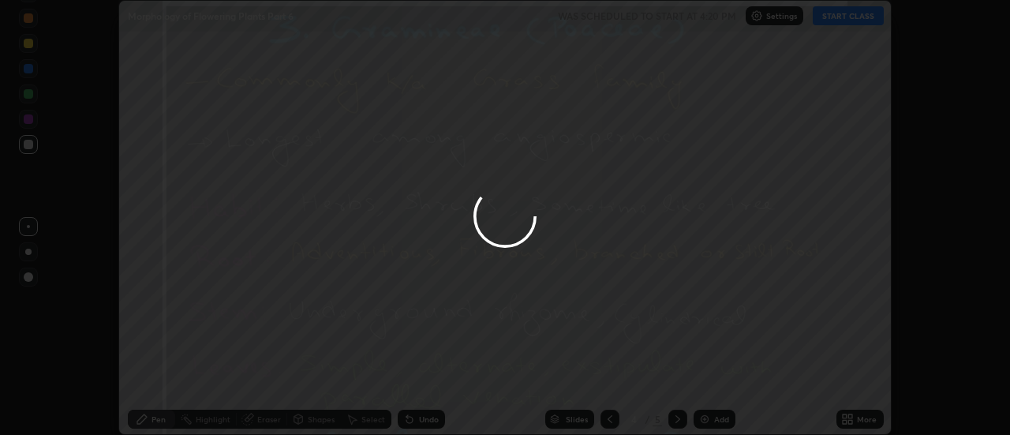
click at [718, 379] on div at bounding box center [505, 217] width 1010 height 435
click at [719, 375] on div at bounding box center [505, 217] width 1010 height 435
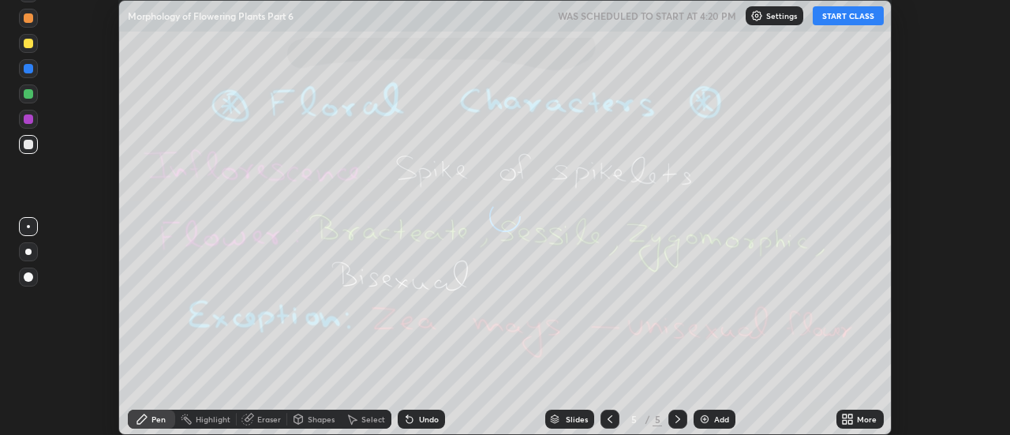
click at [853, 416] on icon at bounding box center [851, 416] width 4 height 4
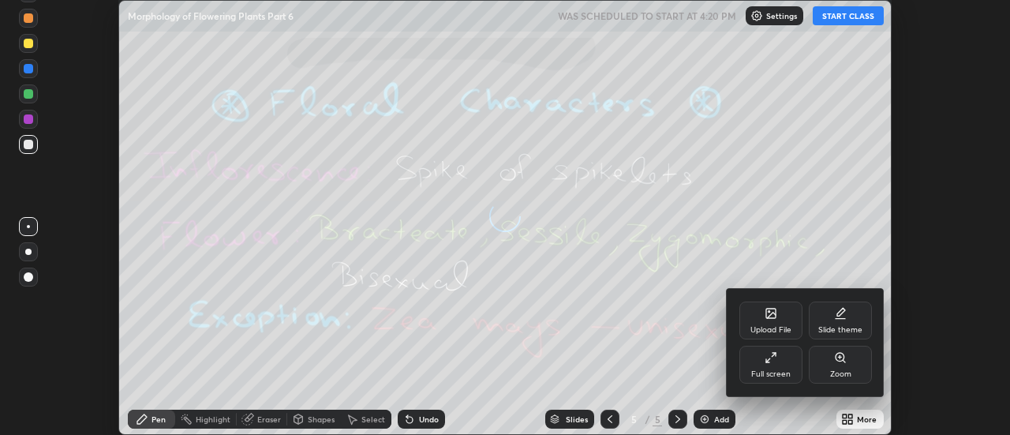
click at [775, 320] on div "Upload File" at bounding box center [771, 321] width 63 height 38
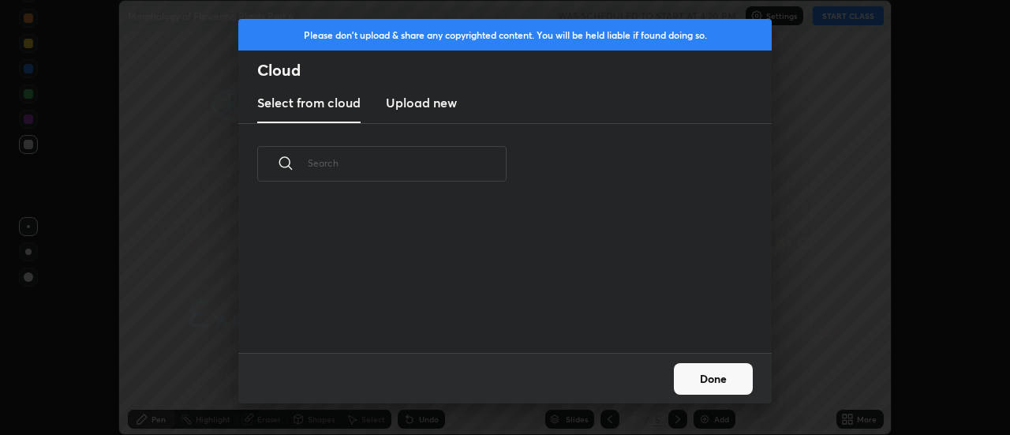
click at [433, 107] on h3 "Upload new" at bounding box center [421, 102] width 71 height 19
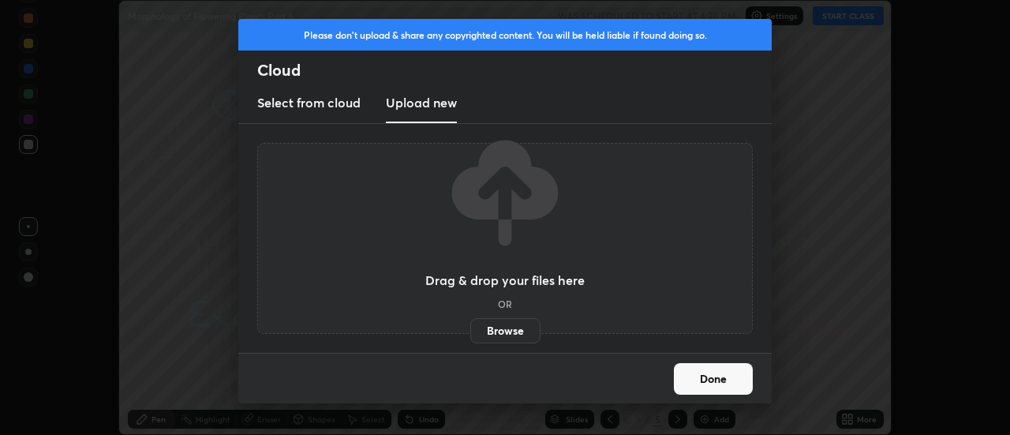
click at [501, 325] on label "Browse" at bounding box center [505, 330] width 70 height 25
click at [470, 325] on input "Browse" at bounding box center [470, 330] width 0 height 25
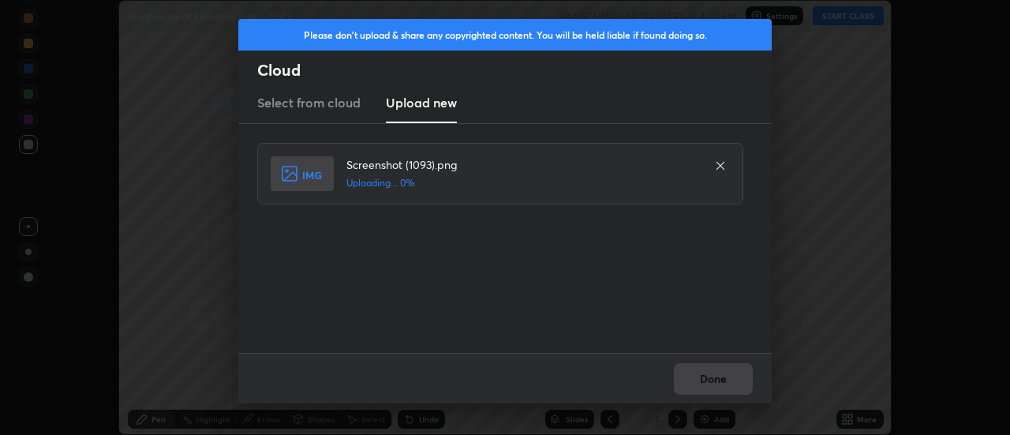
click at [723, 370] on div "Done" at bounding box center [505, 378] width 534 height 51
click at [720, 373] on div "Done" at bounding box center [505, 378] width 534 height 51
click at [722, 377] on div "Done" at bounding box center [505, 378] width 534 height 51
click at [722, 377] on button "Done" at bounding box center [713, 379] width 79 height 32
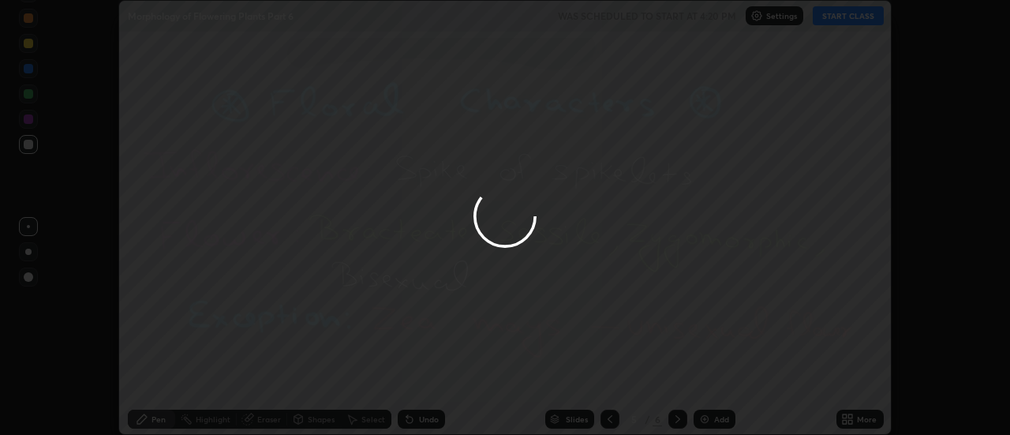
click at [722, 377] on button "Done" at bounding box center [713, 379] width 79 height 32
click at [717, 381] on div at bounding box center [505, 217] width 1010 height 435
click at [714, 378] on div at bounding box center [505, 217] width 1010 height 435
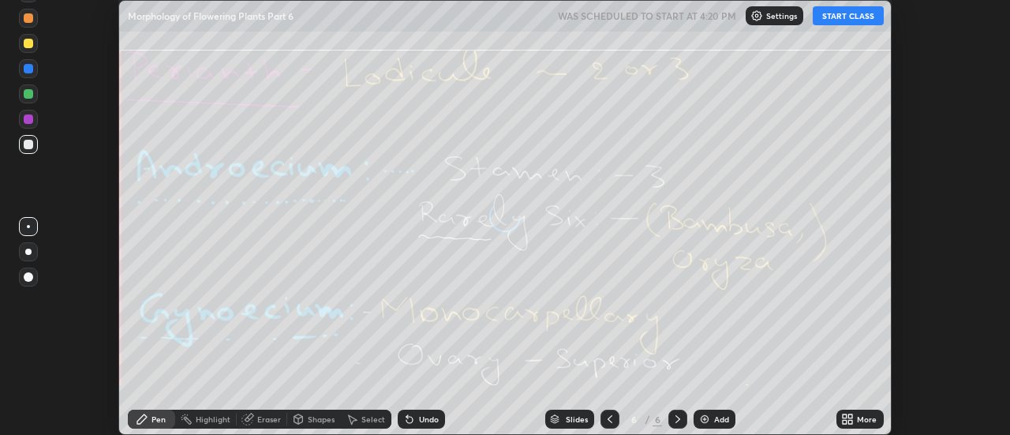
click at [851, 416] on icon at bounding box center [851, 416] width 4 height 4
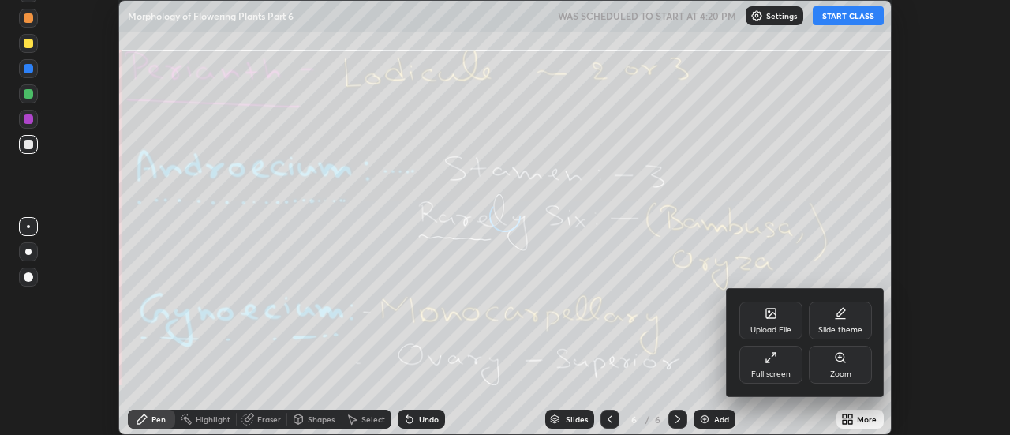
click at [778, 326] on div "Upload File" at bounding box center [771, 330] width 41 height 8
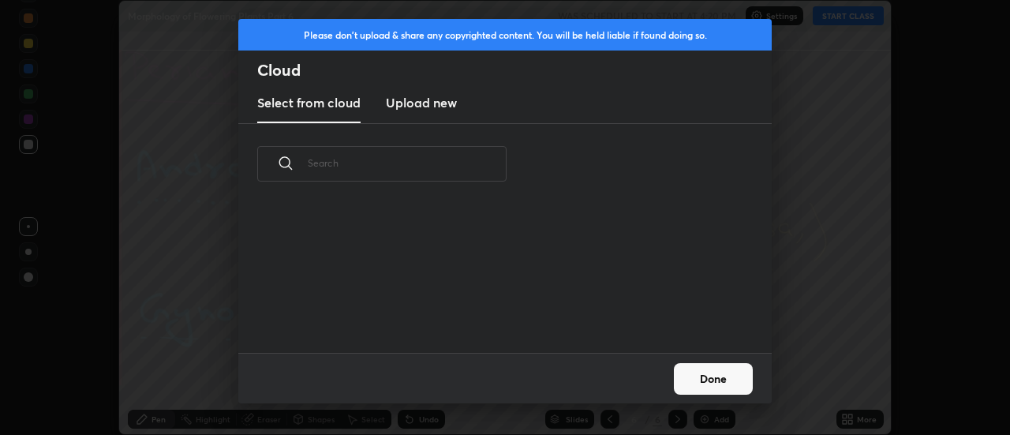
click at [411, 106] on h3 "Upload new" at bounding box center [421, 102] width 71 height 19
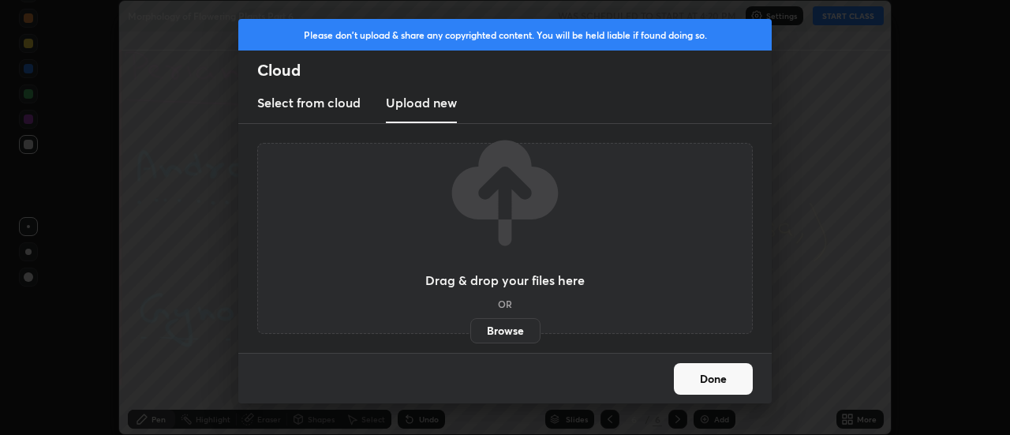
click at [497, 328] on label "Browse" at bounding box center [505, 330] width 70 height 25
click at [470, 328] on input "Browse" at bounding box center [470, 330] width 0 height 25
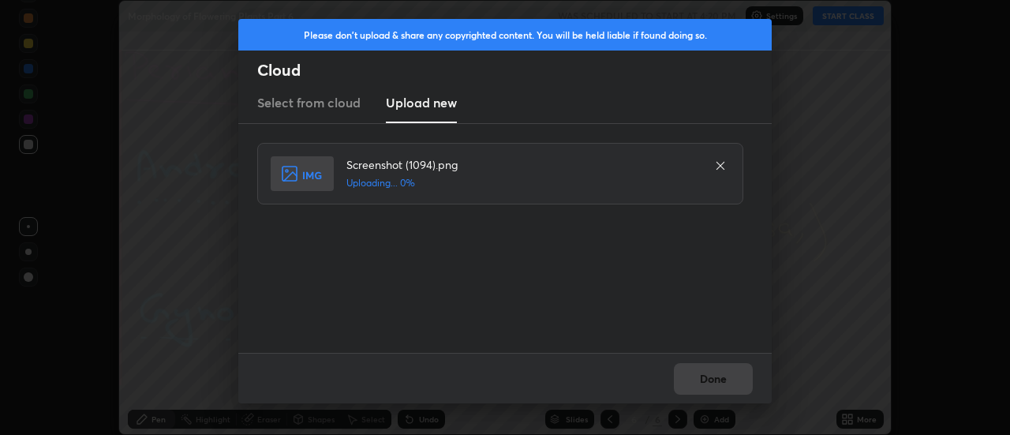
click at [719, 374] on div "Done" at bounding box center [505, 378] width 534 height 51
click at [719, 374] on button "Done" at bounding box center [713, 379] width 79 height 32
click at [718, 379] on button "Done" at bounding box center [713, 379] width 79 height 32
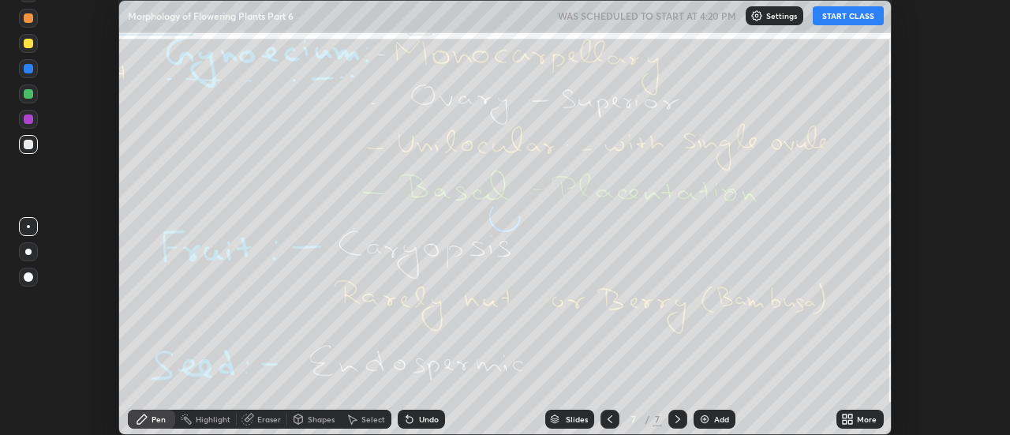
click at [858, 418] on div "More" at bounding box center [867, 419] width 20 height 8
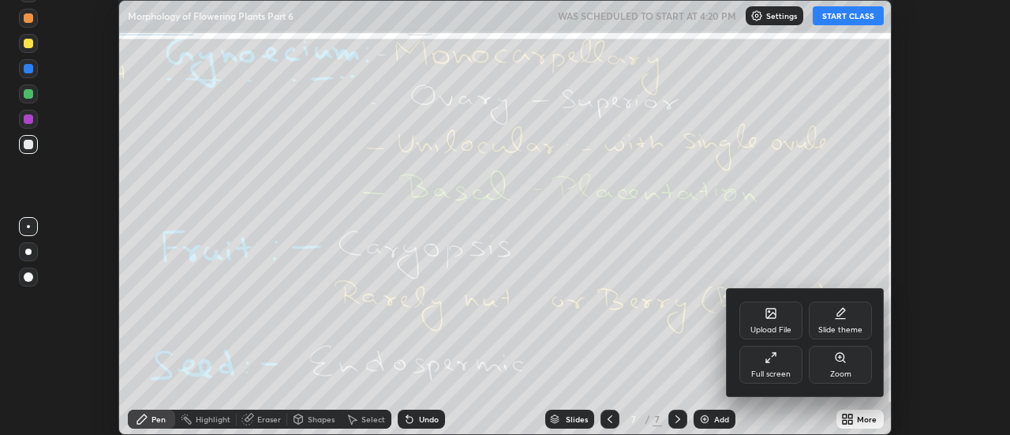
click at [781, 315] on div "Upload File" at bounding box center [771, 321] width 63 height 38
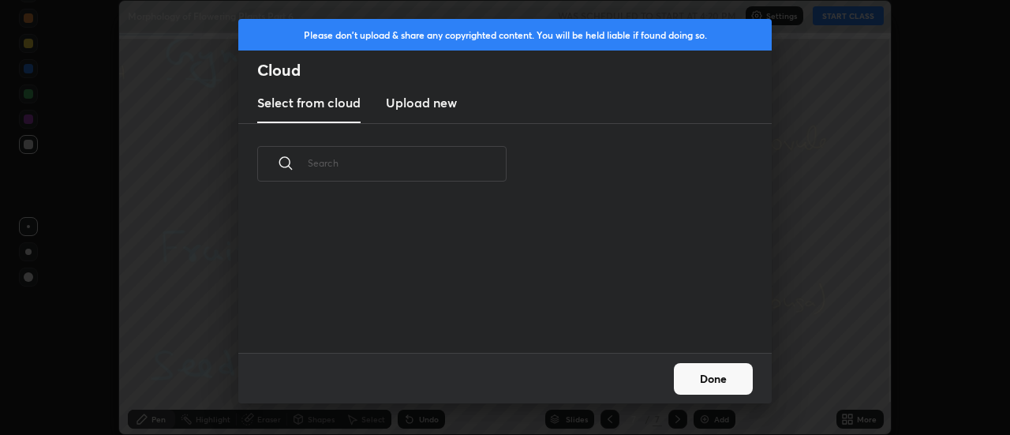
click at [433, 107] on h3 "Upload new" at bounding box center [421, 102] width 71 height 19
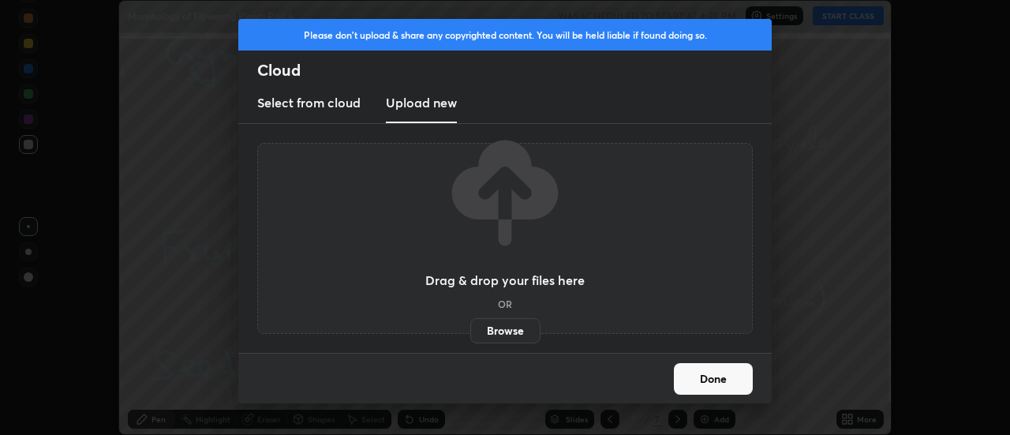
click at [507, 332] on label "Browse" at bounding box center [505, 330] width 70 height 25
click at [470, 332] on input "Browse" at bounding box center [470, 330] width 0 height 25
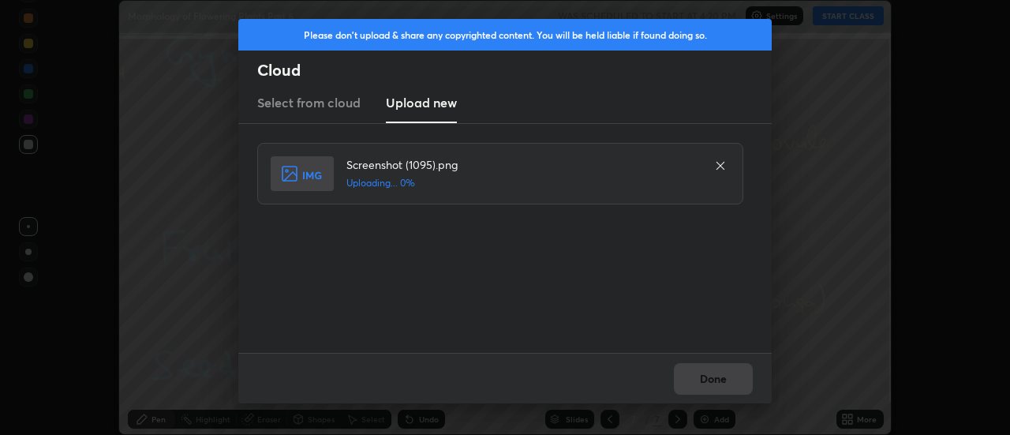
click at [720, 380] on div "Done" at bounding box center [505, 378] width 534 height 51
click at [718, 380] on button "Done" at bounding box center [713, 379] width 79 height 32
click at [719, 380] on button "Done" at bounding box center [713, 379] width 79 height 32
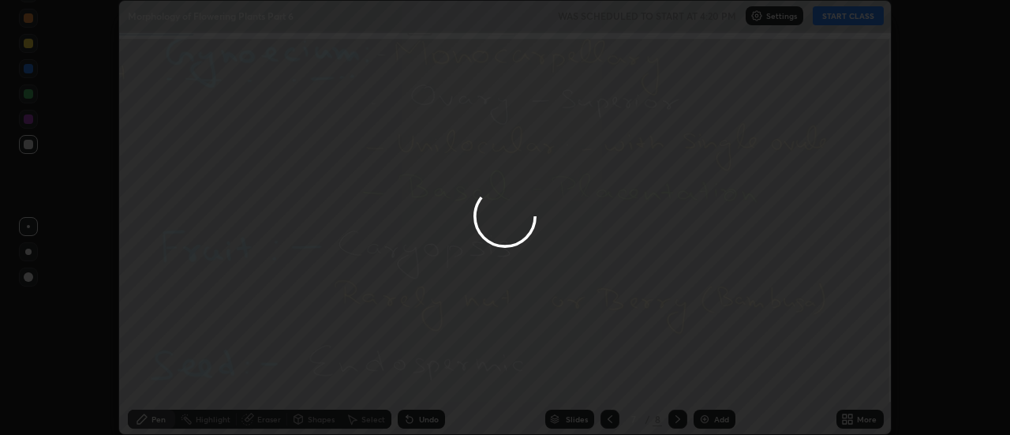
click at [714, 380] on button "Done" at bounding box center [713, 379] width 79 height 32
click at [714, 380] on div at bounding box center [505, 217] width 1010 height 435
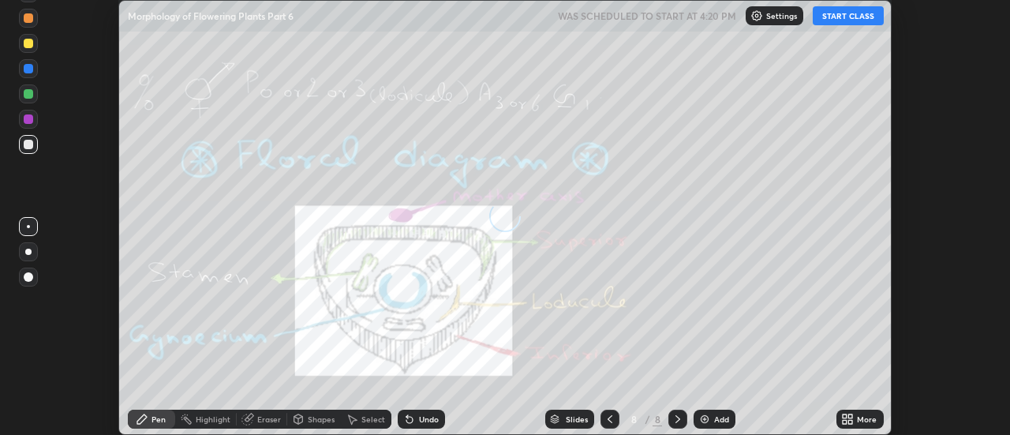
click at [852, 422] on icon at bounding box center [851, 422] width 4 height 4
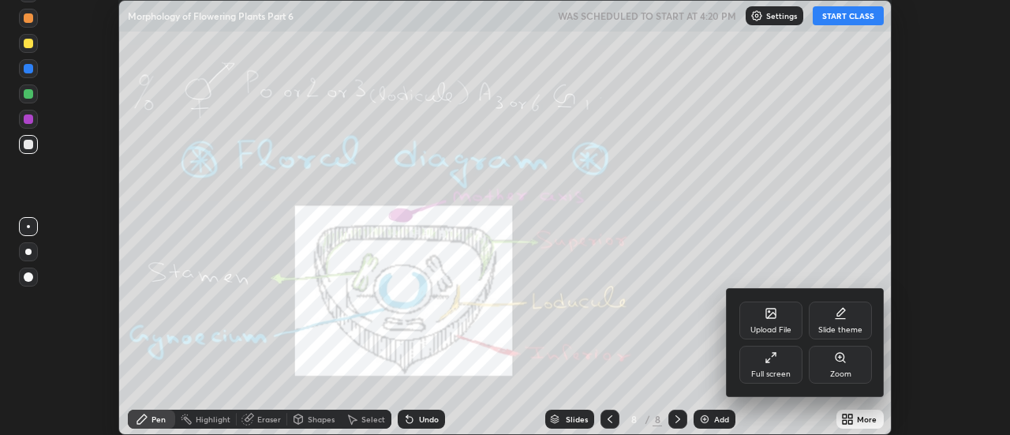
click at [783, 317] on div "Upload File" at bounding box center [771, 321] width 63 height 38
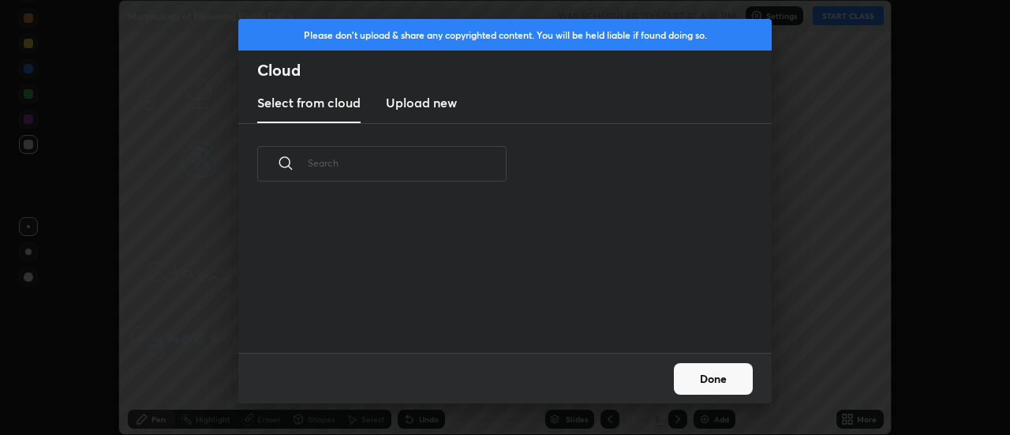
click at [417, 106] on h3 "Upload new" at bounding box center [421, 102] width 71 height 19
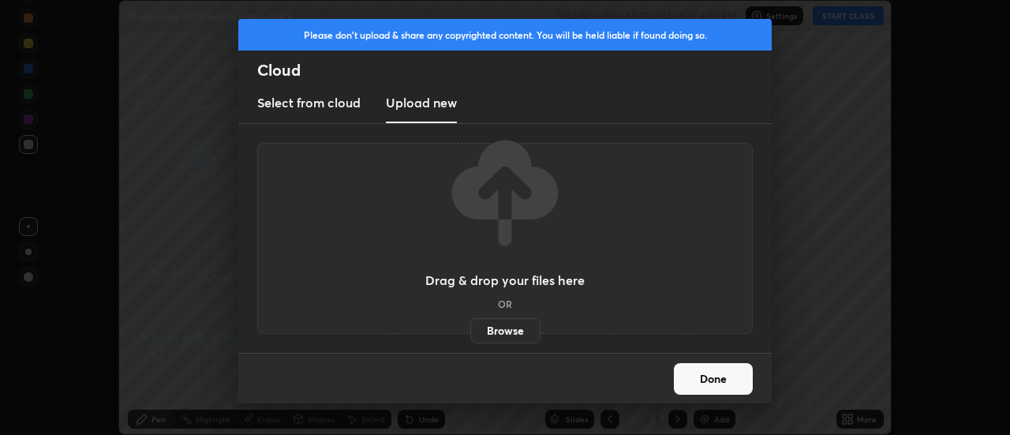
click at [494, 332] on label "Browse" at bounding box center [505, 330] width 70 height 25
click at [470, 332] on input "Browse" at bounding box center [470, 330] width 0 height 25
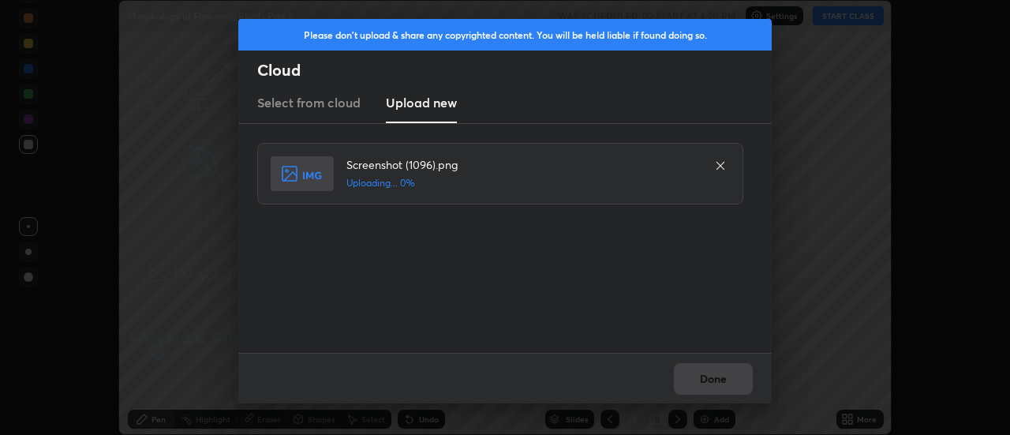
click at [721, 377] on div "Done" at bounding box center [505, 378] width 534 height 51
click at [716, 378] on button "Done" at bounding box center [713, 379] width 79 height 32
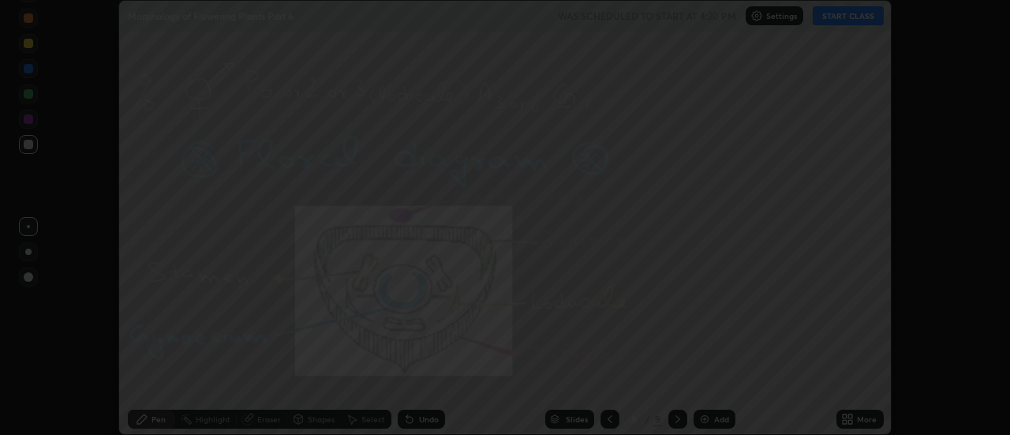
click at [716, 378] on button "Done" at bounding box center [713, 379] width 79 height 32
click at [716, 378] on div at bounding box center [505, 217] width 1010 height 435
click at [715, 376] on div at bounding box center [505, 217] width 1010 height 435
click at [713, 377] on div at bounding box center [505, 217] width 1010 height 435
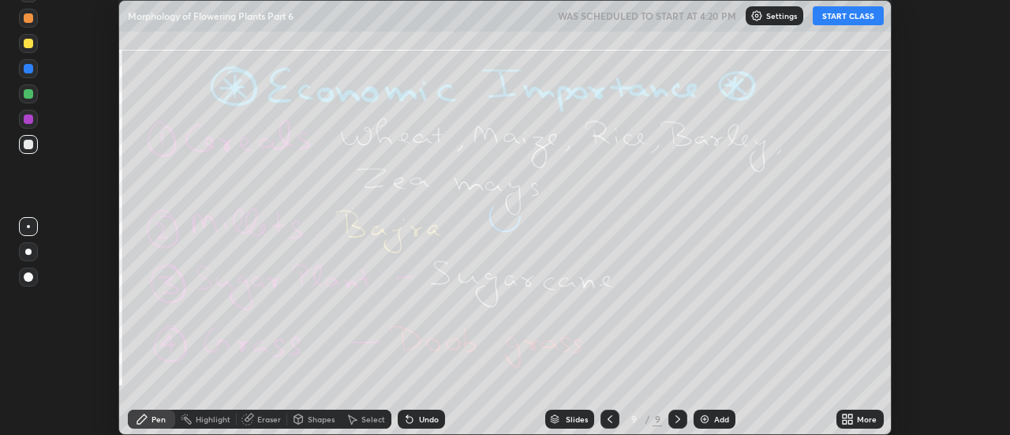
click at [855, 418] on div "More" at bounding box center [860, 419] width 47 height 19
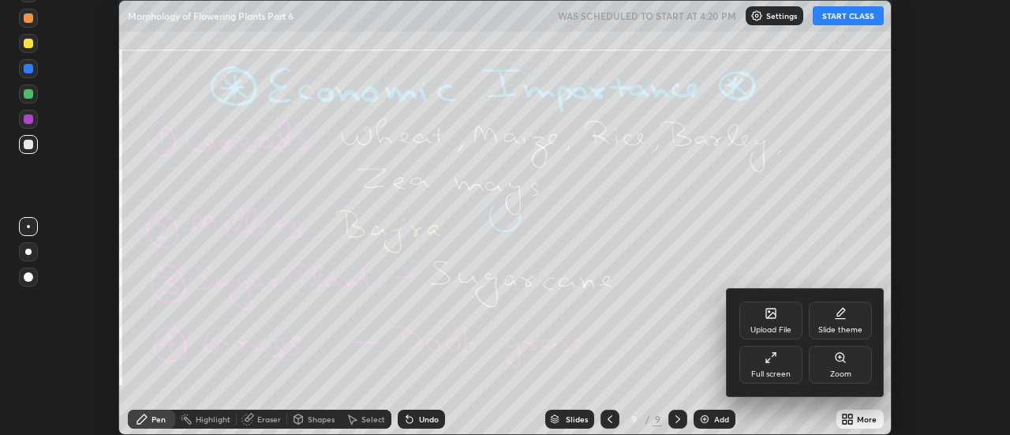
click at [770, 310] on icon at bounding box center [770, 313] width 9 height 9
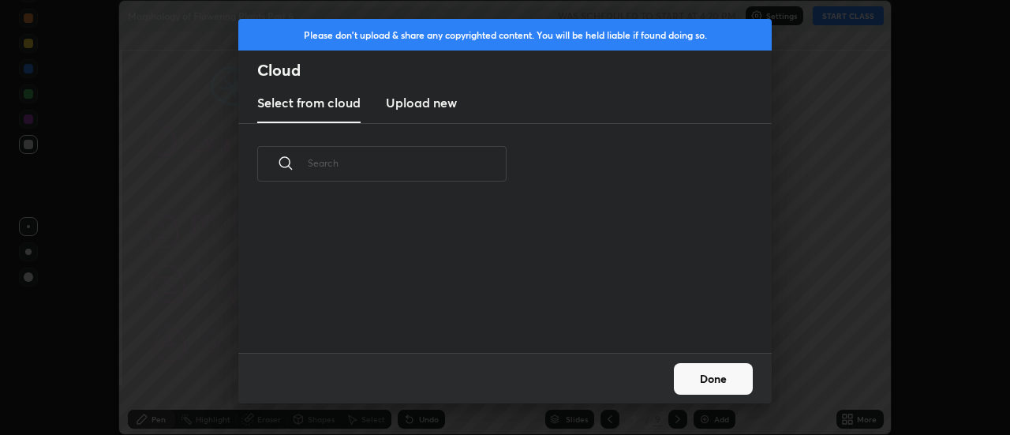
click at [418, 109] on h3 "Upload new" at bounding box center [421, 102] width 71 height 19
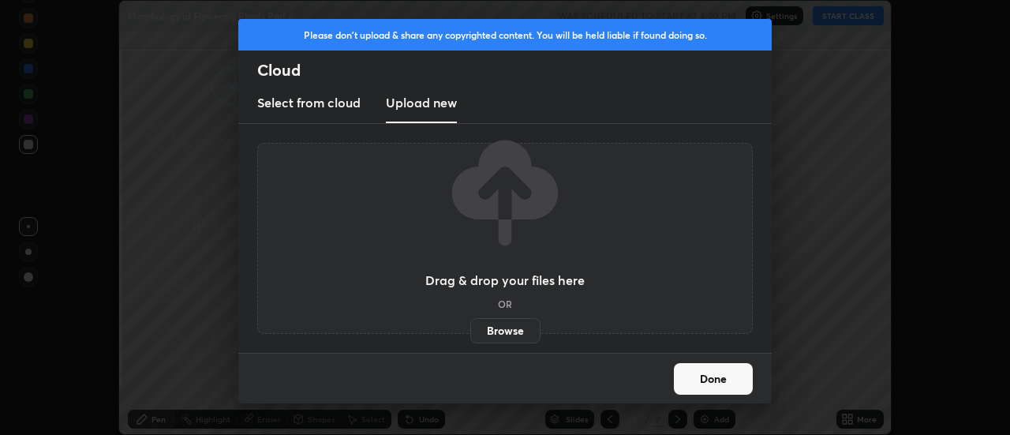
click at [496, 324] on label "Browse" at bounding box center [505, 330] width 70 height 25
click at [470, 324] on input "Browse" at bounding box center [470, 330] width 0 height 25
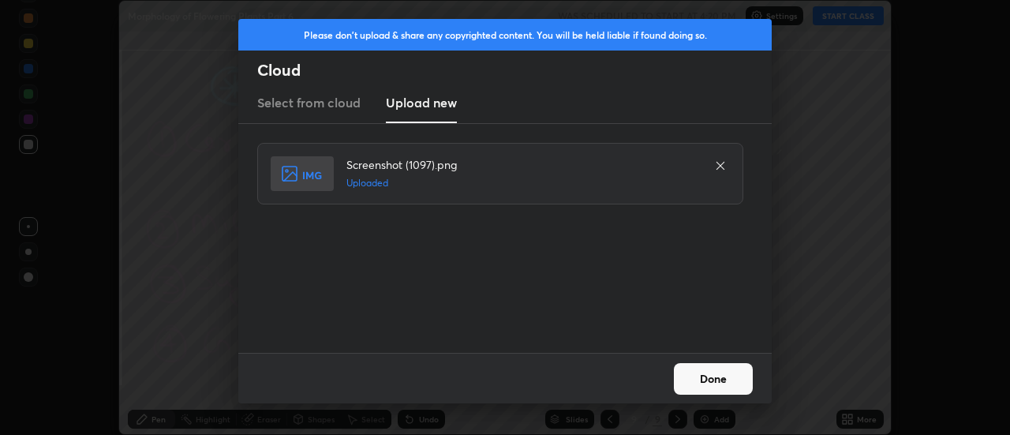
click at [708, 378] on button "Done" at bounding box center [713, 379] width 79 height 32
click at [703, 377] on button "Done" at bounding box center [713, 379] width 79 height 32
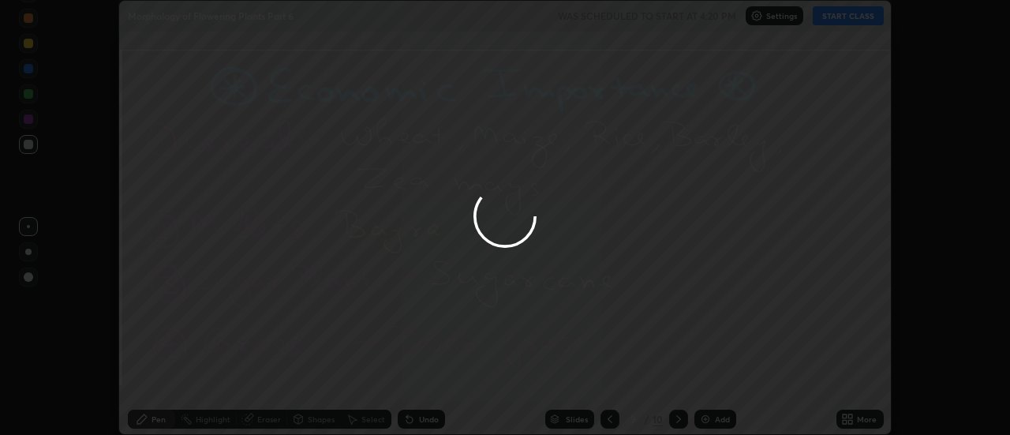
click at [703, 377] on div at bounding box center [505, 217] width 1010 height 435
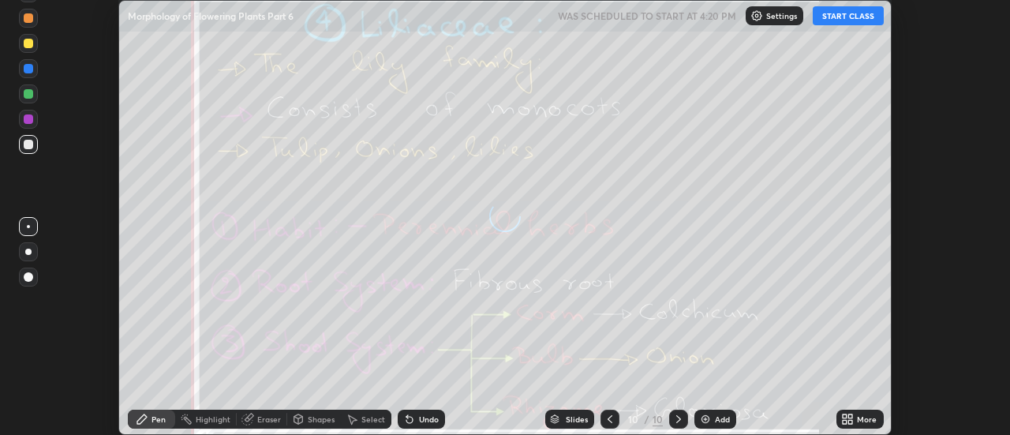
click at [858, 417] on div "More" at bounding box center [867, 419] width 20 height 8
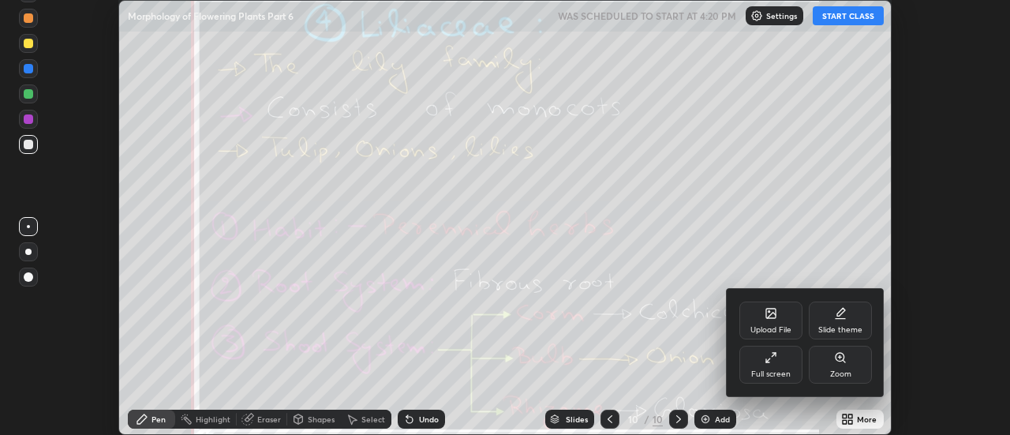
click at [783, 321] on div "Upload File" at bounding box center [771, 321] width 63 height 38
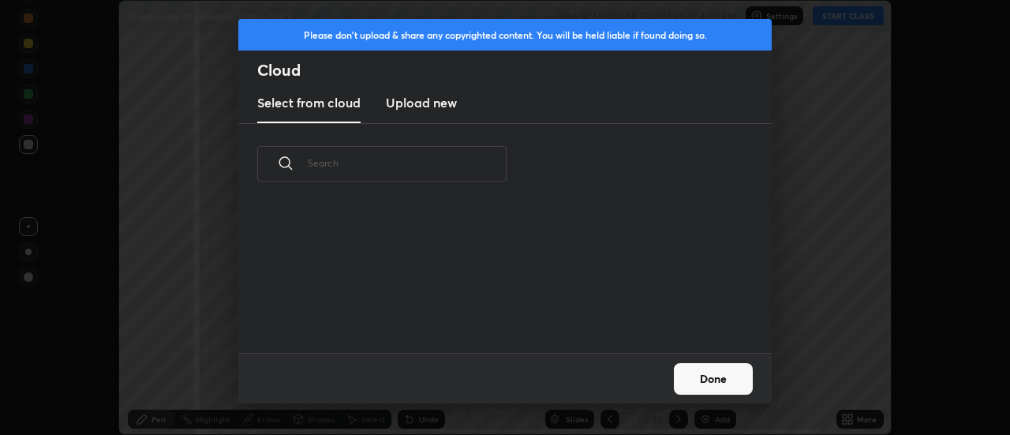
scroll to position [6, 9]
click at [424, 102] on h3 "Upload new" at bounding box center [421, 102] width 71 height 19
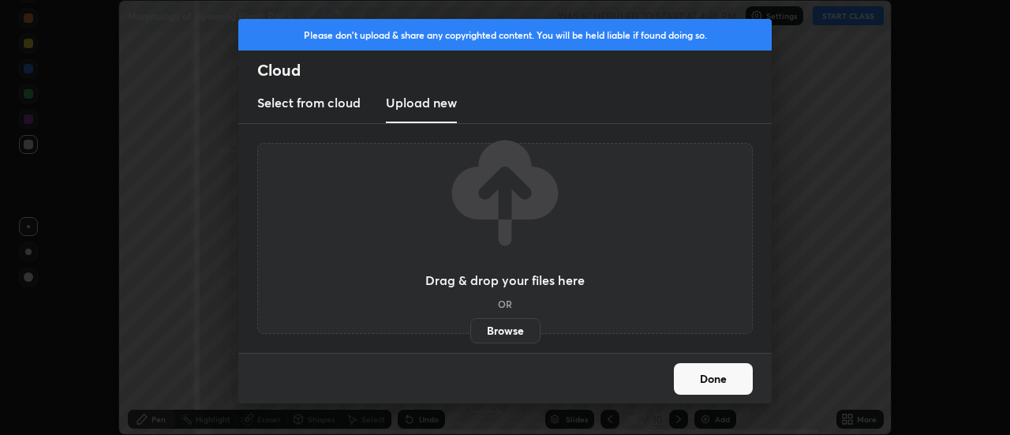
click at [506, 331] on label "Browse" at bounding box center [505, 330] width 70 height 25
click at [470, 331] on input "Browse" at bounding box center [470, 330] width 0 height 25
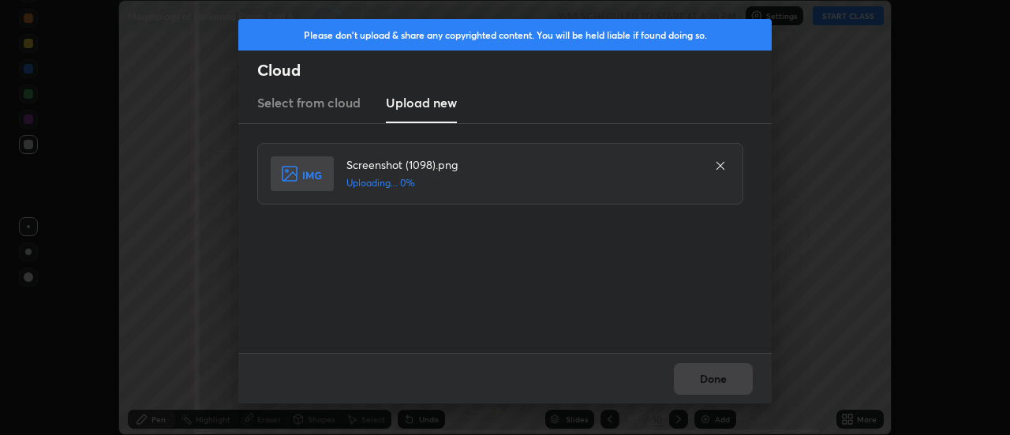
click at [713, 372] on div "Done" at bounding box center [505, 378] width 534 height 51
click at [716, 376] on button "Done" at bounding box center [713, 379] width 79 height 32
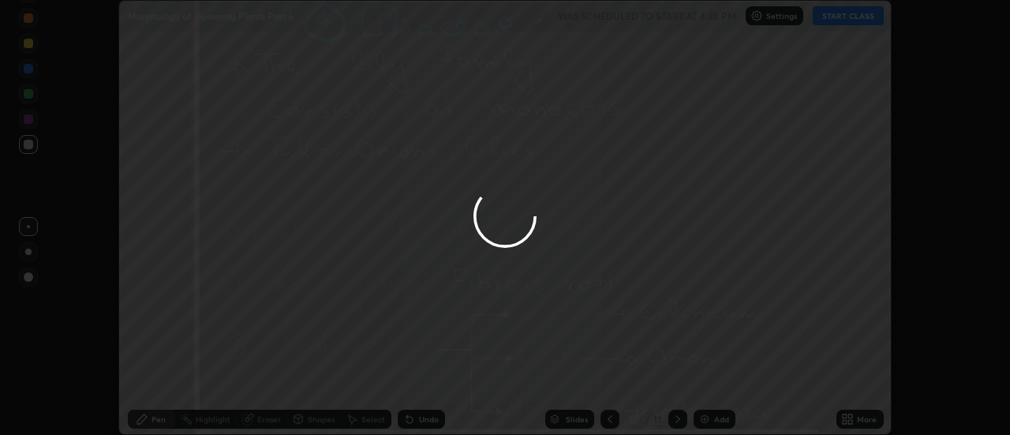
click at [716, 376] on div at bounding box center [505, 217] width 1010 height 435
click at [719, 376] on div at bounding box center [505, 217] width 1010 height 435
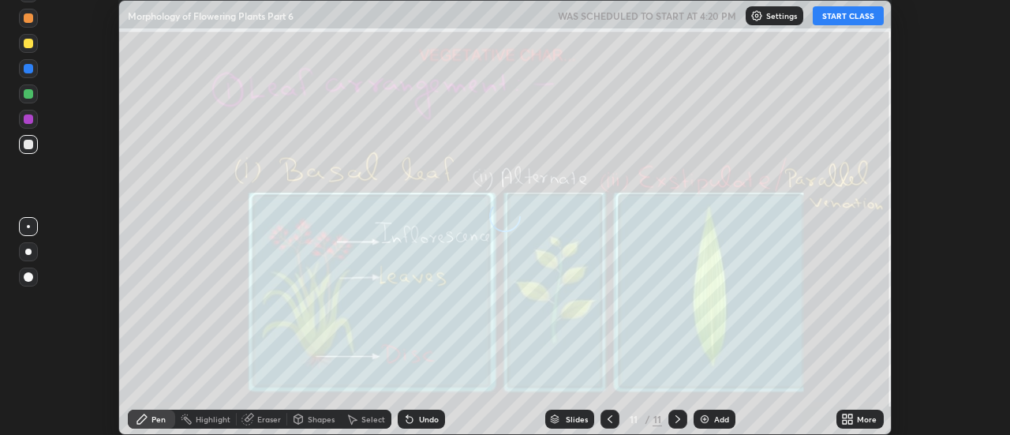
click at [851, 416] on icon at bounding box center [851, 416] width 4 height 4
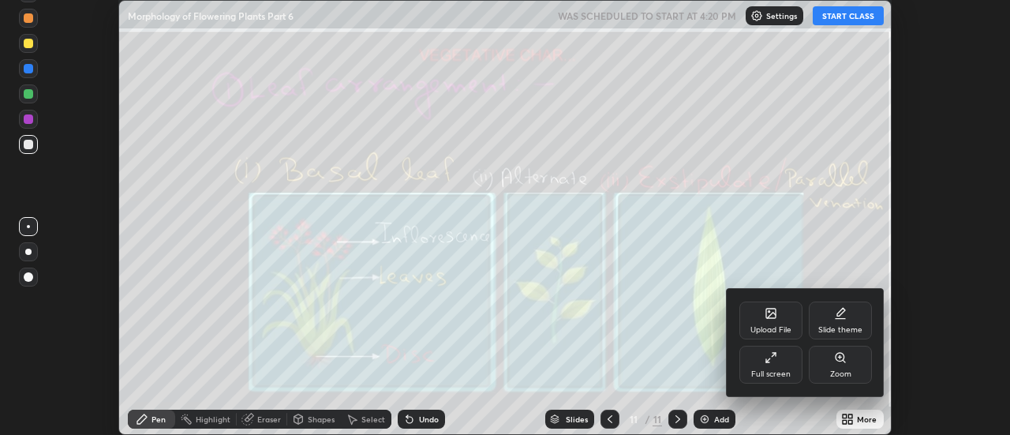
click at [777, 320] on div "Upload File" at bounding box center [771, 321] width 63 height 38
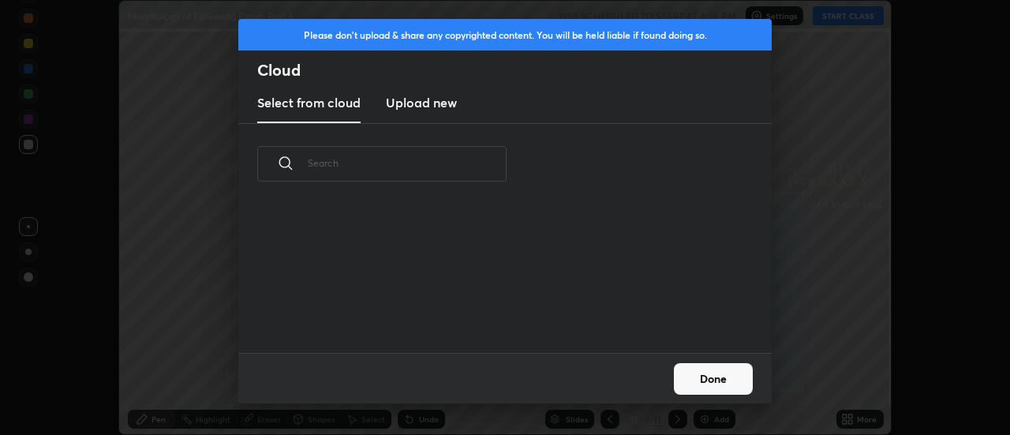
scroll to position [148, 507]
click at [422, 106] on h3 "Upload new" at bounding box center [421, 102] width 71 height 19
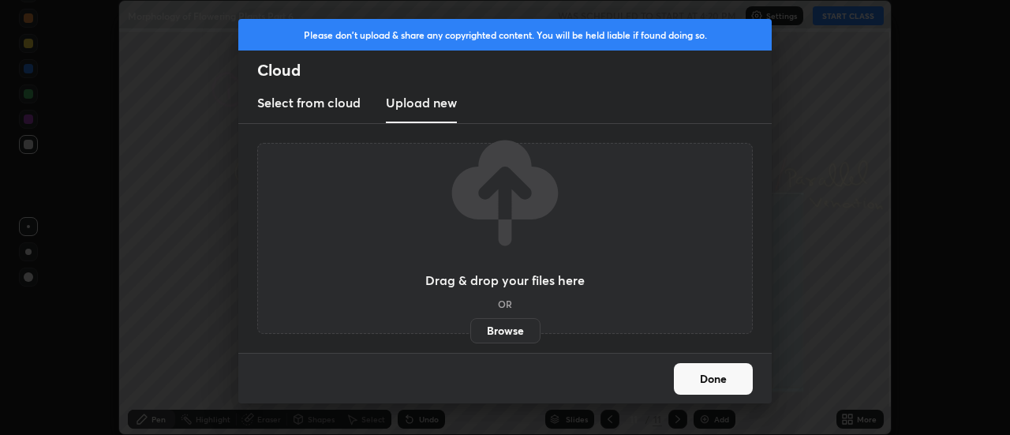
click at [504, 332] on label "Browse" at bounding box center [505, 330] width 70 height 25
click at [470, 332] on input "Browse" at bounding box center [470, 330] width 0 height 25
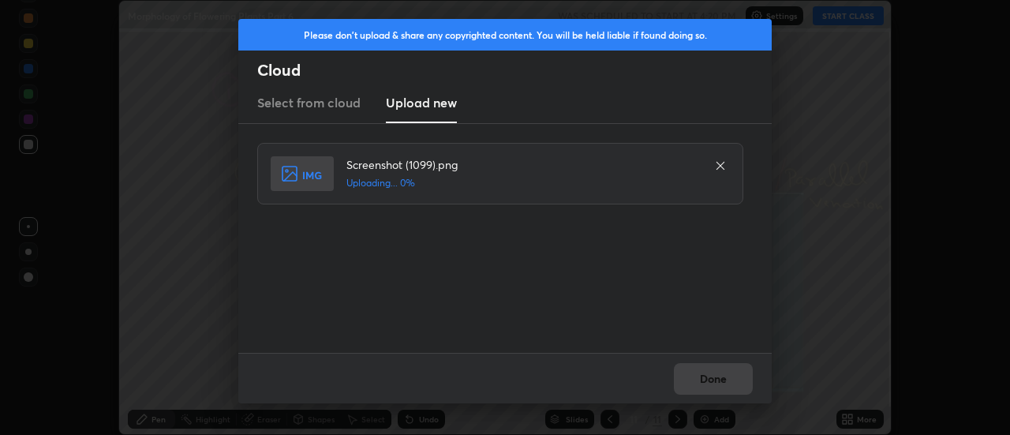
click at [712, 377] on div "Done" at bounding box center [505, 378] width 534 height 51
click at [712, 377] on button "Done" at bounding box center [713, 379] width 79 height 32
click at [711, 378] on button "Done" at bounding box center [713, 379] width 79 height 32
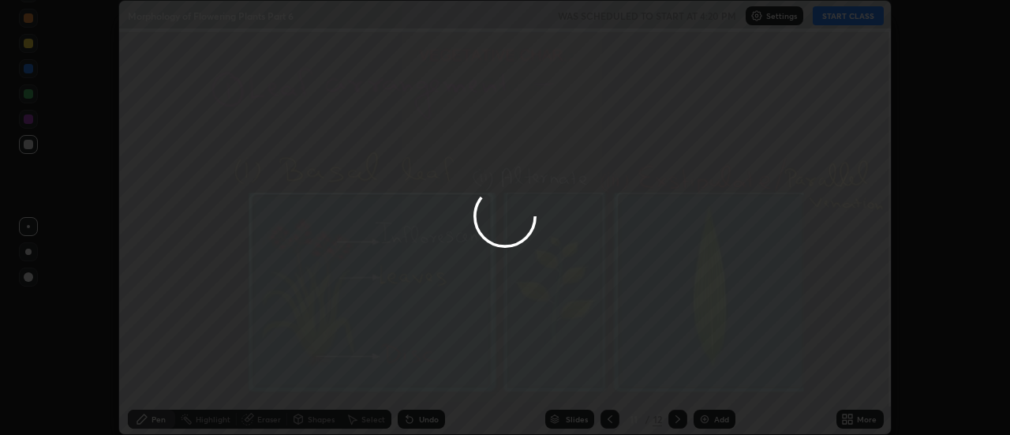
click at [711, 378] on button "Done" at bounding box center [713, 379] width 79 height 32
click at [711, 378] on div at bounding box center [505, 217] width 1010 height 435
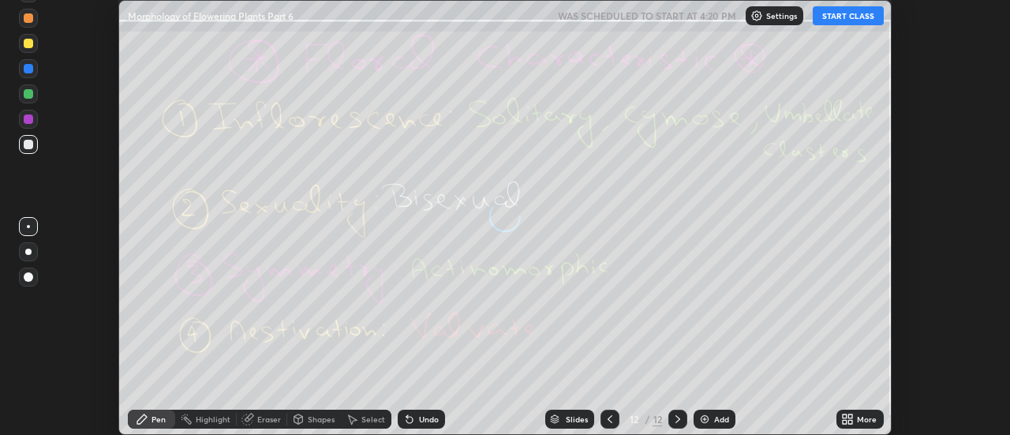
click at [852, 418] on icon at bounding box center [851, 416] width 4 height 4
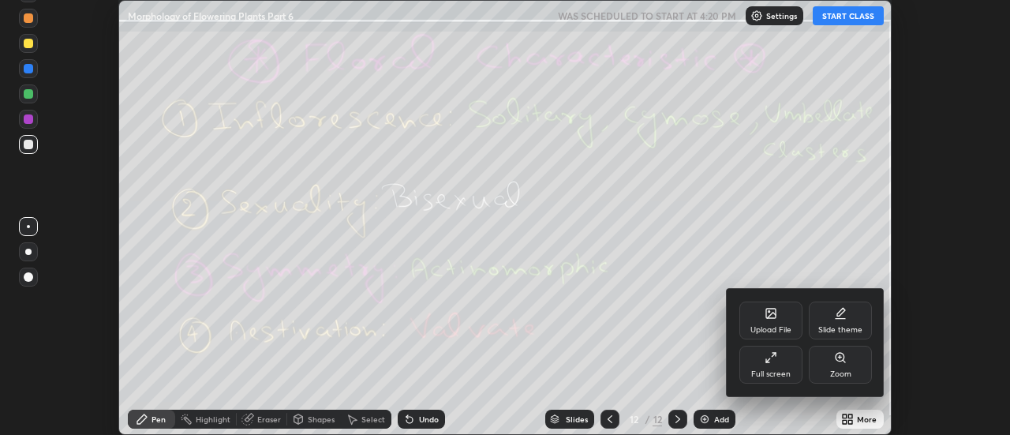
click at [782, 317] on div "Upload File" at bounding box center [771, 321] width 63 height 38
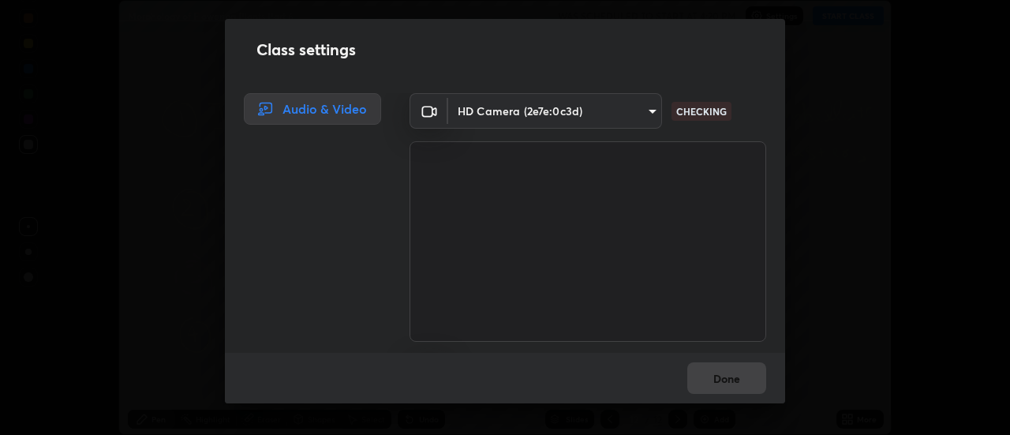
click at [413, 107] on div at bounding box center [429, 111] width 39 height 36
click at [497, 328] on video at bounding box center [588, 241] width 357 height 200
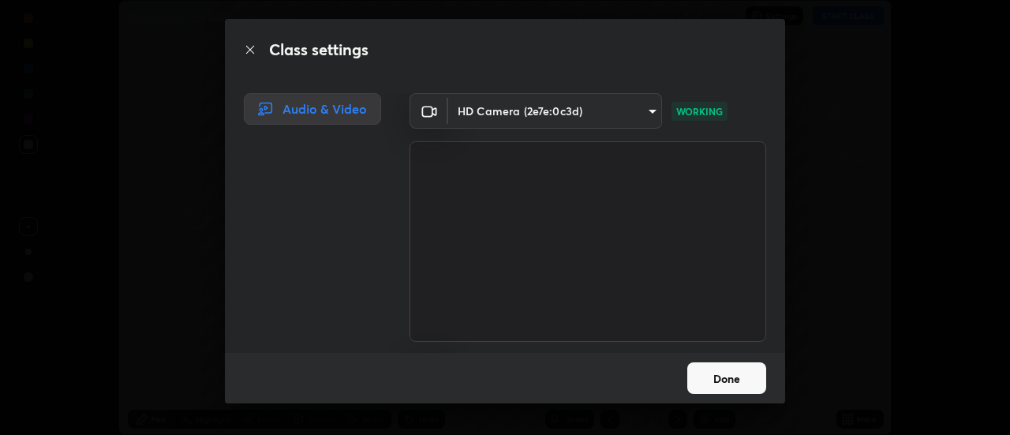
click at [730, 379] on button "Done" at bounding box center [727, 378] width 79 height 32
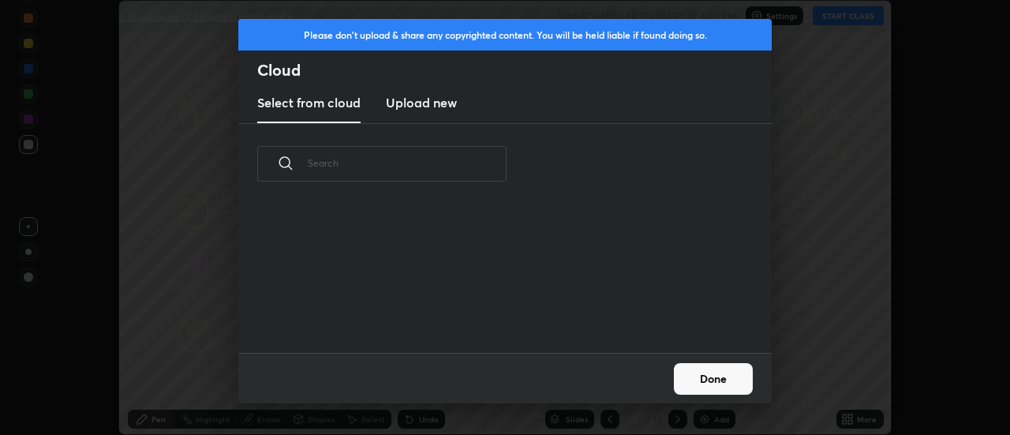
click at [433, 105] on h3 "Upload new" at bounding box center [421, 102] width 71 height 19
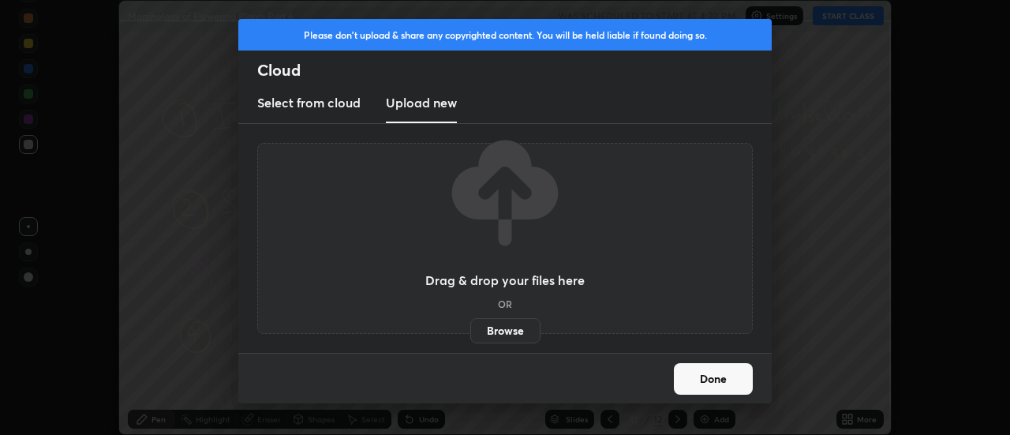
click at [515, 337] on label "Browse" at bounding box center [505, 330] width 70 height 25
click at [470, 337] on input "Browse" at bounding box center [470, 330] width 0 height 25
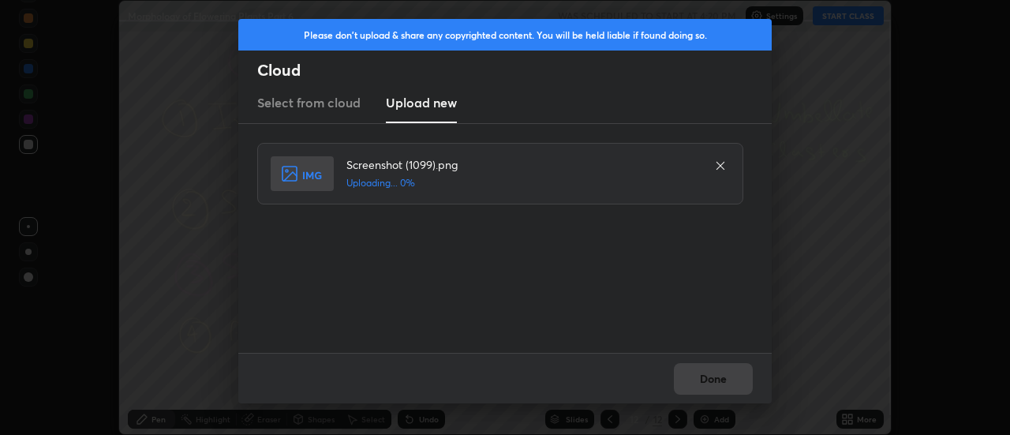
click at [720, 380] on div "Done" at bounding box center [505, 378] width 534 height 51
click at [715, 384] on div "Done" at bounding box center [505, 378] width 534 height 51
click at [717, 380] on div "Done" at bounding box center [505, 378] width 534 height 51
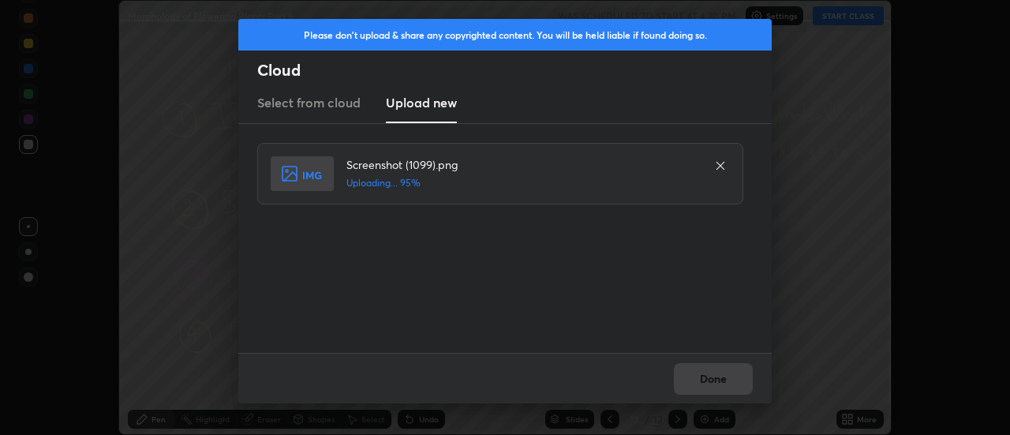
click at [717, 380] on div "Done" at bounding box center [505, 378] width 534 height 51
click at [714, 381] on button "Done" at bounding box center [713, 379] width 79 height 32
click at [718, 382] on button "Done" at bounding box center [713, 379] width 79 height 32
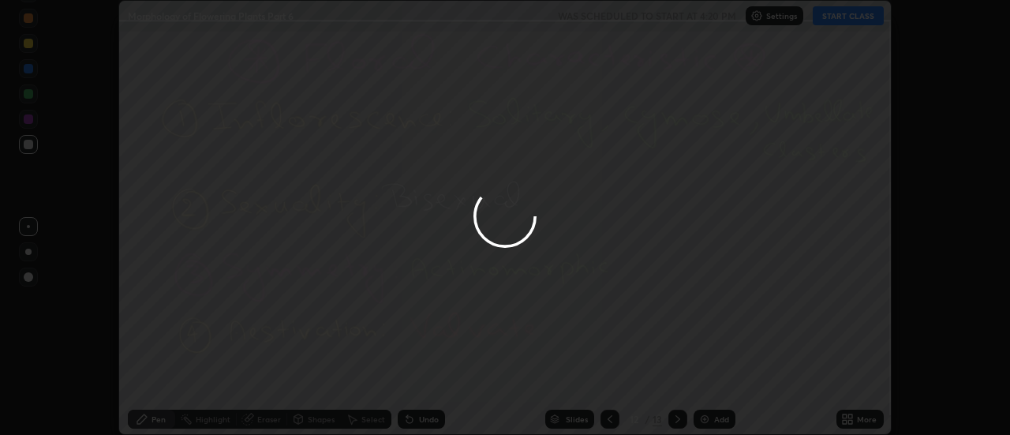
click at [718, 382] on div at bounding box center [505, 217] width 1010 height 435
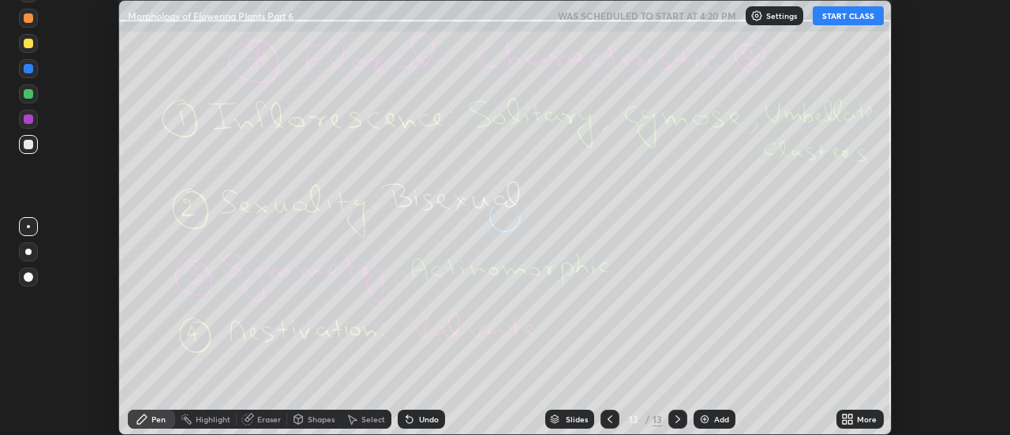
click at [857, 419] on div "More" at bounding box center [860, 419] width 47 height 19
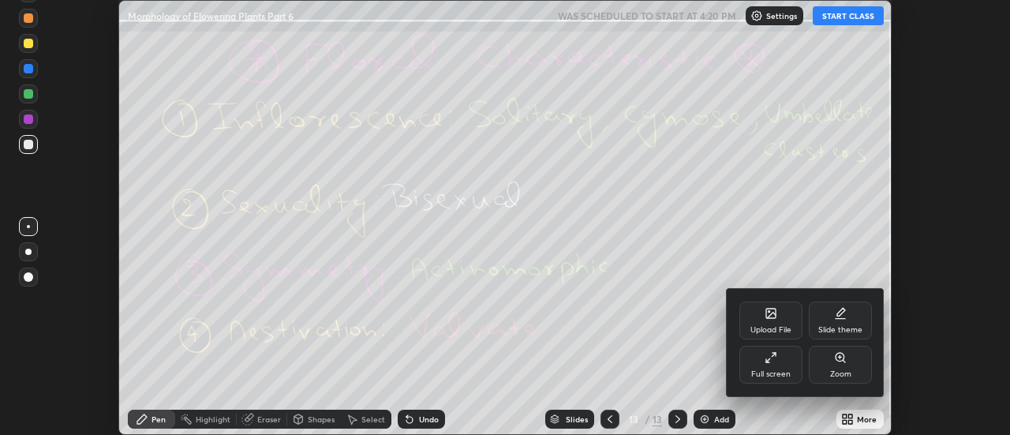
click at [778, 314] on div "Upload File" at bounding box center [771, 321] width 63 height 38
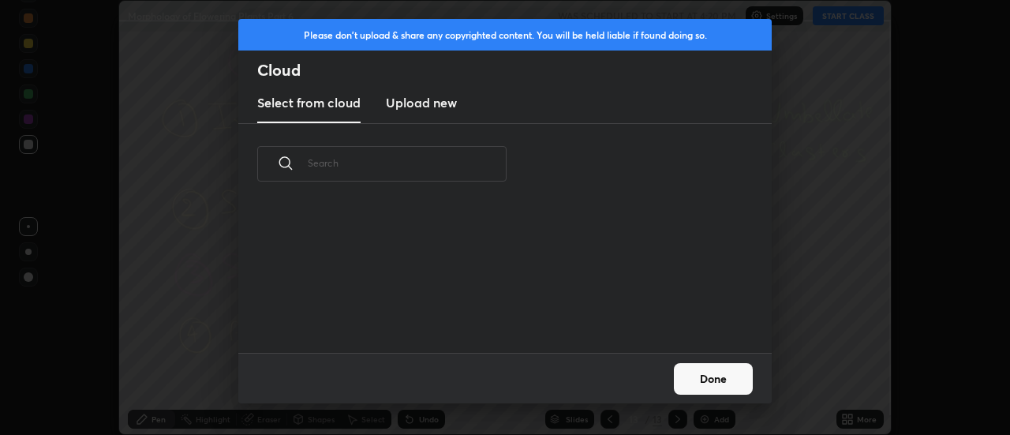
click at [429, 106] on h3 "Upload new" at bounding box center [421, 102] width 71 height 19
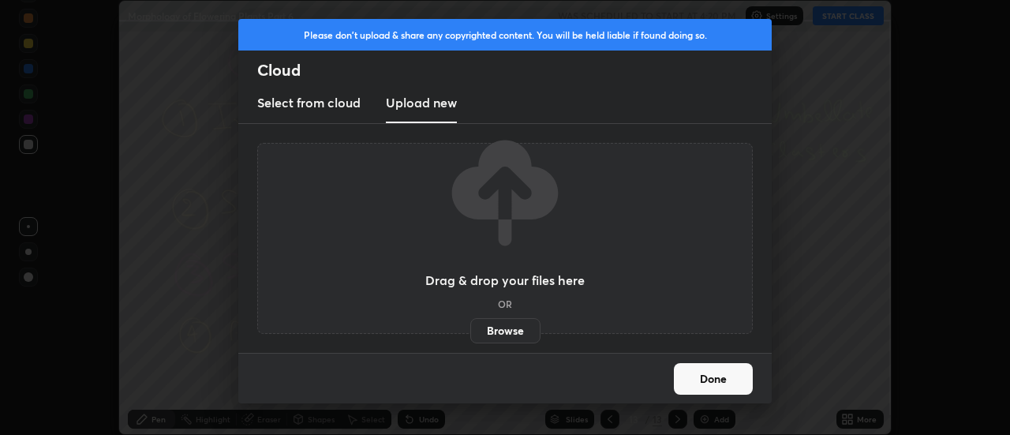
click at [512, 330] on label "Browse" at bounding box center [505, 330] width 70 height 25
click at [470, 330] on input "Browse" at bounding box center [470, 330] width 0 height 25
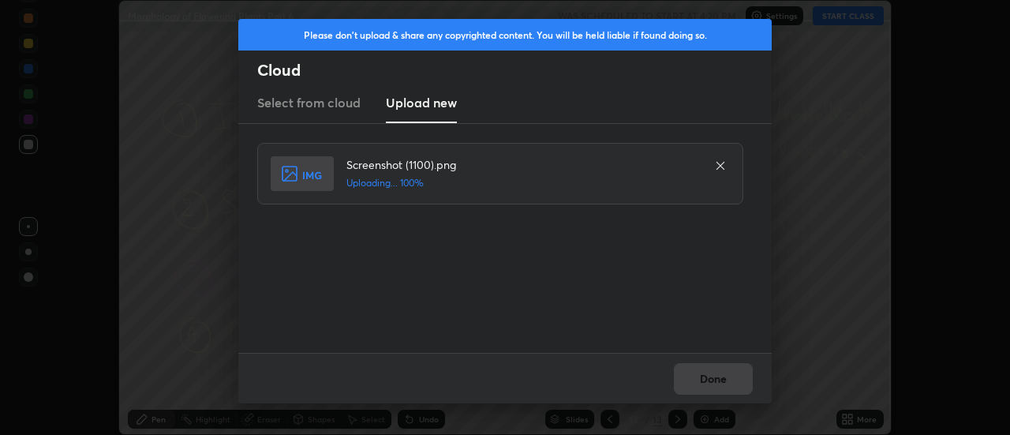
click at [714, 380] on div "Done" at bounding box center [505, 378] width 534 height 51
click at [714, 380] on button "Done" at bounding box center [713, 379] width 79 height 32
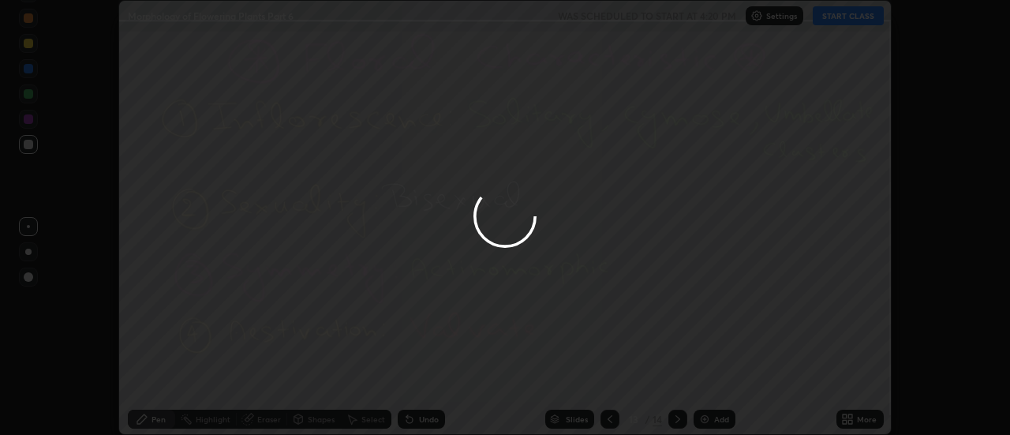
click at [713, 379] on button "Done" at bounding box center [713, 379] width 79 height 32
click at [713, 379] on div at bounding box center [505, 217] width 1010 height 435
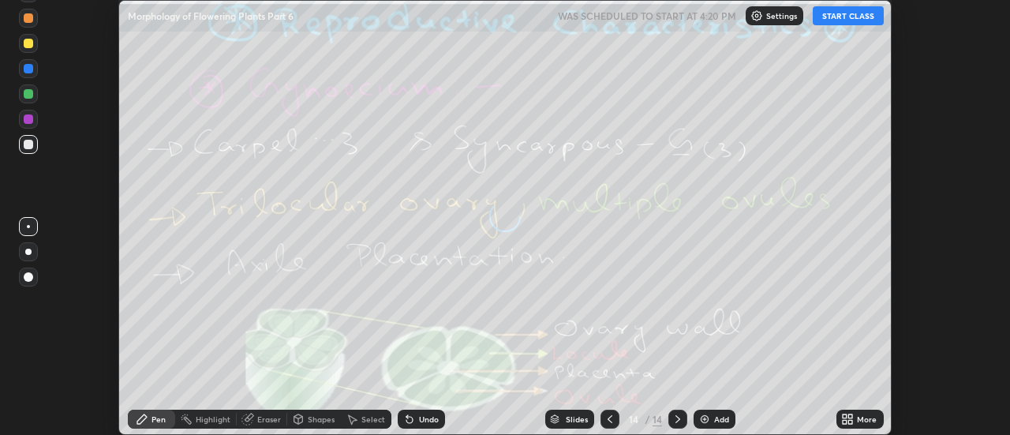
click at [856, 417] on div "More" at bounding box center [860, 419] width 47 height 19
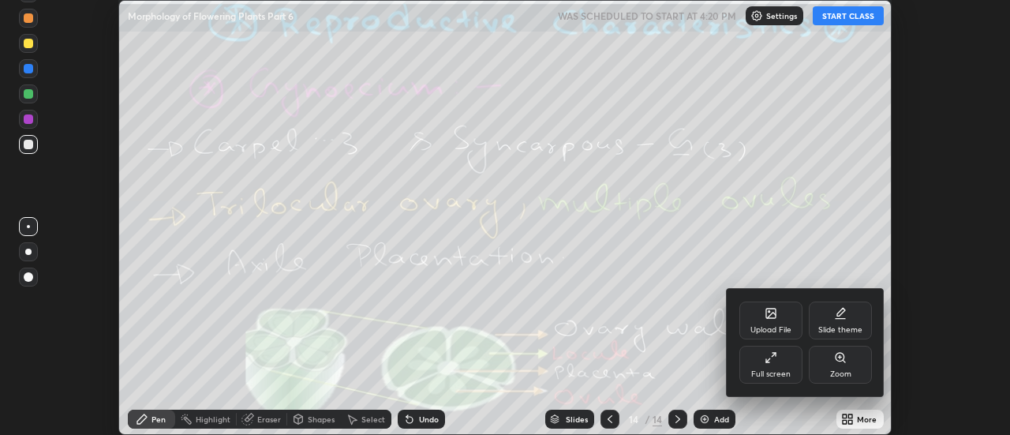
click at [780, 320] on div "Upload File" at bounding box center [771, 321] width 63 height 38
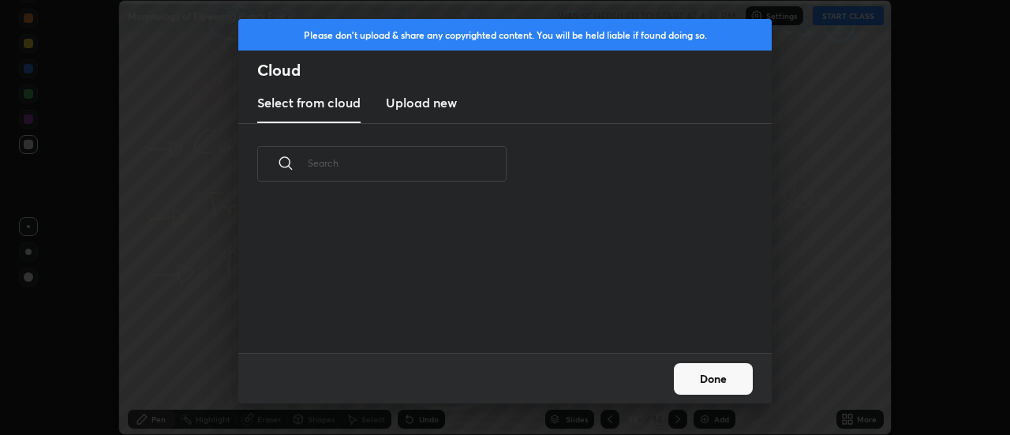
click at [420, 105] on h3 "Upload new" at bounding box center [421, 102] width 71 height 19
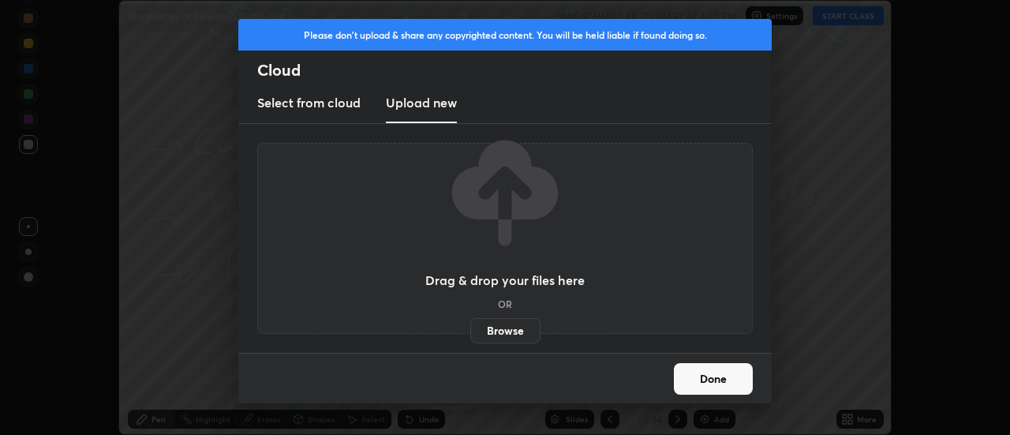
click at [500, 328] on label "Browse" at bounding box center [505, 330] width 70 height 25
click at [470, 328] on input "Browse" at bounding box center [470, 330] width 0 height 25
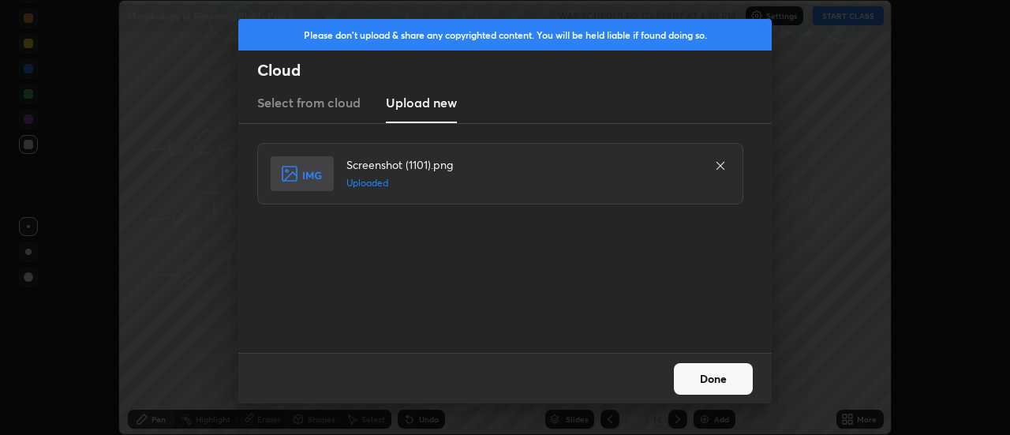
click at [708, 375] on button "Done" at bounding box center [713, 379] width 79 height 32
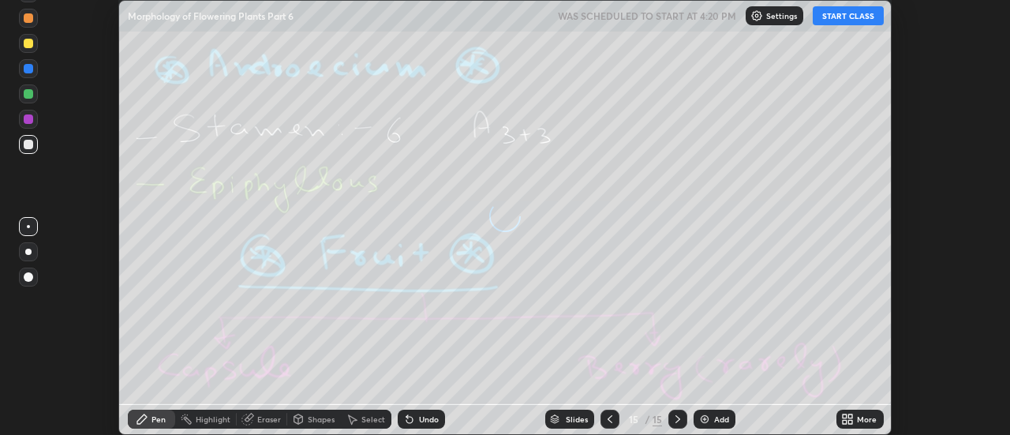
click at [852, 418] on icon at bounding box center [851, 416] width 4 height 4
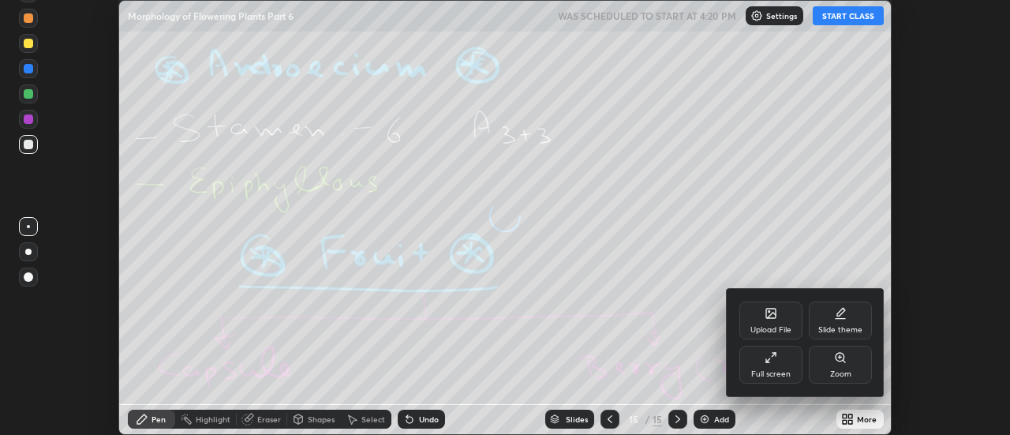
click at [781, 318] on div "Upload File" at bounding box center [771, 321] width 63 height 38
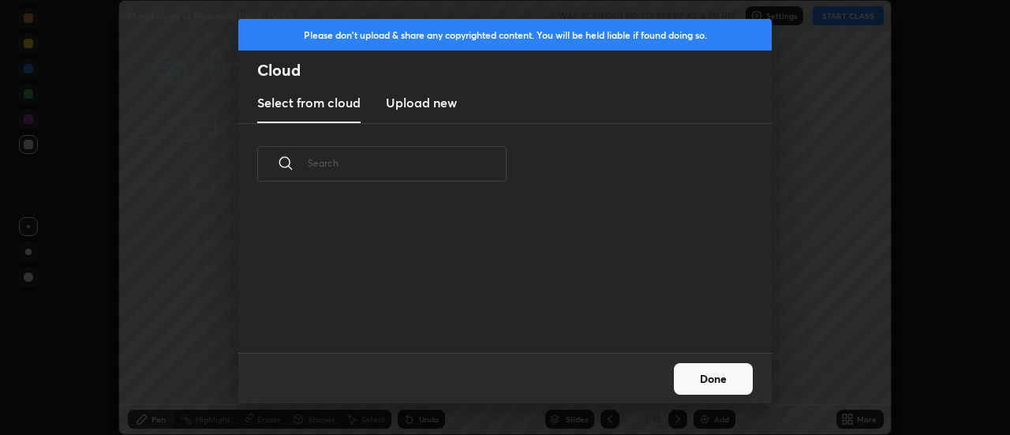
click at [422, 104] on h3 "Upload new" at bounding box center [421, 102] width 71 height 19
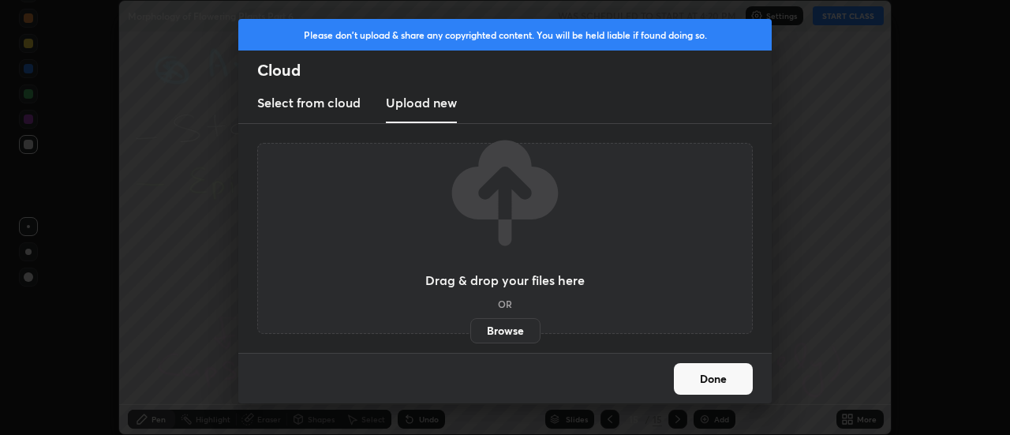
click at [508, 327] on label "Browse" at bounding box center [505, 330] width 70 height 25
click at [470, 327] on input "Browse" at bounding box center [470, 330] width 0 height 25
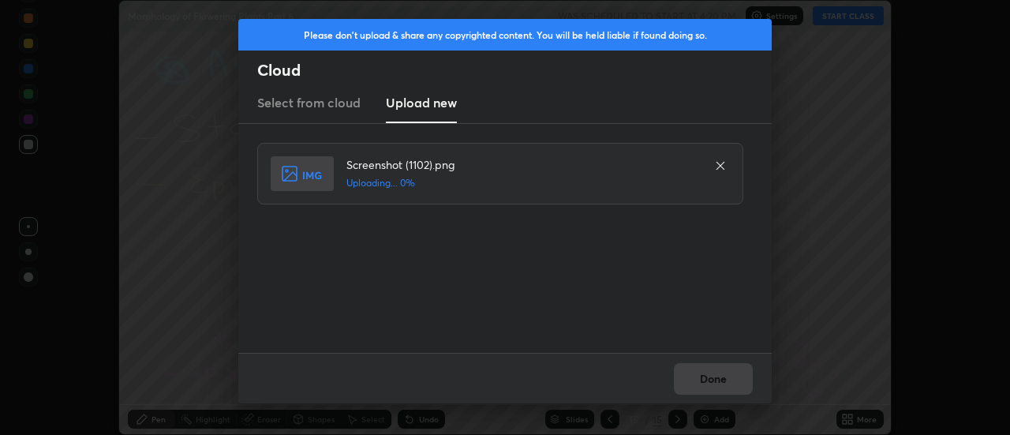
click at [715, 378] on div "Done" at bounding box center [505, 378] width 534 height 51
click at [711, 380] on div "Done" at bounding box center [505, 378] width 534 height 51
click at [710, 376] on button "Done" at bounding box center [713, 379] width 79 height 32
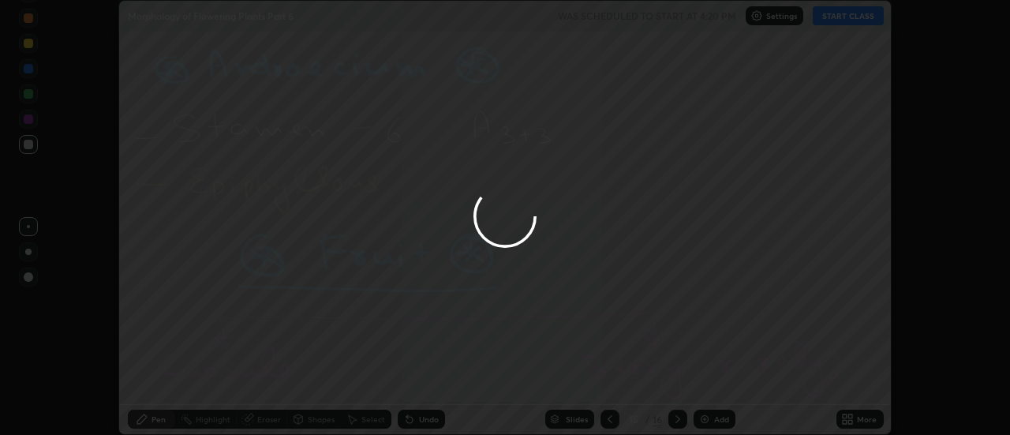
click at [710, 376] on button "Done" at bounding box center [713, 379] width 79 height 32
click at [710, 377] on div at bounding box center [505, 217] width 1010 height 435
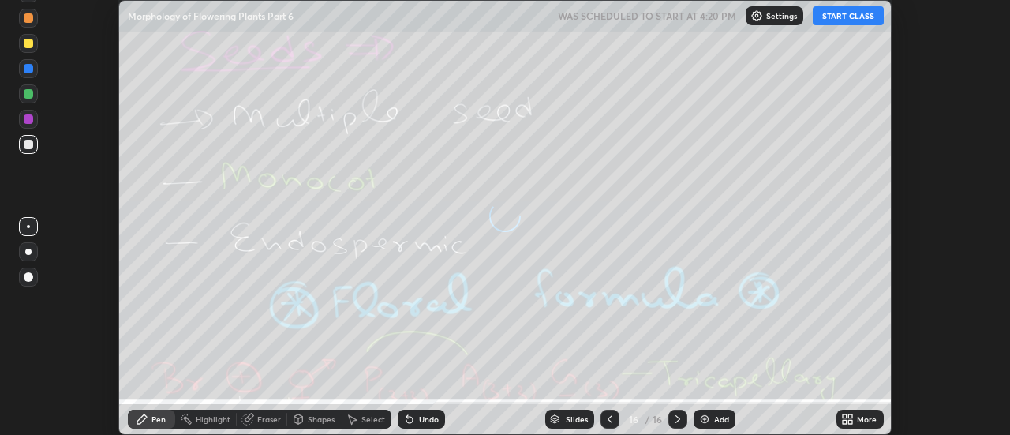
click at [851, 416] on icon at bounding box center [851, 416] width 4 height 4
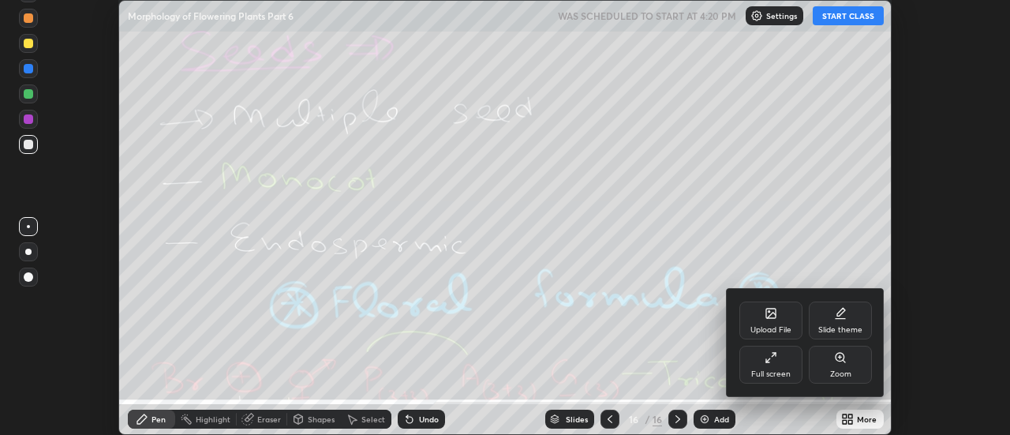
click at [777, 315] on icon at bounding box center [771, 313] width 13 height 13
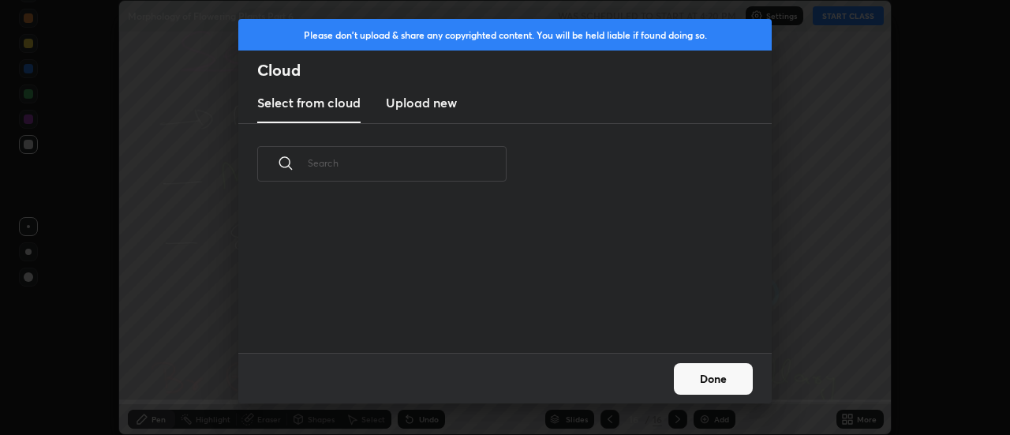
click at [419, 107] on h3 "Upload new" at bounding box center [421, 102] width 71 height 19
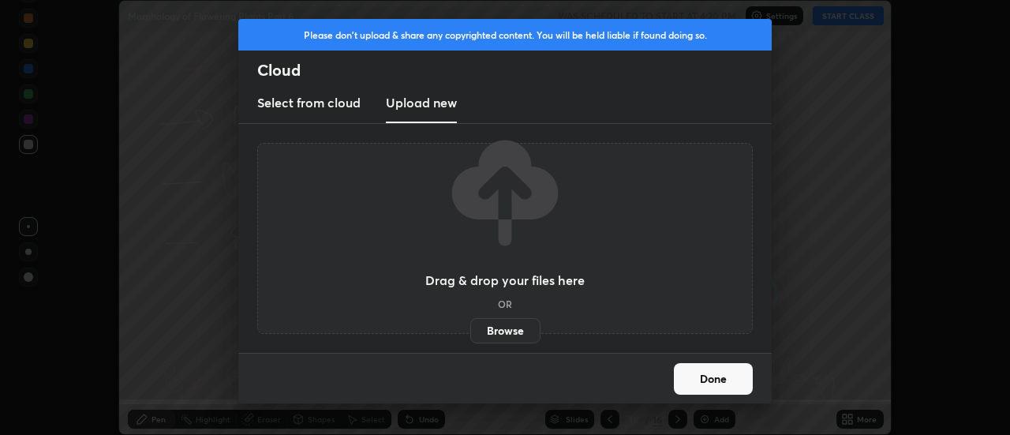
click at [507, 328] on label "Browse" at bounding box center [505, 330] width 70 height 25
click at [470, 328] on input "Browse" at bounding box center [470, 330] width 0 height 25
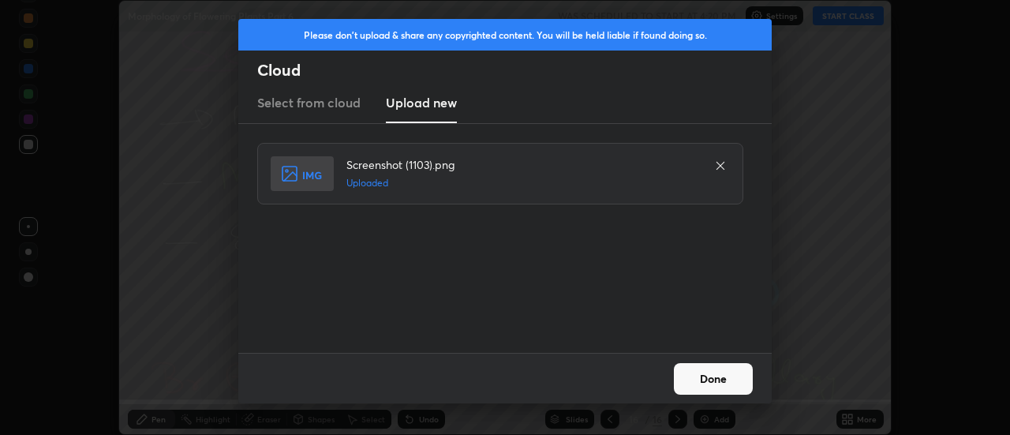
click at [707, 375] on button "Done" at bounding box center [713, 379] width 79 height 32
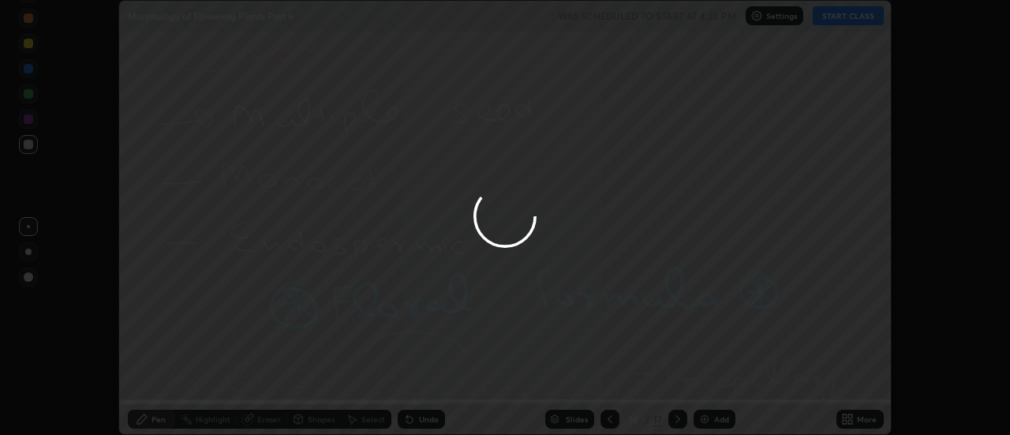
click at [851, 416] on icon at bounding box center [851, 416] width 4 height 4
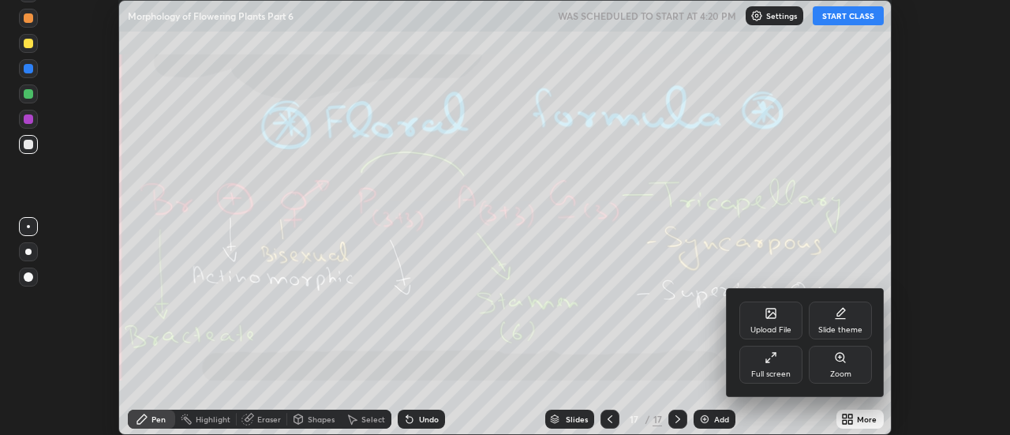
click at [782, 326] on div "Upload File" at bounding box center [771, 330] width 41 height 8
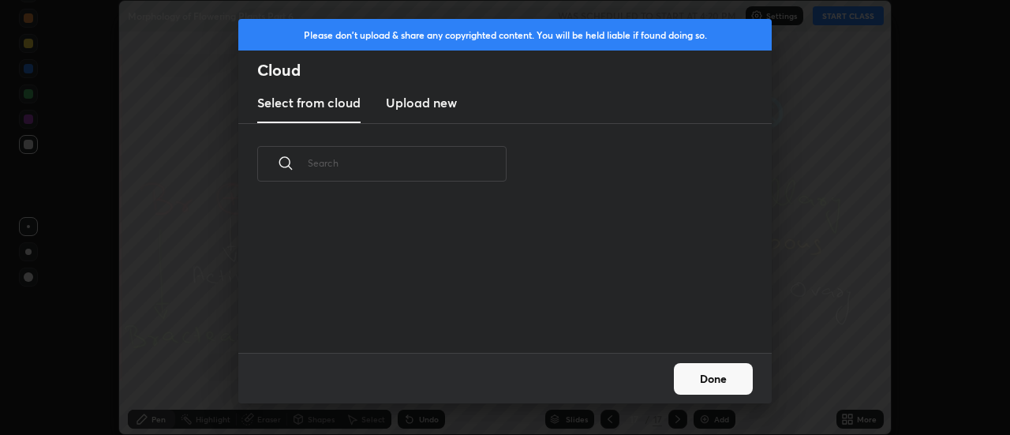
click at [422, 107] on h3 "Upload new" at bounding box center [421, 102] width 71 height 19
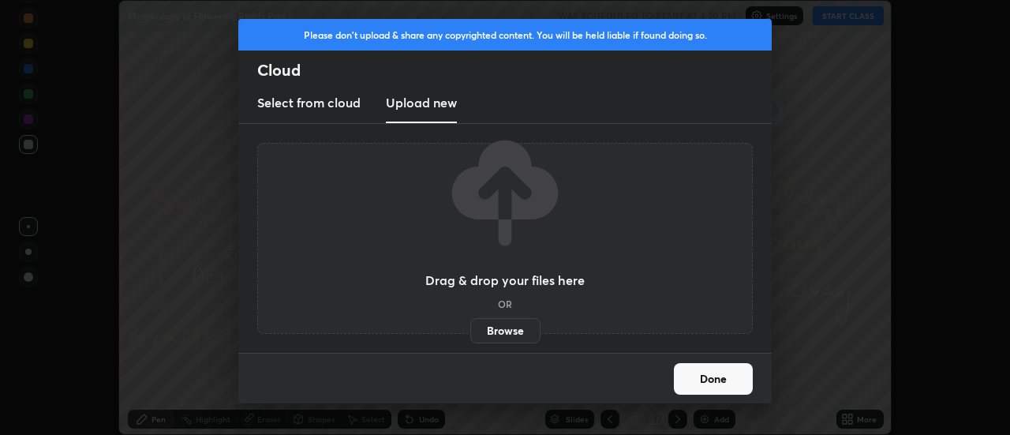
click at [512, 335] on label "Browse" at bounding box center [505, 330] width 70 height 25
click at [470, 335] on input "Browse" at bounding box center [470, 330] width 0 height 25
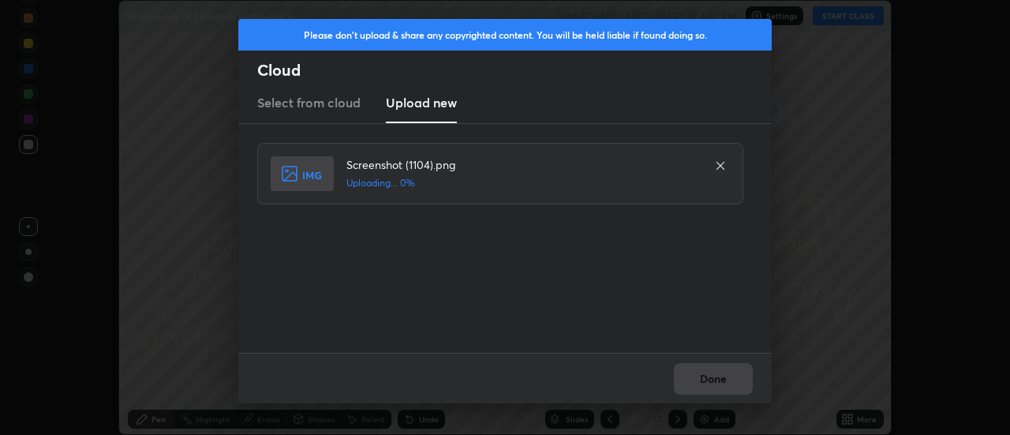
click at [709, 376] on div "Done" at bounding box center [505, 378] width 534 height 51
click at [706, 380] on div "Done" at bounding box center [505, 378] width 534 height 51
click at [710, 379] on div "Done" at bounding box center [505, 378] width 534 height 51
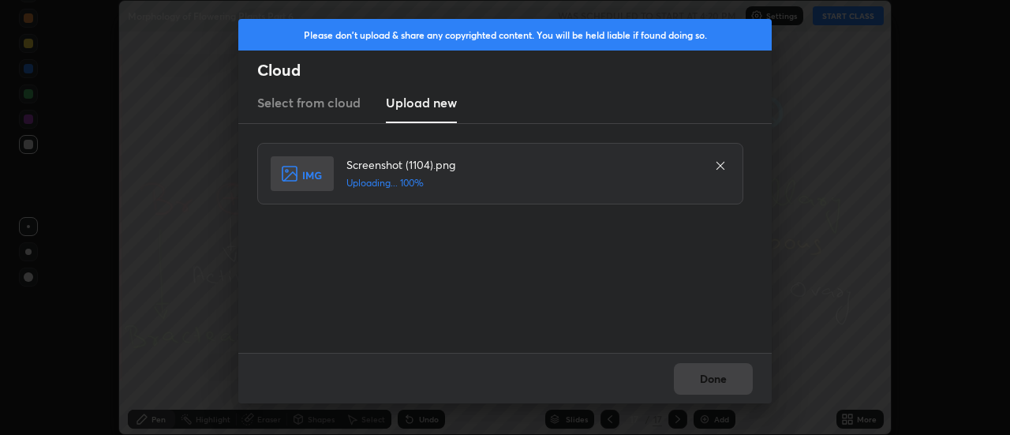
click at [710, 379] on div "Done" at bounding box center [505, 378] width 534 height 51
click at [710, 377] on div "Done" at bounding box center [505, 378] width 534 height 51
click at [707, 380] on button "Done" at bounding box center [713, 379] width 79 height 32
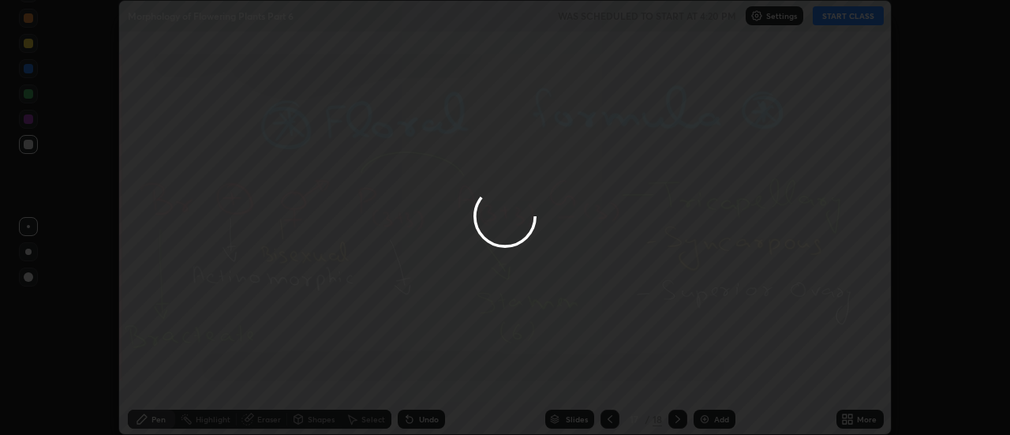
click at [707, 380] on div at bounding box center [505, 217] width 1010 height 435
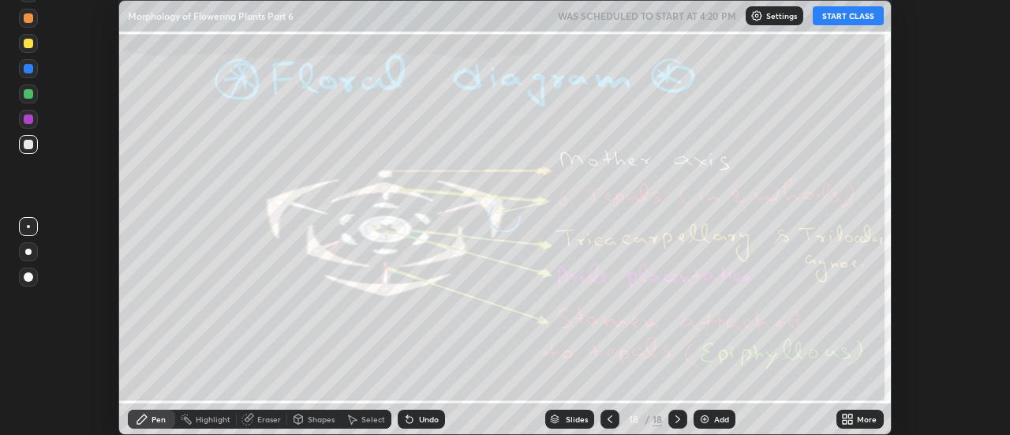
click at [850, 419] on icon at bounding box center [847, 419] width 13 height 13
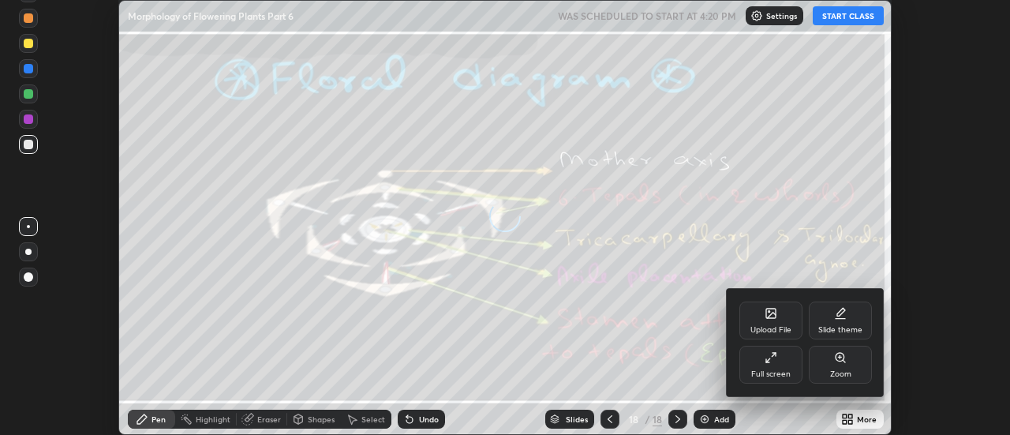
click at [781, 313] on div "Upload File" at bounding box center [771, 321] width 63 height 38
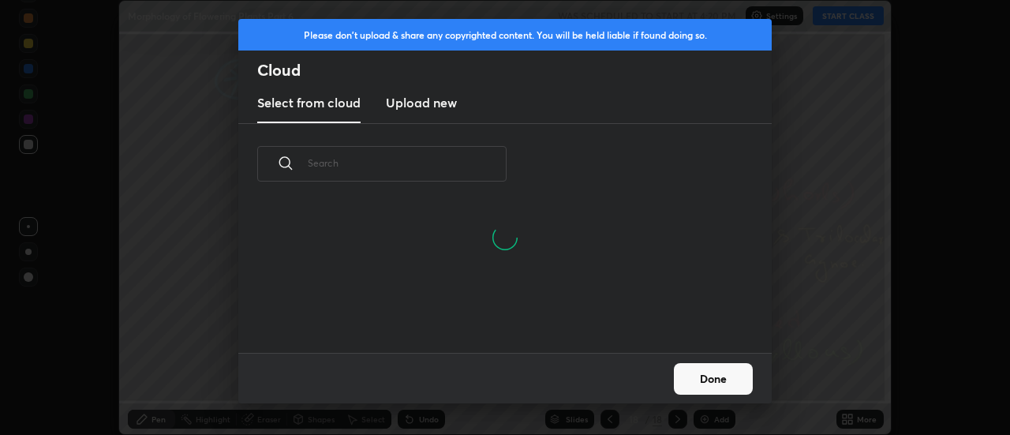
click at [433, 106] on h3 "Upload new" at bounding box center [421, 102] width 71 height 19
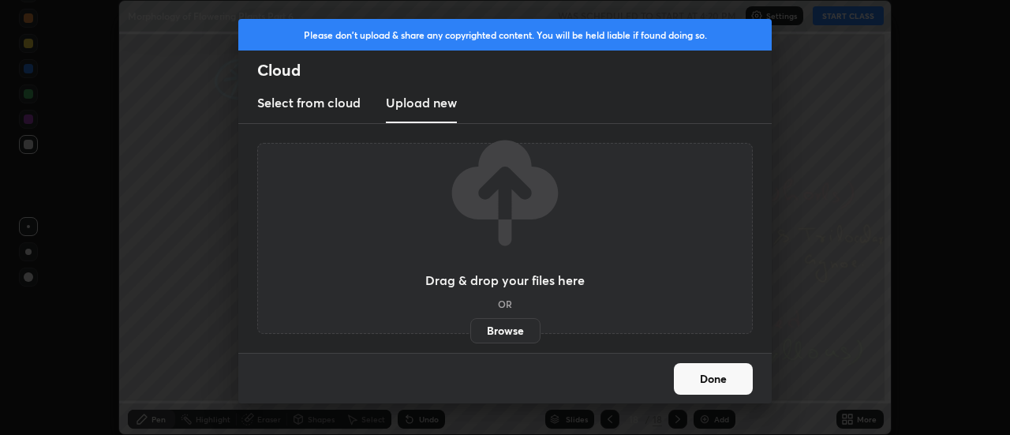
click at [507, 328] on label "Browse" at bounding box center [505, 330] width 70 height 25
click at [470, 328] on input "Browse" at bounding box center [470, 330] width 0 height 25
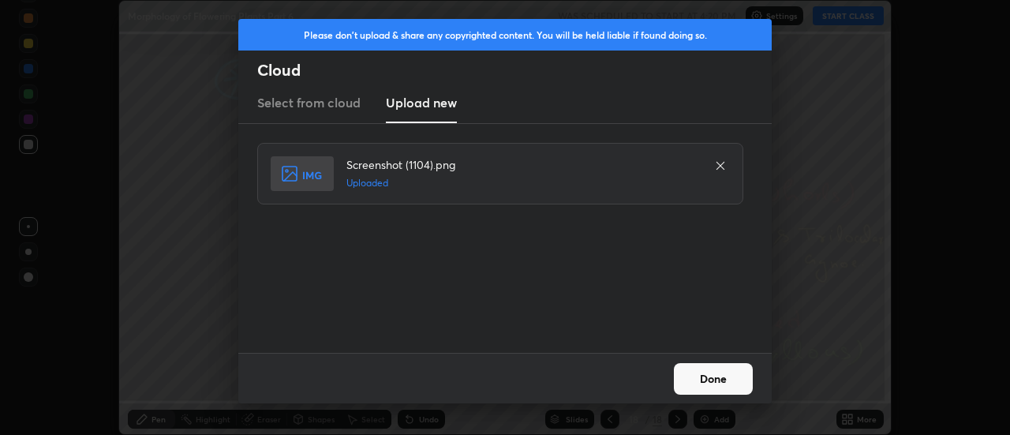
click at [706, 378] on button "Done" at bounding box center [713, 379] width 79 height 32
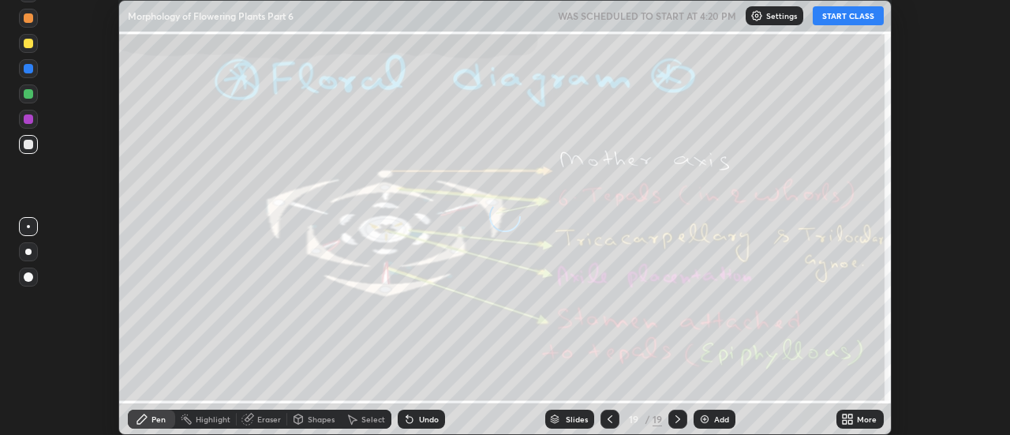
click at [856, 417] on div "More" at bounding box center [860, 419] width 47 height 19
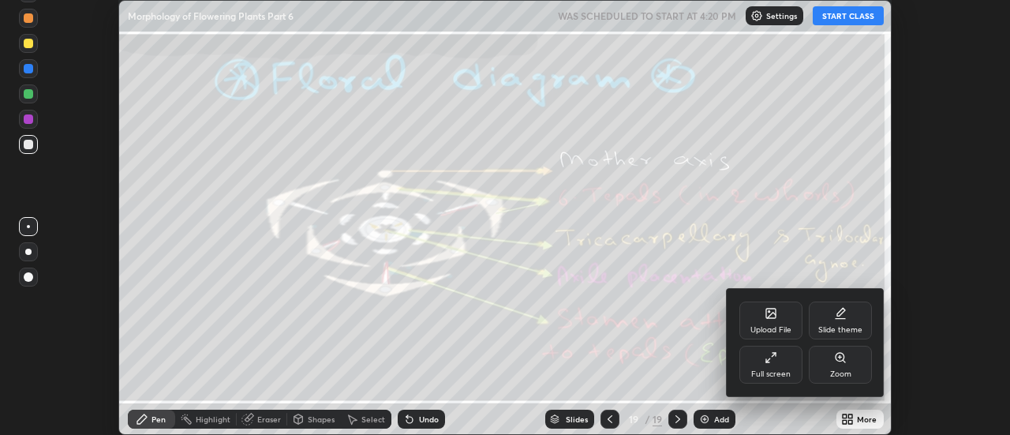
click at [777, 317] on icon at bounding box center [771, 313] width 13 height 13
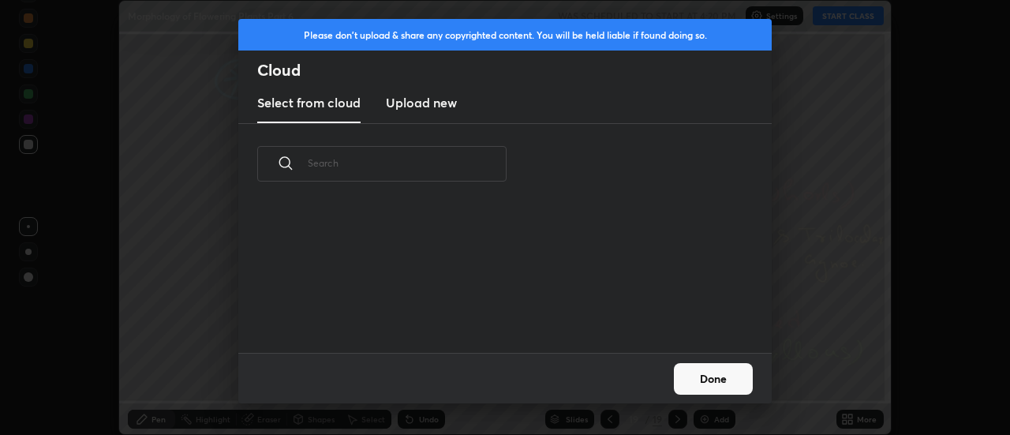
click at [422, 103] on h3 "Upload new" at bounding box center [421, 102] width 71 height 19
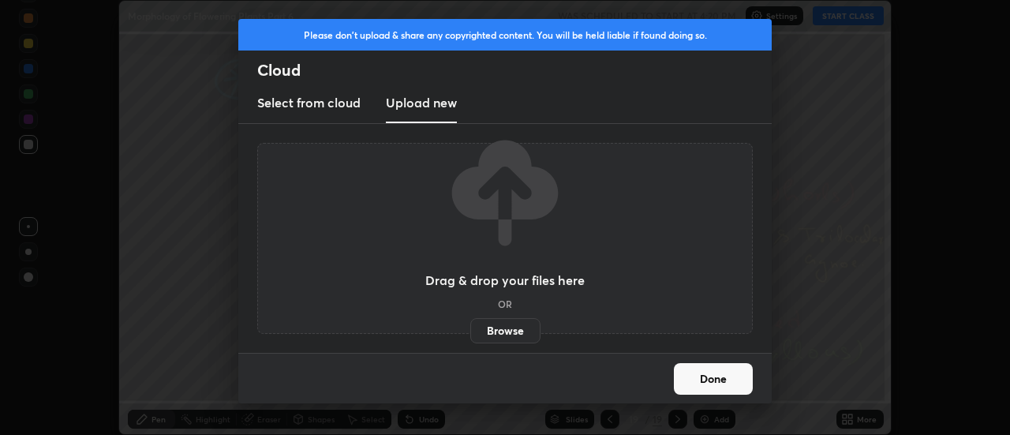
click at [499, 329] on label "Browse" at bounding box center [505, 330] width 70 height 25
click at [470, 329] on input "Browse" at bounding box center [470, 330] width 0 height 25
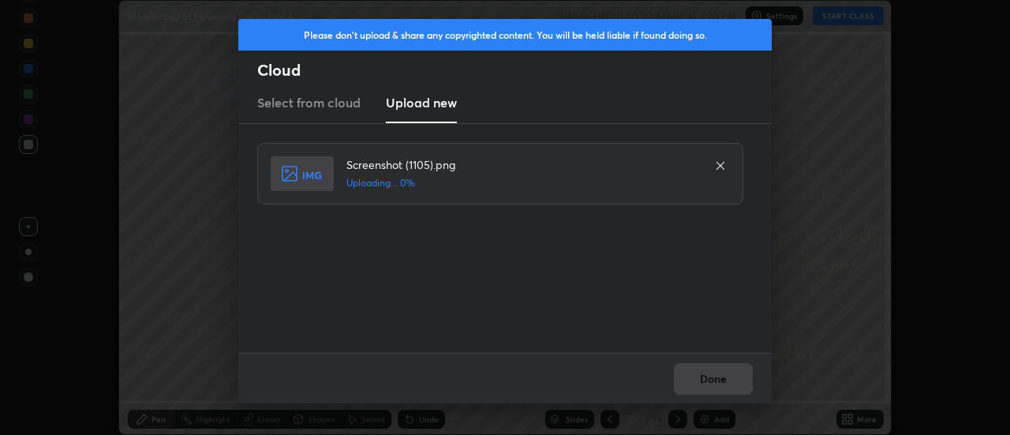
click at [710, 375] on div "Done" at bounding box center [505, 378] width 534 height 51
click at [712, 373] on div "Done" at bounding box center [505, 378] width 534 height 51
click at [717, 376] on div "Done" at bounding box center [505, 378] width 534 height 51
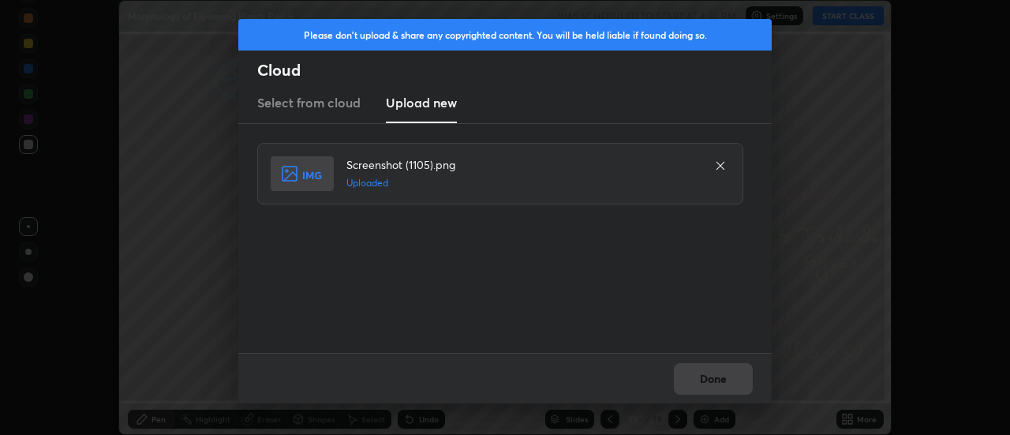
click at [716, 376] on div "Done" at bounding box center [505, 378] width 534 height 51
click at [716, 376] on button "Done" at bounding box center [713, 379] width 79 height 32
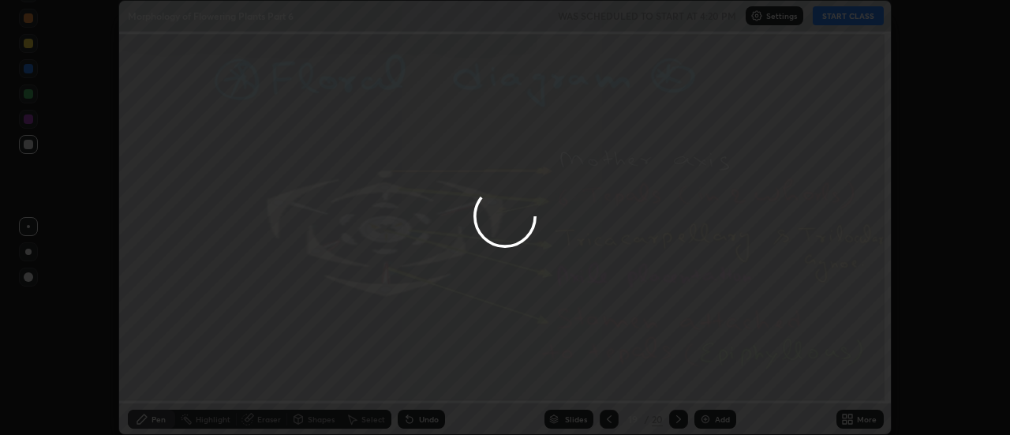
click at [714, 373] on button "Done" at bounding box center [713, 379] width 79 height 32
click at [712, 374] on div at bounding box center [505, 217] width 1010 height 435
click at [713, 377] on div at bounding box center [505, 217] width 1010 height 435
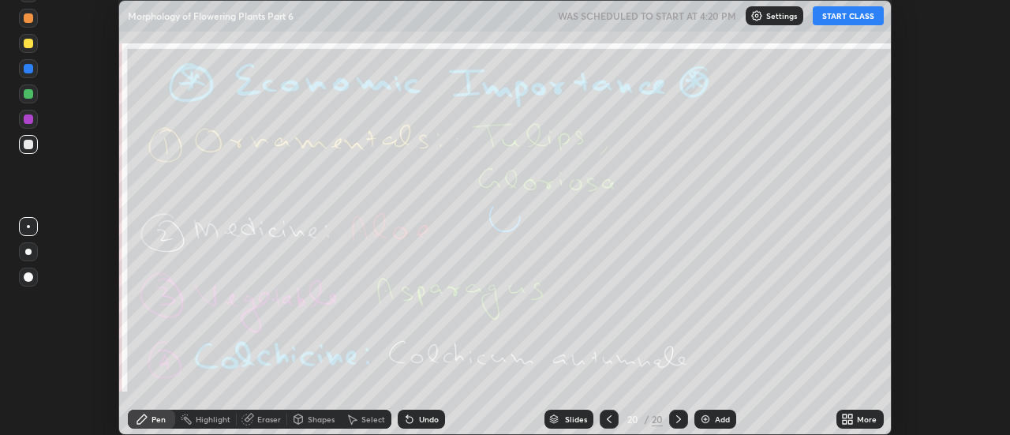
click at [856, 418] on div "More" at bounding box center [860, 419] width 47 height 19
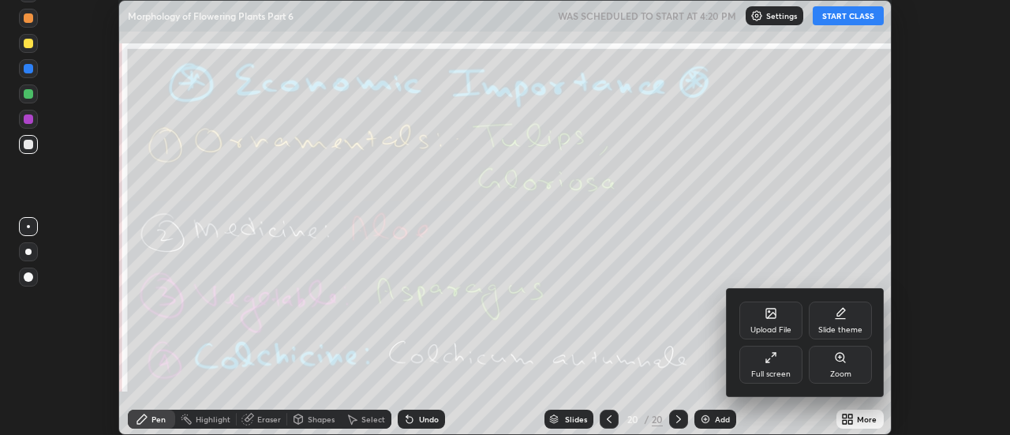
click at [774, 321] on div "Upload File" at bounding box center [771, 321] width 63 height 38
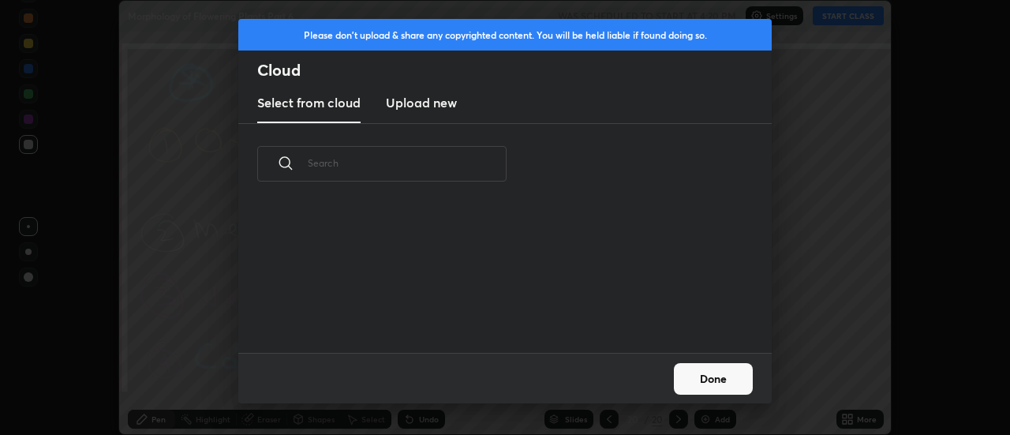
click at [426, 109] on h3 "Upload new" at bounding box center [421, 102] width 71 height 19
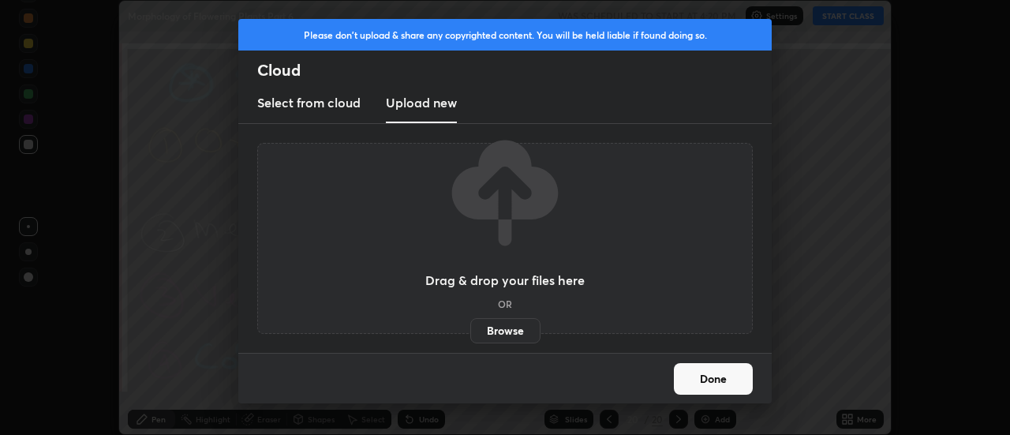
click at [508, 333] on label "Browse" at bounding box center [505, 330] width 70 height 25
click at [470, 333] on input "Browse" at bounding box center [470, 330] width 0 height 25
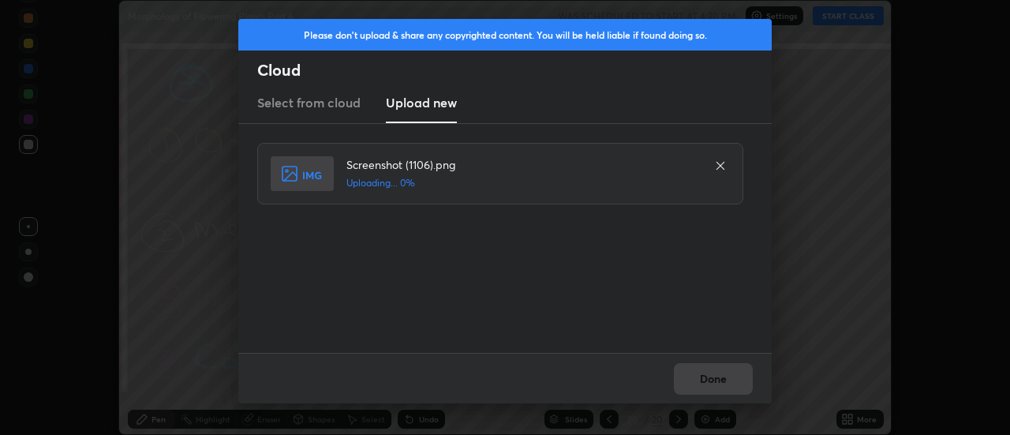
click at [710, 379] on div "Done" at bounding box center [505, 378] width 534 height 51
click at [710, 381] on div "Done" at bounding box center [505, 378] width 534 height 51
click at [710, 381] on button "Done" at bounding box center [713, 379] width 79 height 32
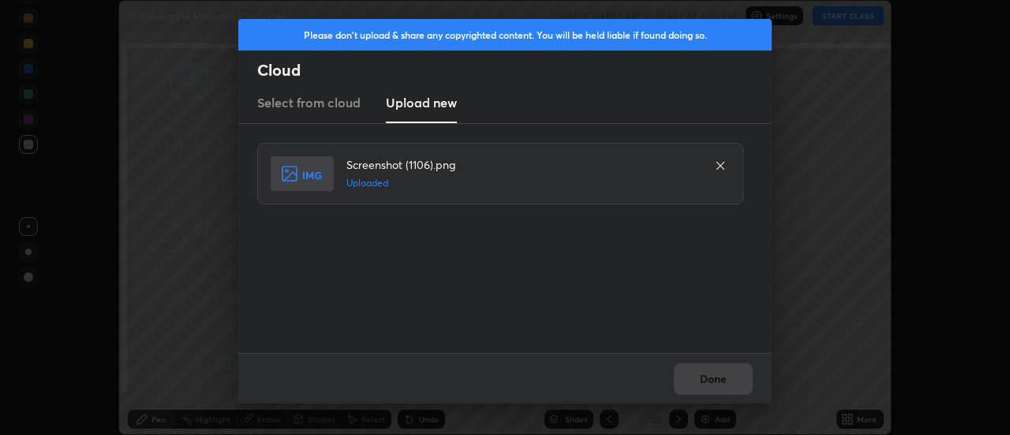
click at [709, 381] on button "Done" at bounding box center [713, 379] width 79 height 32
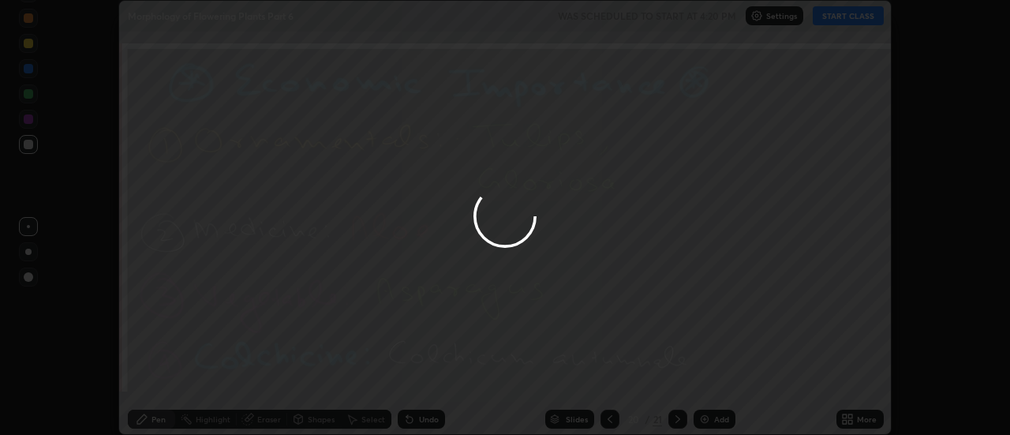
click at [709, 381] on div at bounding box center [505, 217] width 1010 height 435
click at [713, 378] on div at bounding box center [505, 217] width 1010 height 435
click at [714, 376] on div at bounding box center [505, 217] width 1010 height 435
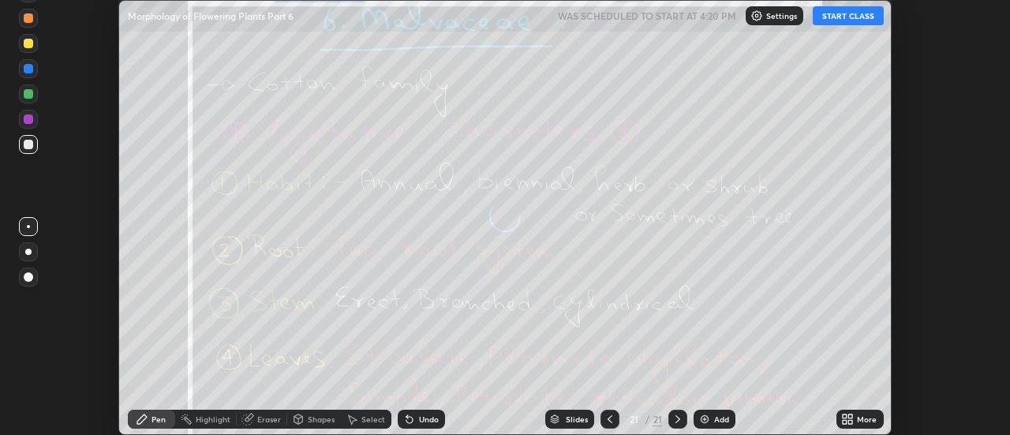
click at [859, 415] on div "More" at bounding box center [867, 419] width 20 height 8
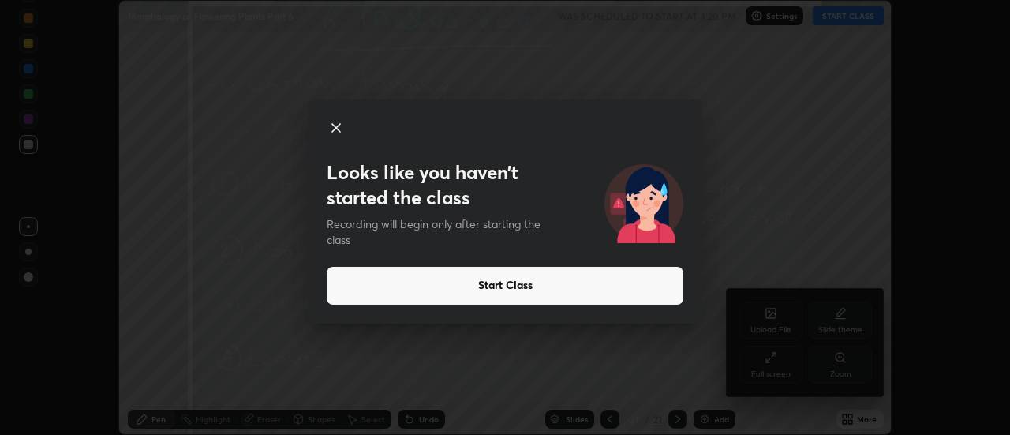
click at [780, 320] on div "Looks like you haven’t started the class Recording will begin only after starti…" at bounding box center [505, 217] width 1010 height 435
click at [335, 125] on icon at bounding box center [336, 127] width 19 height 19
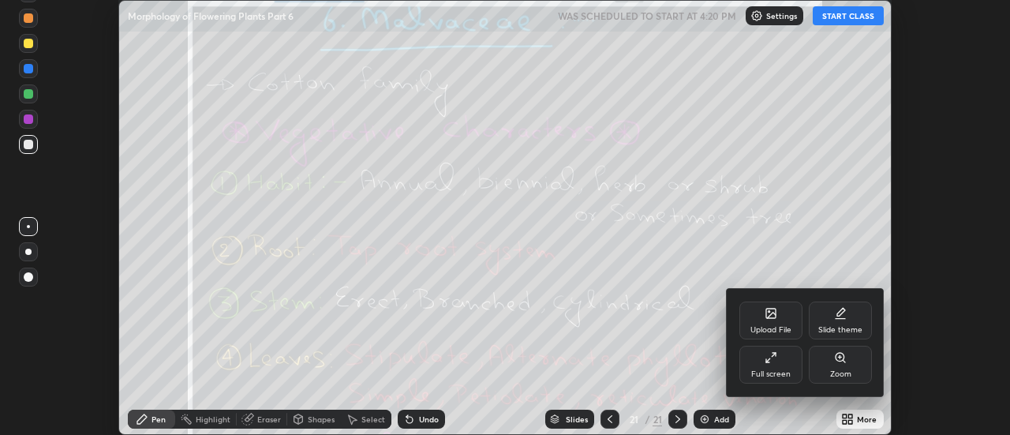
click at [772, 315] on icon at bounding box center [771, 316] width 9 height 6
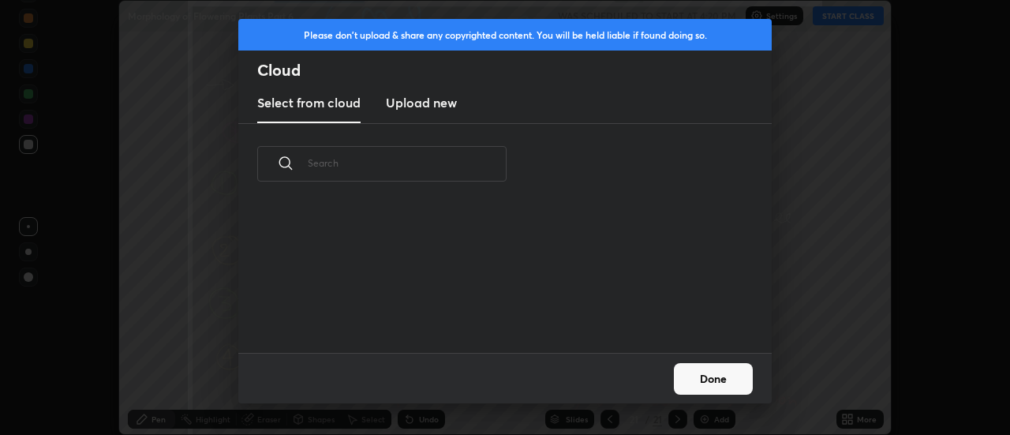
click at [425, 103] on h3 "Upload new" at bounding box center [421, 102] width 71 height 19
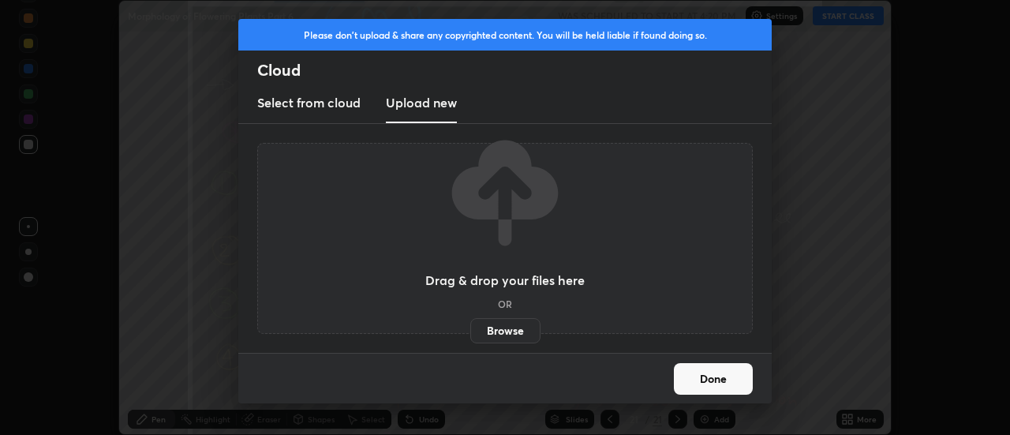
click at [500, 320] on label "Browse" at bounding box center [505, 330] width 70 height 25
click at [470, 320] on input "Browse" at bounding box center [470, 330] width 0 height 25
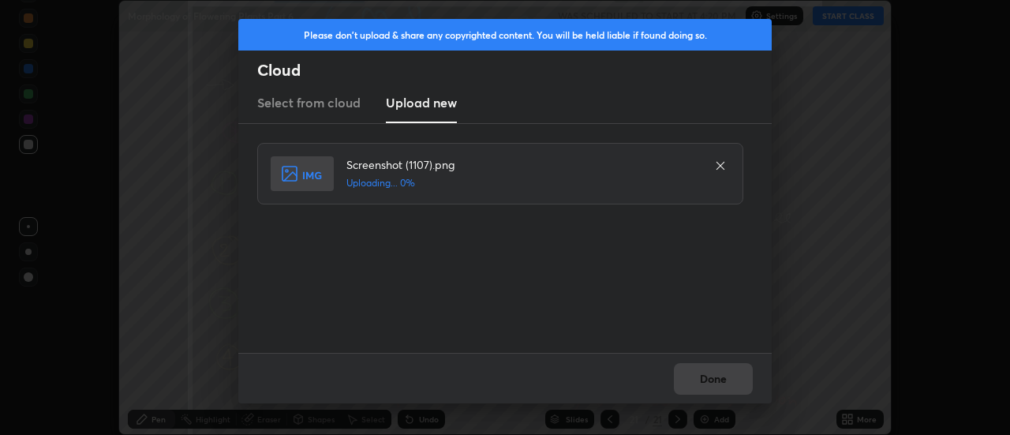
click at [707, 376] on div "Done" at bounding box center [505, 378] width 534 height 51
click at [706, 377] on div "Done" at bounding box center [505, 378] width 534 height 51
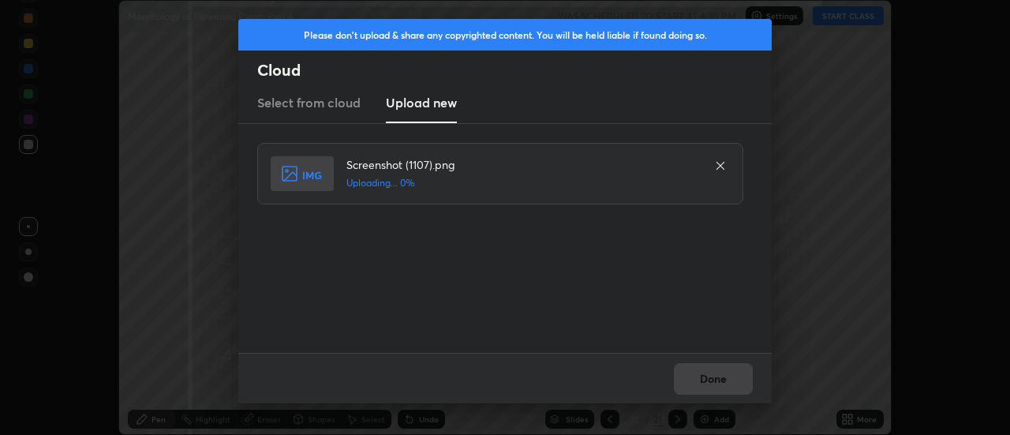
click at [706, 377] on div "Done" at bounding box center [505, 378] width 534 height 51
click at [707, 377] on div "Done" at bounding box center [505, 378] width 534 height 51
click at [708, 373] on div "Done" at bounding box center [505, 378] width 534 height 51
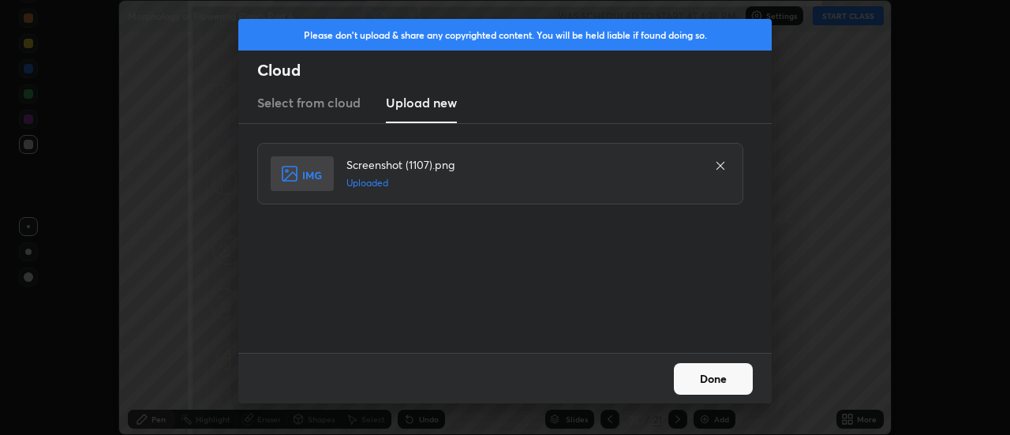
click at [708, 376] on button "Done" at bounding box center [713, 379] width 79 height 32
click at [709, 377] on button "Done" at bounding box center [713, 379] width 79 height 32
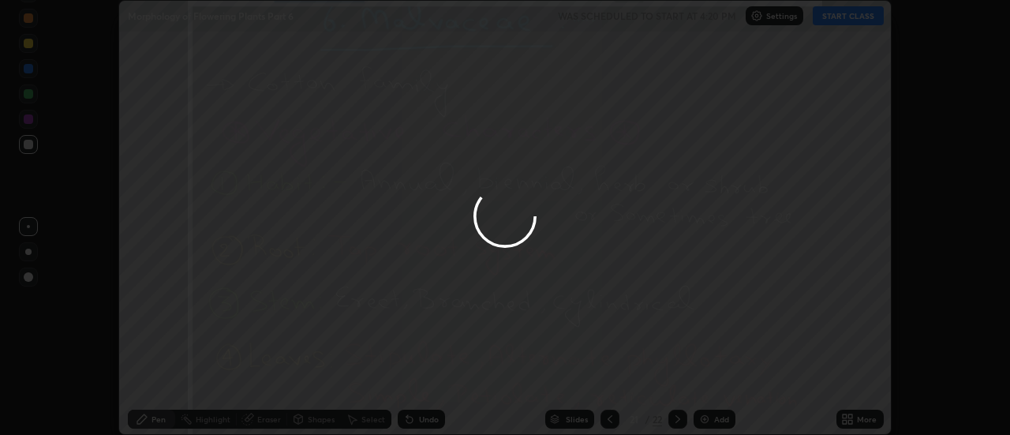
click at [712, 377] on div at bounding box center [505, 217] width 1010 height 435
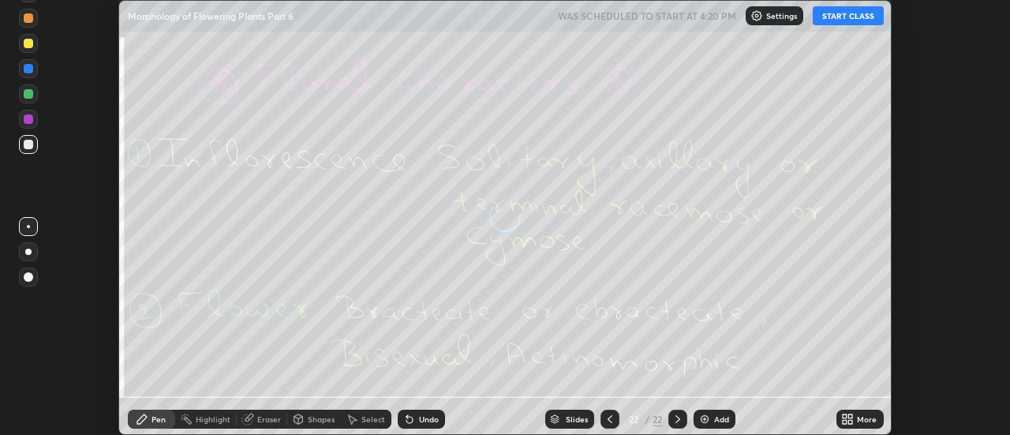
click at [853, 418] on icon at bounding box center [847, 419] width 13 height 13
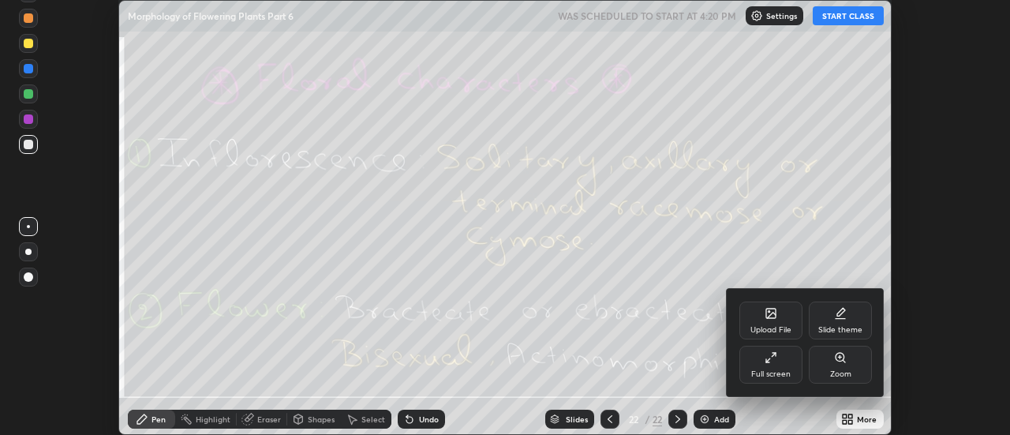
click at [778, 319] on div "Upload File" at bounding box center [771, 321] width 63 height 38
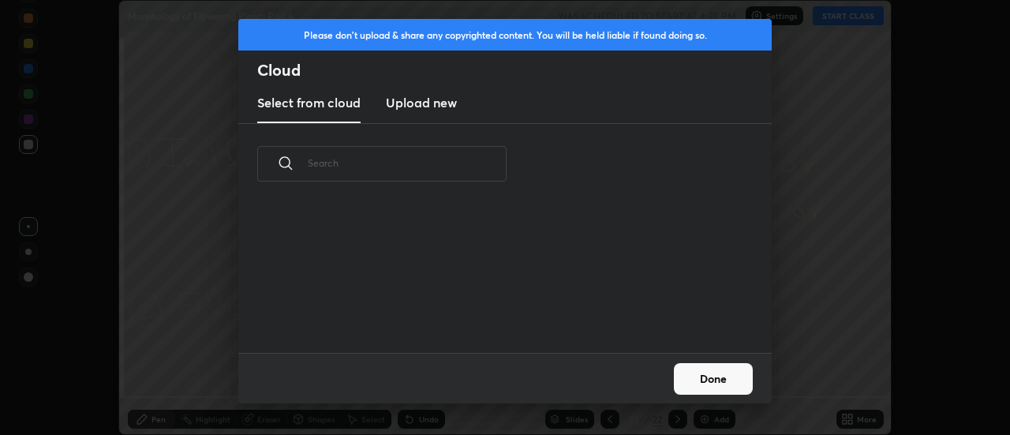
click at [429, 105] on h3 "Upload new" at bounding box center [421, 102] width 71 height 19
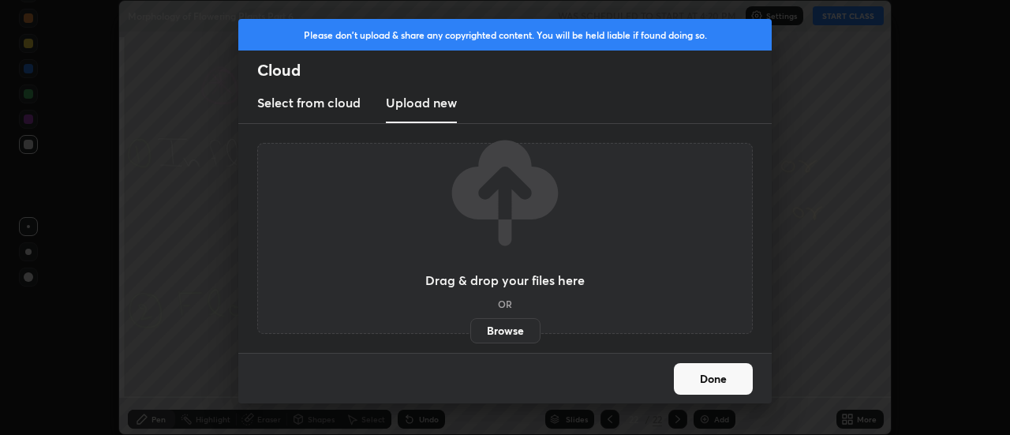
click at [504, 327] on label "Browse" at bounding box center [505, 330] width 70 height 25
click at [470, 327] on input "Browse" at bounding box center [470, 330] width 0 height 25
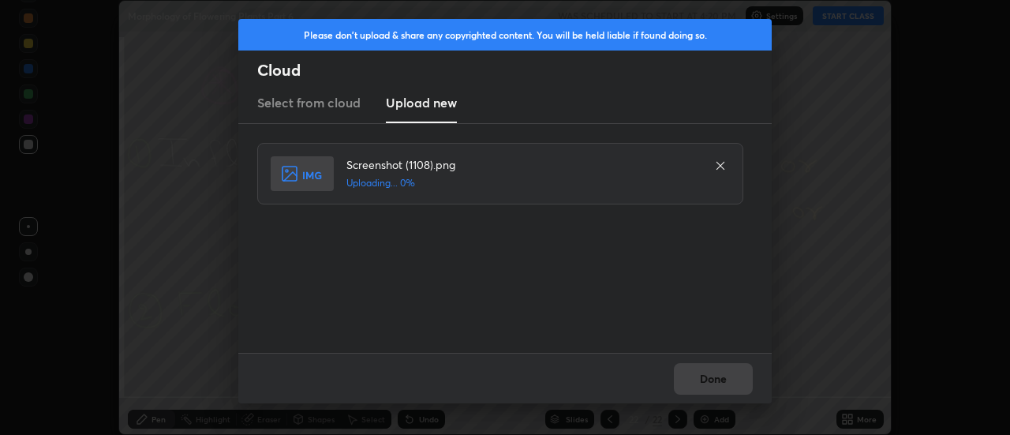
click at [709, 372] on div "Done" at bounding box center [505, 378] width 534 height 51
click at [709, 376] on div "Done" at bounding box center [505, 378] width 534 height 51
click at [709, 376] on button "Done" at bounding box center [713, 379] width 79 height 32
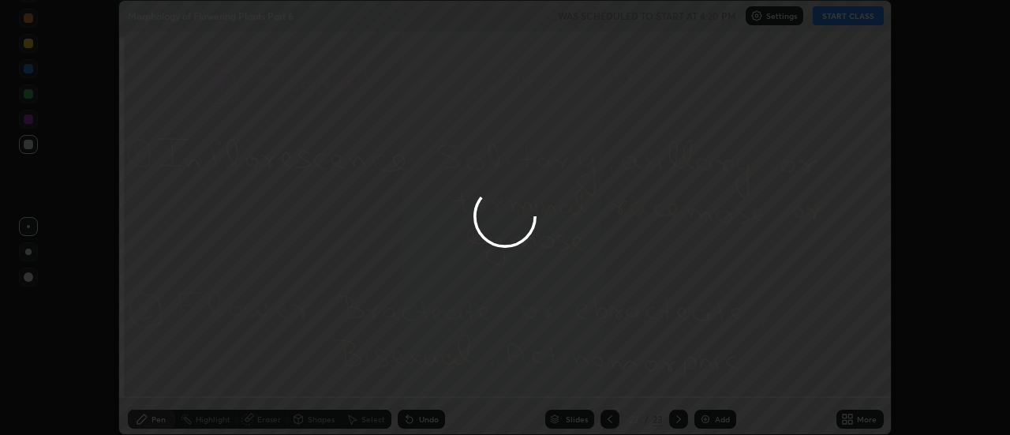
click at [717, 379] on button "Done" at bounding box center [713, 379] width 79 height 32
click at [717, 379] on div at bounding box center [505, 217] width 1010 height 435
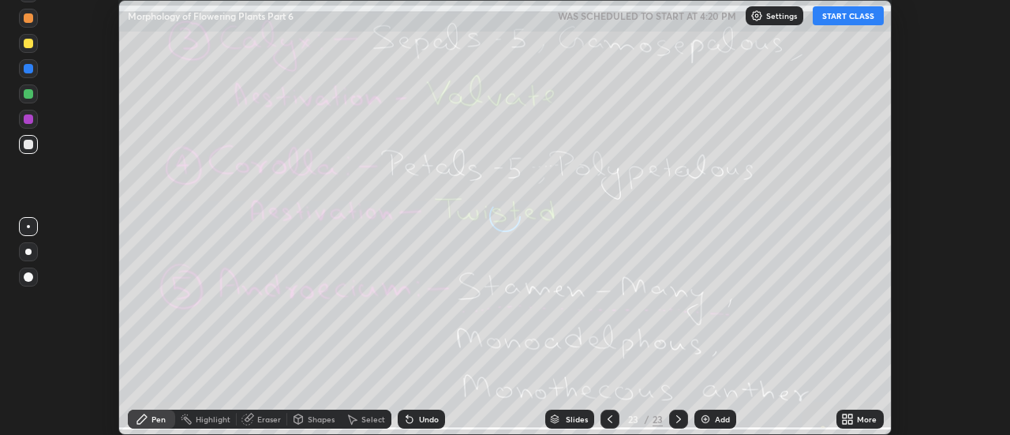
click at [856, 417] on div "More" at bounding box center [860, 419] width 47 height 19
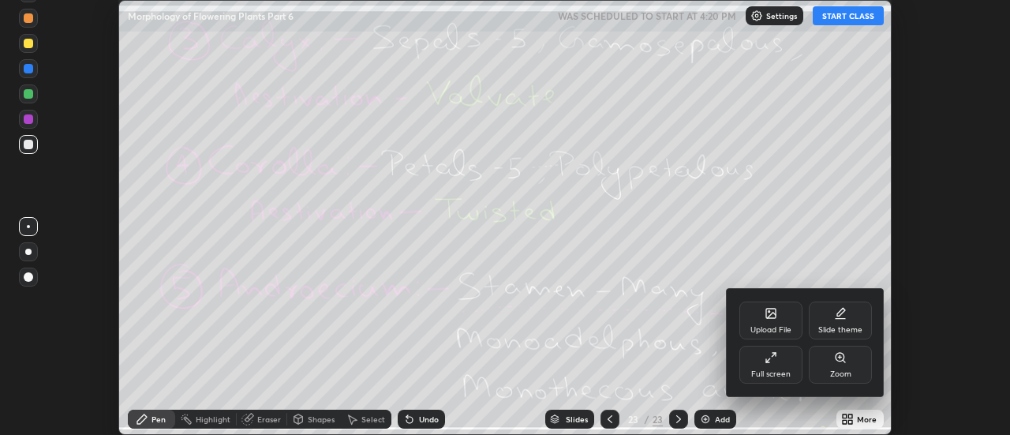
click at [781, 326] on div "Upload File" at bounding box center [771, 330] width 41 height 8
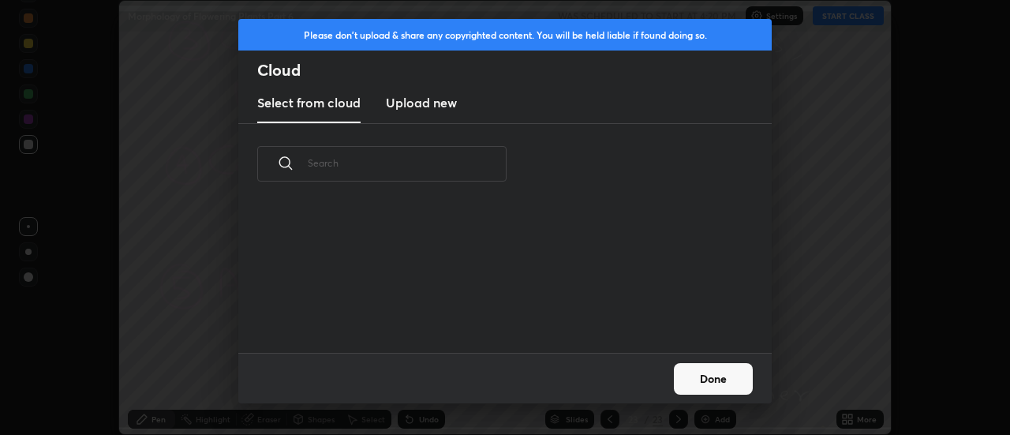
click at [418, 105] on h3 "Upload new" at bounding box center [421, 102] width 71 height 19
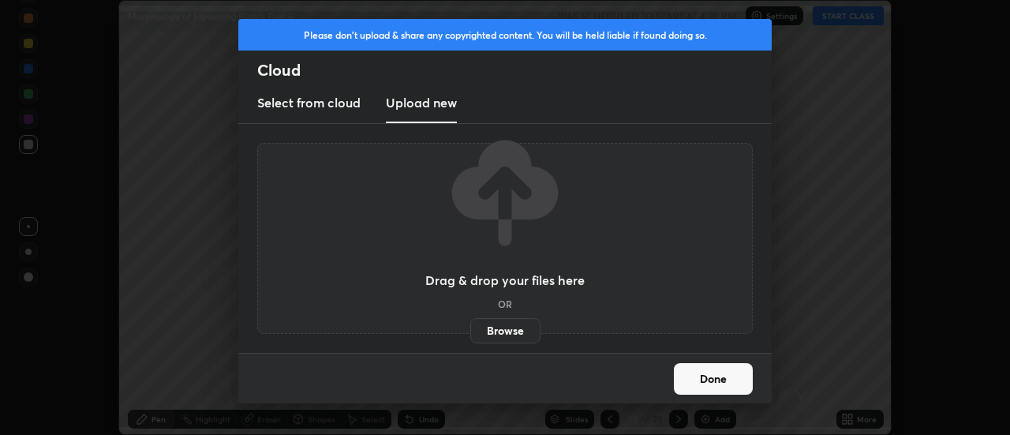
click at [507, 329] on label "Browse" at bounding box center [505, 330] width 70 height 25
click at [470, 329] on input "Browse" at bounding box center [470, 330] width 0 height 25
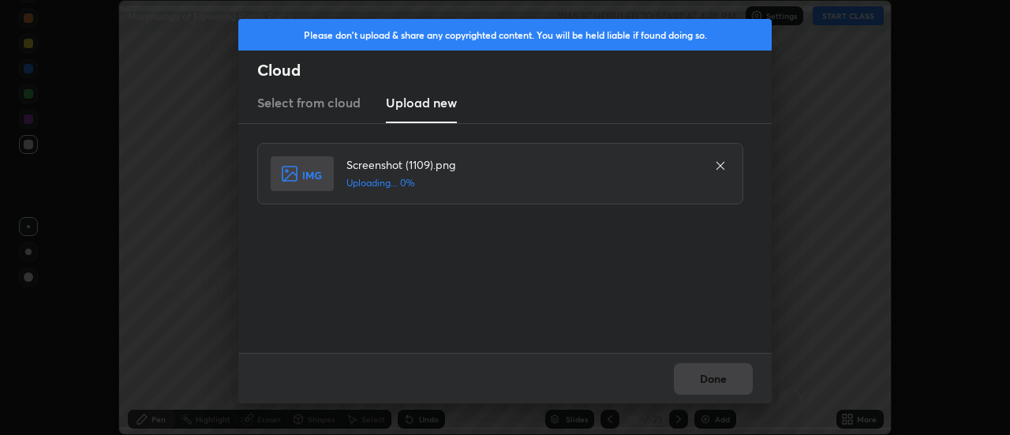
click at [714, 380] on div "Done" at bounding box center [505, 378] width 534 height 51
click at [711, 378] on button "Done" at bounding box center [713, 379] width 79 height 32
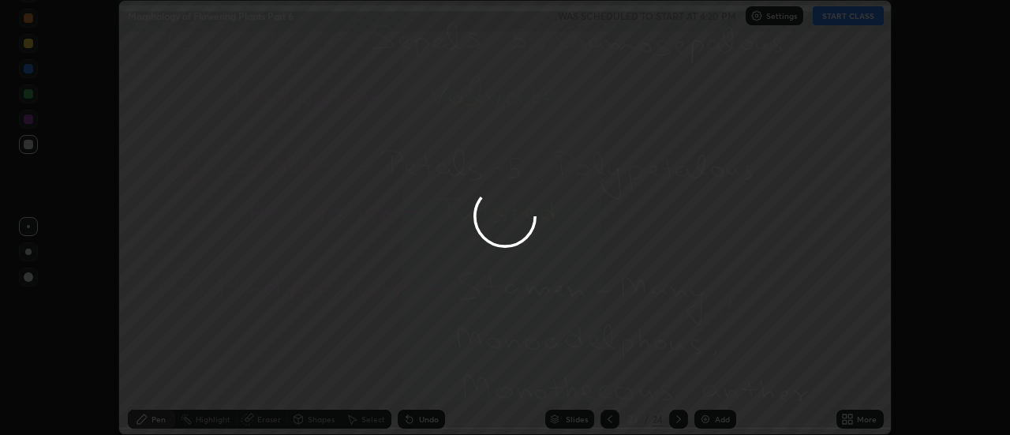
click at [711, 378] on div at bounding box center [505, 217] width 1010 height 435
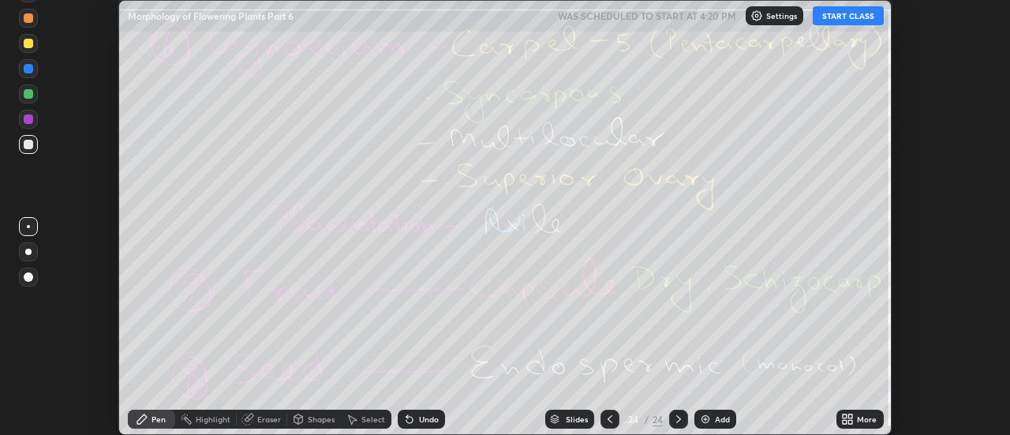
click at [856, 422] on div "More" at bounding box center [860, 419] width 47 height 19
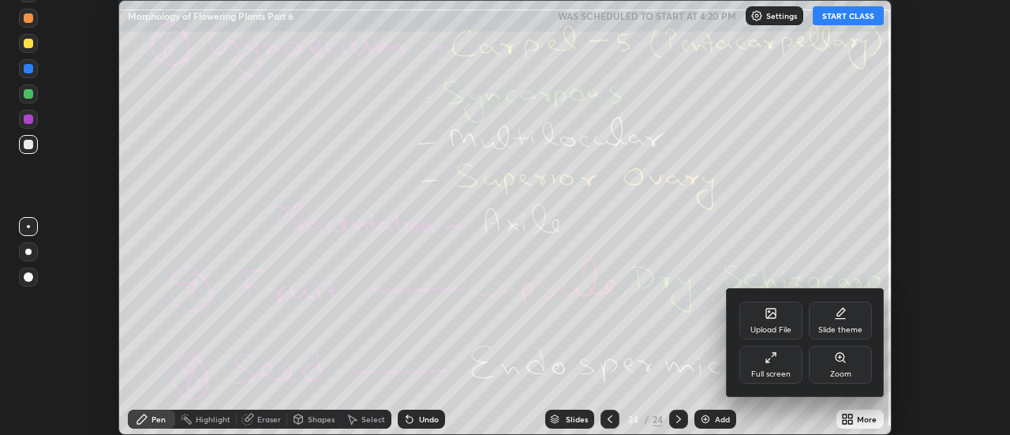
click at [781, 320] on div "Upload File" at bounding box center [771, 321] width 63 height 38
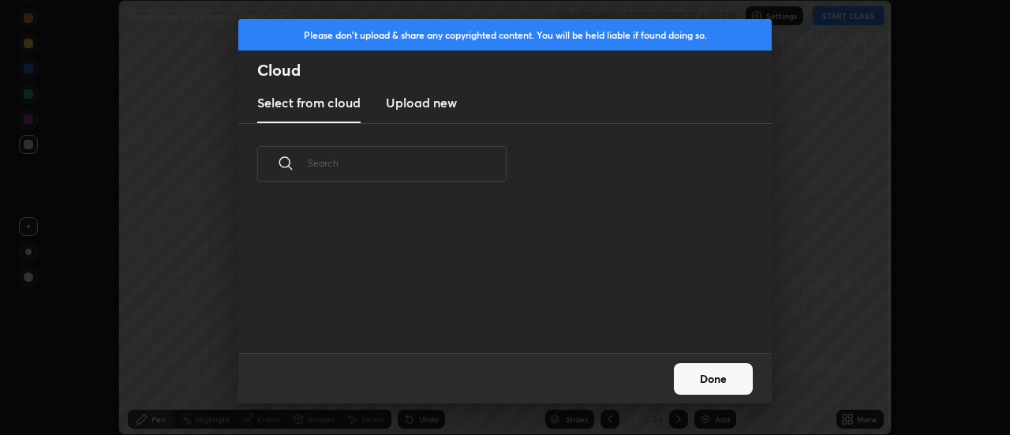
click at [419, 107] on h3 "Upload new" at bounding box center [421, 102] width 71 height 19
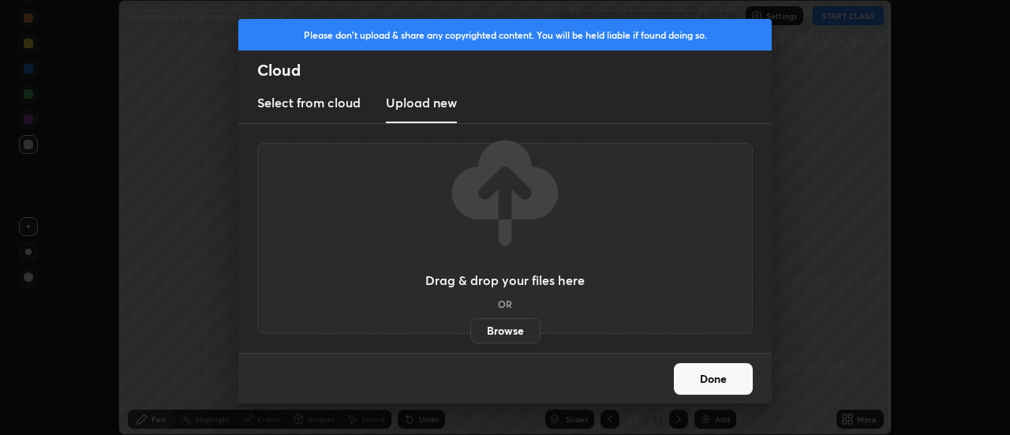
click at [507, 334] on label "Browse" at bounding box center [505, 330] width 70 height 25
click at [470, 334] on input "Browse" at bounding box center [470, 330] width 0 height 25
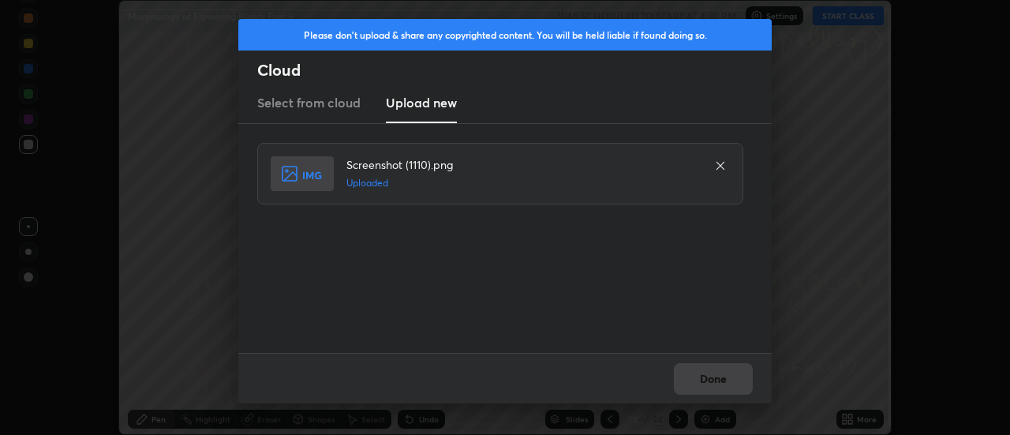
click at [719, 384] on div "Done" at bounding box center [505, 378] width 534 height 51
click at [719, 384] on button "Done" at bounding box center [713, 379] width 79 height 32
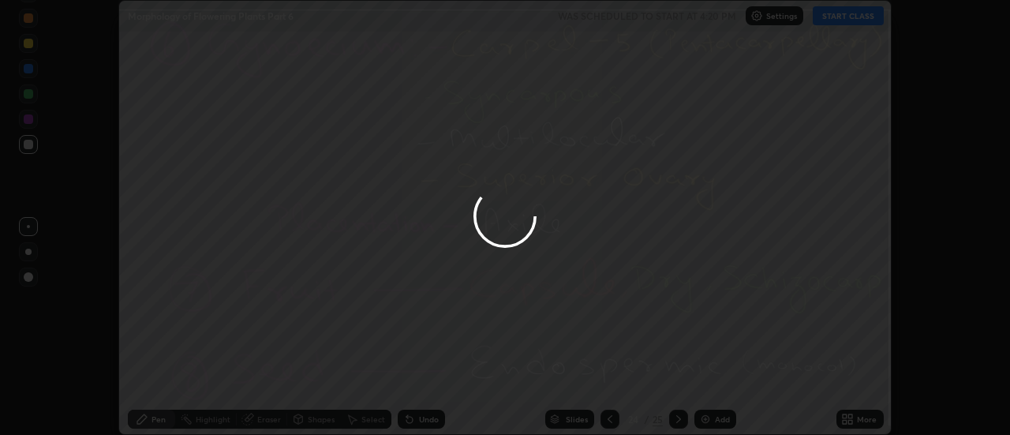
click at [719, 380] on button "Done" at bounding box center [713, 379] width 79 height 32
click at [720, 381] on div at bounding box center [505, 217] width 1010 height 435
click at [721, 379] on div at bounding box center [505, 217] width 1010 height 435
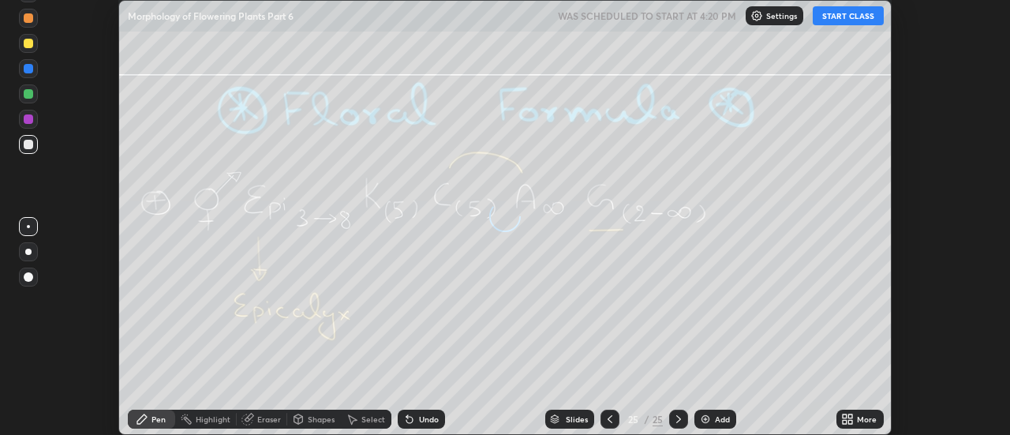
click at [858, 418] on div "More" at bounding box center [867, 419] width 20 height 8
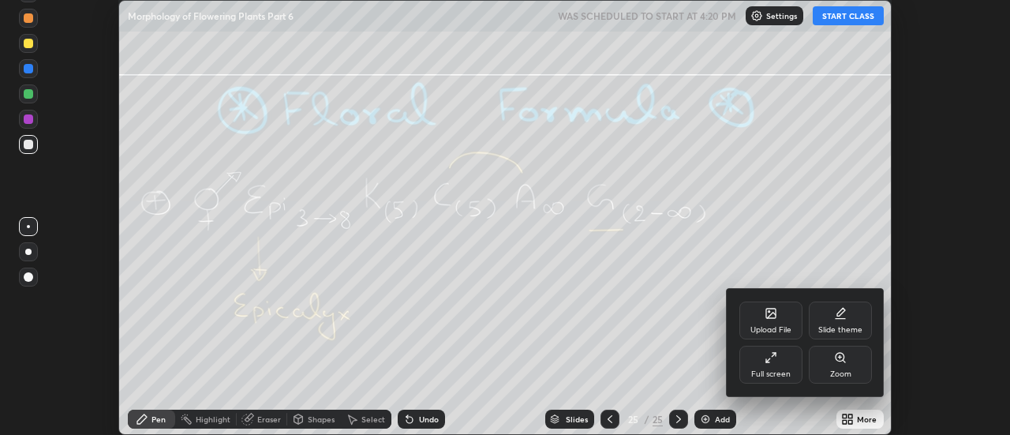
click at [780, 316] on div "Upload File" at bounding box center [771, 321] width 63 height 38
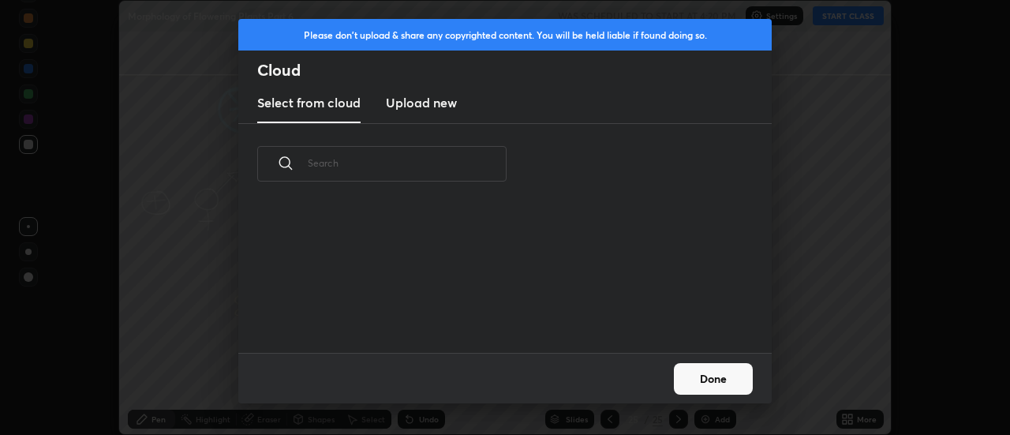
scroll to position [148, 507]
click at [414, 107] on h3 "Upload new" at bounding box center [421, 102] width 71 height 19
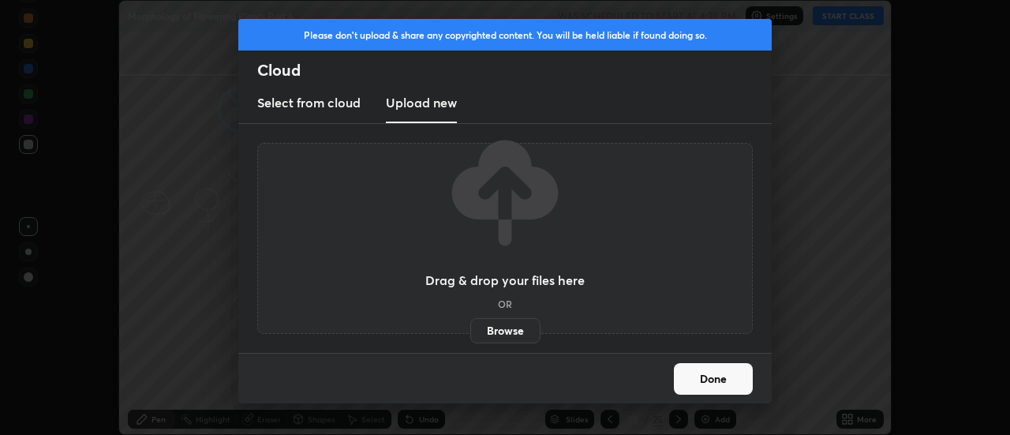
click at [495, 332] on label "Browse" at bounding box center [505, 330] width 70 height 25
click at [470, 332] on input "Browse" at bounding box center [470, 330] width 0 height 25
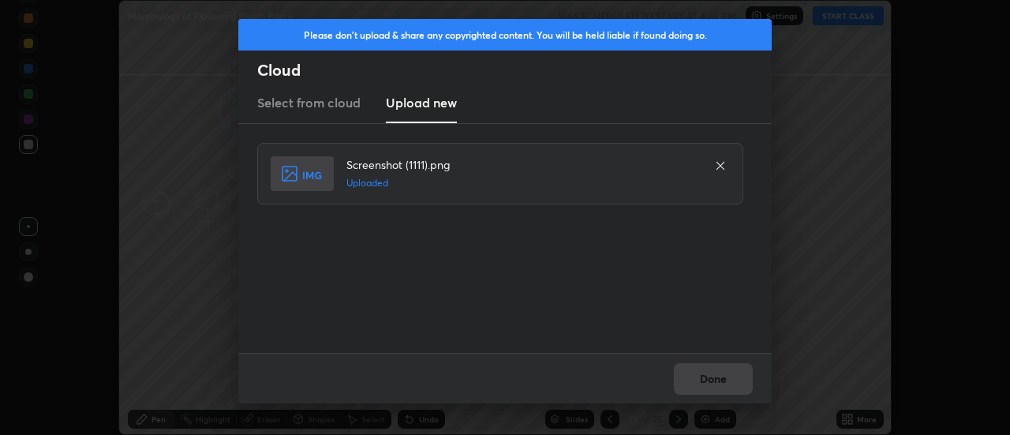
click at [715, 376] on button "Done" at bounding box center [713, 379] width 79 height 32
click at [718, 381] on button "Done" at bounding box center [713, 379] width 79 height 32
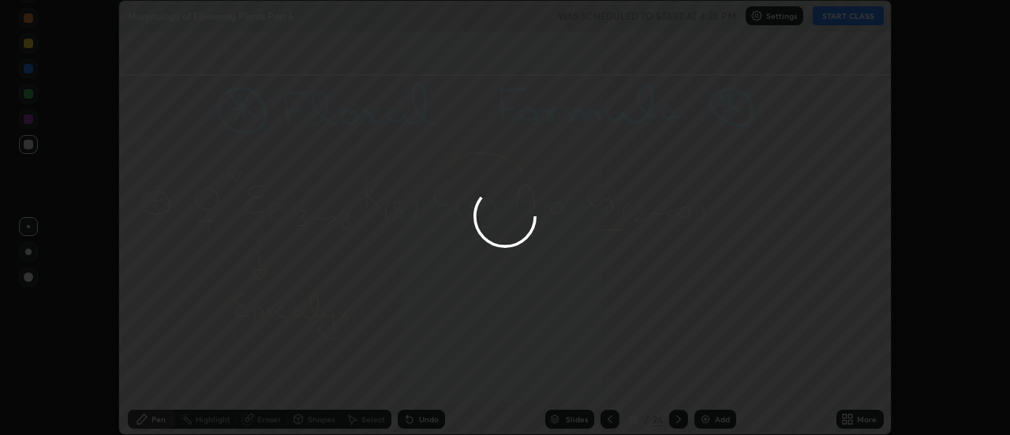
click at [718, 381] on div at bounding box center [505, 217] width 1010 height 435
click at [719, 379] on div at bounding box center [505, 217] width 1010 height 435
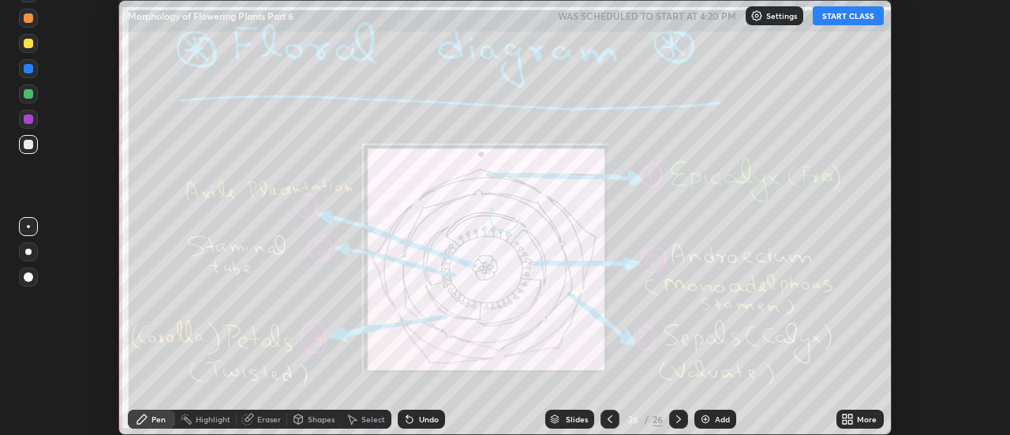
click at [851, 416] on icon at bounding box center [851, 416] width 4 height 4
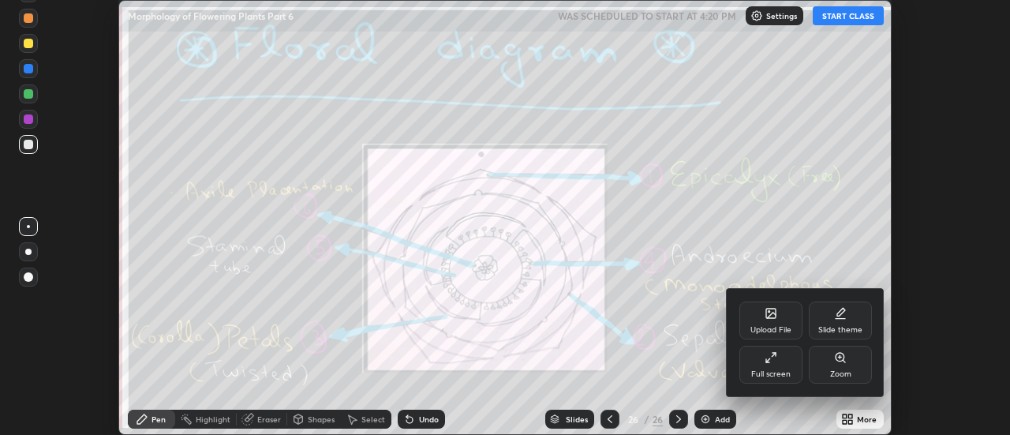
click at [776, 312] on icon at bounding box center [770, 313] width 9 height 9
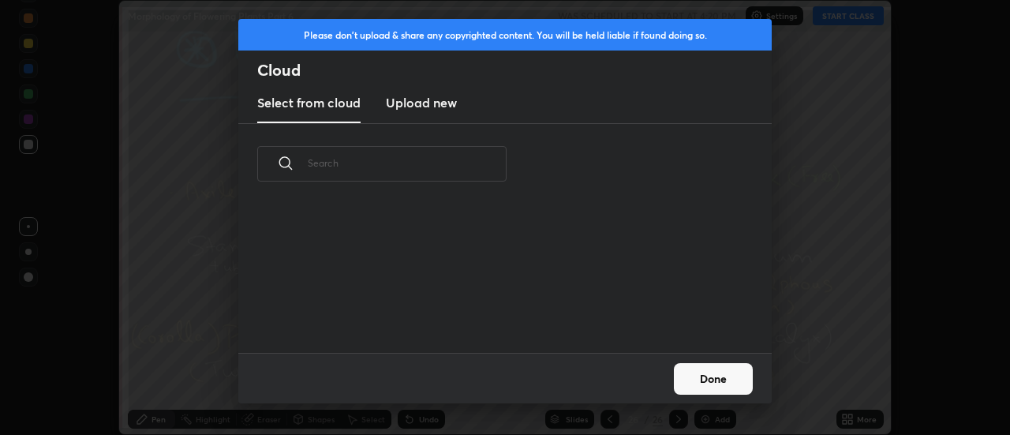
click at [424, 110] on h3 "Upload new" at bounding box center [421, 102] width 71 height 19
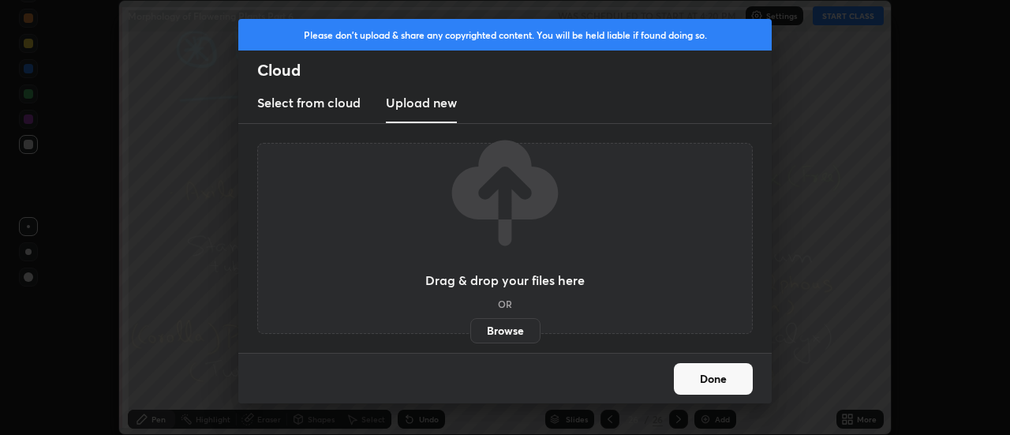
click at [504, 331] on label "Browse" at bounding box center [505, 330] width 70 height 25
click at [470, 331] on input "Browse" at bounding box center [470, 330] width 0 height 25
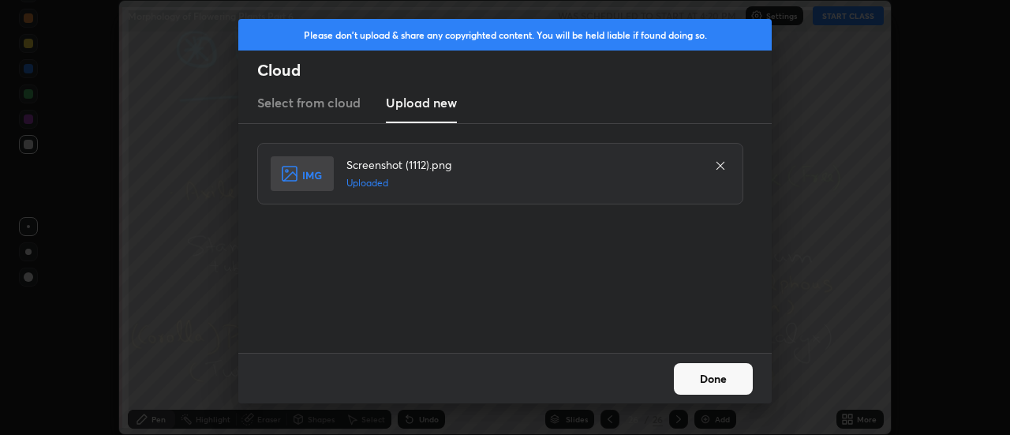
click at [718, 380] on button "Done" at bounding box center [713, 379] width 79 height 32
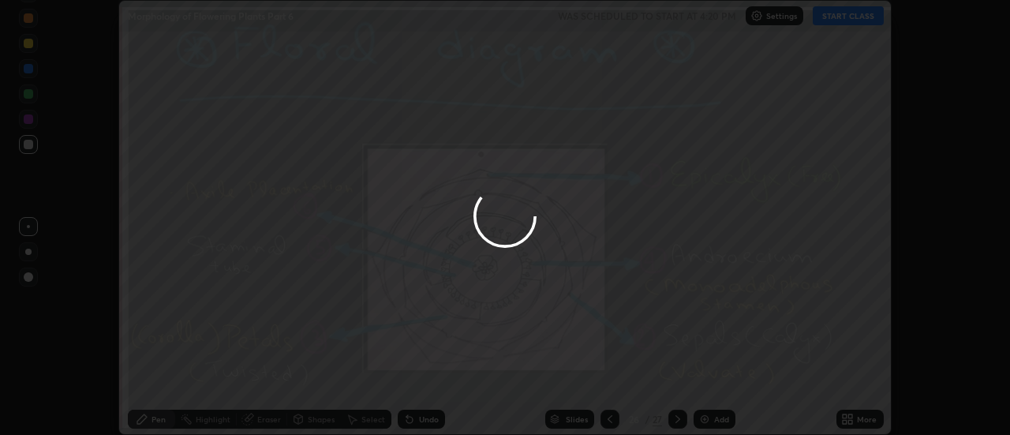
click at [853, 418] on icon at bounding box center [847, 419] width 13 height 13
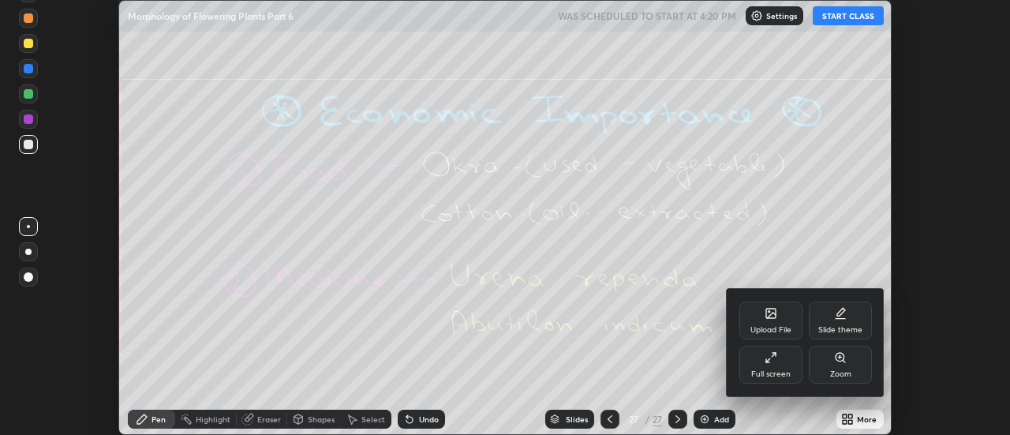
click at [778, 321] on div "Upload File" at bounding box center [771, 321] width 63 height 38
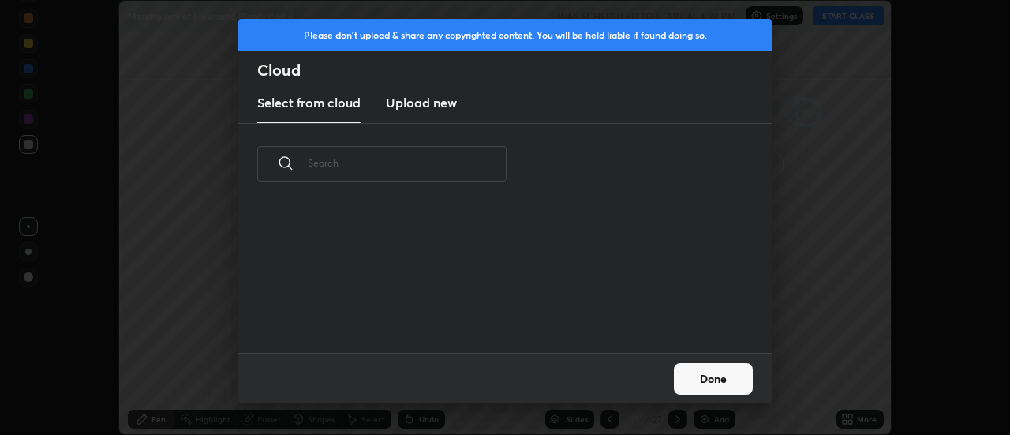
scroll to position [6, 9]
click at [419, 106] on h3 "Upload new" at bounding box center [421, 102] width 71 height 19
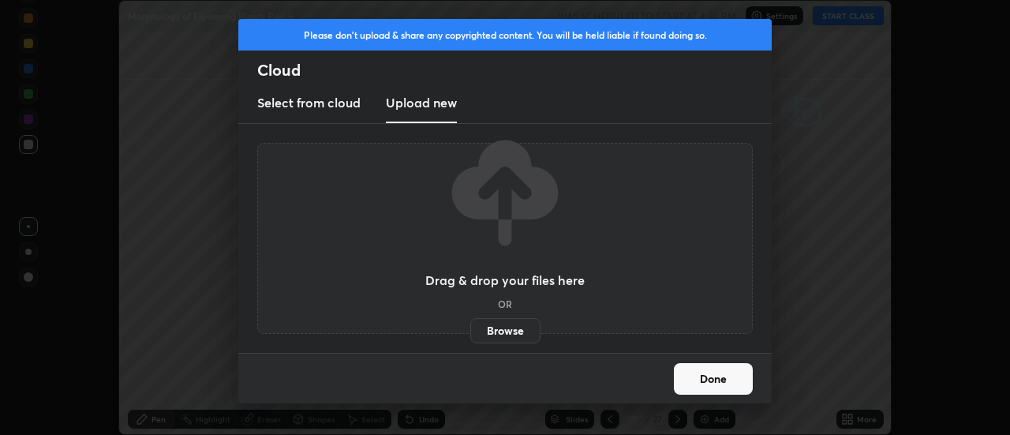
click at [500, 332] on label "Browse" at bounding box center [505, 330] width 70 height 25
click at [470, 332] on input "Browse" at bounding box center [470, 330] width 0 height 25
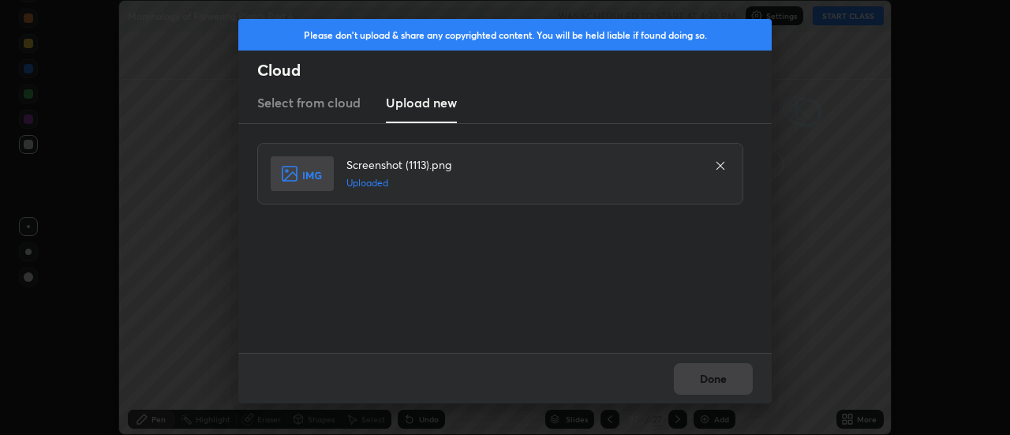
click at [713, 380] on button "Done" at bounding box center [713, 379] width 79 height 32
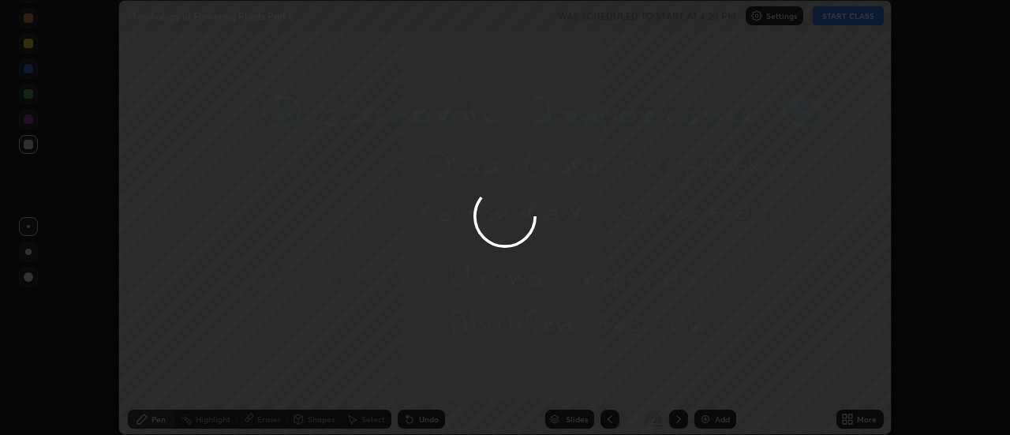
click at [713, 380] on div at bounding box center [505, 217] width 1010 height 435
click at [713, 379] on div at bounding box center [505, 217] width 1010 height 435
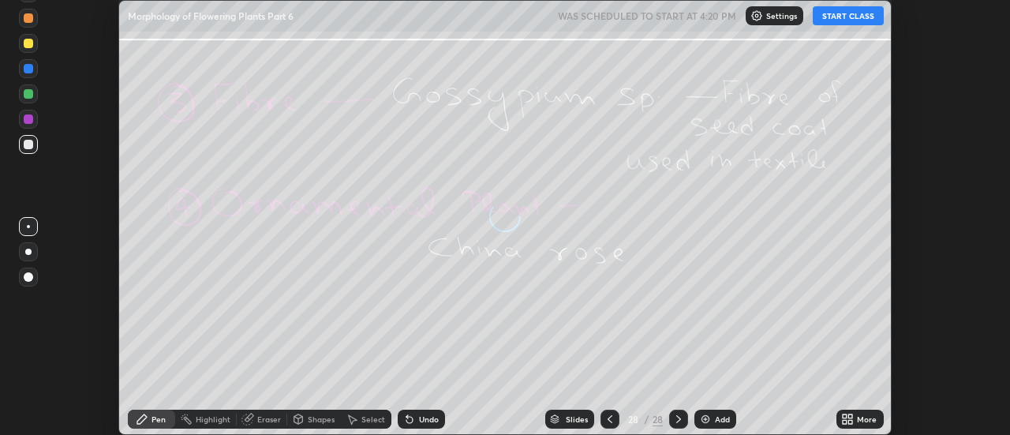
click at [856, 417] on div "More" at bounding box center [860, 419] width 47 height 19
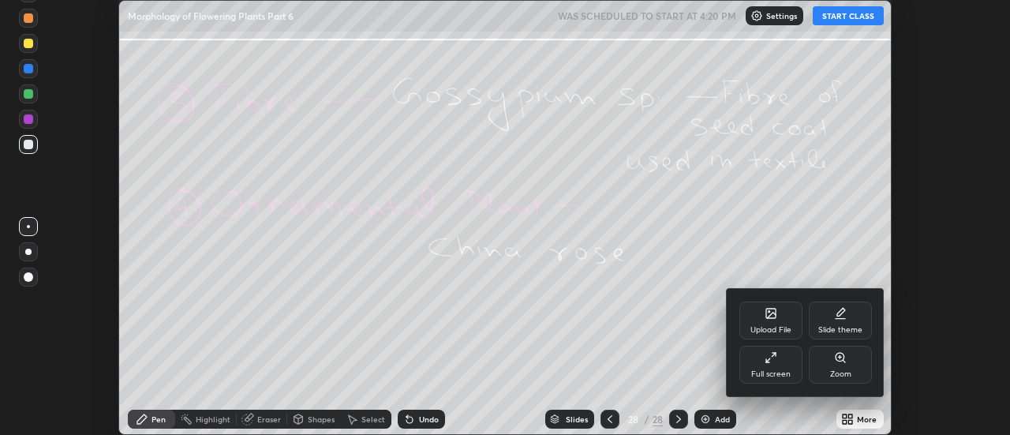
click at [778, 323] on div "Upload File" at bounding box center [771, 321] width 63 height 38
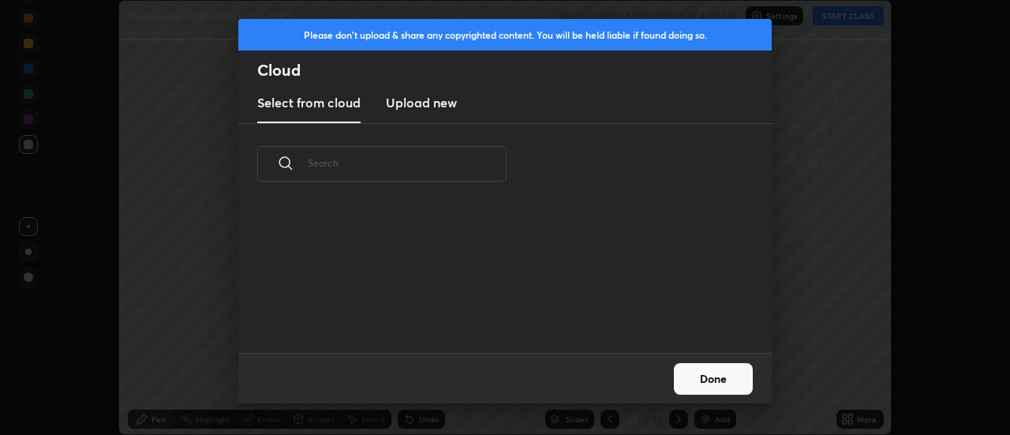
click at [428, 106] on h3 "Upload new" at bounding box center [421, 102] width 71 height 19
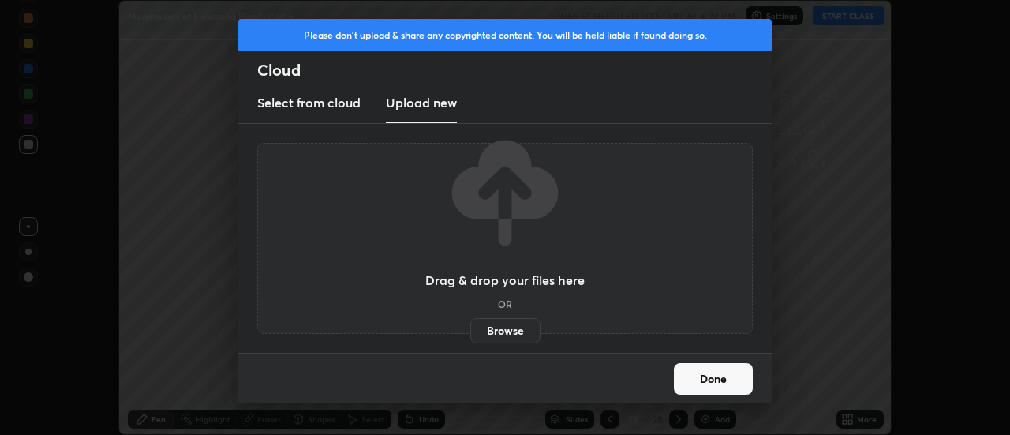
click at [499, 329] on label "Browse" at bounding box center [505, 330] width 70 height 25
click at [470, 329] on input "Browse" at bounding box center [470, 330] width 0 height 25
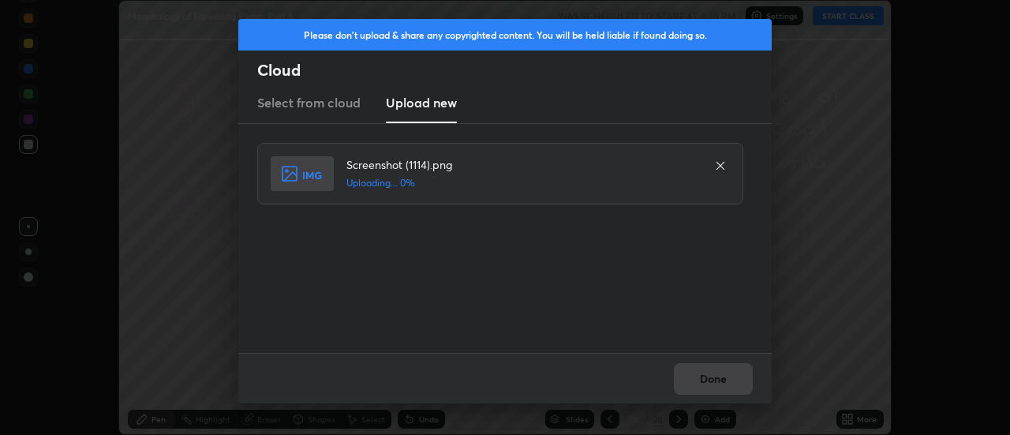
click at [710, 379] on div "Done" at bounding box center [505, 378] width 534 height 51
click at [706, 380] on div "Done" at bounding box center [505, 378] width 534 height 51
click at [710, 378] on button "Done" at bounding box center [713, 379] width 79 height 32
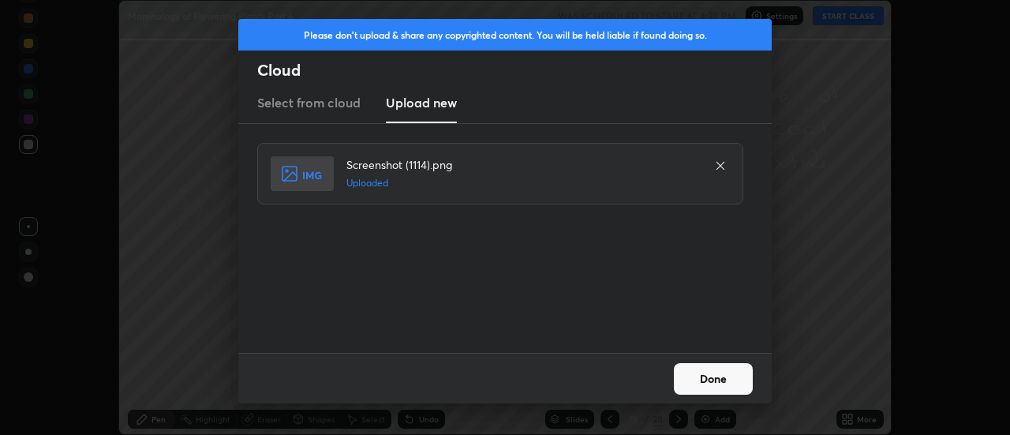
click at [710, 378] on button "Done" at bounding box center [713, 379] width 79 height 32
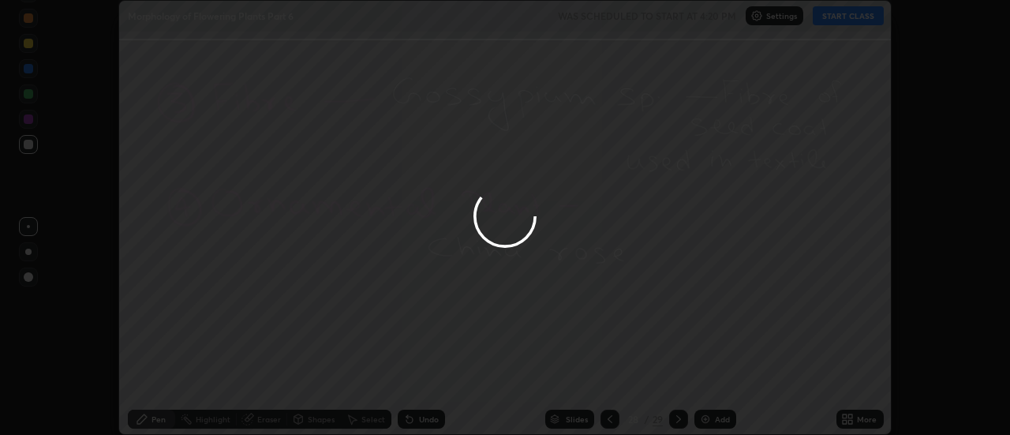
click at [710, 379] on div at bounding box center [505, 217] width 1010 height 435
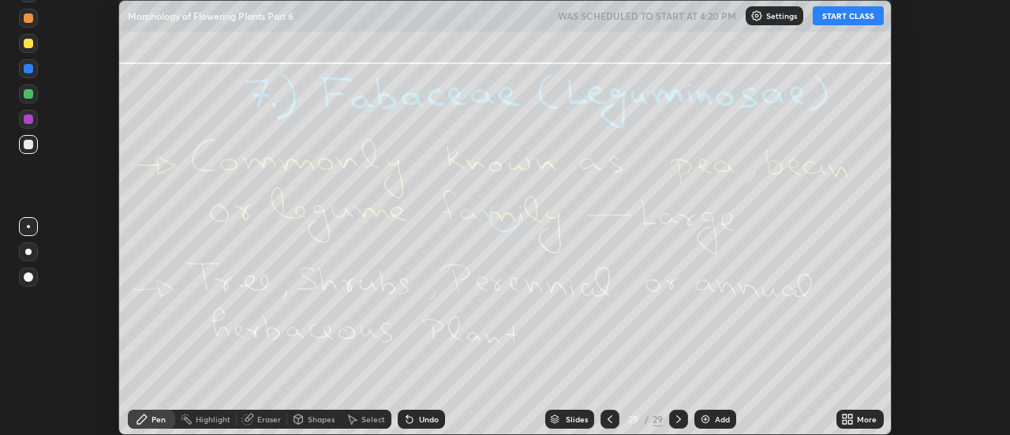
click at [852, 415] on icon at bounding box center [851, 416] width 4 height 4
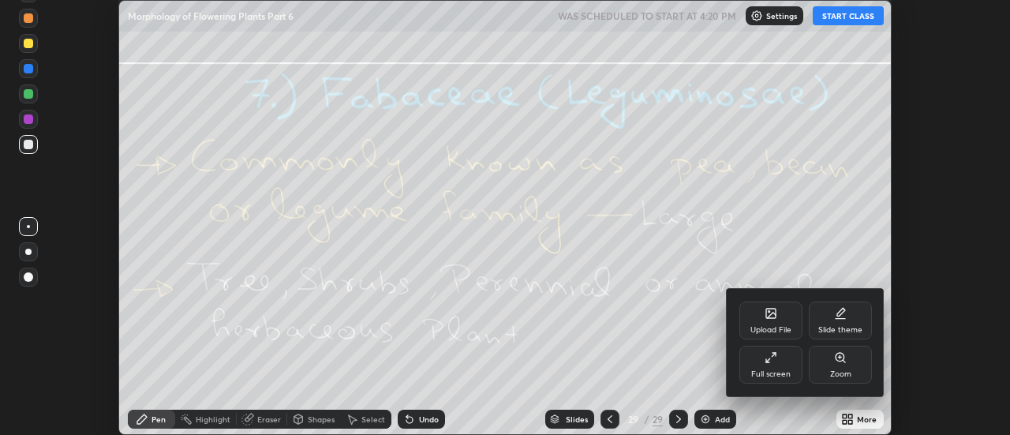
click at [783, 323] on div "Upload File" at bounding box center [771, 321] width 63 height 38
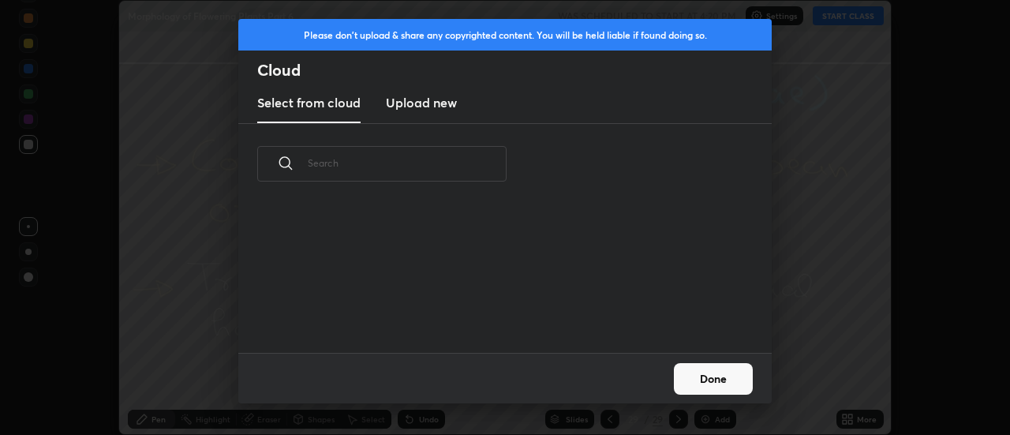
click at [429, 105] on h3 "Upload new" at bounding box center [421, 102] width 71 height 19
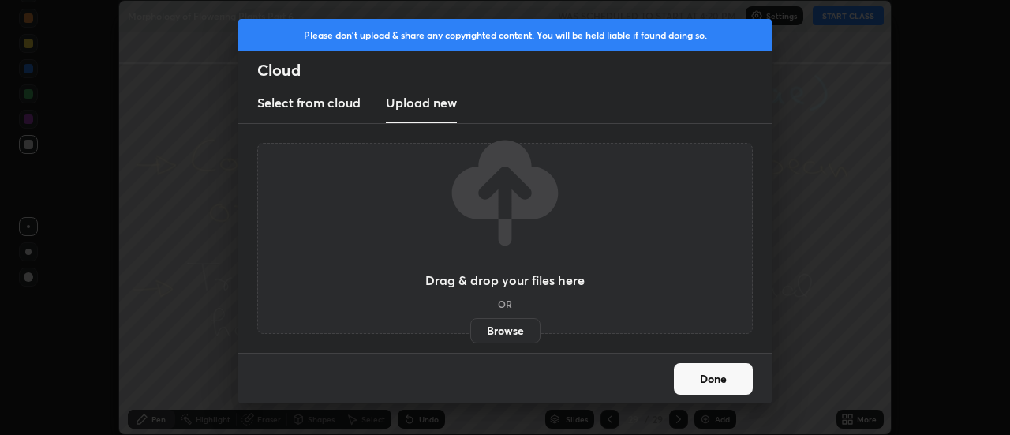
click at [503, 329] on label "Browse" at bounding box center [505, 330] width 70 height 25
click at [470, 329] on input "Browse" at bounding box center [470, 330] width 0 height 25
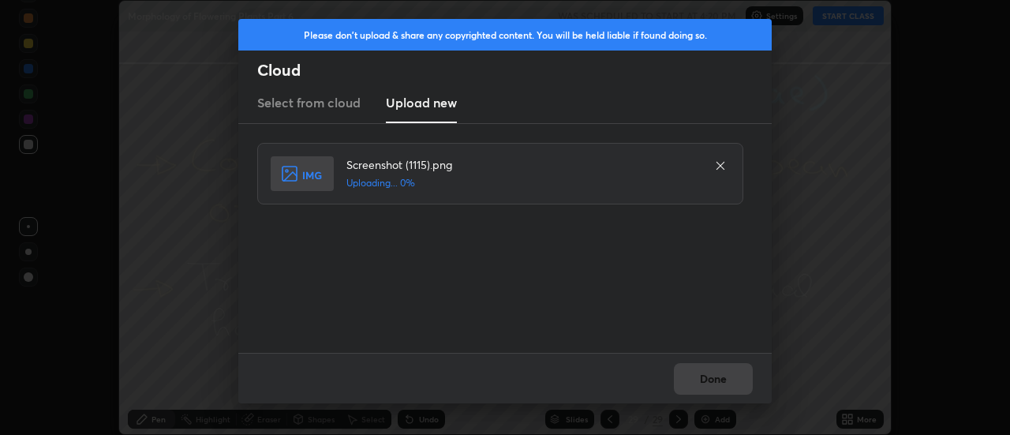
click at [702, 373] on div "Done" at bounding box center [505, 378] width 534 height 51
click at [709, 377] on div "Done" at bounding box center [505, 378] width 534 height 51
click at [709, 377] on button "Done" at bounding box center [713, 379] width 79 height 32
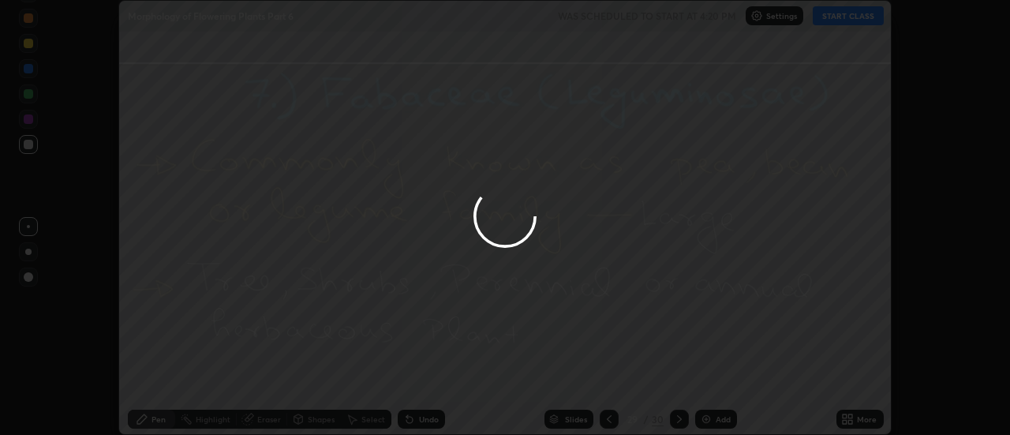
click at [711, 374] on button "Done" at bounding box center [713, 379] width 79 height 32
click at [714, 378] on div at bounding box center [505, 217] width 1010 height 435
click at [721, 378] on div at bounding box center [505, 217] width 1010 height 435
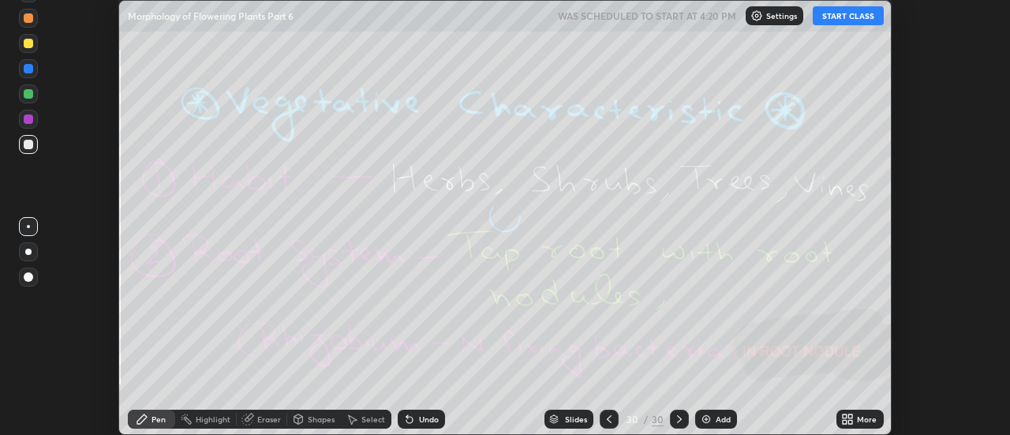
click at [856, 418] on div "More" at bounding box center [860, 419] width 47 height 19
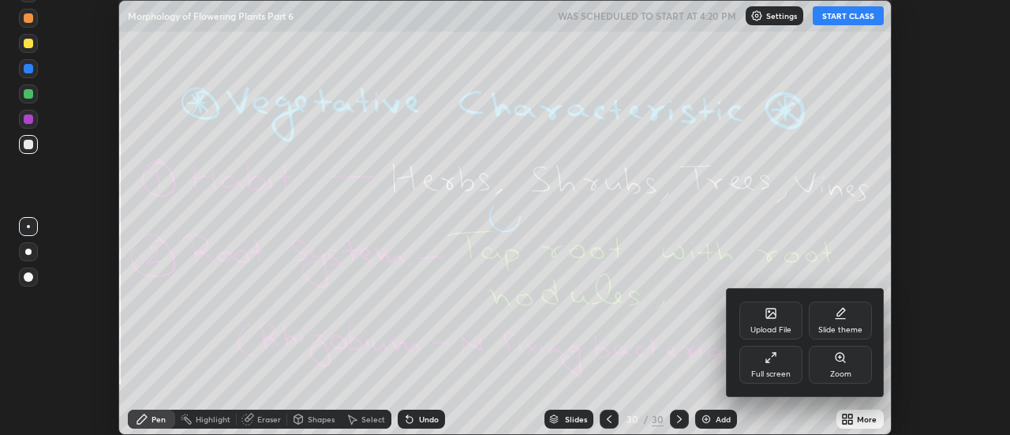
click at [784, 324] on div "Upload File" at bounding box center [771, 321] width 63 height 38
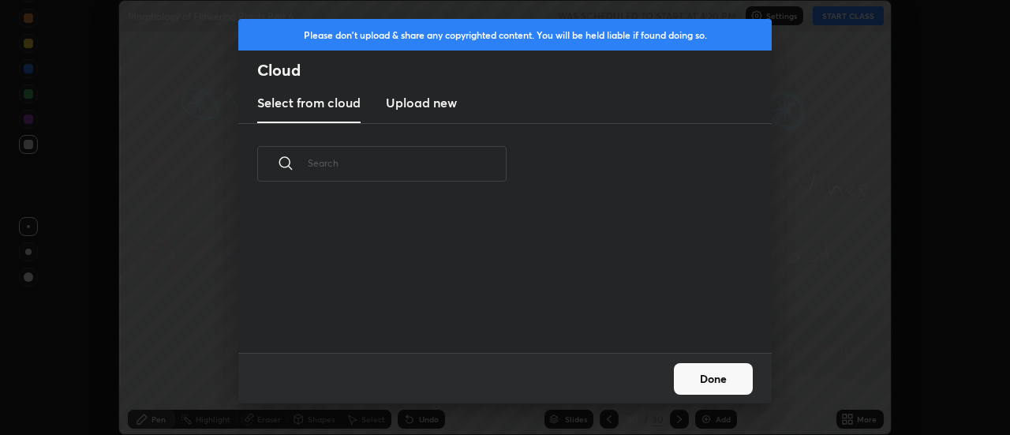
scroll to position [6, 9]
click at [425, 109] on h3 "Upload new" at bounding box center [421, 102] width 71 height 19
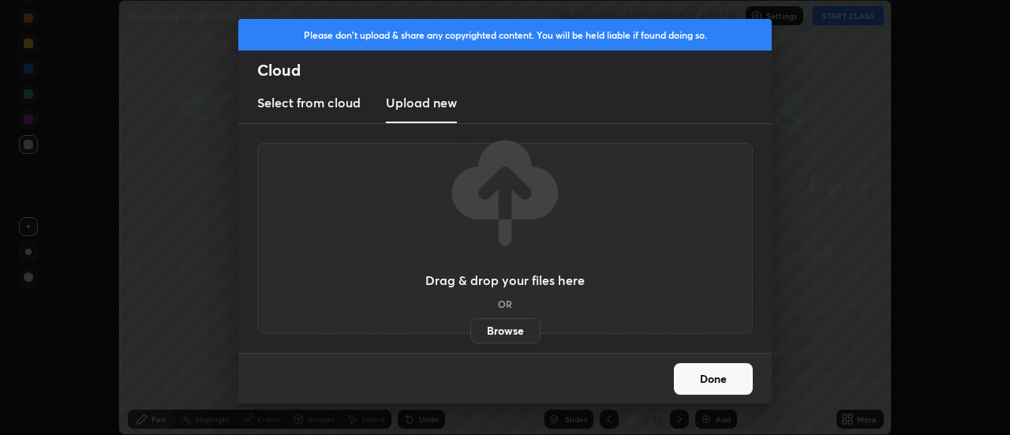
click at [508, 331] on label "Browse" at bounding box center [505, 330] width 70 height 25
click at [470, 331] on input "Browse" at bounding box center [470, 330] width 0 height 25
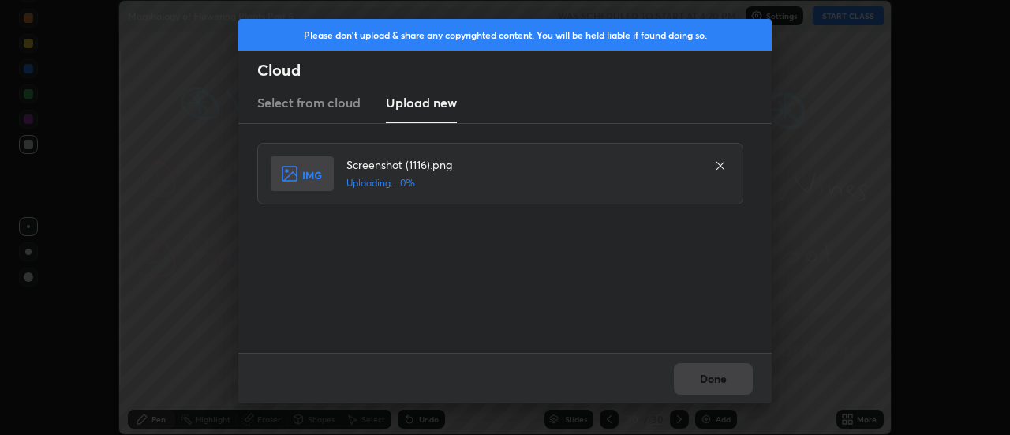
click at [727, 380] on div "Done" at bounding box center [505, 378] width 534 height 51
click at [722, 384] on button "Done" at bounding box center [713, 379] width 79 height 32
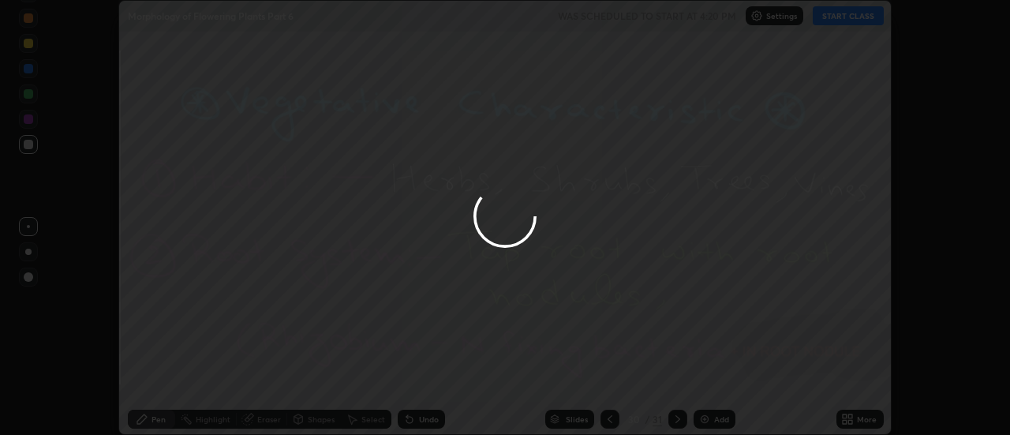
click at [722, 384] on button "Done" at bounding box center [713, 379] width 79 height 32
click at [717, 379] on div at bounding box center [505, 217] width 1010 height 435
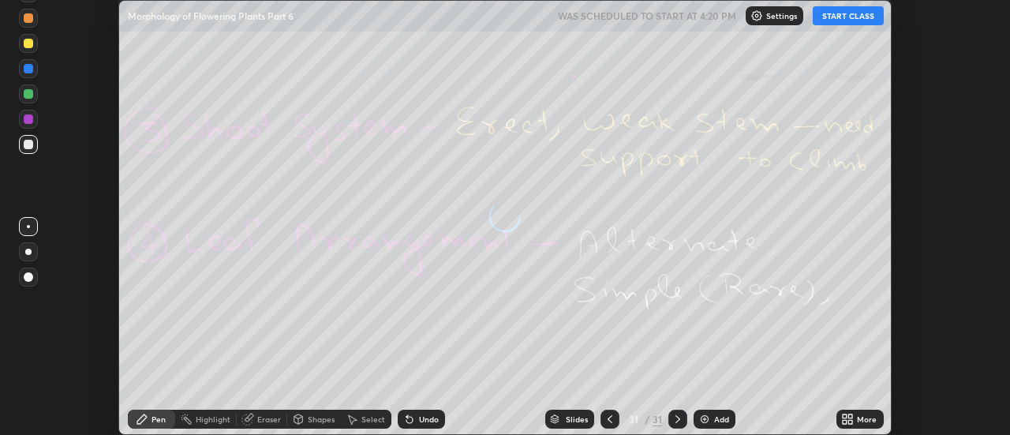
click at [850, 416] on icon at bounding box center [851, 416] width 4 height 4
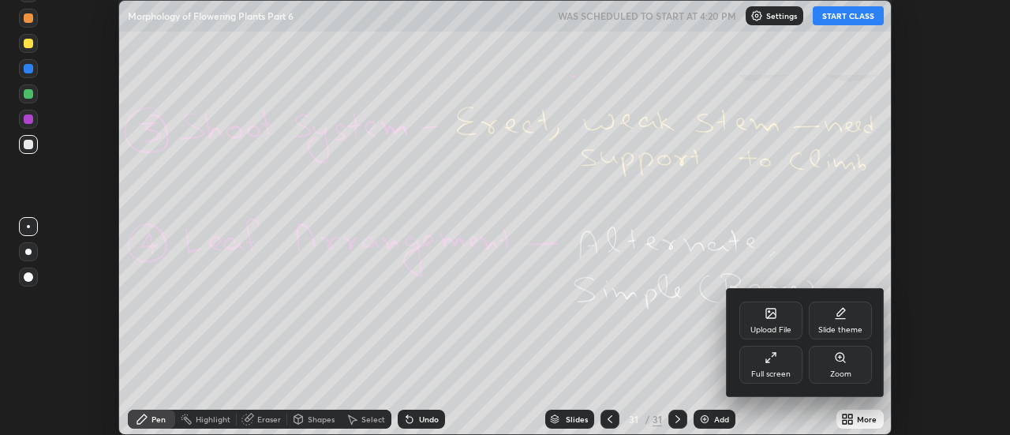
click at [773, 318] on icon at bounding box center [770, 313] width 9 height 9
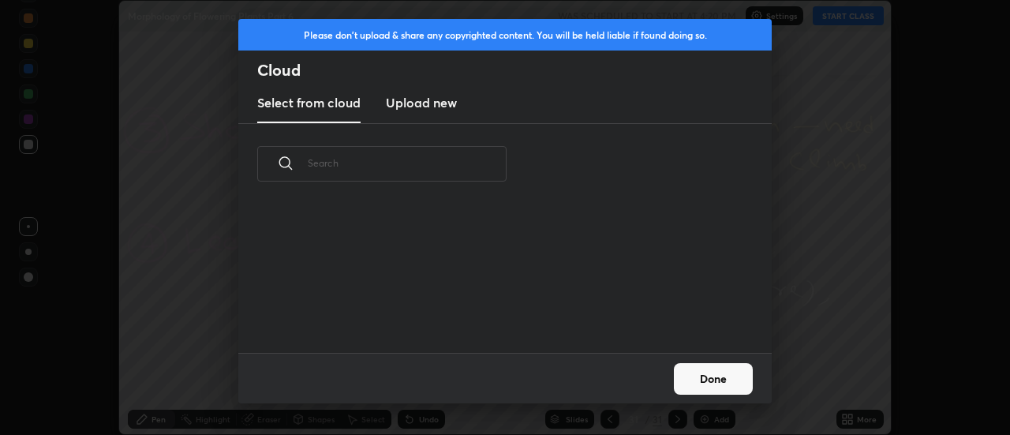
click at [414, 103] on h3 "Upload new" at bounding box center [421, 102] width 71 height 19
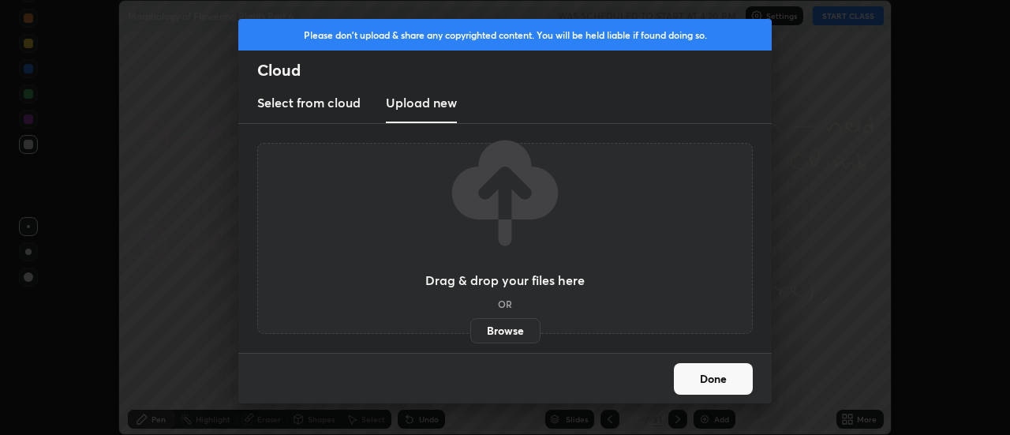
click at [499, 331] on label "Browse" at bounding box center [505, 330] width 70 height 25
click at [470, 331] on input "Browse" at bounding box center [470, 330] width 0 height 25
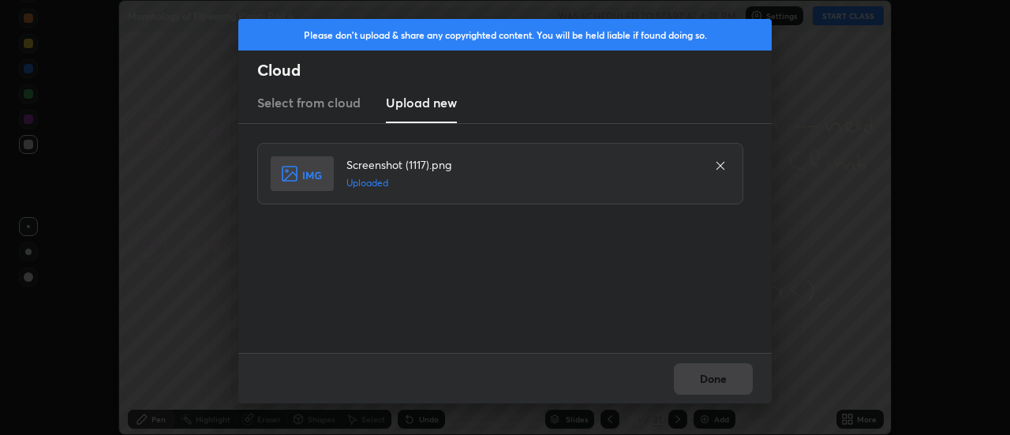
click at [720, 380] on button "Done" at bounding box center [713, 379] width 79 height 32
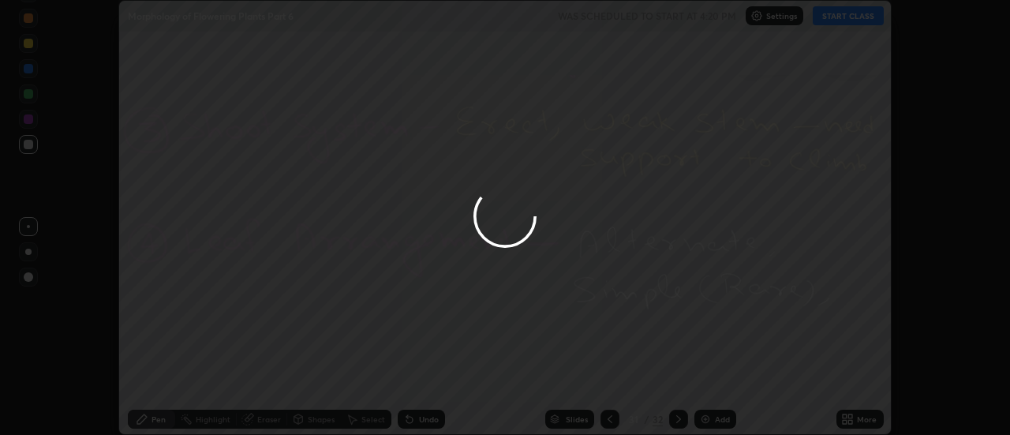
click at [719, 378] on div at bounding box center [505, 217] width 1010 height 435
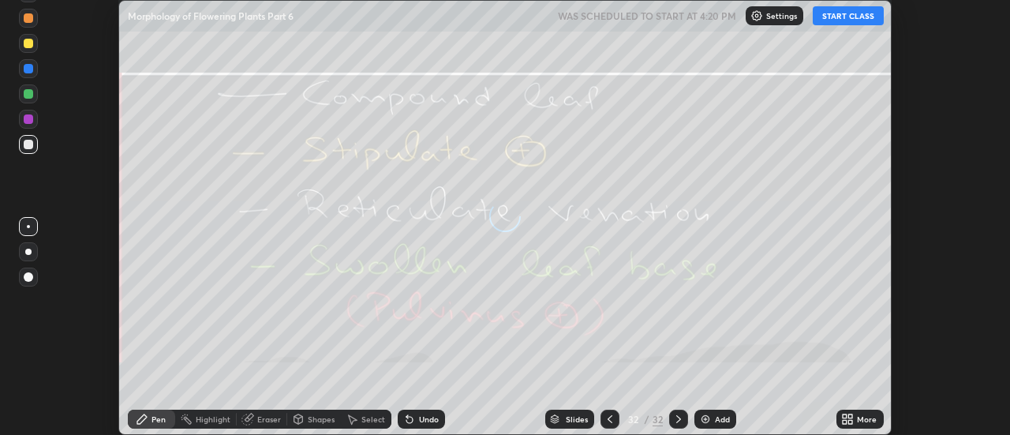
click at [851, 416] on icon at bounding box center [851, 416] width 4 height 4
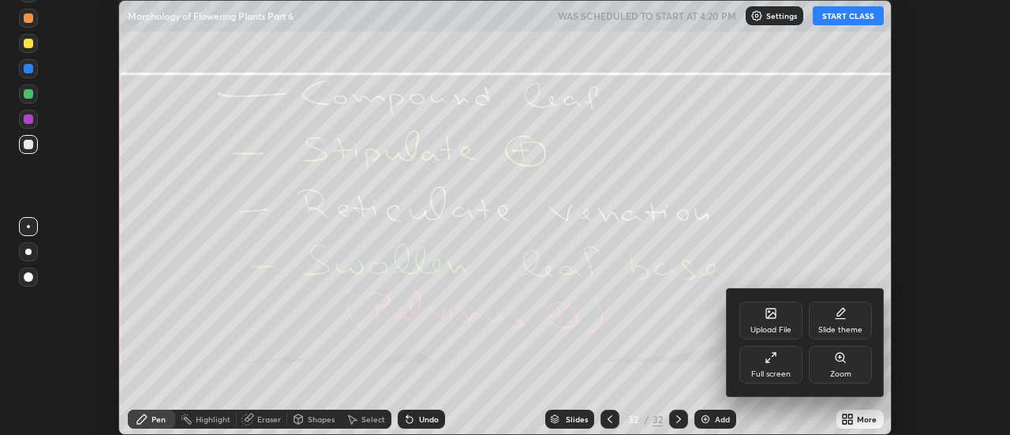
click at [777, 320] on div "Upload File" at bounding box center [771, 321] width 63 height 38
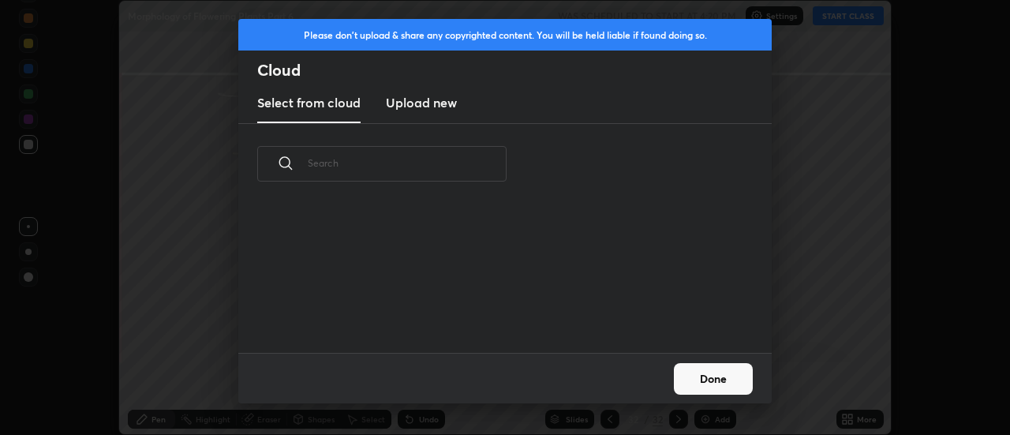
scroll to position [148, 507]
click at [430, 106] on h3 "Upload new" at bounding box center [421, 102] width 71 height 19
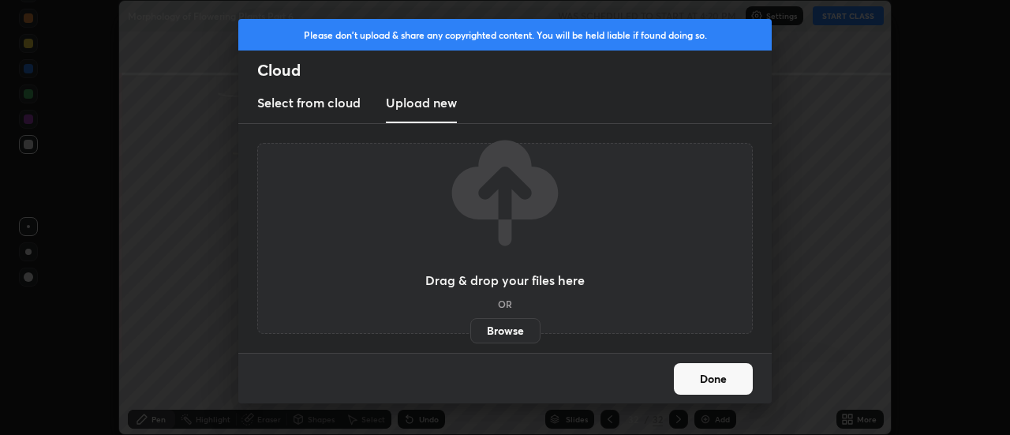
click at [507, 330] on label "Browse" at bounding box center [505, 330] width 70 height 25
click at [470, 330] on input "Browse" at bounding box center [470, 330] width 0 height 25
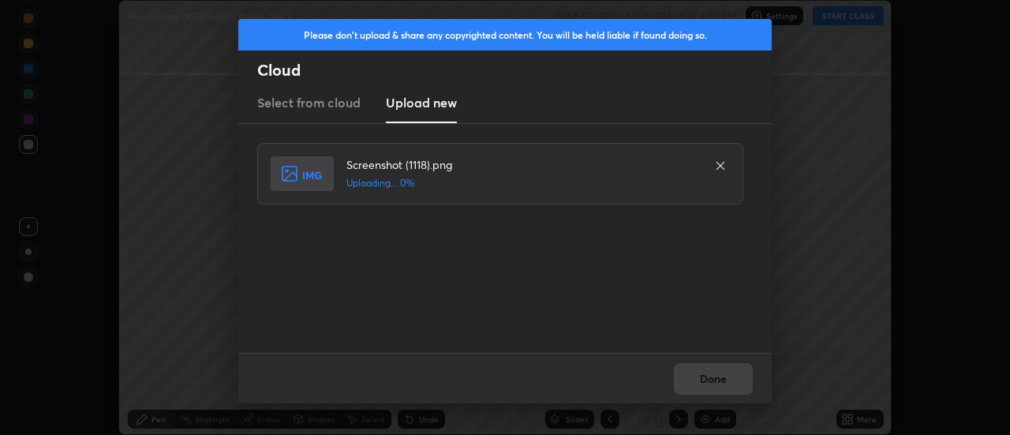
click at [726, 377] on div "Done" at bounding box center [505, 378] width 534 height 51
click at [726, 377] on button "Done" at bounding box center [713, 379] width 79 height 32
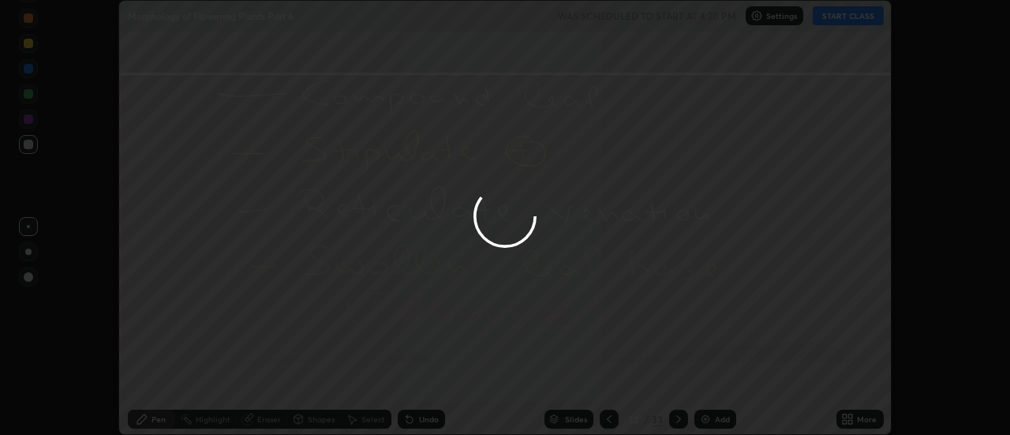
click at [722, 377] on button "Done" at bounding box center [713, 379] width 79 height 32
click at [718, 378] on div at bounding box center [505, 217] width 1010 height 435
click at [721, 378] on div at bounding box center [505, 217] width 1010 height 435
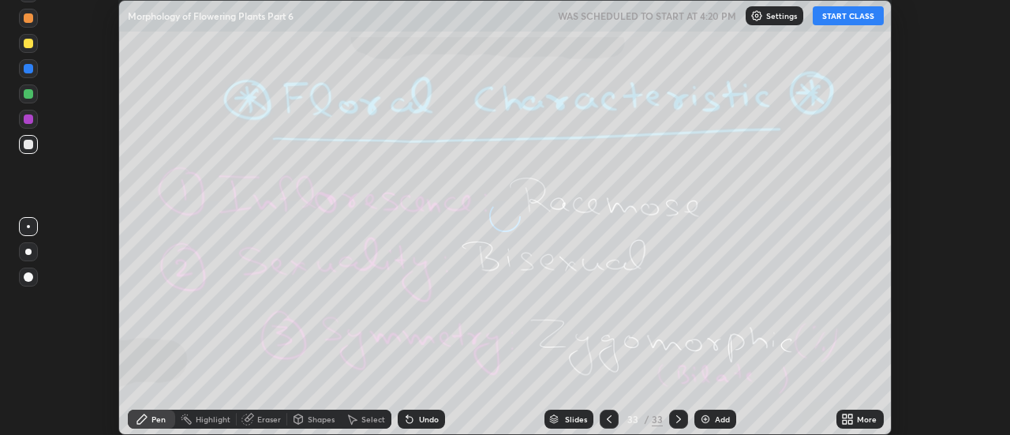
click at [857, 417] on div "More" at bounding box center [860, 419] width 47 height 19
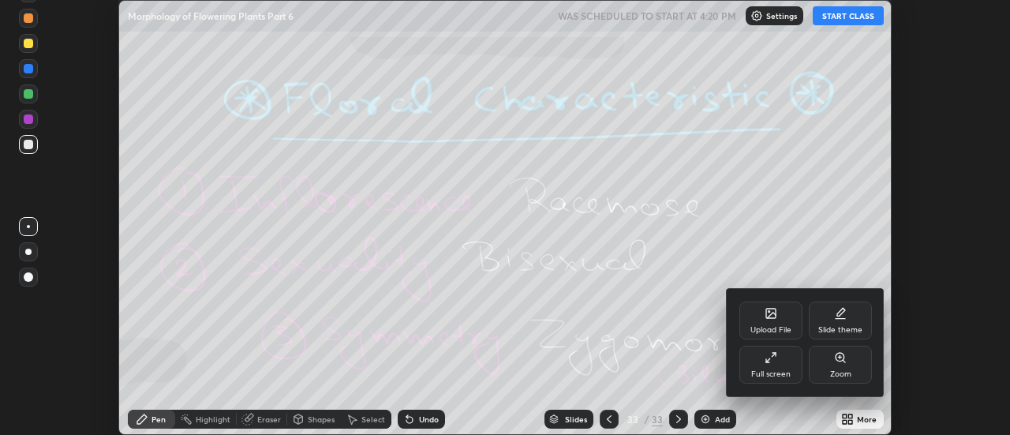
click at [780, 317] on div "Upload File" at bounding box center [771, 321] width 63 height 38
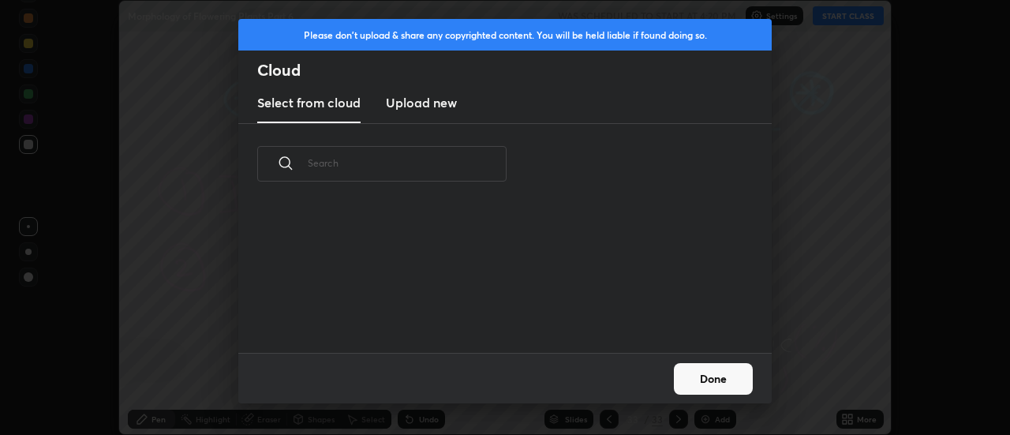
click at [412, 108] on h3 "Upload new" at bounding box center [421, 102] width 71 height 19
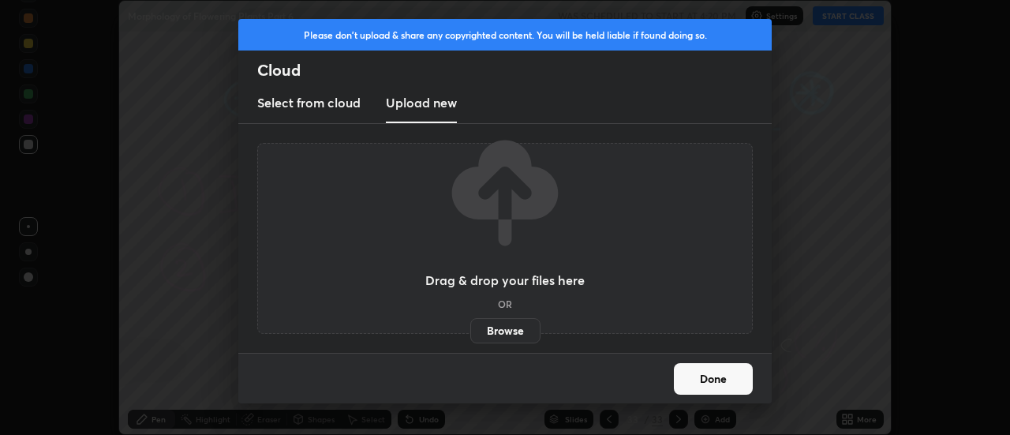
click at [506, 326] on label "Browse" at bounding box center [505, 330] width 70 height 25
click at [470, 326] on input "Browse" at bounding box center [470, 330] width 0 height 25
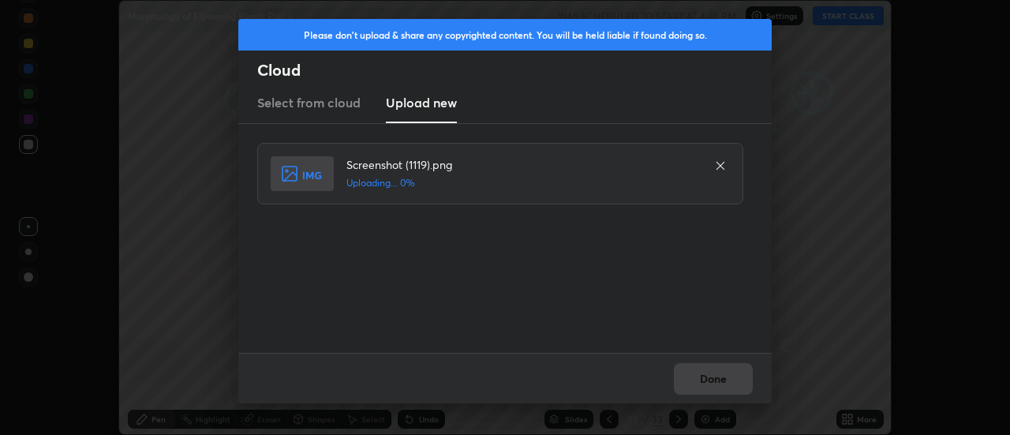
click at [716, 377] on div "Done" at bounding box center [505, 378] width 534 height 51
click at [718, 377] on button "Done" at bounding box center [713, 379] width 79 height 32
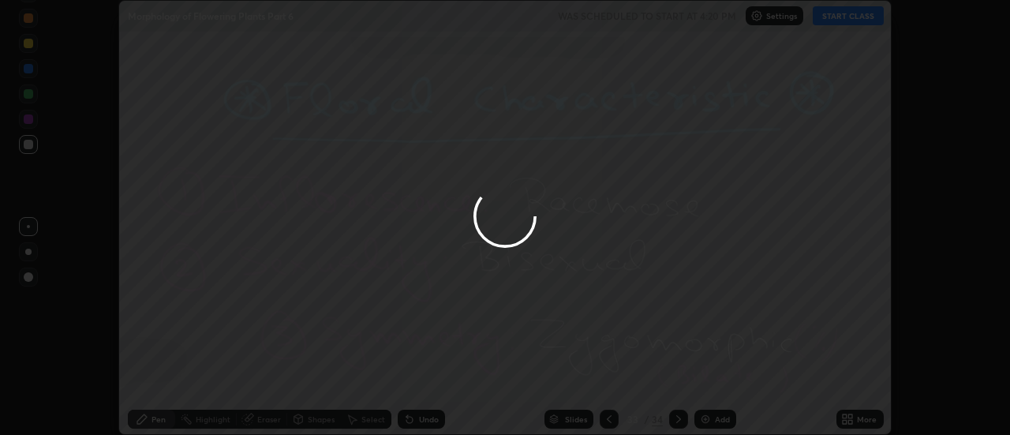
click at [718, 377] on button "Done" at bounding box center [713, 379] width 79 height 32
click at [713, 377] on div at bounding box center [505, 217] width 1010 height 435
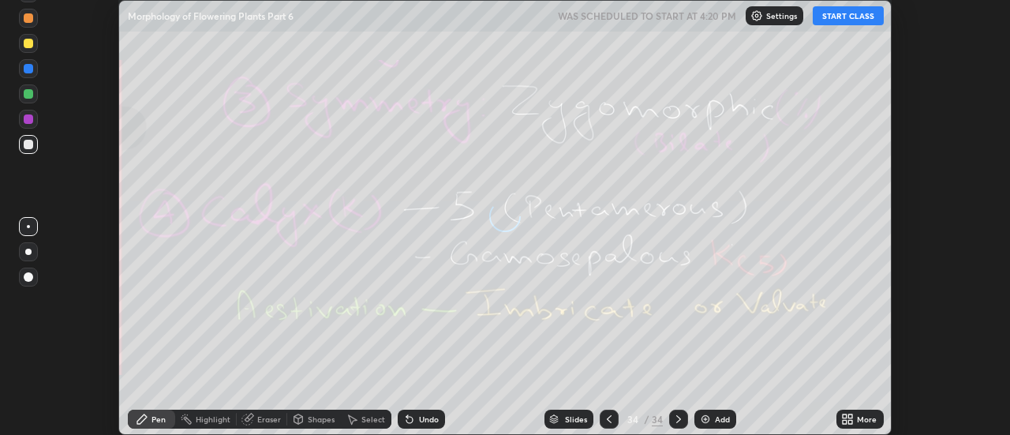
click at [851, 416] on icon at bounding box center [851, 416] width 4 height 4
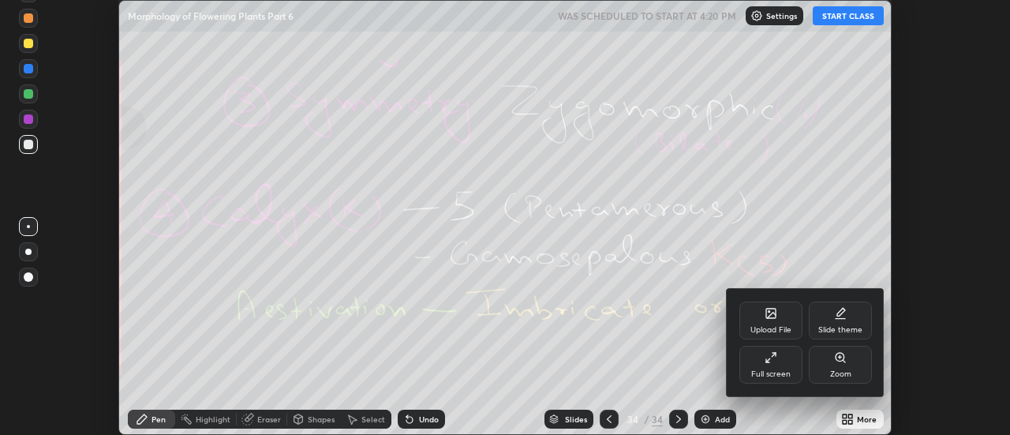
click at [779, 324] on div "Upload File" at bounding box center [771, 321] width 63 height 38
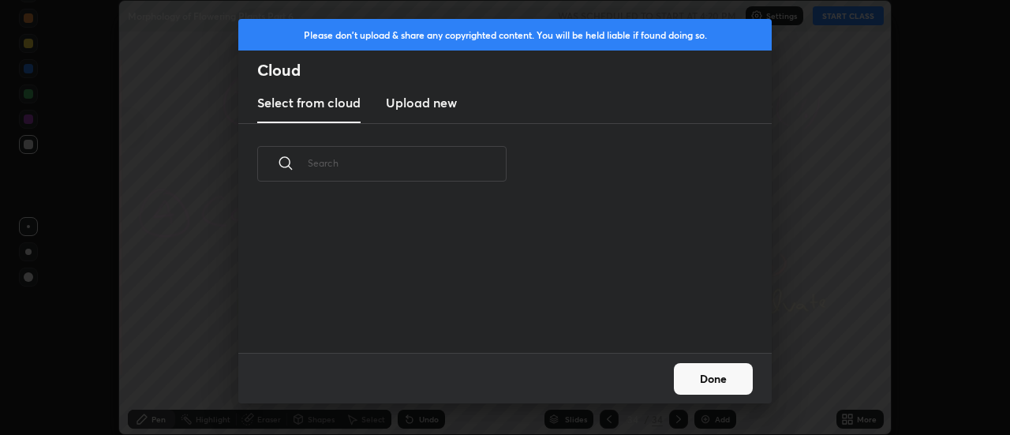
scroll to position [148, 507]
click at [418, 104] on h3 "Upload new" at bounding box center [421, 102] width 71 height 19
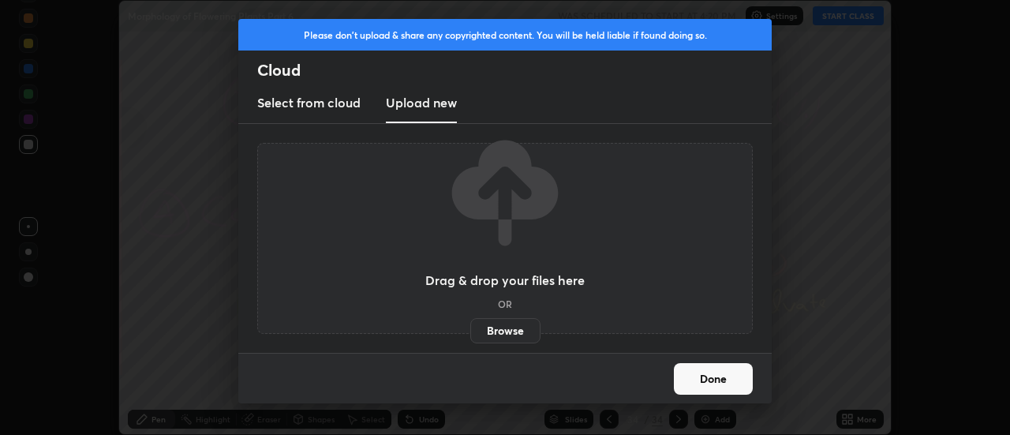
click at [509, 323] on label "Browse" at bounding box center [505, 330] width 70 height 25
click at [470, 323] on input "Browse" at bounding box center [470, 330] width 0 height 25
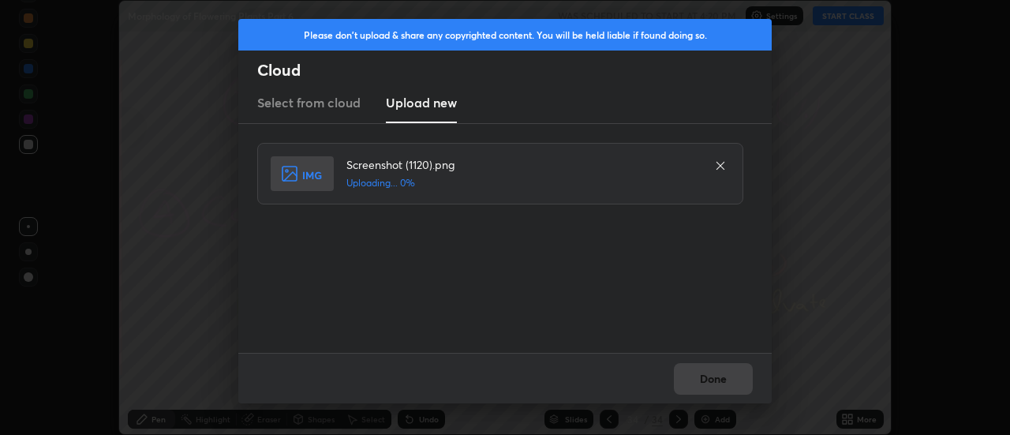
click at [717, 373] on div "Done" at bounding box center [505, 378] width 534 height 51
click at [712, 375] on div "Done" at bounding box center [505, 378] width 534 height 51
click at [712, 380] on button "Done" at bounding box center [713, 379] width 79 height 32
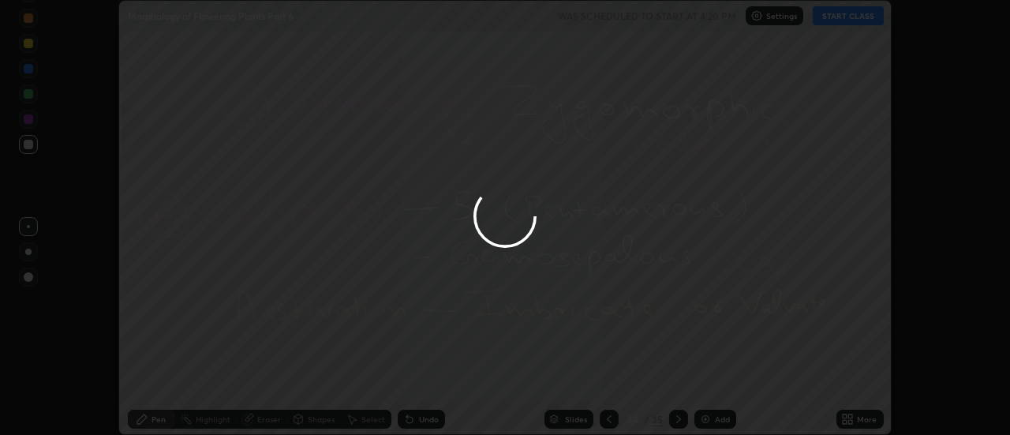
click at [712, 380] on button "Done" at bounding box center [713, 379] width 79 height 32
click at [712, 380] on div at bounding box center [505, 217] width 1010 height 435
click at [719, 377] on div at bounding box center [505, 217] width 1010 height 435
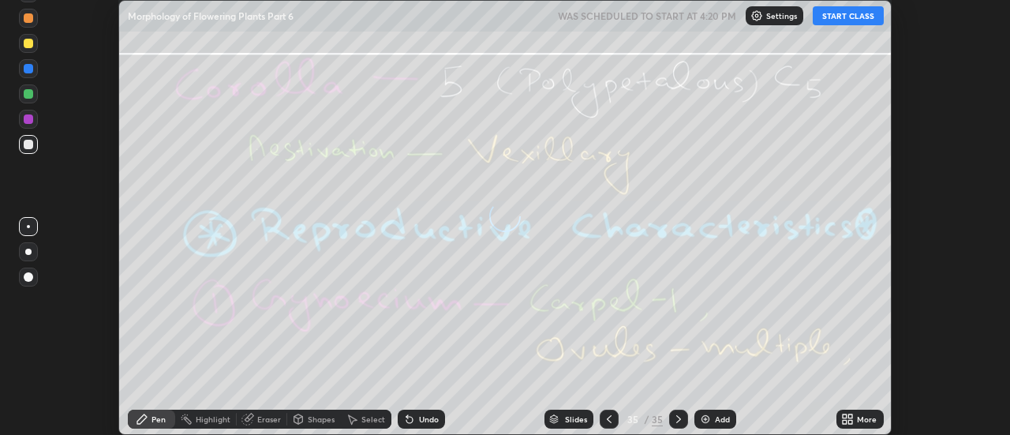
click at [850, 418] on icon at bounding box center [851, 416] width 4 height 4
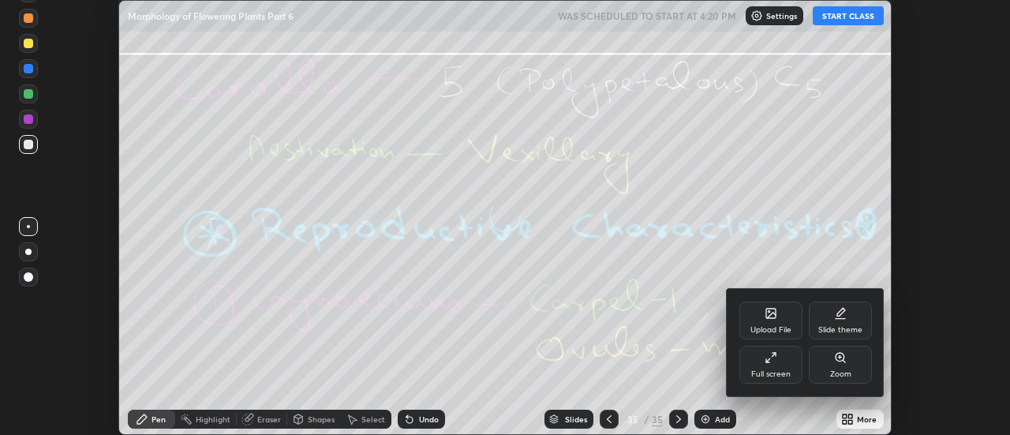
click at [783, 327] on div "Upload File" at bounding box center [771, 330] width 41 height 8
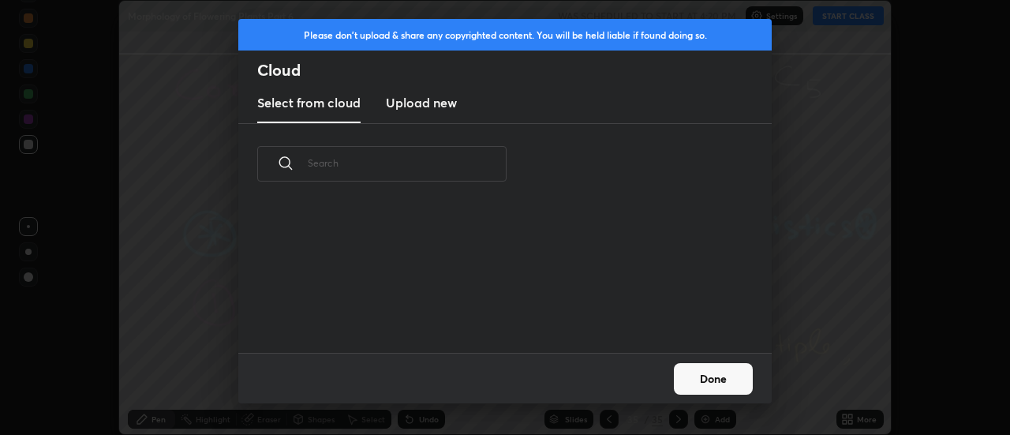
click at [412, 107] on h3 "Upload new" at bounding box center [421, 102] width 71 height 19
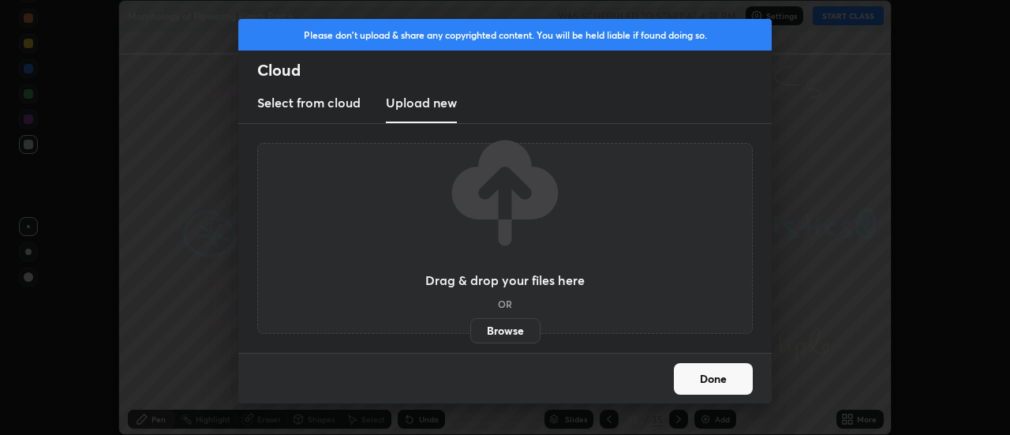
click at [501, 328] on label "Browse" at bounding box center [505, 330] width 70 height 25
click at [470, 328] on input "Browse" at bounding box center [470, 330] width 0 height 25
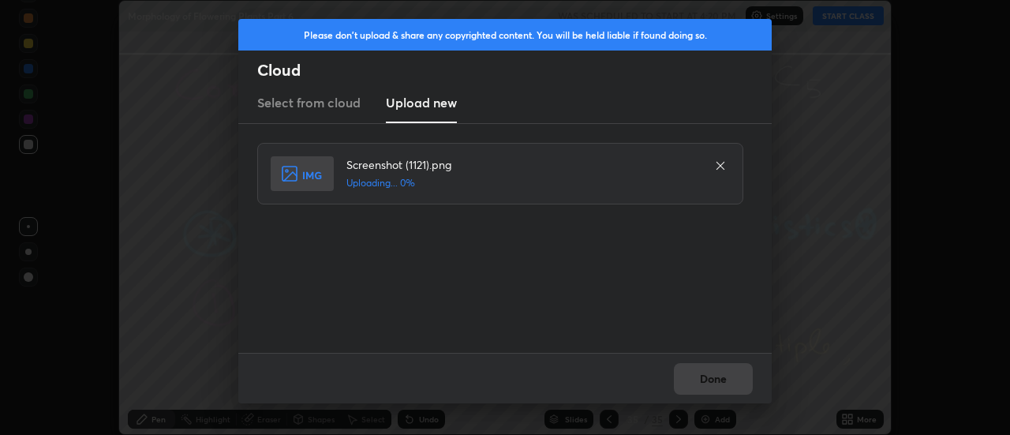
click at [706, 377] on div "Done" at bounding box center [505, 378] width 534 height 51
click at [708, 378] on button "Done" at bounding box center [713, 379] width 79 height 32
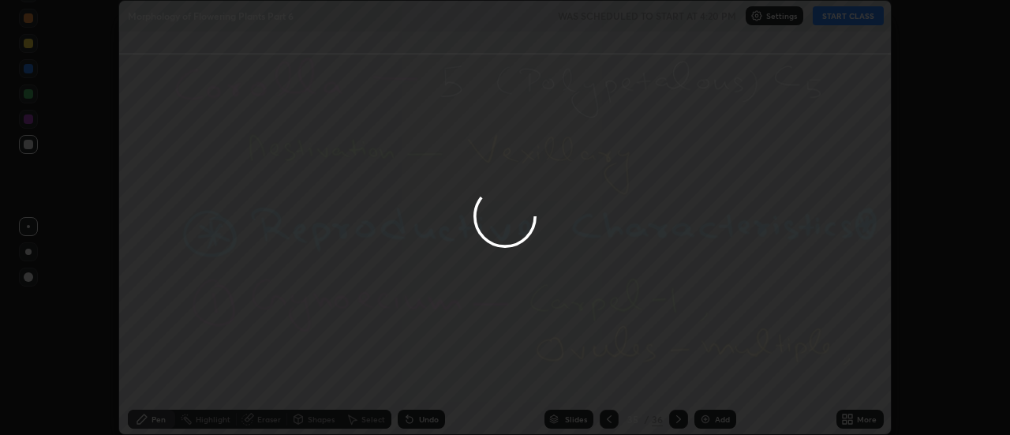
click at [708, 378] on button "Done" at bounding box center [713, 379] width 79 height 32
click at [708, 378] on div at bounding box center [505, 217] width 1010 height 435
click at [740, 381] on div at bounding box center [505, 217] width 1010 height 435
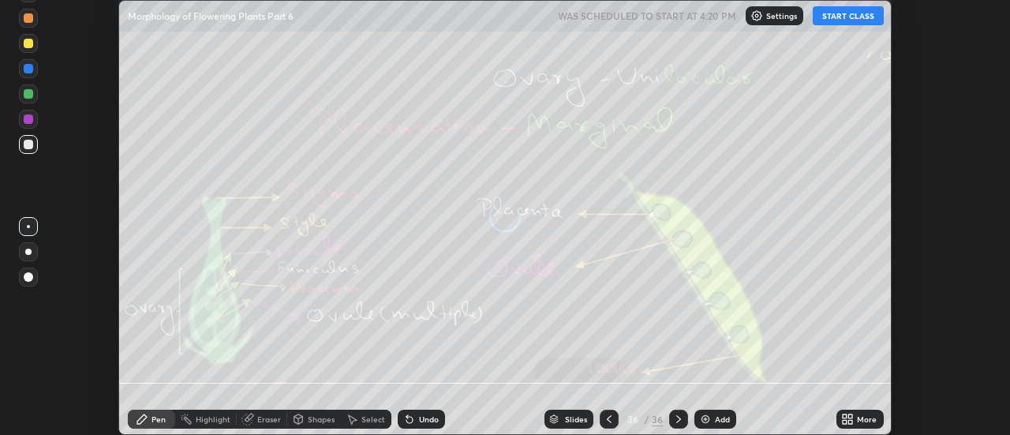
click at [853, 416] on icon at bounding box center [851, 416] width 4 height 4
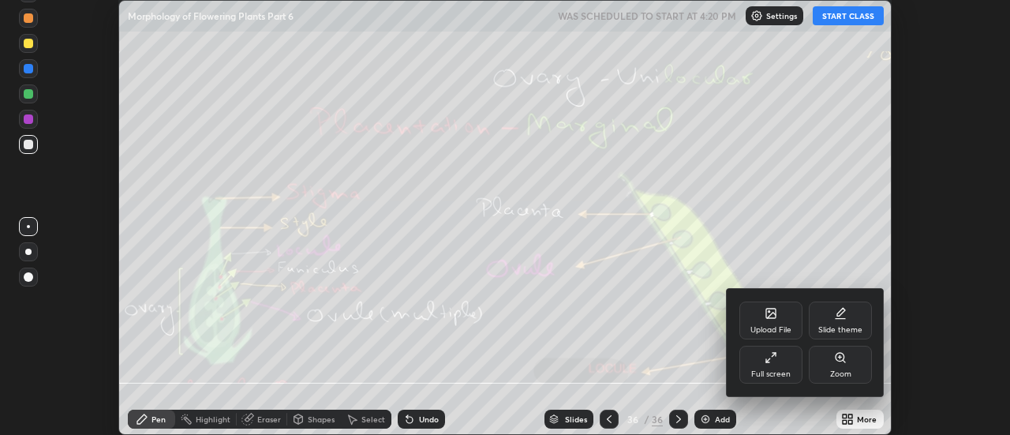
click at [775, 320] on div "Upload File" at bounding box center [771, 321] width 63 height 38
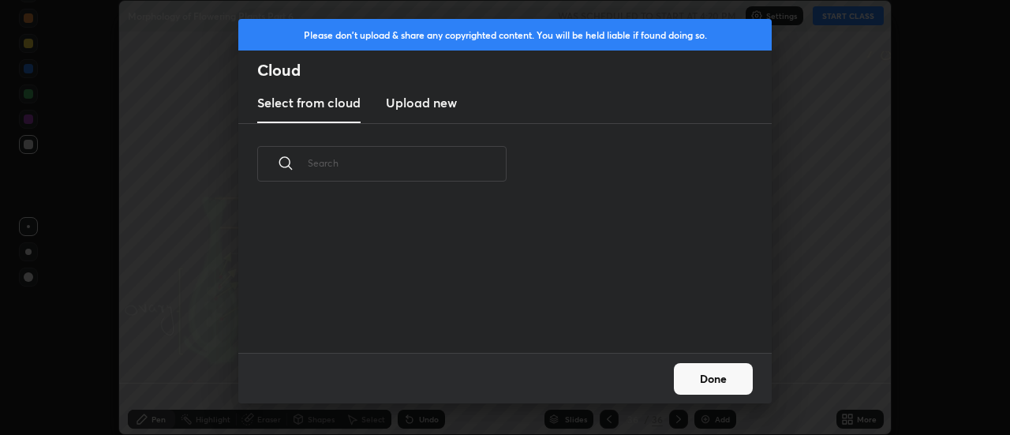
click at [414, 109] on h3 "Upload new" at bounding box center [421, 102] width 71 height 19
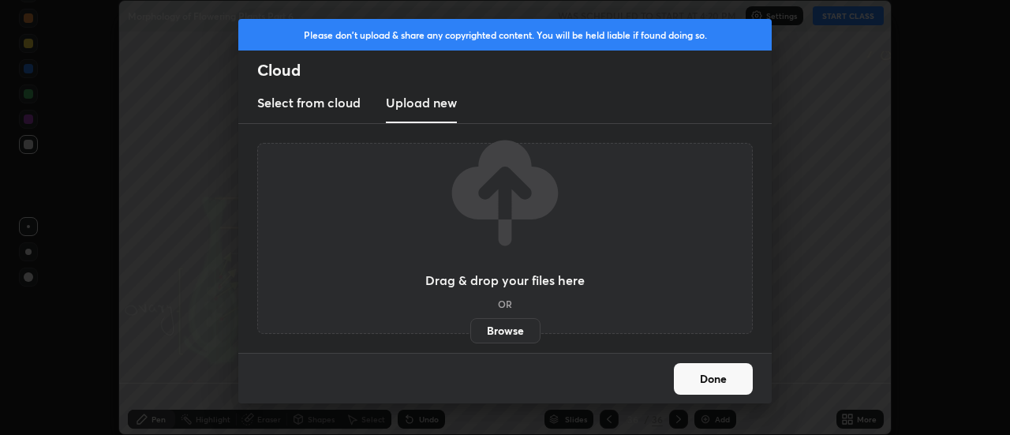
click at [503, 327] on label "Browse" at bounding box center [505, 330] width 70 height 25
click at [470, 327] on input "Browse" at bounding box center [470, 330] width 0 height 25
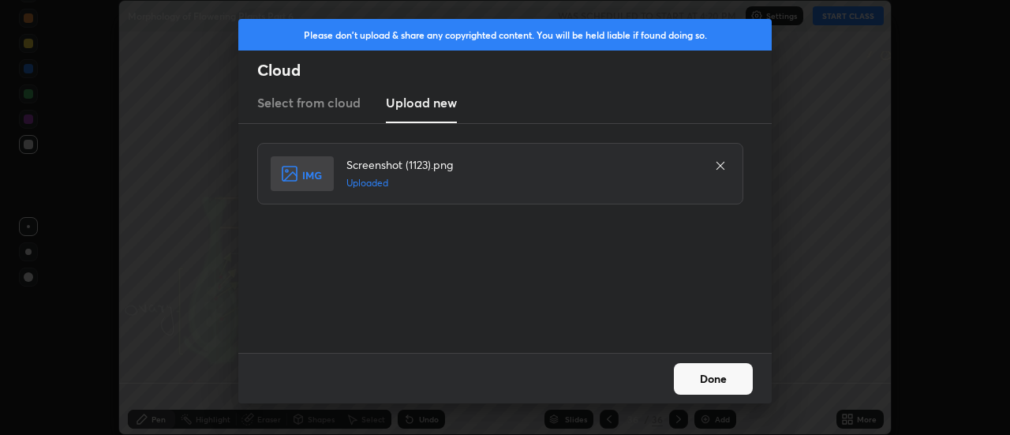
click at [720, 373] on button "Done" at bounding box center [713, 379] width 79 height 32
click at [719, 378] on button "Done" at bounding box center [713, 379] width 79 height 32
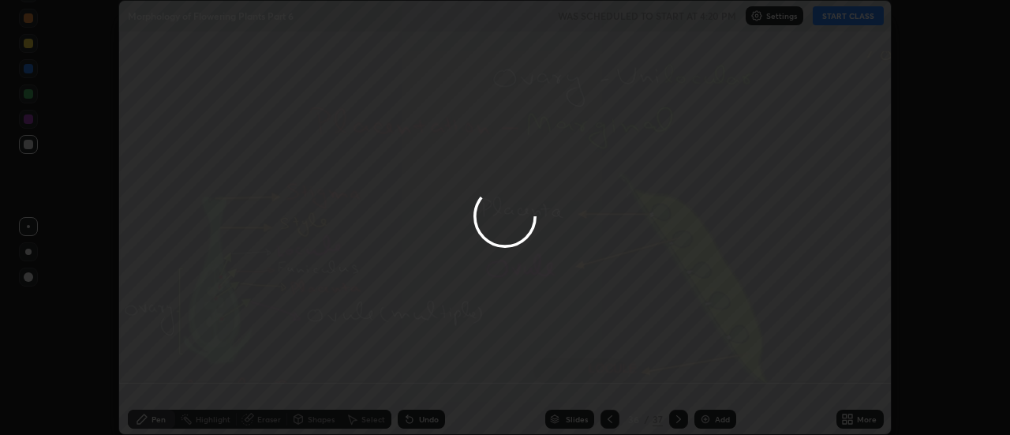
click at [719, 378] on div at bounding box center [505, 217] width 1010 height 435
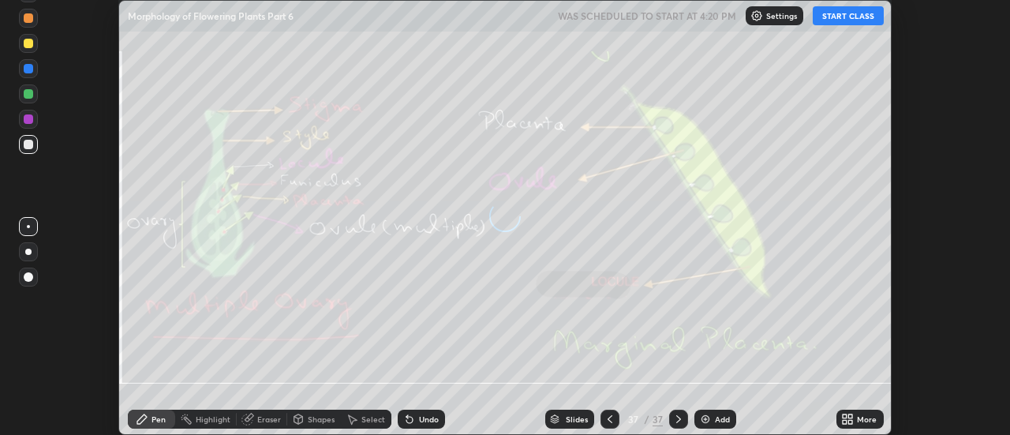
click at [850, 416] on icon at bounding box center [851, 416] width 4 height 4
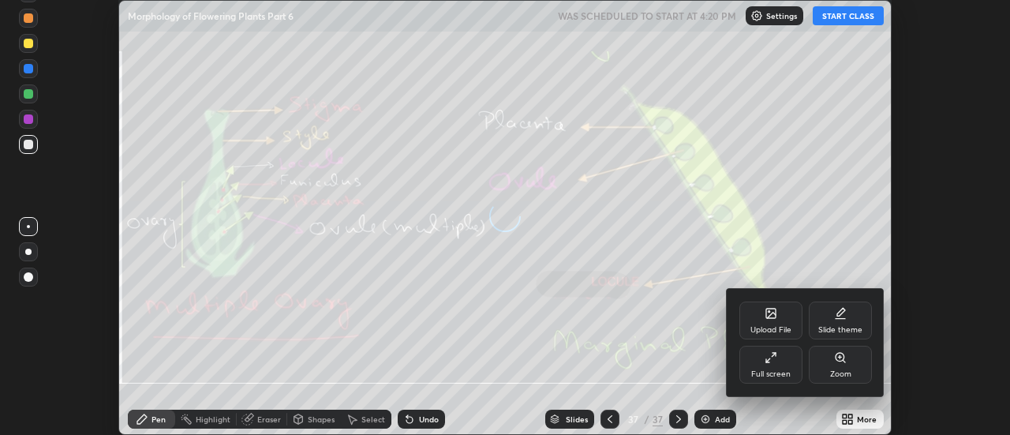
click at [777, 313] on icon at bounding box center [771, 313] width 13 height 13
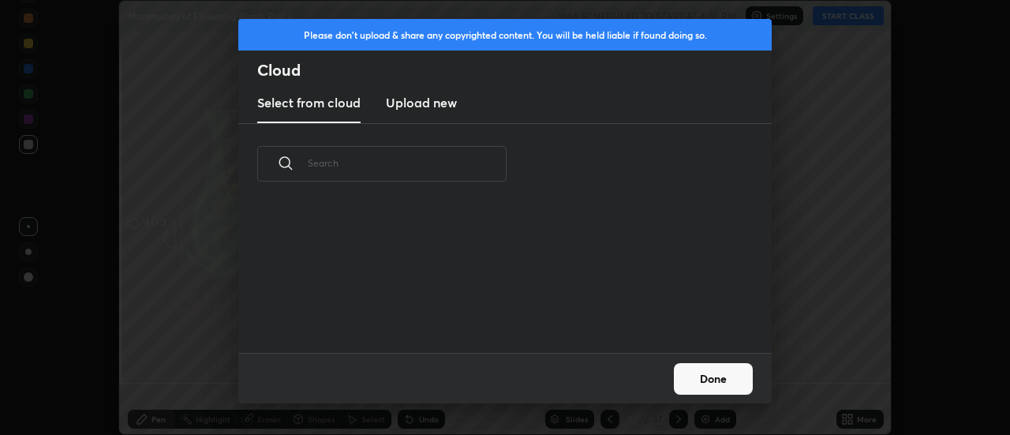
scroll to position [148, 507]
click at [418, 111] on h3 "Upload new" at bounding box center [421, 102] width 71 height 19
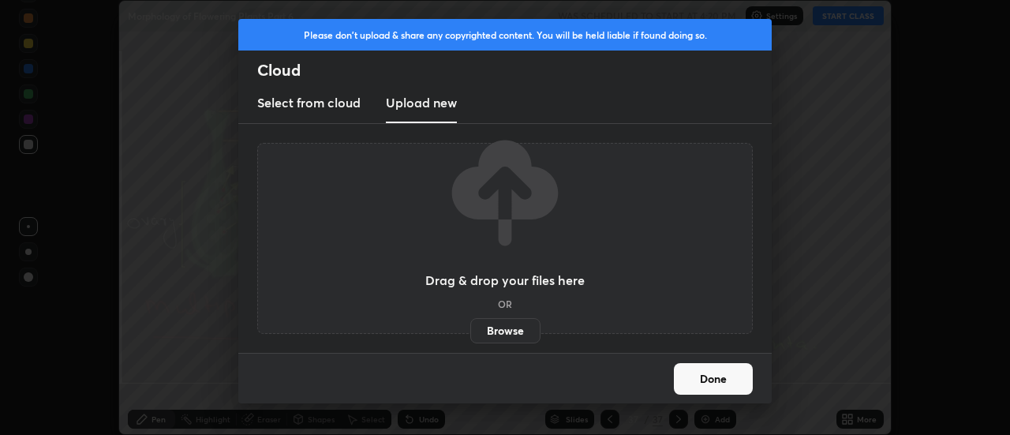
click at [505, 326] on label "Browse" at bounding box center [505, 330] width 70 height 25
click at [470, 326] on input "Browse" at bounding box center [470, 330] width 0 height 25
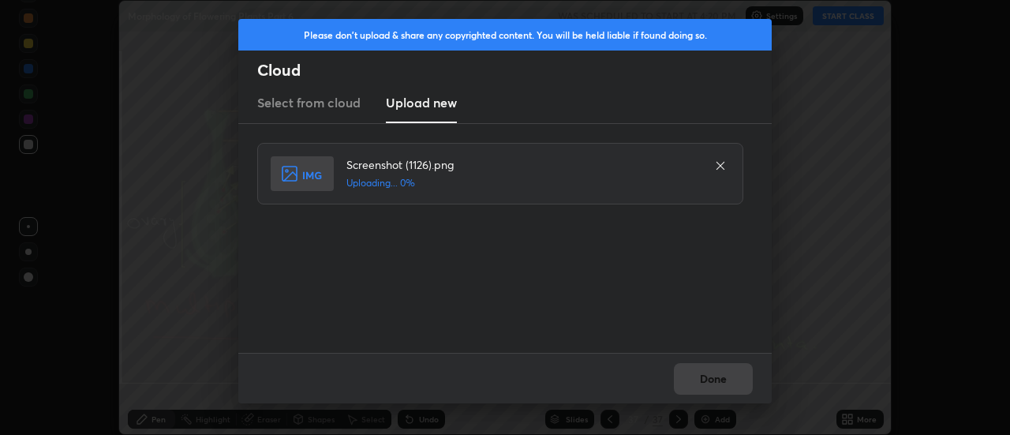
click at [716, 377] on div "Done" at bounding box center [505, 378] width 534 height 51
click at [713, 379] on div "Done" at bounding box center [505, 378] width 534 height 51
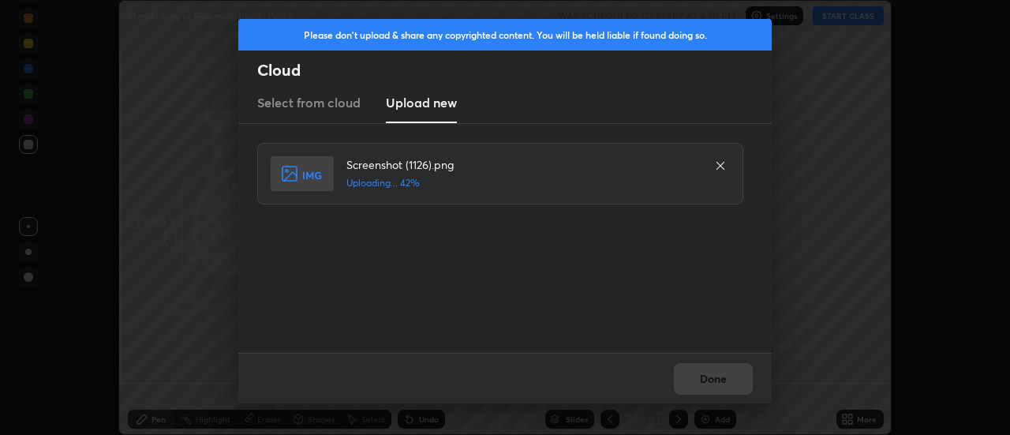
click at [712, 381] on div "Done" at bounding box center [505, 378] width 534 height 51
click at [715, 379] on div "Done" at bounding box center [505, 378] width 534 height 51
click at [715, 379] on button "Done" at bounding box center [713, 379] width 79 height 32
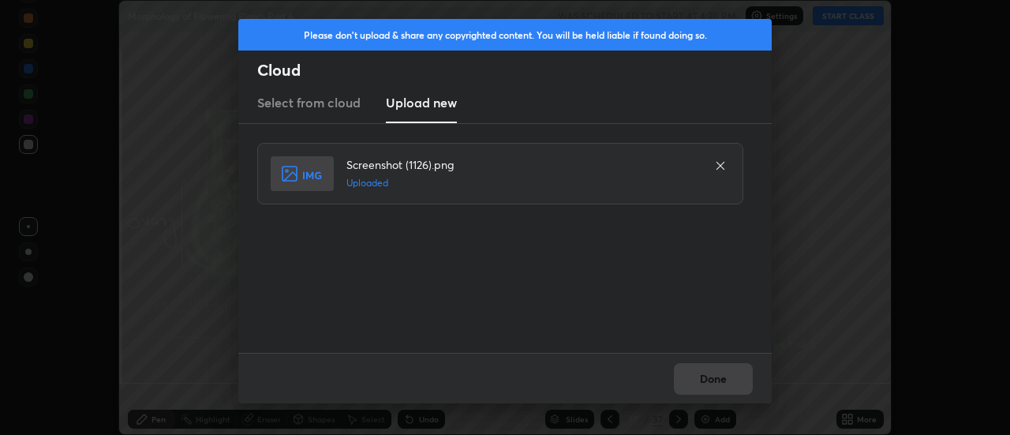
click at [716, 379] on button "Done" at bounding box center [713, 379] width 79 height 32
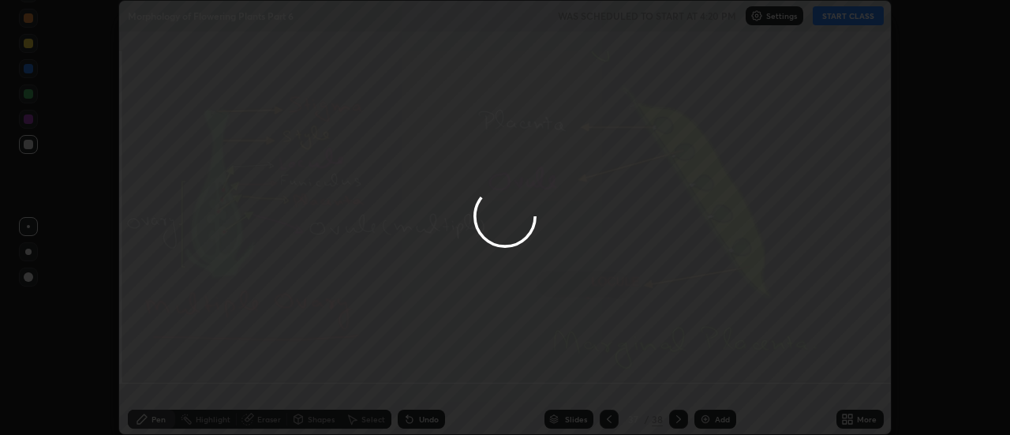
click at [717, 377] on div at bounding box center [505, 217] width 1010 height 435
click at [718, 379] on div at bounding box center [505, 217] width 1010 height 435
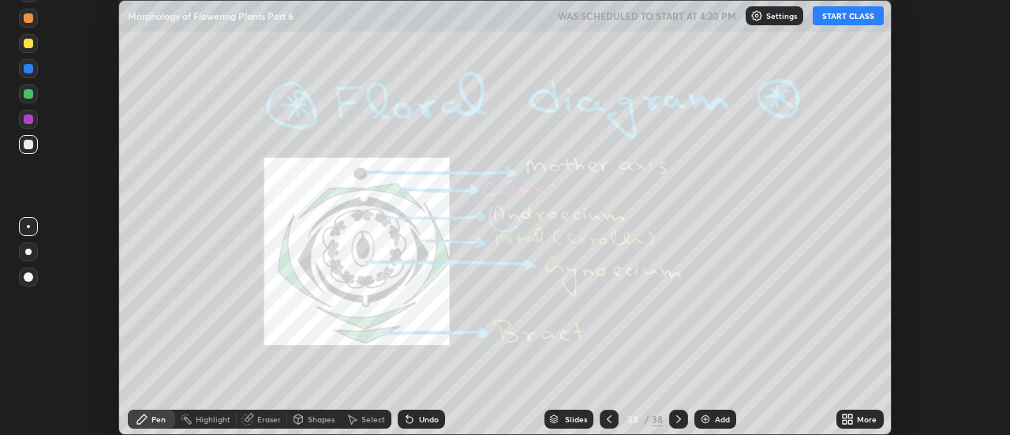
click at [851, 416] on icon at bounding box center [851, 416] width 4 height 4
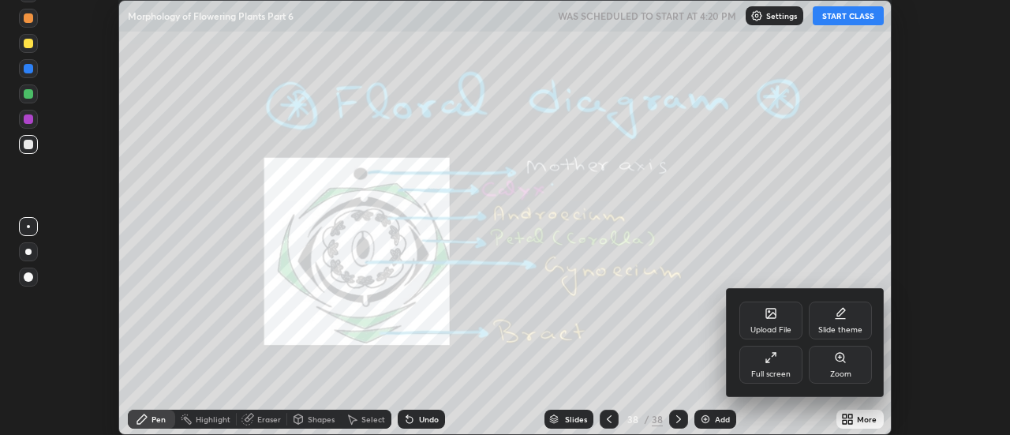
click at [778, 320] on div "Upload File" at bounding box center [771, 321] width 63 height 38
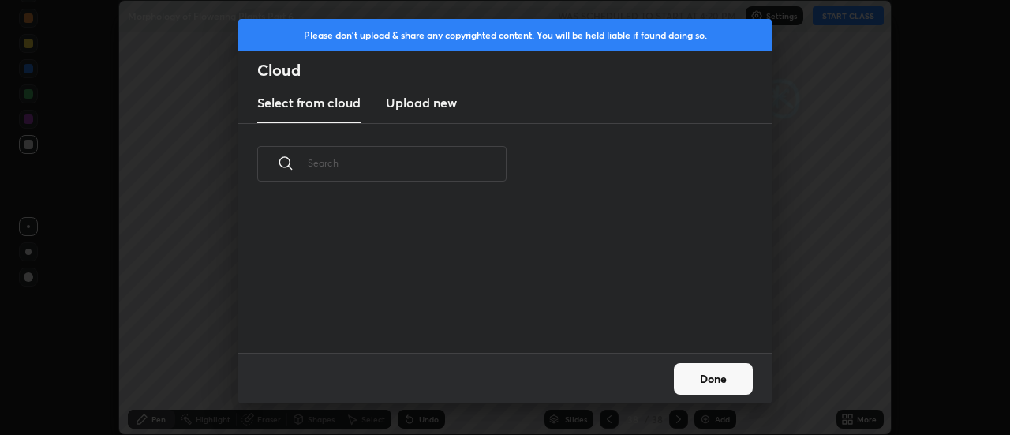
click at [417, 107] on h3 "Upload new" at bounding box center [421, 102] width 71 height 19
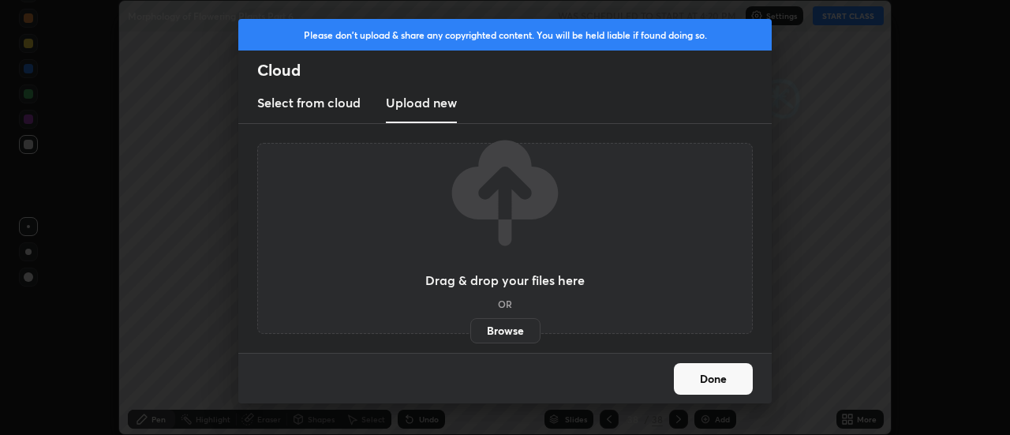
click at [507, 332] on label "Browse" at bounding box center [505, 330] width 70 height 25
click at [470, 332] on input "Browse" at bounding box center [470, 330] width 0 height 25
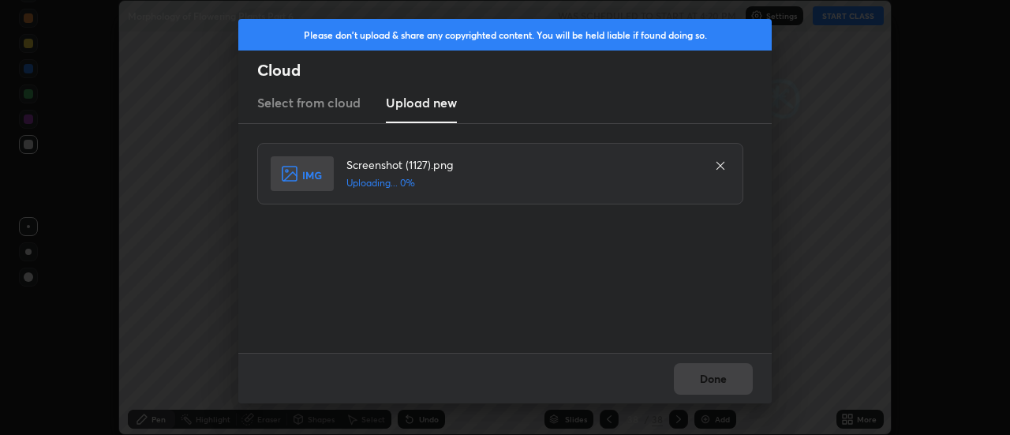
click at [719, 377] on div "Done" at bounding box center [505, 378] width 534 height 51
click at [714, 378] on button "Done" at bounding box center [713, 379] width 79 height 32
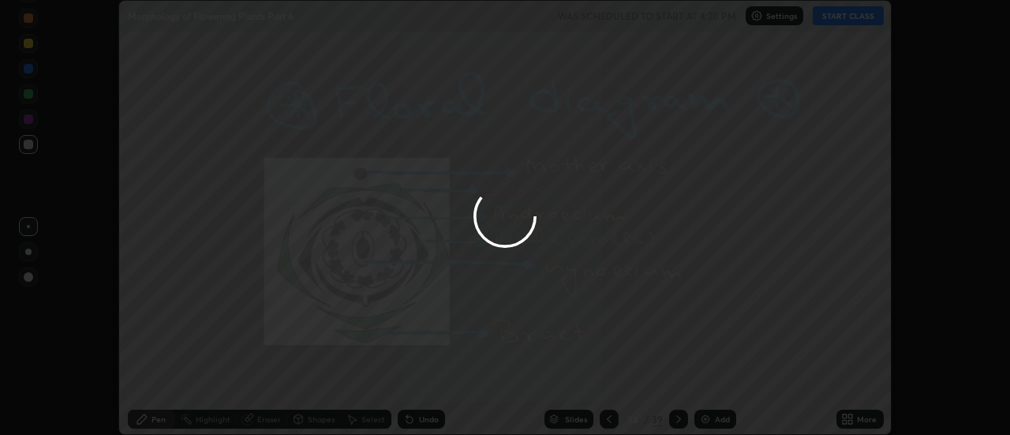
click at [715, 378] on div at bounding box center [505, 217] width 1010 height 435
click at [713, 378] on div at bounding box center [505, 217] width 1010 height 435
click at [712, 376] on div at bounding box center [505, 217] width 1010 height 435
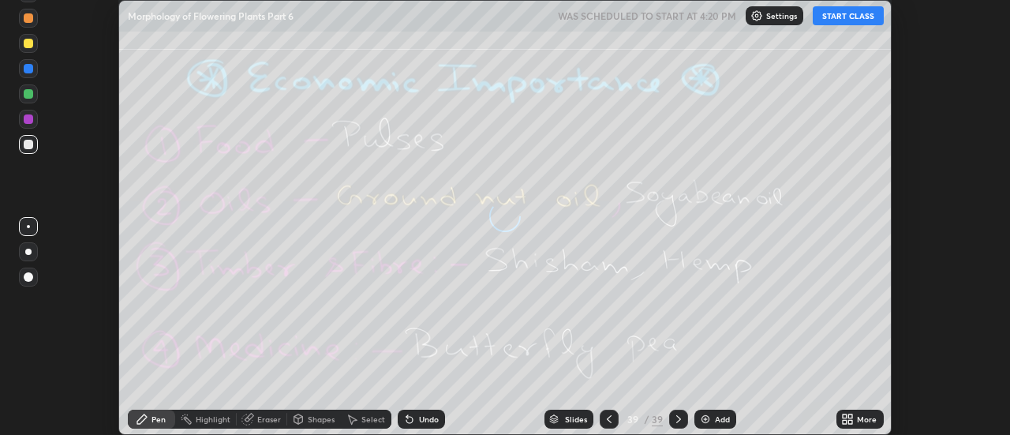
click at [852, 416] on icon at bounding box center [851, 416] width 4 height 4
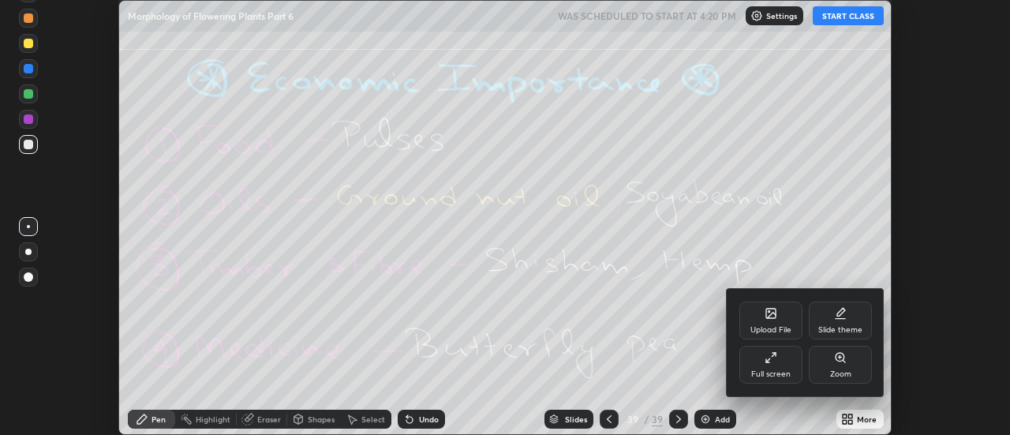
click at [778, 317] on div "Upload File" at bounding box center [771, 321] width 63 height 38
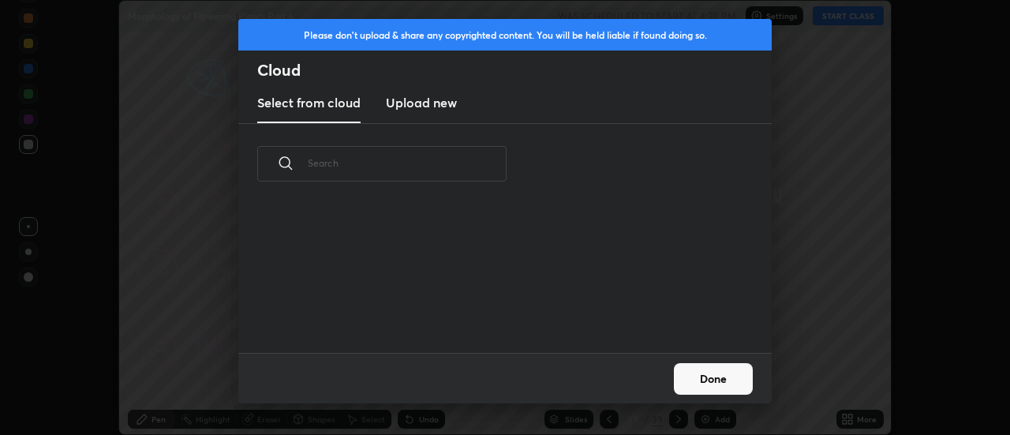
click at [428, 108] on h3 "Upload new" at bounding box center [421, 102] width 71 height 19
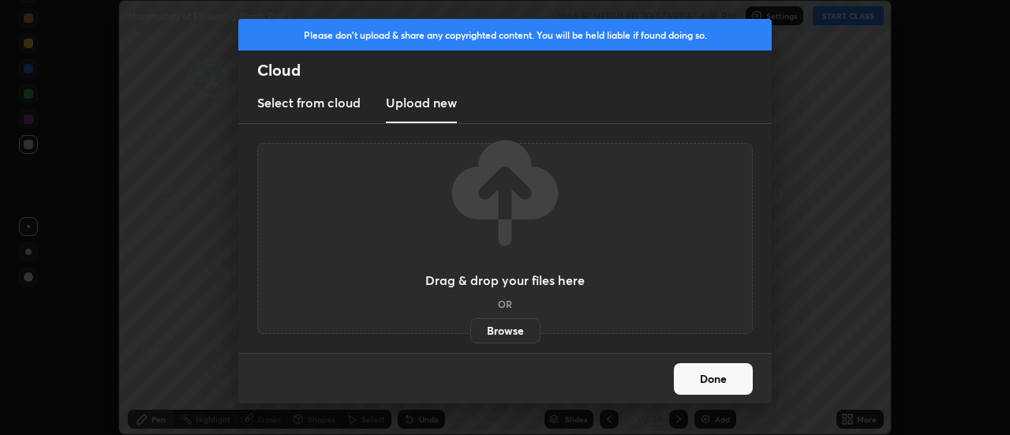
click at [505, 329] on label "Browse" at bounding box center [505, 330] width 70 height 25
click at [470, 329] on input "Browse" at bounding box center [470, 330] width 0 height 25
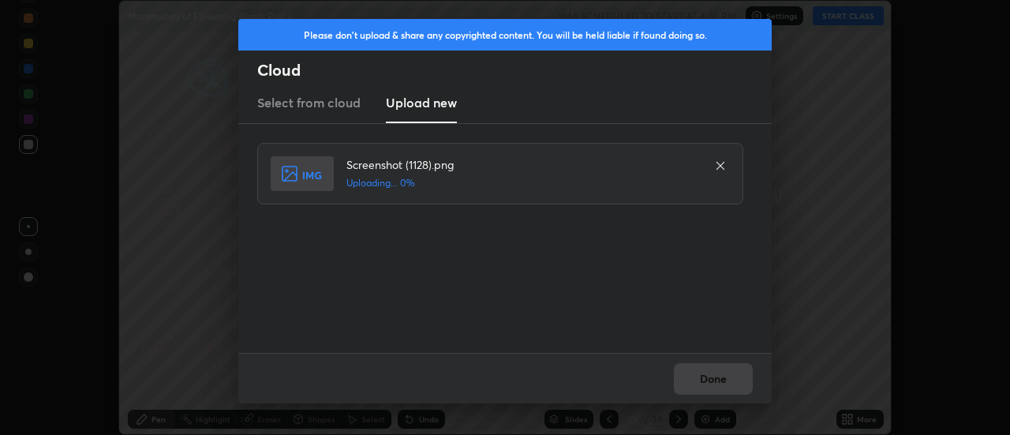
click at [718, 377] on div "Done" at bounding box center [505, 378] width 534 height 51
click at [714, 376] on div "Done" at bounding box center [505, 378] width 534 height 51
click at [721, 380] on div "Done" at bounding box center [505, 378] width 534 height 51
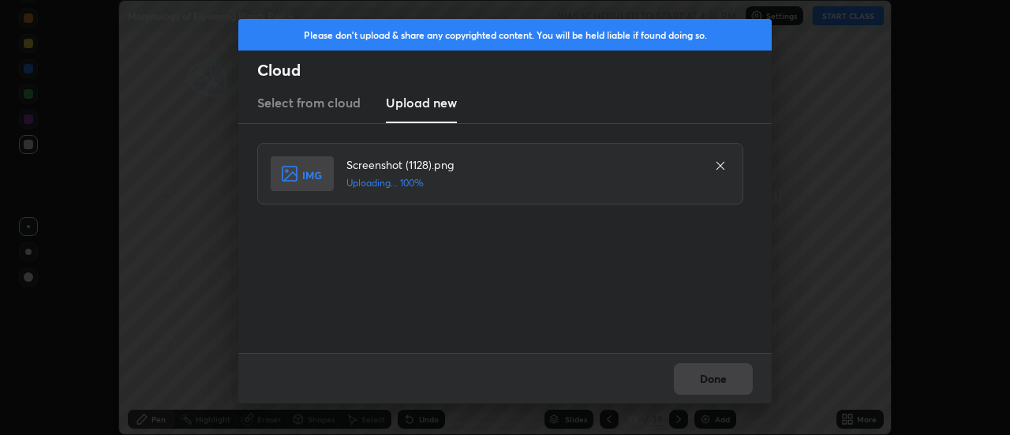
click at [721, 380] on button "Done" at bounding box center [713, 379] width 79 height 32
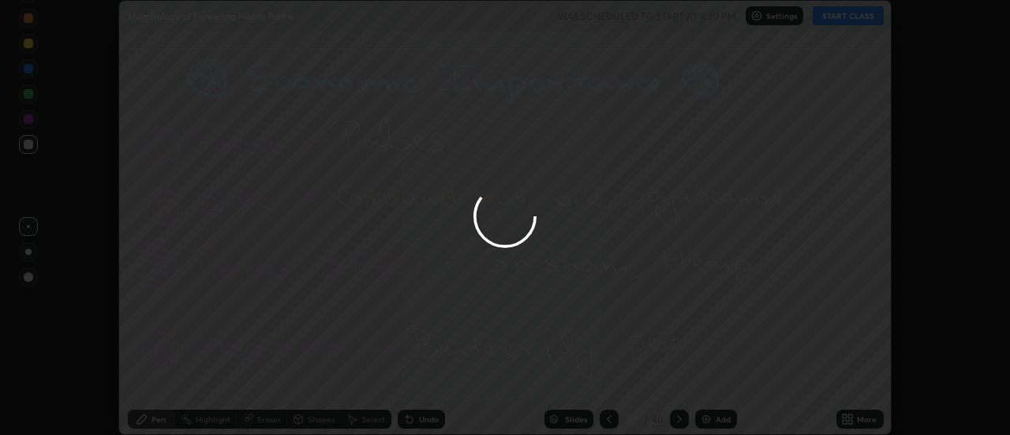
click at [721, 380] on button "Done" at bounding box center [713, 379] width 79 height 32
click at [716, 380] on div at bounding box center [505, 217] width 1010 height 435
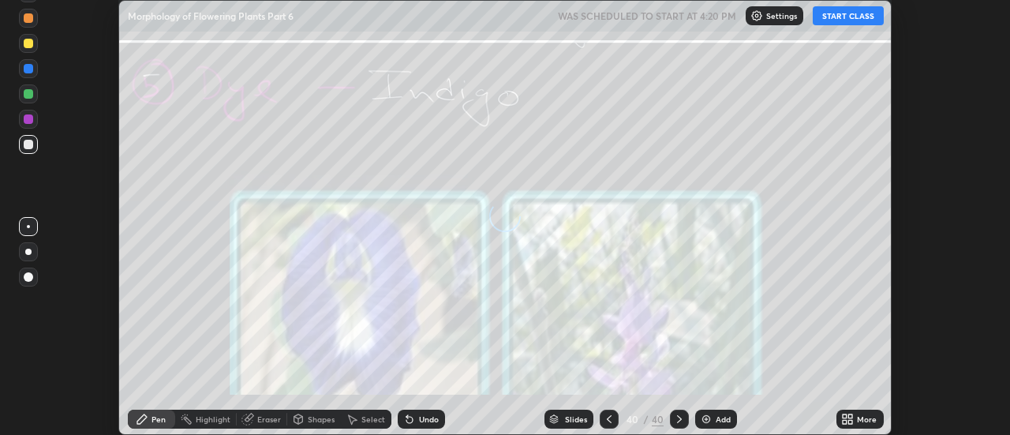
click at [847, 415] on icon at bounding box center [845, 416] width 4 height 4
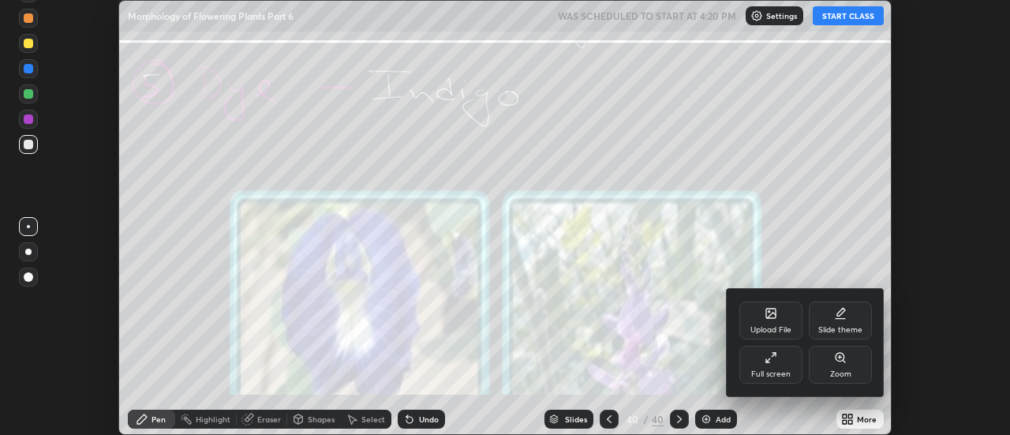
click at [779, 319] on div "Upload File" at bounding box center [771, 321] width 63 height 38
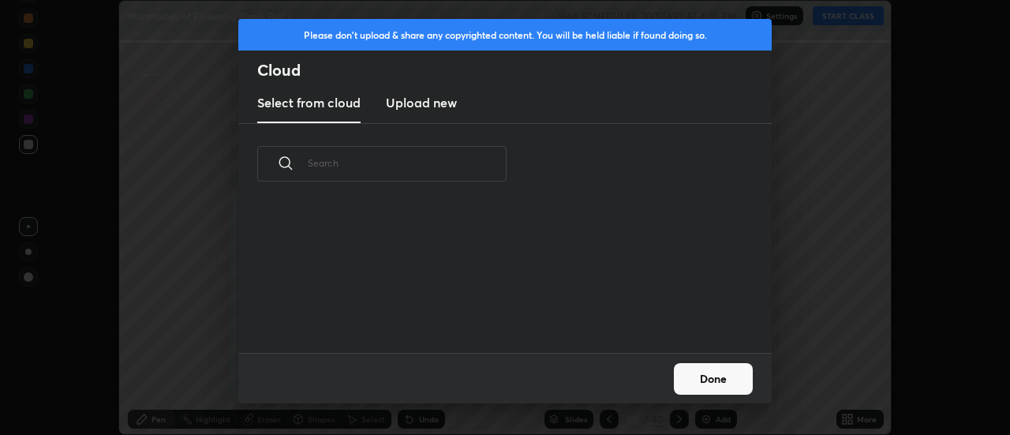
click at [424, 107] on h3 "Upload new" at bounding box center [421, 102] width 71 height 19
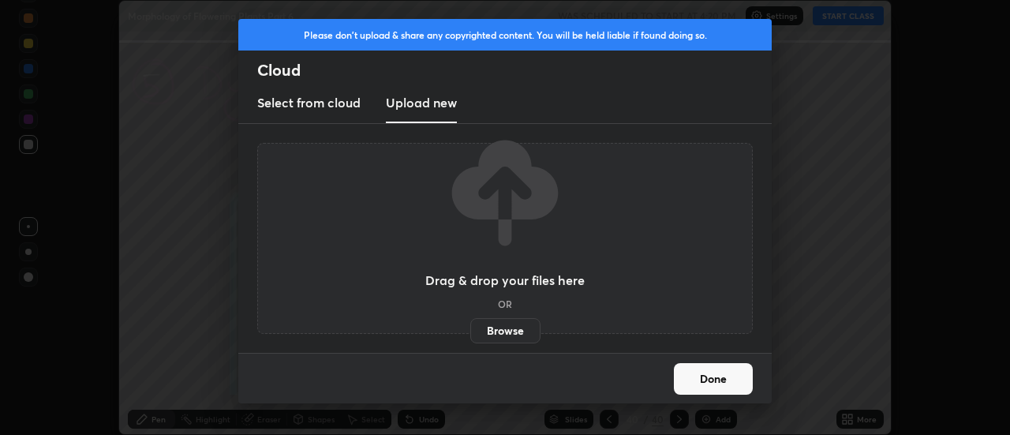
click at [506, 328] on label "Browse" at bounding box center [505, 330] width 70 height 25
click at [470, 328] on input "Browse" at bounding box center [470, 330] width 0 height 25
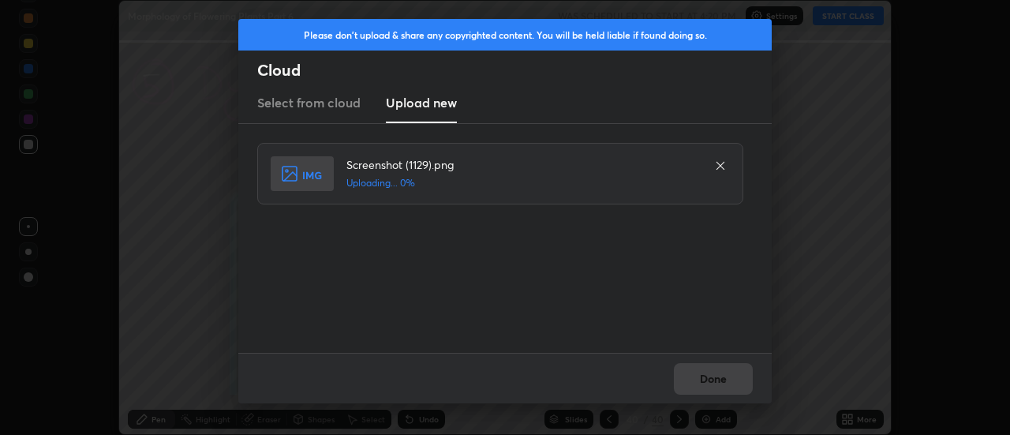
click at [708, 375] on div "Done" at bounding box center [505, 378] width 534 height 51
click at [714, 376] on div "Done" at bounding box center [505, 378] width 534 height 51
click at [716, 377] on button "Done" at bounding box center [713, 379] width 79 height 32
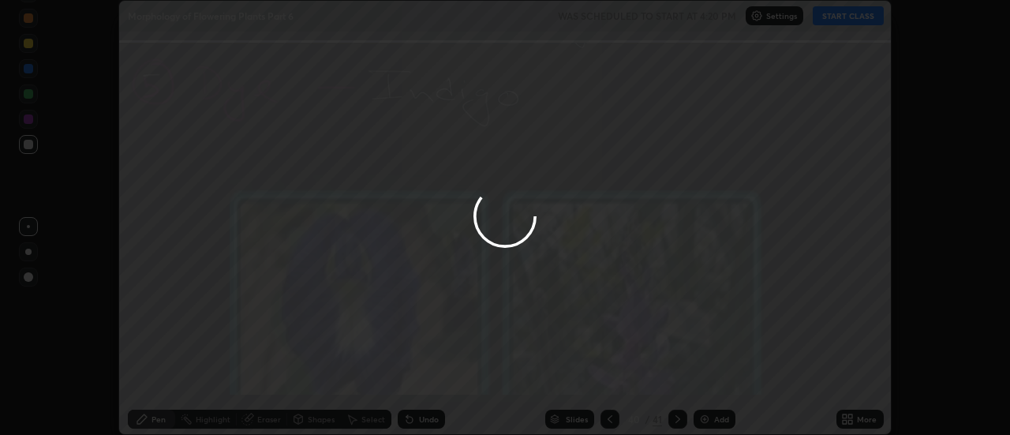
click at [716, 378] on button "Done" at bounding box center [713, 379] width 79 height 32
click at [716, 376] on button "Done" at bounding box center [713, 379] width 79 height 32
click at [715, 376] on div at bounding box center [505, 217] width 1010 height 435
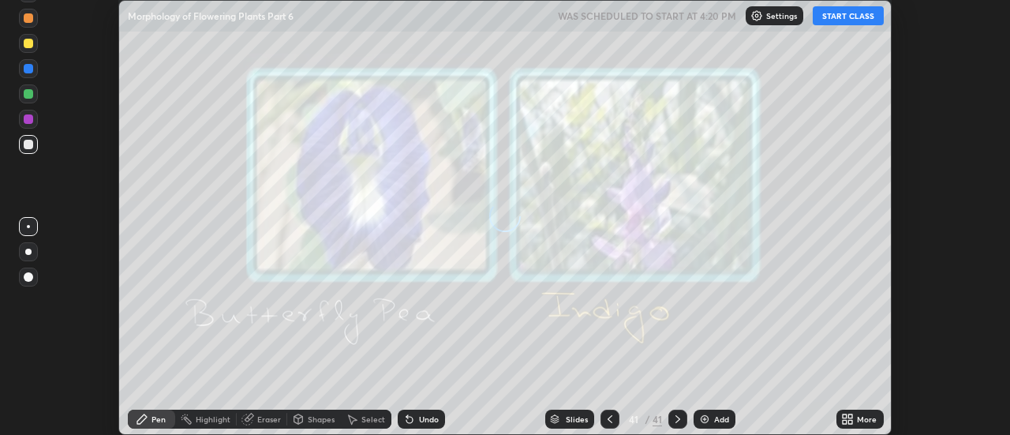
click at [851, 414] on icon at bounding box center [851, 416] width 4 height 4
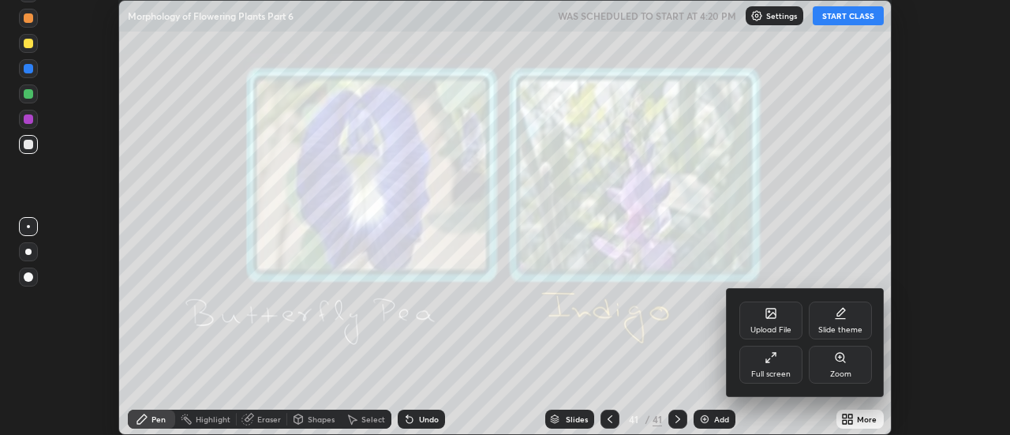
click at [778, 320] on div "Upload File" at bounding box center [771, 321] width 63 height 38
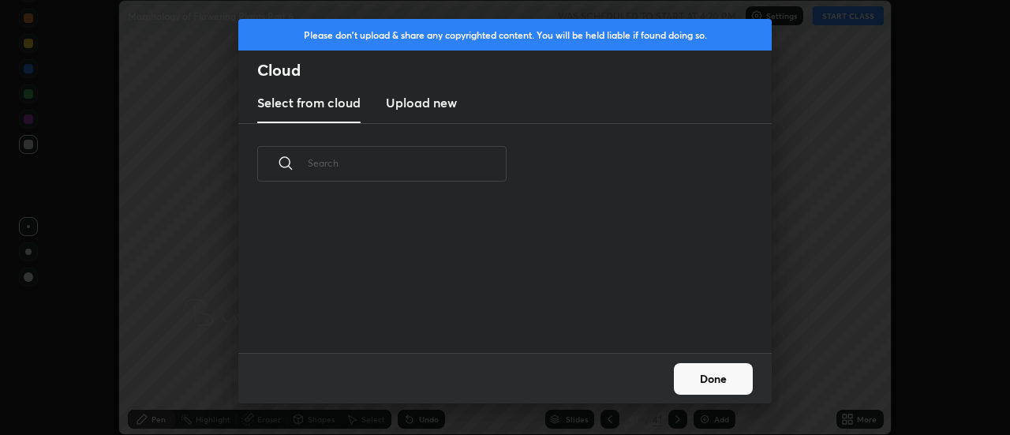
click at [418, 104] on h3 "Upload new" at bounding box center [421, 102] width 71 height 19
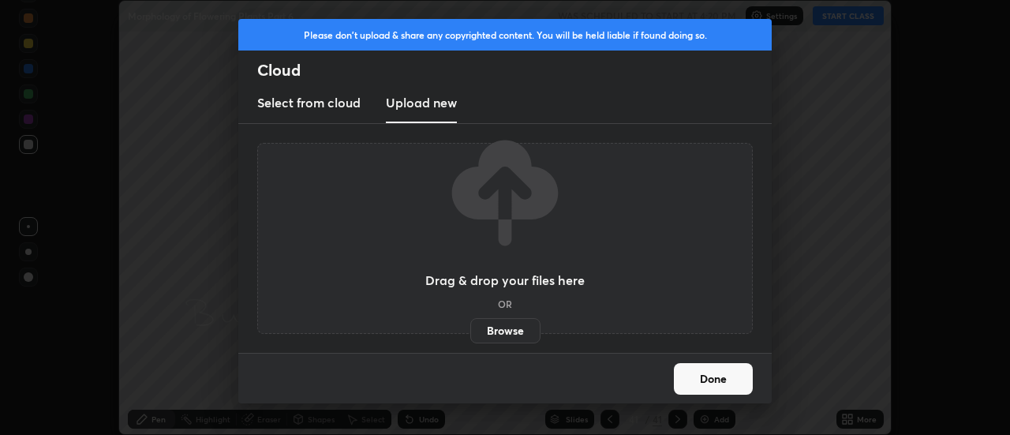
click at [503, 332] on label "Browse" at bounding box center [505, 330] width 70 height 25
click at [470, 332] on input "Browse" at bounding box center [470, 330] width 0 height 25
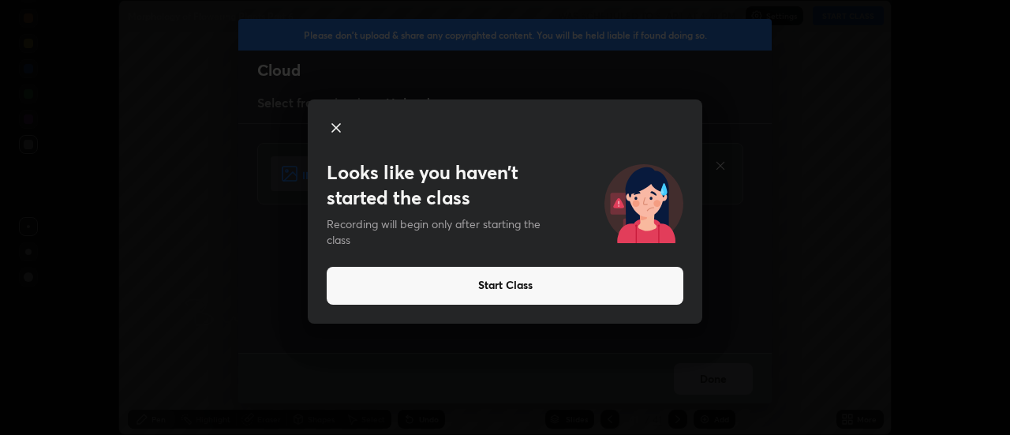
click at [339, 129] on icon at bounding box center [336, 127] width 19 height 19
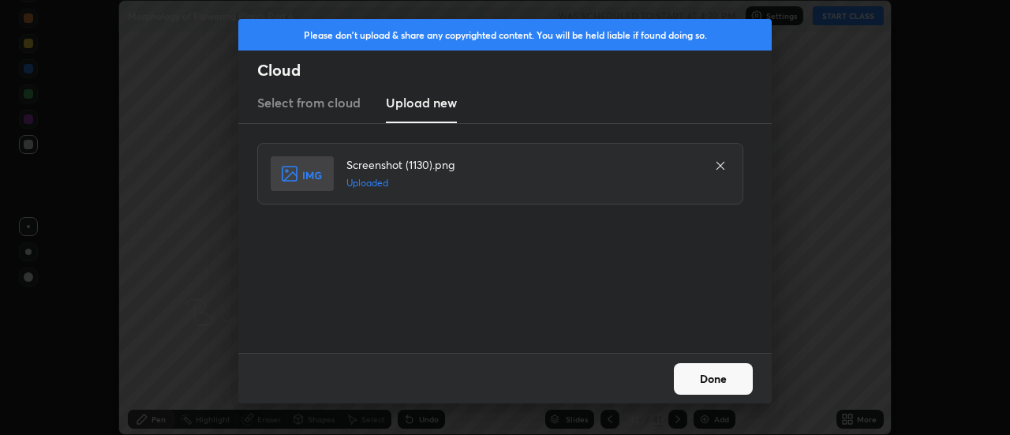
click at [695, 382] on button "Done" at bounding box center [713, 379] width 79 height 32
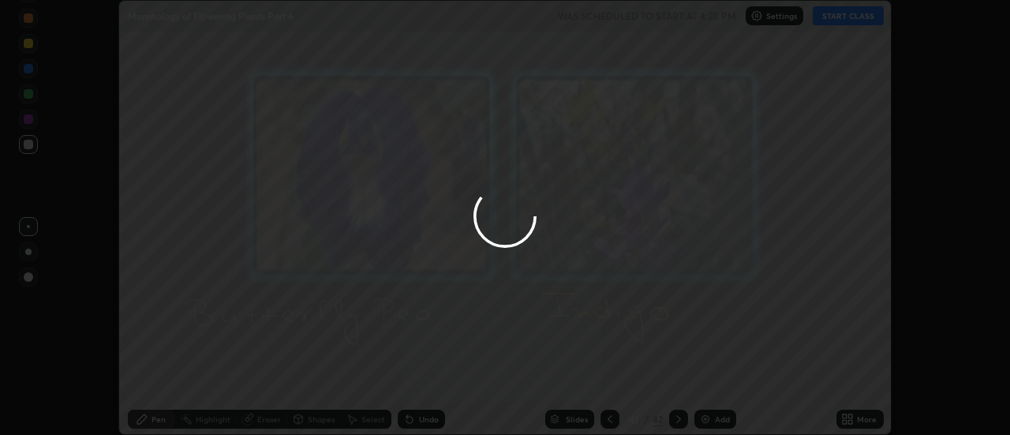
click at [857, 418] on div "More" at bounding box center [867, 419] width 20 height 8
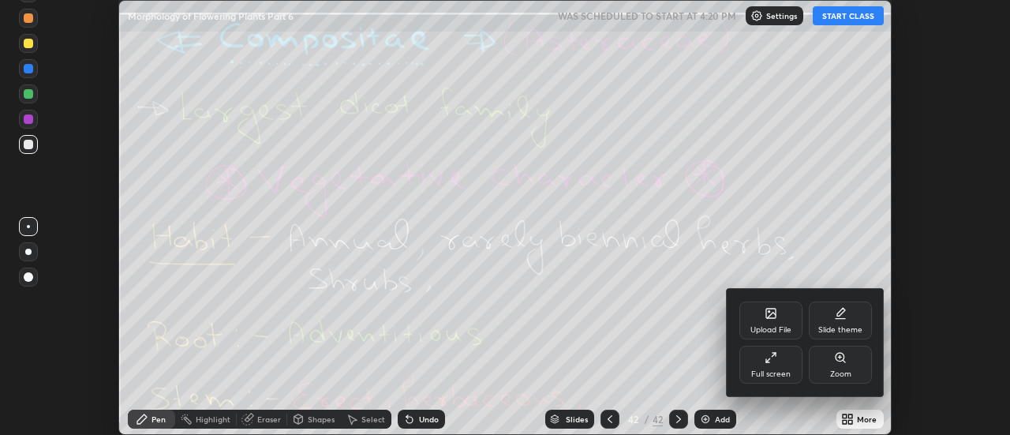
click at [777, 320] on div "Upload File" at bounding box center [771, 321] width 63 height 38
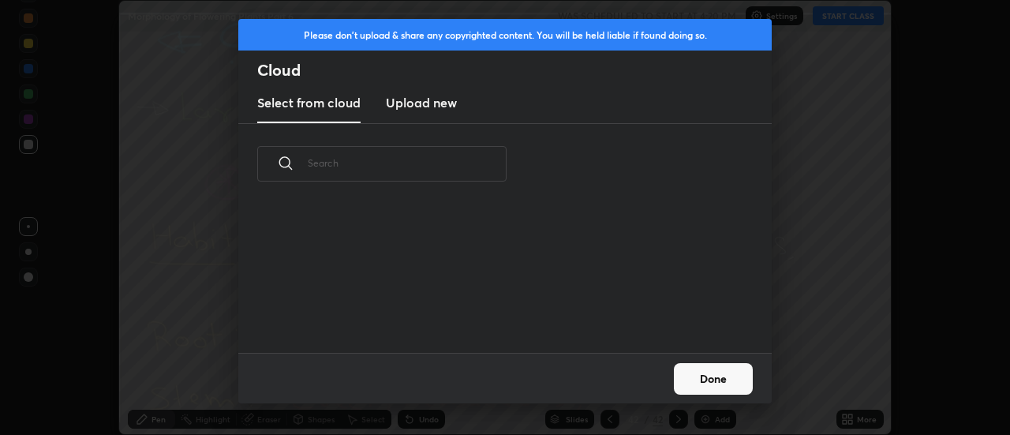
click at [413, 107] on h3 "Upload new" at bounding box center [421, 102] width 71 height 19
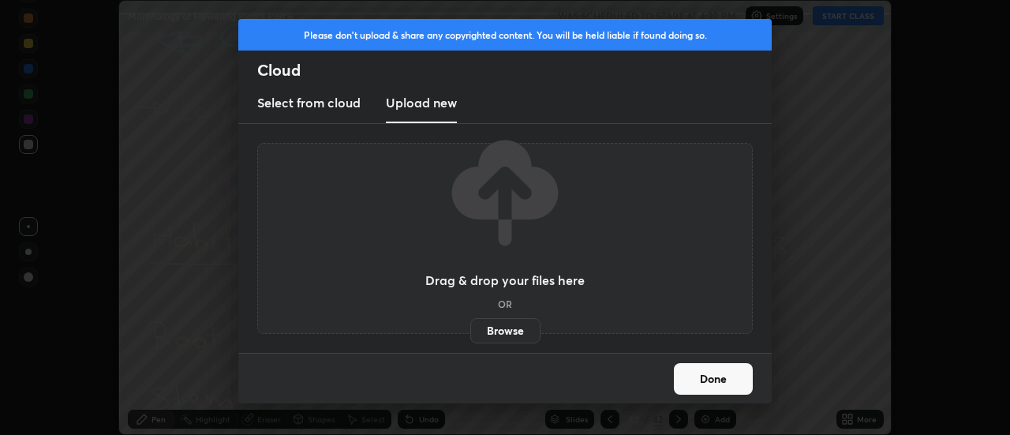
click at [504, 334] on label "Browse" at bounding box center [505, 330] width 70 height 25
click at [470, 334] on input "Browse" at bounding box center [470, 330] width 0 height 25
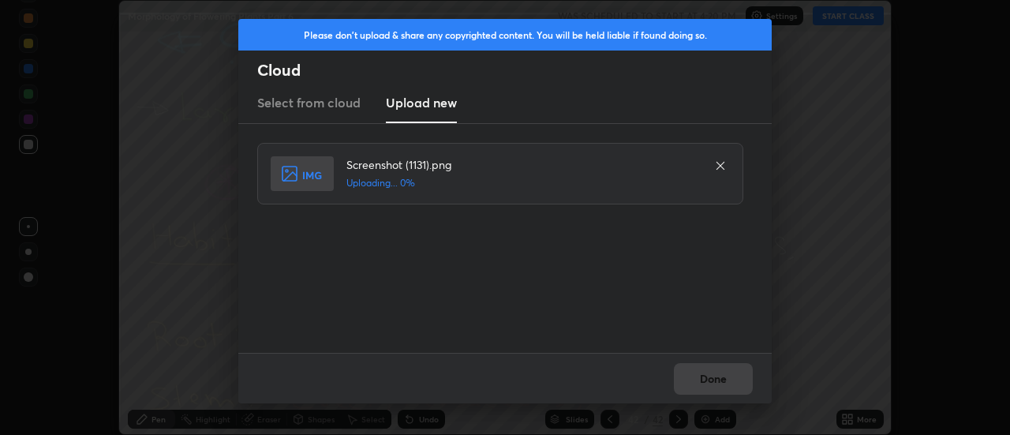
click at [712, 380] on div "Done" at bounding box center [505, 378] width 534 height 51
click at [709, 380] on div "Done" at bounding box center [505, 378] width 534 height 51
click at [710, 377] on div "Done" at bounding box center [505, 378] width 534 height 51
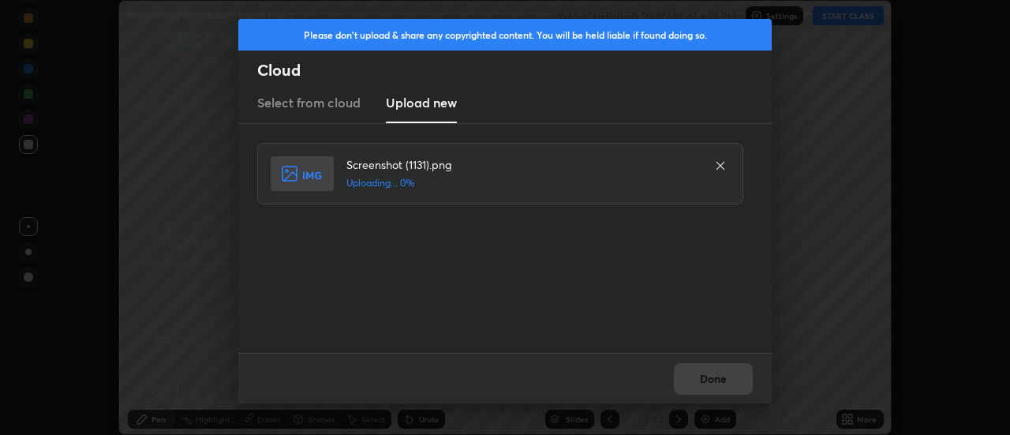
click at [710, 380] on div "Done" at bounding box center [505, 378] width 534 height 51
click at [712, 380] on div "Done" at bounding box center [505, 378] width 534 height 51
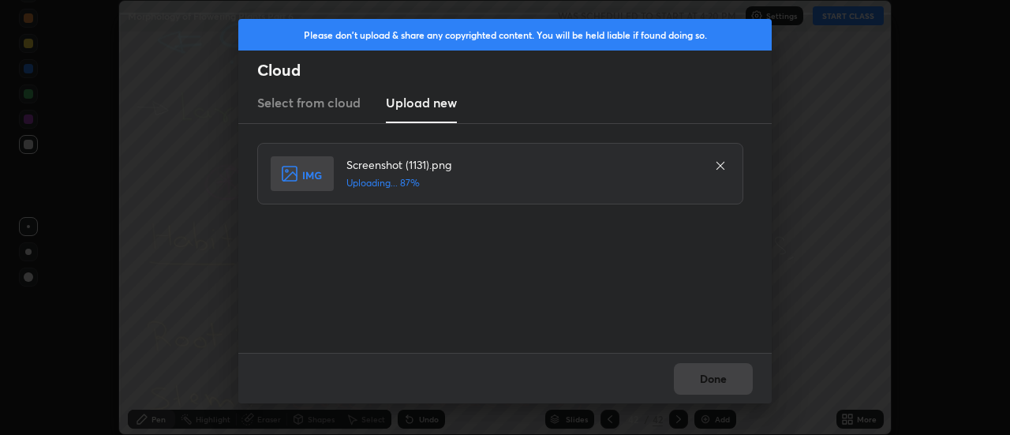
click at [716, 377] on div "Done" at bounding box center [505, 378] width 534 height 51
click at [719, 374] on button "Done" at bounding box center [713, 379] width 79 height 32
click at [718, 379] on button "Done" at bounding box center [713, 379] width 79 height 32
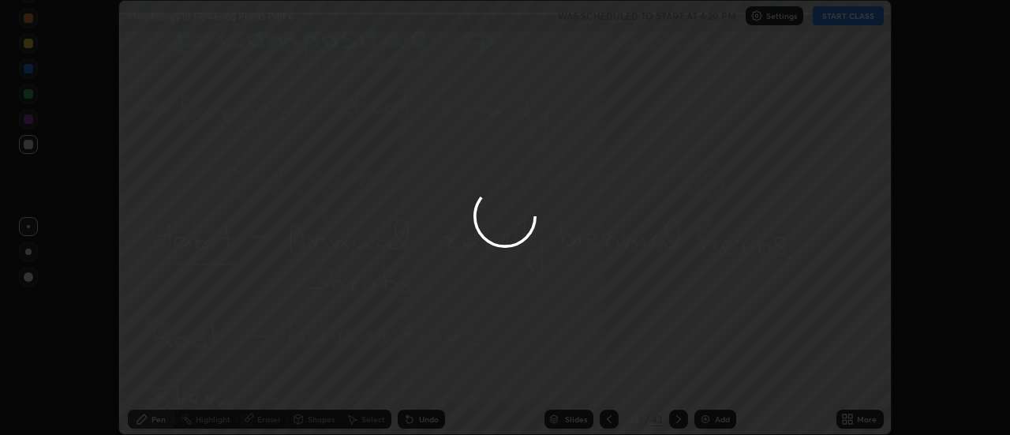
click at [718, 379] on div at bounding box center [505, 217] width 1010 height 435
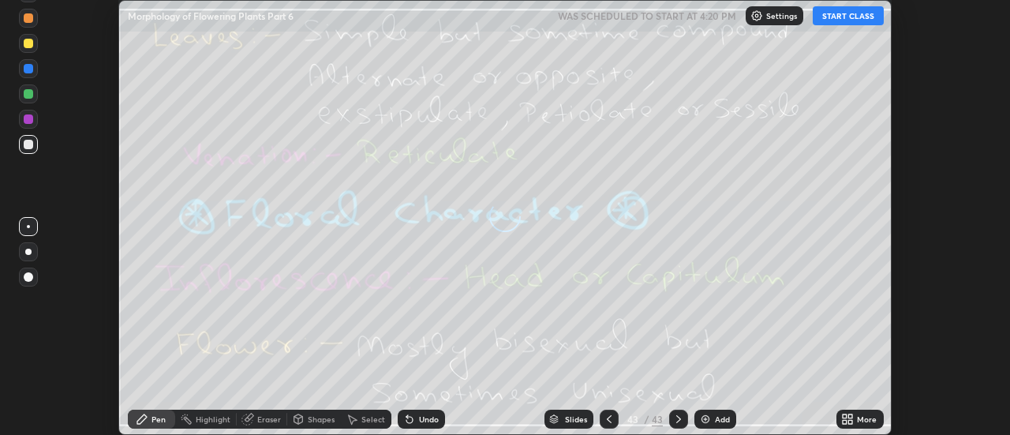
click at [851, 422] on icon at bounding box center [851, 422] width 4 height 4
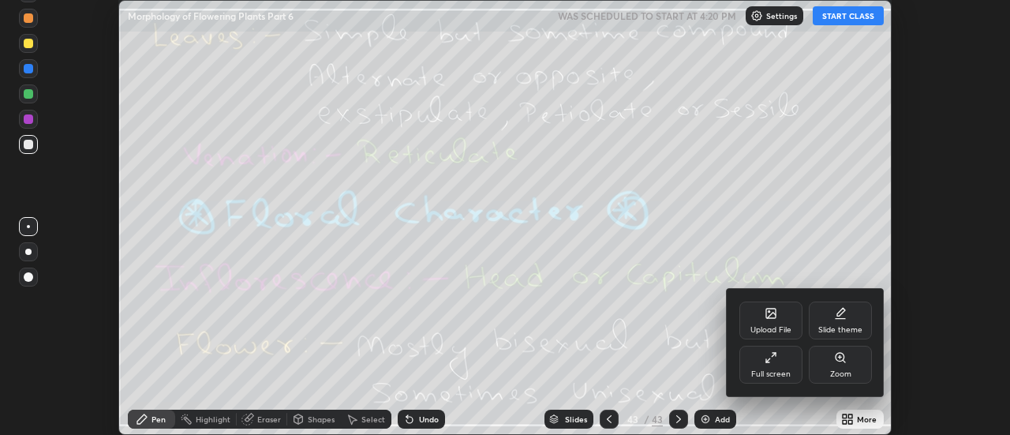
click at [783, 321] on div "Upload File" at bounding box center [771, 321] width 63 height 38
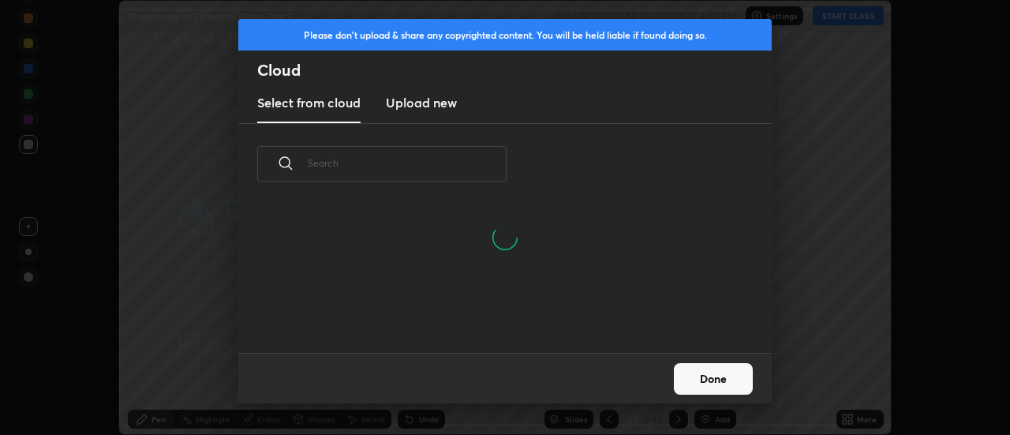
click at [416, 108] on h3 "Upload new" at bounding box center [421, 102] width 71 height 19
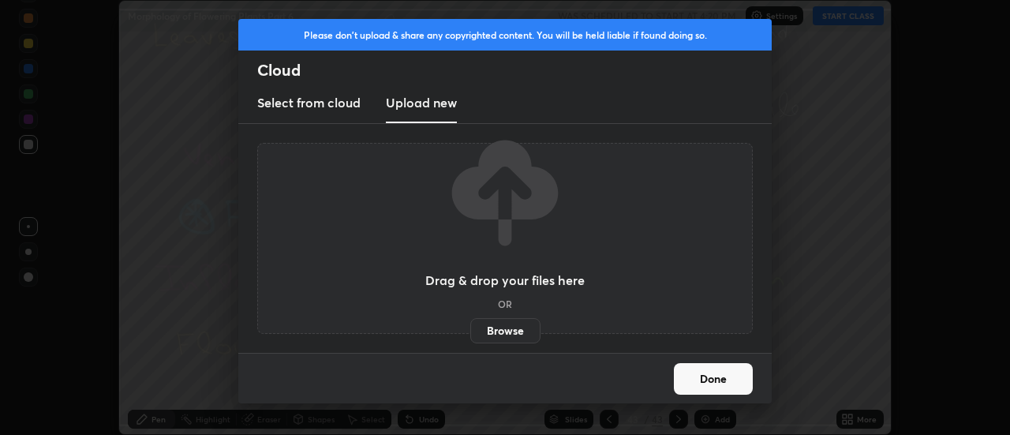
click at [501, 325] on label "Browse" at bounding box center [505, 330] width 70 height 25
click at [470, 325] on input "Browse" at bounding box center [470, 330] width 0 height 25
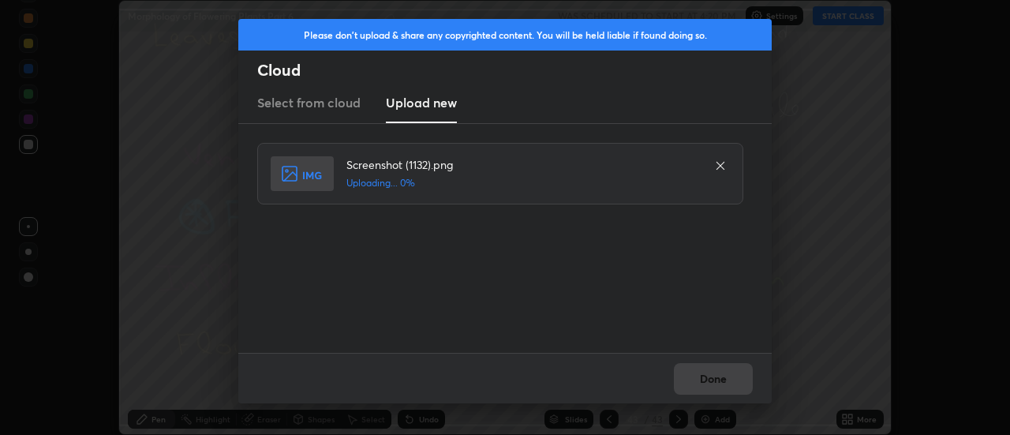
click at [714, 375] on div "Done" at bounding box center [505, 378] width 534 height 51
click at [706, 381] on button "Done" at bounding box center [713, 379] width 79 height 32
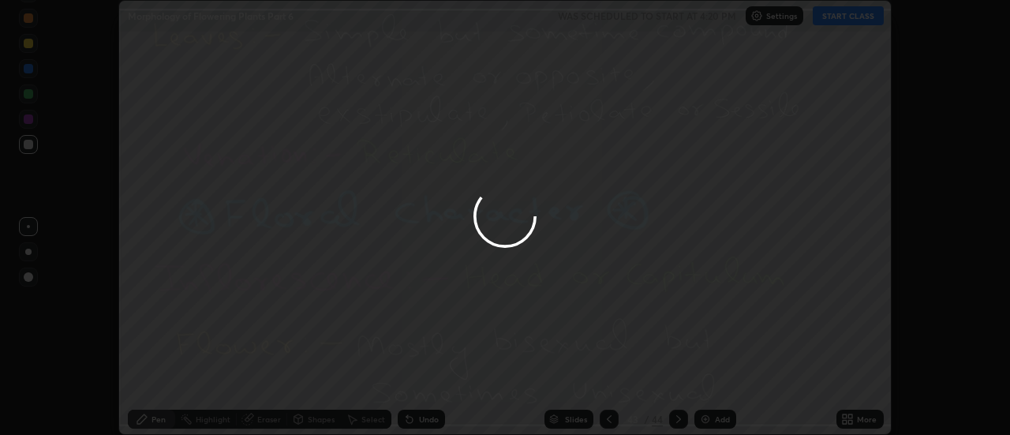
click at [706, 381] on div at bounding box center [505, 217] width 1010 height 435
click at [712, 383] on div at bounding box center [505, 217] width 1010 height 435
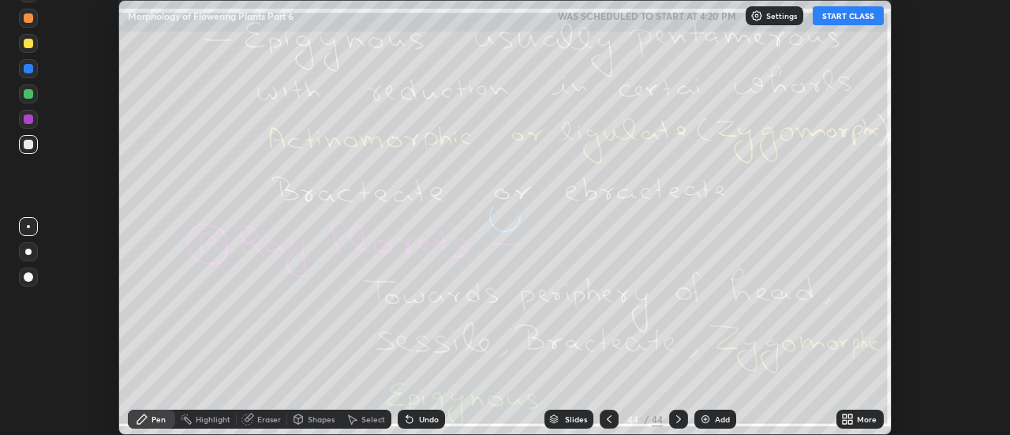
click at [853, 417] on icon at bounding box center [851, 416] width 4 height 4
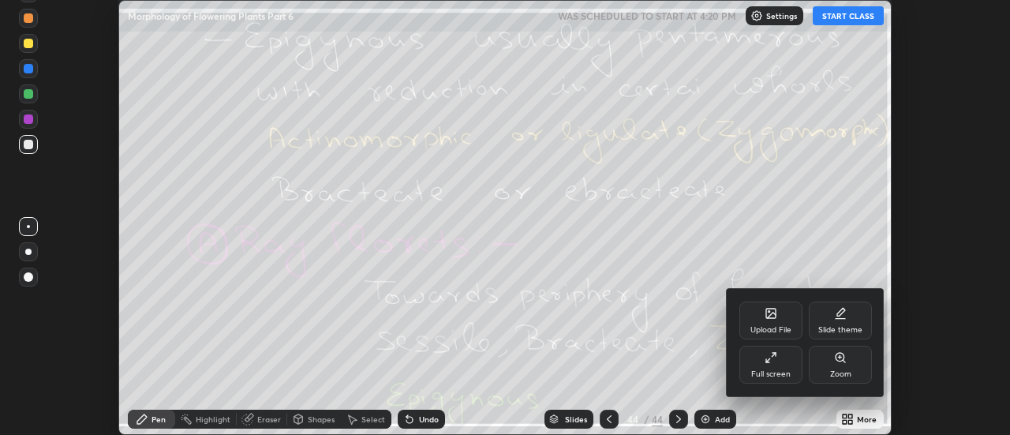
click at [778, 317] on div "Upload File" at bounding box center [771, 321] width 63 height 38
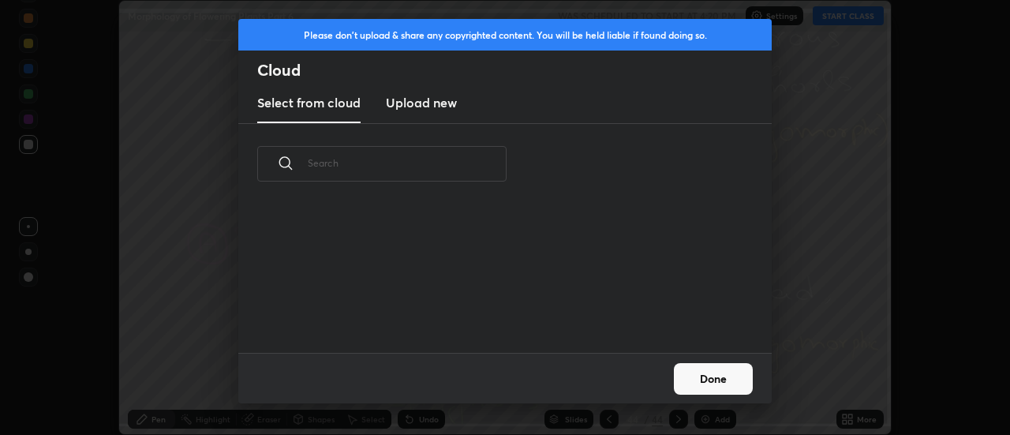
click at [422, 107] on h3 "Upload new" at bounding box center [421, 102] width 71 height 19
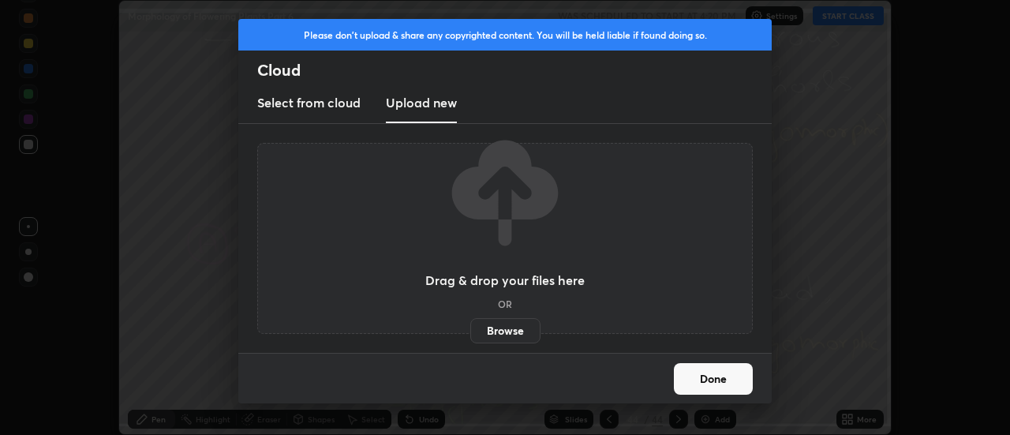
click at [504, 327] on label "Browse" at bounding box center [505, 330] width 70 height 25
click at [470, 327] on input "Browse" at bounding box center [470, 330] width 0 height 25
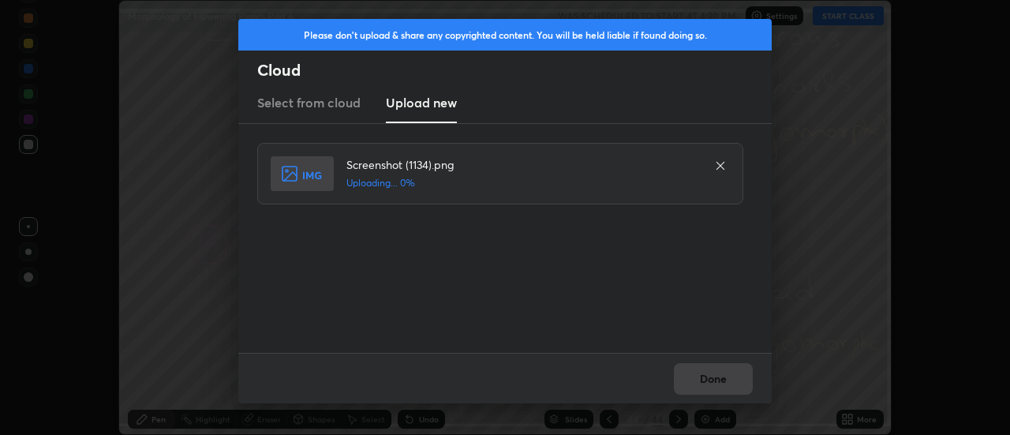
click at [707, 379] on div "Done" at bounding box center [505, 378] width 534 height 51
click at [707, 379] on button "Done" at bounding box center [713, 379] width 79 height 32
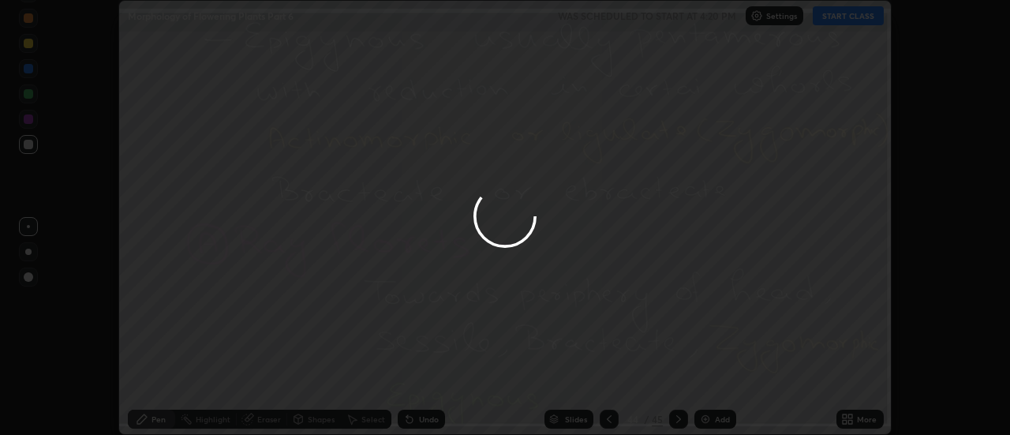
click at [707, 378] on button "Done" at bounding box center [713, 379] width 79 height 32
click at [707, 378] on div at bounding box center [505, 217] width 1010 height 435
click at [708, 377] on div at bounding box center [505, 217] width 1010 height 435
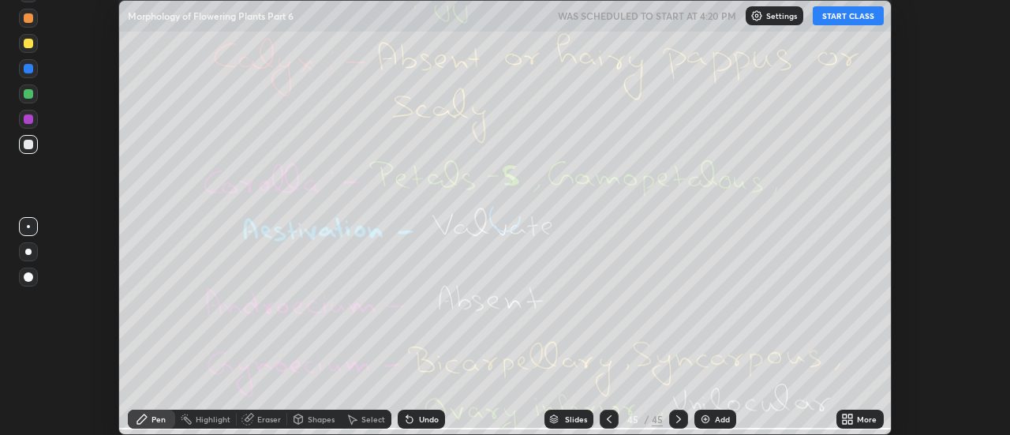
click at [857, 419] on div "More" at bounding box center [860, 419] width 47 height 19
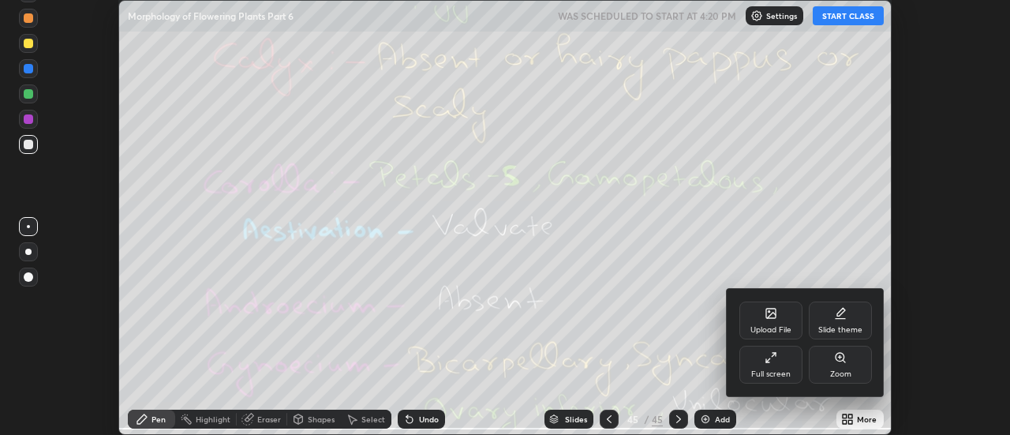
click at [790, 326] on div "Upload File" at bounding box center [771, 330] width 41 height 8
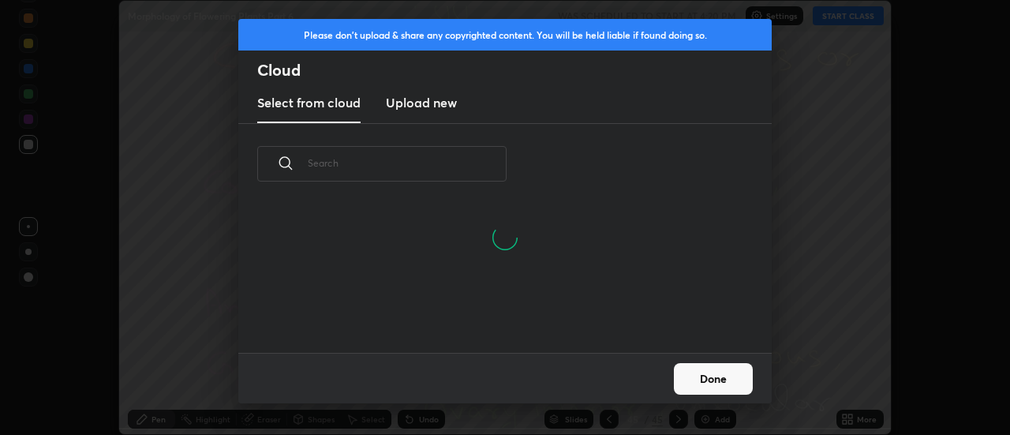
scroll to position [73, 507]
click at [424, 106] on h3 "Upload new" at bounding box center [421, 102] width 71 height 19
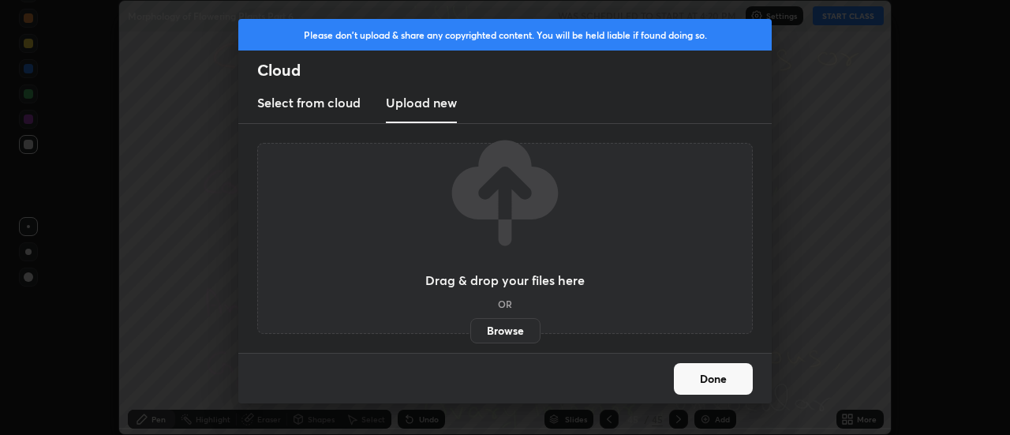
click at [505, 327] on label "Browse" at bounding box center [505, 330] width 70 height 25
click at [470, 327] on input "Browse" at bounding box center [470, 330] width 0 height 25
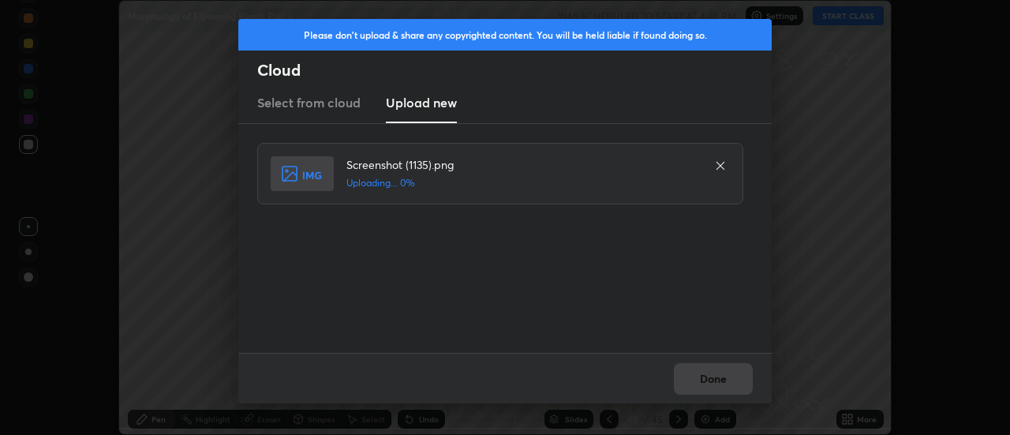
click at [707, 378] on div "Done" at bounding box center [505, 378] width 534 height 51
click at [711, 379] on button "Done" at bounding box center [713, 379] width 79 height 32
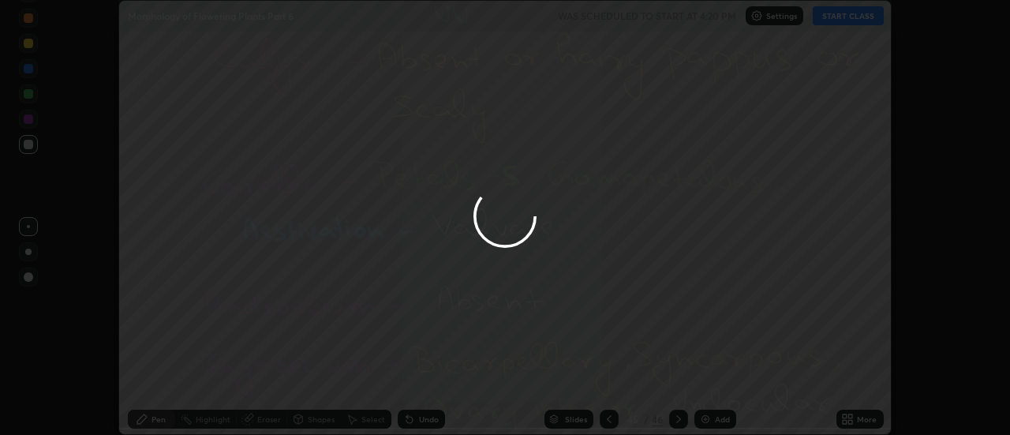
click at [711, 379] on button "Done" at bounding box center [713, 379] width 79 height 32
click at [711, 379] on div at bounding box center [505, 217] width 1010 height 435
click at [714, 378] on div at bounding box center [505, 217] width 1010 height 435
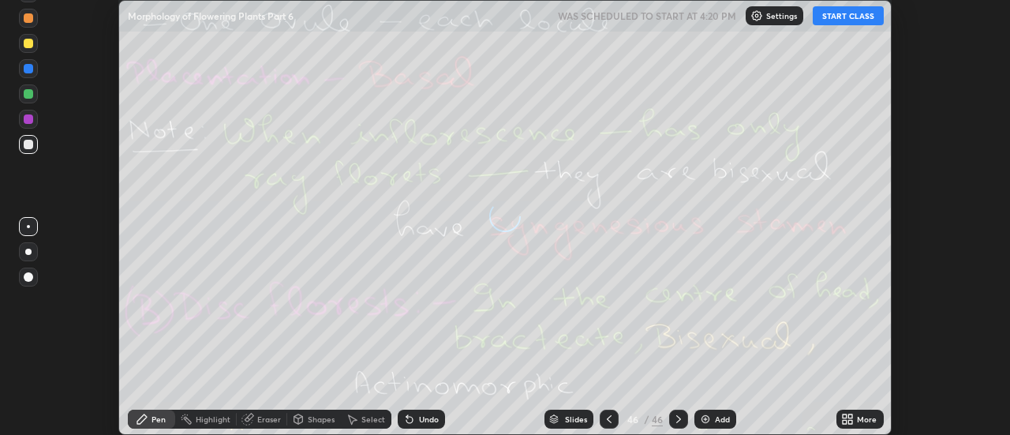
click at [857, 418] on div "More" at bounding box center [860, 419] width 47 height 19
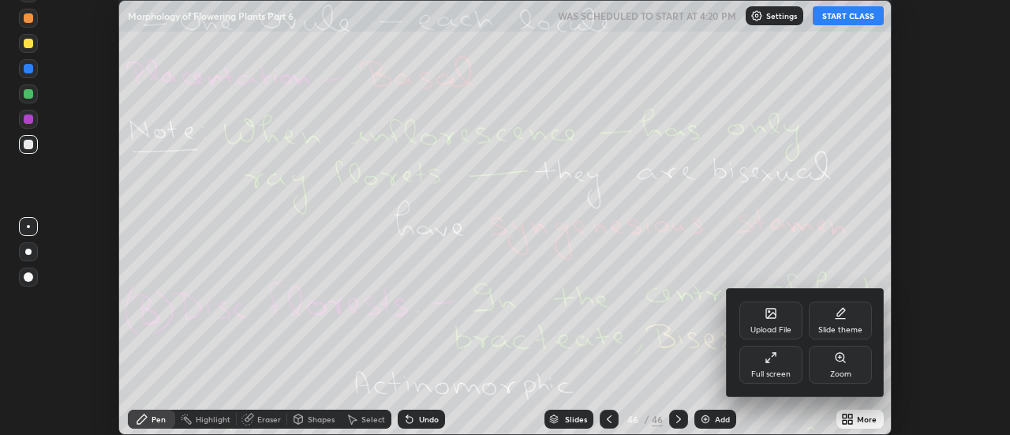
click at [775, 320] on div "Upload File" at bounding box center [771, 321] width 63 height 38
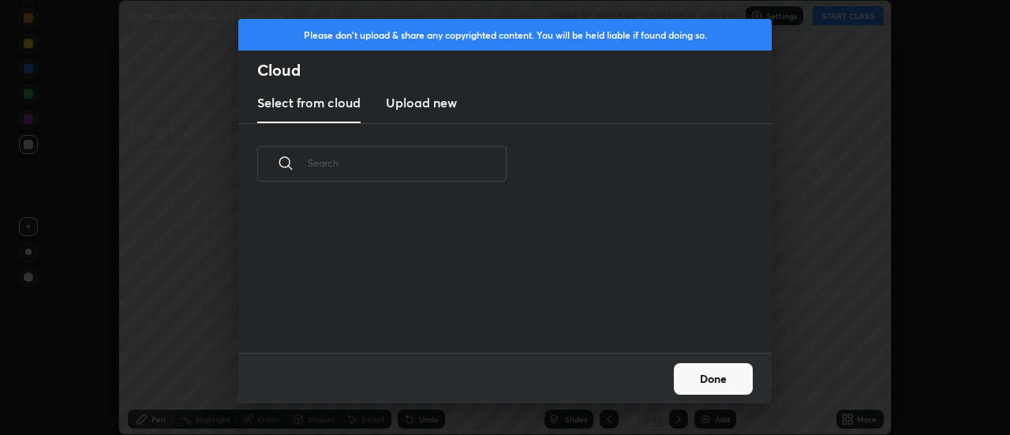
scroll to position [148, 507]
click at [418, 108] on h3 "Upload new" at bounding box center [421, 102] width 71 height 19
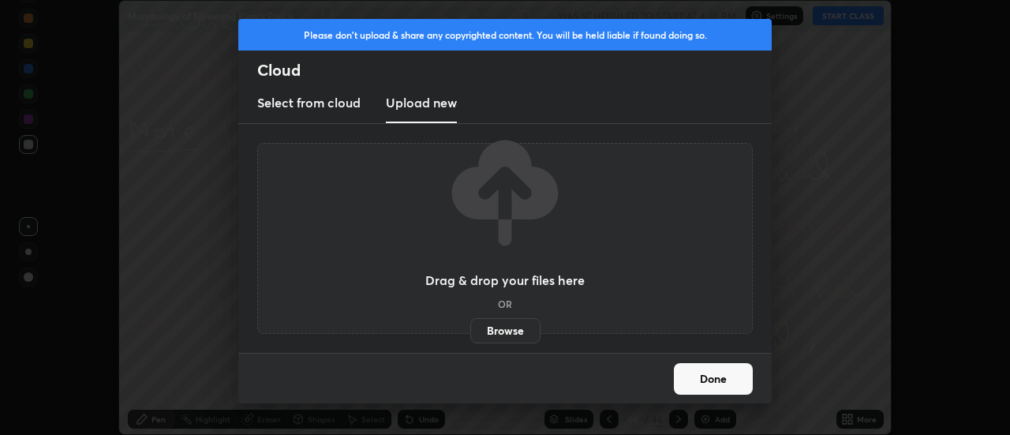
click at [504, 326] on label "Browse" at bounding box center [505, 330] width 70 height 25
click at [470, 326] on input "Browse" at bounding box center [470, 330] width 0 height 25
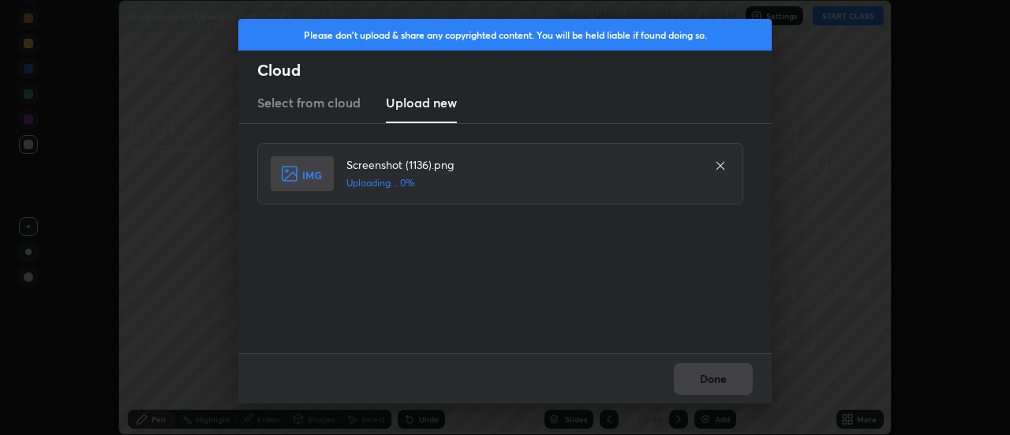
click at [723, 380] on div "Done" at bounding box center [505, 378] width 534 height 51
click at [722, 380] on button "Done" at bounding box center [713, 379] width 79 height 32
click at [721, 380] on button "Done" at bounding box center [713, 379] width 79 height 32
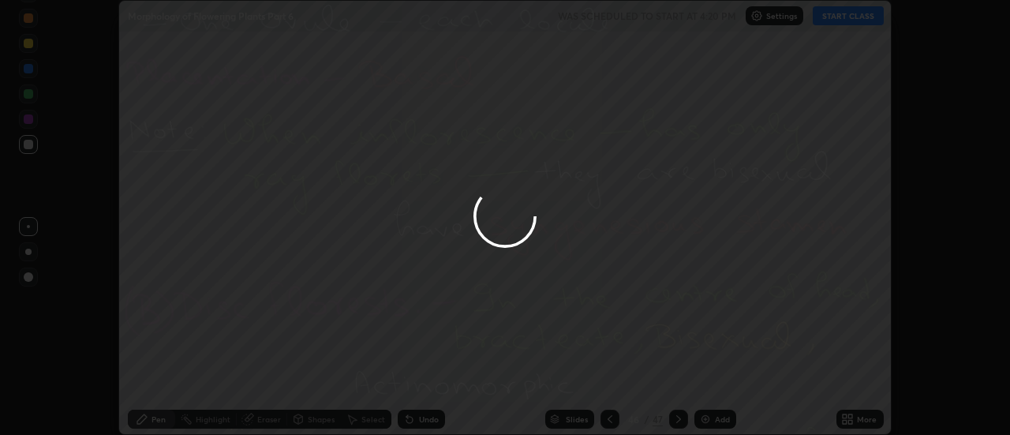
click at [721, 380] on div at bounding box center [505, 217] width 1010 height 435
click at [729, 381] on div at bounding box center [505, 217] width 1010 height 435
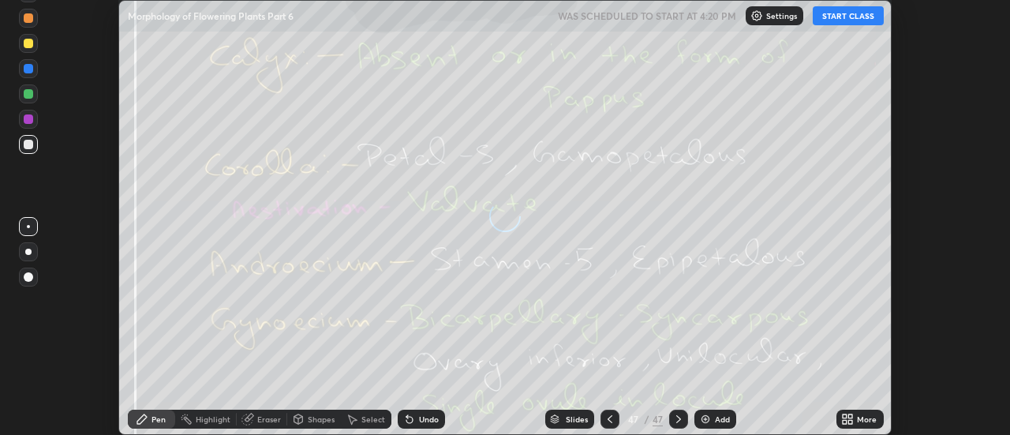
click at [856, 420] on div "More" at bounding box center [860, 419] width 47 height 19
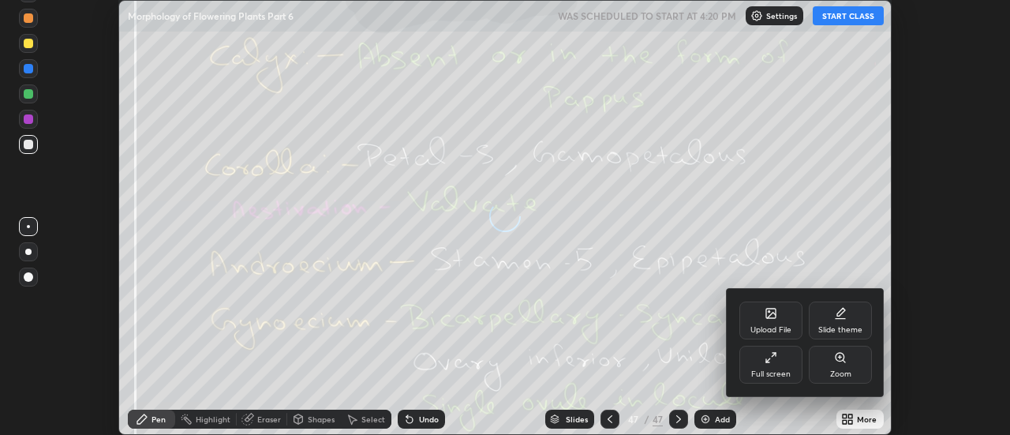
click at [778, 318] on div "Upload File" at bounding box center [771, 321] width 63 height 38
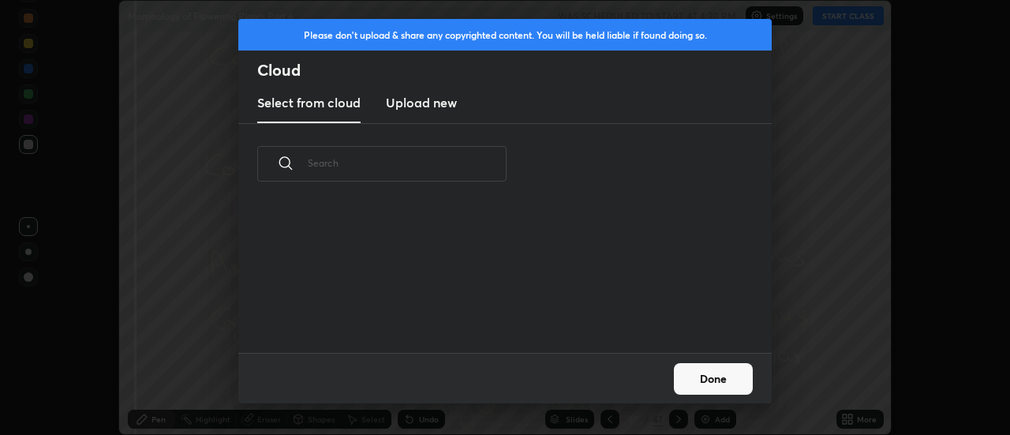
click at [420, 110] on h3 "Upload new" at bounding box center [421, 102] width 71 height 19
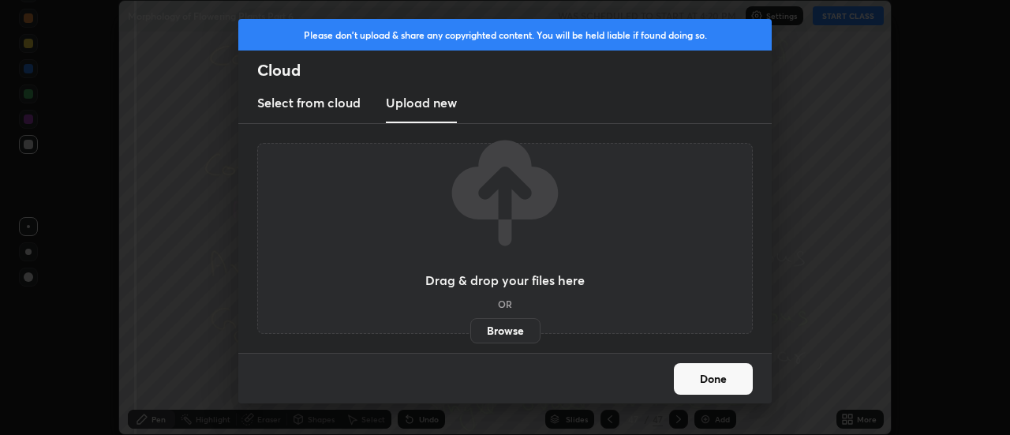
click at [503, 330] on label "Browse" at bounding box center [505, 330] width 70 height 25
click at [470, 330] on input "Browse" at bounding box center [470, 330] width 0 height 25
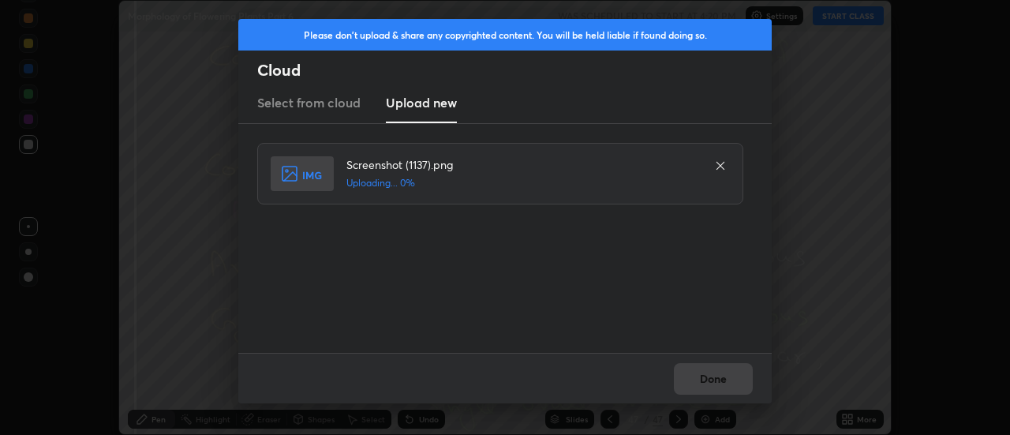
click at [717, 384] on div "Done" at bounding box center [505, 378] width 534 height 51
click at [715, 379] on button "Done" at bounding box center [713, 379] width 79 height 32
click at [716, 376] on button "Done" at bounding box center [713, 379] width 79 height 32
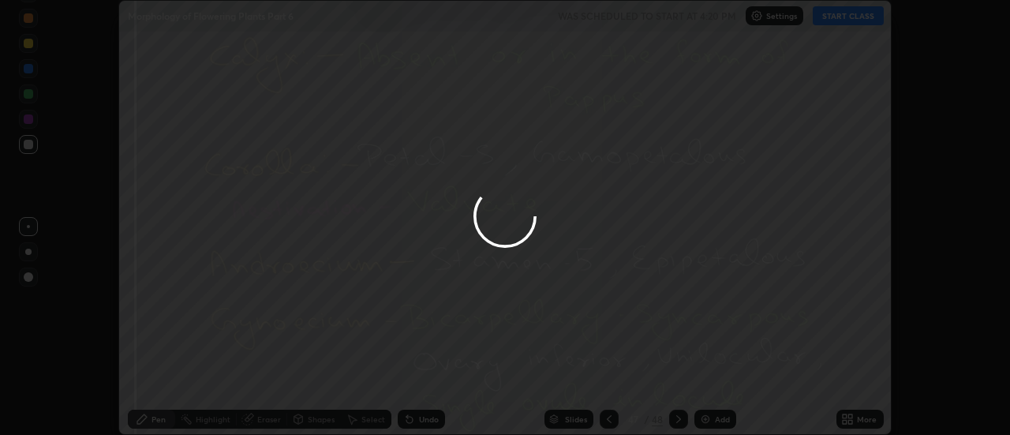
click at [712, 374] on div at bounding box center [505, 217] width 1010 height 435
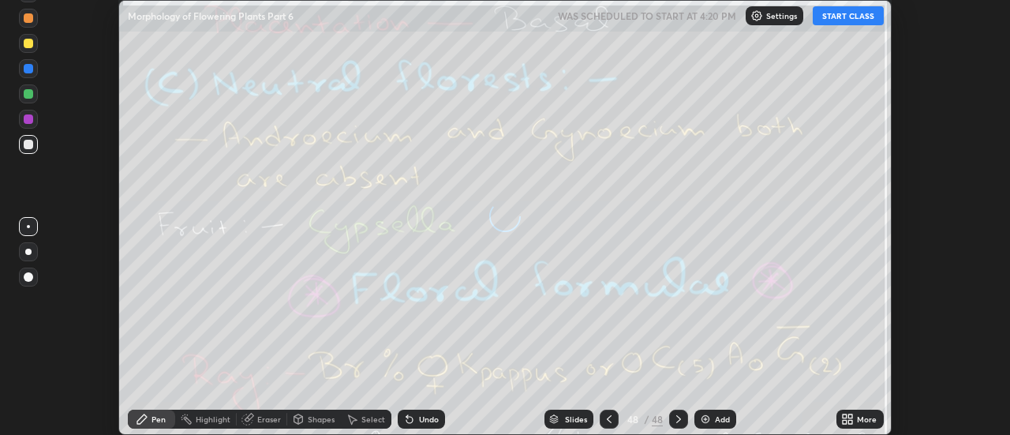
click at [851, 416] on icon at bounding box center [851, 416] width 4 height 4
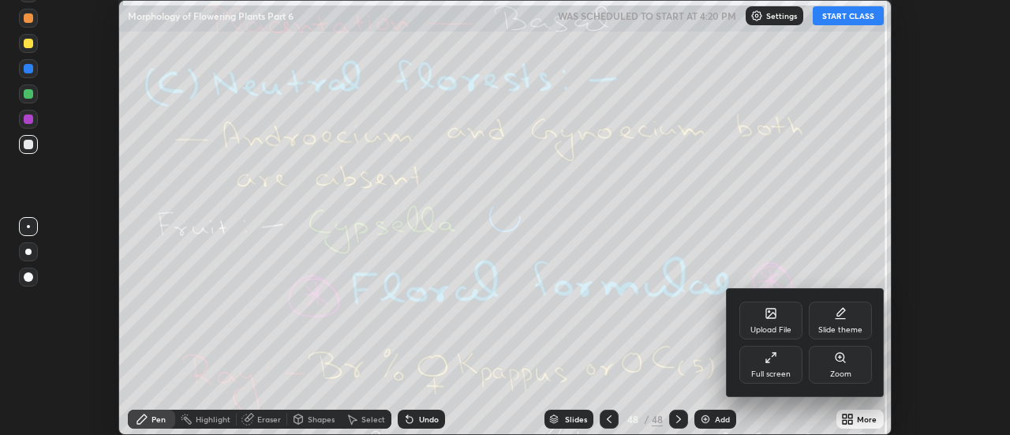
click at [785, 327] on div "Upload File" at bounding box center [771, 330] width 41 height 8
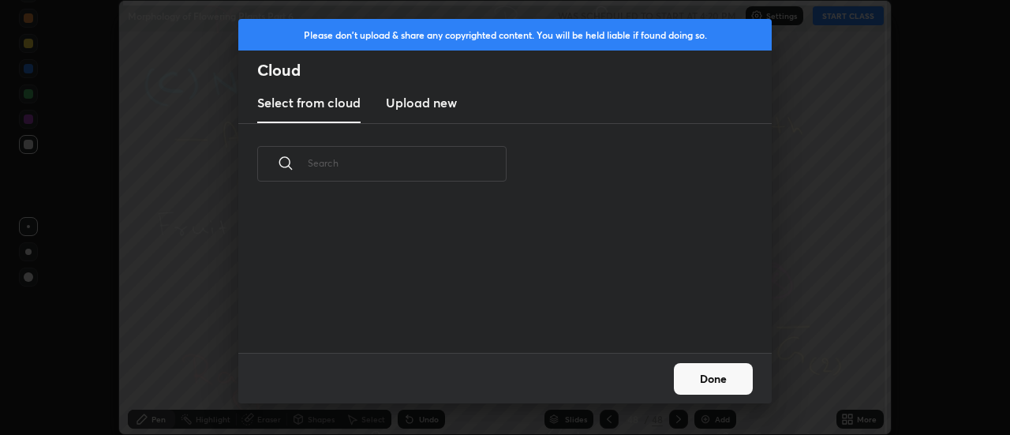
click at [409, 105] on h3 "Upload new" at bounding box center [421, 102] width 71 height 19
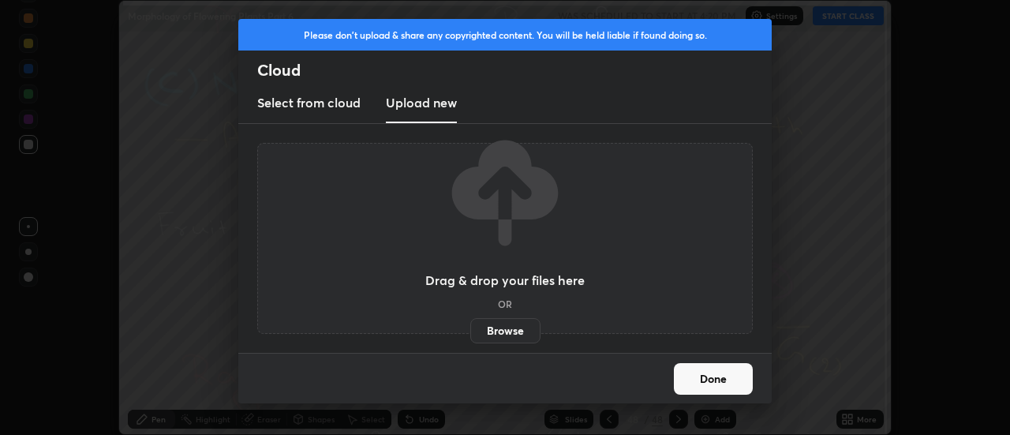
click at [497, 334] on label "Browse" at bounding box center [505, 330] width 70 height 25
click at [470, 334] on input "Browse" at bounding box center [470, 330] width 0 height 25
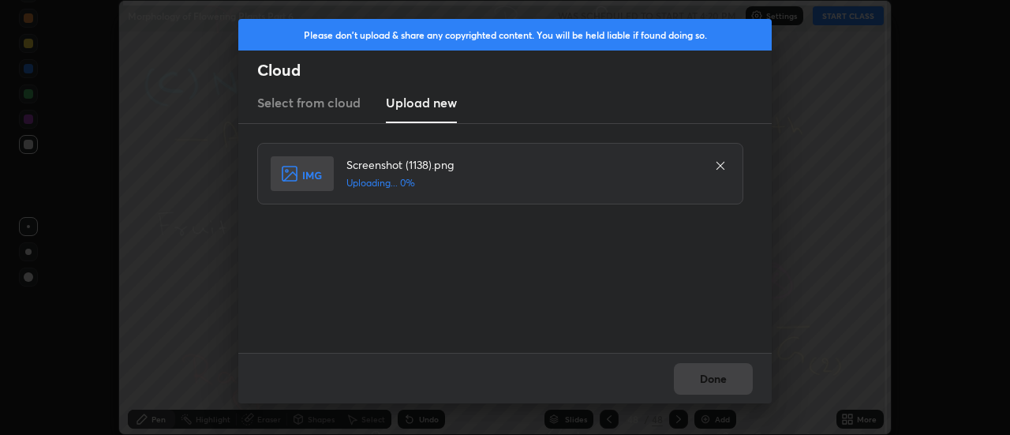
click at [719, 384] on div "Done" at bounding box center [505, 378] width 534 height 51
click at [719, 378] on button "Done" at bounding box center [713, 379] width 79 height 32
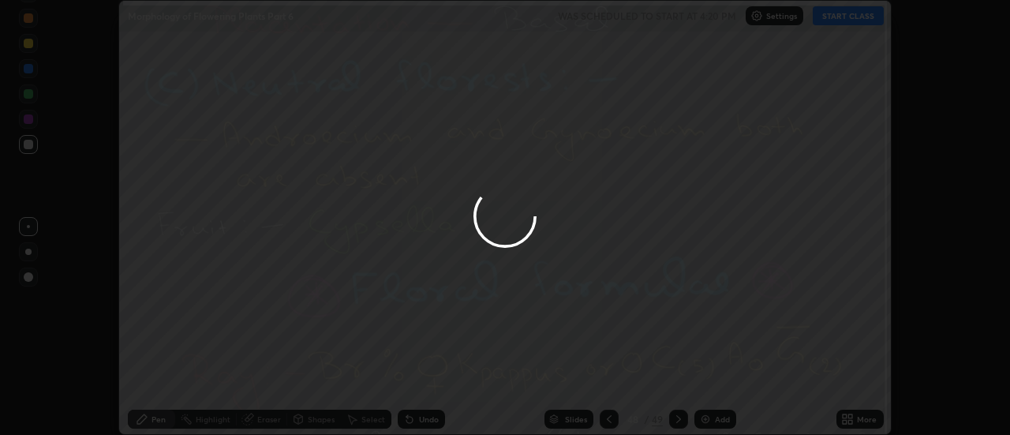
click at [719, 378] on div at bounding box center [505, 217] width 1010 height 435
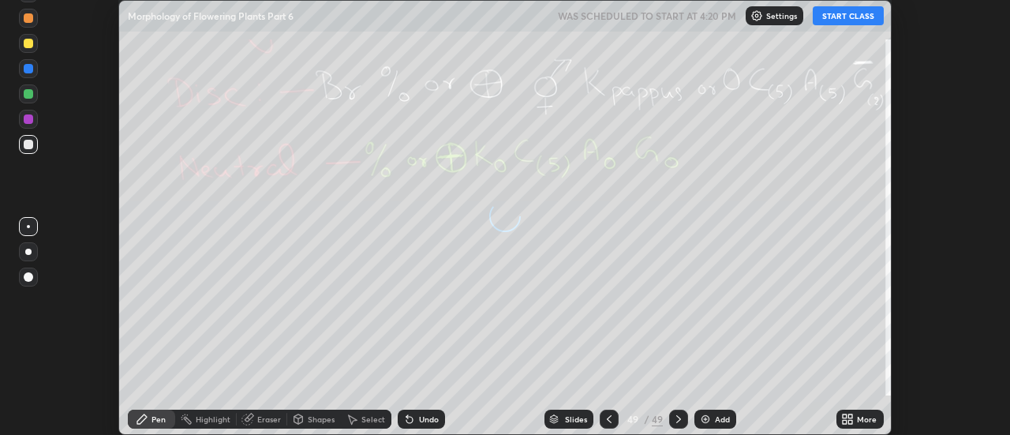
click at [855, 418] on div "More" at bounding box center [860, 419] width 47 height 19
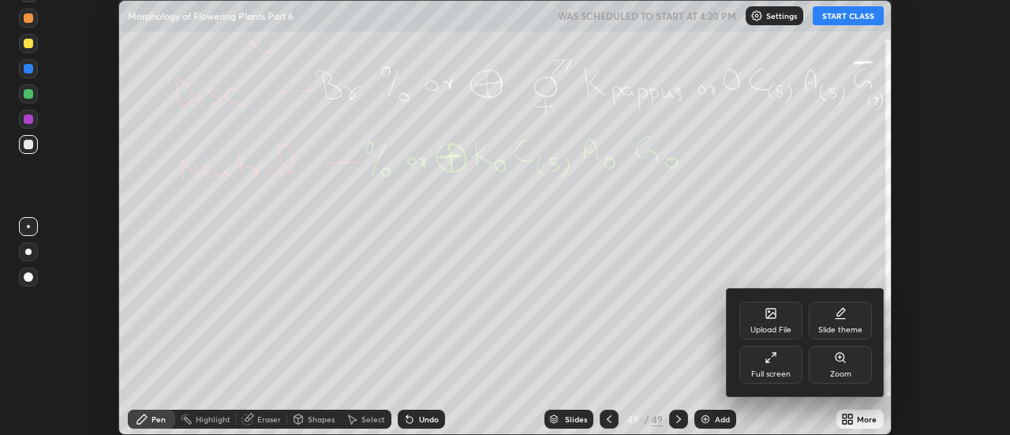
click at [776, 327] on div "Upload File" at bounding box center [771, 330] width 41 height 8
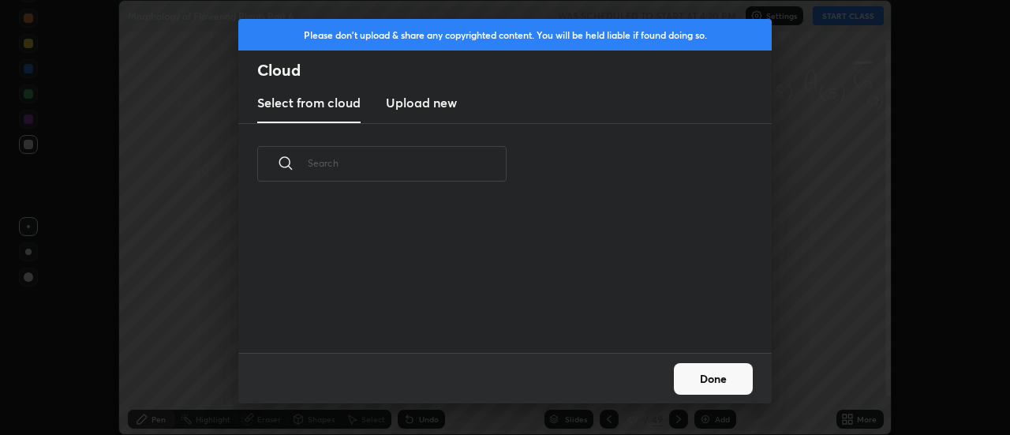
click at [422, 106] on h3 "Upload new" at bounding box center [421, 102] width 71 height 19
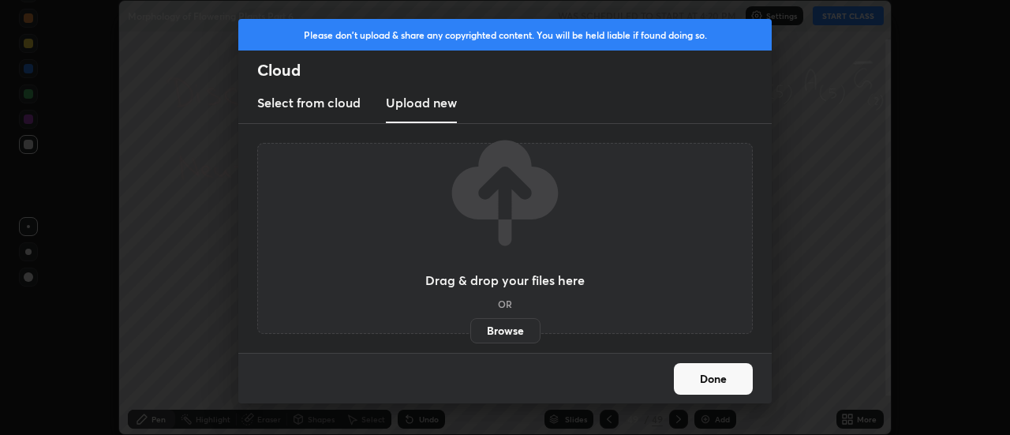
click at [507, 329] on label "Browse" at bounding box center [505, 330] width 70 height 25
click at [470, 329] on input "Browse" at bounding box center [470, 330] width 0 height 25
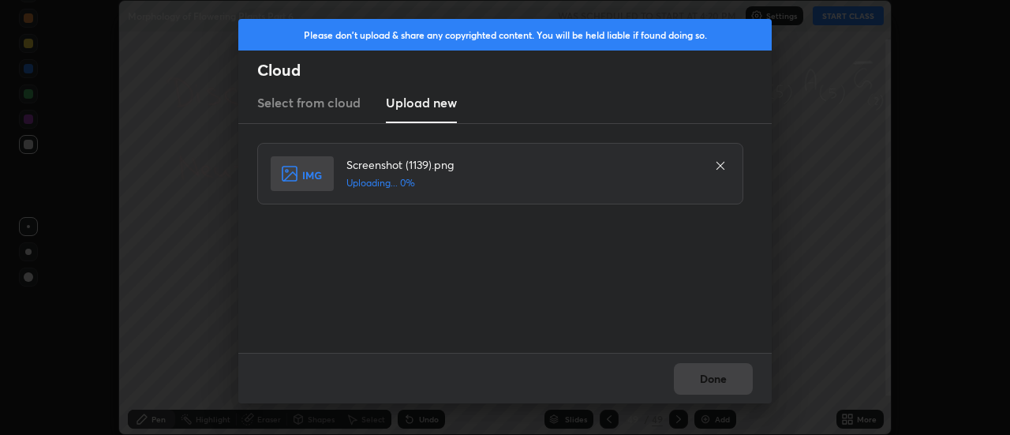
click at [713, 377] on div "Done" at bounding box center [505, 378] width 534 height 51
click at [709, 378] on div "Done" at bounding box center [505, 378] width 534 height 51
click at [709, 378] on button "Done" at bounding box center [713, 379] width 79 height 32
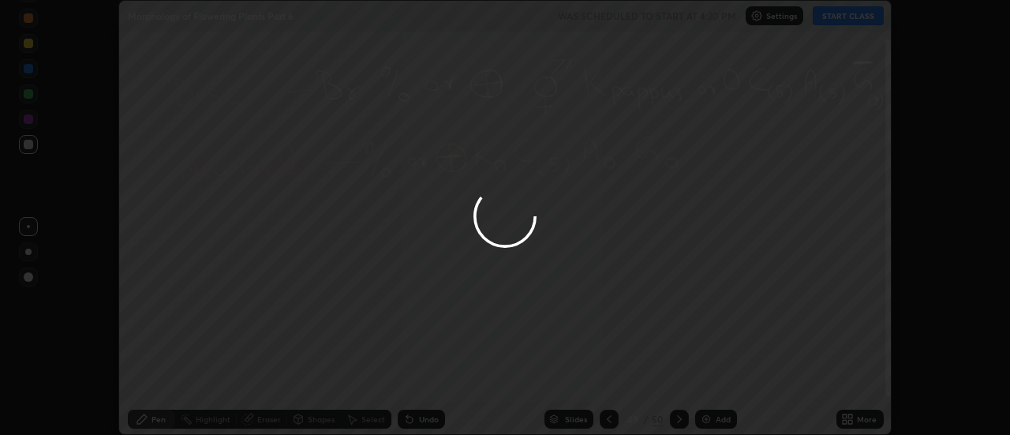
click at [713, 378] on button "Done" at bounding box center [713, 379] width 79 height 32
click at [713, 378] on div at bounding box center [505, 217] width 1010 height 435
click at [715, 379] on div at bounding box center [505, 217] width 1010 height 435
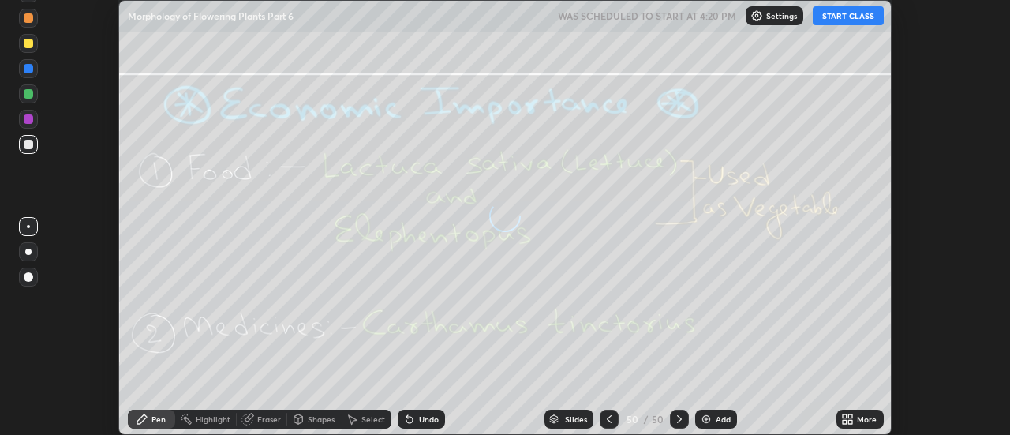
click at [852, 416] on icon at bounding box center [851, 416] width 4 height 4
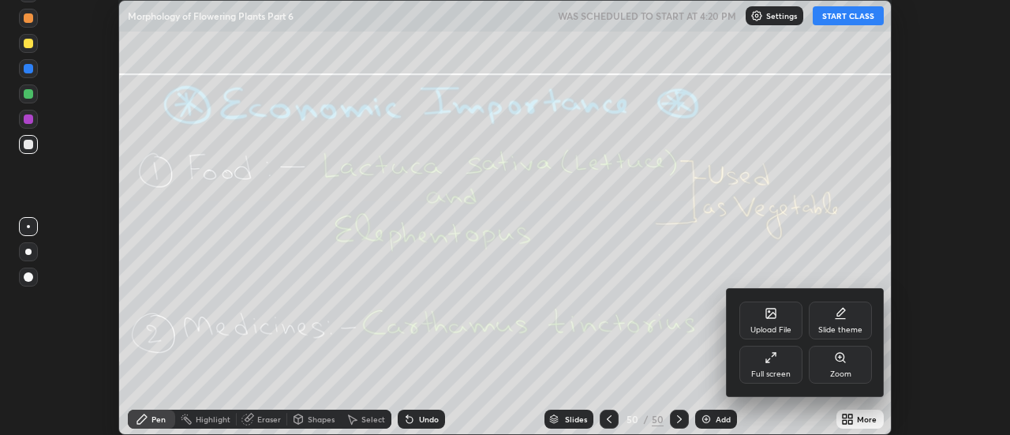
click at [780, 317] on div "Upload File" at bounding box center [771, 321] width 63 height 38
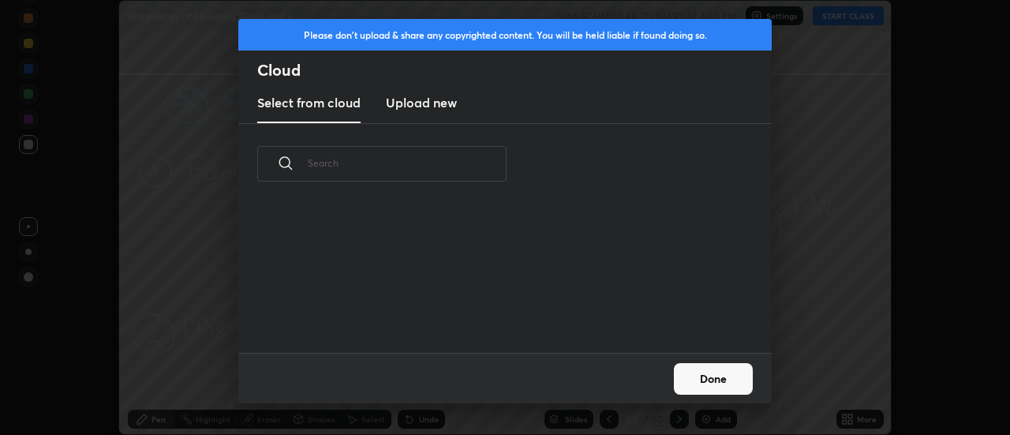
click at [428, 105] on h3 "Upload new" at bounding box center [421, 102] width 71 height 19
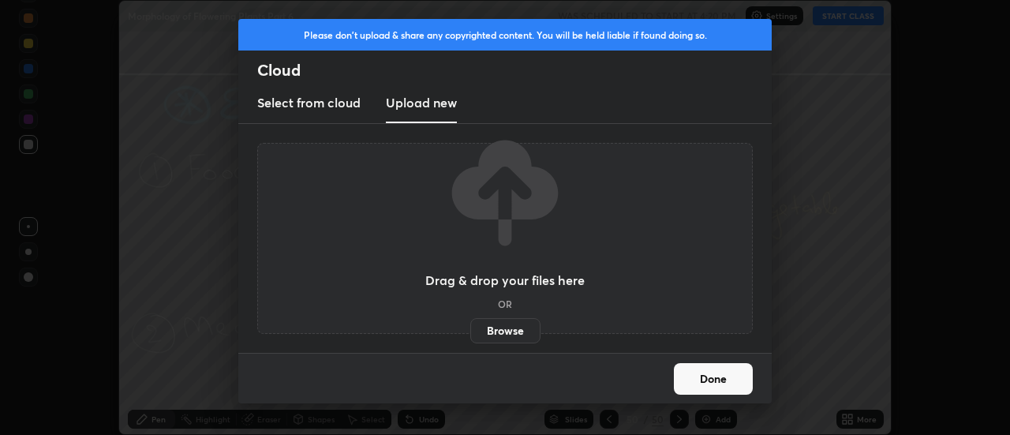
click at [510, 324] on label "Browse" at bounding box center [505, 330] width 70 height 25
click at [470, 324] on input "Browse" at bounding box center [470, 330] width 0 height 25
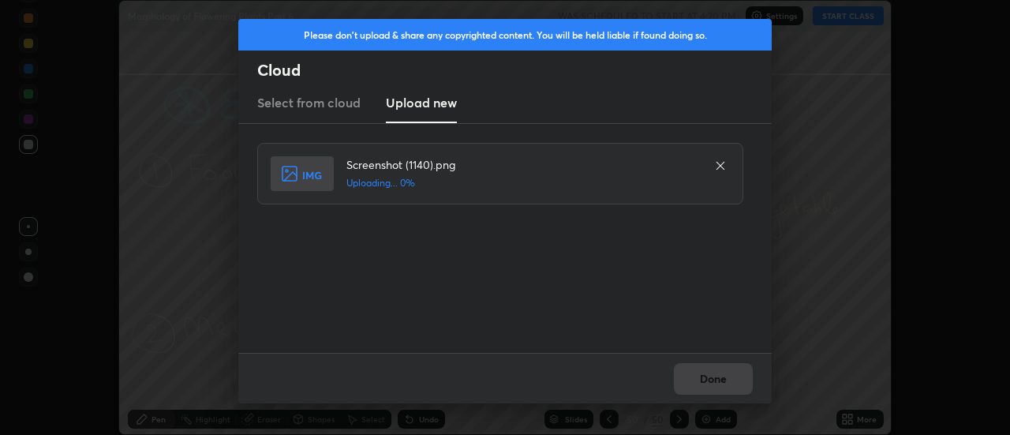
click at [712, 378] on div "Done" at bounding box center [505, 378] width 534 height 51
click at [716, 376] on button "Done" at bounding box center [713, 379] width 79 height 32
click at [720, 378] on button "Done" at bounding box center [713, 379] width 79 height 32
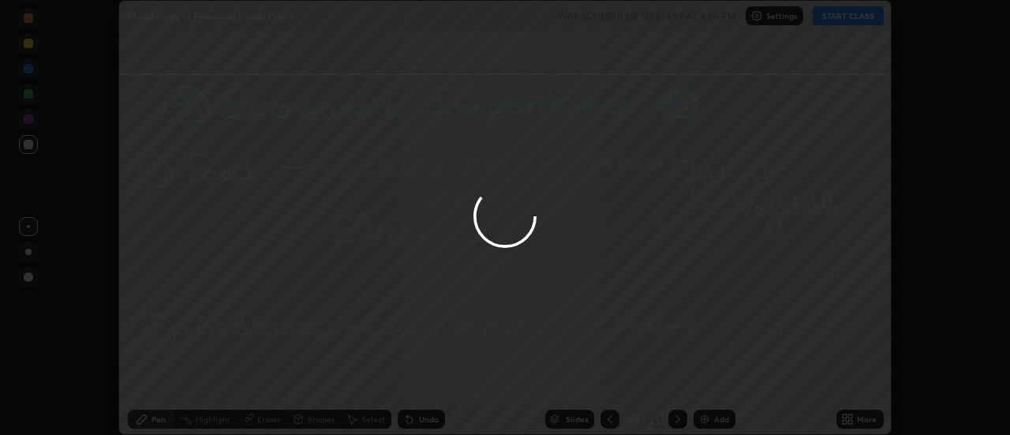
click at [715, 380] on div at bounding box center [505, 217] width 1010 height 435
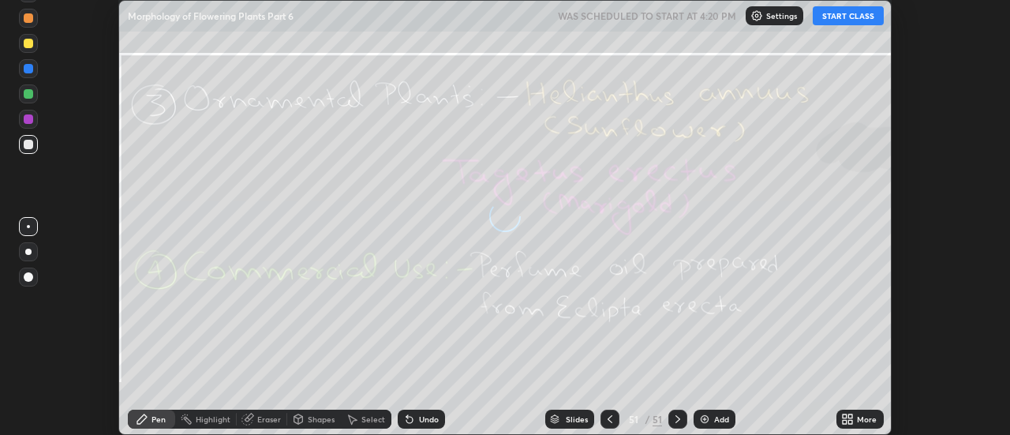
click at [856, 418] on div "More" at bounding box center [860, 419] width 47 height 19
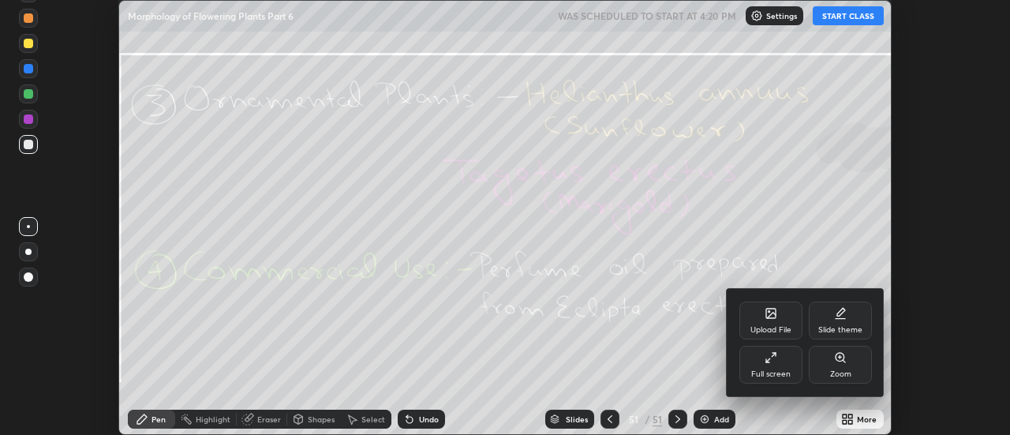
click at [775, 319] on icon at bounding box center [771, 313] width 13 height 13
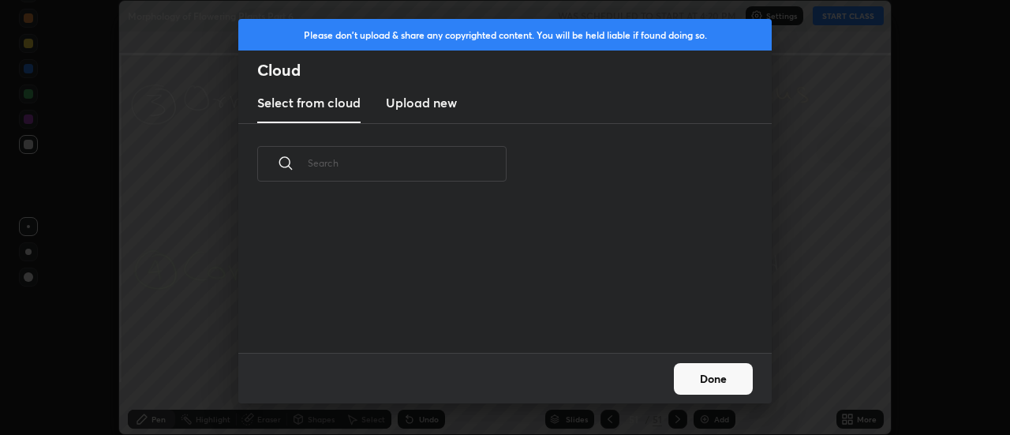
scroll to position [148, 507]
click at [417, 107] on h3 "Upload new" at bounding box center [421, 102] width 71 height 19
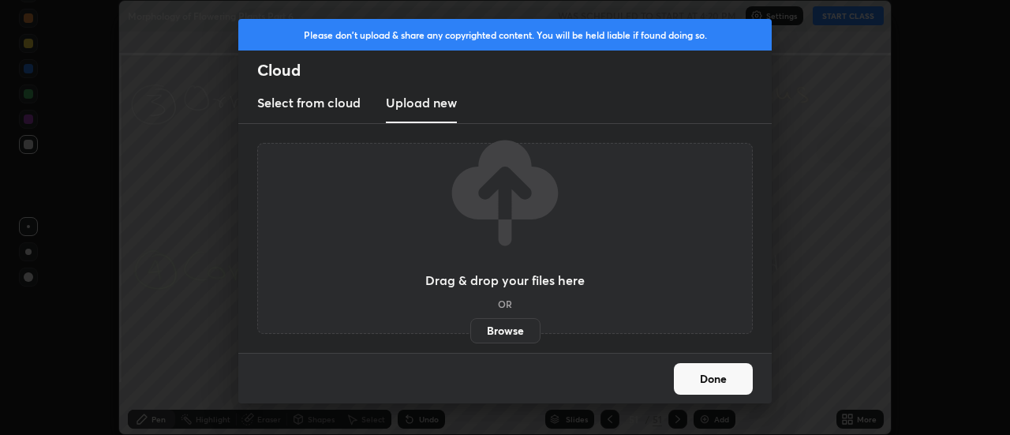
click at [506, 327] on label "Browse" at bounding box center [505, 330] width 70 height 25
click at [470, 327] on input "Browse" at bounding box center [470, 330] width 0 height 25
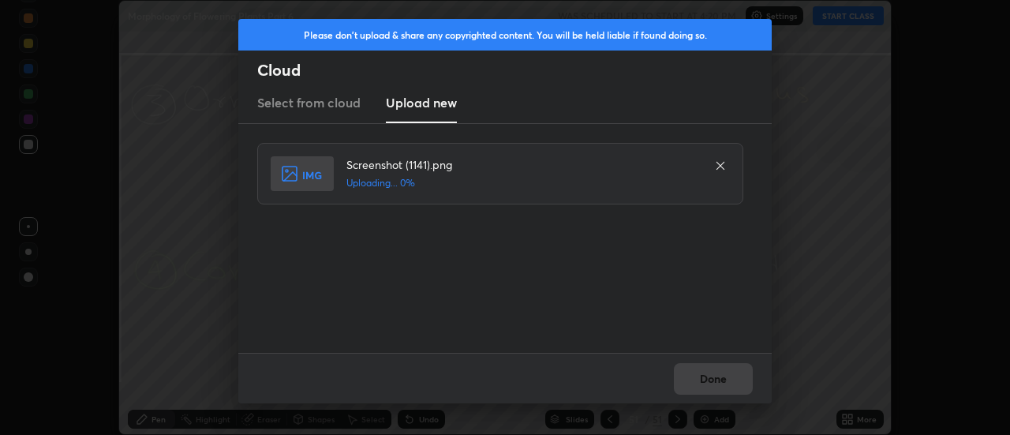
click at [726, 377] on div "Done" at bounding box center [505, 378] width 534 height 51
click at [720, 375] on div "Done" at bounding box center [505, 378] width 534 height 51
click at [720, 375] on button "Done" at bounding box center [713, 379] width 79 height 32
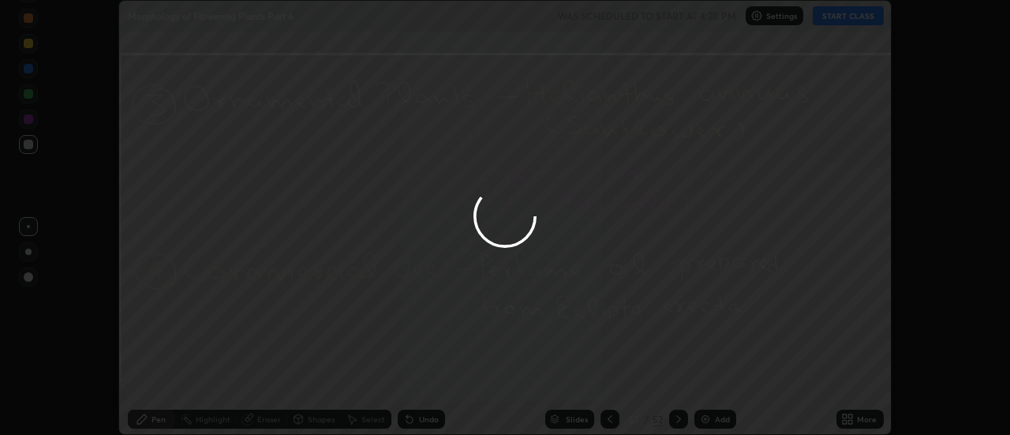
click at [718, 380] on button "Done" at bounding box center [713, 379] width 79 height 32
click at [718, 380] on div at bounding box center [505, 217] width 1010 height 435
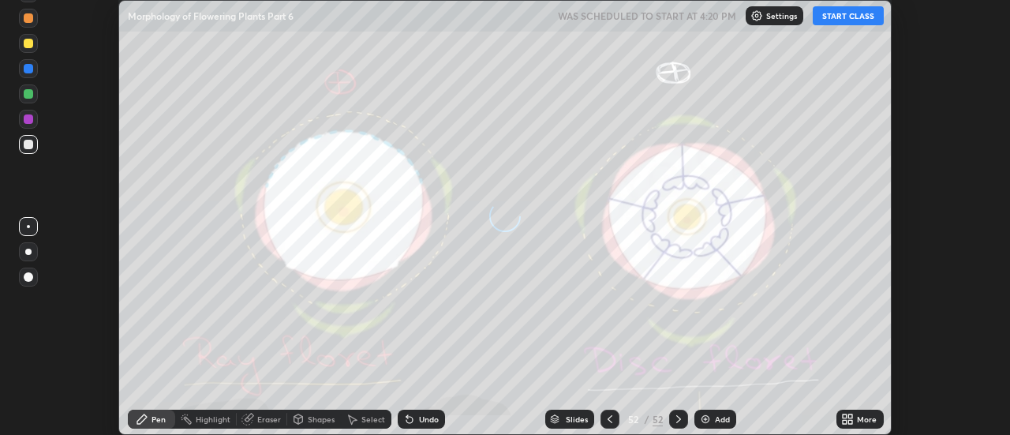
click at [851, 416] on icon at bounding box center [851, 416] width 4 height 4
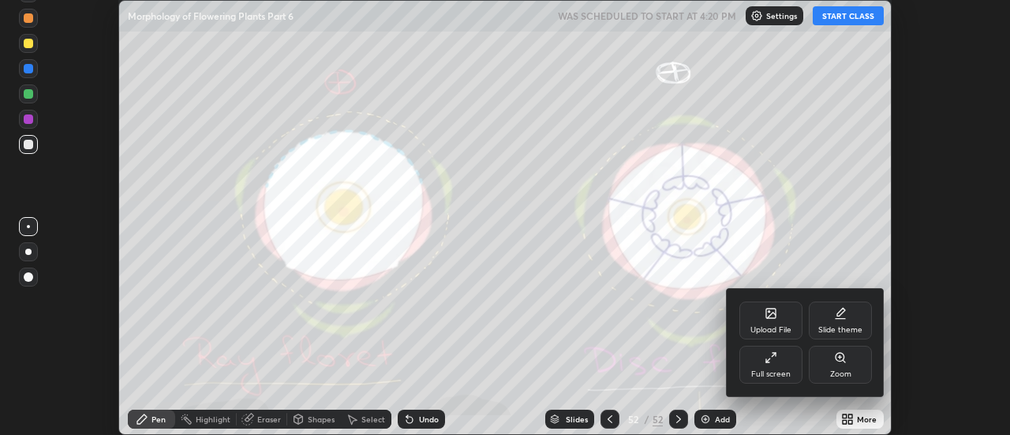
click at [774, 319] on icon at bounding box center [771, 313] width 13 height 13
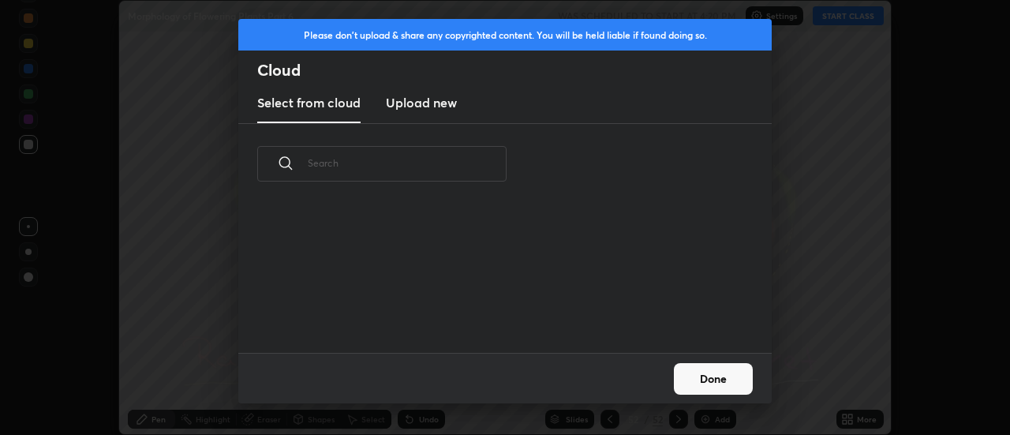
click at [410, 106] on h3 "Upload new" at bounding box center [421, 102] width 71 height 19
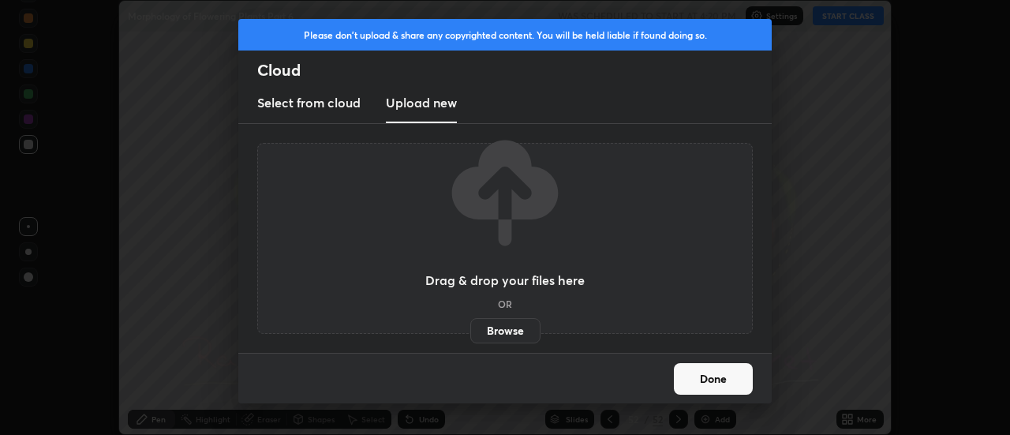
click at [509, 327] on label "Browse" at bounding box center [505, 330] width 70 height 25
click at [470, 327] on input "Browse" at bounding box center [470, 330] width 0 height 25
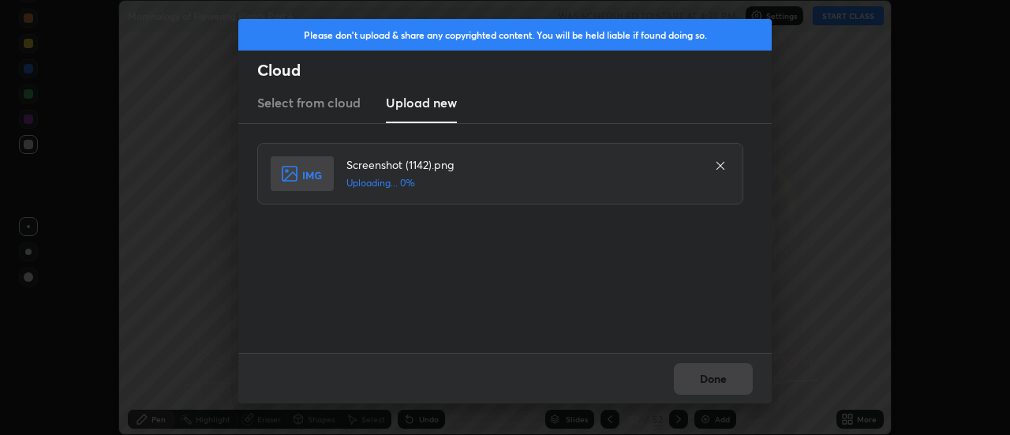
click at [719, 374] on div "Done" at bounding box center [505, 378] width 534 height 51
click at [715, 377] on button "Done" at bounding box center [713, 379] width 79 height 32
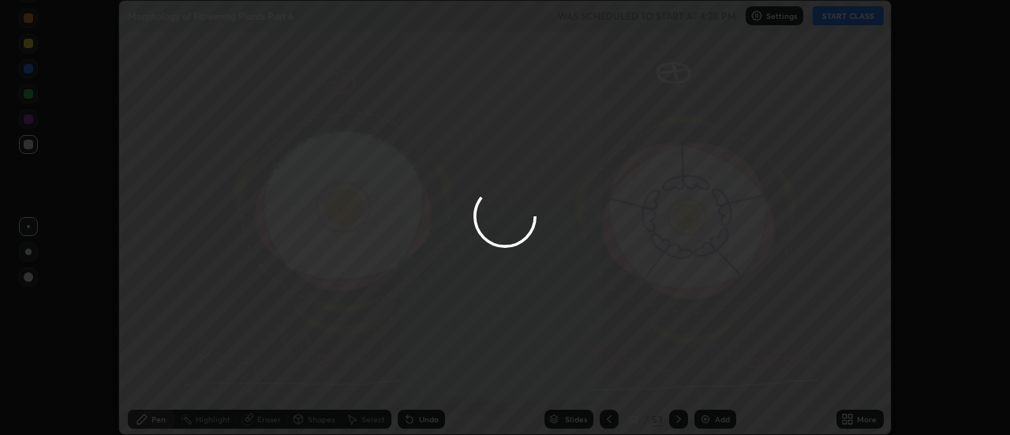
click at [712, 379] on div at bounding box center [505, 217] width 1010 height 435
click at [713, 378] on div at bounding box center [505, 217] width 1010 height 435
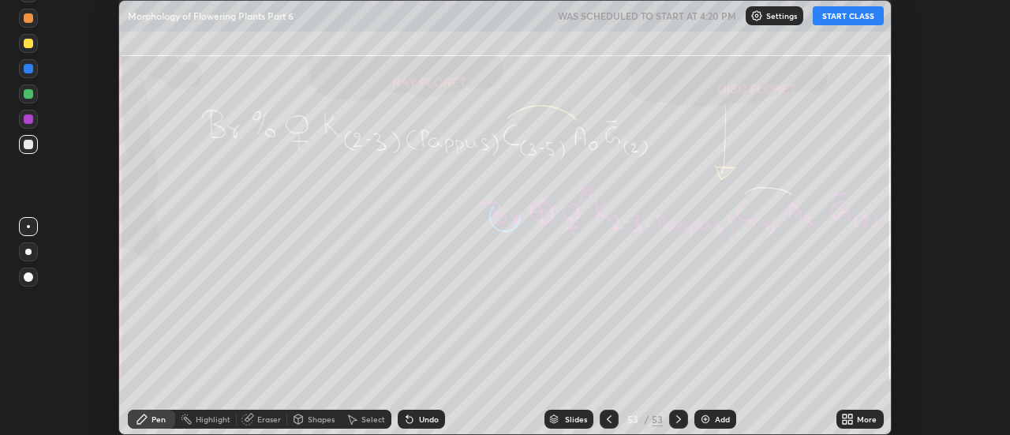
click at [856, 418] on div "More" at bounding box center [860, 419] width 47 height 19
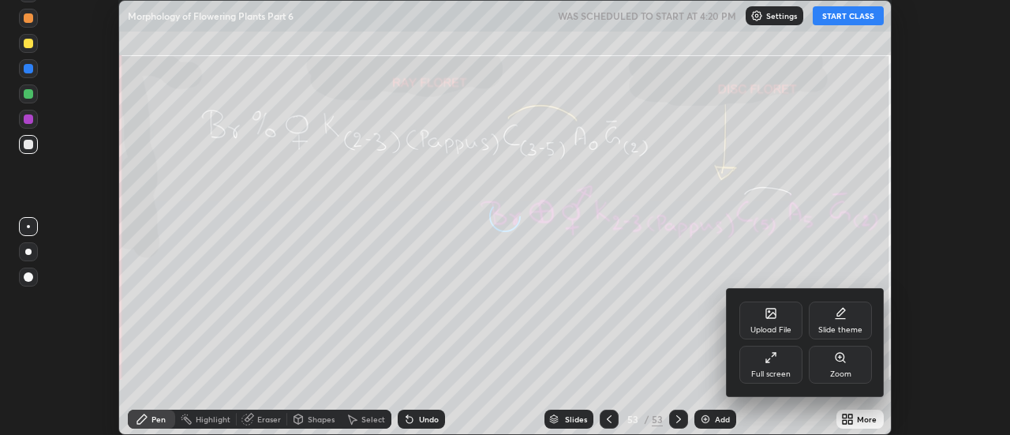
click at [779, 320] on div "Upload File" at bounding box center [771, 321] width 63 height 38
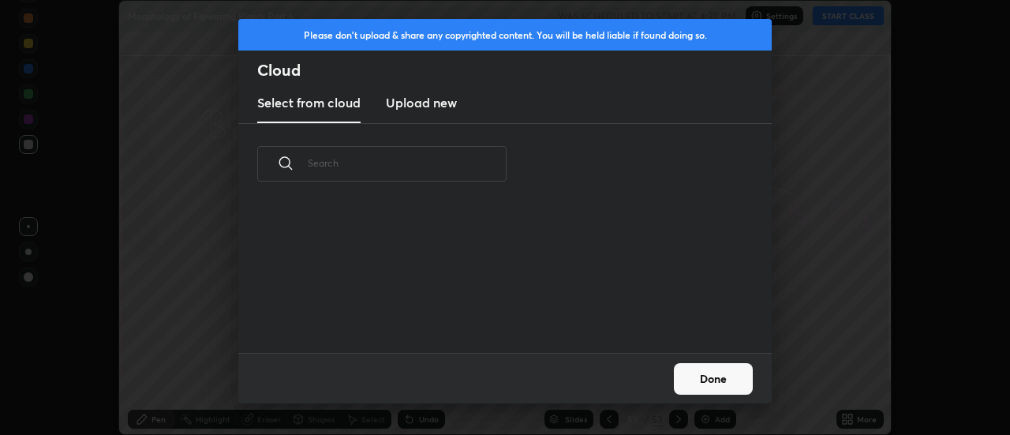
scroll to position [148, 507]
click at [418, 111] on h3 "Upload new" at bounding box center [421, 102] width 71 height 19
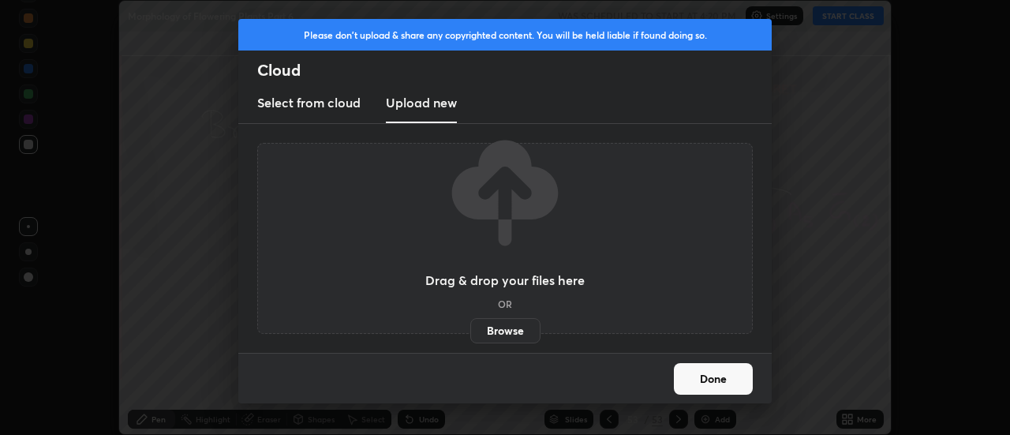
click at [497, 327] on label "Browse" at bounding box center [505, 330] width 70 height 25
click at [470, 327] on input "Browse" at bounding box center [470, 330] width 0 height 25
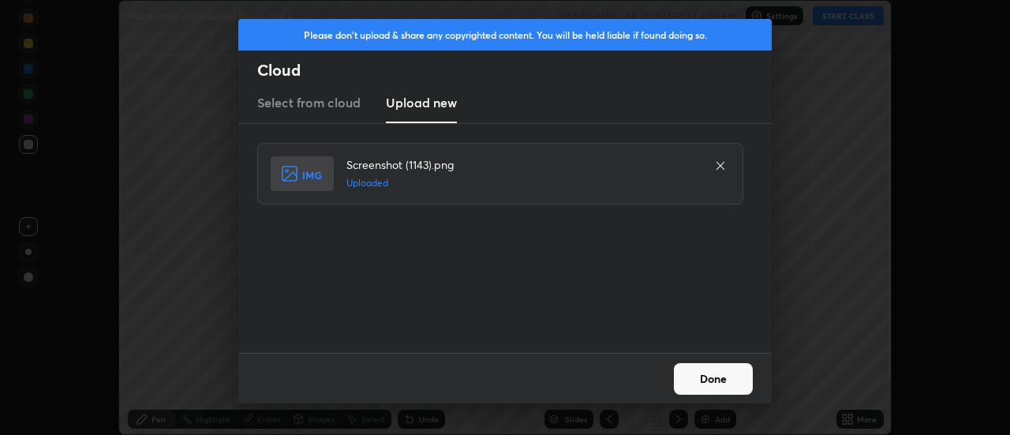
click at [708, 377] on button "Done" at bounding box center [713, 379] width 79 height 32
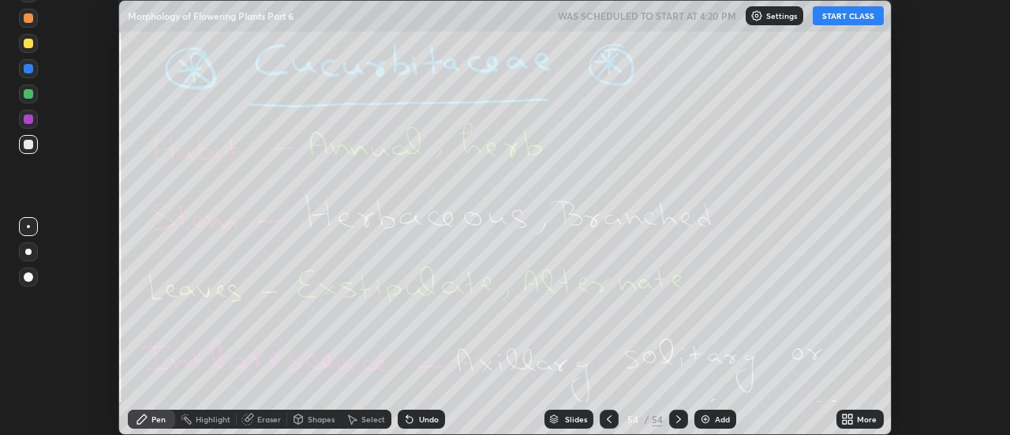
click at [860, 416] on div "More" at bounding box center [867, 419] width 20 height 8
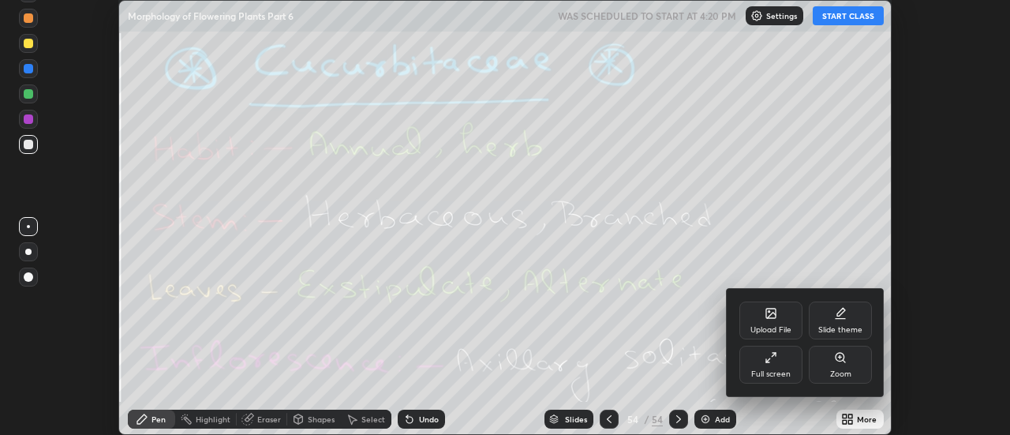
click at [777, 320] on div "Upload File" at bounding box center [771, 321] width 63 height 38
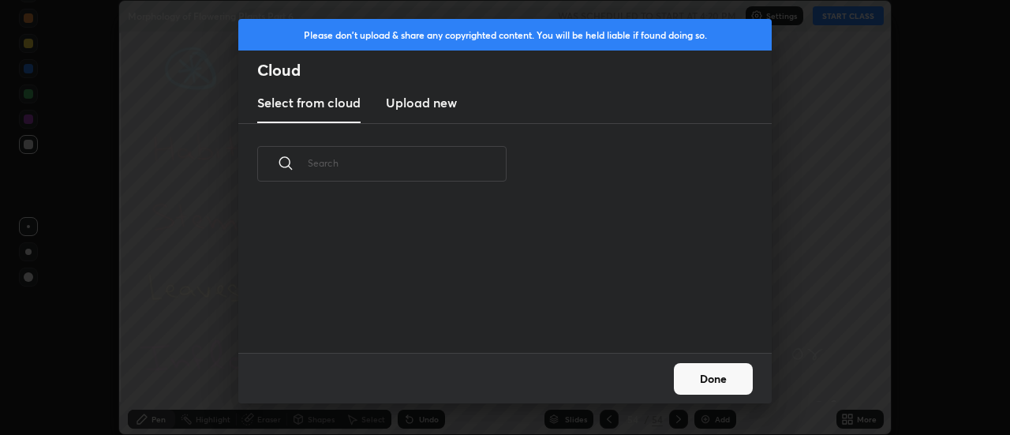
click at [422, 107] on h3 "Upload new" at bounding box center [421, 102] width 71 height 19
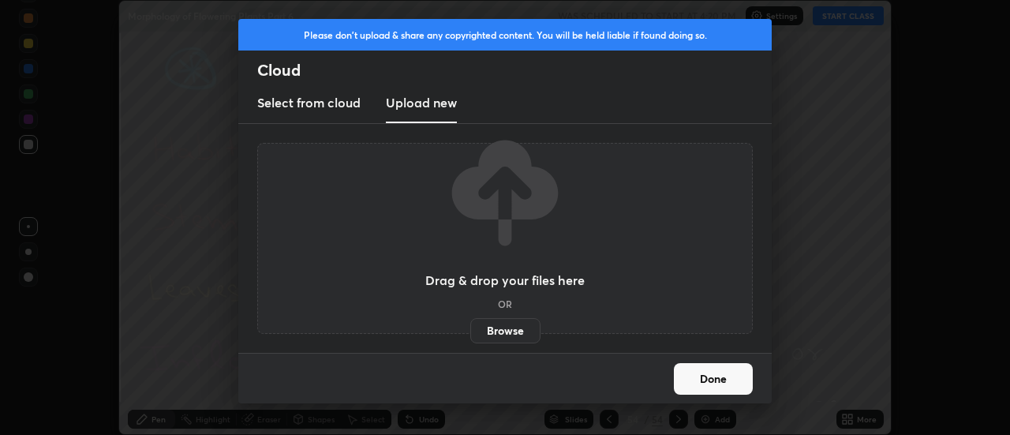
click at [503, 332] on label "Browse" at bounding box center [505, 330] width 70 height 25
click at [470, 332] on input "Browse" at bounding box center [470, 330] width 0 height 25
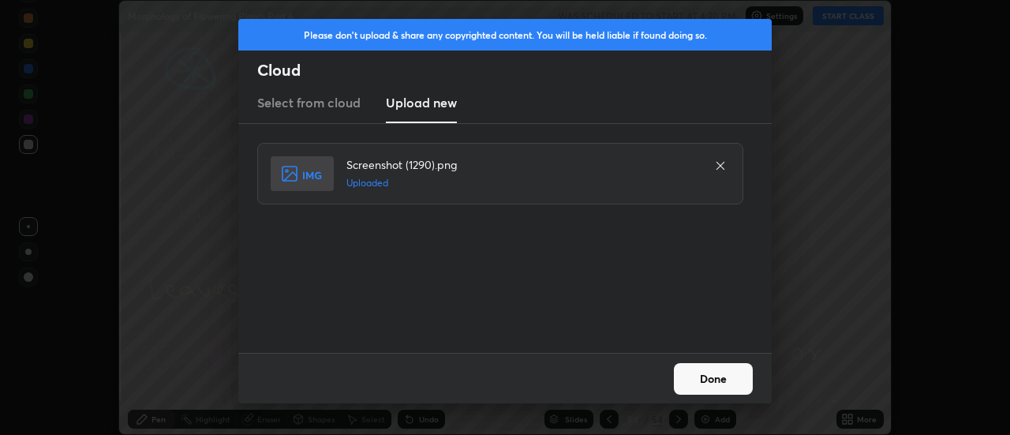
click at [712, 377] on button "Done" at bounding box center [713, 379] width 79 height 32
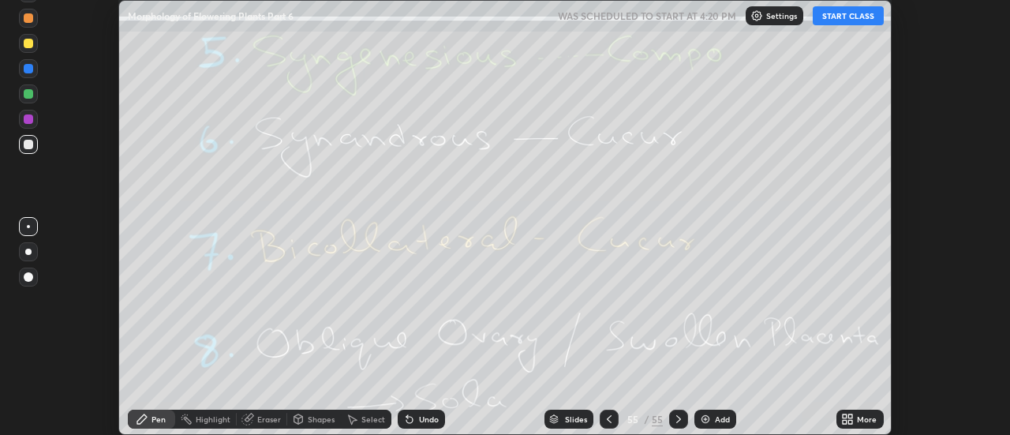
click at [857, 415] on div "More" at bounding box center [860, 419] width 47 height 19
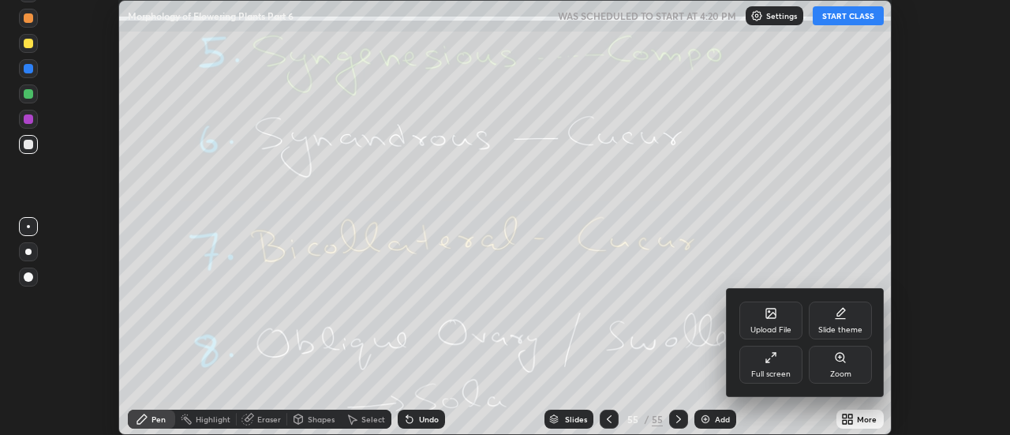
click at [778, 322] on div "Upload File" at bounding box center [771, 321] width 63 height 38
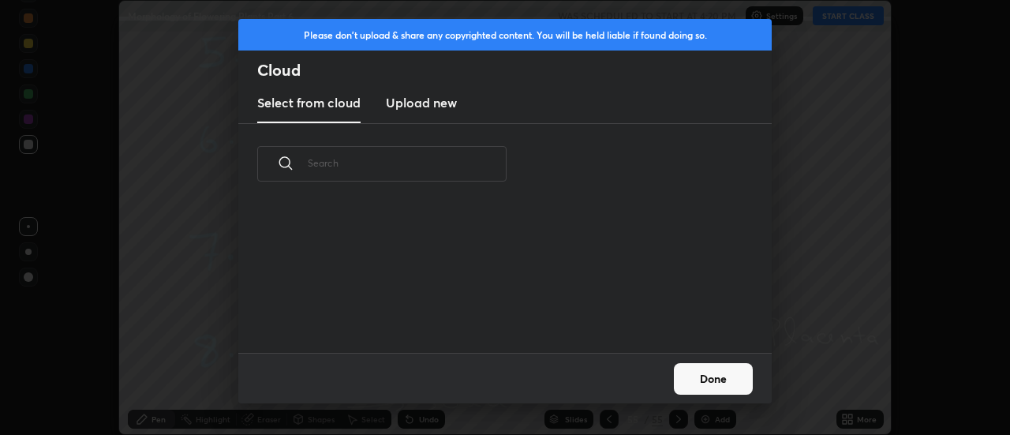
click at [413, 107] on h3 "Upload new" at bounding box center [421, 102] width 71 height 19
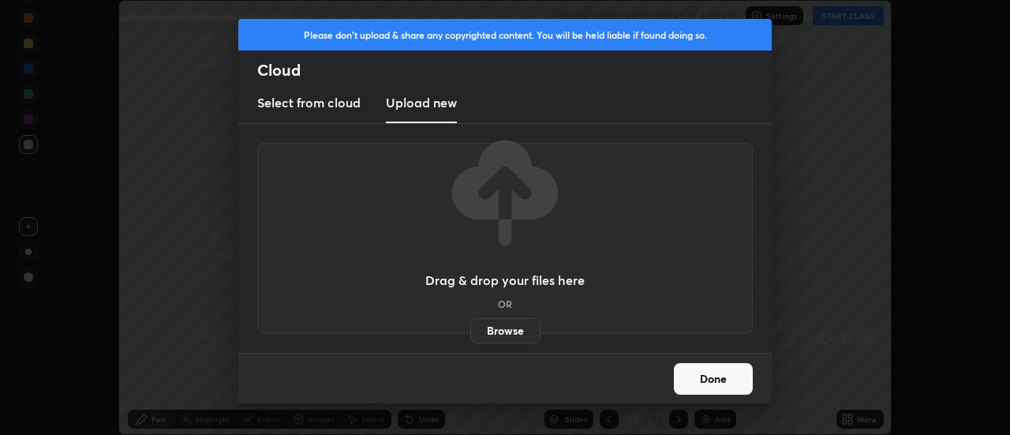
click at [493, 332] on label "Browse" at bounding box center [505, 330] width 70 height 25
click at [470, 332] on input "Browse" at bounding box center [470, 330] width 0 height 25
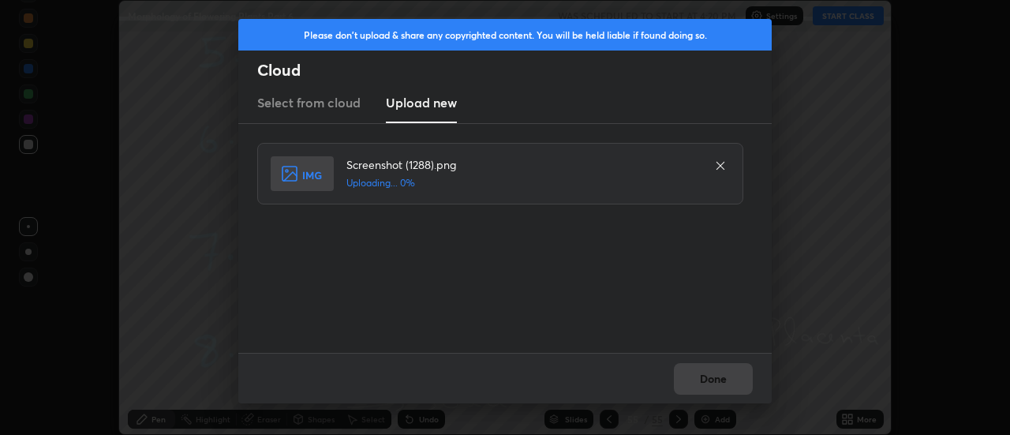
click at [716, 377] on div "Done" at bounding box center [505, 378] width 534 height 51
click at [712, 378] on div "Done" at bounding box center [505, 378] width 534 height 51
click at [712, 378] on button "Done" at bounding box center [713, 379] width 79 height 32
click at [713, 377] on button "Done" at bounding box center [713, 379] width 79 height 32
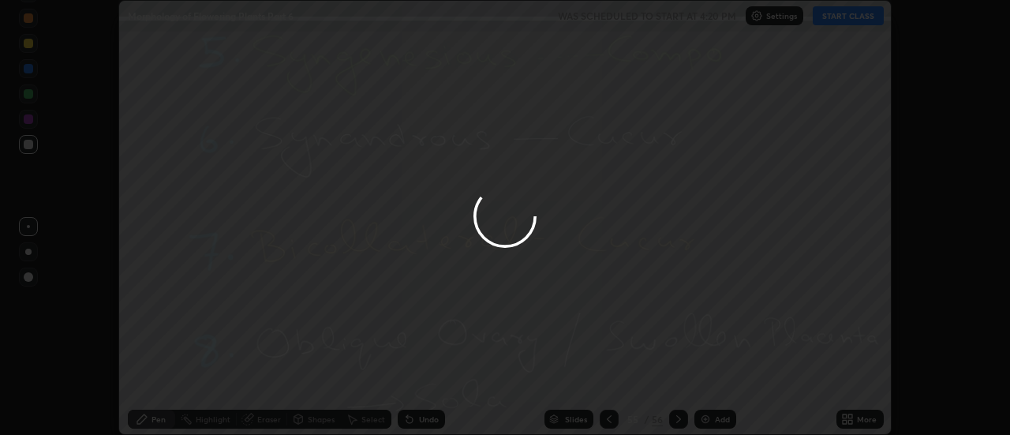
click at [713, 377] on div at bounding box center [505, 217] width 1010 height 435
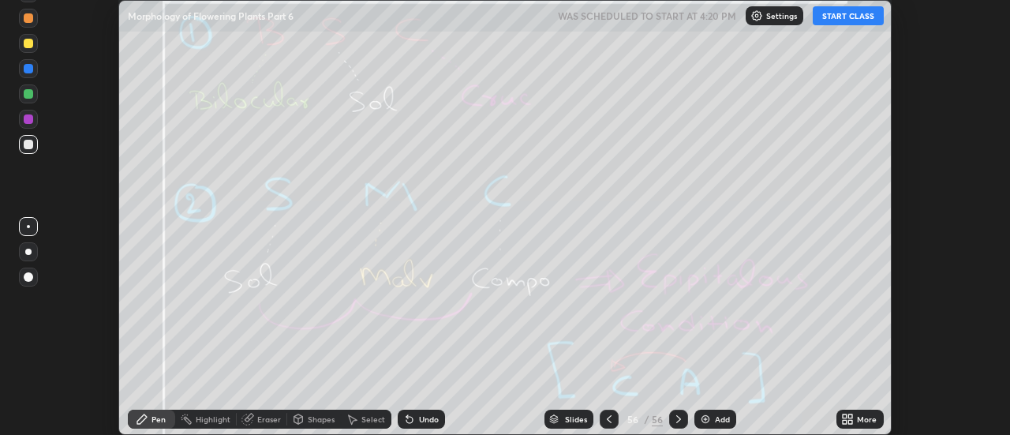
click at [864, 416] on div "More" at bounding box center [867, 419] width 20 height 8
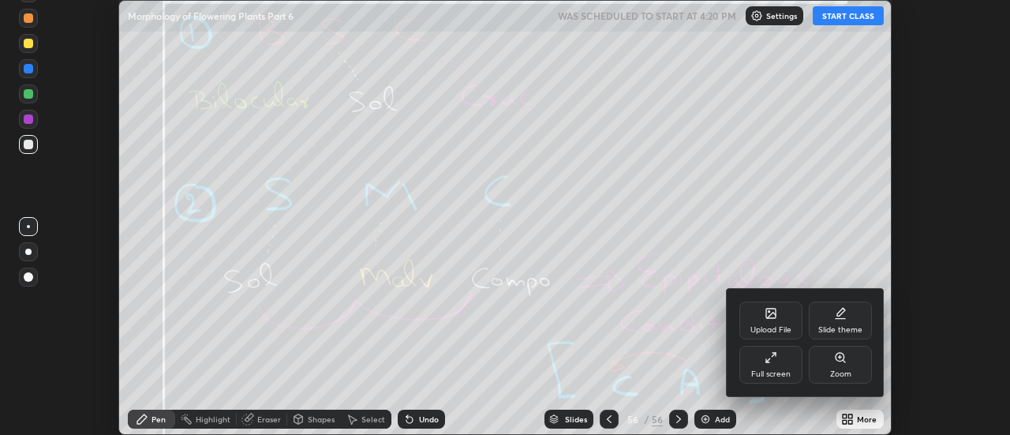
click at [779, 324] on div "Upload File" at bounding box center [771, 321] width 63 height 38
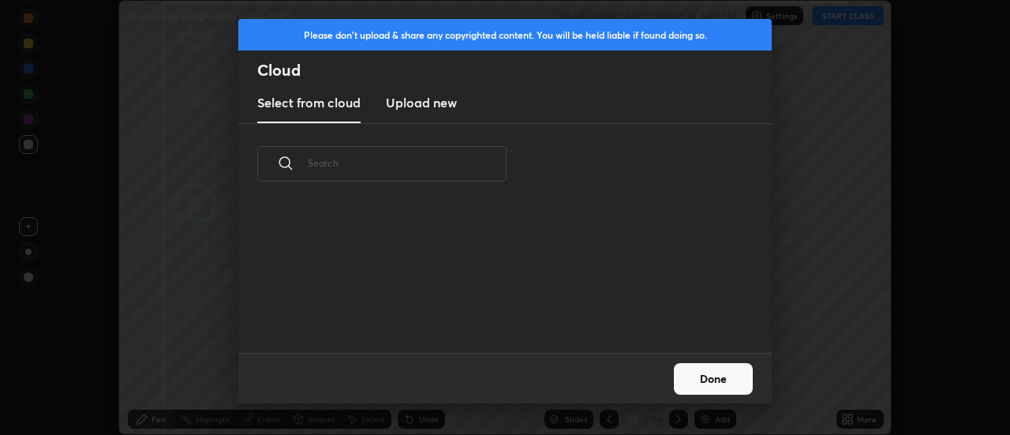
click at [418, 106] on h3 "Upload new" at bounding box center [421, 102] width 71 height 19
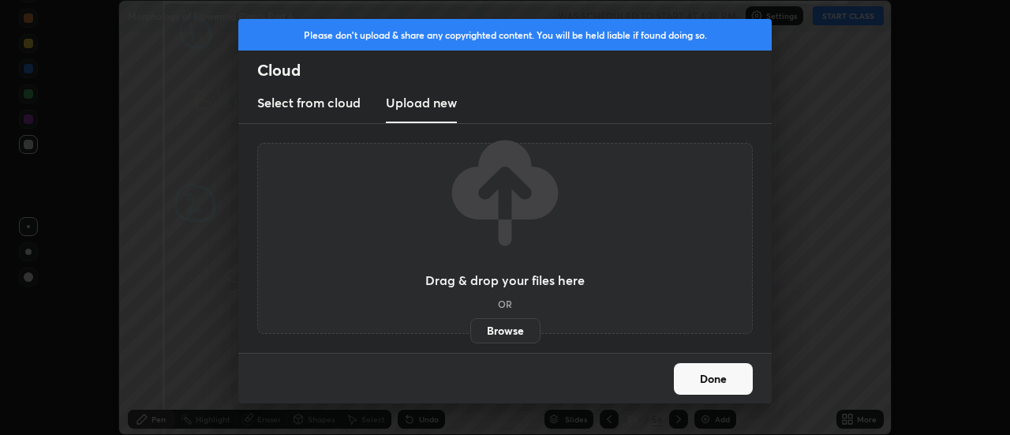
click at [500, 331] on label "Browse" at bounding box center [505, 330] width 70 height 25
click at [470, 331] on input "Browse" at bounding box center [470, 330] width 0 height 25
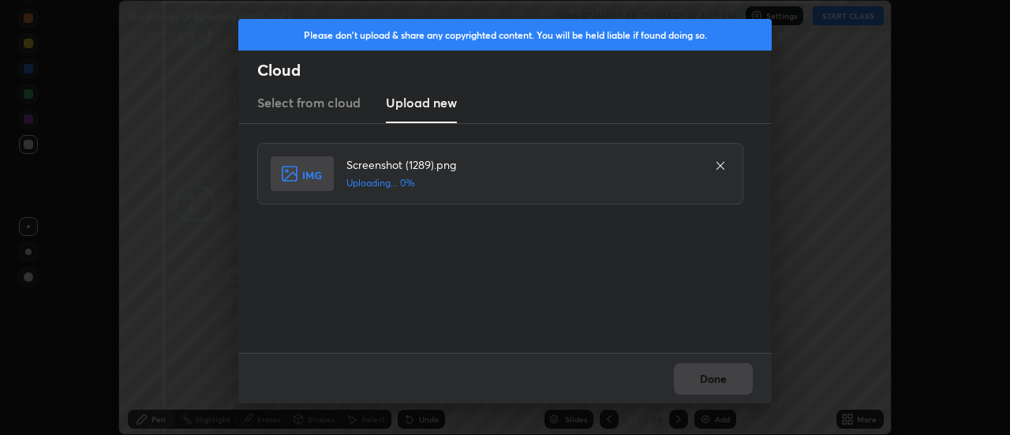
click at [710, 373] on div "Done" at bounding box center [505, 378] width 534 height 51
click at [711, 376] on div "Done" at bounding box center [505, 378] width 534 height 51
click at [707, 377] on div "Done" at bounding box center [505, 378] width 534 height 51
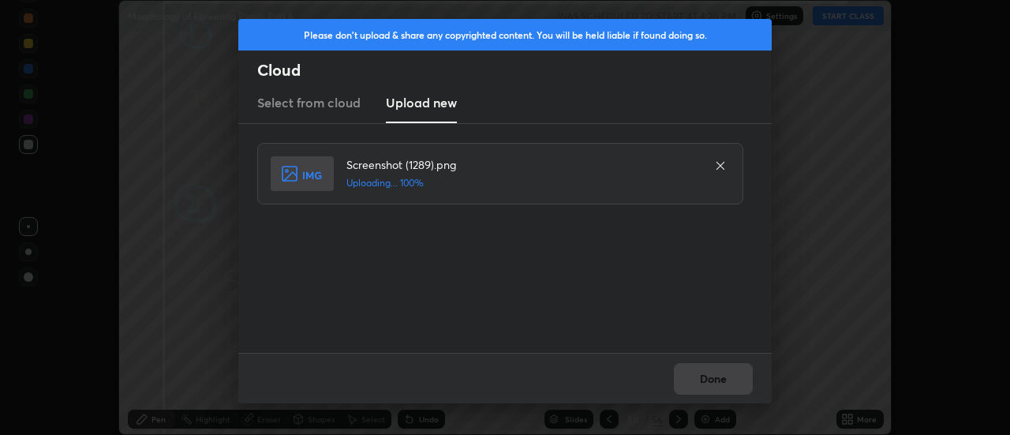
click at [709, 377] on button "Done" at bounding box center [713, 379] width 79 height 32
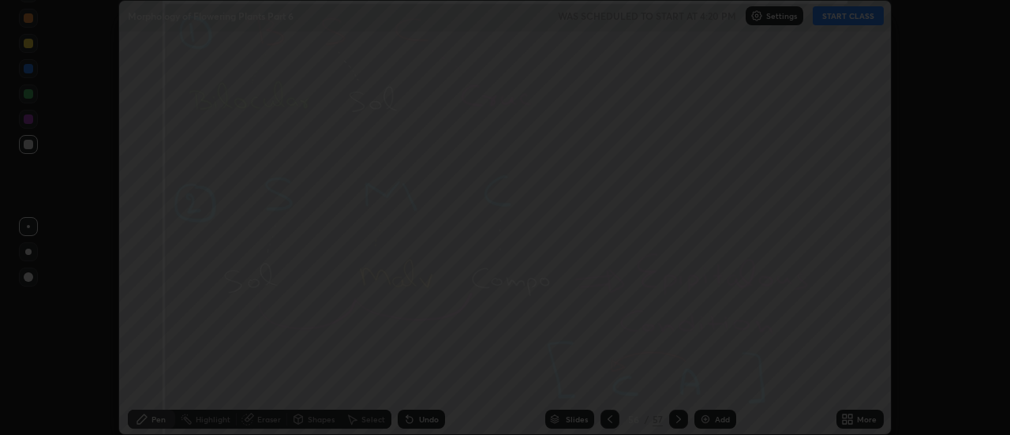
click at [709, 377] on button "Done" at bounding box center [713, 379] width 79 height 32
click at [707, 380] on div at bounding box center [505, 217] width 1010 height 435
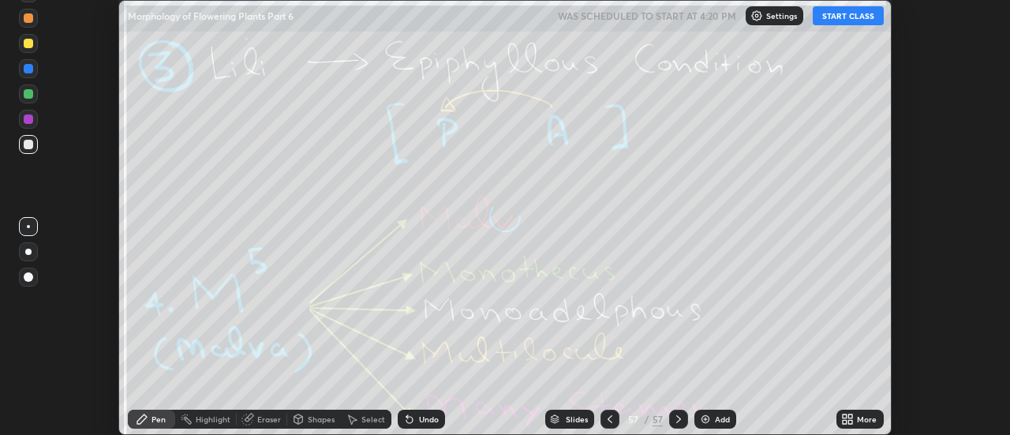
click at [853, 416] on icon at bounding box center [851, 416] width 4 height 4
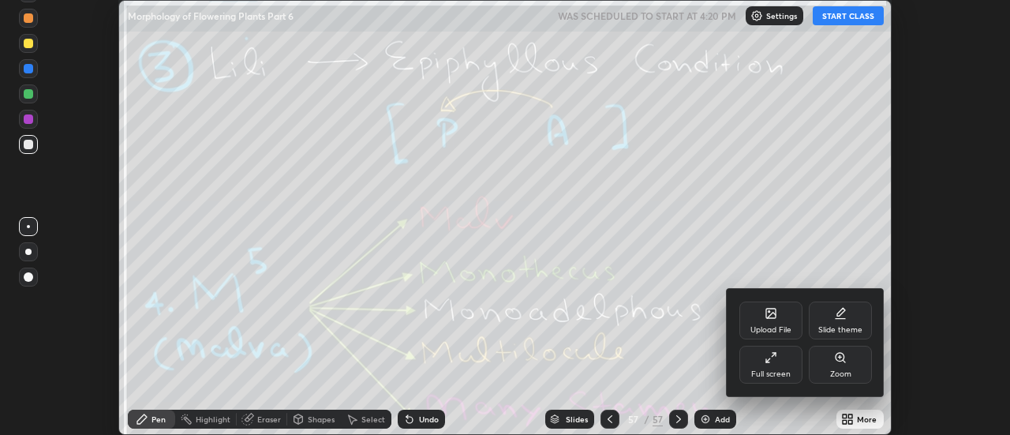
click at [776, 317] on icon at bounding box center [770, 313] width 9 height 9
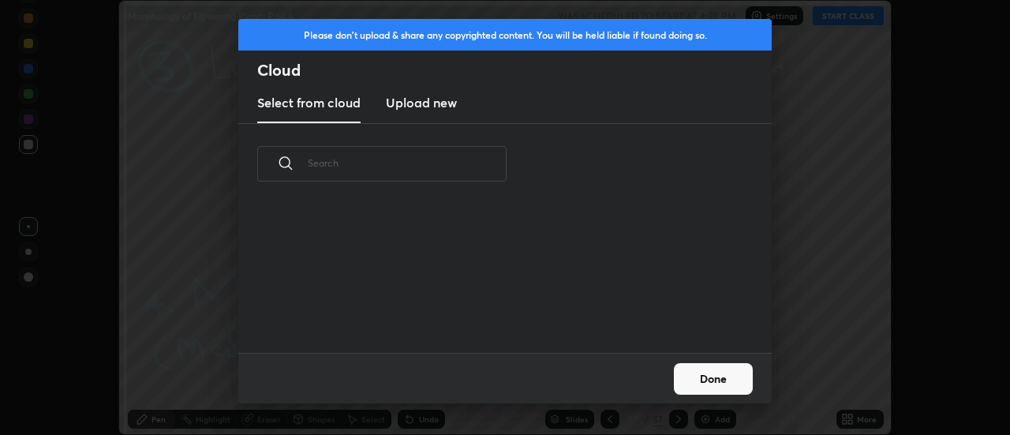
click at [430, 103] on h3 "Upload new" at bounding box center [421, 102] width 71 height 19
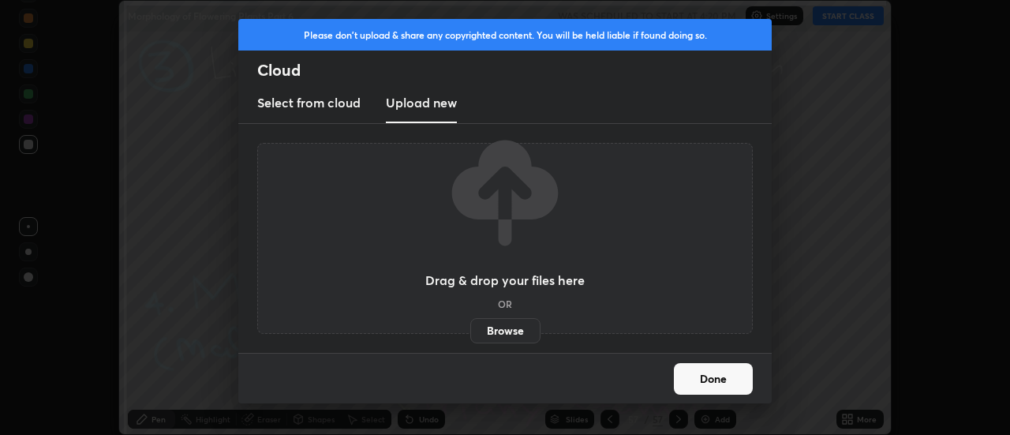
click at [509, 325] on label "Browse" at bounding box center [505, 330] width 70 height 25
click at [470, 325] on input "Browse" at bounding box center [470, 330] width 0 height 25
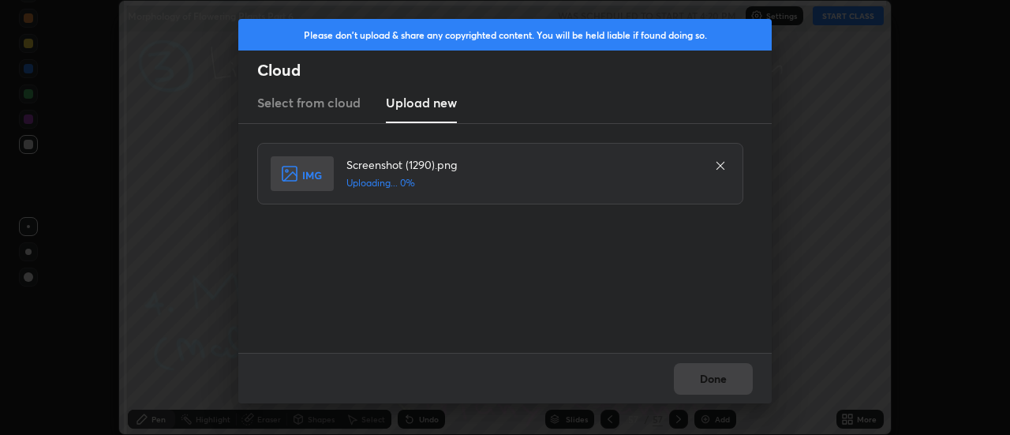
click at [719, 380] on div "Done" at bounding box center [505, 378] width 534 height 51
click at [714, 382] on div "Done" at bounding box center [505, 378] width 534 height 51
click at [713, 378] on div "Done" at bounding box center [505, 378] width 534 height 51
click at [713, 378] on button "Done" at bounding box center [713, 379] width 79 height 32
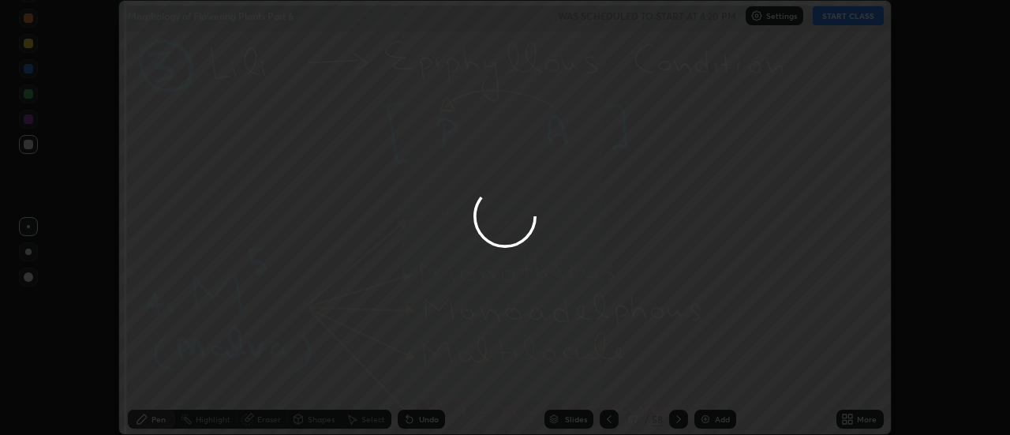
click at [710, 376] on div at bounding box center [505, 217] width 1010 height 435
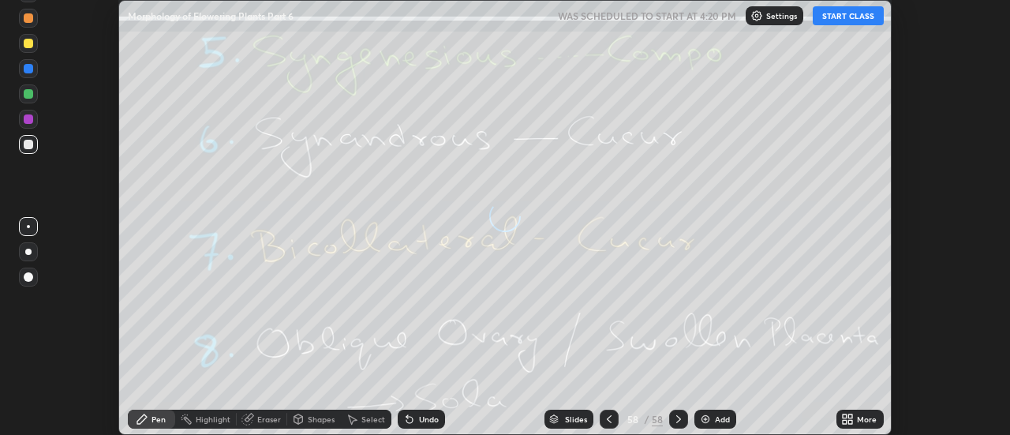
click at [860, 420] on div "More" at bounding box center [867, 419] width 20 height 8
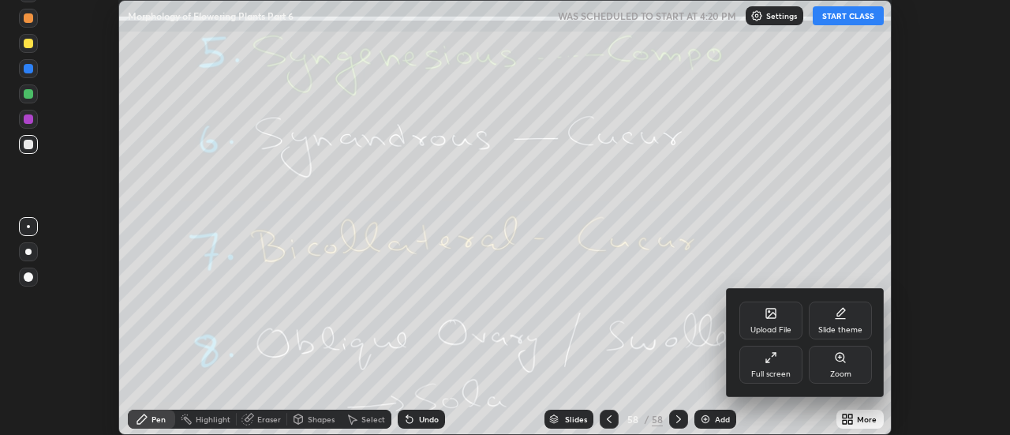
click at [778, 320] on div "Upload File" at bounding box center [771, 321] width 63 height 38
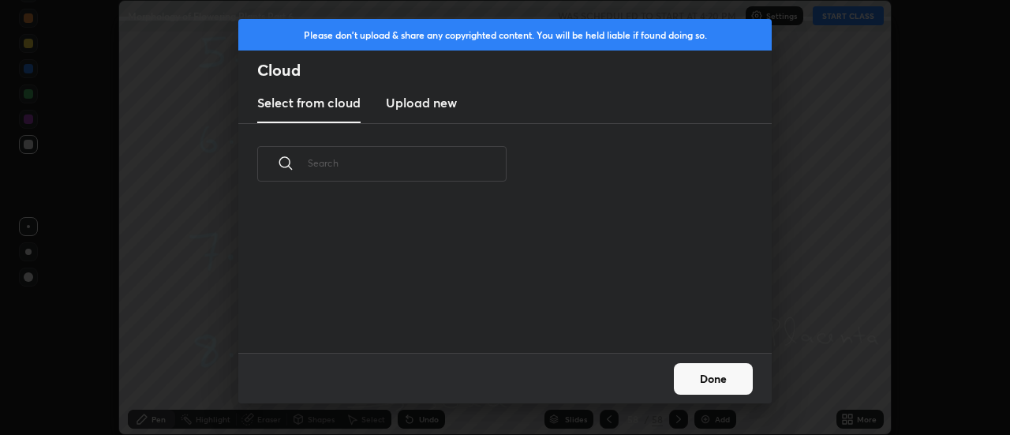
click at [426, 104] on h3 "Upload new" at bounding box center [421, 102] width 71 height 19
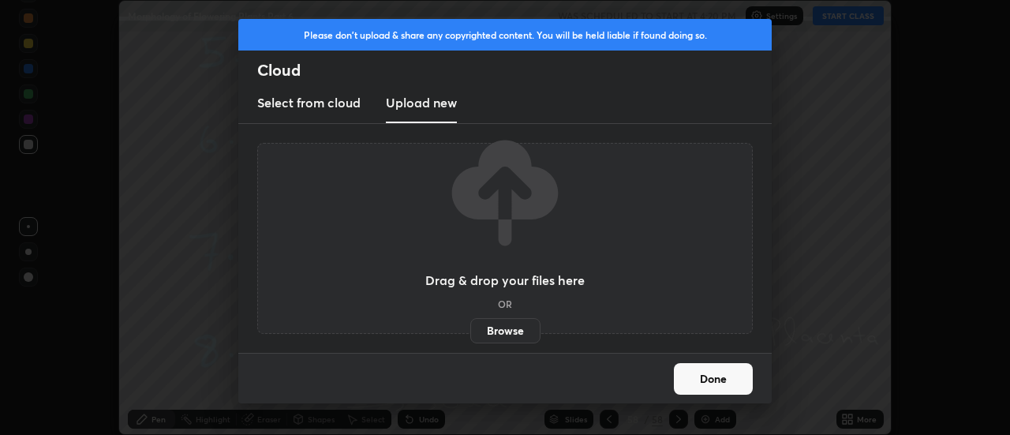
click at [512, 328] on label "Browse" at bounding box center [505, 330] width 70 height 25
click at [470, 328] on input "Browse" at bounding box center [470, 330] width 0 height 25
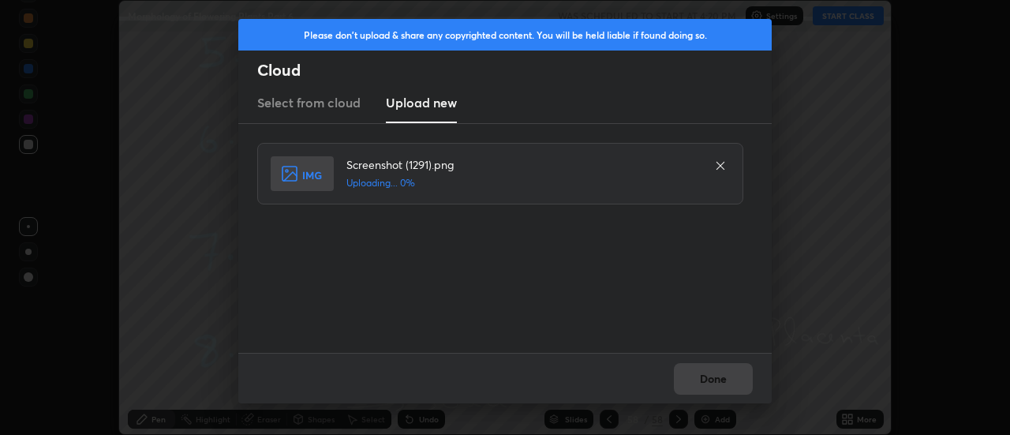
click at [710, 373] on div "Done" at bounding box center [505, 378] width 534 height 51
click at [710, 373] on button "Done" at bounding box center [713, 379] width 79 height 32
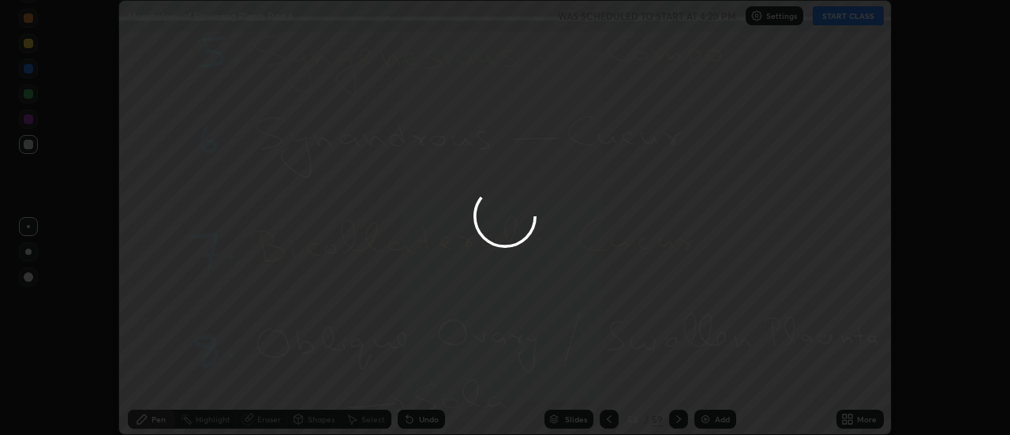
click at [710, 373] on button "Done" at bounding box center [713, 379] width 79 height 32
click at [710, 373] on div at bounding box center [505, 217] width 1010 height 435
click at [712, 376] on div at bounding box center [505, 217] width 1010 height 435
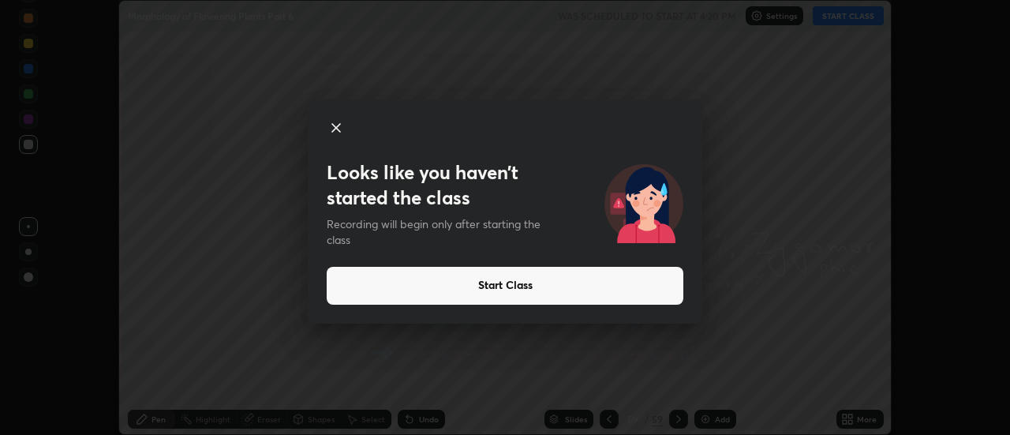
click at [607, 417] on div "Looks like you haven’t started the class Recording will begin only after starti…" at bounding box center [505, 217] width 1010 height 435
click at [608, 413] on div "Looks like you haven’t started the class Recording will begin only after starti…" at bounding box center [505, 217] width 1010 height 435
click at [336, 128] on icon at bounding box center [336, 128] width 8 height 8
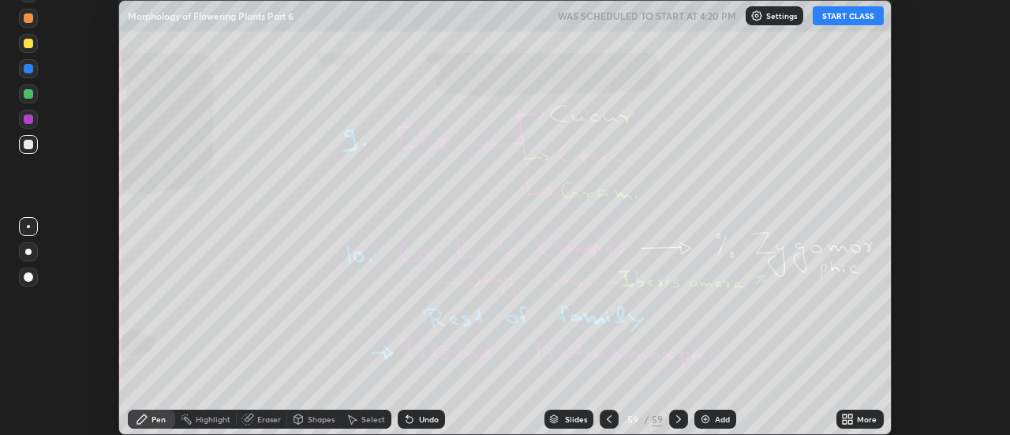
click at [609, 419] on icon at bounding box center [609, 419] width 13 height 13
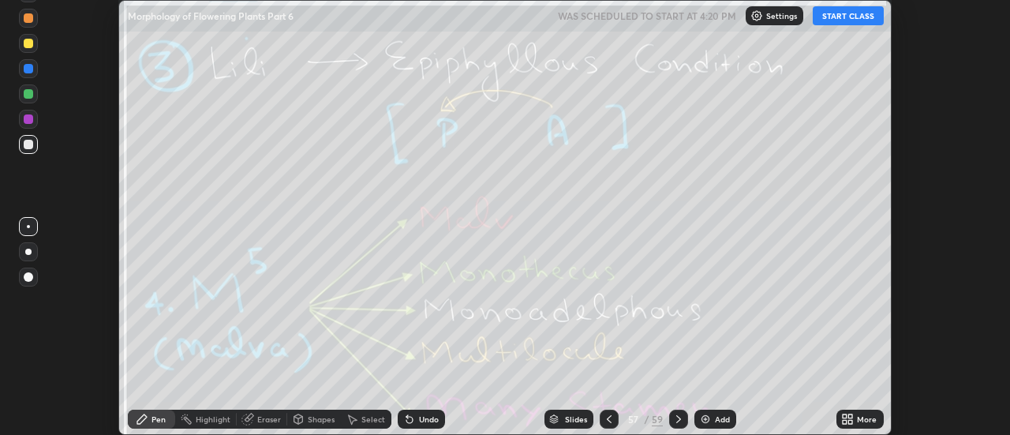
click at [609, 419] on icon at bounding box center [609, 419] width 13 height 13
click at [608, 415] on icon at bounding box center [609, 419] width 13 height 13
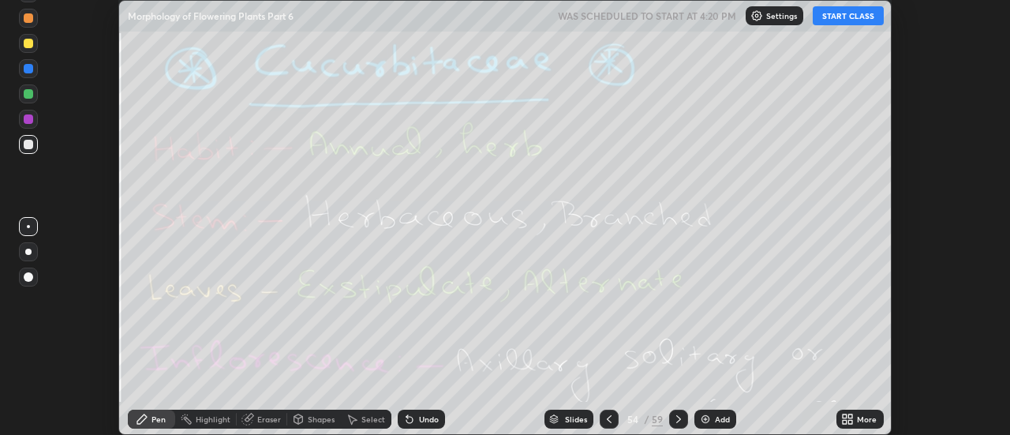
click at [608, 415] on icon at bounding box center [609, 419] width 13 height 13
click at [608, 416] on icon at bounding box center [609, 419] width 13 height 13
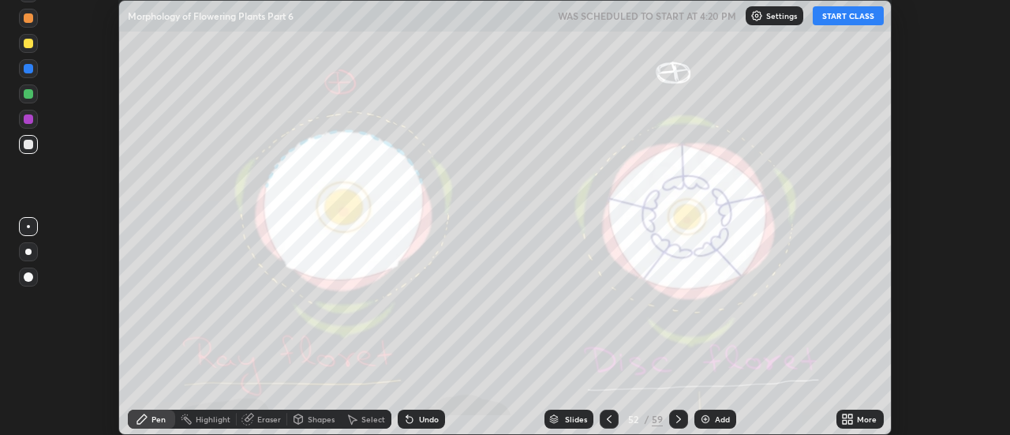
click at [608, 416] on icon at bounding box center [609, 419] width 13 height 13
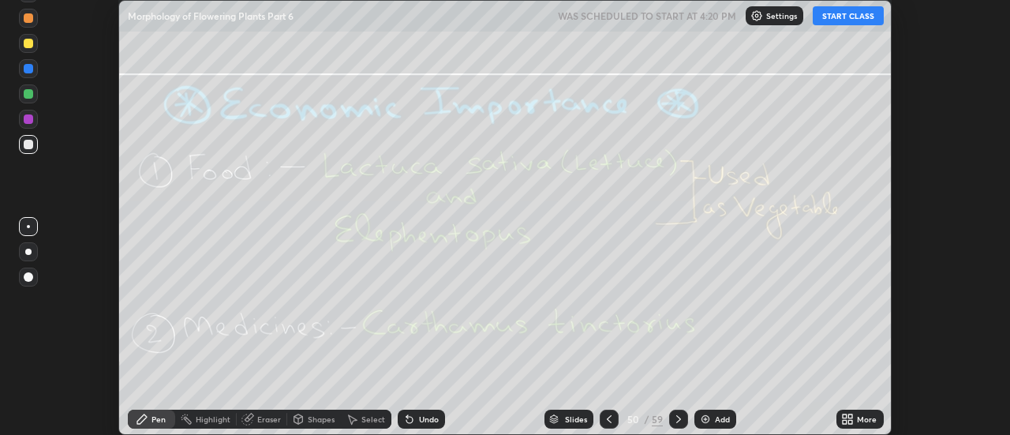
click at [606, 418] on icon at bounding box center [609, 419] width 13 height 13
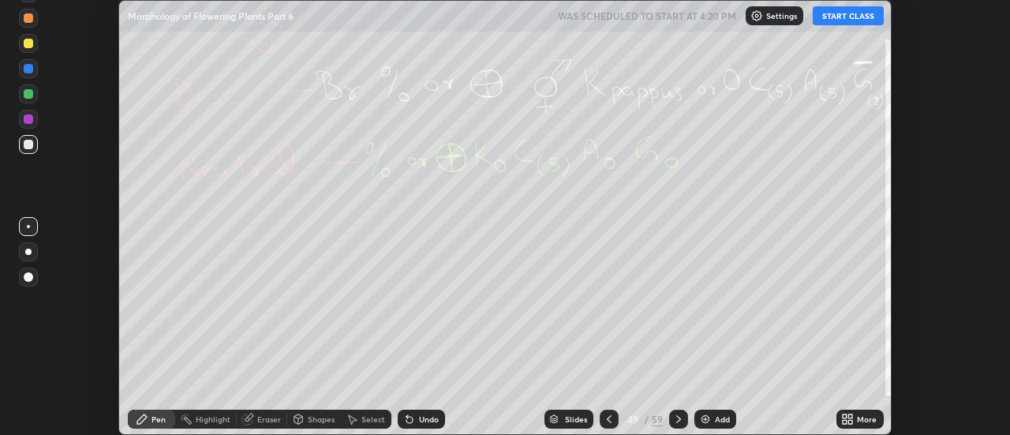
click at [606, 418] on icon at bounding box center [609, 419] width 13 height 13
click at [605, 414] on icon at bounding box center [609, 419] width 13 height 13
click at [609, 414] on icon at bounding box center [609, 419] width 13 height 13
click at [609, 418] on icon at bounding box center [609, 419] width 5 height 8
click at [610, 414] on icon at bounding box center [609, 419] width 13 height 13
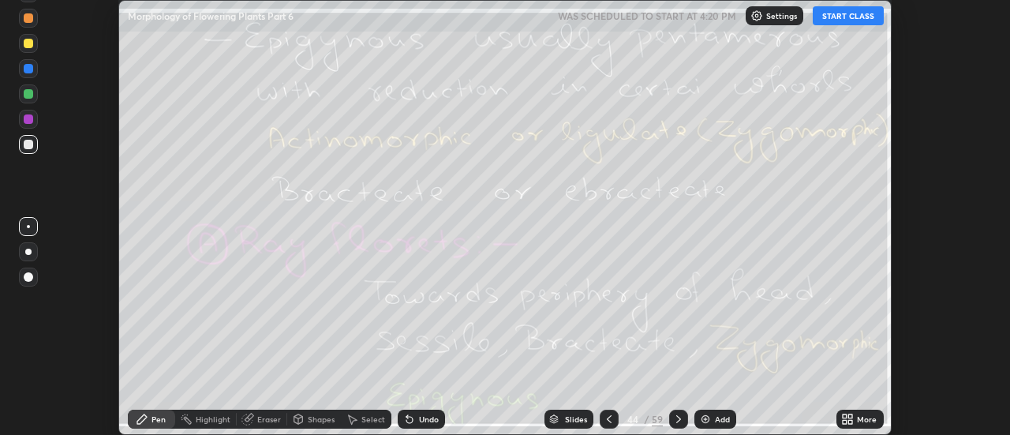
click at [609, 415] on icon at bounding box center [609, 419] width 13 height 13
click at [608, 416] on icon at bounding box center [609, 419] width 13 height 13
click at [608, 415] on icon at bounding box center [609, 419] width 13 height 13
click at [609, 419] on icon at bounding box center [609, 419] width 13 height 13
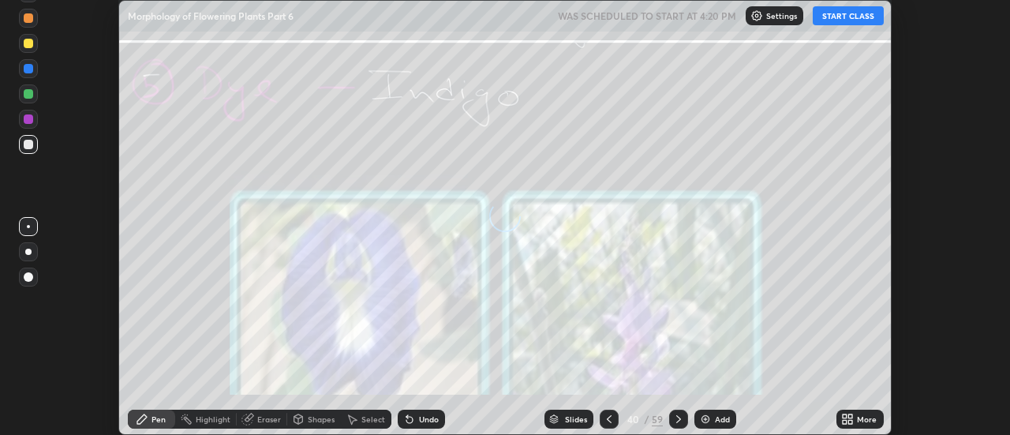
click at [609, 419] on icon at bounding box center [609, 419] width 13 height 13
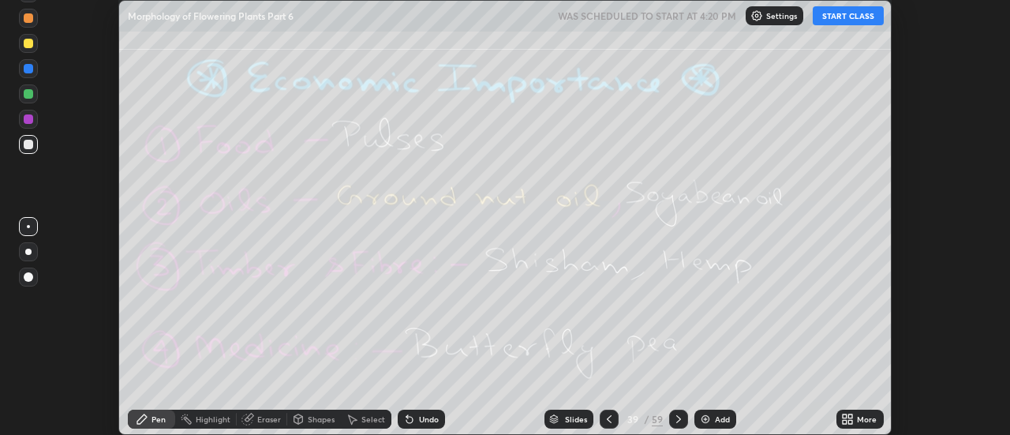
click at [609, 419] on icon at bounding box center [609, 419] width 13 height 13
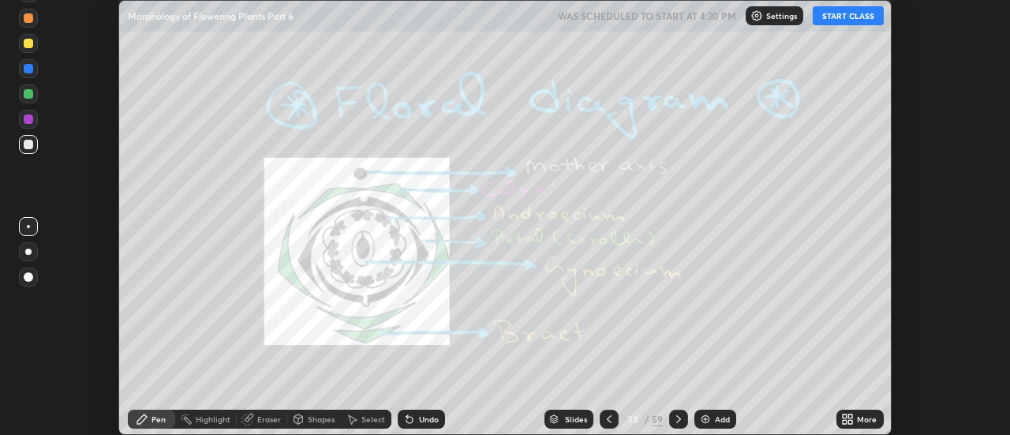
click at [609, 416] on icon at bounding box center [609, 419] width 13 height 13
click at [609, 411] on div at bounding box center [609, 419] width 19 height 19
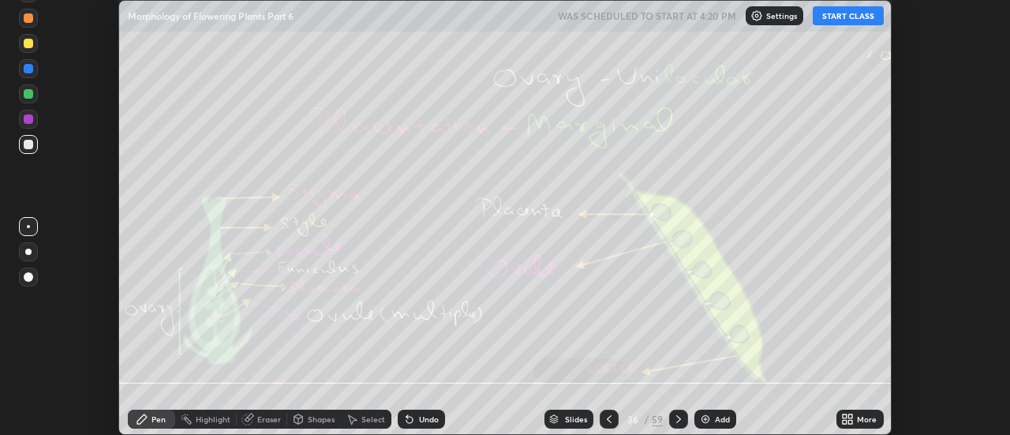
click at [609, 411] on div at bounding box center [609, 419] width 19 height 19
click at [605, 414] on icon at bounding box center [609, 419] width 13 height 13
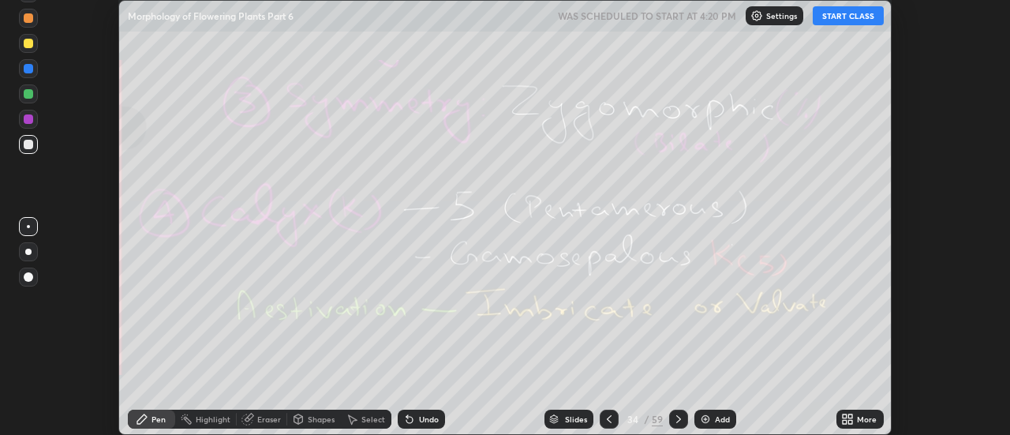
click at [609, 411] on div at bounding box center [609, 419] width 19 height 19
click at [608, 417] on icon at bounding box center [609, 419] width 13 height 13
click at [606, 414] on icon at bounding box center [609, 419] width 13 height 13
click at [608, 414] on icon at bounding box center [609, 419] width 13 height 13
click at [607, 418] on icon at bounding box center [609, 419] width 13 height 13
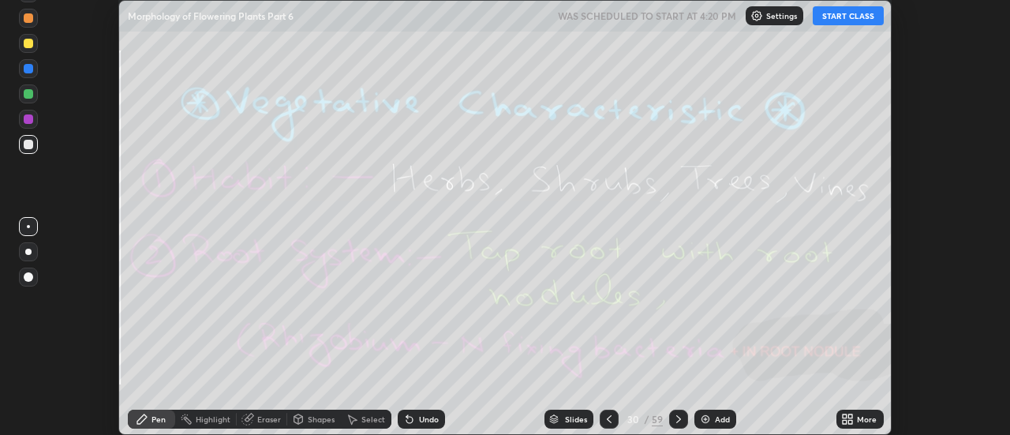
click at [607, 417] on icon at bounding box center [609, 419] width 13 height 13
click at [609, 413] on icon at bounding box center [609, 419] width 13 height 13
click at [606, 416] on icon at bounding box center [609, 419] width 13 height 13
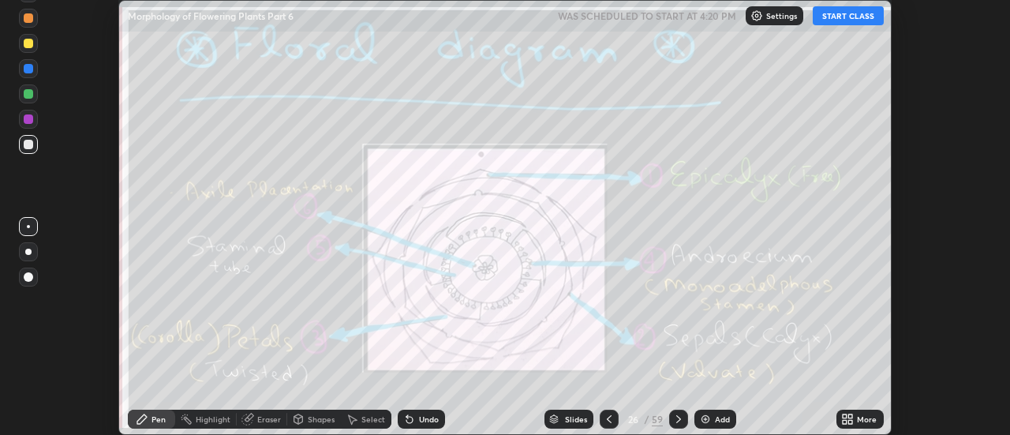
click at [609, 419] on icon at bounding box center [609, 419] width 13 height 13
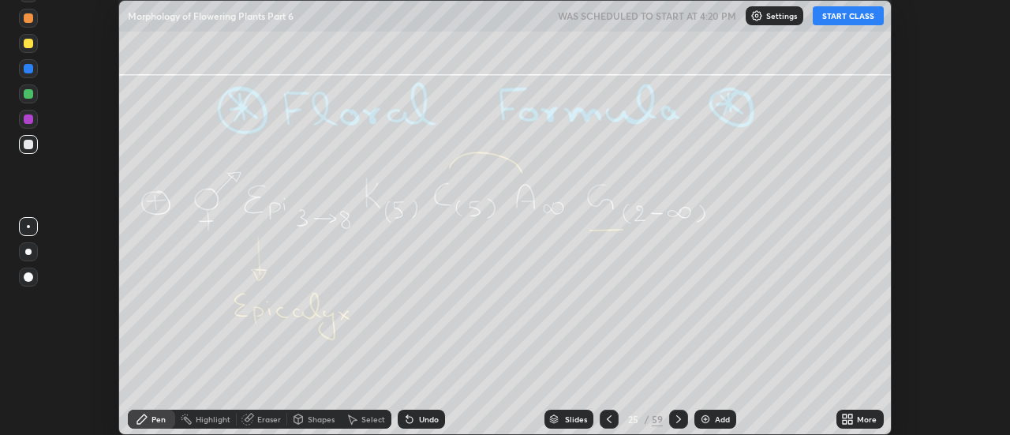
click at [606, 416] on icon at bounding box center [609, 419] width 13 height 13
click at [609, 418] on icon at bounding box center [609, 419] width 13 height 13
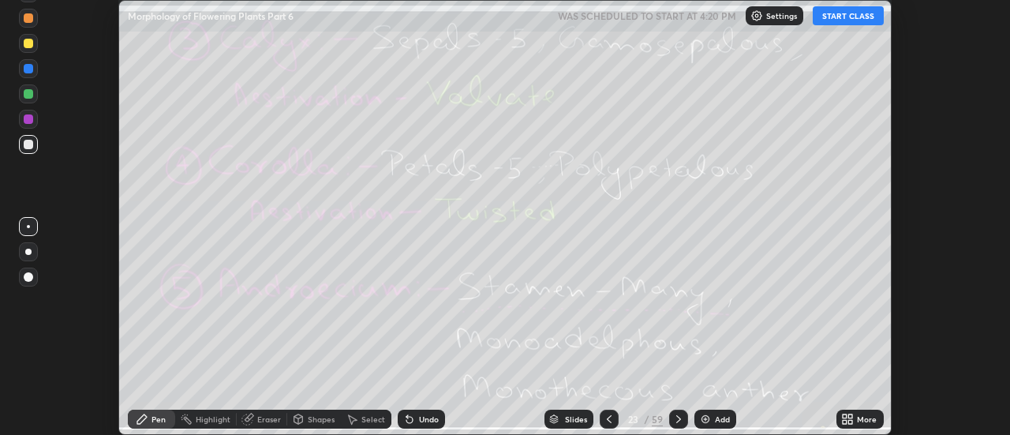
click at [606, 418] on icon at bounding box center [609, 419] width 13 height 13
click at [609, 419] on icon at bounding box center [609, 419] width 13 height 13
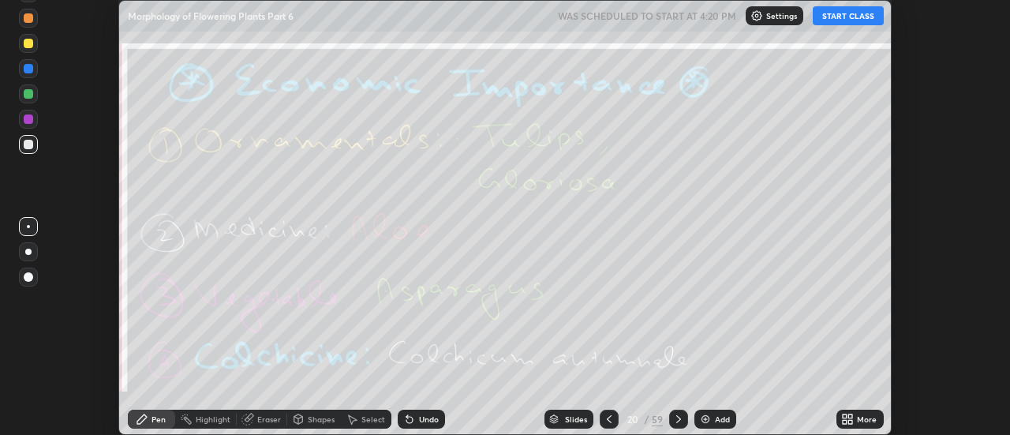
click at [608, 414] on icon at bounding box center [609, 419] width 13 height 13
click at [607, 412] on div at bounding box center [609, 419] width 19 height 19
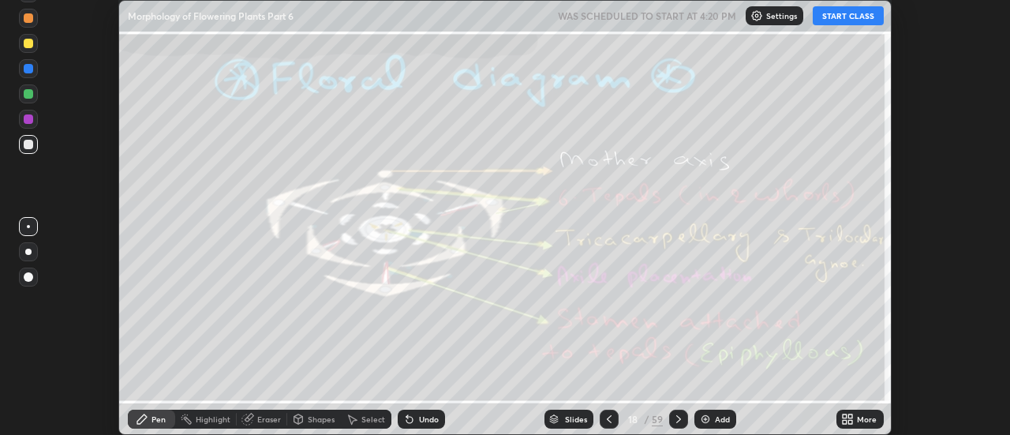
click at [608, 412] on div at bounding box center [609, 419] width 19 height 19
click at [607, 414] on icon at bounding box center [609, 419] width 13 height 13
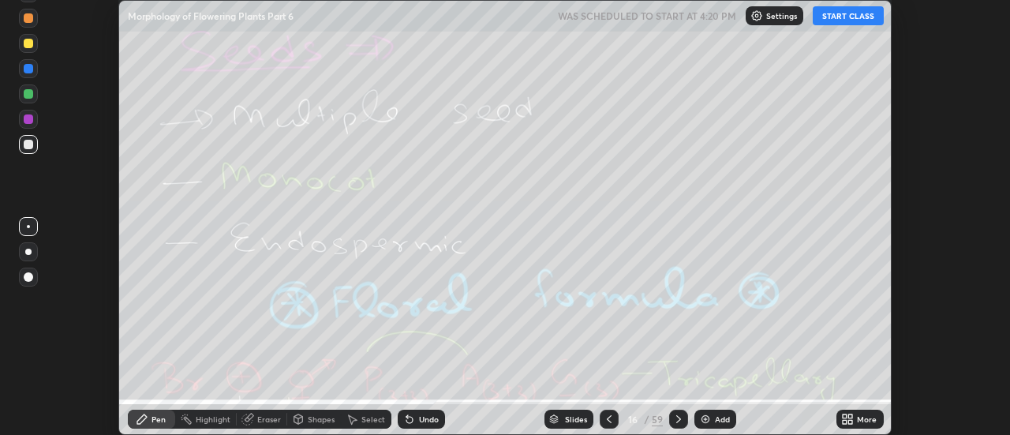
click at [608, 417] on icon at bounding box center [609, 419] width 13 height 13
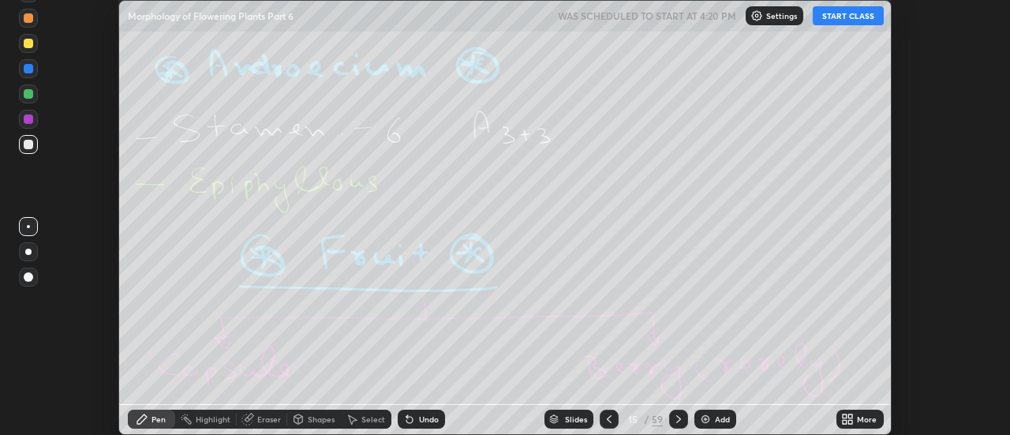
click at [607, 417] on icon at bounding box center [609, 419] width 13 height 13
click at [608, 417] on icon at bounding box center [609, 419] width 13 height 13
click at [609, 418] on icon at bounding box center [609, 419] width 5 height 8
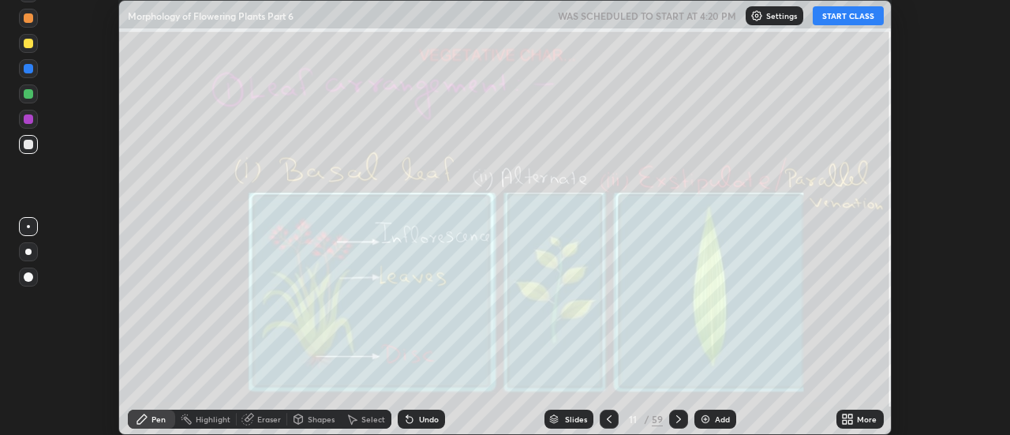
click at [609, 418] on icon at bounding box center [609, 419] width 13 height 13
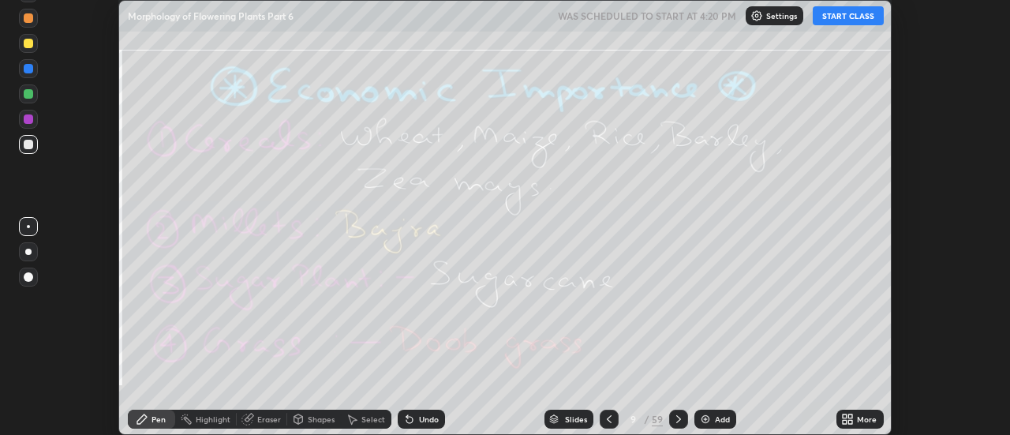
click at [609, 416] on icon at bounding box center [609, 419] width 13 height 13
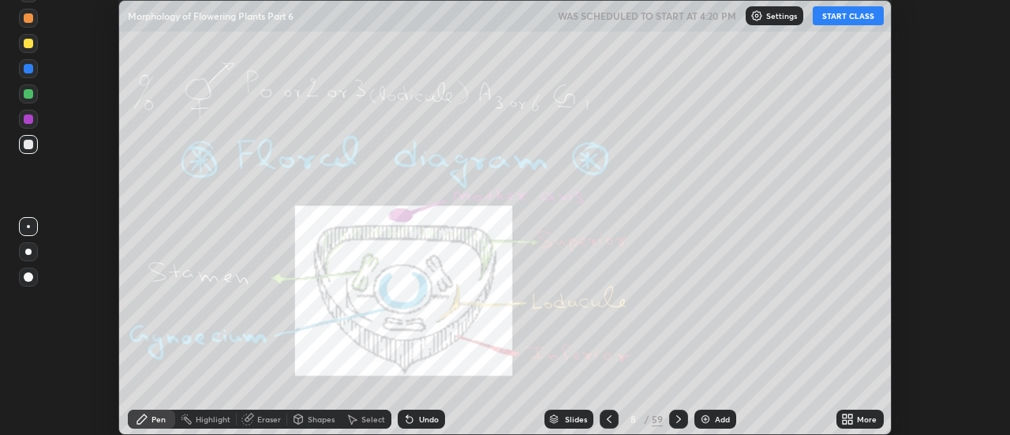
click at [609, 416] on icon at bounding box center [609, 419] width 13 height 13
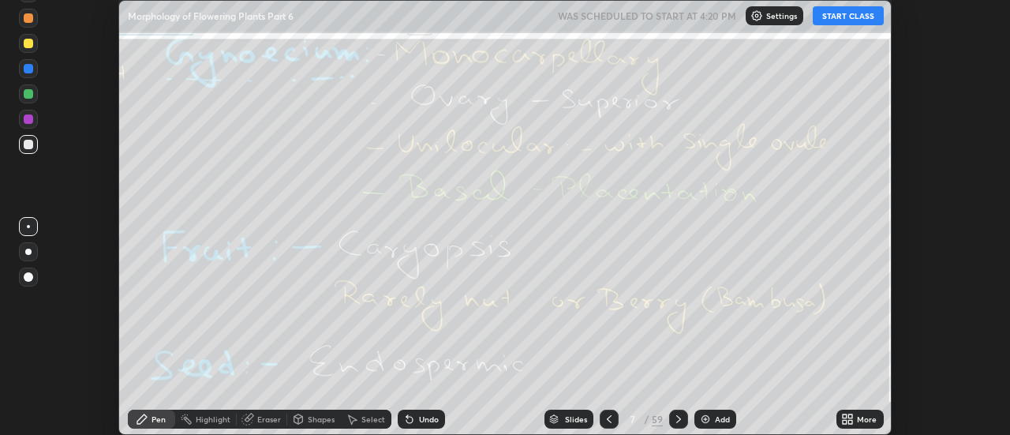
click at [608, 414] on icon at bounding box center [609, 419] width 13 height 13
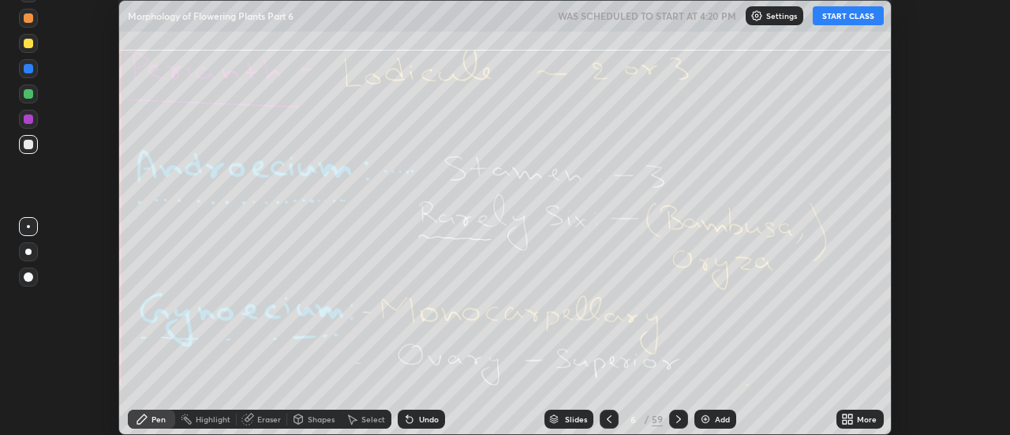
click at [608, 413] on icon at bounding box center [609, 419] width 13 height 13
click at [609, 416] on icon at bounding box center [609, 419] width 13 height 13
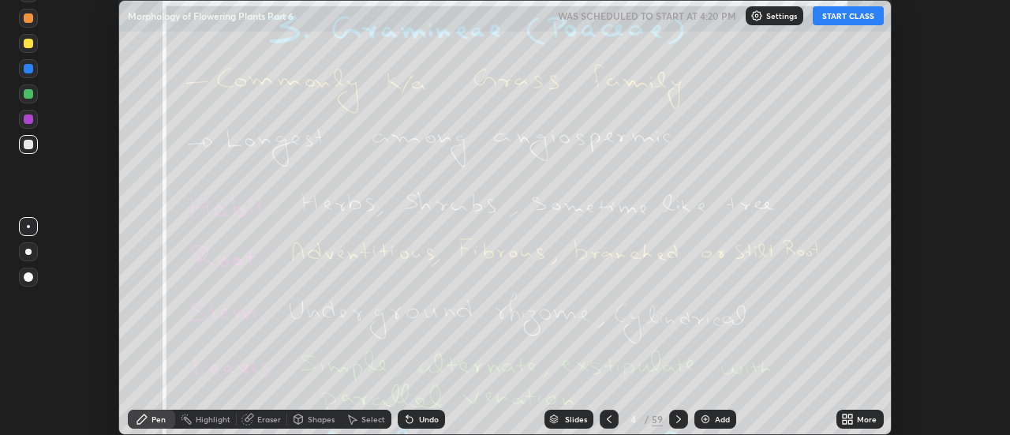
click at [609, 419] on icon at bounding box center [609, 419] width 13 height 13
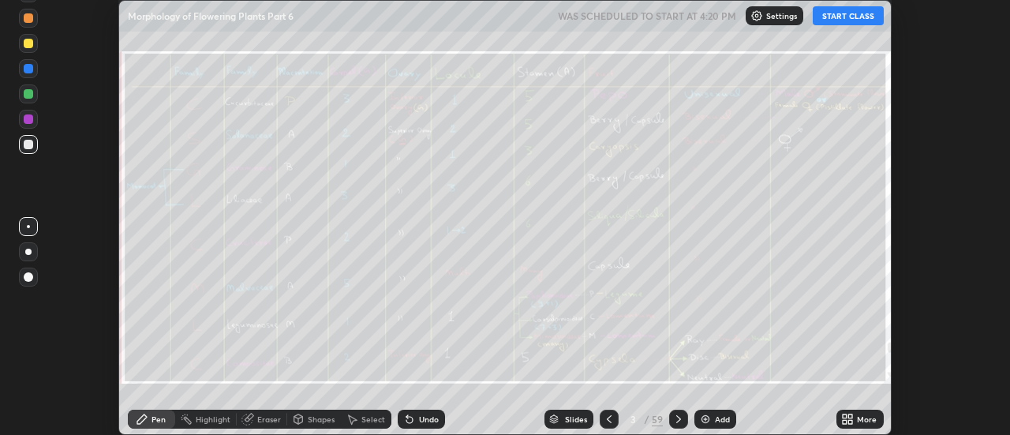
click at [608, 412] on div at bounding box center [609, 419] width 19 height 19
click at [610, 414] on icon at bounding box center [609, 419] width 13 height 13
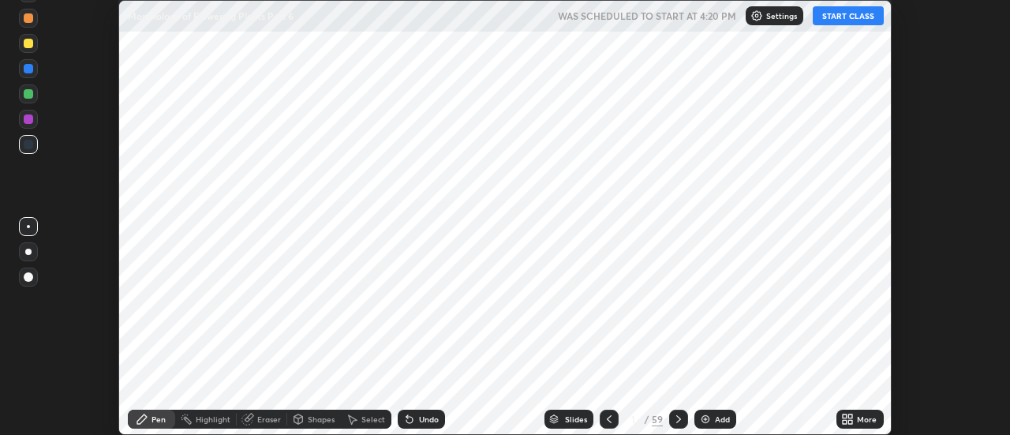
click at [675, 414] on icon at bounding box center [679, 419] width 13 height 13
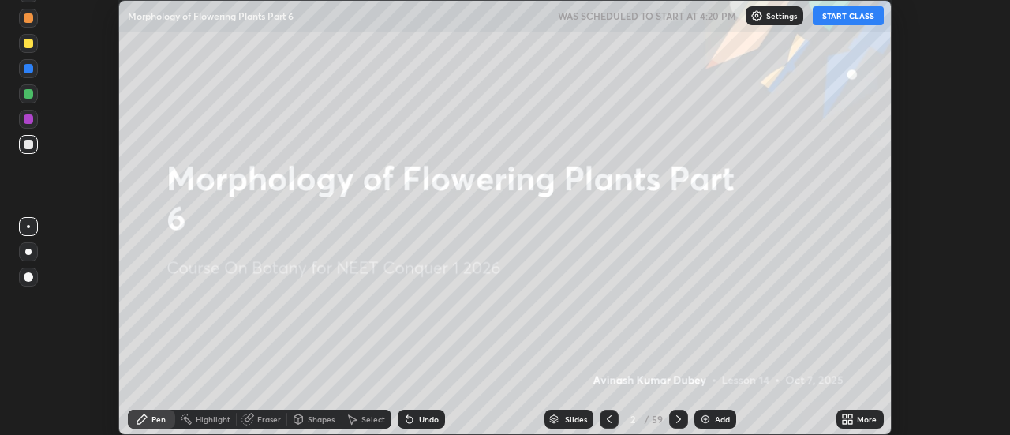
click at [853, 419] on icon at bounding box center [847, 419] width 13 height 13
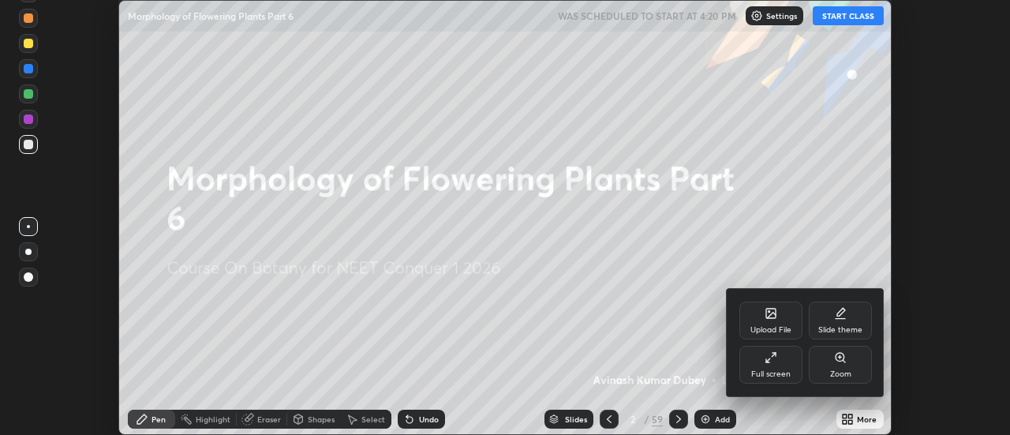
click at [778, 365] on div "Full screen" at bounding box center [771, 365] width 63 height 38
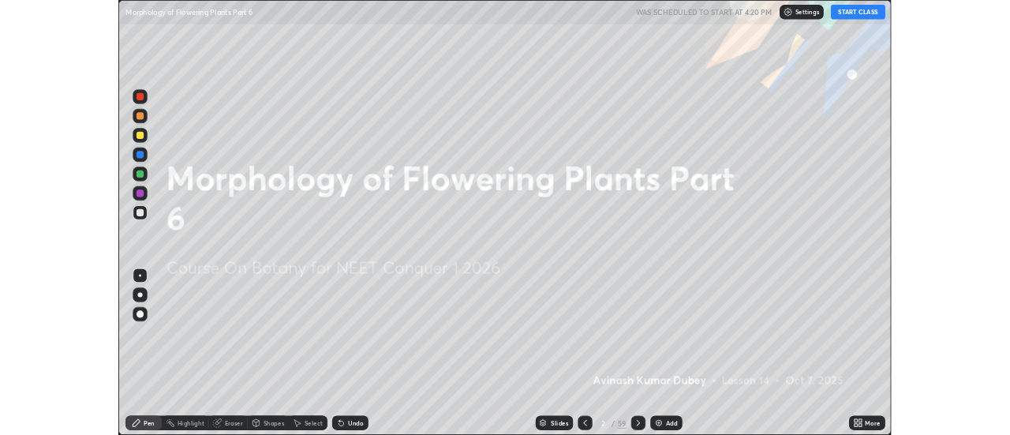
scroll to position [568, 1010]
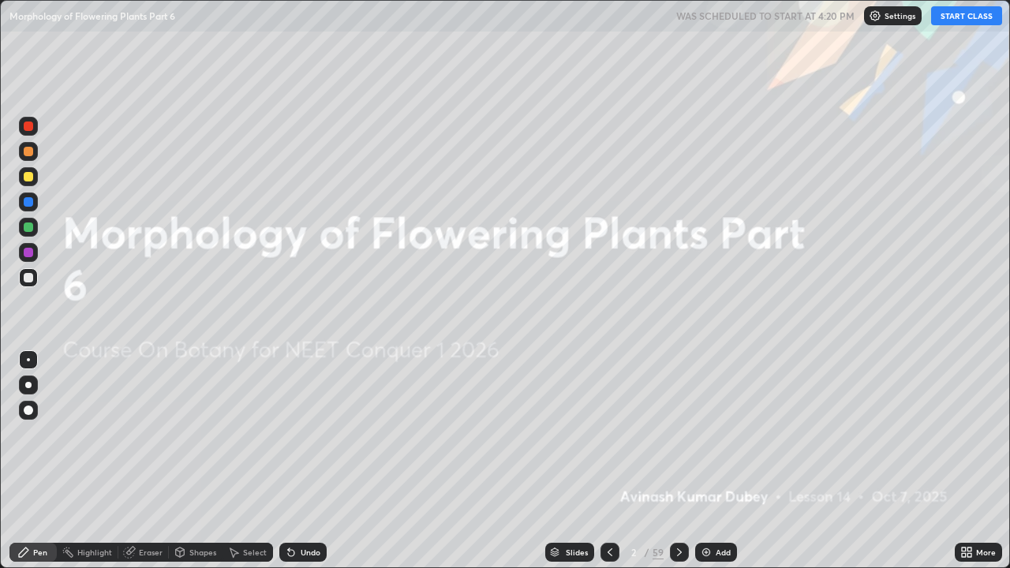
click at [975, 17] on button "START CLASS" at bounding box center [966, 15] width 71 height 19
click at [678, 434] on icon at bounding box center [679, 552] width 13 height 13
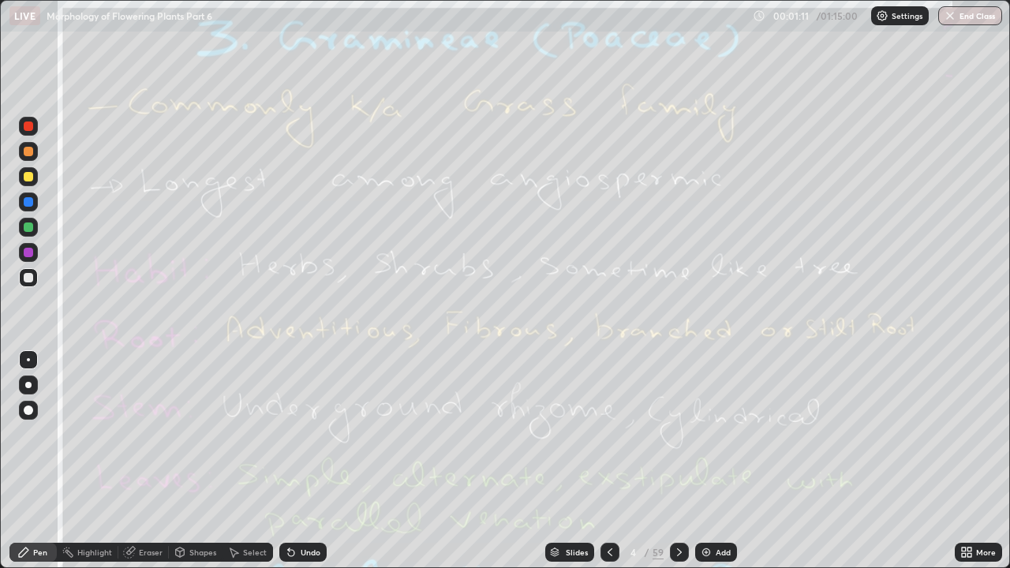
click at [149, 434] on div "Eraser" at bounding box center [151, 553] width 24 height 8
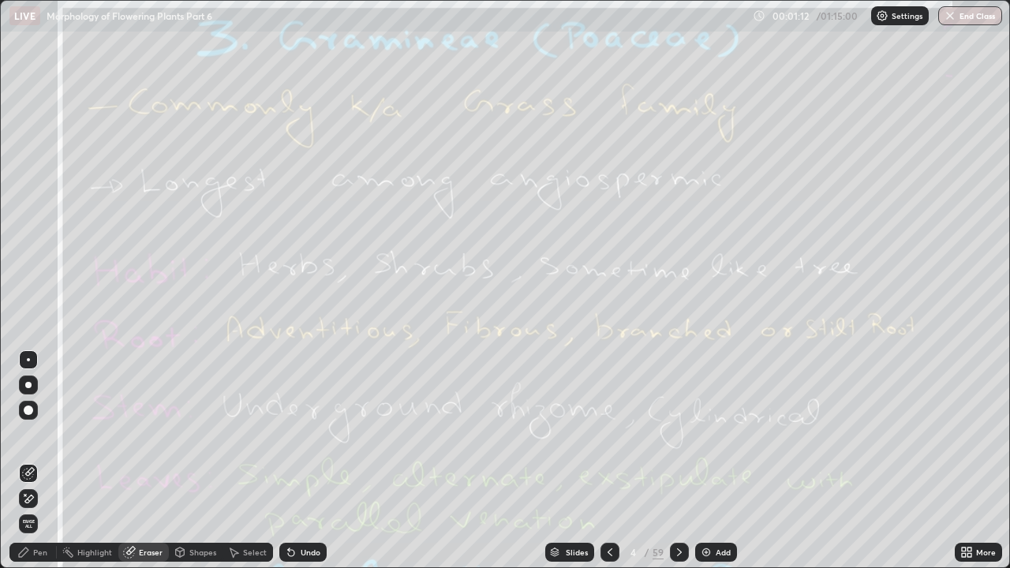
click at [27, 434] on span "Erase all" at bounding box center [28, 523] width 17 height 9
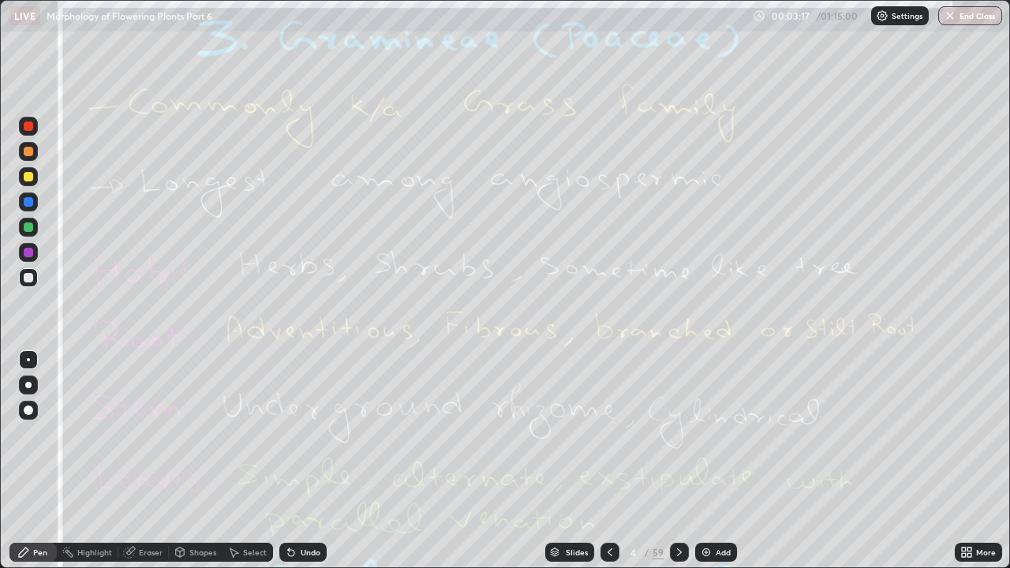
click at [677, 434] on icon at bounding box center [679, 552] width 13 height 13
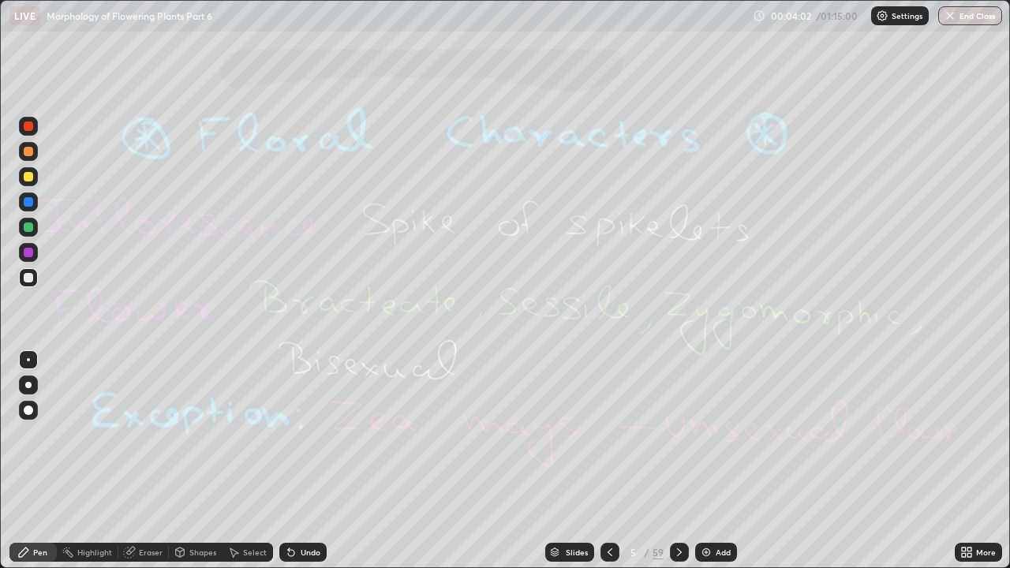
click at [144, 434] on div "Eraser" at bounding box center [151, 553] width 24 height 8
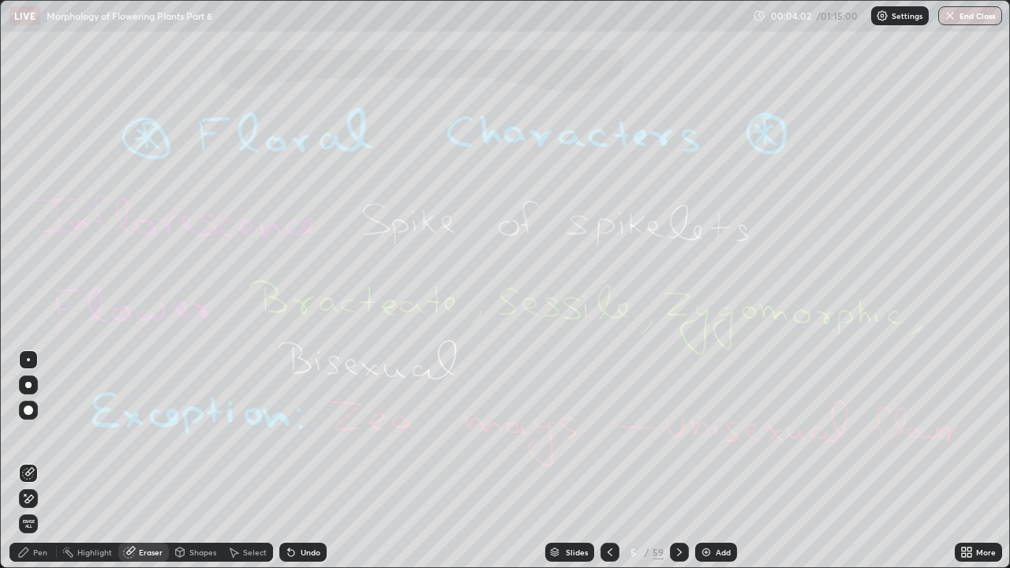
click at [28, 434] on span "Erase all" at bounding box center [28, 523] width 17 height 9
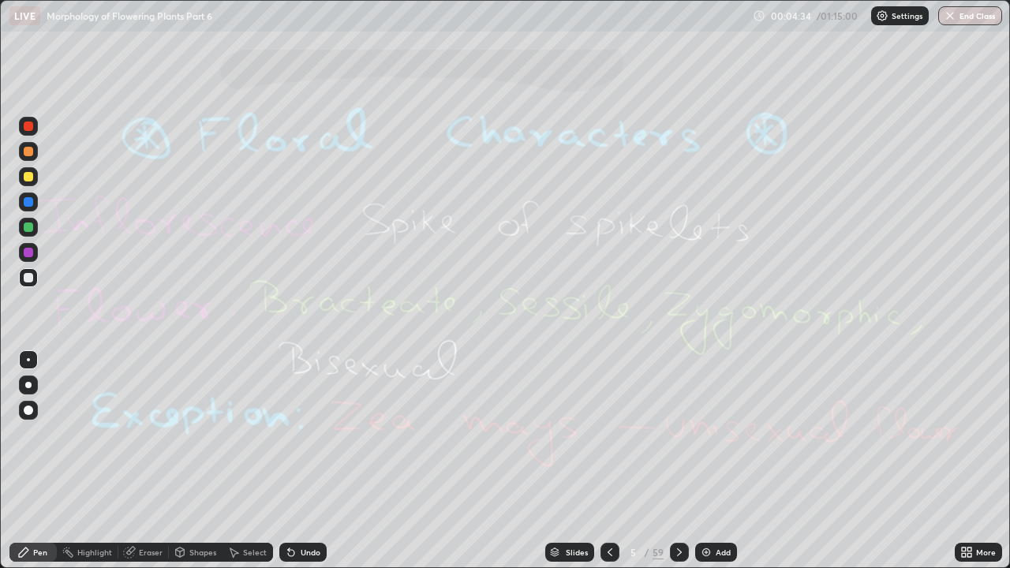
click at [677, 434] on icon at bounding box center [679, 552] width 13 height 13
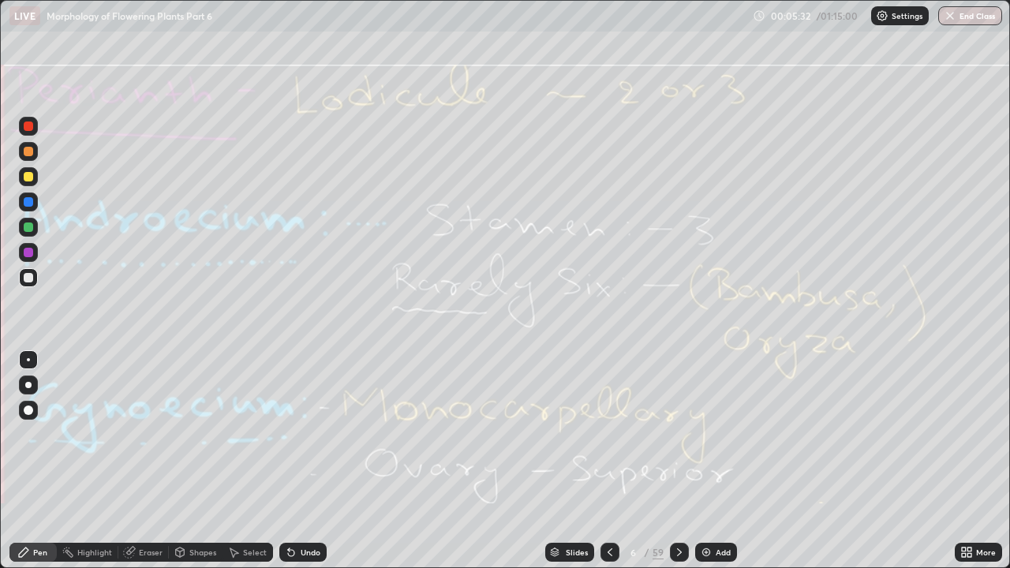
click at [148, 434] on div "Eraser" at bounding box center [151, 553] width 24 height 8
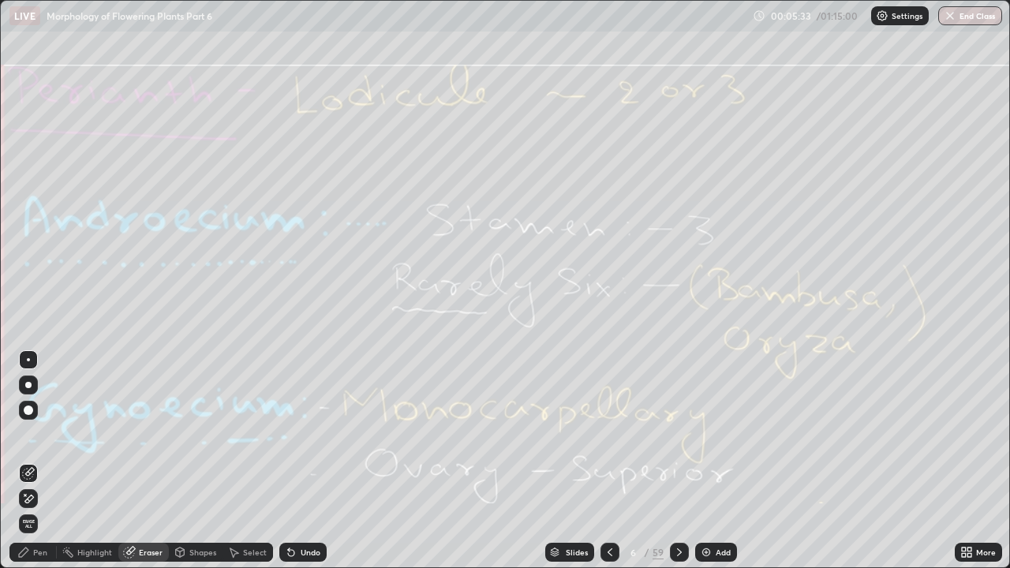
click at [28, 434] on span "Erase all" at bounding box center [28, 523] width 17 height 9
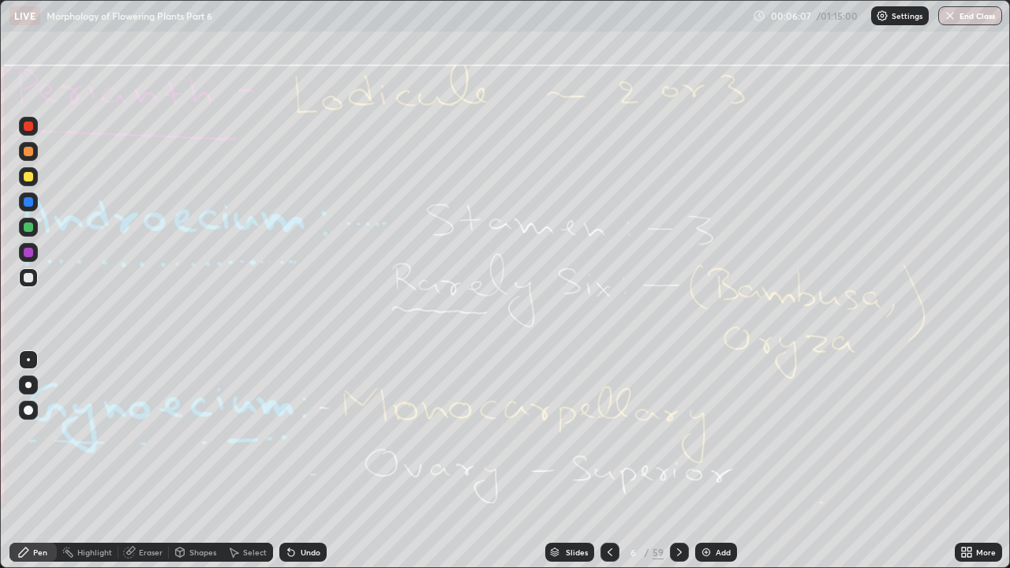
click at [677, 434] on icon at bounding box center [679, 552] width 13 height 13
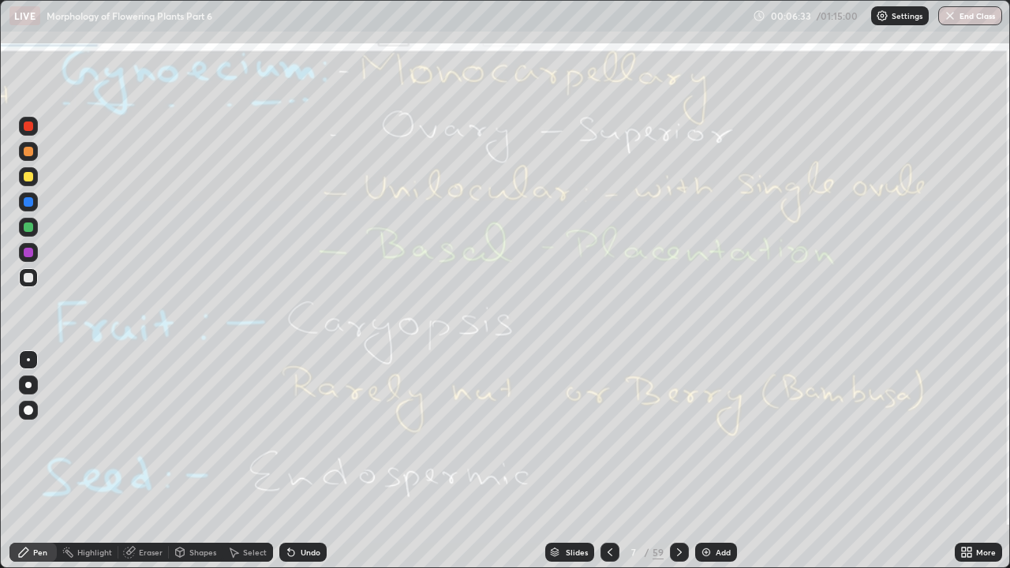
click at [148, 434] on div "Eraser" at bounding box center [151, 553] width 24 height 8
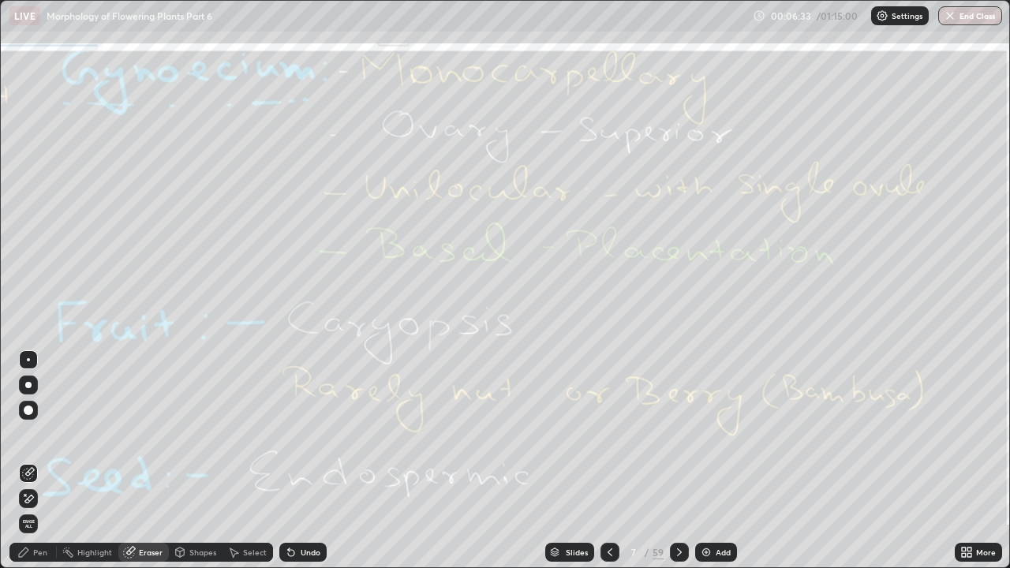
click at [28, 434] on span "Erase all" at bounding box center [28, 523] width 17 height 9
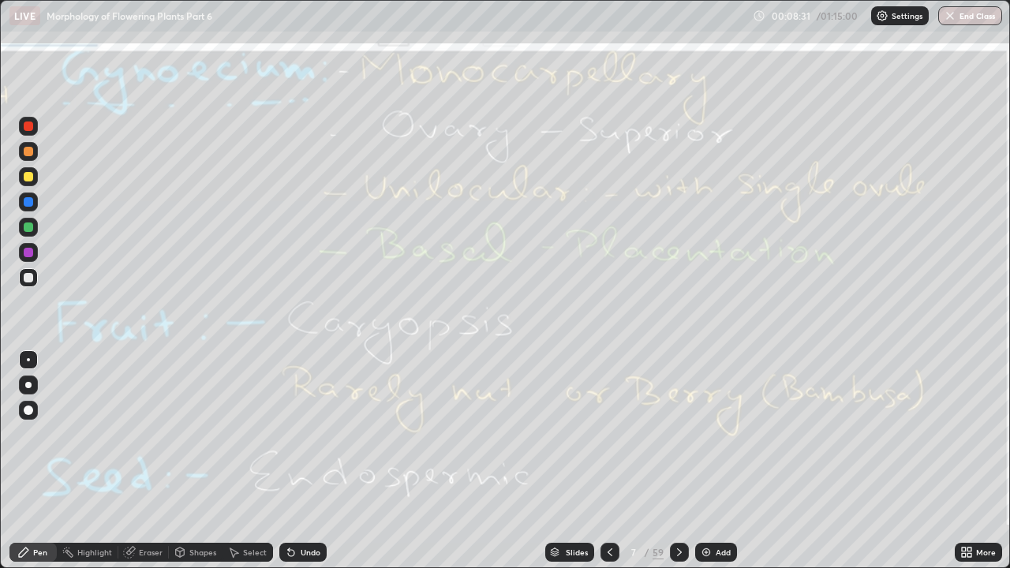
click at [678, 434] on icon at bounding box center [679, 552] width 13 height 13
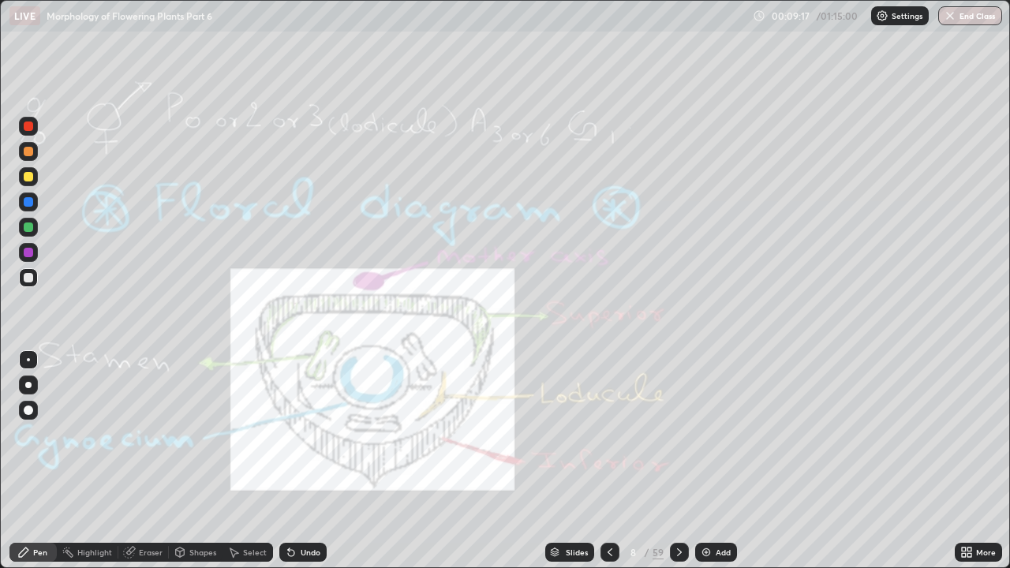
click at [145, 434] on div "Eraser" at bounding box center [151, 553] width 24 height 8
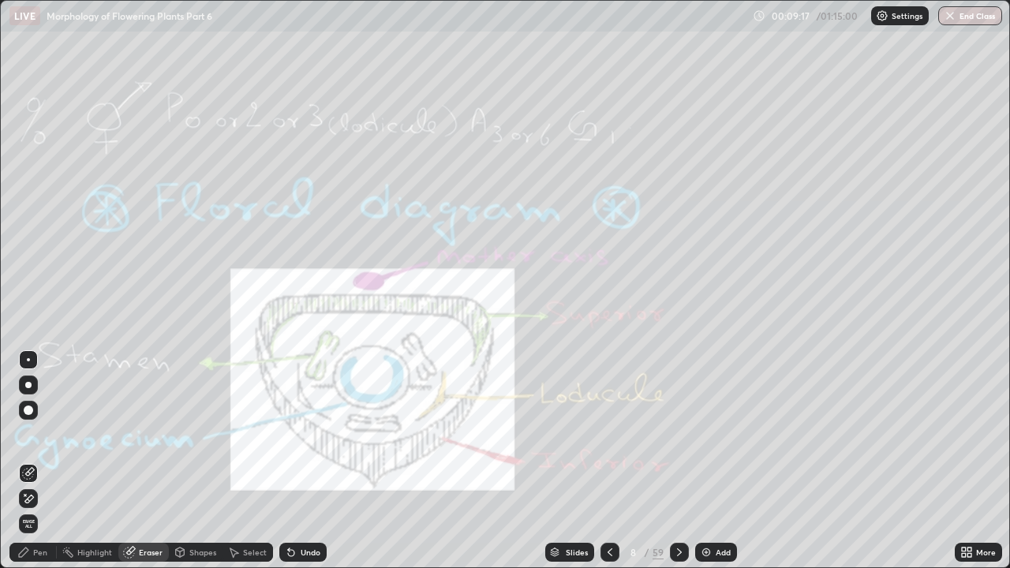
click at [28, 434] on span "Erase all" at bounding box center [28, 523] width 17 height 9
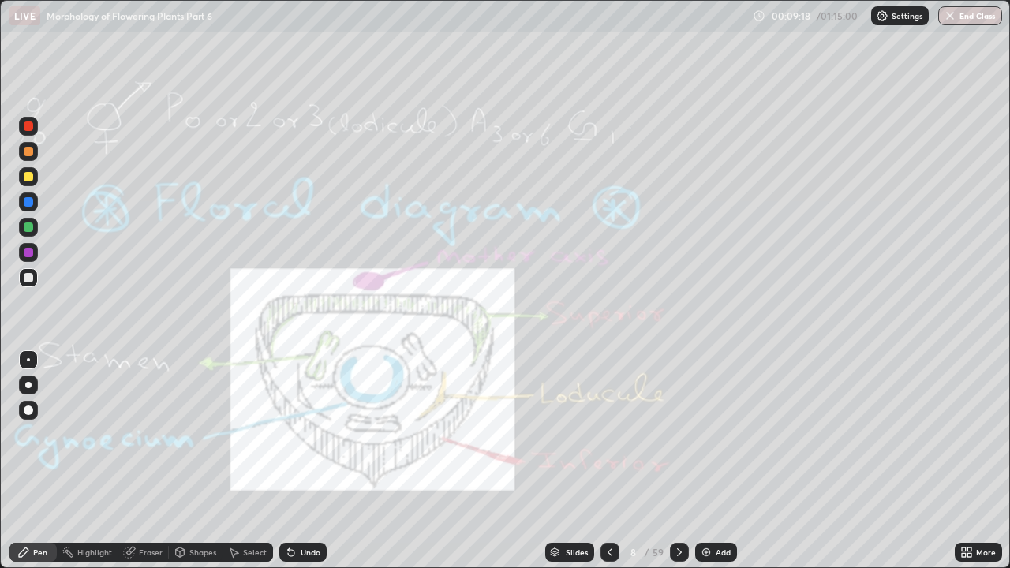
click at [32, 255] on div at bounding box center [28, 252] width 9 height 9
click at [676, 434] on icon at bounding box center [679, 552] width 13 height 13
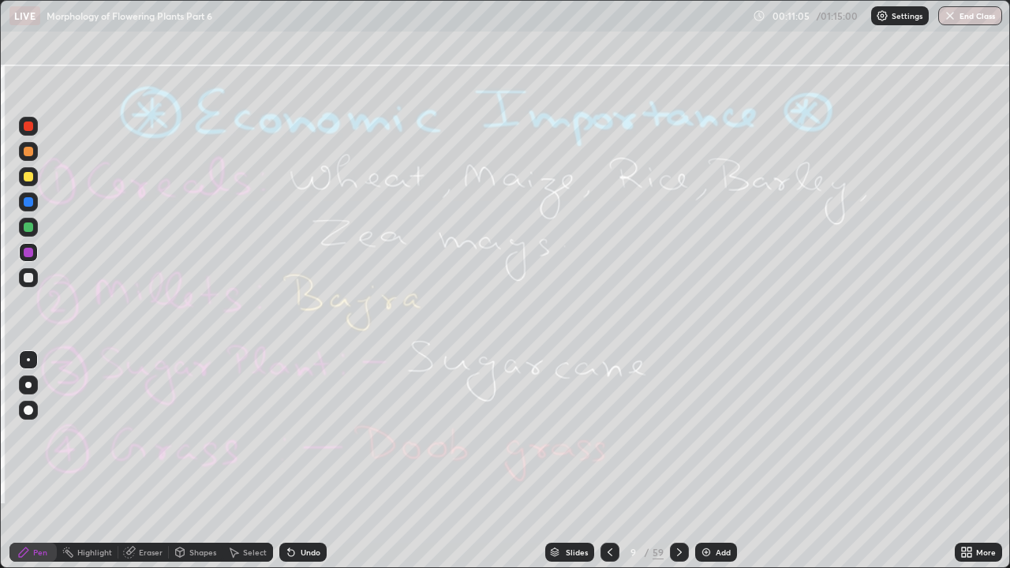
click at [677, 434] on icon at bounding box center [679, 552] width 13 height 13
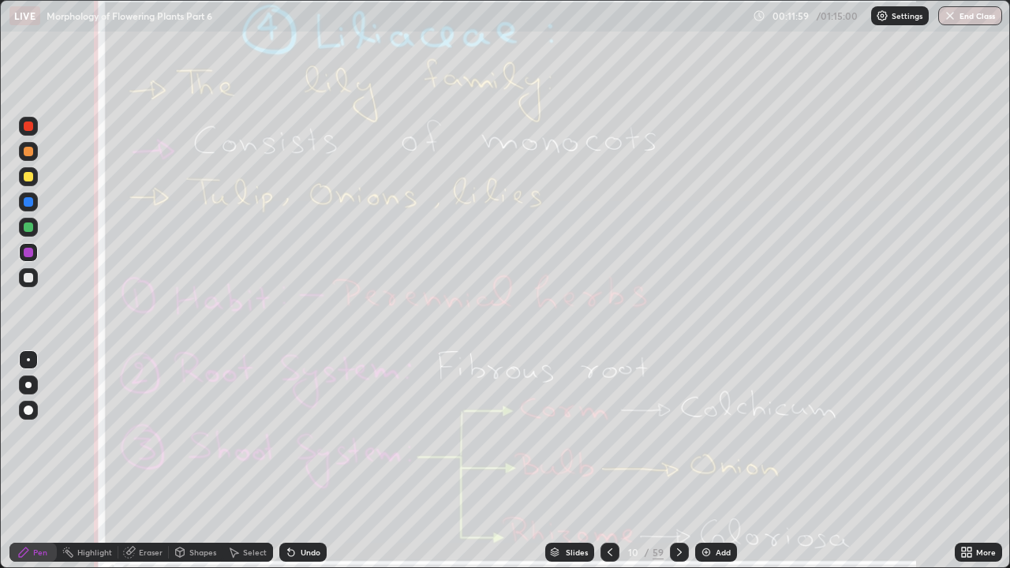
click at [154, 434] on div "Eraser" at bounding box center [151, 553] width 24 height 8
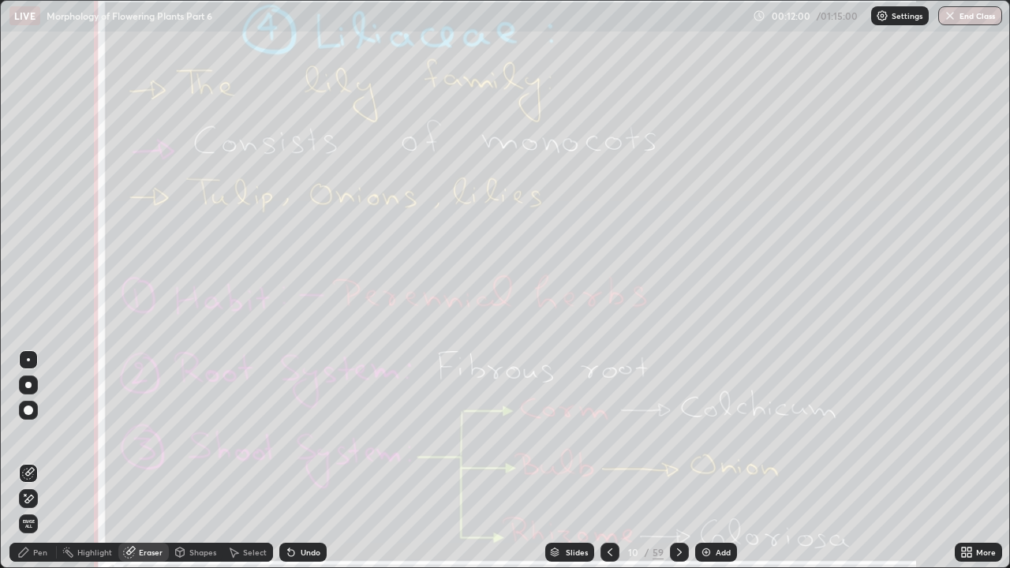
click at [28, 434] on span "Erase all" at bounding box center [28, 523] width 17 height 9
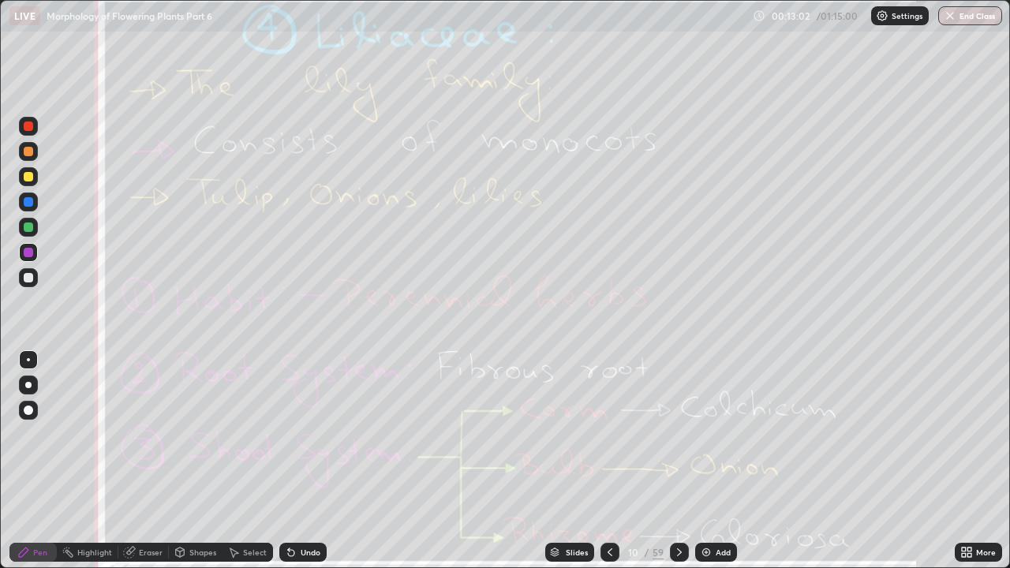
click at [686, 434] on div at bounding box center [679, 552] width 19 height 19
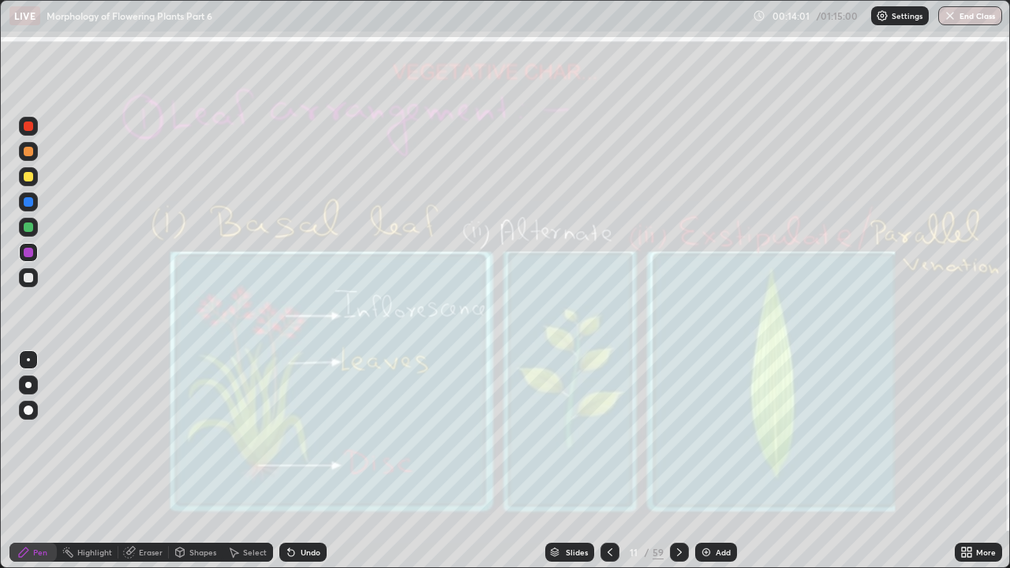
click at [679, 434] on icon at bounding box center [679, 552] width 13 height 13
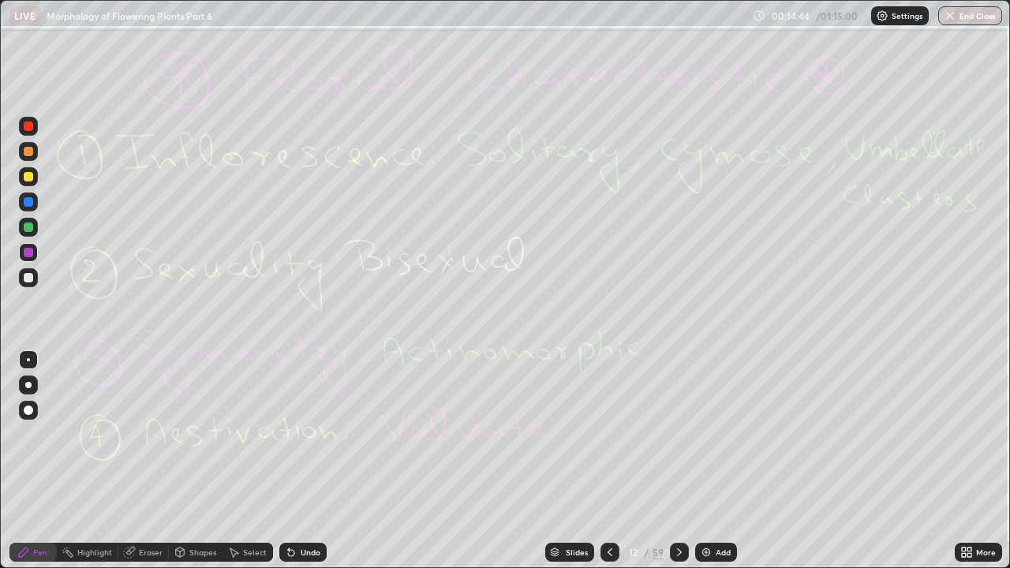
click at [148, 434] on div "Eraser" at bounding box center [151, 553] width 24 height 8
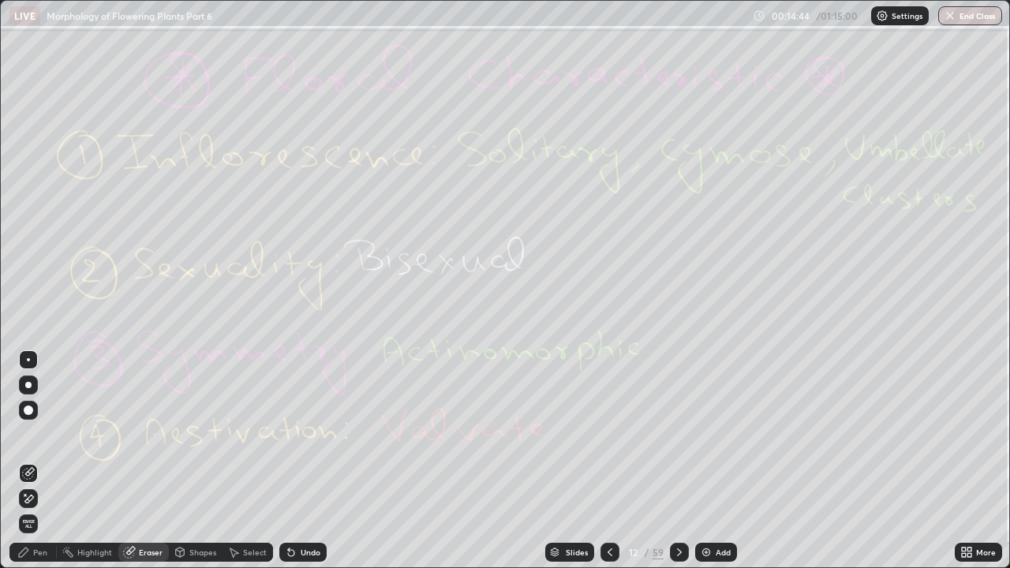
click at [36, 434] on span "Erase all" at bounding box center [28, 523] width 17 height 9
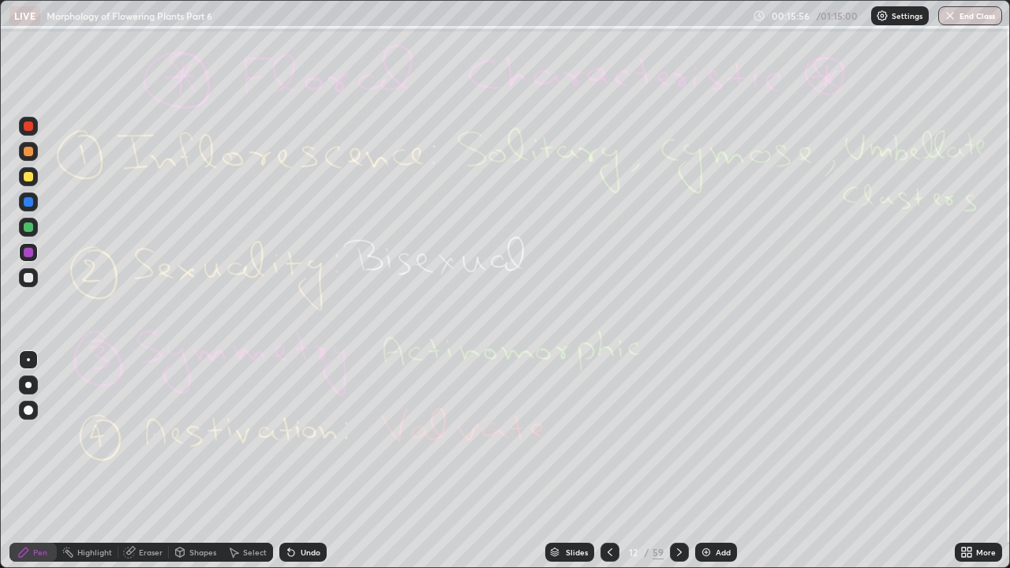
click at [677, 434] on icon at bounding box center [679, 552] width 13 height 13
click at [680, 434] on icon at bounding box center [679, 553] width 5 height 8
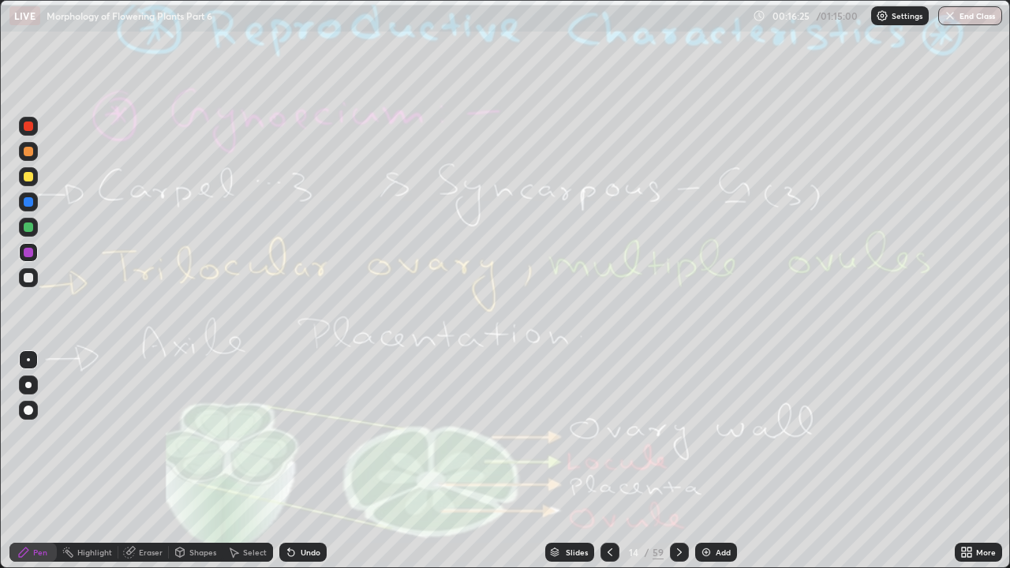
click at [151, 434] on div "Eraser" at bounding box center [151, 553] width 24 height 8
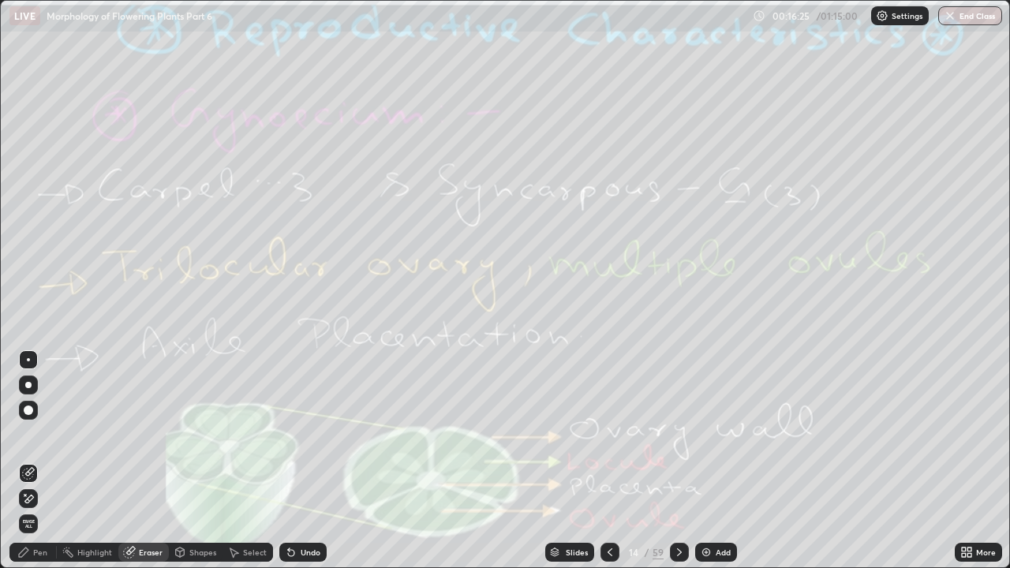
click at [28, 434] on span "Erase all" at bounding box center [28, 523] width 17 height 9
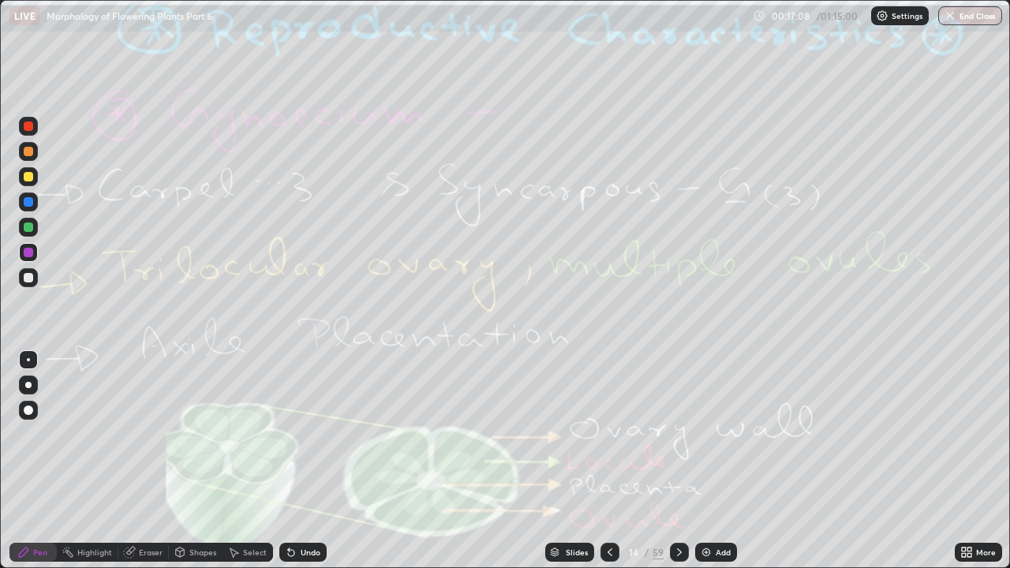
click at [677, 434] on icon at bounding box center [679, 552] width 13 height 13
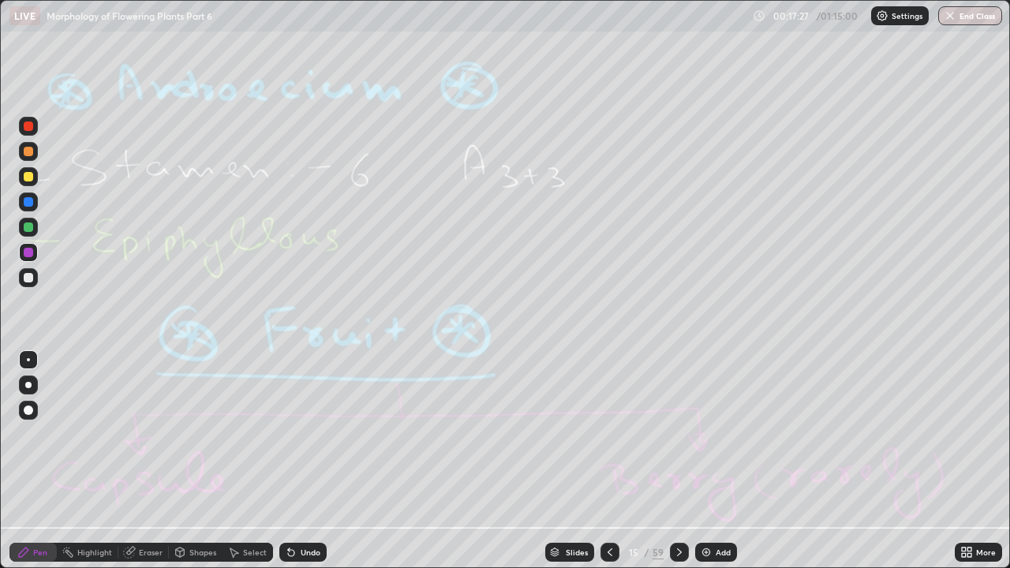
click at [153, 434] on div "Eraser" at bounding box center [151, 553] width 24 height 8
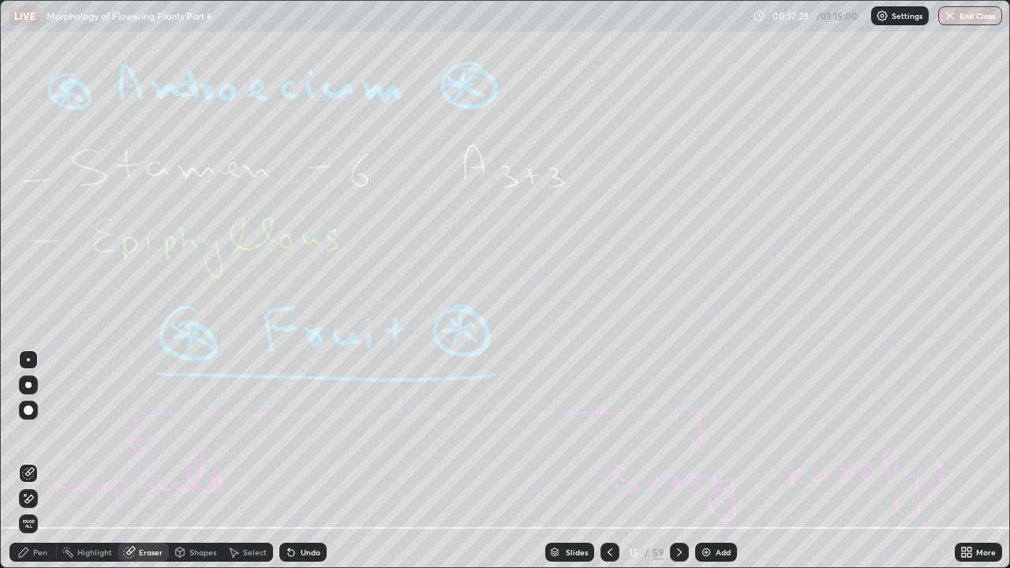
click at [34, 434] on span "Erase all" at bounding box center [28, 523] width 17 height 9
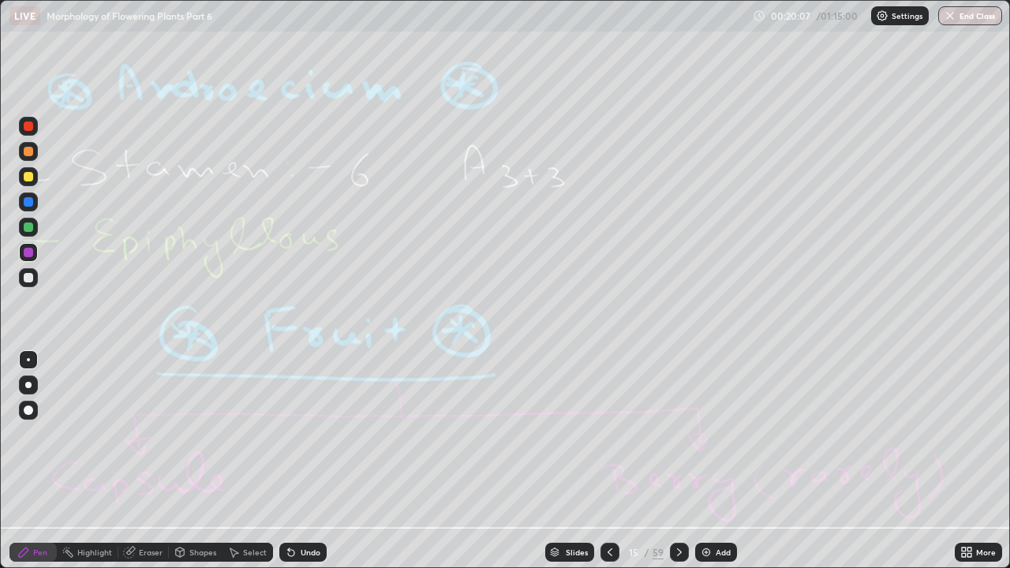
click at [145, 434] on div "Eraser" at bounding box center [151, 553] width 24 height 8
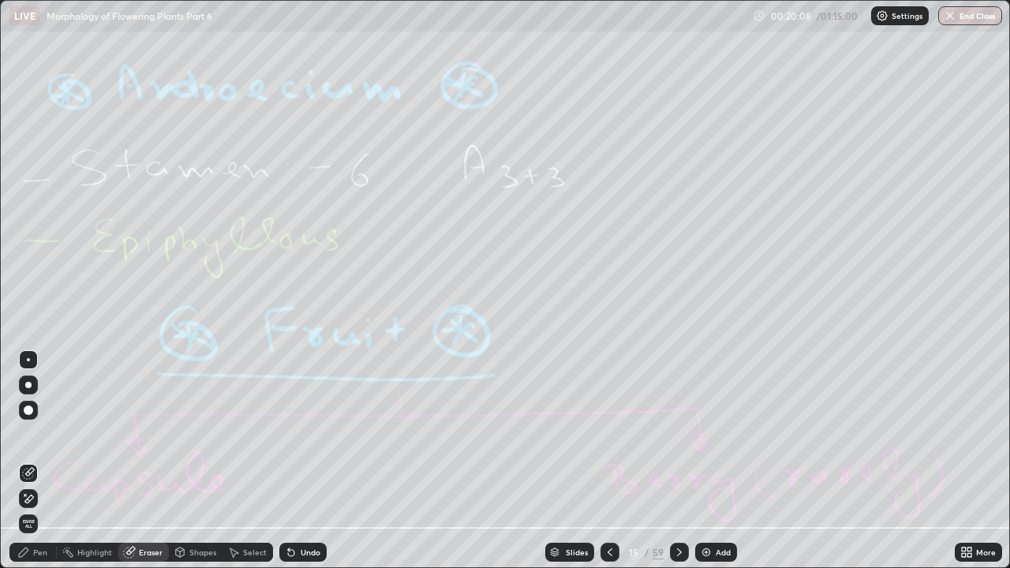
click at [28, 434] on span "Erase all" at bounding box center [28, 523] width 17 height 9
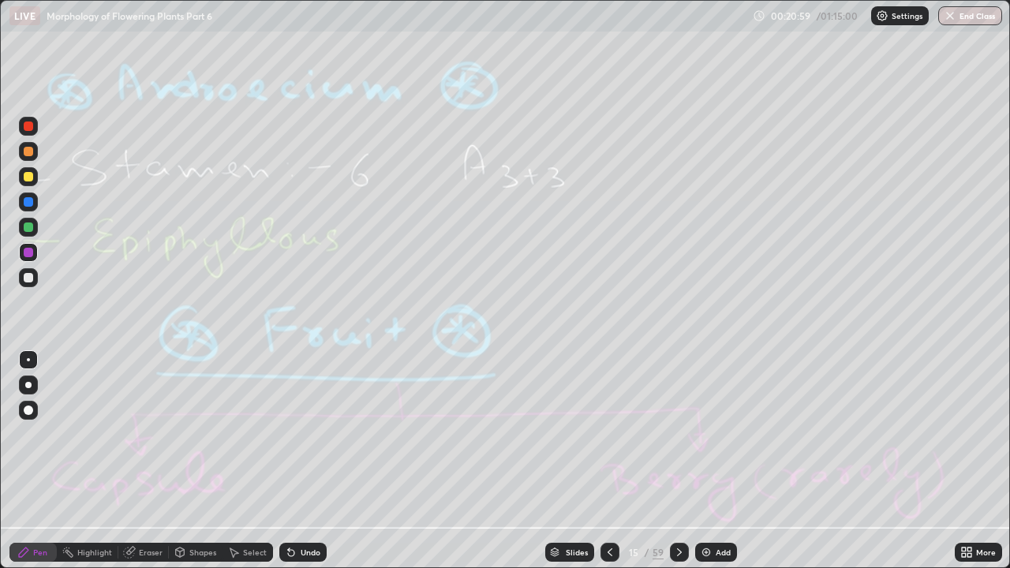
click at [147, 434] on div "Eraser" at bounding box center [151, 553] width 24 height 8
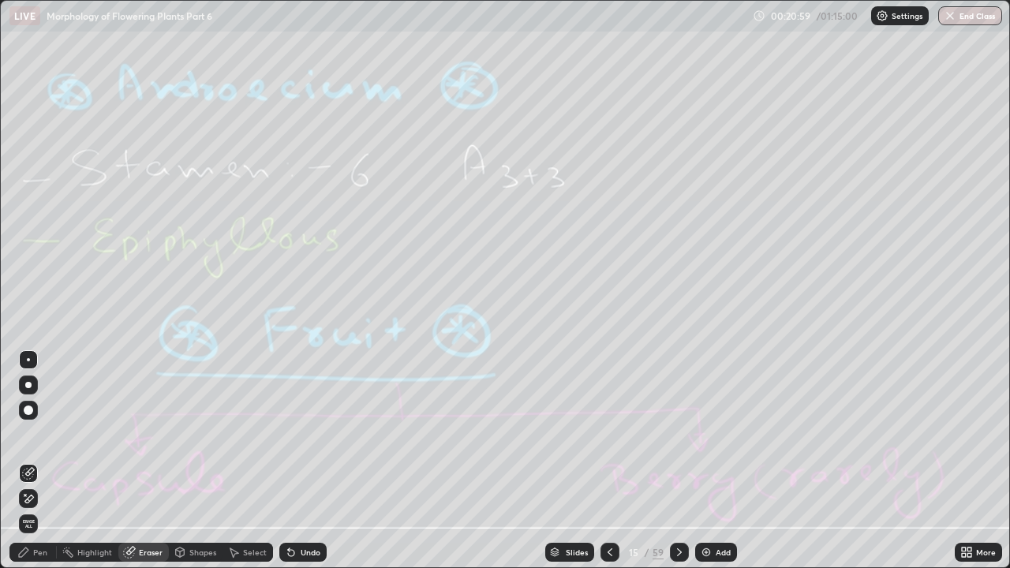
click at [28, 434] on span "Erase all" at bounding box center [28, 523] width 17 height 9
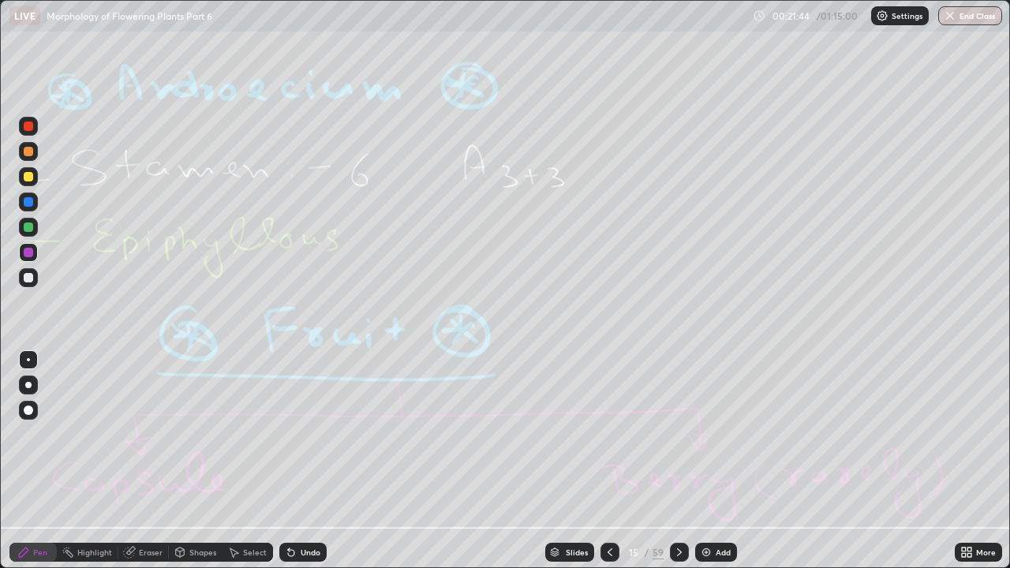
click at [684, 434] on div at bounding box center [679, 552] width 19 height 19
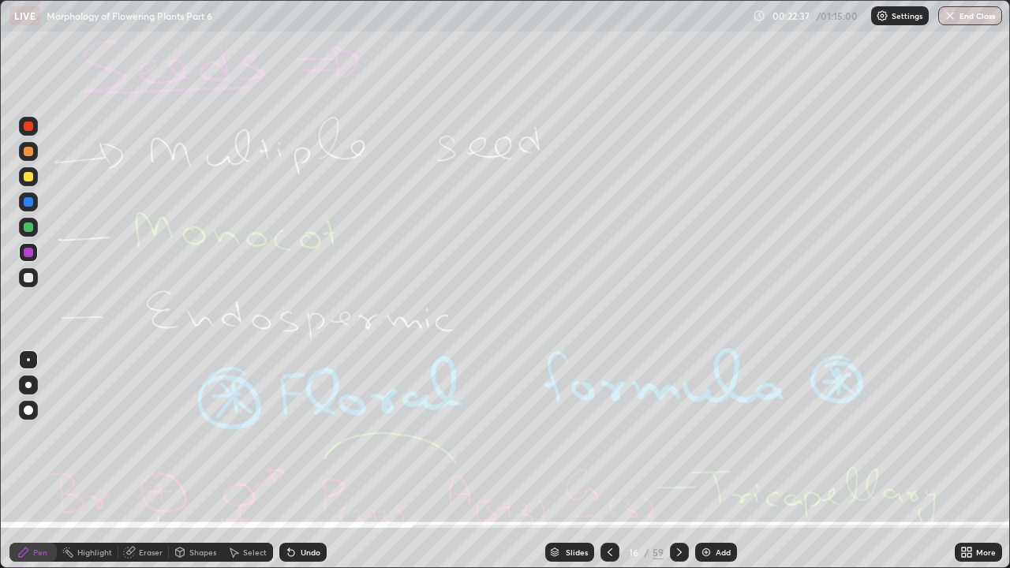
click at [154, 434] on div "Eraser" at bounding box center [151, 553] width 24 height 8
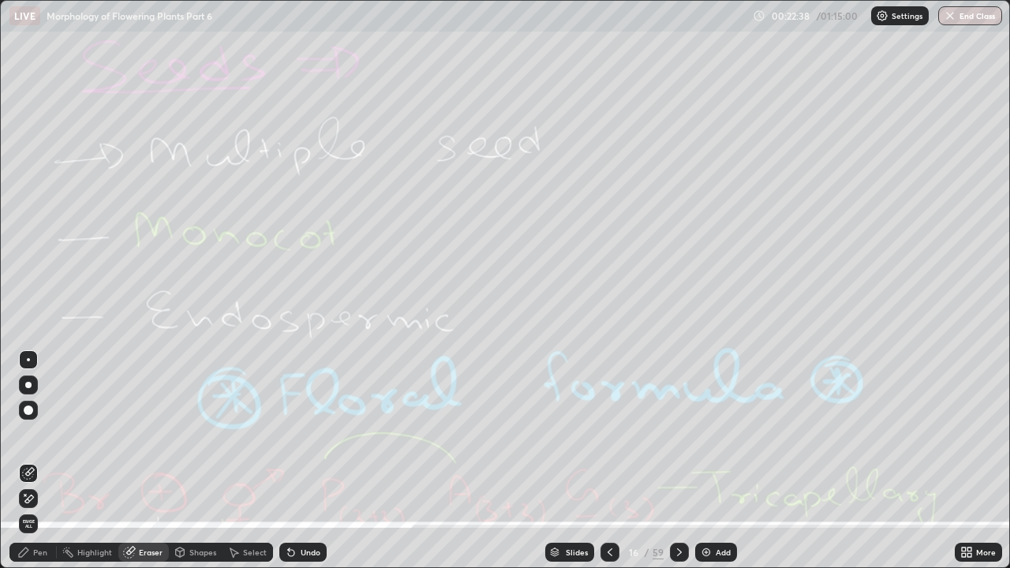
click at [36, 434] on span "Erase all" at bounding box center [28, 523] width 17 height 9
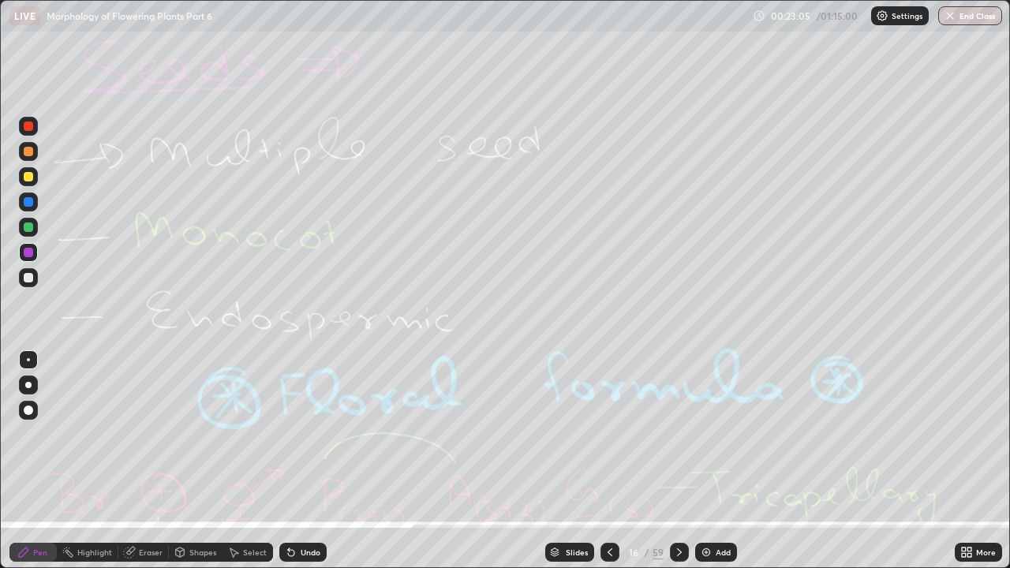
click at [145, 434] on div "Eraser" at bounding box center [151, 553] width 24 height 8
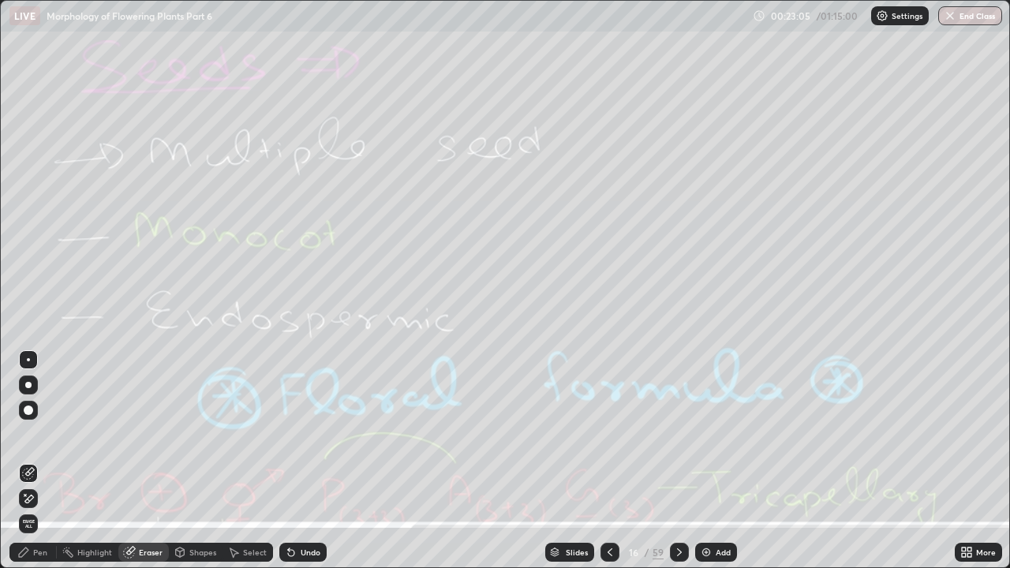
click at [28, 434] on span "Erase all" at bounding box center [28, 523] width 17 height 9
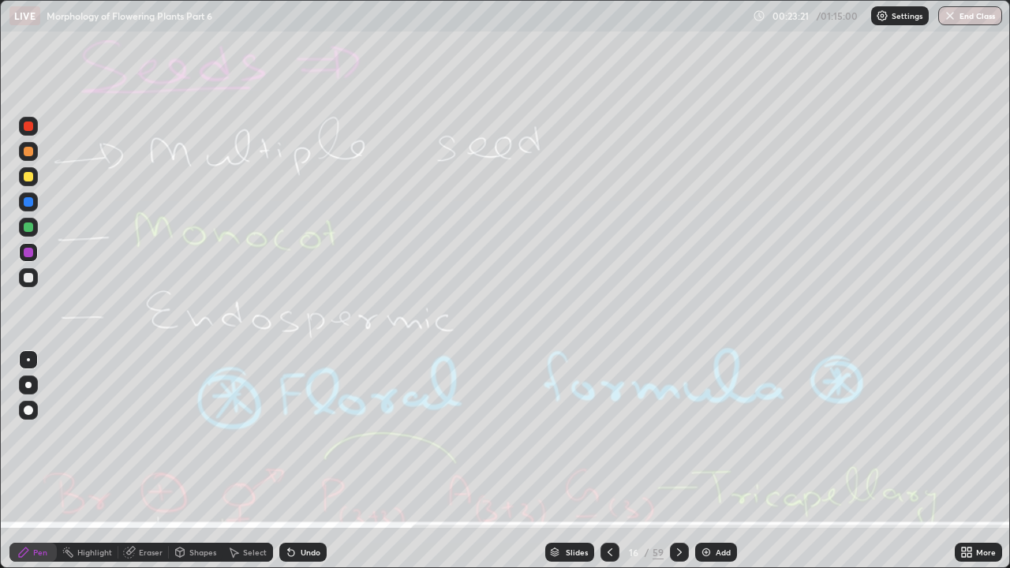
click at [685, 434] on div at bounding box center [679, 552] width 19 height 19
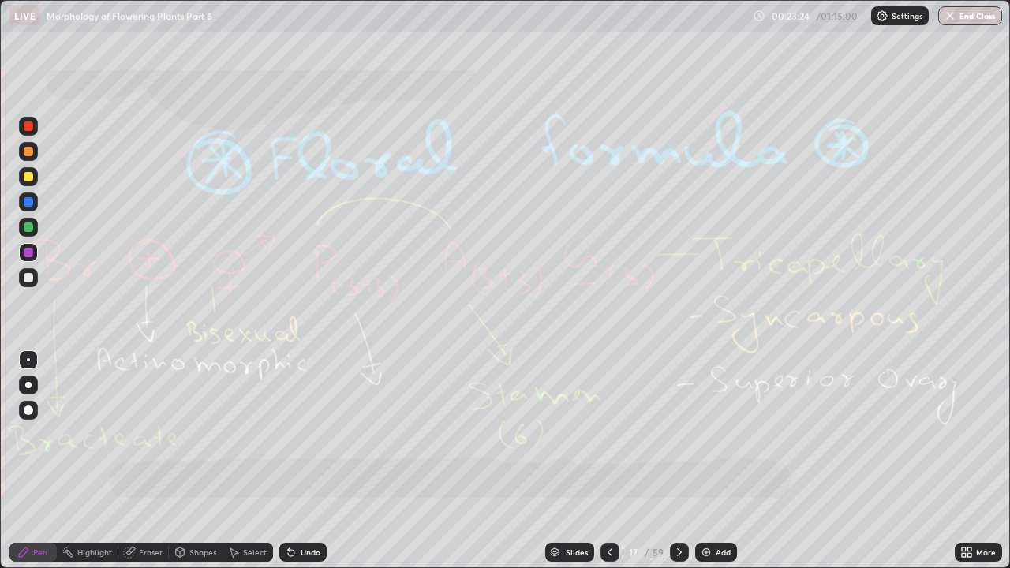
click at [677, 434] on icon at bounding box center [679, 552] width 13 height 13
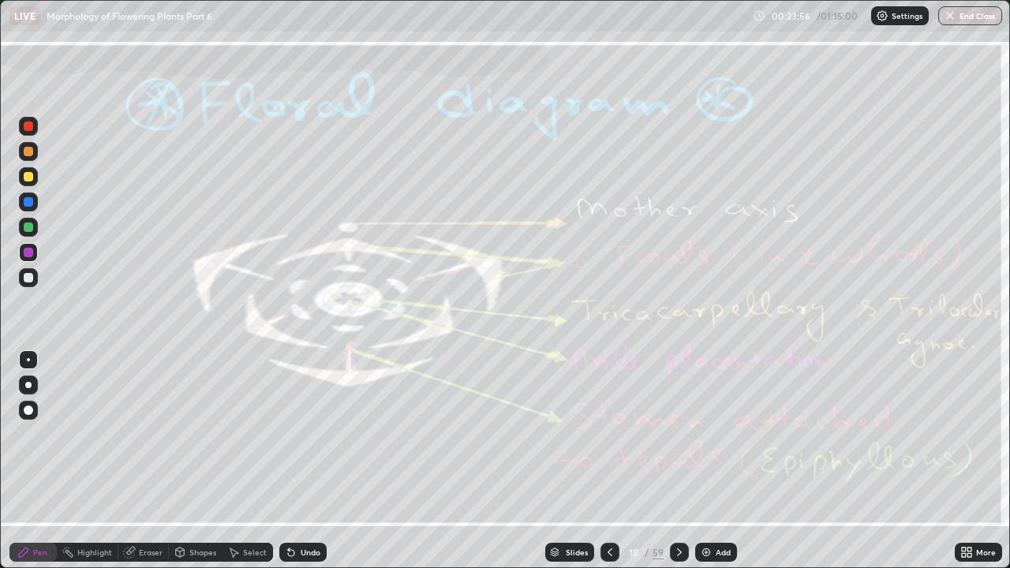
click at [146, 434] on div "Eraser" at bounding box center [151, 553] width 24 height 8
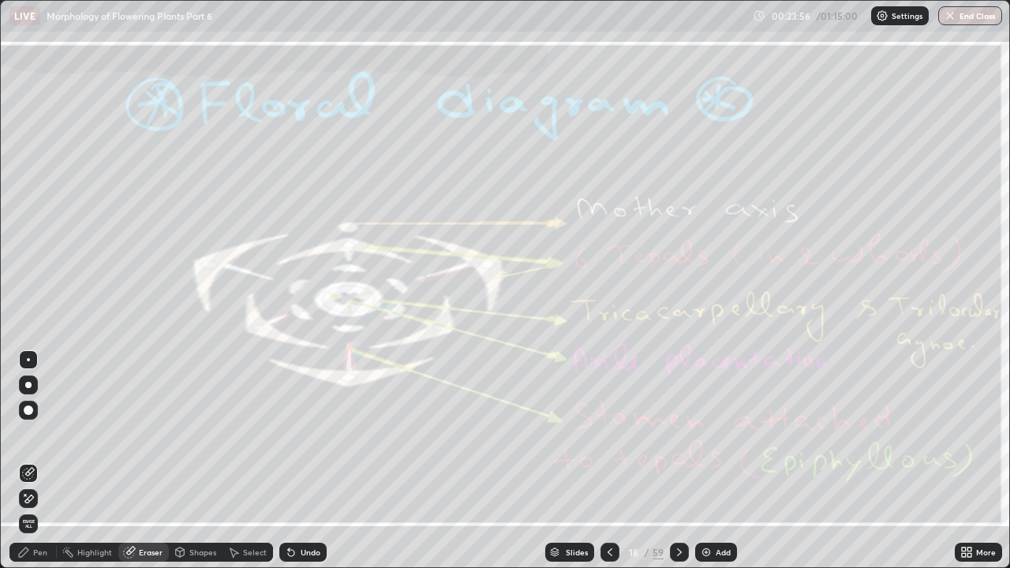
click at [28, 434] on span "Erase all" at bounding box center [28, 523] width 17 height 9
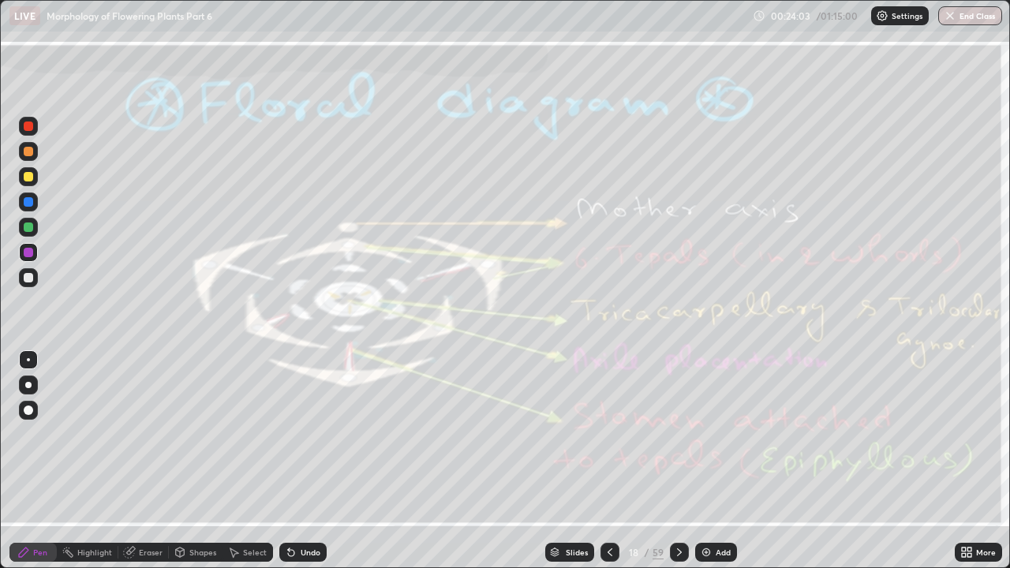
click at [682, 434] on icon at bounding box center [679, 552] width 13 height 13
click at [677, 434] on icon at bounding box center [679, 552] width 13 height 13
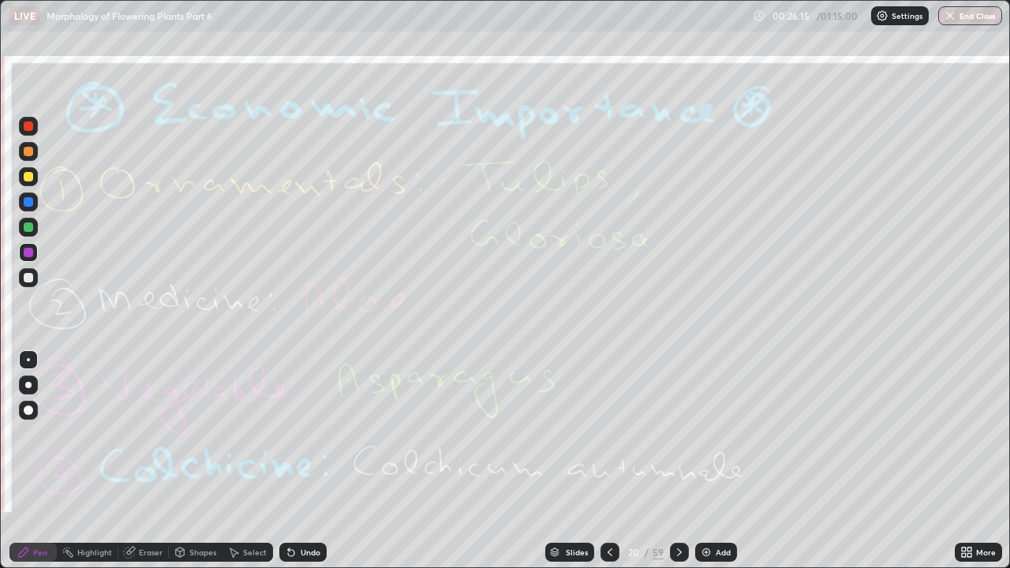
click at [677, 434] on icon at bounding box center [679, 552] width 13 height 13
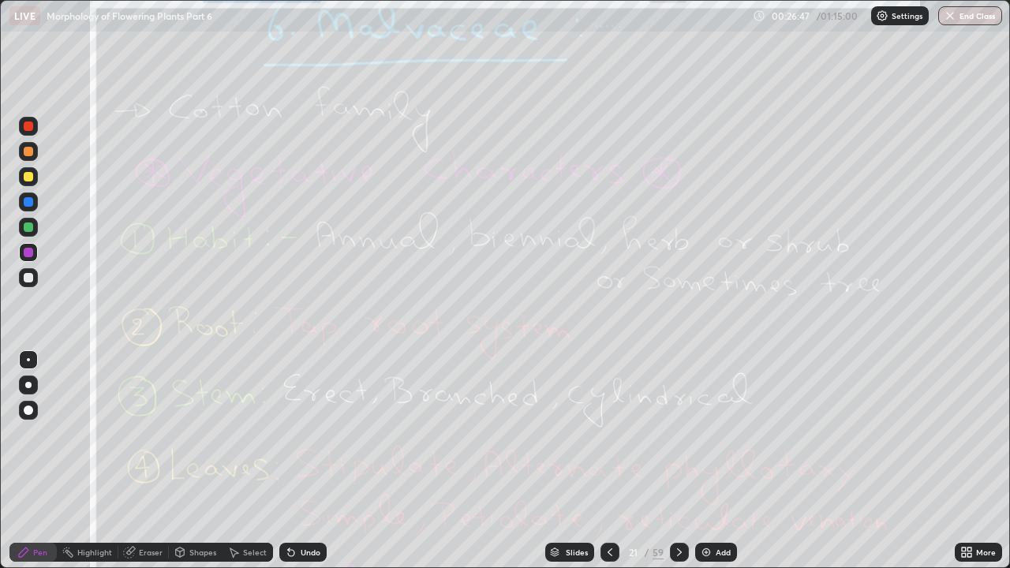
click at [849, 434] on div "Slides 21 / 59 Add" at bounding box center [641, 553] width 628 height 32
click at [146, 434] on div "Eraser" at bounding box center [151, 553] width 24 height 8
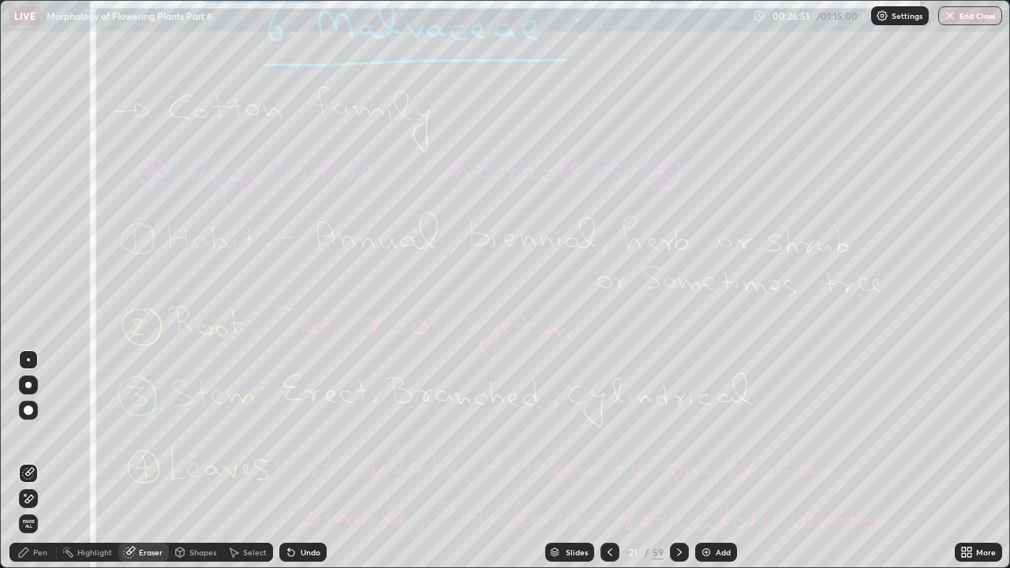
click at [28, 434] on span "Erase all" at bounding box center [28, 523] width 17 height 9
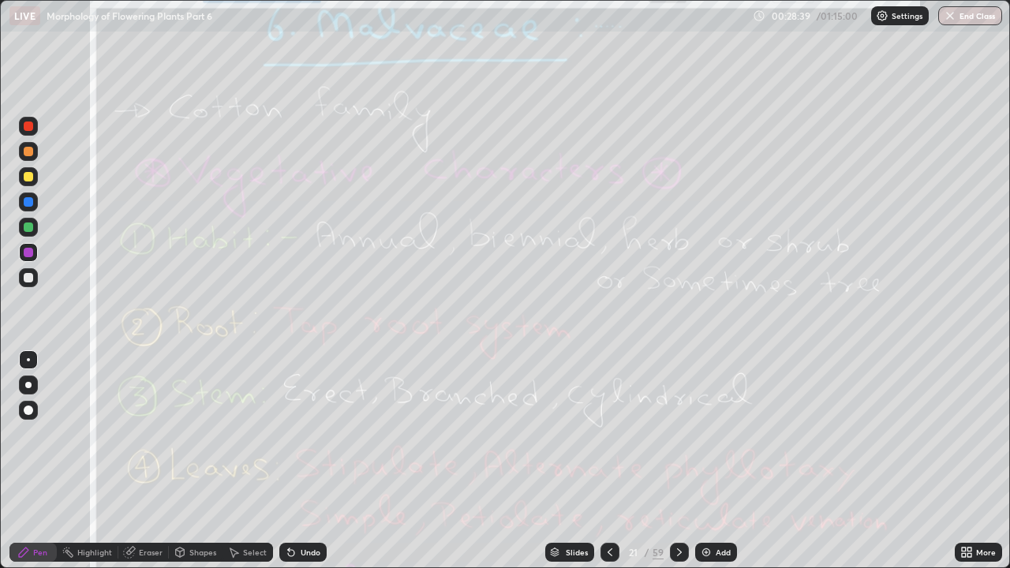
click at [678, 434] on icon at bounding box center [679, 552] width 13 height 13
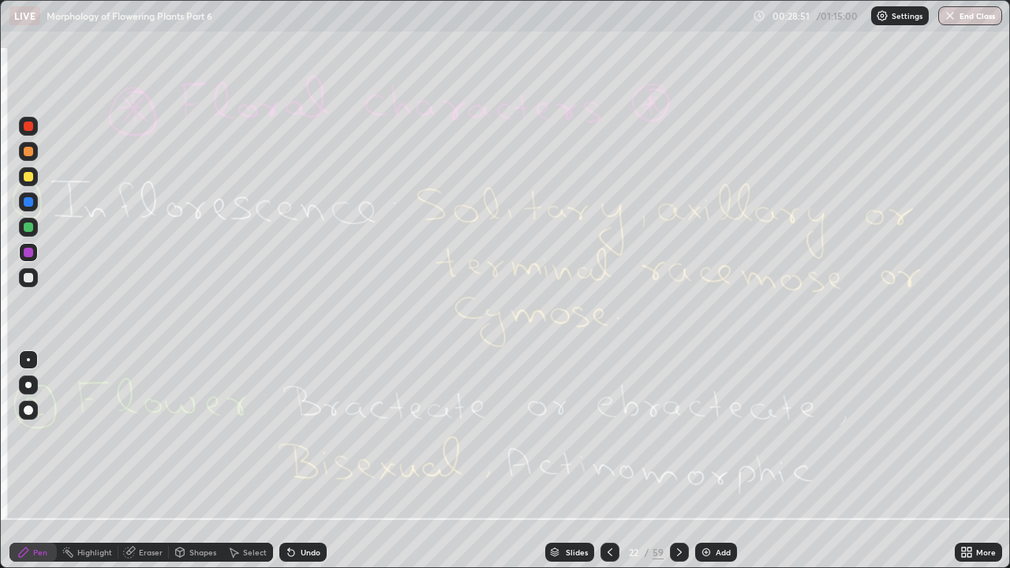
click at [147, 434] on div "Eraser" at bounding box center [151, 553] width 24 height 8
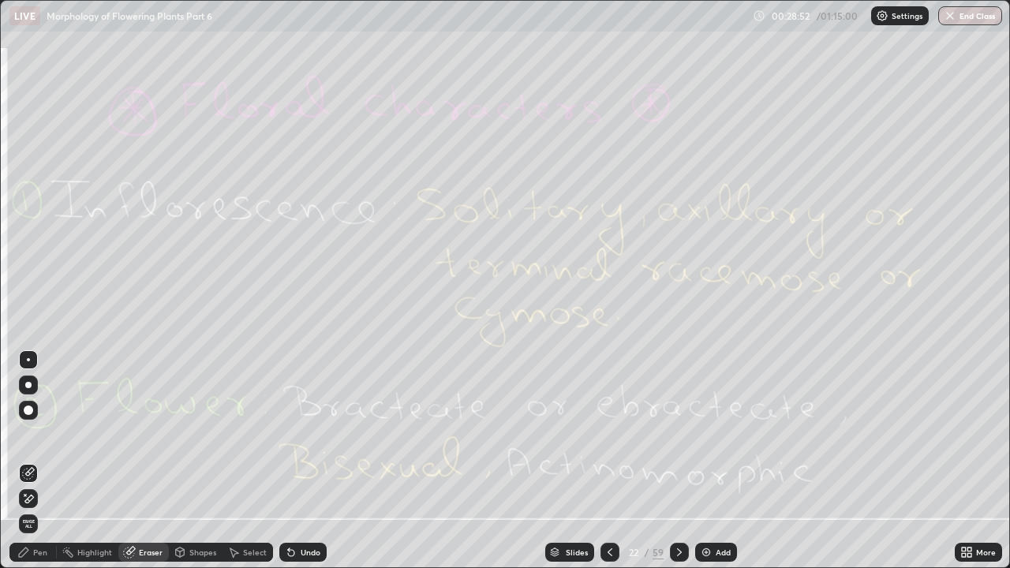
click at [36, 434] on span "Erase all" at bounding box center [28, 523] width 17 height 9
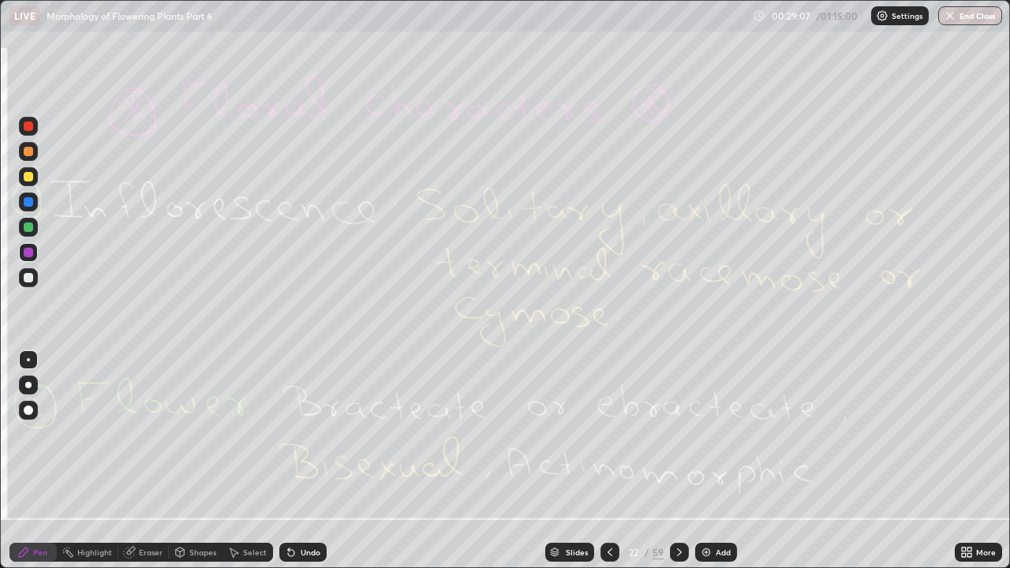
click at [149, 434] on div "Eraser" at bounding box center [151, 553] width 24 height 8
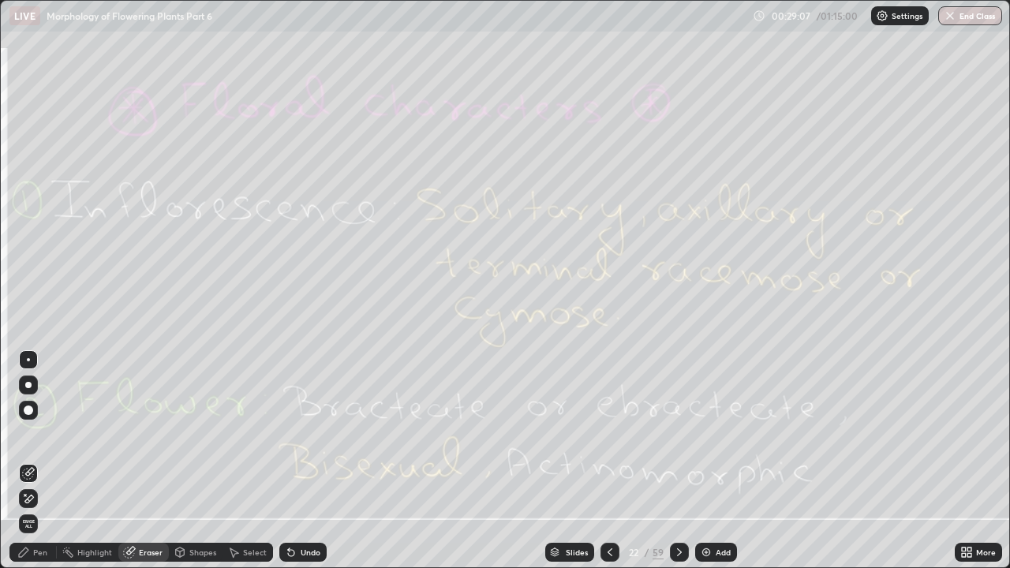
click at [36, 434] on span "Erase all" at bounding box center [28, 523] width 17 height 9
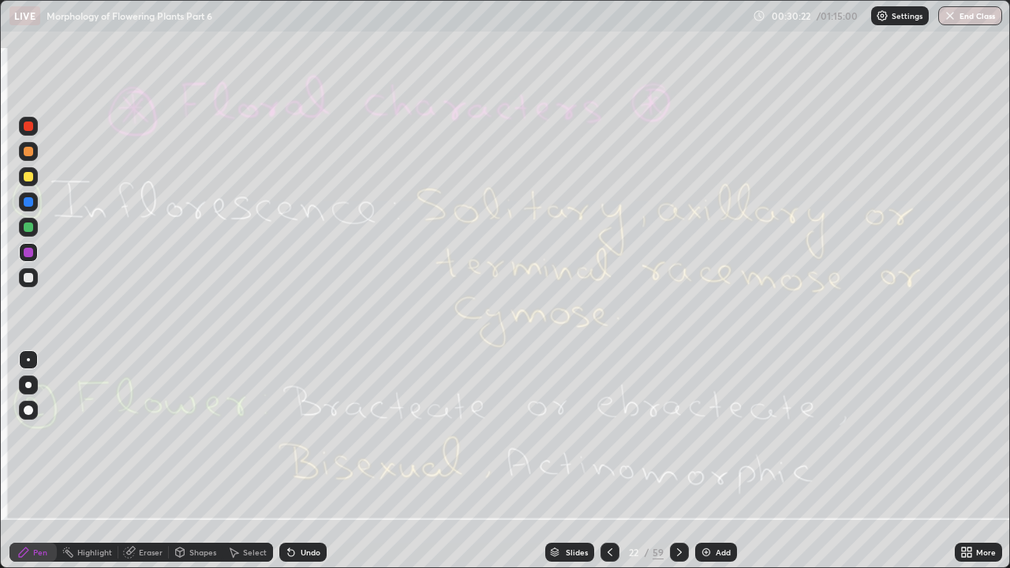
click at [677, 434] on icon at bounding box center [679, 552] width 13 height 13
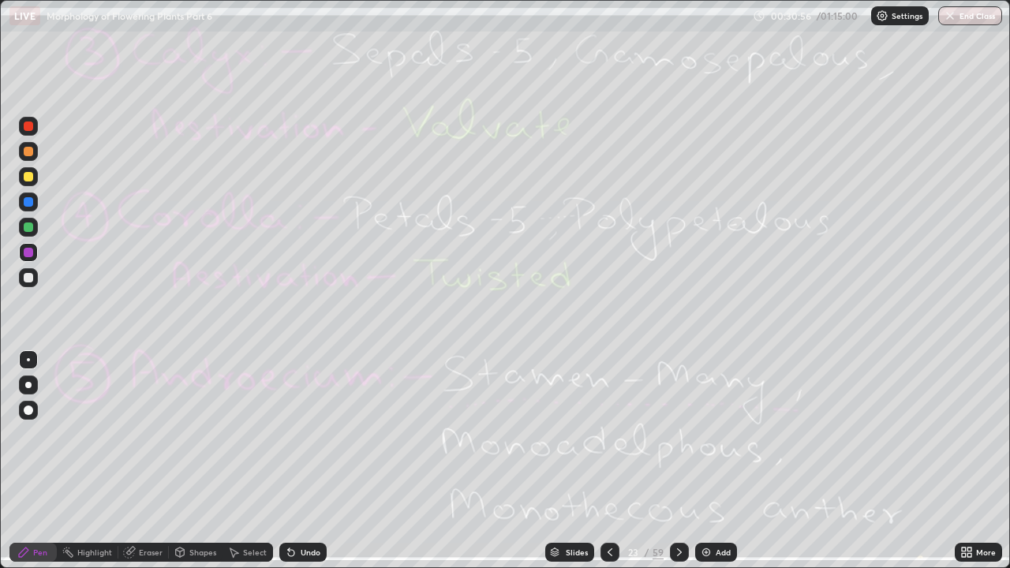
click at [156, 434] on div "Eraser" at bounding box center [151, 553] width 24 height 8
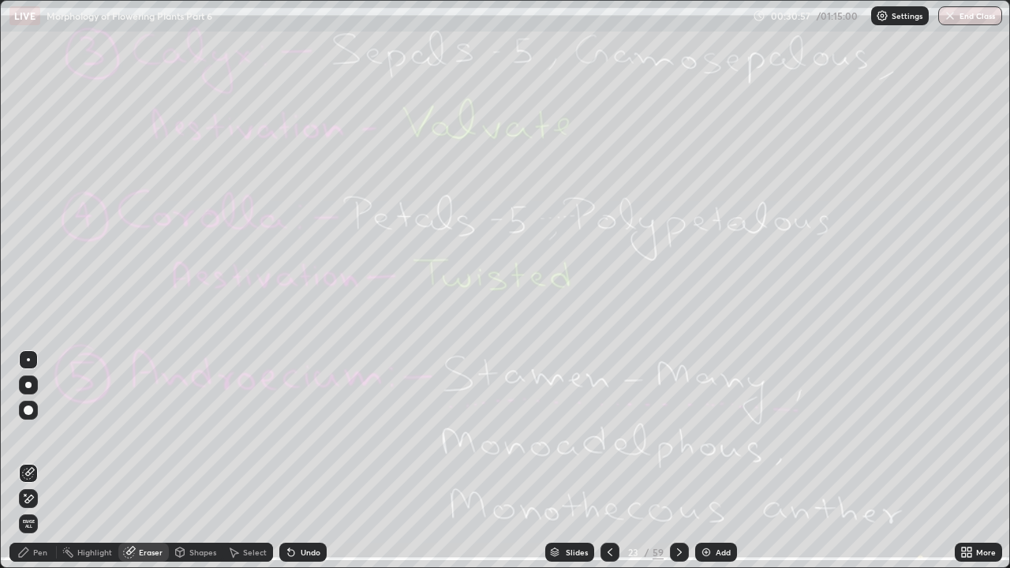
click at [28, 434] on span "Erase all" at bounding box center [28, 523] width 17 height 9
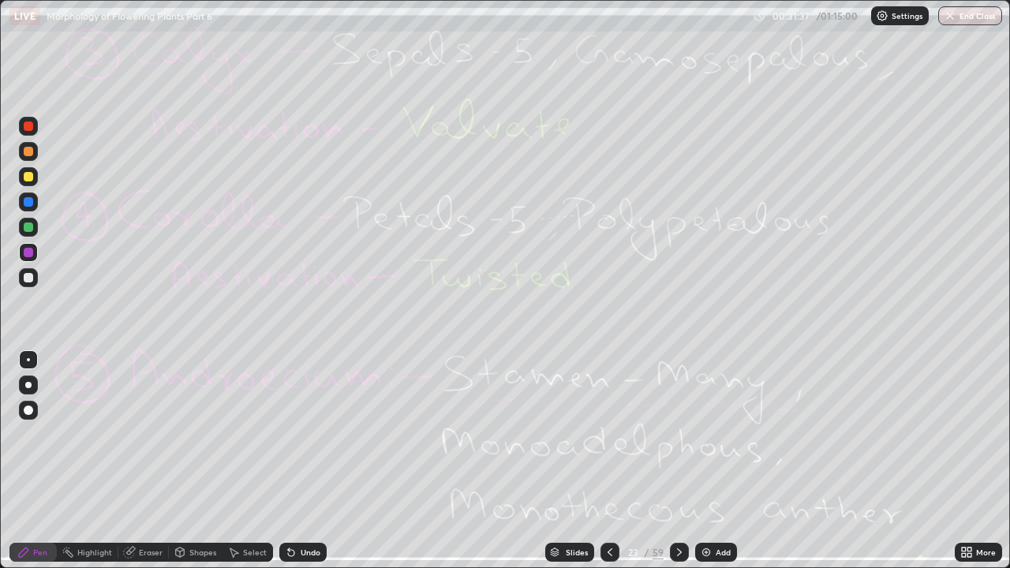
click at [147, 434] on div "Eraser" at bounding box center [151, 553] width 24 height 8
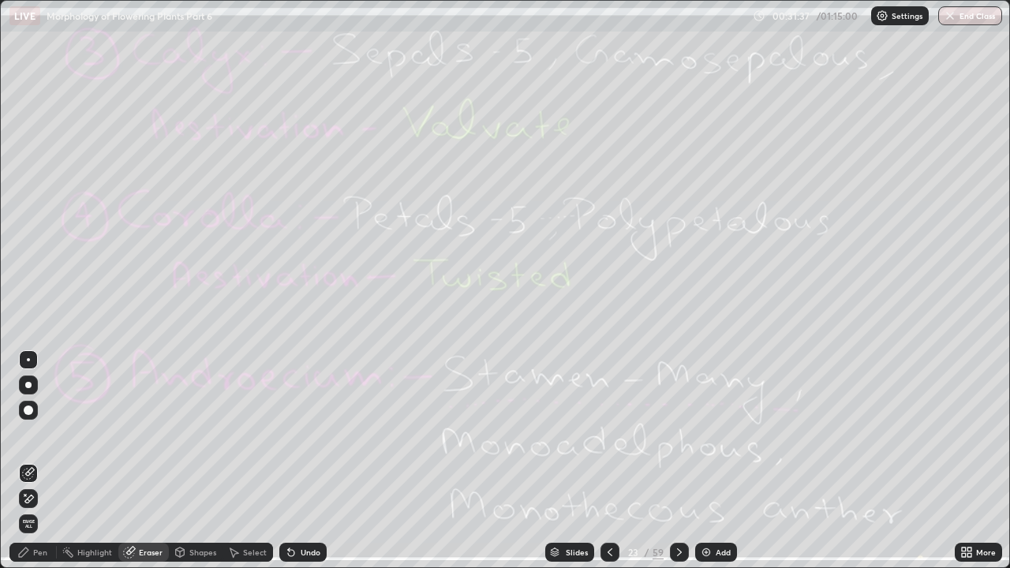
click at [28, 434] on span "Erase all" at bounding box center [28, 523] width 17 height 9
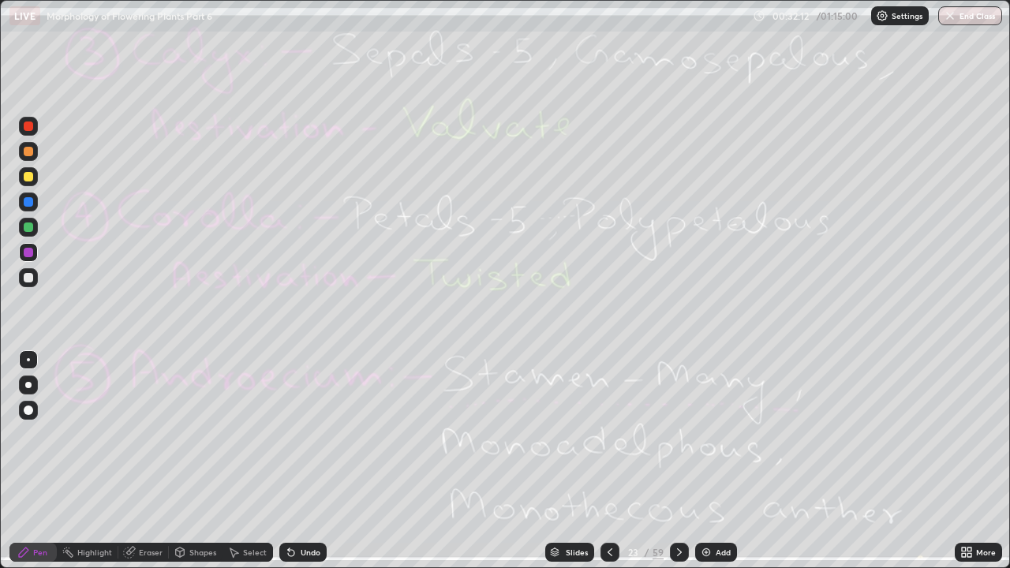
click at [679, 434] on icon at bounding box center [679, 553] width 5 height 8
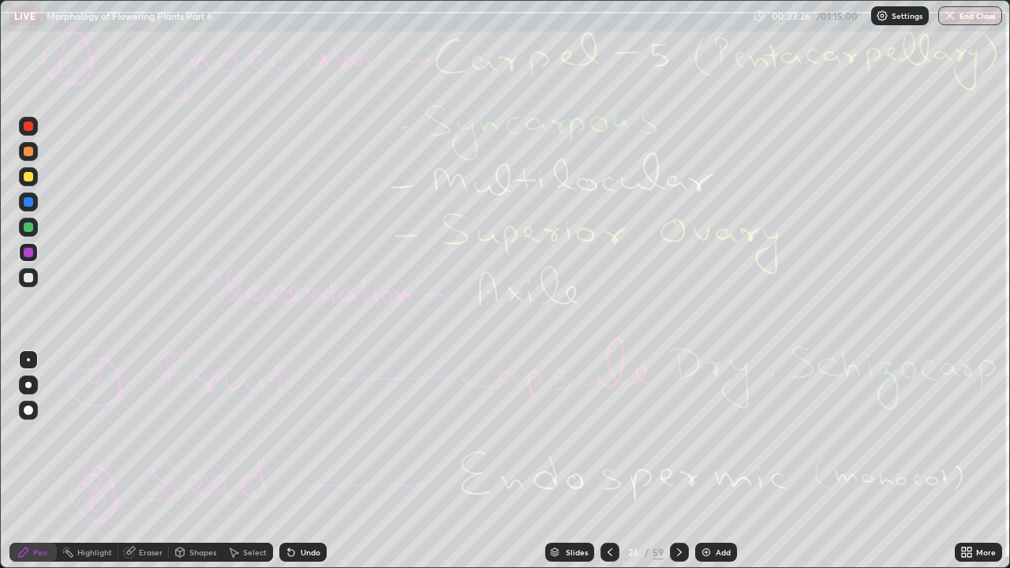
click at [149, 434] on div "Eraser" at bounding box center [151, 553] width 24 height 8
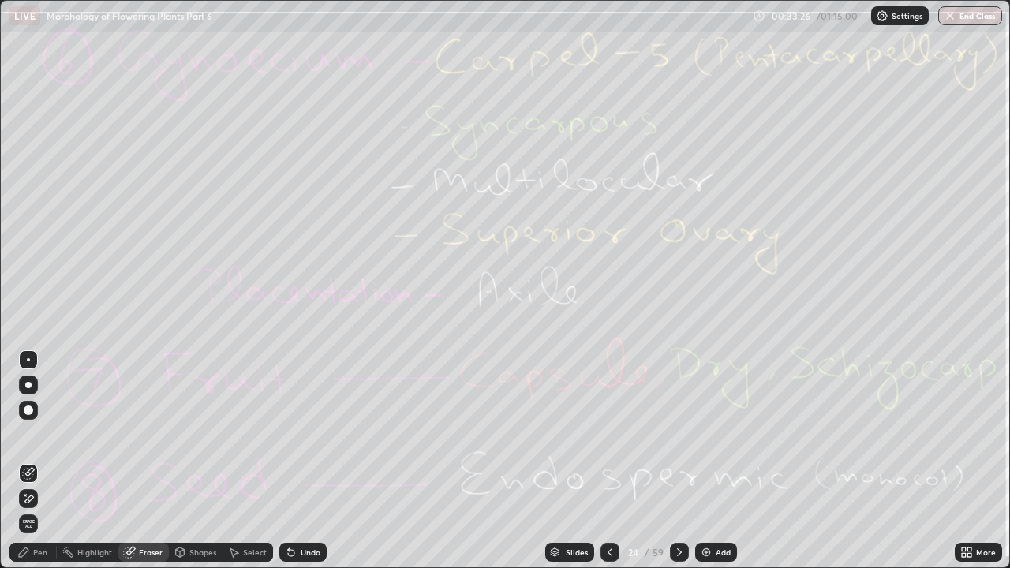
click at [31, 434] on span "Erase all" at bounding box center [28, 523] width 17 height 9
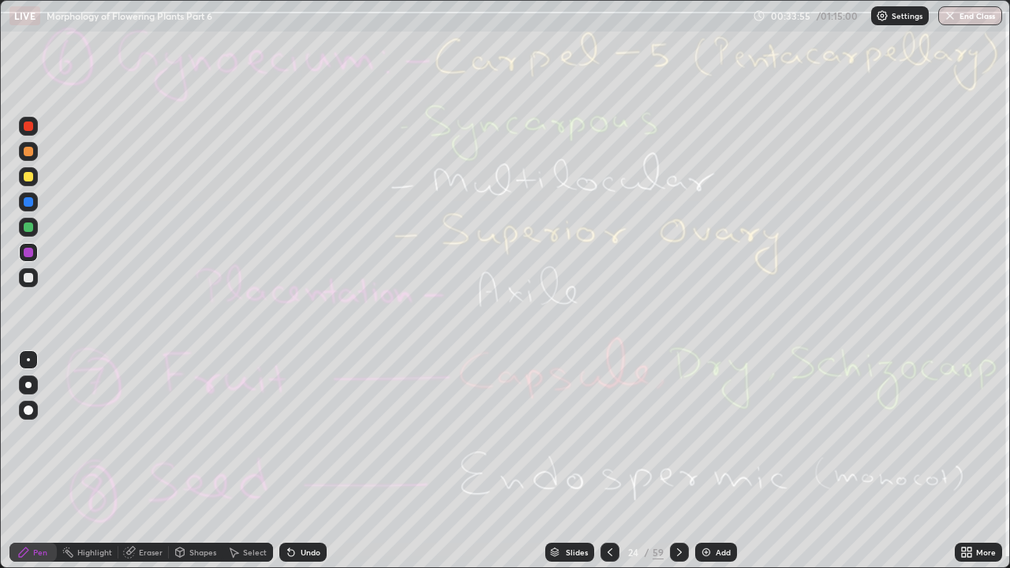
click at [145, 434] on div "Eraser" at bounding box center [151, 553] width 24 height 8
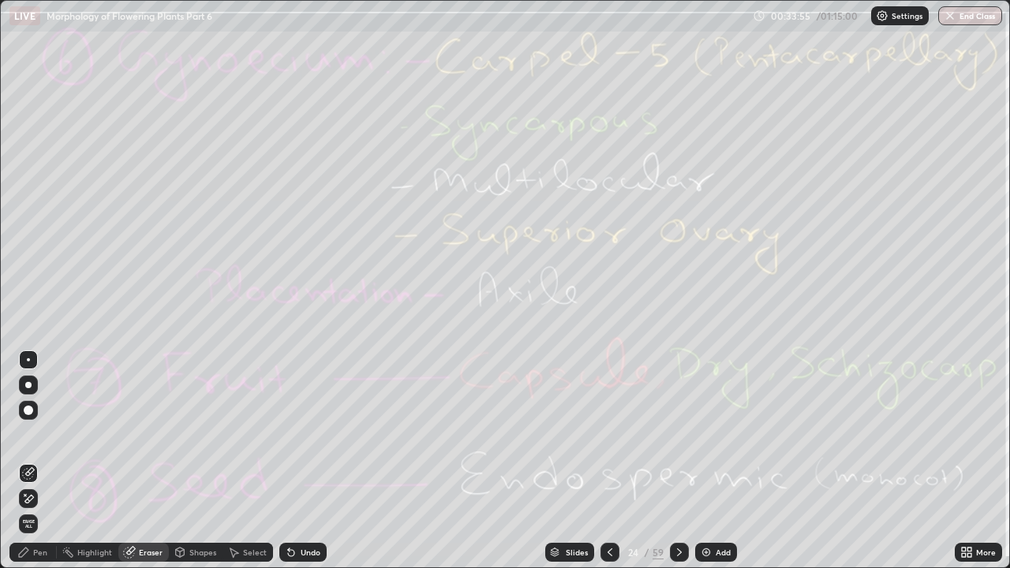
click at [28, 434] on span "Erase all" at bounding box center [28, 523] width 17 height 9
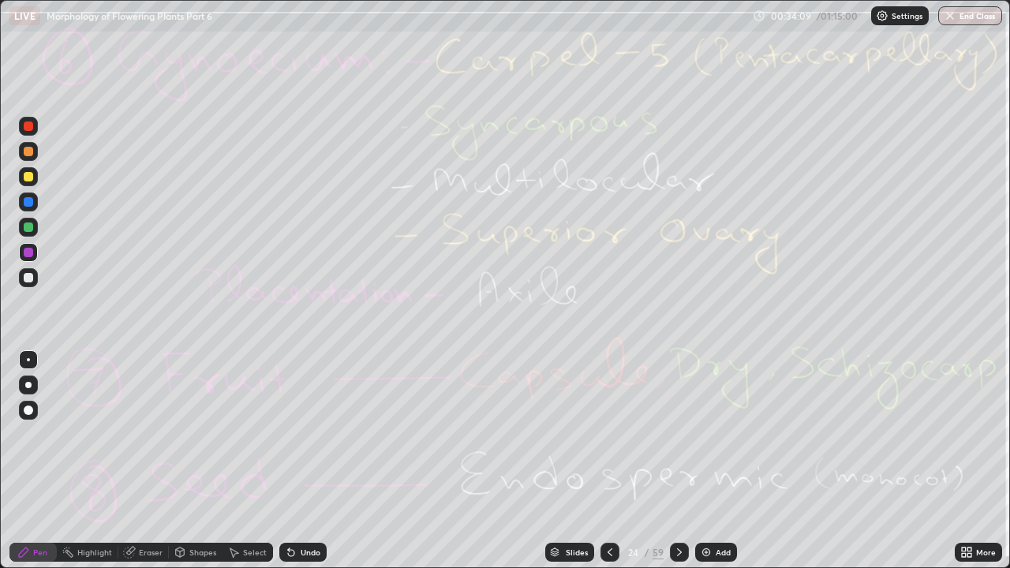
click at [685, 434] on div at bounding box center [679, 552] width 19 height 19
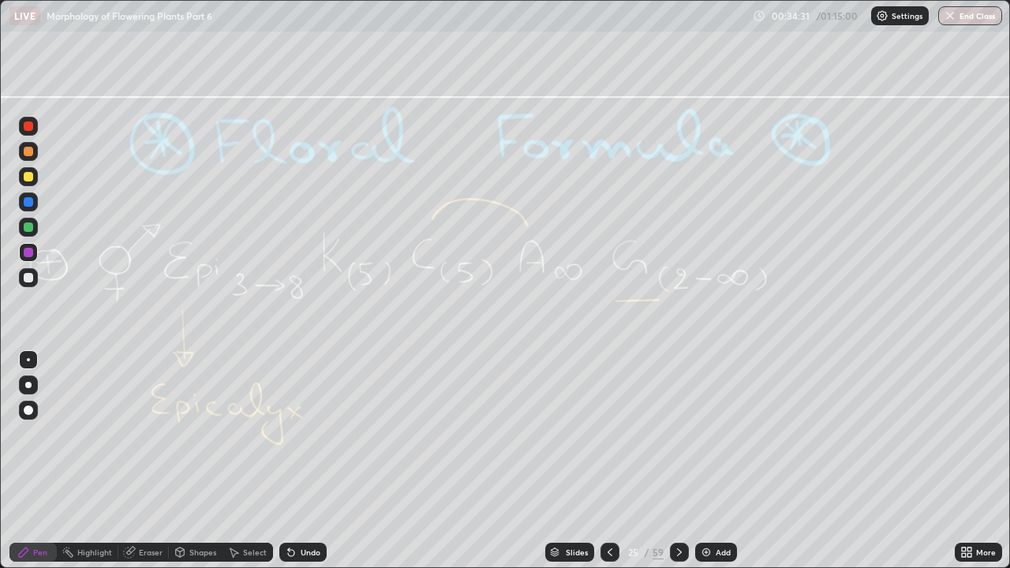
click at [148, 434] on div "Eraser" at bounding box center [151, 553] width 24 height 8
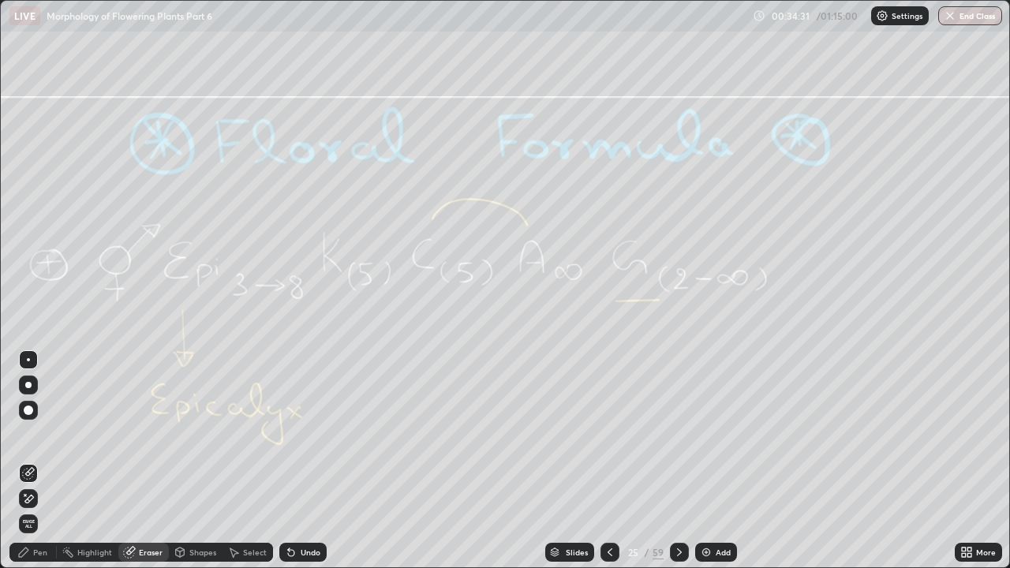
click at [36, 434] on span "Erase all" at bounding box center [28, 523] width 17 height 9
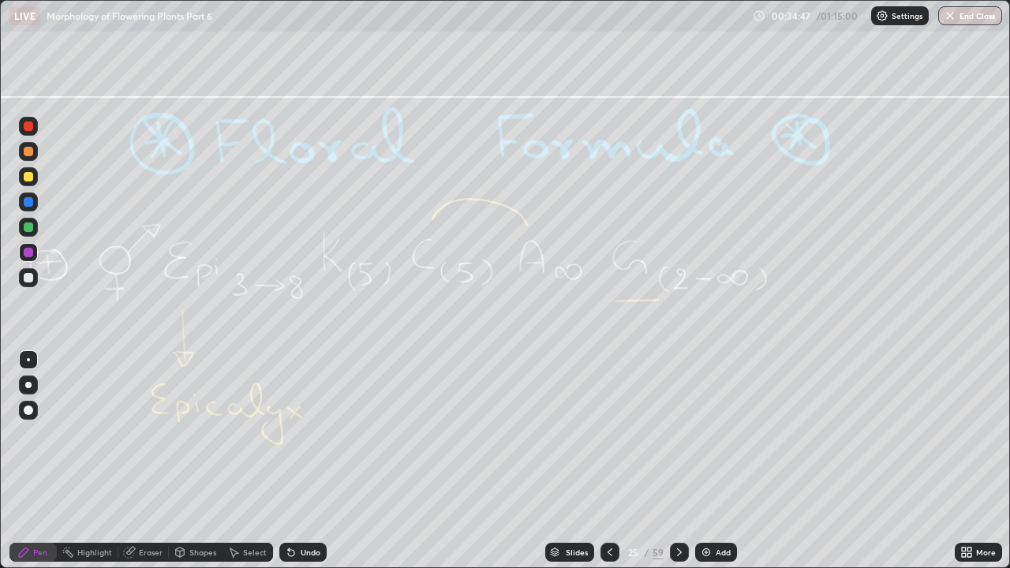
click at [146, 434] on div "Eraser" at bounding box center [151, 553] width 24 height 8
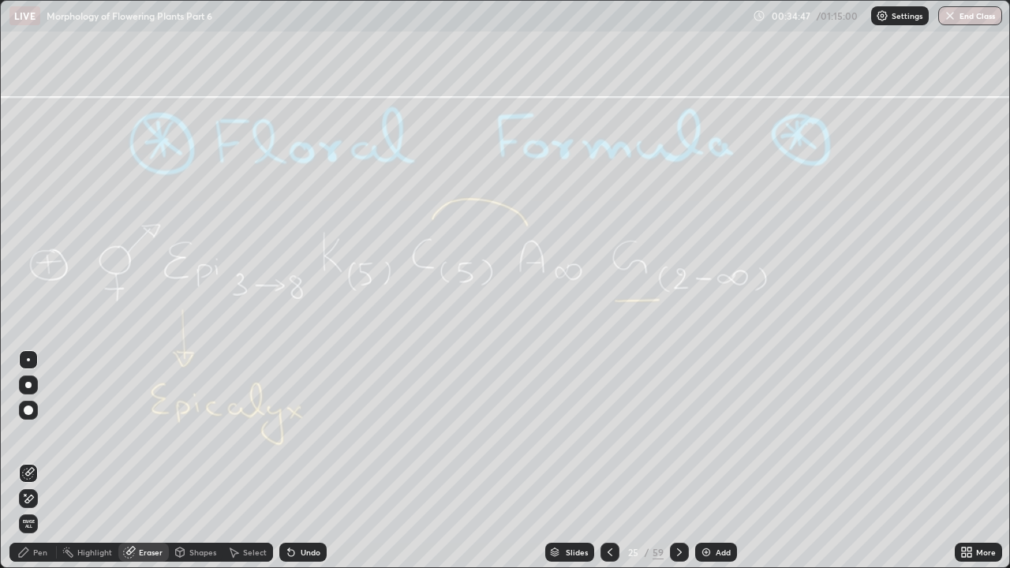
click at [31, 434] on span "Erase all" at bounding box center [28, 523] width 17 height 9
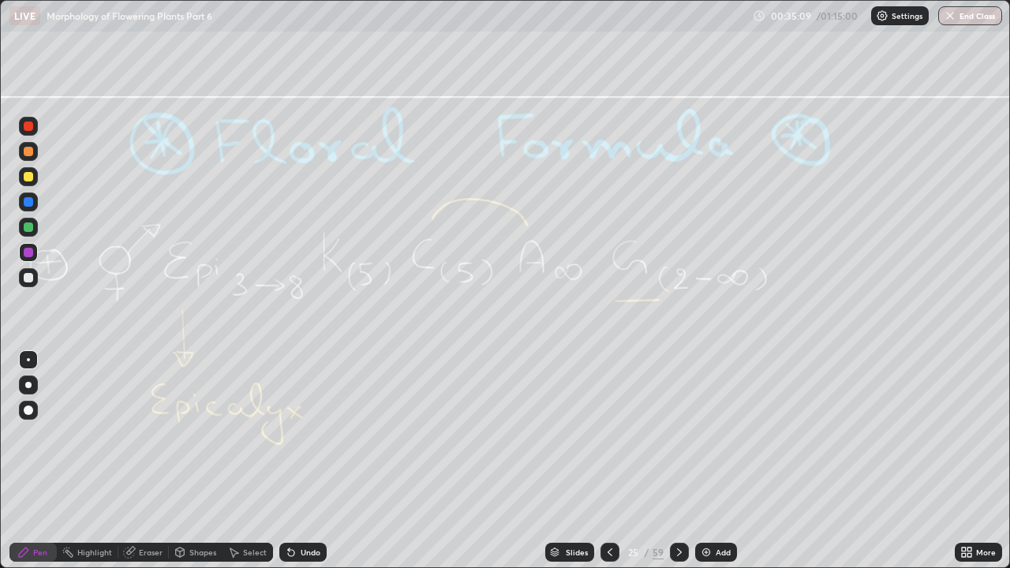
click at [680, 434] on icon at bounding box center [679, 552] width 13 height 13
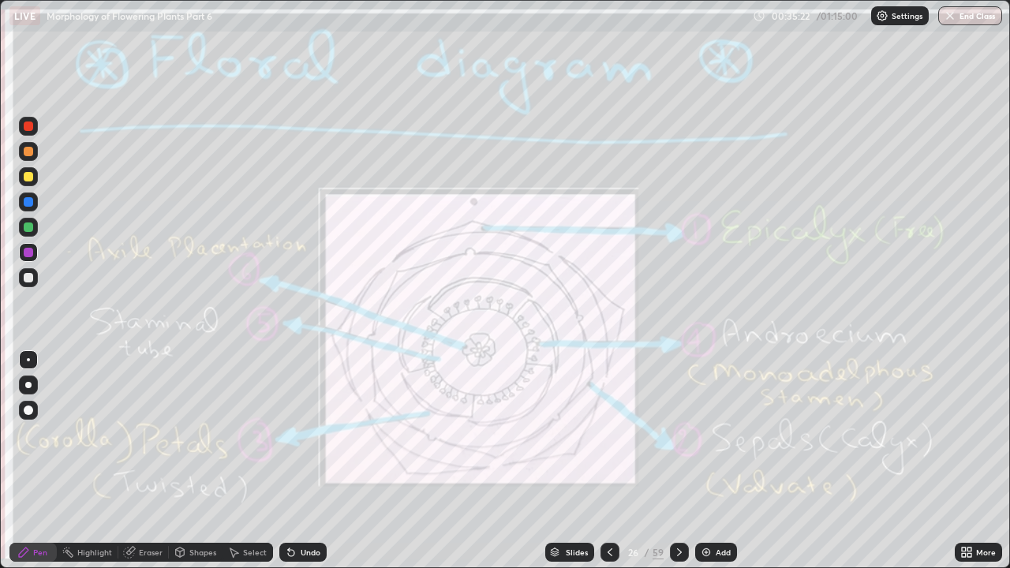
click at [152, 434] on div "Eraser" at bounding box center [151, 553] width 24 height 8
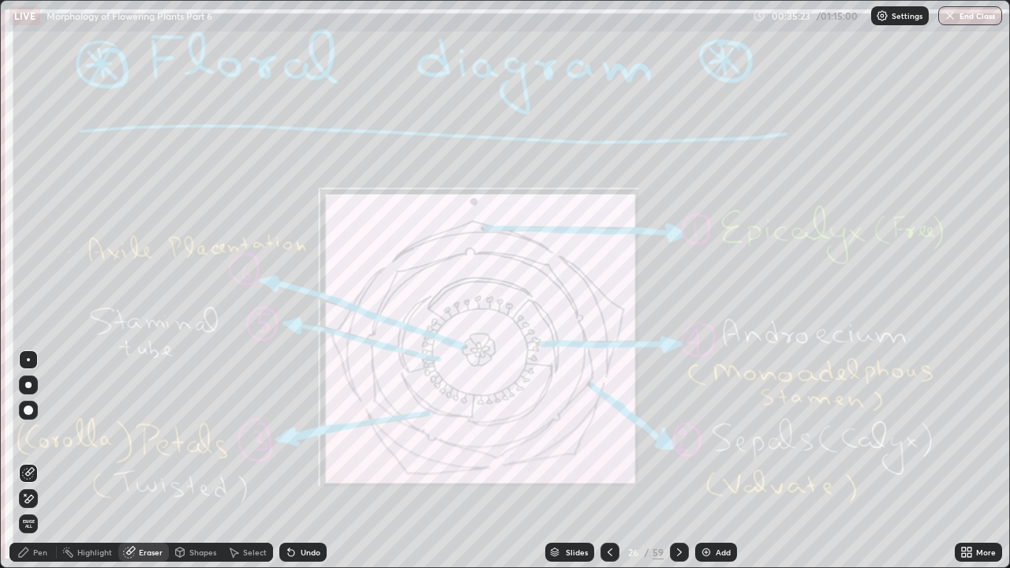
click at [28, 434] on span "Erase all" at bounding box center [28, 523] width 17 height 9
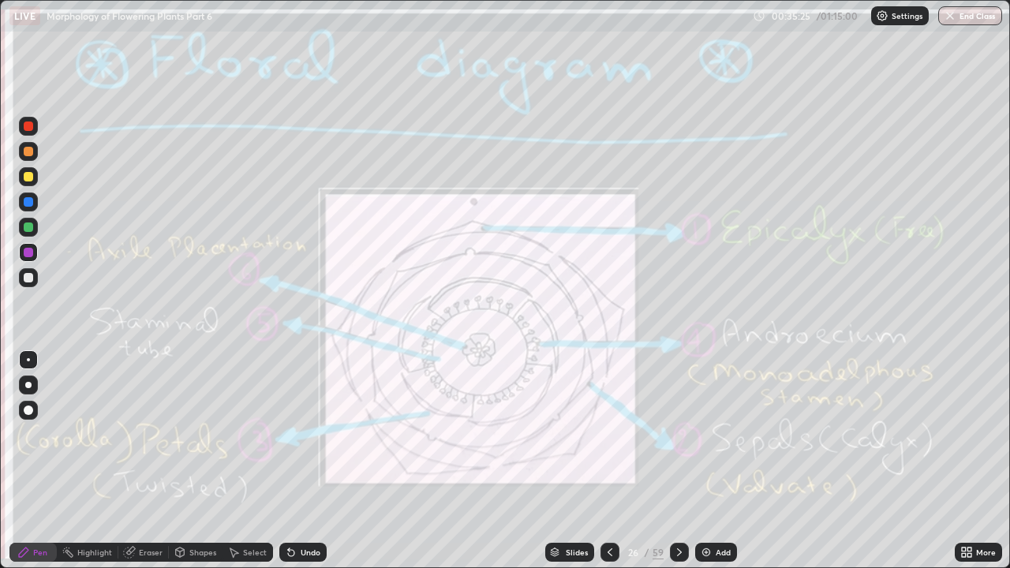
click at [676, 434] on icon at bounding box center [679, 552] width 13 height 13
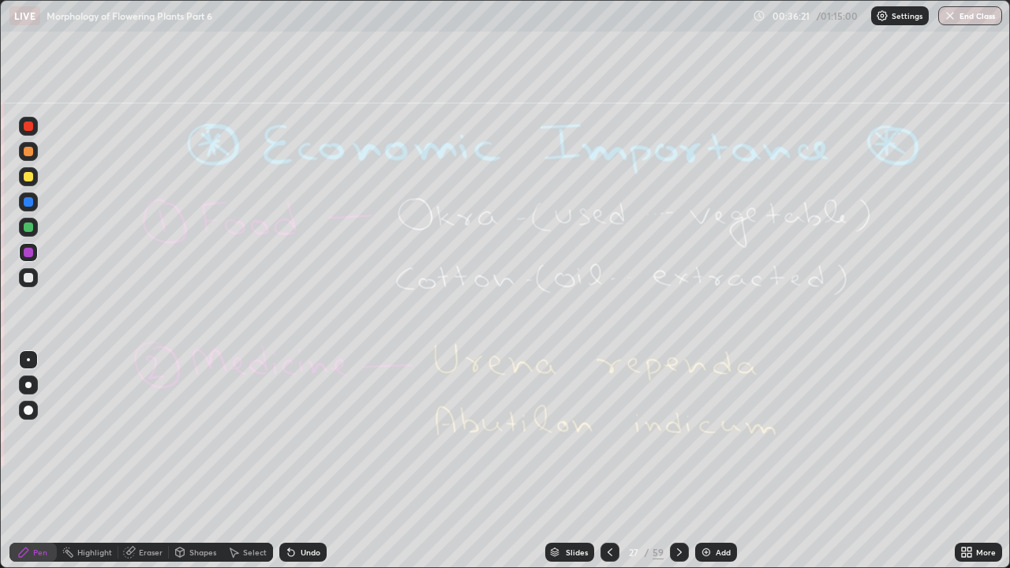
click at [681, 434] on icon at bounding box center [679, 552] width 13 height 13
click at [678, 434] on icon at bounding box center [679, 553] width 5 height 8
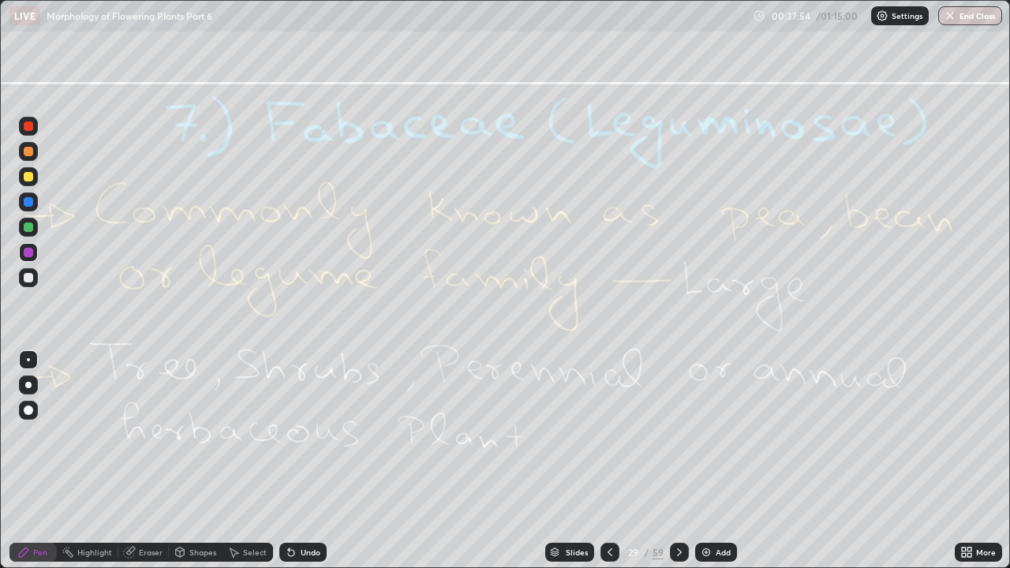
click at [148, 434] on div "Eraser" at bounding box center [151, 553] width 24 height 8
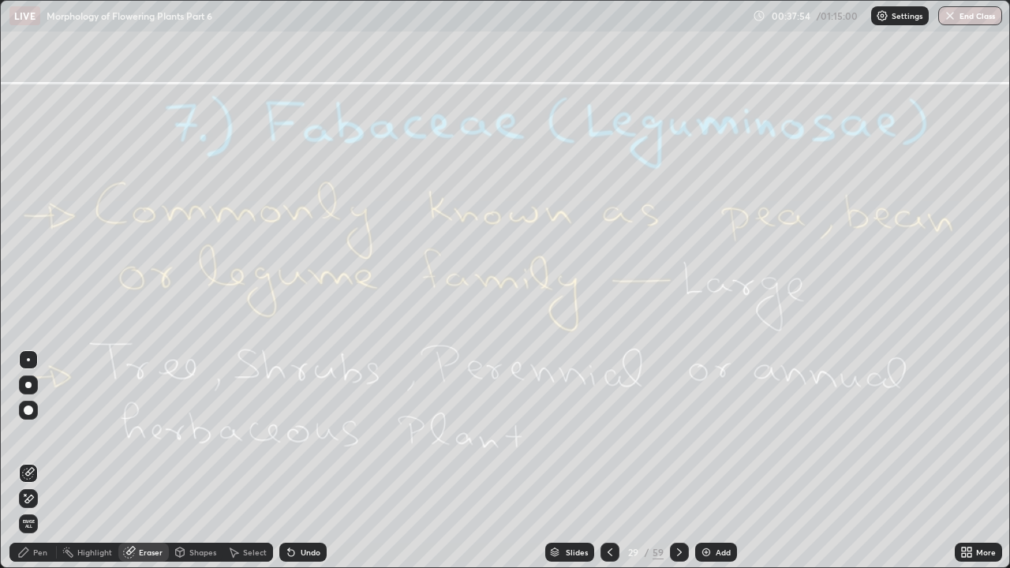
click at [30, 434] on span "Erase all" at bounding box center [28, 523] width 17 height 9
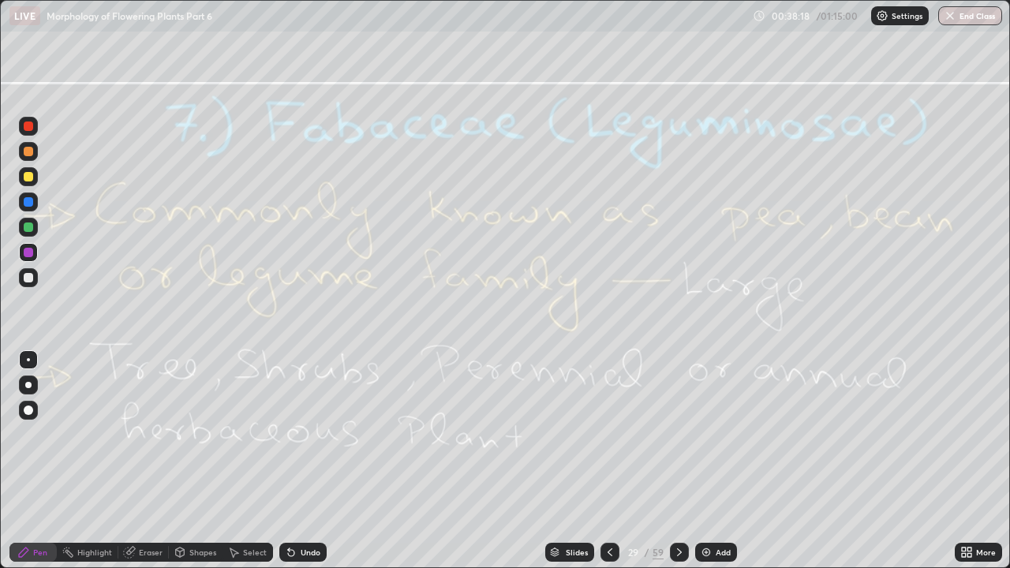
click at [687, 434] on div at bounding box center [679, 552] width 19 height 19
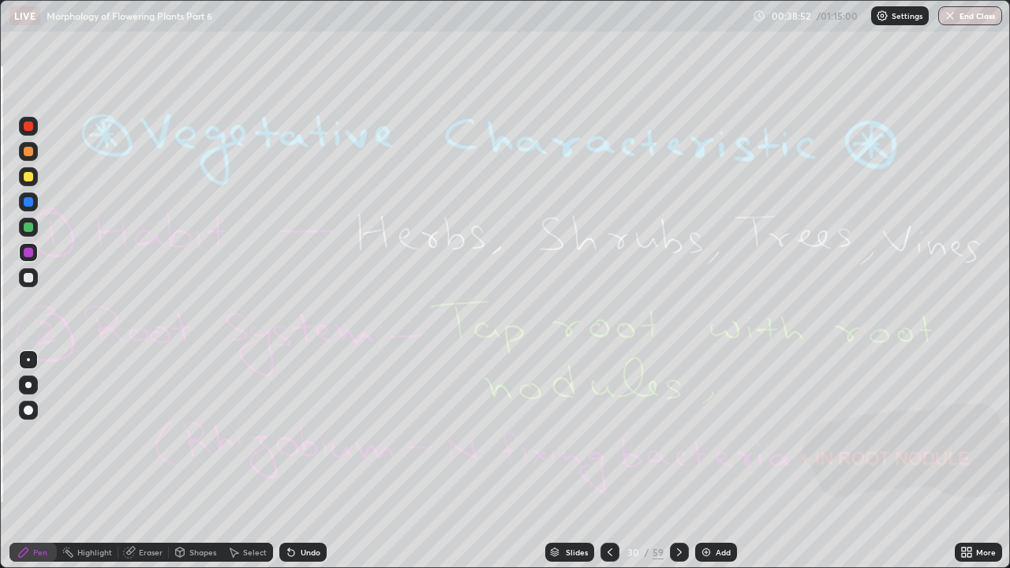
click at [144, 434] on div "Eraser" at bounding box center [151, 553] width 24 height 8
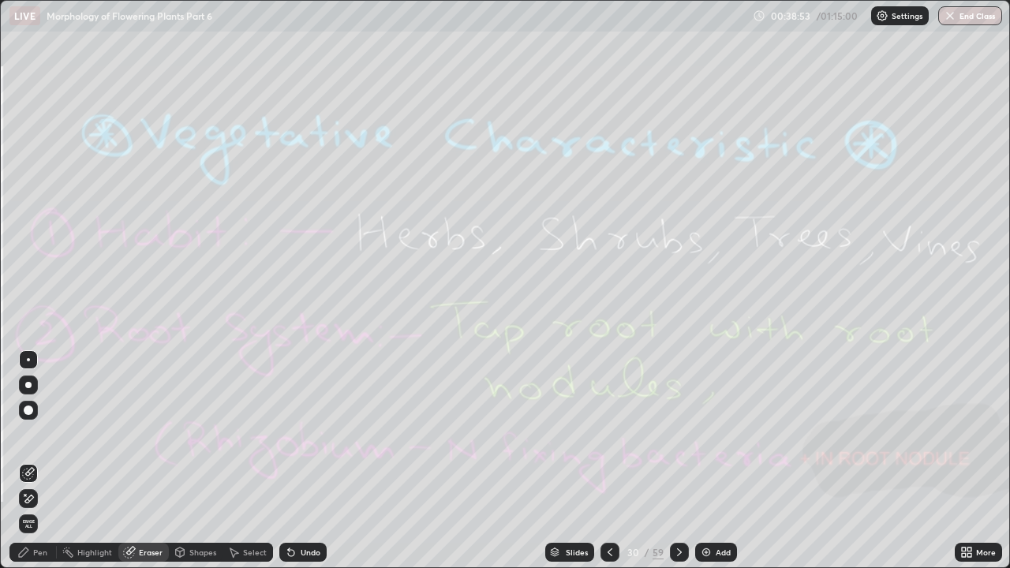
click at [35, 434] on span "Erase all" at bounding box center [28, 523] width 17 height 9
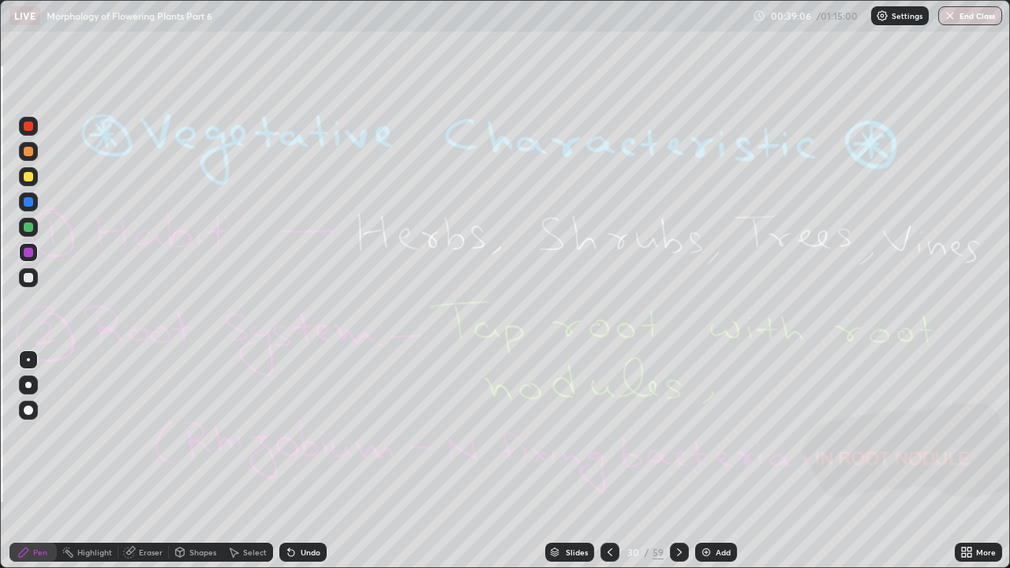
click at [684, 434] on div at bounding box center [679, 552] width 19 height 19
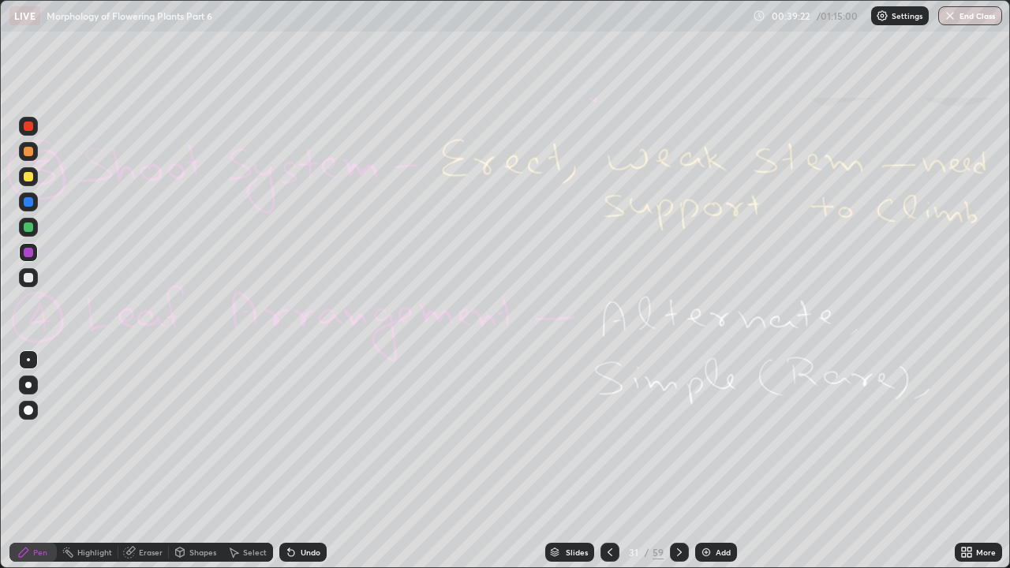
click at [137, 434] on div "Eraser" at bounding box center [143, 552] width 51 height 19
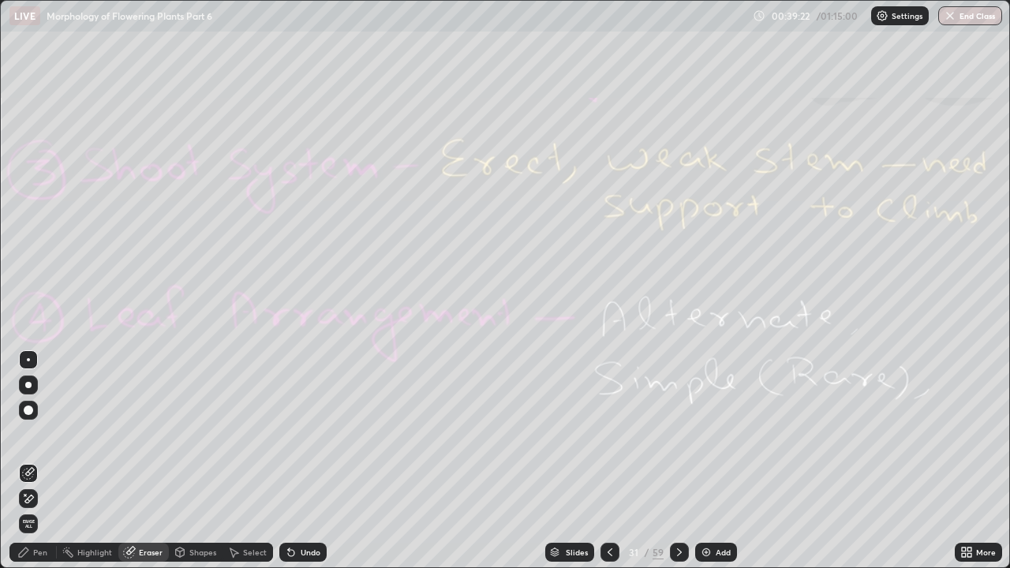
click at [28, 434] on span "Erase all" at bounding box center [28, 523] width 17 height 9
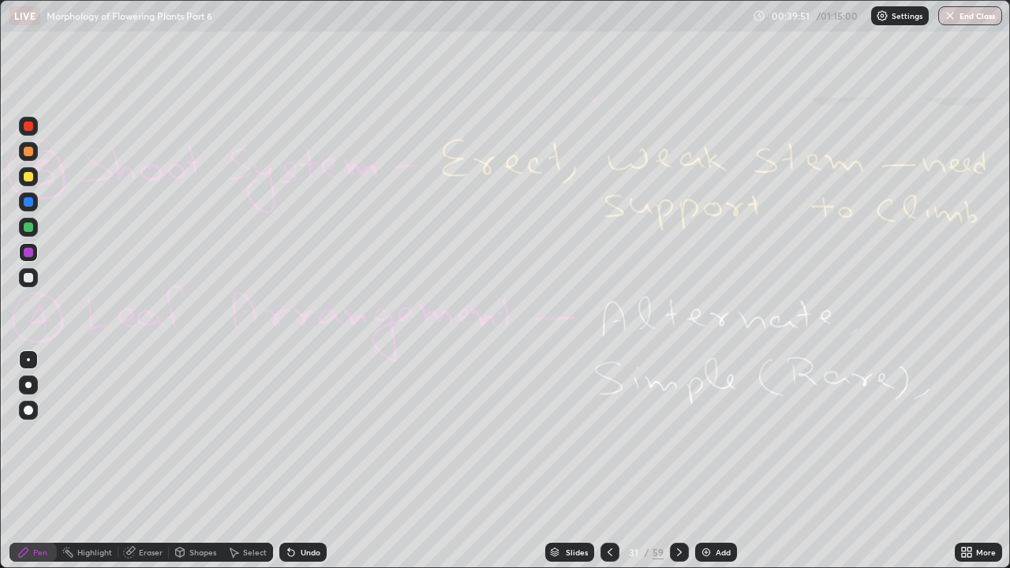
click at [677, 434] on icon at bounding box center [679, 552] width 13 height 13
click at [150, 434] on div "Eraser" at bounding box center [151, 553] width 24 height 8
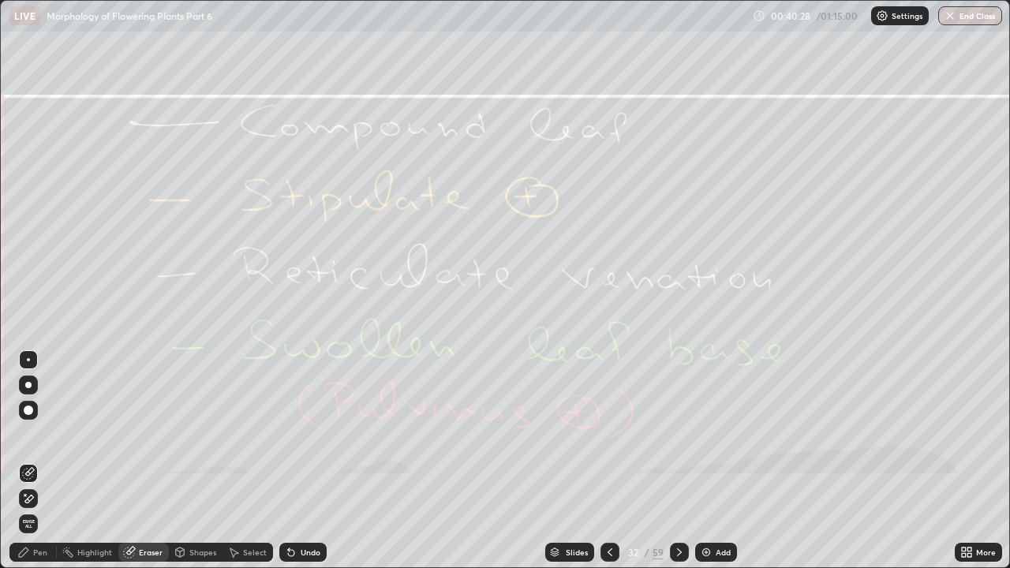
click at [30, 434] on span "Erase all" at bounding box center [28, 523] width 17 height 9
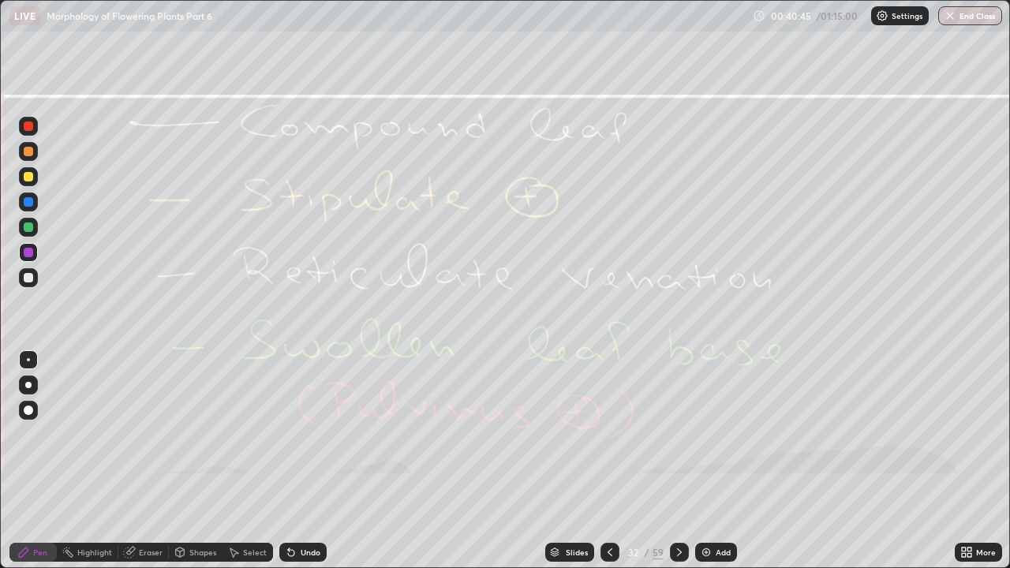
click at [676, 434] on icon at bounding box center [679, 552] width 13 height 13
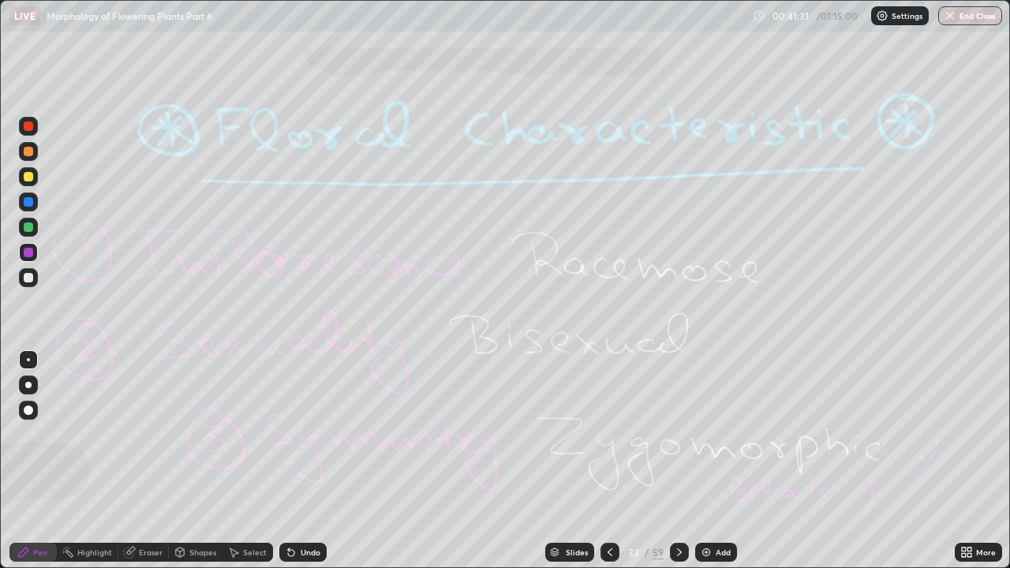
click at [148, 434] on div "Eraser" at bounding box center [143, 552] width 51 height 19
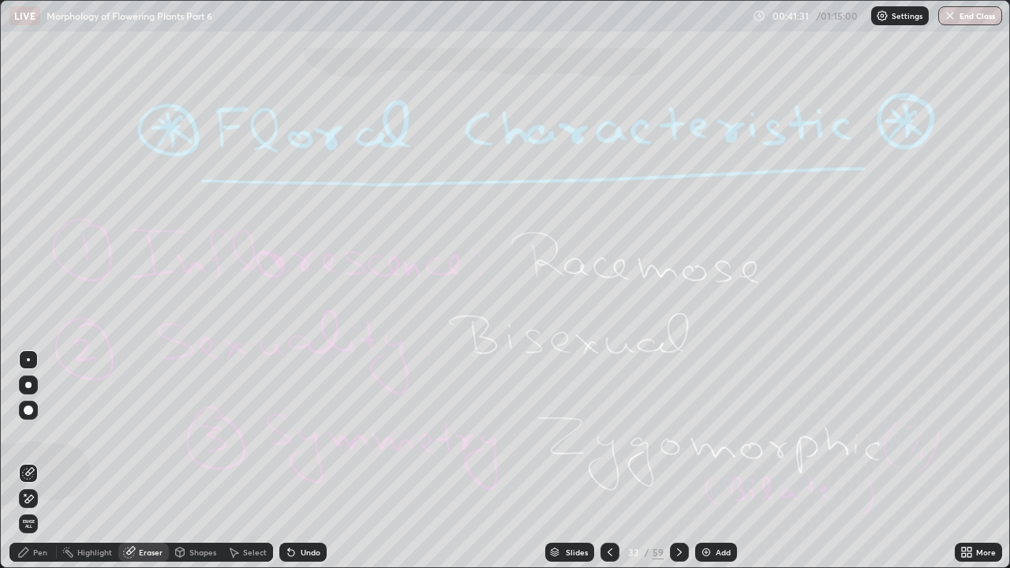
click at [31, 434] on span "Erase all" at bounding box center [28, 523] width 17 height 9
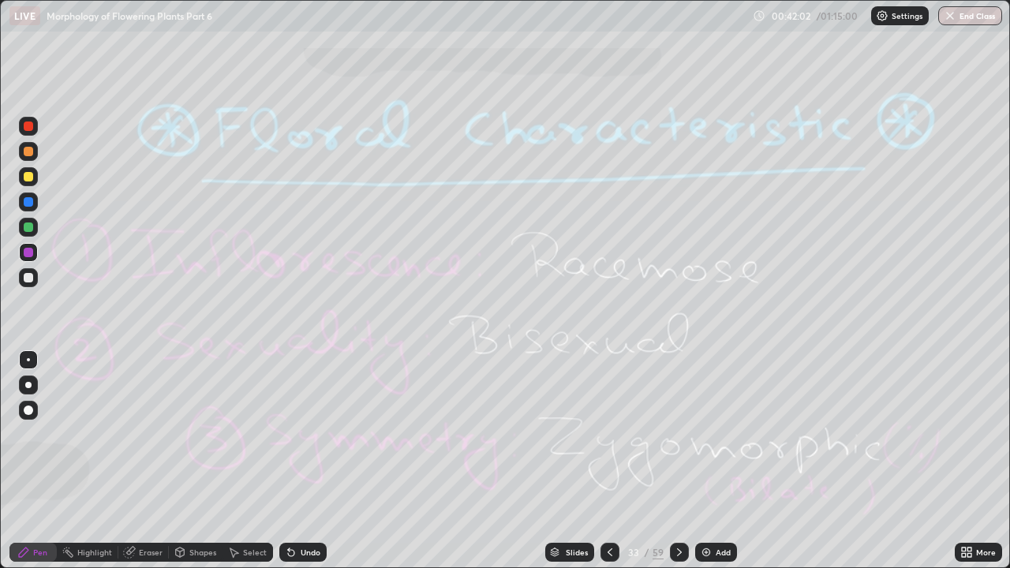
click at [677, 434] on icon at bounding box center [679, 552] width 13 height 13
click at [148, 434] on div "Eraser" at bounding box center [151, 553] width 24 height 8
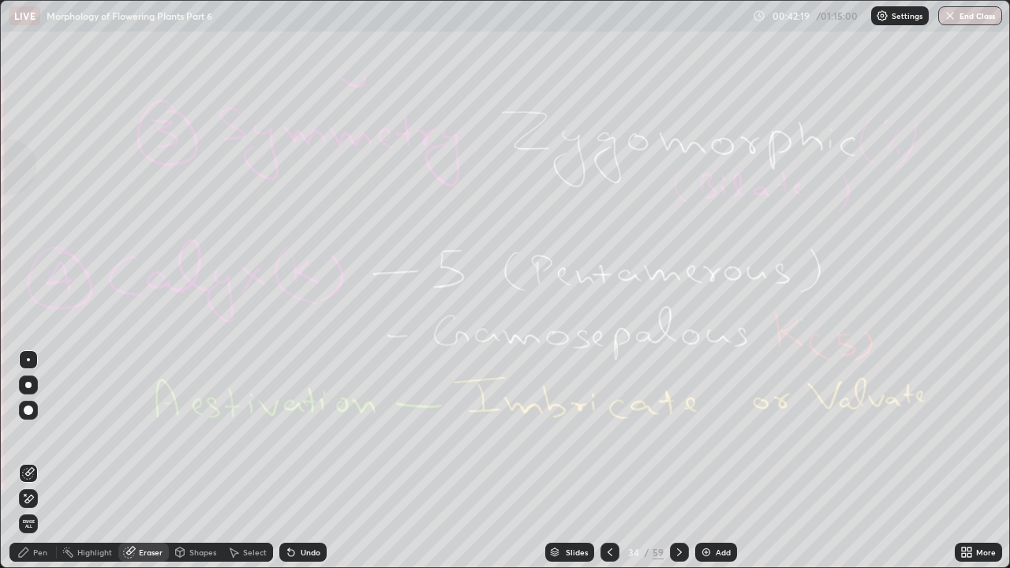
click at [28, 434] on span "Erase all" at bounding box center [28, 523] width 17 height 9
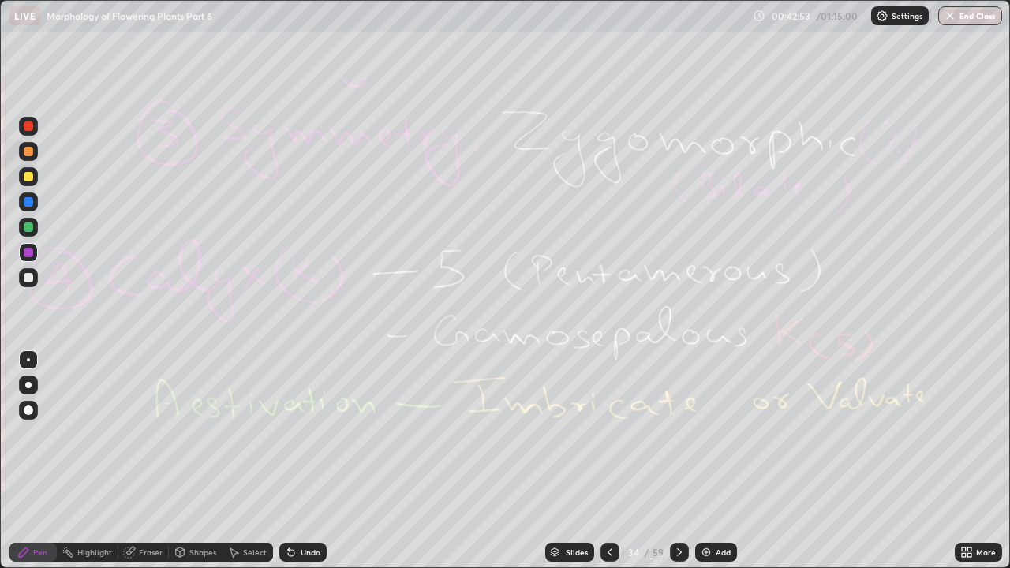
click at [679, 434] on icon at bounding box center [679, 553] width 5 height 8
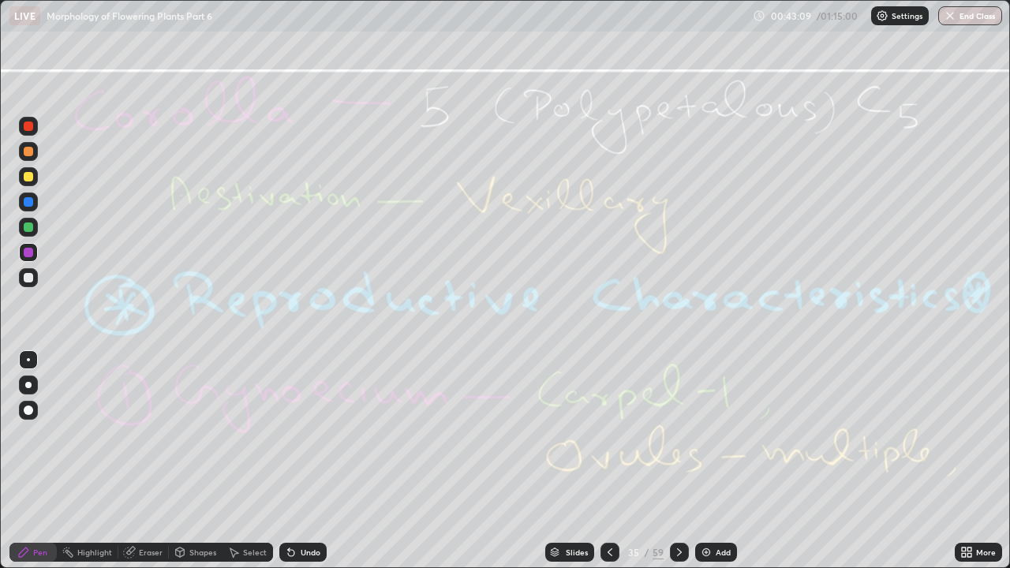
click at [152, 434] on div "Eraser" at bounding box center [151, 553] width 24 height 8
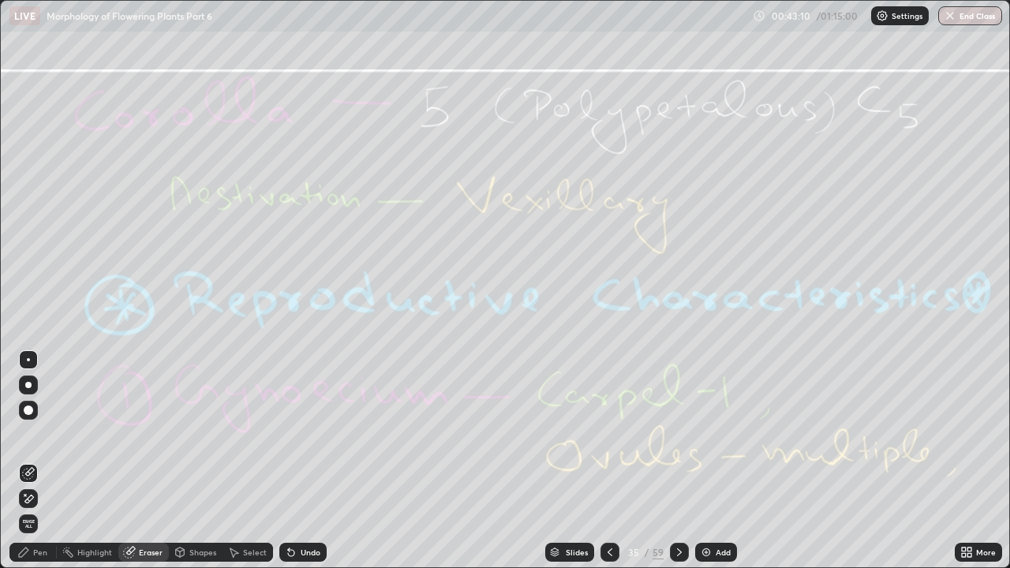
click at [31, 434] on span "Erase all" at bounding box center [28, 523] width 17 height 9
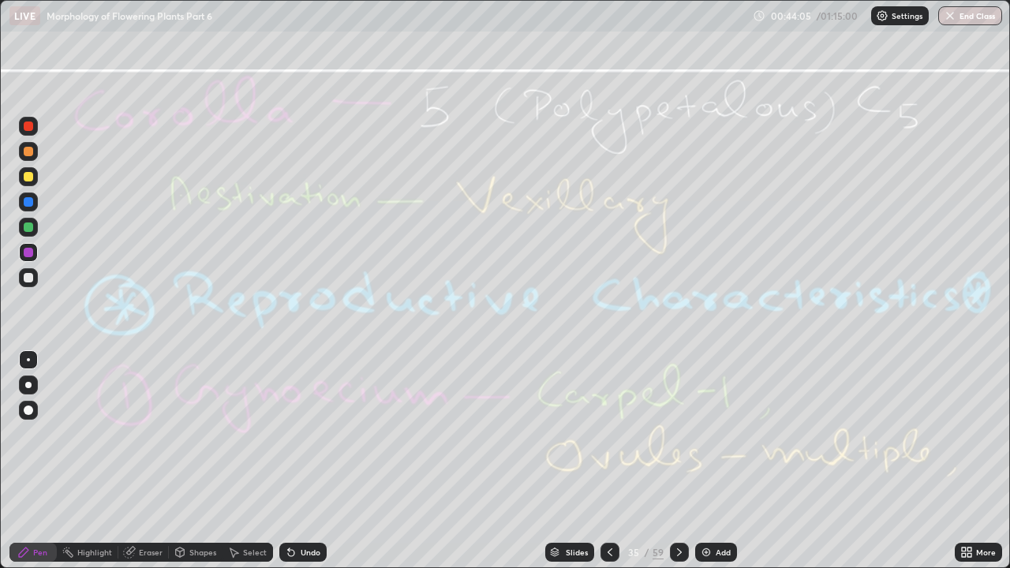
click at [677, 434] on icon at bounding box center [679, 552] width 13 height 13
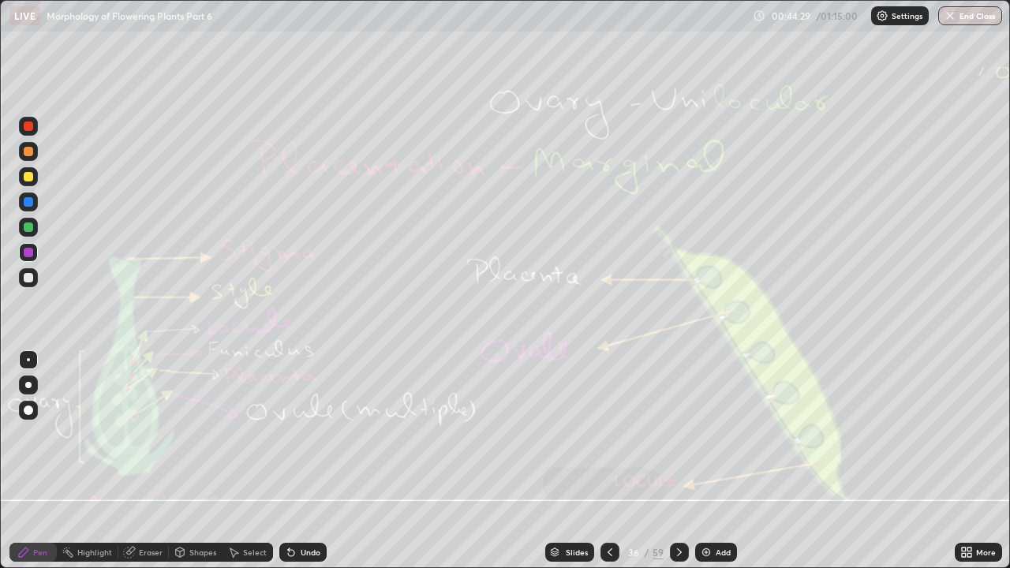
click at [143, 434] on div "Eraser" at bounding box center [151, 553] width 24 height 8
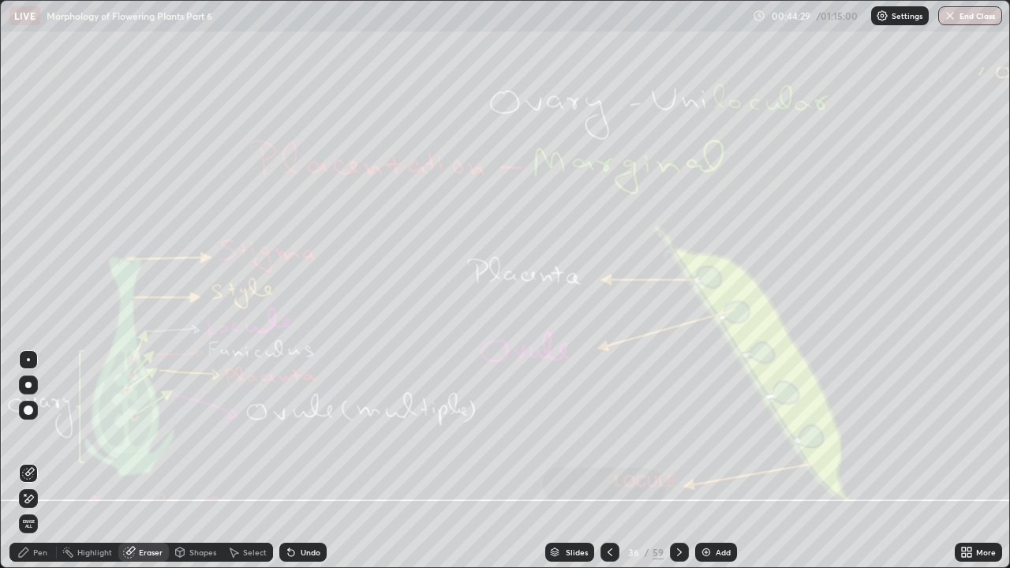
click at [31, 434] on span "Erase all" at bounding box center [28, 523] width 17 height 9
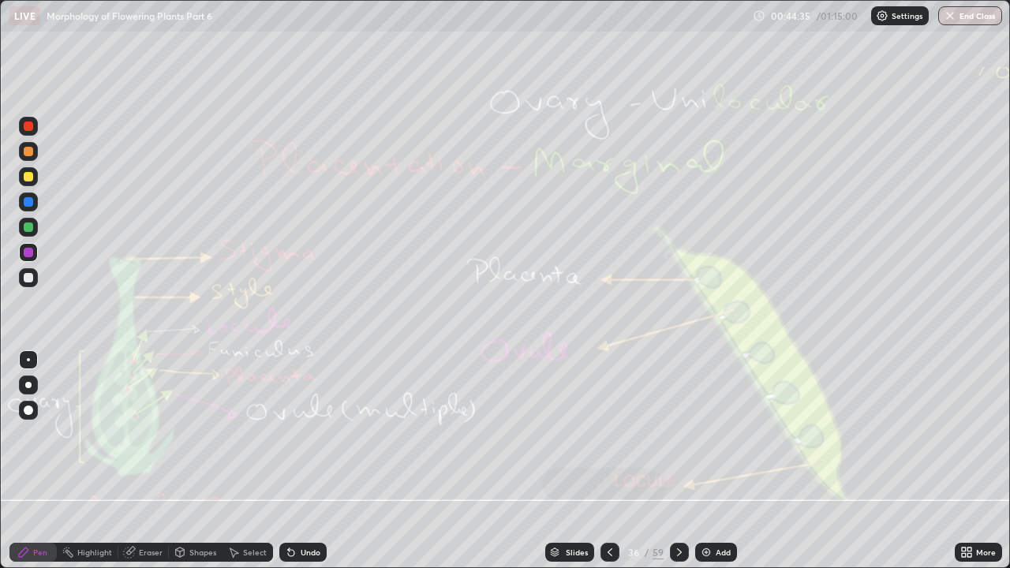
click at [677, 434] on icon at bounding box center [679, 552] width 13 height 13
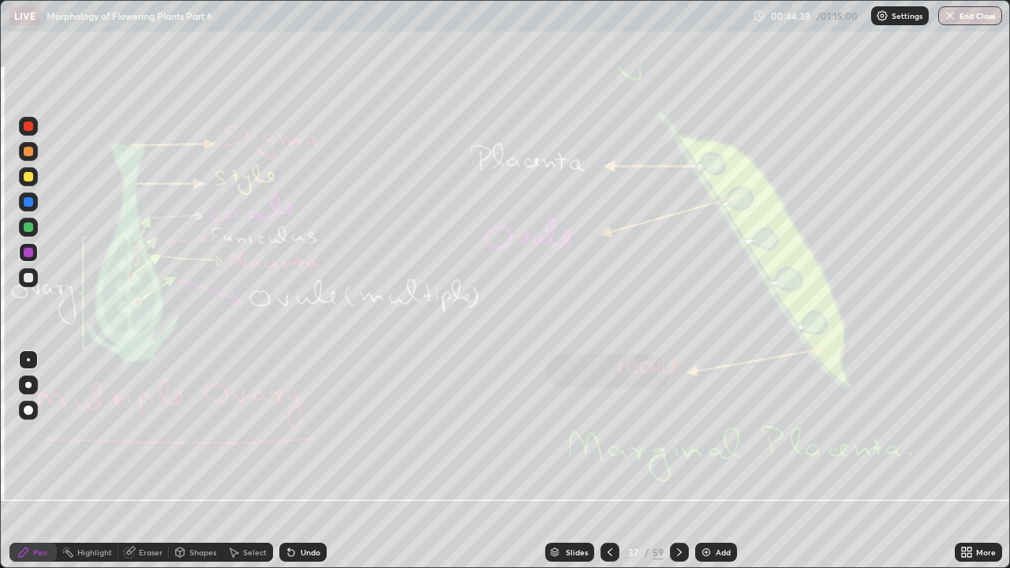
click at [686, 434] on div at bounding box center [679, 552] width 19 height 19
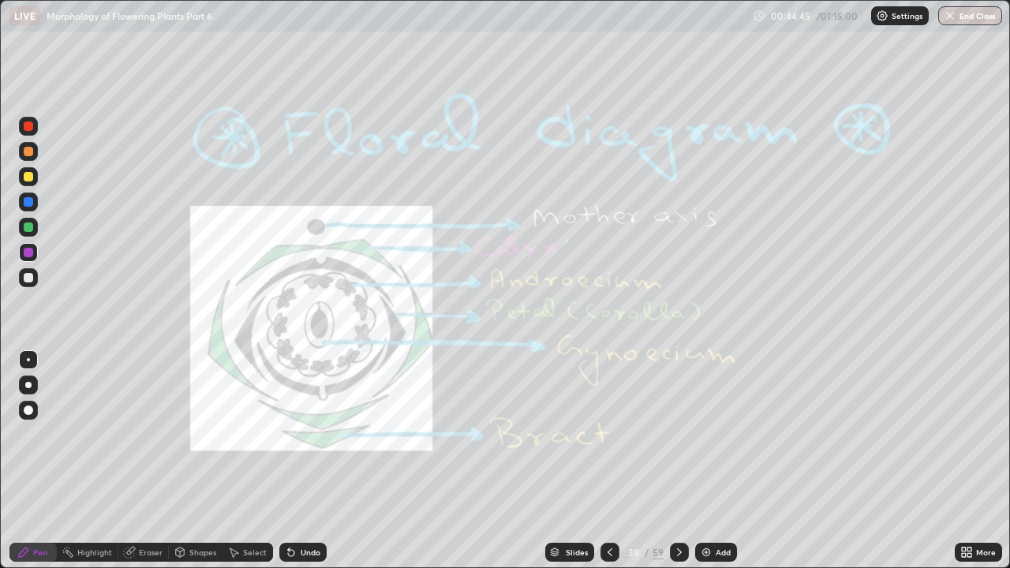
click at [678, 434] on icon at bounding box center [679, 552] width 13 height 13
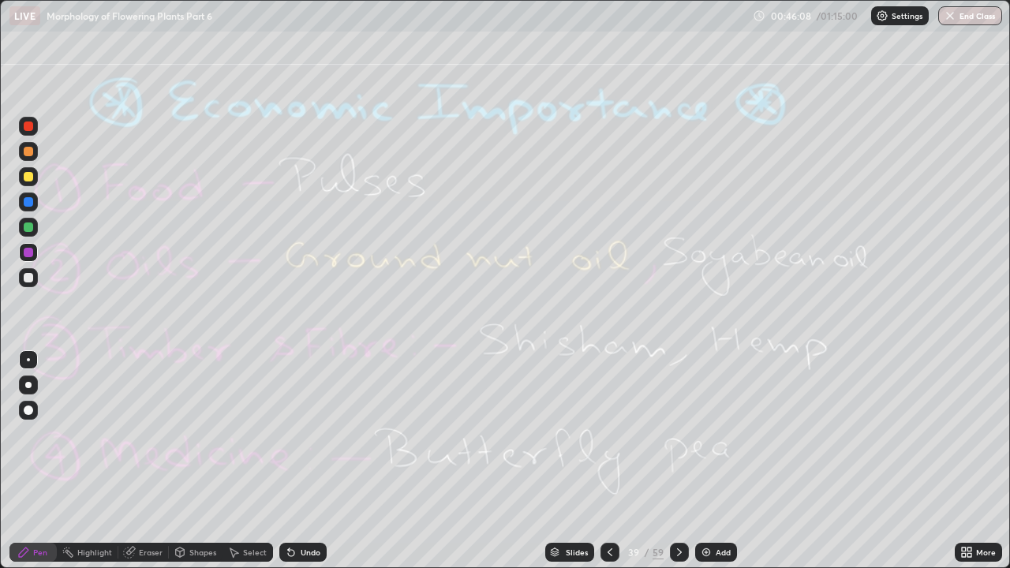
click at [677, 434] on icon at bounding box center [679, 552] width 13 height 13
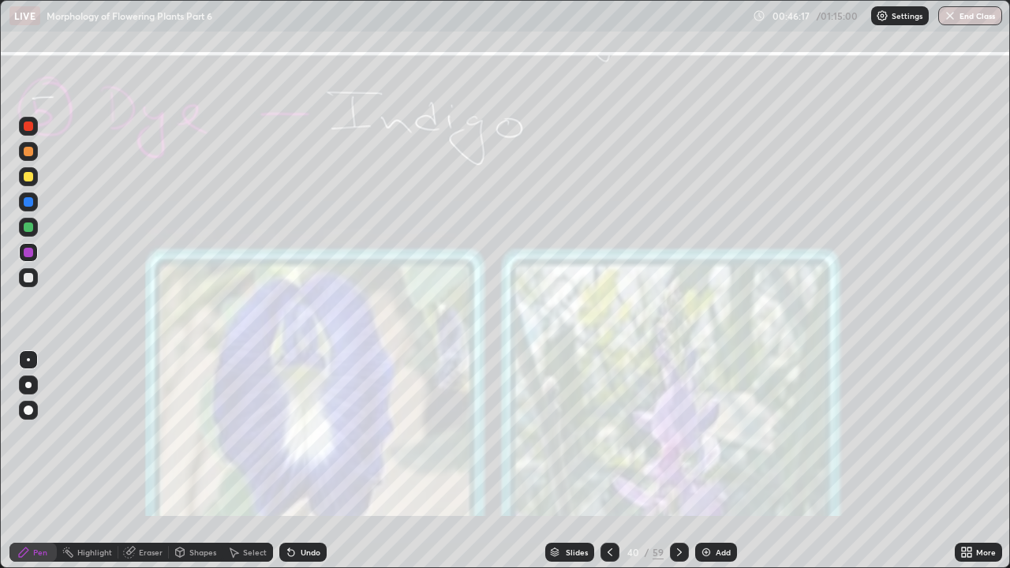
click at [677, 434] on icon at bounding box center [679, 552] width 13 height 13
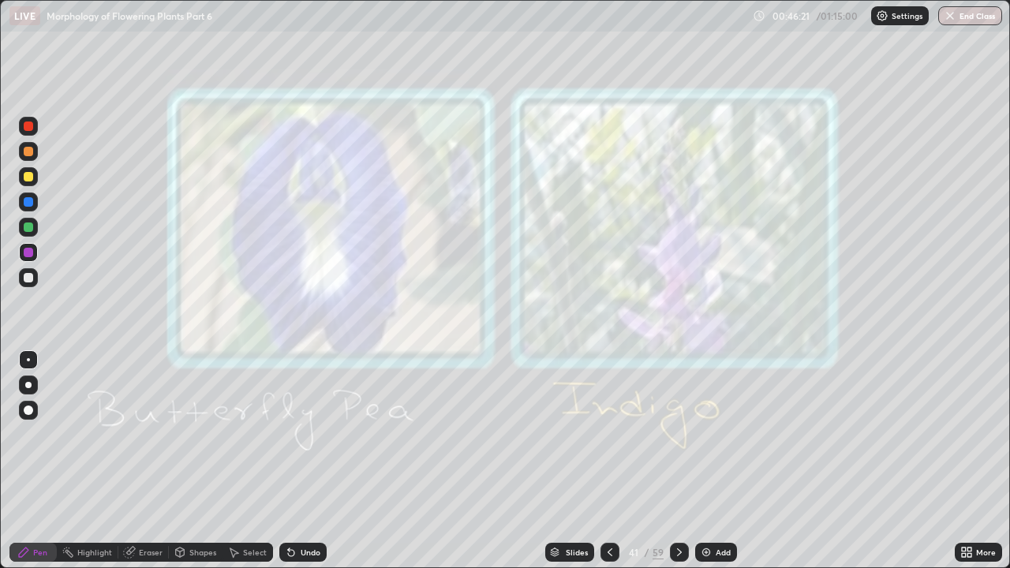
click at [677, 434] on icon at bounding box center [679, 552] width 13 height 13
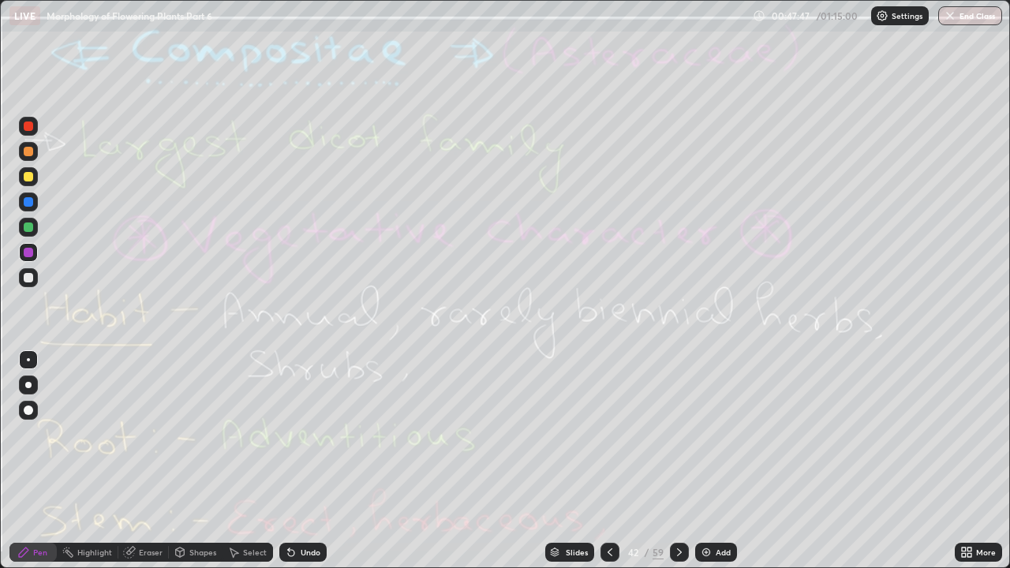
click at [676, 434] on icon at bounding box center [679, 552] width 13 height 13
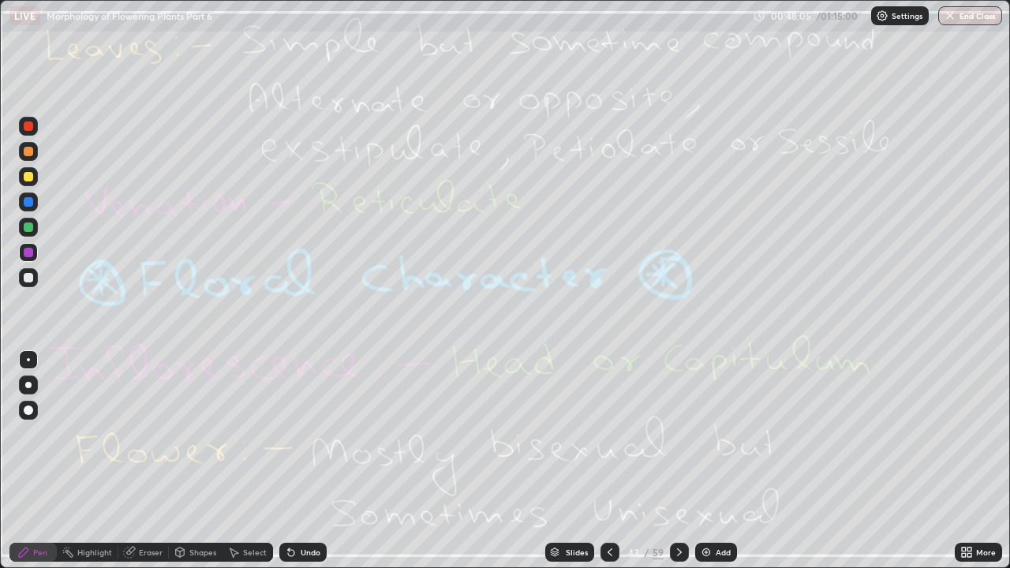
click at [148, 434] on div "Eraser" at bounding box center [151, 553] width 24 height 8
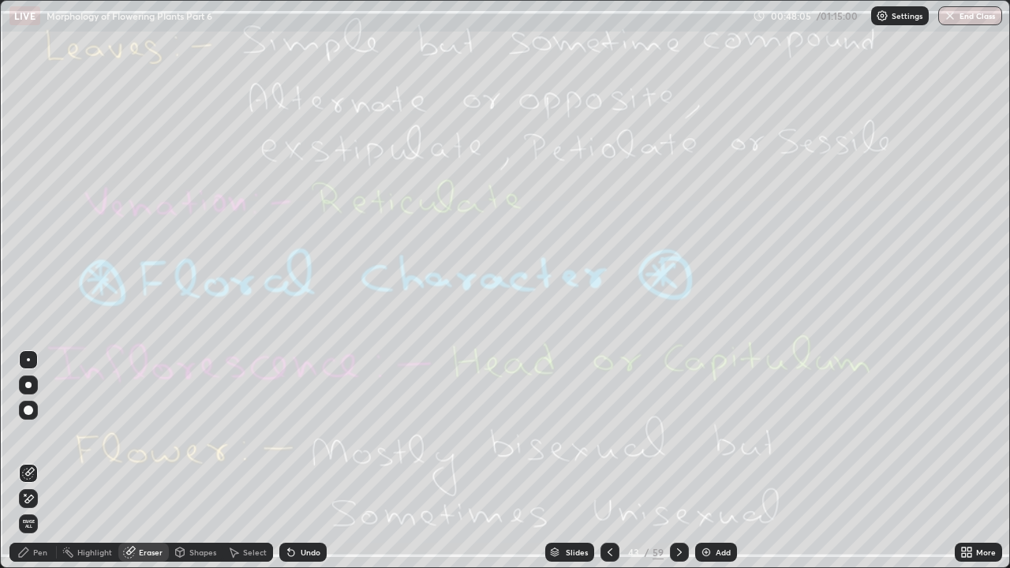
click at [30, 434] on span "Erase all" at bounding box center [28, 523] width 17 height 9
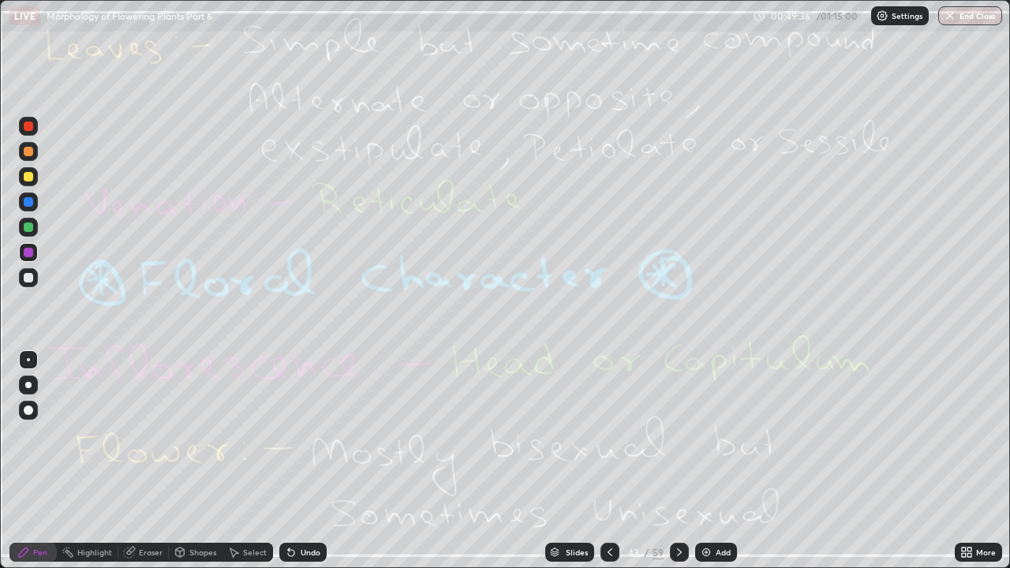
click at [677, 434] on icon at bounding box center [679, 552] width 13 height 13
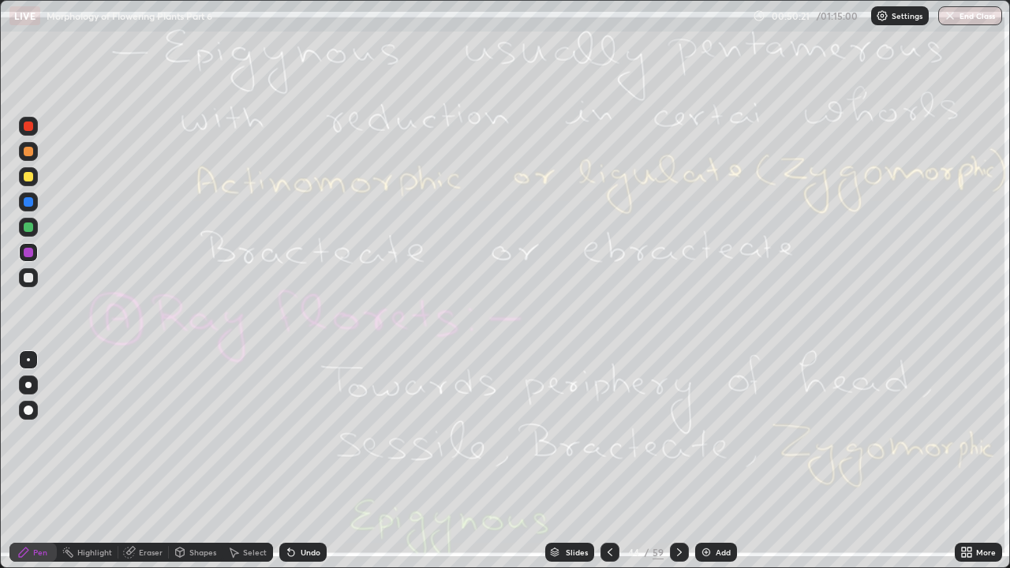
click at [145, 434] on div "Eraser" at bounding box center [151, 553] width 24 height 8
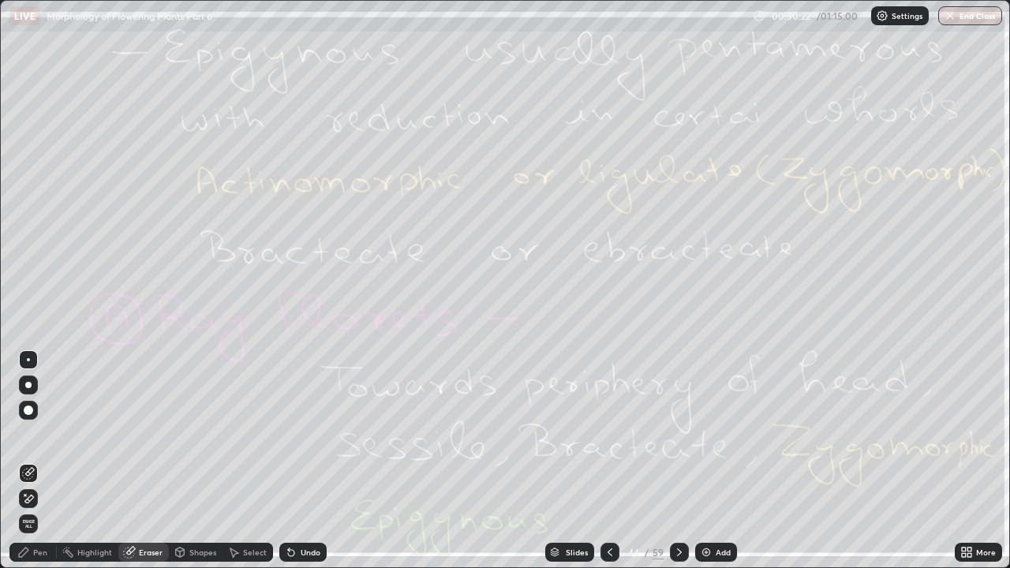
click at [28, 434] on span "Erase all" at bounding box center [28, 523] width 17 height 9
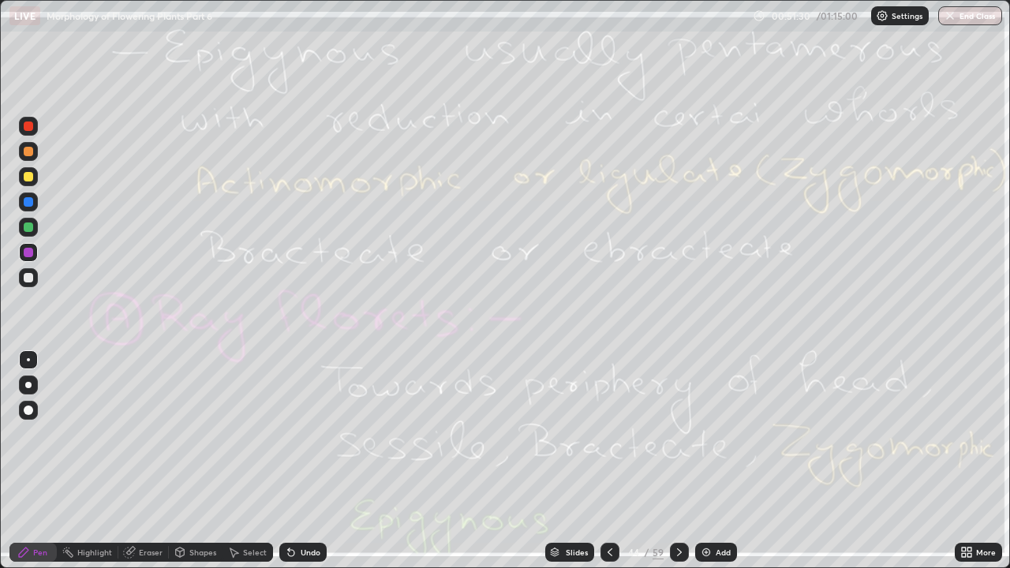
click at [677, 434] on icon at bounding box center [679, 552] width 13 height 13
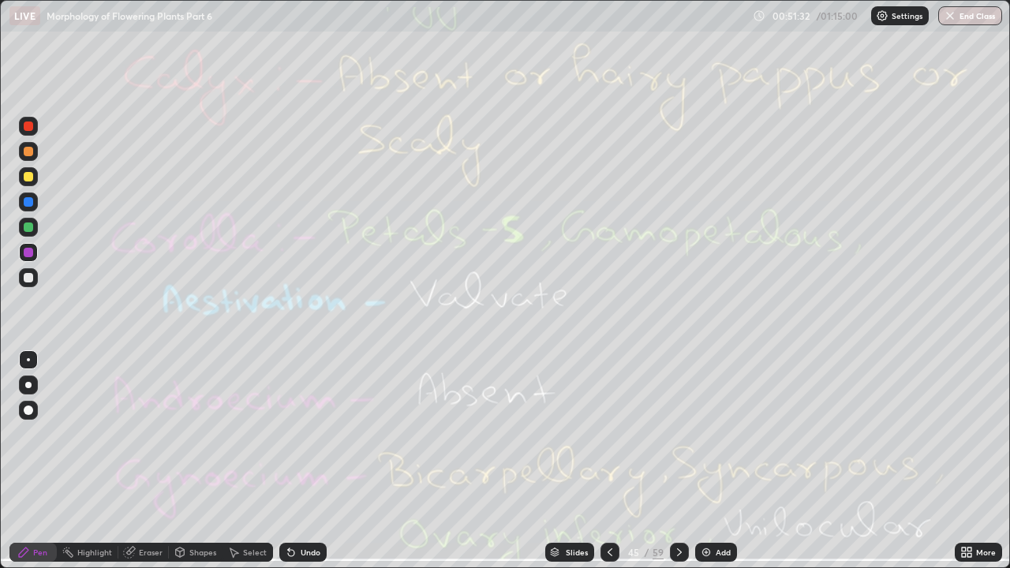
click at [610, 434] on icon at bounding box center [610, 552] width 13 height 13
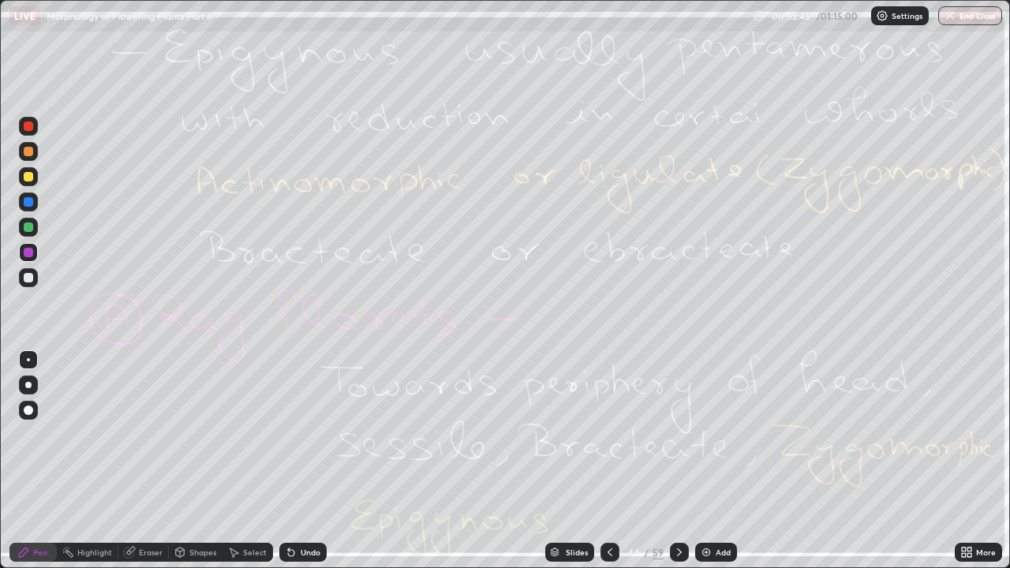
click at [141, 434] on div "Eraser" at bounding box center [143, 552] width 51 height 19
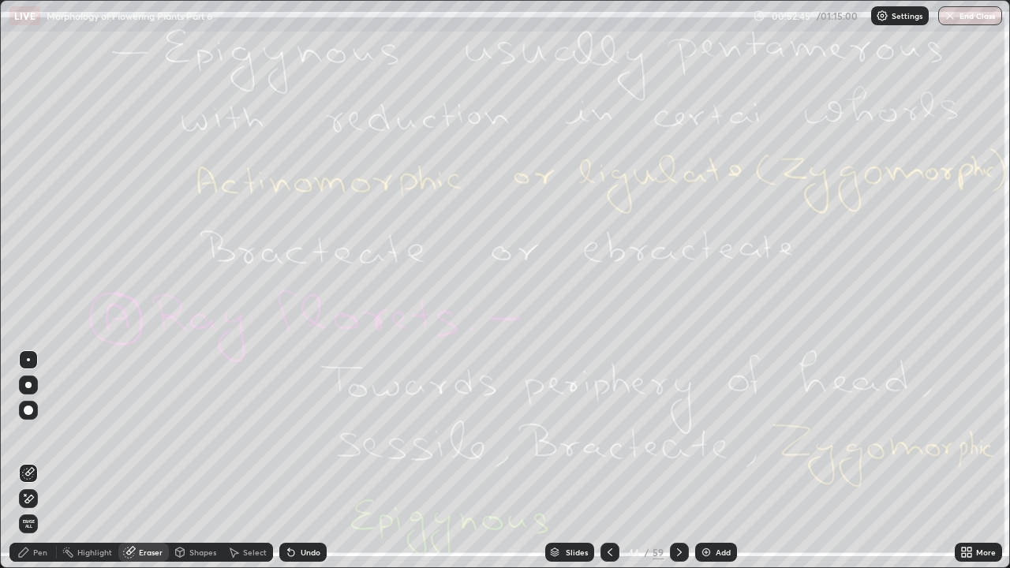
click at [33, 434] on span "Erase all" at bounding box center [28, 523] width 17 height 9
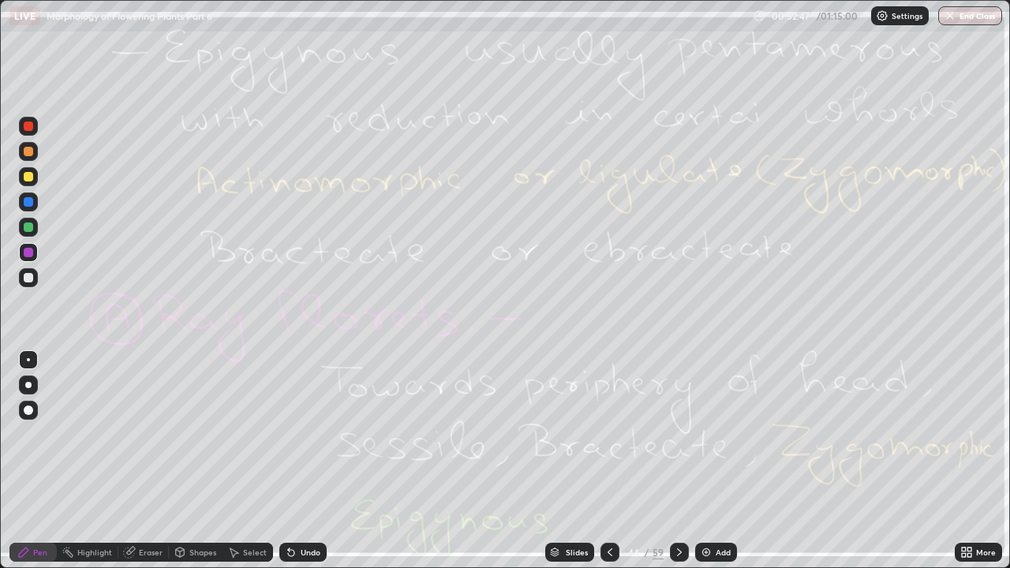
click at [677, 434] on icon at bounding box center [679, 552] width 13 height 13
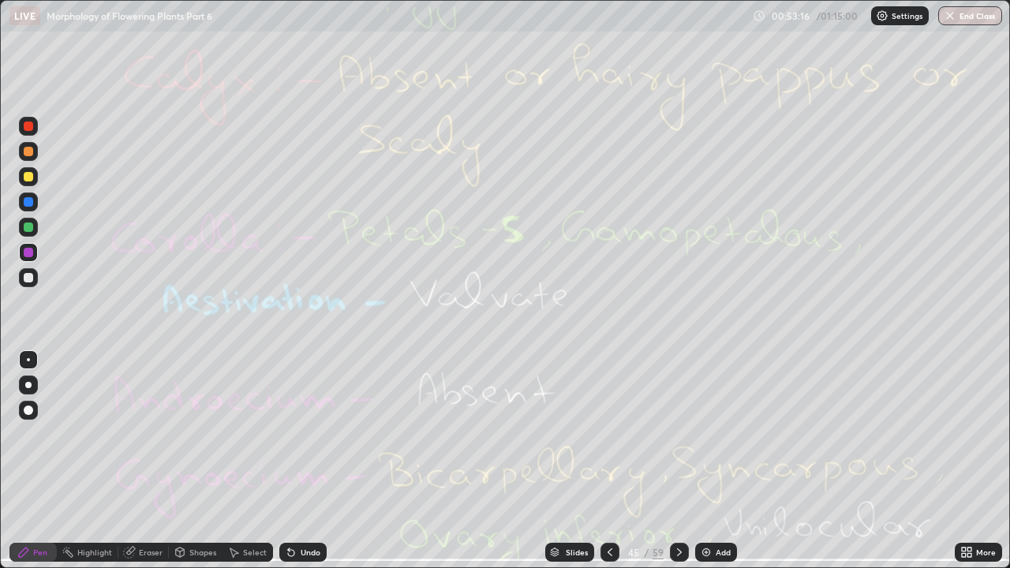
click at [144, 434] on div "Eraser" at bounding box center [151, 553] width 24 height 8
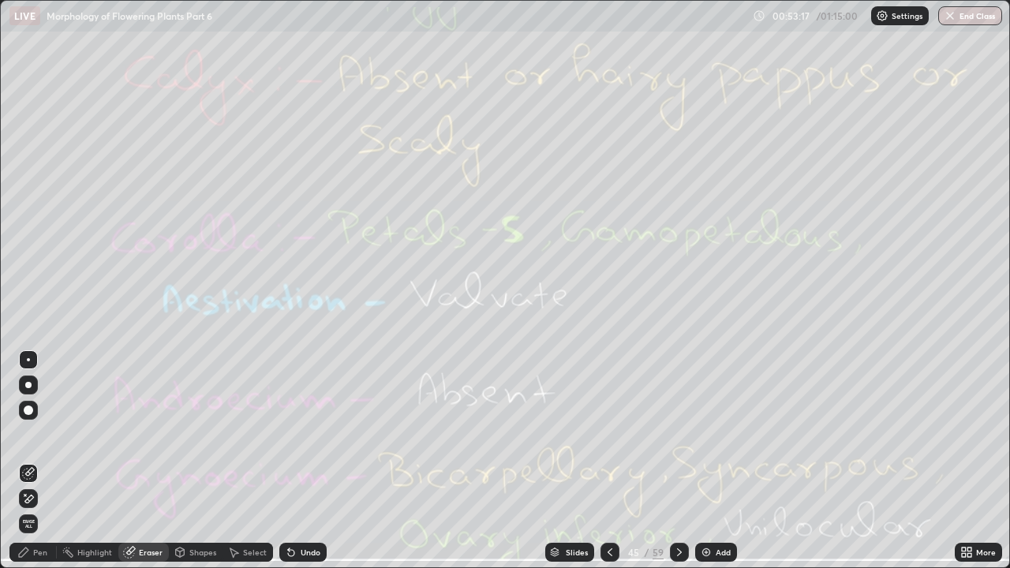
click at [28, 434] on span "Erase all" at bounding box center [28, 523] width 17 height 9
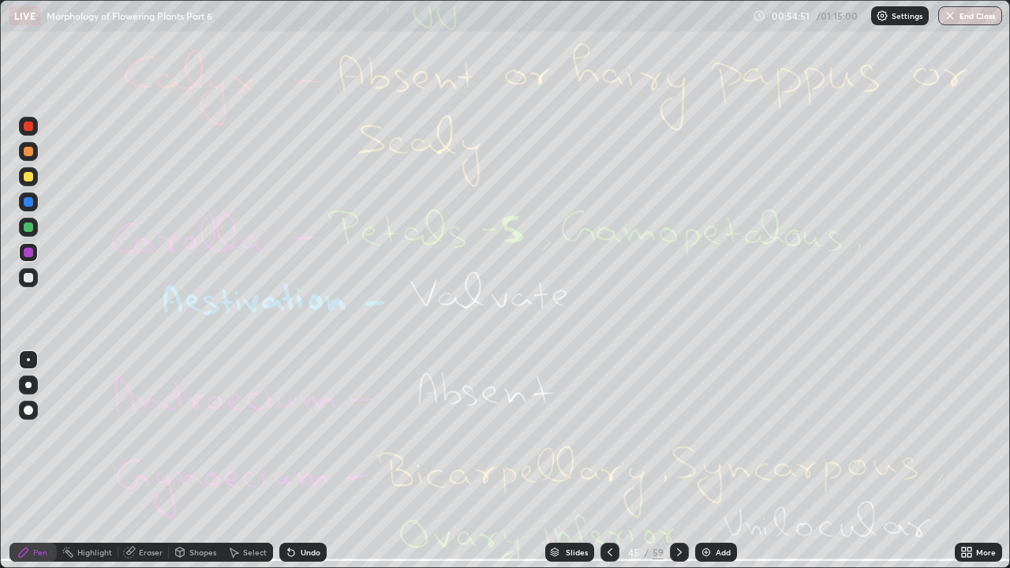
click at [677, 434] on icon at bounding box center [679, 552] width 13 height 13
click at [143, 434] on div "Eraser" at bounding box center [151, 553] width 24 height 8
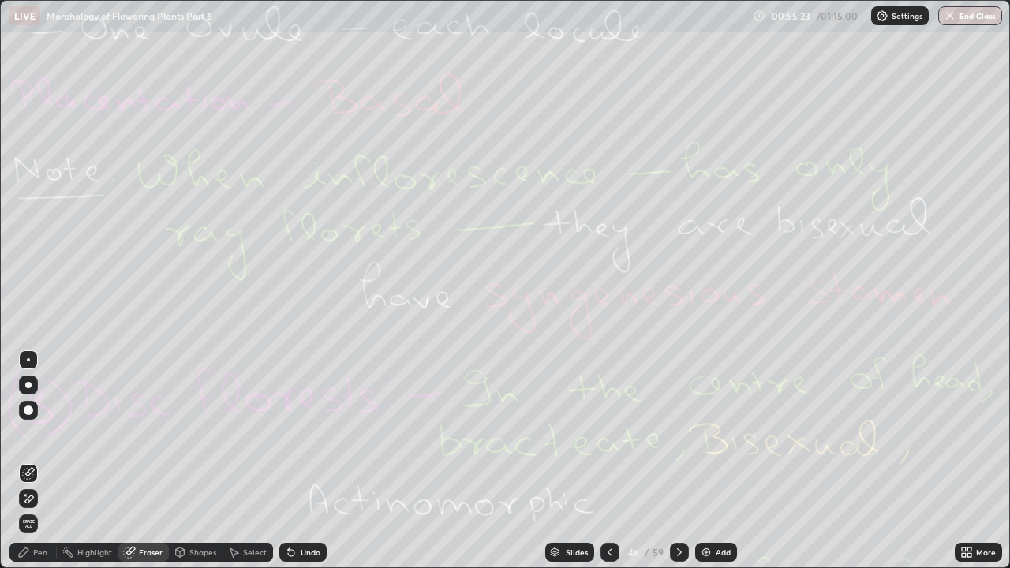
click at [28, 434] on span "Erase all" at bounding box center [28, 523] width 17 height 9
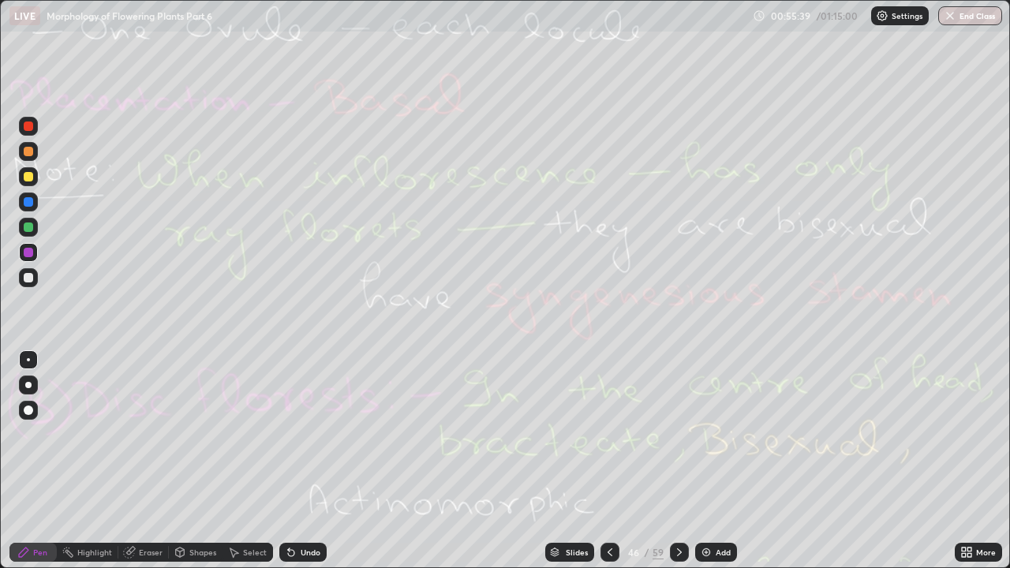
click at [139, 434] on div "Eraser" at bounding box center [151, 553] width 24 height 8
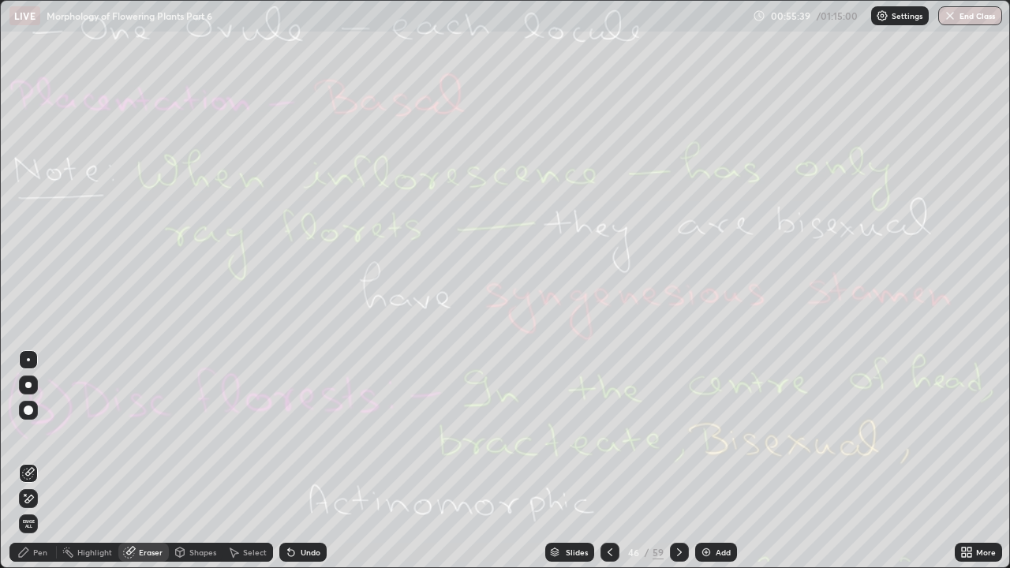
click at [30, 434] on span "Erase all" at bounding box center [28, 523] width 17 height 9
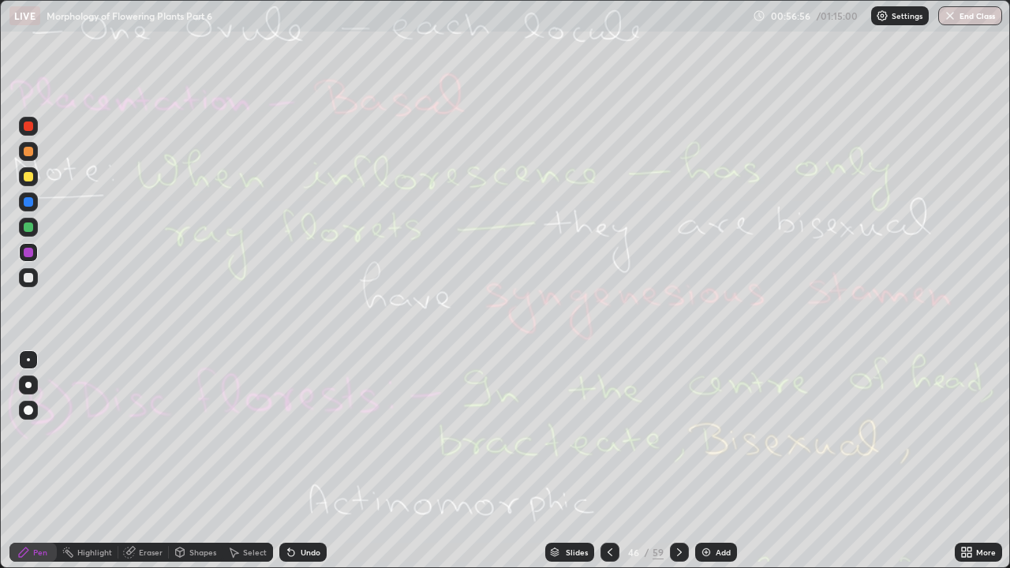
click at [684, 434] on div at bounding box center [679, 552] width 19 height 19
click at [146, 434] on div "Eraser" at bounding box center [151, 553] width 24 height 8
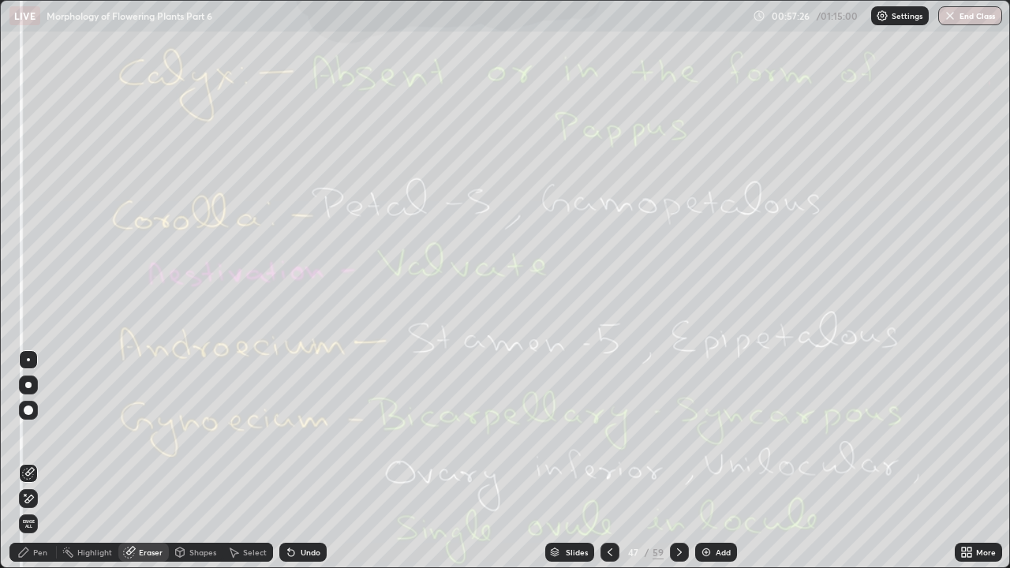
click at [28, 434] on span "Erase all" at bounding box center [28, 523] width 17 height 9
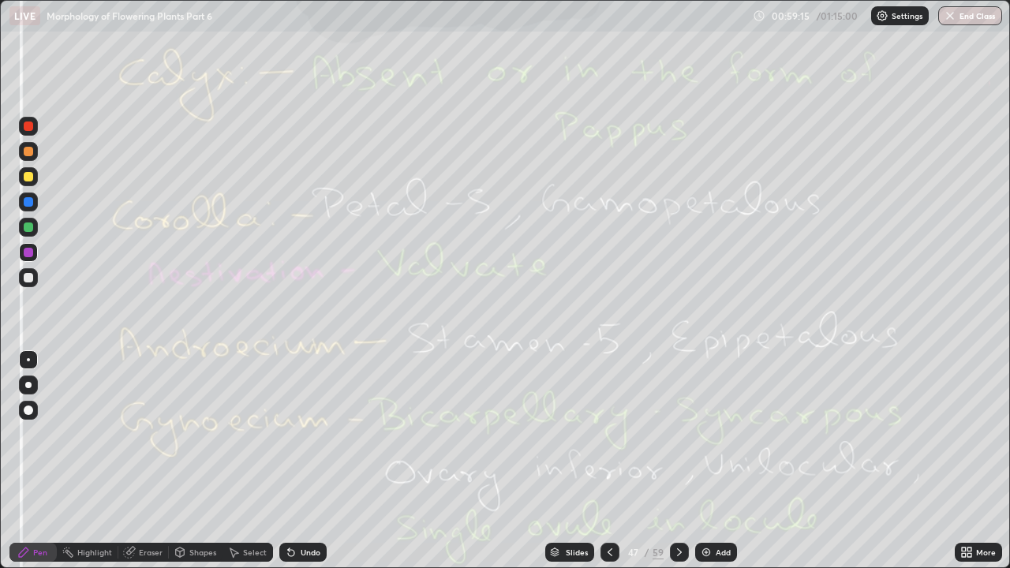
click at [150, 434] on div "Eraser" at bounding box center [151, 553] width 24 height 8
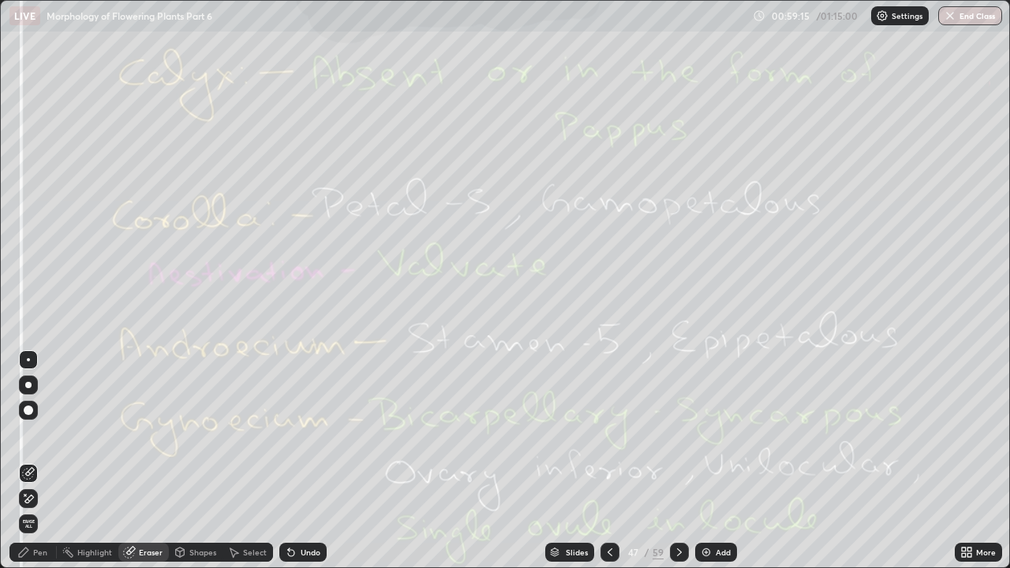
click at [28, 434] on span "Erase all" at bounding box center [28, 523] width 17 height 9
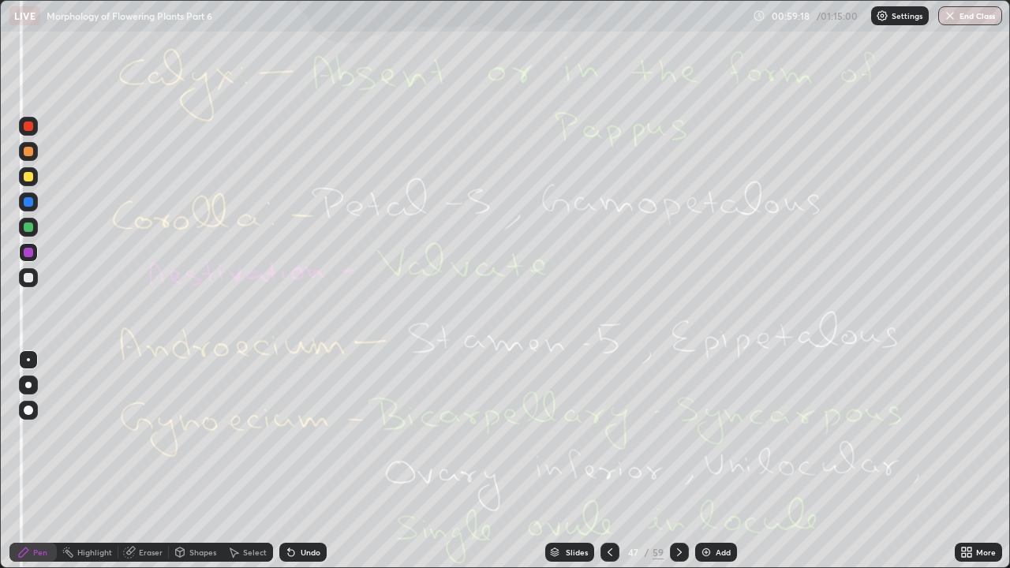
click at [677, 434] on icon at bounding box center [679, 552] width 13 height 13
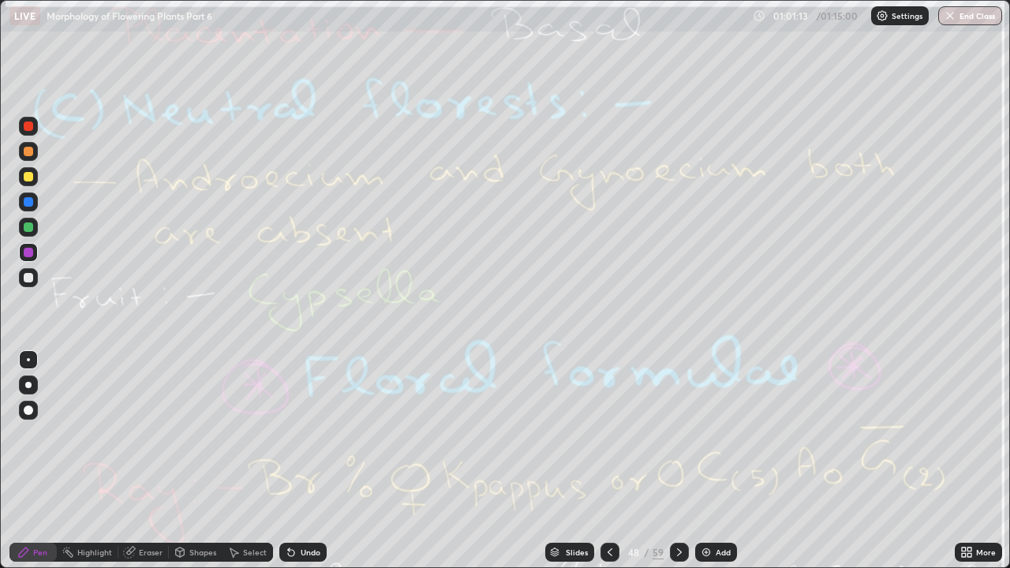
click at [677, 434] on icon at bounding box center [679, 552] width 13 height 13
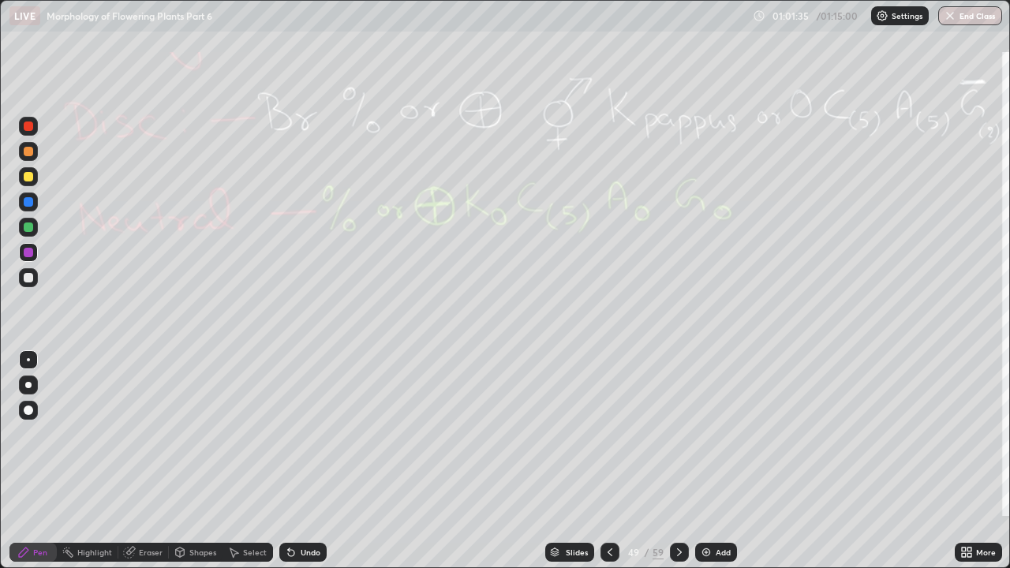
click at [149, 434] on div "Eraser" at bounding box center [151, 553] width 24 height 8
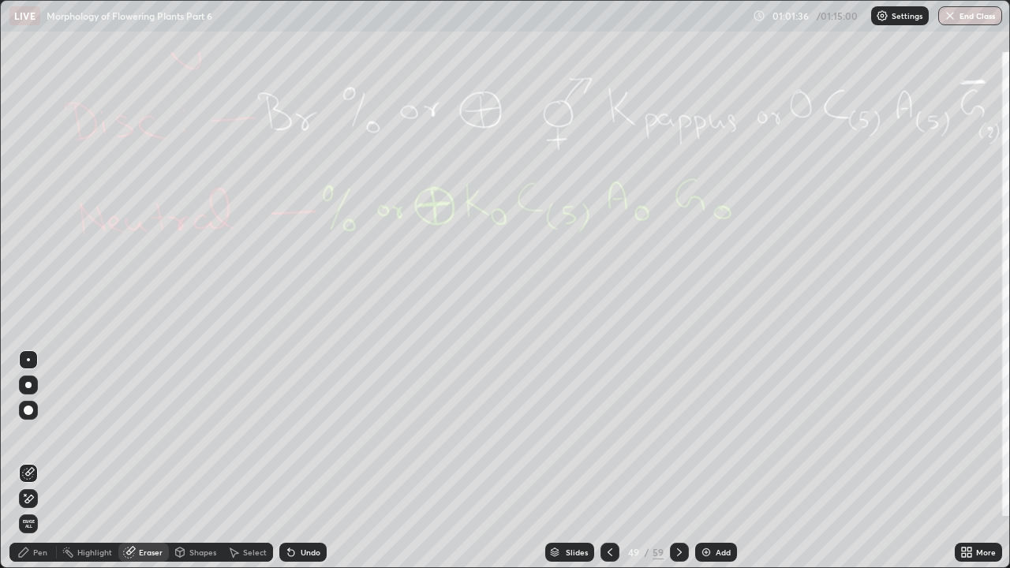
click at [28, 434] on span "Erase all" at bounding box center [28, 523] width 17 height 9
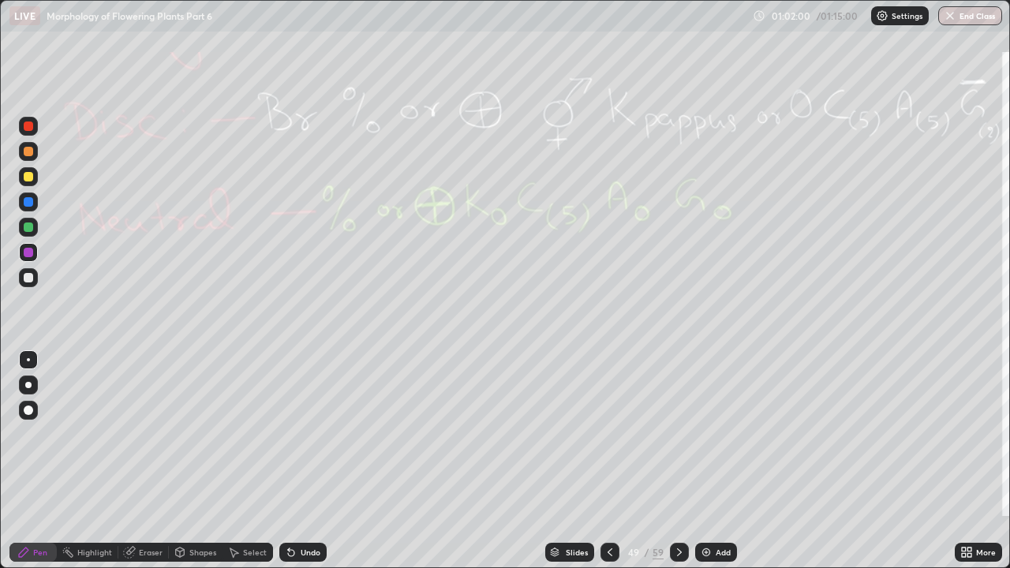
click at [685, 434] on div at bounding box center [679, 552] width 19 height 19
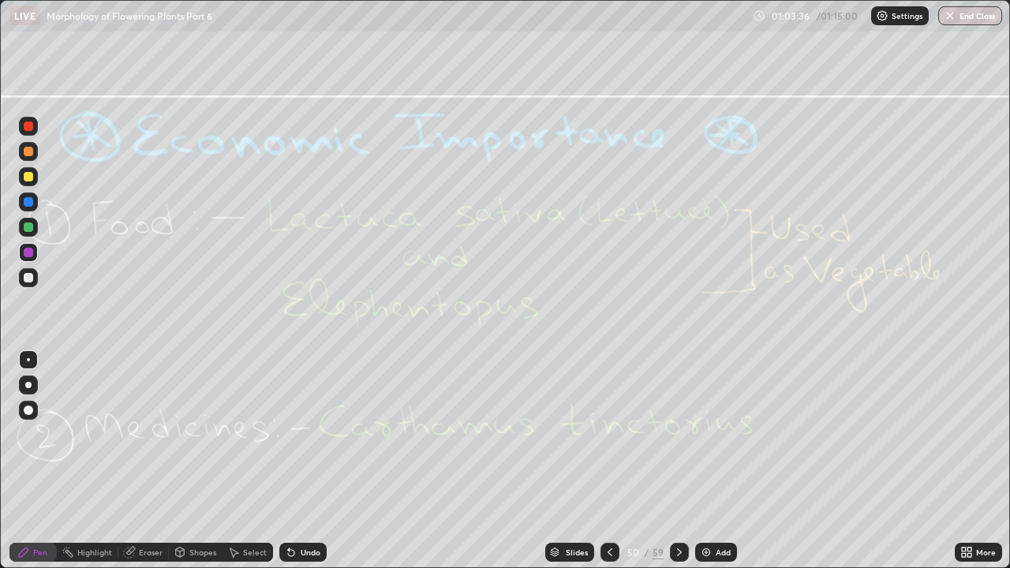
click at [678, 434] on icon at bounding box center [679, 552] width 13 height 13
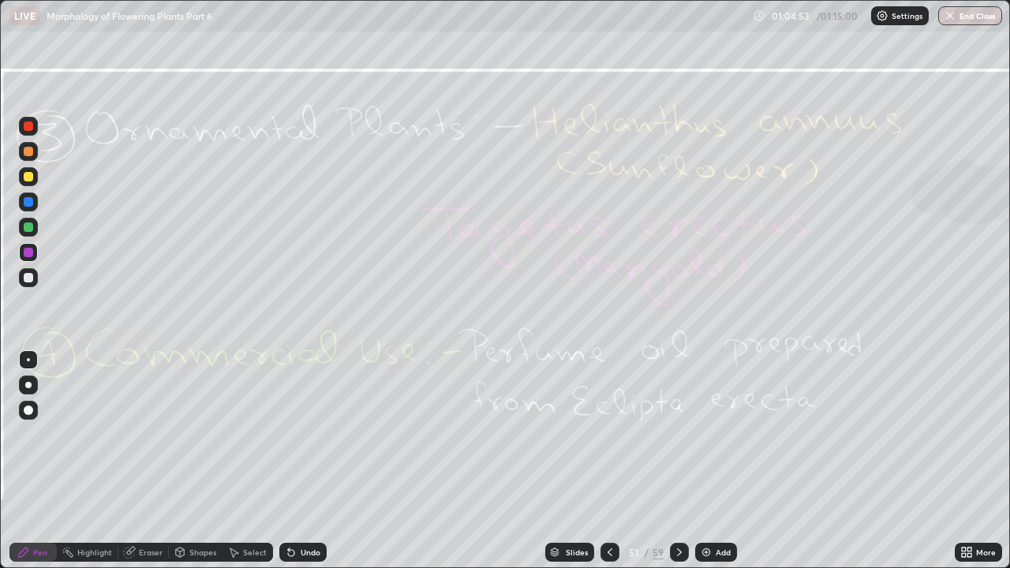
click at [684, 434] on div at bounding box center [679, 552] width 19 height 19
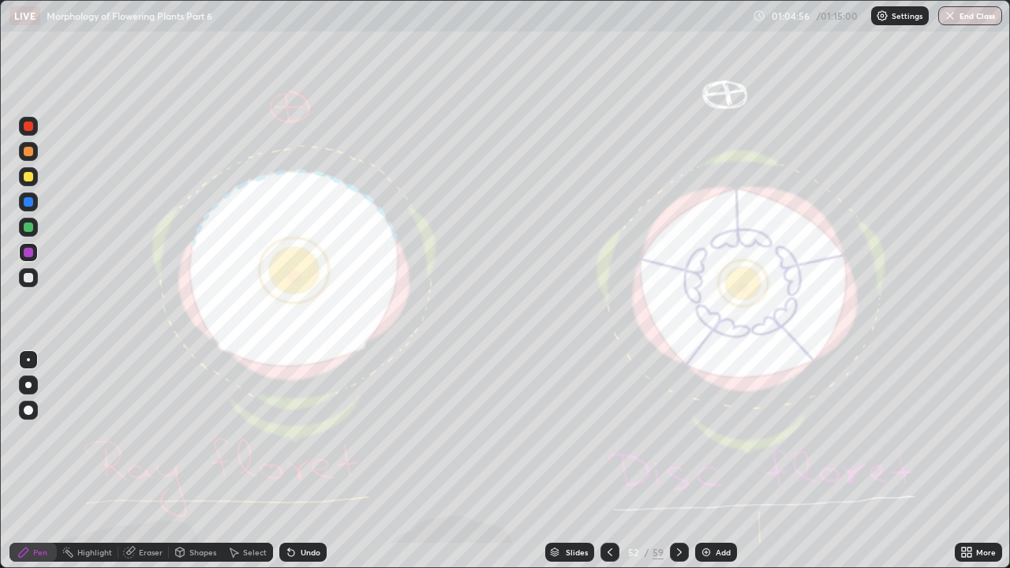
click at [677, 434] on icon at bounding box center [679, 552] width 13 height 13
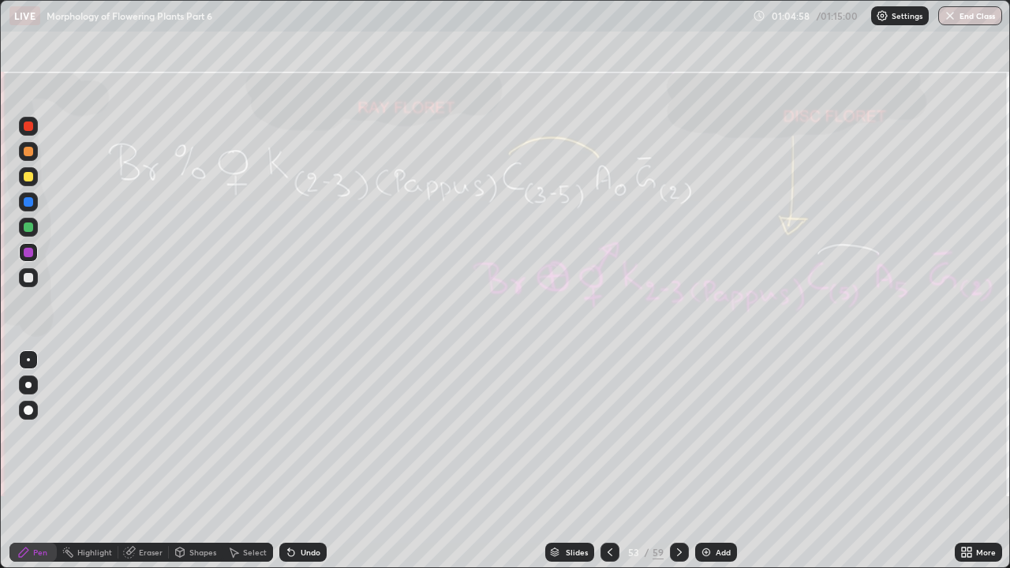
click at [677, 434] on icon at bounding box center [679, 552] width 13 height 13
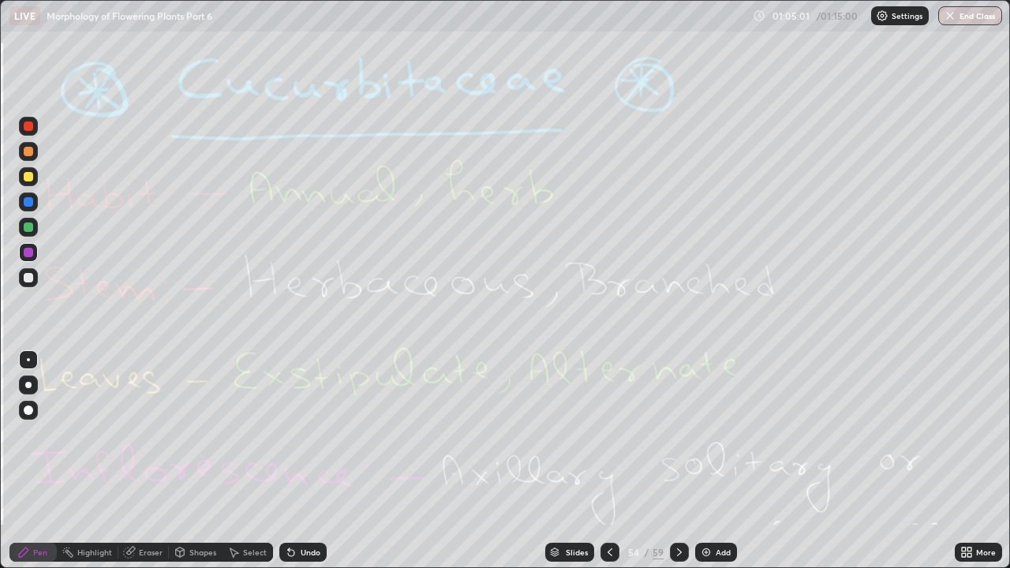
click at [677, 434] on icon at bounding box center [679, 552] width 13 height 13
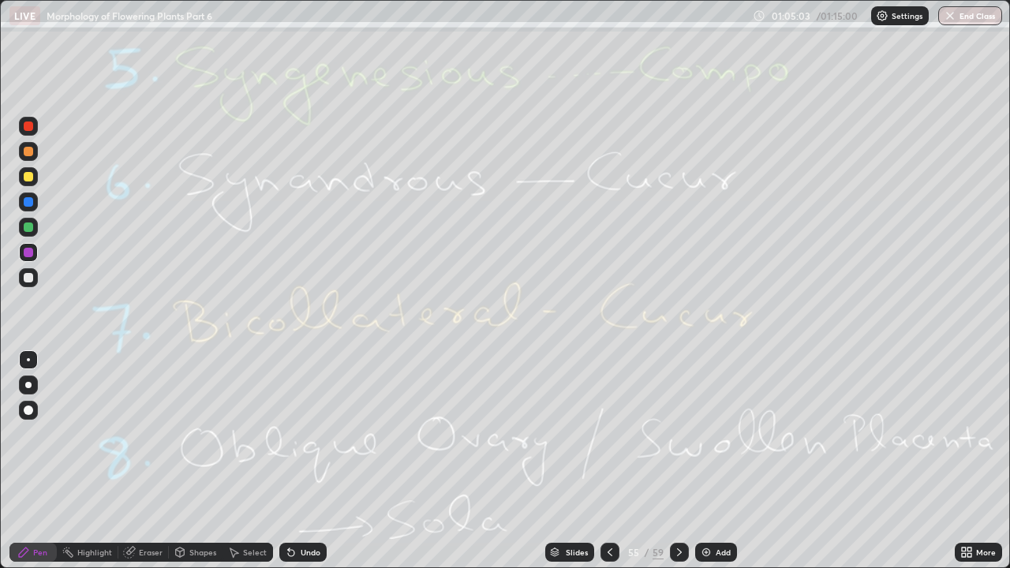
click at [678, 434] on icon at bounding box center [679, 552] width 13 height 13
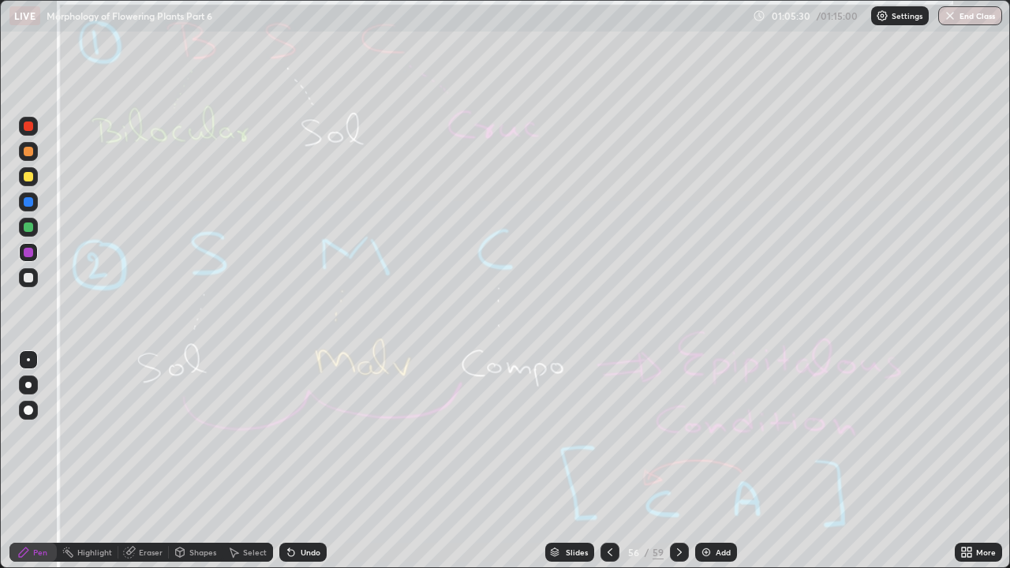
click at [139, 434] on div "Eraser" at bounding box center [151, 553] width 24 height 8
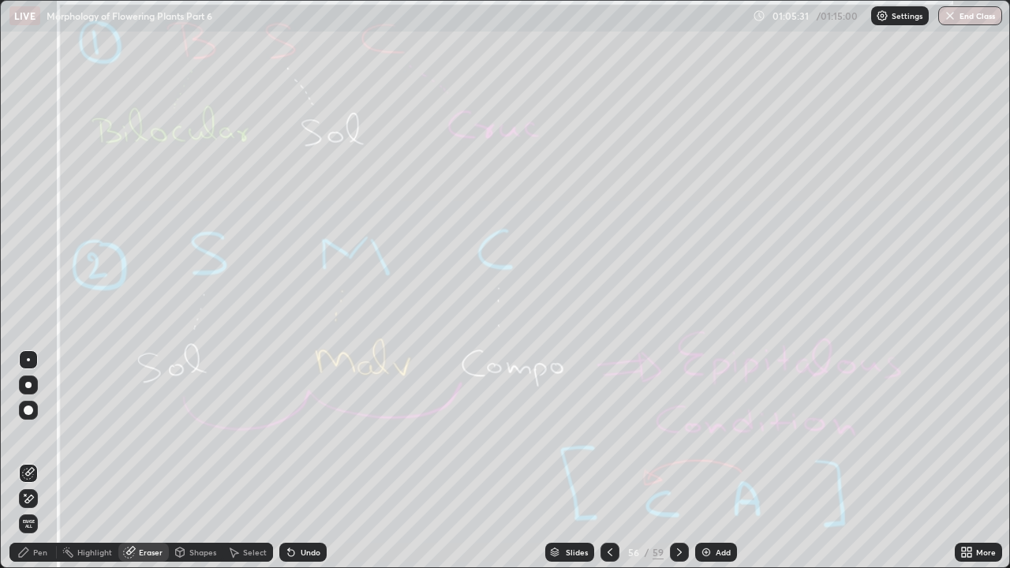
click at [27, 434] on span "Erase all" at bounding box center [28, 523] width 17 height 9
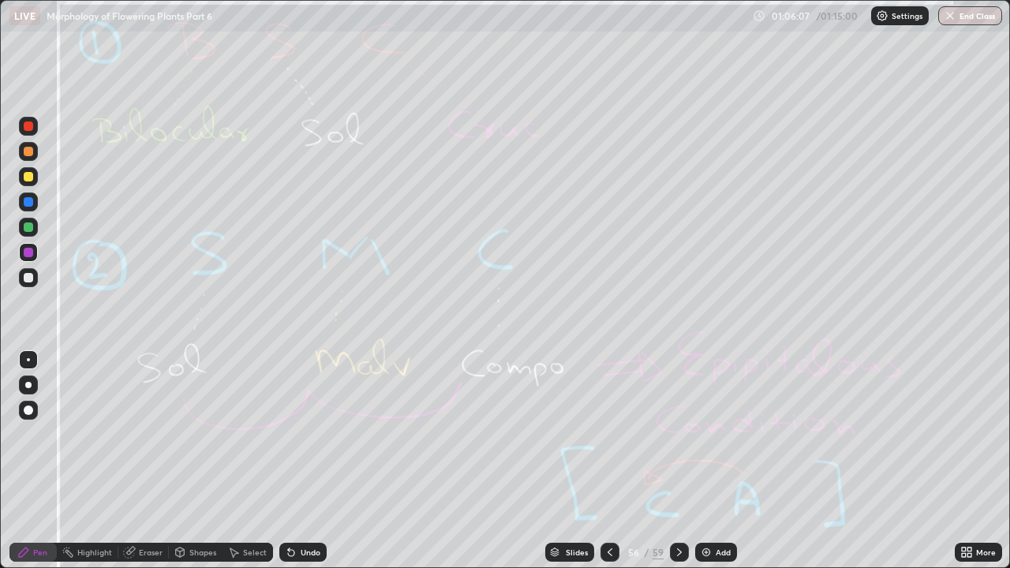
click at [677, 434] on icon at bounding box center [679, 552] width 13 height 13
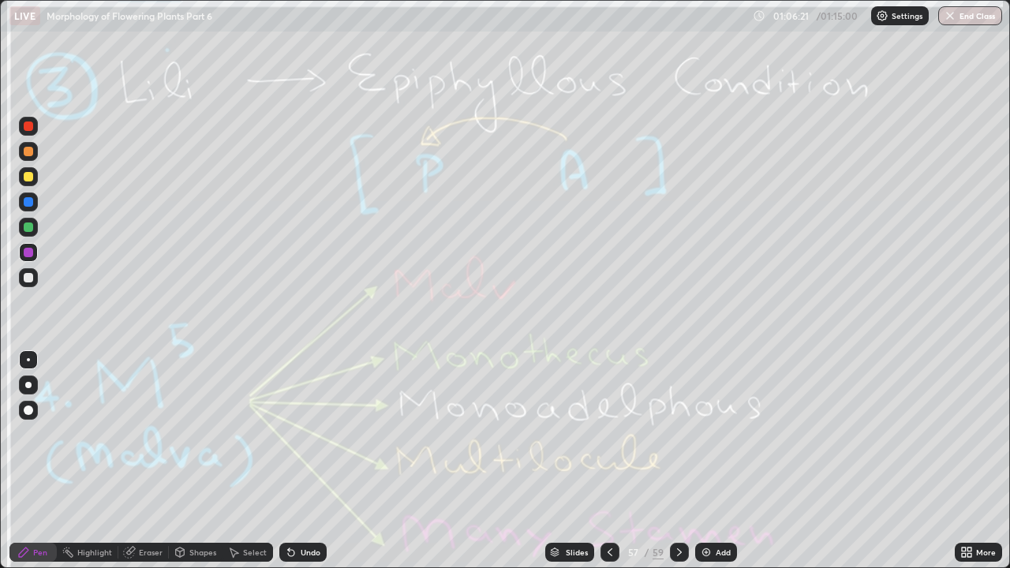
click at [150, 434] on div "Eraser" at bounding box center [151, 553] width 24 height 8
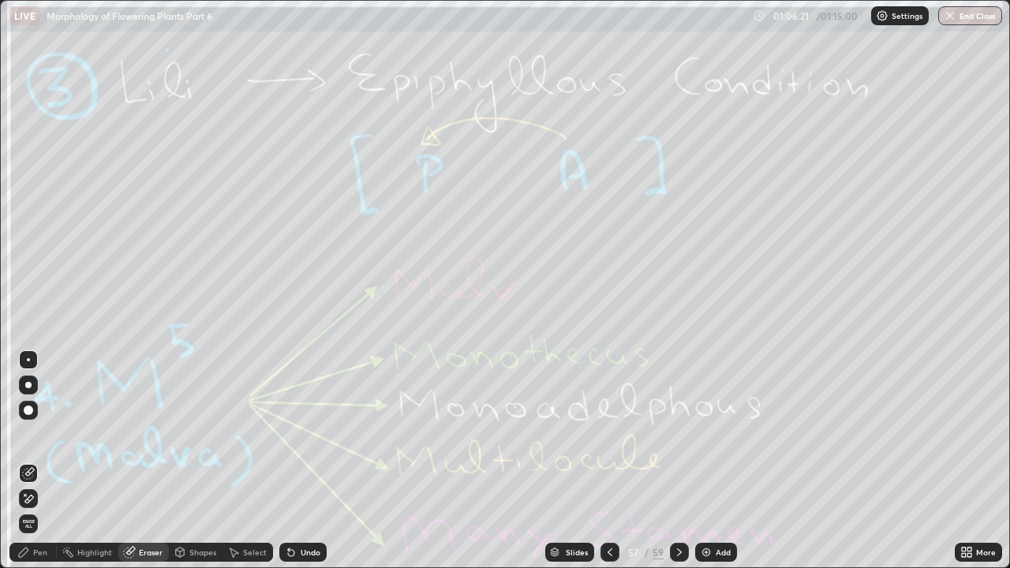
click at [30, 434] on span "Erase all" at bounding box center [28, 523] width 17 height 9
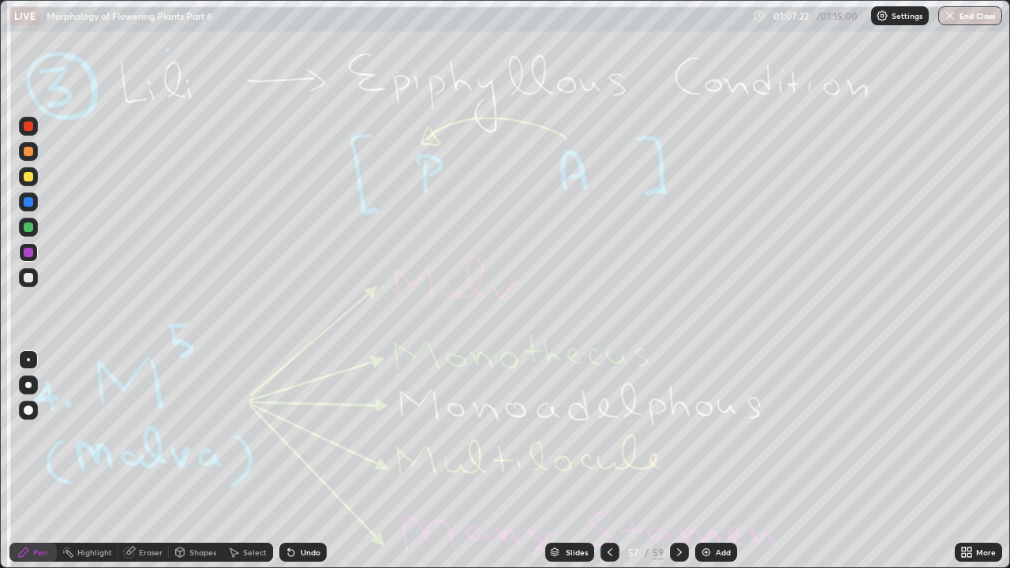
click at [679, 434] on icon at bounding box center [679, 552] width 13 height 13
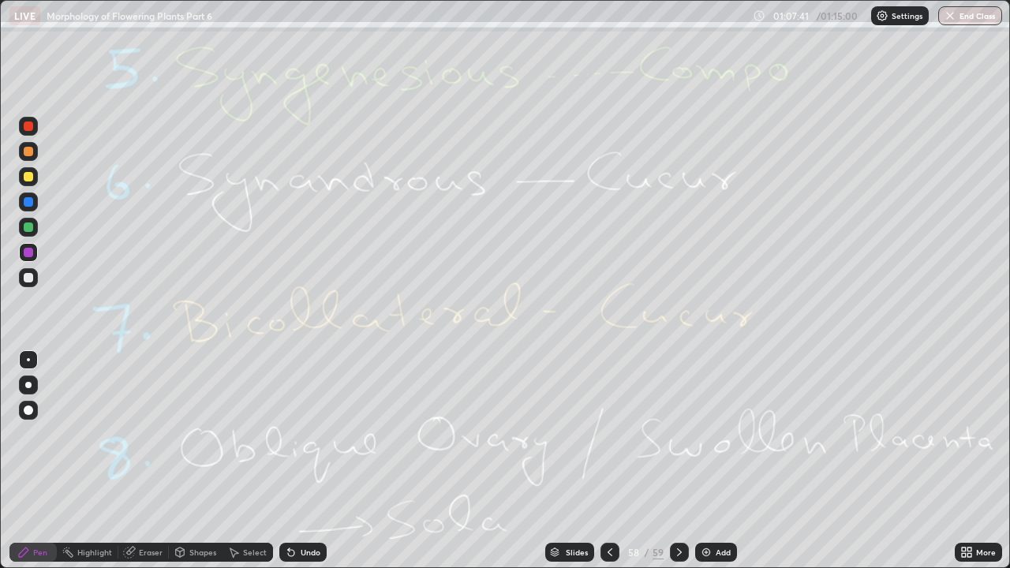
click at [147, 434] on div "Eraser" at bounding box center [151, 553] width 24 height 8
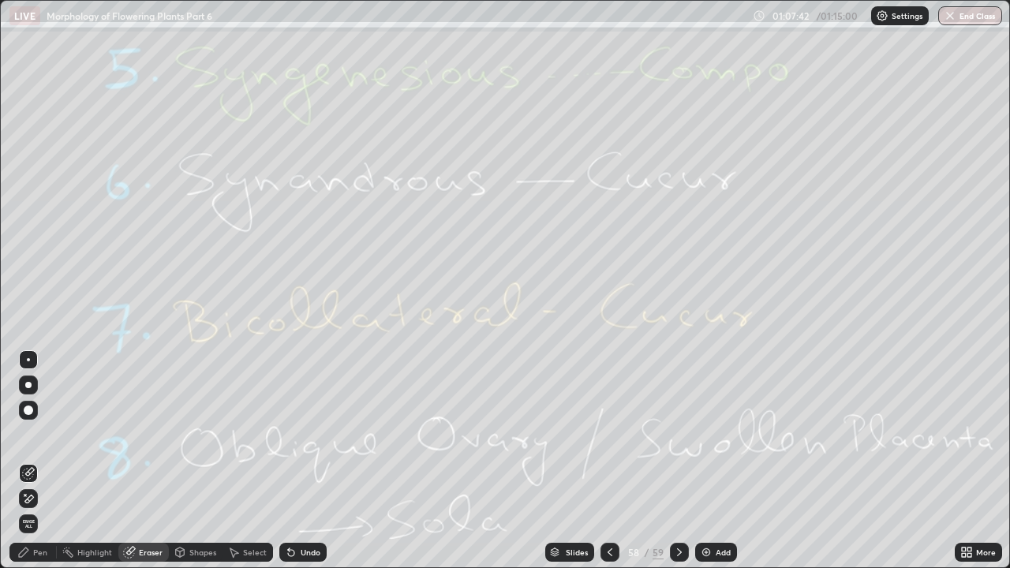
click at [30, 434] on span "Erase all" at bounding box center [28, 523] width 17 height 9
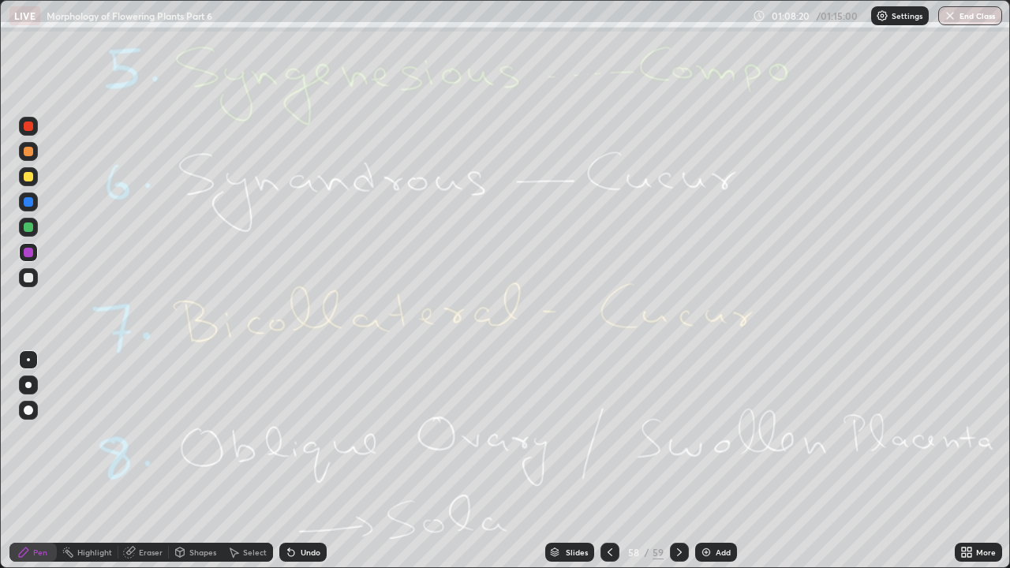
click at [677, 434] on icon at bounding box center [679, 552] width 13 height 13
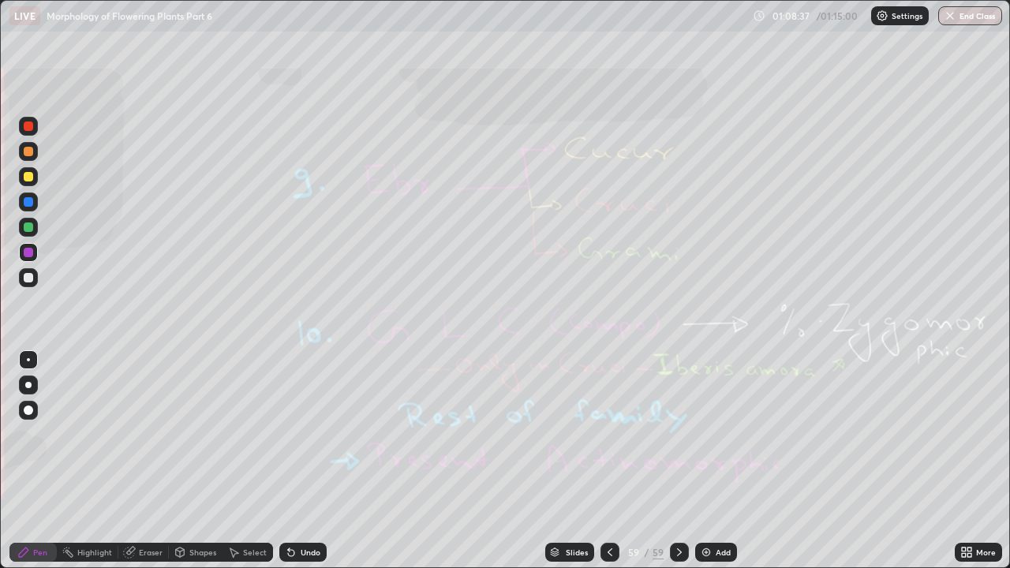
click at [152, 434] on div "Eraser" at bounding box center [151, 553] width 24 height 8
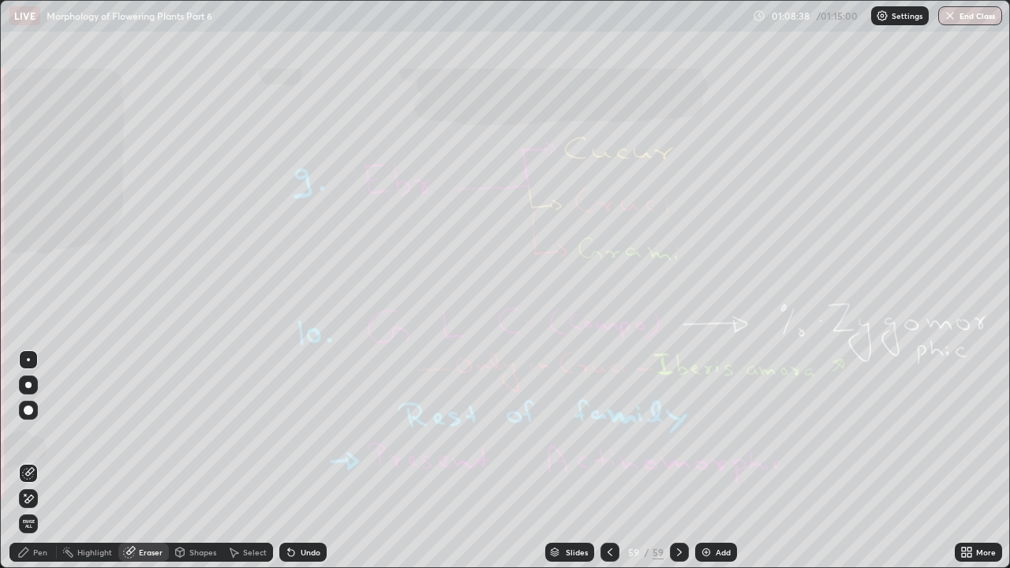
click at [34, 434] on span "Erase all" at bounding box center [28, 523] width 17 height 9
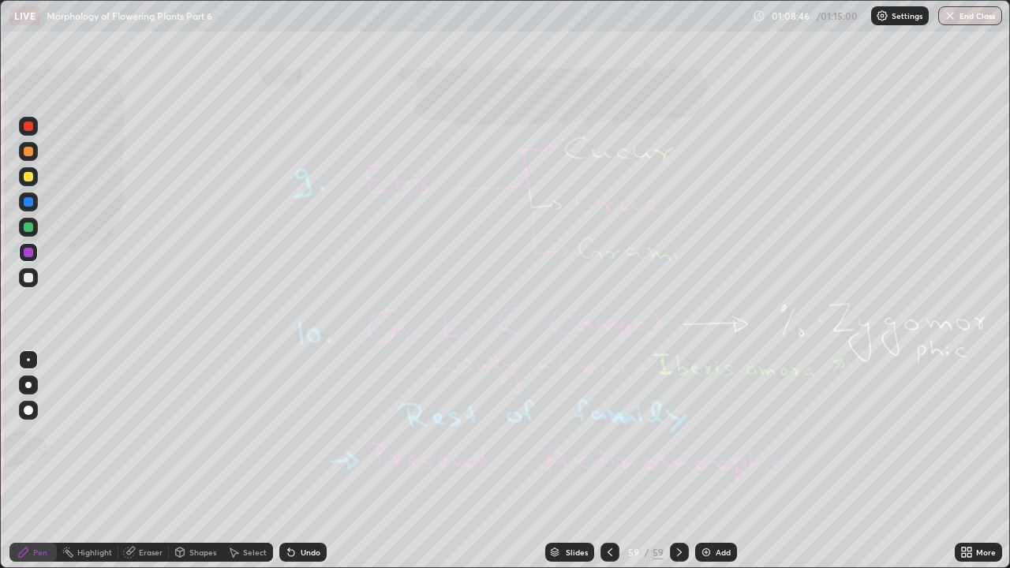
click at [141, 434] on div "Eraser" at bounding box center [151, 553] width 24 height 8
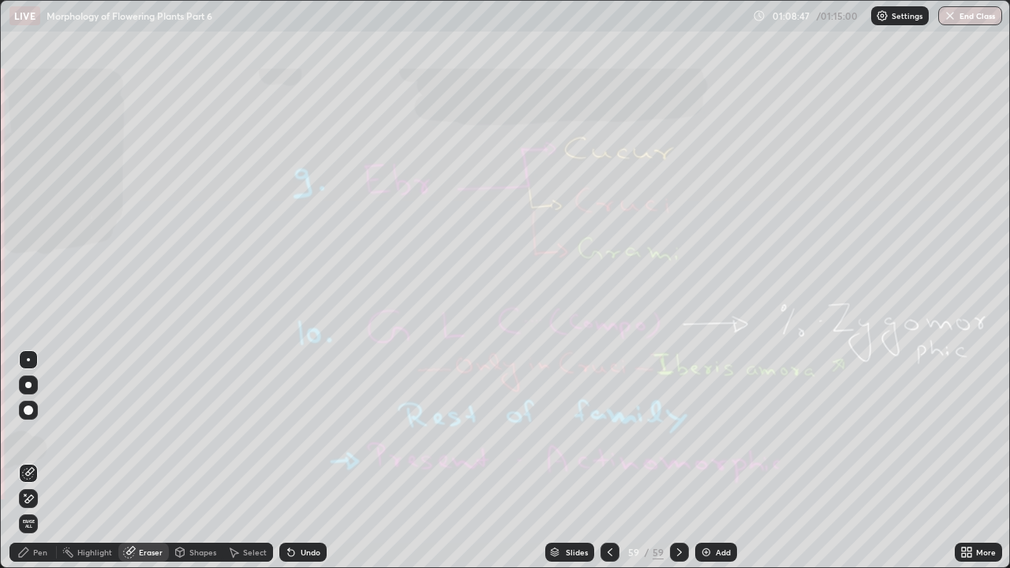
click at [27, 434] on span "Erase all" at bounding box center [28, 523] width 17 height 9
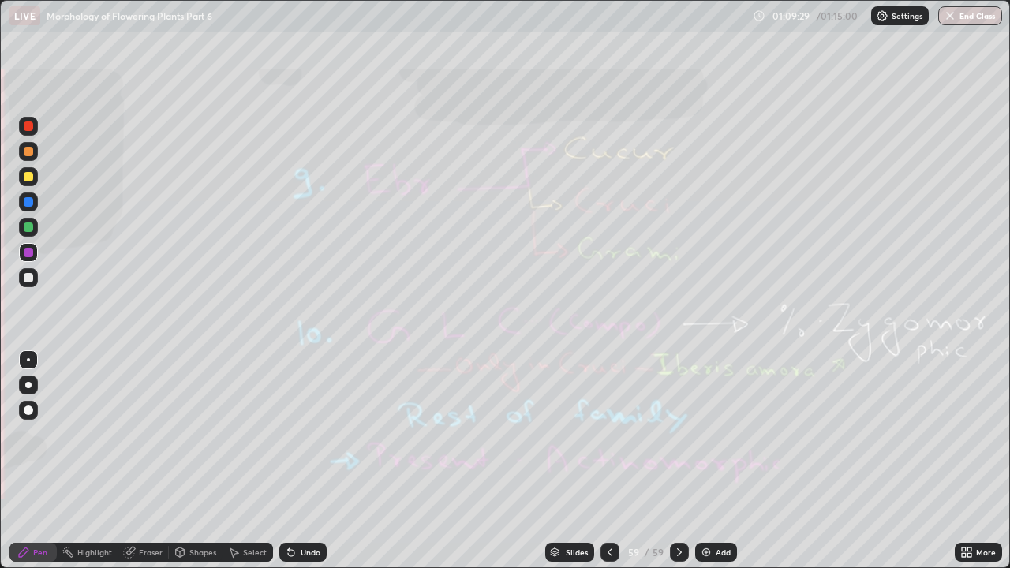
click at [971, 19] on button "End Class" at bounding box center [971, 15] width 64 height 19
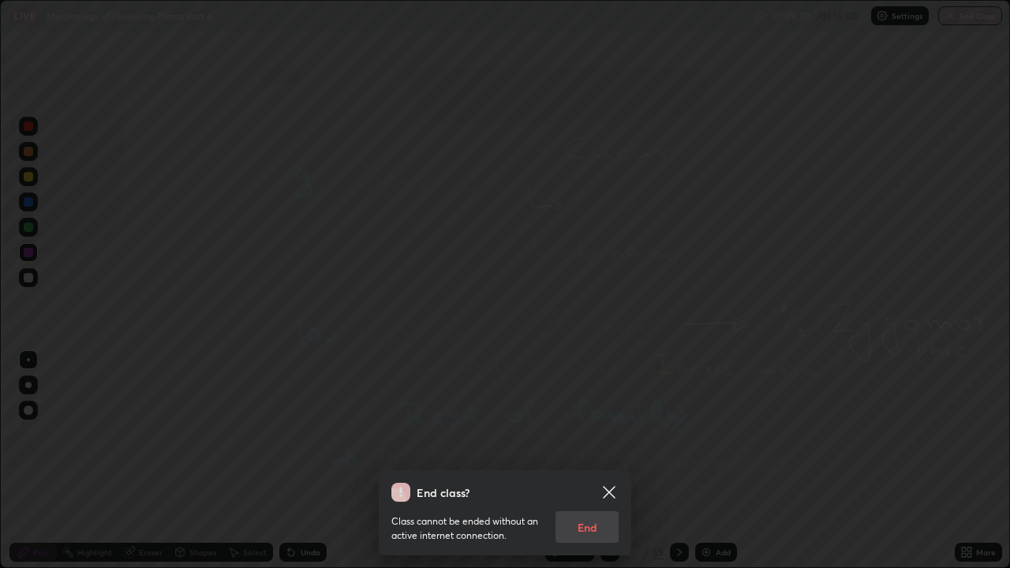
click at [594, 434] on div "Class cannot be ended without an active internet connection. End" at bounding box center [505, 522] width 227 height 41
click at [598, 434] on div "Class cannot be ended without an active internet connection. End" at bounding box center [505, 522] width 227 height 41
click at [612, 434] on icon at bounding box center [609, 492] width 12 height 12
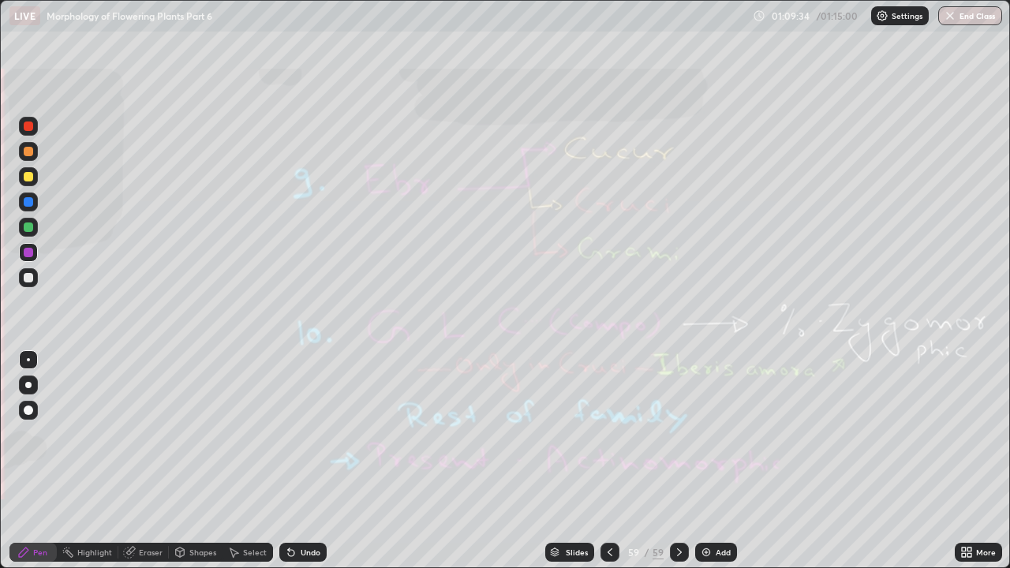
click at [977, 12] on button "End Class" at bounding box center [971, 15] width 64 height 19
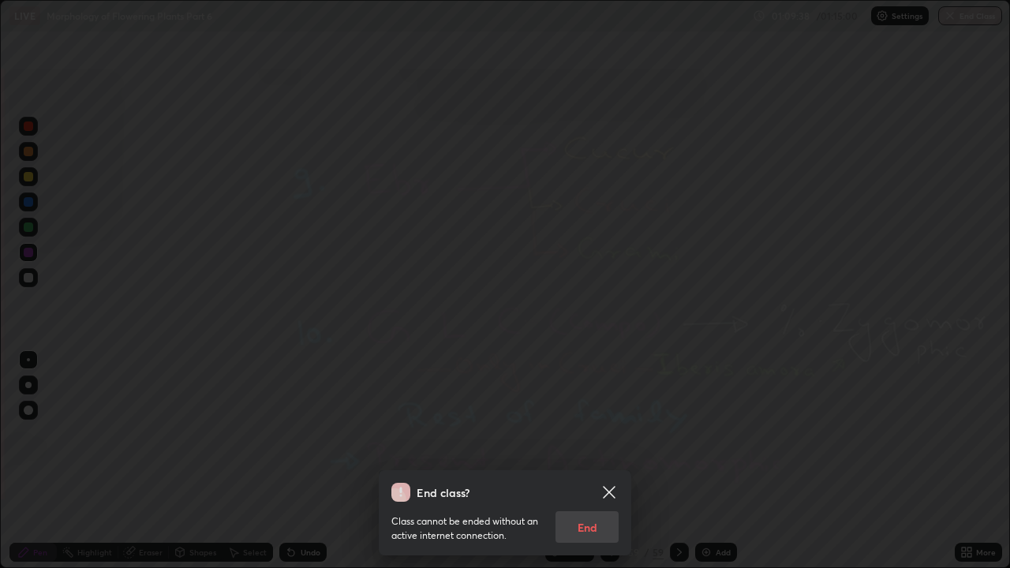
click at [614, 434] on icon at bounding box center [609, 492] width 19 height 19
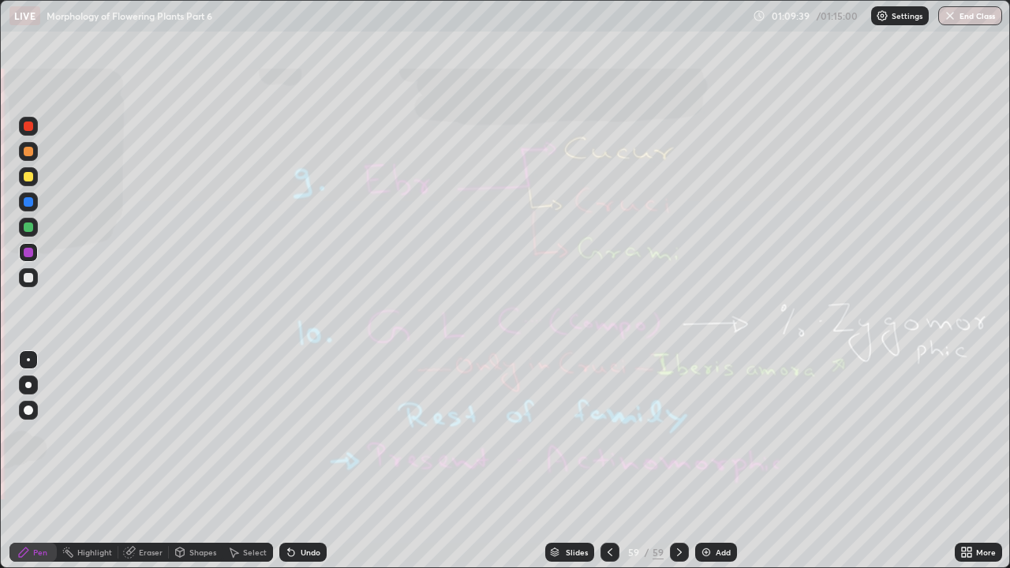
click at [969, 434] on icon at bounding box center [970, 550] width 4 height 4
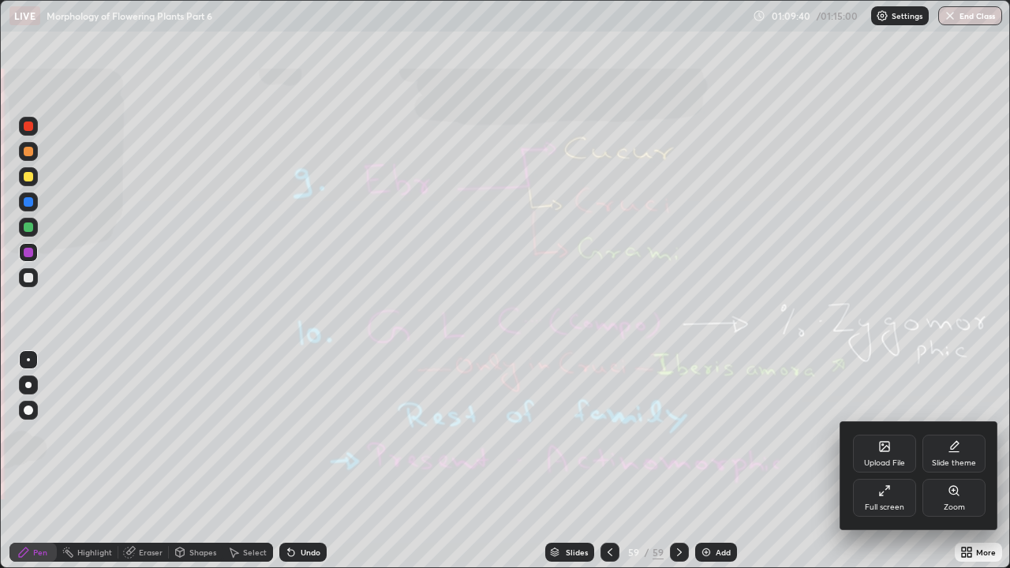
click at [894, 434] on div "Full screen" at bounding box center [884, 498] width 63 height 38
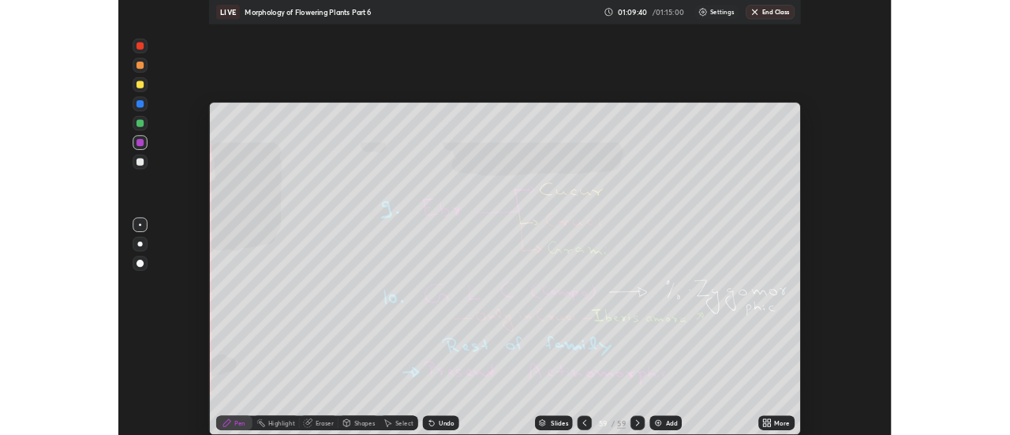
scroll to position [78501, 77925]
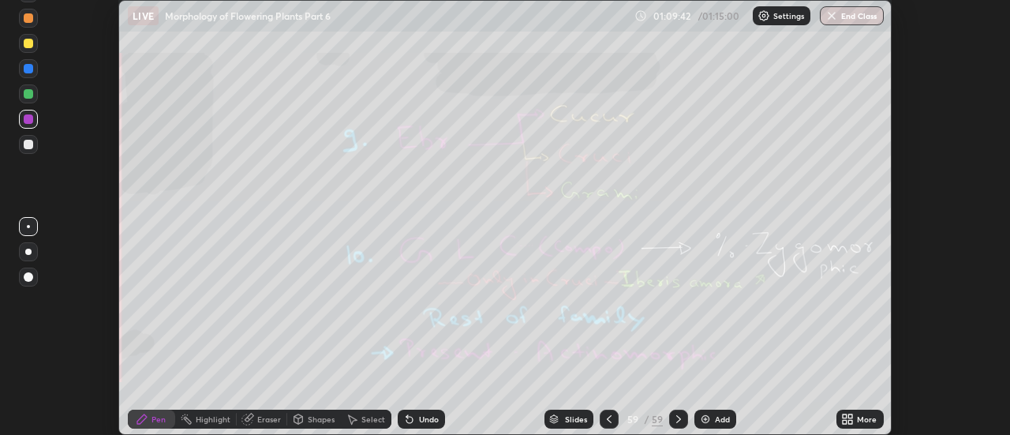
click at [856, 419] on div "More" at bounding box center [860, 419] width 47 height 19
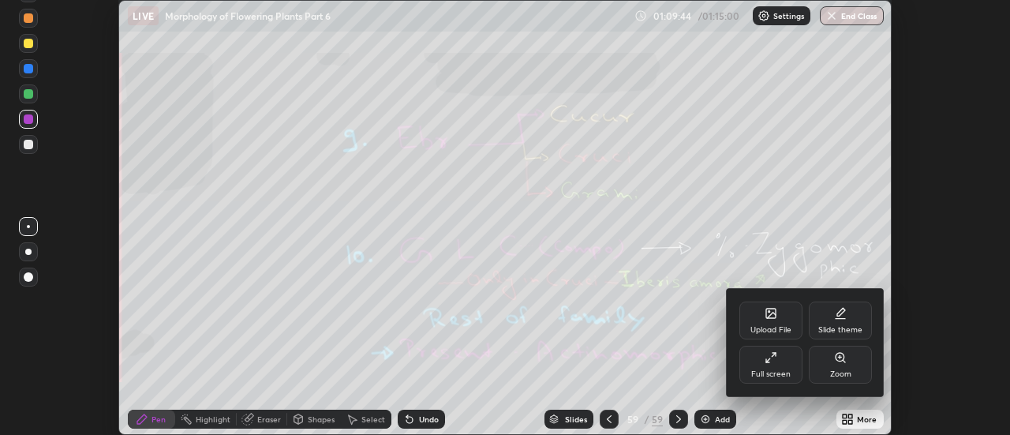
click at [855, 10] on div at bounding box center [505, 217] width 1010 height 435
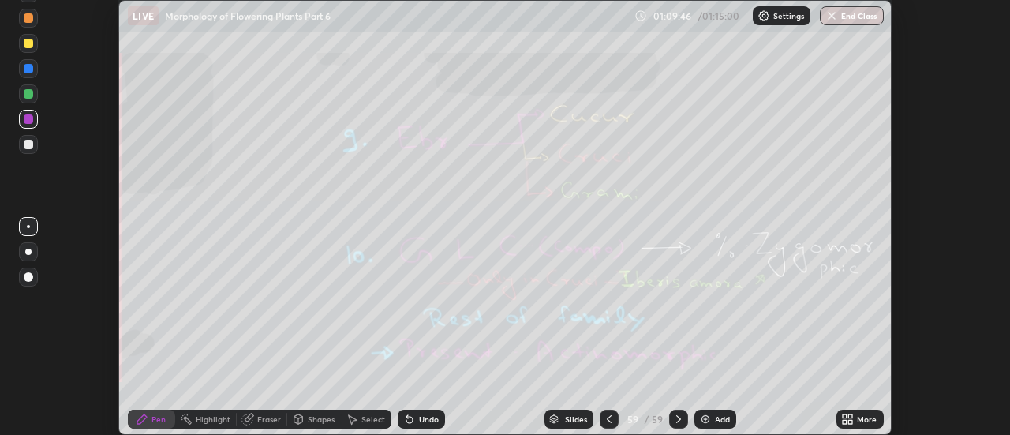
click at [855, 14] on button "End Class" at bounding box center [852, 15] width 64 height 19
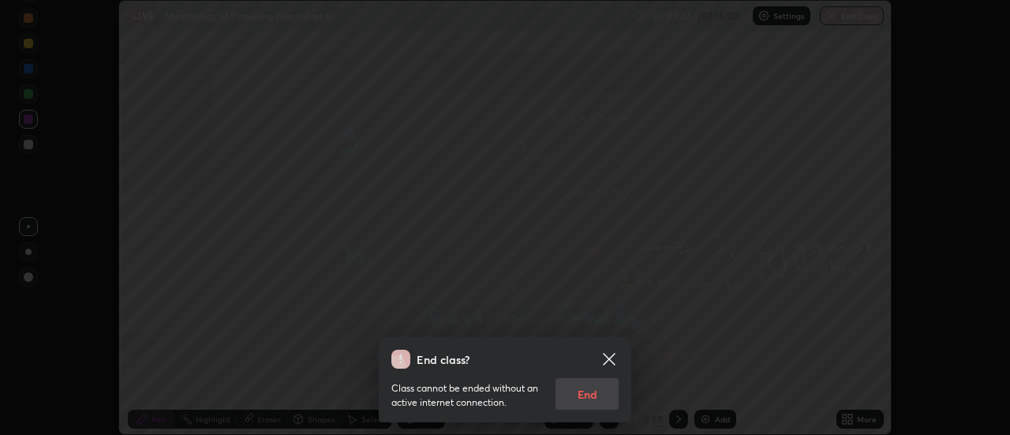
click at [596, 395] on div "Class cannot be ended without an active internet connection. End" at bounding box center [505, 389] width 227 height 41
click at [611, 353] on icon at bounding box center [609, 359] width 19 height 19
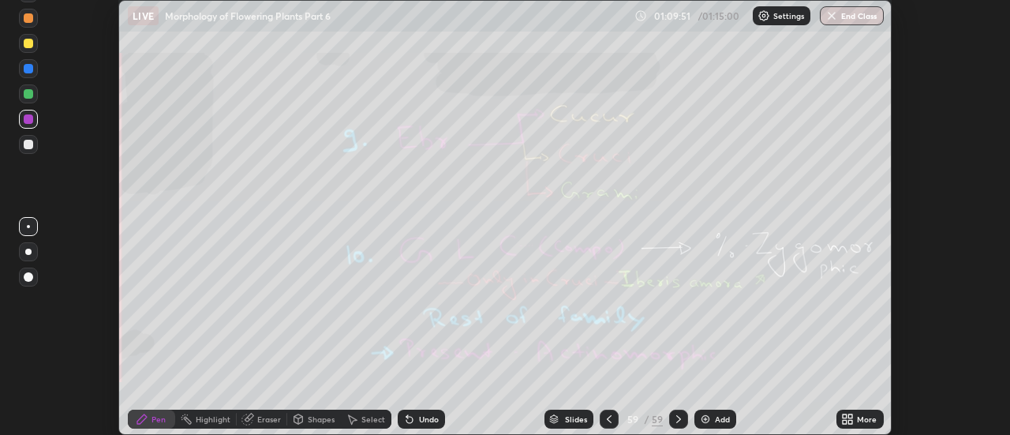
click at [856, 419] on div "More" at bounding box center [860, 419] width 47 height 19
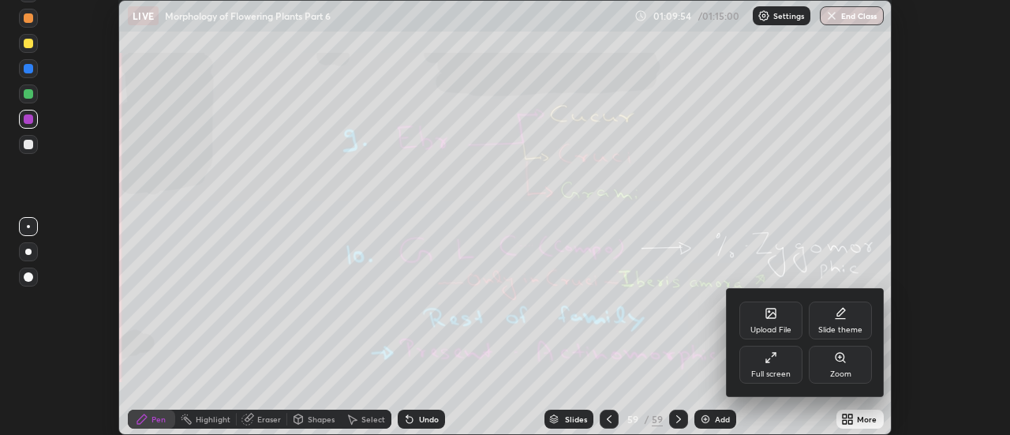
click at [831, 15] on div at bounding box center [505, 217] width 1010 height 435
